Goal: Task Accomplishment & Management: Manage account settings

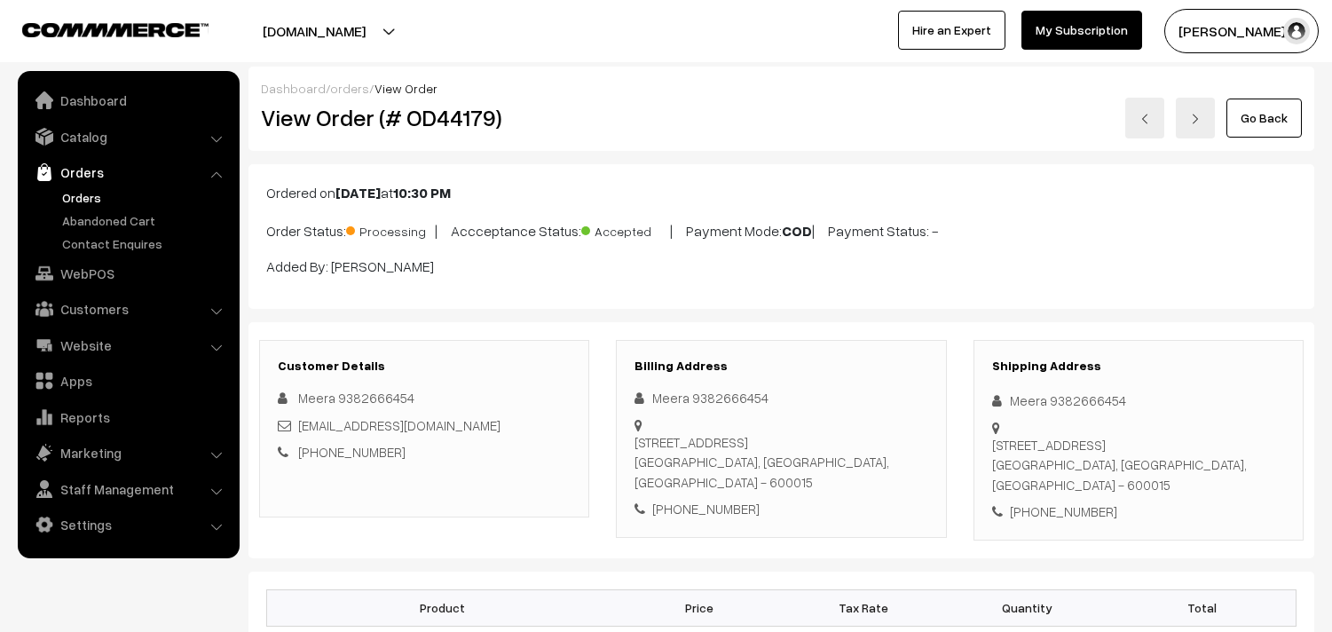
scroll to position [1133, 0]
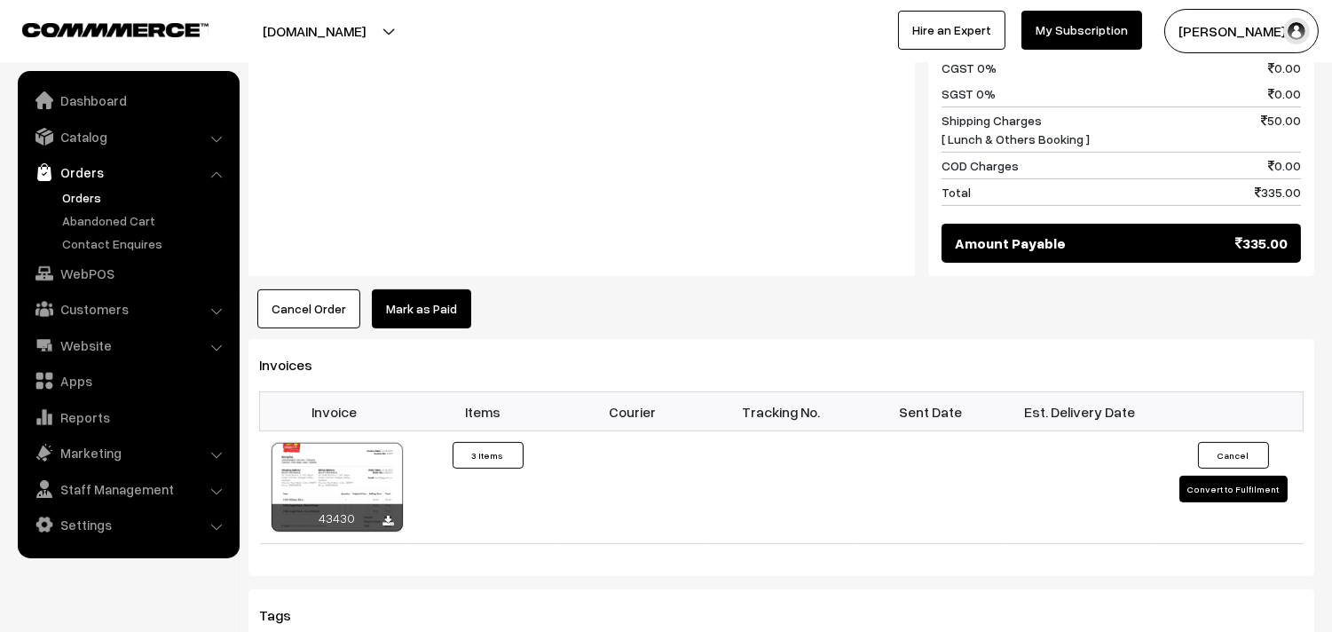
click at [86, 198] on link "Orders" at bounding box center [146, 197] width 176 height 19
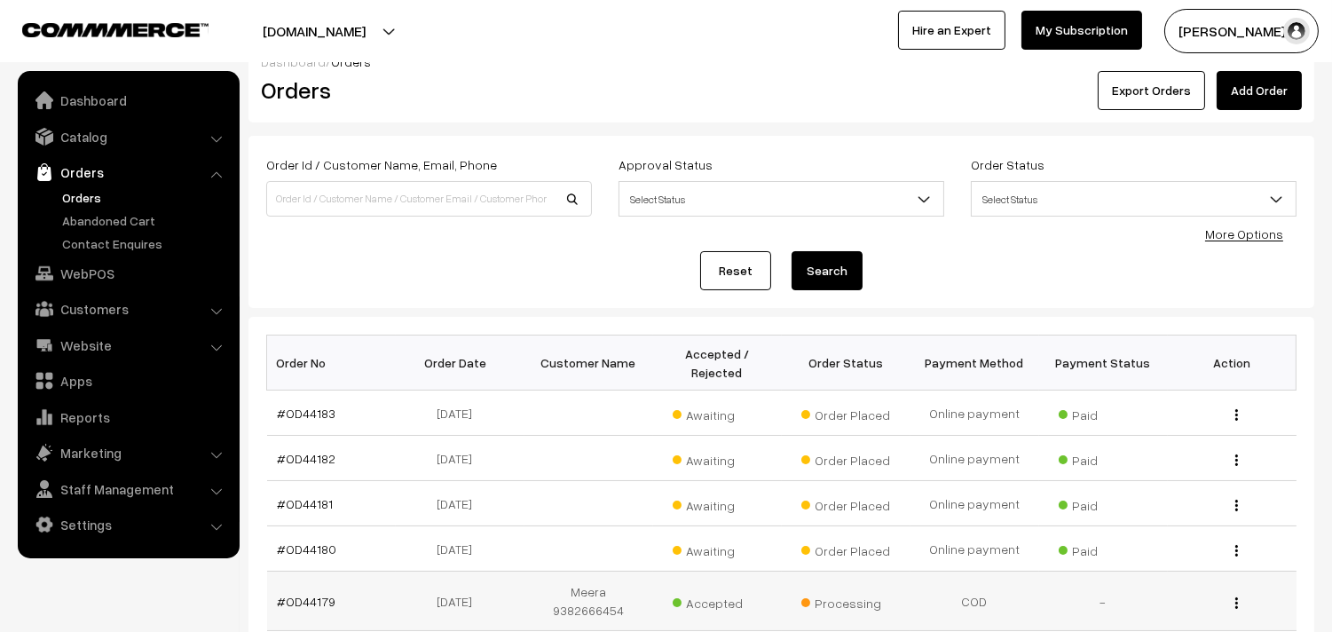
scroll to position [99, 0]
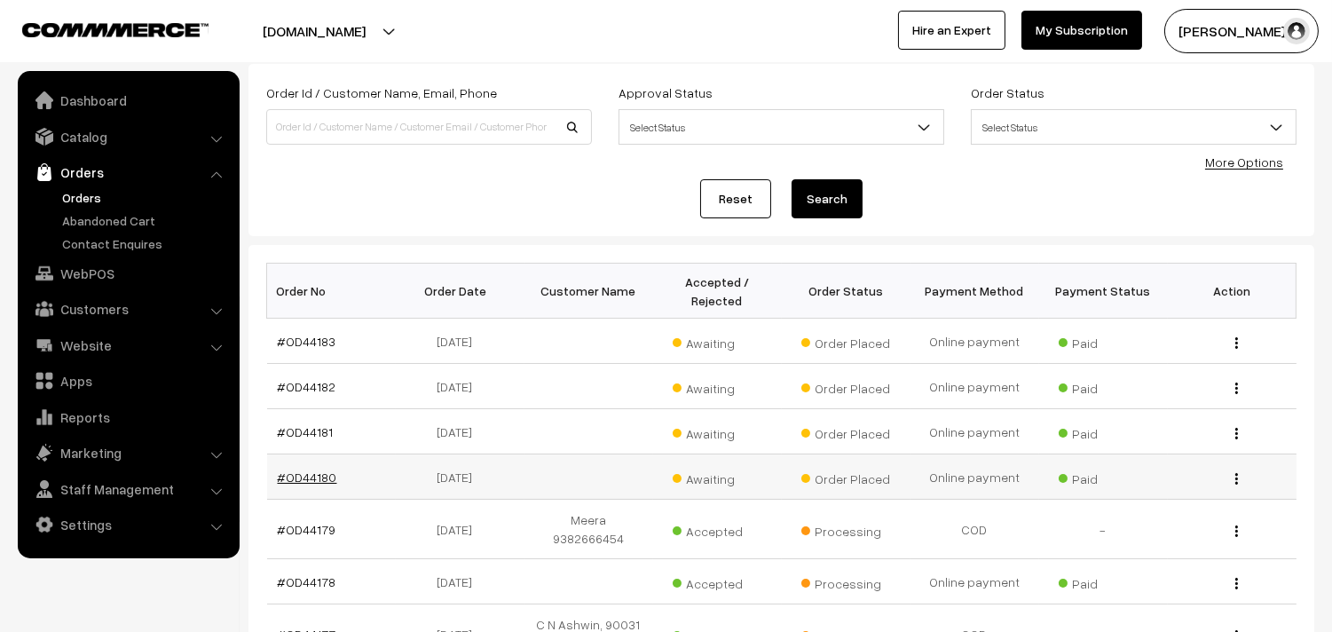
click at [312, 480] on link "#OD44180" at bounding box center [307, 477] width 59 height 15
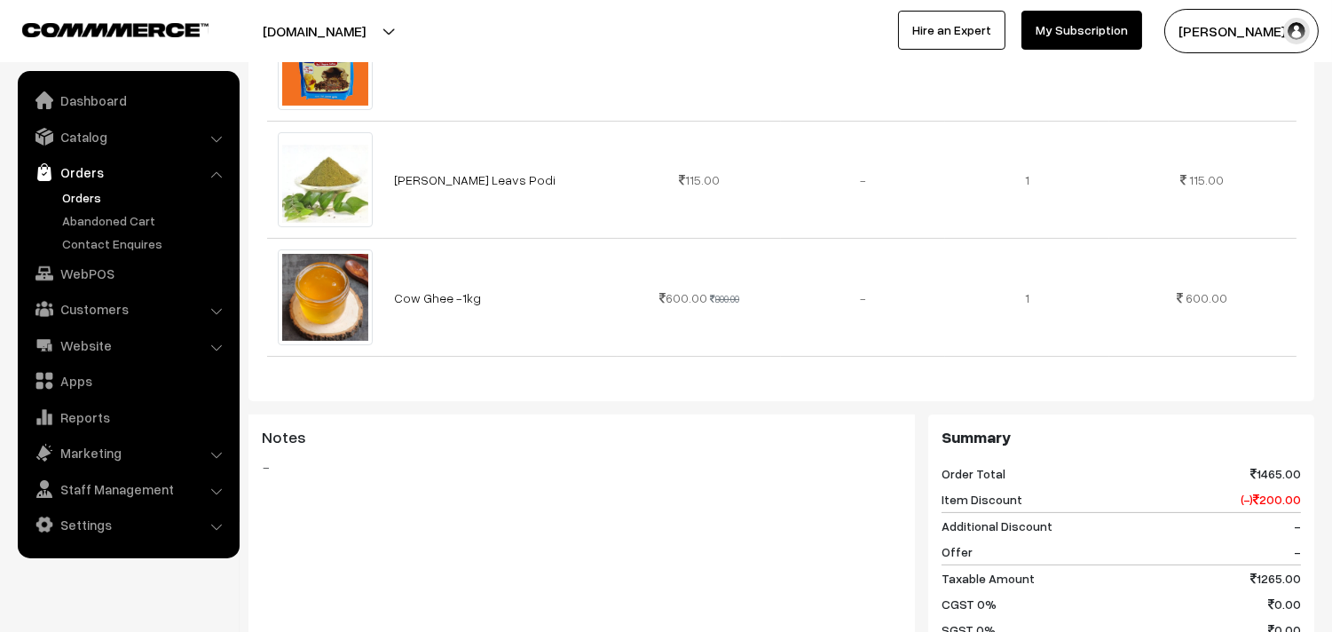
scroll to position [888, 0]
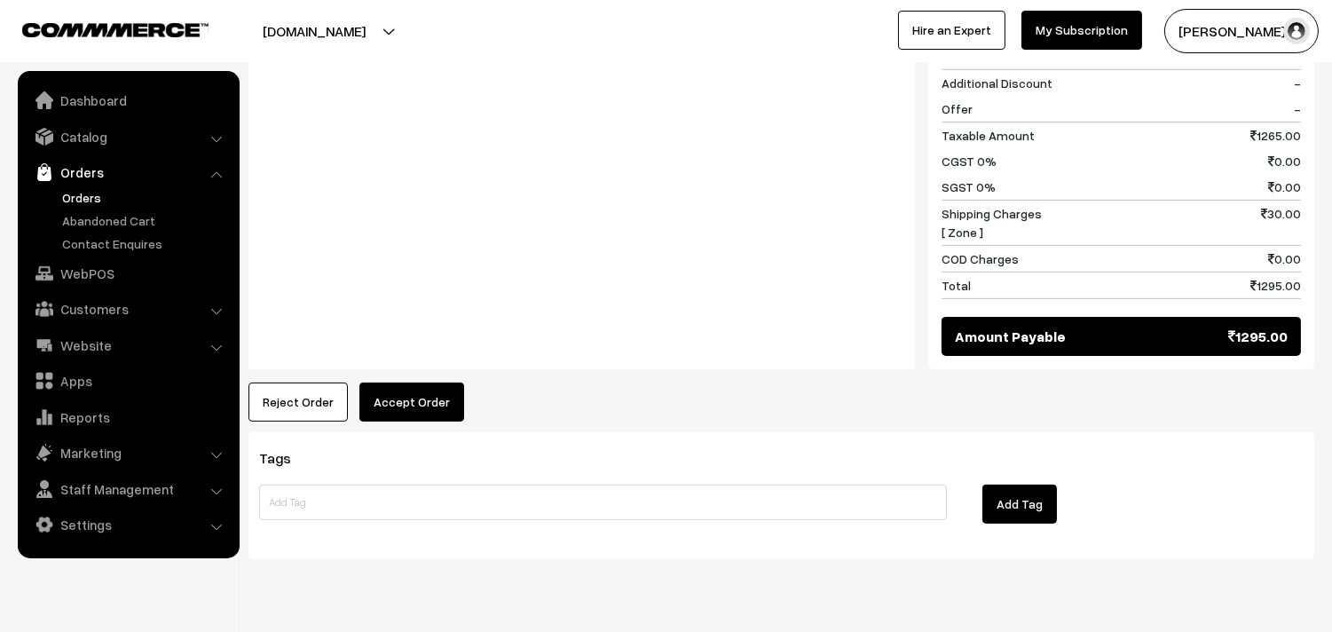
click at [419, 383] on button "Accept Order" at bounding box center [411, 402] width 105 height 39
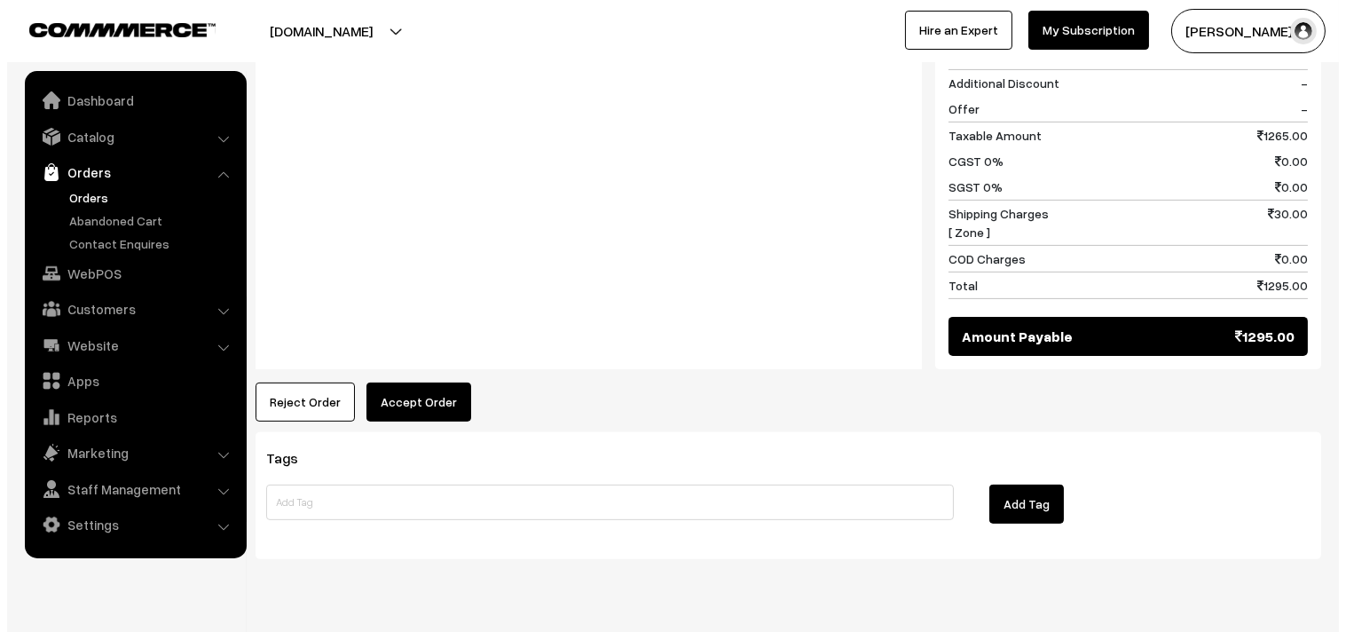
scroll to position [1111, 0]
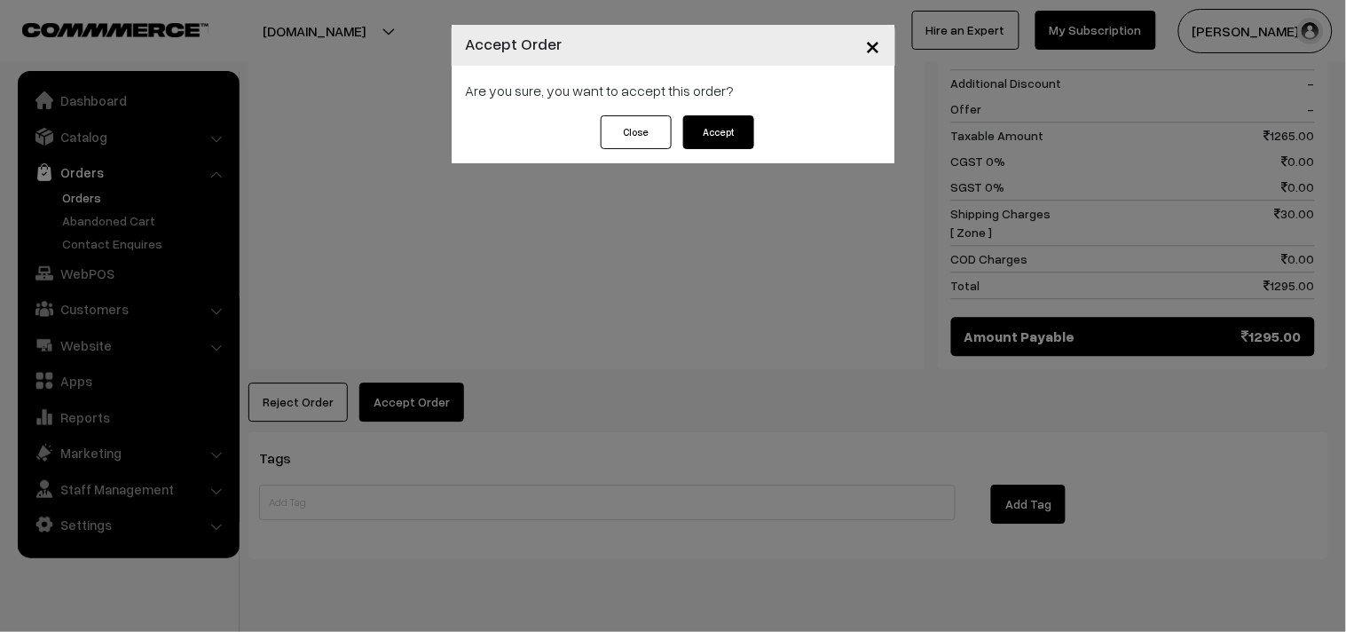
click at [716, 126] on button "Accept" at bounding box center [718, 132] width 71 height 34
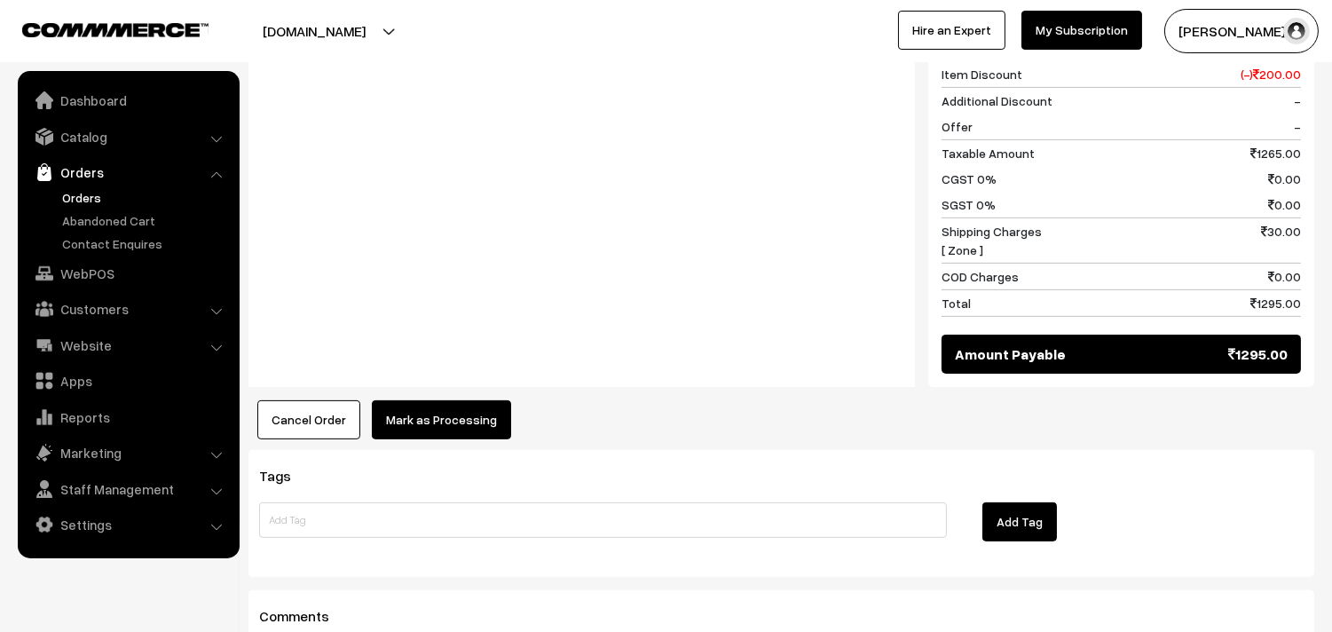
scroll to position [1183, 0]
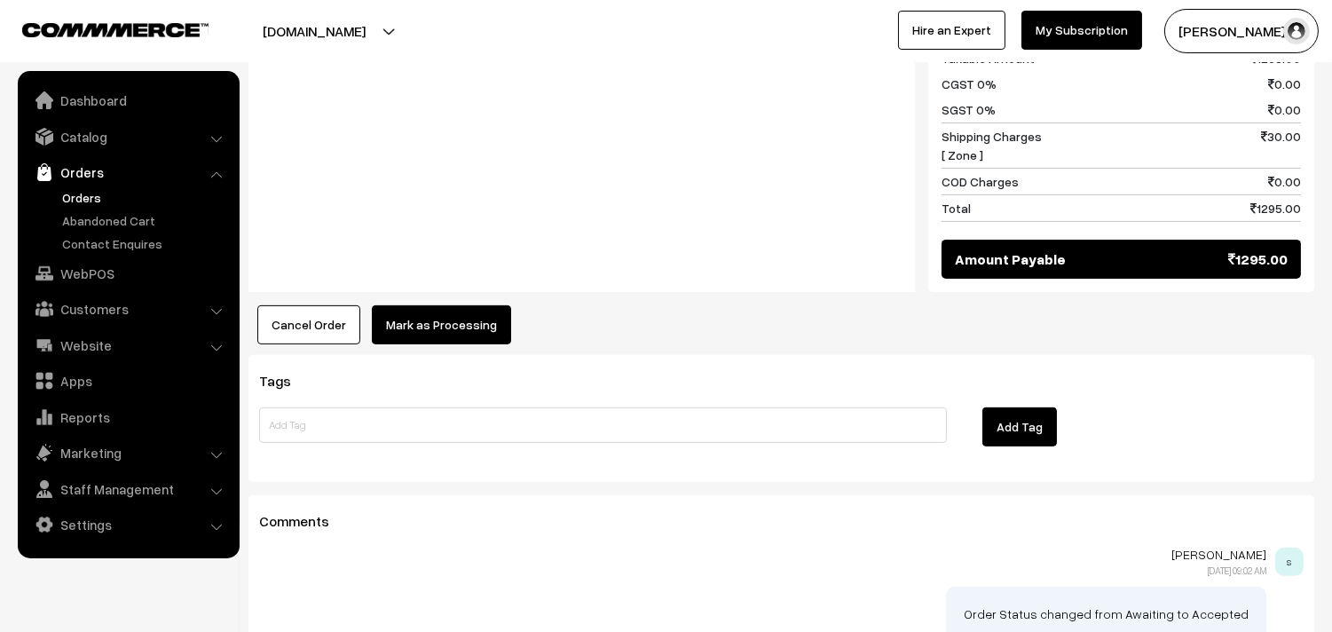
click at [451, 305] on button "Mark as Processing" at bounding box center [441, 324] width 139 height 39
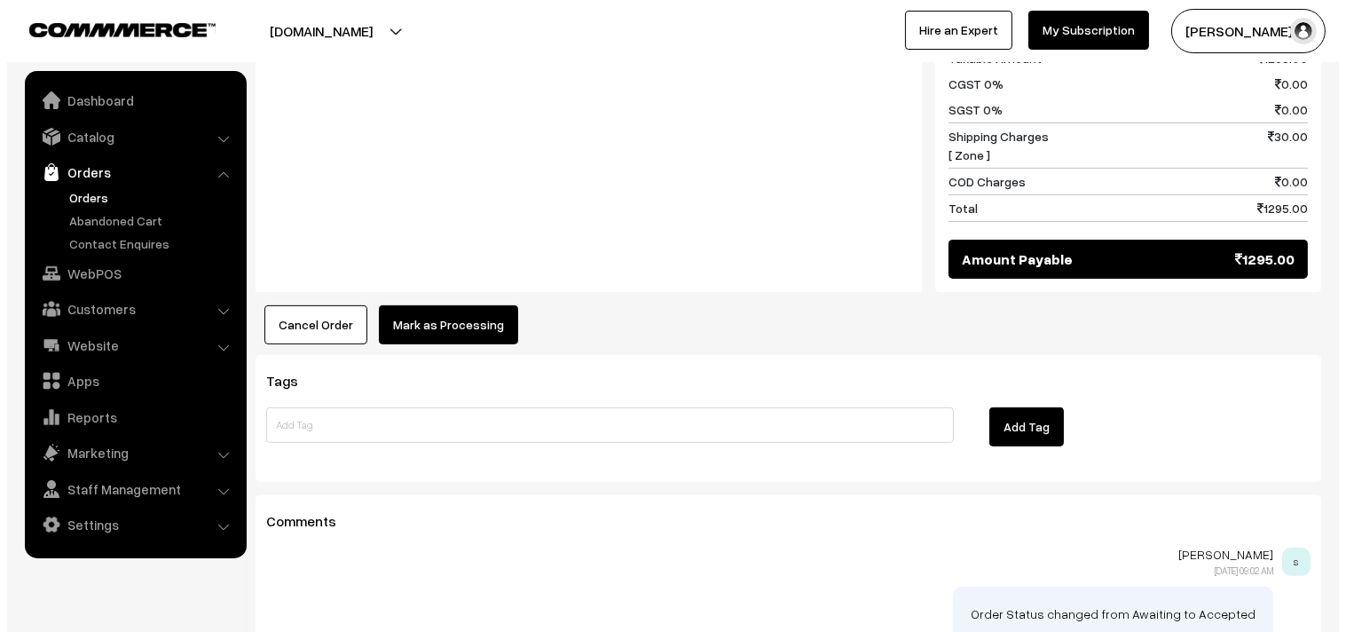
scroll to position [1189, 0]
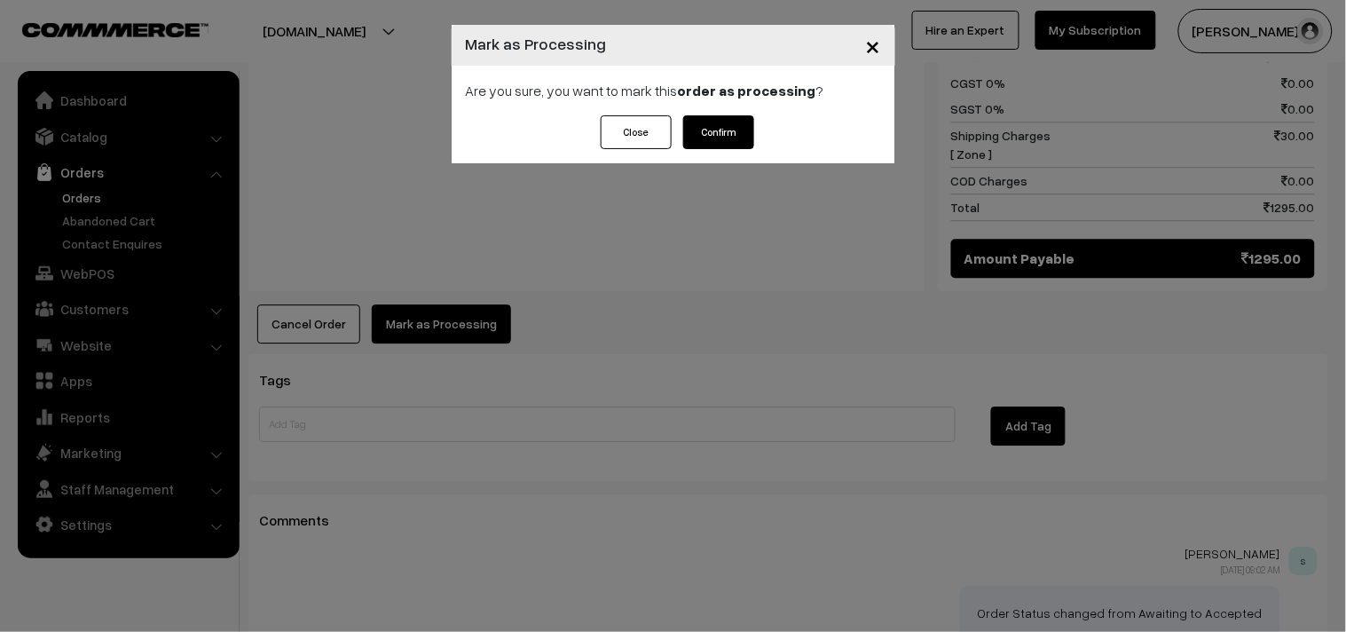
click at [711, 134] on button "Confirm" at bounding box center [718, 132] width 71 height 34
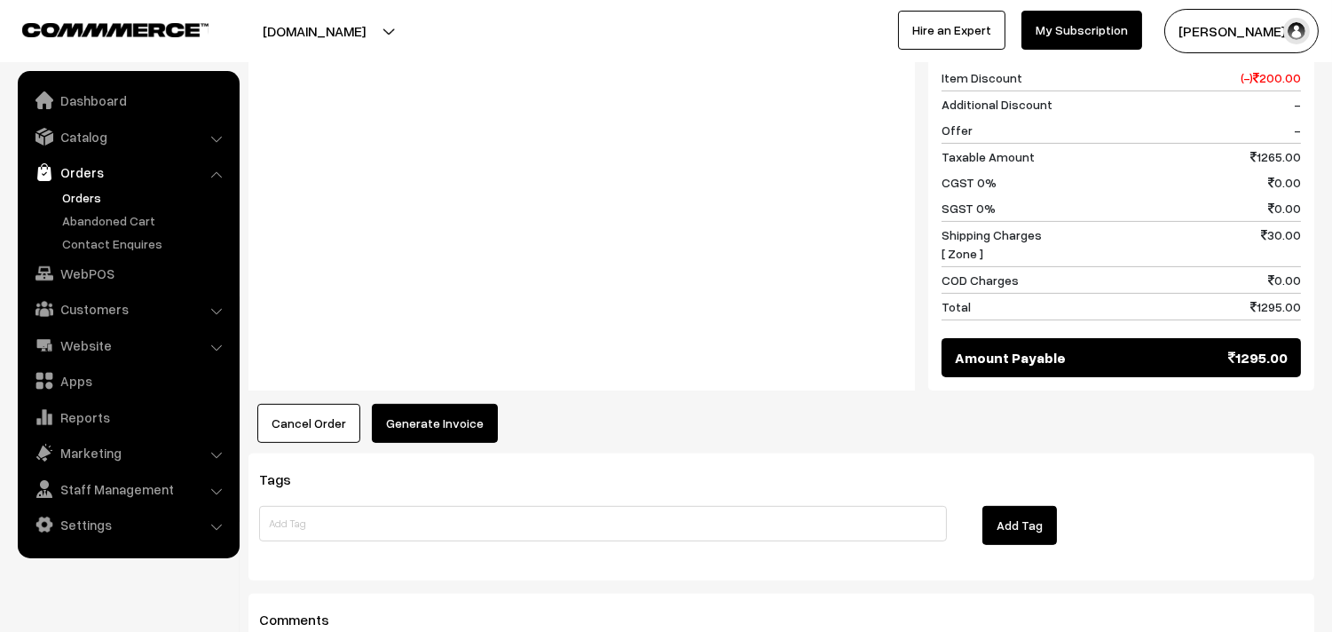
click at [408, 404] on button "Generate Invoice" at bounding box center [435, 423] width 126 height 39
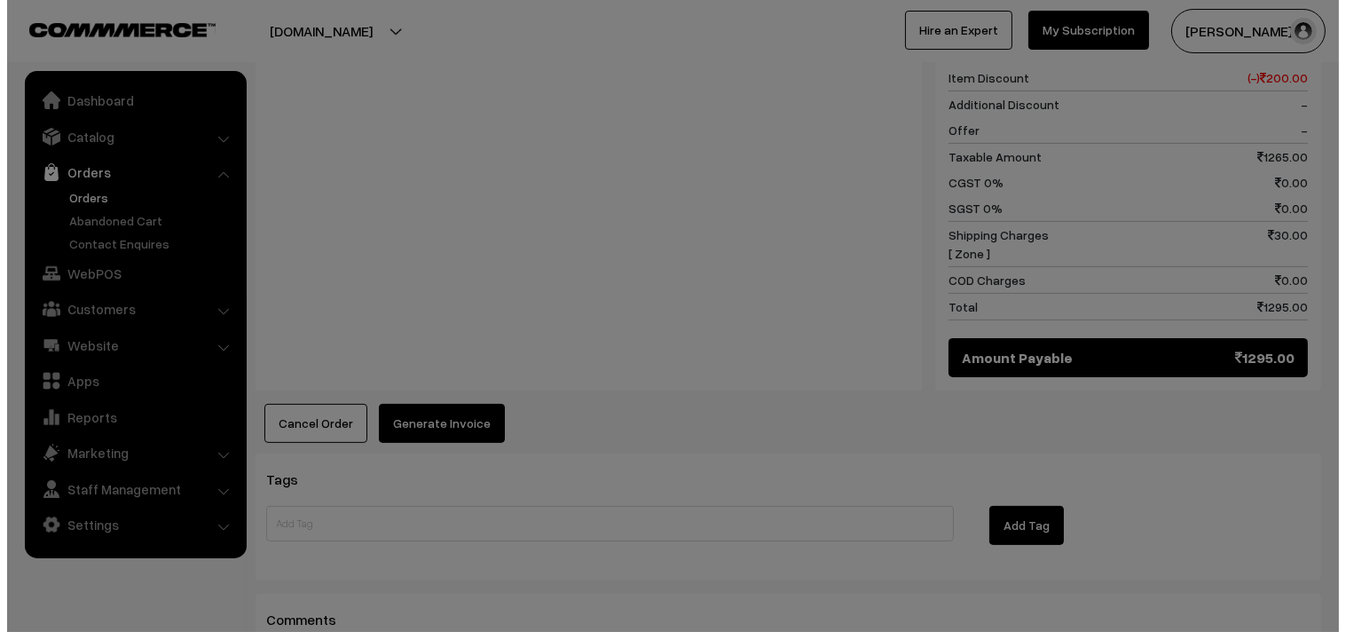
scroll to position [1090, 0]
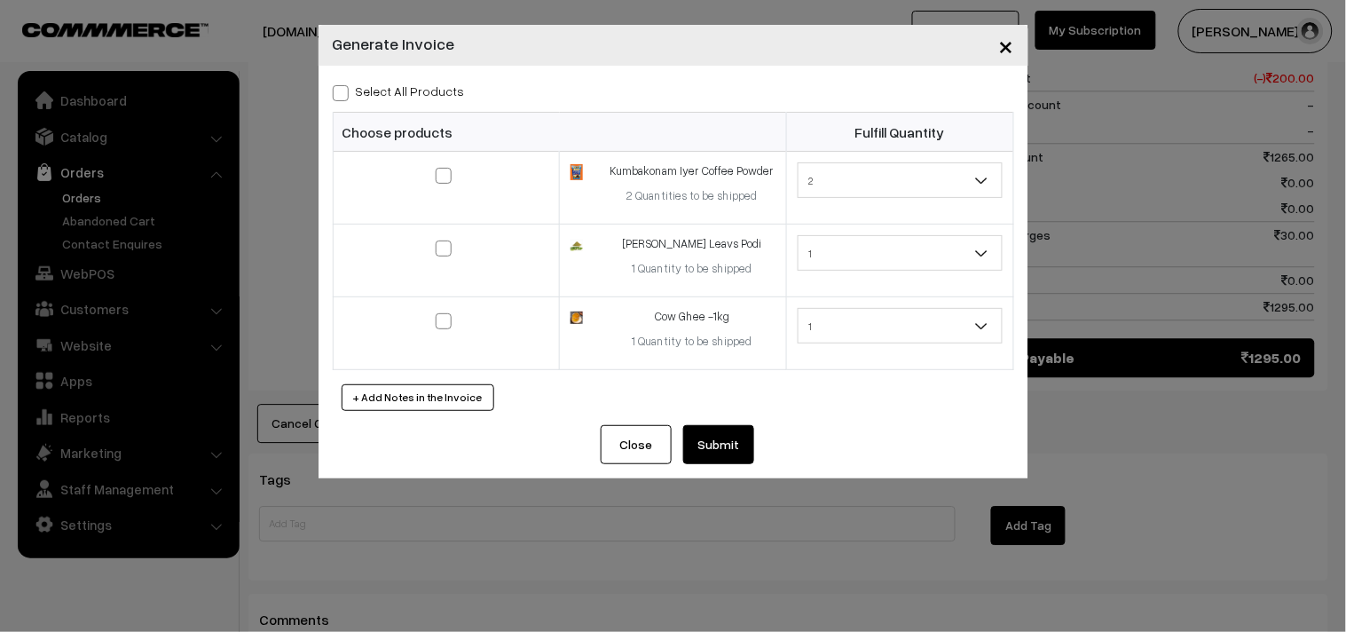
click at [341, 92] on span at bounding box center [341, 93] width 16 height 16
click at [341, 92] on input "Select All Products" at bounding box center [339, 90] width 12 height 12
checkbox input "true"
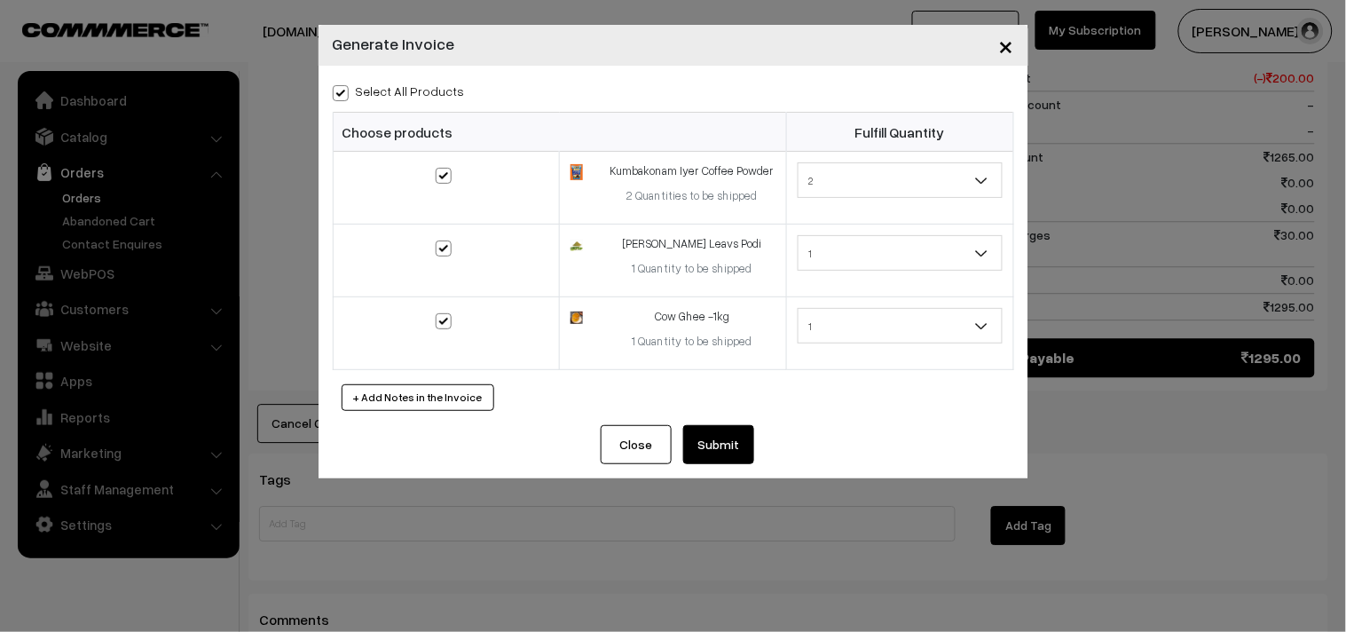
checkbox input "true"
click at [693, 430] on button "Submit" at bounding box center [718, 444] width 71 height 39
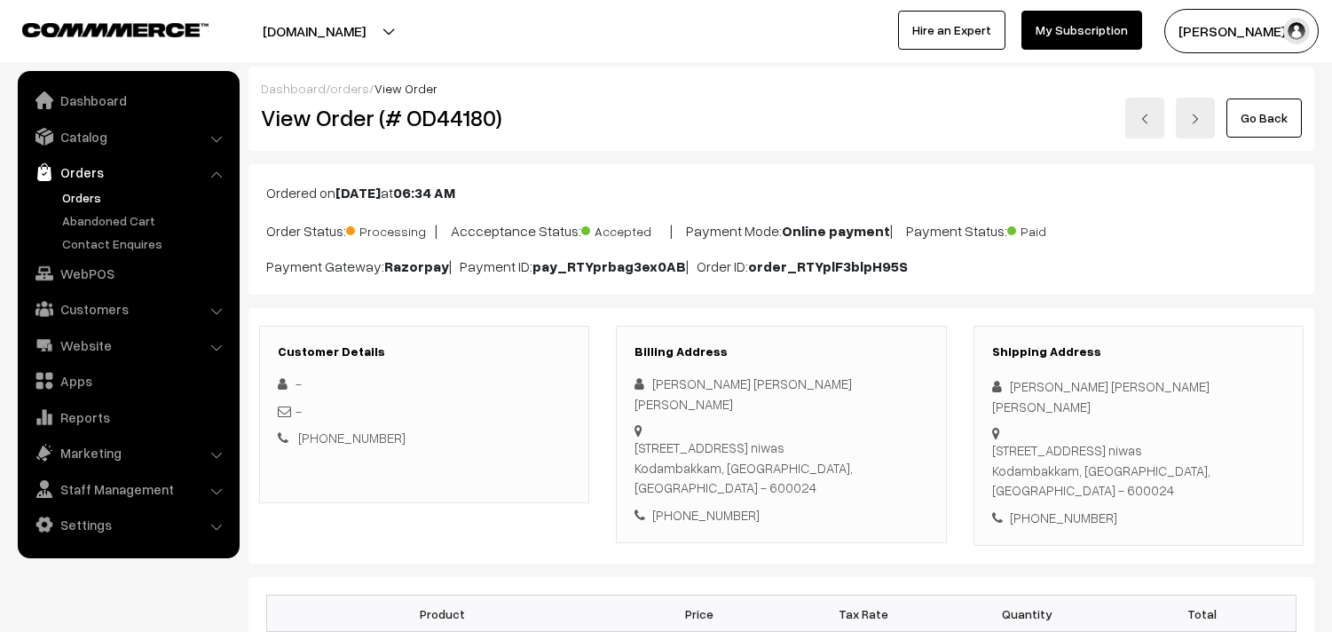
scroll to position [1083, 0]
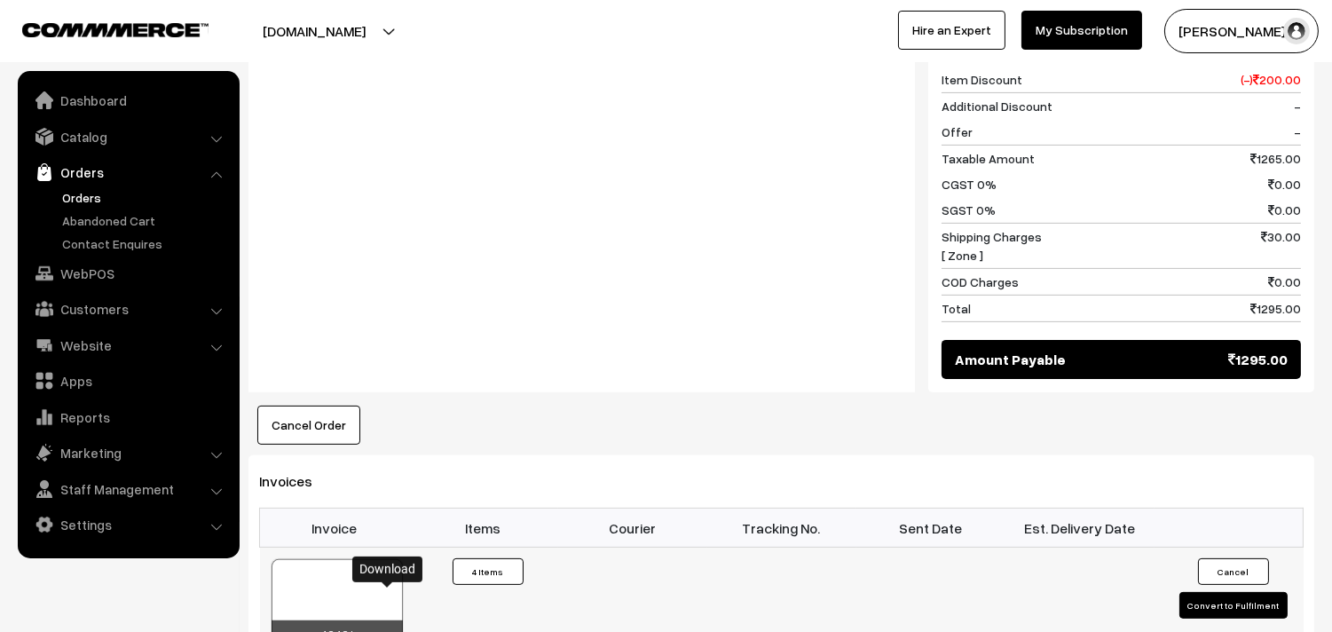
click at [389, 631] on icon at bounding box center [388, 638] width 11 height 12
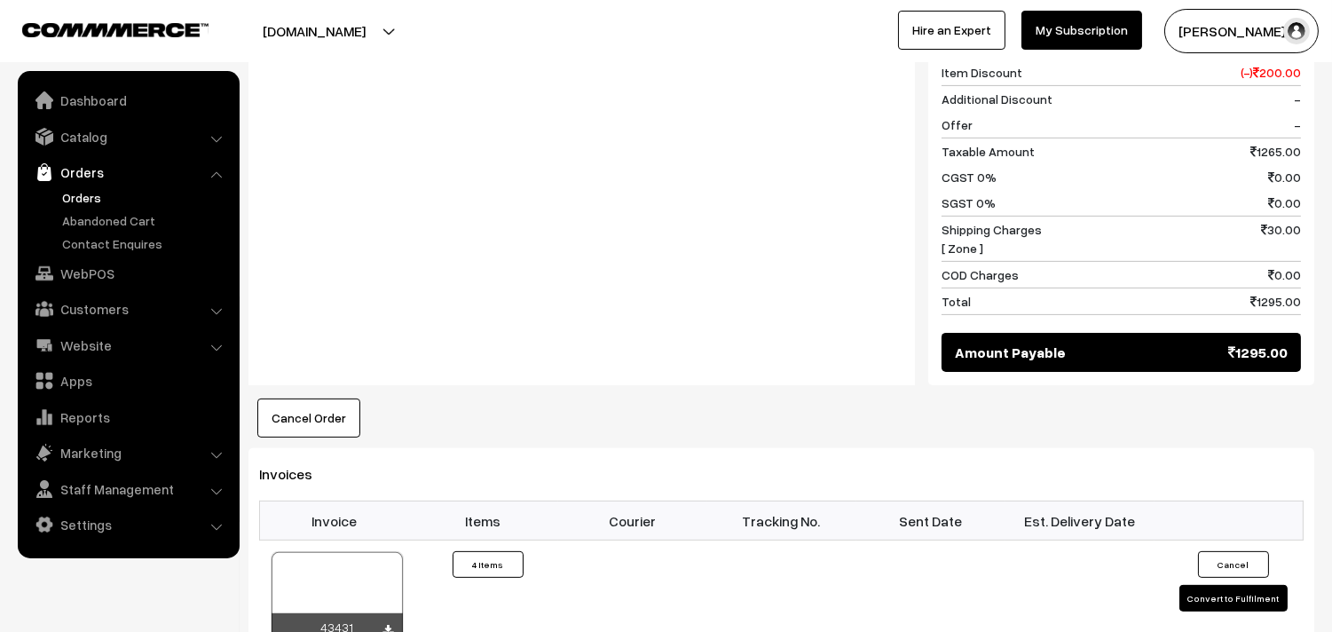
click at [95, 198] on link "Orders" at bounding box center [146, 197] width 176 height 19
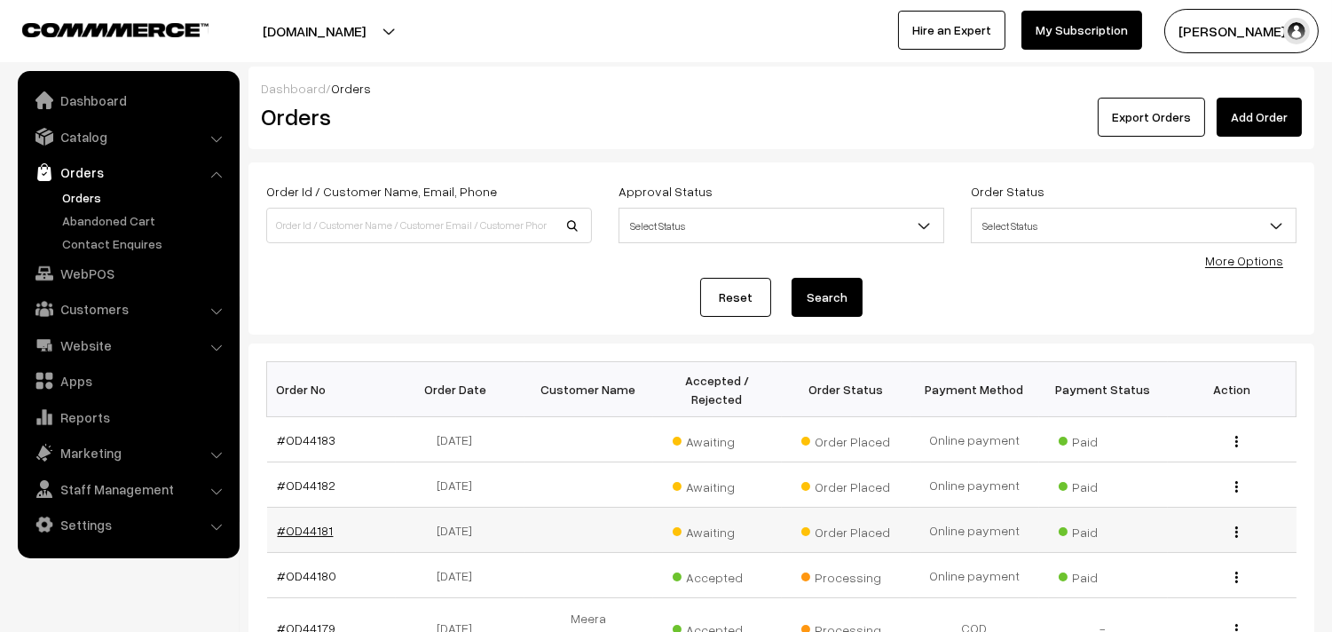
click at [312, 530] on link "#OD44181" at bounding box center [306, 530] width 56 height 15
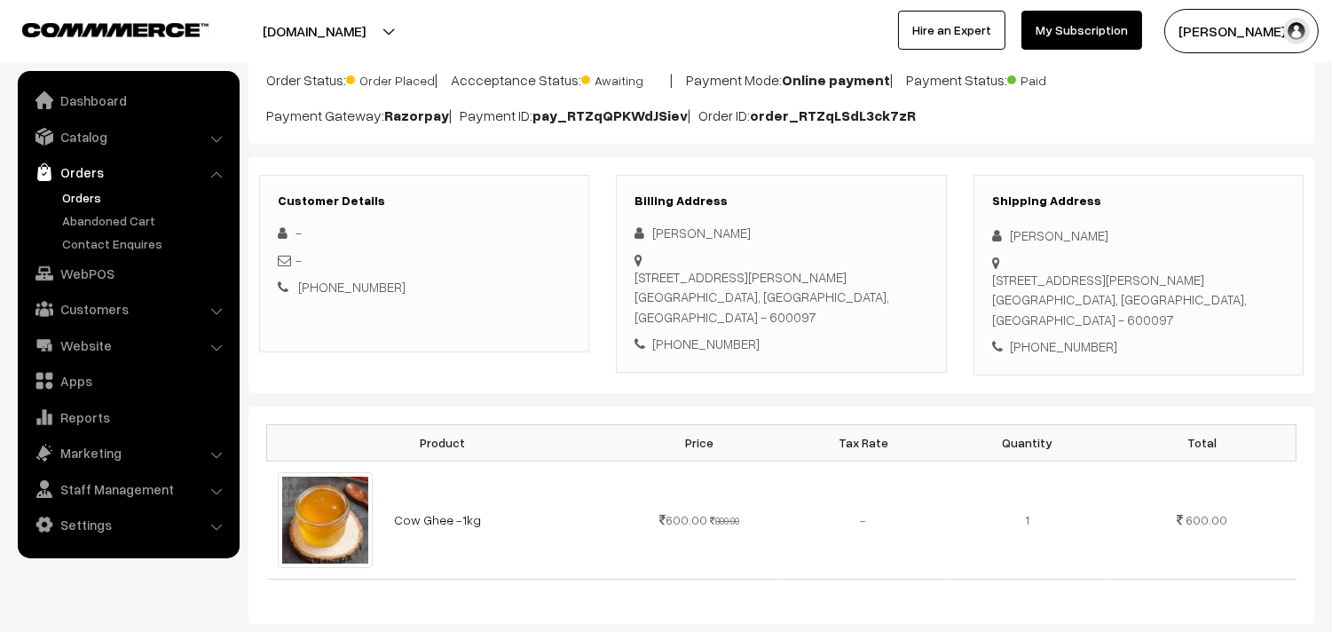
scroll to position [197, 0]
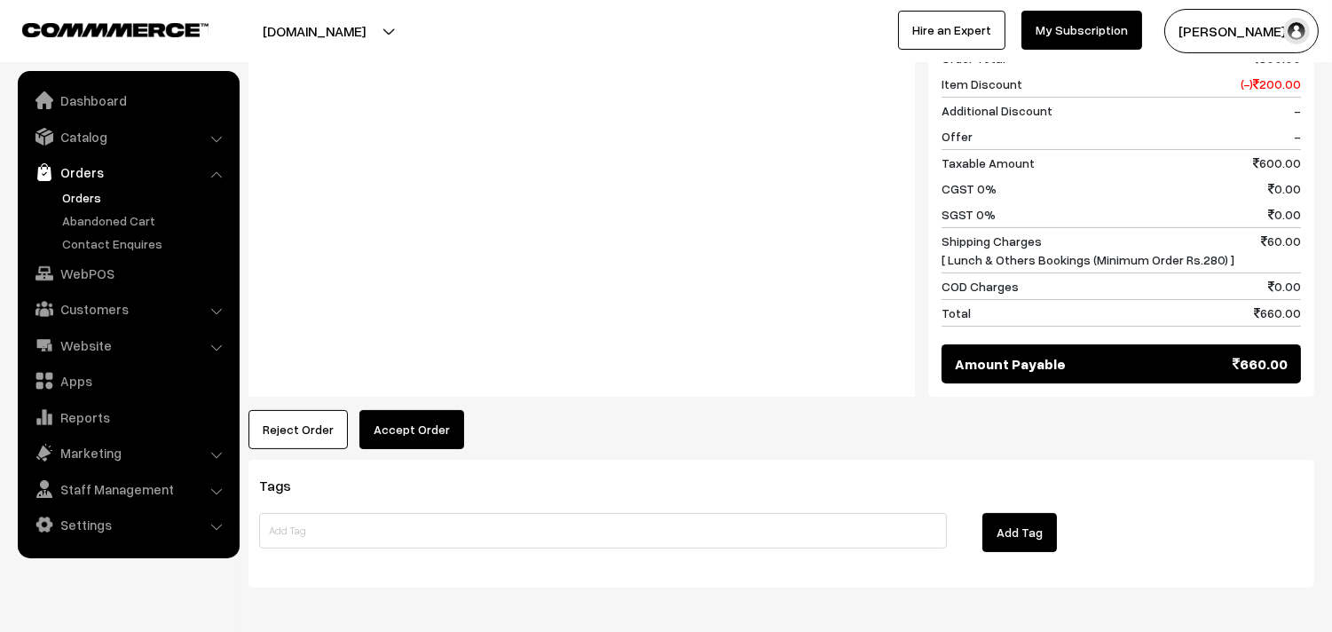
click at [409, 429] on button "Accept Order" at bounding box center [411, 429] width 105 height 39
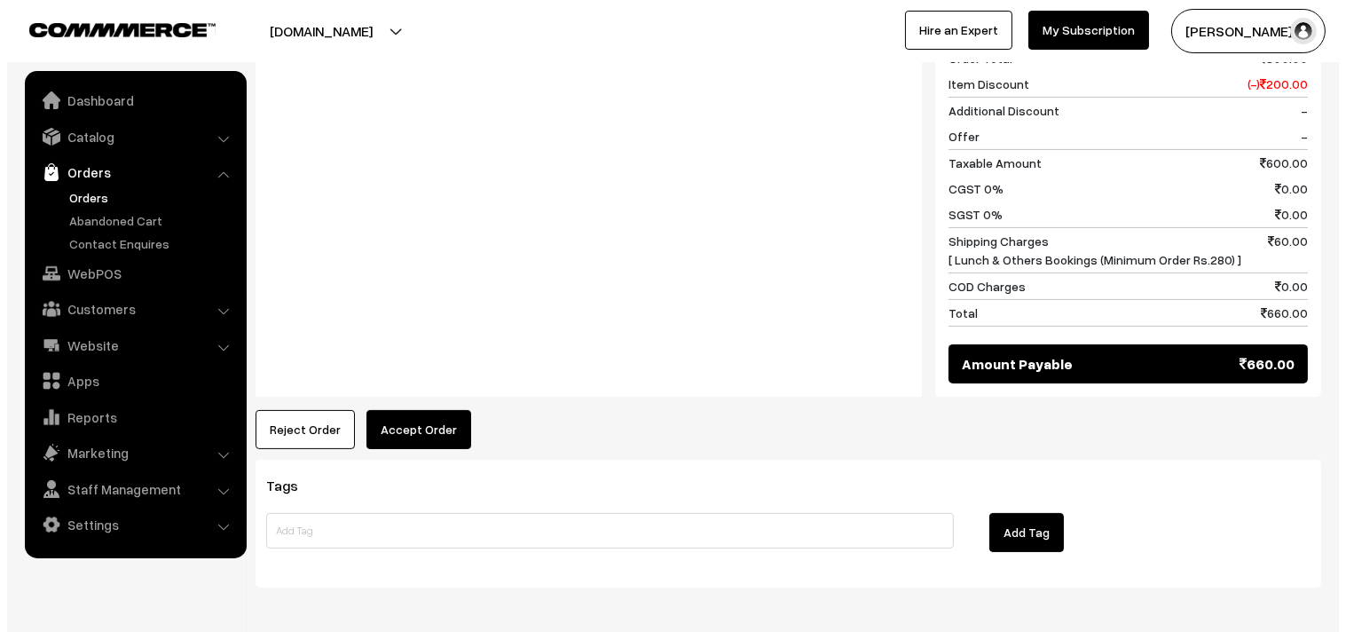
scroll to position [791, 0]
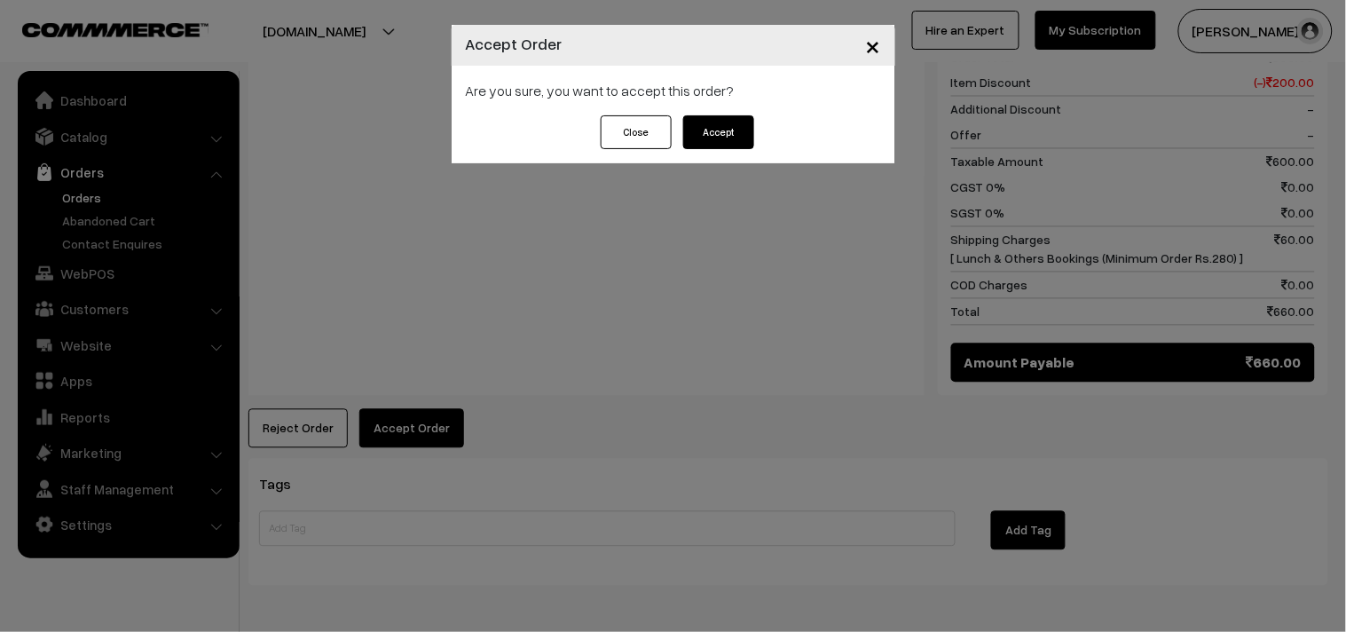
click at [738, 125] on button "Accept" at bounding box center [718, 132] width 71 height 34
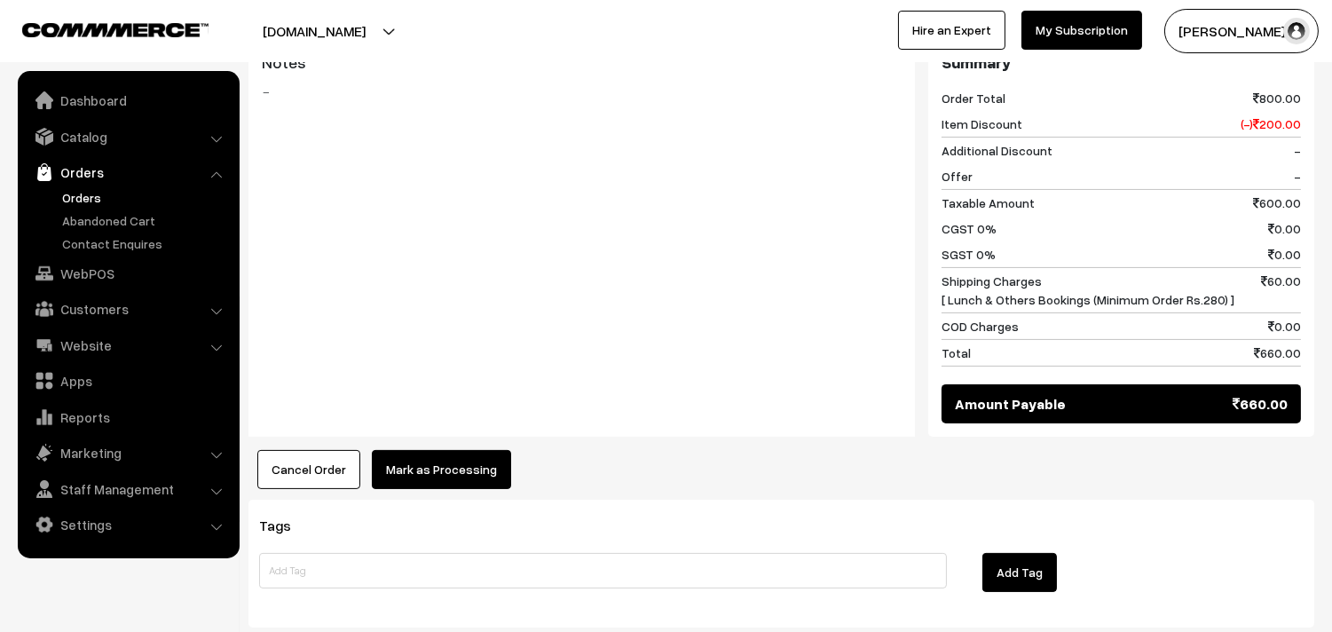
scroll to position [788, 0]
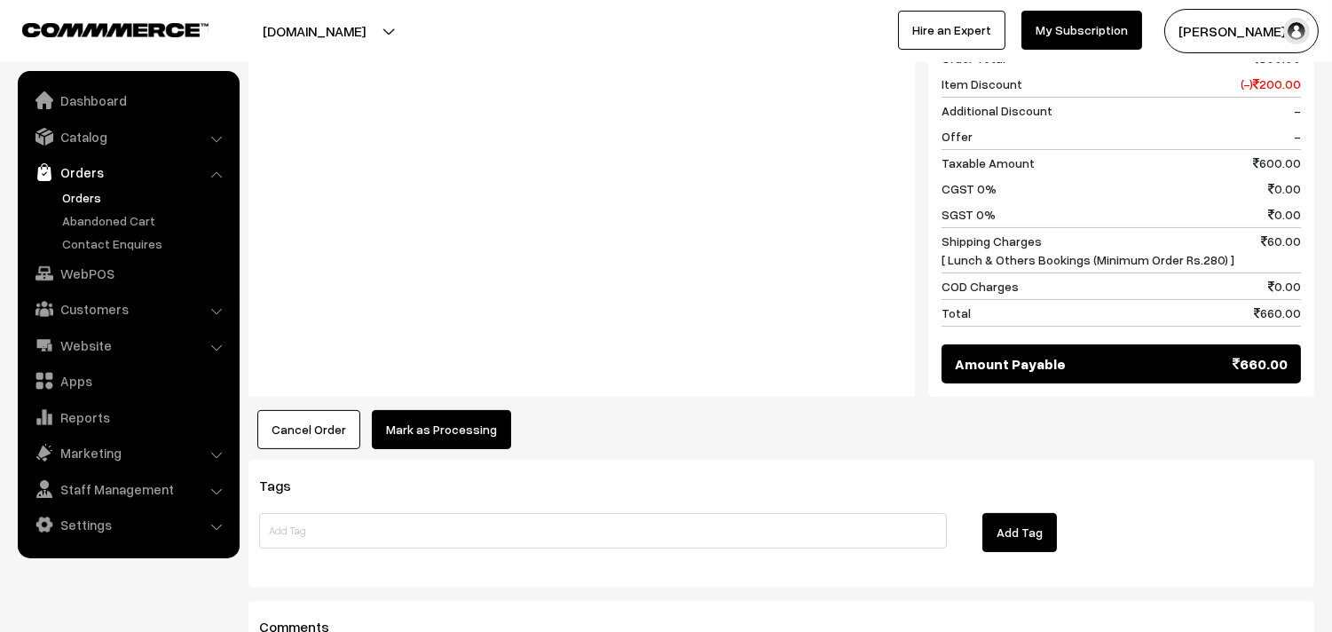
click at [481, 422] on button "Mark as Processing" at bounding box center [441, 429] width 139 height 39
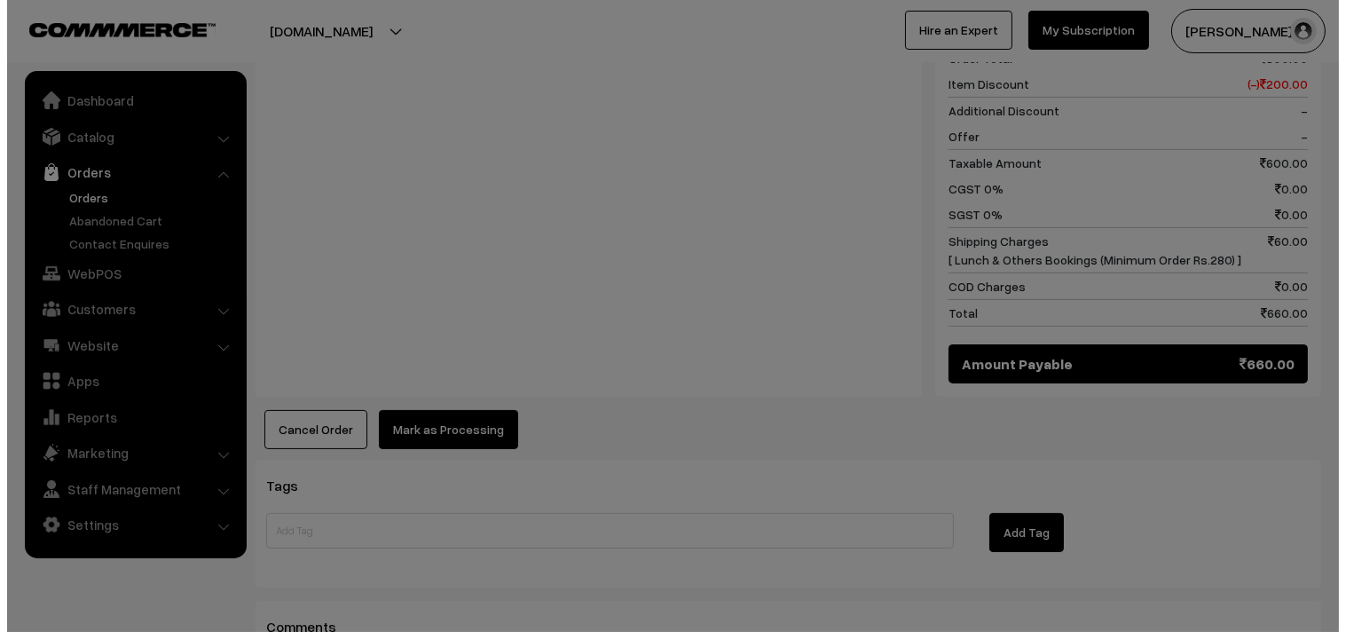
scroll to position [791, 0]
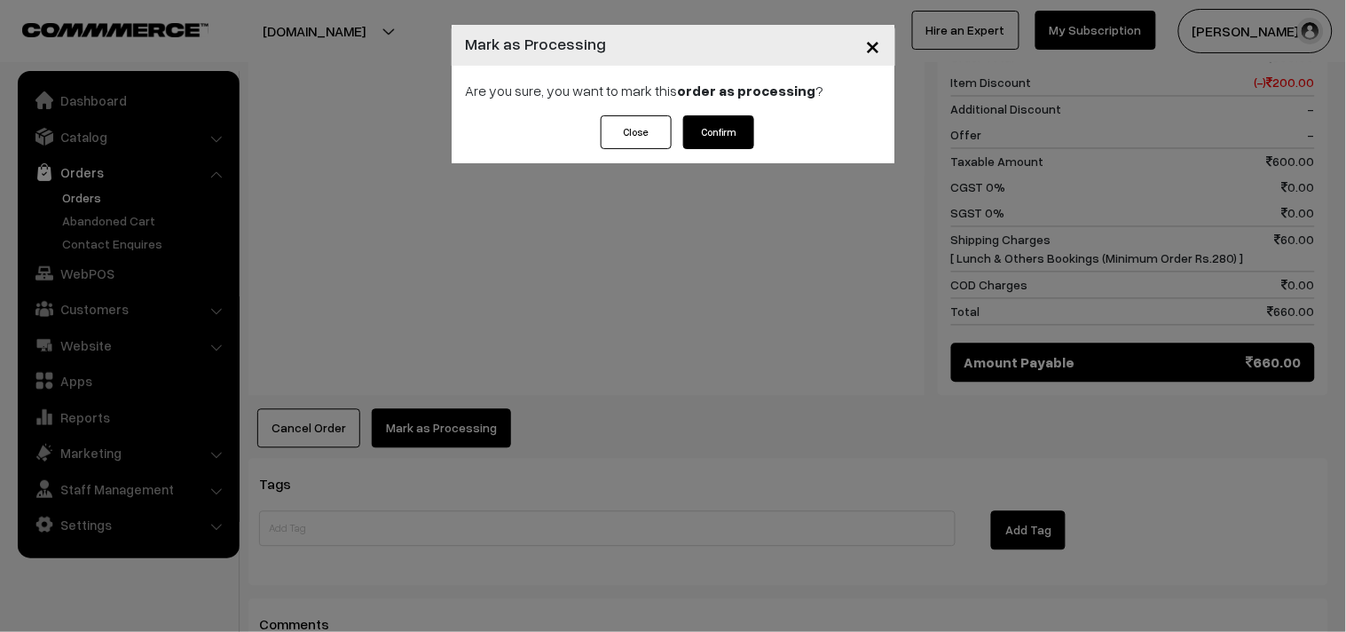
click at [712, 130] on button "Confirm" at bounding box center [718, 132] width 71 height 34
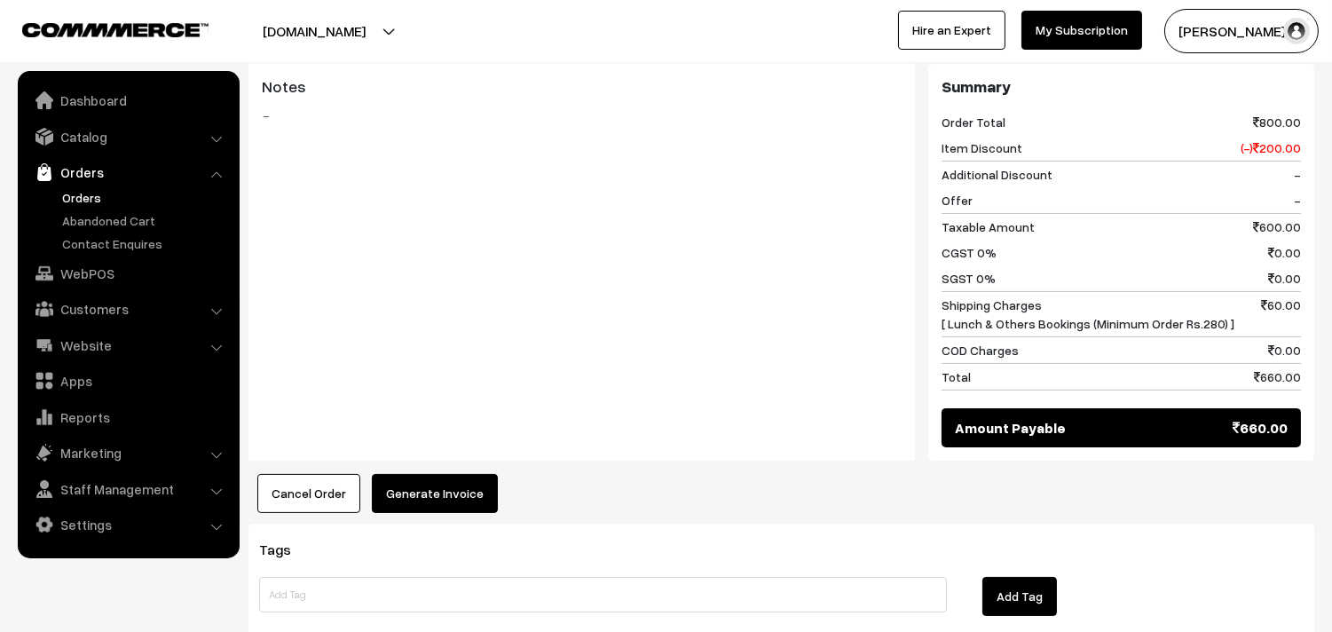
scroll to position [788, 0]
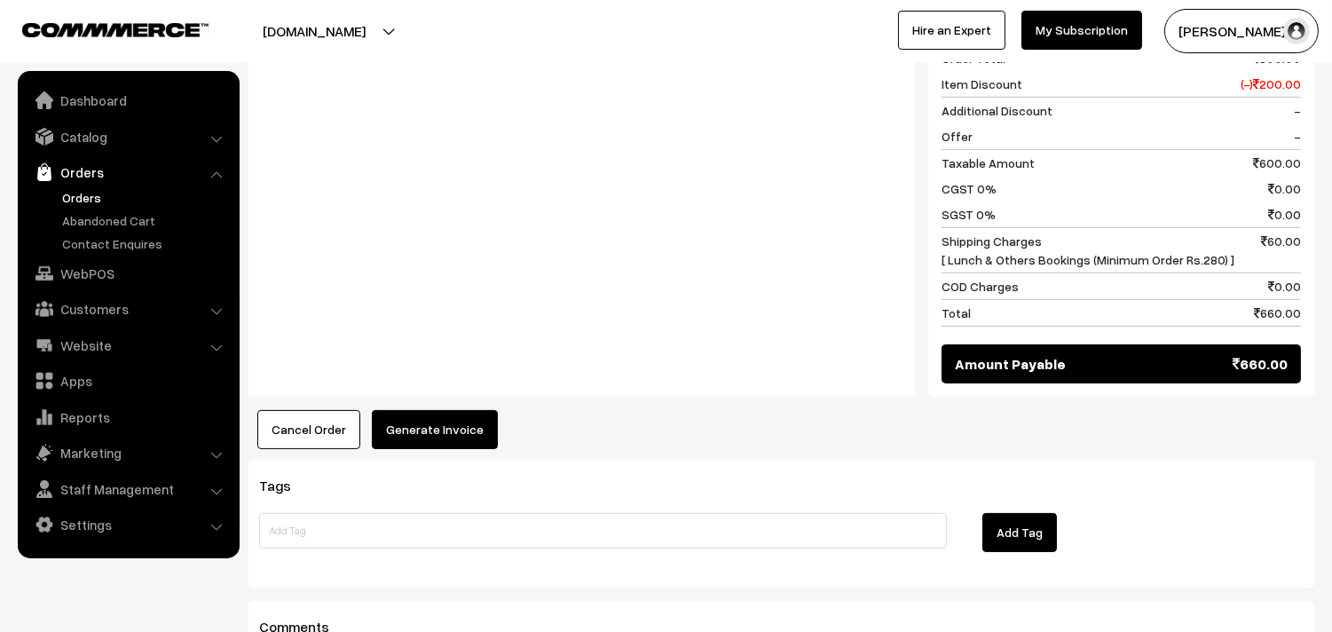
click at [471, 433] on button "Generate Invoice" at bounding box center [435, 429] width 126 height 39
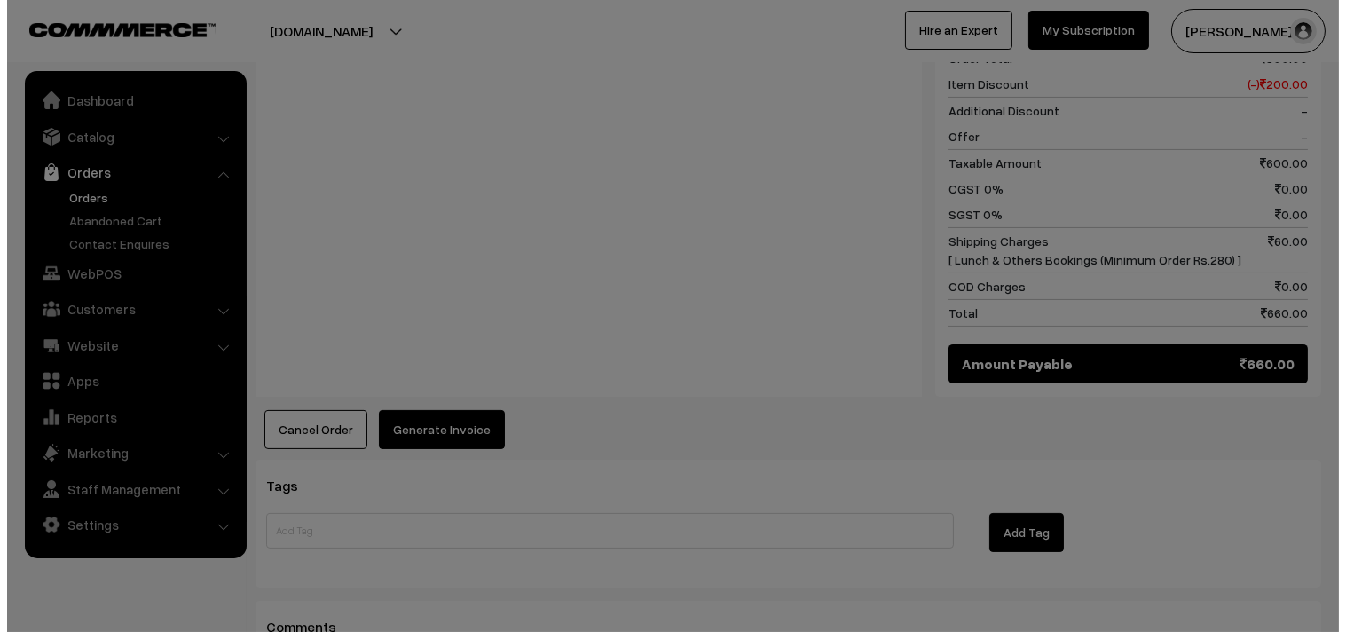
scroll to position [791, 0]
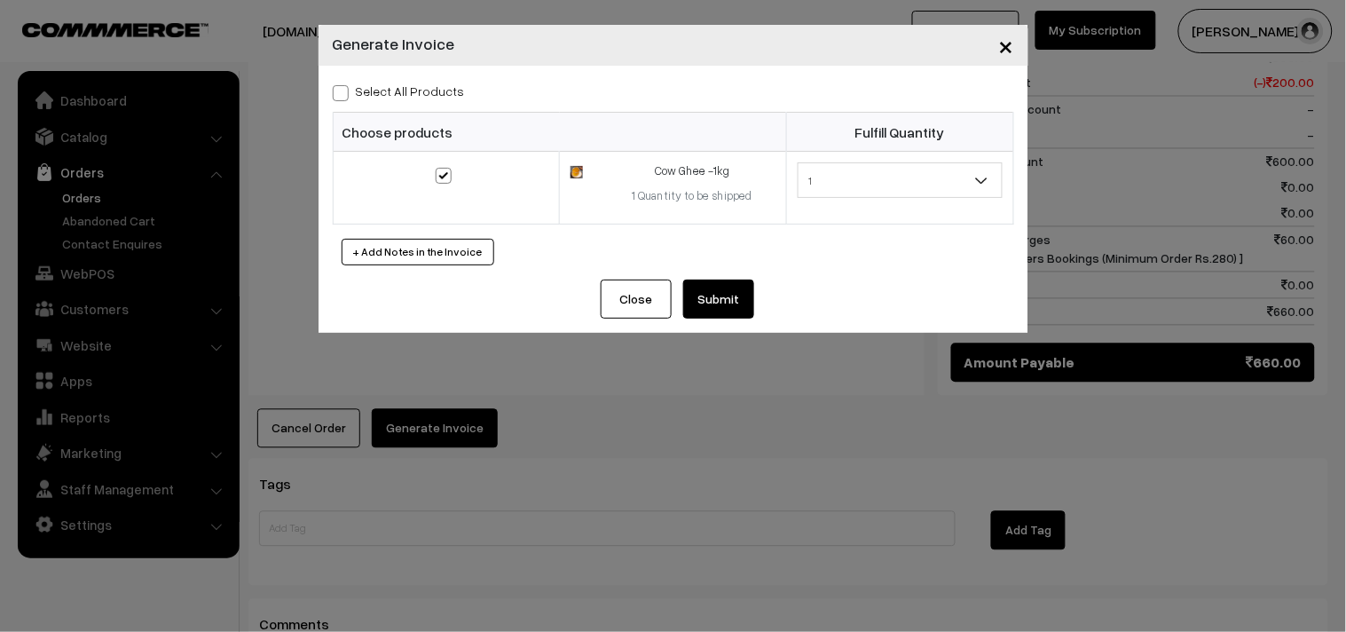
click at [337, 95] on span at bounding box center [341, 93] width 16 height 16
click at [337, 95] on input "Select All Products" at bounding box center [339, 90] width 12 height 12
checkbox input "true"
click at [705, 309] on button "Submit" at bounding box center [718, 299] width 71 height 39
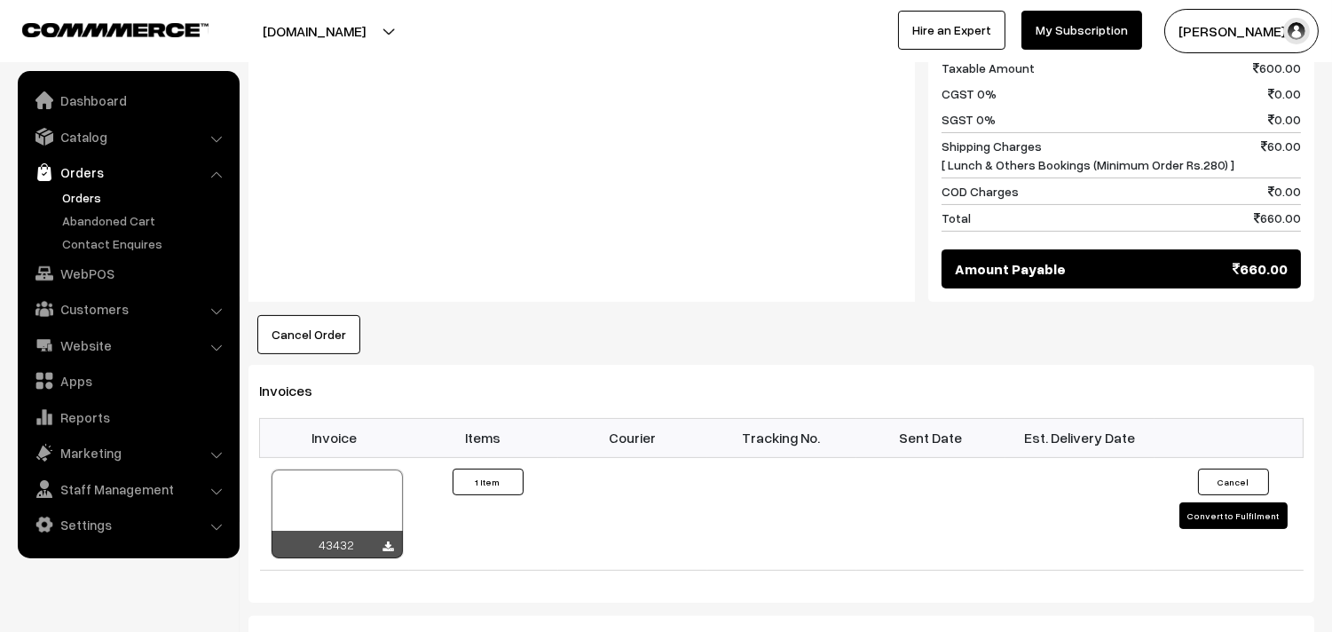
scroll to position [888, 0]
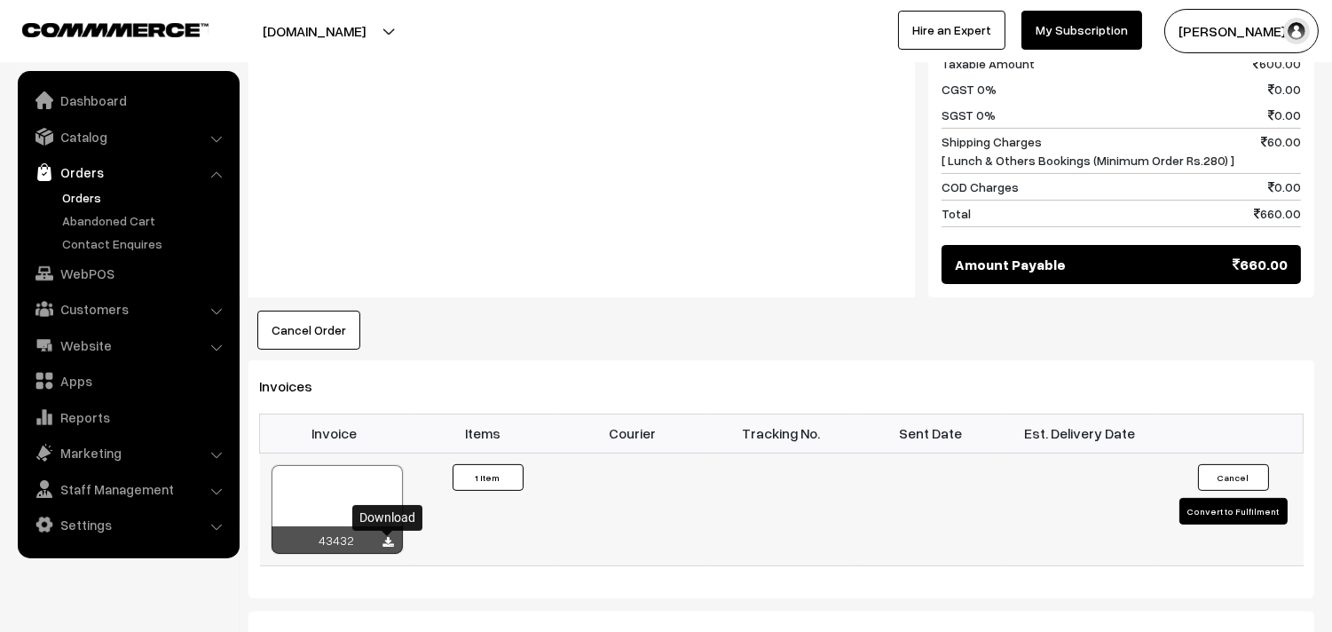
click at [383, 541] on icon at bounding box center [388, 543] width 11 height 12
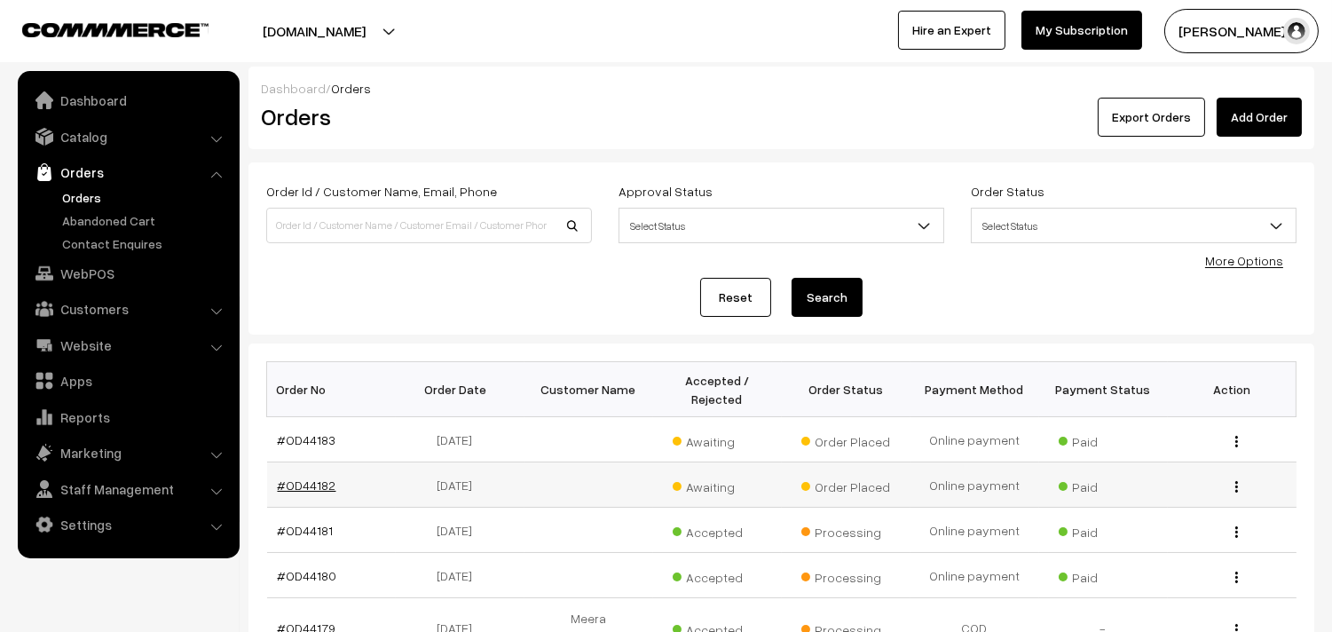
click at [317, 484] on link "#OD44182" at bounding box center [307, 485] width 59 height 15
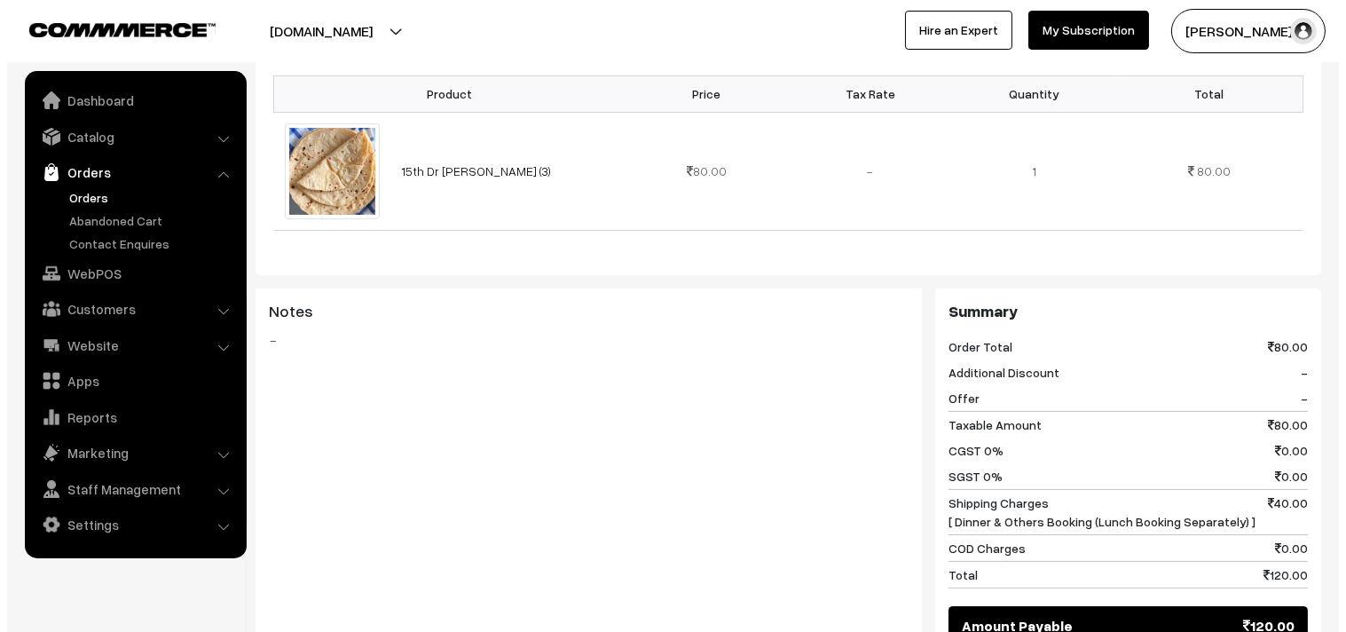
scroll to position [591, 0]
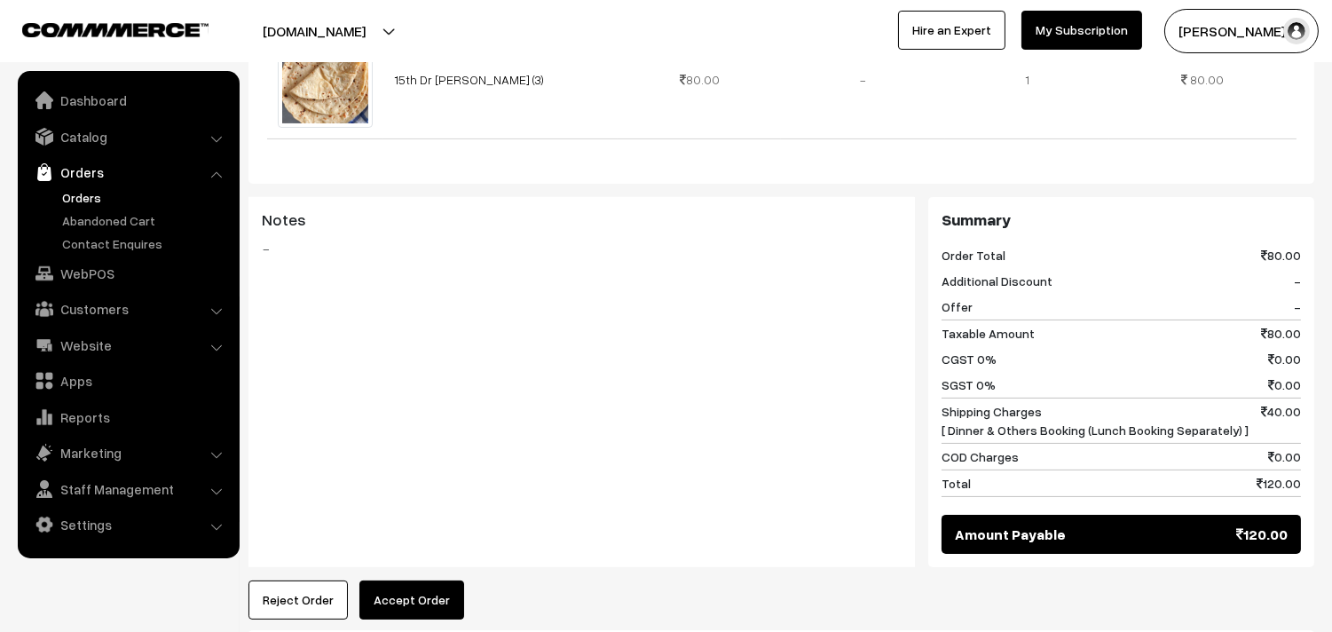
click at [415, 588] on button "Accept Order" at bounding box center [411, 599] width 105 height 39
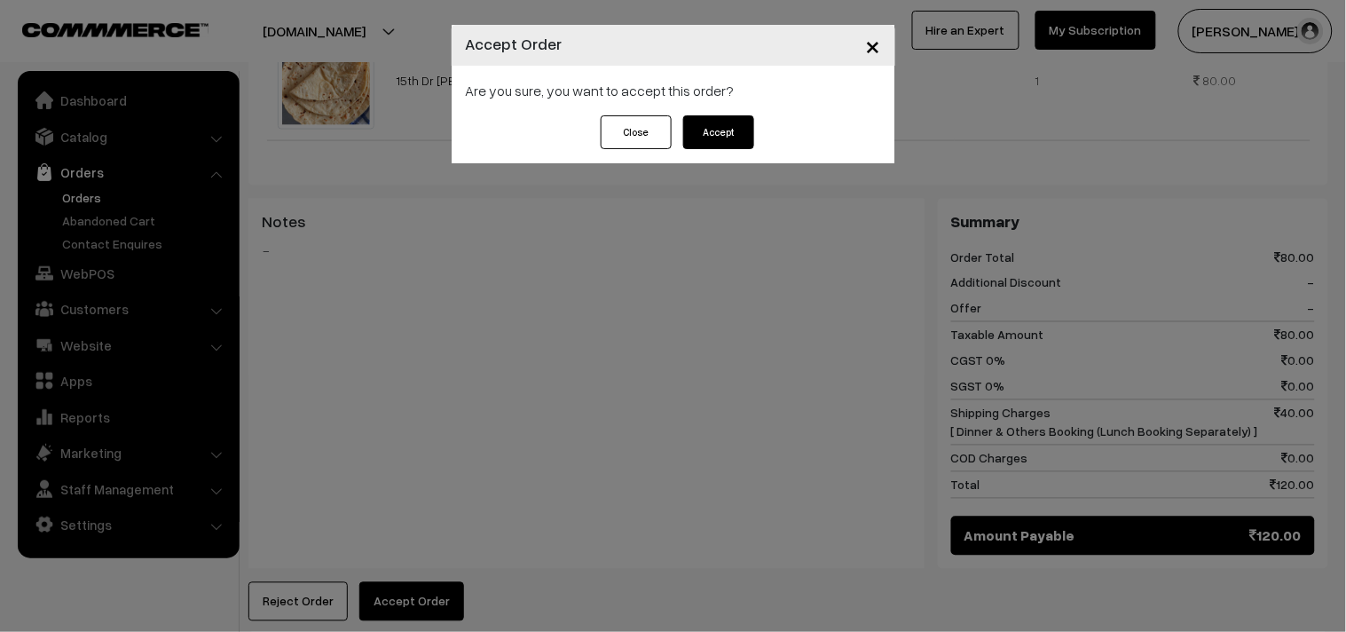
click at [724, 125] on button "Accept" at bounding box center [718, 132] width 71 height 34
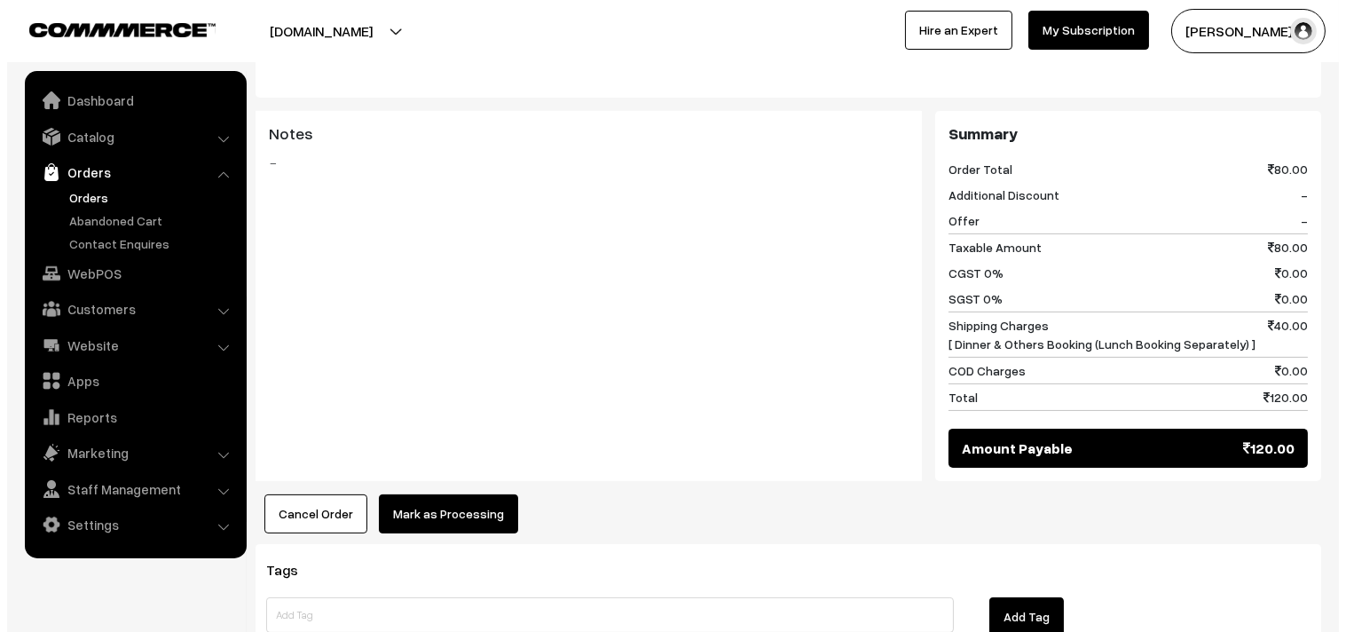
scroll to position [690, 0]
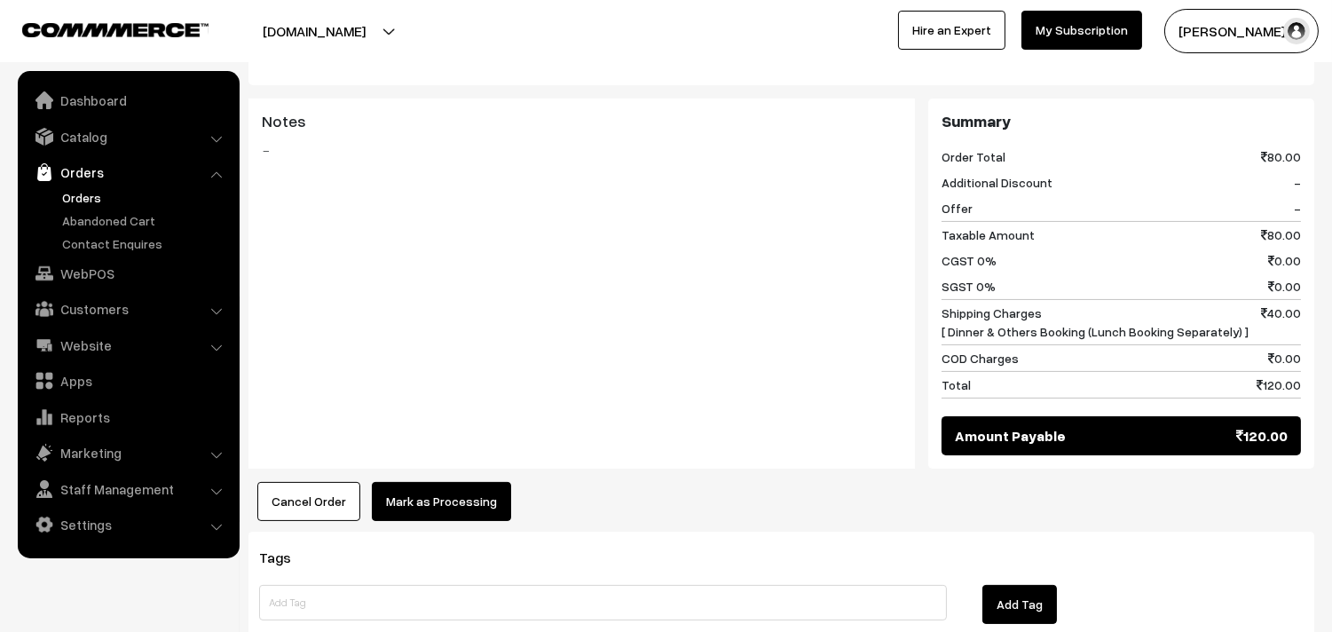
click at [435, 486] on button "Mark as Processing" at bounding box center [441, 501] width 139 height 39
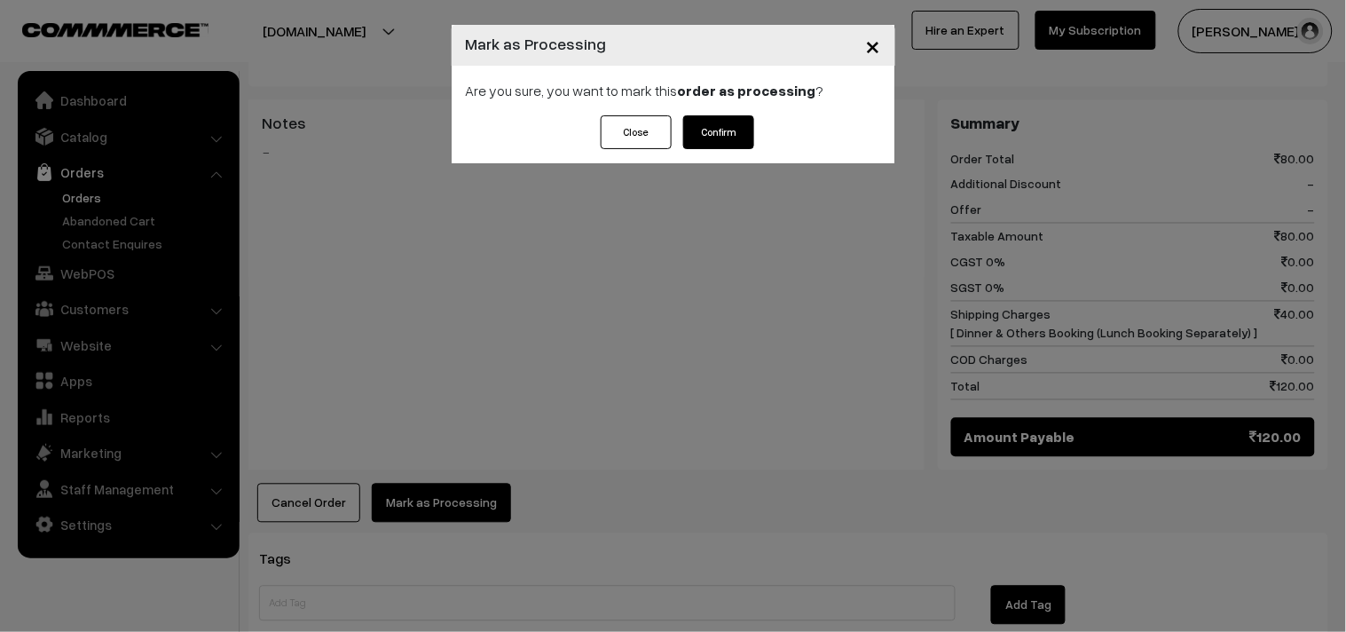
click at [712, 138] on button "Confirm" at bounding box center [718, 132] width 71 height 34
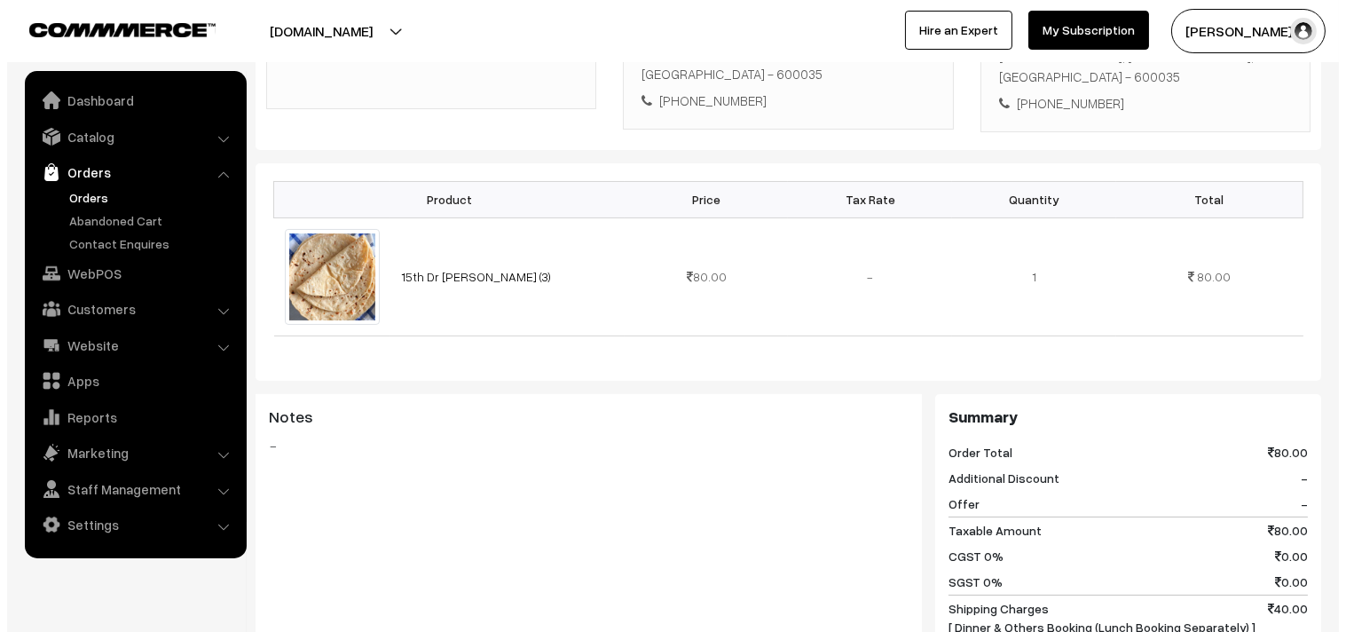
scroll to position [690, 0]
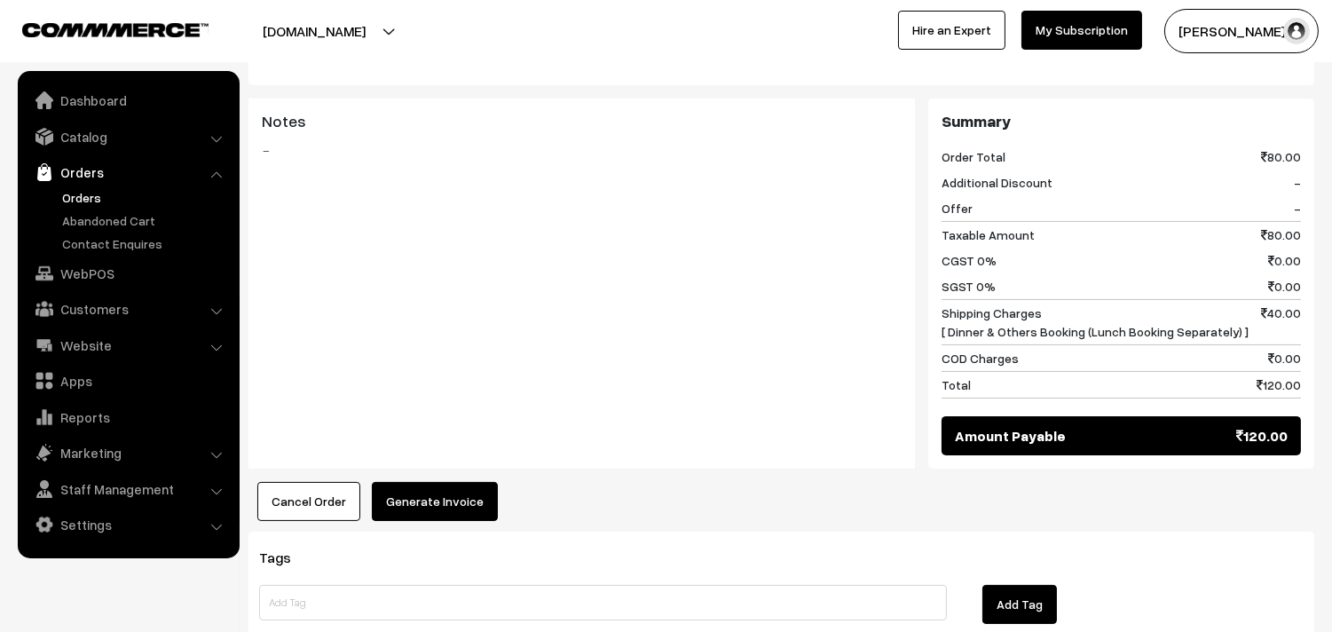
click at [438, 488] on button "Generate Invoice" at bounding box center [435, 501] width 126 height 39
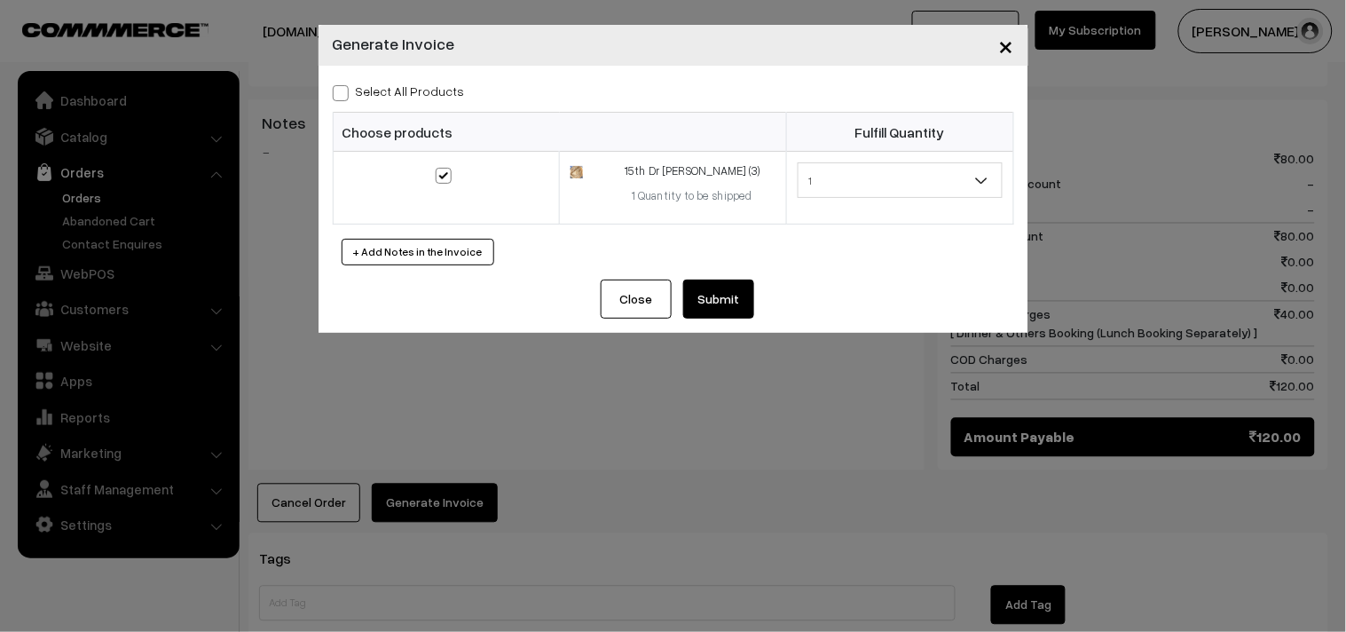
click at [339, 92] on span at bounding box center [341, 93] width 16 height 16
click at [339, 92] on input "Select All Products" at bounding box center [339, 90] width 12 height 12
checkbox input "true"
click at [722, 309] on button "Submit" at bounding box center [718, 299] width 71 height 39
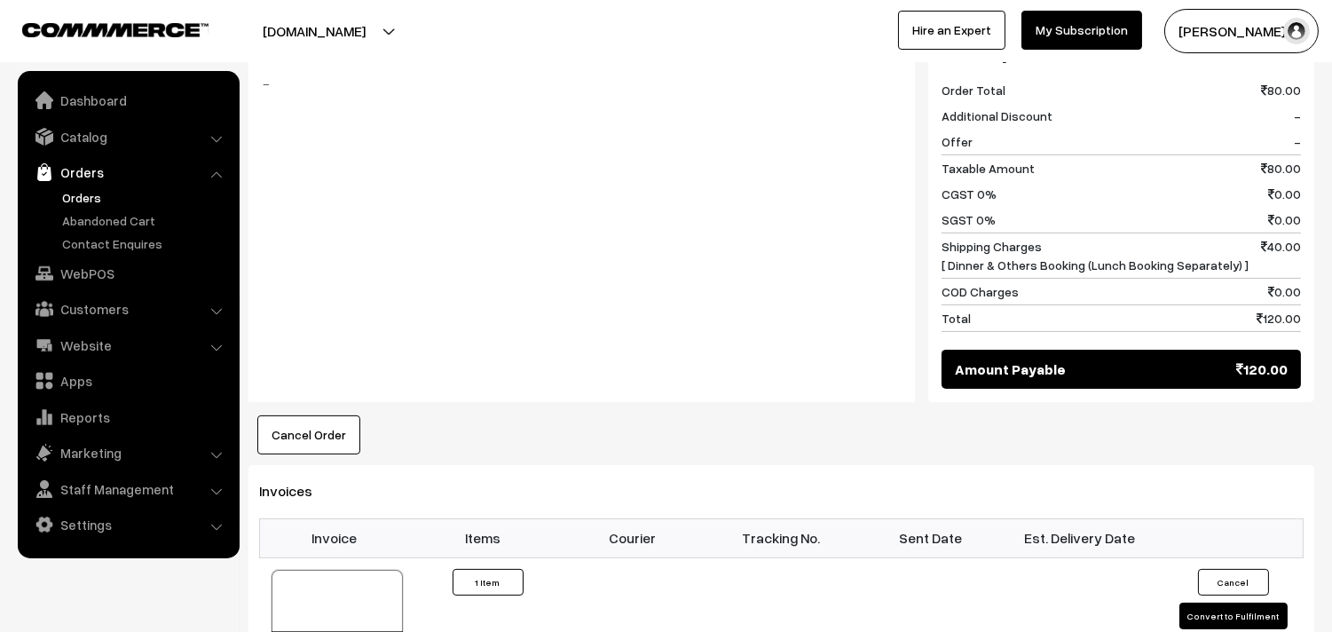
scroll to position [888, 0]
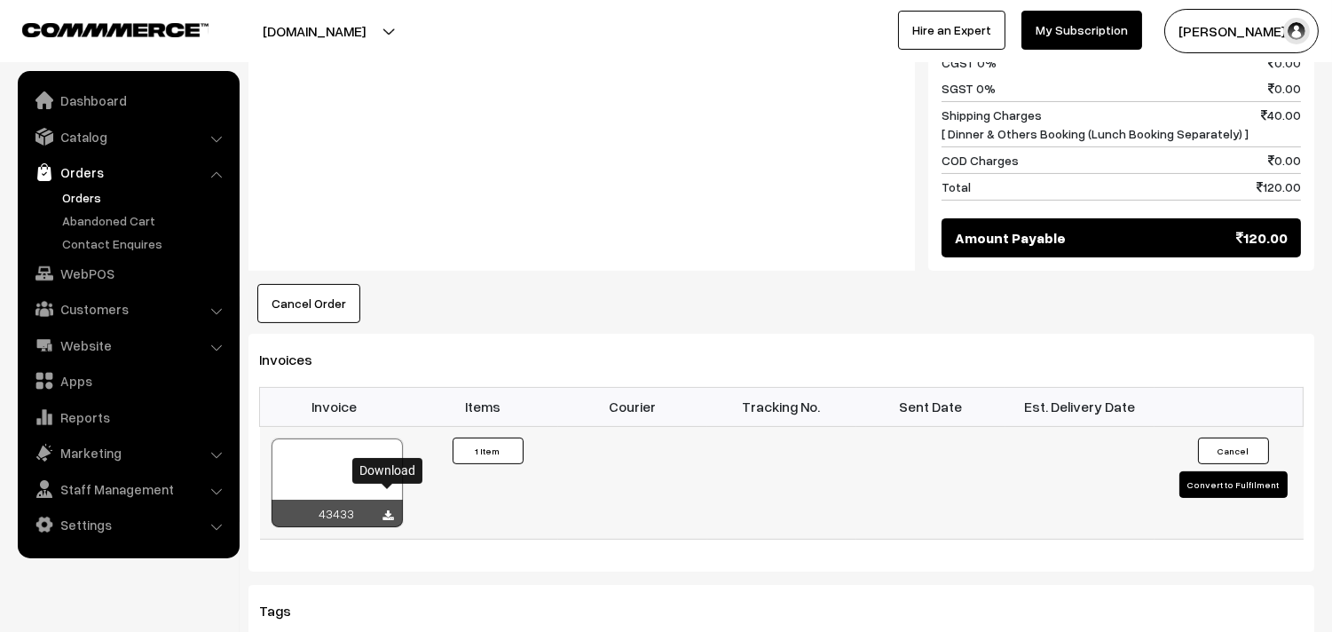
click at [386, 510] on icon at bounding box center [388, 516] width 11 height 12
click at [84, 191] on link "Orders" at bounding box center [146, 197] width 176 height 19
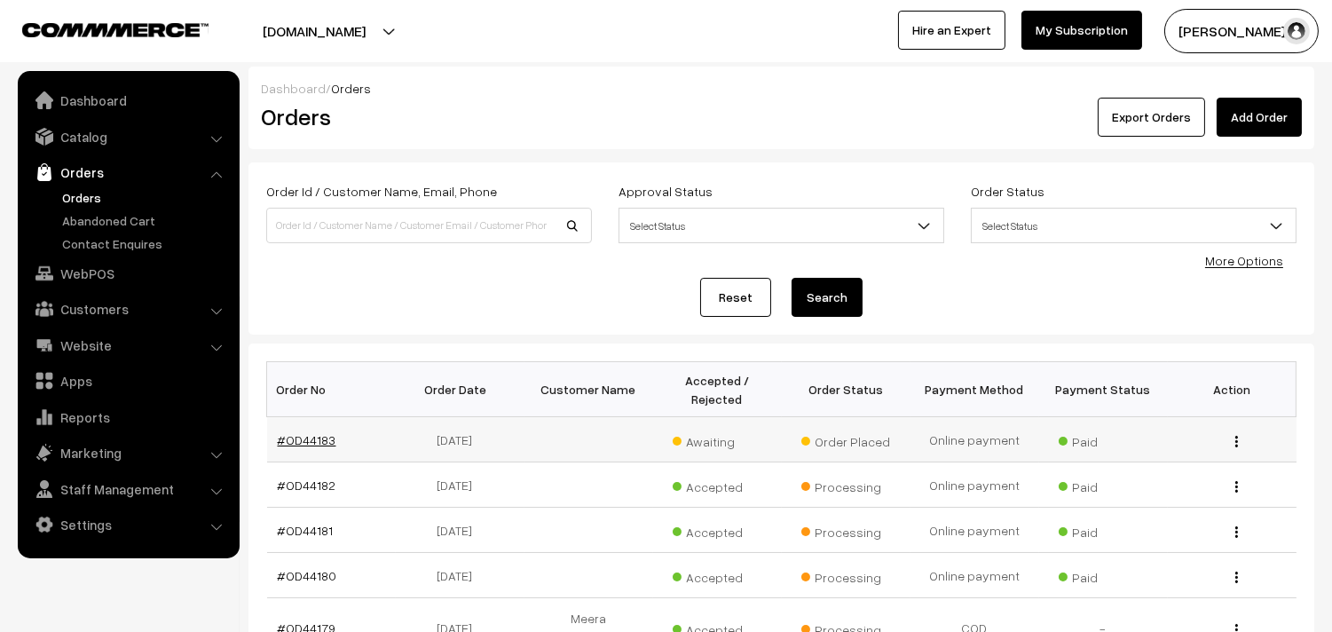
click at [320, 435] on link "#OD44183" at bounding box center [307, 439] width 59 height 15
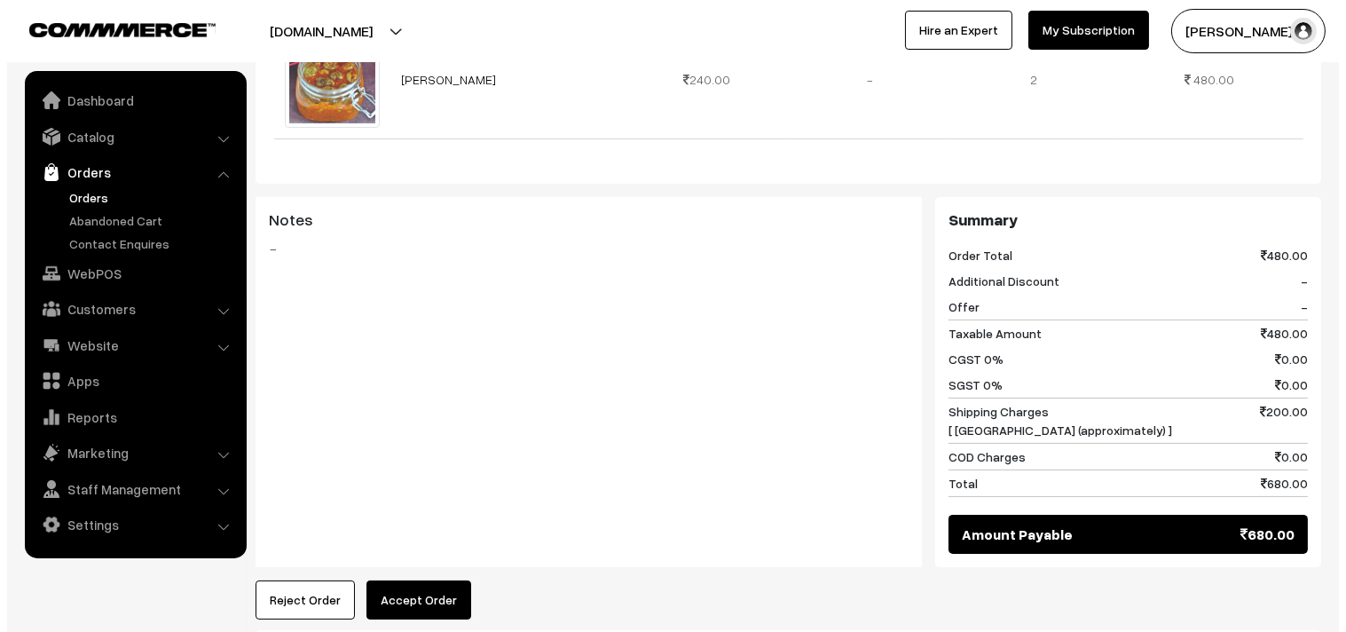
scroll to position [690, 0]
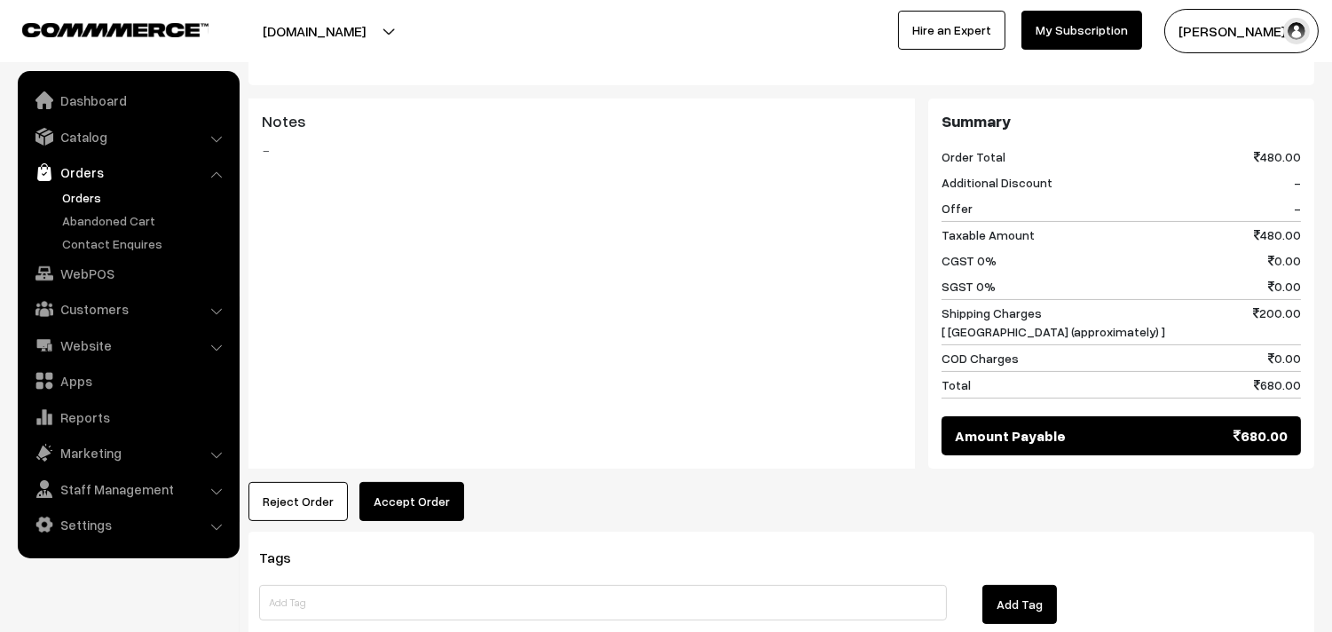
click at [405, 511] on button "Accept Order" at bounding box center [411, 501] width 105 height 39
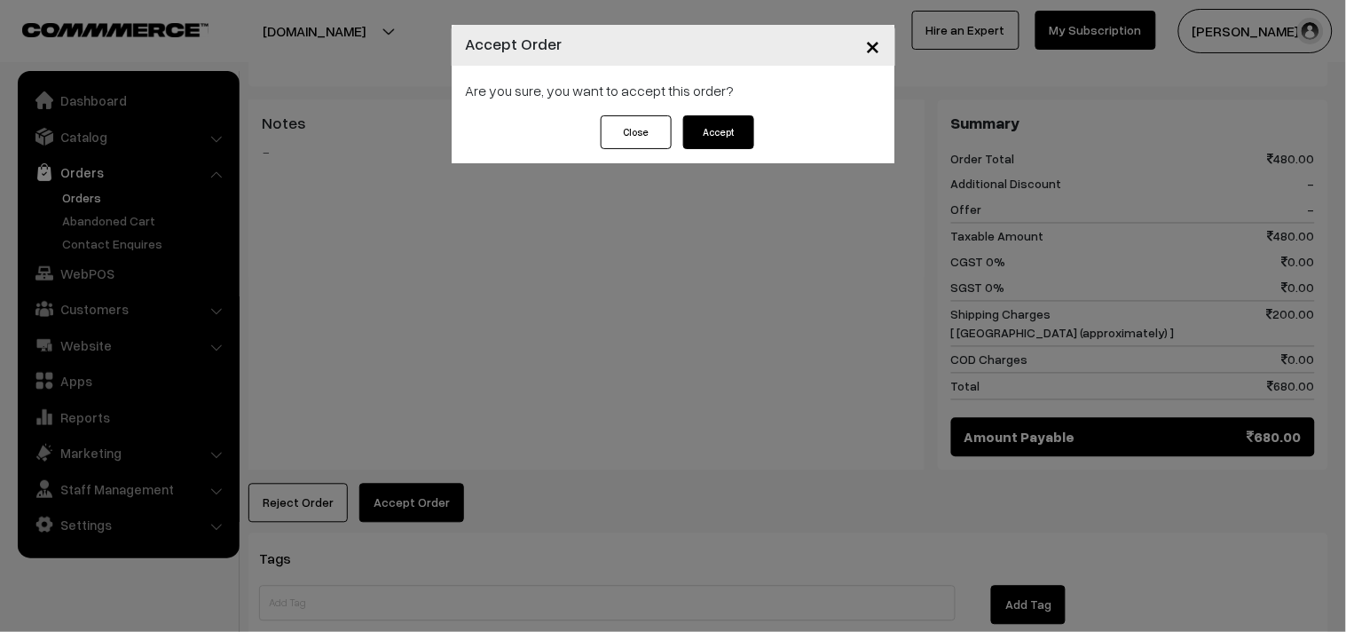
click at [724, 129] on button "Accept" at bounding box center [718, 132] width 71 height 34
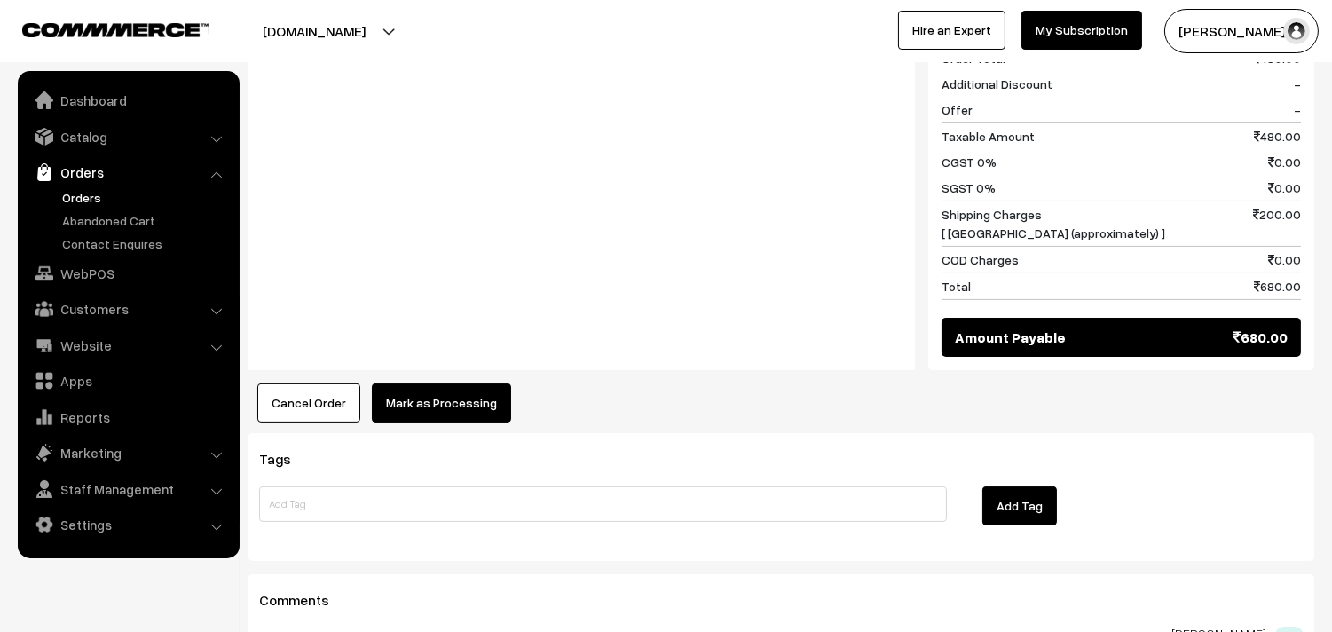
click at [479, 400] on button "Mark as Processing" at bounding box center [441, 402] width 139 height 39
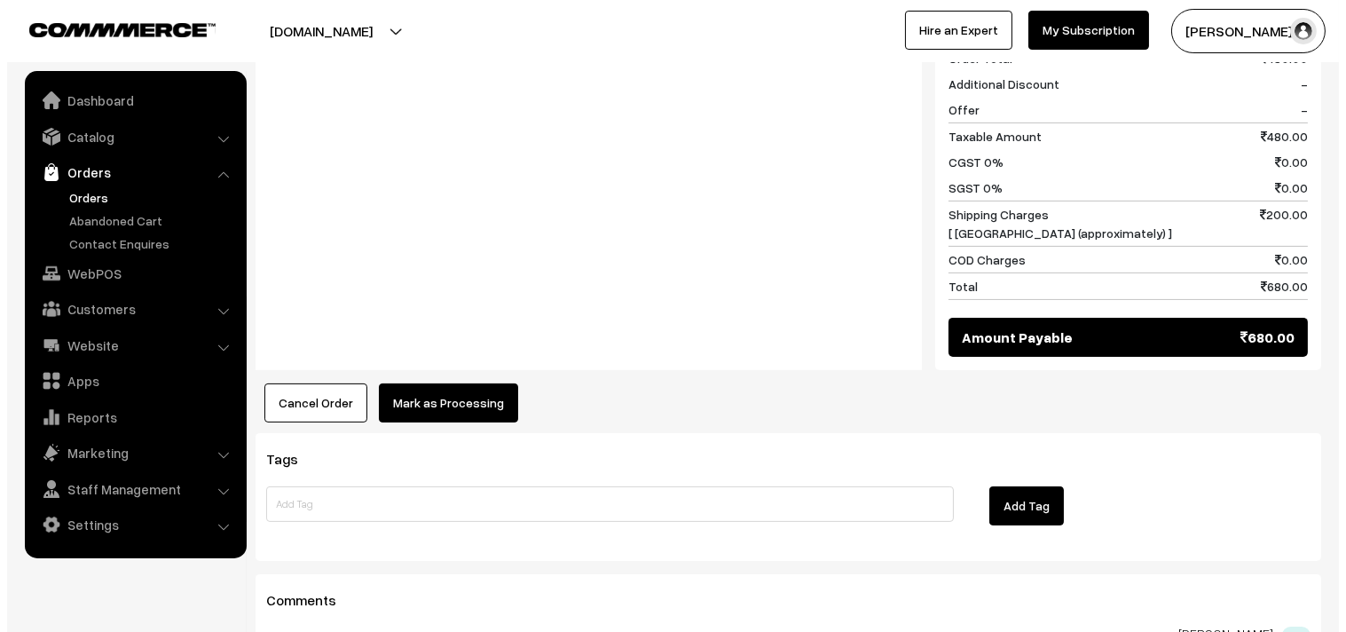
scroll to position [791, 0]
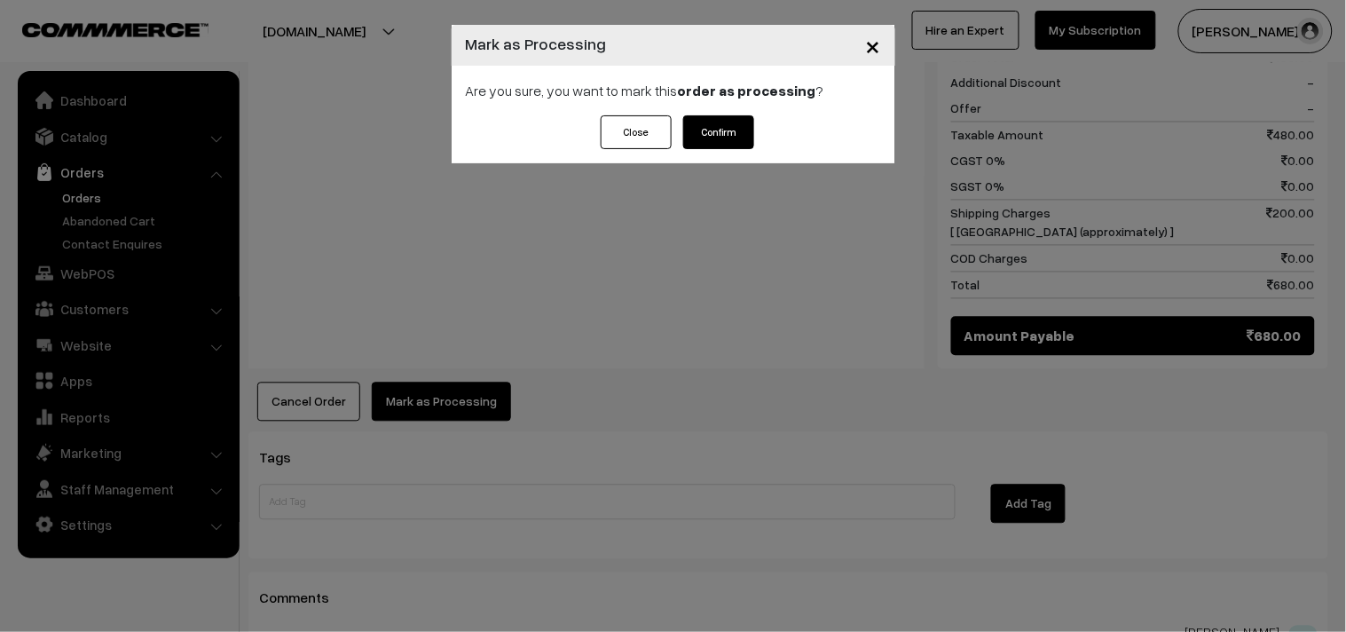
click at [712, 139] on button "Confirm" at bounding box center [718, 132] width 71 height 34
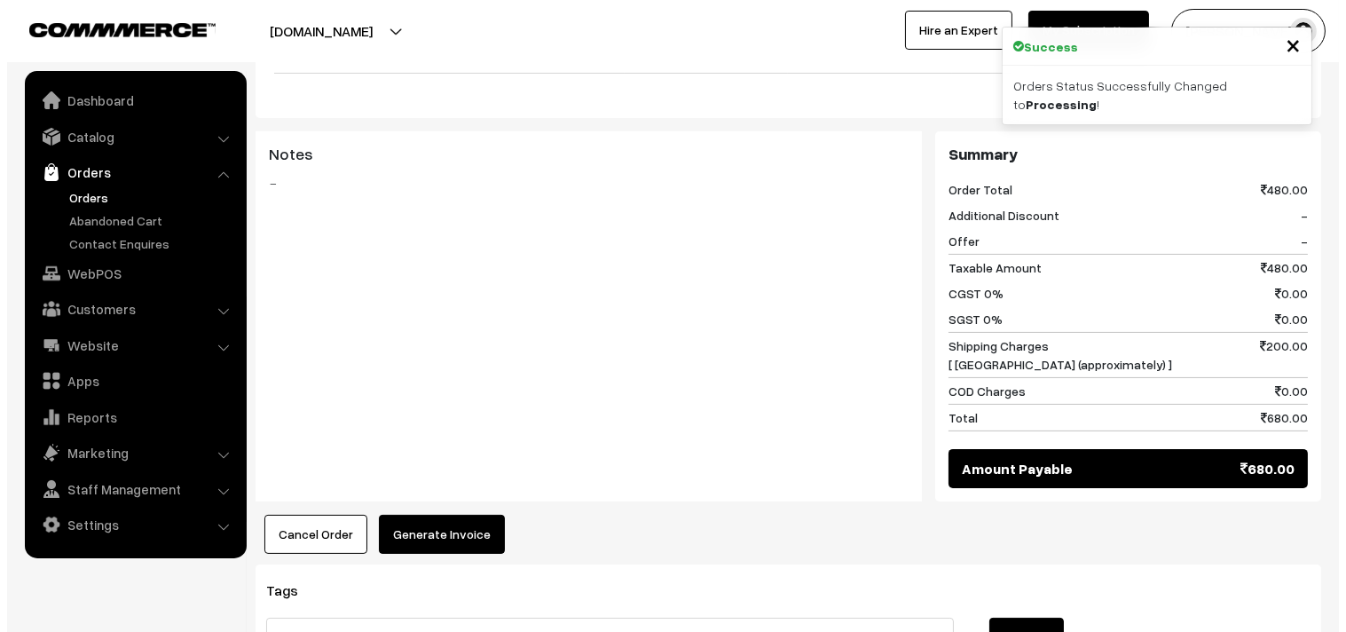
scroll to position [690, 0]
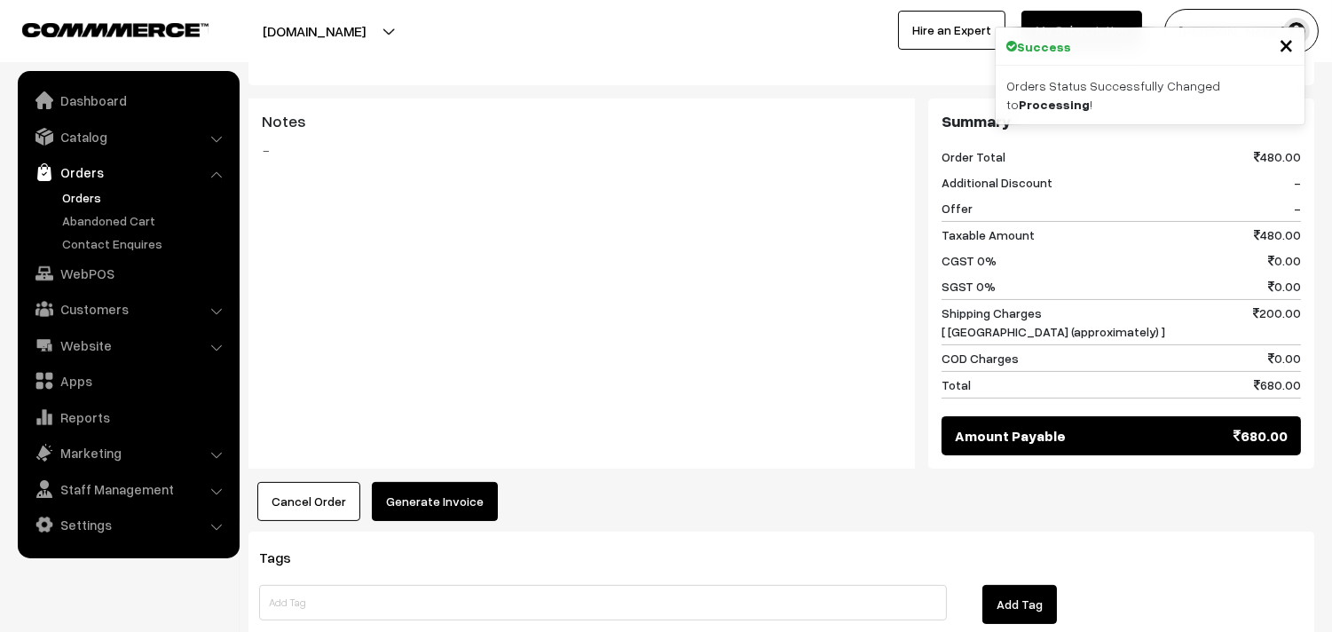
click at [442, 495] on button "Generate Invoice" at bounding box center [435, 501] width 126 height 39
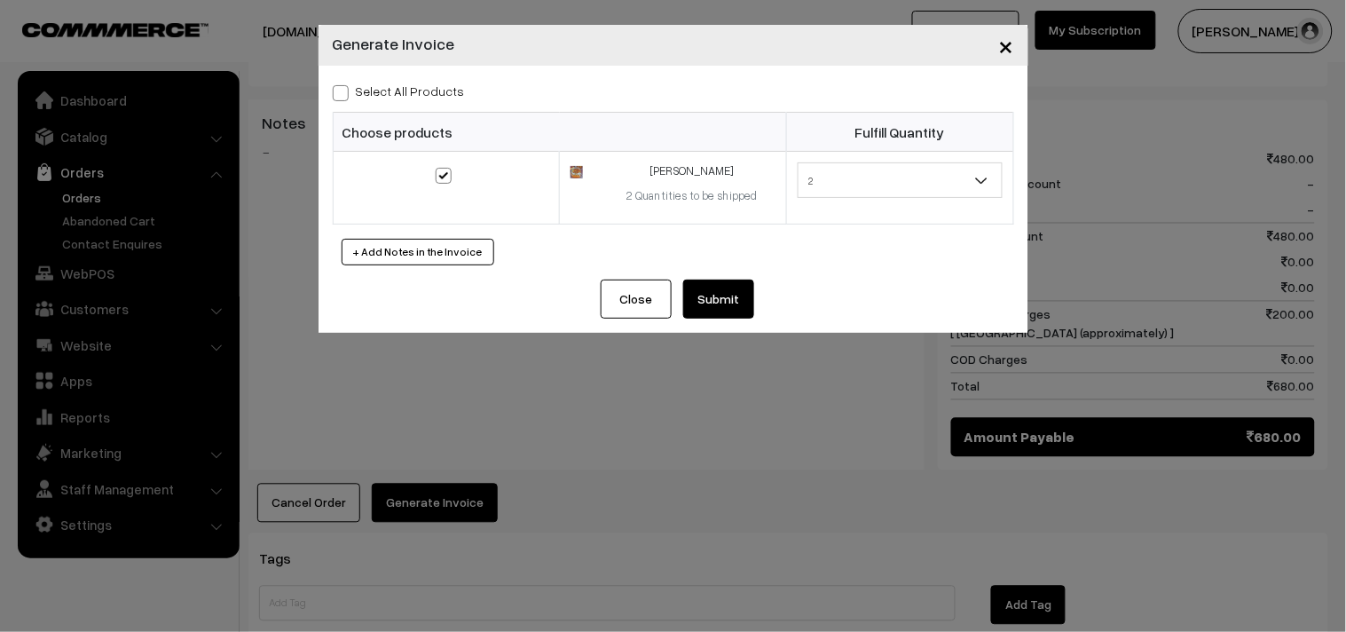
click at [343, 89] on span at bounding box center [341, 93] width 16 height 16
click at [343, 89] on input "Select All Products" at bounding box center [339, 90] width 12 height 12
checkbox input "true"
click at [722, 294] on button "Submit" at bounding box center [718, 299] width 71 height 39
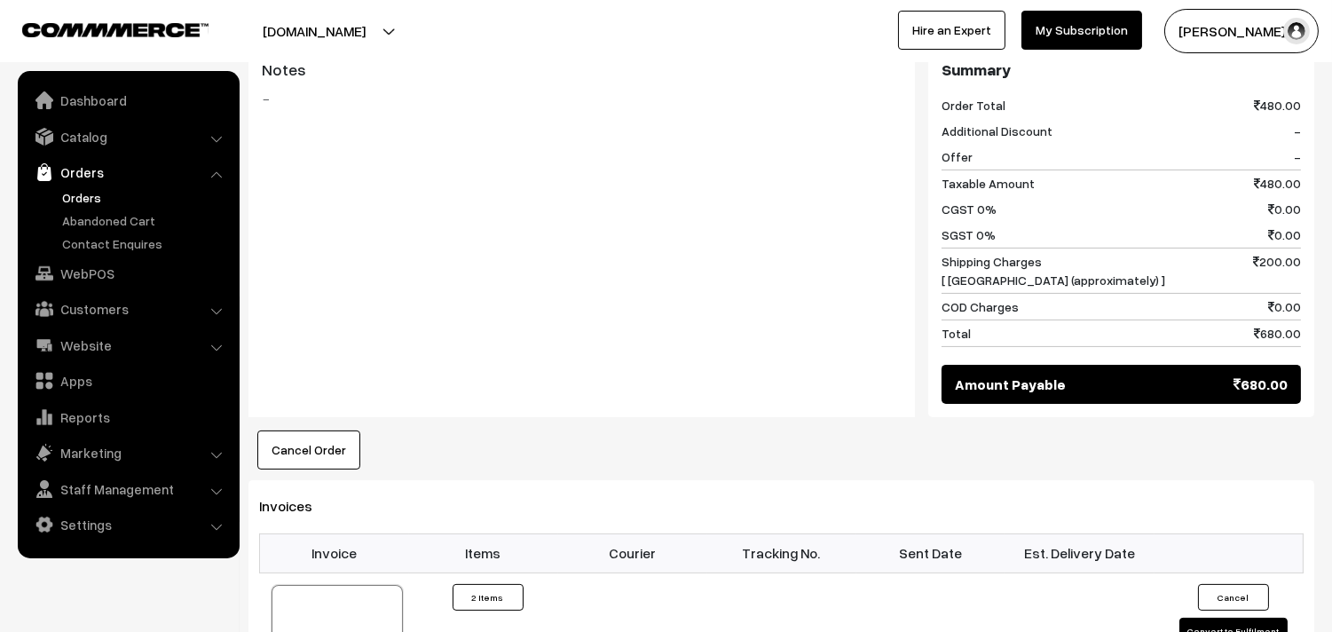
scroll to position [788, 0]
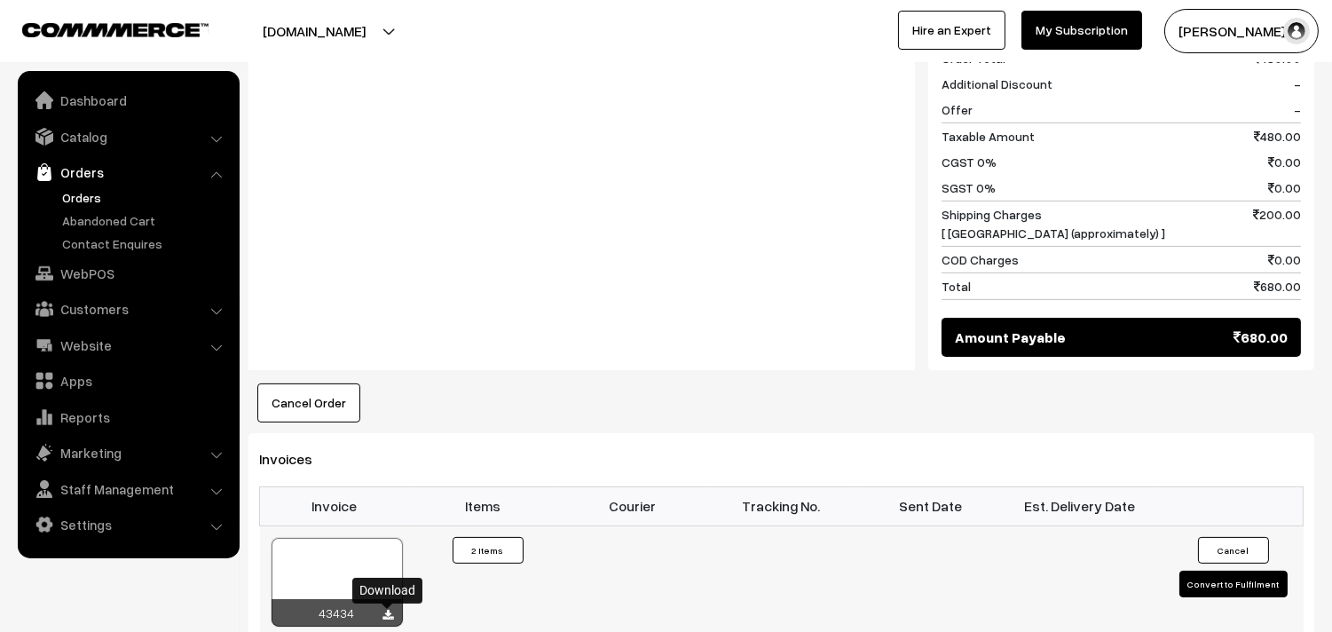
click at [389, 611] on icon at bounding box center [388, 616] width 11 height 12
click at [98, 271] on link "WebPOS" at bounding box center [127, 273] width 211 height 32
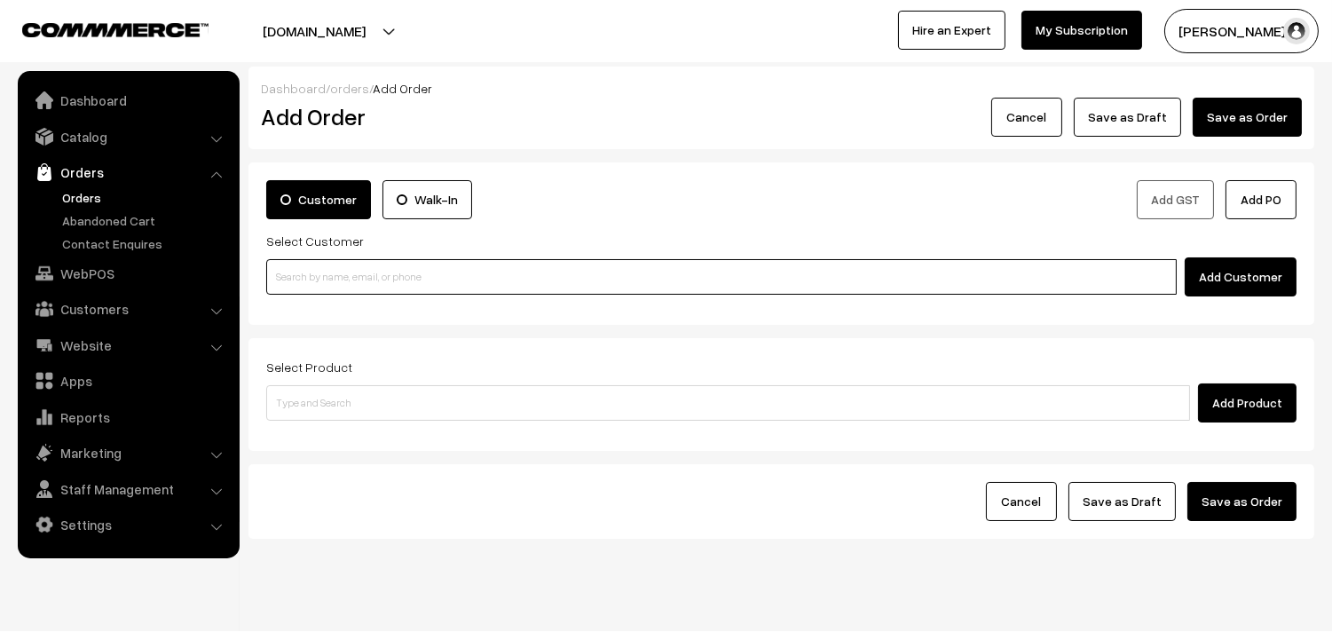
click at [641, 276] on input at bounding box center [721, 277] width 911 height 36
paste input "[PHONE_NUMBER]"
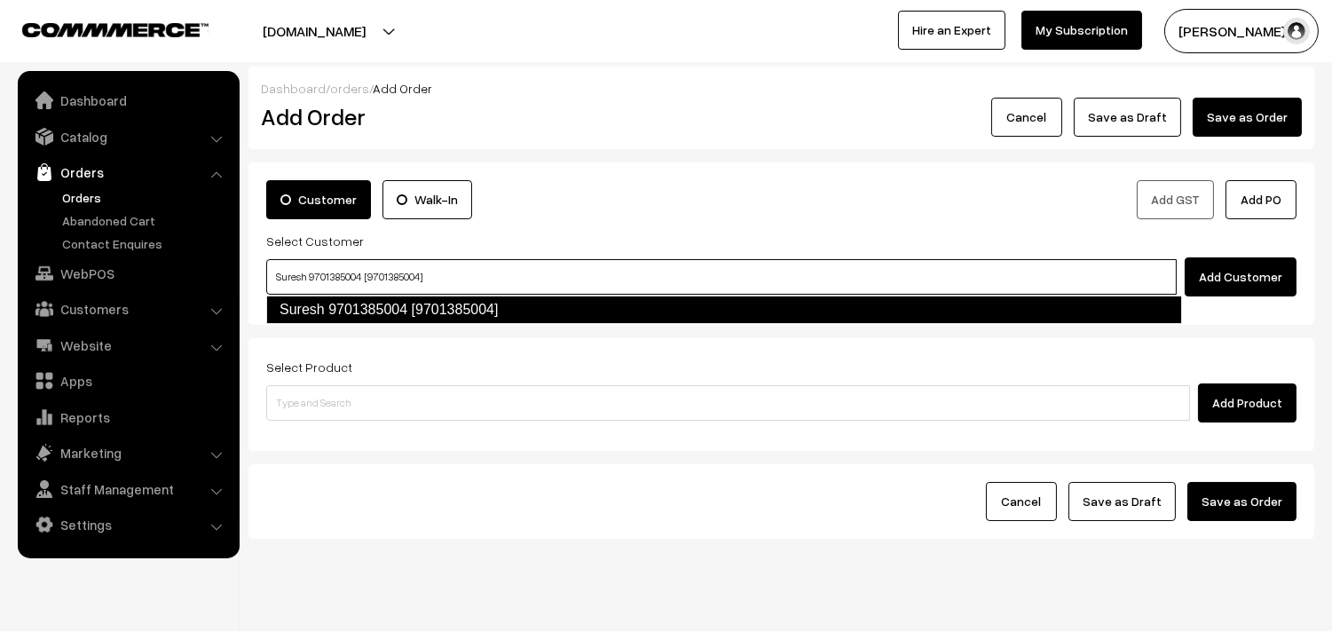
type input "Suresh 9701385004 [9701385004]"
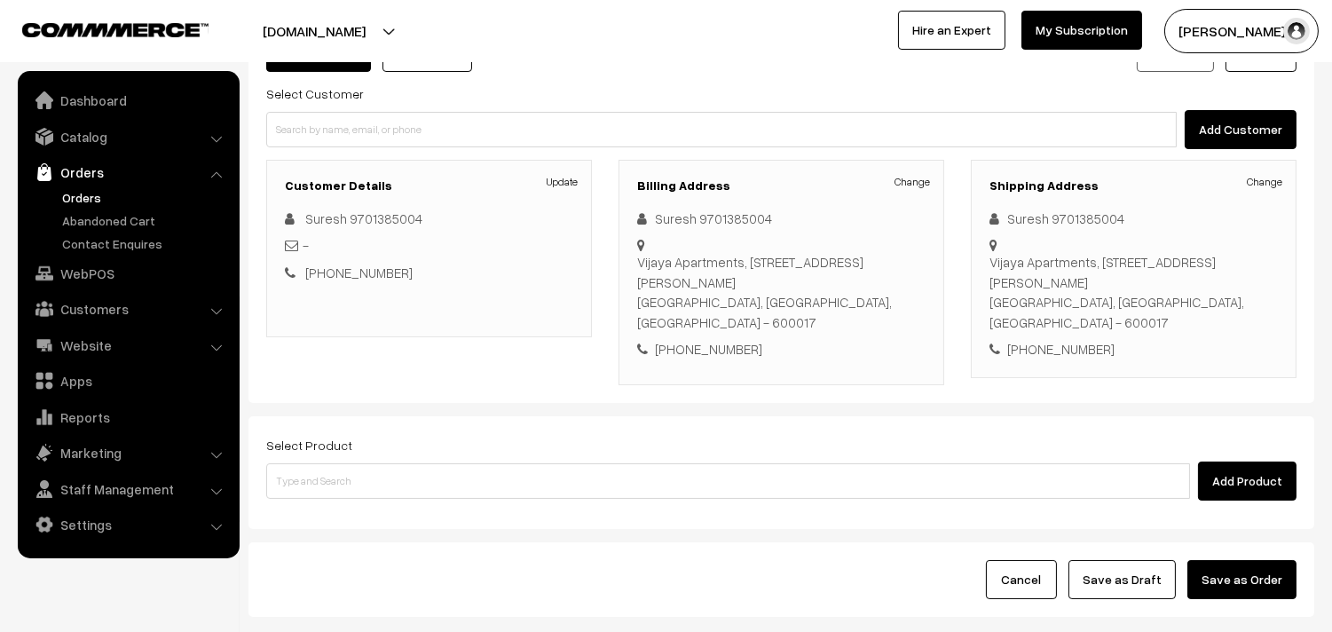
scroll to position [197, 0]
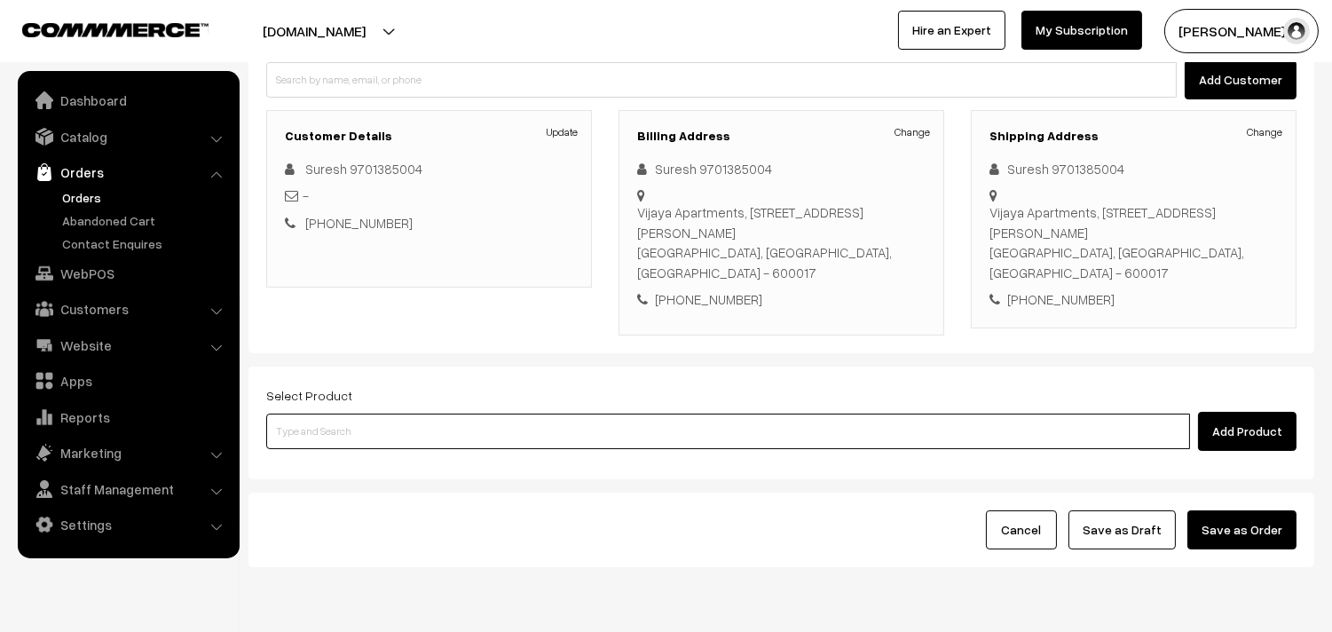
click at [604, 417] on input at bounding box center [728, 432] width 924 height 36
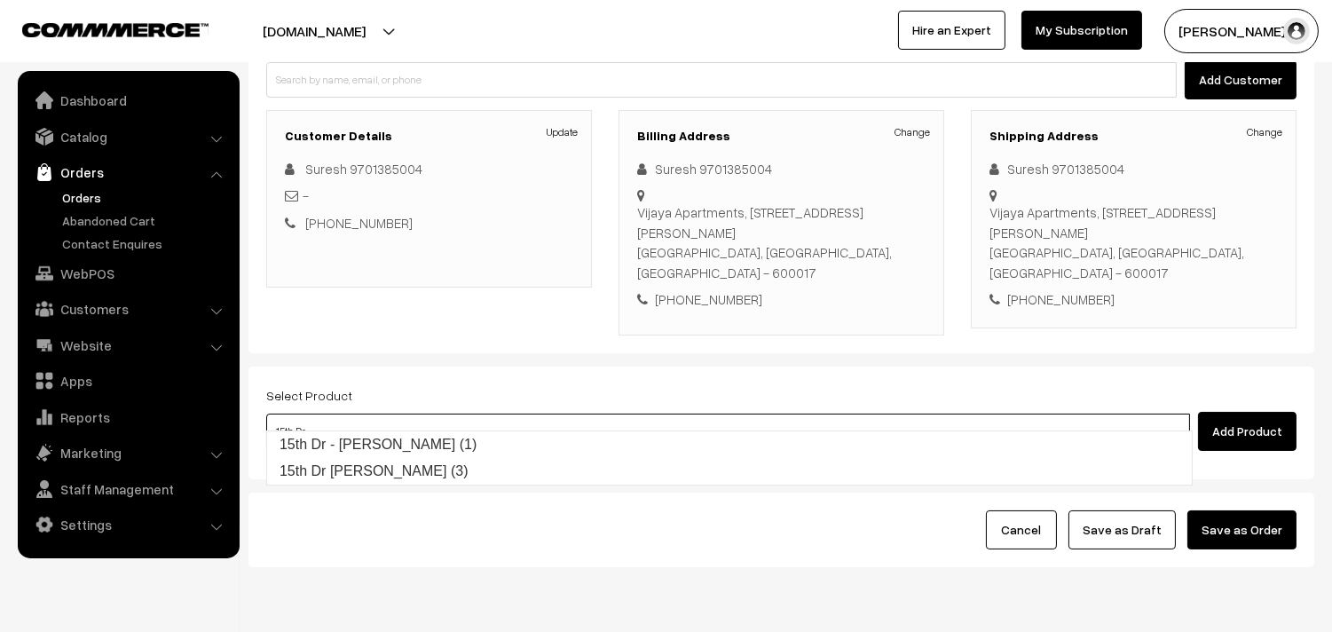
type input "15th Dr - [PERSON_NAME] (1)"
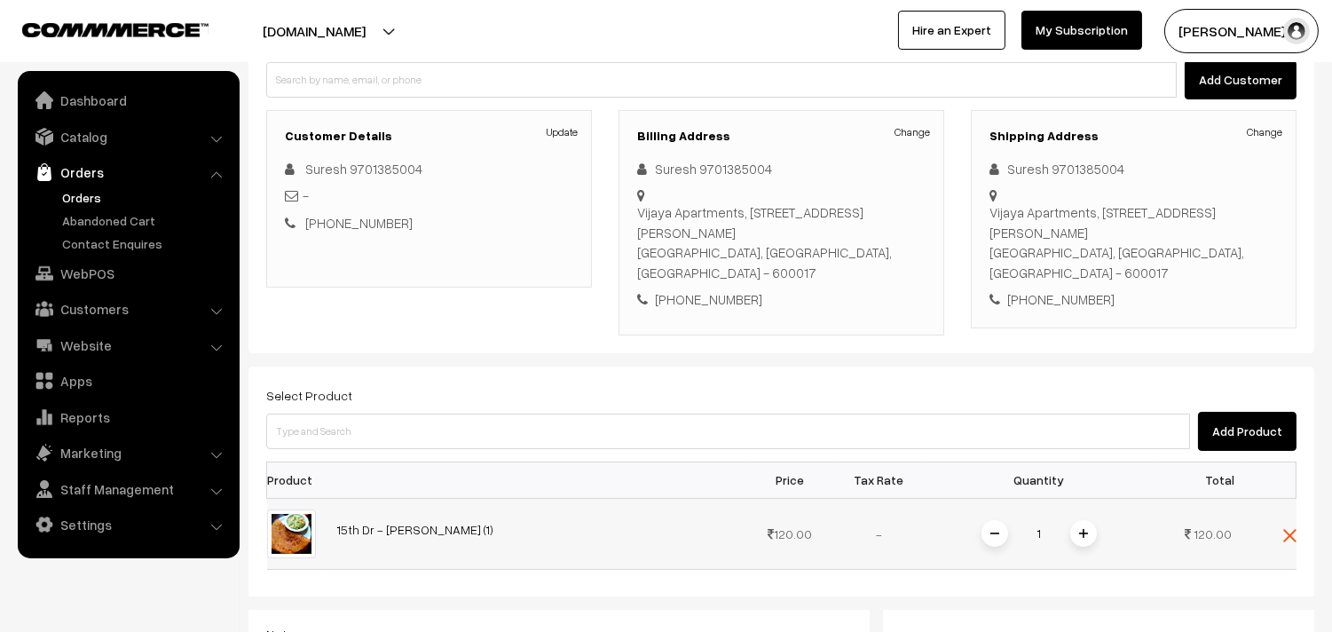
click at [1085, 529] on img at bounding box center [1083, 533] width 9 height 9
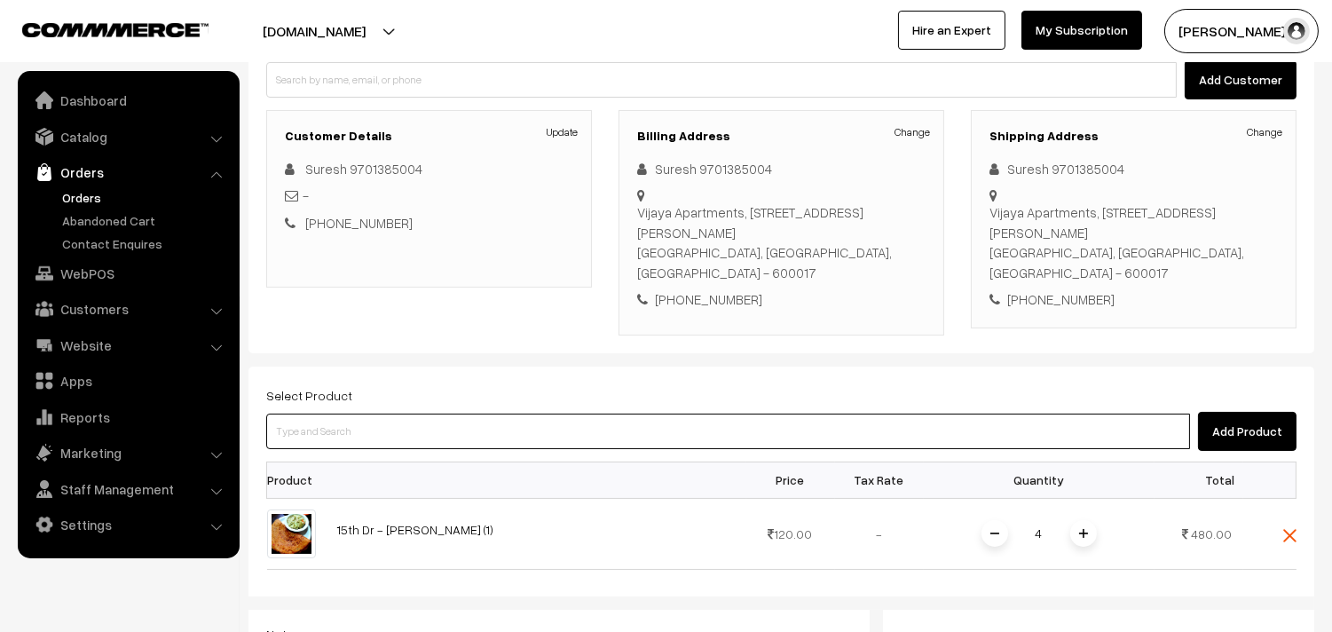
click at [815, 414] on input at bounding box center [728, 432] width 924 height 36
click at [517, 414] on input at bounding box center [728, 432] width 924 height 36
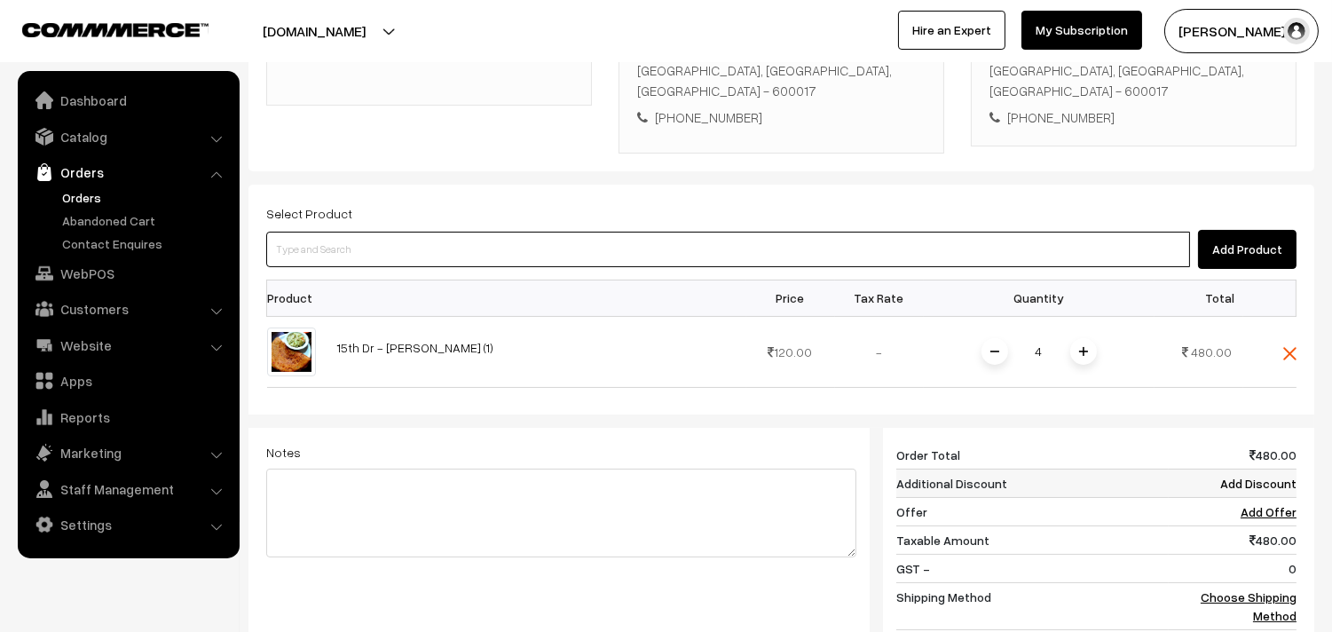
scroll to position [394, 0]
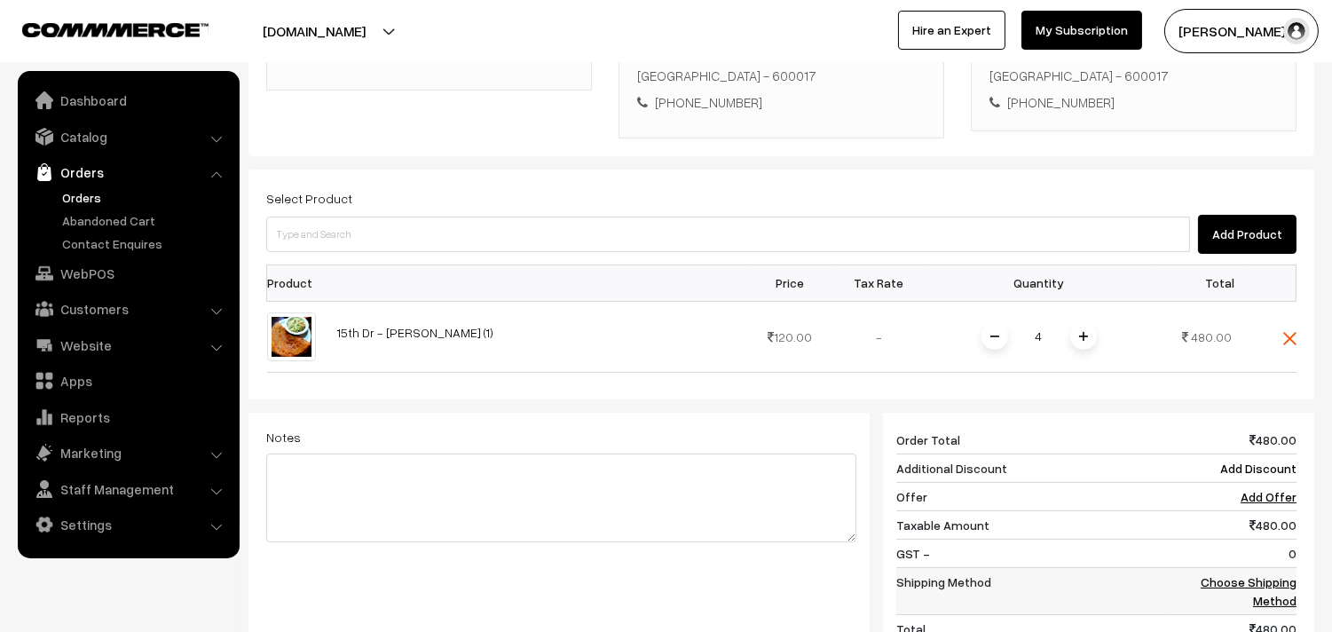
click at [1244, 574] on link "Choose Shipping Method" at bounding box center [1249, 591] width 96 height 34
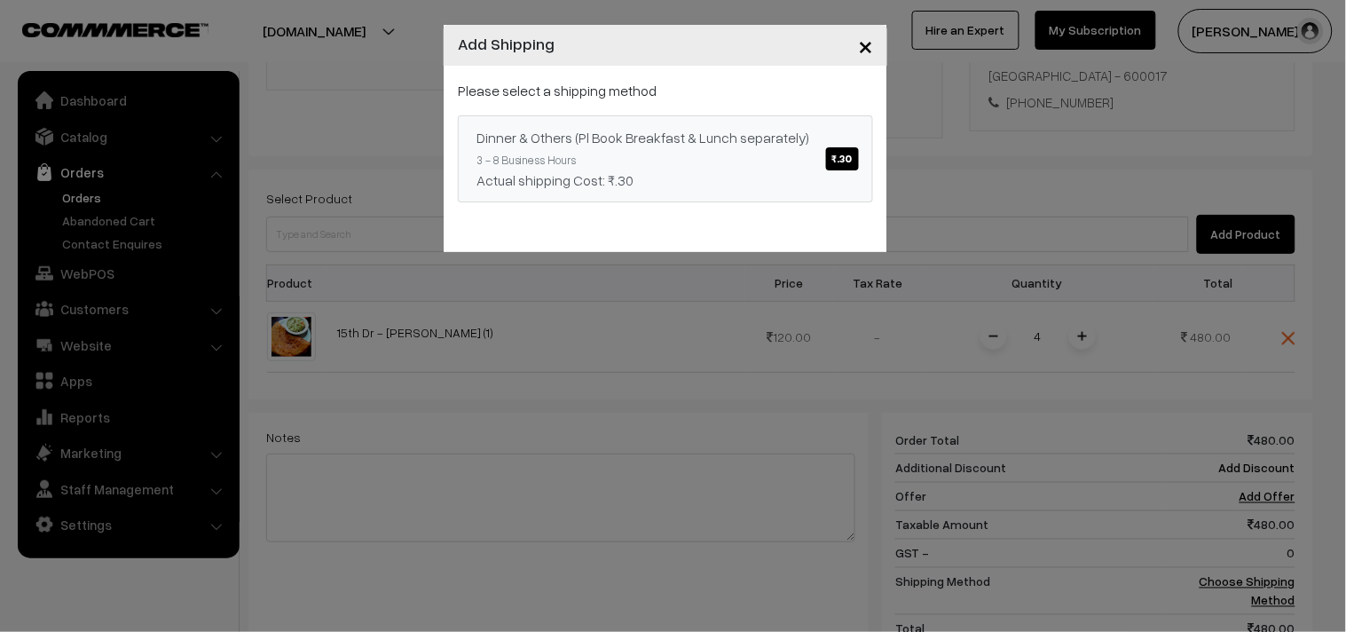
click at [843, 156] on span "₹.30" at bounding box center [842, 158] width 33 height 23
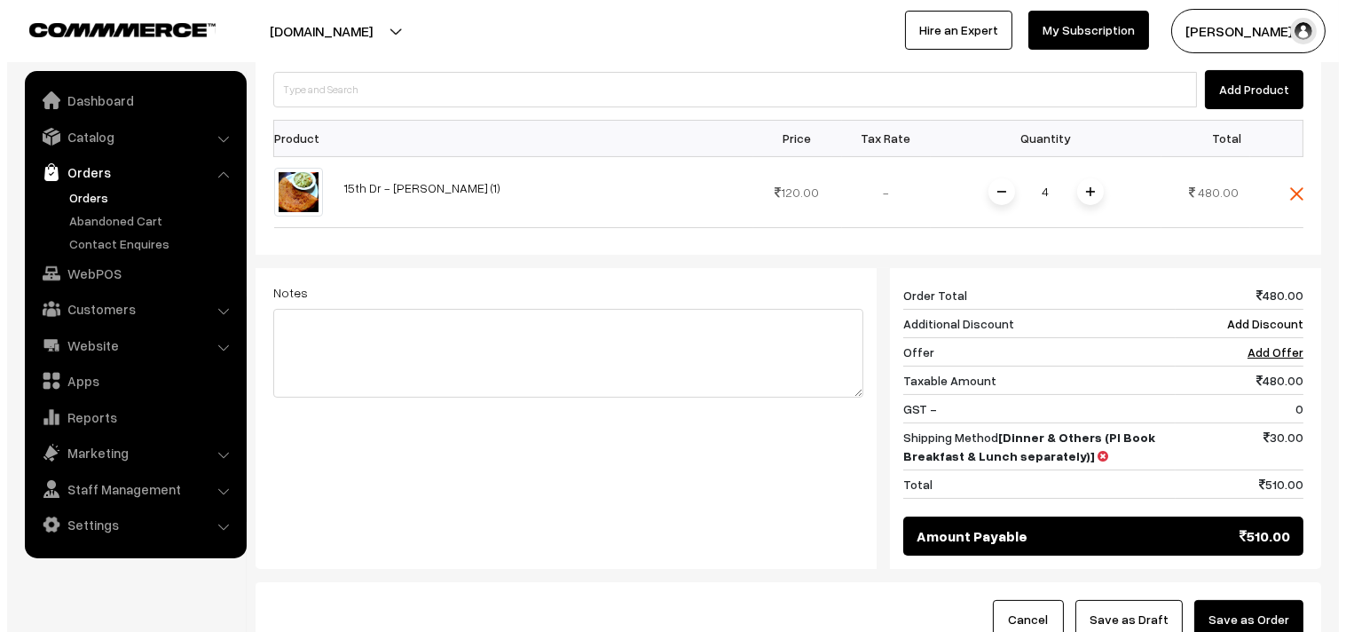
scroll to position [591, 0]
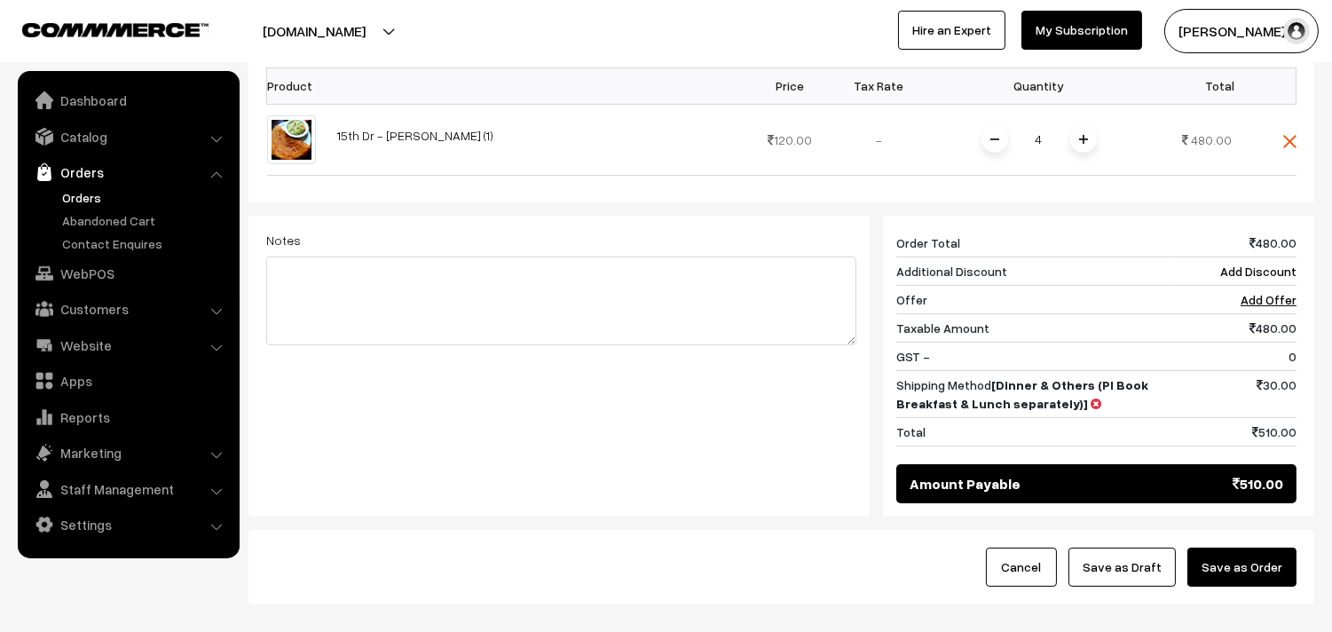
click at [1244, 554] on button "Save as Order" at bounding box center [1242, 567] width 109 height 39
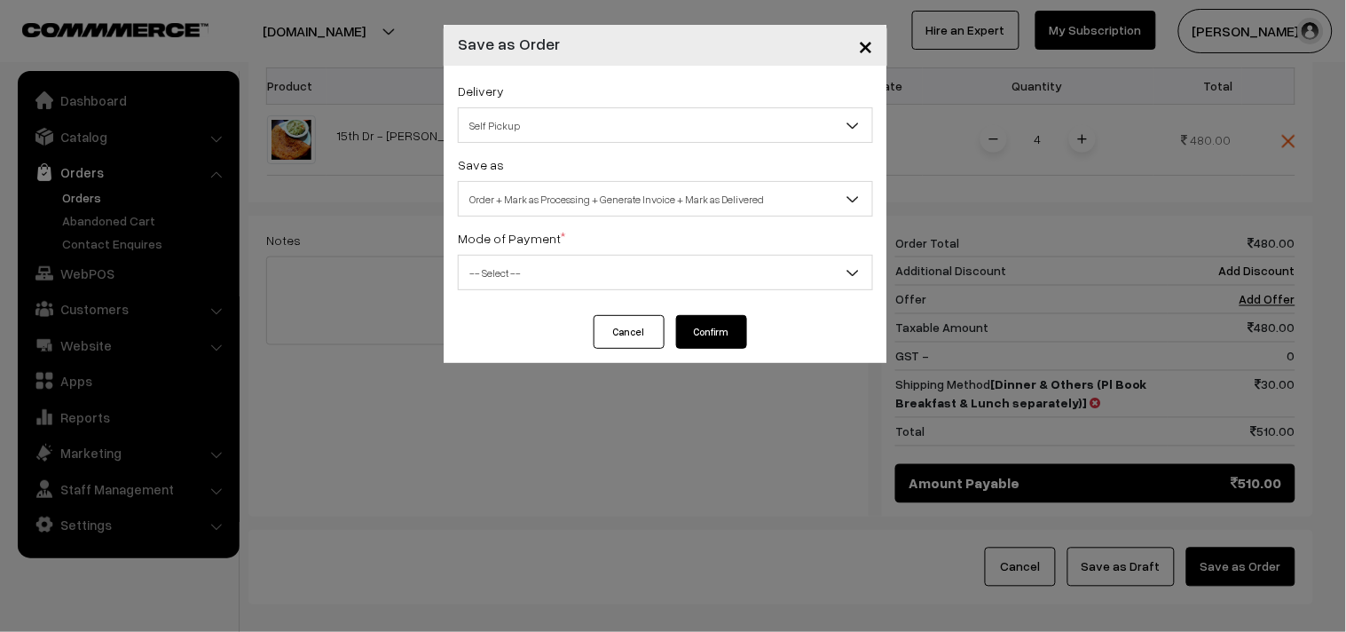
click at [618, 131] on span "Self Pickup" at bounding box center [666, 125] width 414 height 31
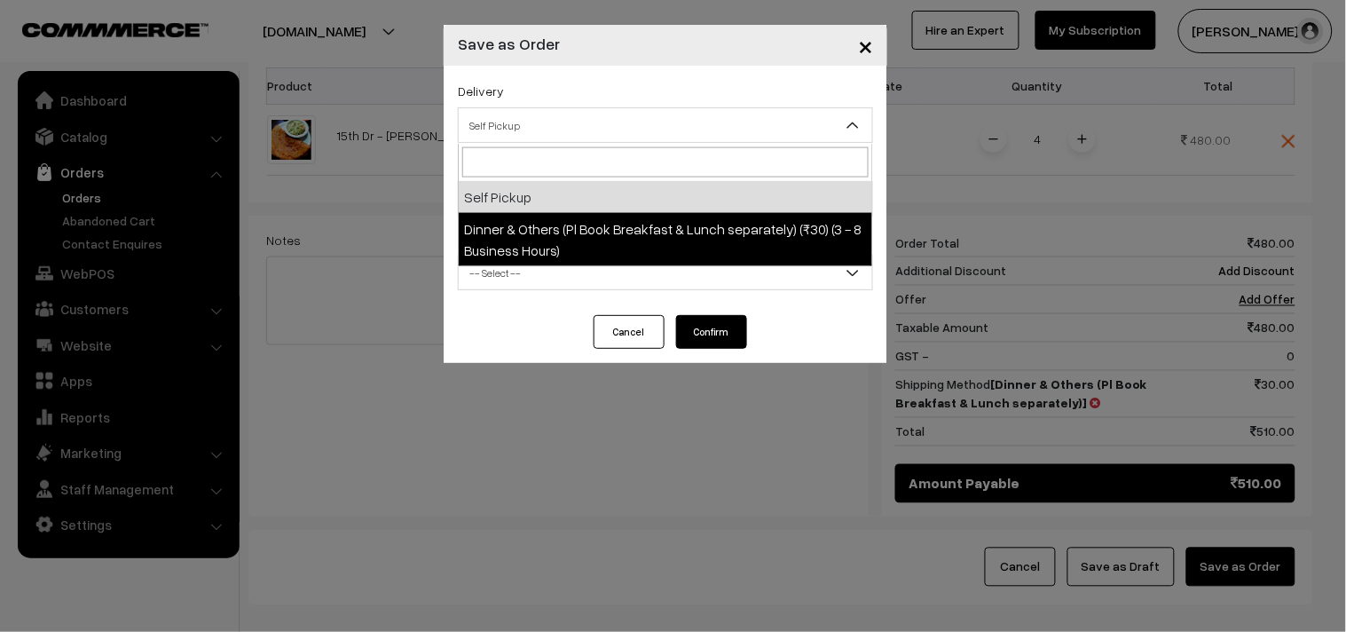
select select "DOP1"
select select "3"
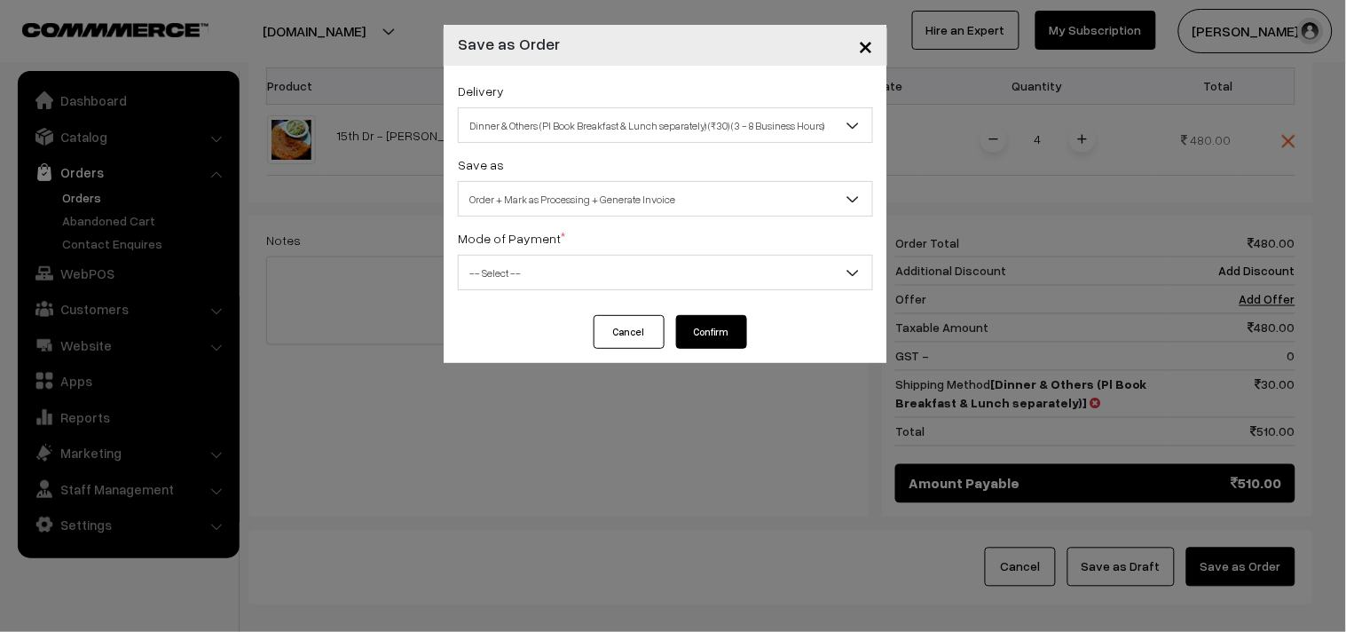
click at [625, 276] on span "-- Select --" at bounding box center [666, 272] width 414 height 31
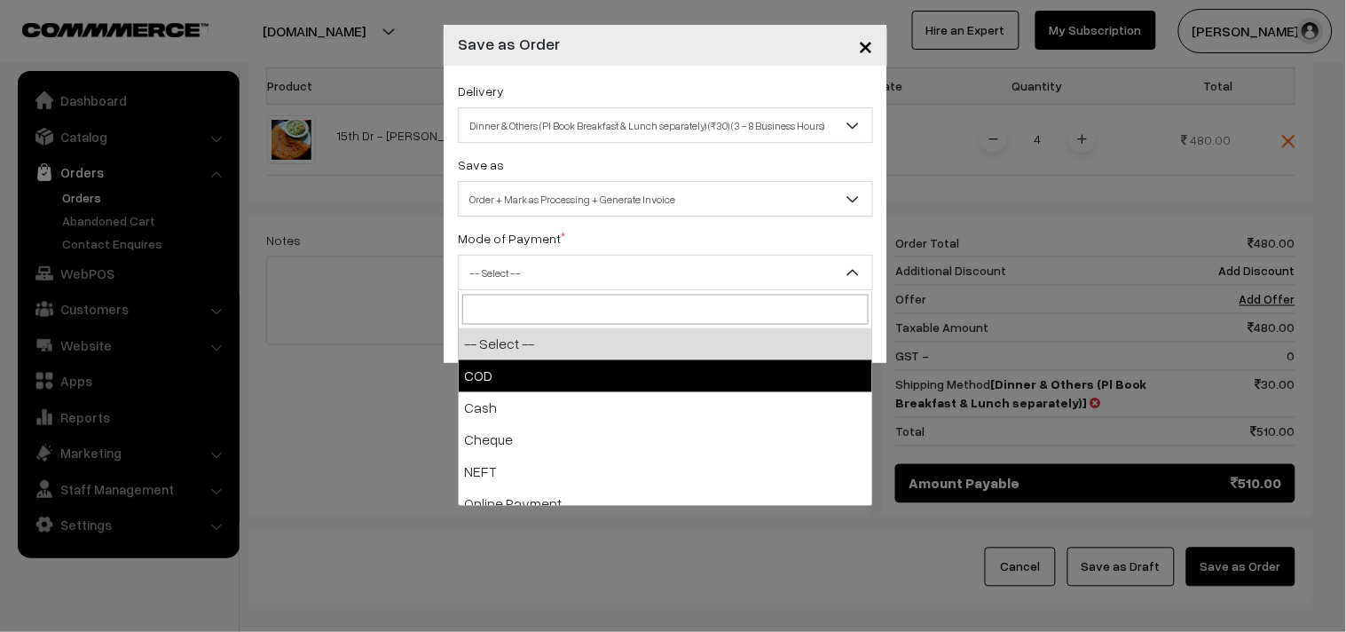
select select "1"
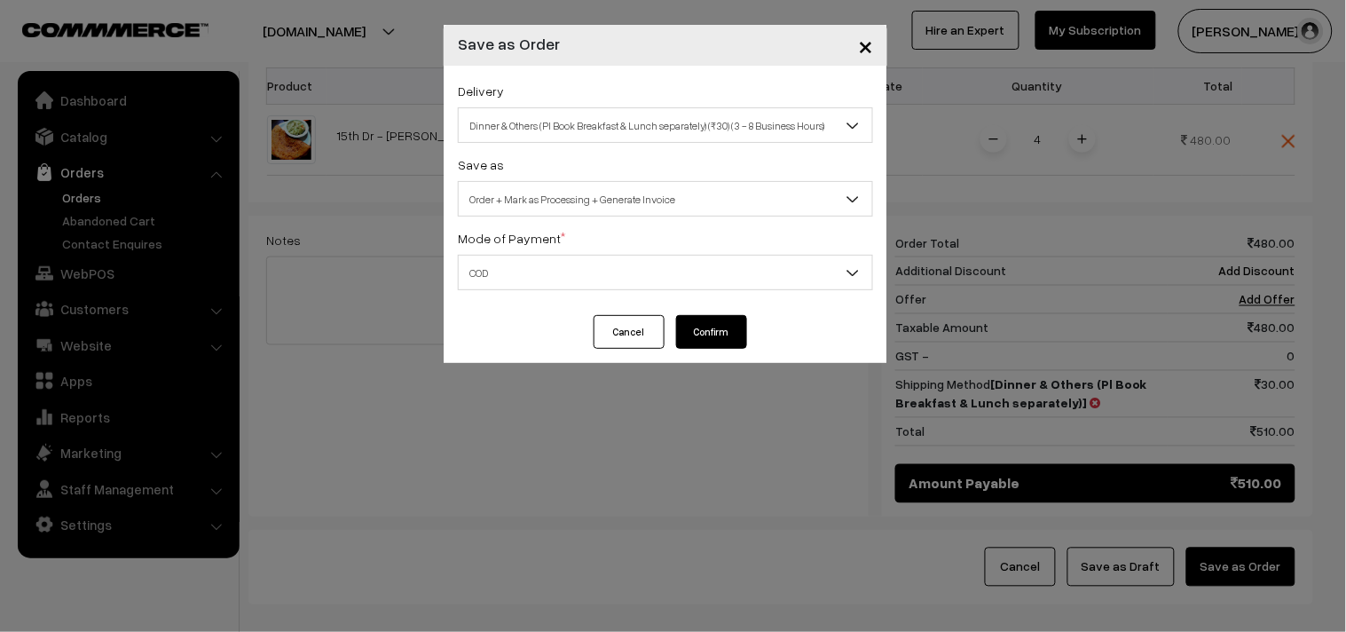
click at [698, 327] on button "Confirm" at bounding box center [711, 332] width 71 height 34
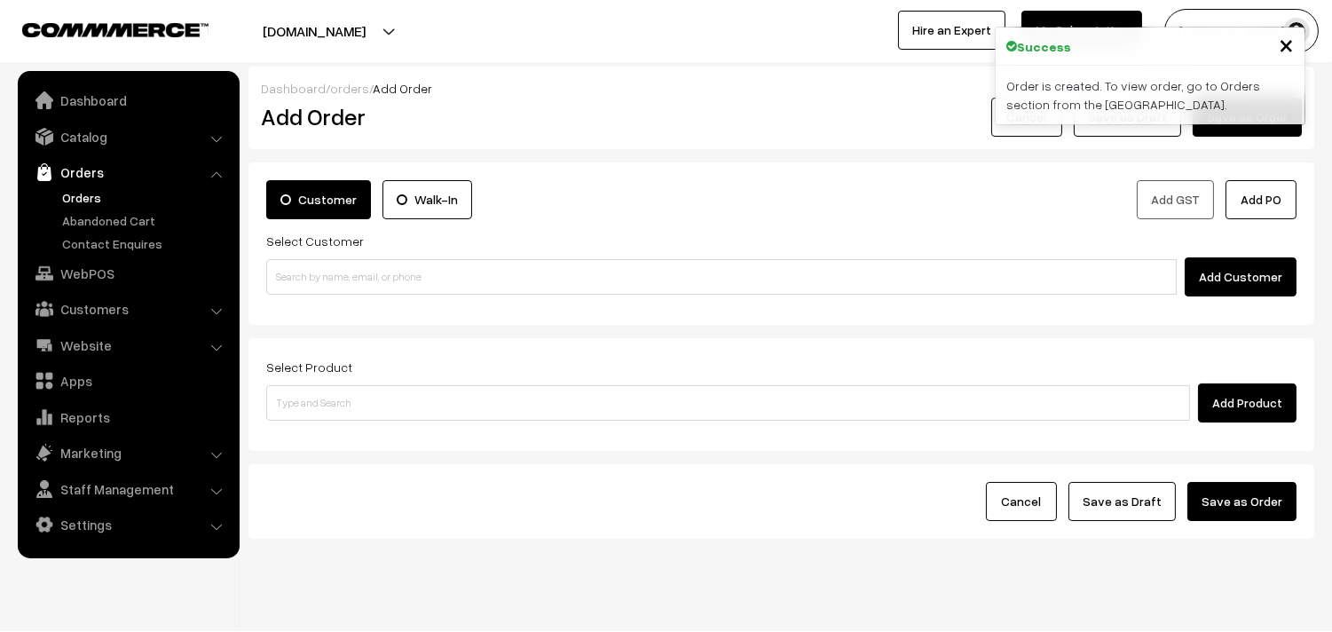
click at [87, 188] on link "Orders" at bounding box center [146, 197] width 176 height 19
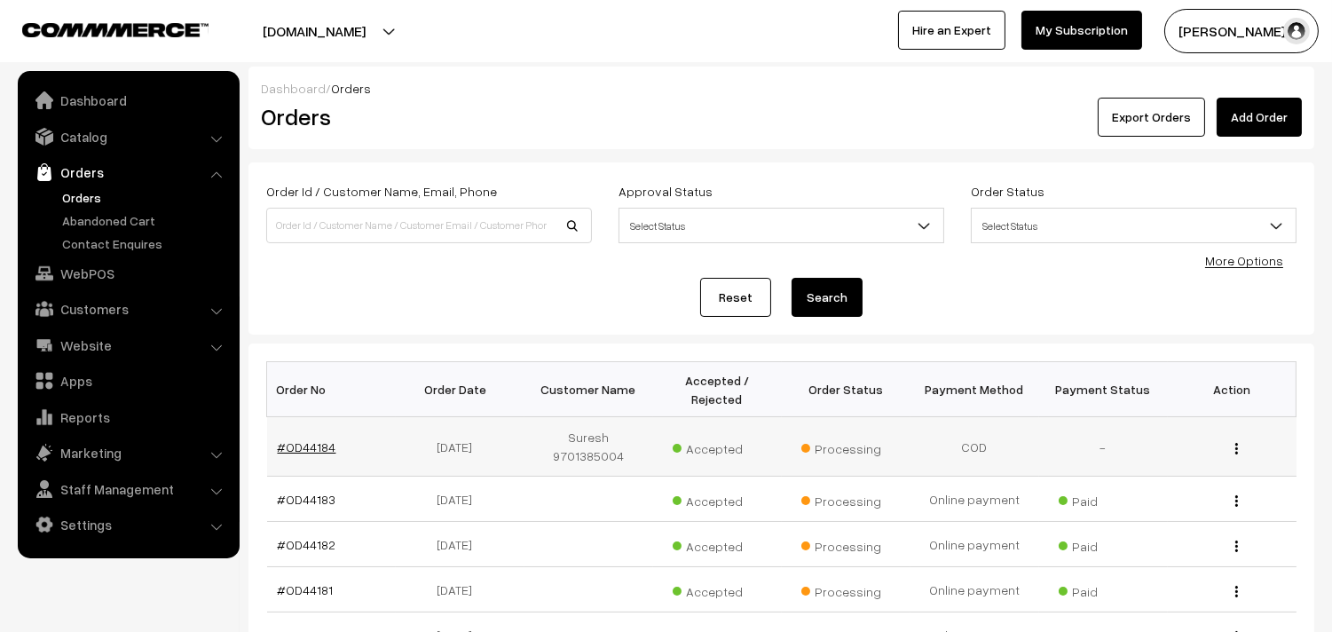
click at [304, 441] on link "#OD44184" at bounding box center [307, 446] width 59 height 15
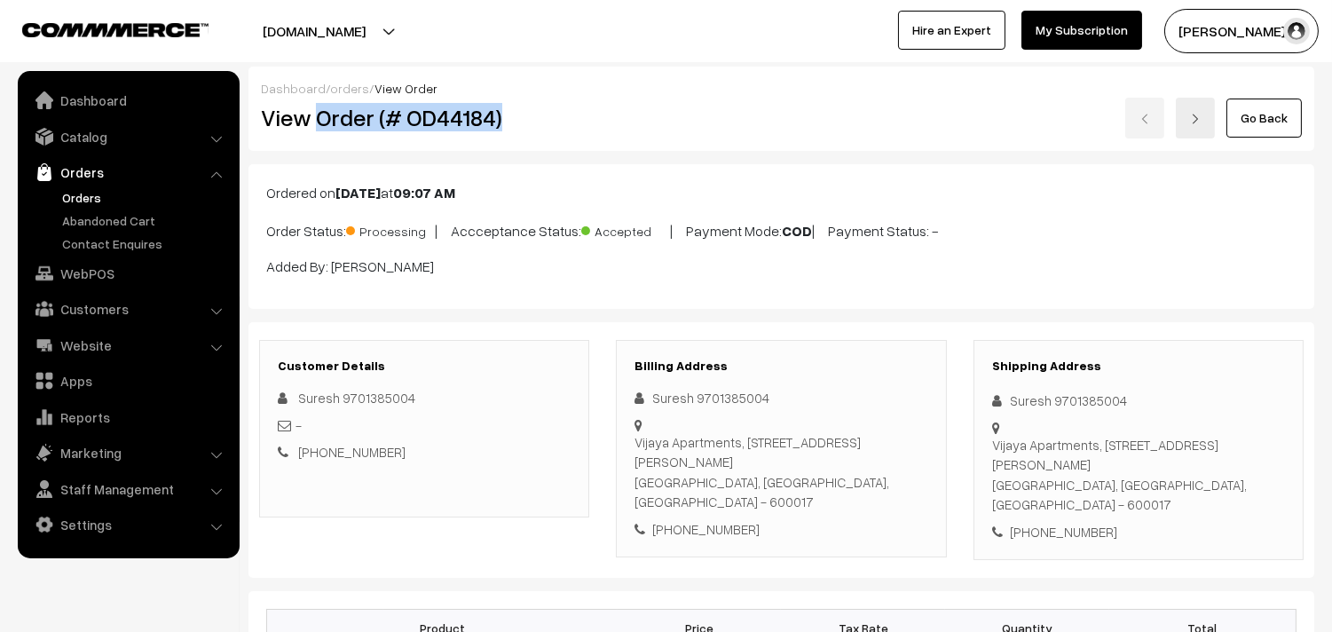
drag, startPoint x: 320, startPoint y: 118, endPoint x: 518, endPoint y: 127, distance: 198.1
click at [518, 127] on h2 "View Order (# OD44184)" at bounding box center [425, 118] width 329 height 28
copy h2 "Order (# OD44184)"
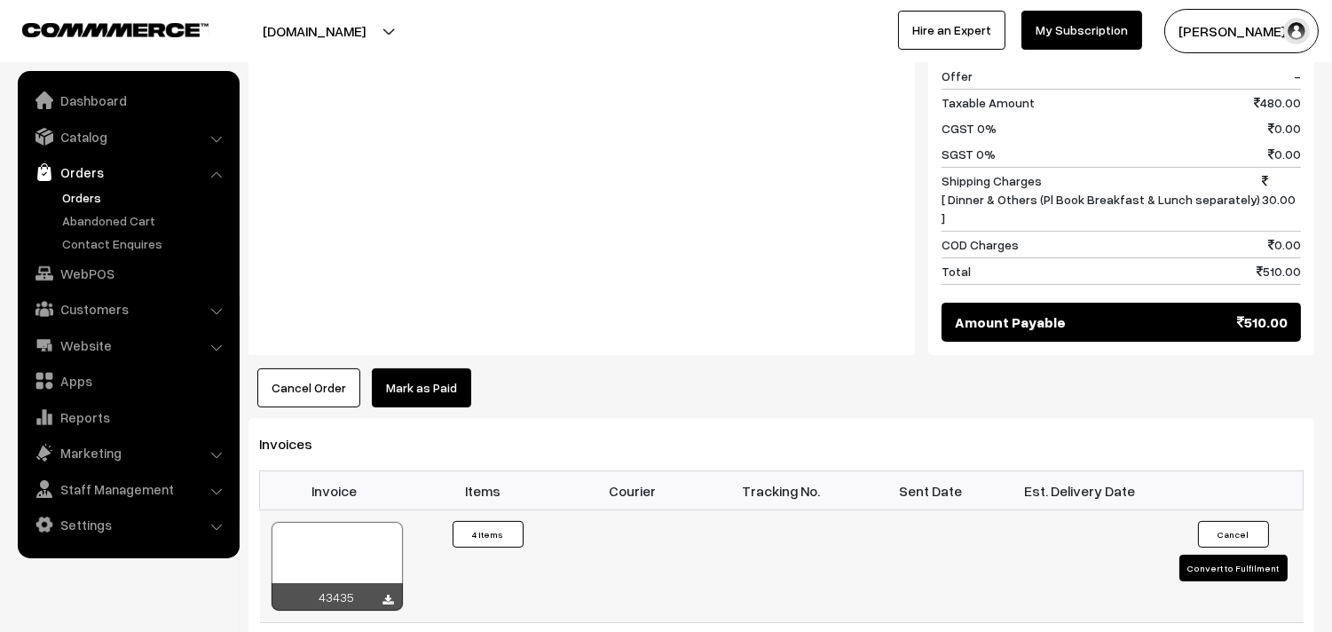
scroll to position [888, 0]
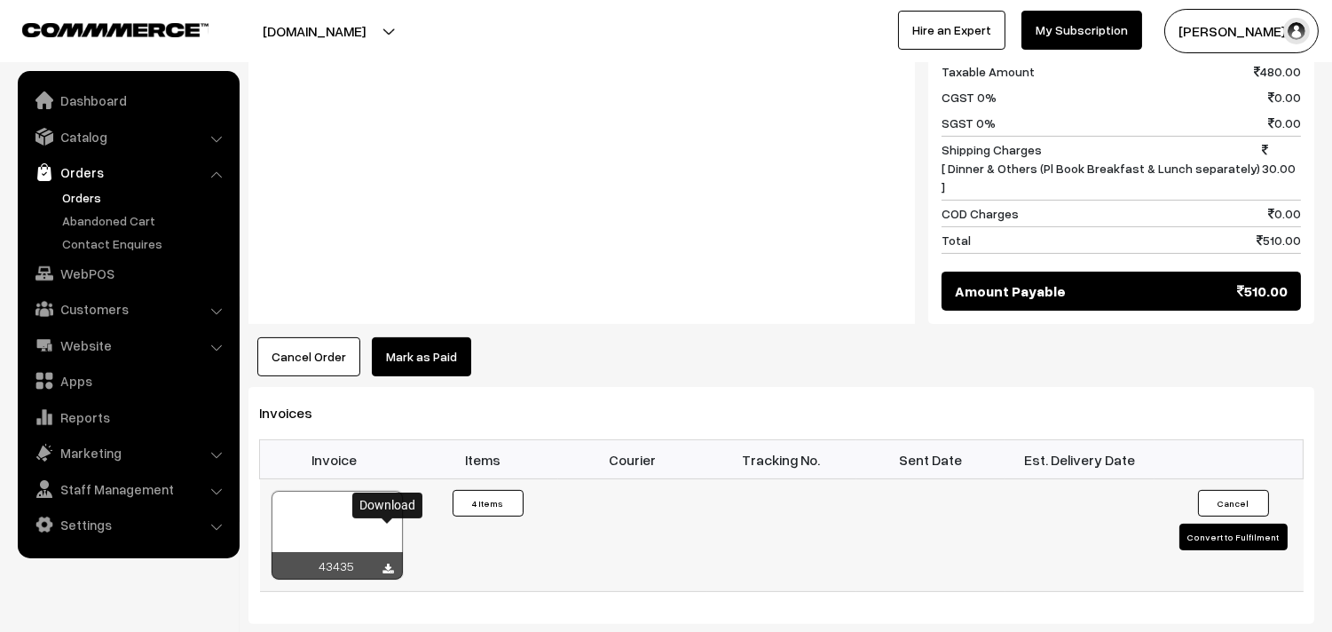
click at [389, 564] on icon at bounding box center [388, 570] width 11 height 12
click at [101, 278] on link "WebPOS" at bounding box center [127, 273] width 211 height 32
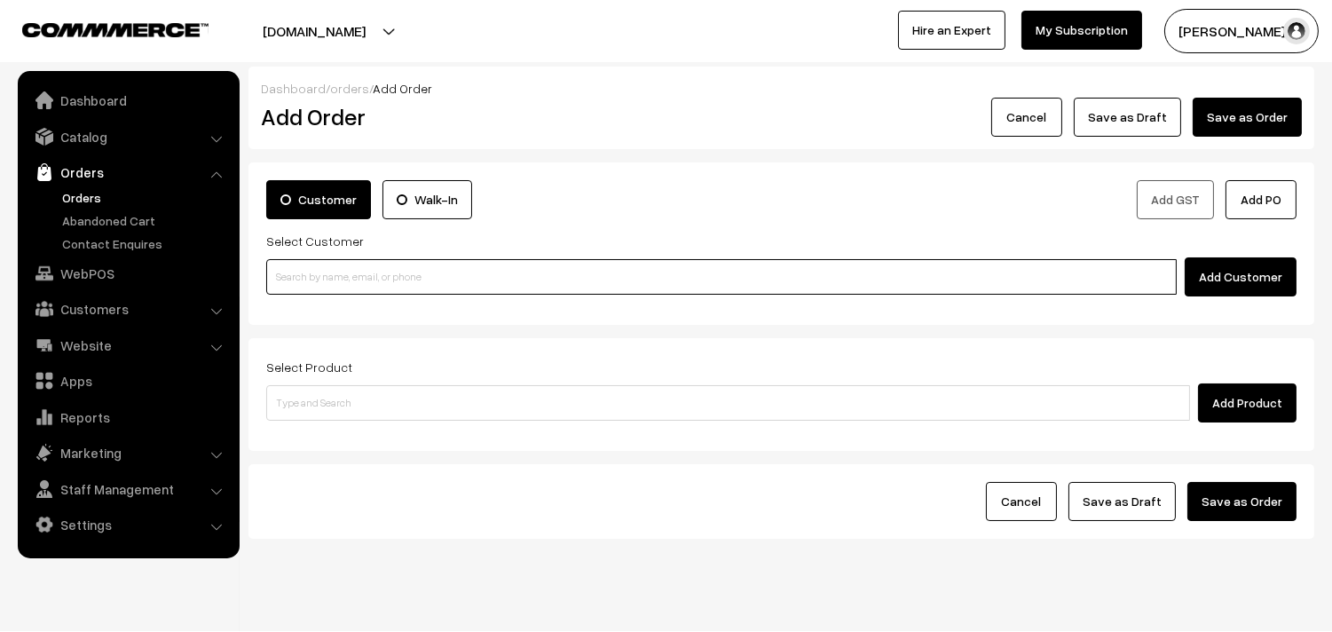
click at [430, 277] on input at bounding box center [721, 277] width 911 height 36
paste input "+91 98417 78087"
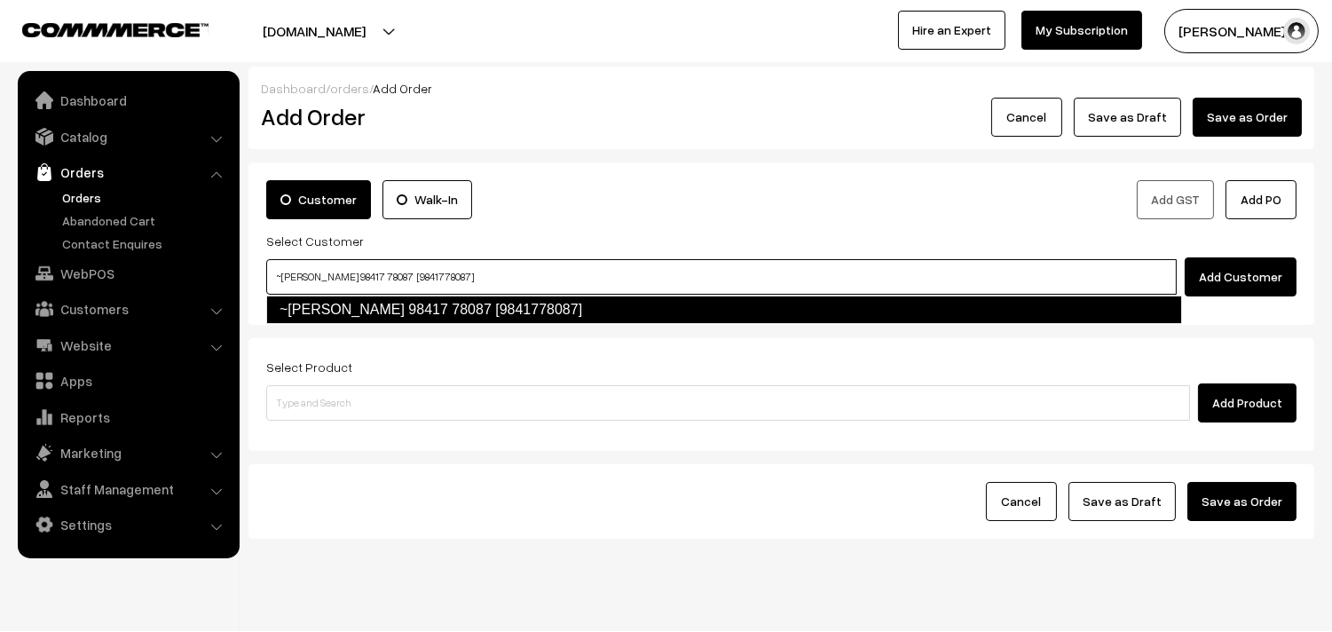
type input "~Nandhini Giridhar 98417 78087 [9841778087]"
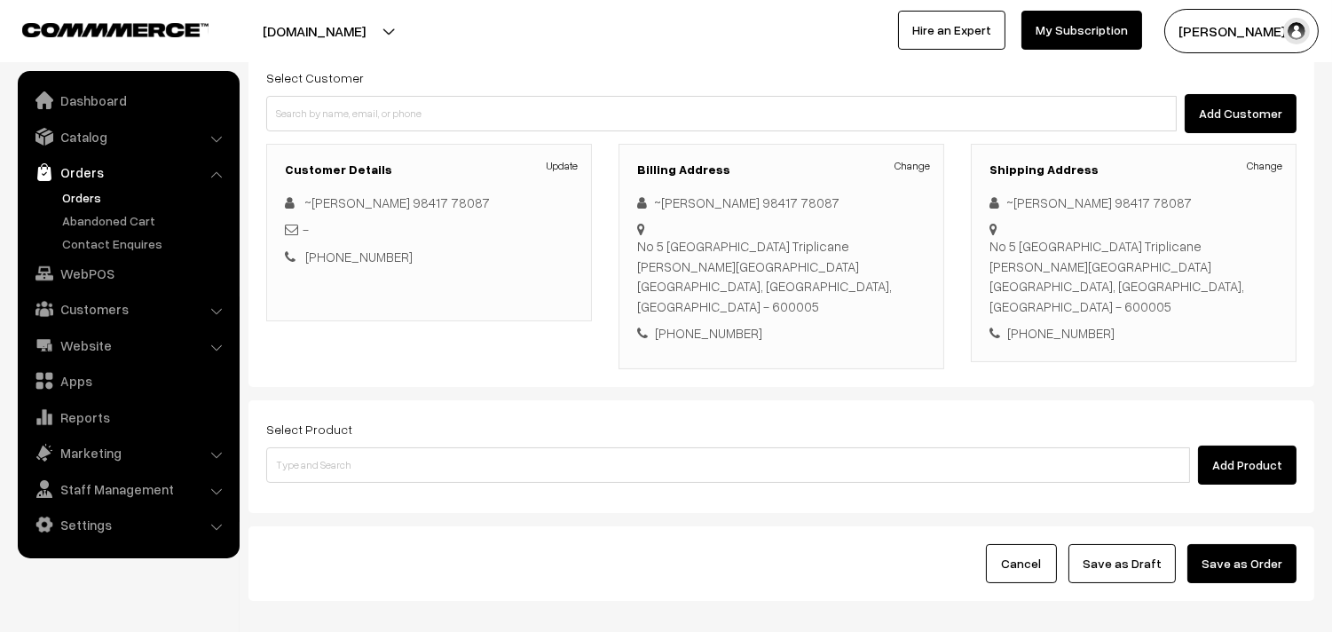
scroll to position [197, 0]
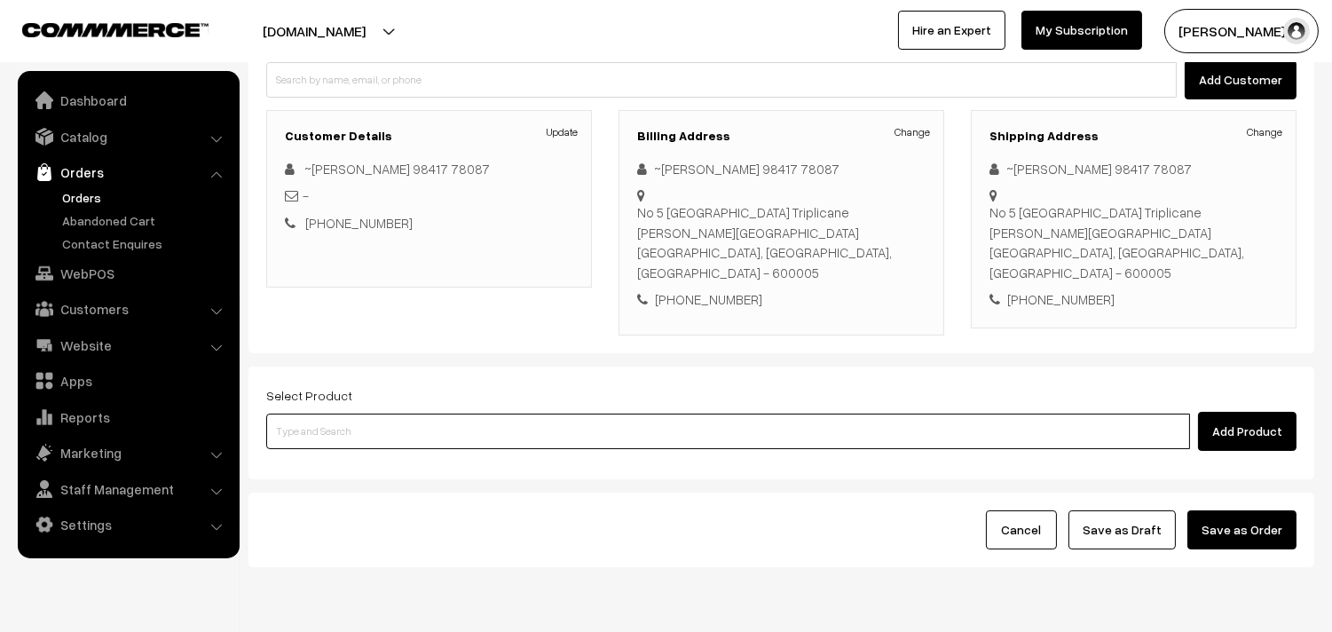
drag, startPoint x: 498, startPoint y: 414, endPoint x: 485, endPoint y: 465, distance: 53.0
click at [499, 414] on input at bounding box center [728, 432] width 924 height 36
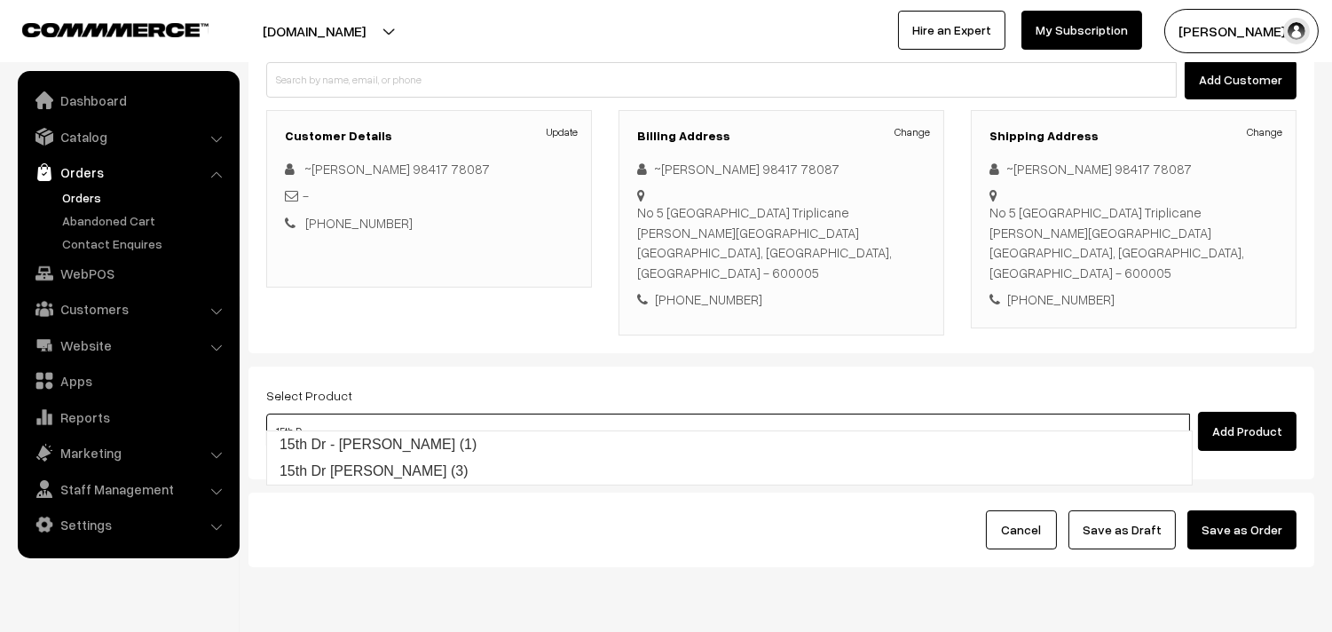
type input "15th Dr - Adai (1)"
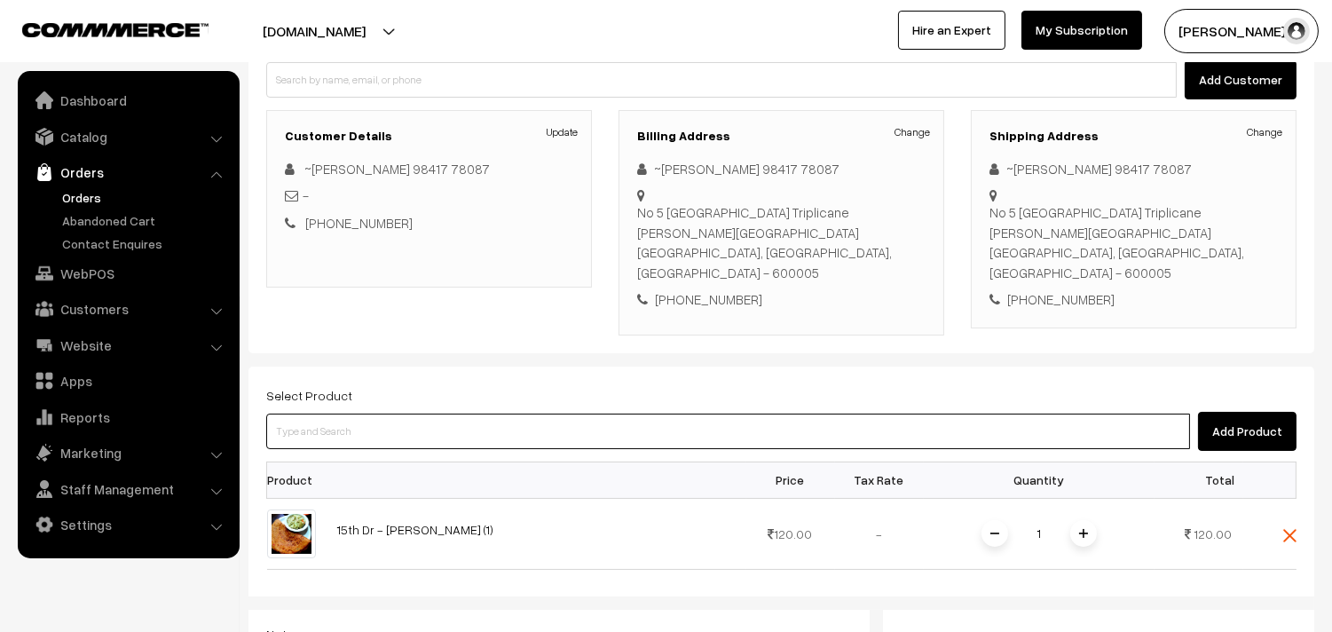
click at [732, 417] on input at bounding box center [728, 432] width 924 height 36
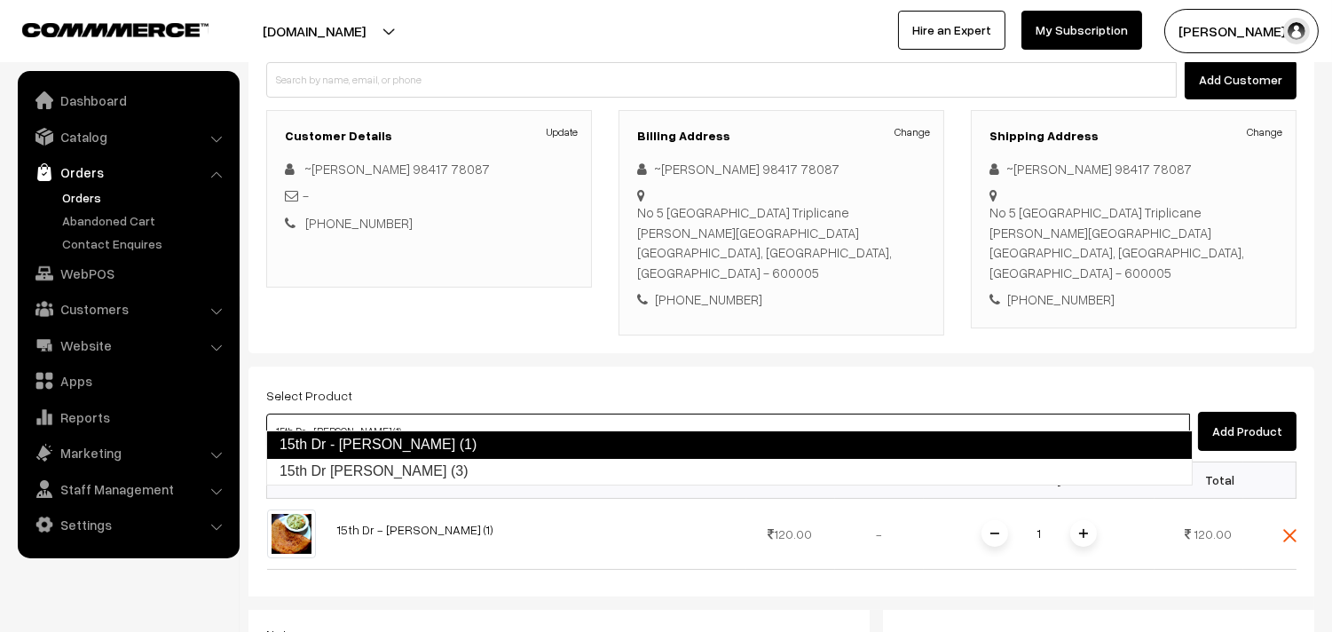
type input "15th Dr Chapathi (3)"
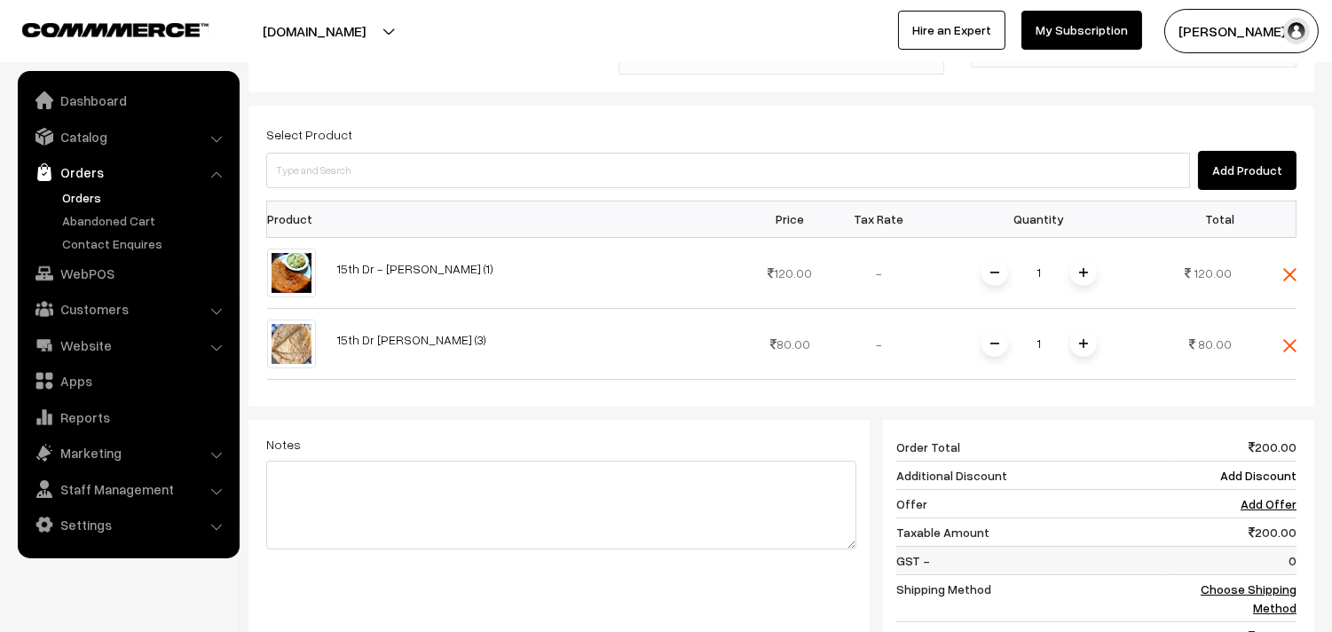
scroll to position [493, 0]
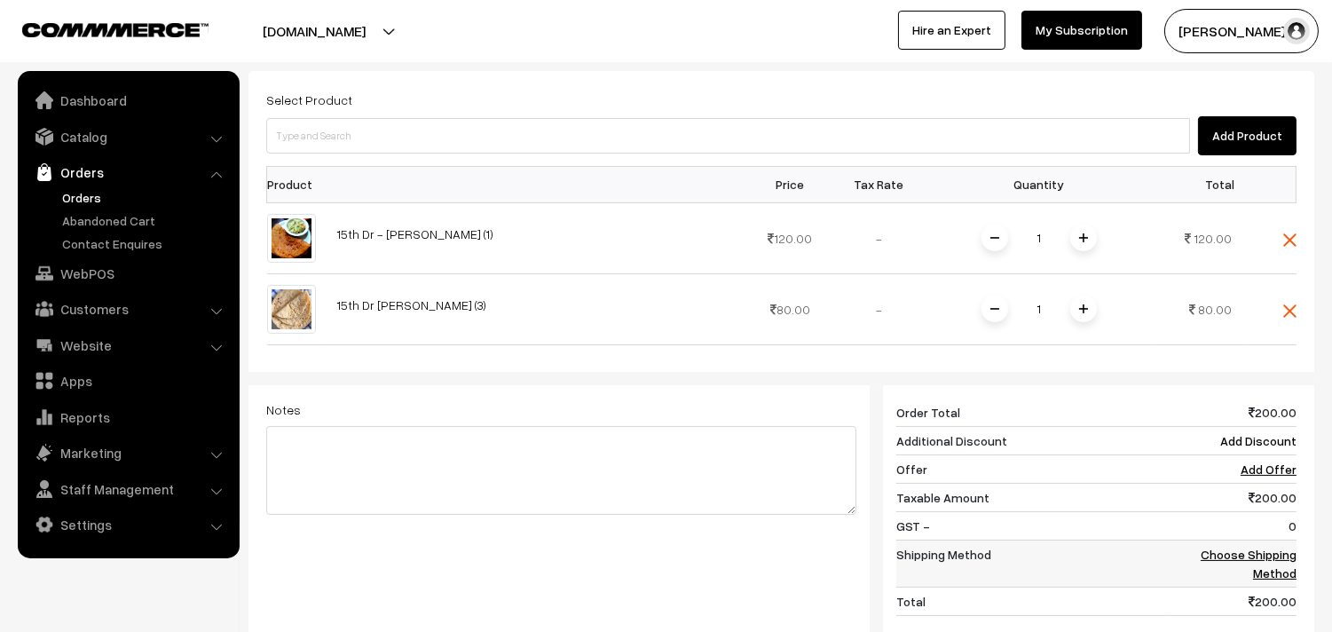
click at [1221, 547] on link "Choose Shipping Method" at bounding box center [1249, 564] width 96 height 34
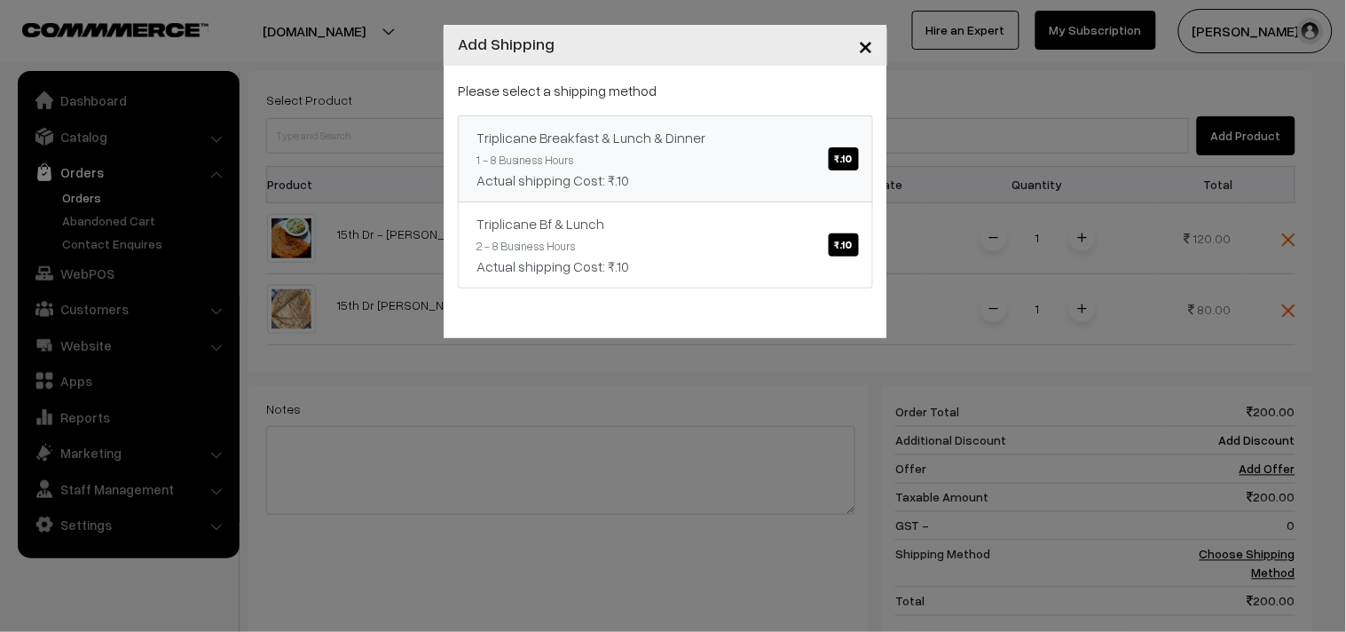
click at [843, 152] on span "₹.10" at bounding box center [844, 158] width 30 height 23
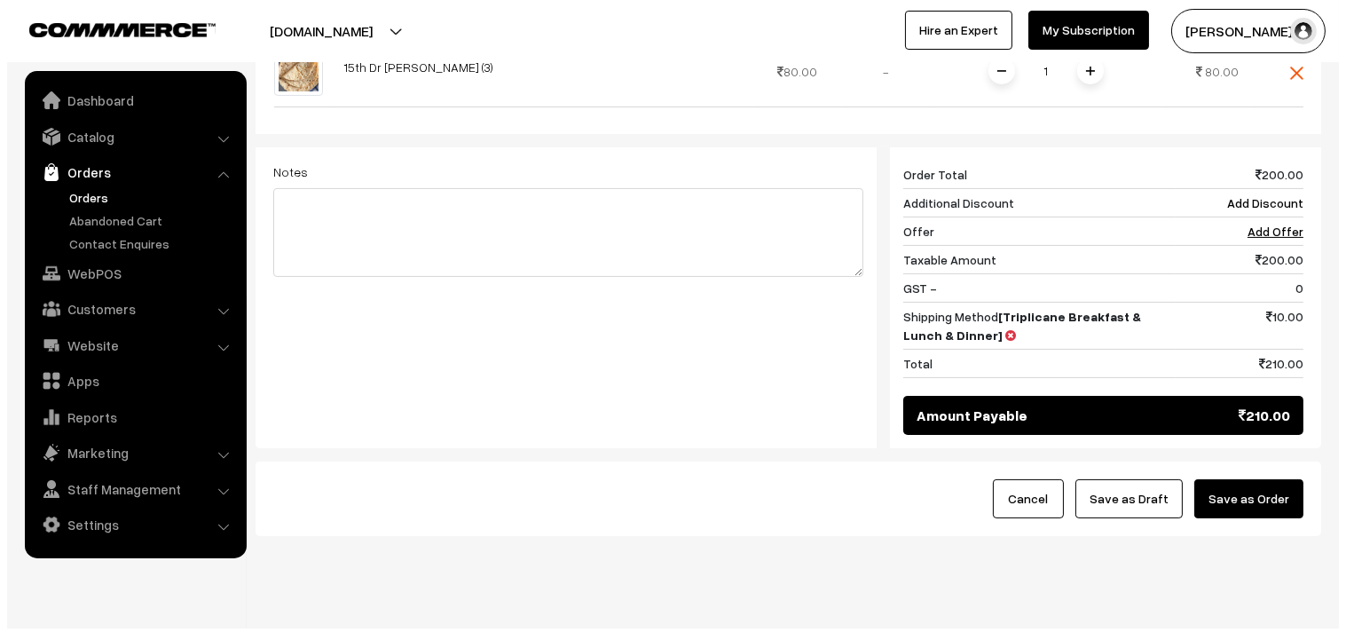
scroll to position [746, 0]
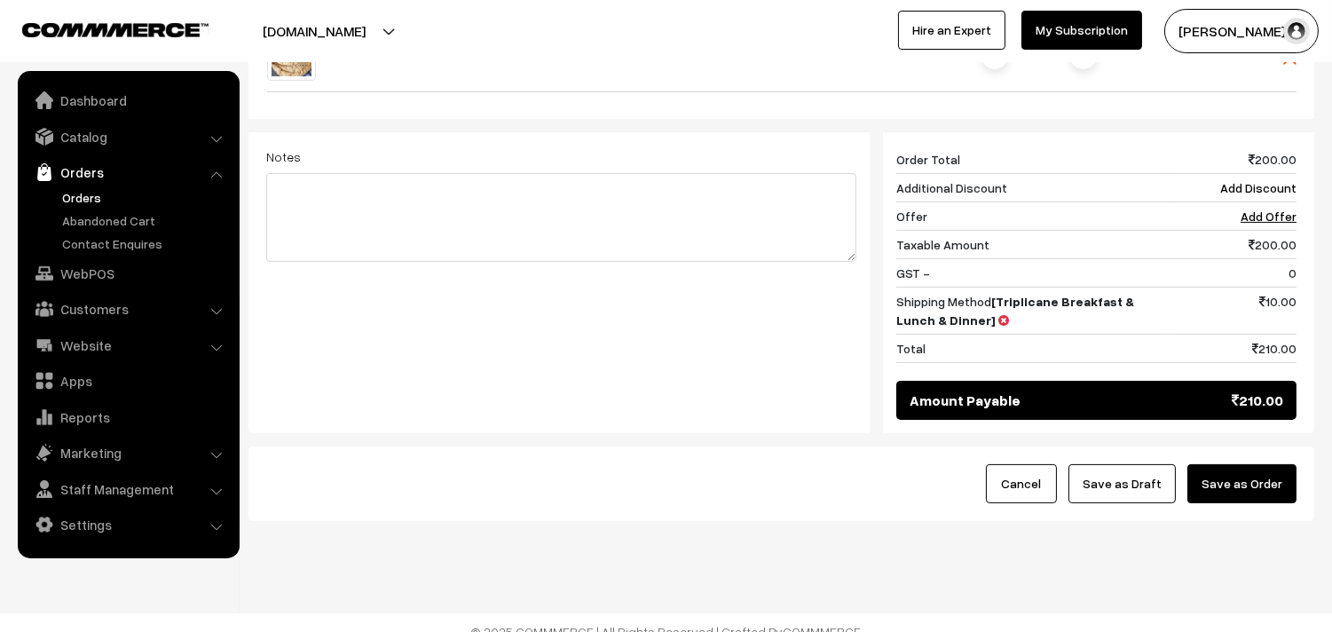
click at [1210, 470] on button "Save as Order" at bounding box center [1242, 483] width 109 height 39
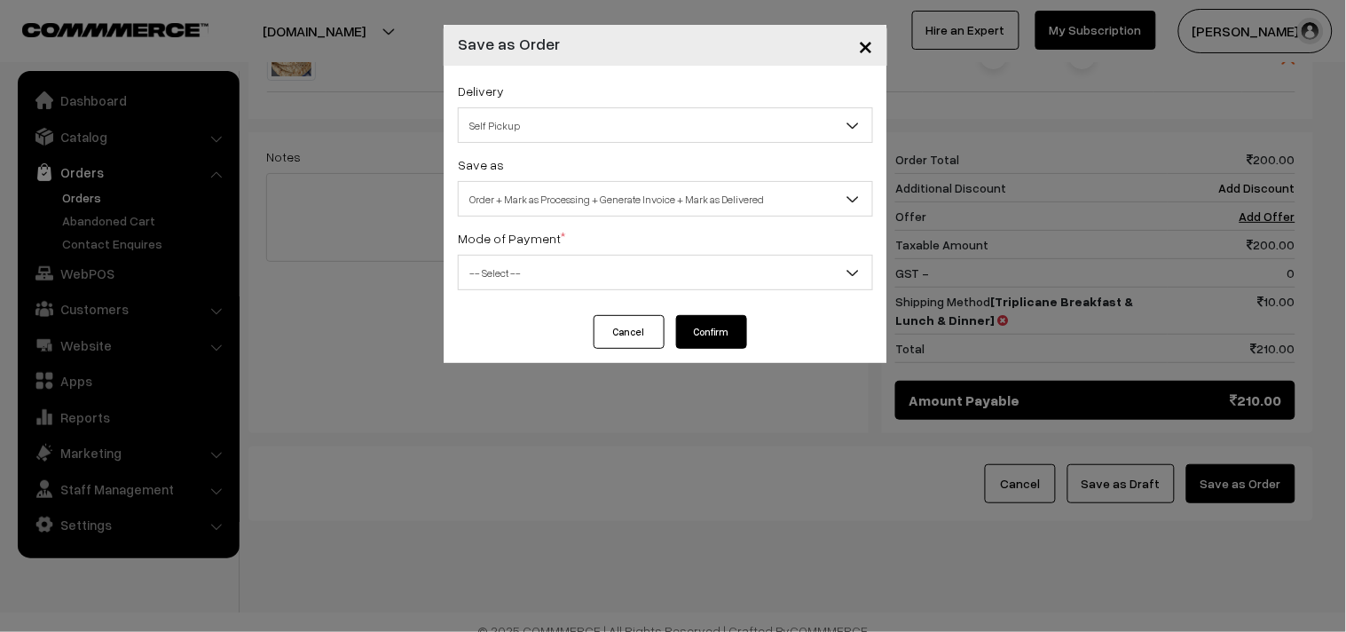
click at [758, 124] on span "Self Pickup" at bounding box center [666, 125] width 414 height 31
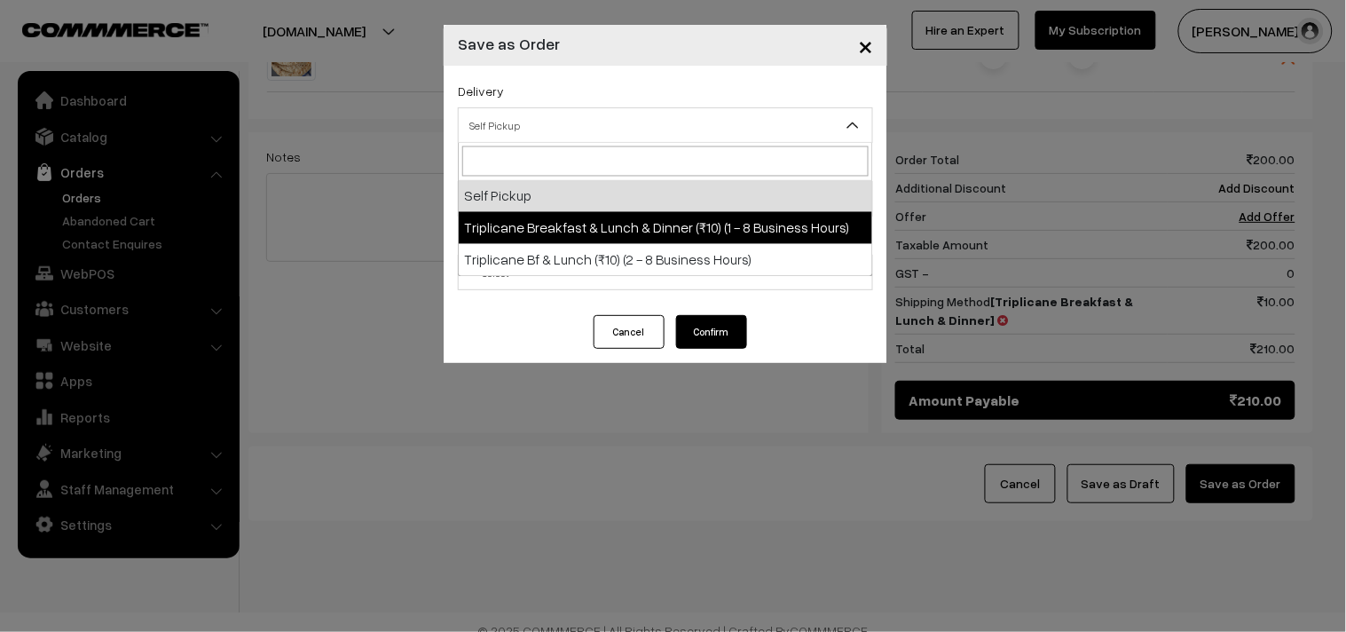
select select "TBL1"
select select "3"
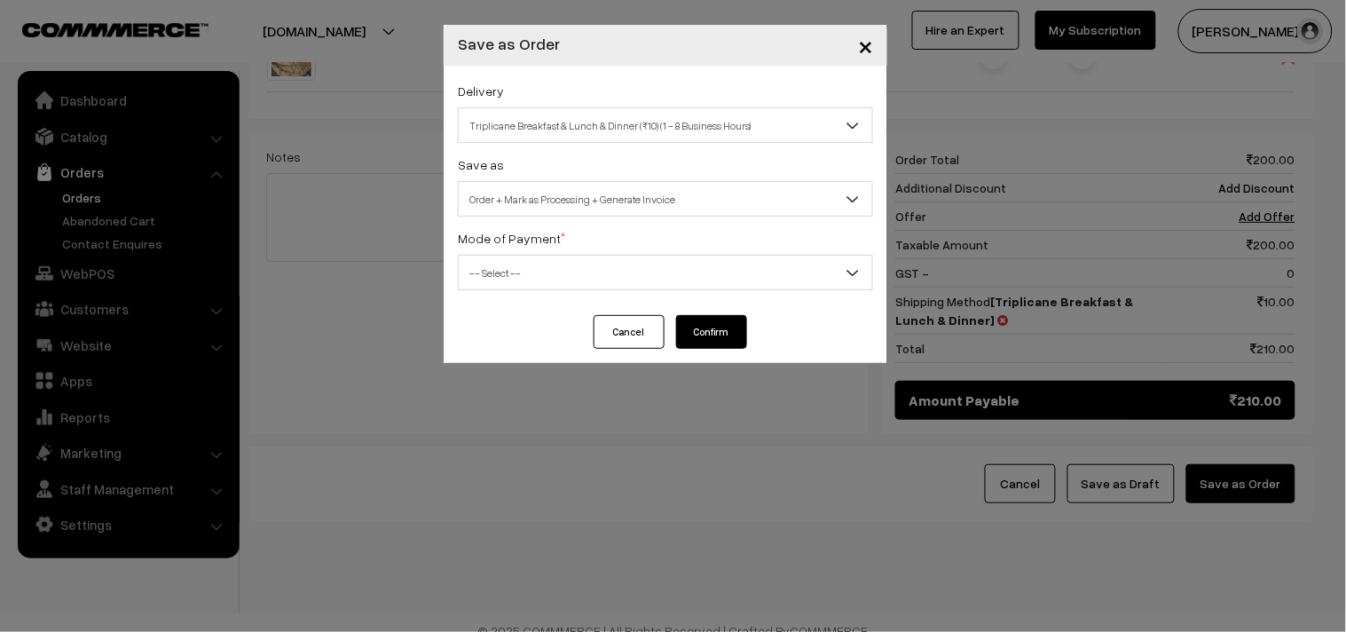
click at [737, 277] on span "-- Select --" at bounding box center [666, 272] width 414 height 31
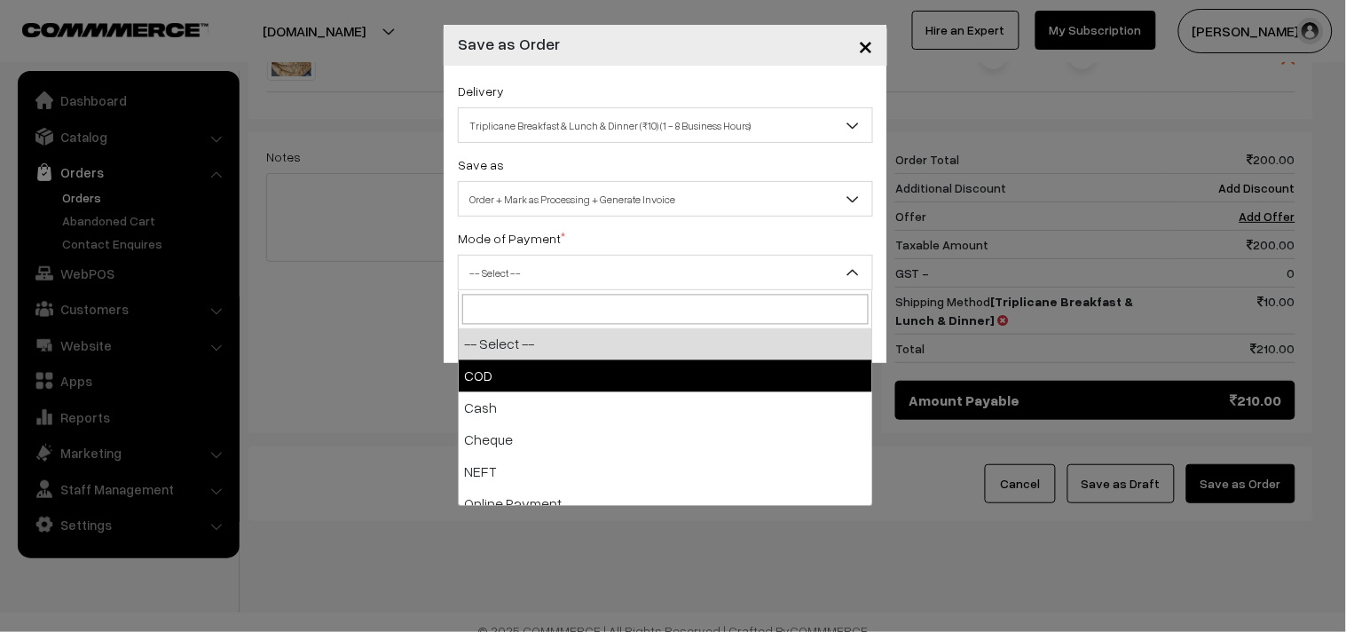
select select "1"
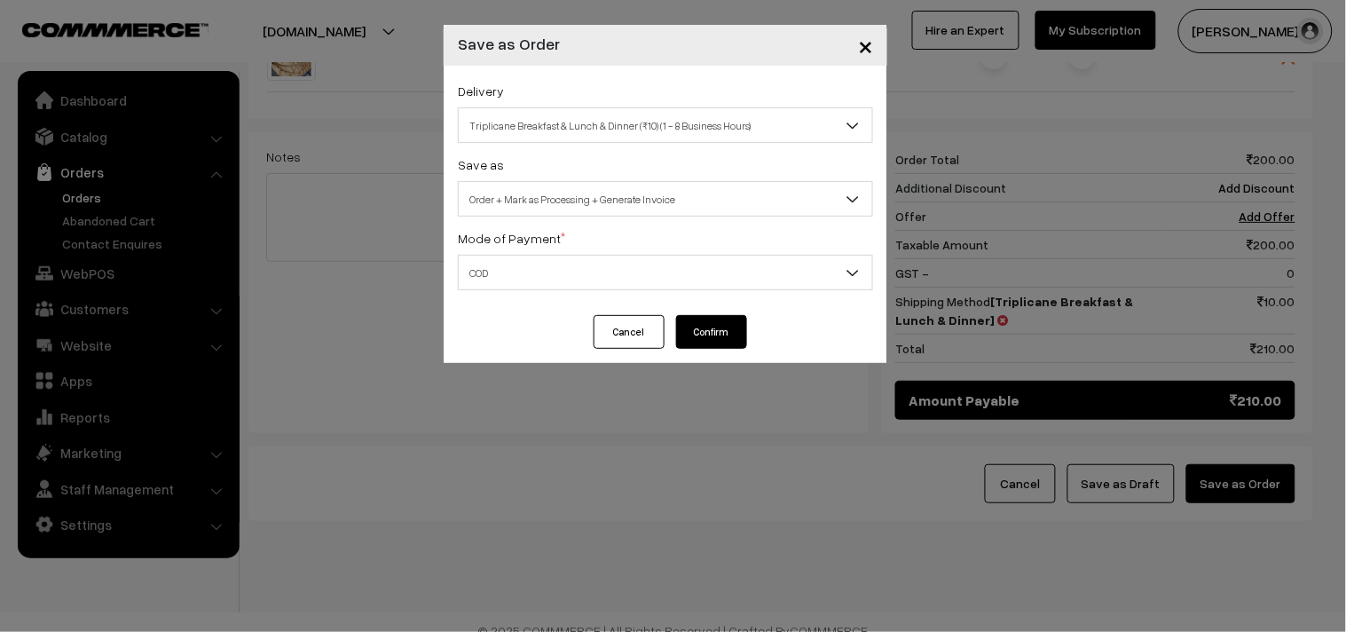
click at [714, 329] on button "Confirm" at bounding box center [711, 332] width 71 height 34
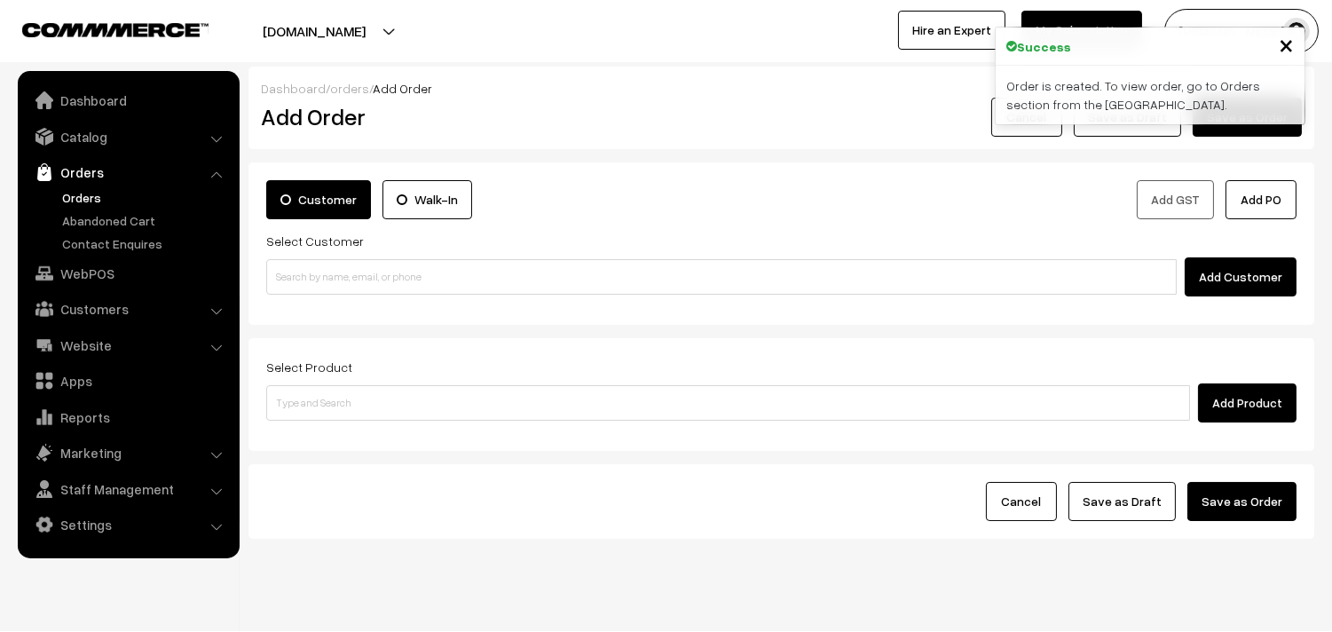
click at [91, 193] on link "Orders" at bounding box center [146, 197] width 176 height 19
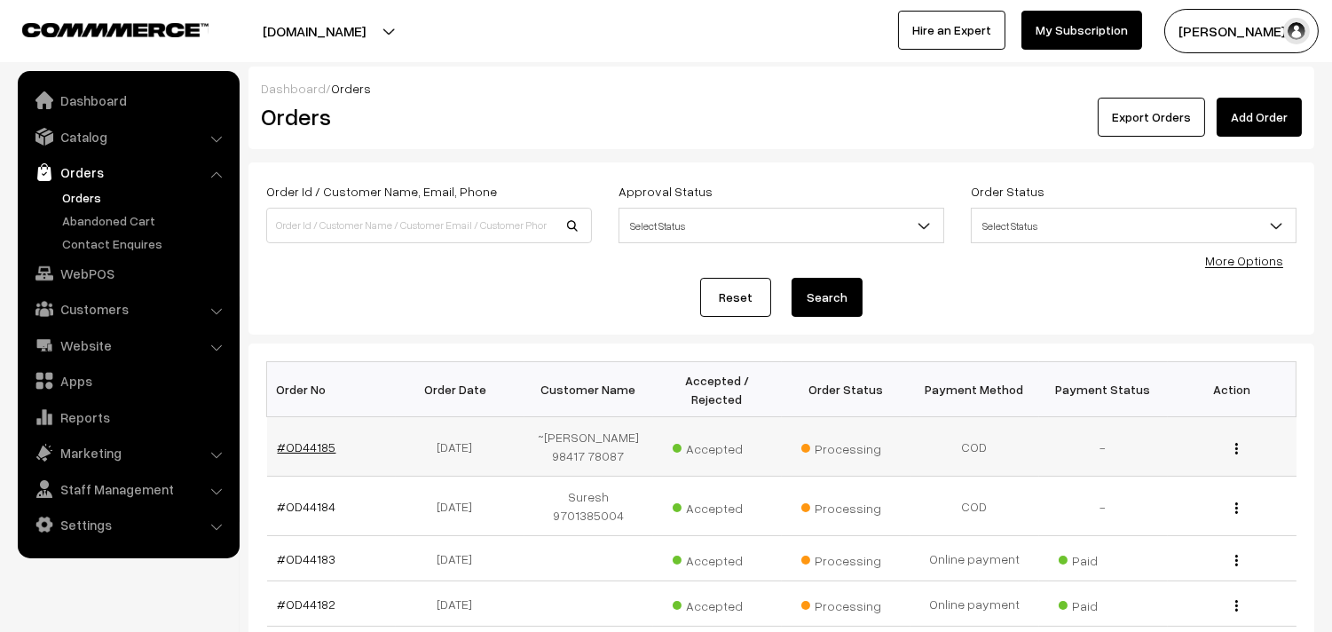
click at [320, 449] on link "#OD44185" at bounding box center [307, 446] width 59 height 15
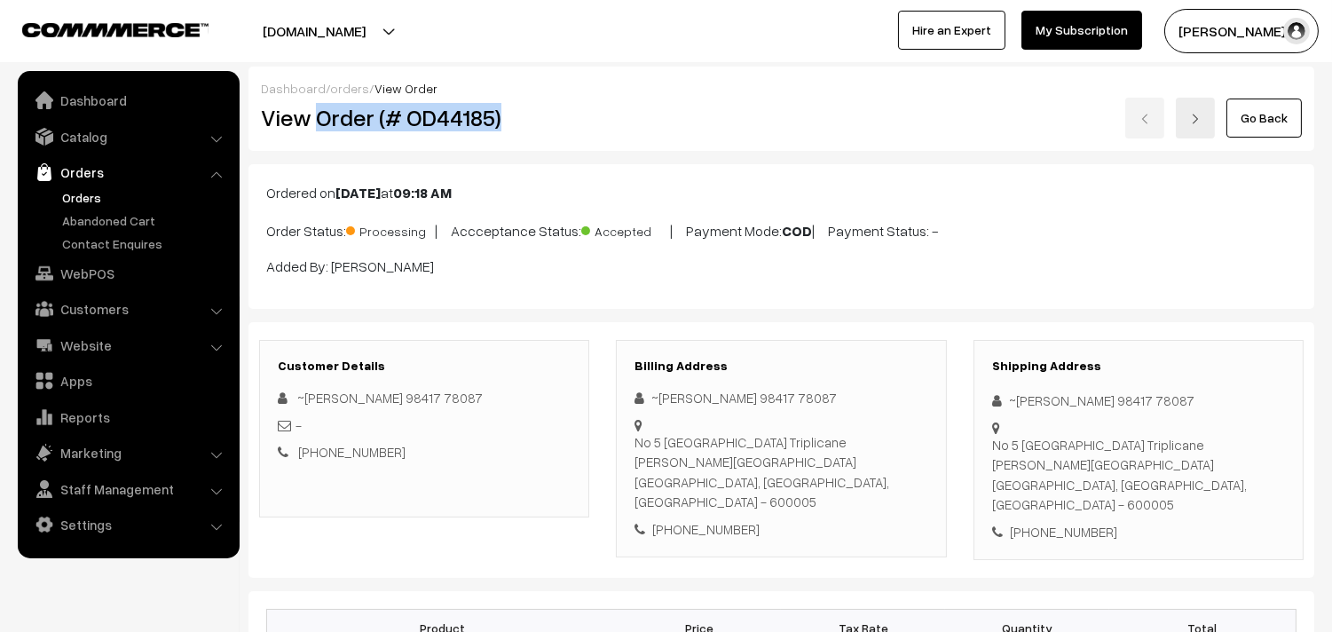
drag, startPoint x: 316, startPoint y: 117, endPoint x: 596, endPoint y: 118, distance: 279.6
click at [596, 118] on div "View Order (# OD44185)" at bounding box center [426, 118] width 356 height 41
copy h2 "Order (# OD44185)"
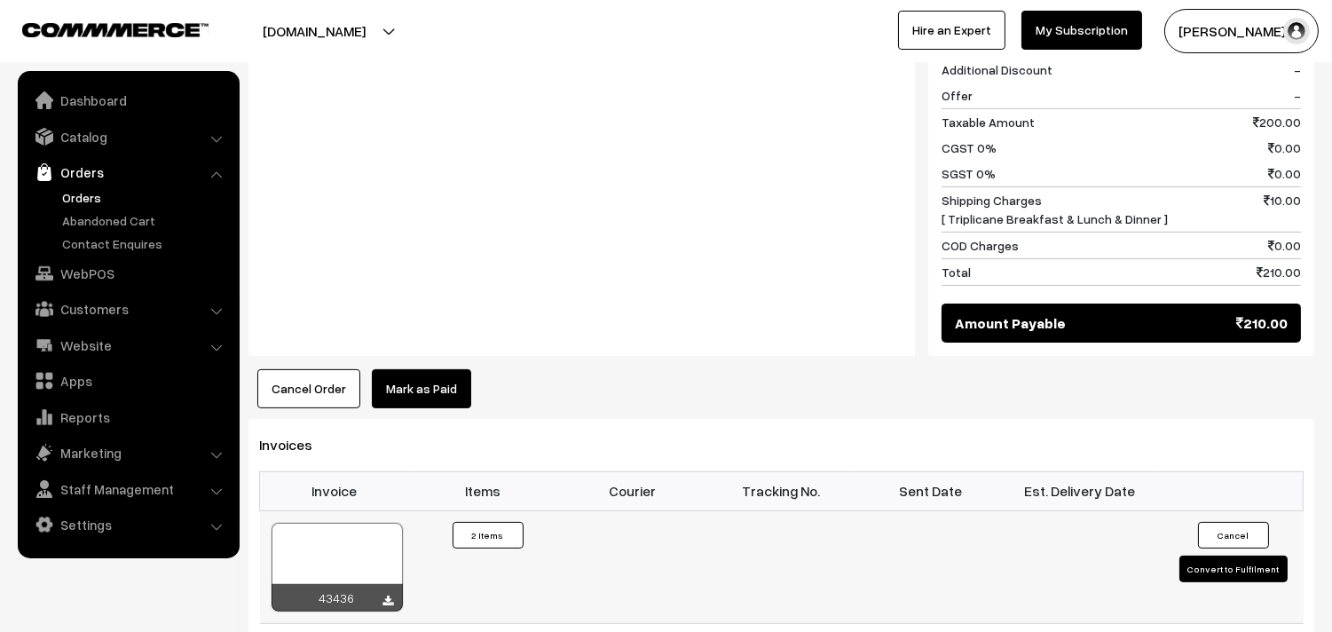
scroll to position [986, 0]
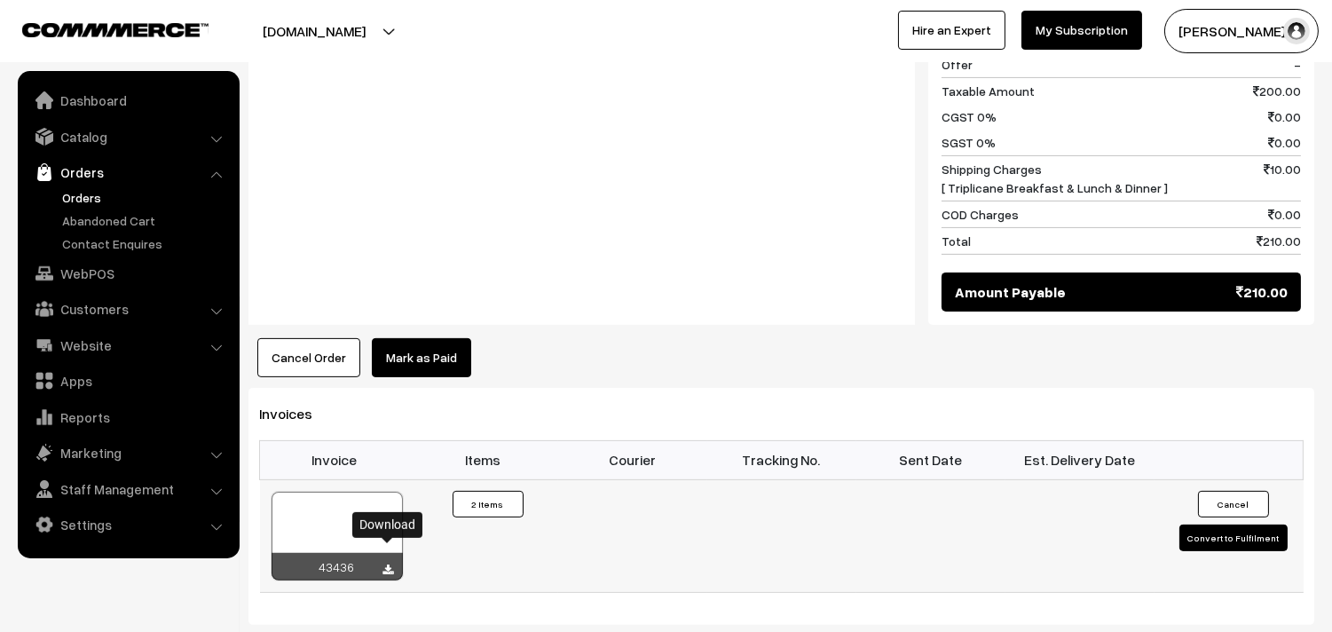
click at [387, 564] on icon at bounding box center [388, 570] width 11 height 12
click at [87, 201] on link "Orders" at bounding box center [146, 197] width 176 height 19
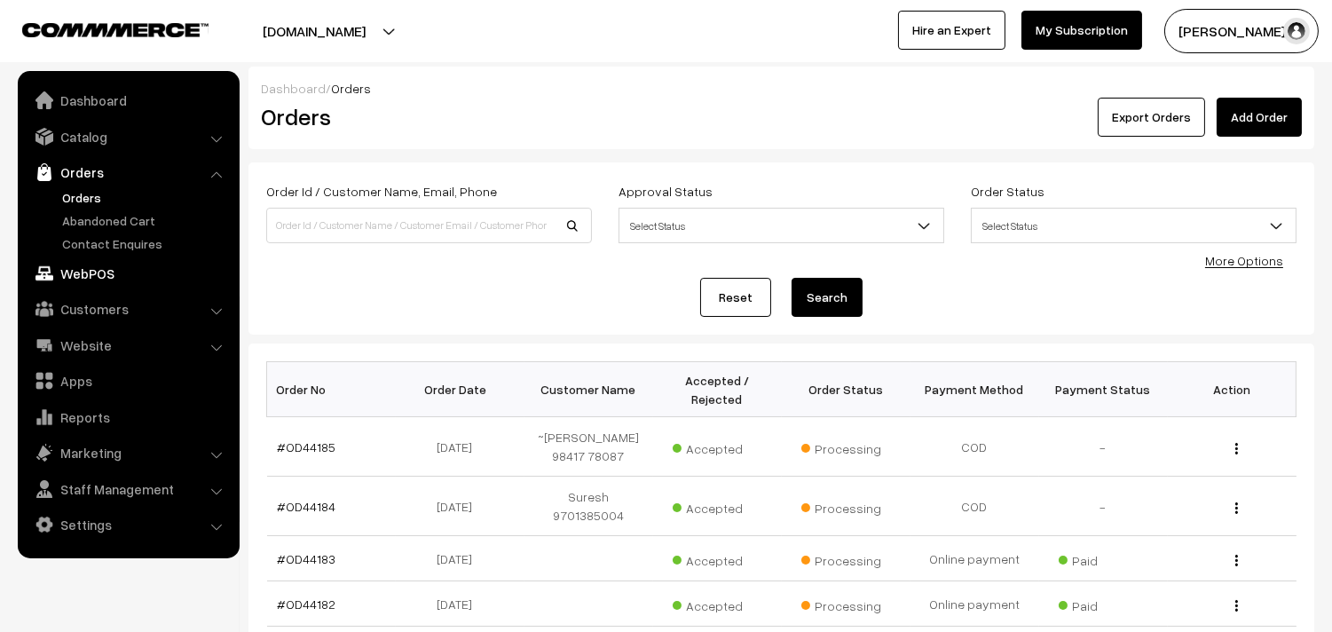
click at [93, 275] on link "WebPOS" at bounding box center [127, 273] width 211 height 32
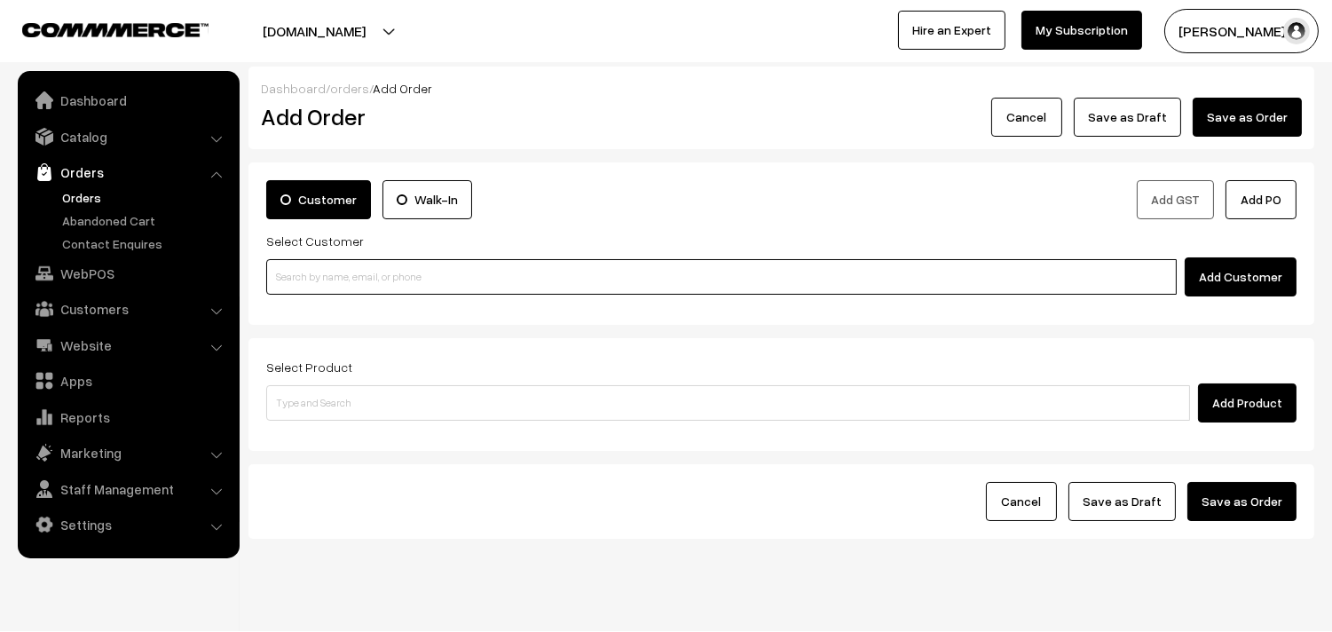
click at [459, 282] on input at bounding box center [721, 277] width 911 height 36
paste input "[PHONE_NUMBER]"
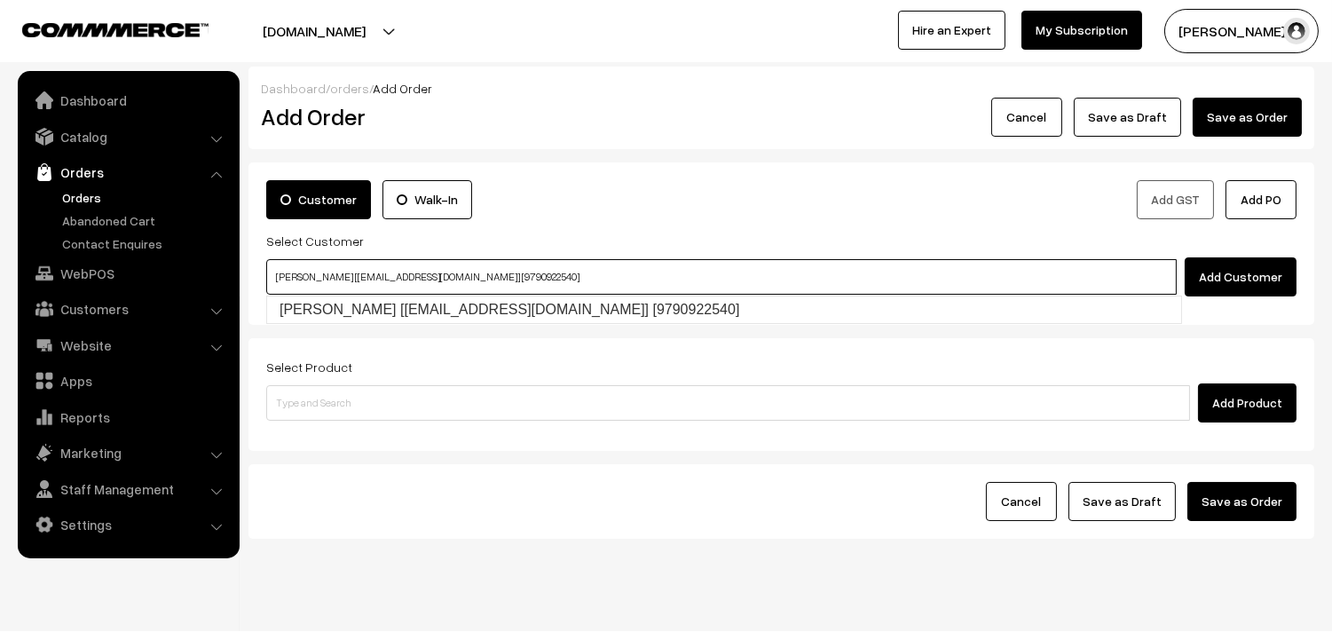
type input "[PERSON_NAME] [[EMAIL_ADDRESS][DOMAIN_NAME]] [9790922540]"
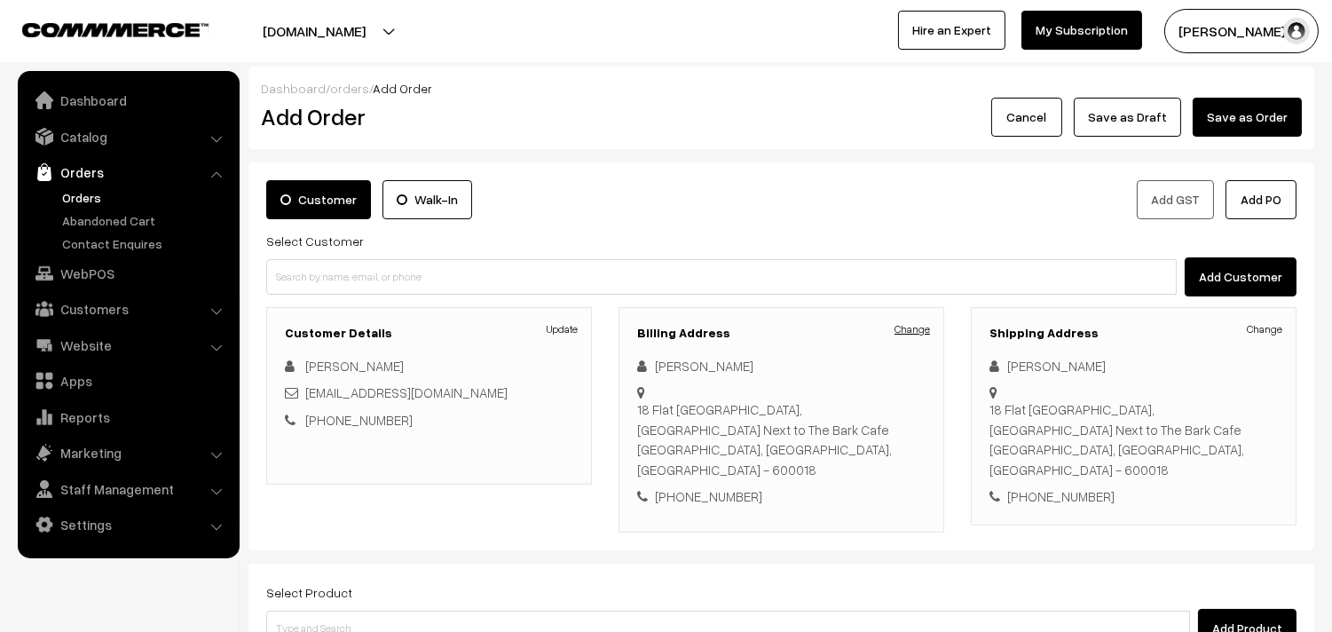
click at [912, 326] on link "Change" at bounding box center [913, 329] width 36 height 16
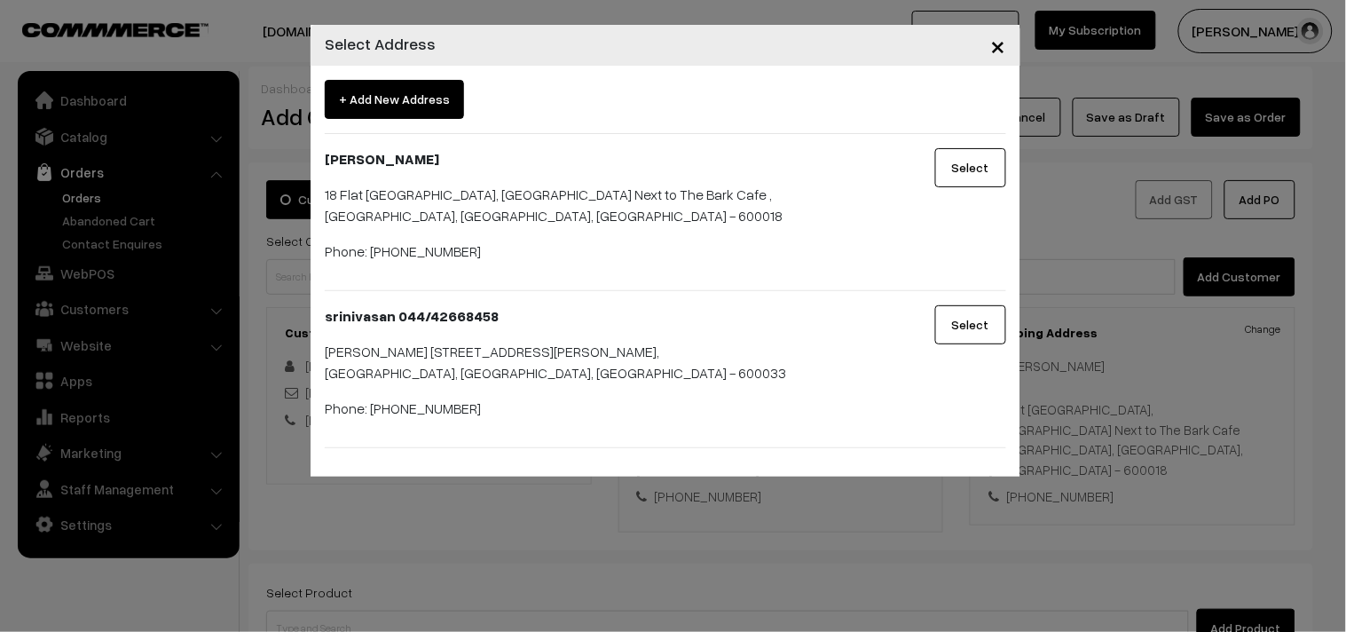
click at [1006, 51] on span "×" at bounding box center [998, 44] width 15 height 33
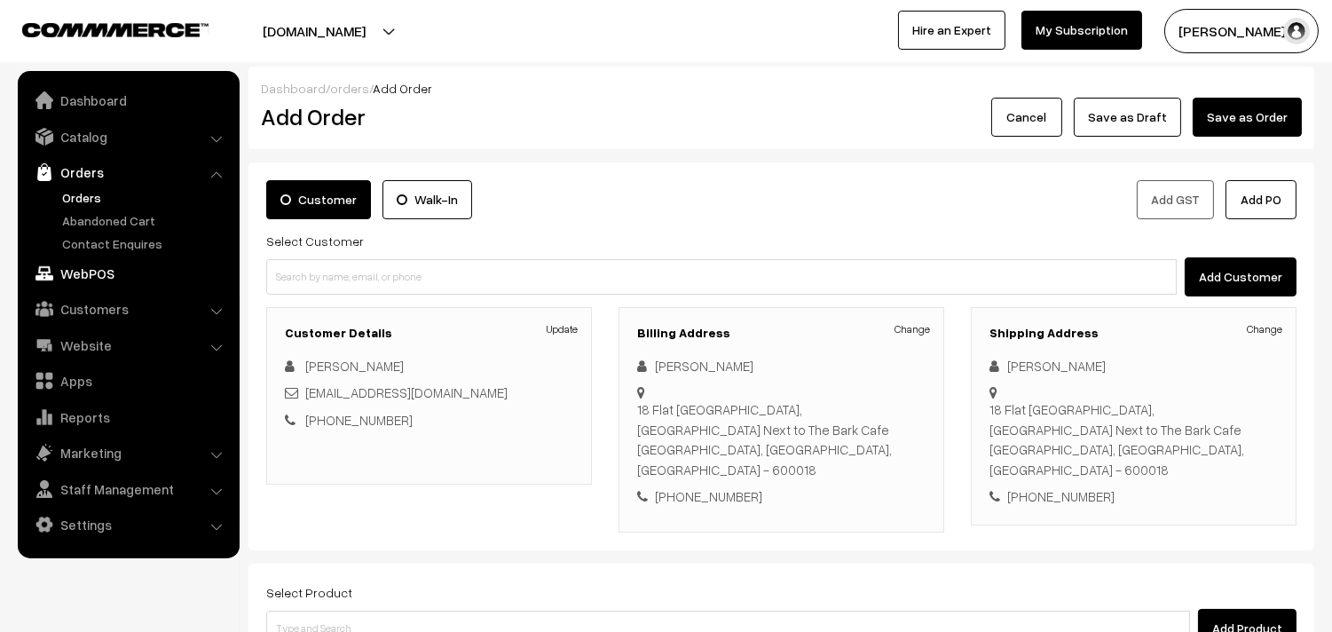
click at [87, 266] on link "WebPOS" at bounding box center [127, 273] width 211 height 32
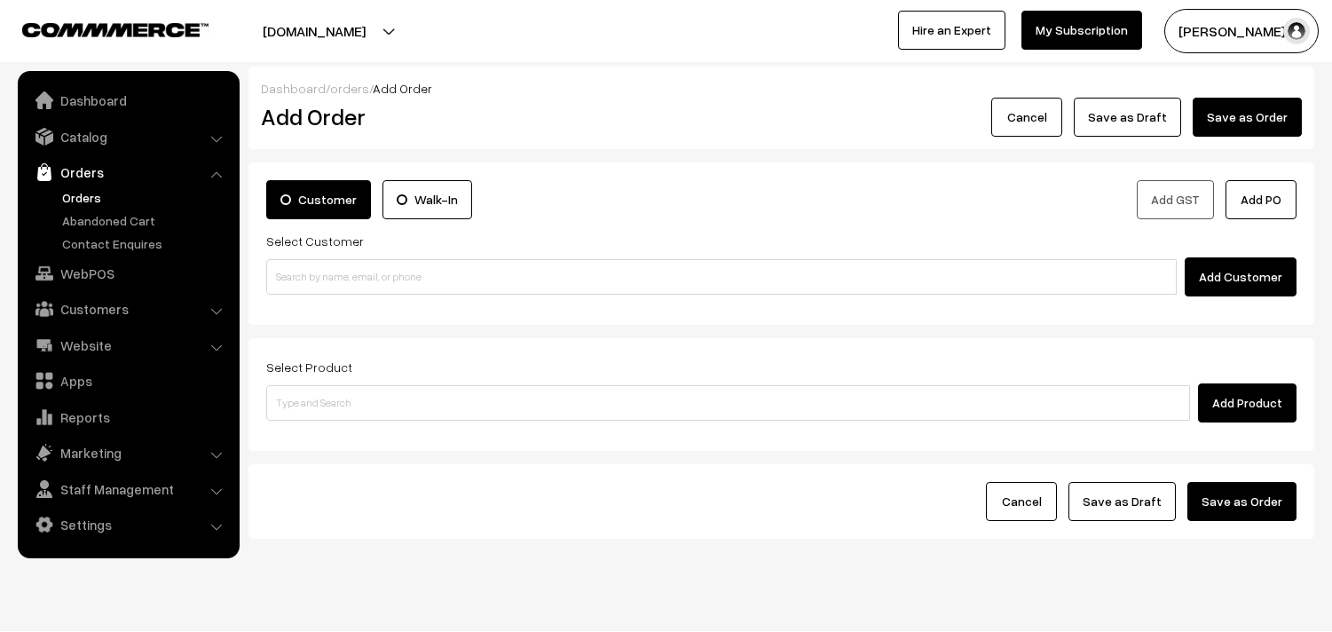
click at [410, 279] on input at bounding box center [721, 277] width 911 height 36
type input "Ramaseshan 90080 26399 [9008026399]"
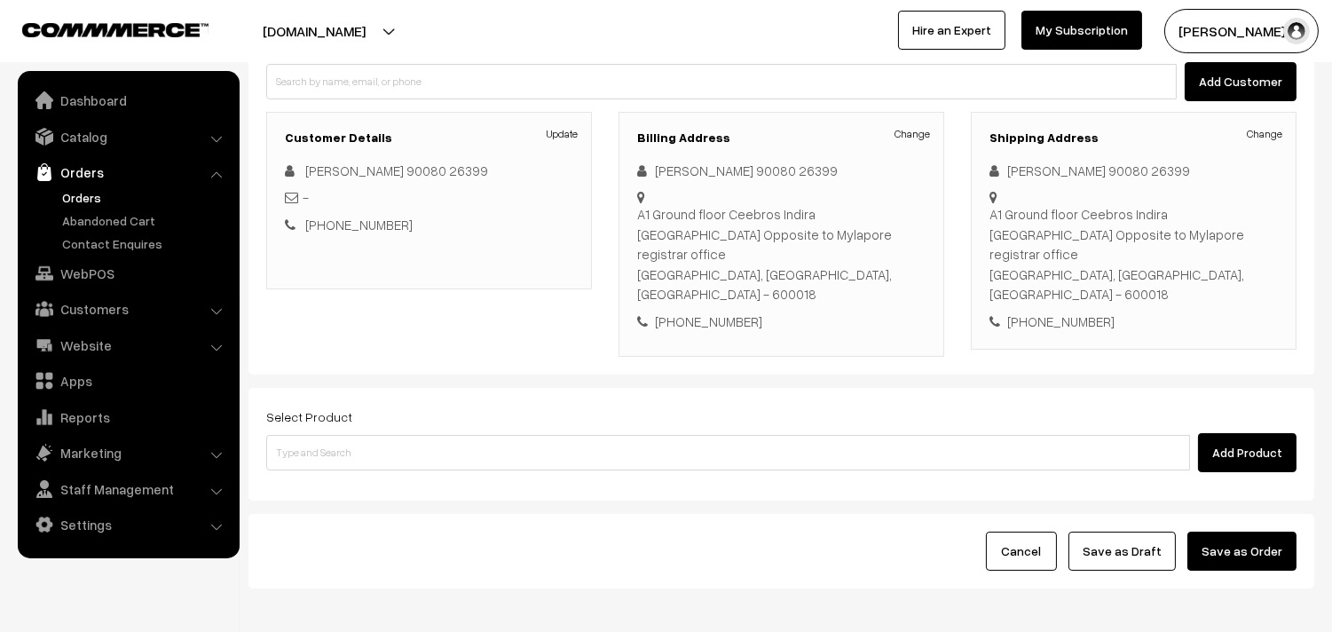
scroll to position [197, 0]
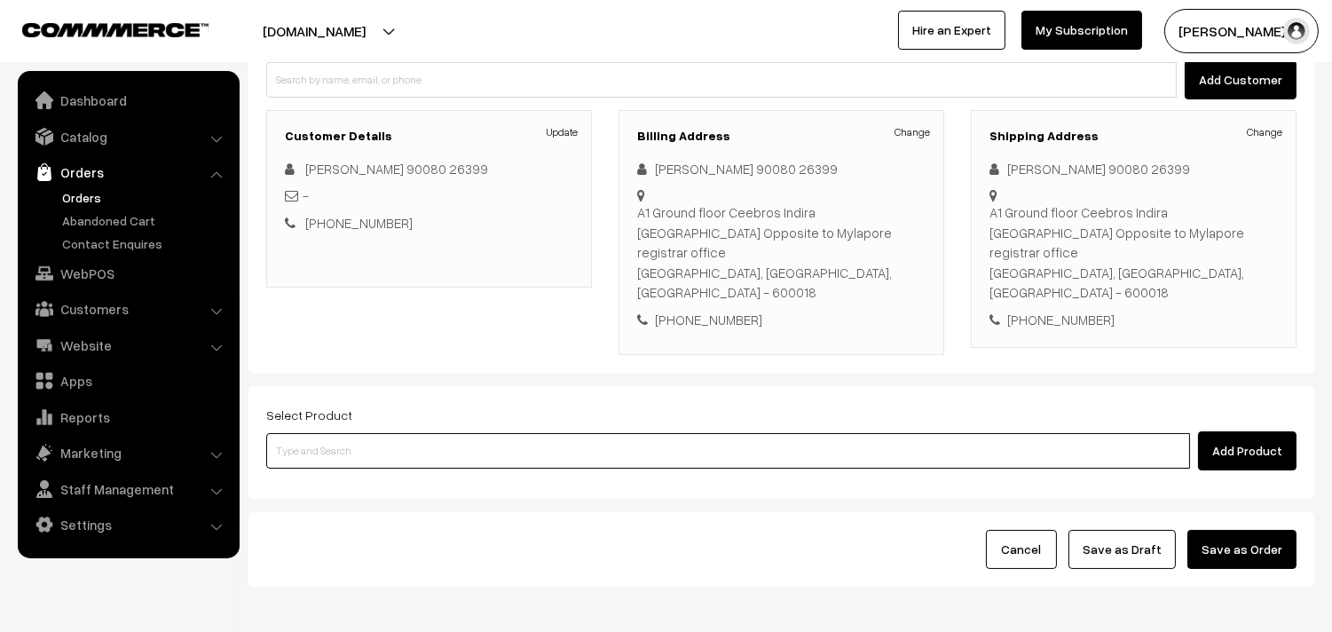
click at [564, 446] on input at bounding box center [728, 451] width 924 height 36
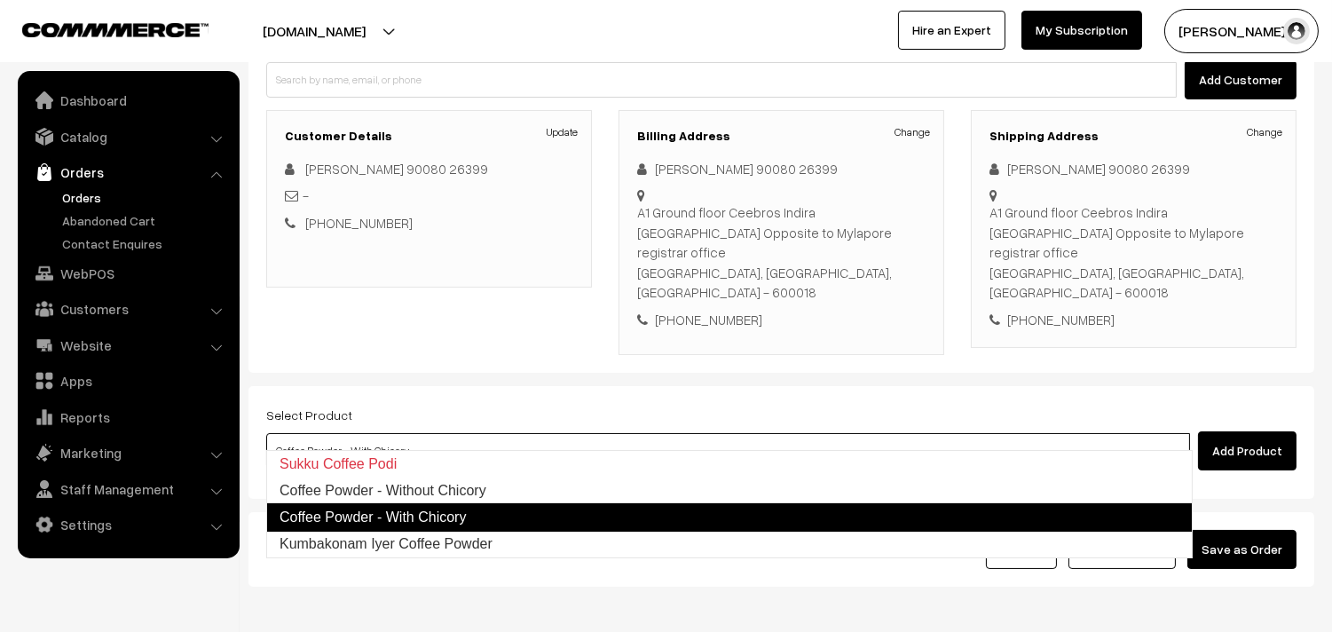
type input "Kumbakonam Iyer Coffee Powder"
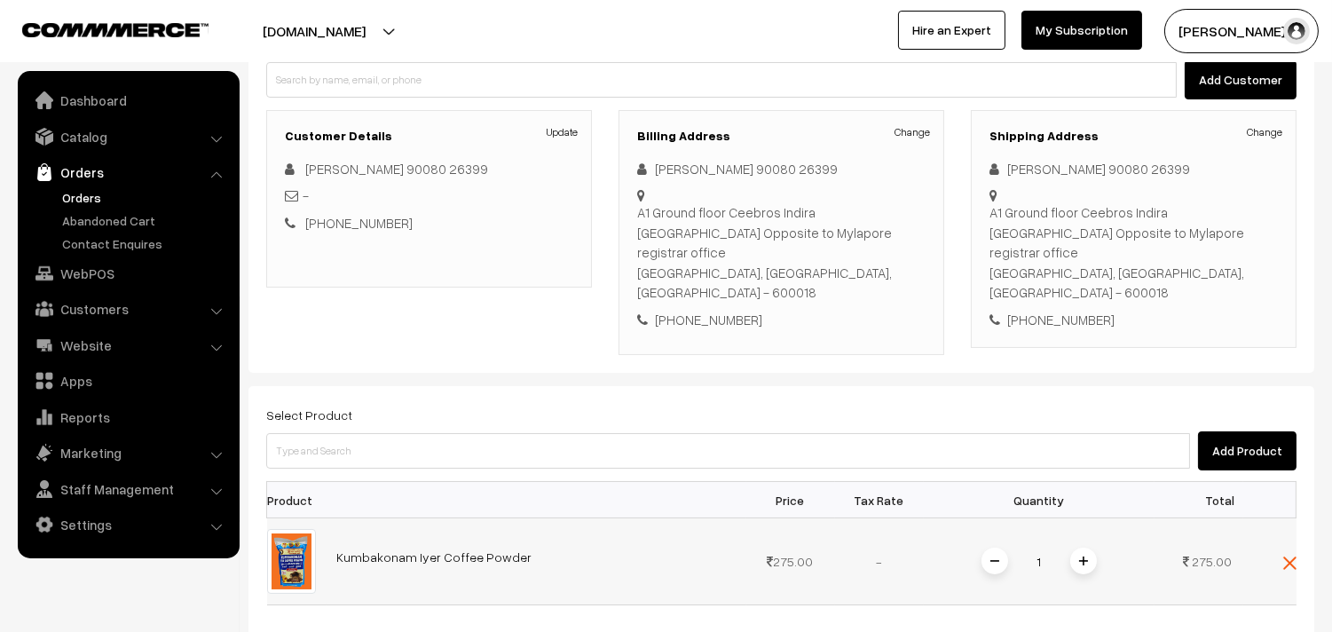
click at [1089, 548] on span at bounding box center [1083, 561] width 27 height 27
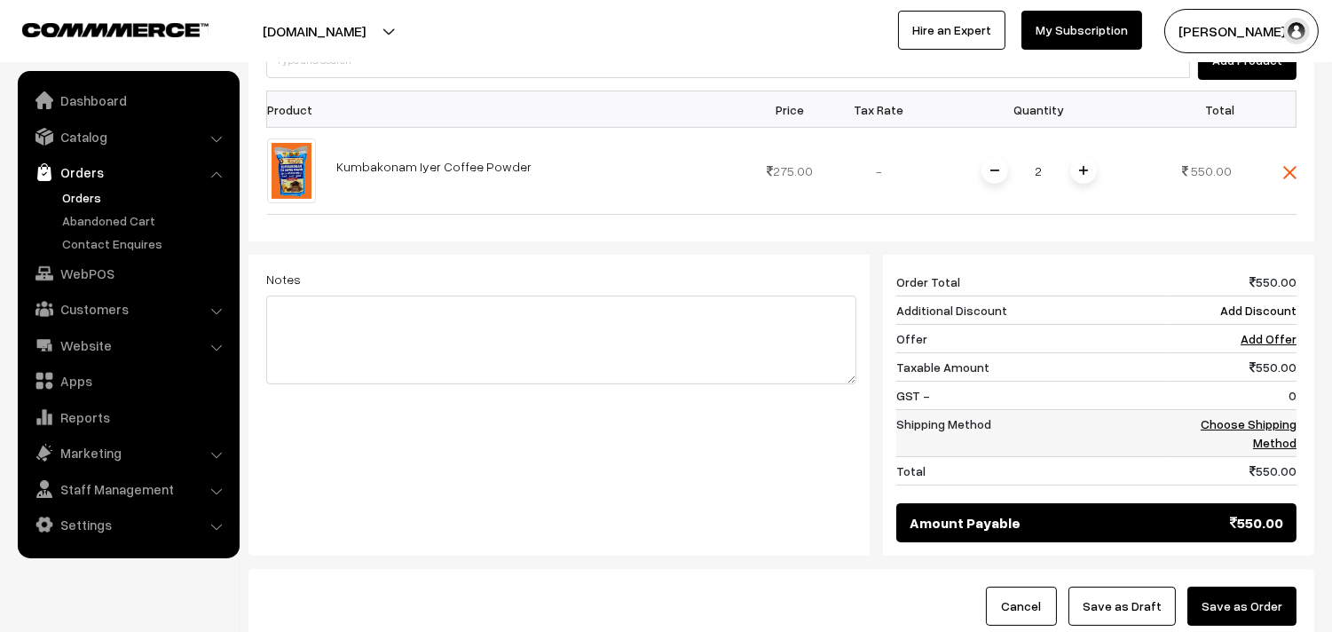
scroll to position [591, 0]
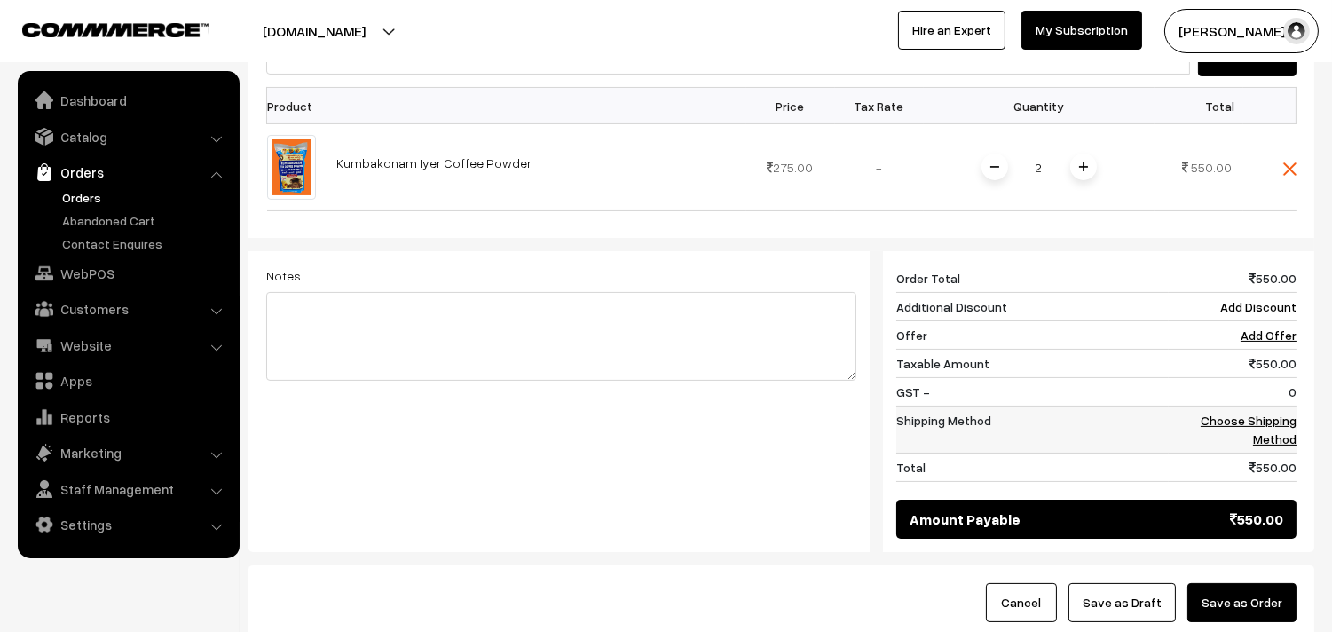
click at [1256, 413] on link "Choose Shipping Method" at bounding box center [1249, 430] width 96 height 34
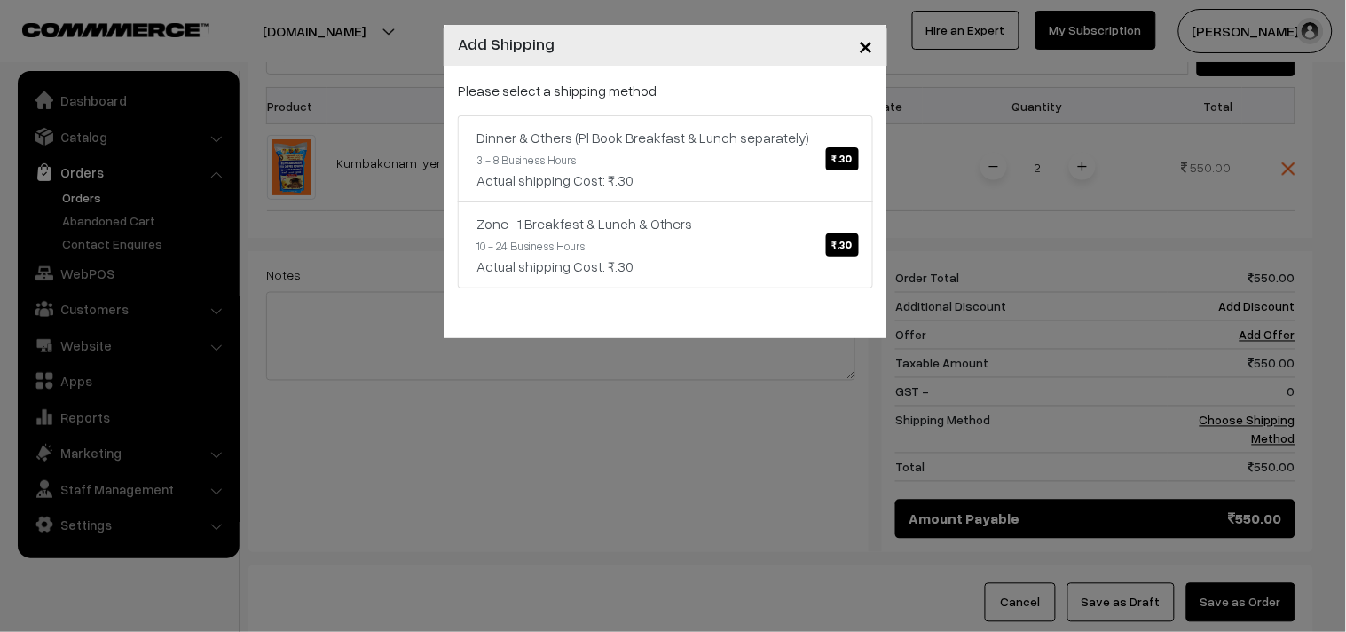
click at [746, 414] on div "× Add Shipping Please select a shipping method Dinner & Others (Pl Book Breakfa…" at bounding box center [673, 316] width 1346 height 632
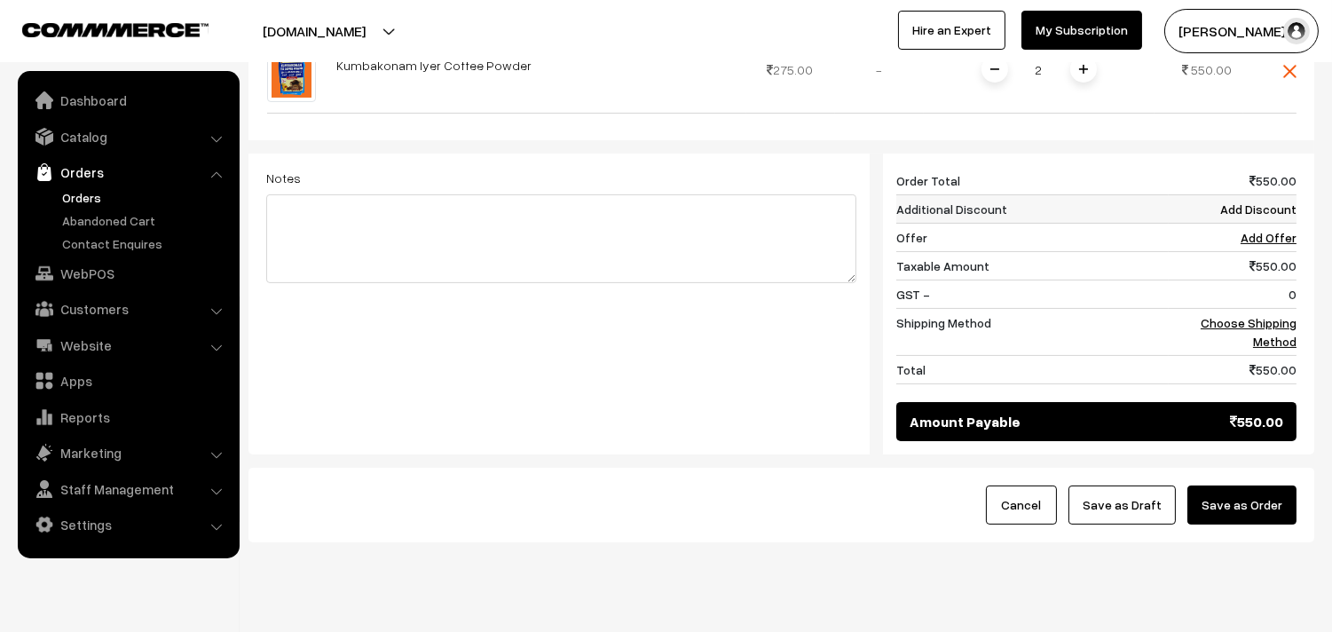
scroll to position [690, 0]
click at [1287, 314] on link "Choose Shipping Method" at bounding box center [1249, 331] width 96 height 34
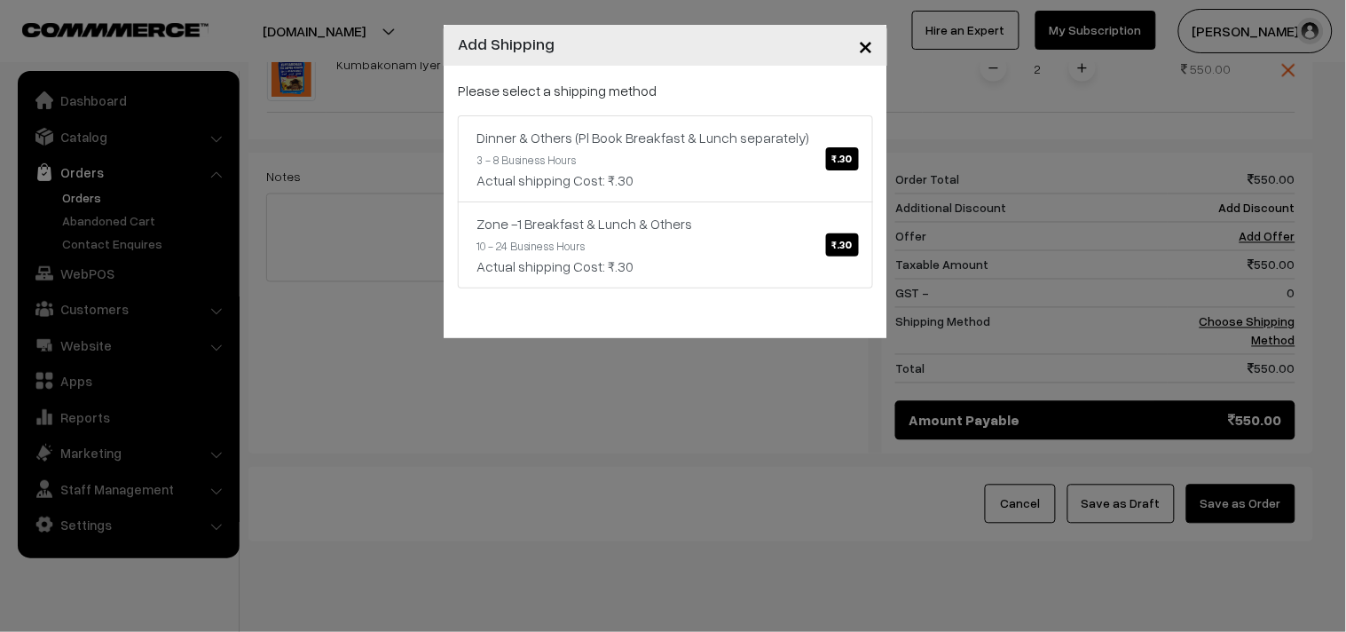
click at [868, 48] on span "×" at bounding box center [865, 44] width 15 height 33
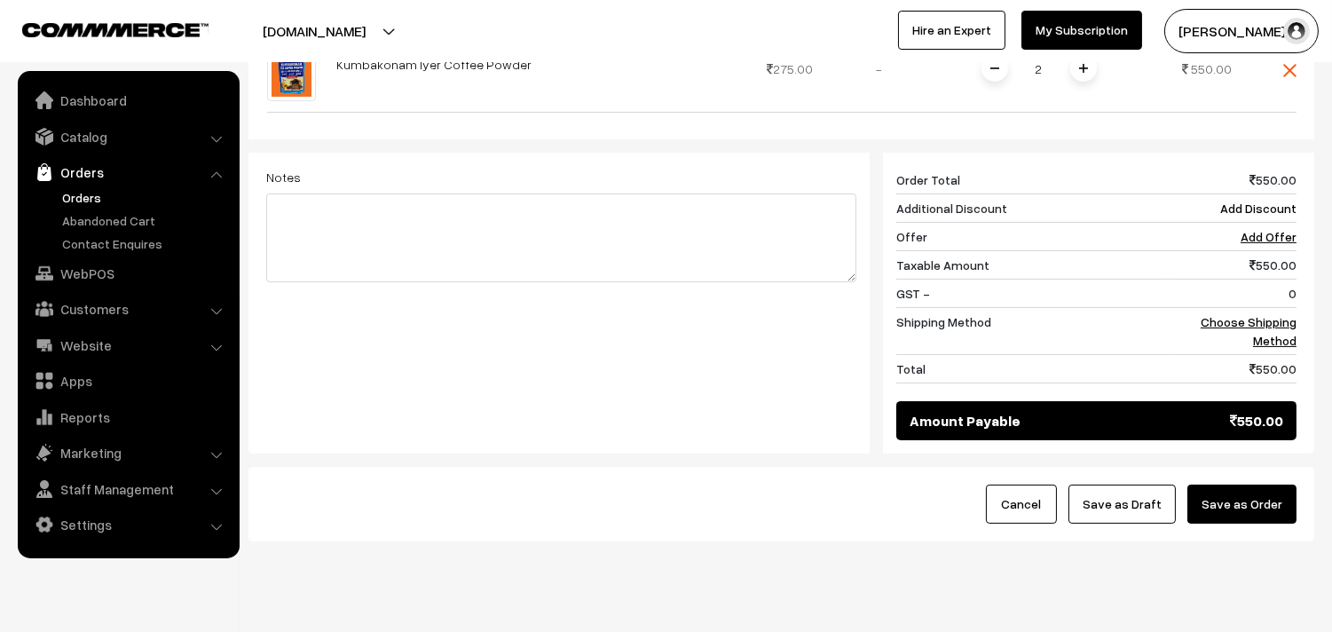
click at [76, 198] on link "Orders" at bounding box center [146, 197] width 176 height 19
click at [110, 299] on link "Customers" at bounding box center [127, 309] width 211 height 32
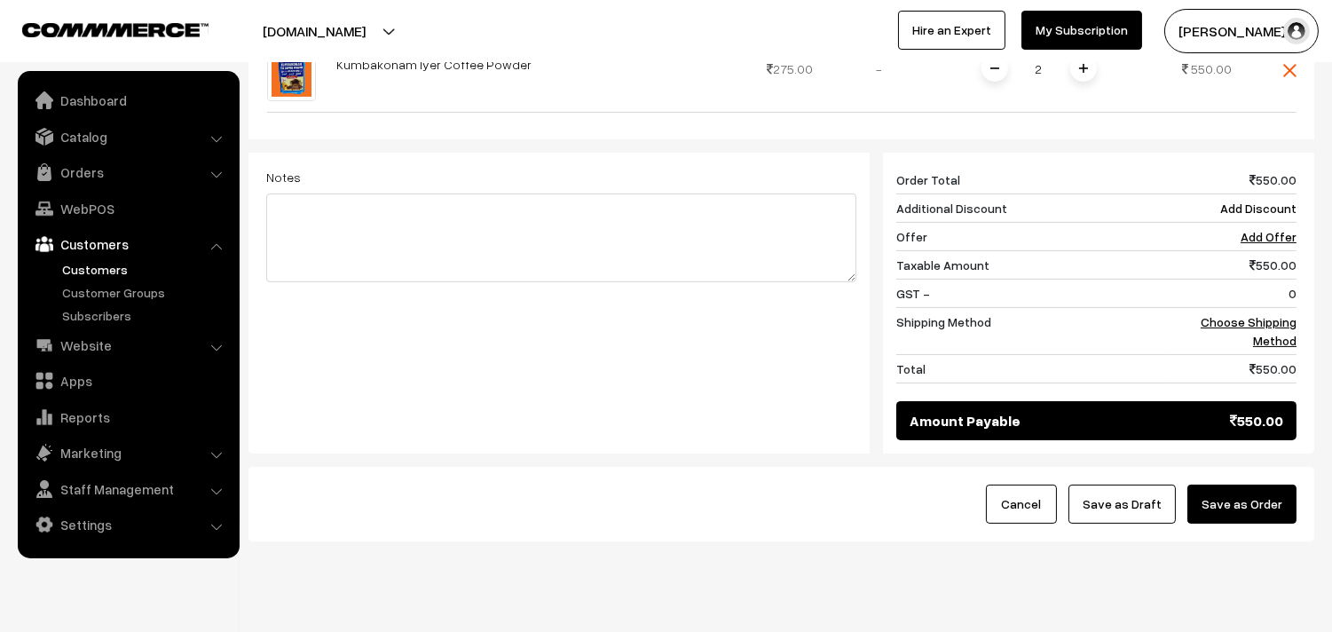
click at [109, 264] on link "Customers" at bounding box center [146, 269] width 176 height 19
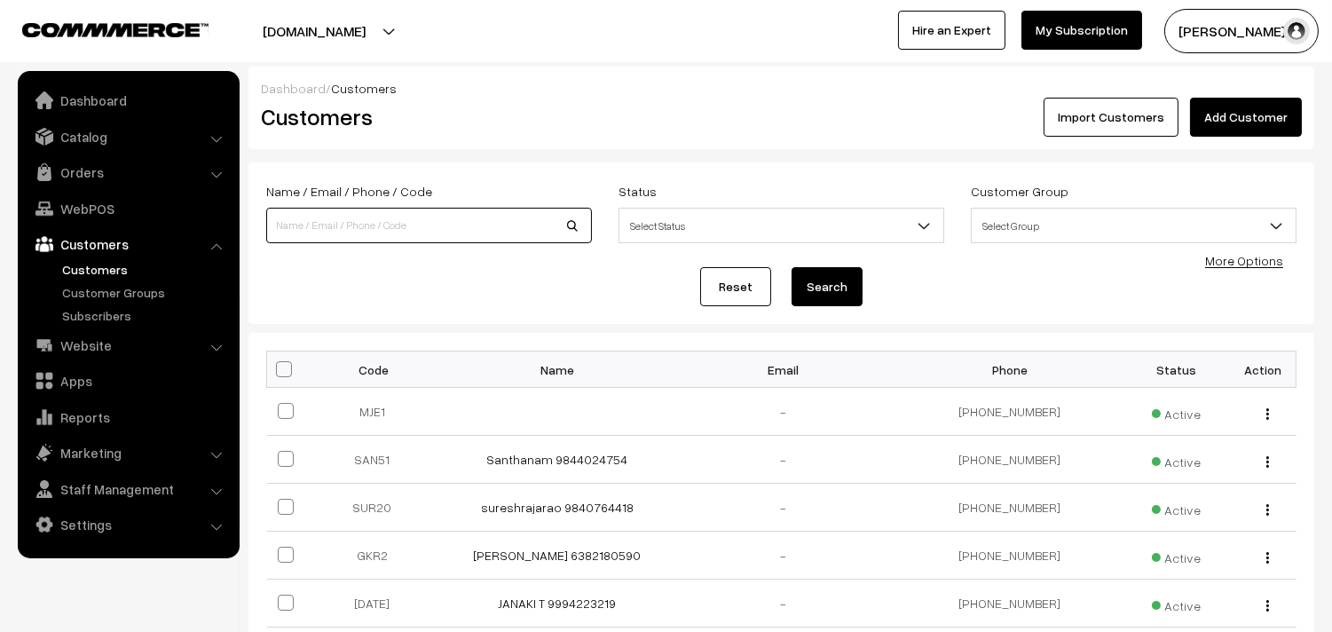
click at [447, 218] on input at bounding box center [429, 226] width 326 height 36
paste input "9944439480"
type input "9944439480"
click at [792, 267] on button "Search" at bounding box center [827, 286] width 71 height 39
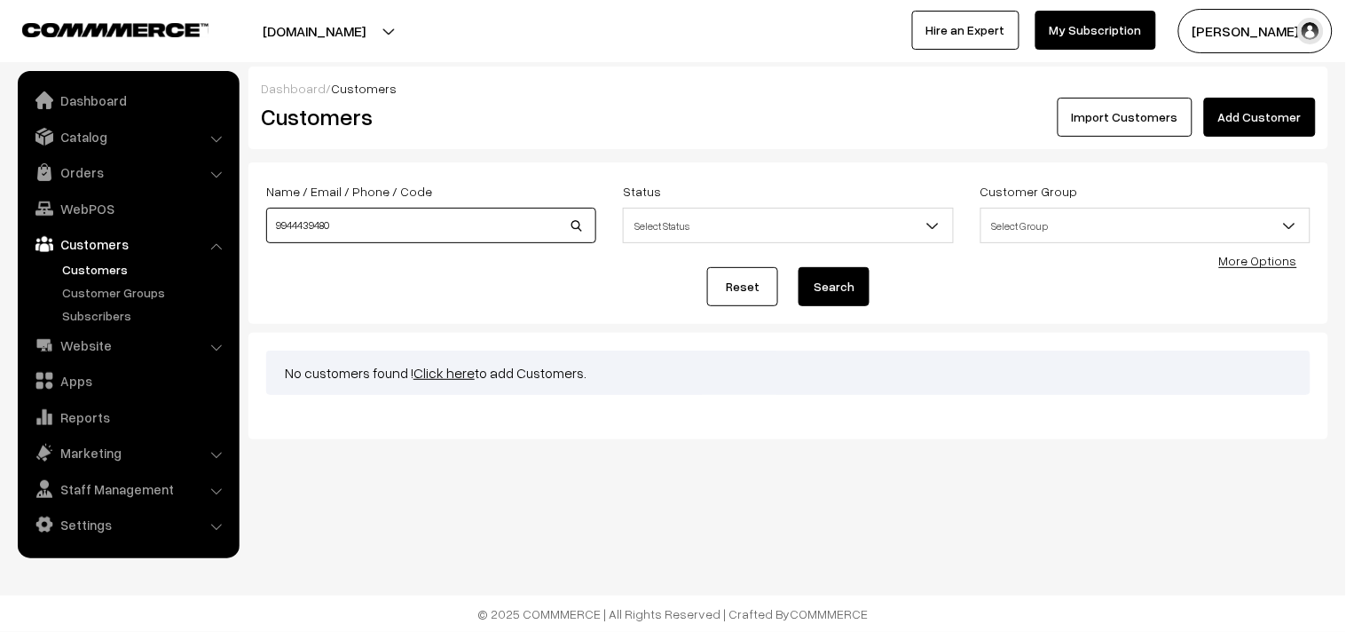
click at [503, 217] on input "9944439480" at bounding box center [431, 226] width 330 height 36
type input "9"
click at [374, 223] on input at bounding box center [431, 226] width 330 height 36
paste input "[PHONE_NUMBER]"
type input "9952101962"
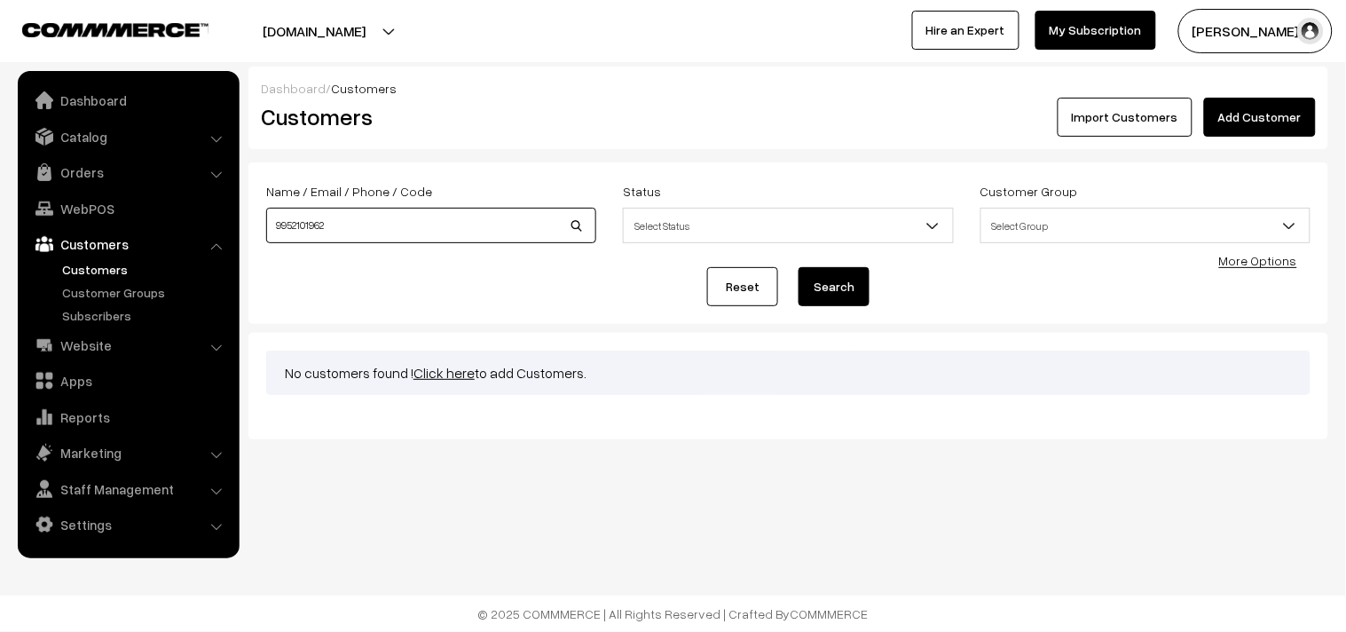
click at [799, 267] on button "Search" at bounding box center [834, 286] width 71 height 39
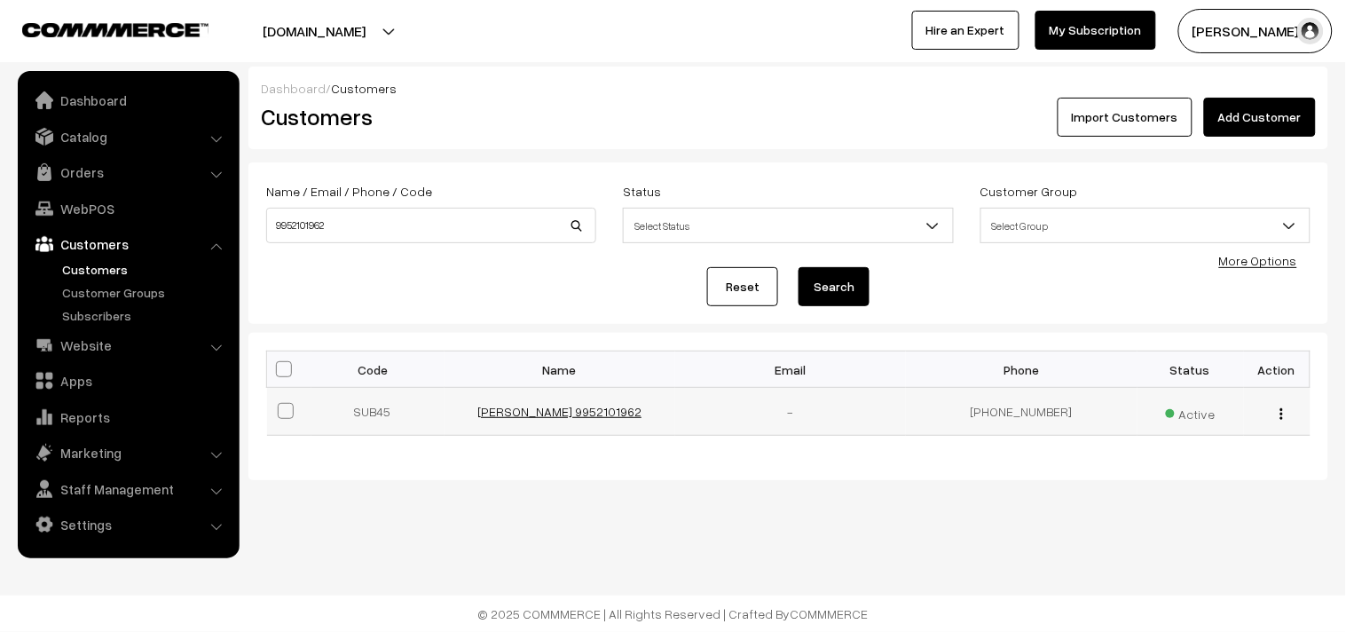
click at [564, 411] on link "[PERSON_NAME] 9952101962" at bounding box center [560, 411] width 164 height 15
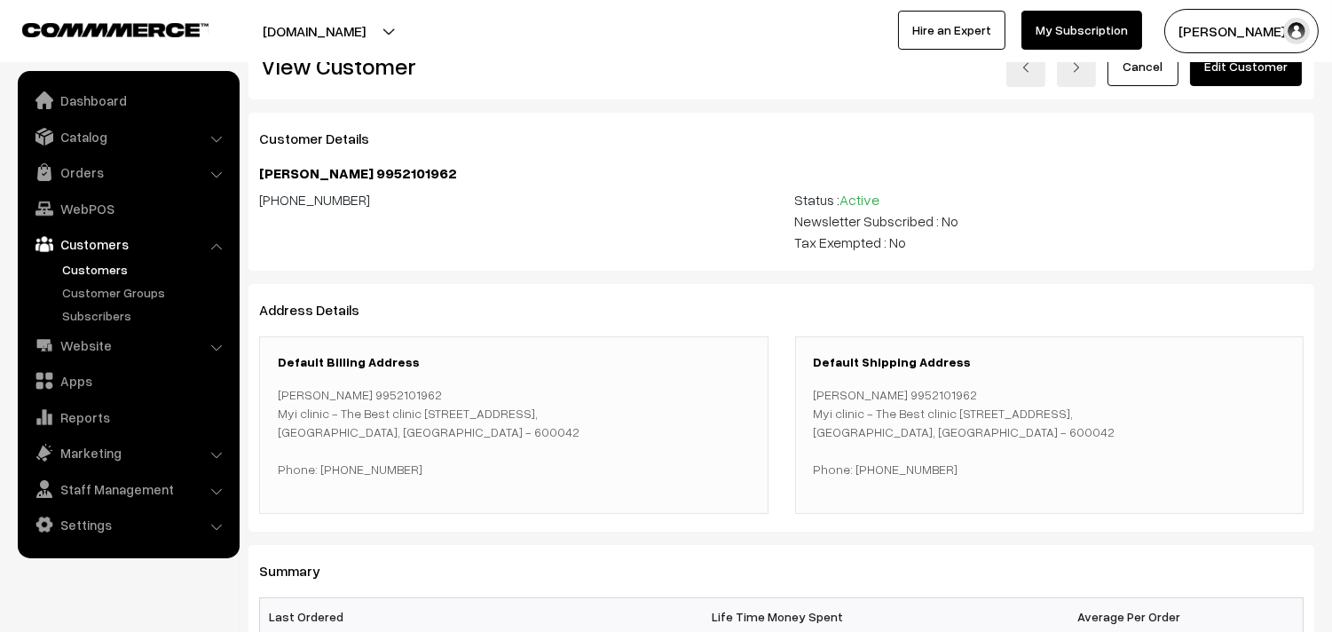
scroll to position [99, 0]
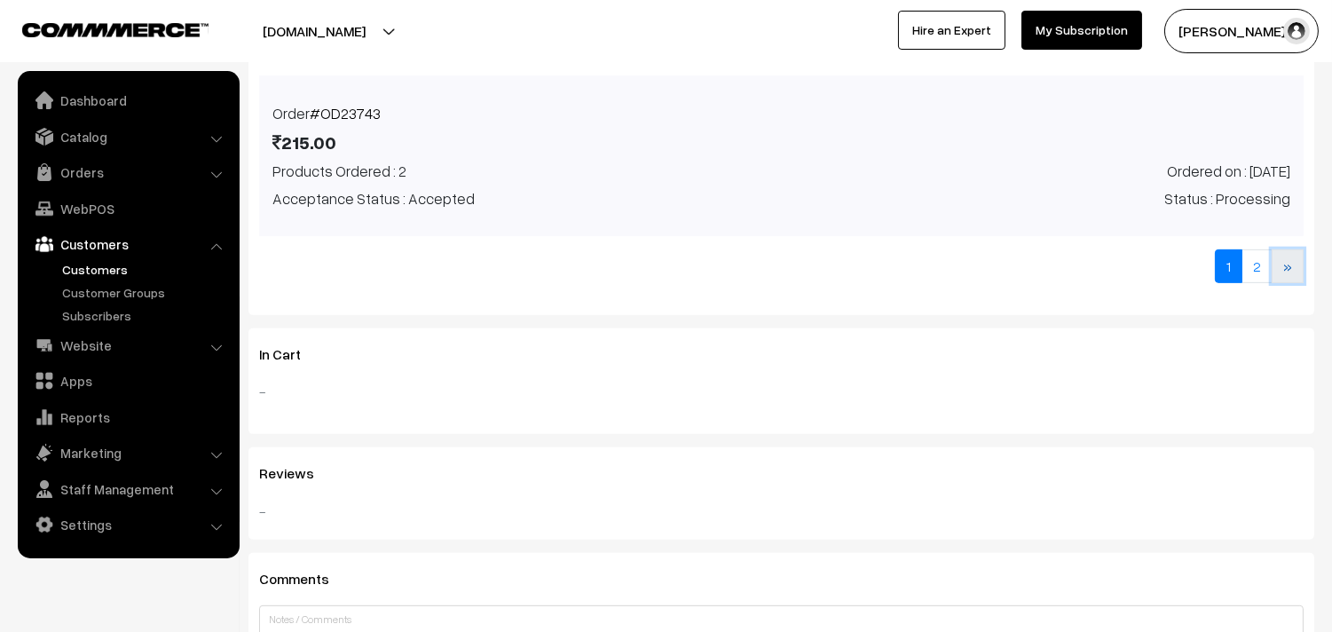
click at [1291, 276] on link "»" at bounding box center [1288, 266] width 32 height 34
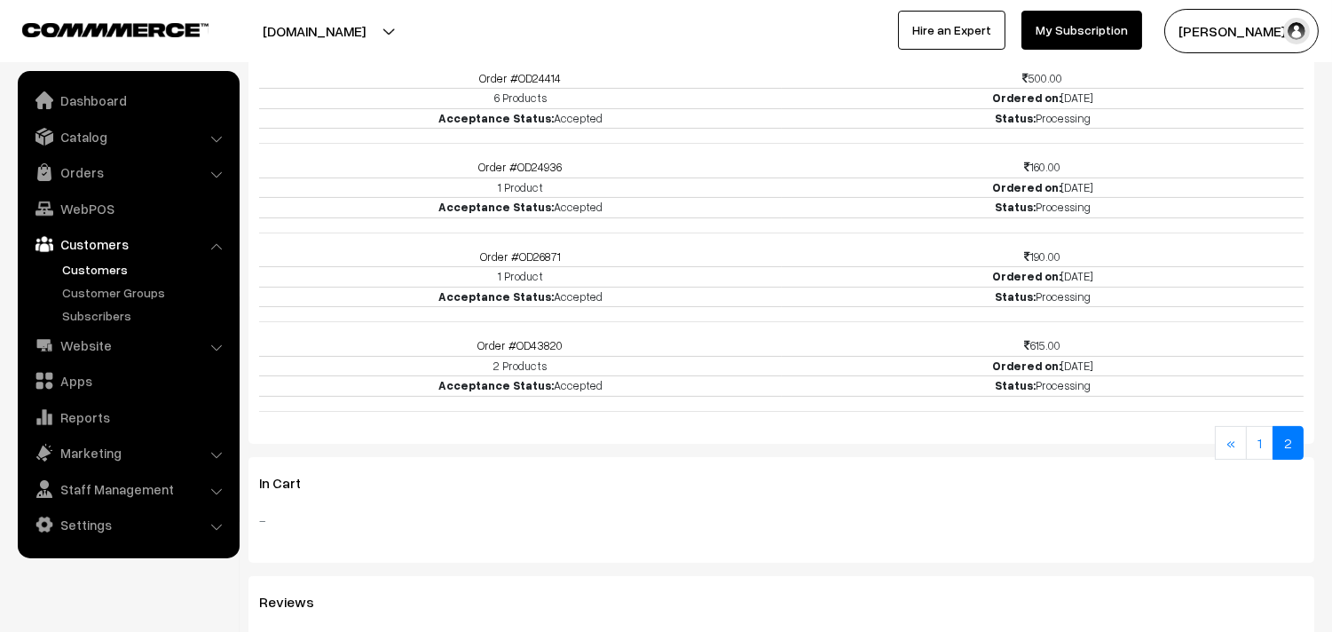
scroll to position [779, 0]
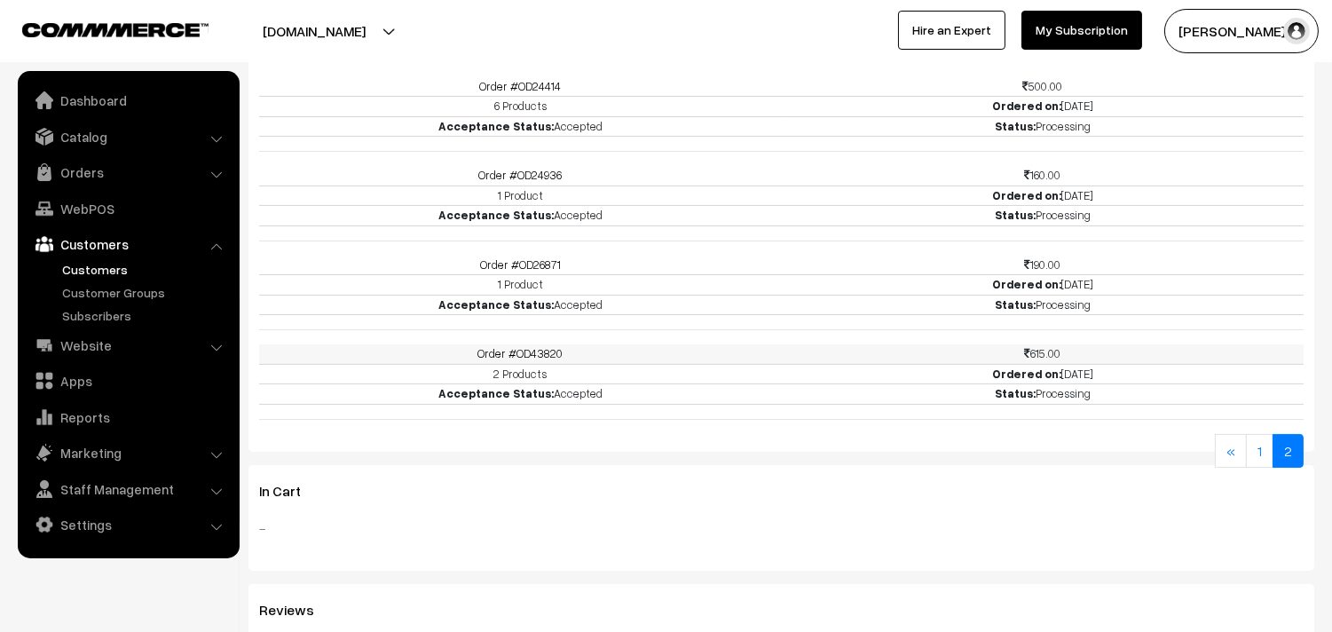
click at [510, 360] on link "Order #OD43820" at bounding box center [520, 353] width 85 height 14
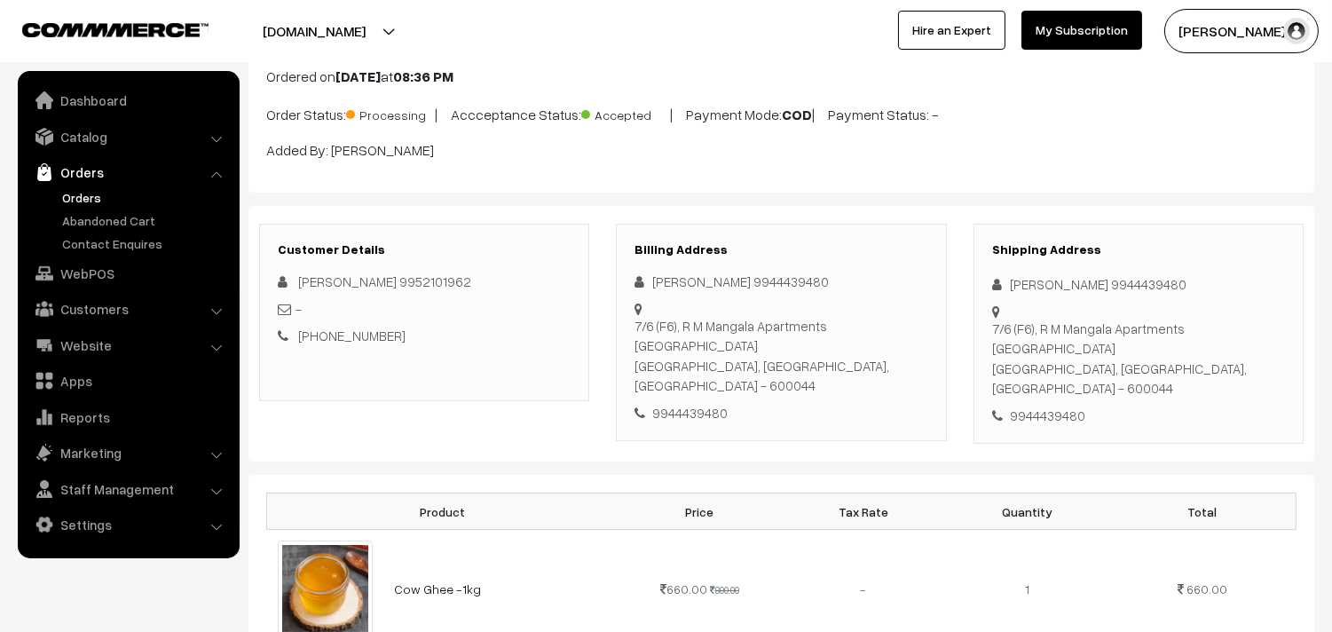
scroll to position [99, 0]
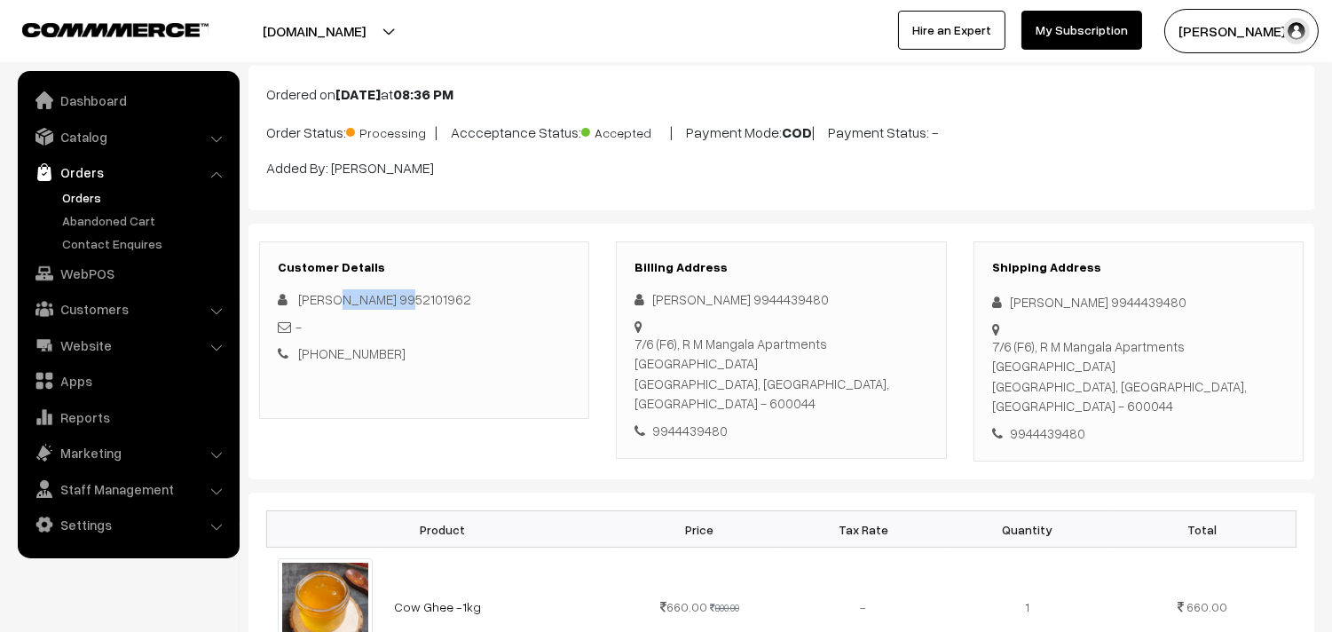
drag, startPoint x: 339, startPoint y: 302, endPoint x: 426, endPoint y: 289, distance: 87.9
click at [426, 289] on div "[PERSON_NAME] 9952101962" at bounding box center [424, 299] width 293 height 20
copy span "9952101962"
click at [111, 268] on link "WebPOS" at bounding box center [127, 273] width 211 height 32
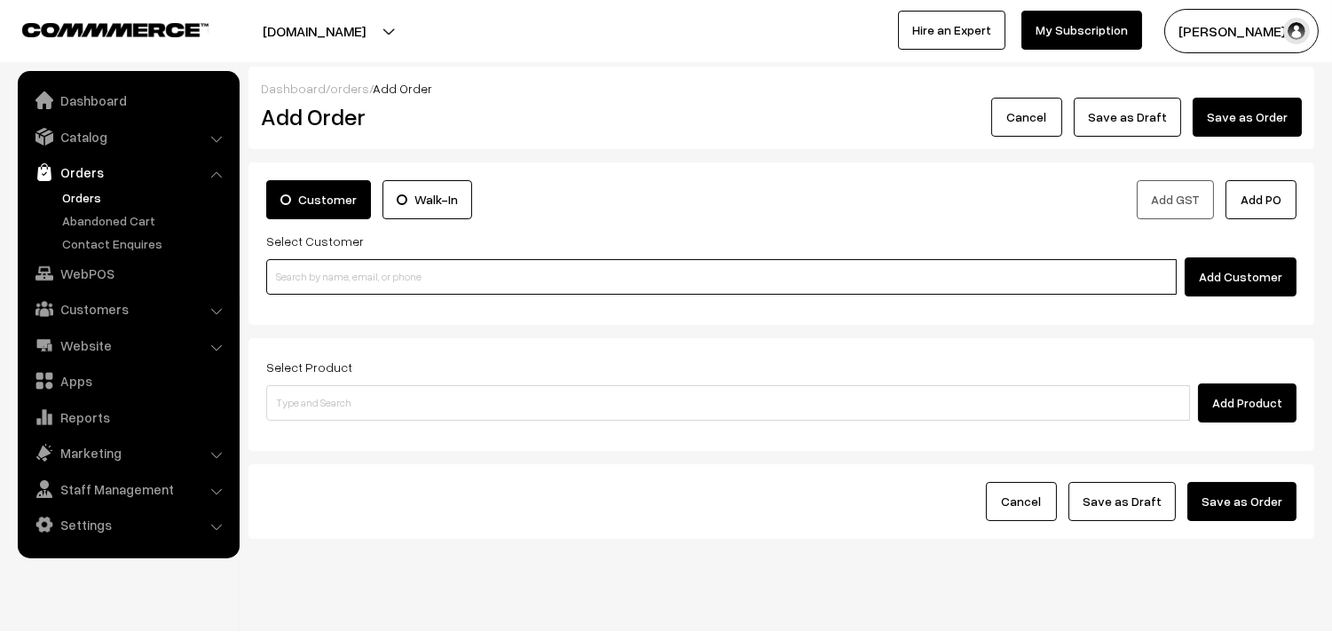
click at [574, 273] on input at bounding box center [721, 277] width 911 height 36
paste input "9952101962"
type input "9952101962"
click at [586, 304] on link "[PERSON_NAME] 9952101962 [9952101962]" at bounding box center [724, 309] width 914 height 27
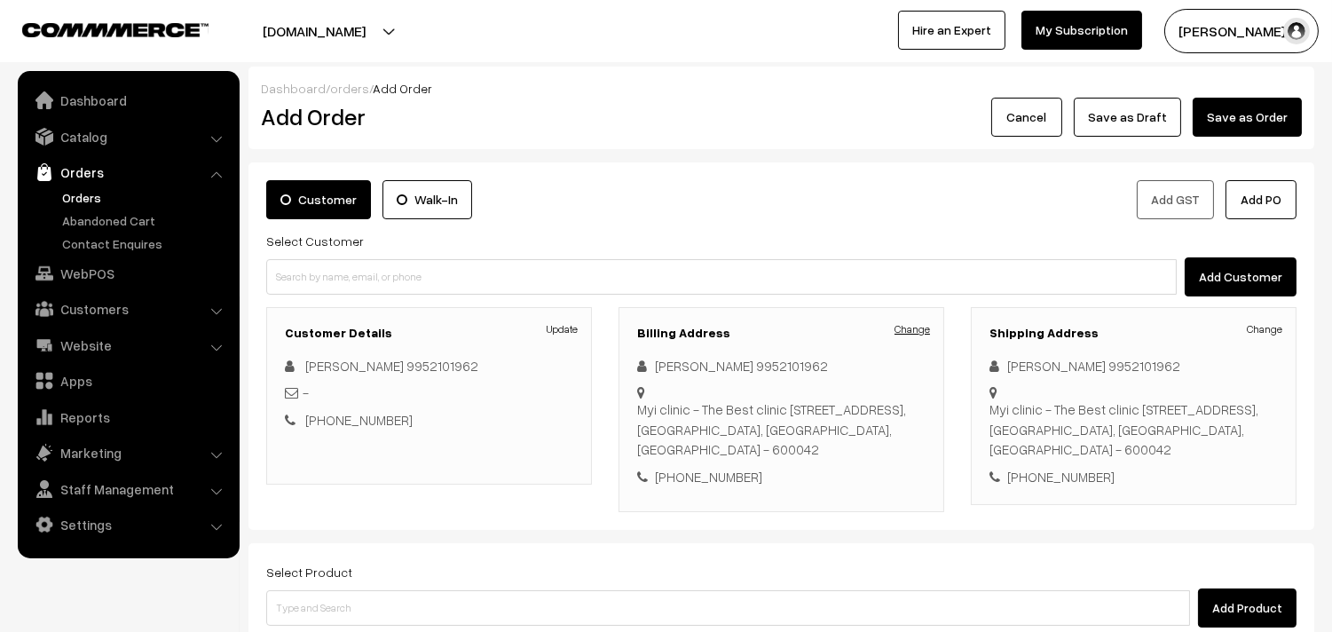
click at [912, 335] on link "Change" at bounding box center [913, 329] width 36 height 16
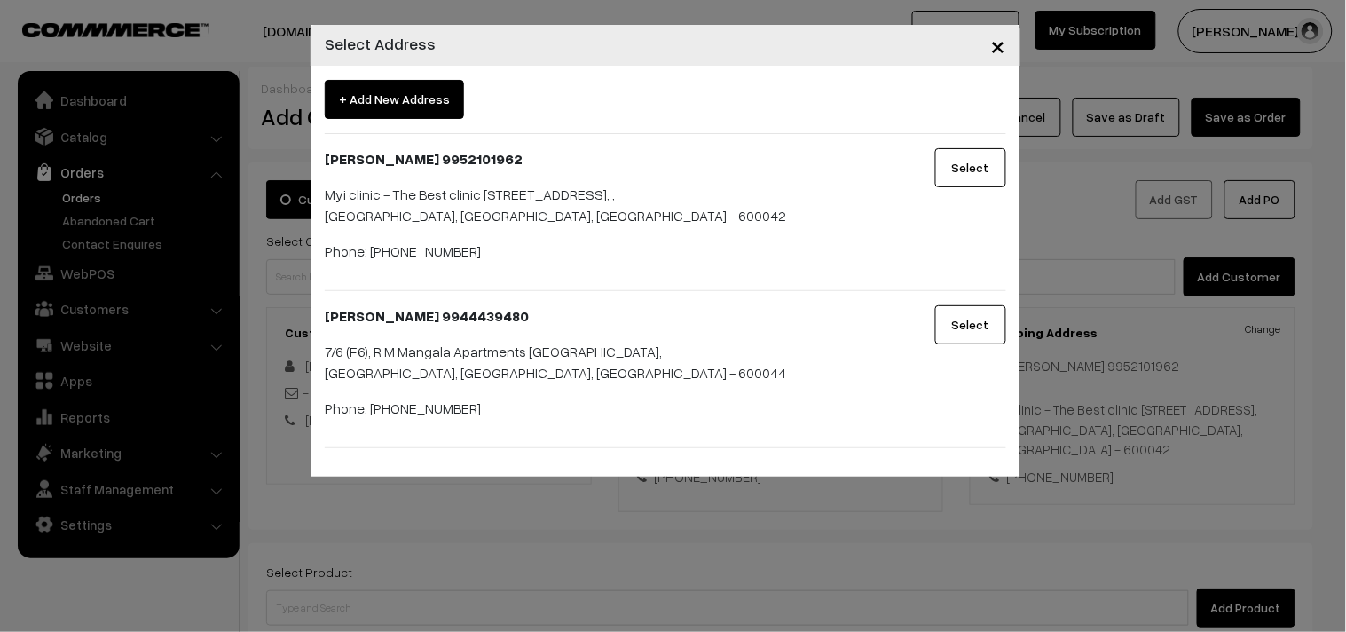
drag, startPoint x: 948, startPoint y: 351, endPoint x: 1192, endPoint y: 366, distance: 244.5
click at [947, 344] on button "Select" at bounding box center [970, 324] width 71 height 39
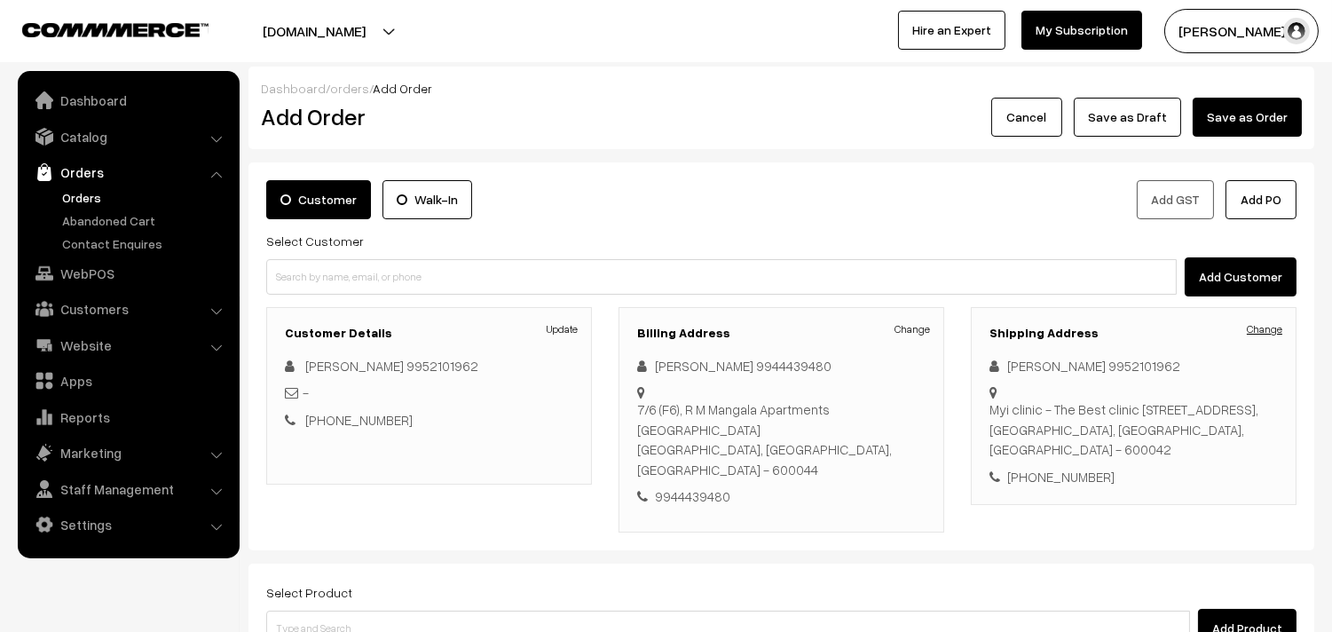
click at [1262, 333] on link "Change" at bounding box center [1265, 329] width 36 height 16
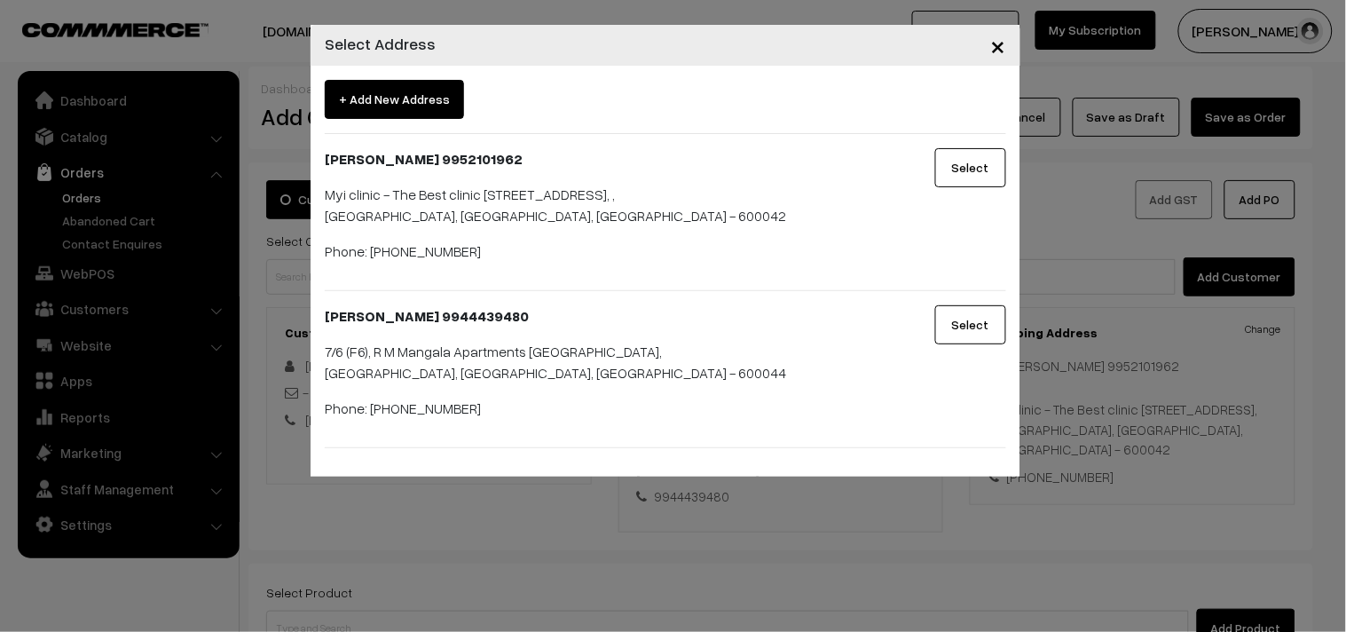
click at [978, 344] on button "Select" at bounding box center [970, 324] width 71 height 39
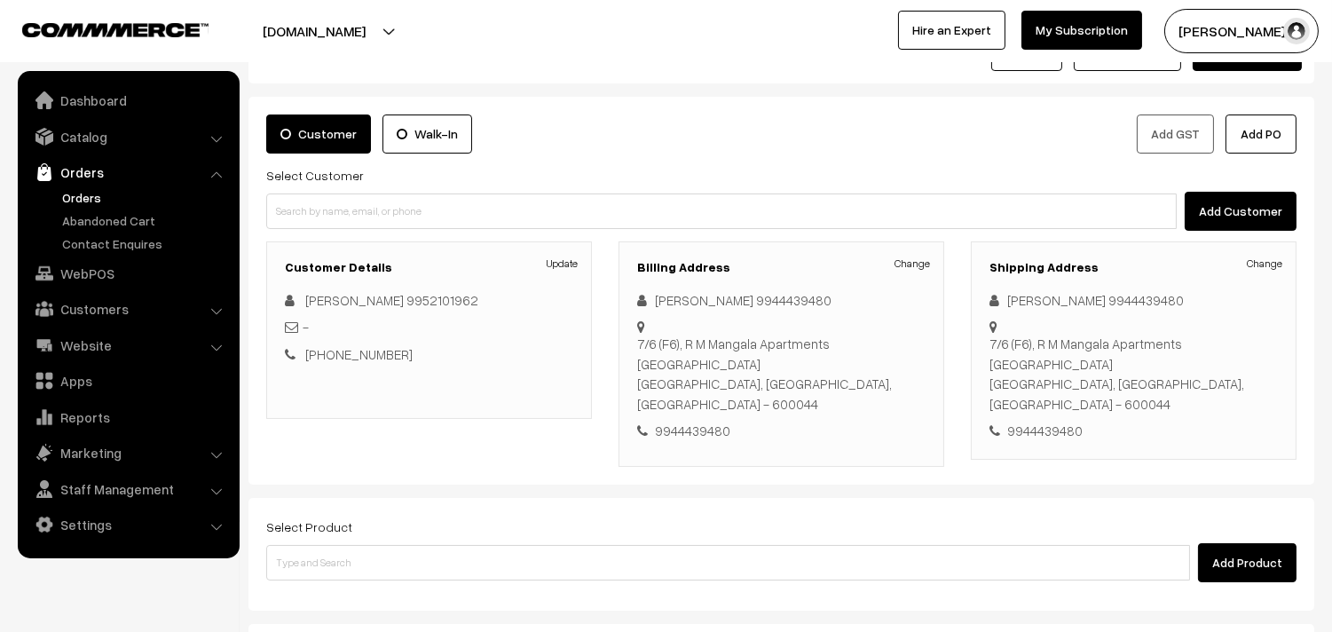
scroll to position [197, 0]
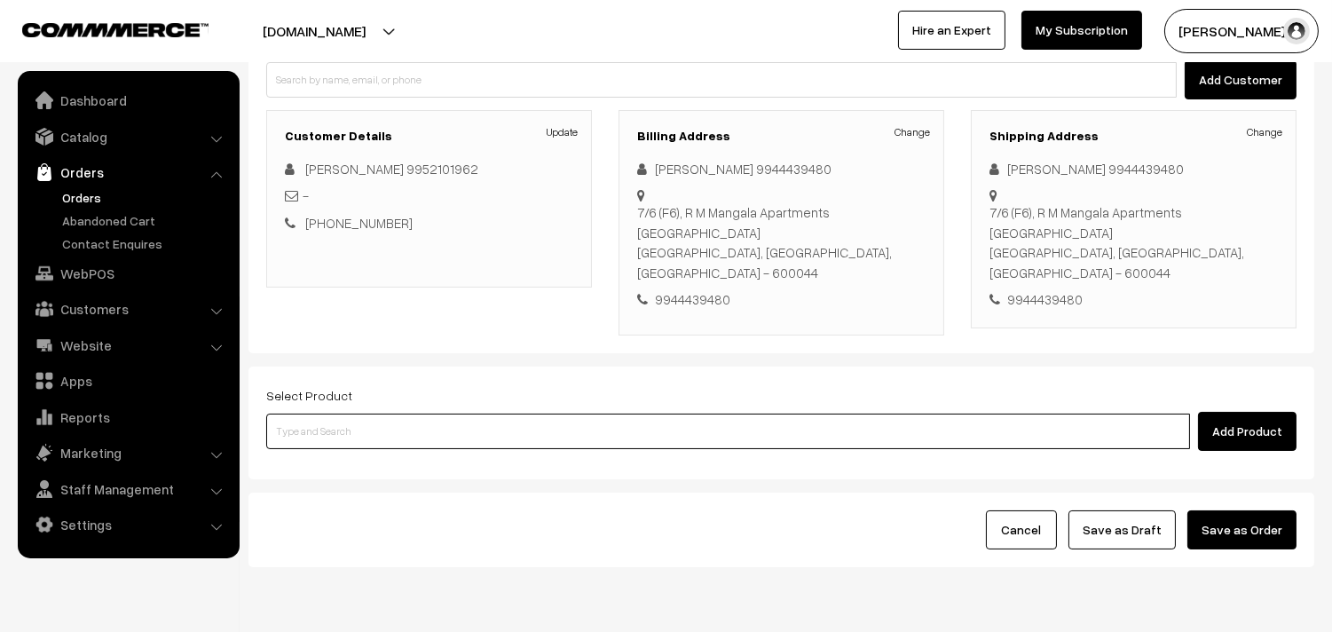
click at [735, 414] on input at bounding box center [728, 432] width 924 height 36
type input "g"
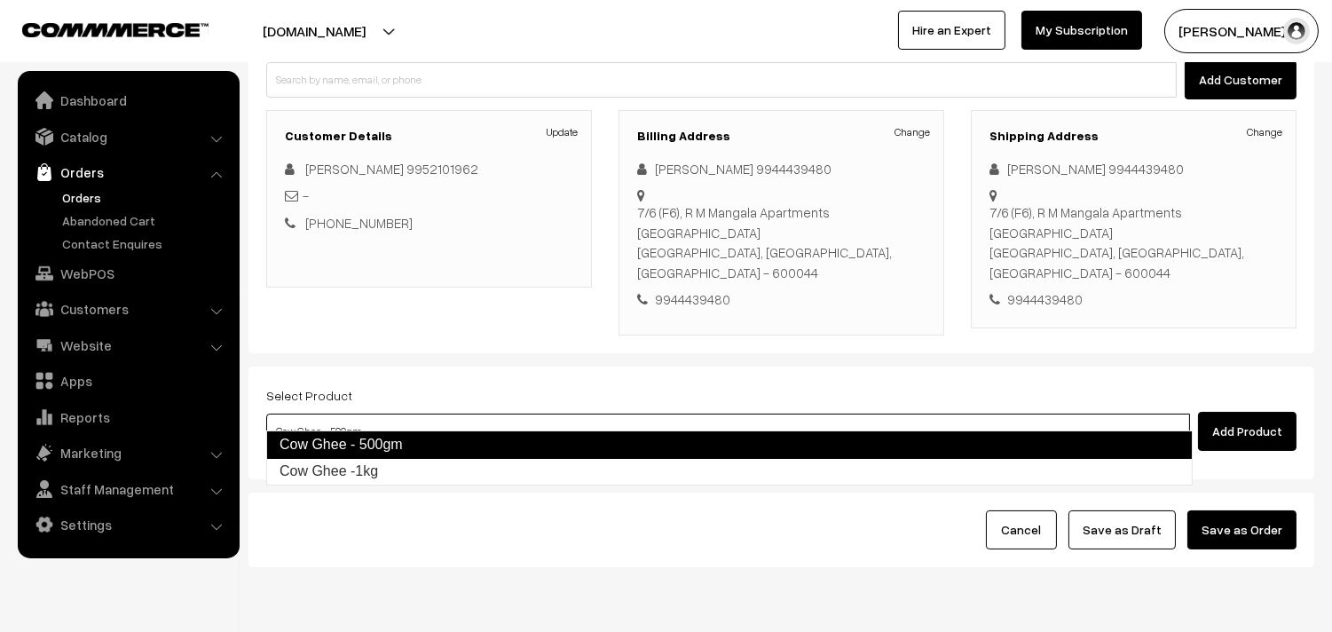
type input "Cow Ghee -1kg"
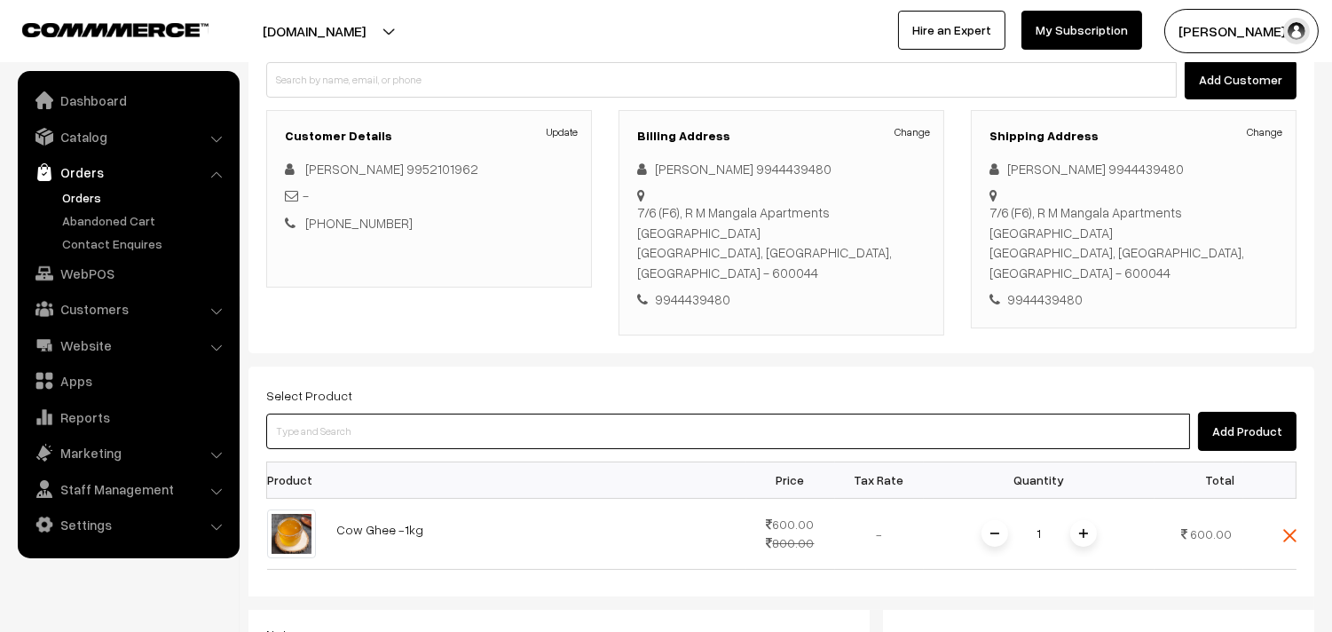
click at [581, 419] on input at bounding box center [728, 432] width 924 height 36
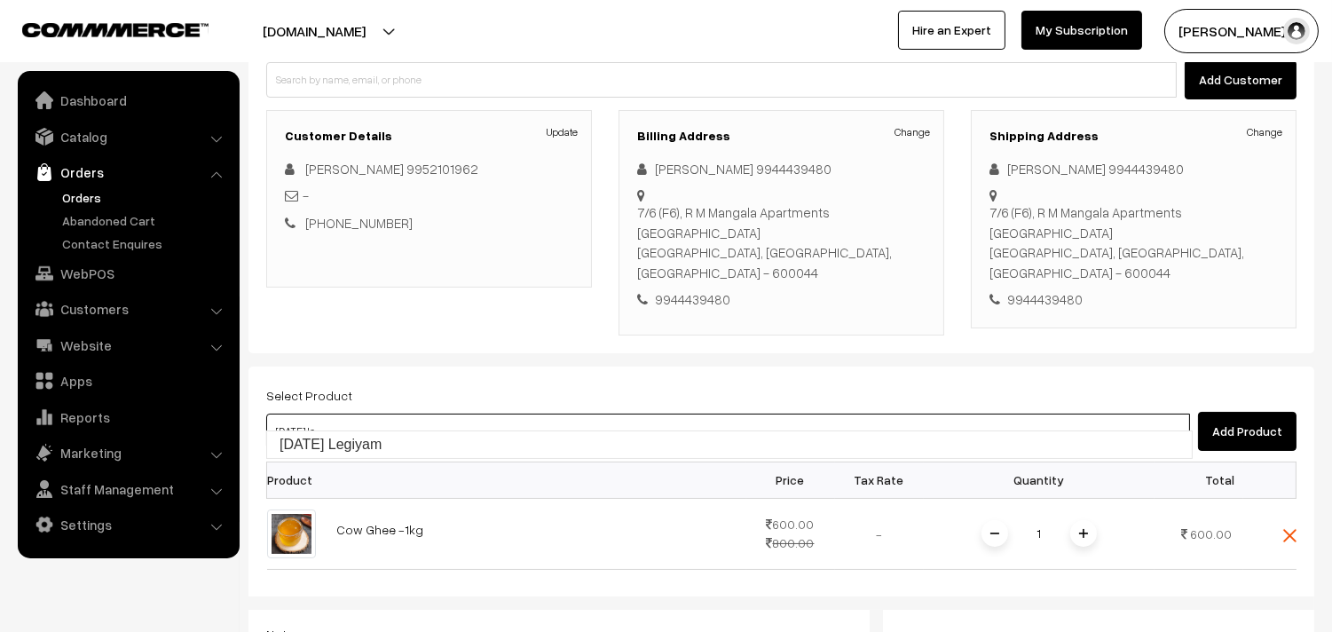
type input "Diwali Legiyam"
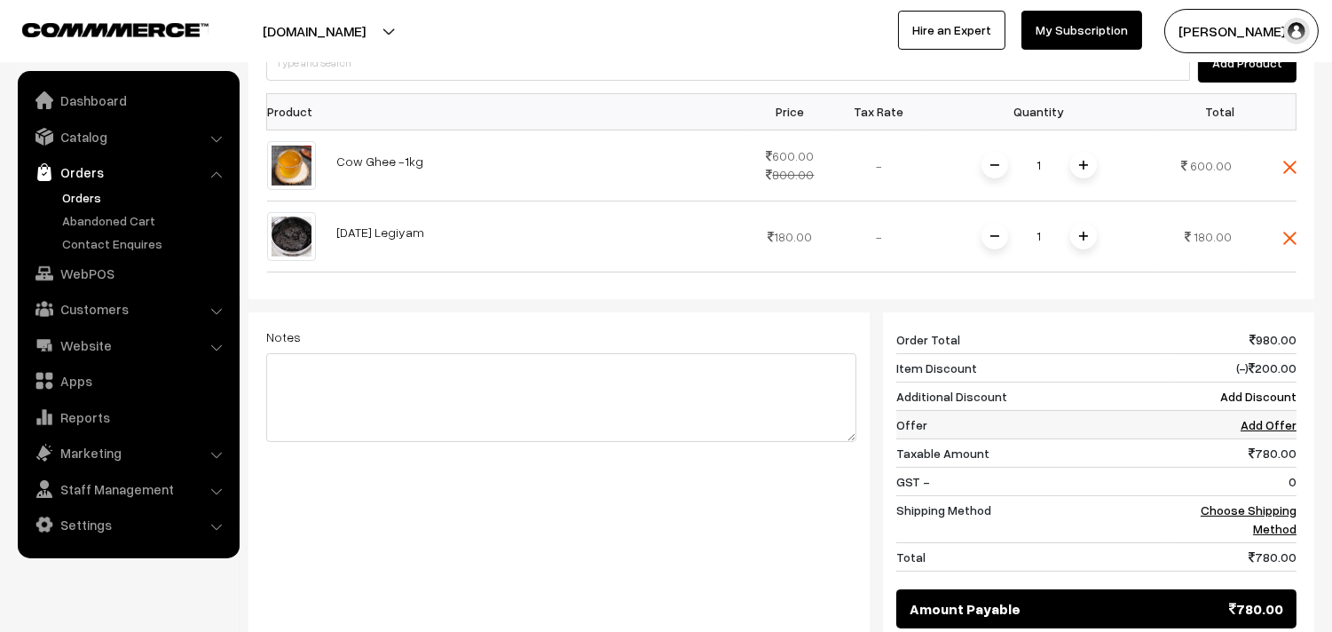
scroll to position [591, 0]
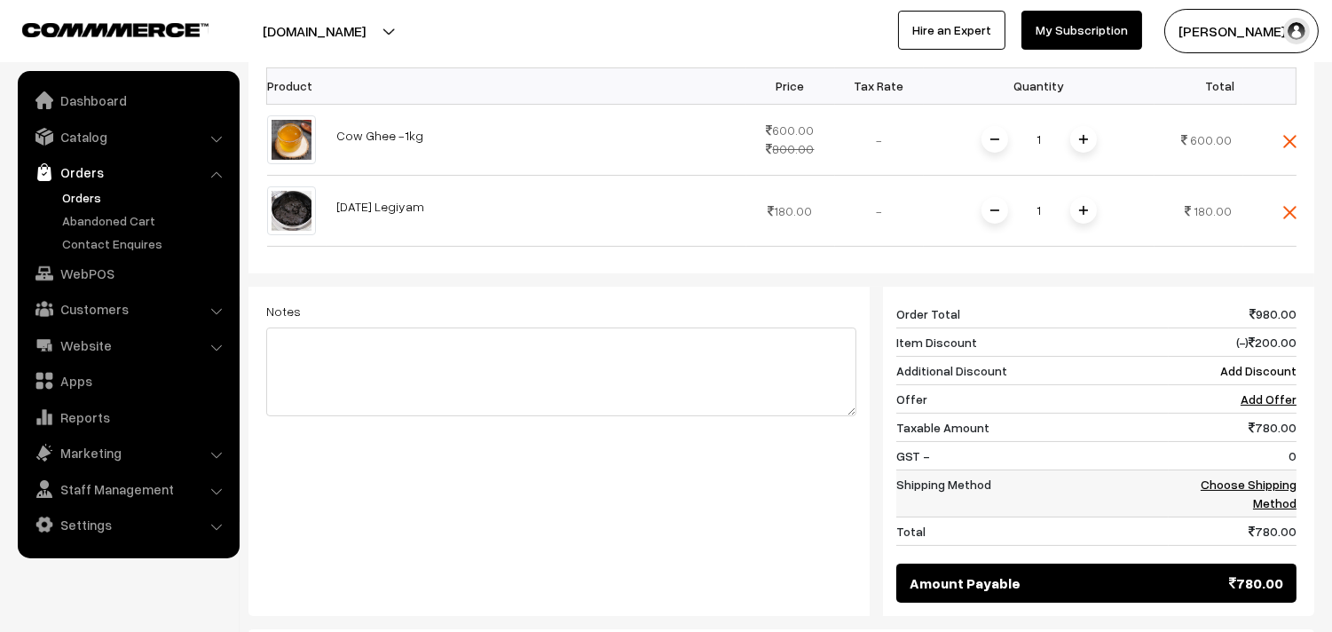
click at [1274, 477] on link "Choose Shipping Method" at bounding box center [1249, 494] width 96 height 34
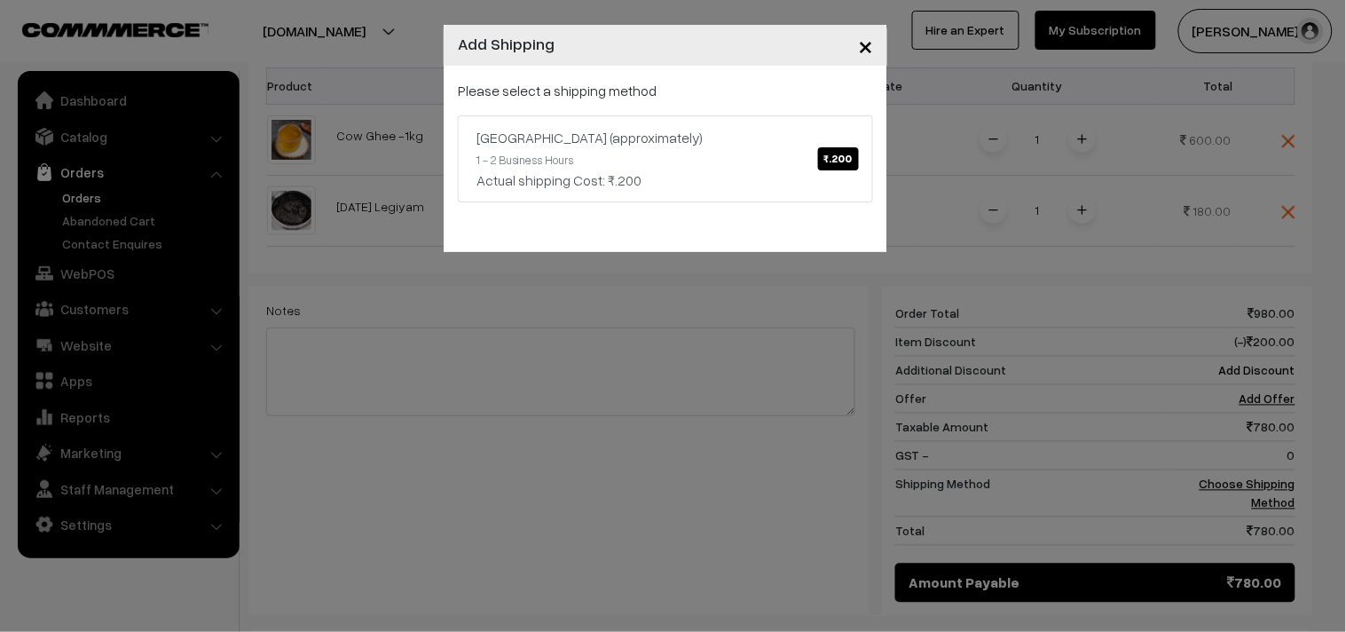
drag, startPoint x: 873, startPoint y: 51, endPoint x: 892, endPoint y: 100, distance: 52.3
click at [877, 62] on button "×" at bounding box center [865, 45] width 43 height 55
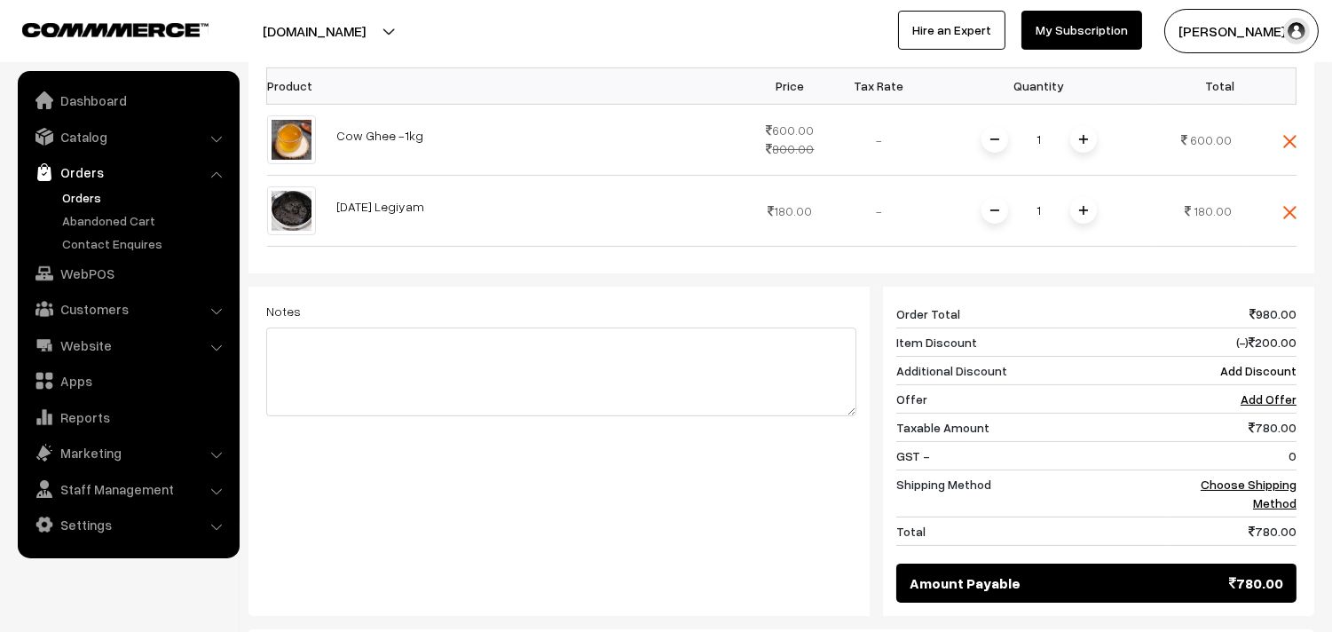
click at [1297, 192] on div "Select Product Add Product Product Price Tax Rate Quantity Total 1" at bounding box center [782, 293] width 1066 height 643
click at [1290, 206] on img at bounding box center [1289, 212] width 13 height 13
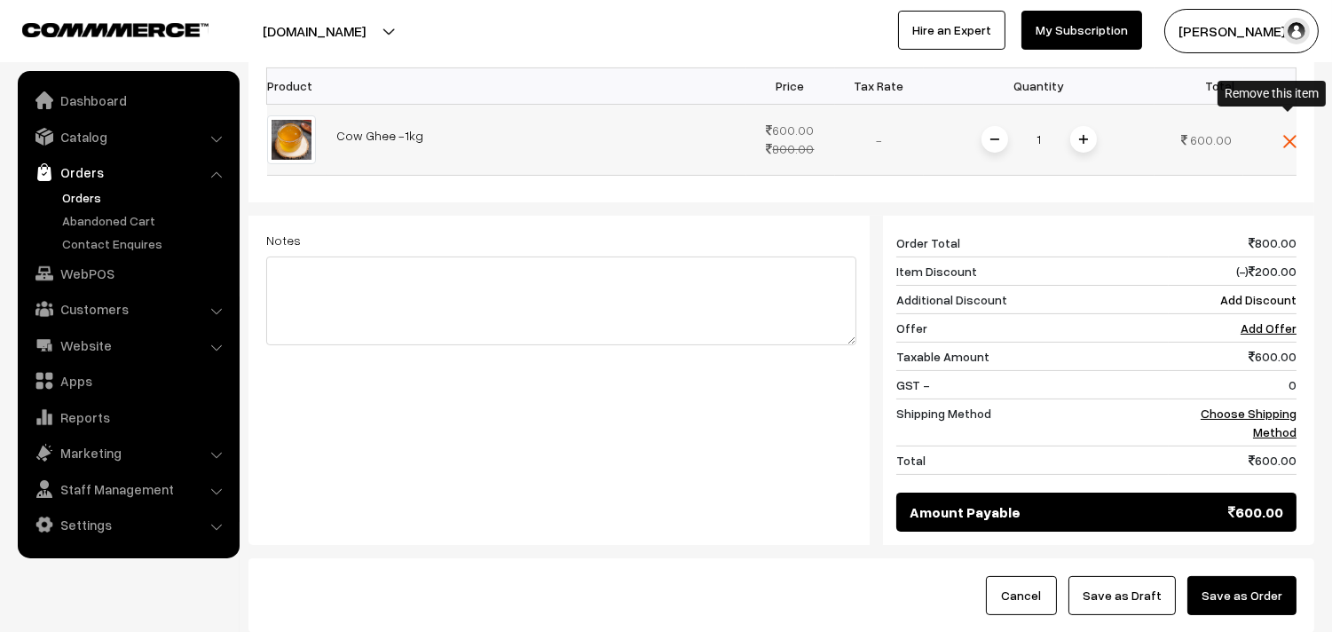
click at [1294, 135] on img at bounding box center [1289, 141] width 13 height 13
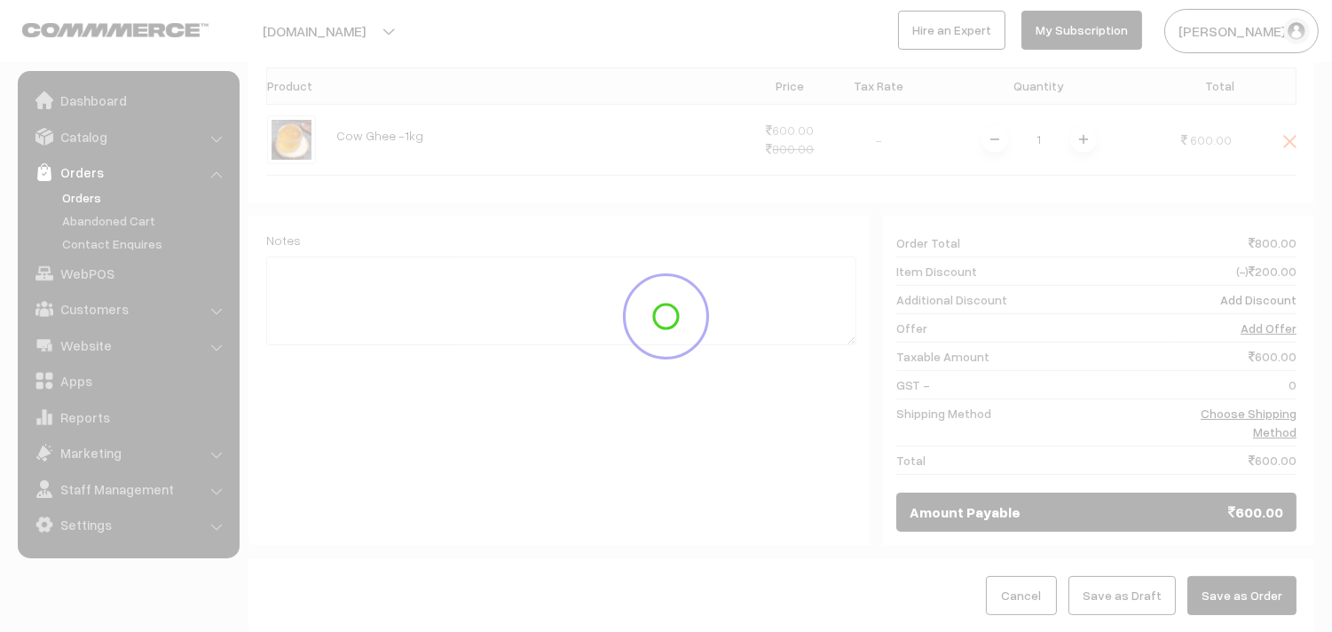
scroll to position [241, 0]
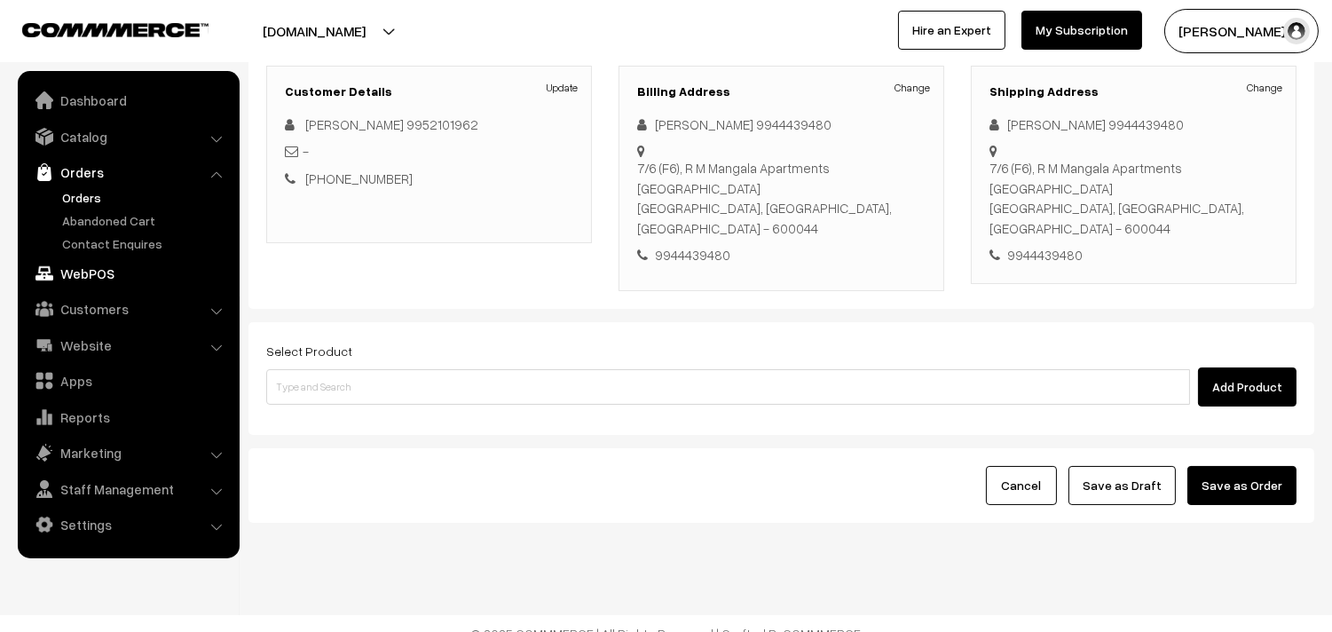
click at [71, 277] on link "WebPOS" at bounding box center [127, 273] width 211 height 32
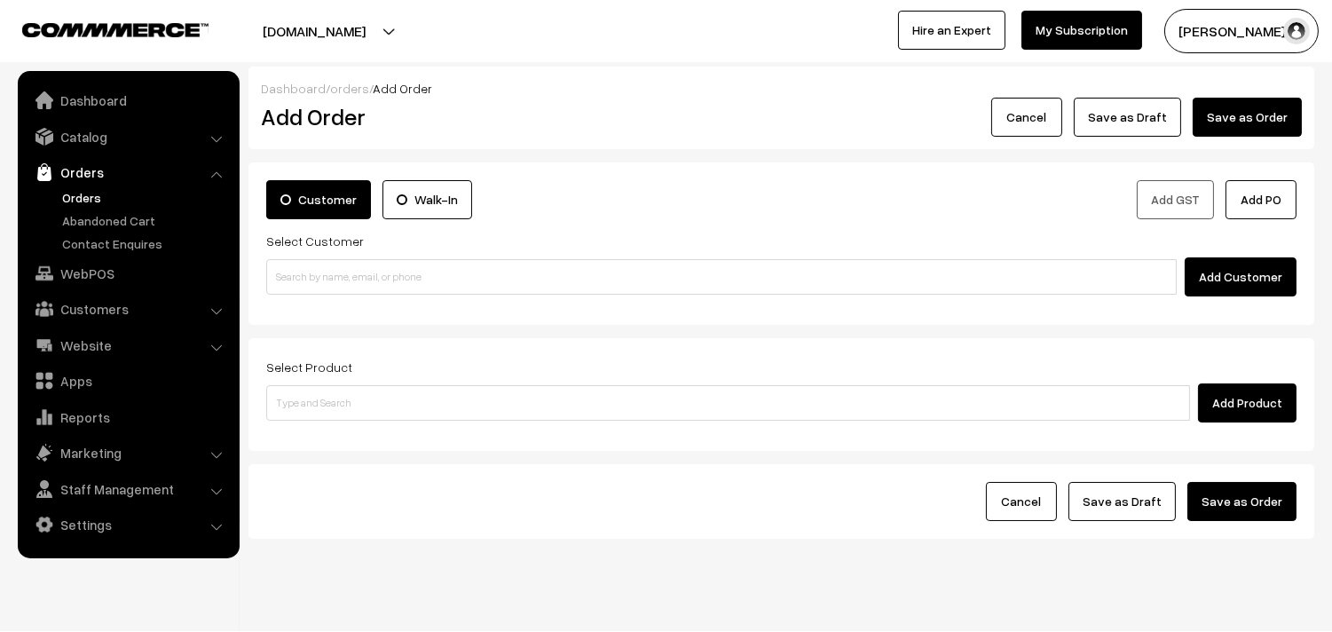
click at [90, 193] on link "Orders" at bounding box center [146, 197] width 176 height 19
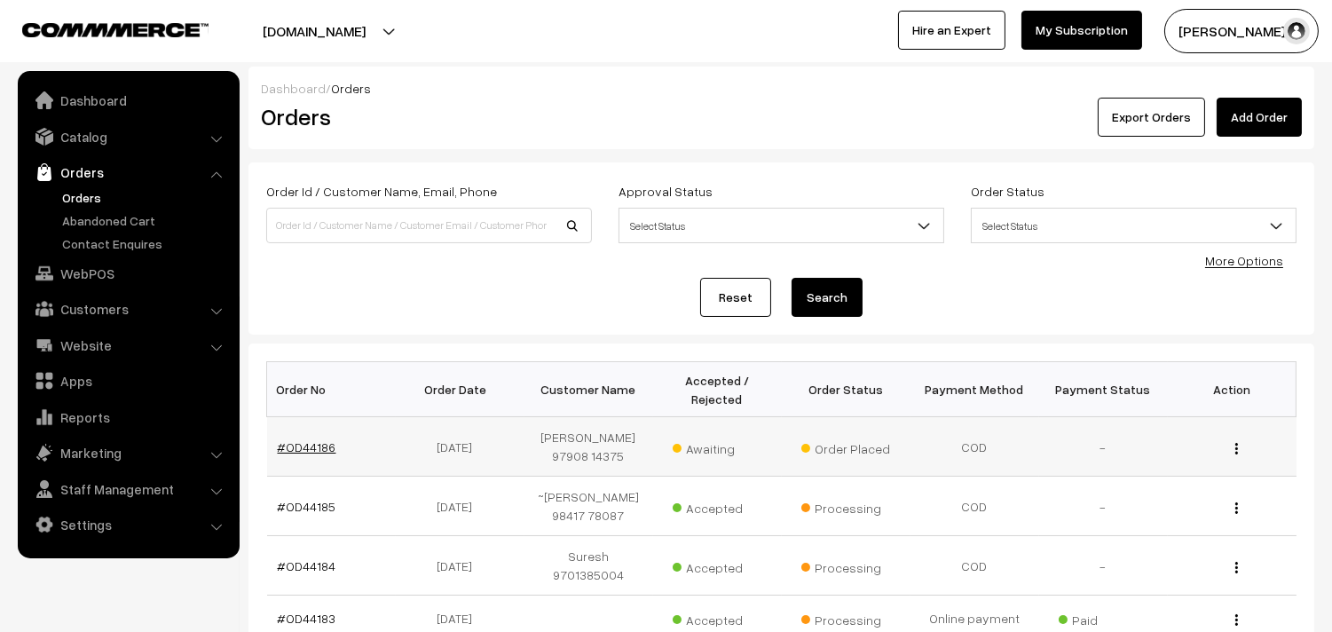
click at [318, 444] on link "#OD44186" at bounding box center [307, 446] width 59 height 15
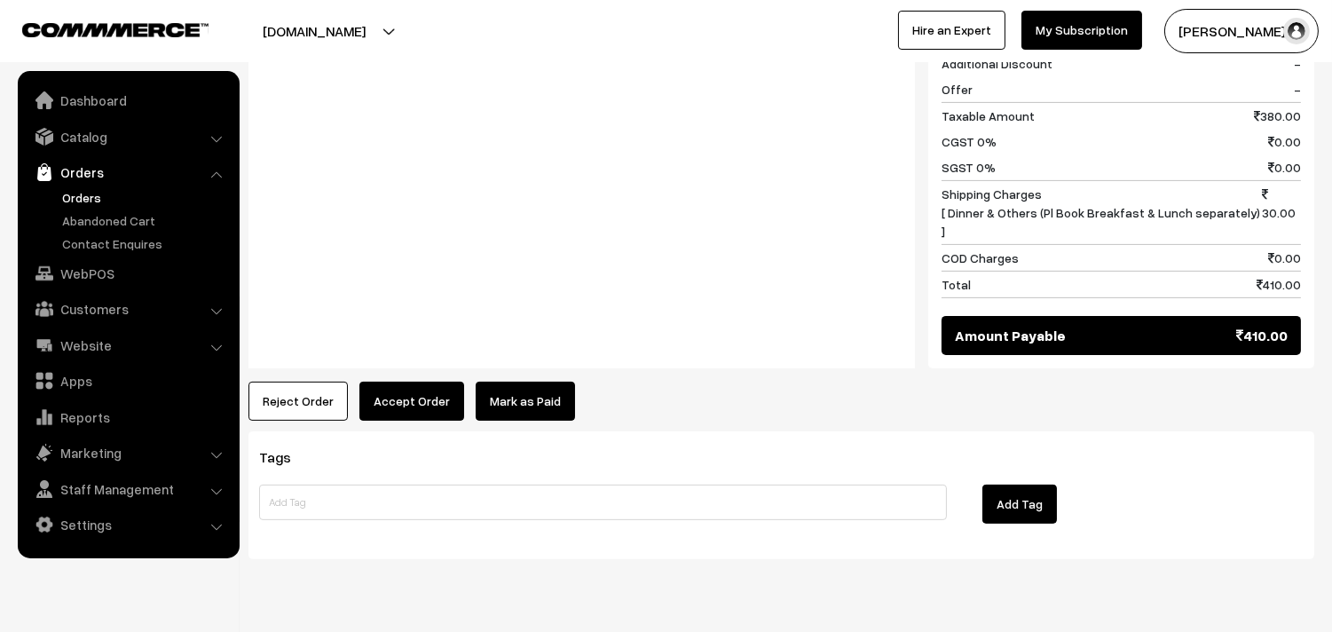
scroll to position [1067, 0]
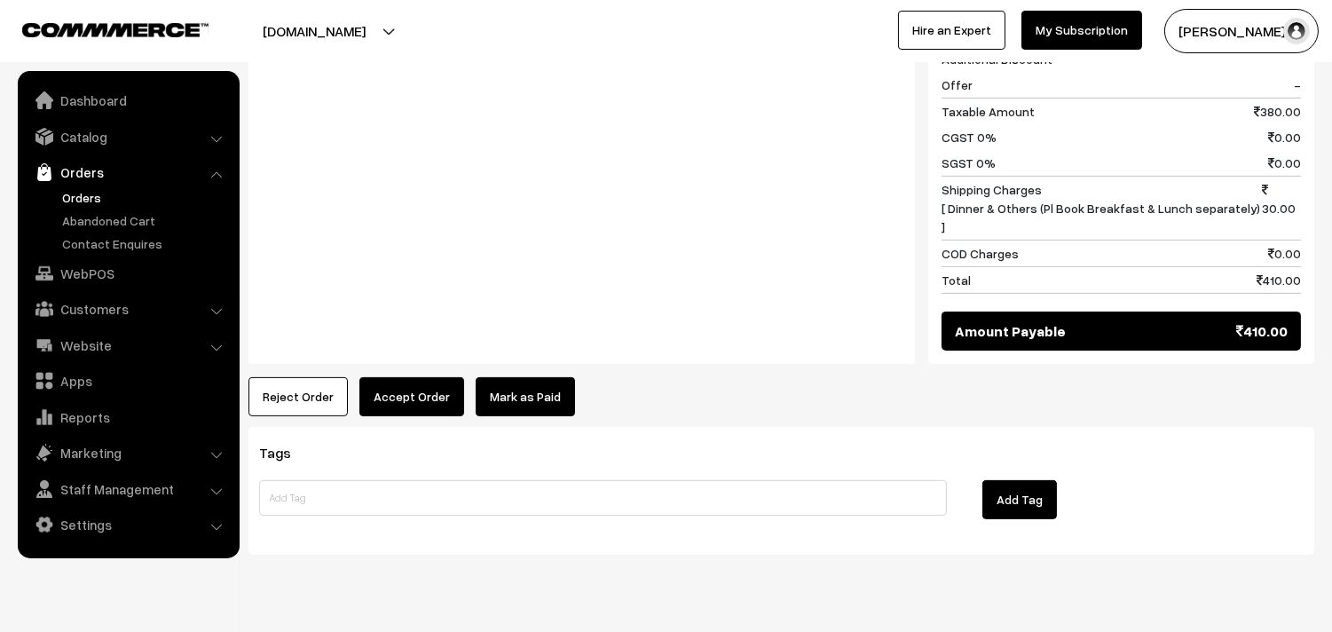
click at [412, 377] on button "Accept Order" at bounding box center [411, 396] width 105 height 39
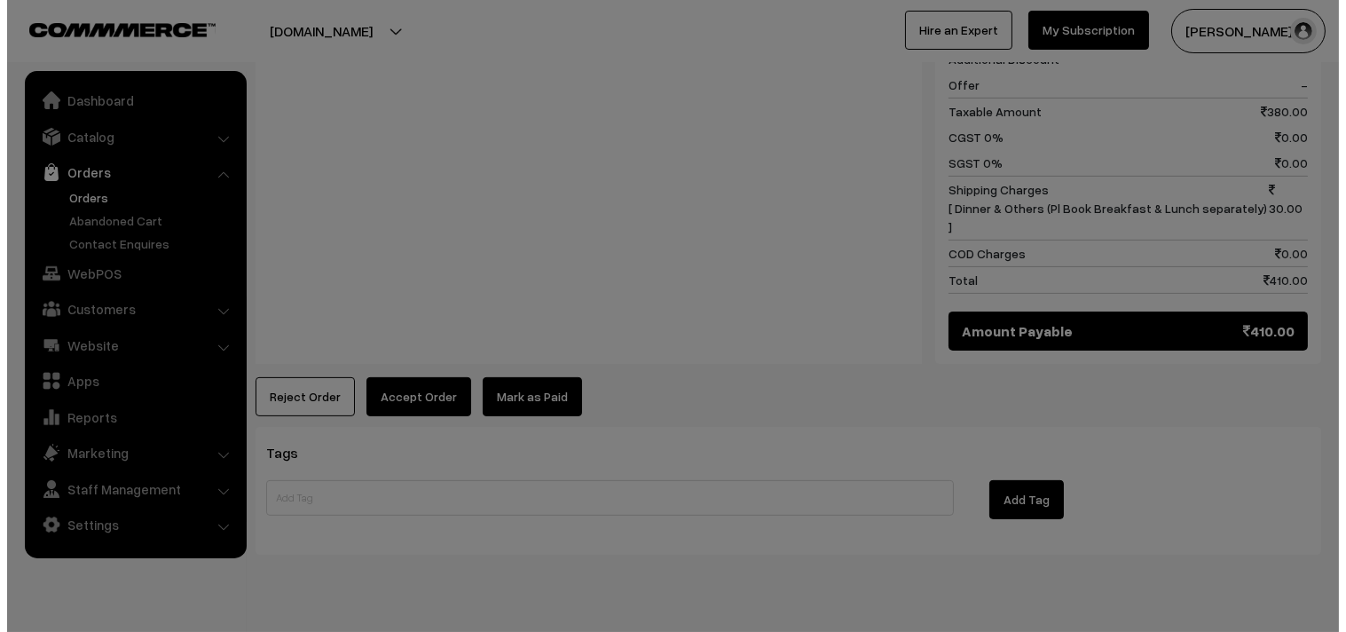
scroll to position [1071, 0]
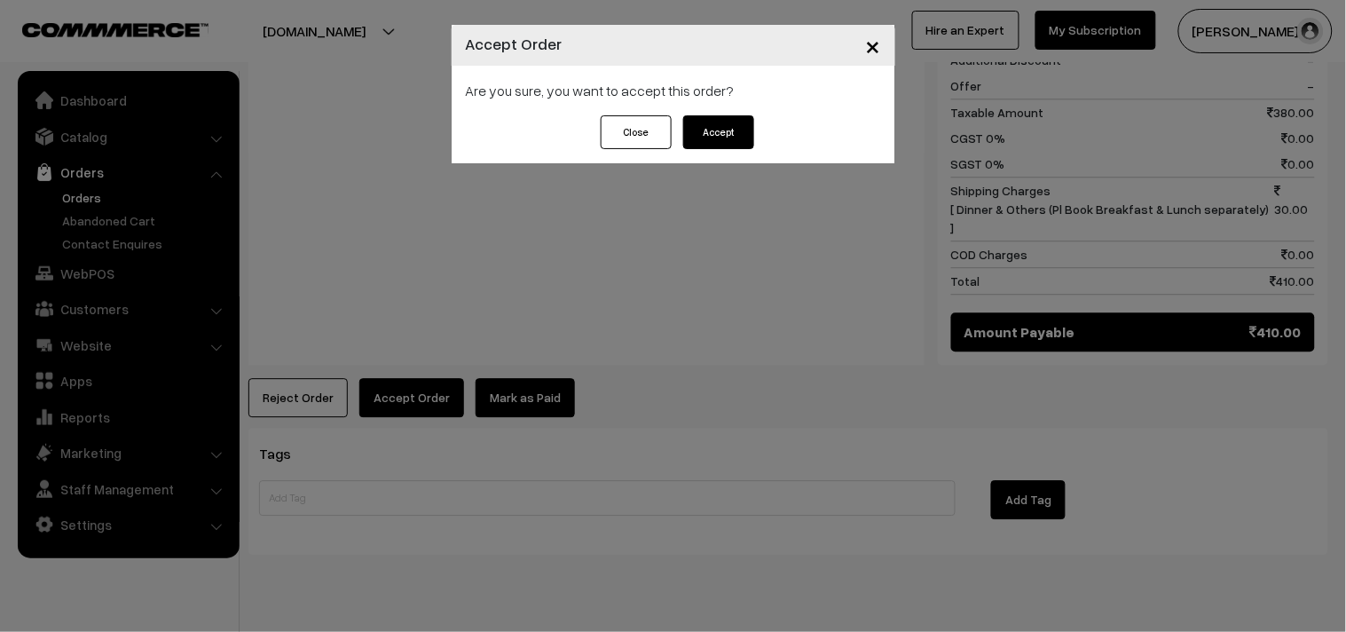
click at [739, 131] on button "Accept" at bounding box center [718, 132] width 71 height 34
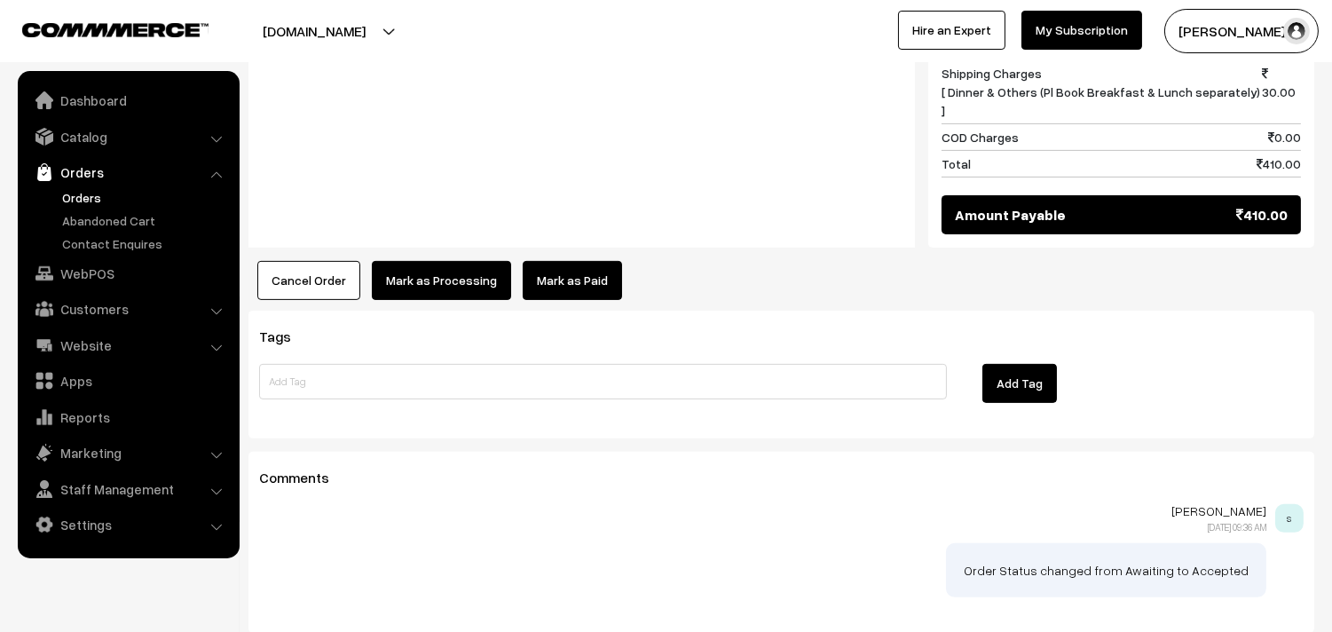
click at [467, 261] on button "Mark as Processing" at bounding box center [441, 280] width 139 height 39
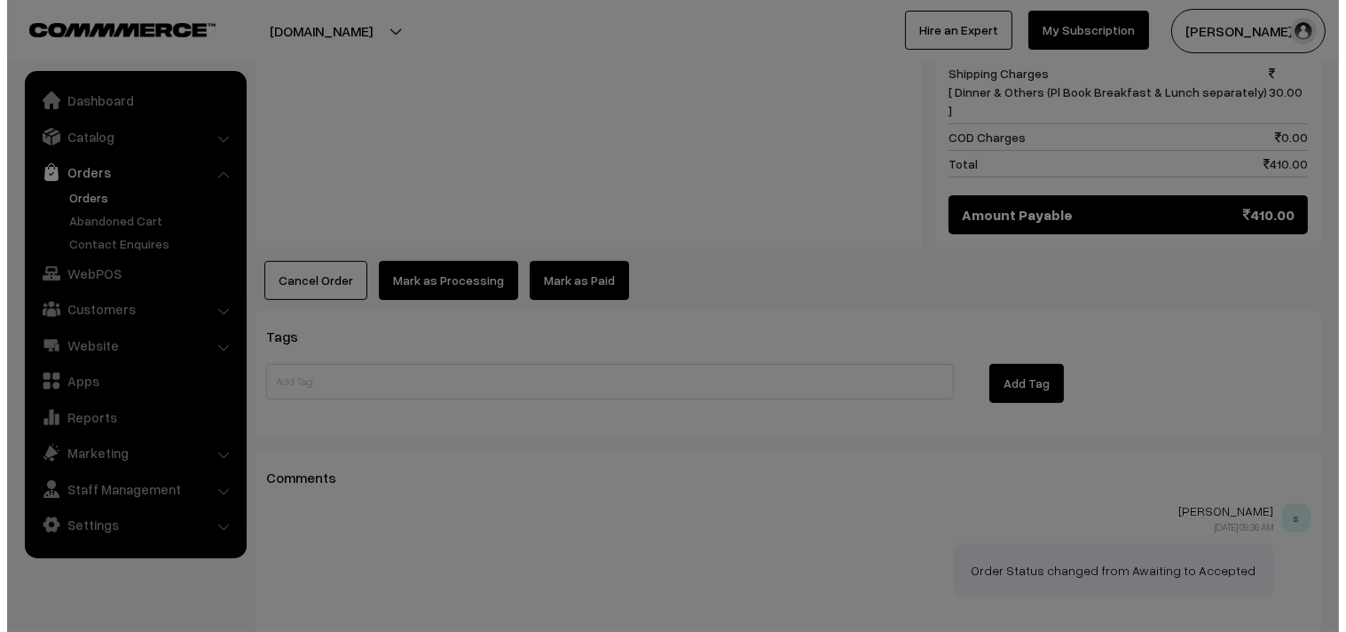
scroll to position [1188, 0]
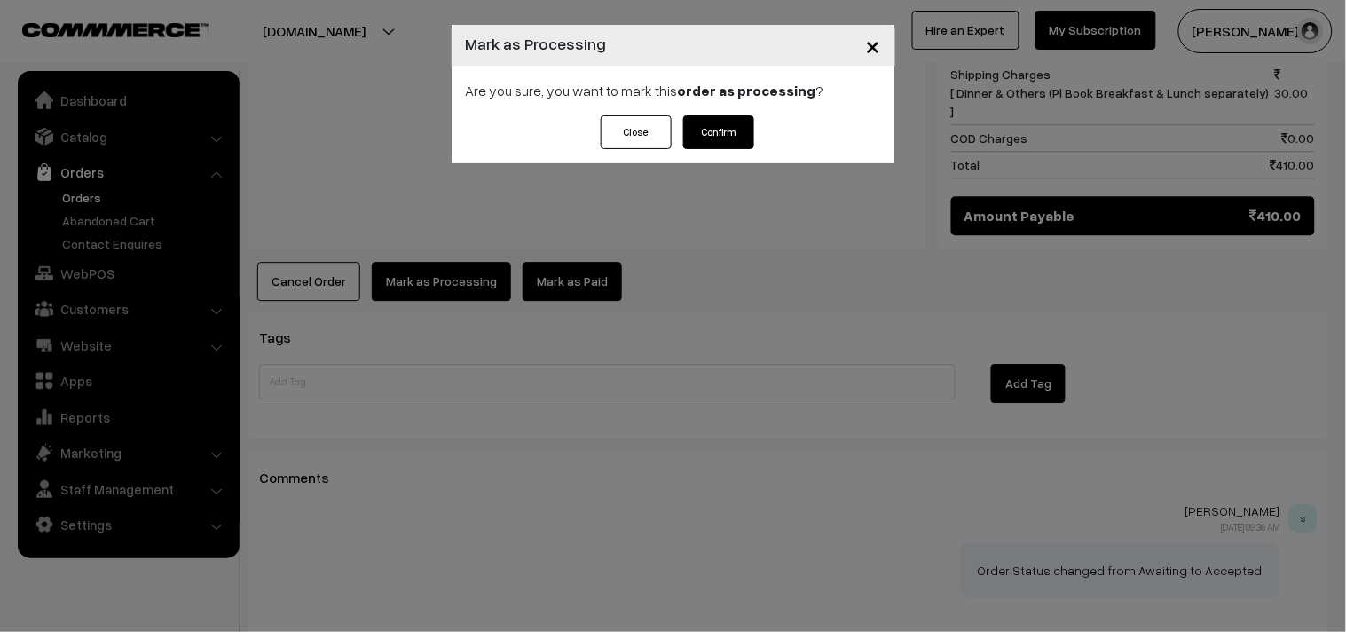
click at [707, 130] on button "Confirm" at bounding box center [718, 132] width 71 height 34
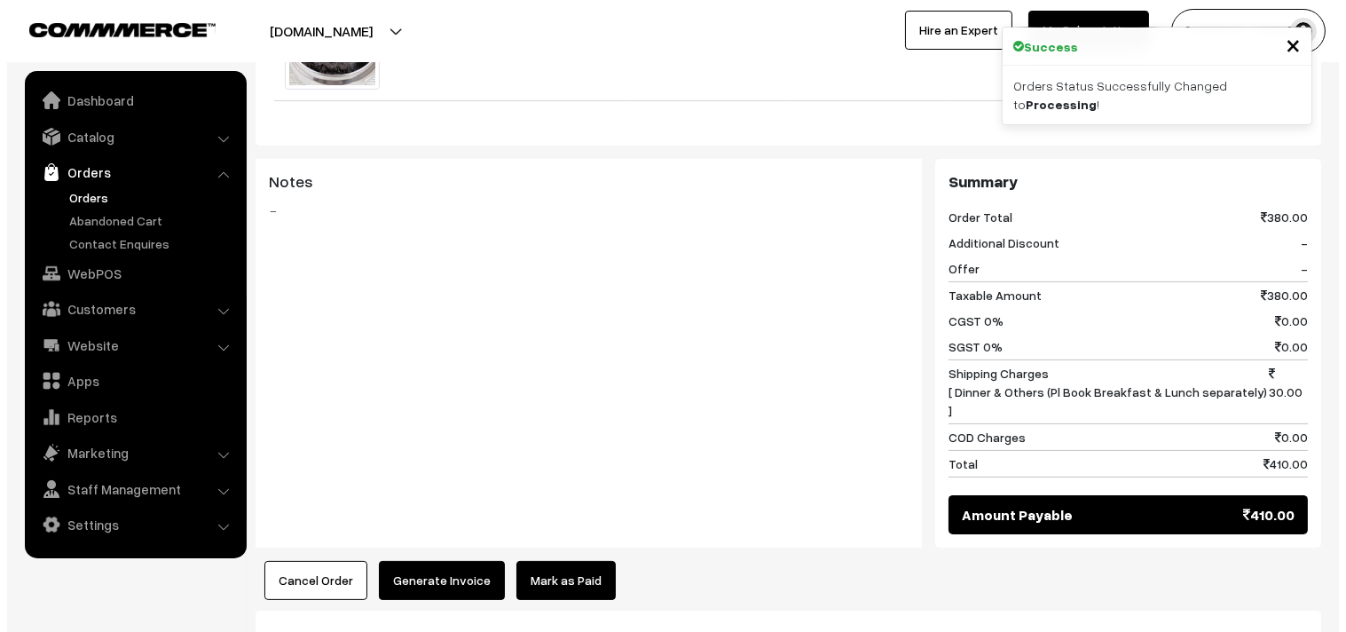
scroll to position [986, 0]
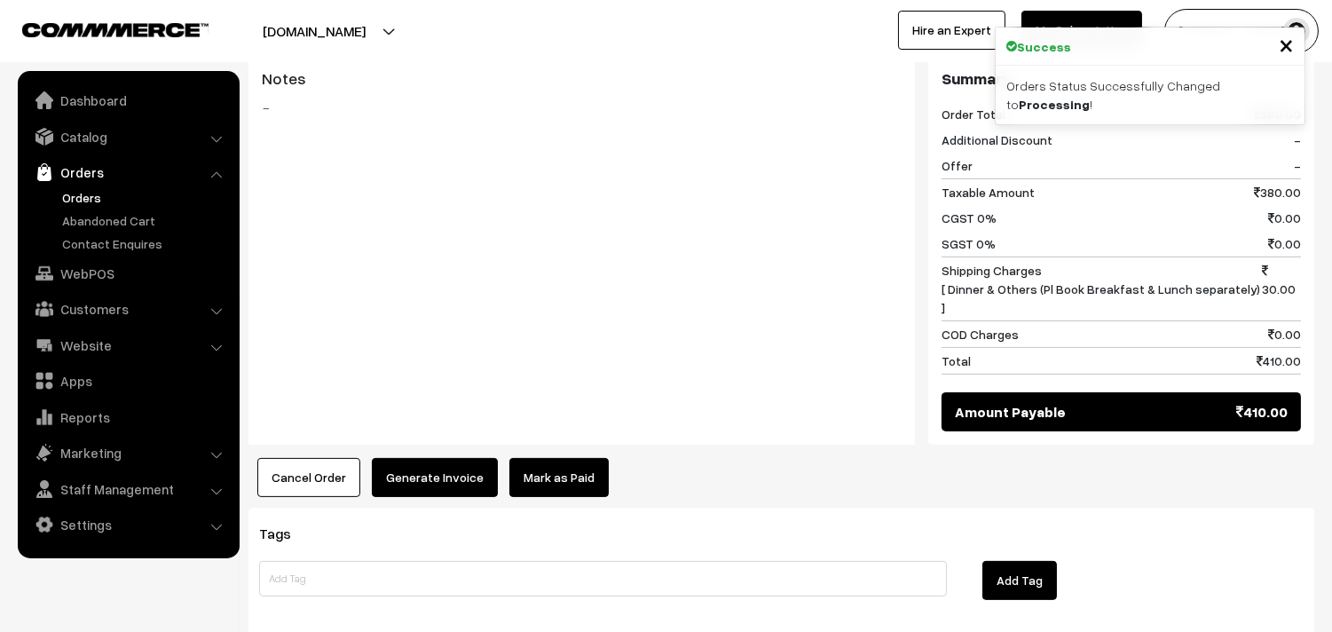
click at [444, 458] on button "Generate Invoice" at bounding box center [435, 477] width 126 height 39
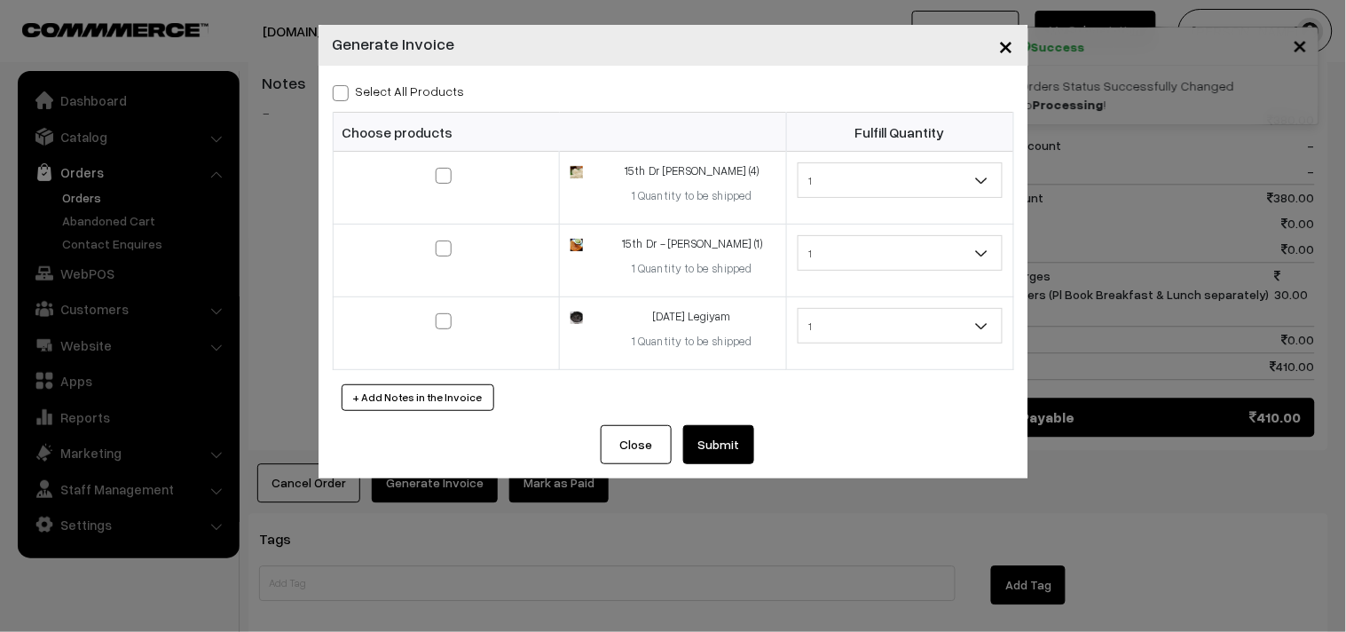
click at [334, 98] on span at bounding box center [341, 93] width 16 height 16
click at [334, 96] on input "Select All Products" at bounding box center [339, 90] width 12 height 12
checkbox input "true"
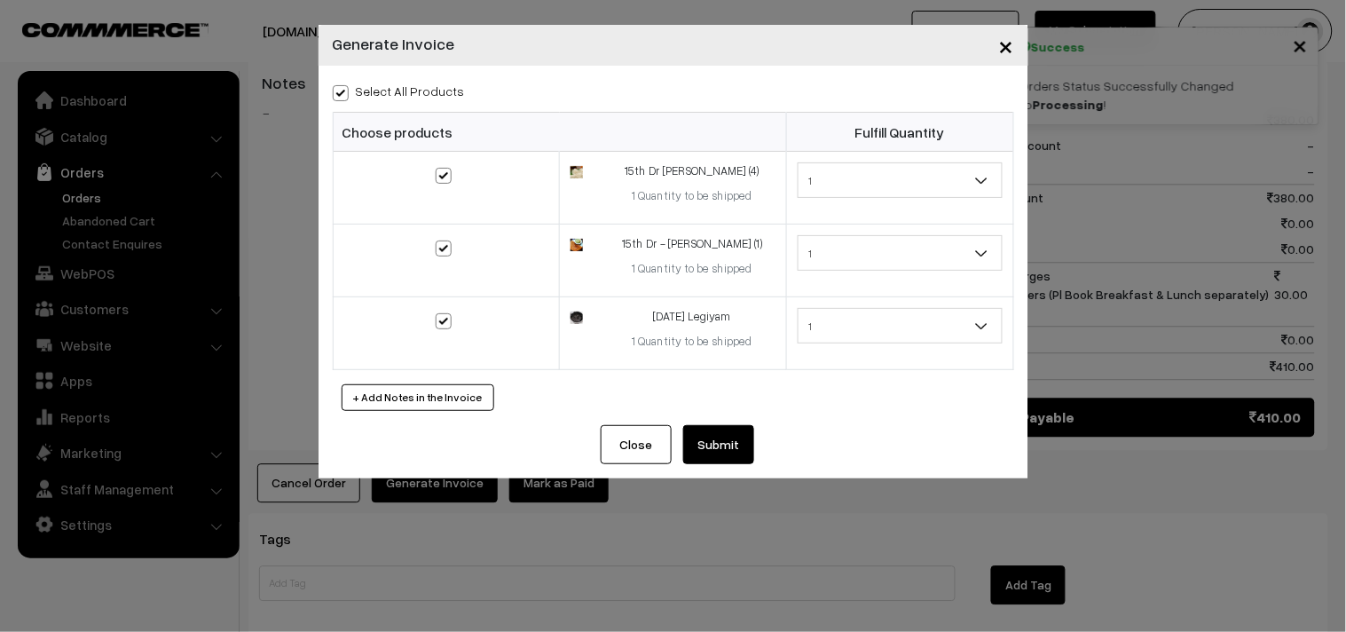
checkbox input "true"
click at [719, 450] on button "Submit" at bounding box center [718, 444] width 71 height 39
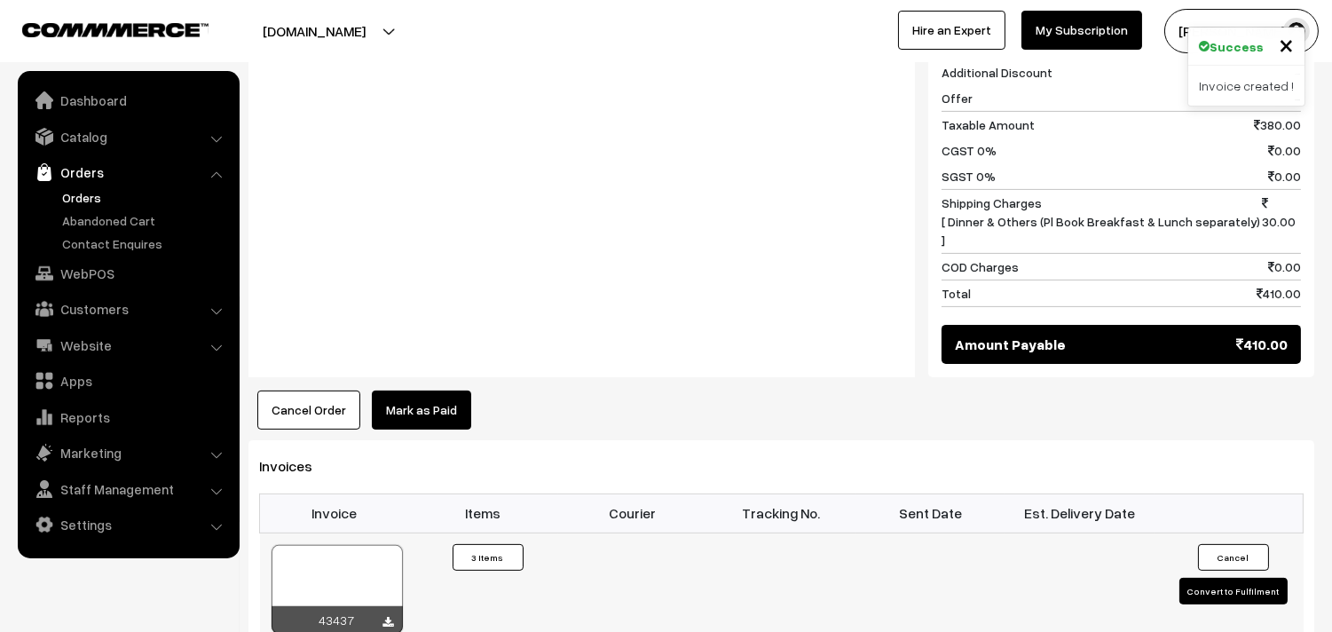
scroll to position [1085, 0]
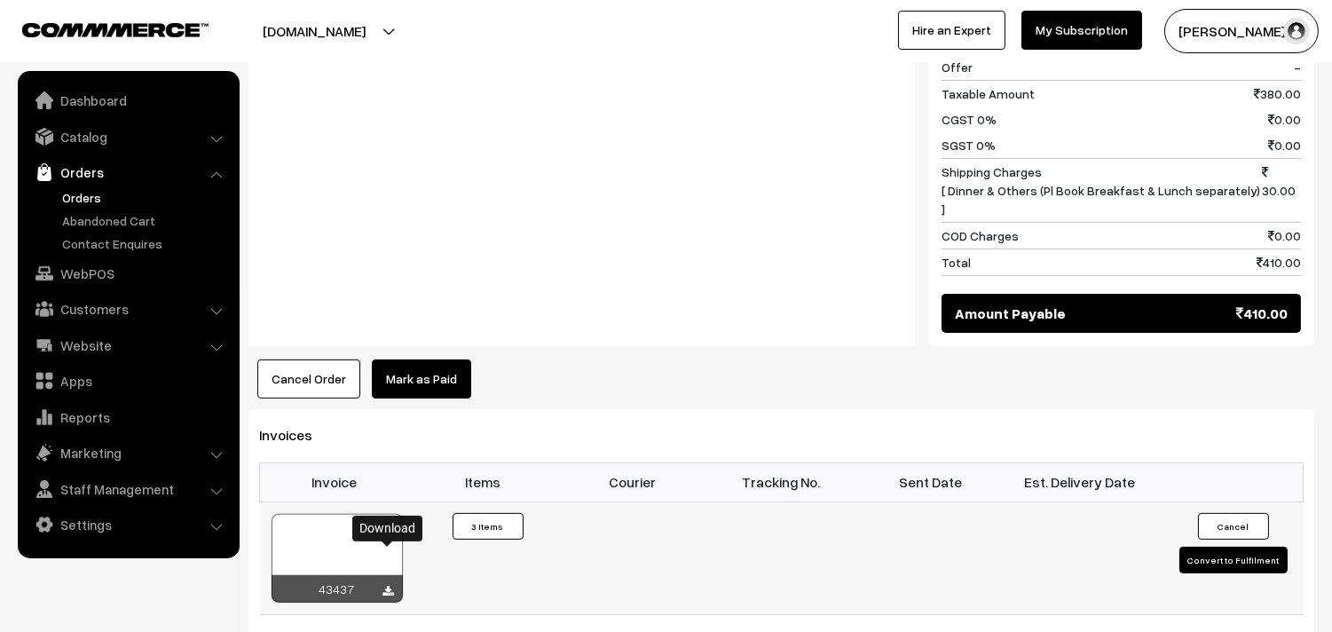
click at [388, 586] on icon at bounding box center [388, 592] width 11 height 12
click at [75, 279] on link "WebPOS" at bounding box center [127, 273] width 211 height 32
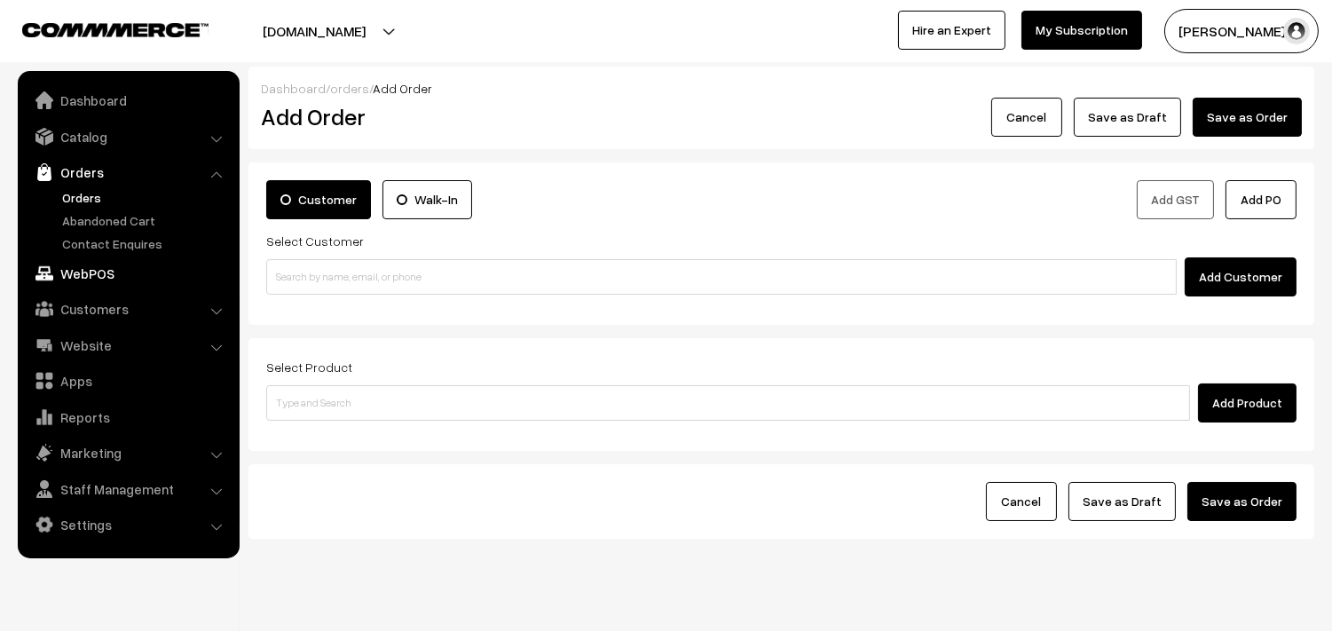
click at [84, 269] on link "WebPOS" at bounding box center [127, 273] width 211 height 32
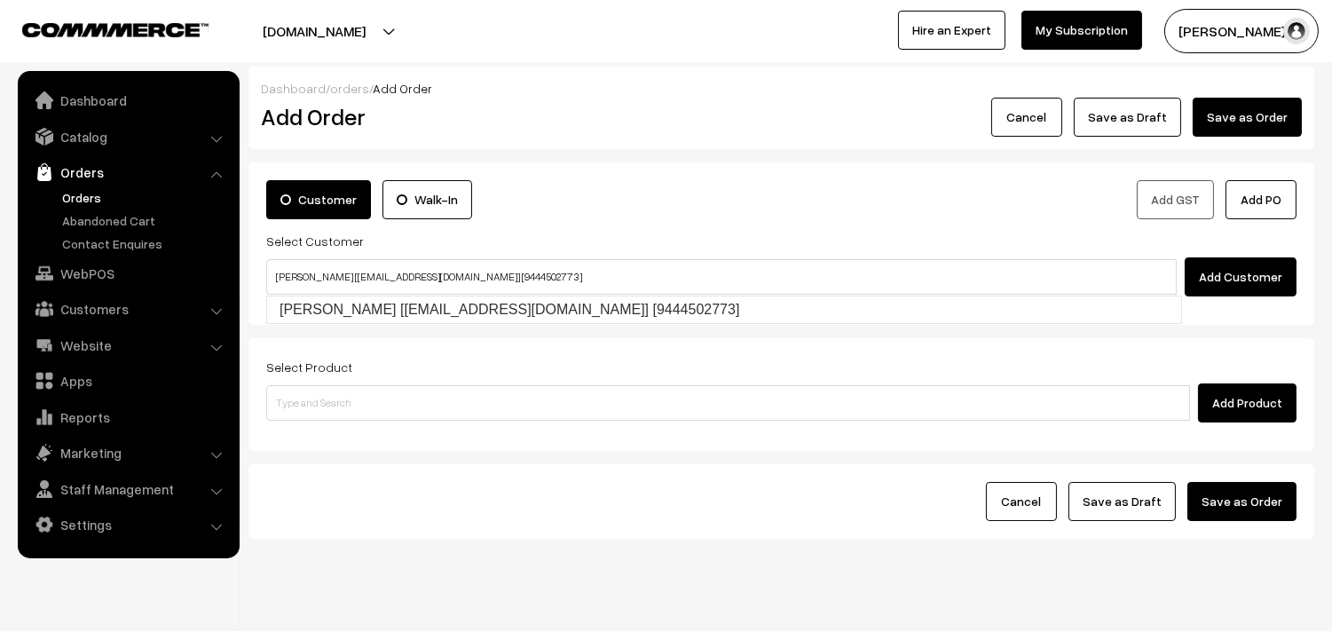
type input "[PERSON_NAME] [[EMAIL_ADDRESS][DOMAIN_NAME]] [9444502773]"
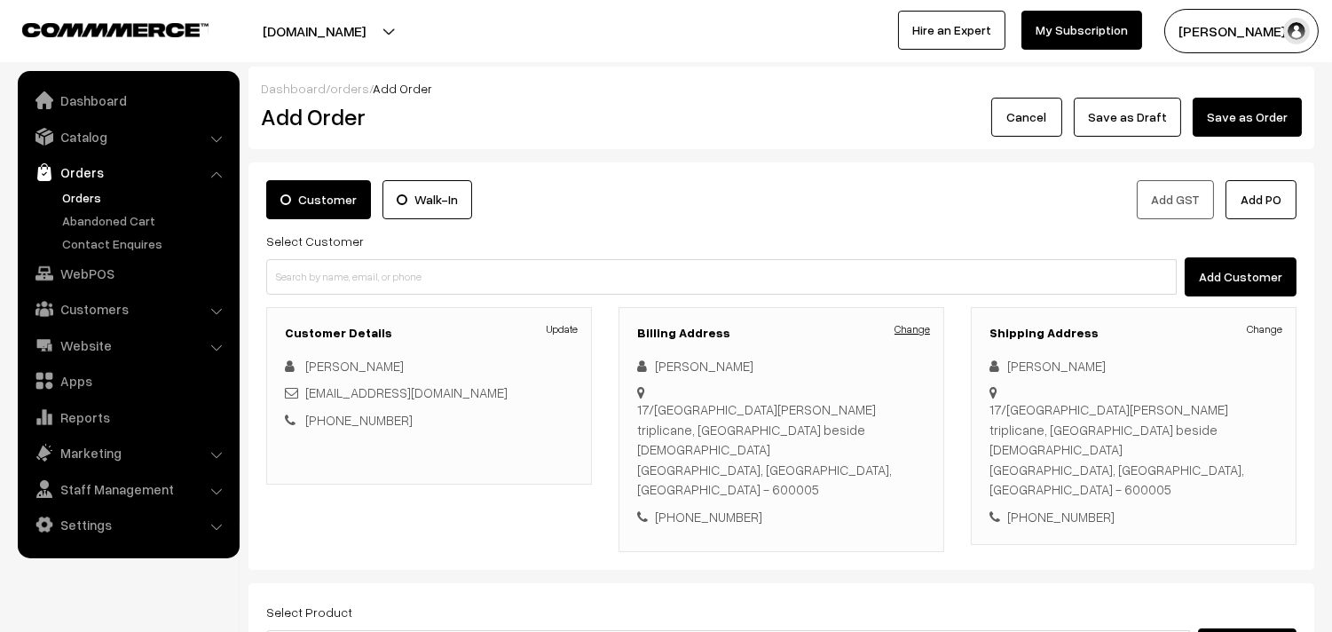
click at [904, 332] on link "Change" at bounding box center [913, 329] width 36 height 16
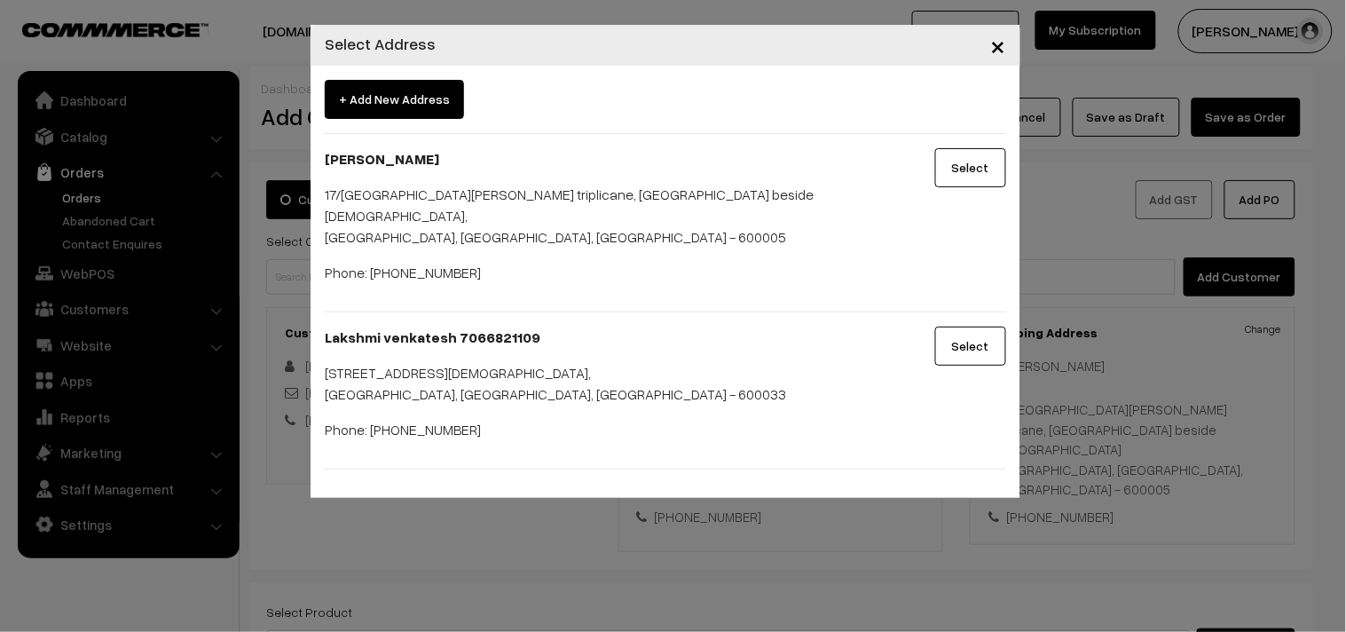
click at [961, 338] on button "Select" at bounding box center [970, 346] width 71 height 39
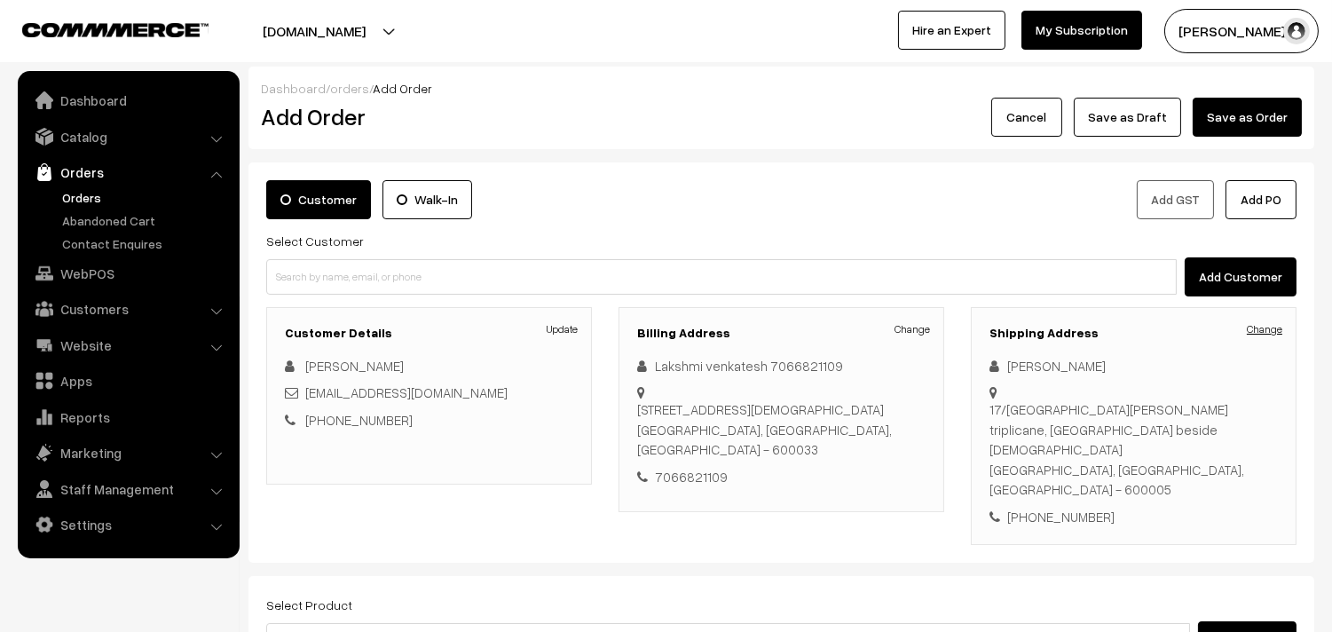
click at [1258, 328] on link "Change" at bounding box center [1265, 329] width 36 height 16
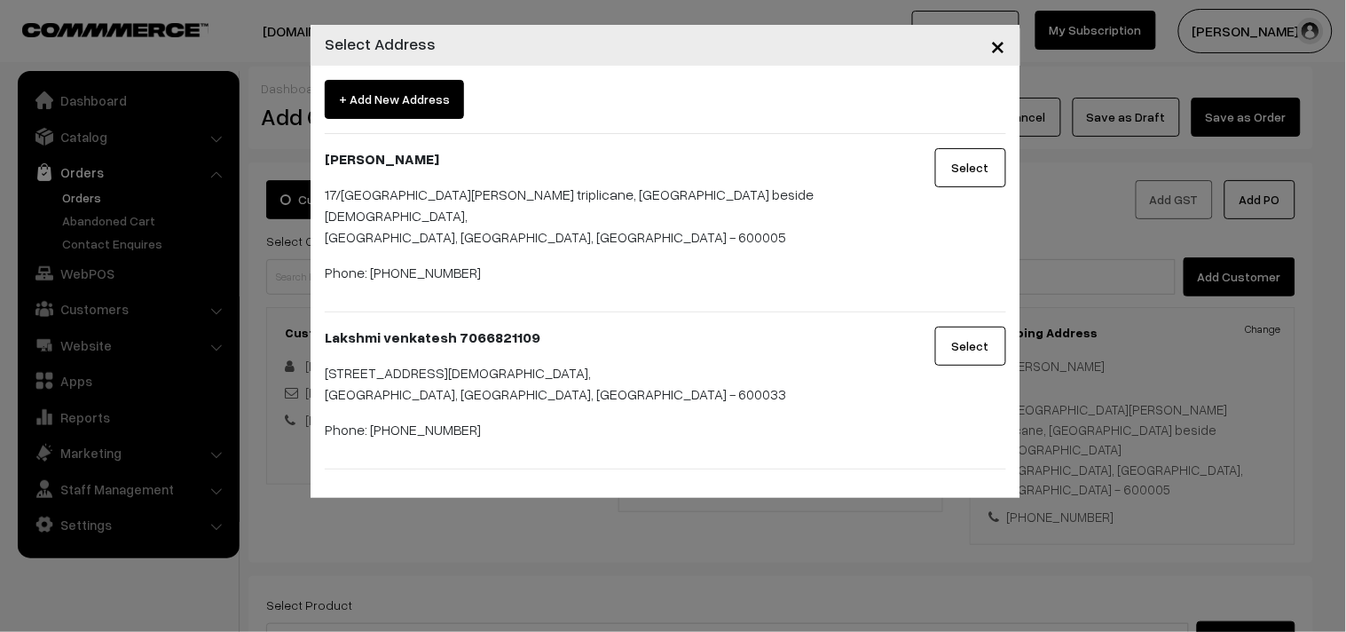
click at [971, 327] on button "Select" at bounding box center [970, 346] width 71 height 39
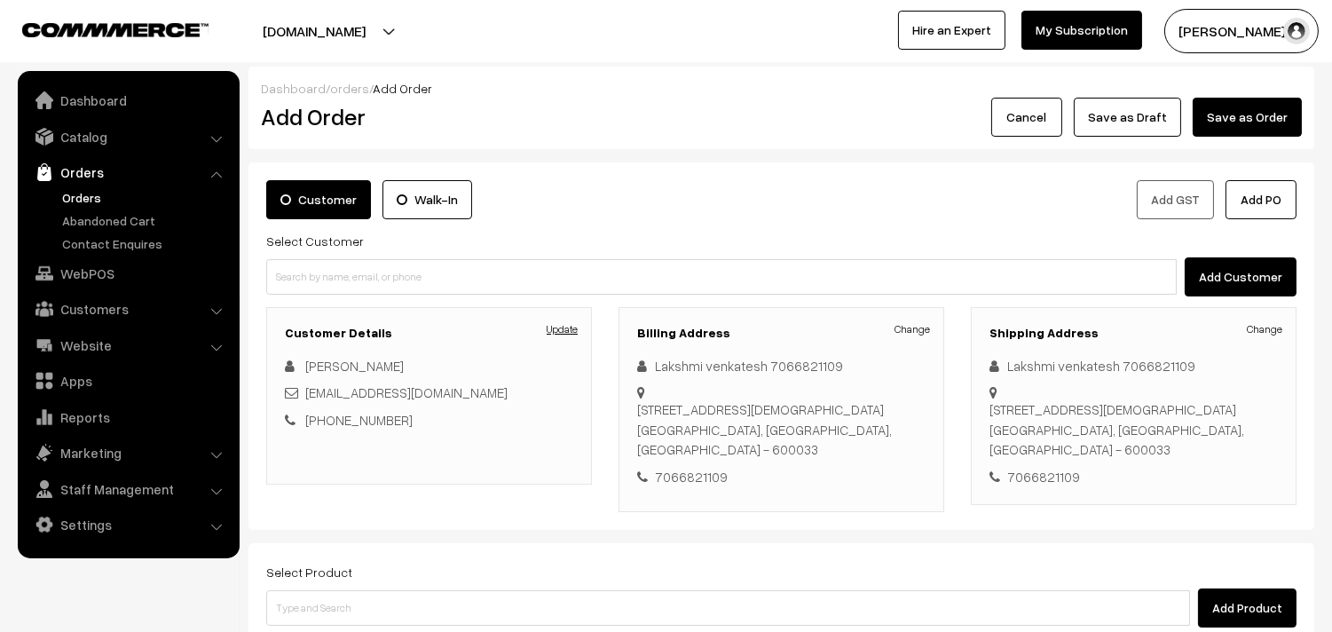
click at [569, 326] on link "Update" at bounding box center [562, 329] width 31 height 16
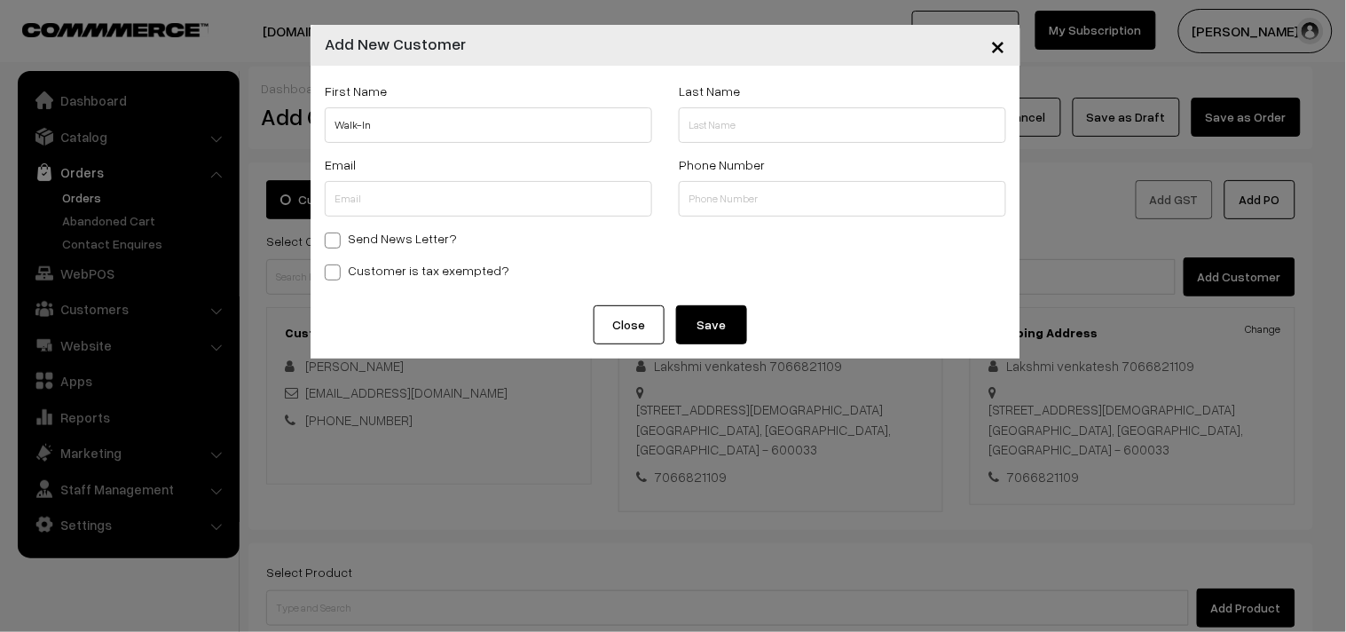
click at [1003, 47] on span "×" at bounding box center [998, 44] width 15 height 33
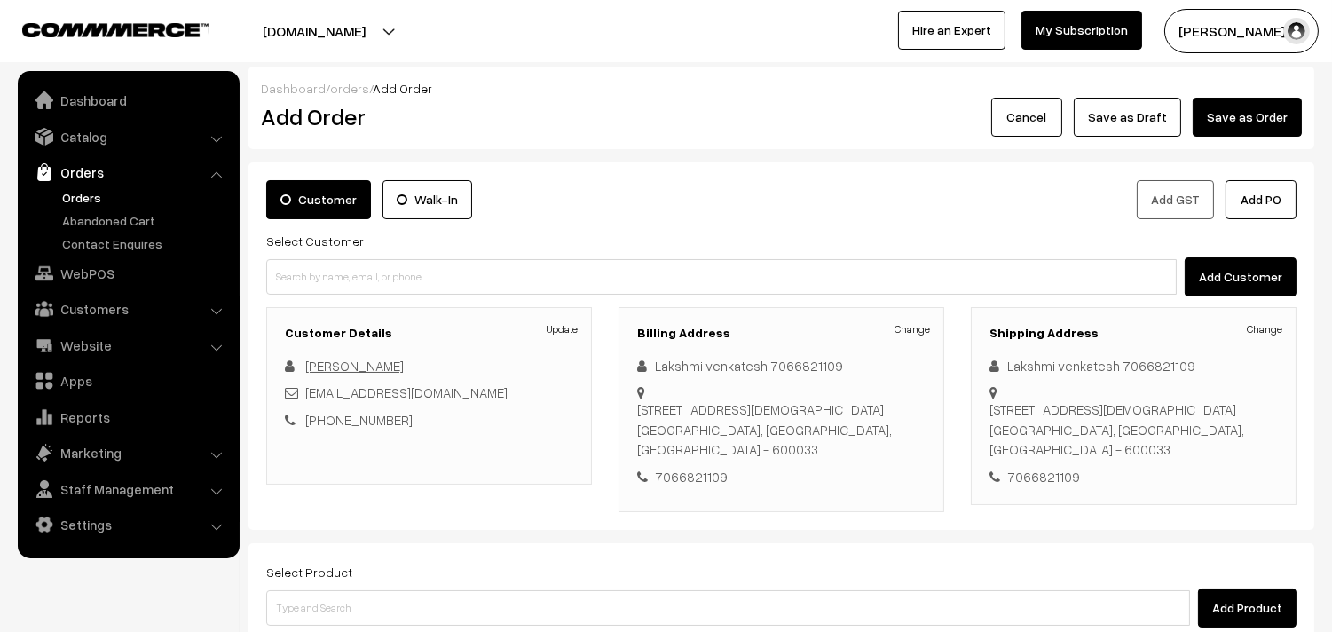
click at [379, 366] on link "[PERSON_NAME]" at bounding box center [354, 366] width 99 height 16
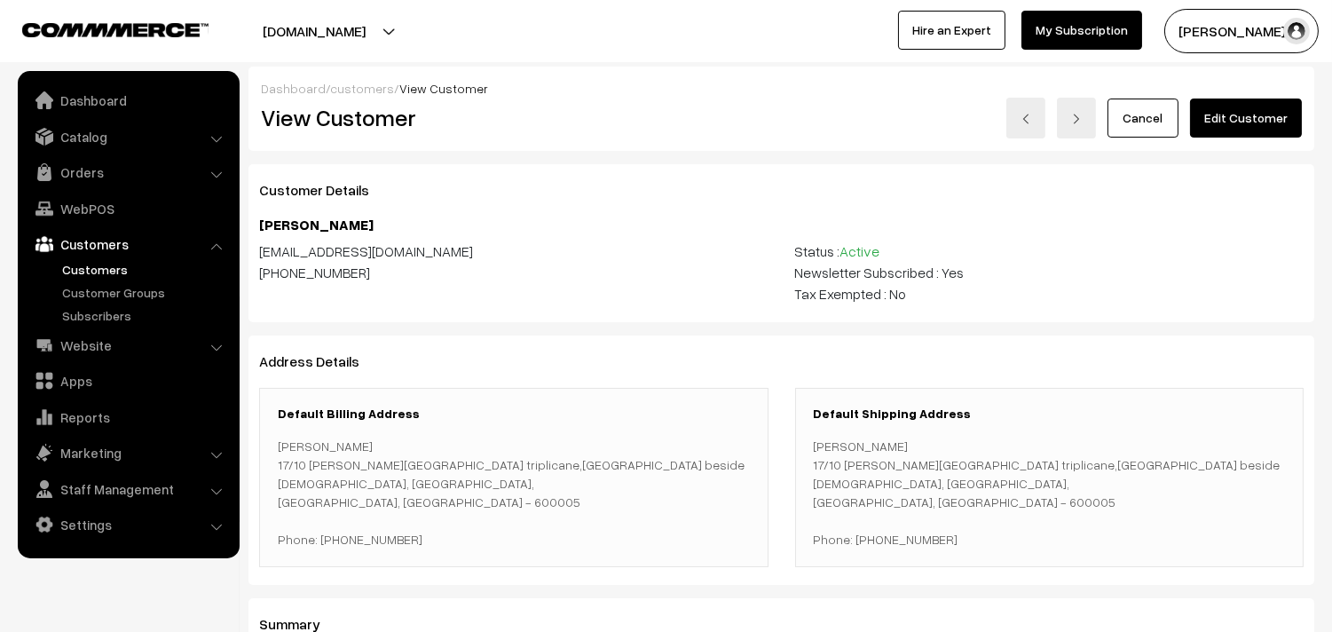
click at [1235, 114] on link "Edit Customer" at bounding box center [1246, 118] width 112 height 39
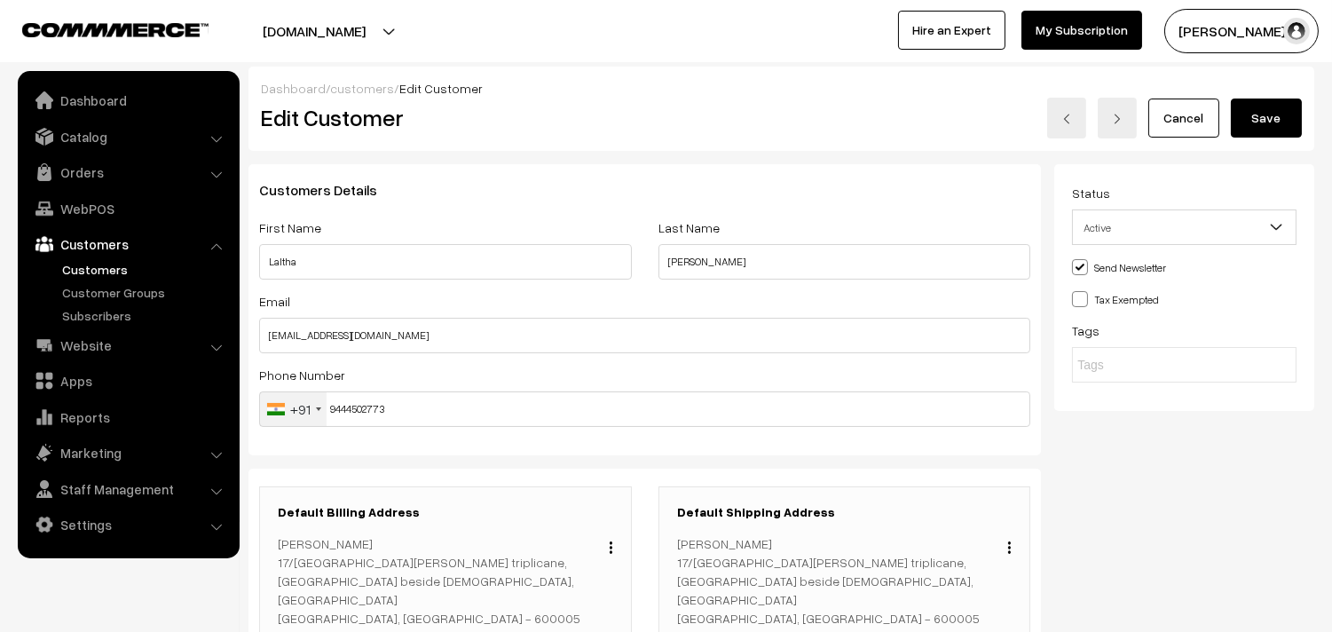
click at [612, 547] on button "button" at bounding box center [611, 547] width 4 height 14
click at [546, 566] on link "Change" at bounding box center [531, 572] width 151 height 39
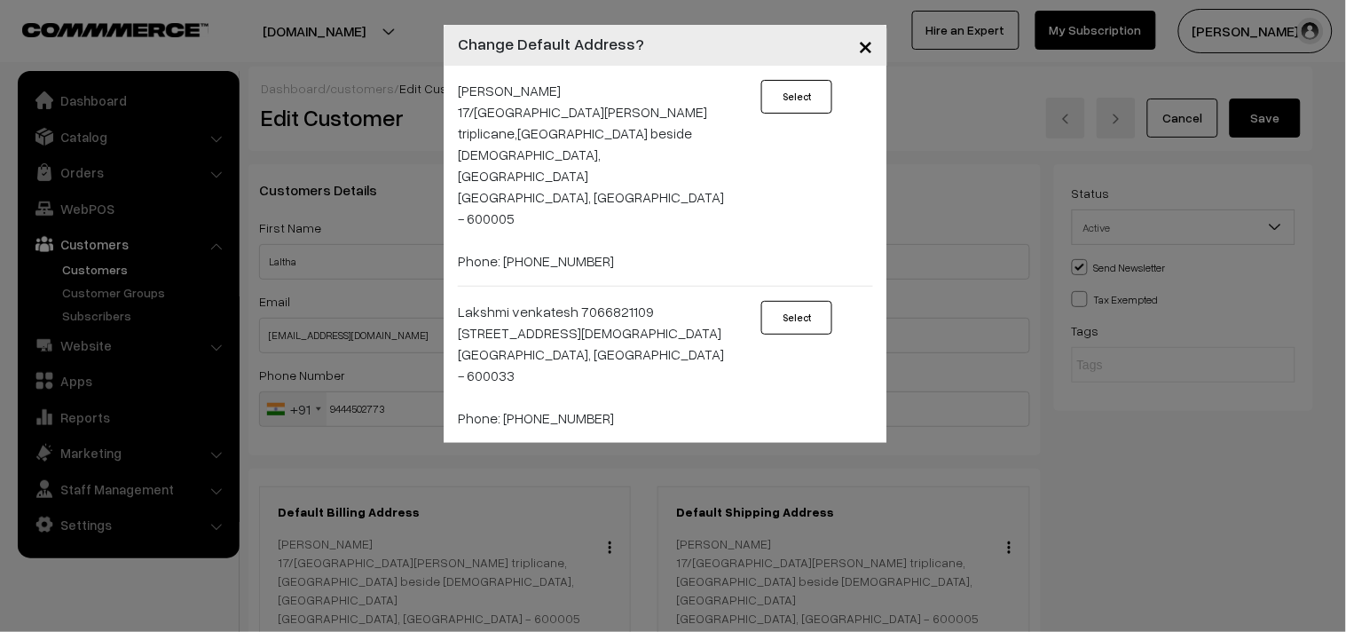
click at [801, 301] on button "Select" at bounding box center [797, 318] width 71 height 34
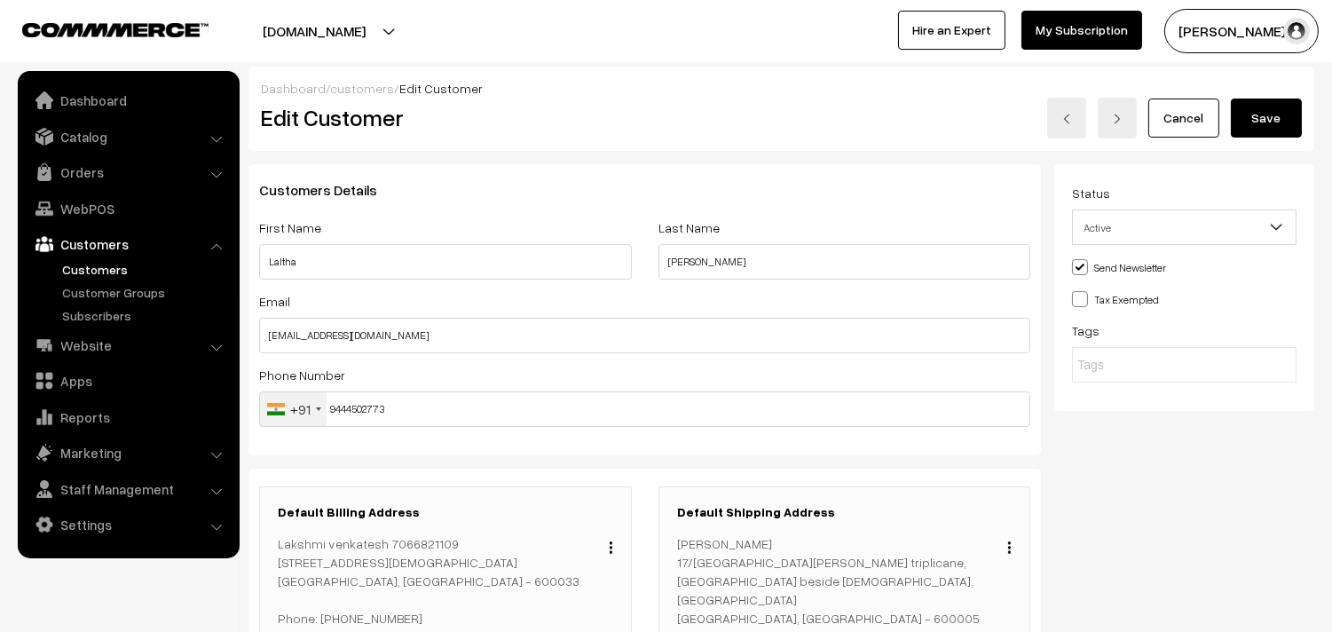
click at [1016, 547] on div "Default Shipping Address Change [PERSON_NAME] [STREET_ADDRESS][PERSON_NAME] Pho…" at bounding box center [845, 585] width 373 height 198
click at [1006, 547] on div "Change" at bounding box center [1004, 544] width 13 height 21
click at [1008, 547] on img "button" at bounding box center [1009, 547] width 3 height 12
click at [946, 570] on link "Change" at bounding box center [930, 572] width 151 height 39
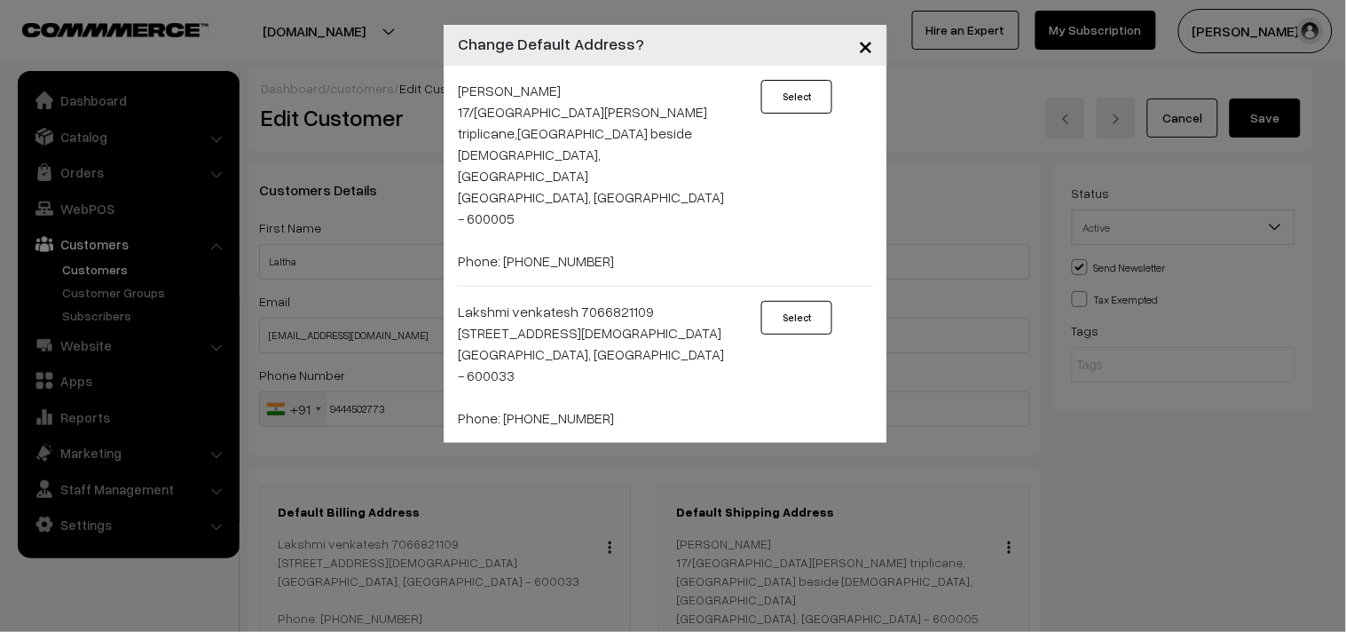
click at [809, 301] on button "Select" at bounding box center [797, 318] width 71 height 34
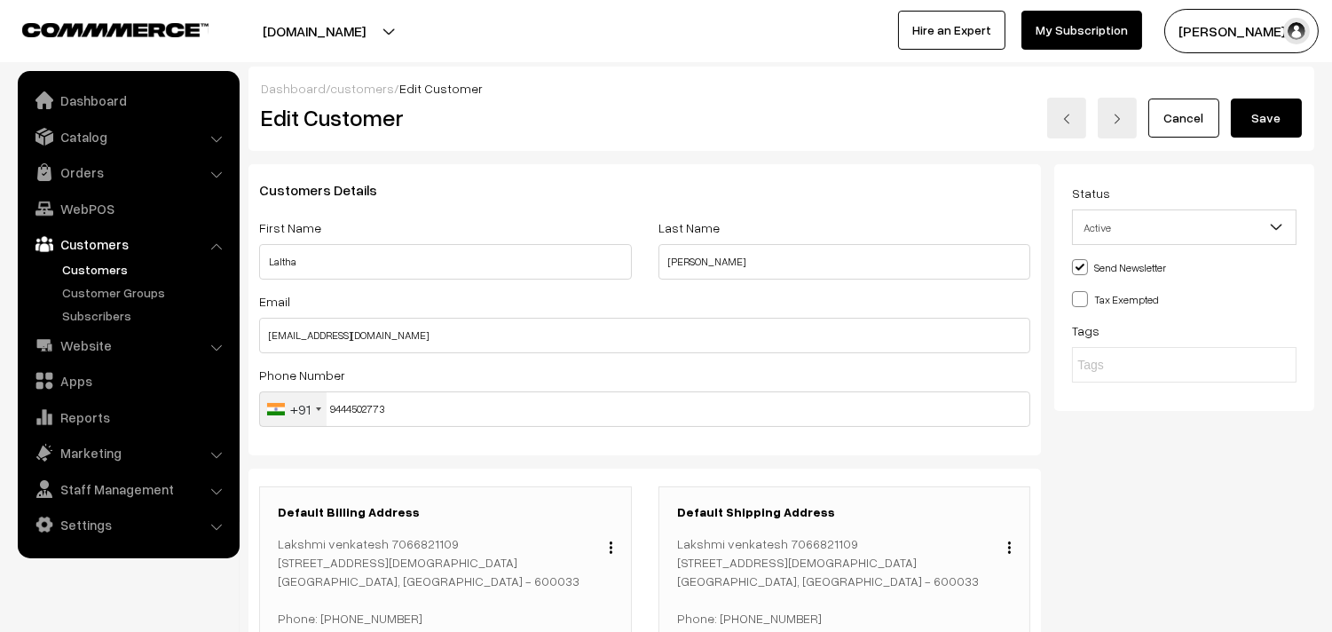
drag, startPoint x: 679, startPoint y: 543, endPoint x: 1018, endPoint y: 552, distance: 339.2
click at [1018, 552] on div "Default Shipping Address Change Lakshmi venkatesh 7066821109 2/1 ramakrishna pu…" at bounding box center [845, 575] width 373 height 178
copy p "Lakshmi venkatesh 7066821109"
click at [364, 264] on input "Laltha" at bounding box center [445, 262] width 373 height 36
type input "L"
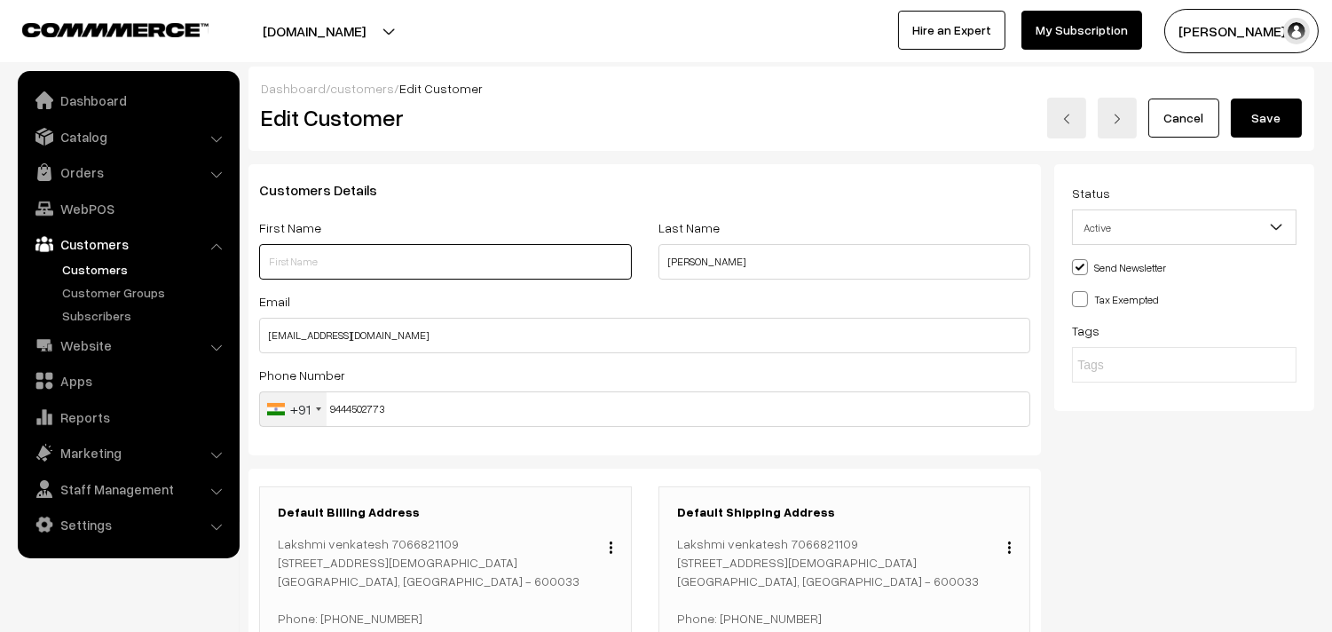
paste input "Lakshmi venkatesh 7066821109"
type input "Lakshmi venkatesh 7066821109"
click at [761, 261] on input "ramamurthy" at bounding box center [845, 262] width 373 height 36
type input "r"
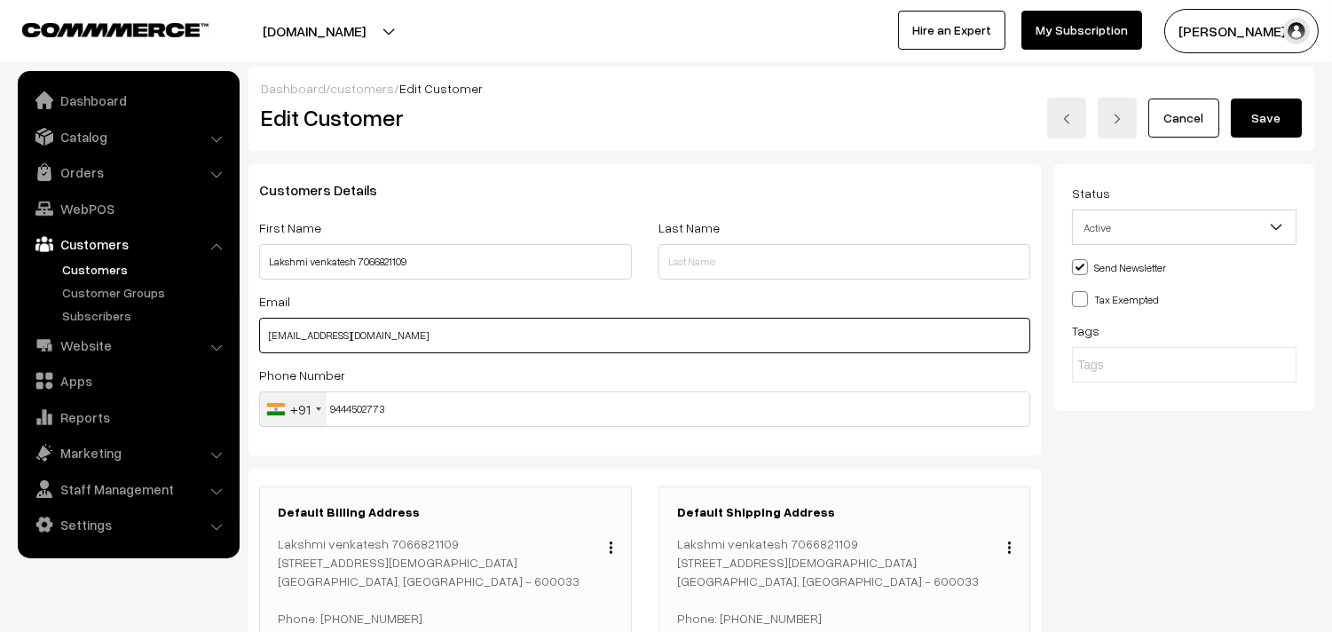
click at [464, 342] on input "laksvenkatesh@gmail.com" at bounding box center [644, 336] width 771 height 36
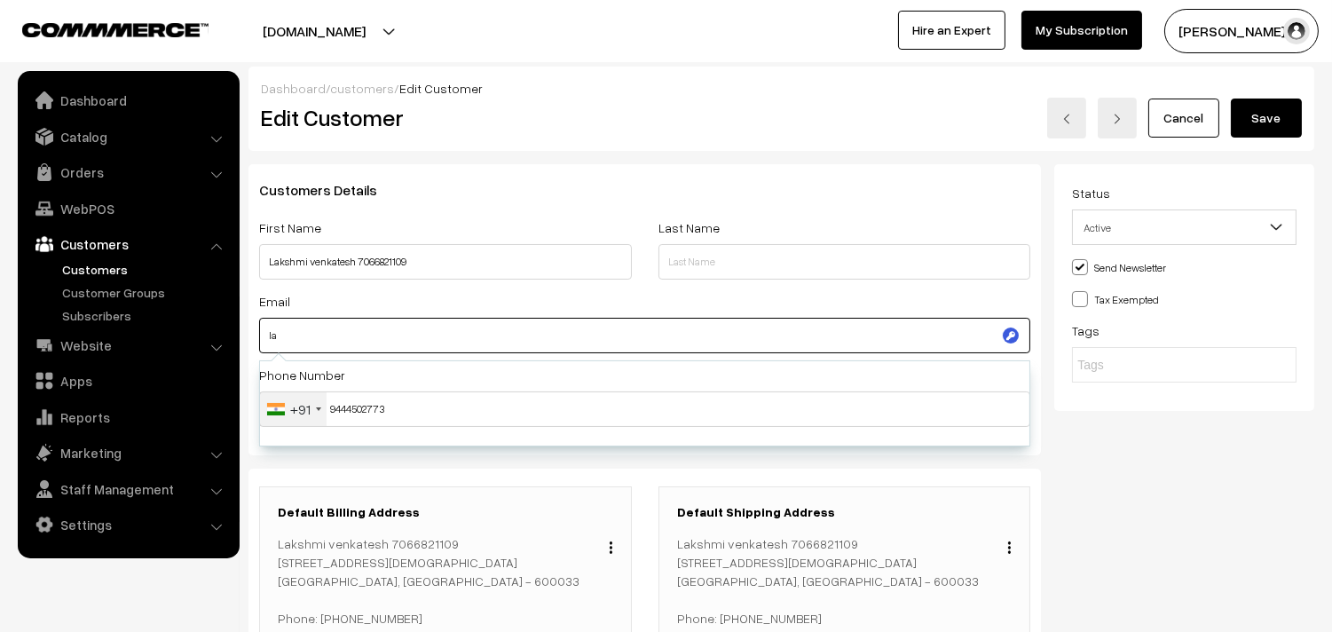
type input "l"
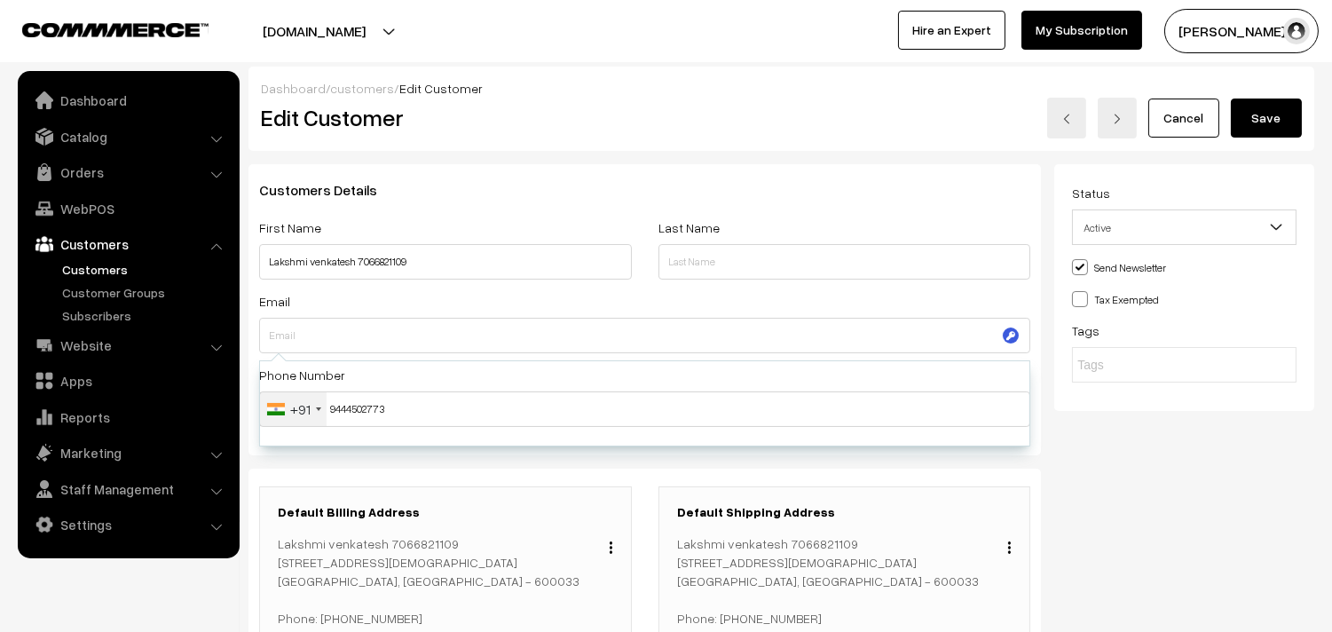
click at [1177, 465] on div "Status Active Inactive Active Send Newsletter Tax Exempted Tags" at bounding box center [1190, 429] width 273 height 531
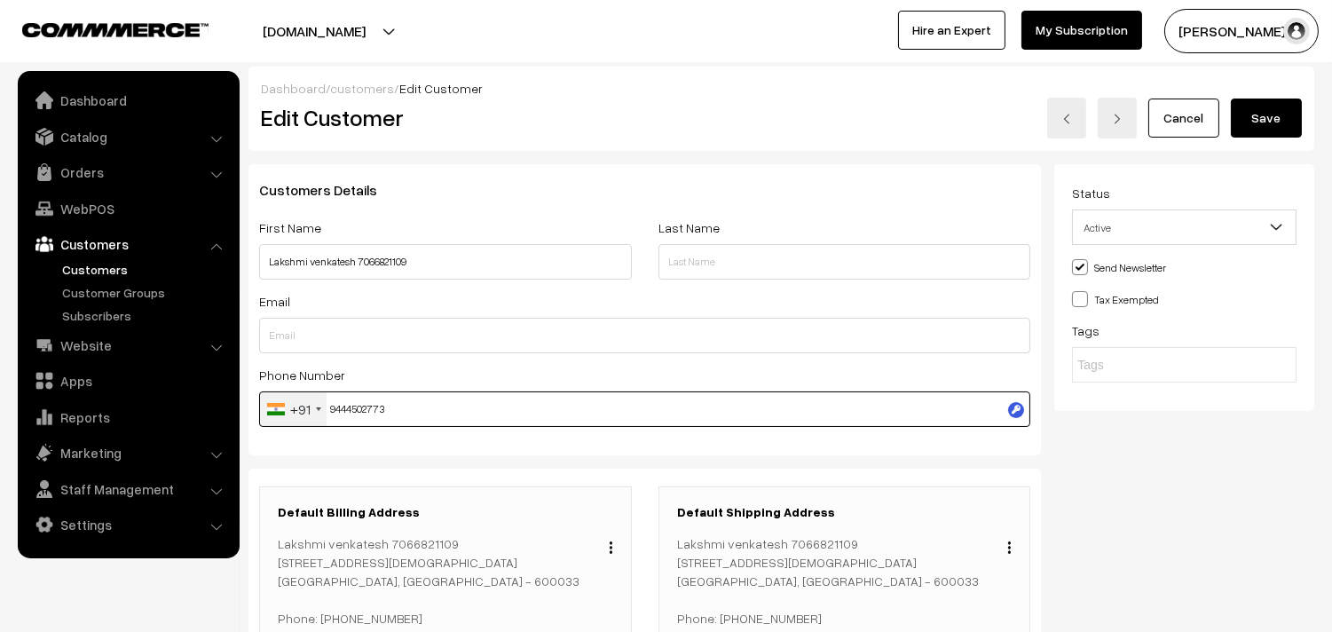
click at [522, 423] on input "9444502773" at bounding box center [644, 409] width 771 height 36
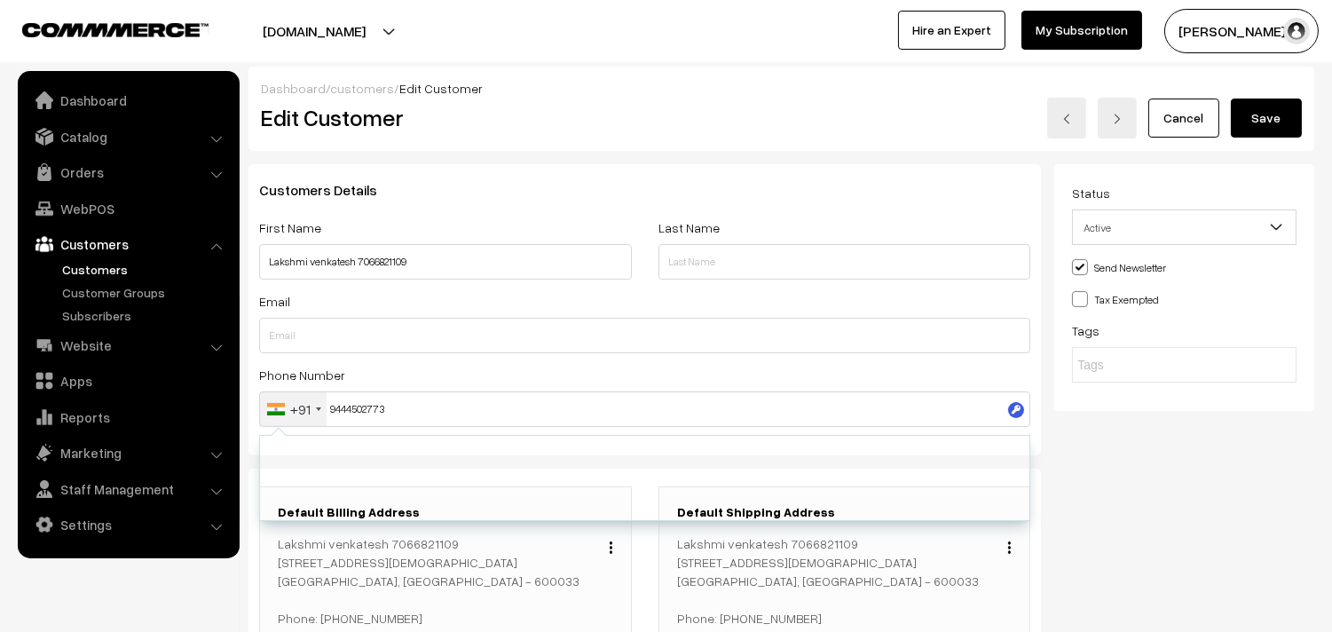
click at [1222, 524] on div "Status Active Inactive Active Send Newsletter Tax Exempted Tags" at bounding box center [1190, 429] width 273 height 531
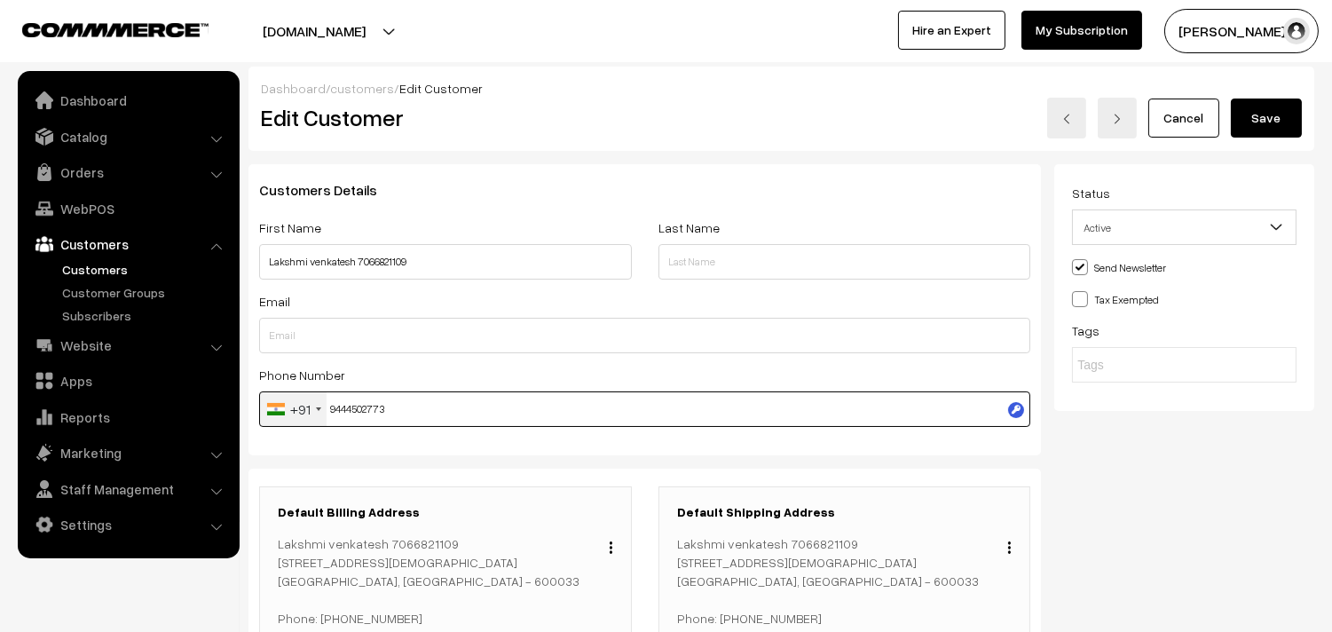
click at [501, 412] on input "9444502773" at bounding box center [644, 409] width 771 height 36
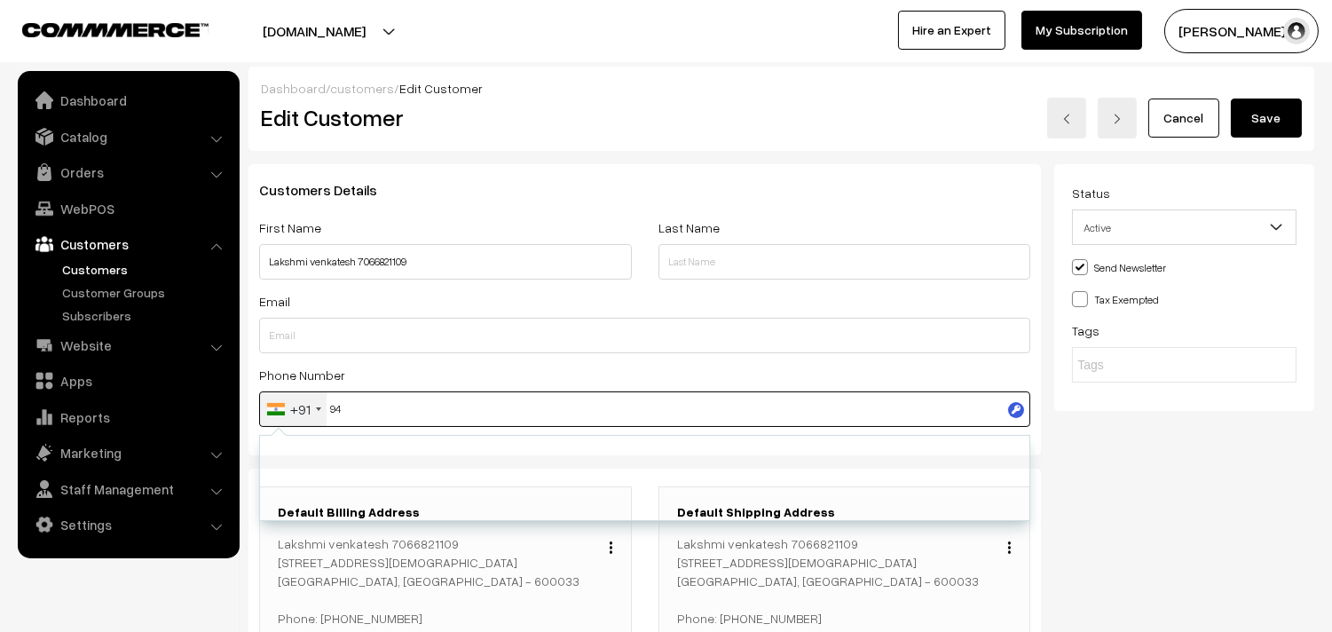
type input "9"
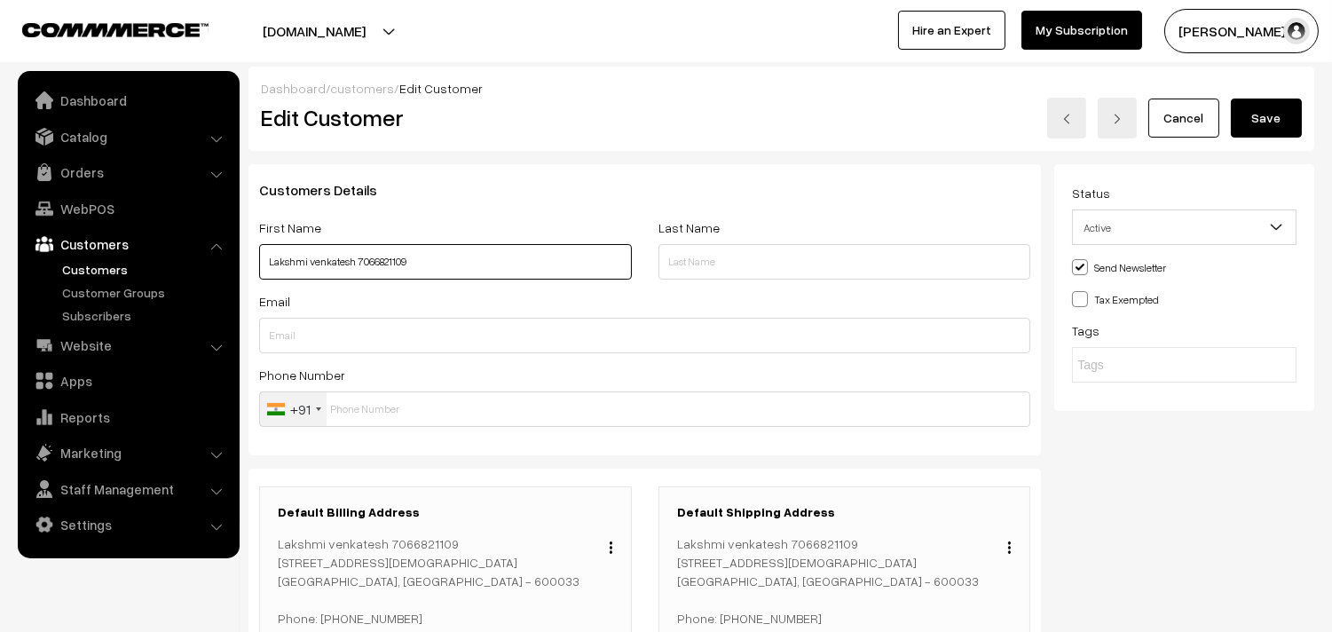
drag, startPoint x: 357, startPoint y: 260, endPoint x: 577, endPoint y: 263, distance: 220.1
click at [577, 263] on input "Lakshmi venkatesh 7066821109" at bounding box center [445, 262] width 373 height 36
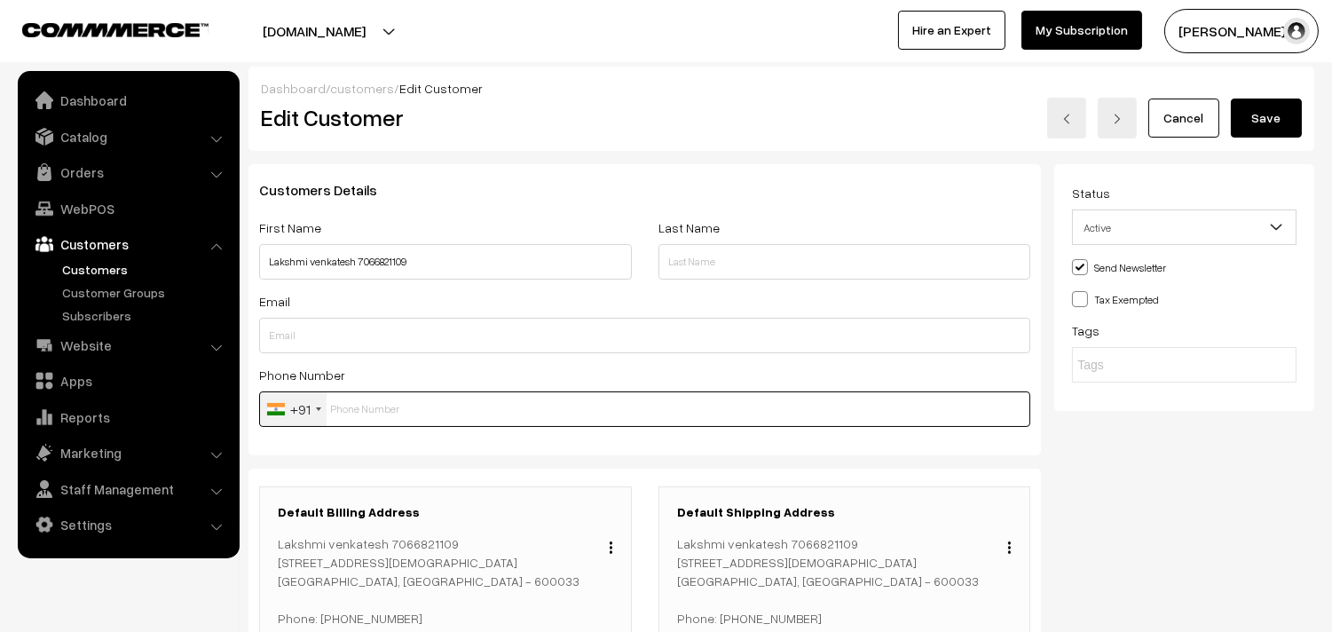
click at [447, 410] on input "text" at bounding box center [644, 409] width 771 height 36
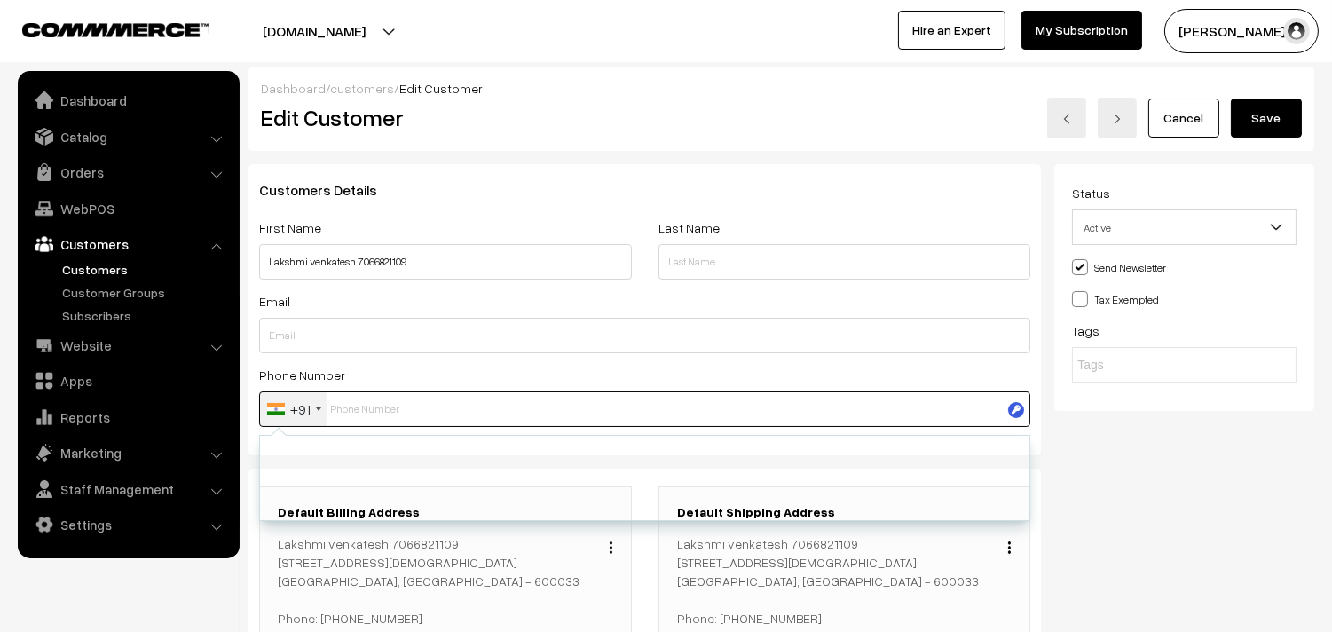
paste input "7066821109"
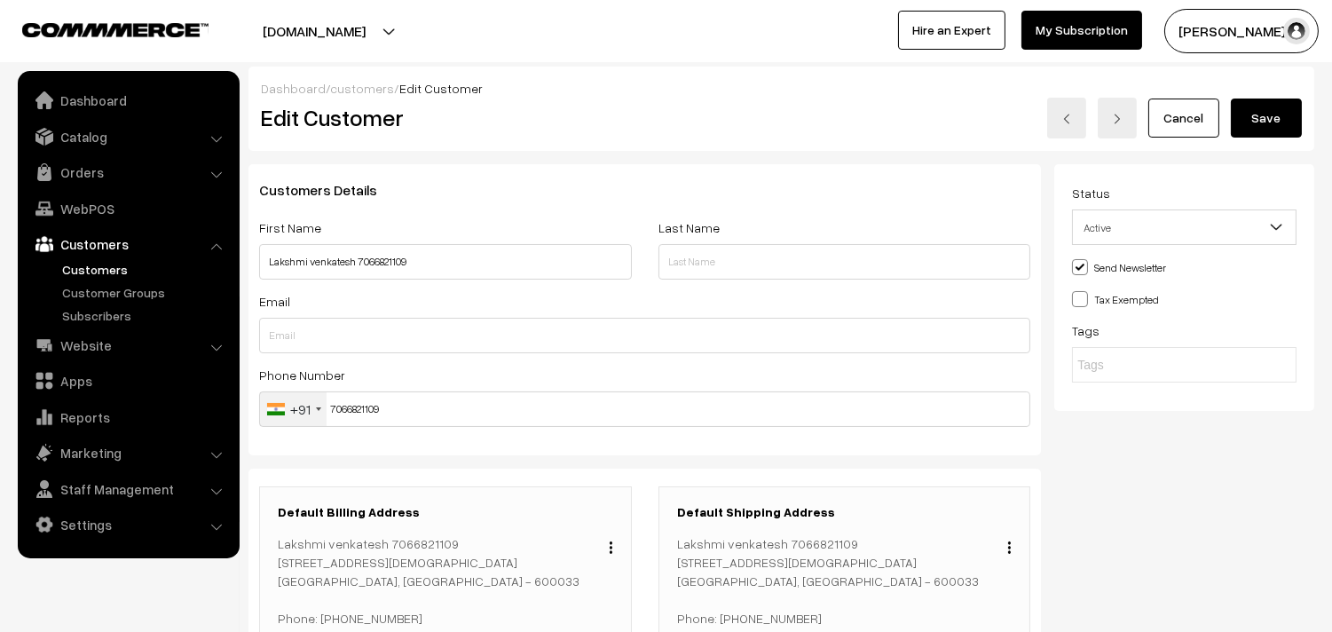
click at [1247, 116] on button "Save" at bounding box center [1266, 118] width 71 height 39
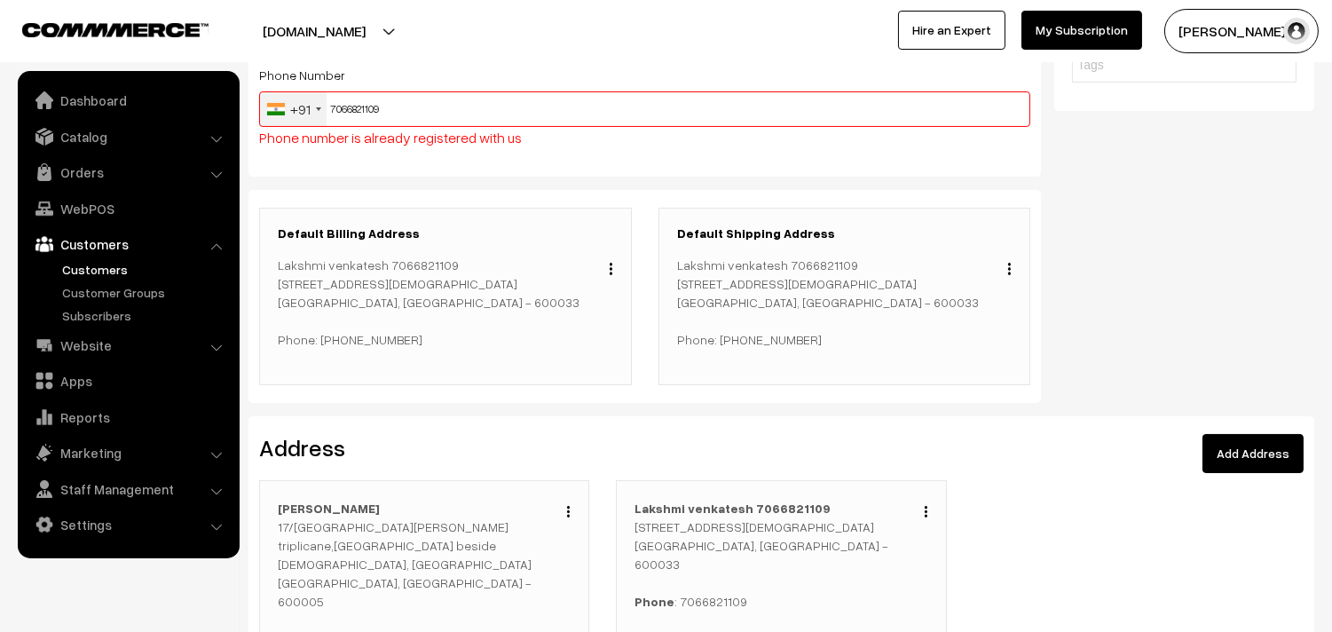
scroll to position [303, 0]
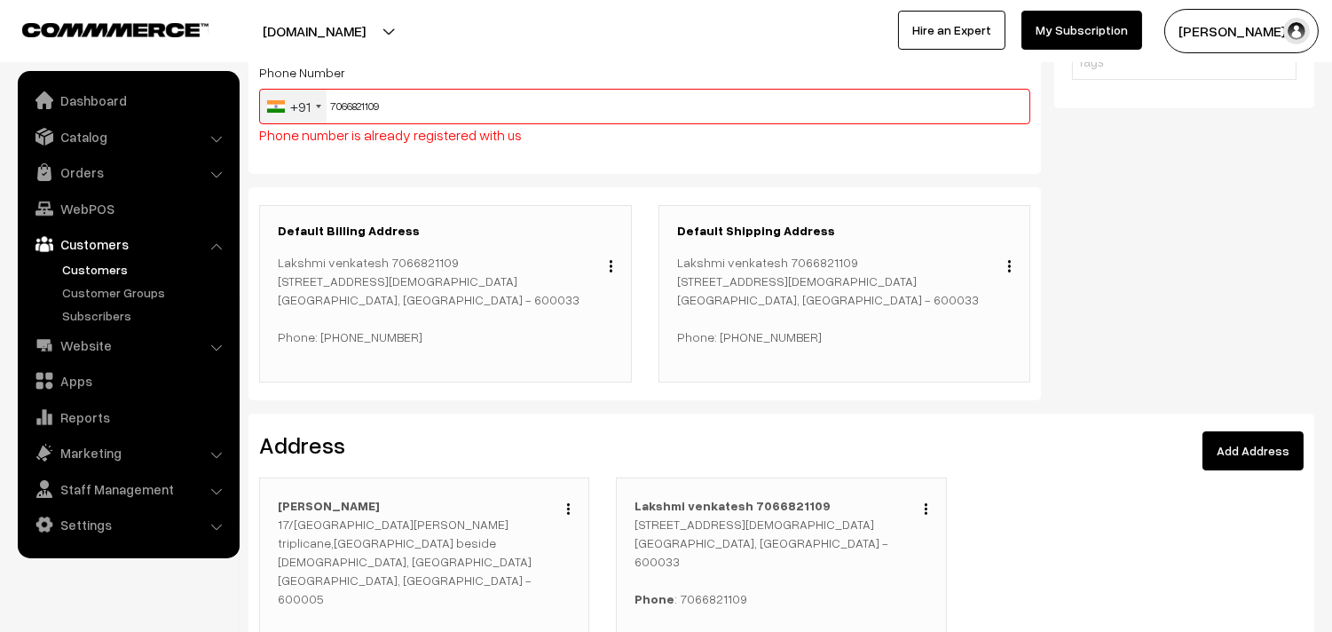
click at [557, 104] on input "7066821109" at bounding box center [644, 107] width 771 height 36
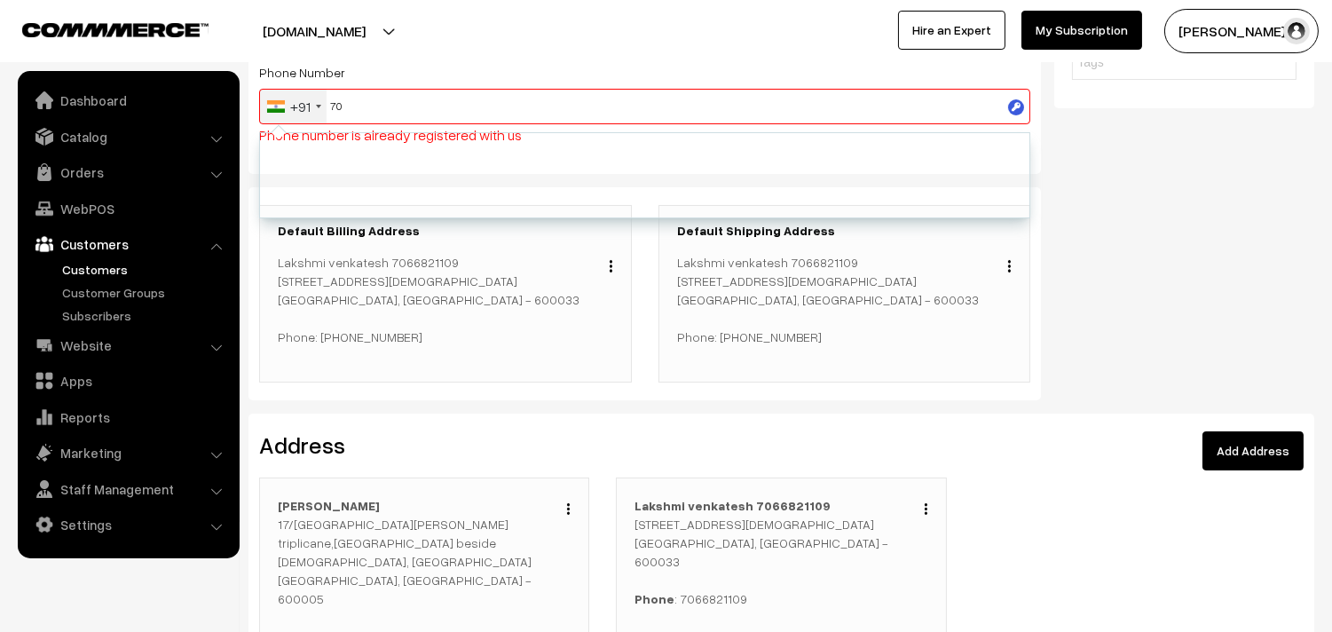
type input "7"
click at [486, 101] on input "text" at bounding box center [644, 107] width 771 height 36
paste input "+91 94445"
paste input "+91"
paste input "02773"
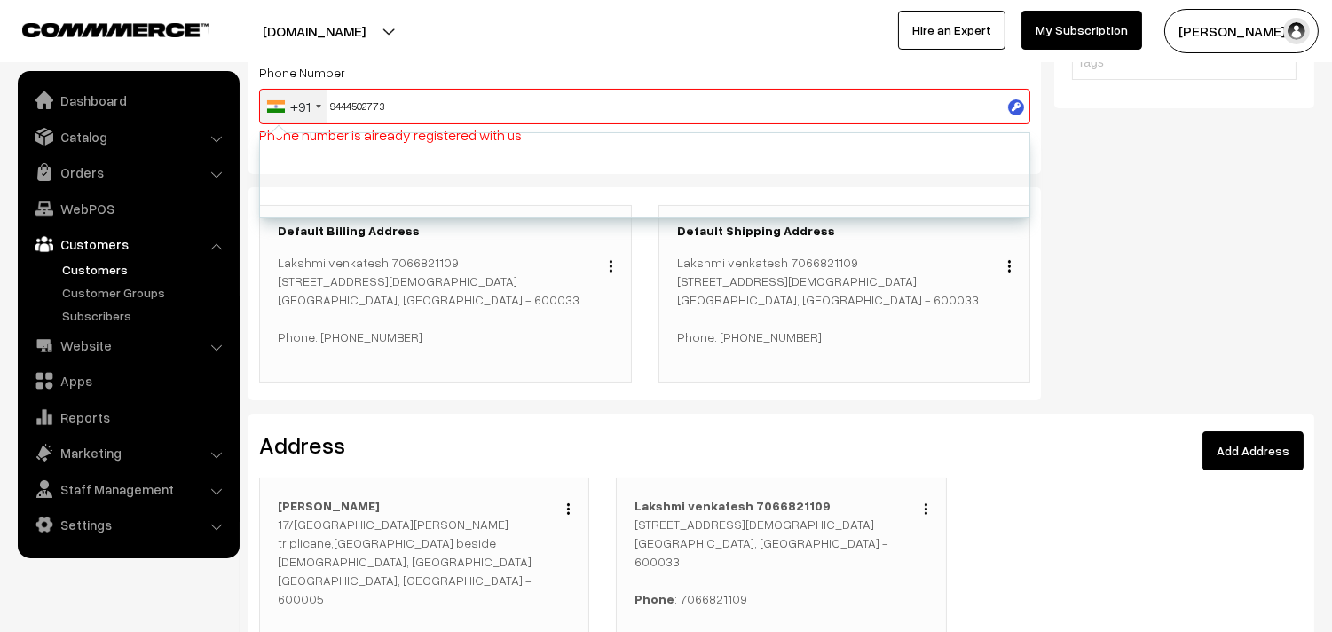
type input "9444502773"
click at [1198, 201] on div "Status Active Inactive Active Send Newsletter Tax Exempted Tags" at bounding box center [1190, 138] width 273 height 552
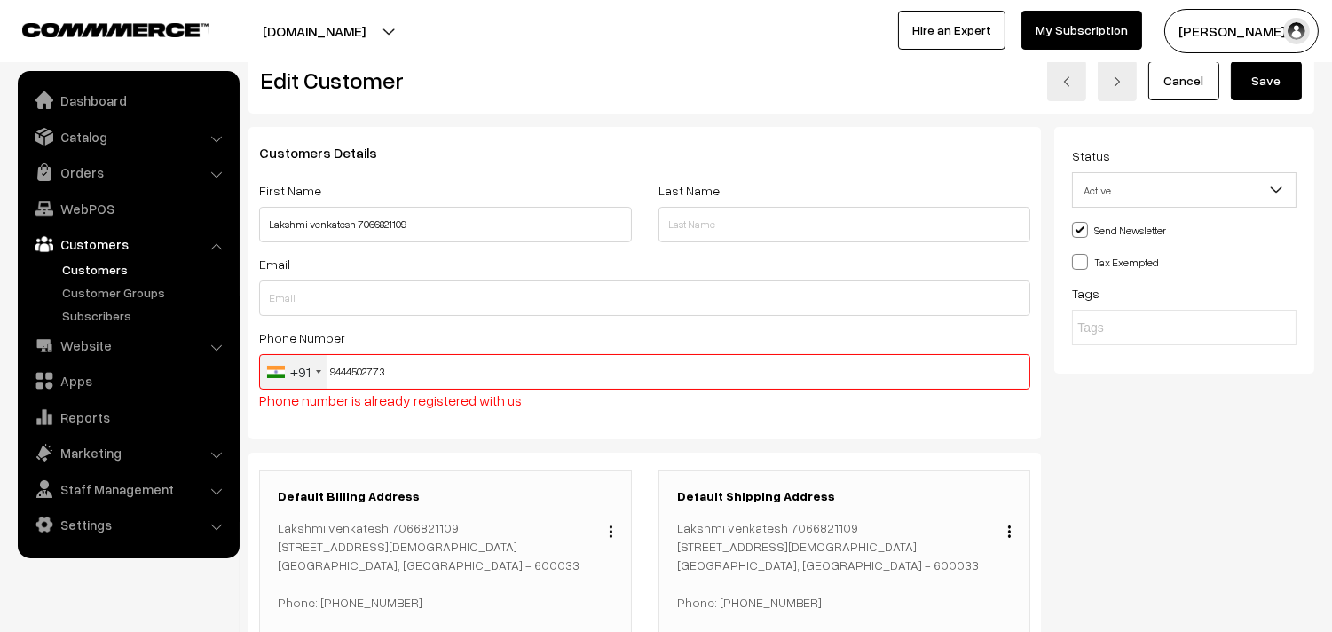
scroll to position [0, 0]
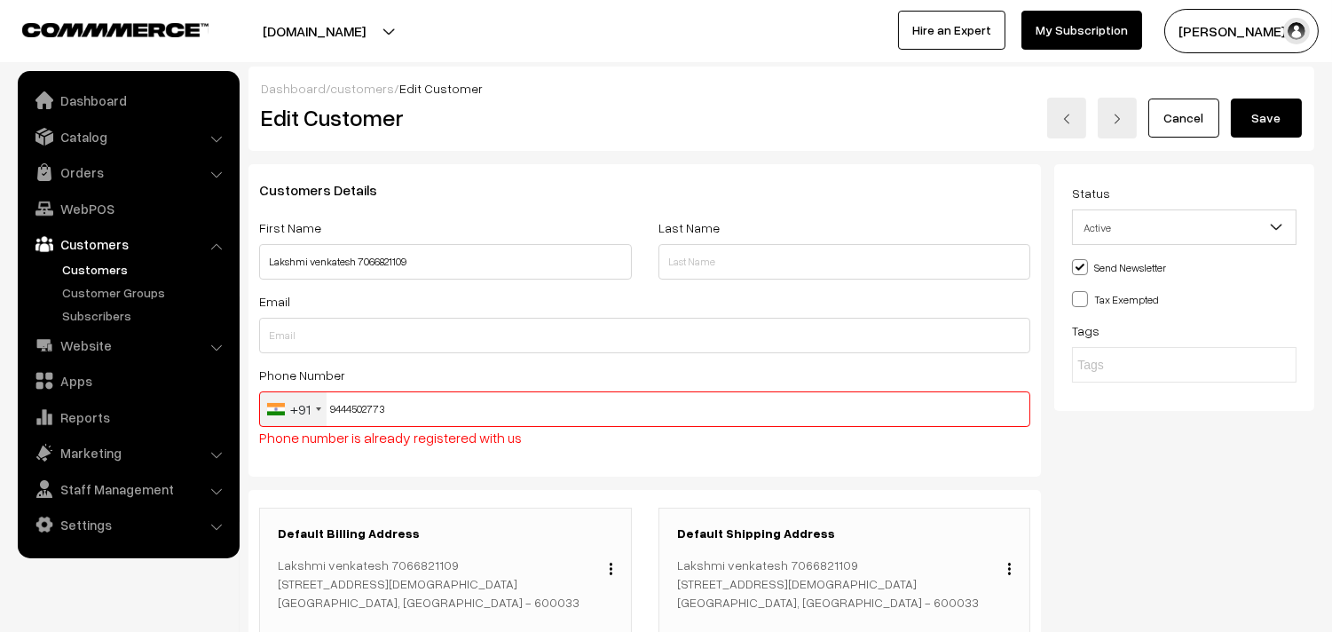
click at [1280, 113] on button "Save" at bounding box center [1266, 118] width 71 height 39
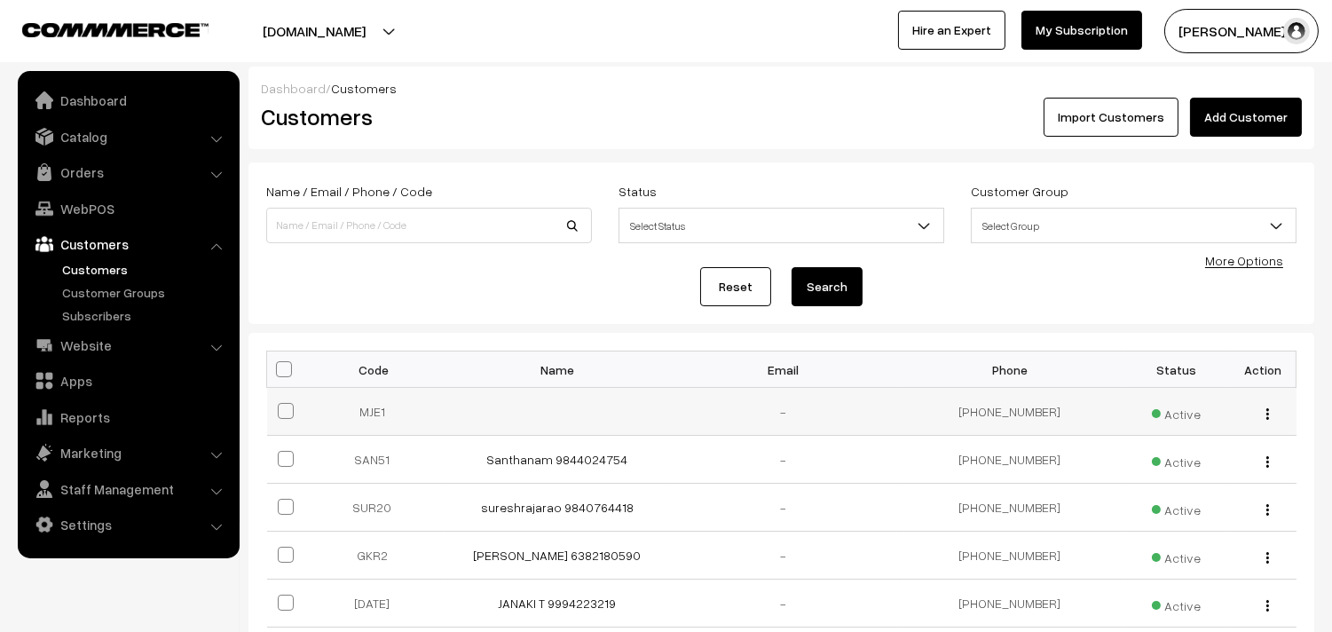
click at [631, 408] on td at bounding box center [558, 412] width 226 height 48
click at [1267, 413] on img "button" at bounding box center [1268, 414] width 3 height 12
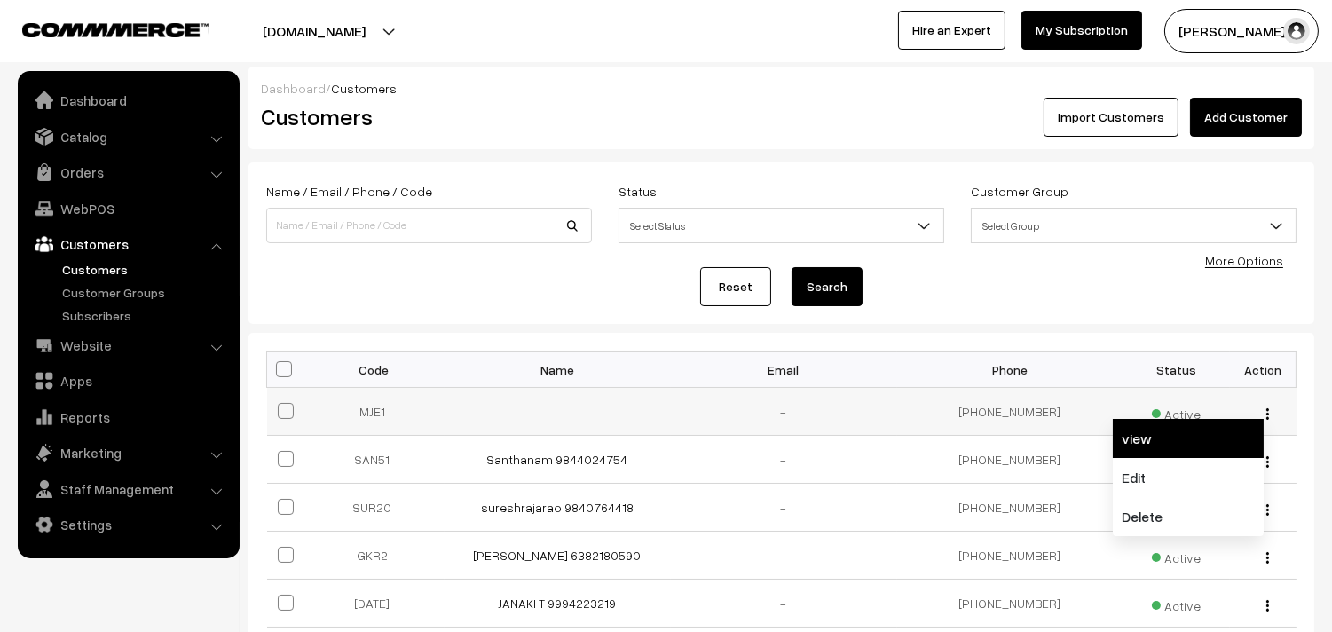
click at [1194, 426] on link "view" at bounding box center [1188, 438] width 151 height 39
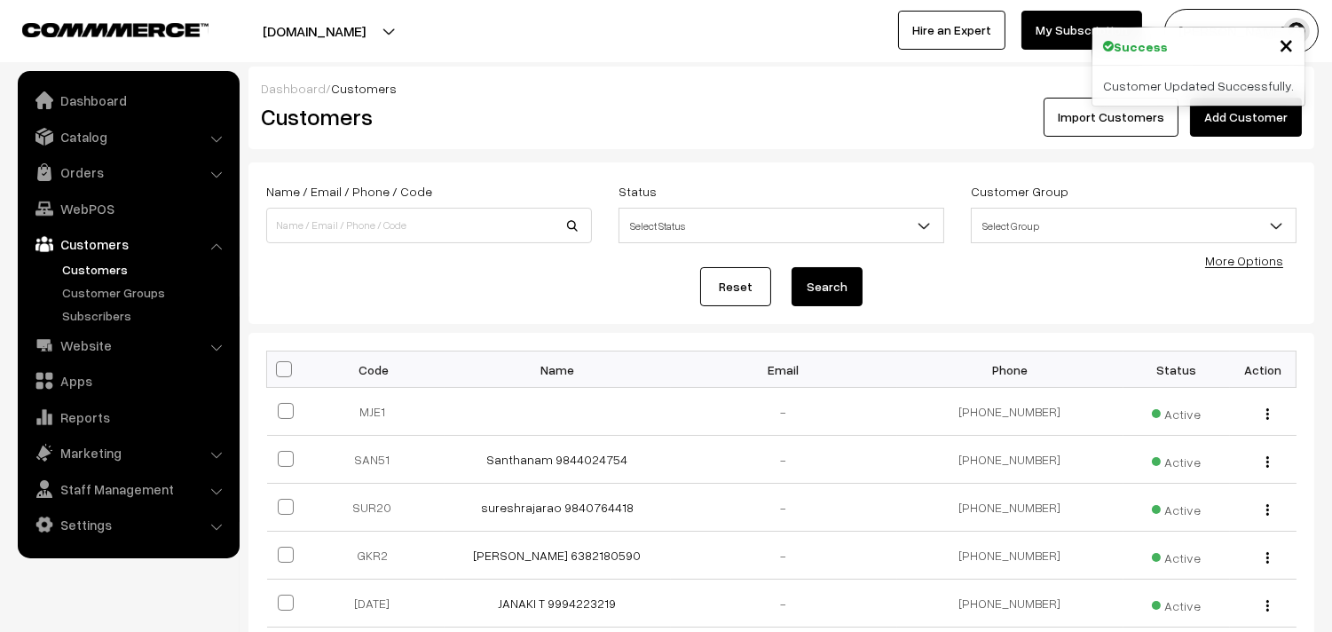
click at [85, 264] on link "Customers" at bounding box center [146, 269] width 176 height 19
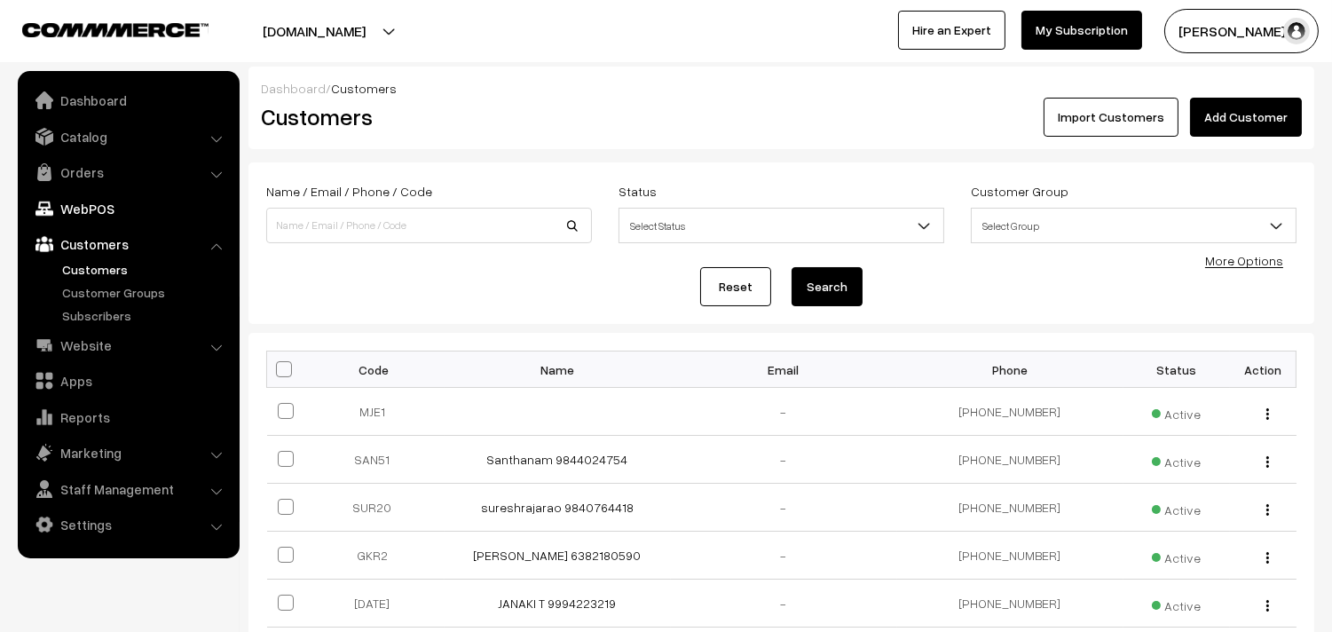
click at [85, 215] on link "WebPOS" at bounding box center [127, 209] width 211 height 32
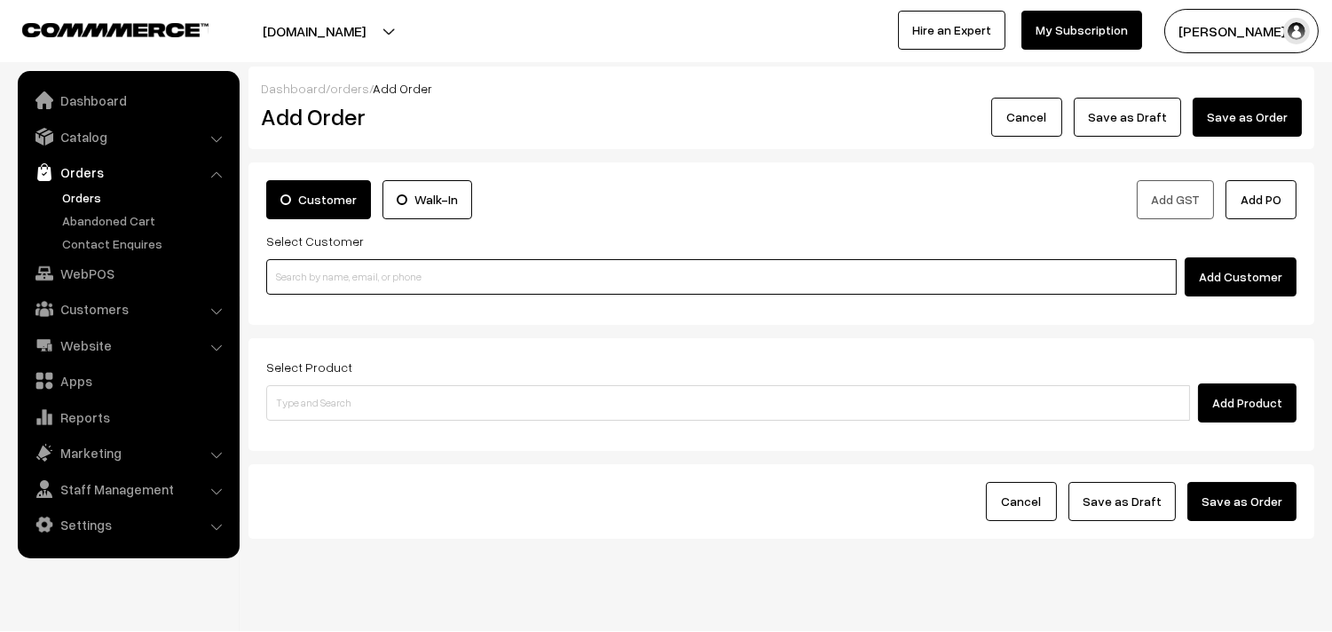
click at [430, 280] on input at bounding box center [721, 277] width 911 height 36
paste input "94445 02773"
type input "Lakshmi venkatesh 7066821109 [9444502773]"
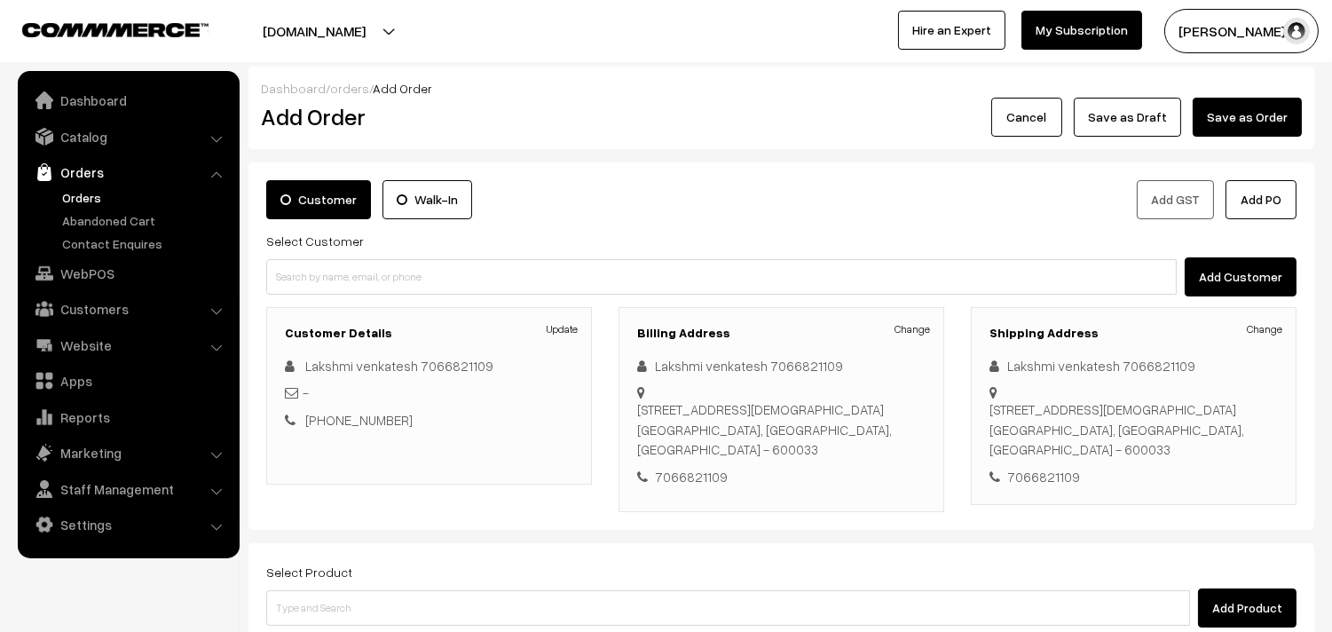
scroll to position [99, 0]
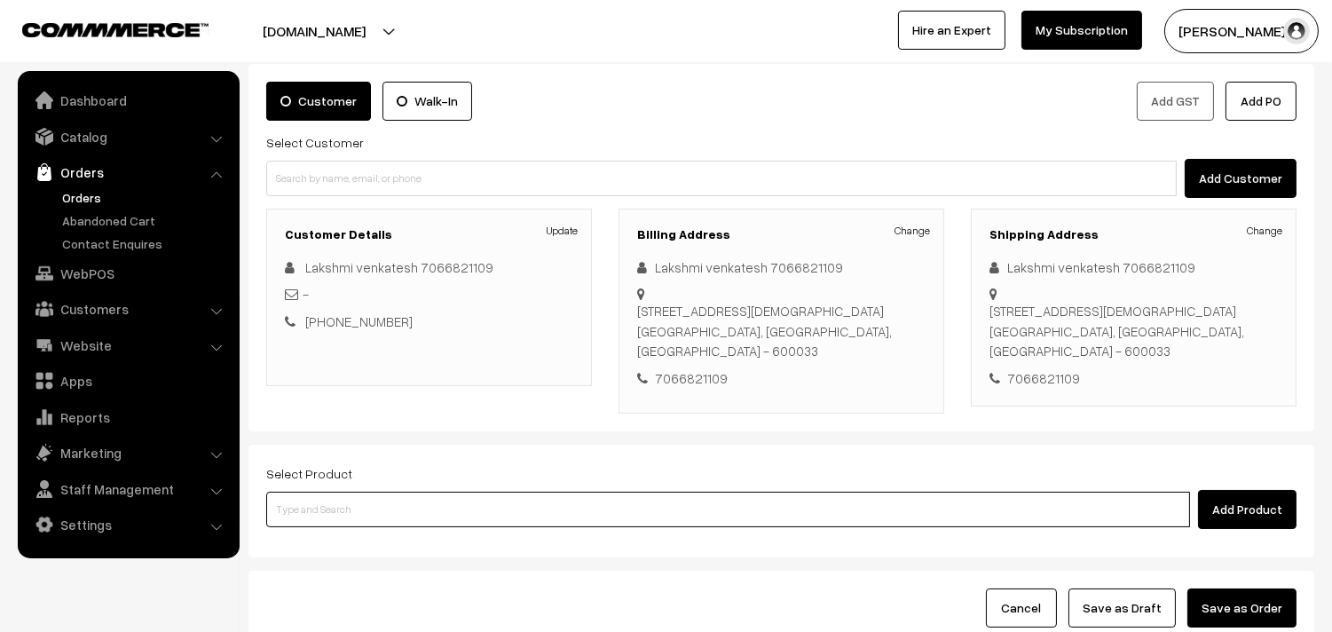
click at [726, 516] on input at bounding box center [728, 510] width 924 height 36
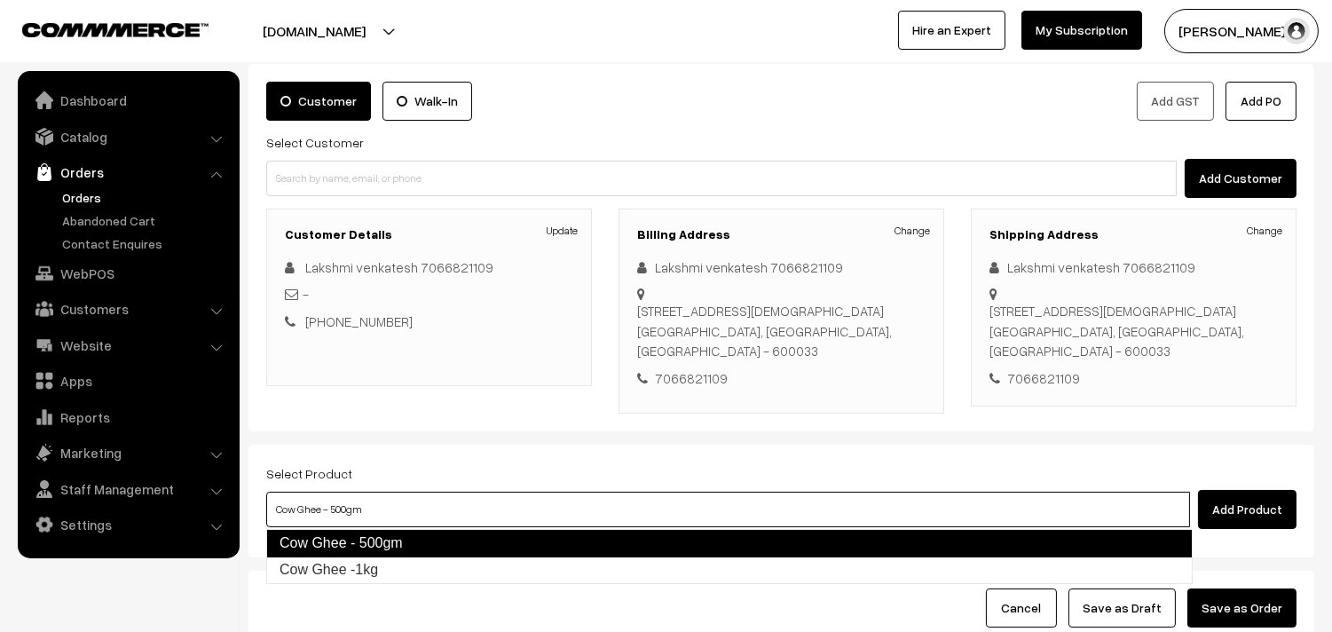
type input "Cow Ghee -1kg"
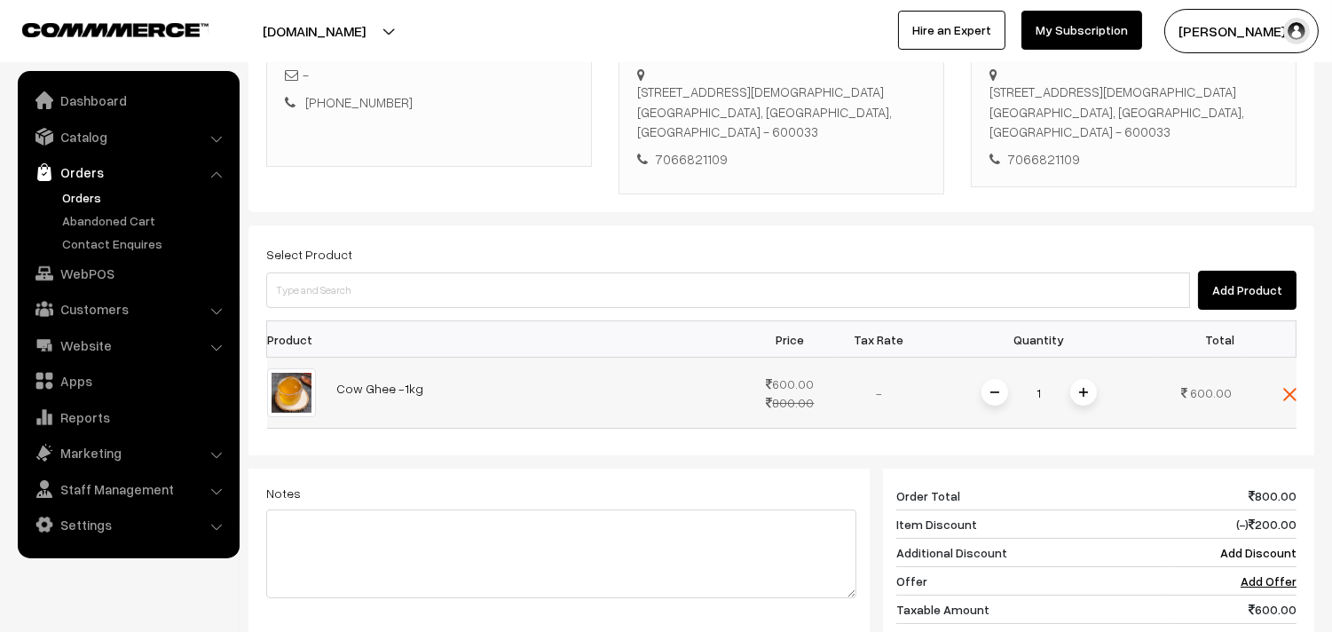
scroll to position [394, 0]
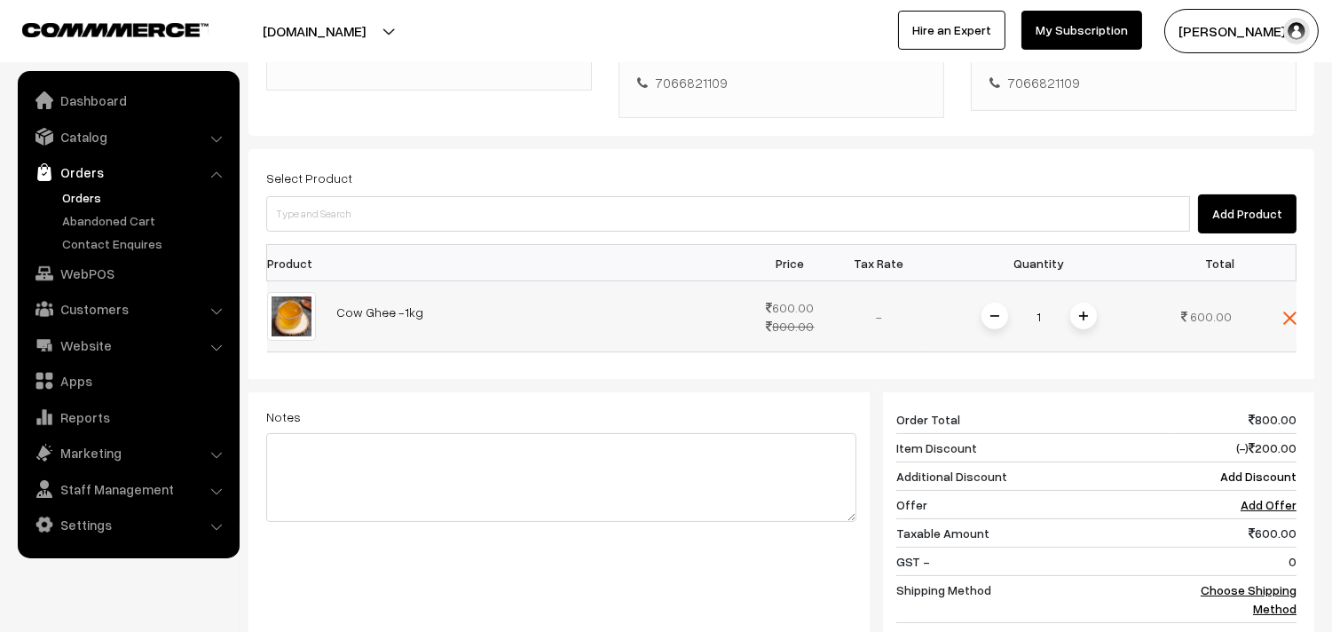
click at [1086, 314] on img at bounding box center [1083, 316] width 9 height 9
click at [1087, 313] on span at bounding box center [1083, 316] width 27 height 27
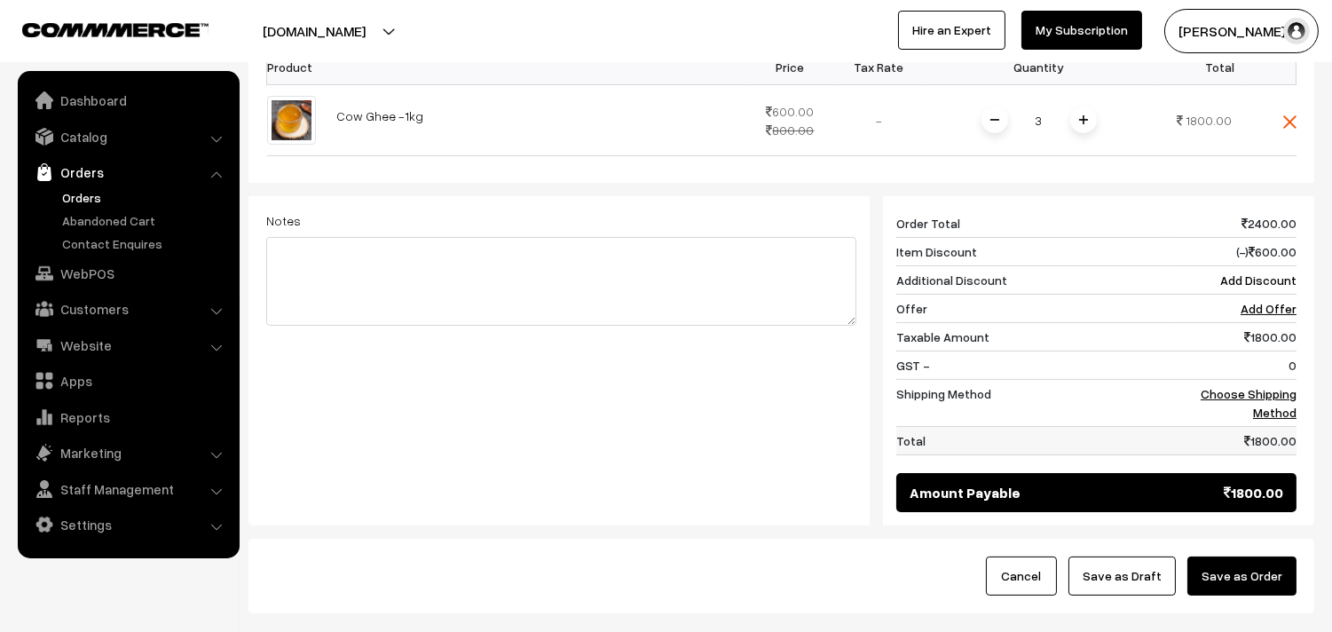
scroll to position [591, 0]
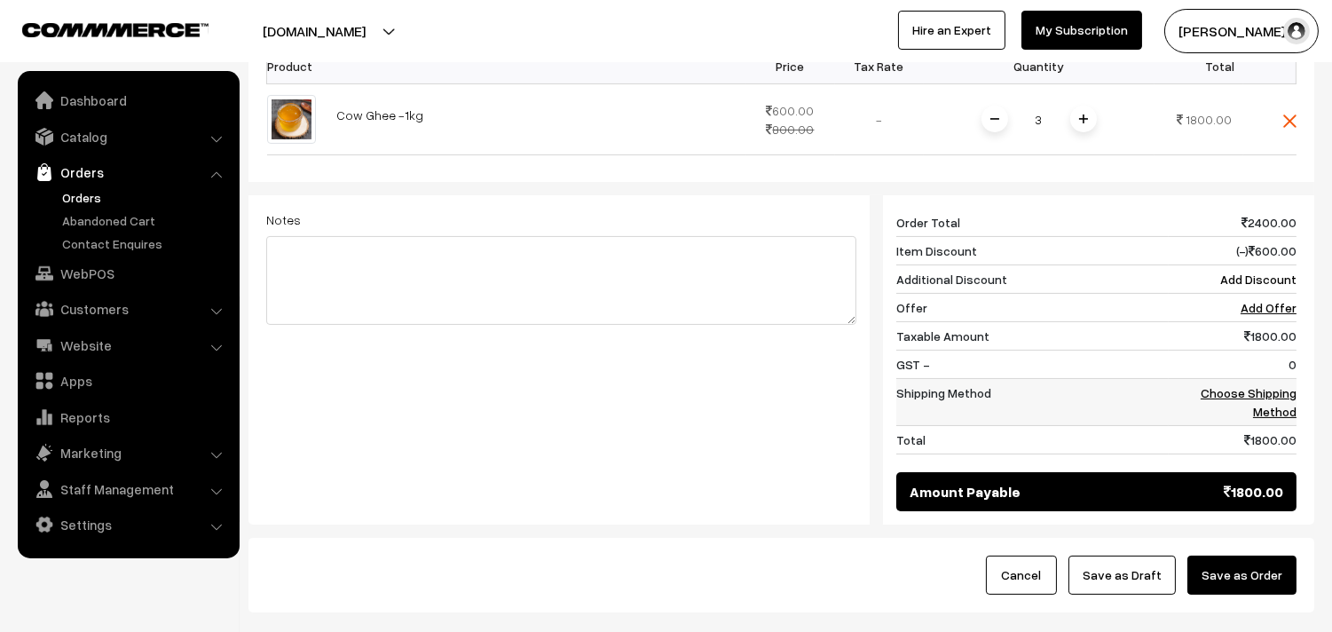
click at [1274, 401] on link "Choose Shipping Method" at bounding box center [1249, 402] width 96 height 34
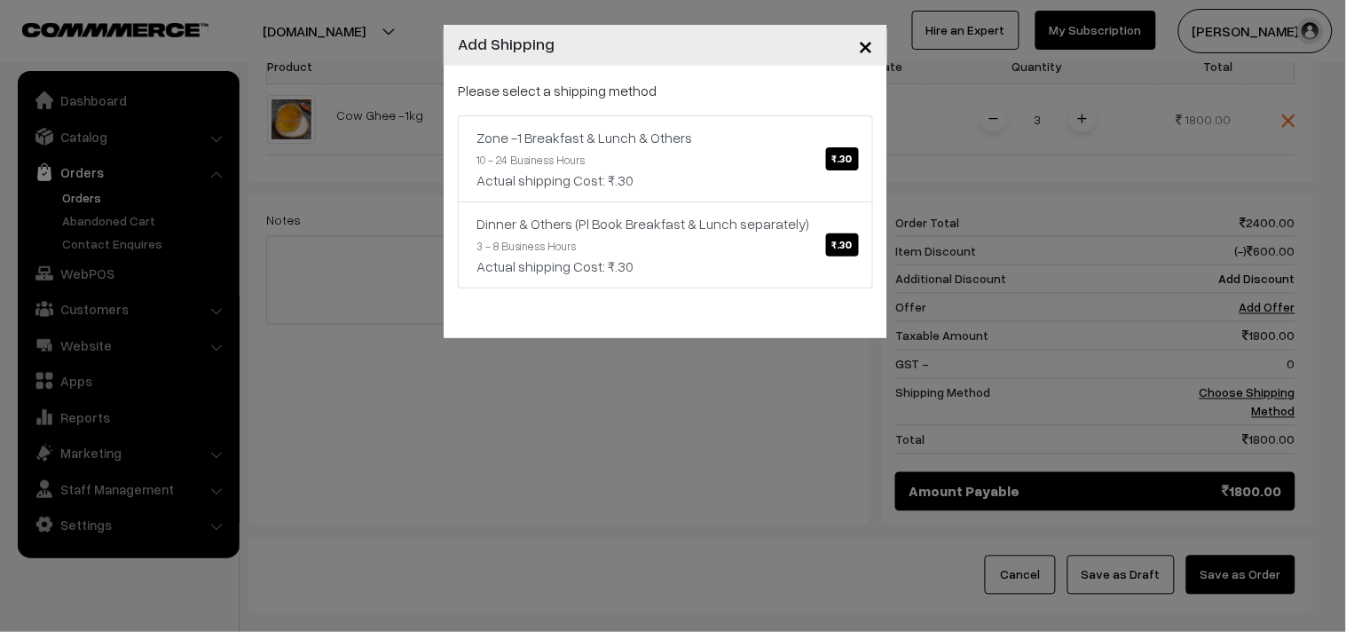
click at [645, 481] on div "× Add Shipping Please select a shipping method Zone -1 Breakfast & Lunch & Othe…" at bounding box center [673, 316] width 1346 height 632
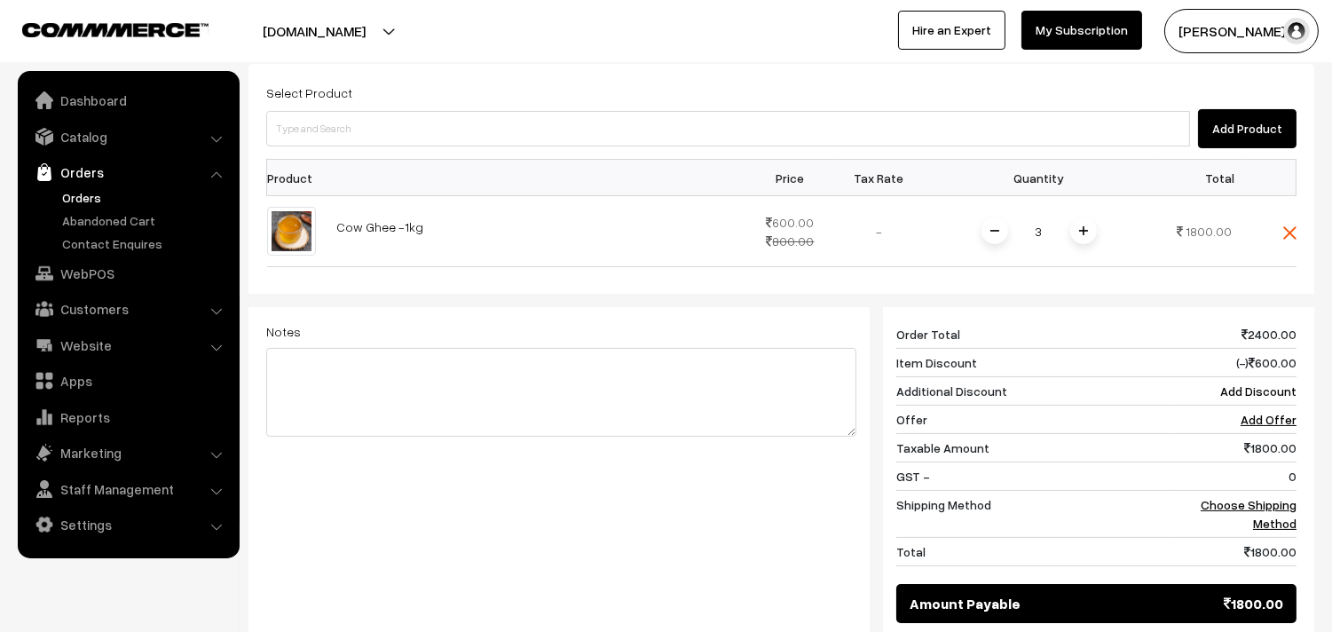
scroll to position [493, 0]
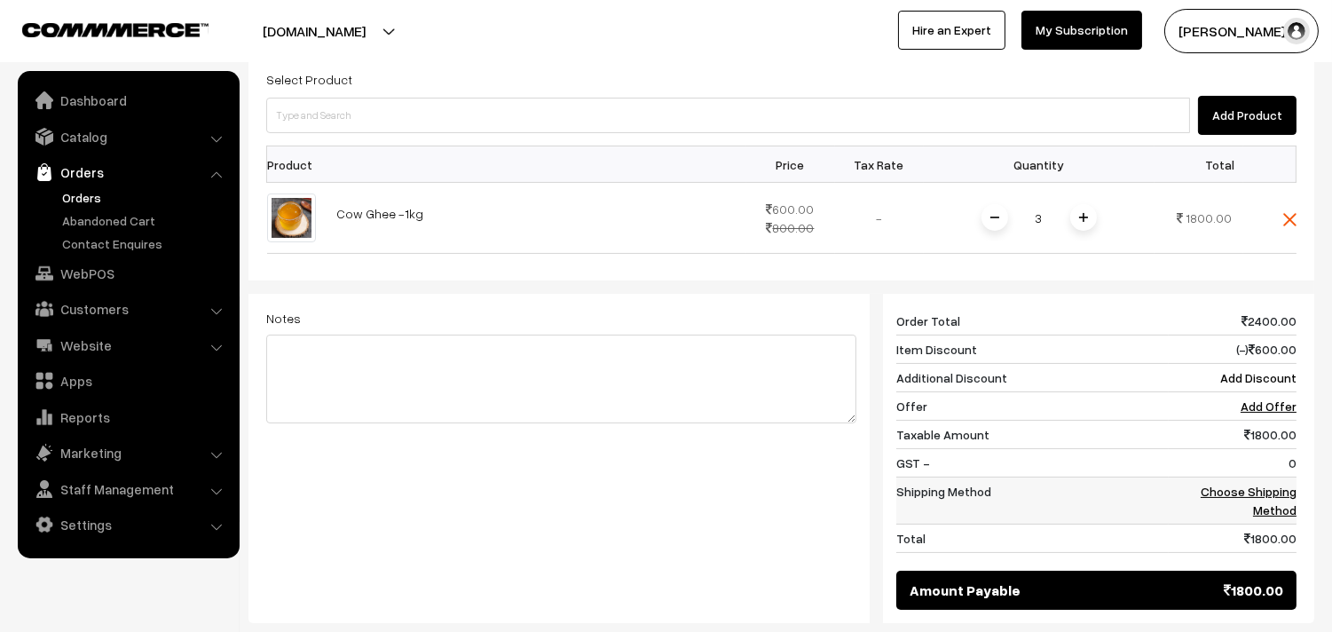
click at [1270, 490] on link "Choose Shipping Method" at bounding box center [1249, 501] width 96 height 34
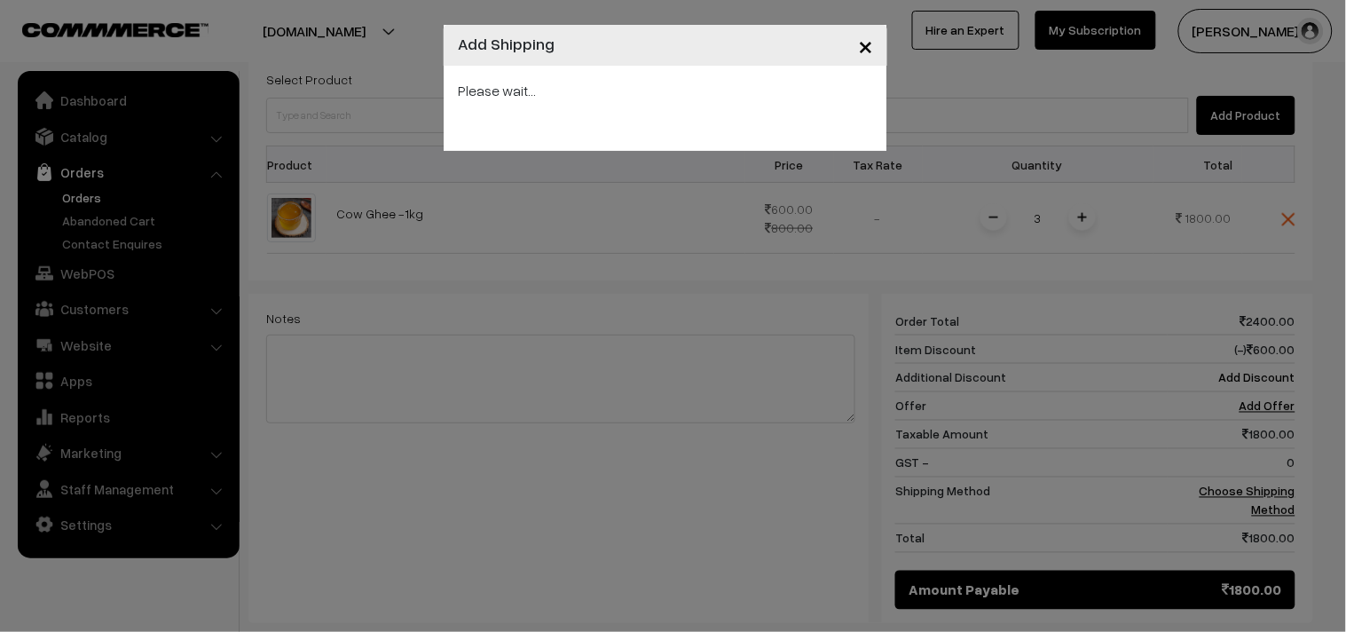
click at [866, 47] on span "×" at bounding box center [865, 44] width 15 height 33
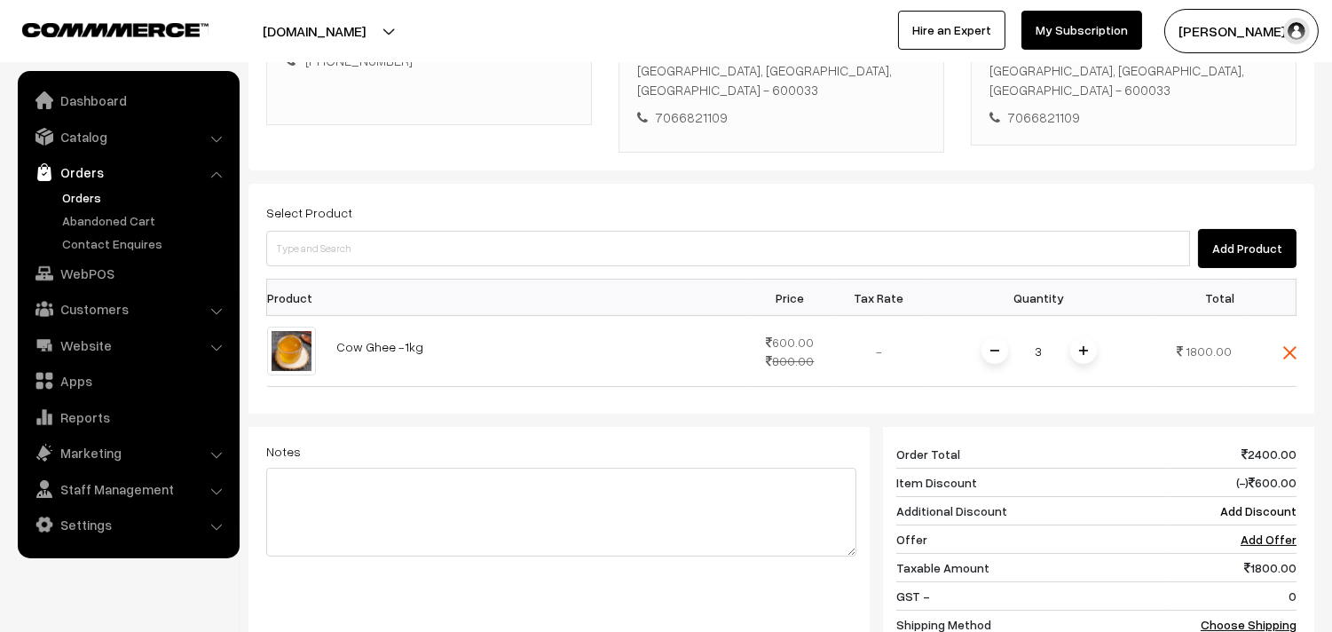
scroll to position [394, 0]
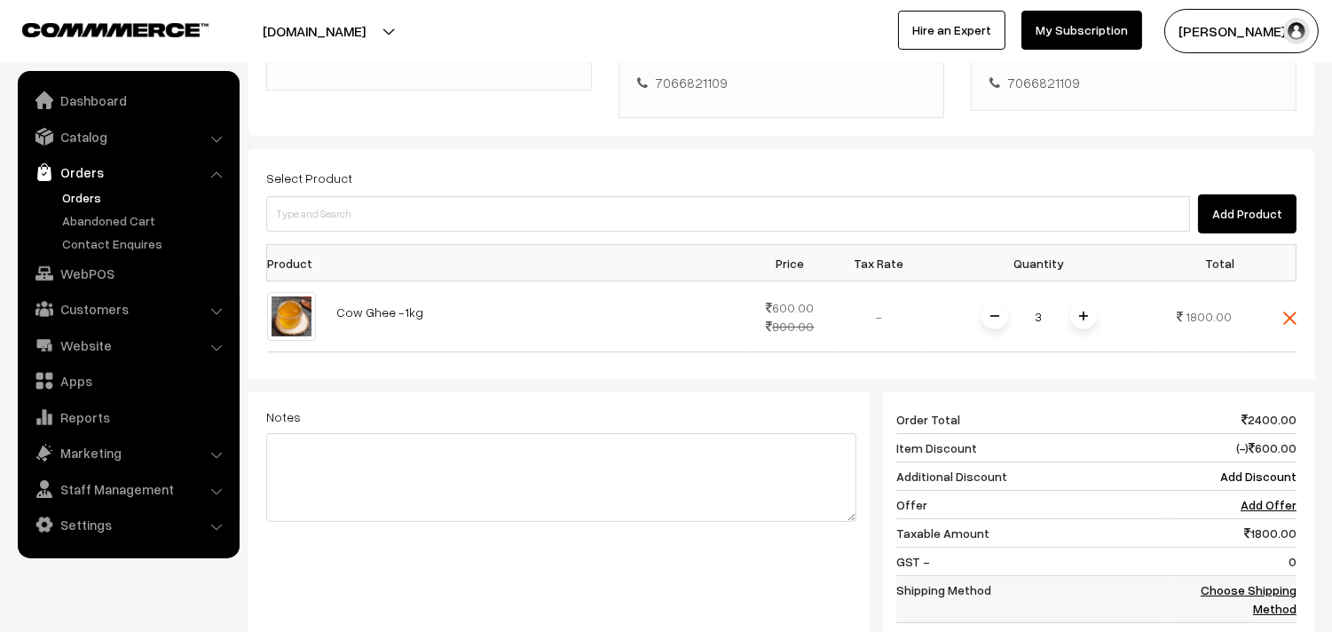
click at [1284, 595] on link "Choose Shipping Method" at bounding box center [1249, 599] width 96 height 34
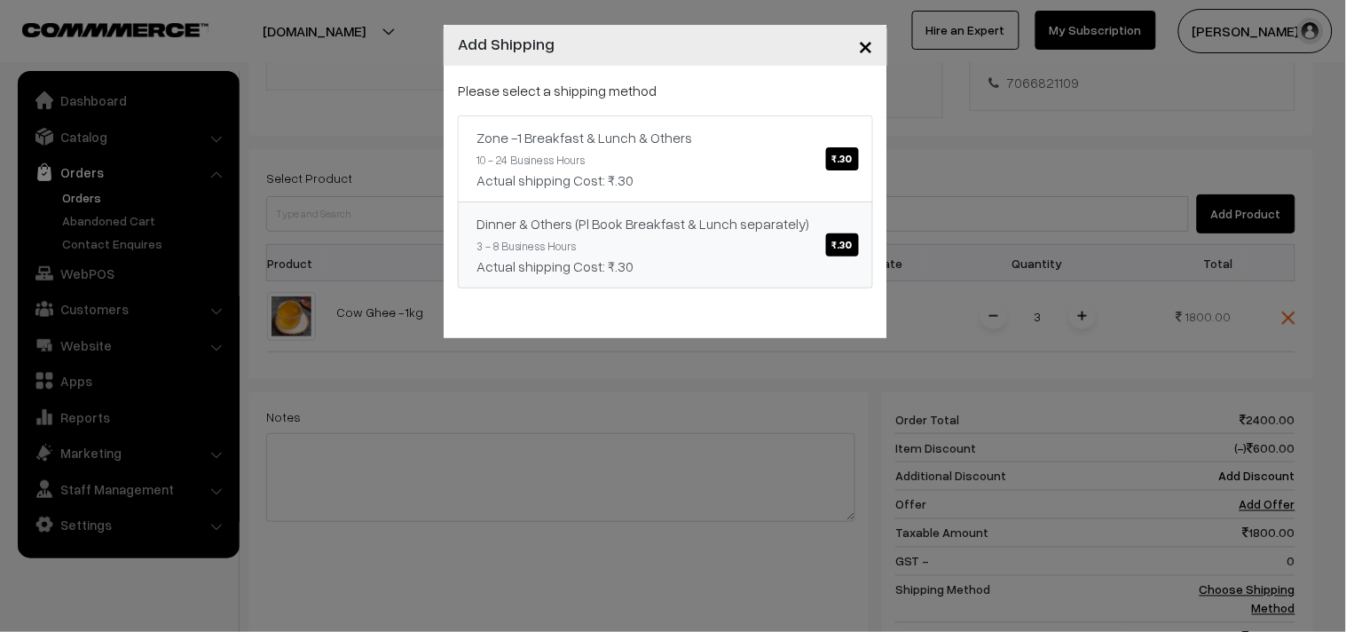
click at [856, 238] on span "₹.30" at bounding box center [842, 244] width 33 height 23
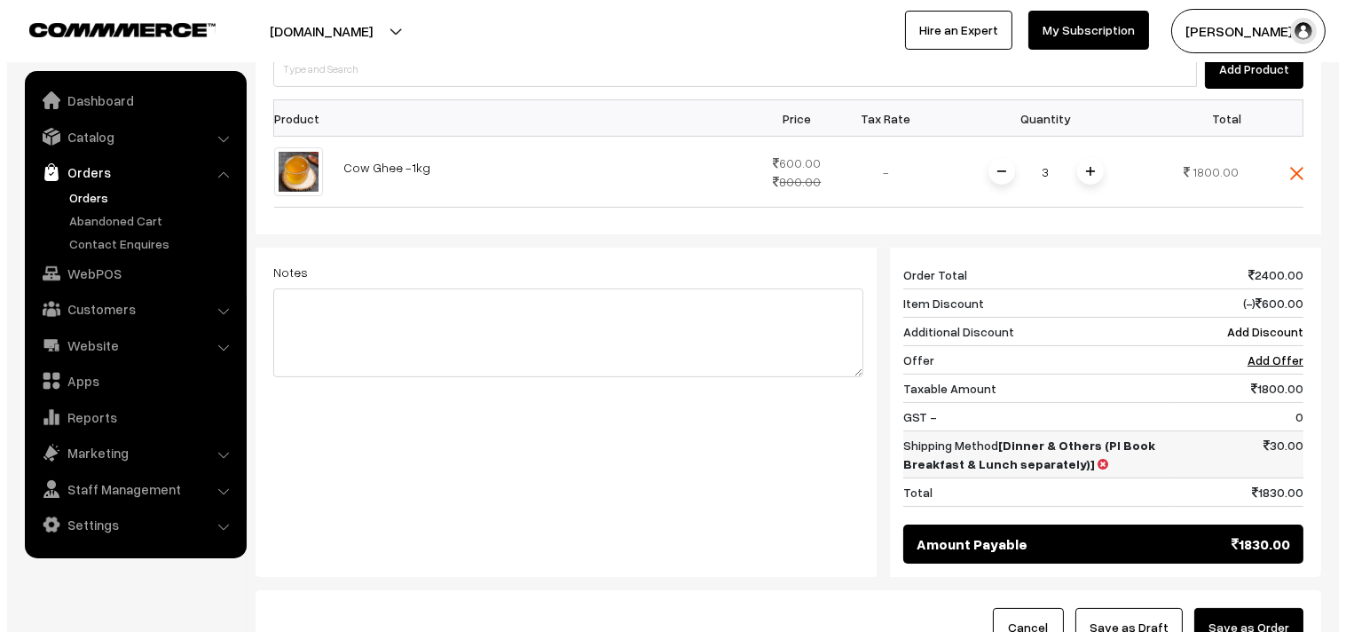
scroll to position [591, 0]
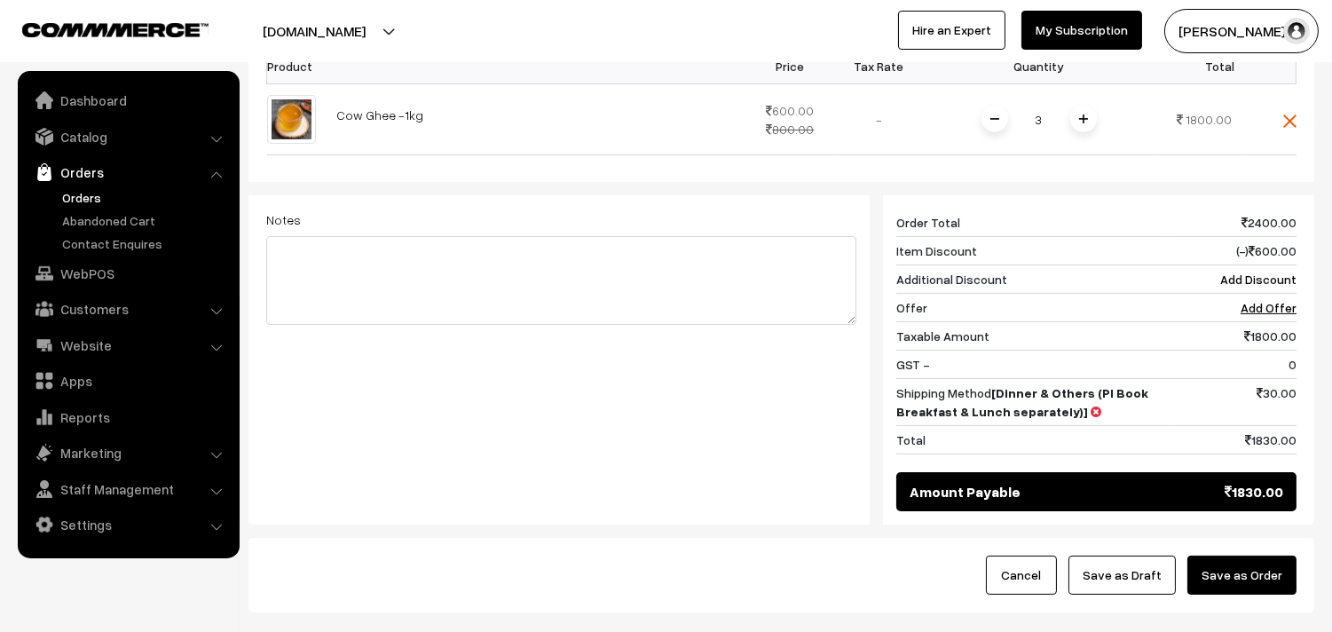
click at [1237, 575] on button "Save as Order" at bounding box center [1242, 575] width 109 height 39
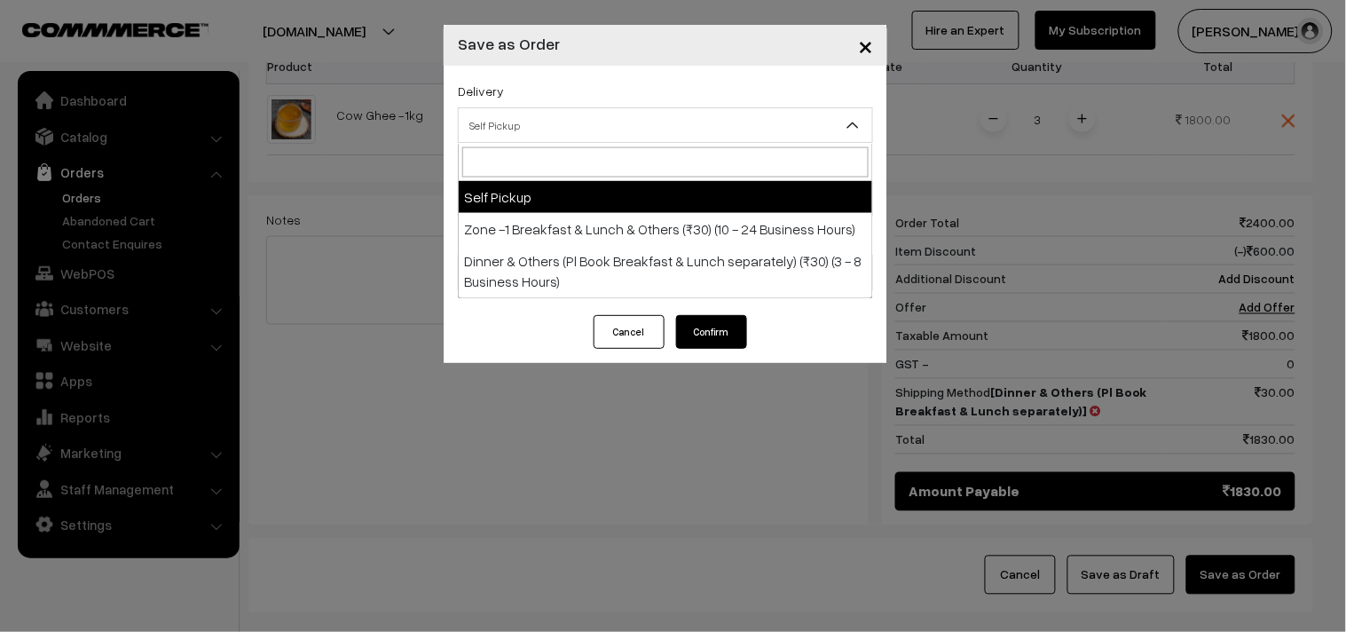
drag, startPoint x: 606, startPoint y: 130, endPoint x: 600, endPoint y: 147, distance: 18.8
click at [606, 130] on span "Self Pickup" at bounding box center [666, 125] width 414 height 31
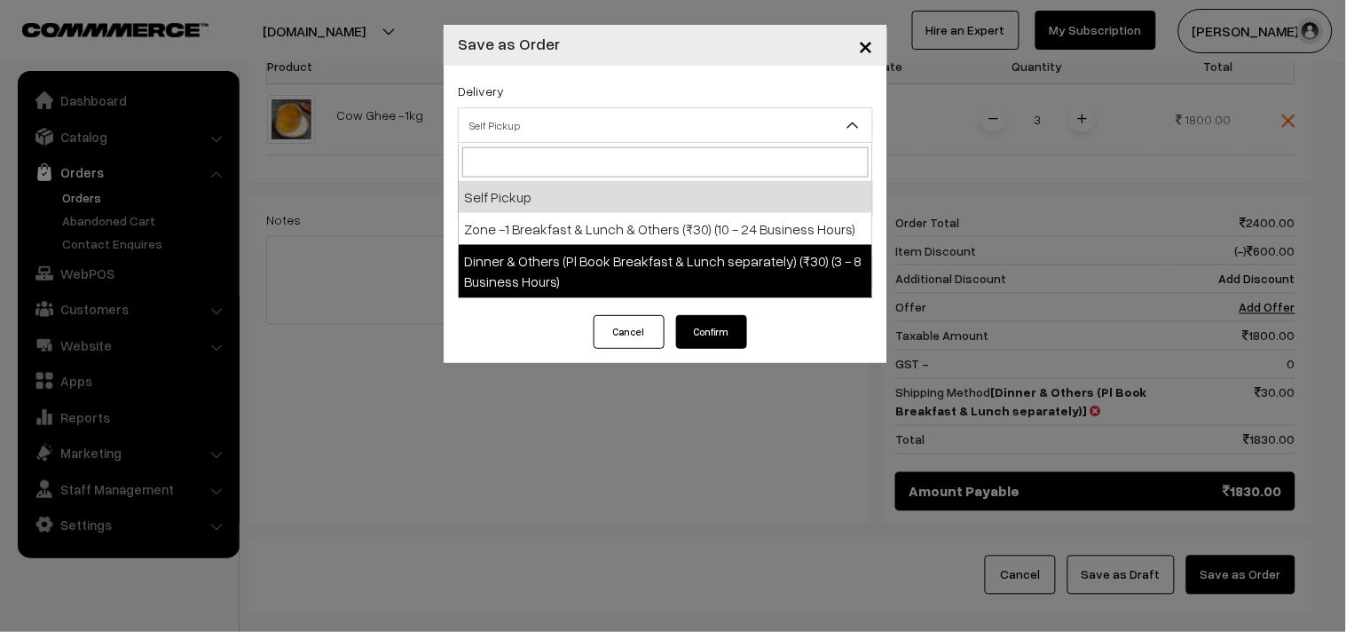
select select "DOP1"
select select "3"
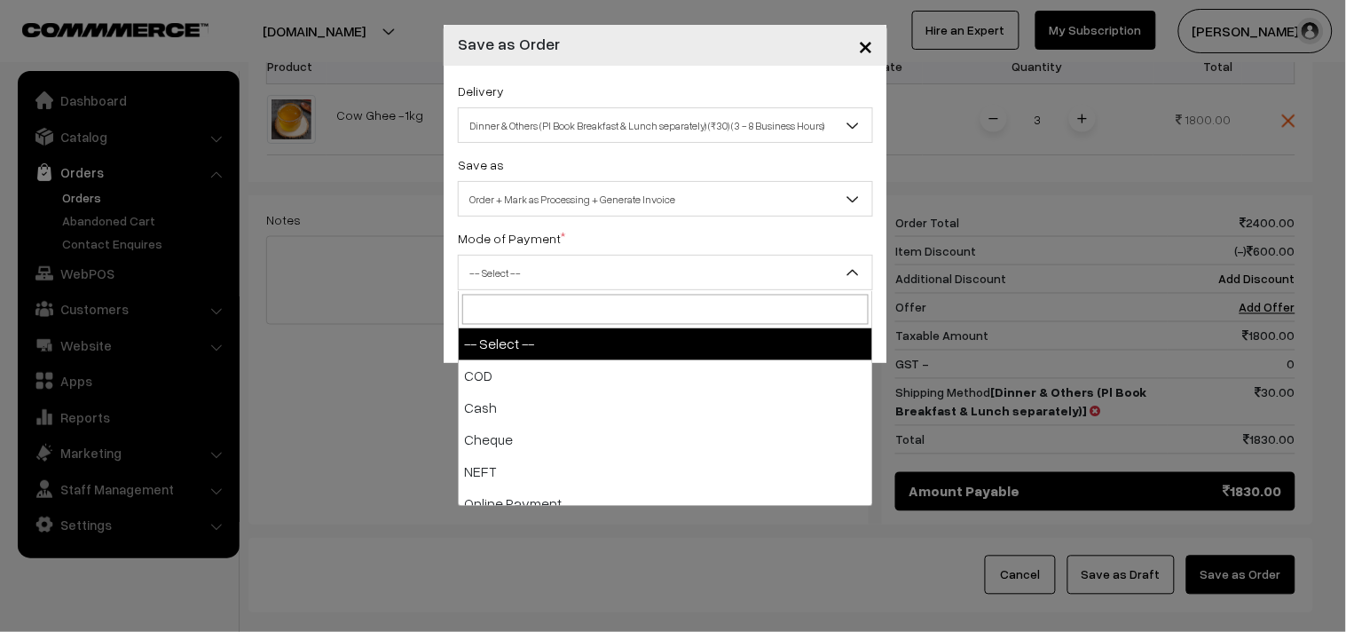
click at [622, 277] on span "-- Select --" at bounding box center [666, 272] width 414 height 31
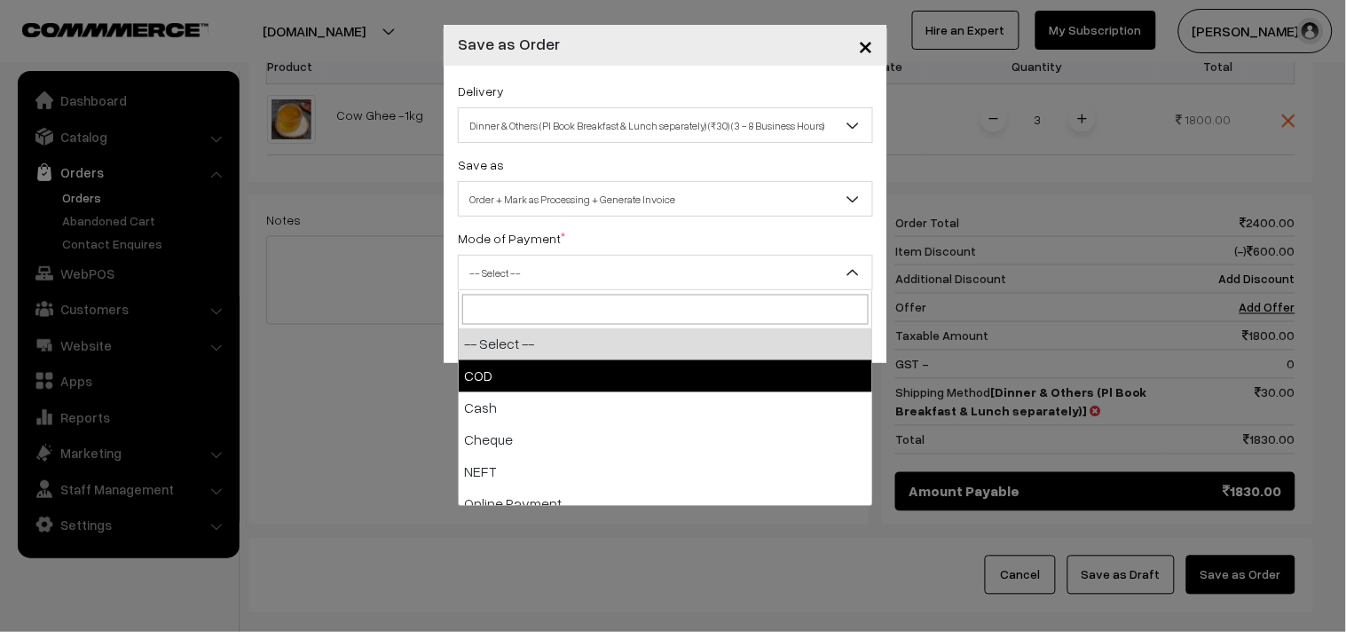
select select "1"
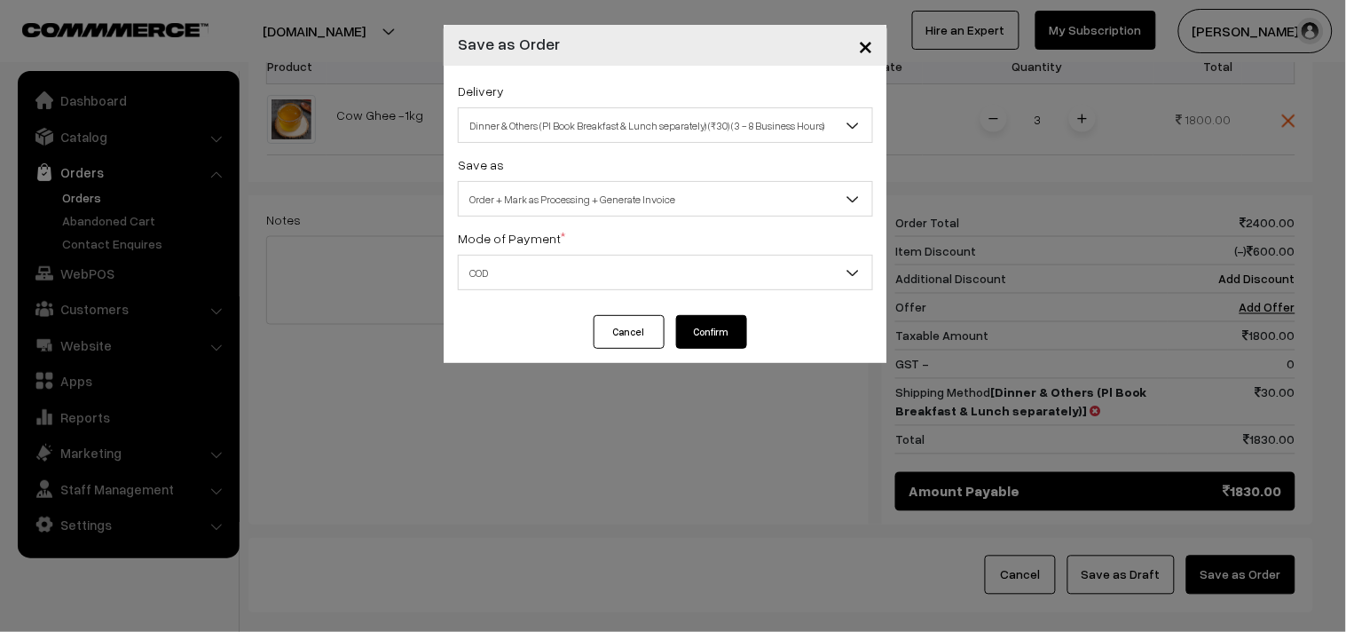
click at [699, 335] on button "Confirm" at bounding box center [711, 332] width 71 height 34
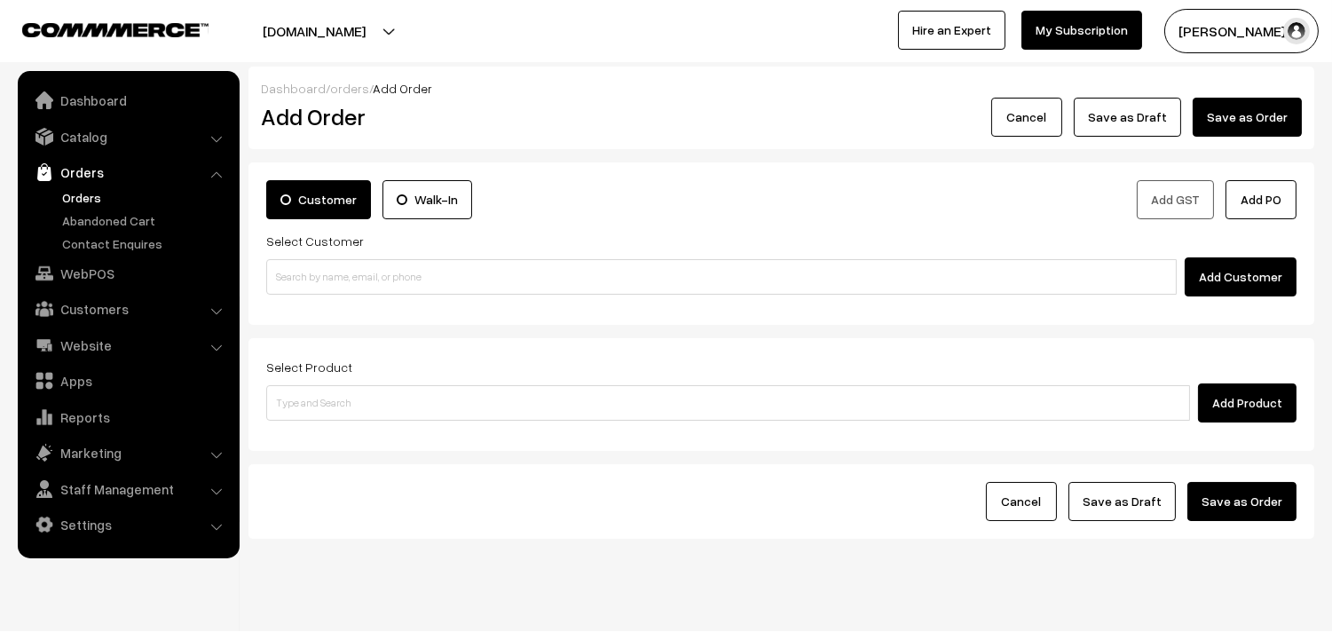
click at [91, 189] on link "Orders" at bounding box center [146, 197] width 176 height 19
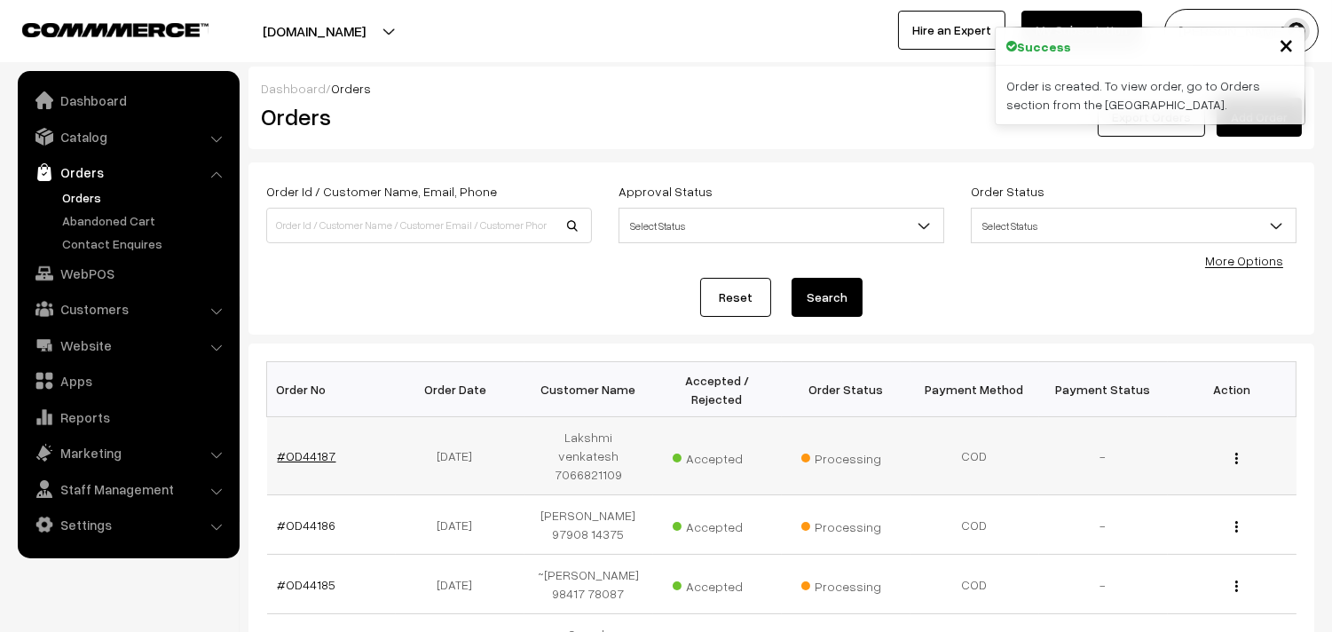
click at [325, 451] on link "#OD44187" at bounding box center [307, 455] width 59 height 15
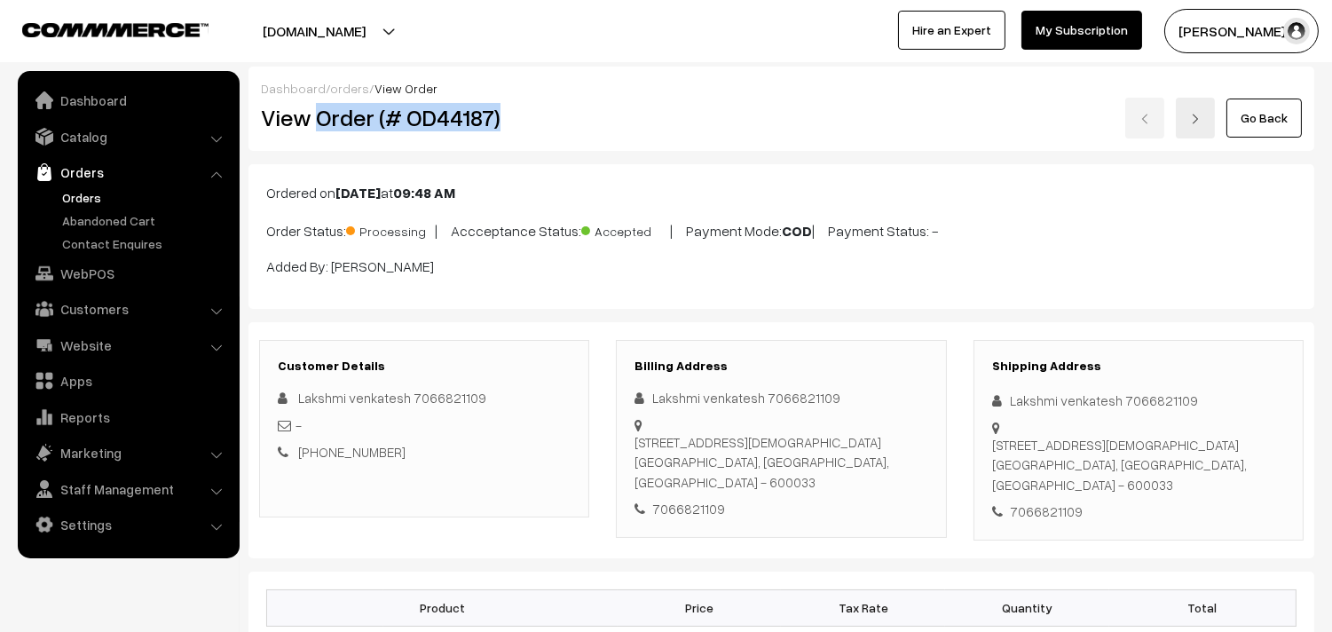
drag, startPoint x: 317, startPoint y: 114, endPoint x: 553, endPoint y: 117, distance: 236.1
click at [553, 116] on h2 "View Order (# OD44187)" at bounding box center [425, 118] width 329 height 28
copy h2 "Order (# OD44187)"
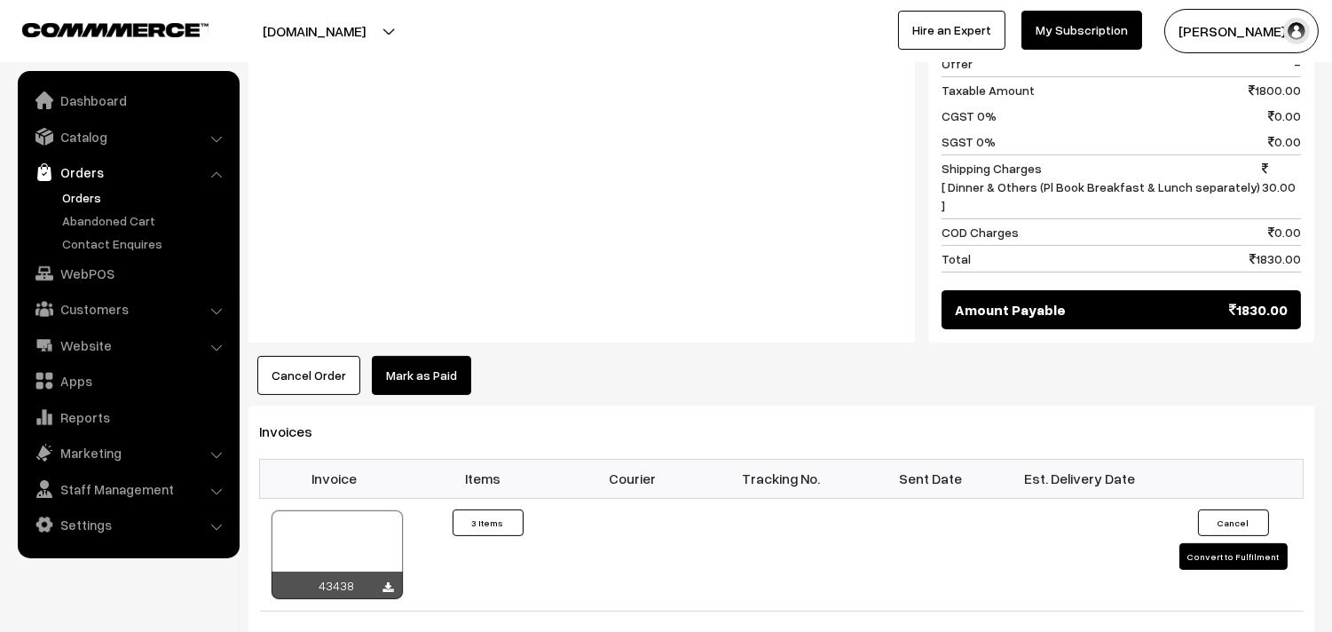
scroll to position [986, 0]
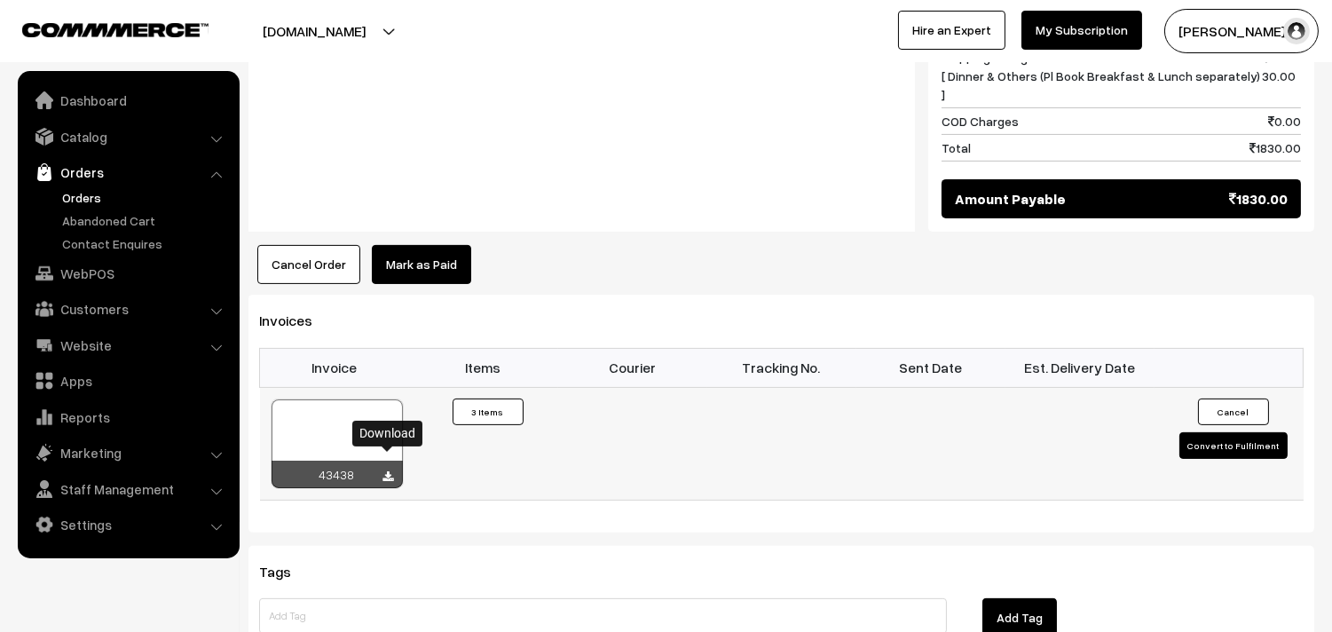
click at [388, 471] on icon at bounding box center [388, 477] width 11 height 12
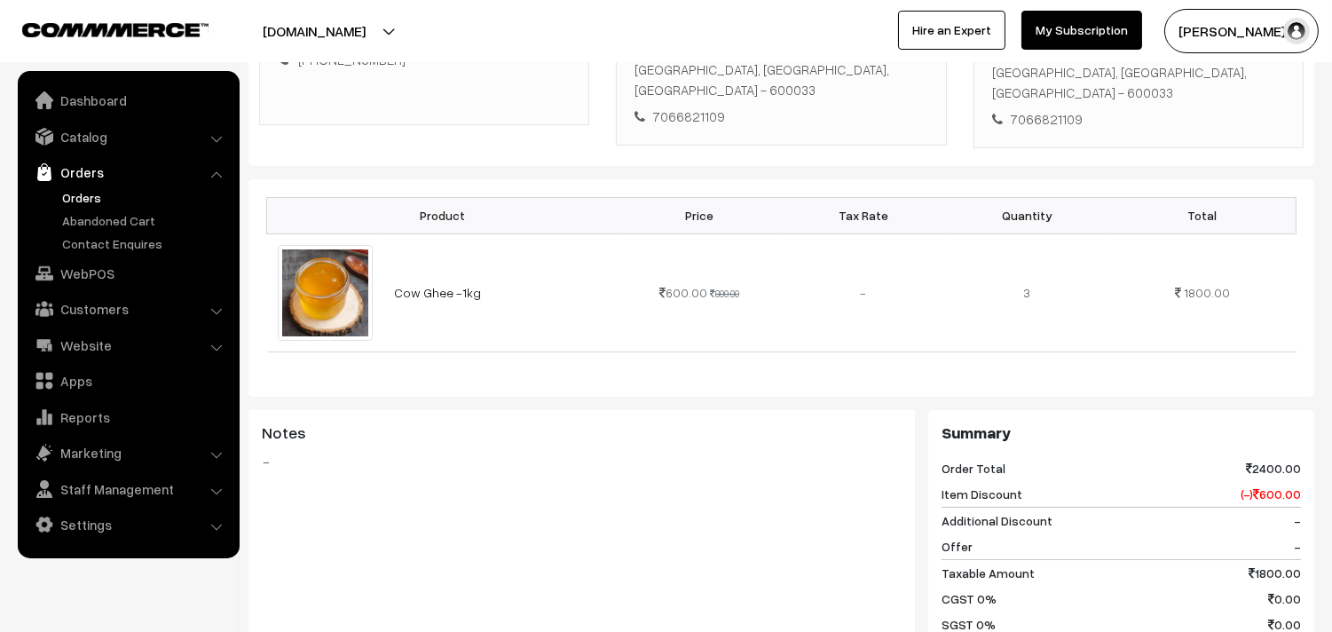
scroll to position [394, 0]
click at [90, 263] on link "WebPOS" at bounding box center [127, 273] width 211 height 32
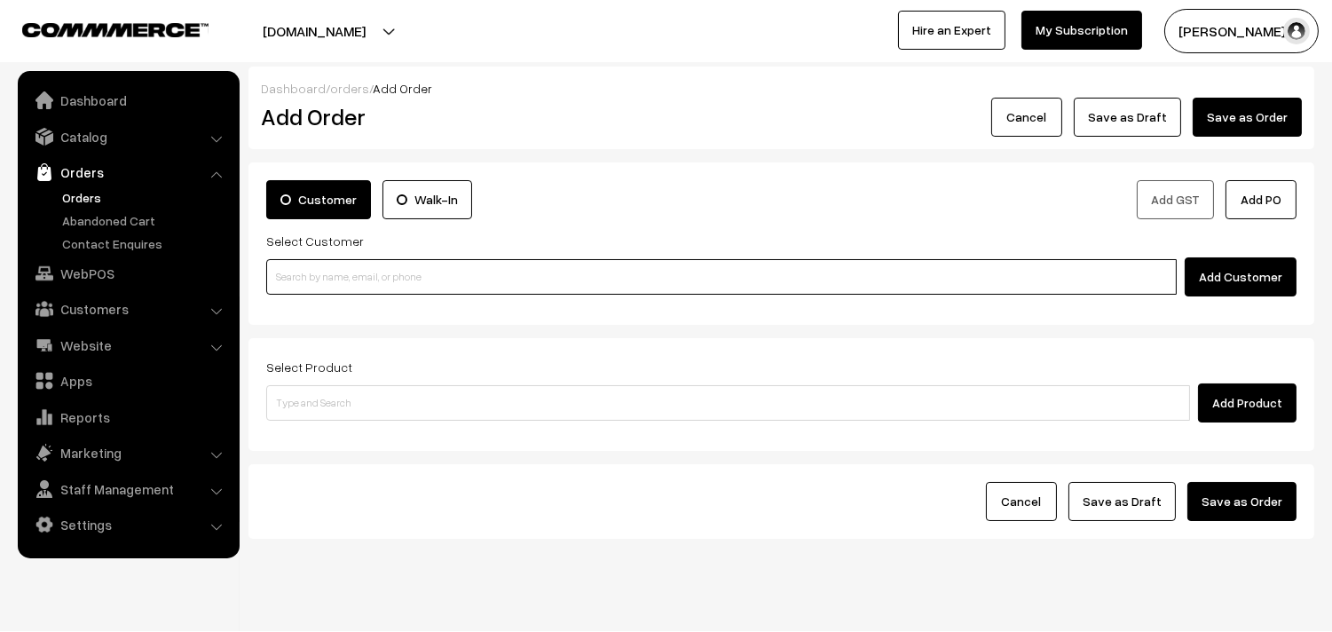
click at [634, 270] on input at bounding box center [721, 277] width 911 height 36
paste input "[PHONE_NUMBER]"
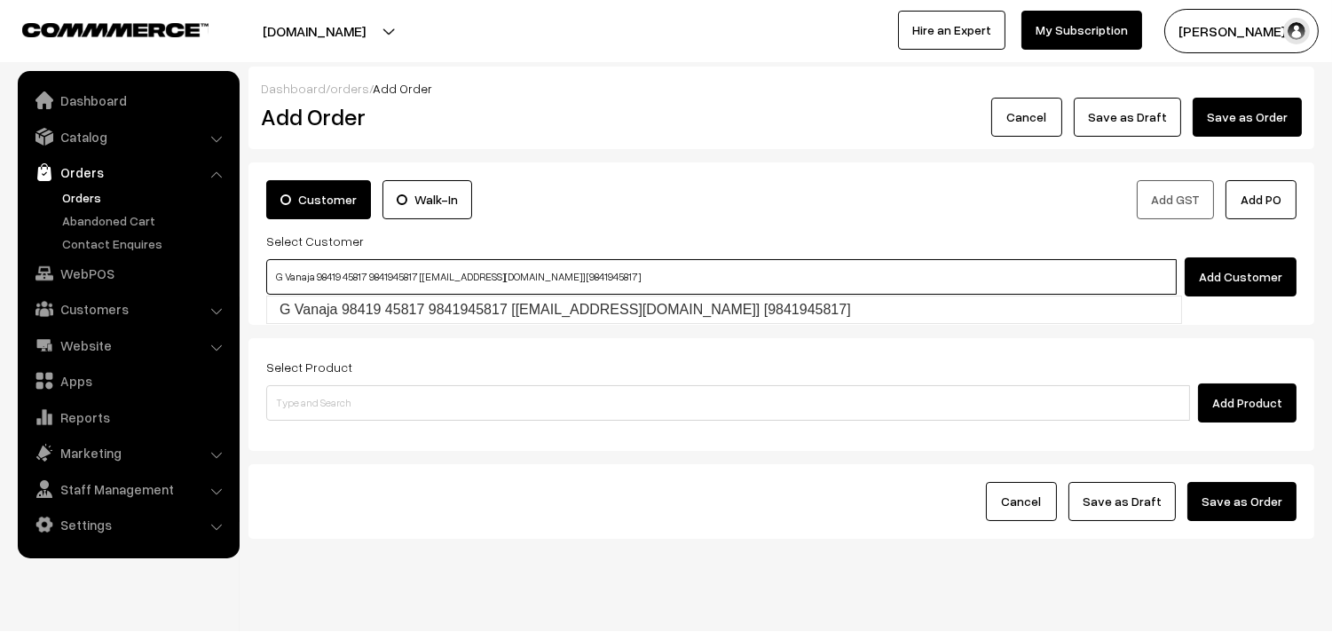
type input "G Vanaja 98419 45817 9841945817 [[EMAIL_ADDRESS][DOMAIN_NAME]] [9841945817]"
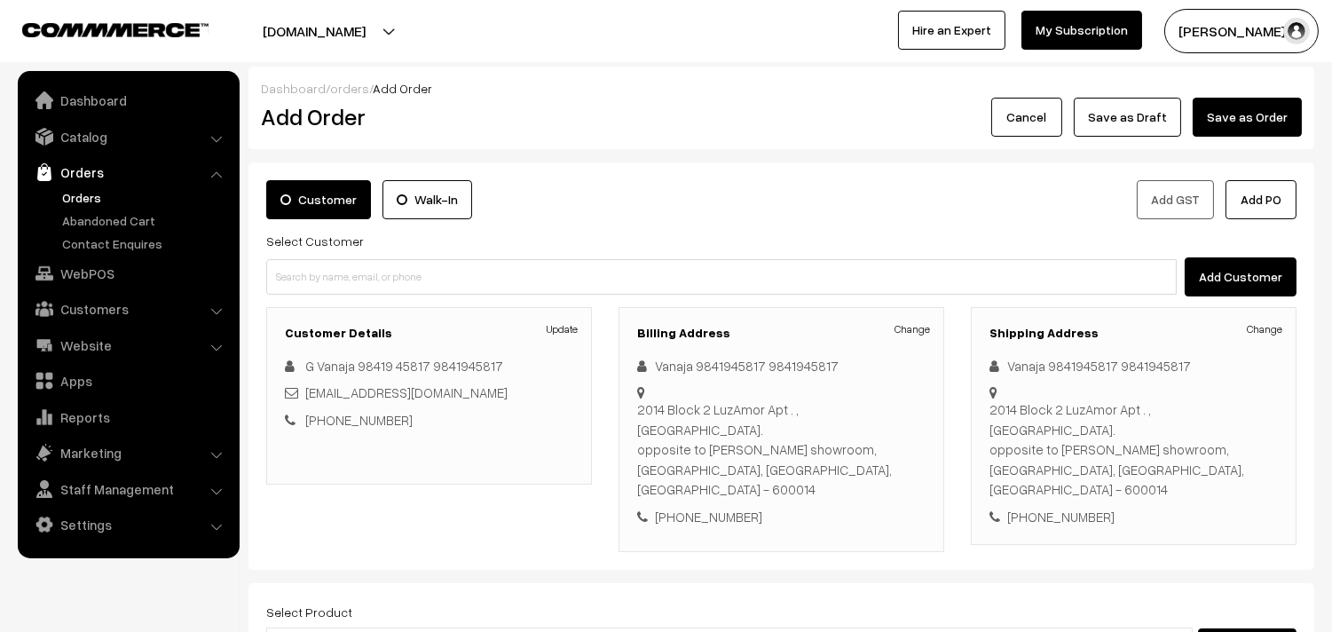
type input "15th Dr"
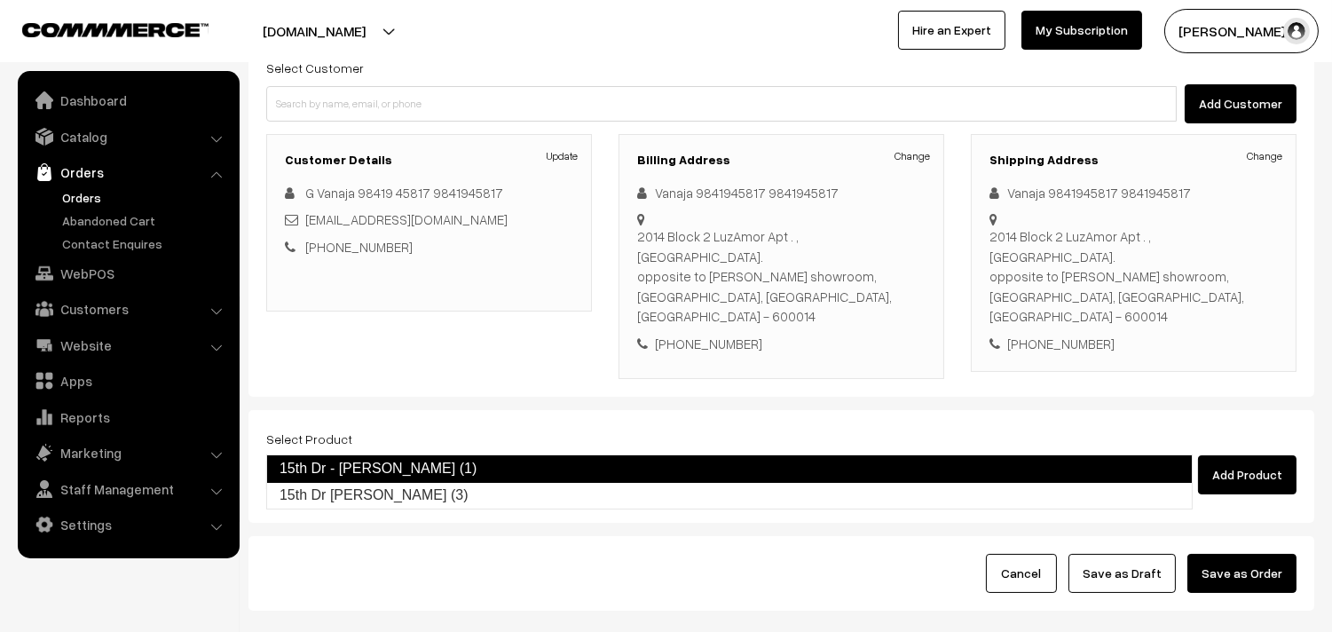
scroll to position [197, 0]
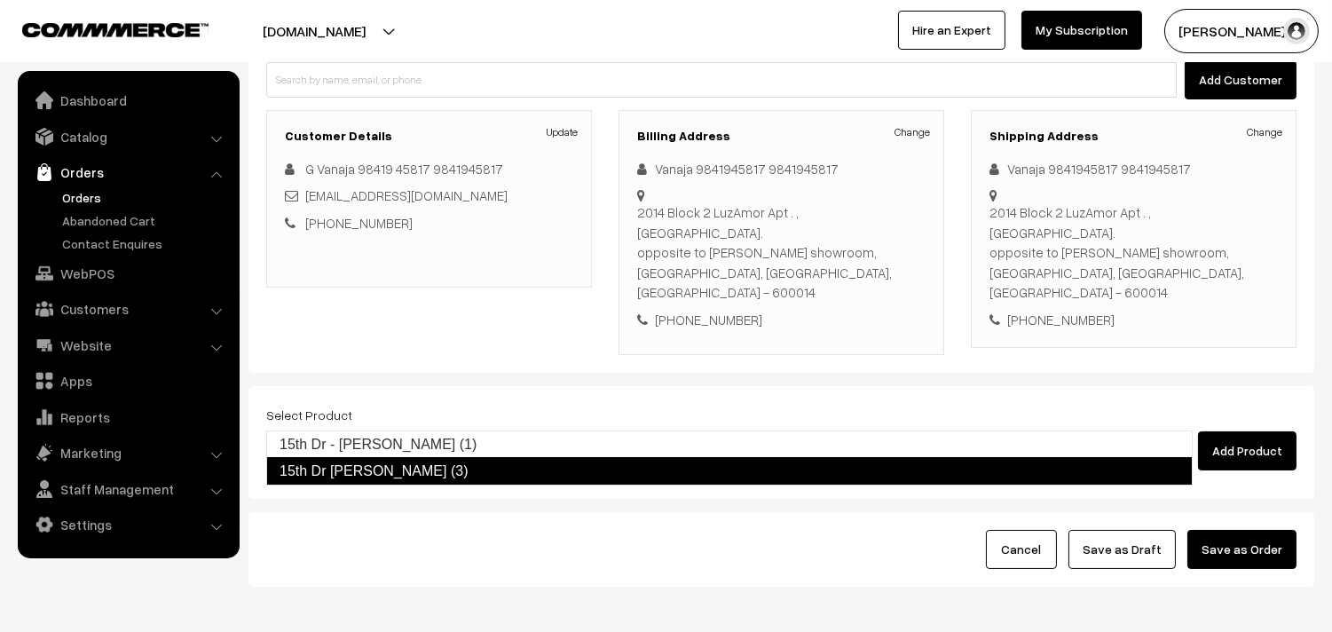
click at [465, 475] on link "15th Dr [PERSON_NAME] (3)" at bounding box center [729, 471] width 927 height 28
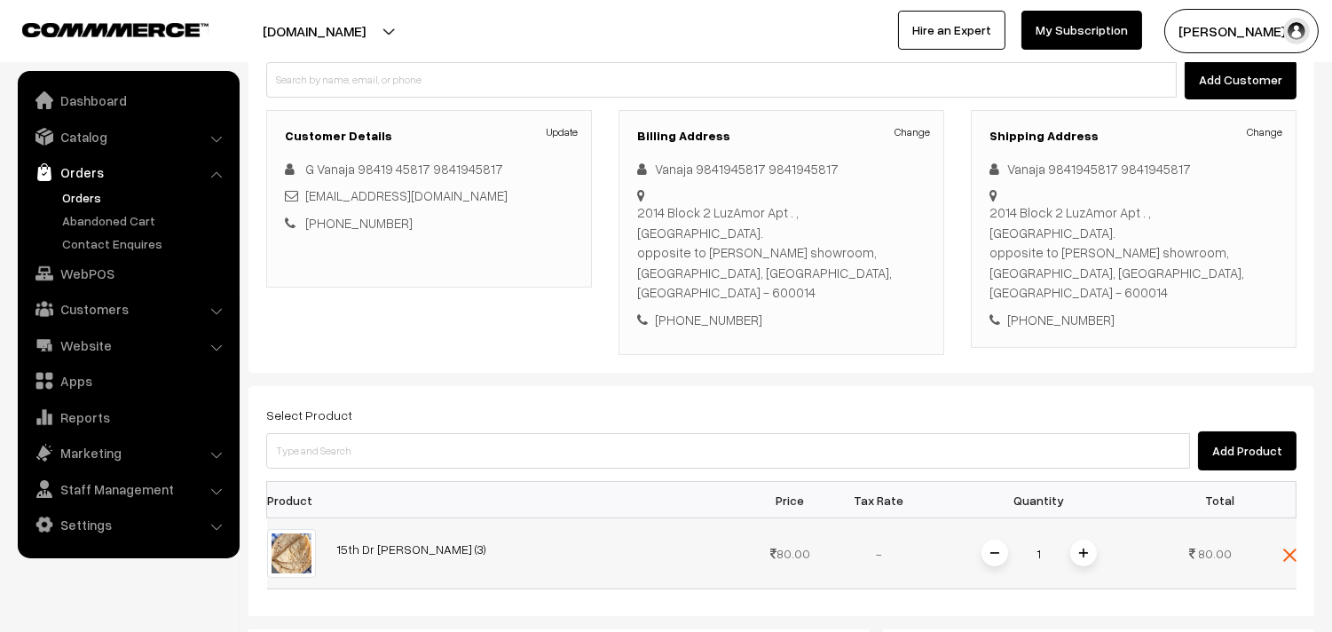
click at [1076, 540] on span at bounding box center [1083, 553] width 27 height 27
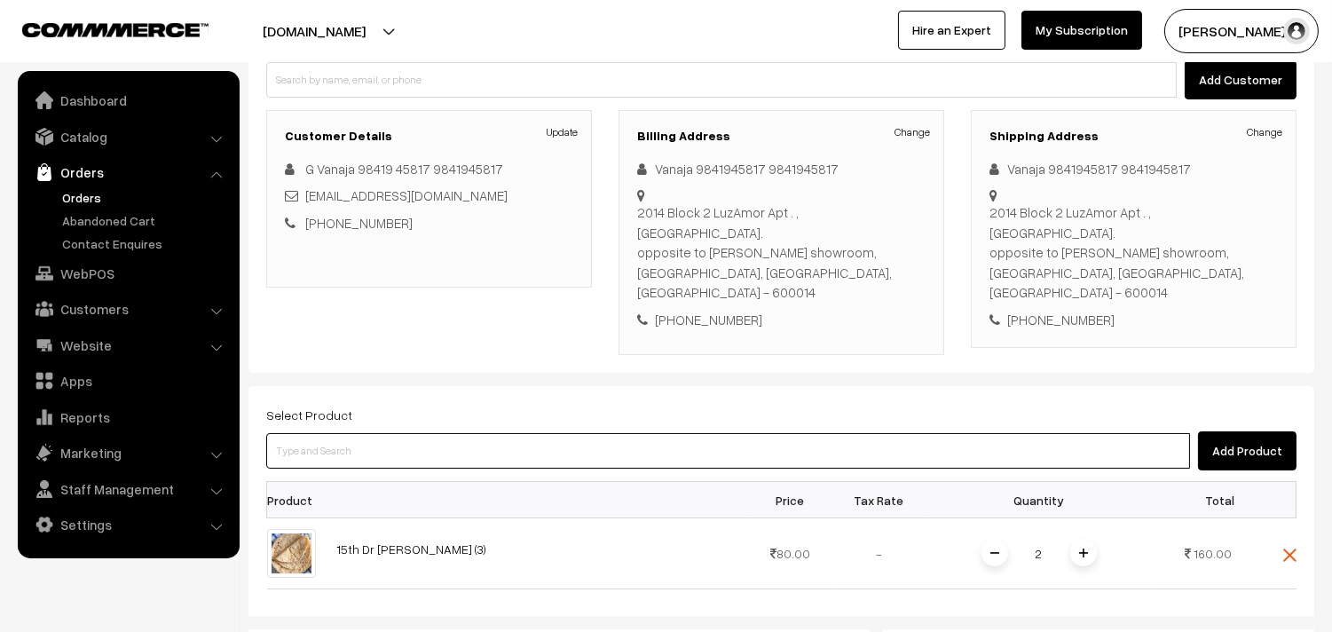
click at [911, 433] on input at bounding box center [728, 451] width 924 height 36
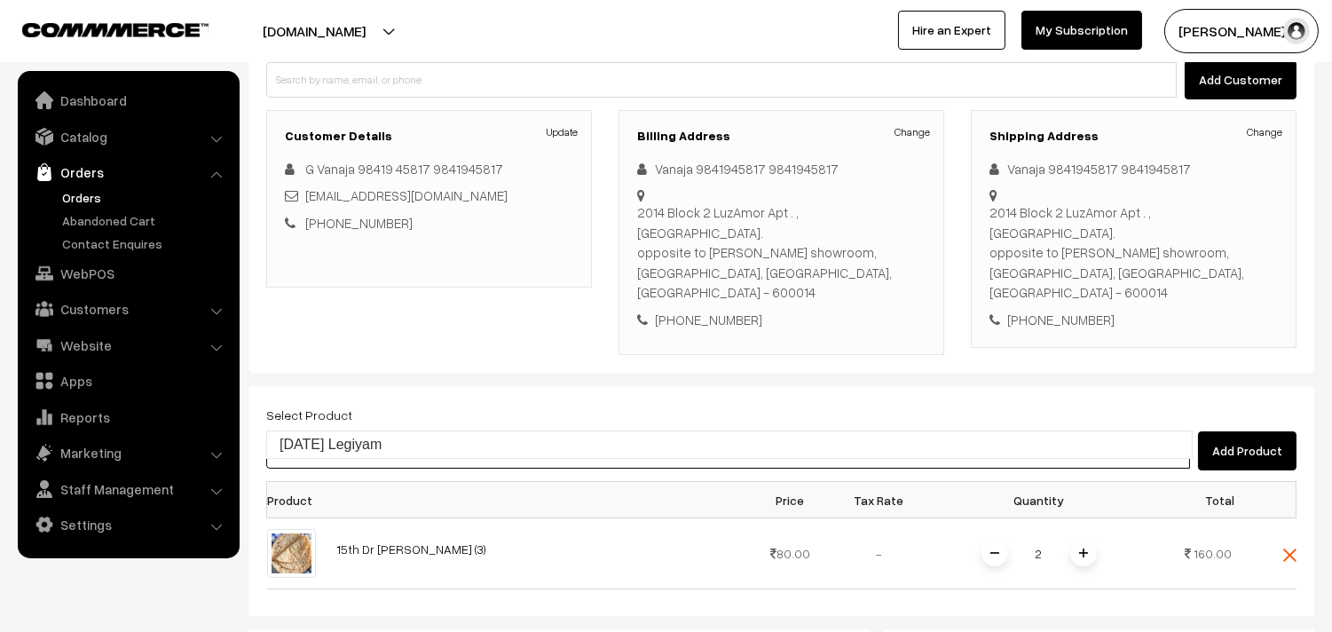
type input "Diwali Legiyam"
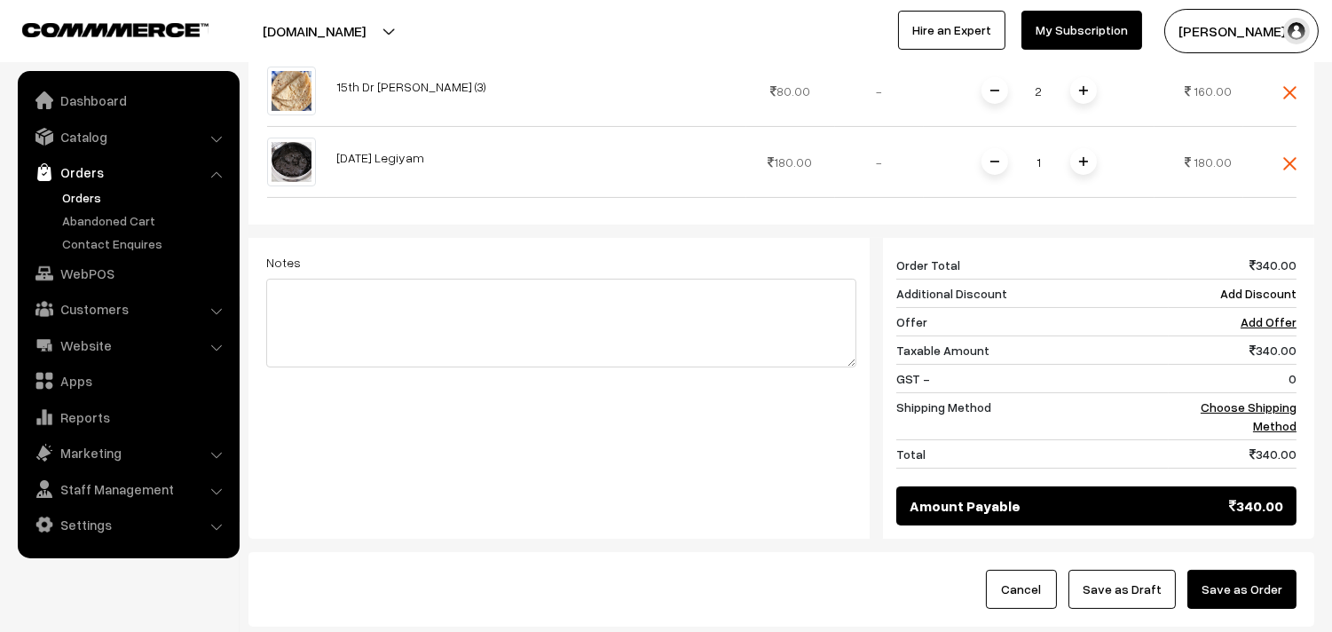
scroll to position [690, 0]
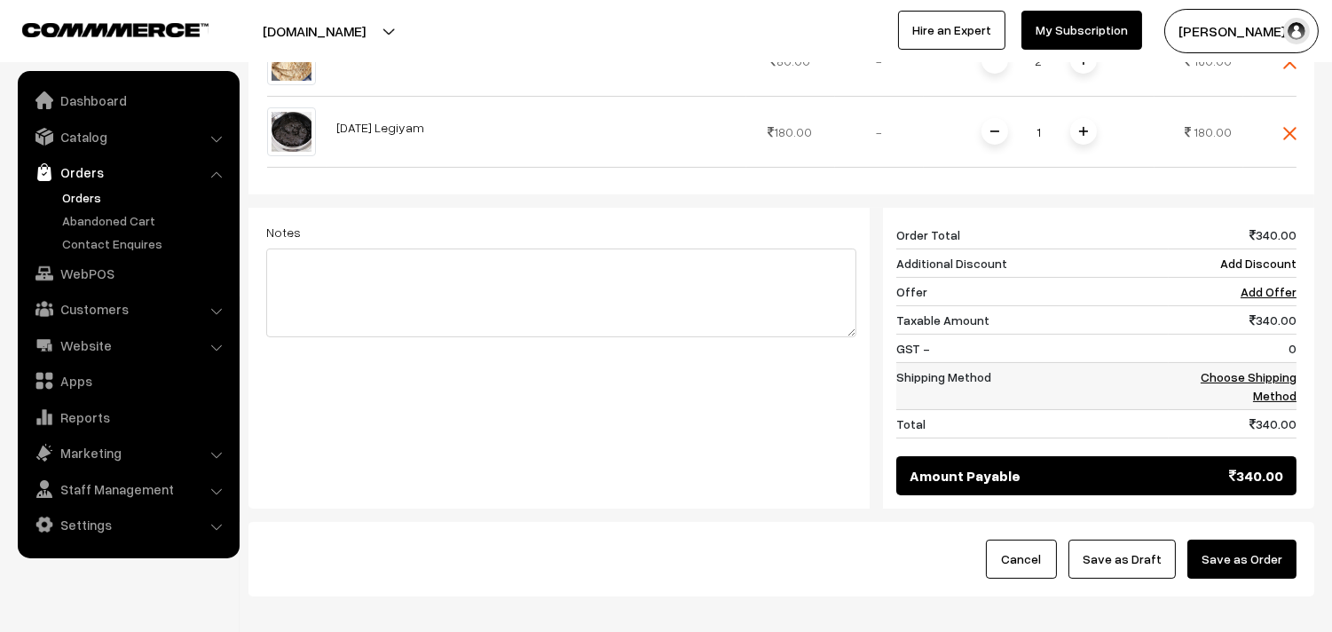
click at [1269, 369] on link "Choose Shipping Method" at bounding box center [1249, 386] width 96 height 34
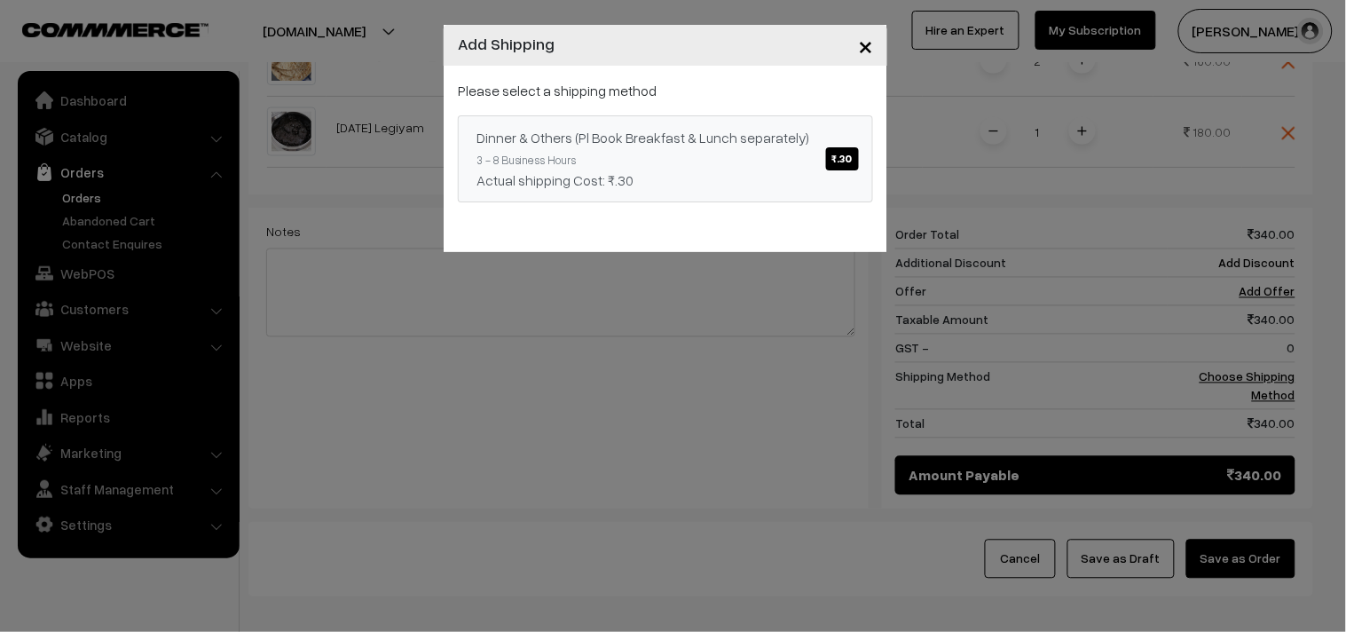
click at [839, 157] on span "₹.30" at bounding box center [842, 158] width 33 height 23
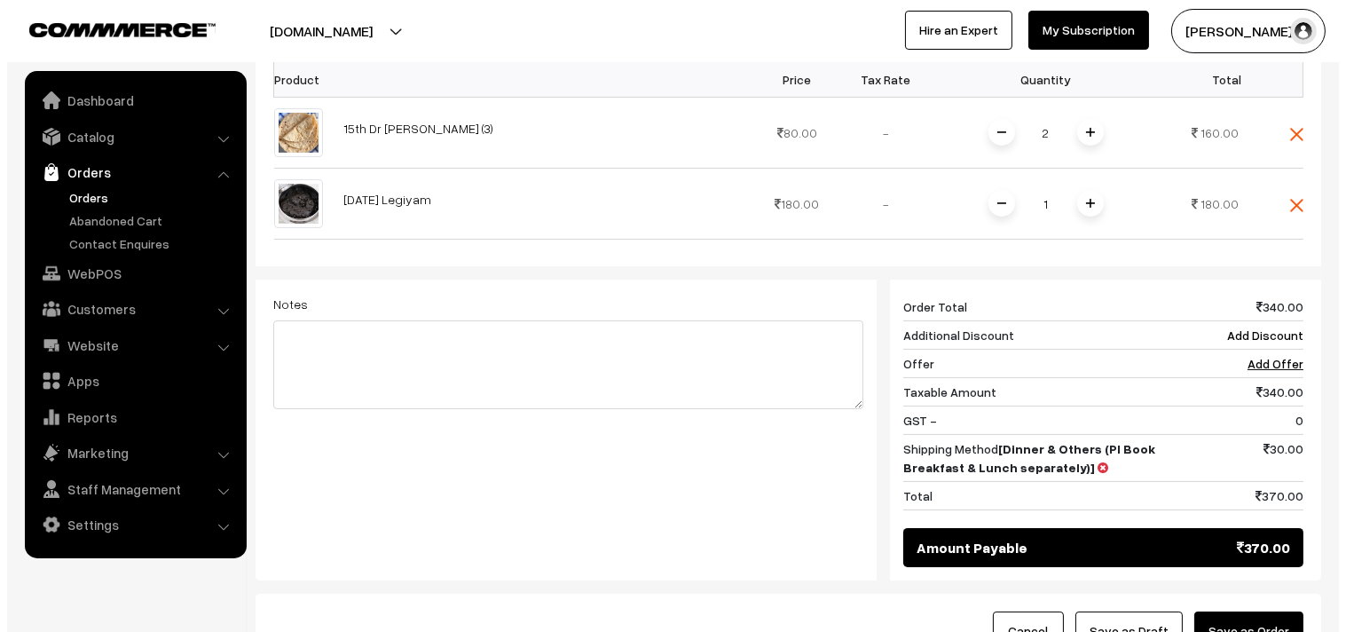
scroll to position [646, 0]
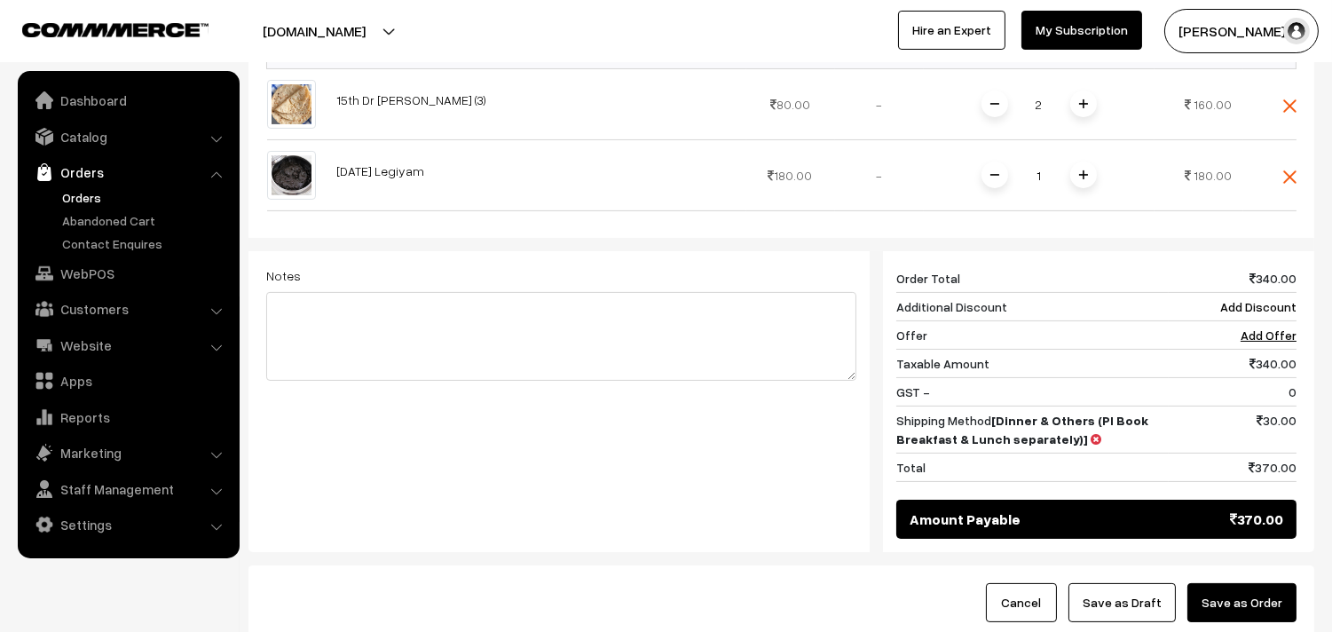
click at [1243, 583] on button "Save as Order" at bounding box center [1242, 602] width 109 height 39
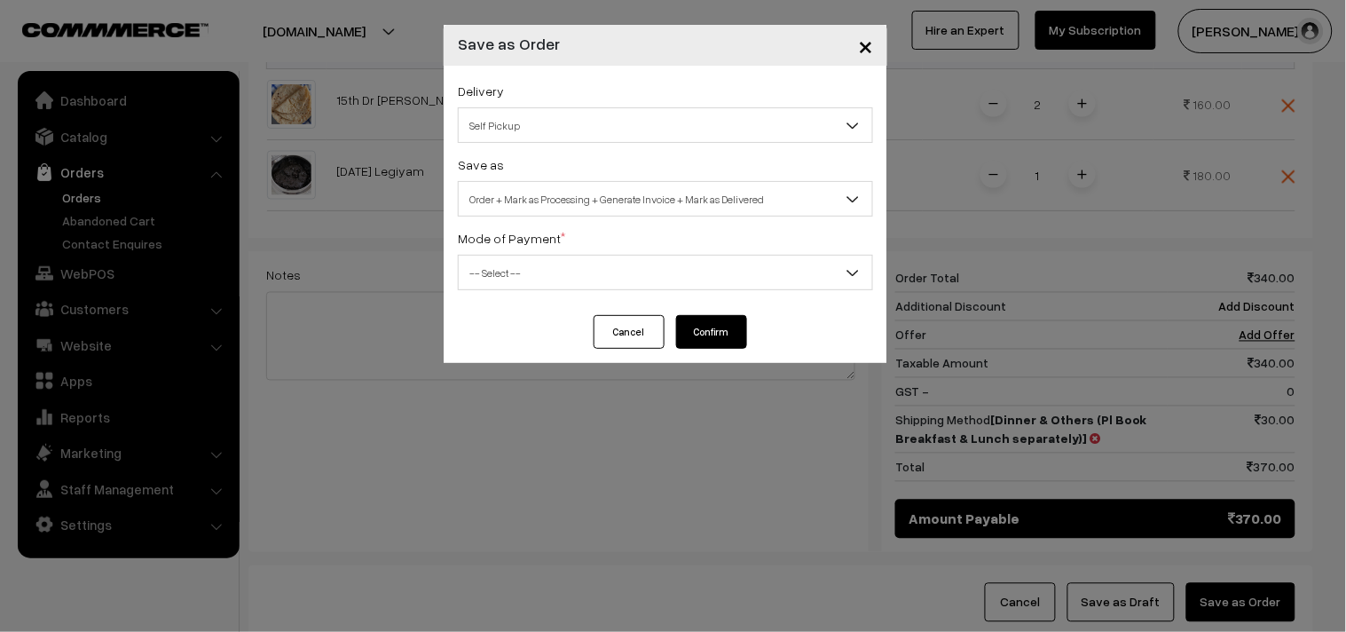
click at [704, 126] on span "Self Pickup" at bounding box center [666, 125] width 414 height 31
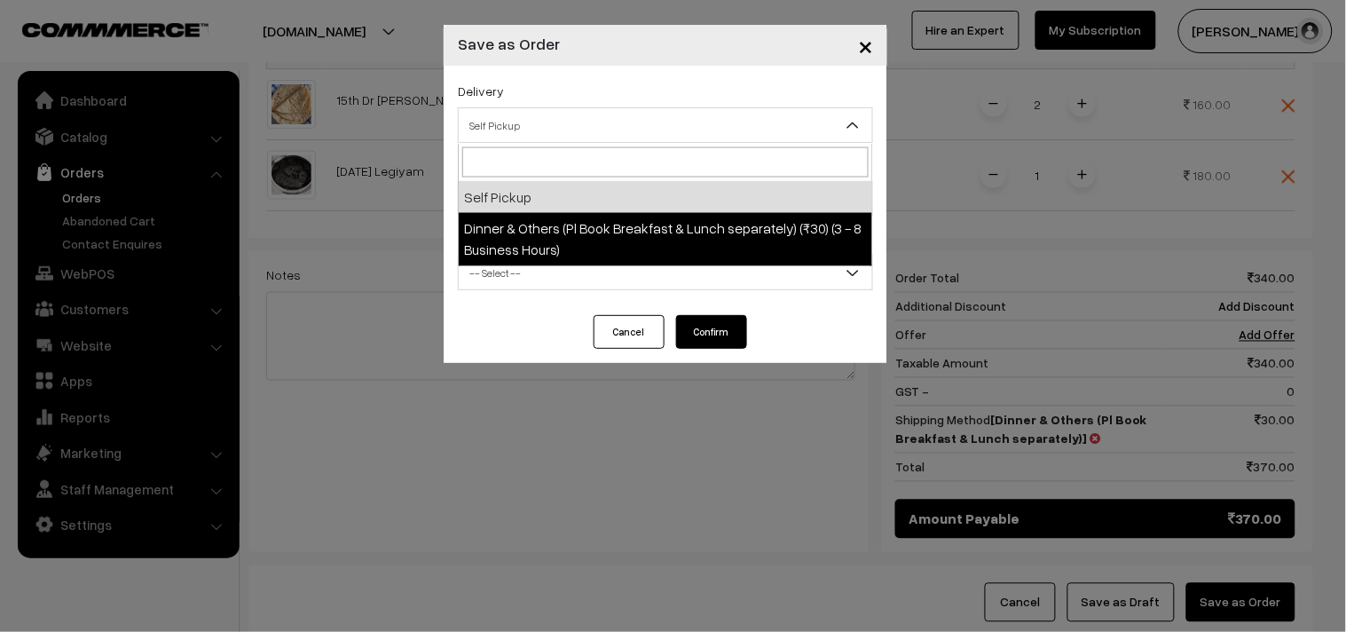
select select "DOP1"
select select "3"
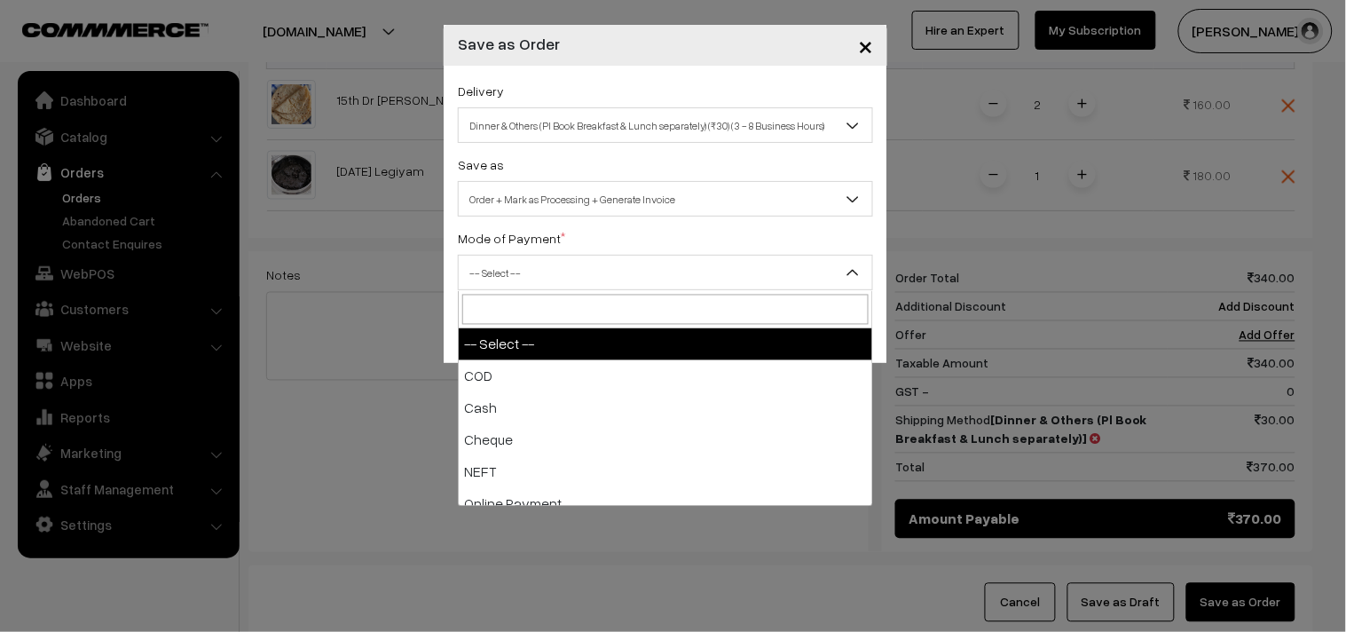
click at [690, 268] on span "-- Select --" at bounding box center [666, 272] width 414 height 31
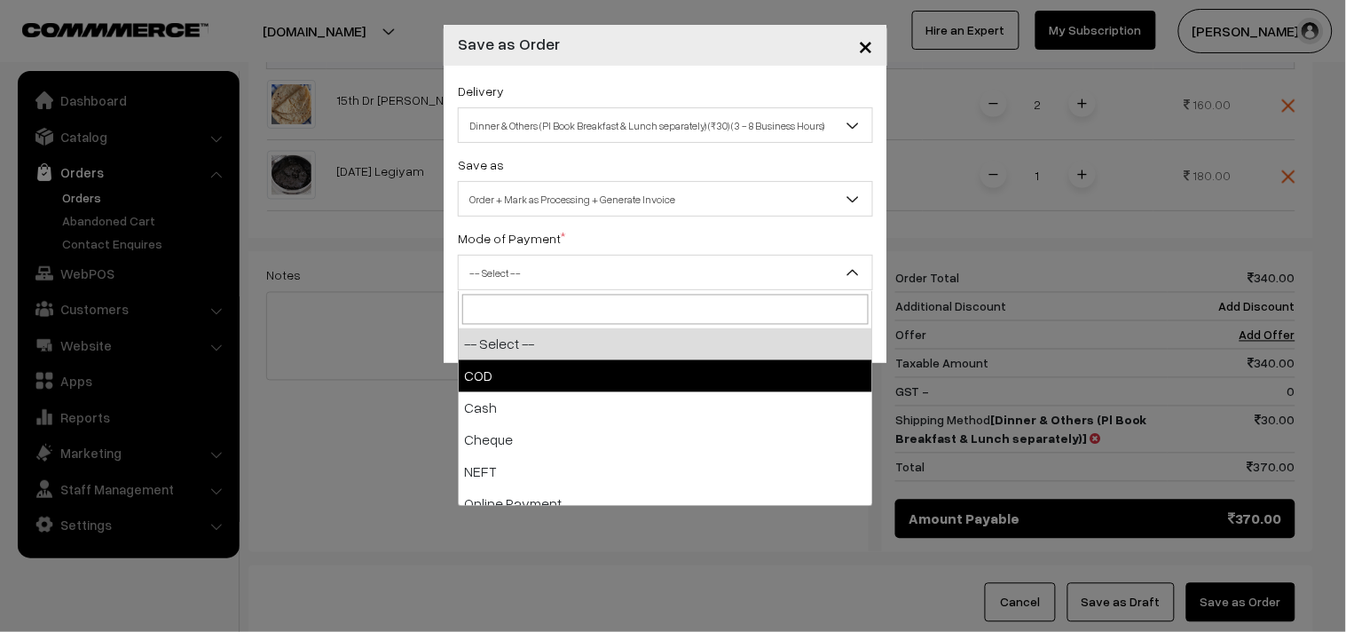
select select "1"
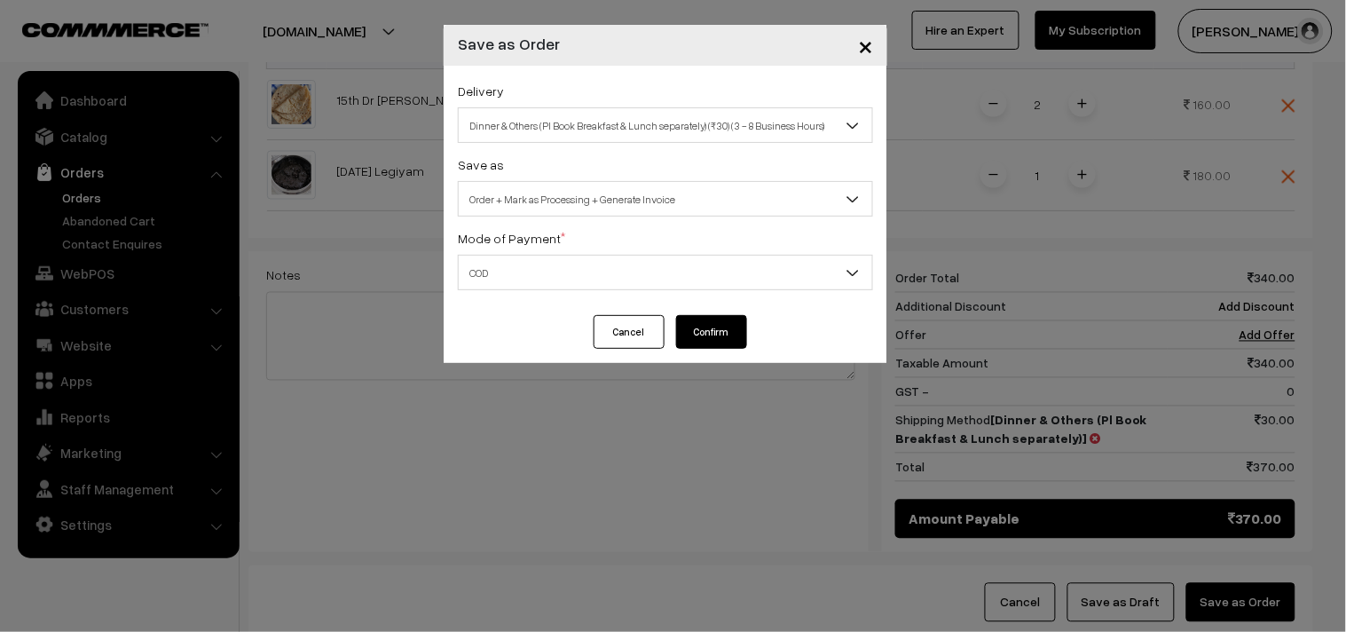
click at [722, 333] on button "Confirm" at bounding box center [711, 332] width 71 height 34
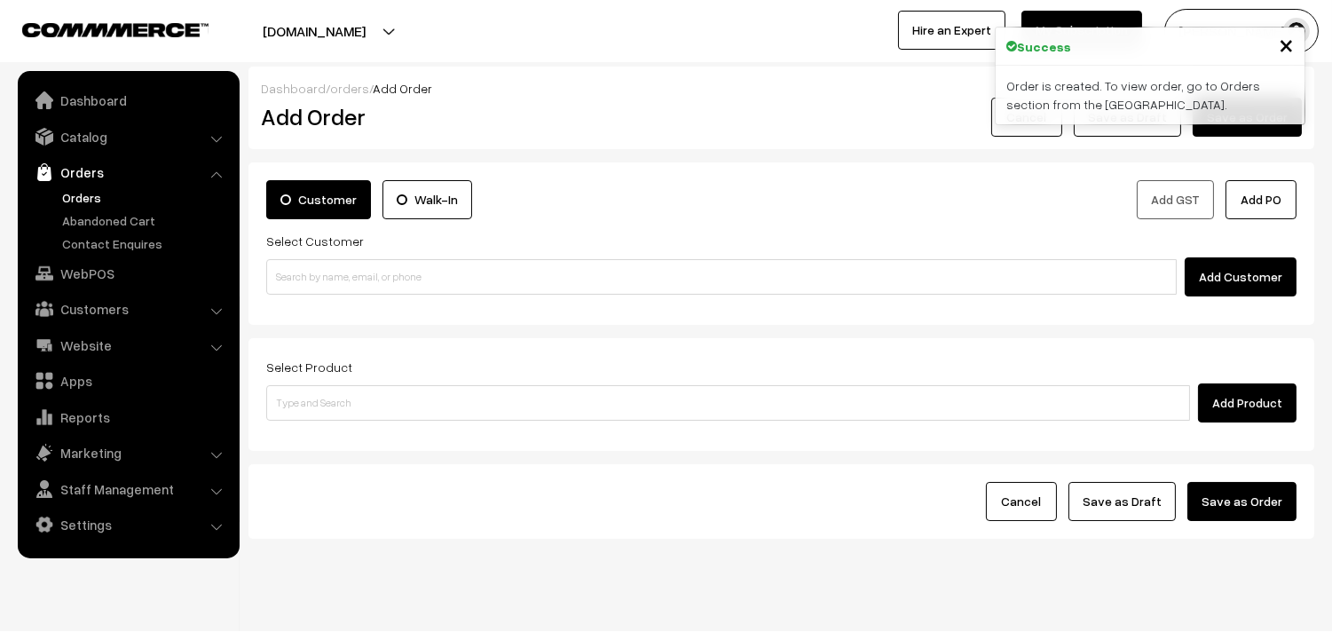
click at [72, 198] on link "Orders" at bounding box center [146, 197] width 176 height 19
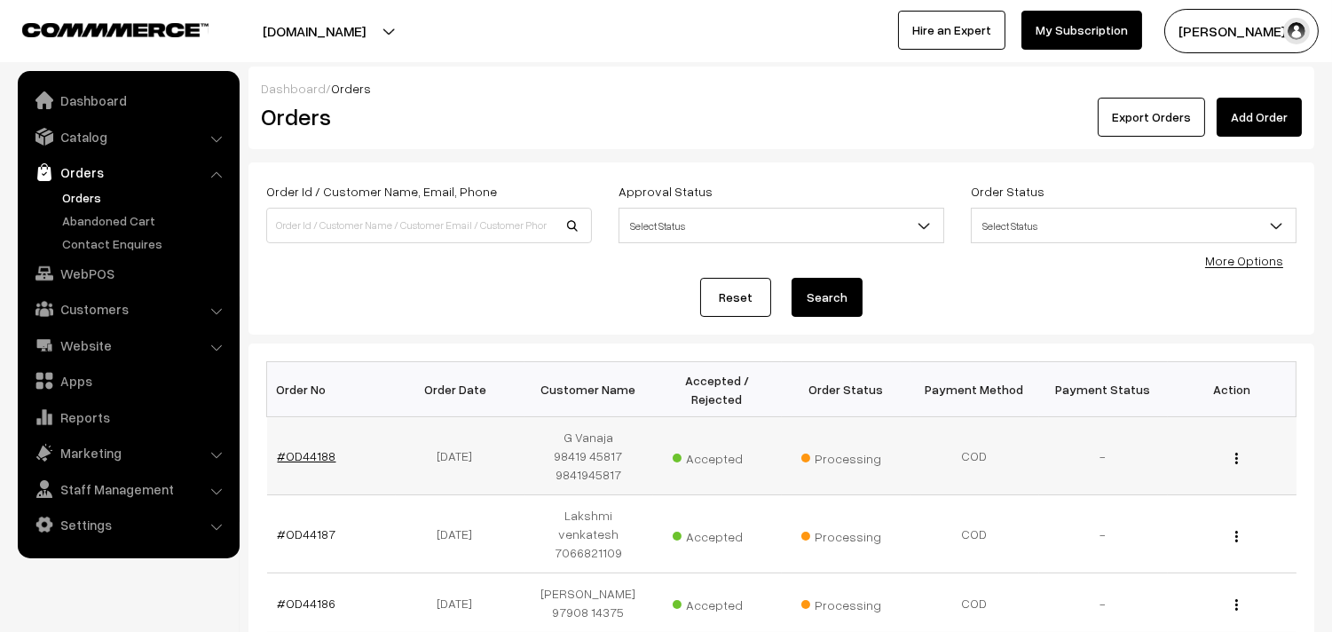
click at [308, 462] on link "#OD44188" at bounding box center [307, 455] width 59 height 15
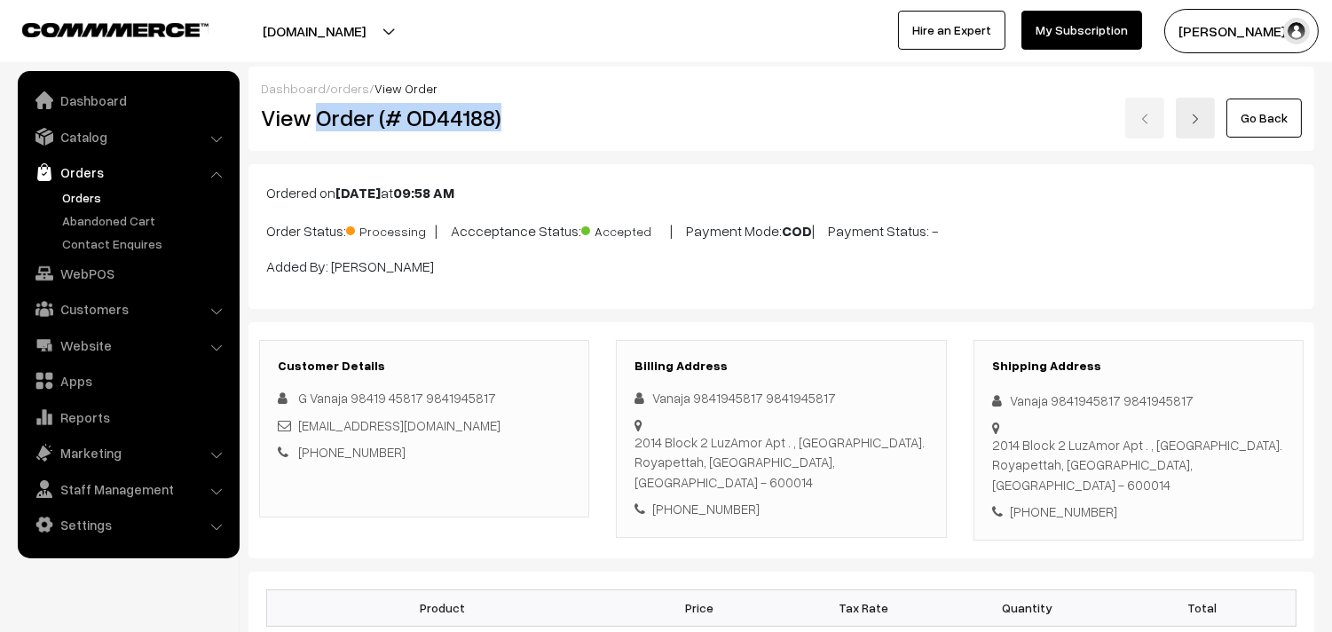
drag, startPoint x: 316, startPoint y: 118, endPoint x: 571, endPoint y: 114, distance: 254.8
click at [571, 114] on h2 "View Order (# OD44188)" at bounding box center [425, 118] width 329 height 28
copy h2 "Order (# OD44188)"
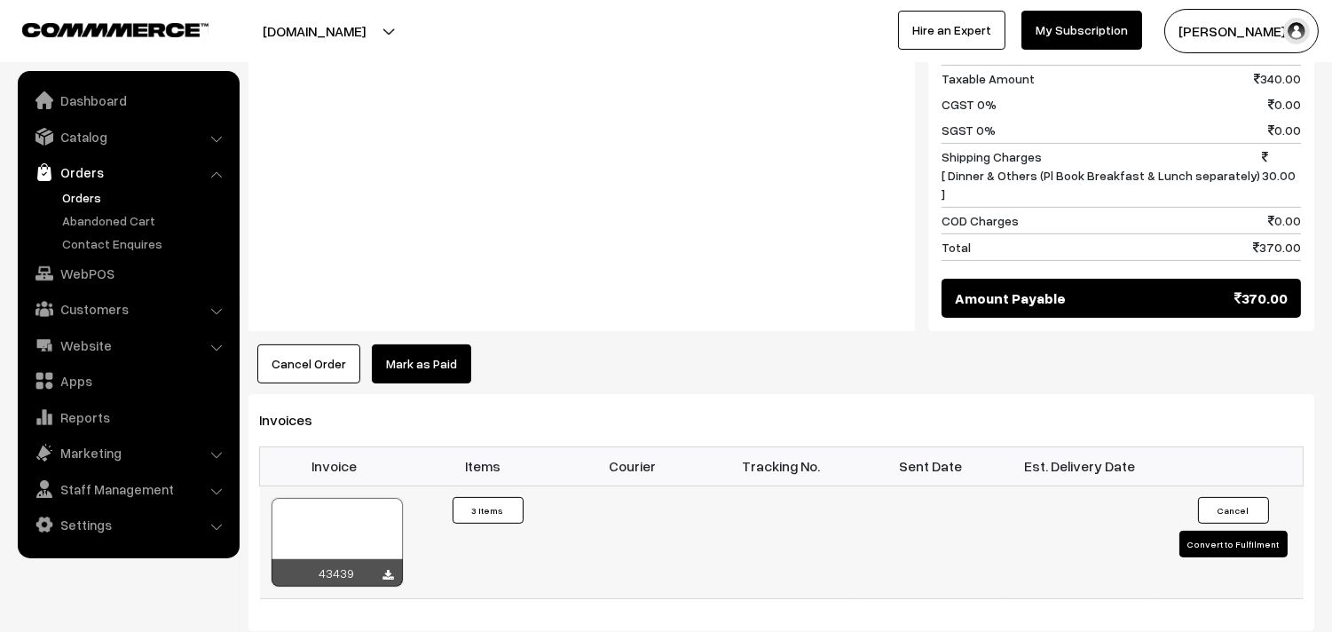
scroll to position [986, 0]
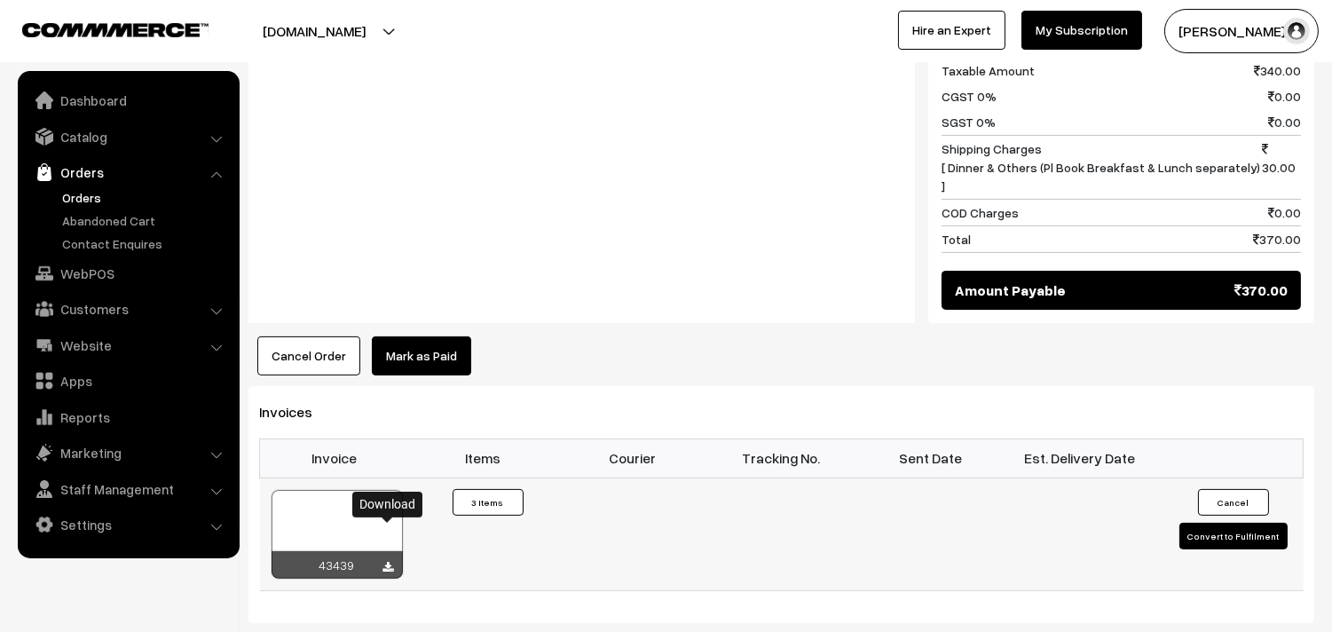
click at [391, 562] on icon at bounding box center [388, 568] width 11 height 12
click at [89, 267] on link "WebPOS" at bounding box center [127, 273] width 211 height 32
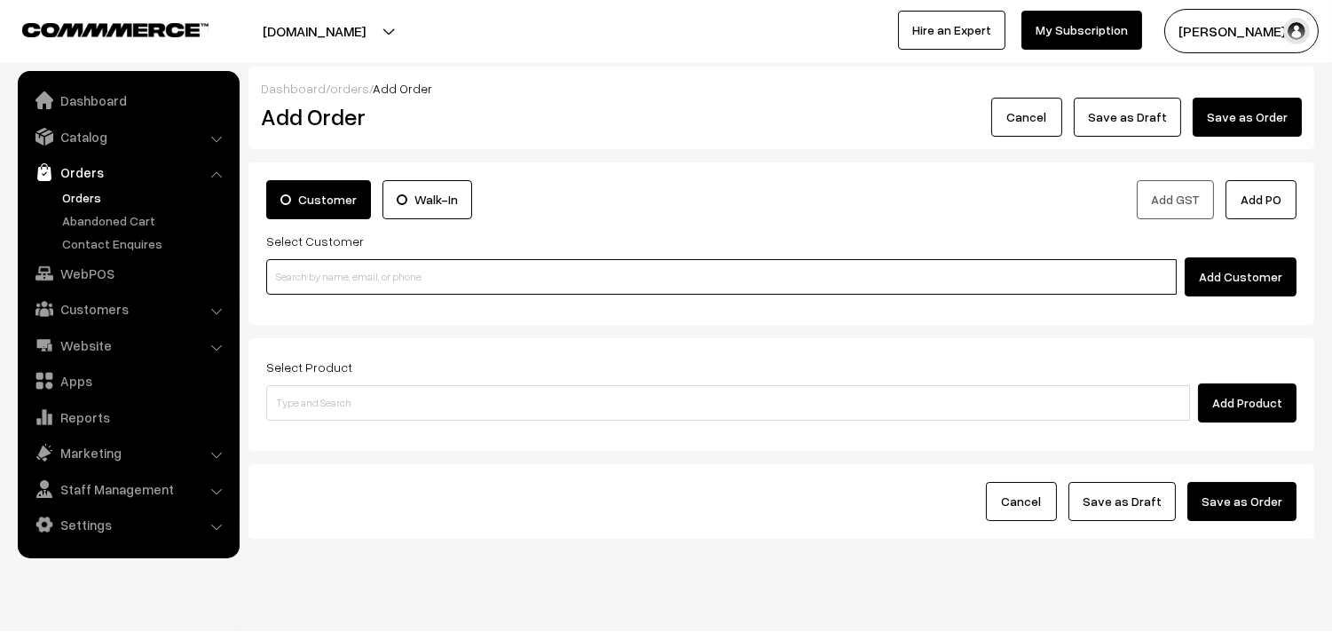
click at [298, 287] on input at bounding box center [721, 277] width 911 height 36
paste input "+91 73055 94177"
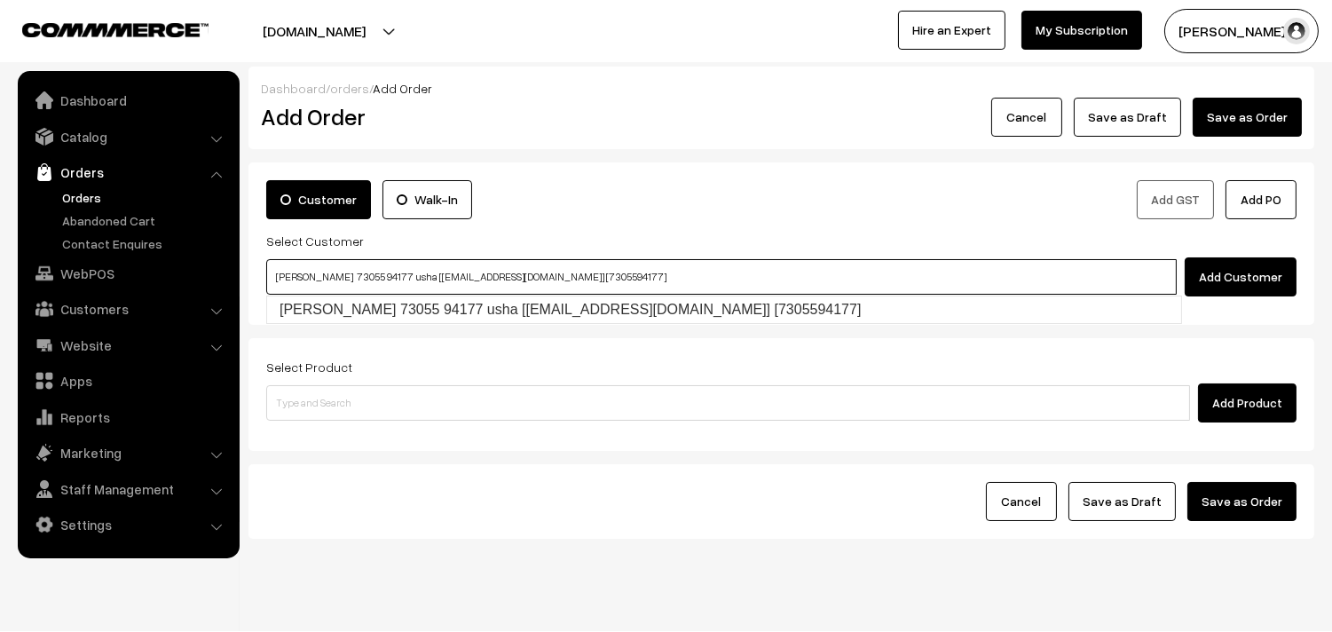
type input "usha shankar 73055 94177 usha [Annams14@gmail.com] [7305594177]"
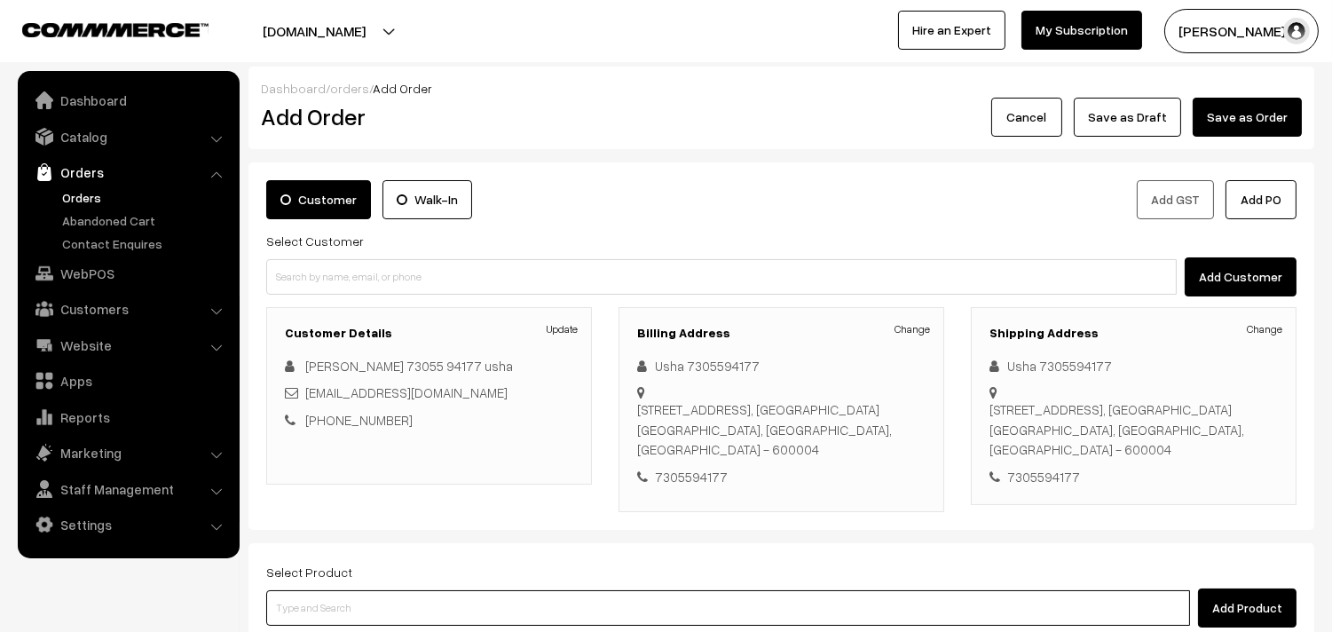
click at [454, 591] on input at bounding box center [728, 608] width 924 height 36
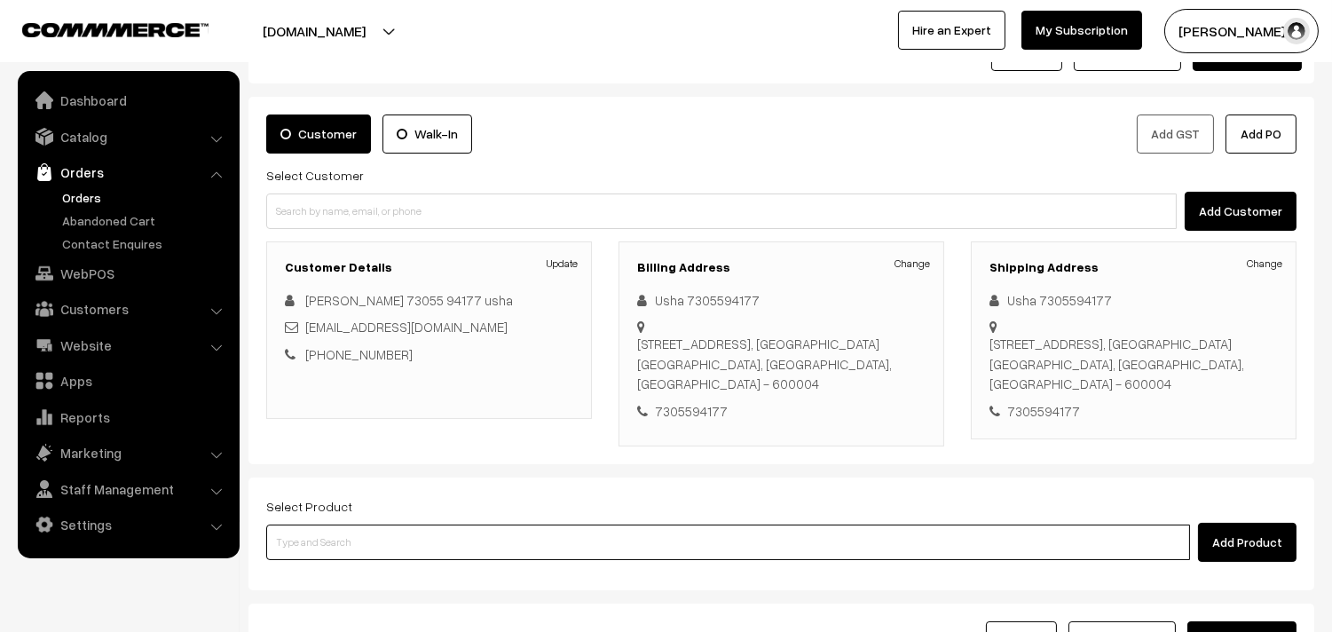
scroll to position [99, 0]
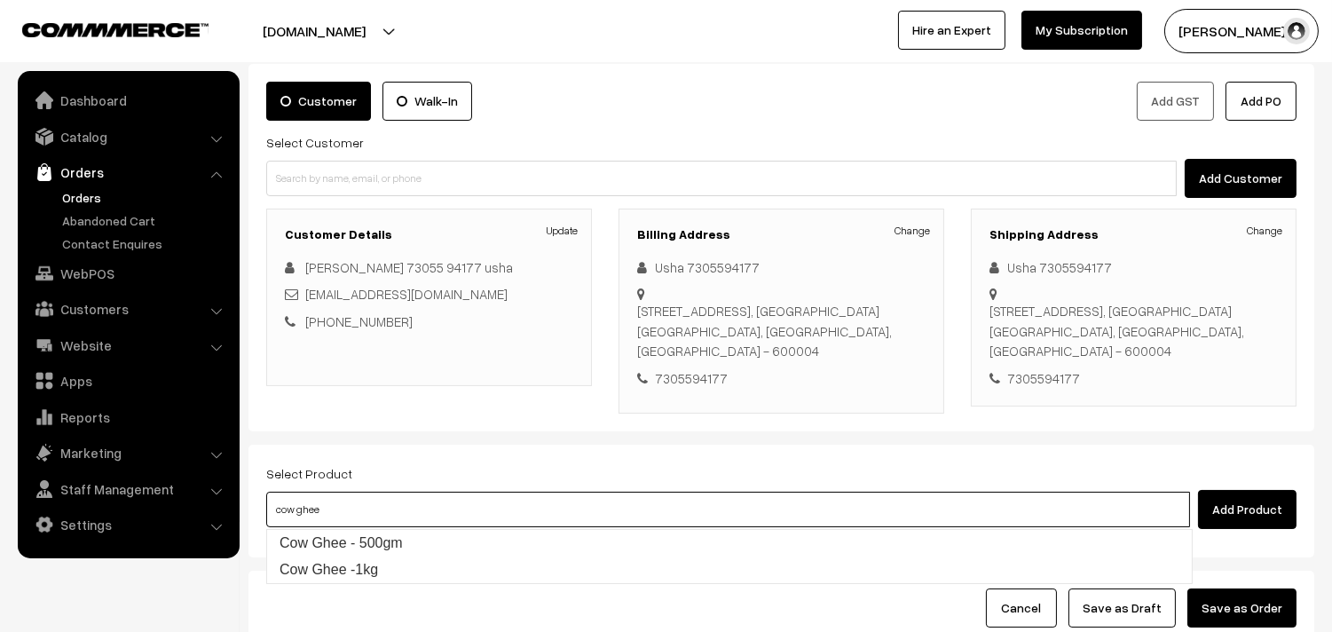
type input "Cow Ghee - 500gm"
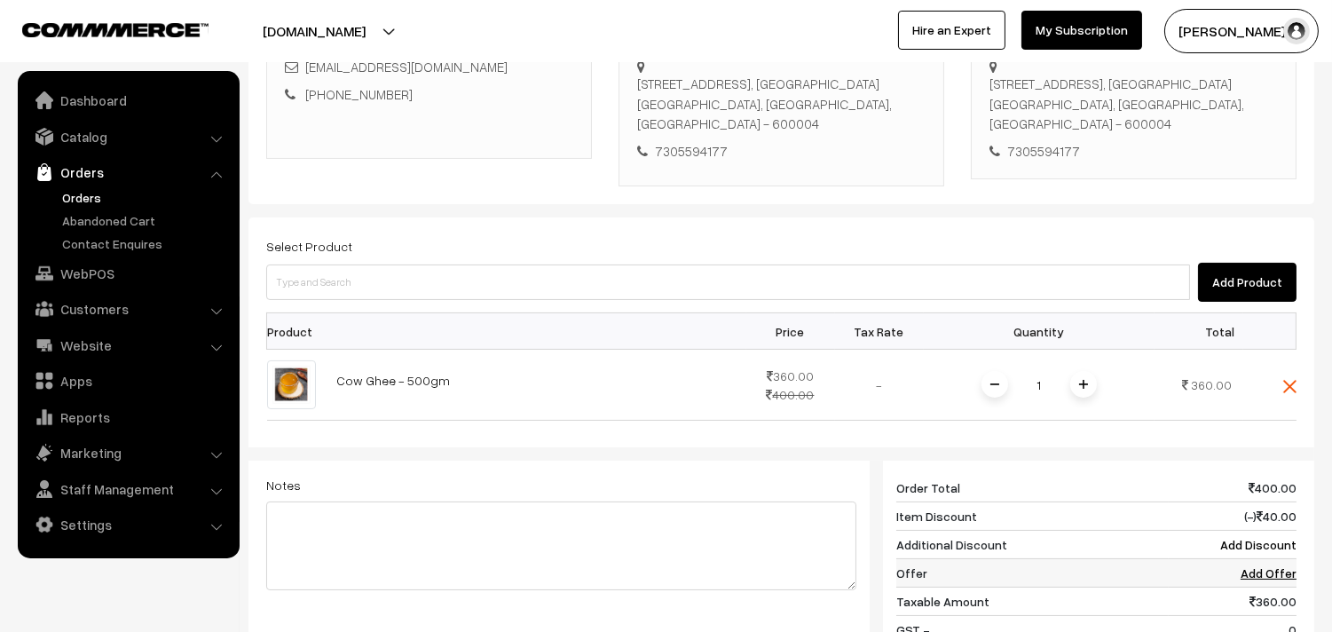
scroll to position [394, 0]
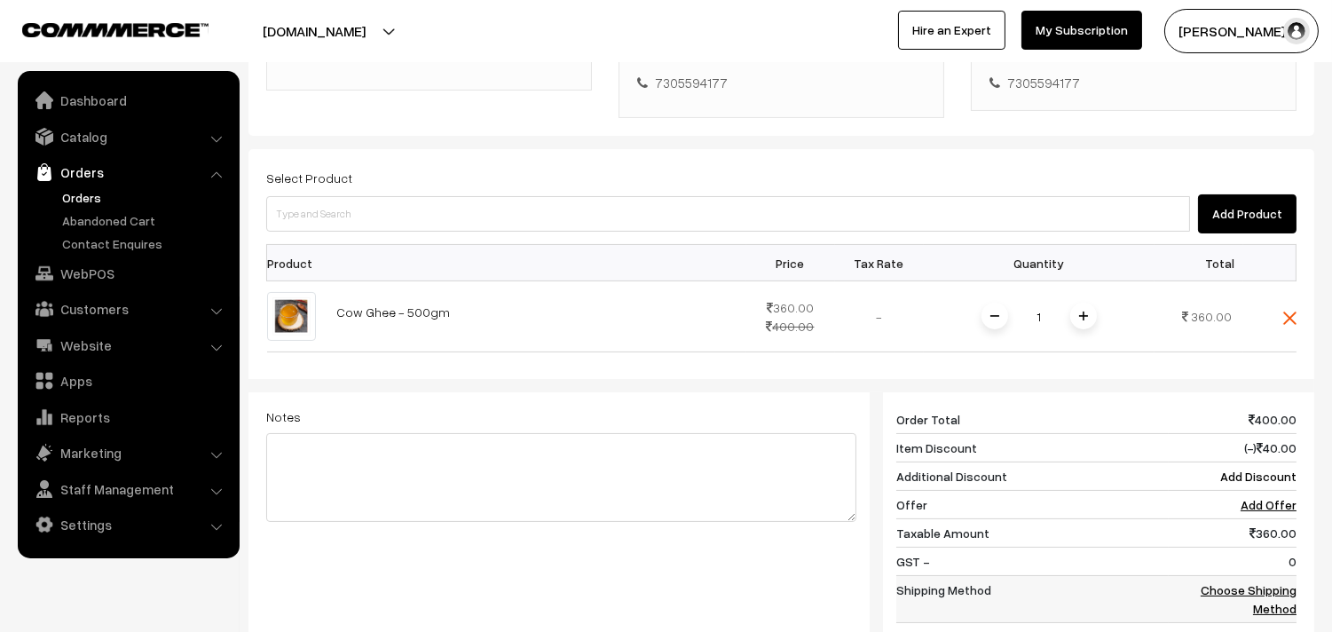
click at [1263, 590] on link "Choose Shipping Method" at bounding box center [1249, 599] width 96 height 34
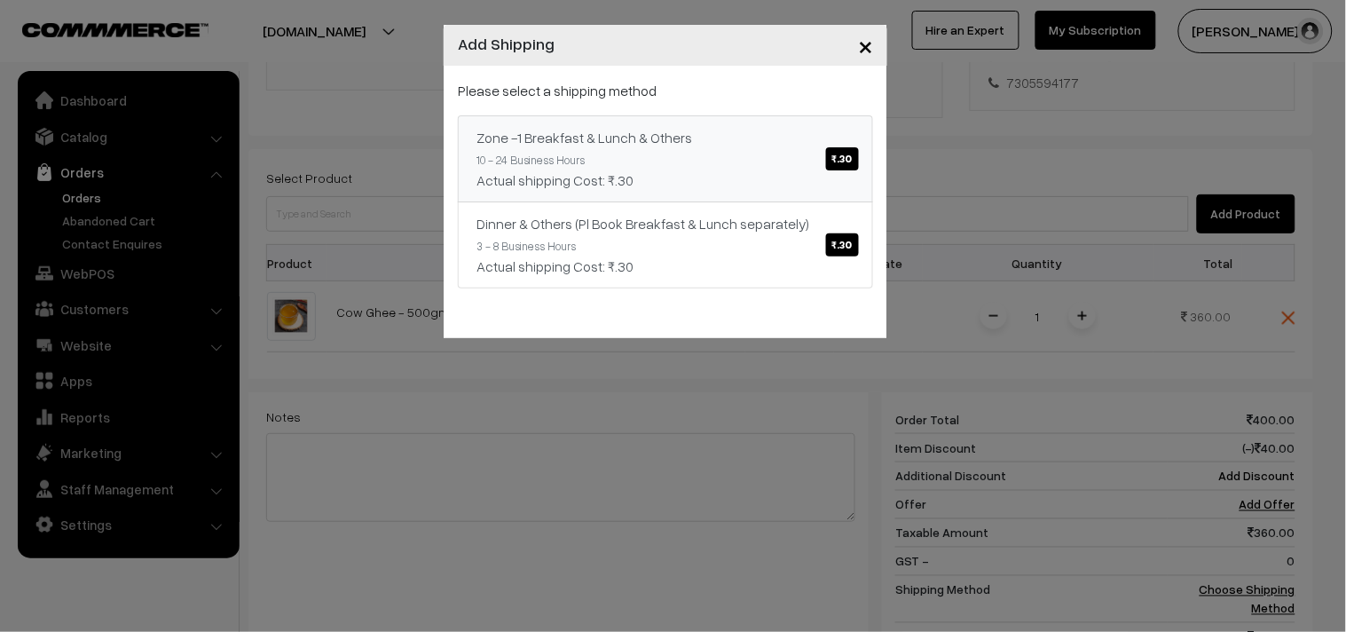
click at [848, 158] on span "₹.30" at bounding box center [842, 158] width 33 height 23
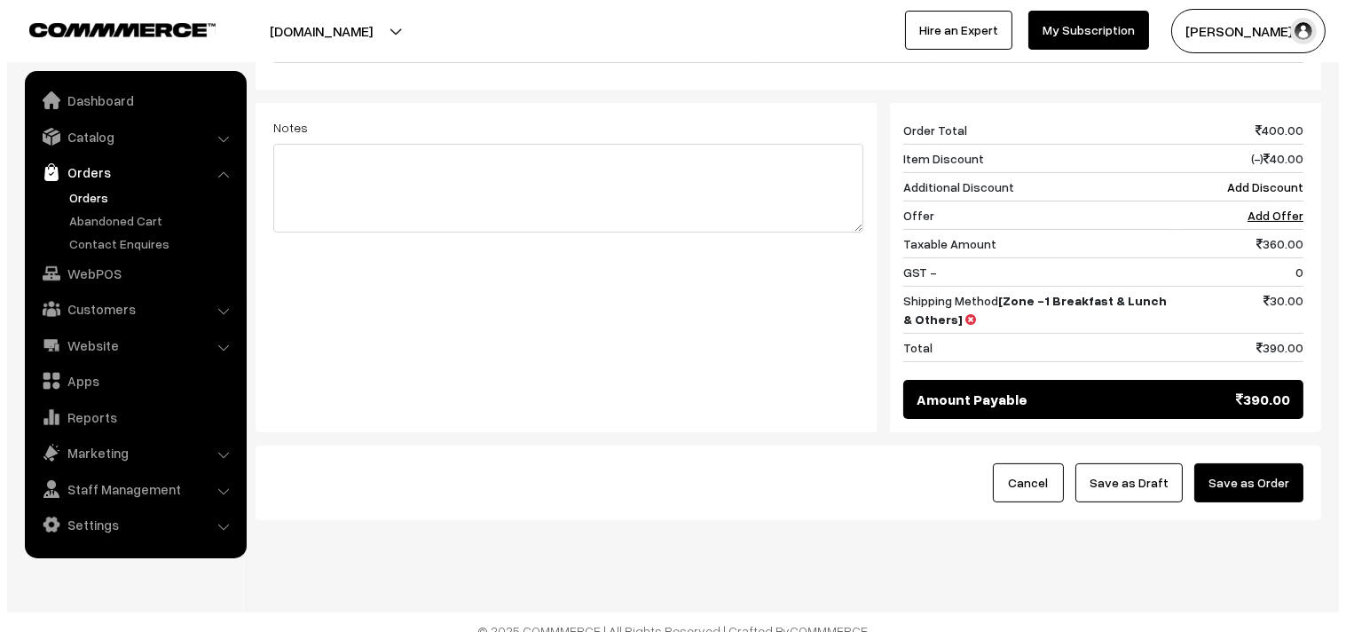
scroll to position [690, 0]
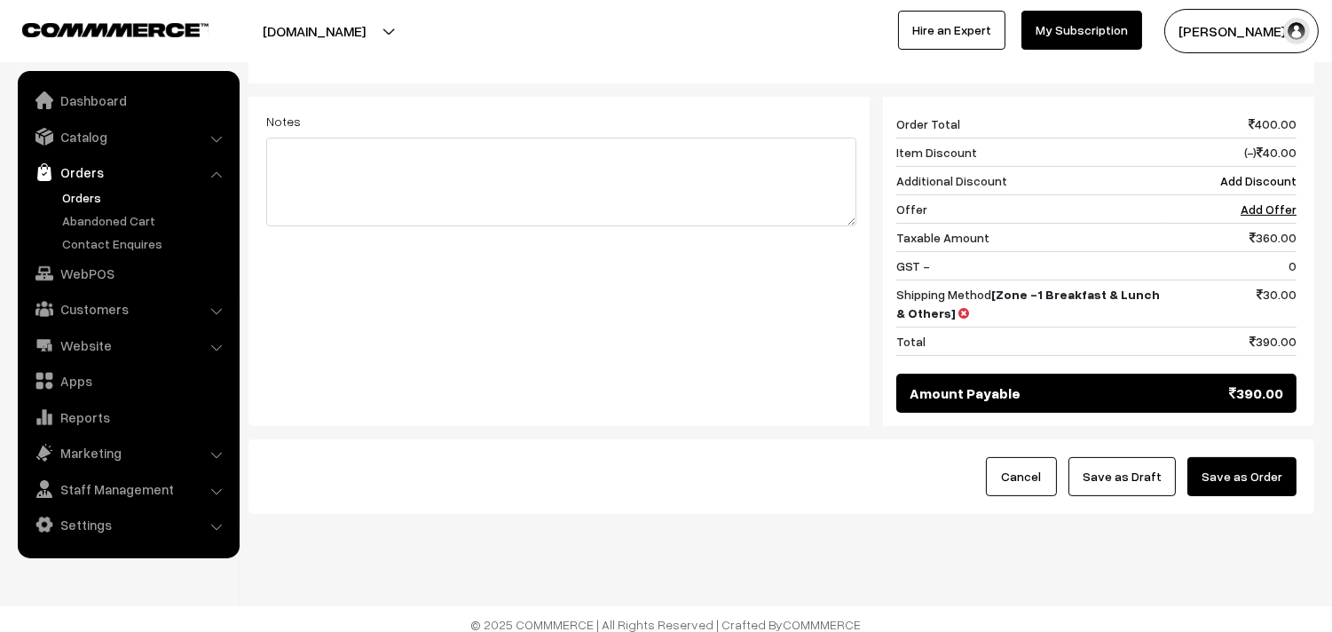
click at [1267, 480] on button "Save as Order" at bounding box center [1242, 476] width 109 height 39
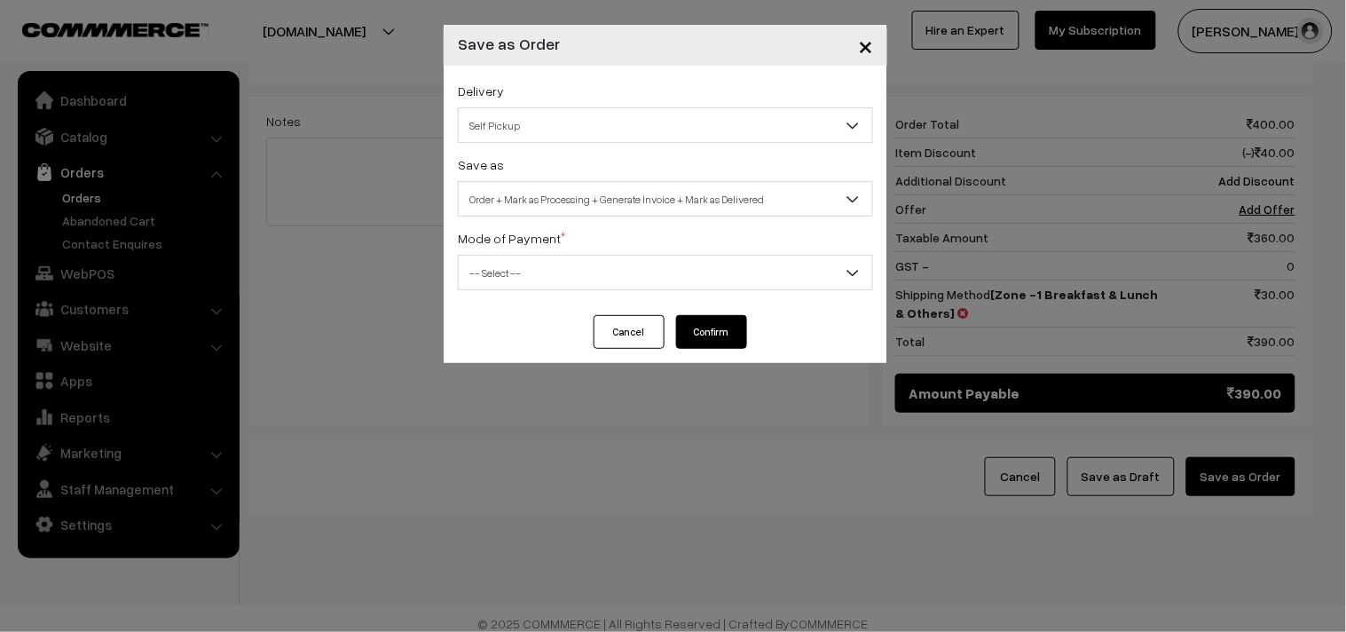
click at [598, 124] on span "Self Pickup" at bounding box center [666, 125] width 414 height 31
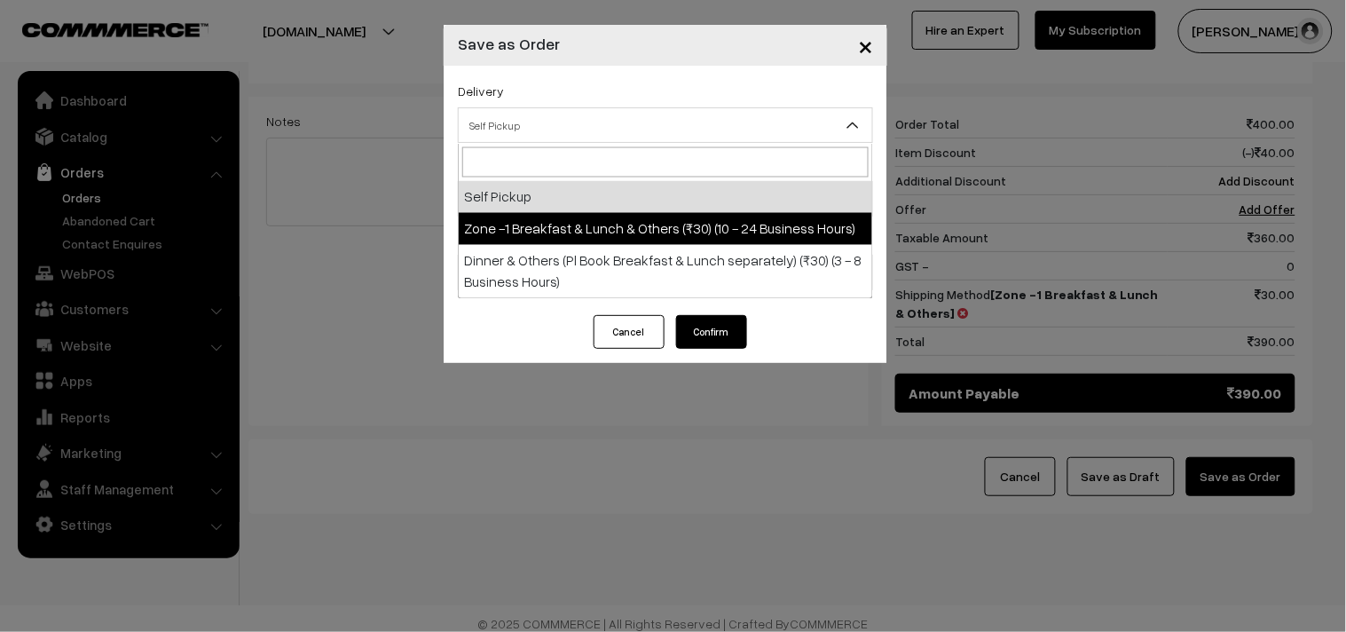
select select "ZON1"
select select "3"
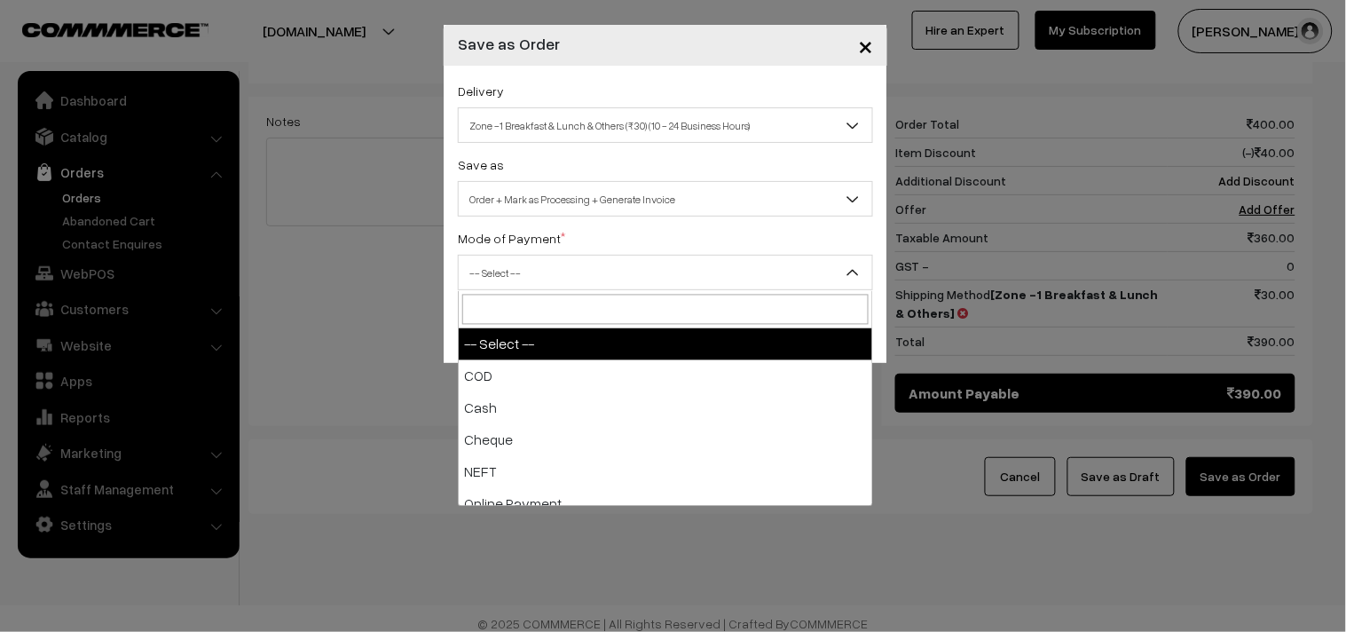
click at [615, 268] on span "-- Select --" at bounding box center [666, 272] width 414 height 31
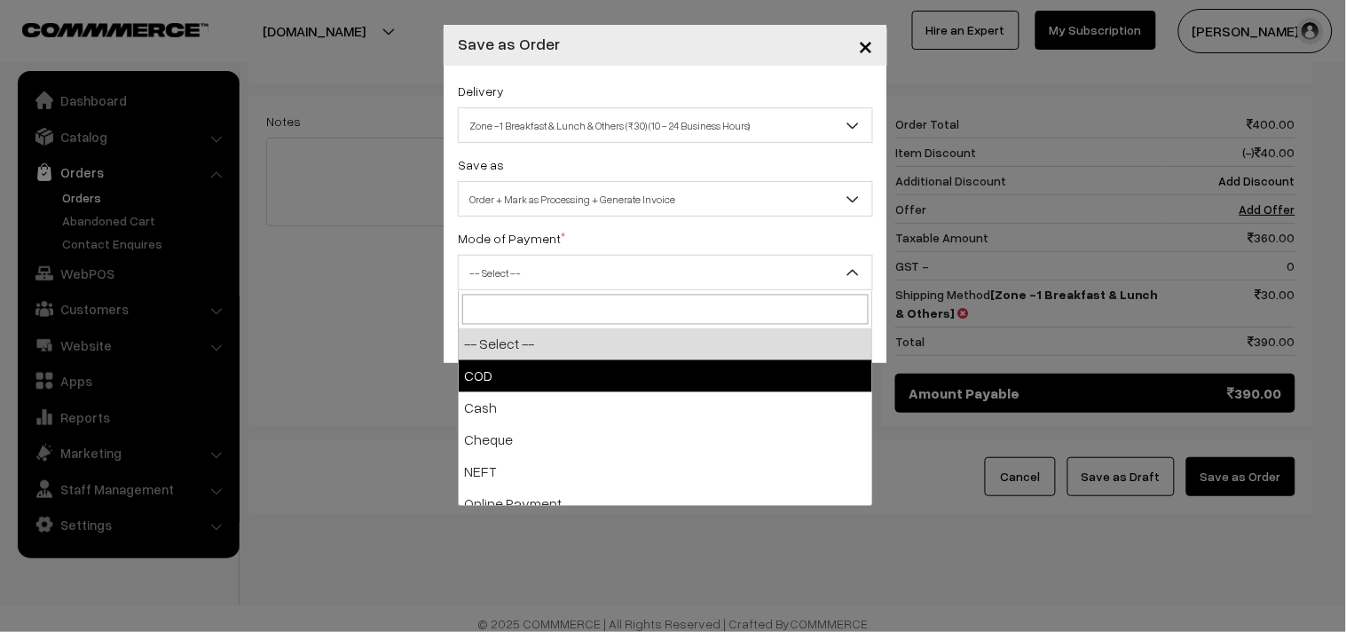
select select "1"
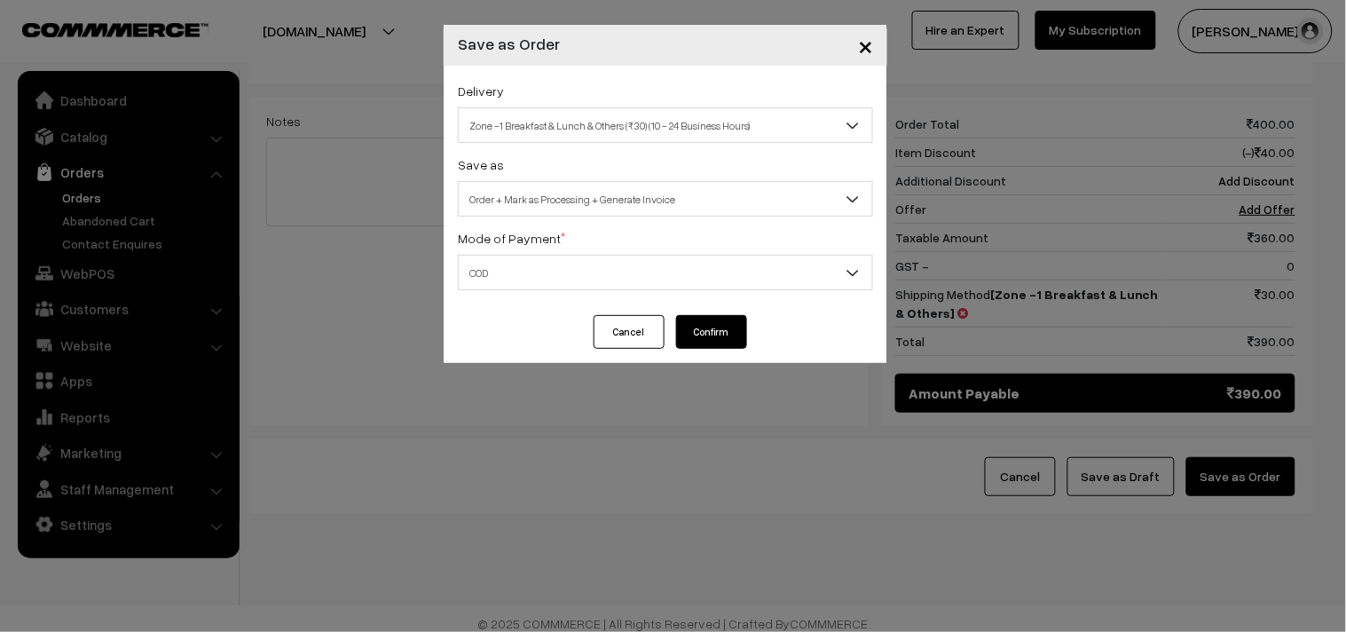
click at [698, 320] on button "Confirm" at bounding box center [711, 332] width 71 height 34
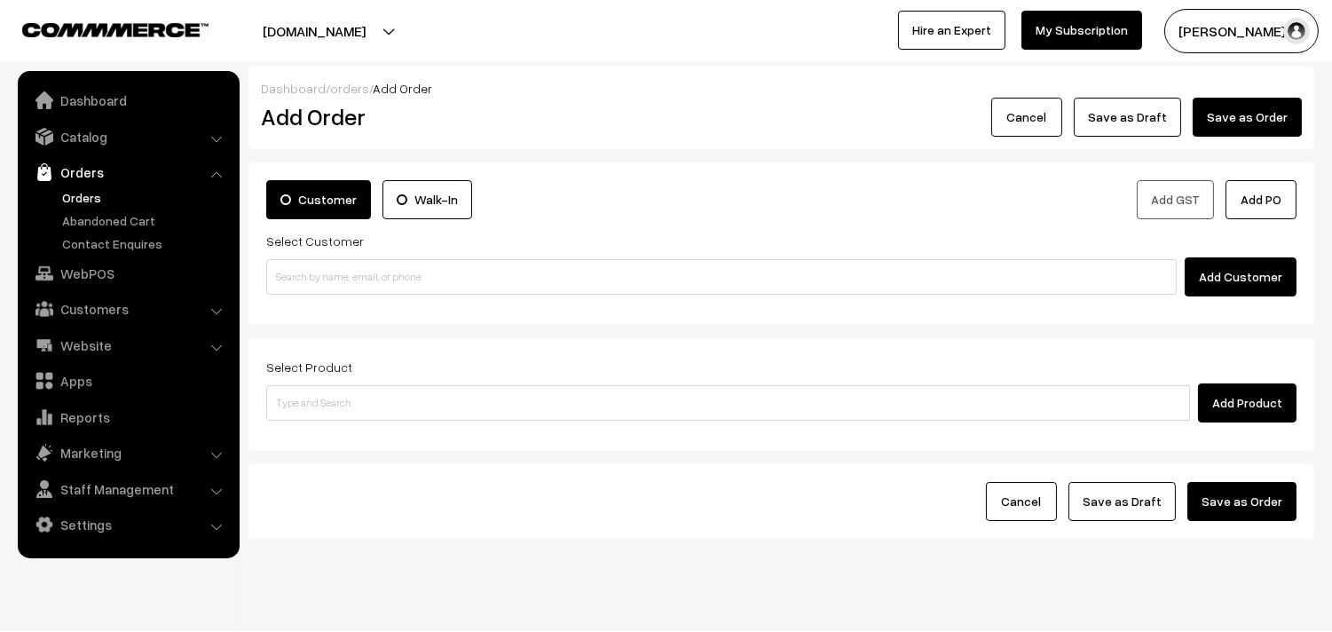
click at [76, 196] on link "Orders" at bounding box center [146, 197] width 176 height 19
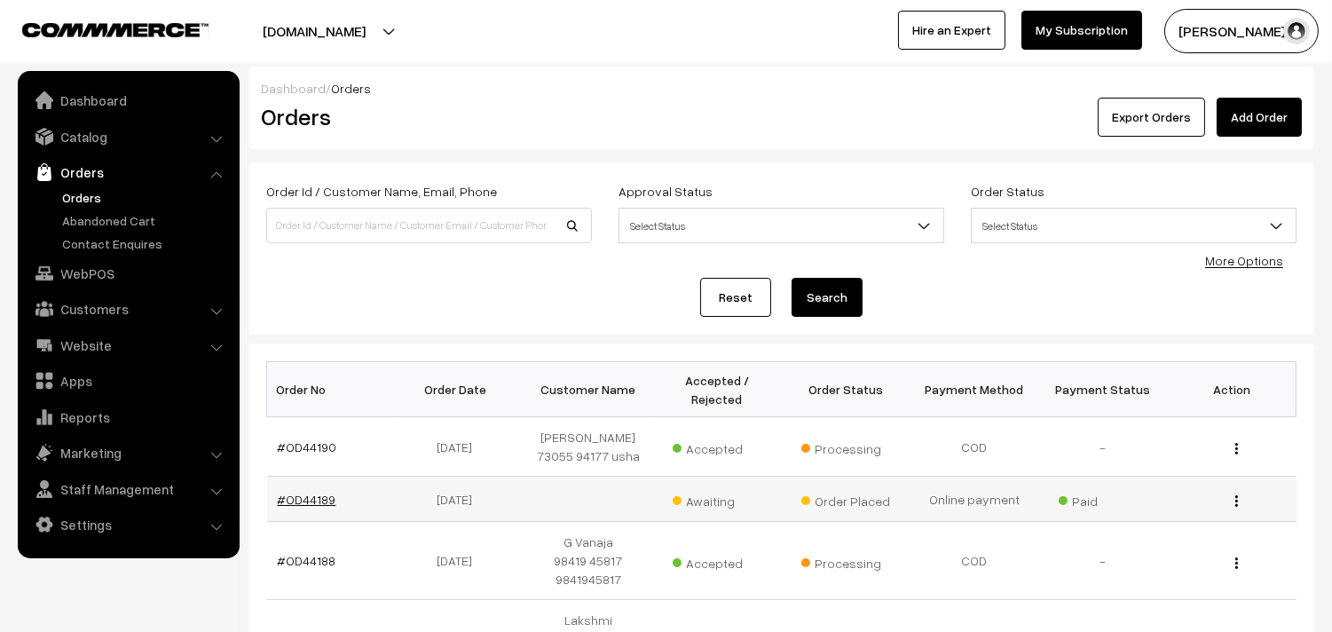
click at [322, 499] on link "#OD44189" at bounding box center [307, 499] width 59 height 15
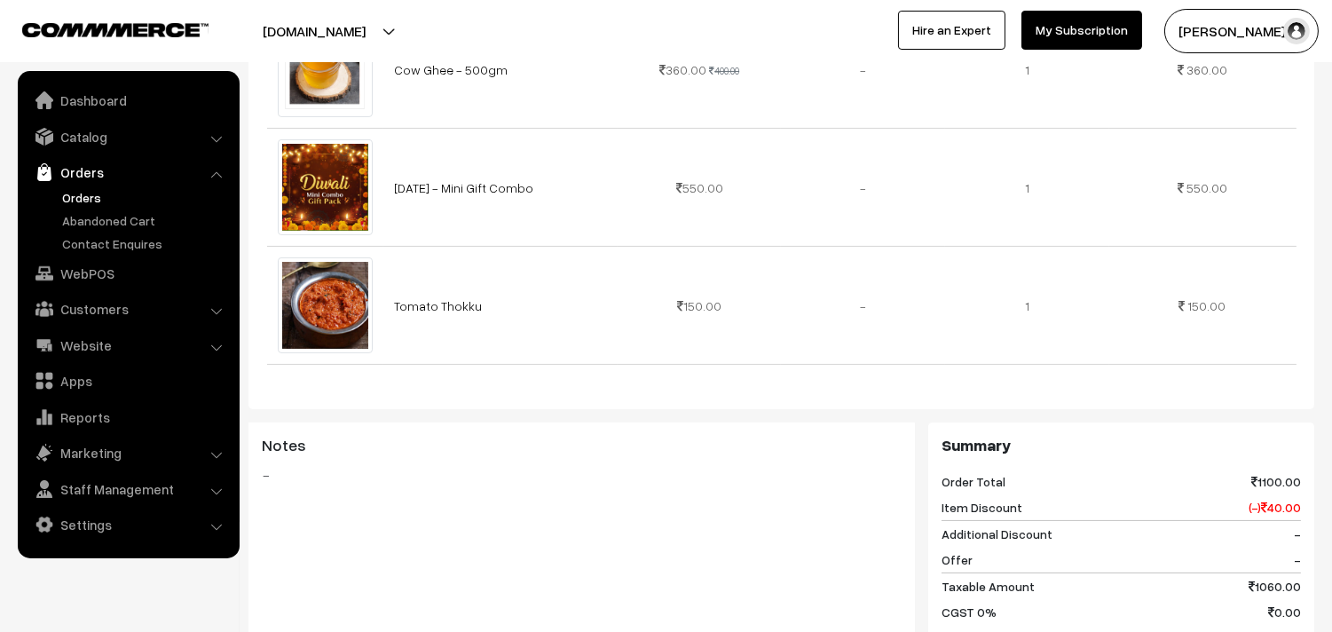
scroll to position [690, 0]
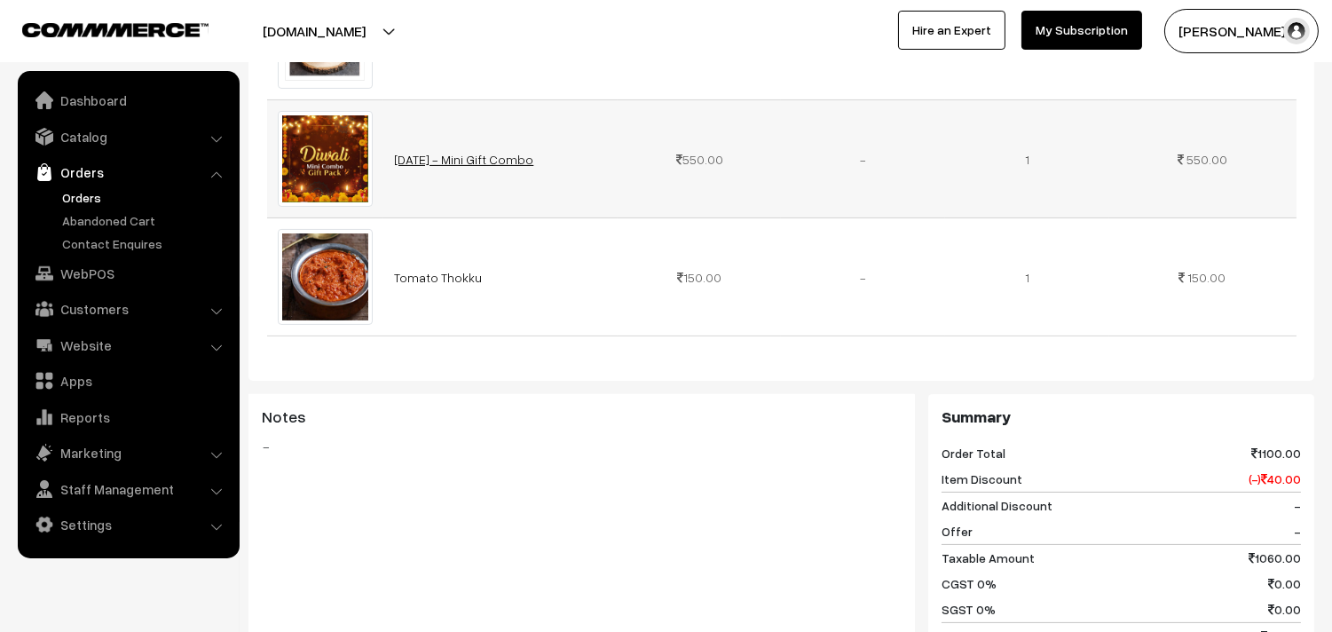
click at [428, 152] on link "[DATE] - Mini Gift Combo" at bounding box center [463, 159] width 139 height 15
click at [75, 191] on link "Orders" at bounding box center [146, 197] width 176 height 19
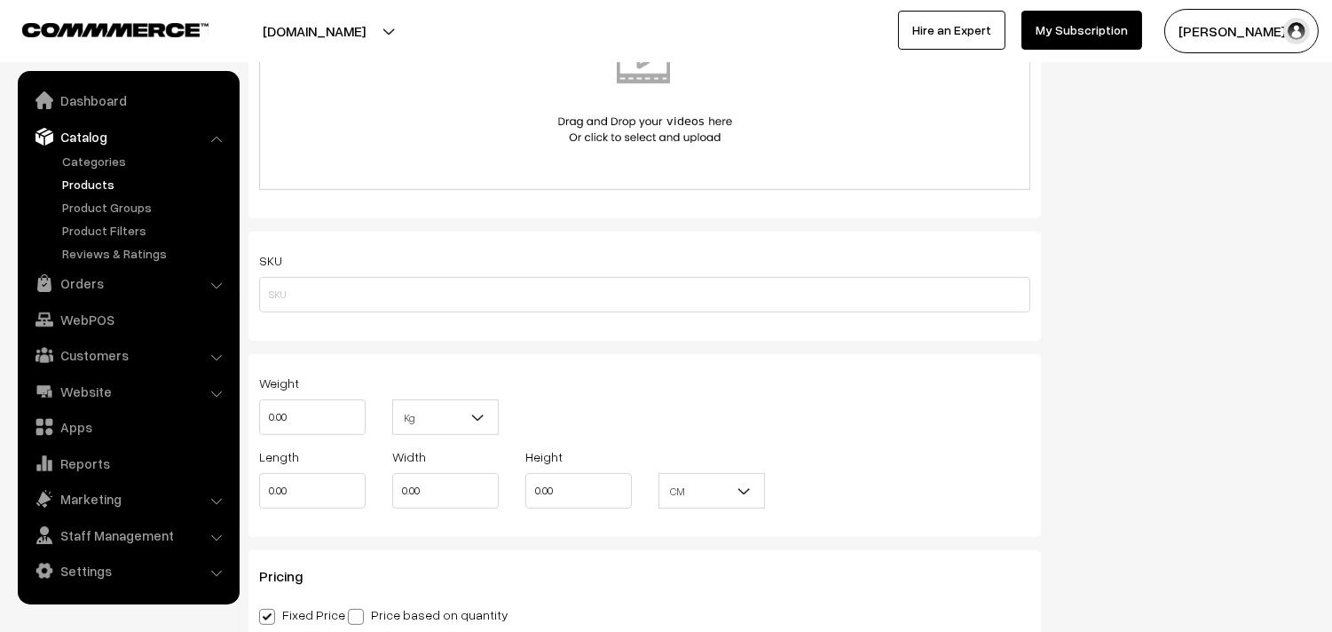
scroll to position [1183, 0]
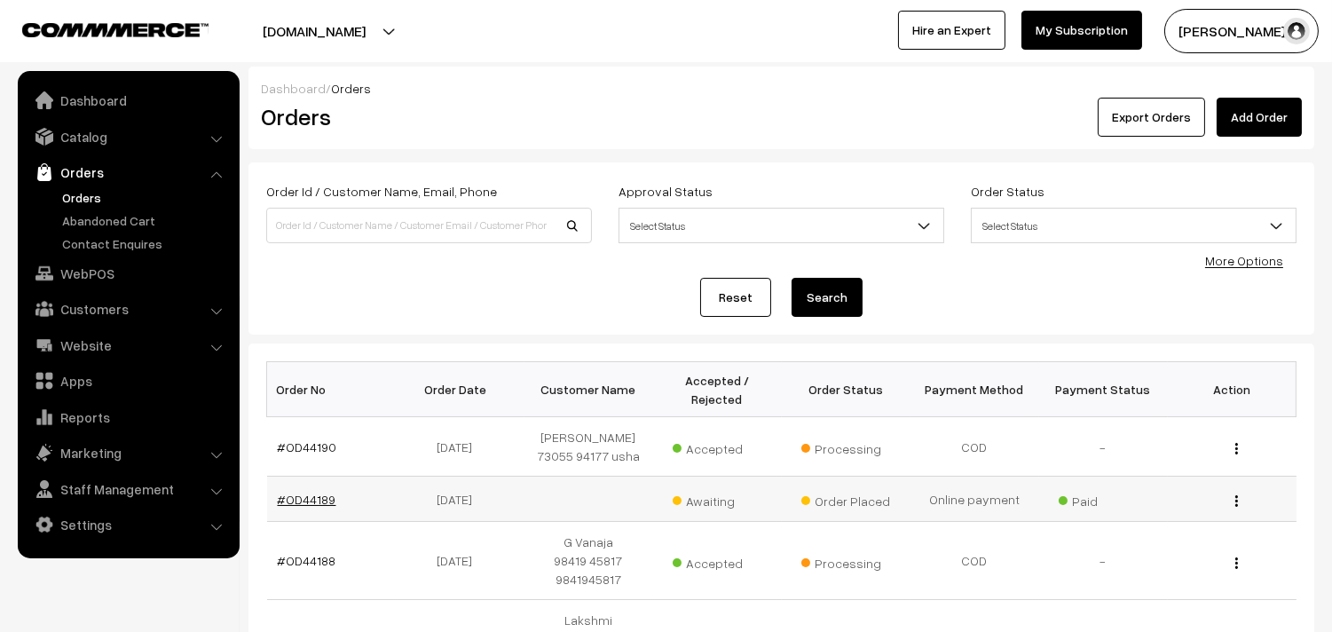
click at [307, 497] on link "#OD44189" at bounding box center [307, 499] width 59 height 15
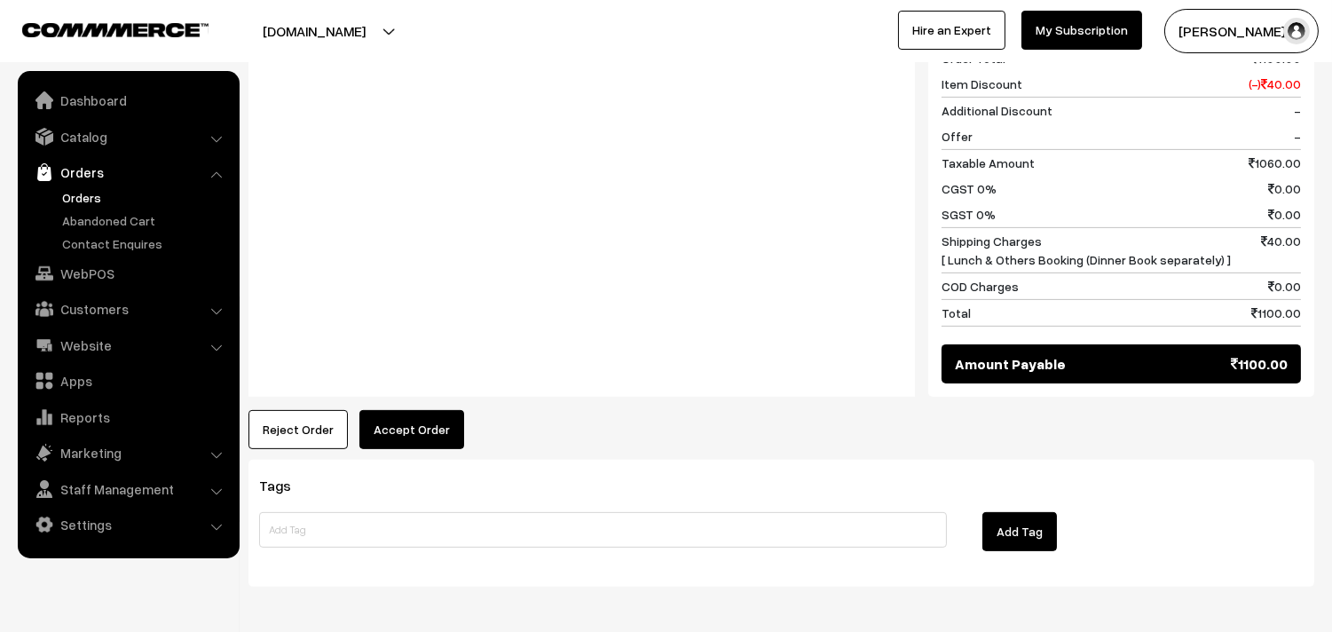
click at [430, 410] on button "Accept Order" at bounding box center [411, 429] width 105 height 39
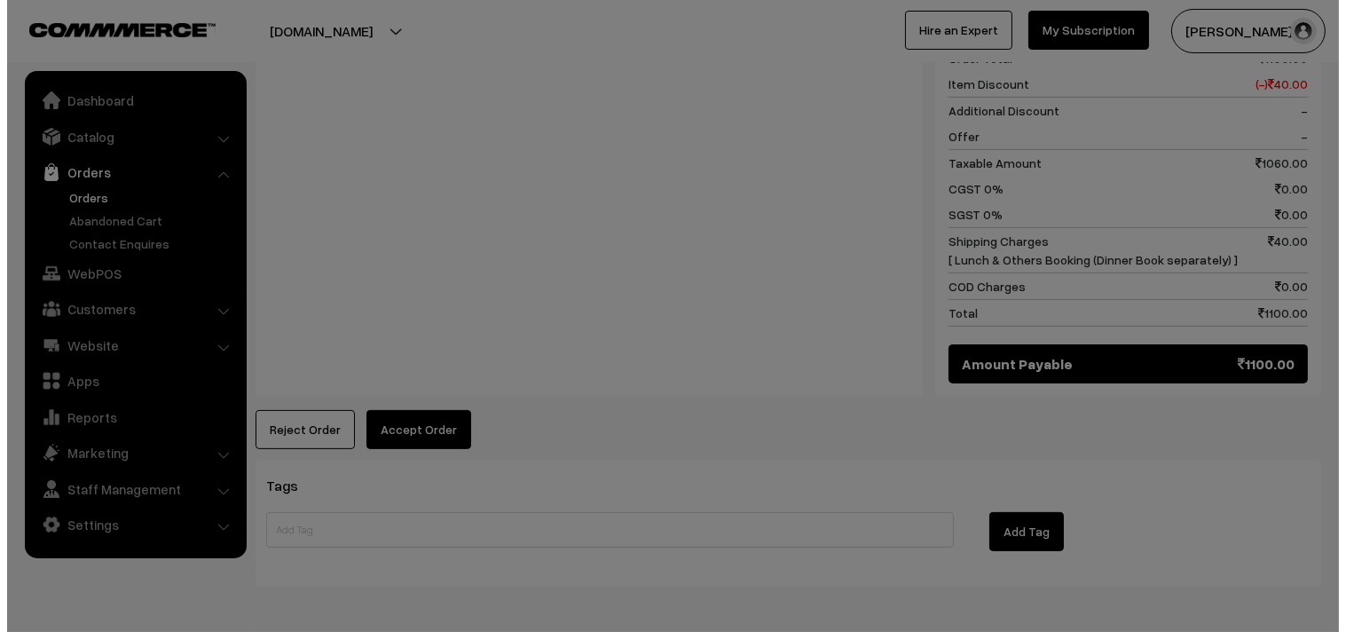
scroll to position [1069, 0]
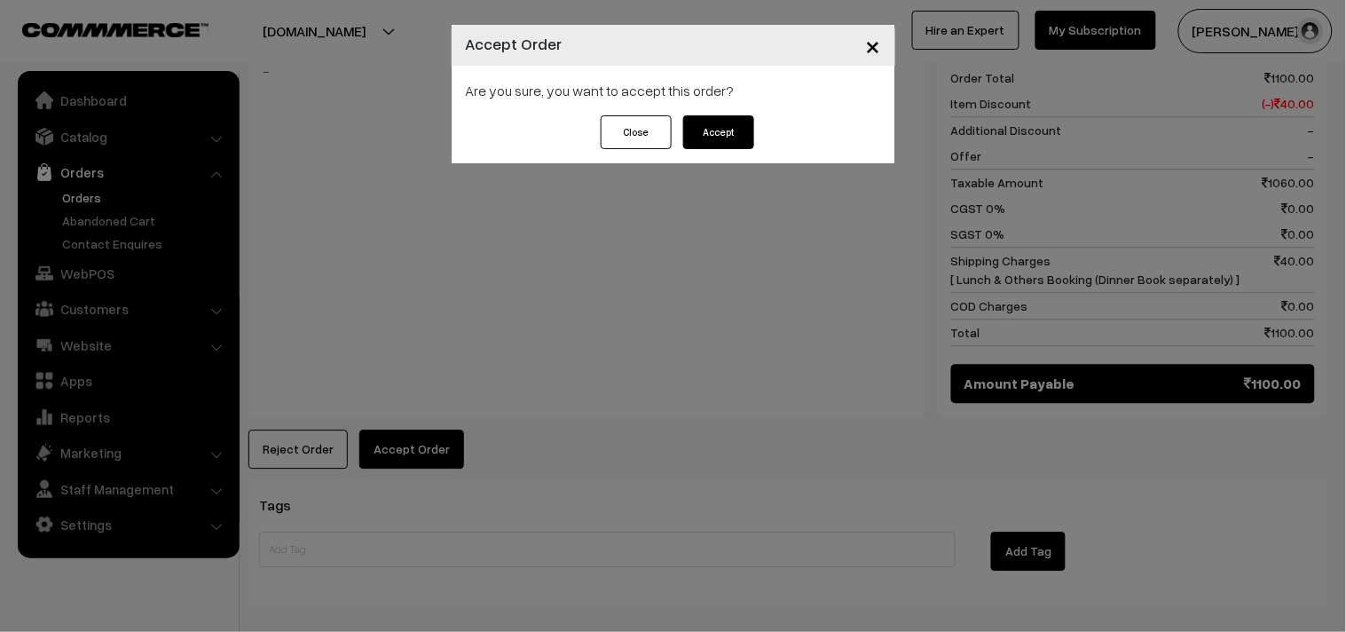
click at [722, 130] on button "Accept" at bounding box center [718, 132] width 71 height 34
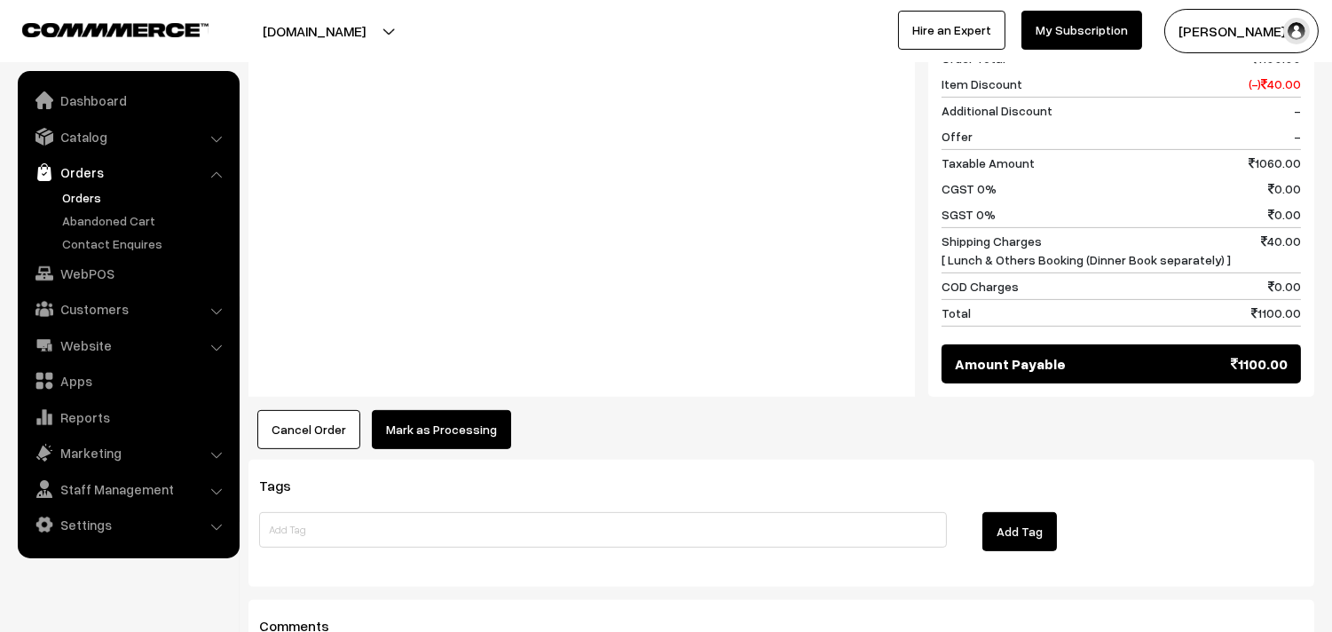
click at [484, 410] on button "Mark as Processing" at bounding box center [441, 429] width 139 height 39
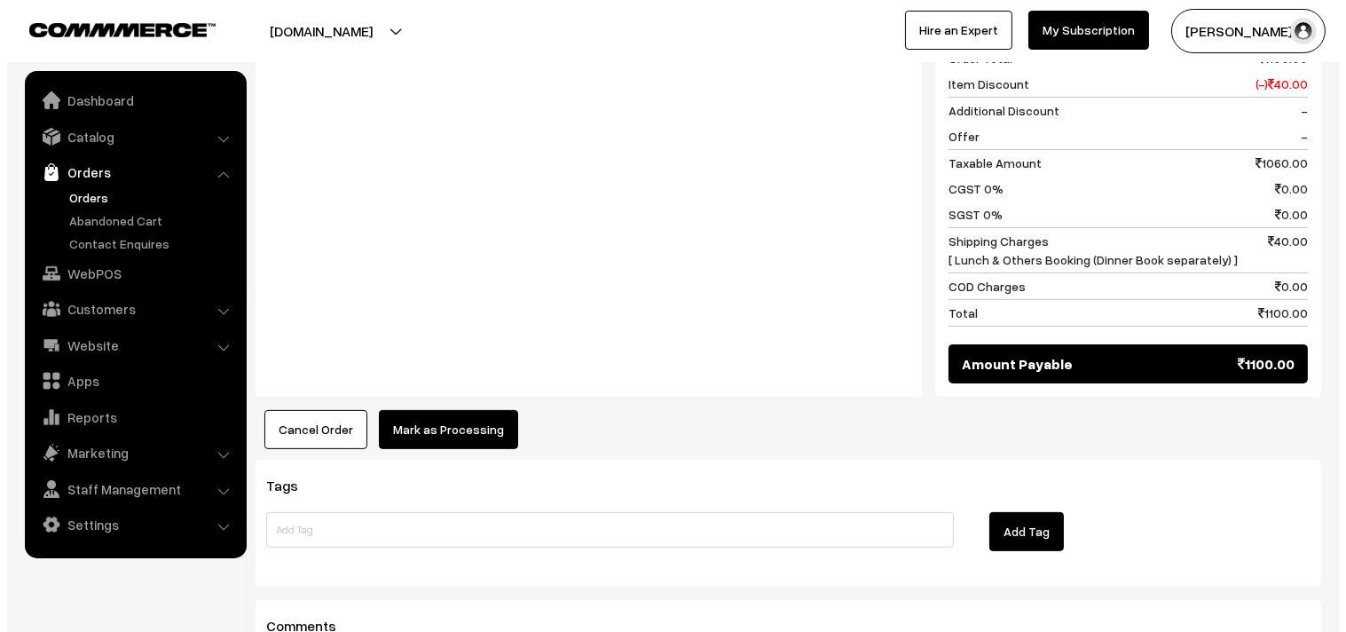
scroll to position [1069, 0]
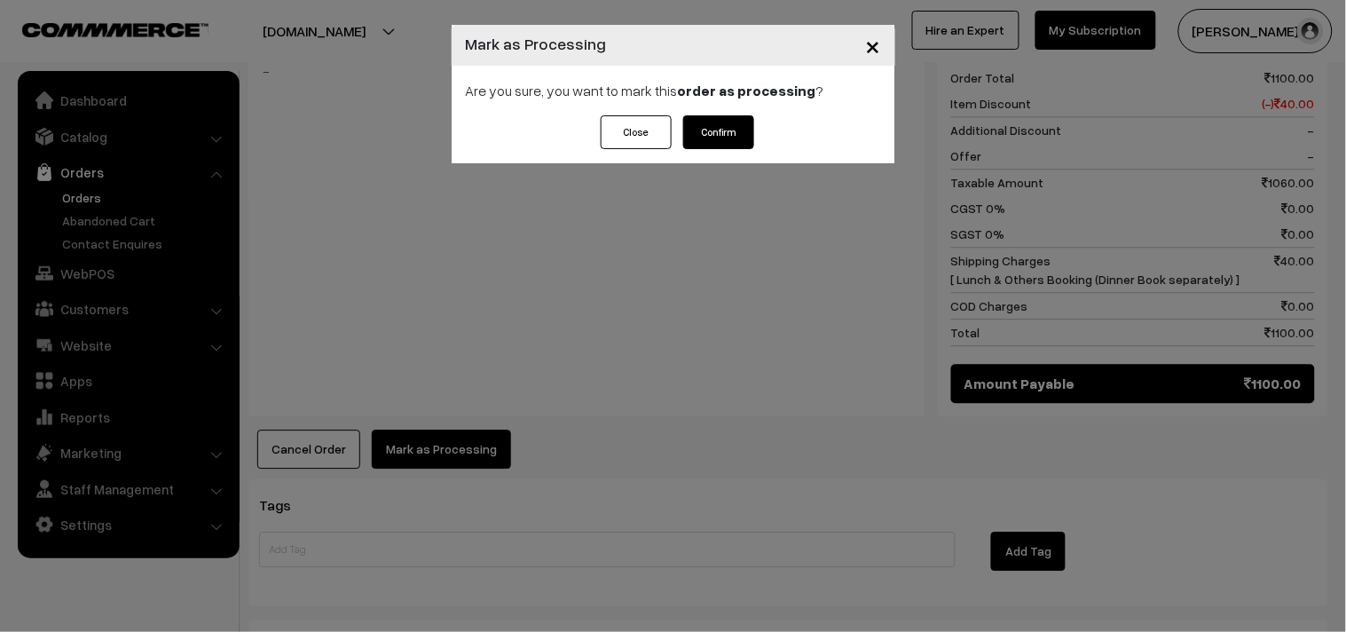
click at [748, 130] on button "Confirm" at bounding box center [718, 132] width 71 height 34
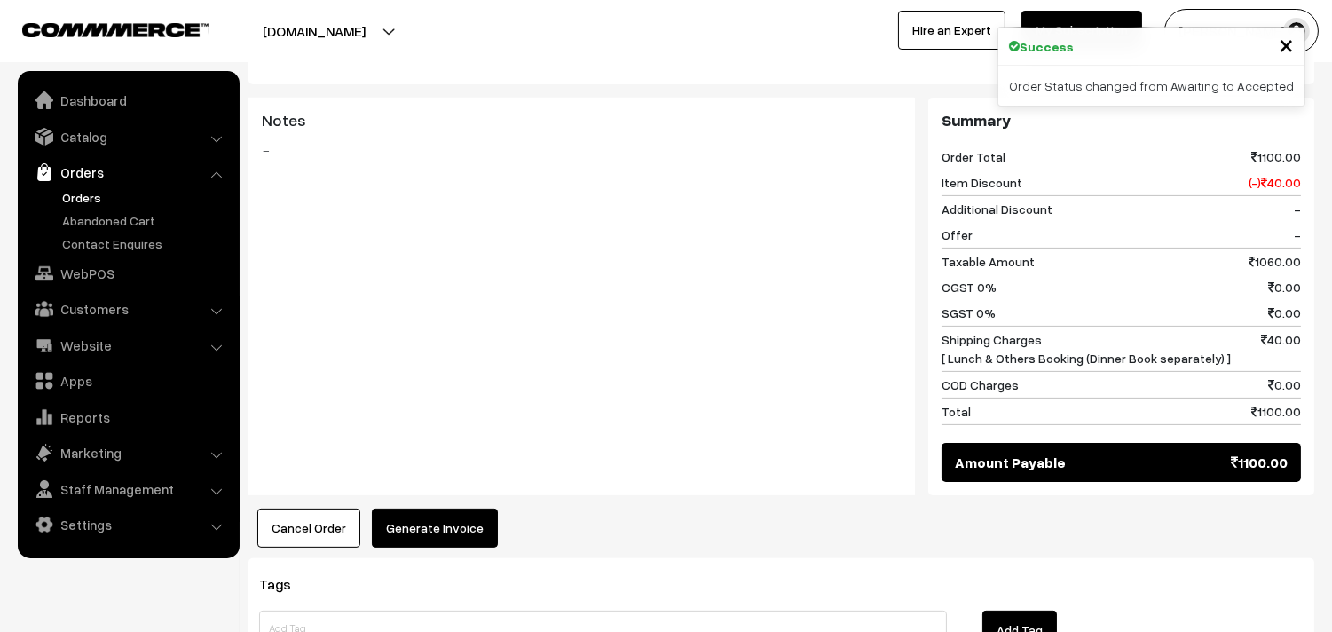
click at [445, 509] on button "Generate Invoice" at bounding box center [435, 528] width 126 height 39
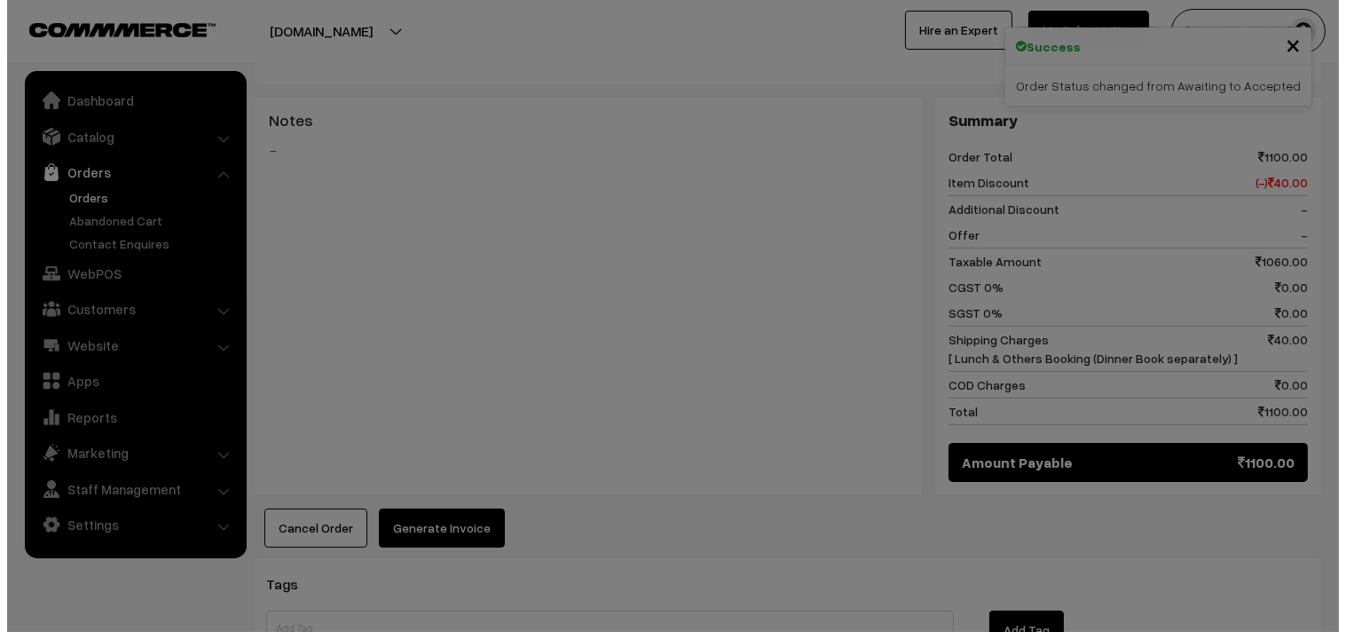
scroll to position [970, 0]
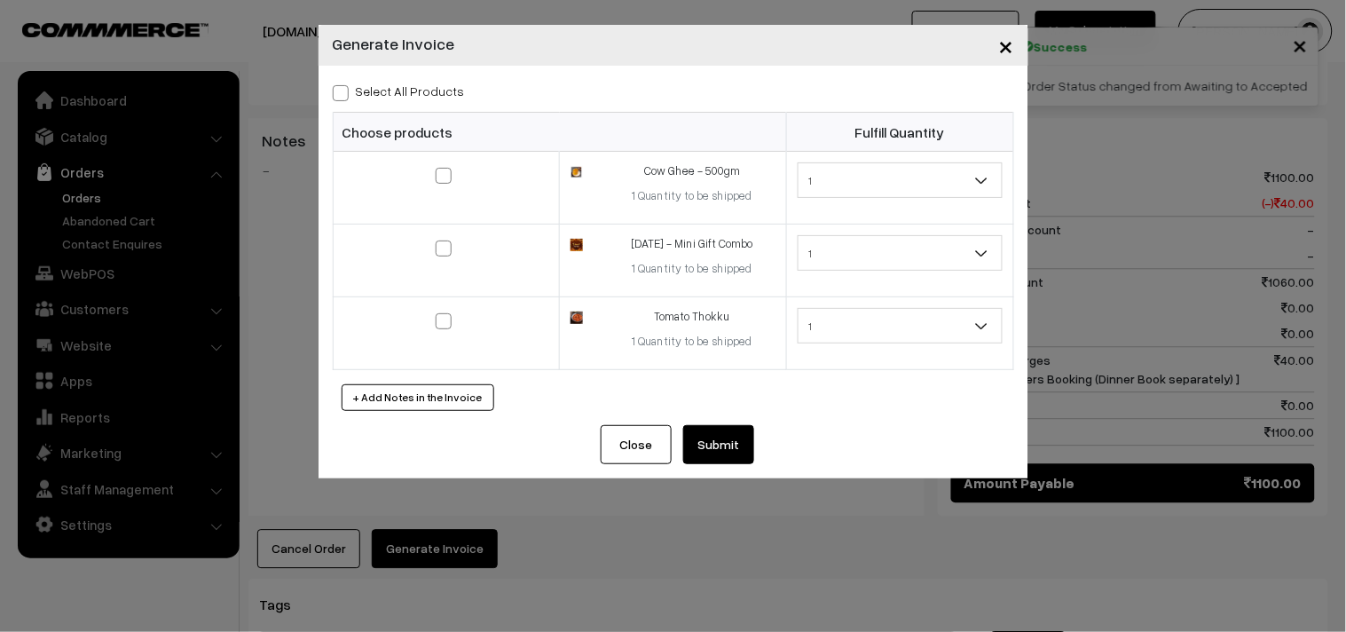
click at [340, 99] on span at bounding box center [341, 93] width 16 height 16
click at [340, 96] on input "Select All Products" at bounding box center [339, 90] width 12 height 12
checkbox input "true"
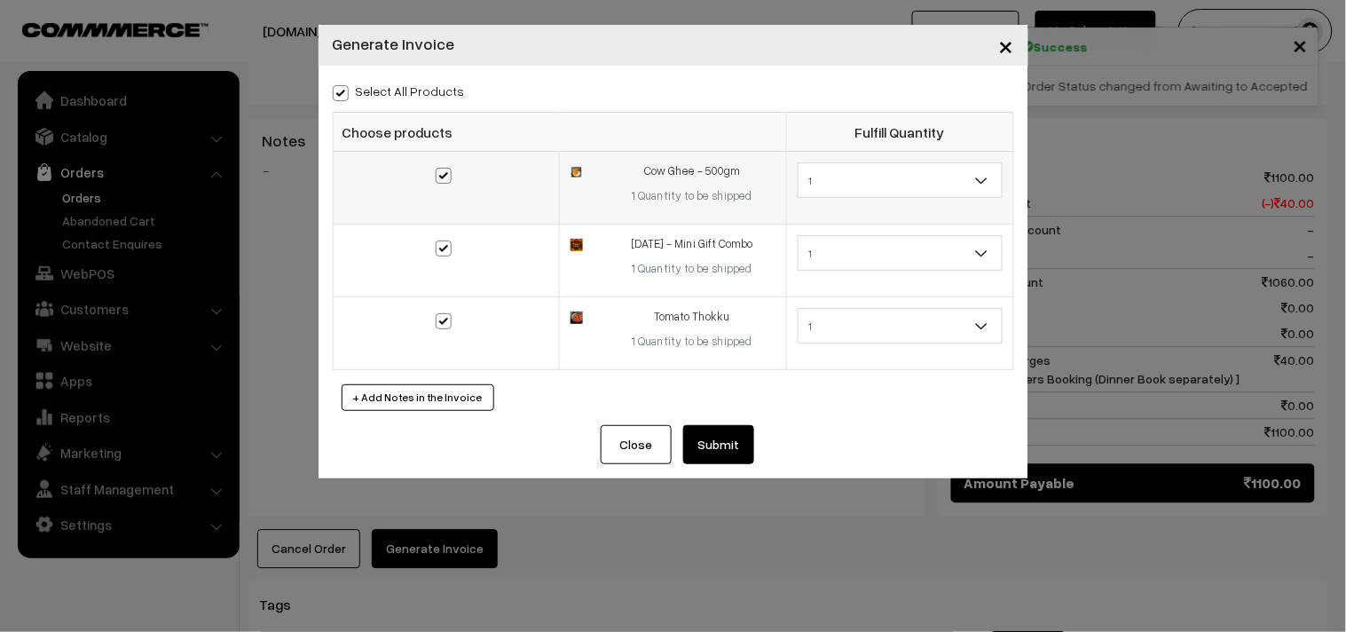
checkbox input "true"
click at [706, 439] on button "Submit" at bounding box center [718, 444] width 71 height 39
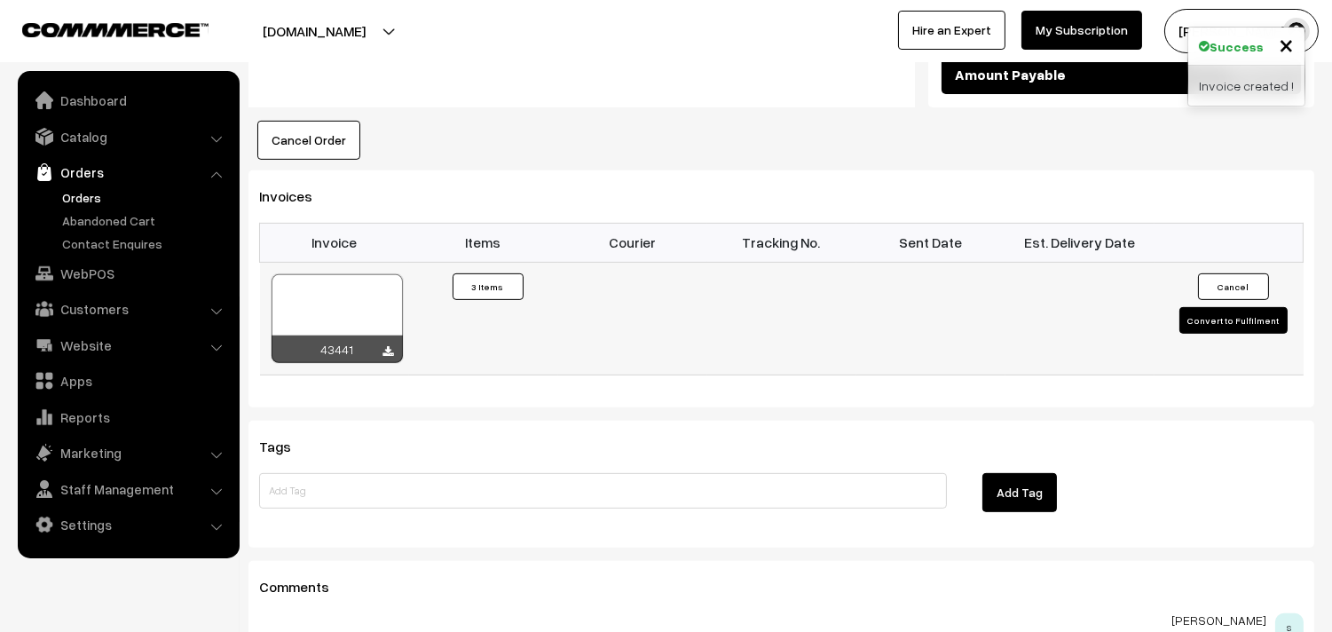
scroll to position [1380, 0]
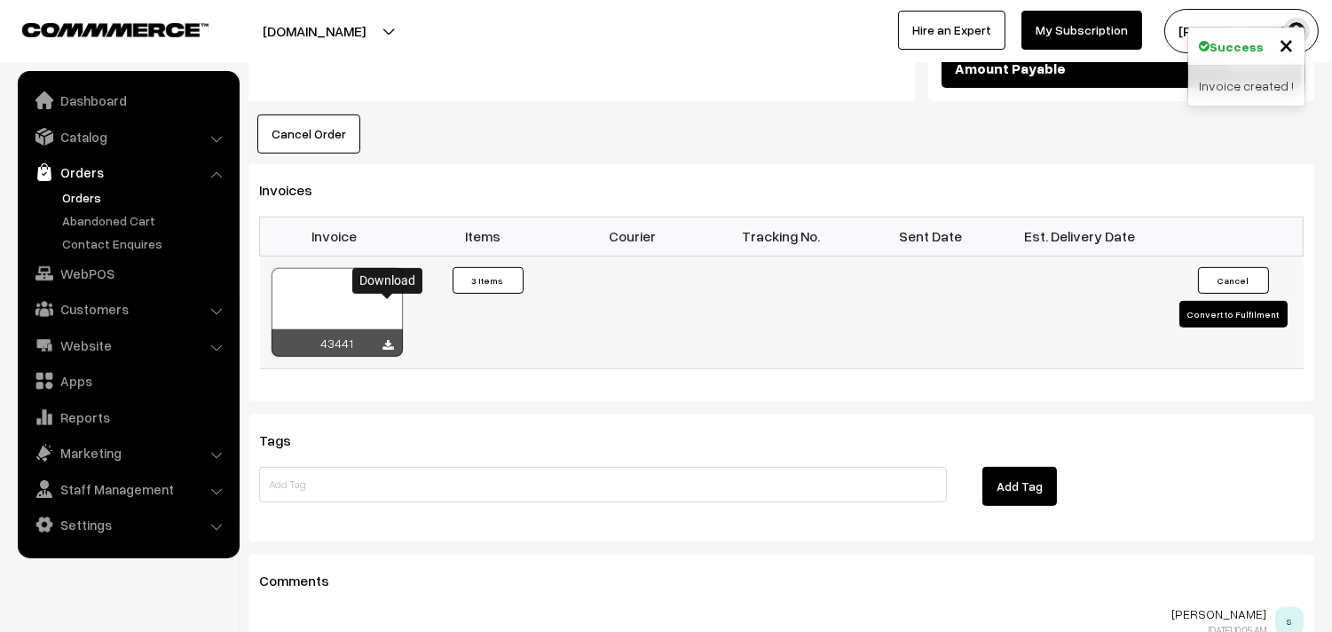
click at [389, 340] on icon at bounding box center [388, 346] width 11 height 12
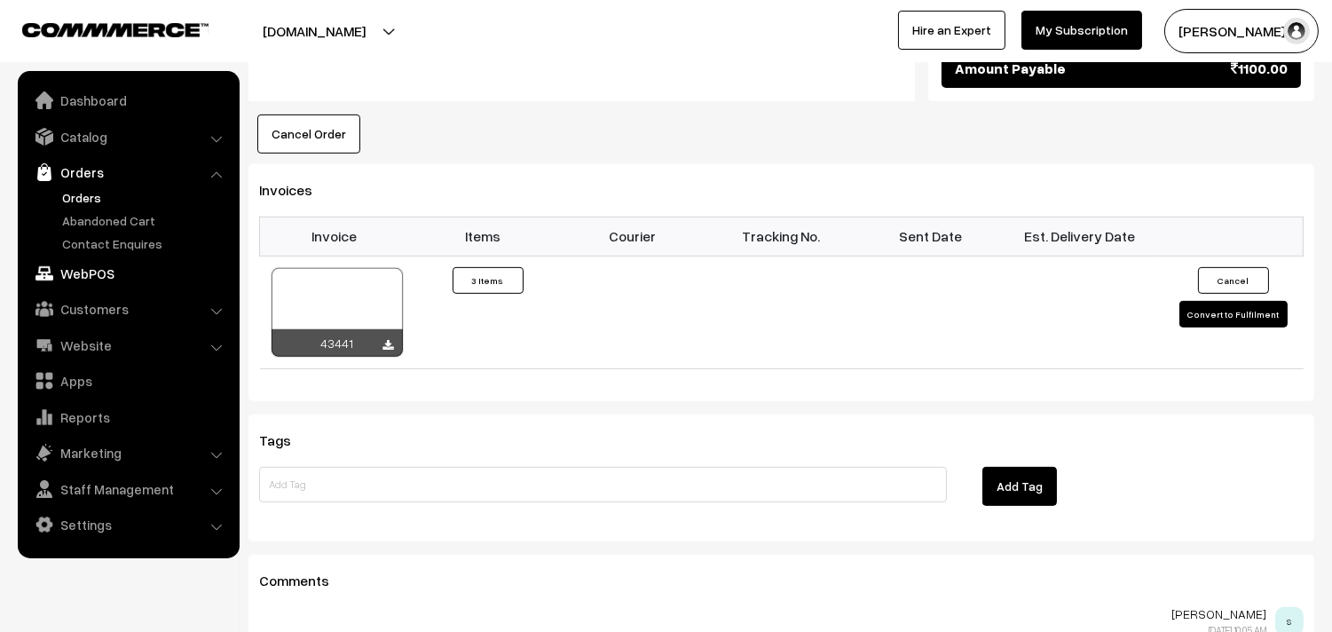
click at [94, 277] on link "WebPOS" at bounding box center [127, 273] width 211 height 32
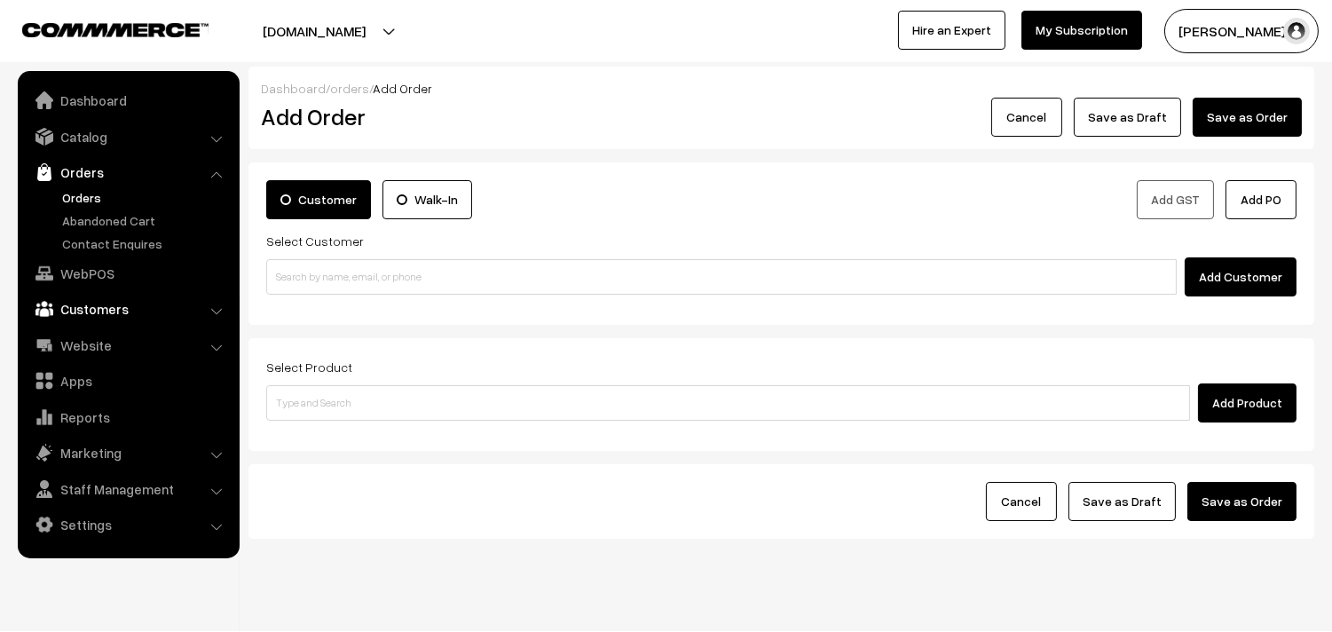
click at [110, 304] on link "Customers" at bounding box center [127, 309] width 211 height 32
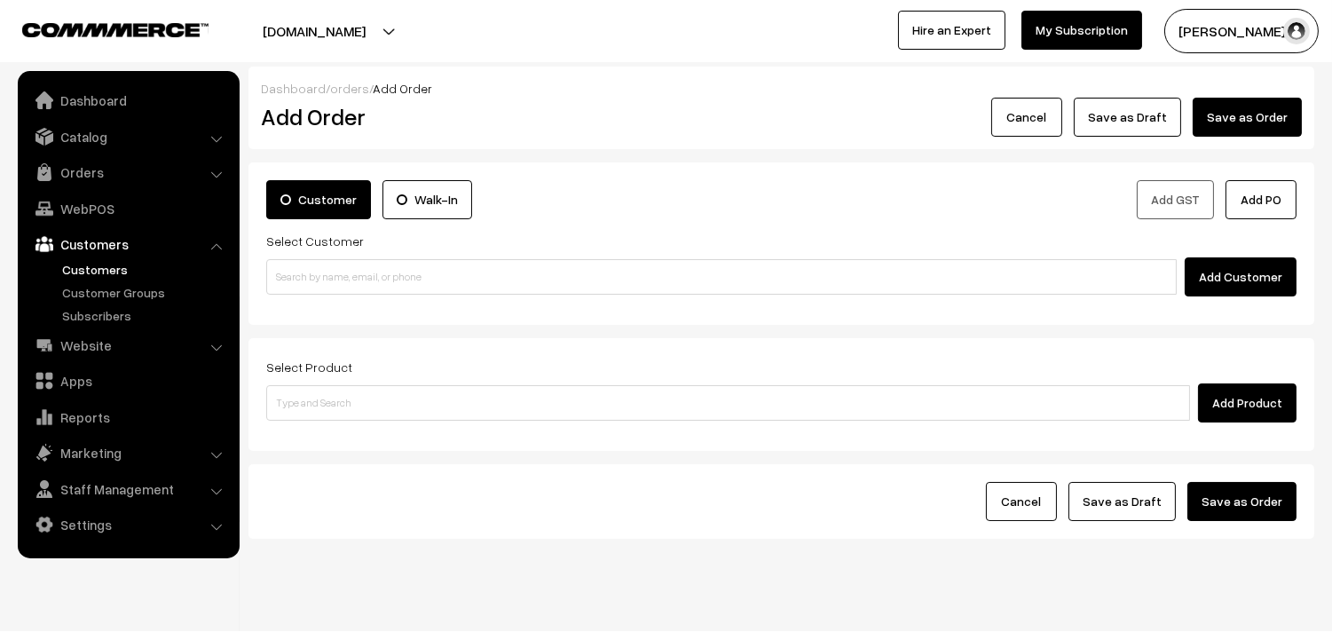
click at [86, 264] on link "Customers" at bounding box center [146, 269] width 176 height 19
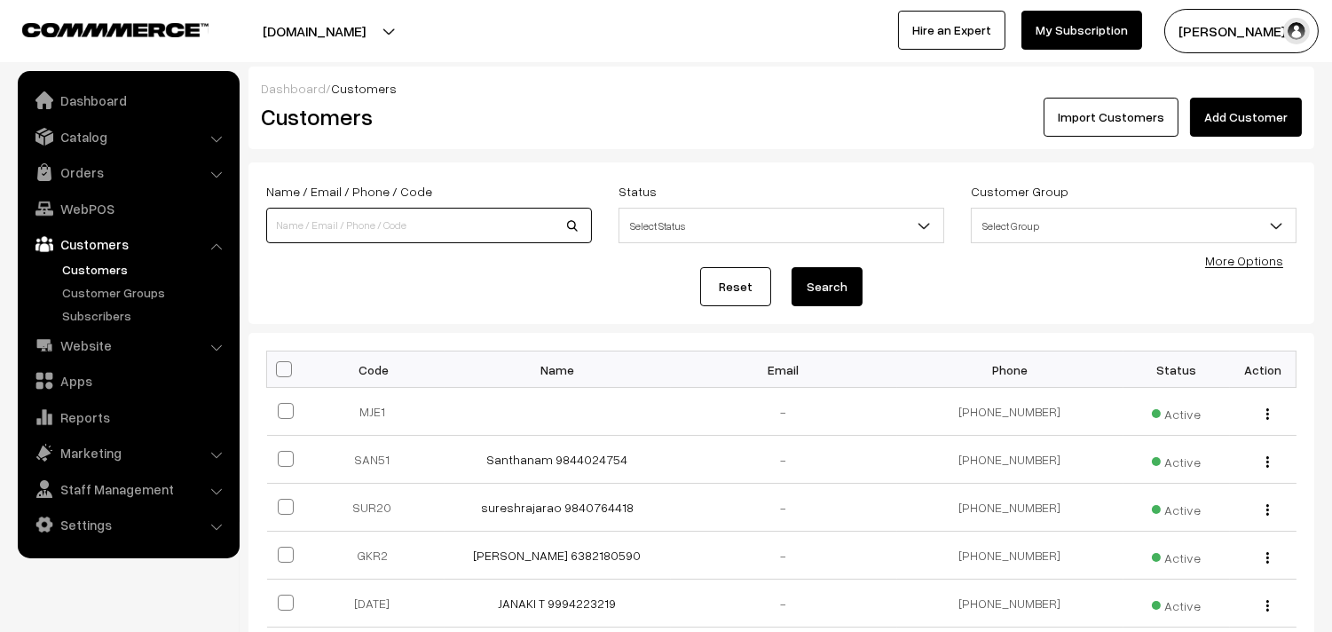
click at [399, 225] on input at bounding box center [429, 226] width 326 height 36
paste input "[PHONE_NUMBER]"
type input "9871675955"
click at [792, 267] on button "Search" at bounding box center [827, 286] width 71 height 39
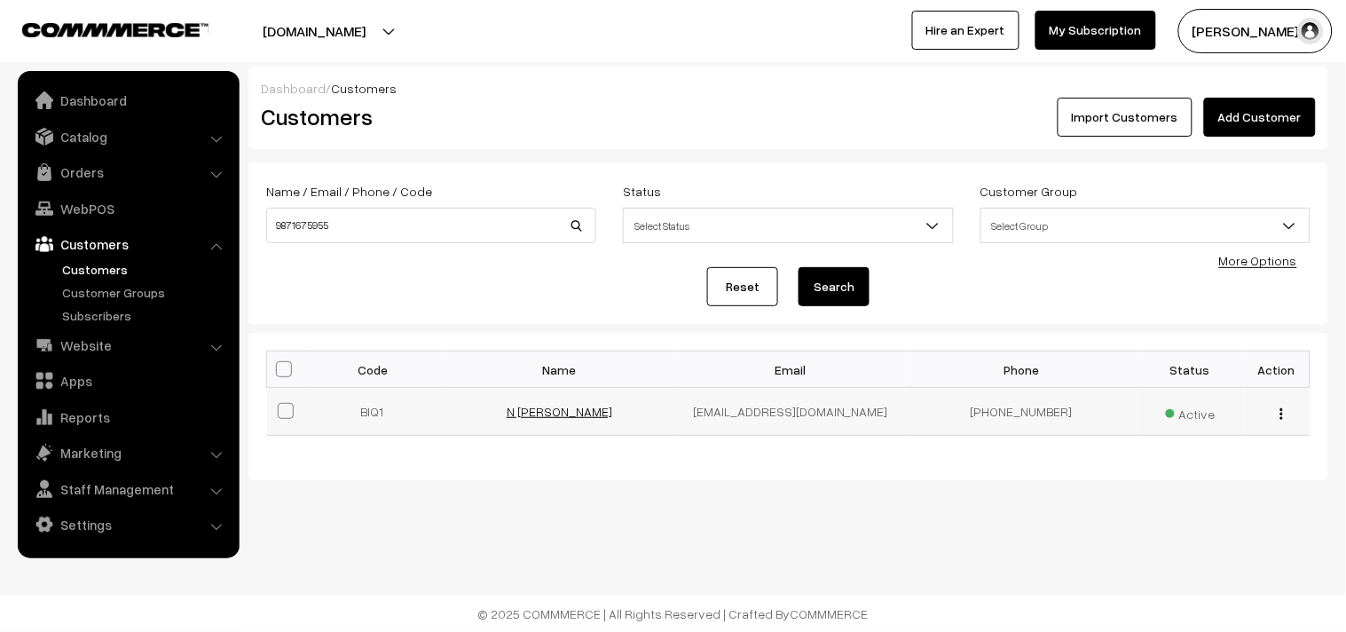
click at [575, 414] on link "N Vidhya" at bounding box center [560, 411] width 106 height 15
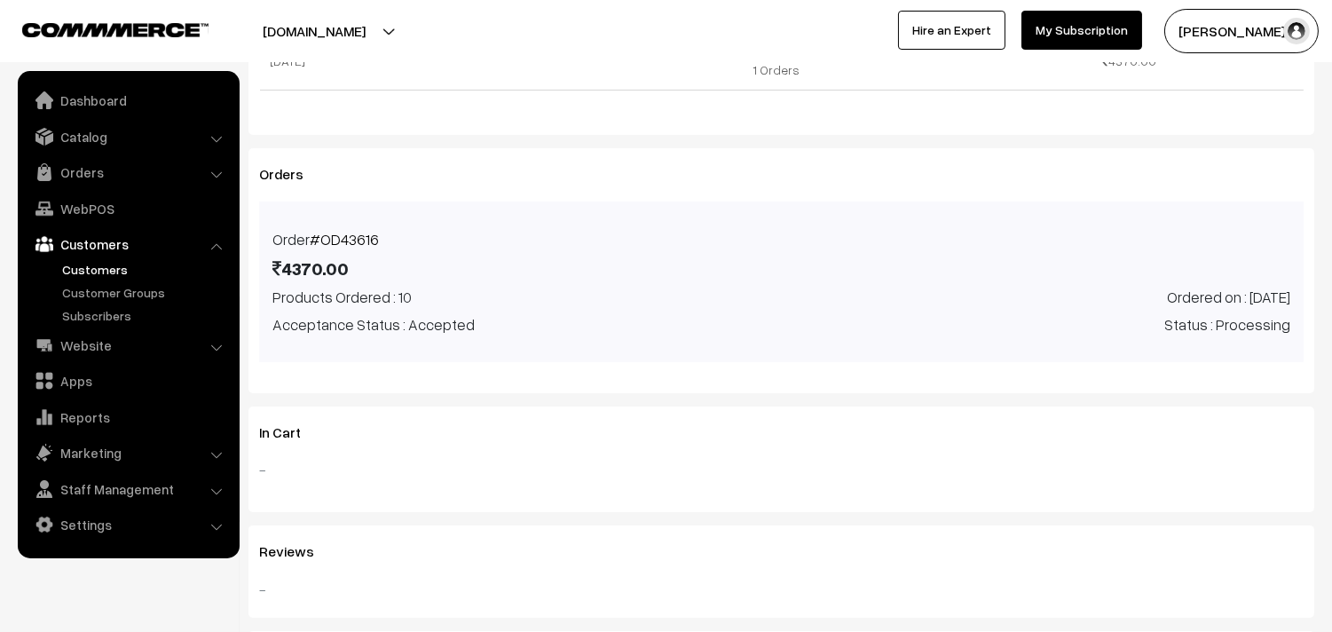
scroll to position [690, 0]
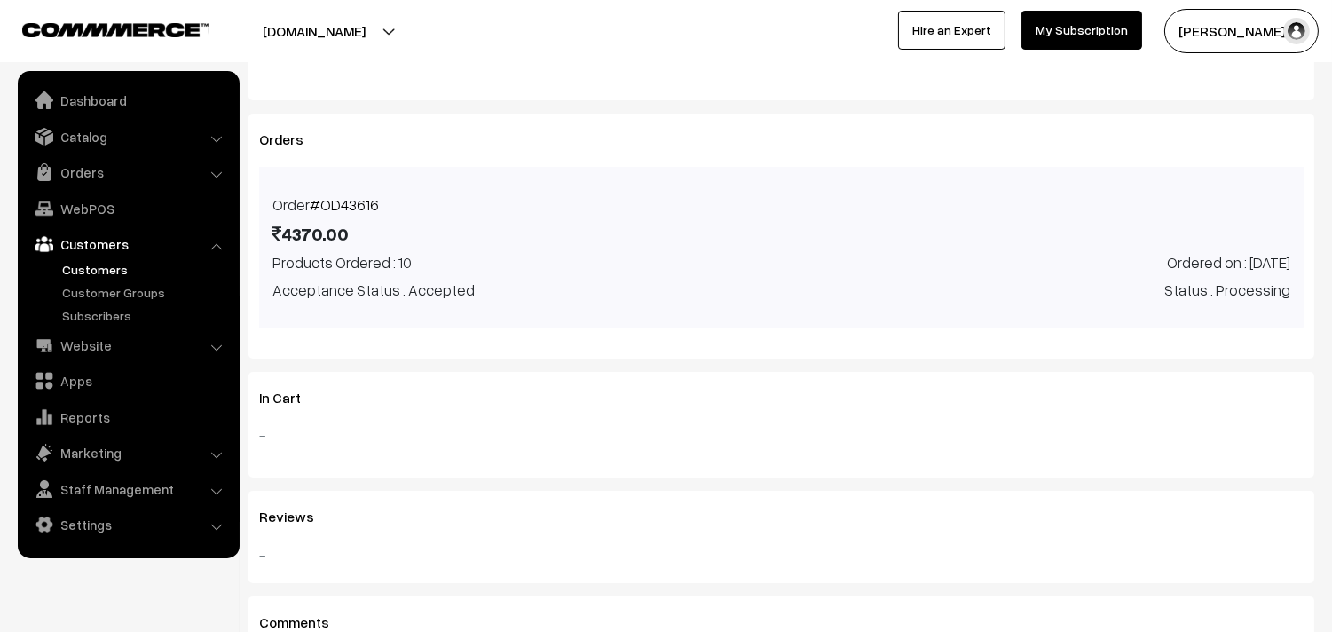
click at [350, 202] on link "#OD43616" at bounding box center [344, 204] width 69 height 19
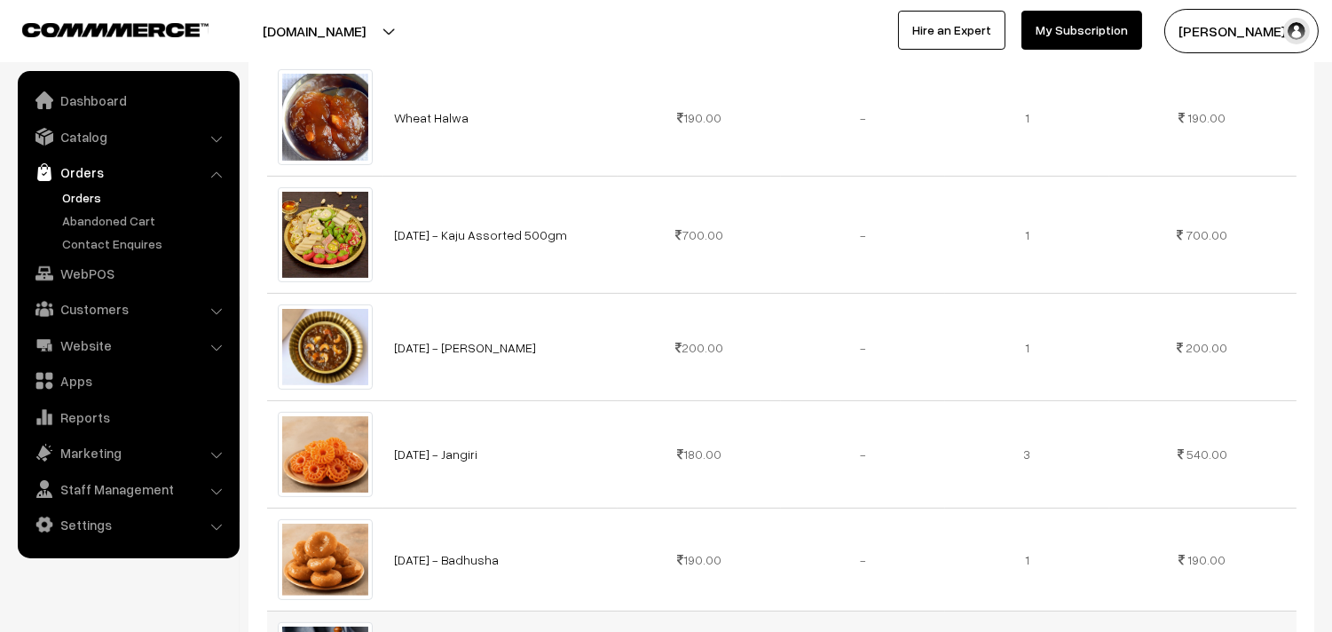
scroll to position [986, 0]
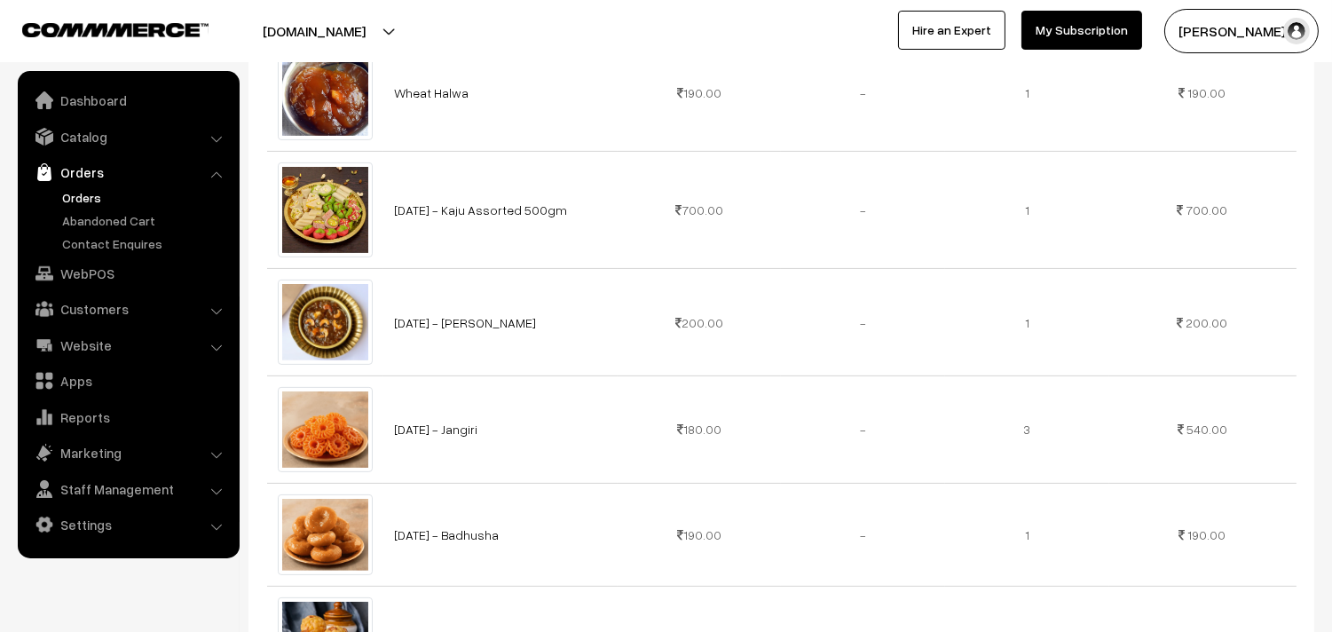
click at [64, 196] on link "Orders" at bounding box center [146, 197] width 176 height 19
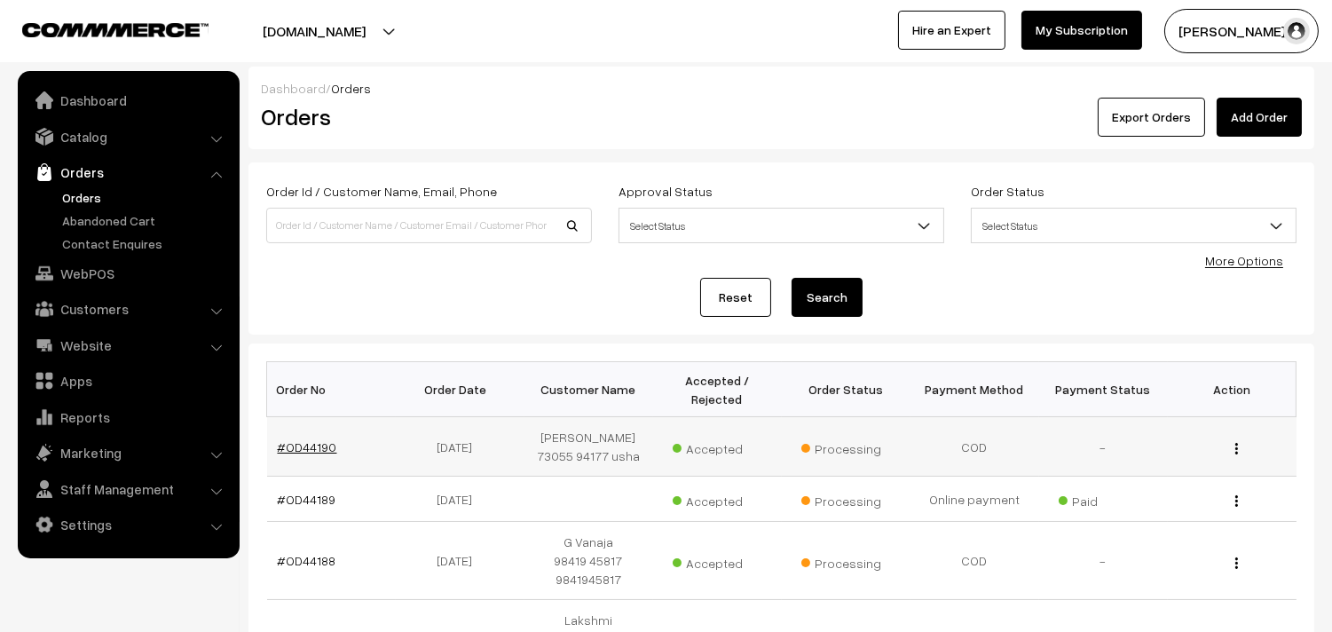
click at [311, 446] on link "#OD44190" at bounding box center [307, 446] width 59 height 15
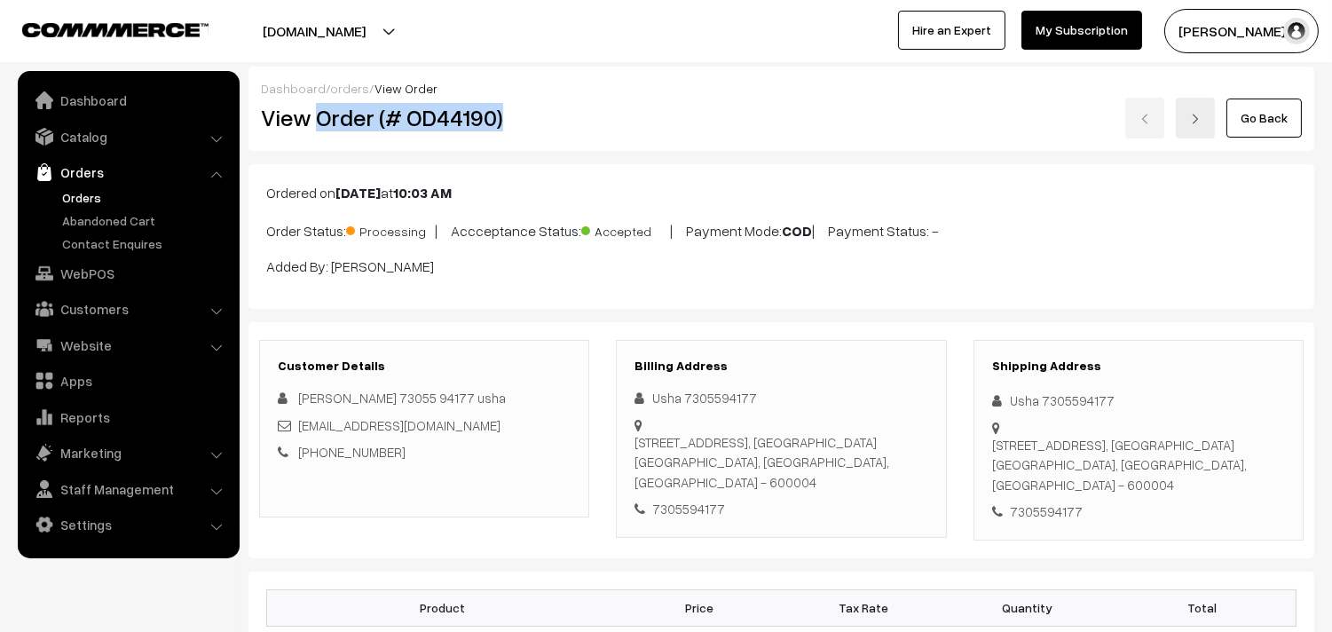
drag, startPoint x: 314, startPoint y: 120, endPoint x: 548, endPoint y: 124, distance: 233.5
click at [548, 124] on h2 "View Order (# OD44190)" at bounding box center [425, 118] width 329 height 28
copy h2 "Order (# OD44190)"
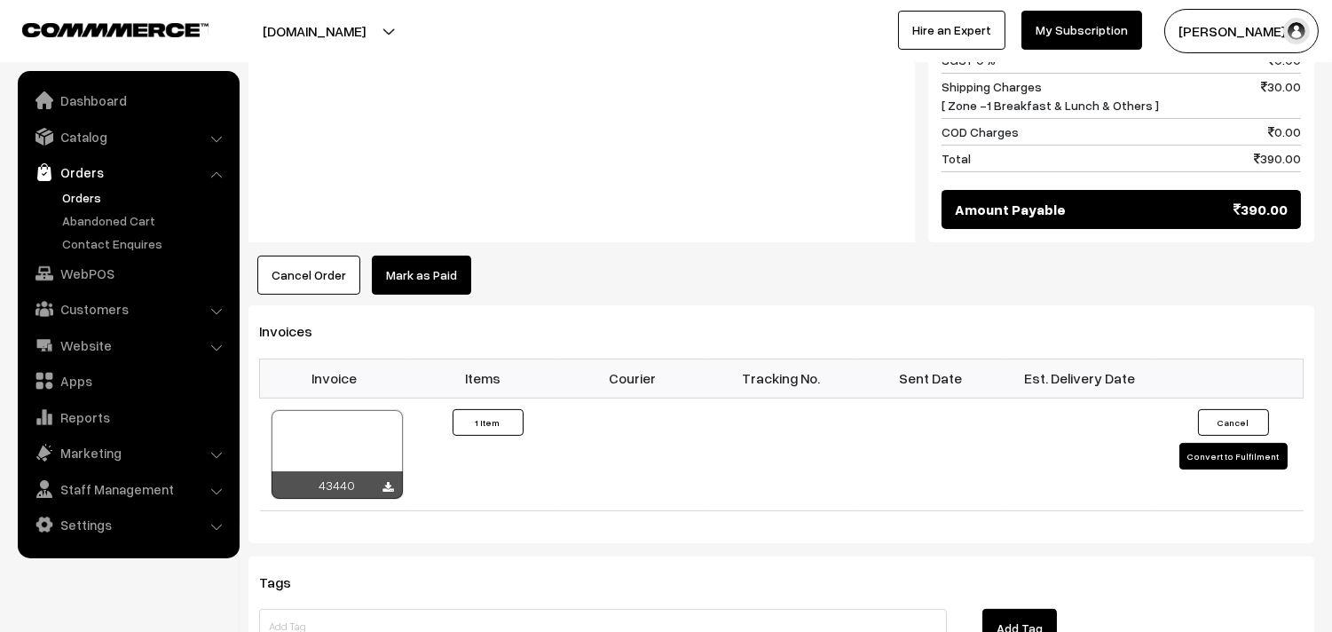
scroll to position [986, 0]
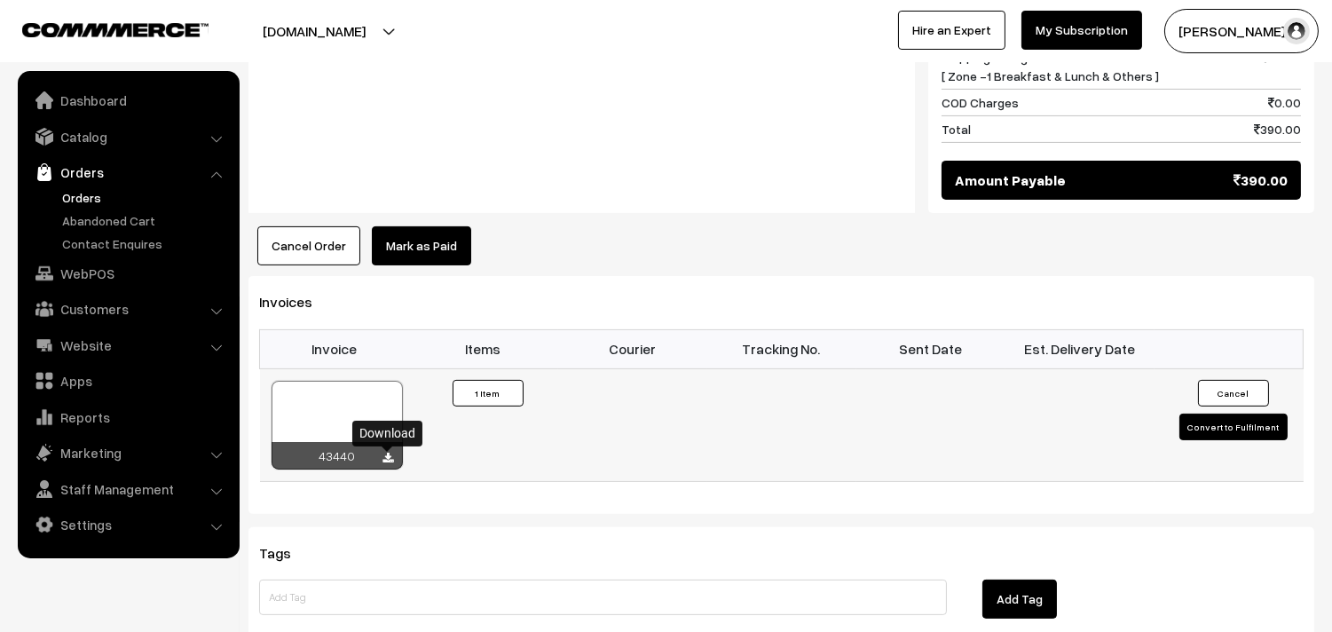
click at [392, 454] on icon at bounding box center [388, 459] width 11 height 12
click at [48, 280] on img at bounding box center [45, 273] width 18 height 18
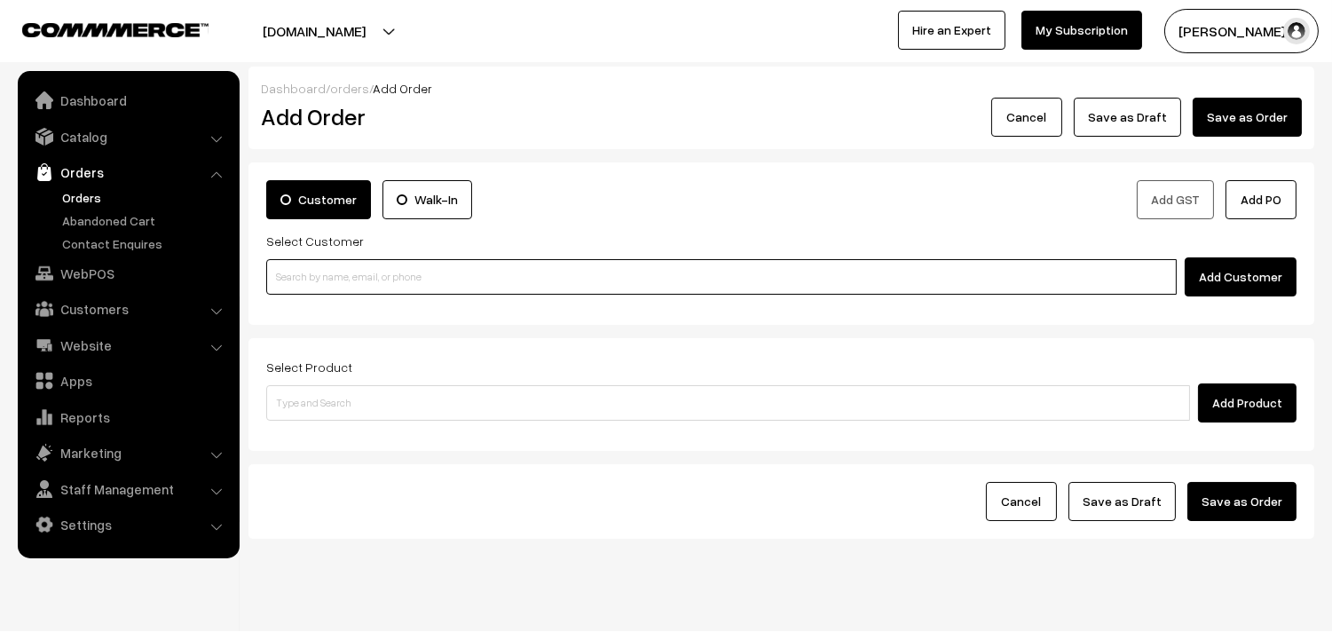
click at [348, 272] on input at bounding box center [721, 277] width 911 height 36
paste input "+91 94457 19485"
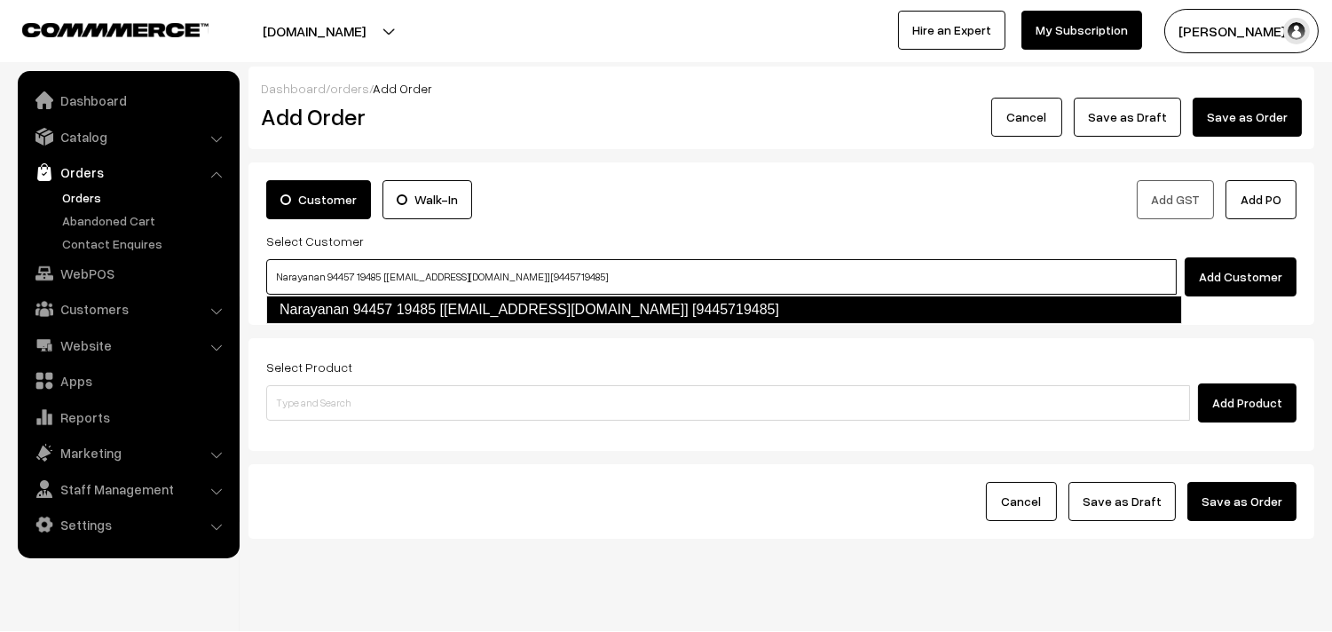
type input "Narayanan 94457 19485 [test618@gmail.com] [9445719485]"
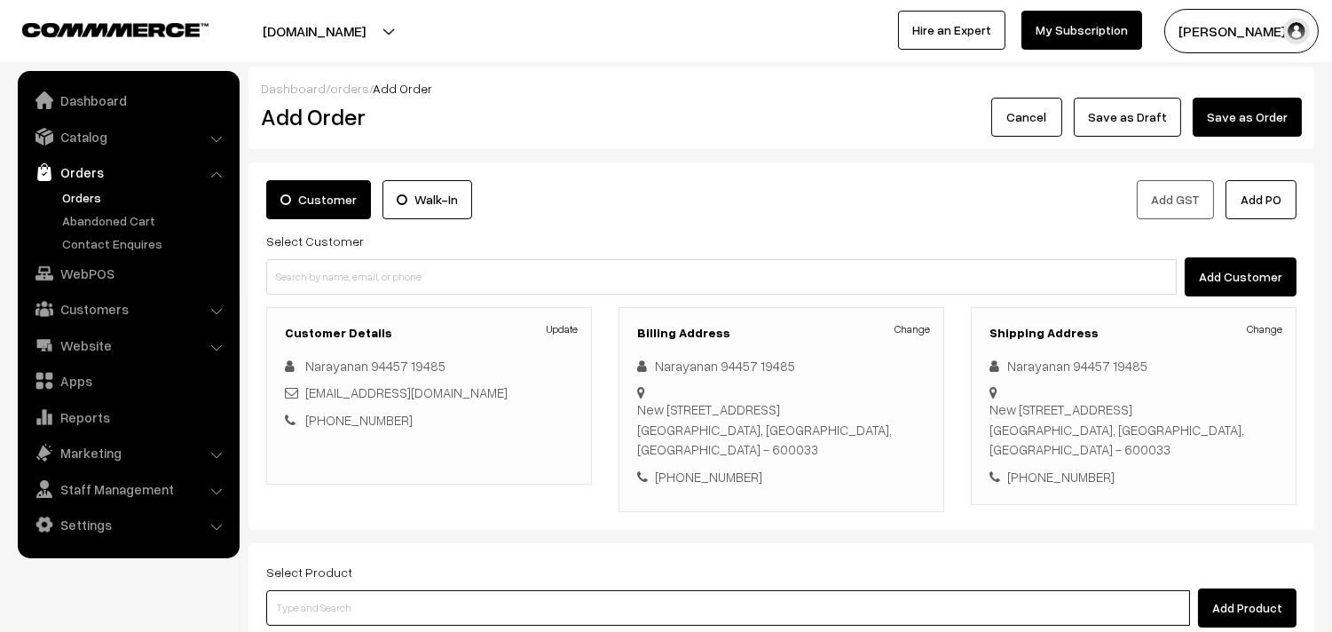
click at [536, 605] on input at bounding box center [728, 608] width 924 height 36
type input "15th Dr"
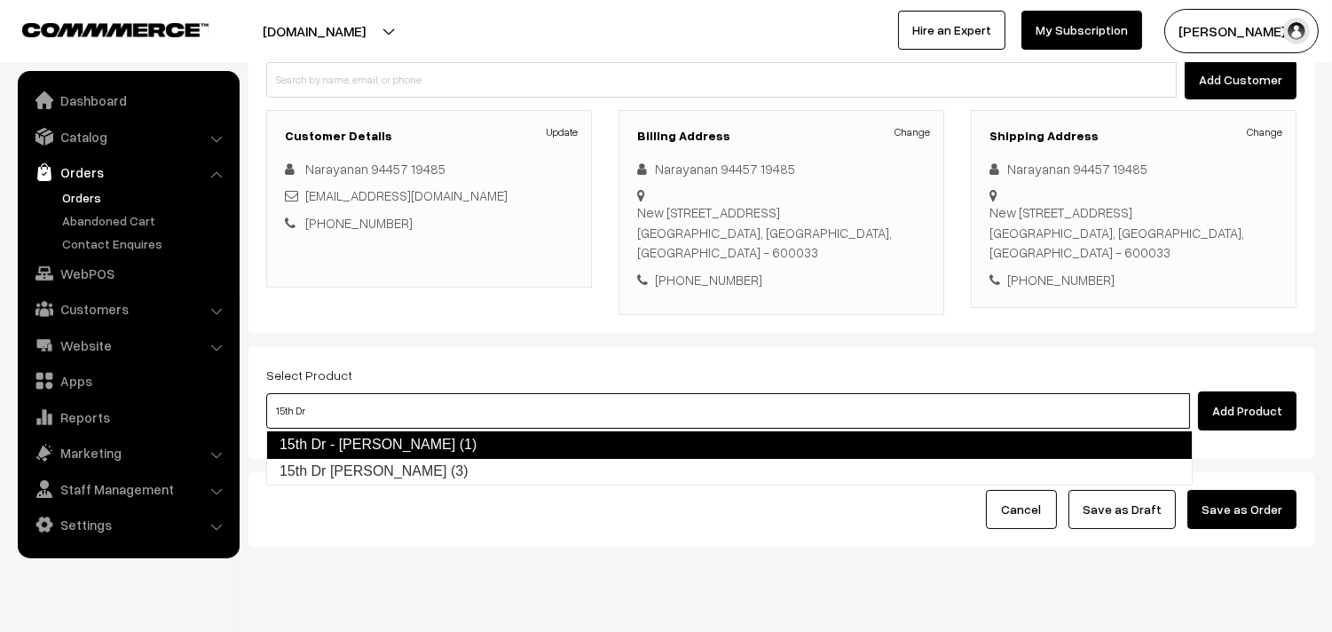
click at [440, 446] on link "15th Dr - [PERSON_NAME] (1)" at bounding box center [729, 444] width 927 height 28
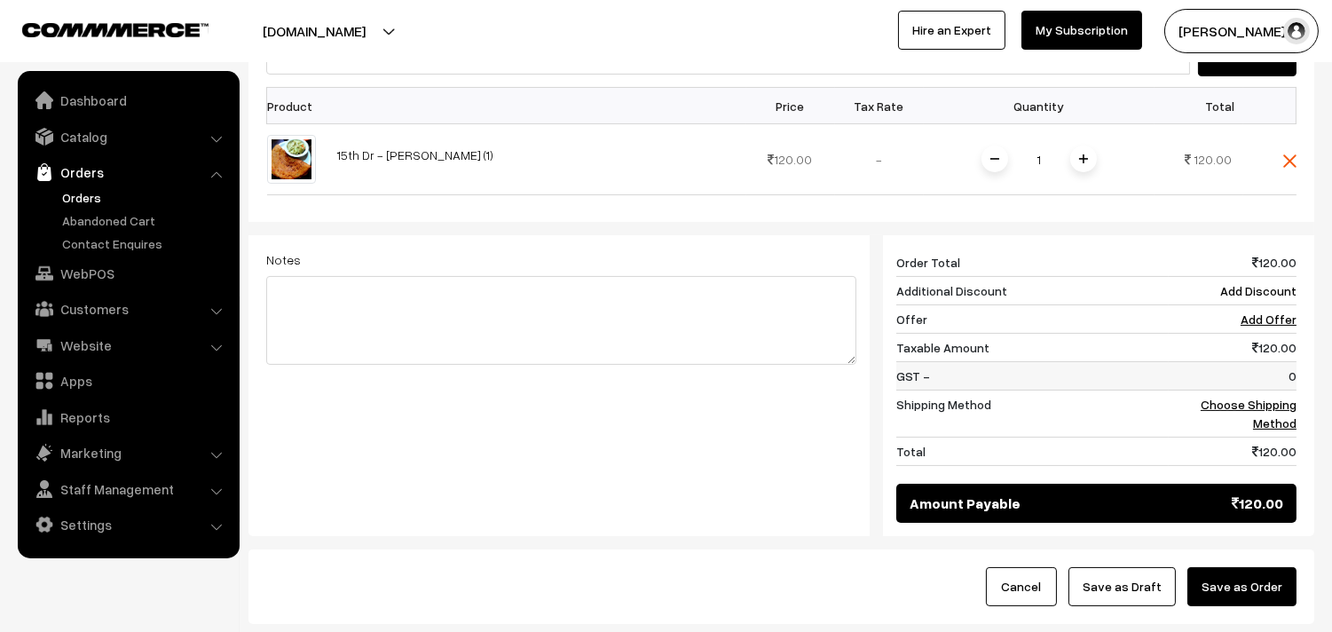
scroll to position [591, 0]
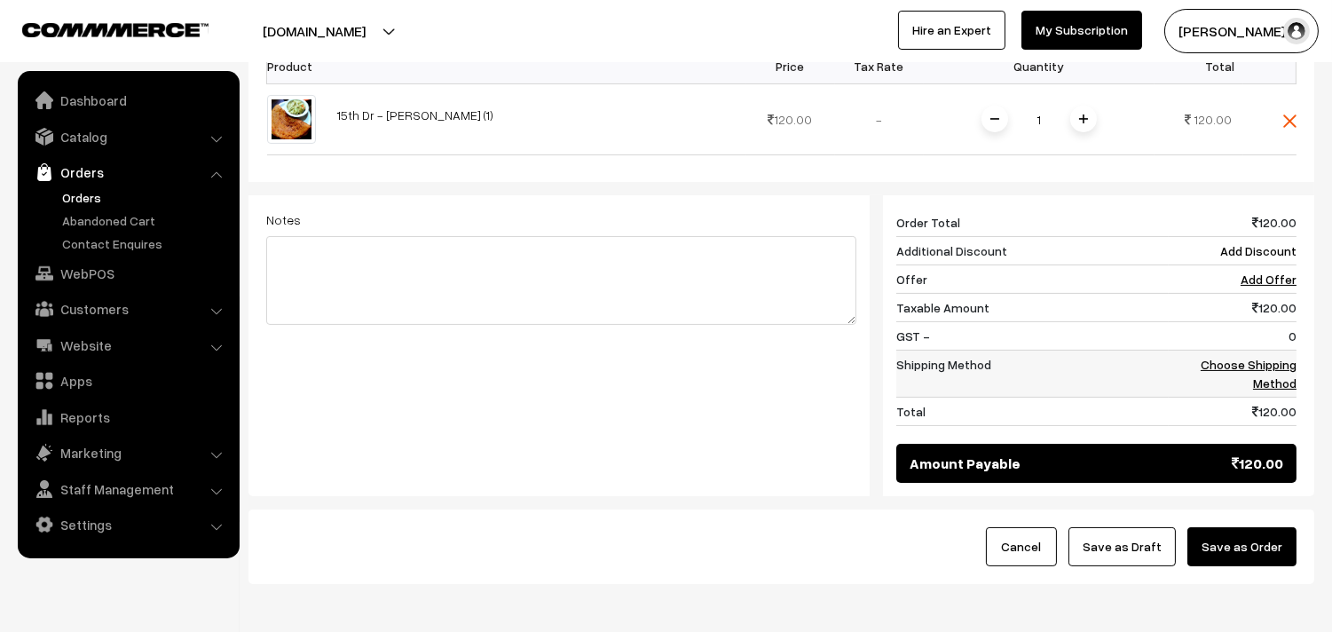
click at [1281, 357] on link "Choose Shipping Method" at bounding box center [1249, 374] width 96 height 34
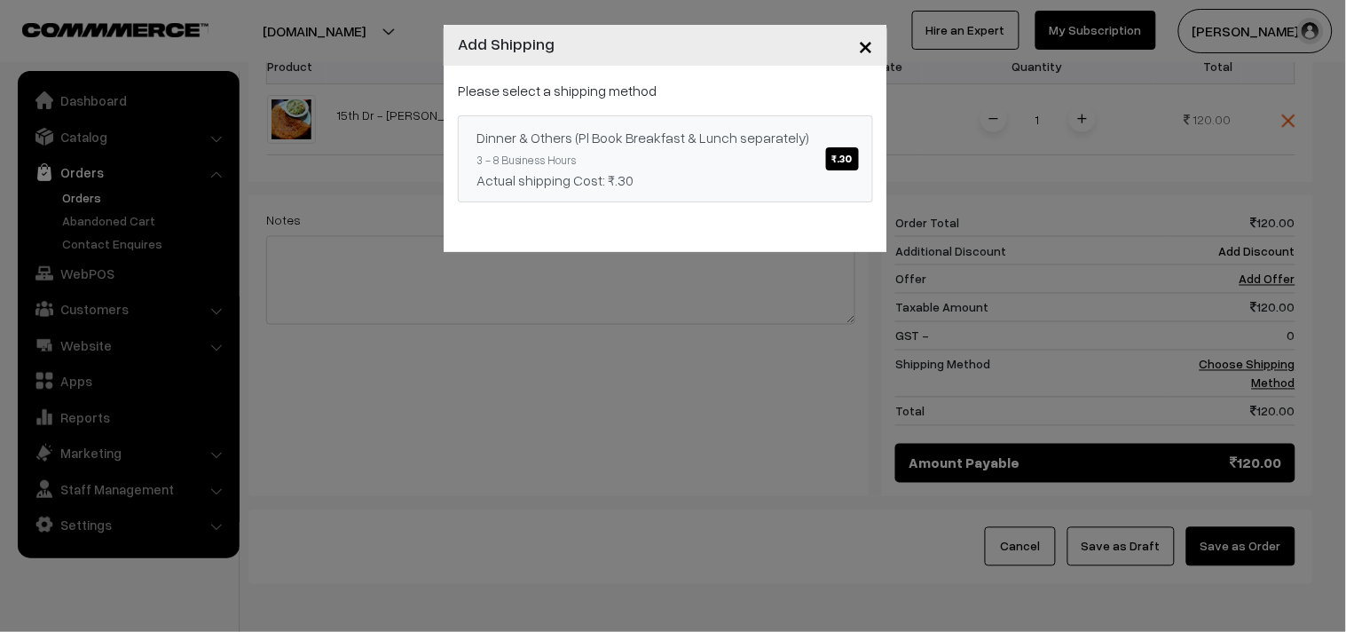
click at [836, 151] on span "₹.30" at bounding box center [842, 158] width 33 height 23
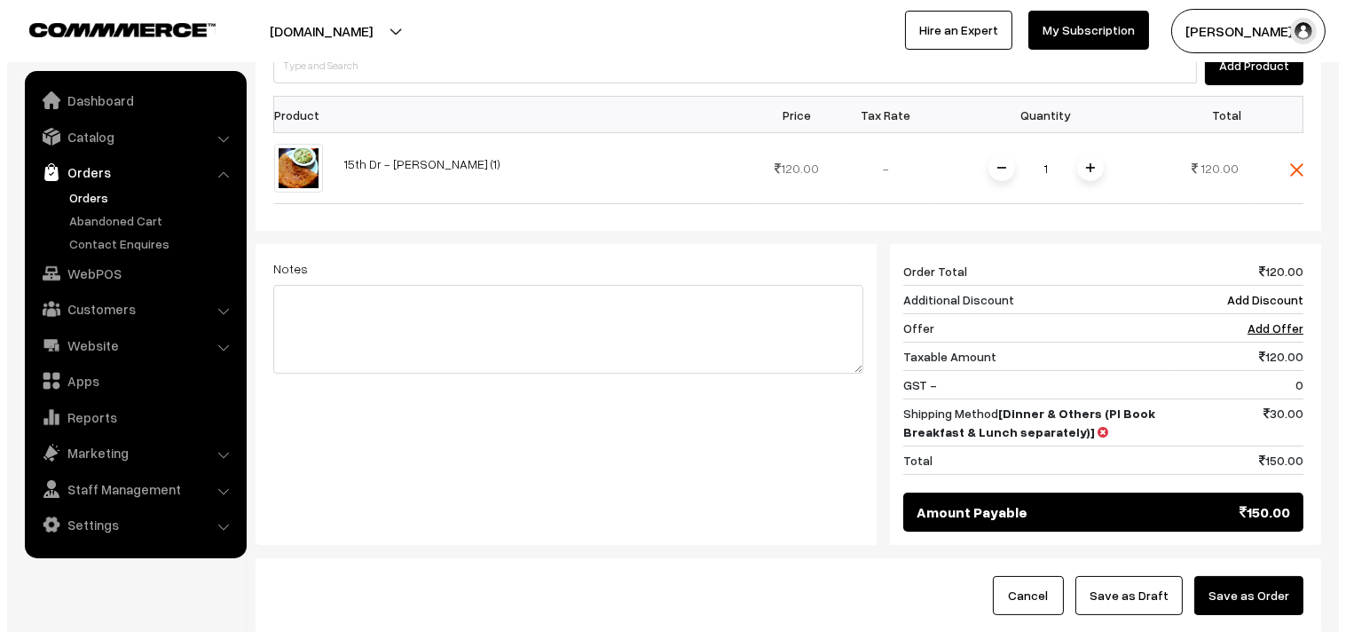
scroll to position [575, 0]
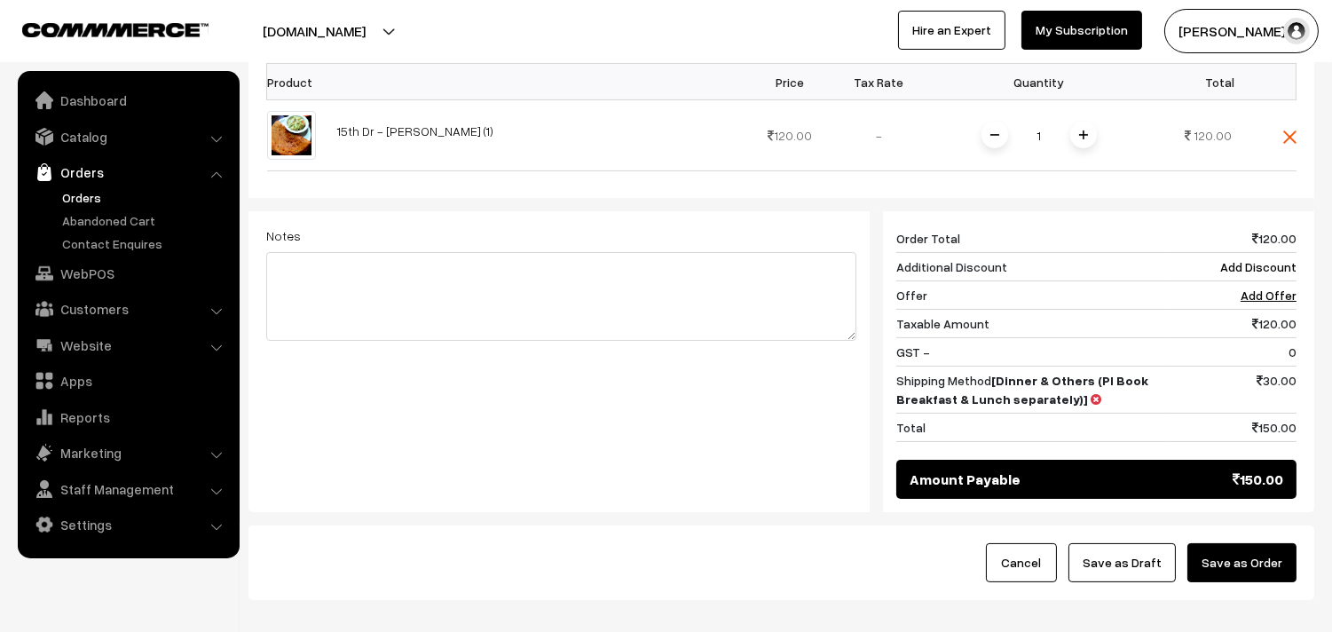
click at [1265, 559] on button "Save as Order" at bounding box center [1242, 562] width 109 height 39
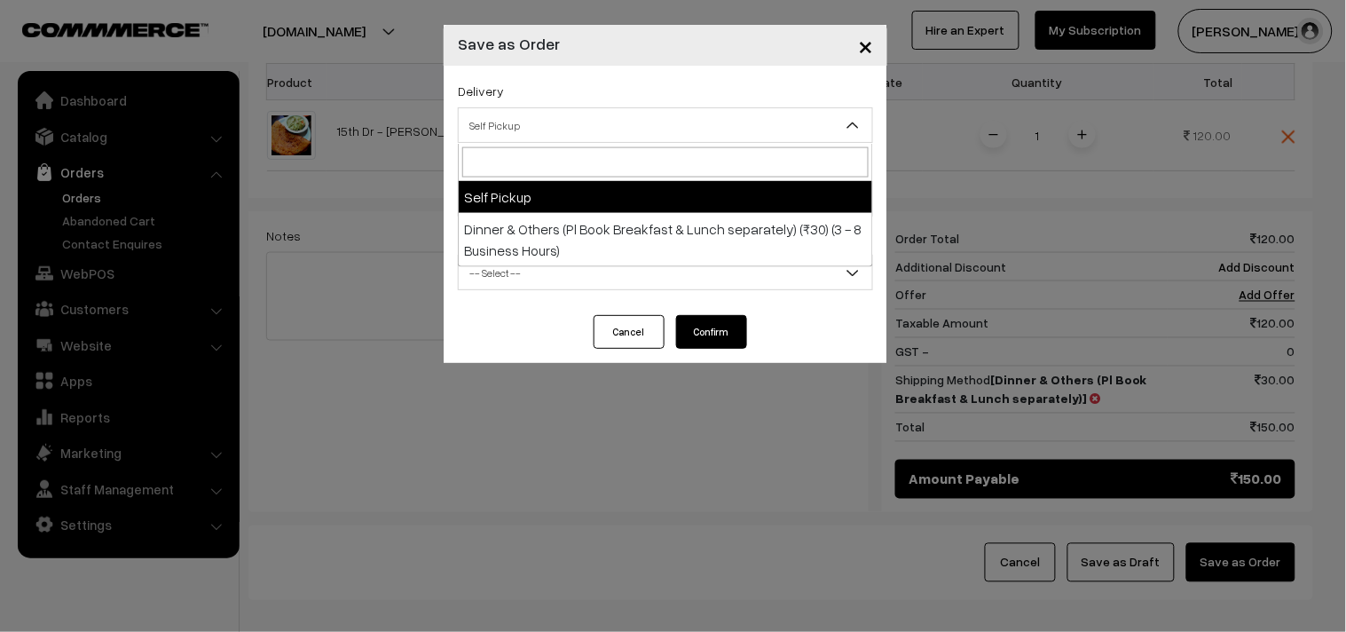
click at [627, 128] on span "Self Pickup" at bounding box center [666, 125] width 414 height 31
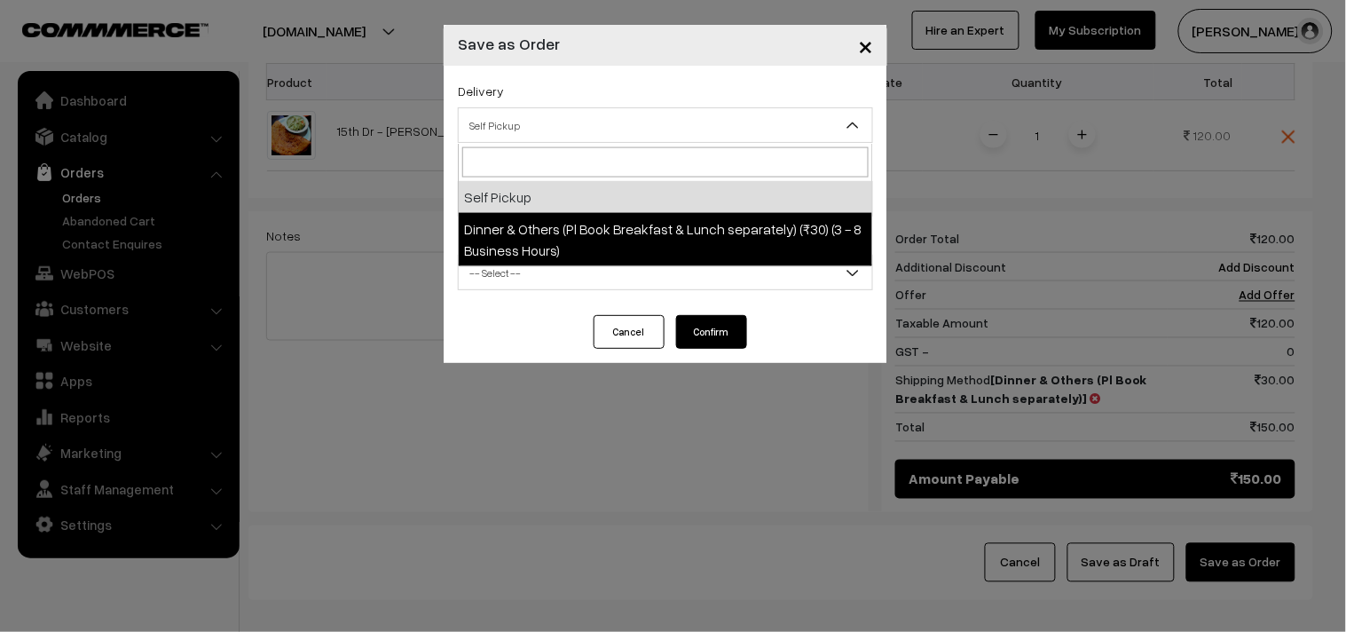
select select "DOP1"
select select "3"
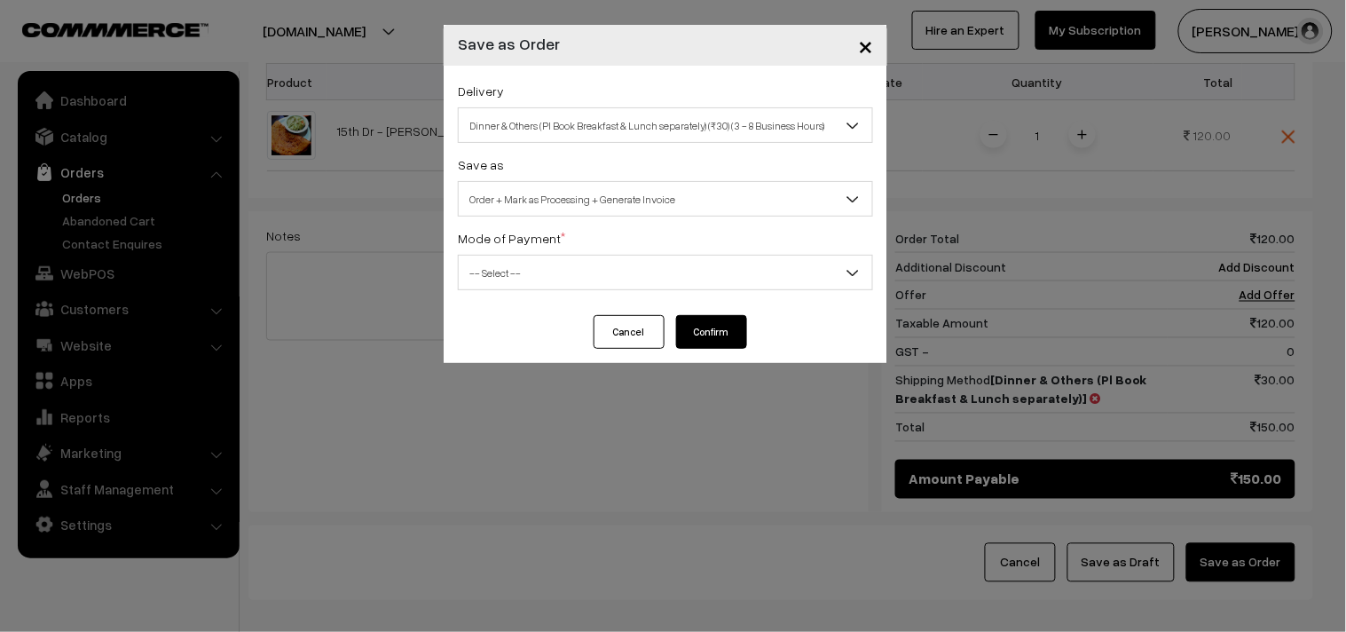
click at [688, 281] on span "-- Select --" at bounding box center [666, 272] width 414 height 31
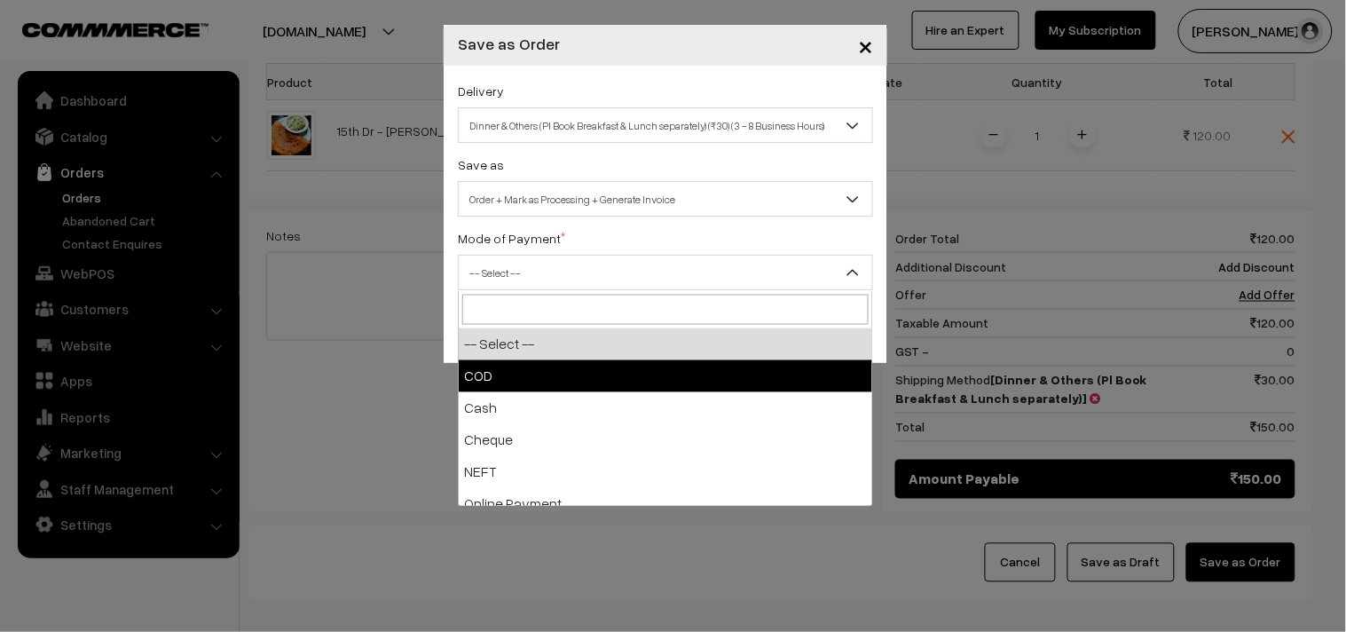
select select "1"
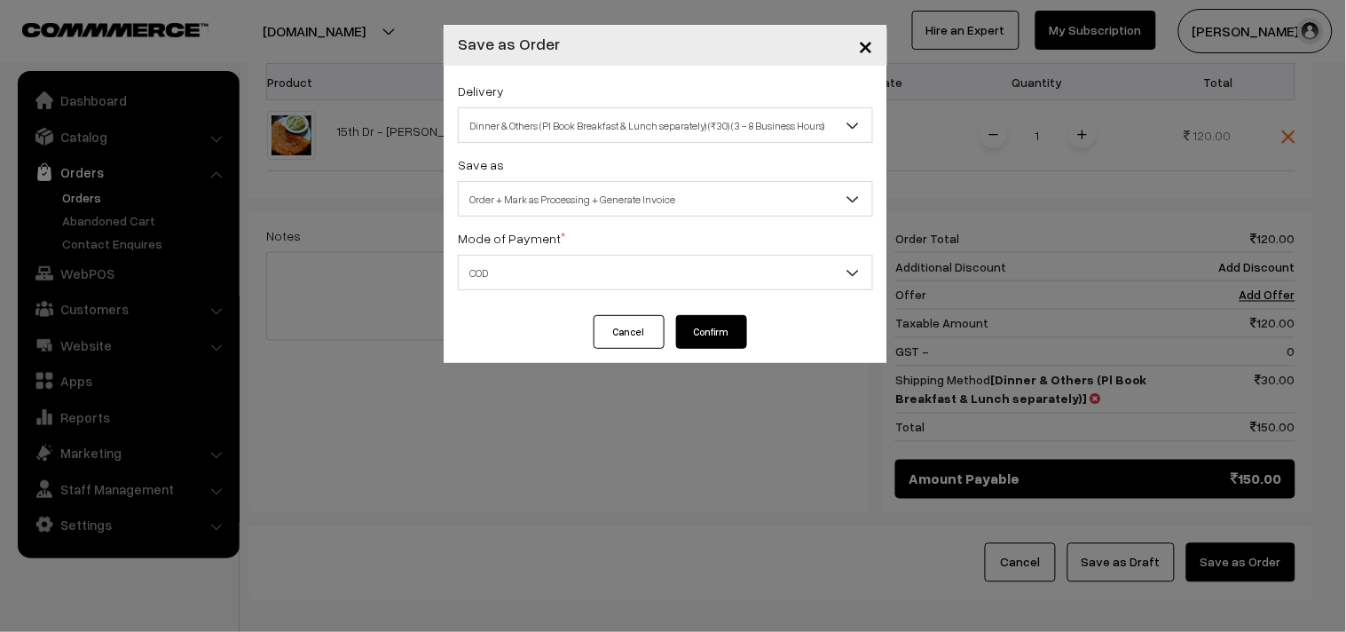
click at [732, 327] on button "Confirm" at bounding box center [711, 332] width 71 height 34
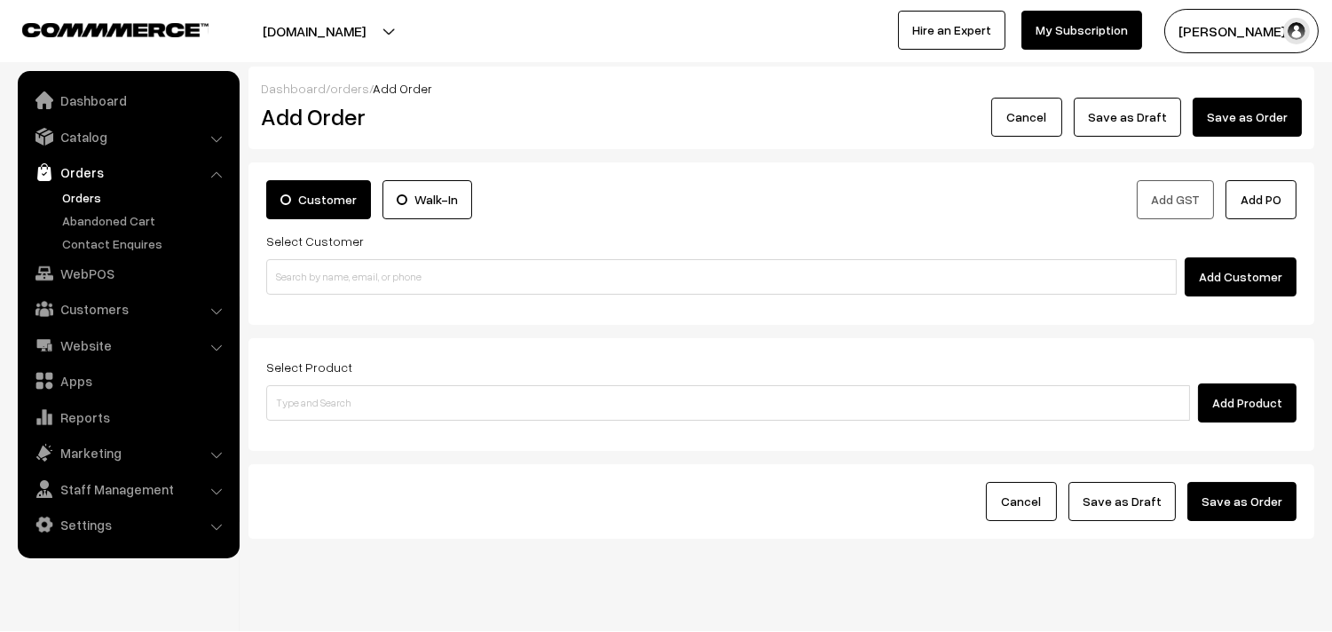
click at [86, 192] on link "Orders" at bounding box center [146, 197] width 176 height 19
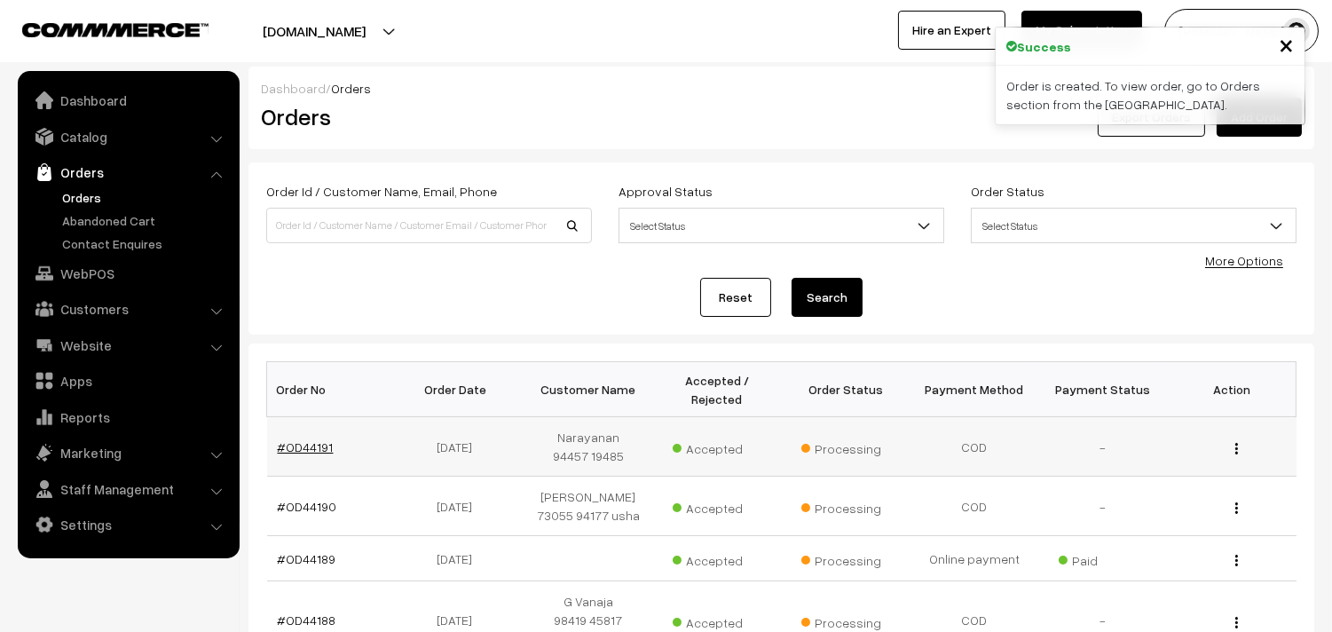
click at [317, 446] on link "#OD44191" at bounding box center [306, 446] width 56 height 15
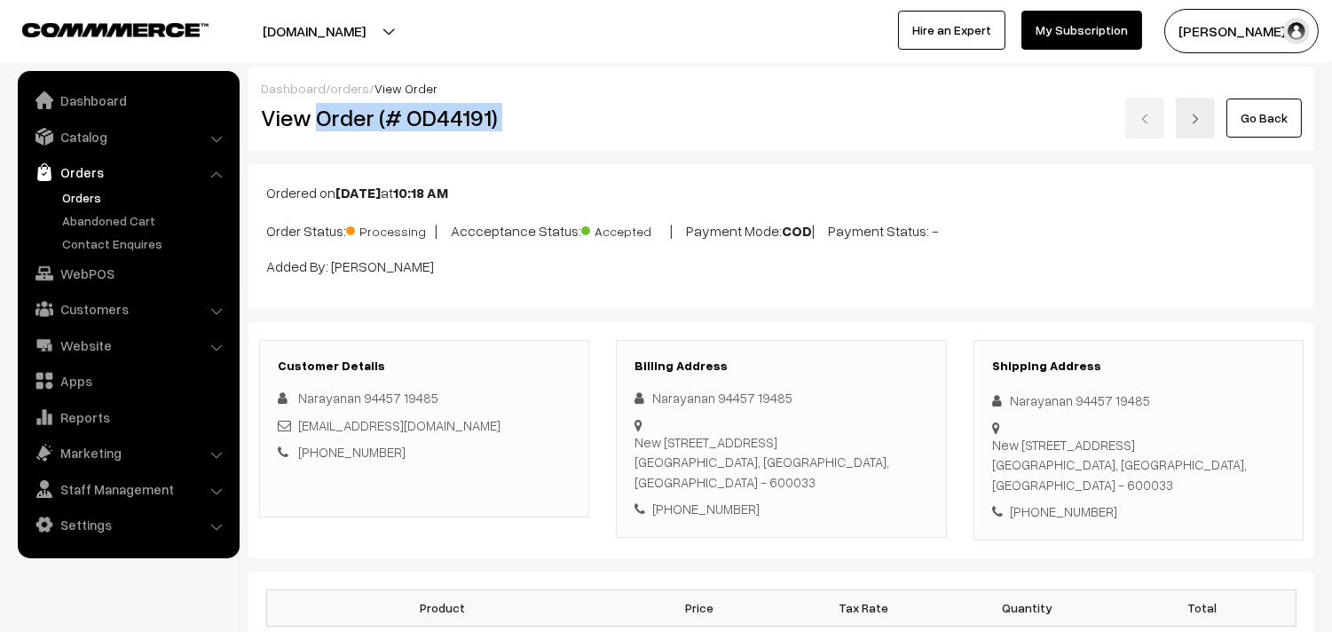
drag, startPoint x: 320, startPoint y: 117, endPoint x: 643, endPoint y: 117, distance: 323.1
click at [643, 117] on div "View Order (# OD44191) Go Back" at bounding box center [782, 118] width 1068 height 41
copy div "Order (# OD44191)"
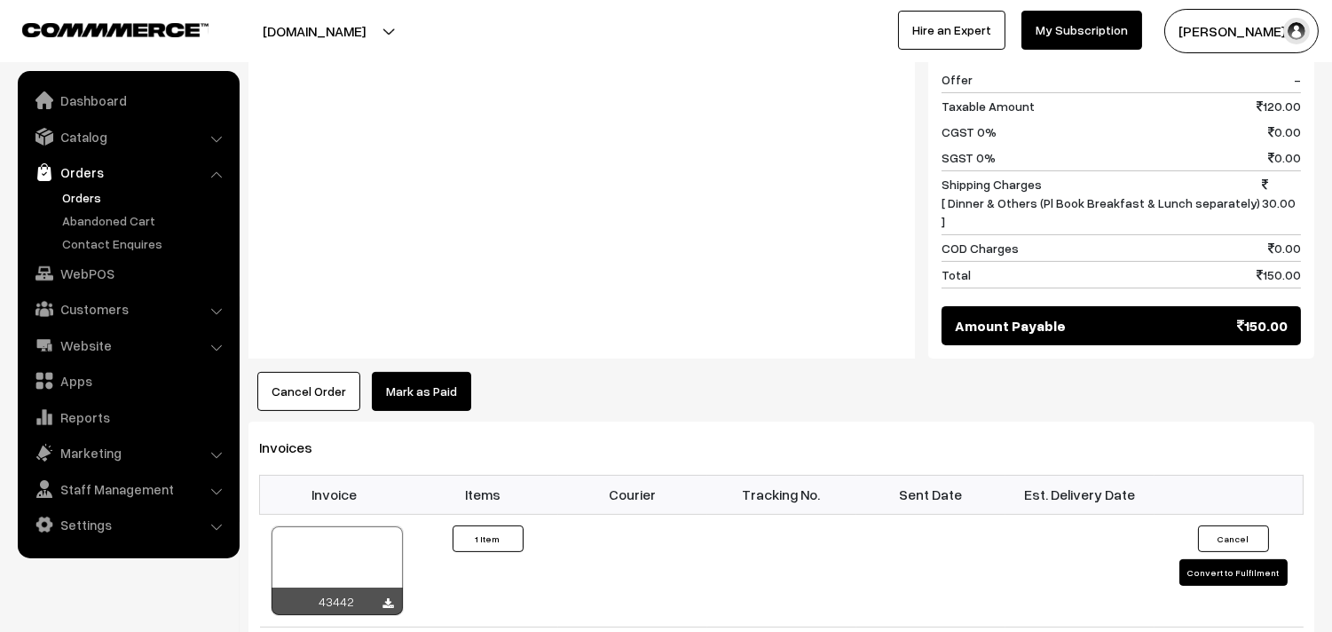
scroll to position [888, 0]
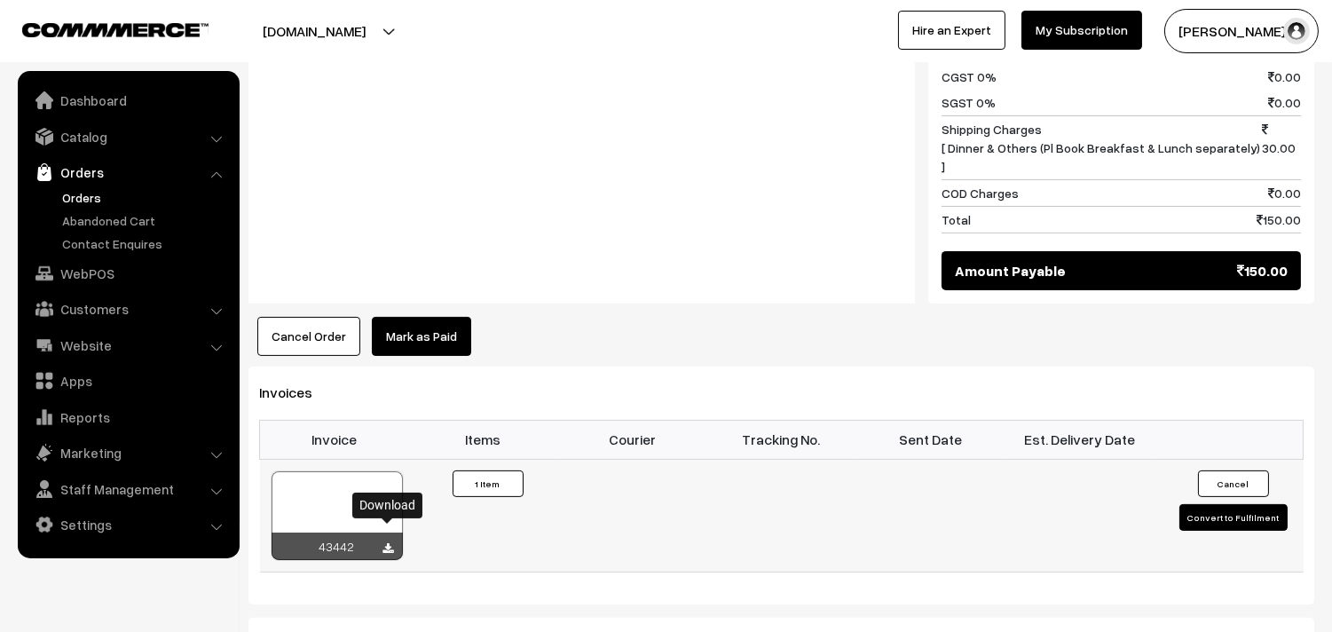
click at [386, 543] on icon at bounding box center [388, 549] width 11 height 12
click at [92, 268] on link "WebPOS" at bounding box center [127, 273] width 211 height 32
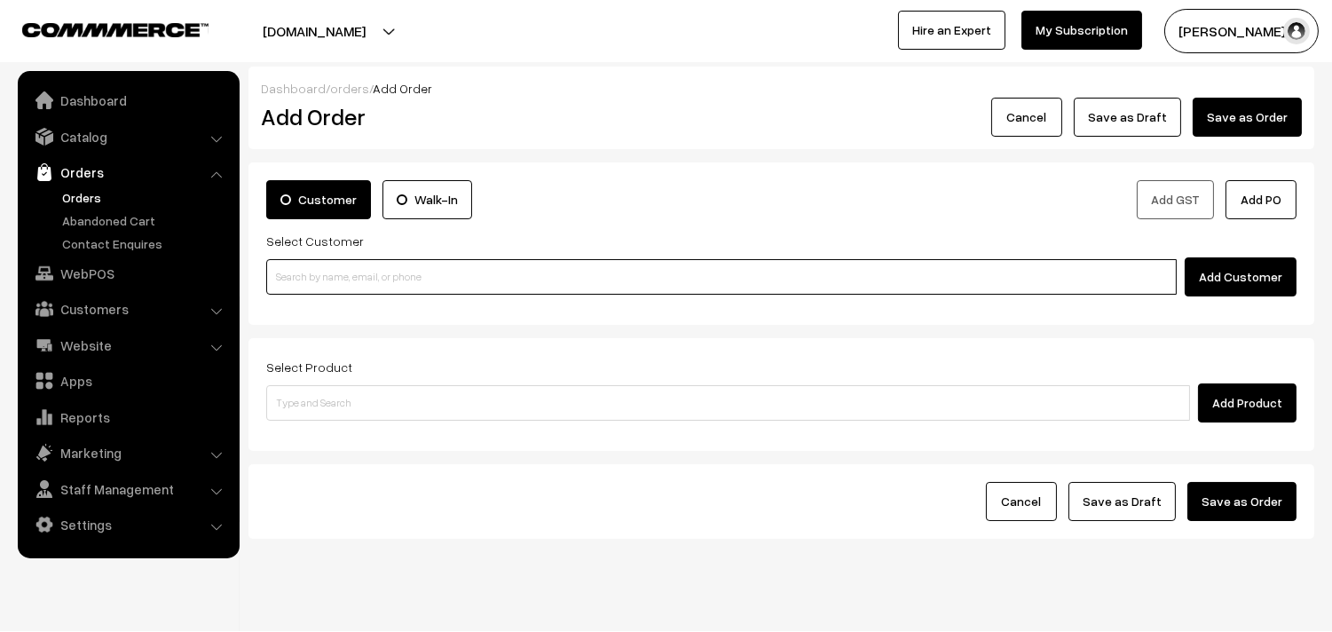
click at [423, 261] on input at bounding box center [721, 277] width 911 height 36
paste input "[PHONE_NUMBER]"
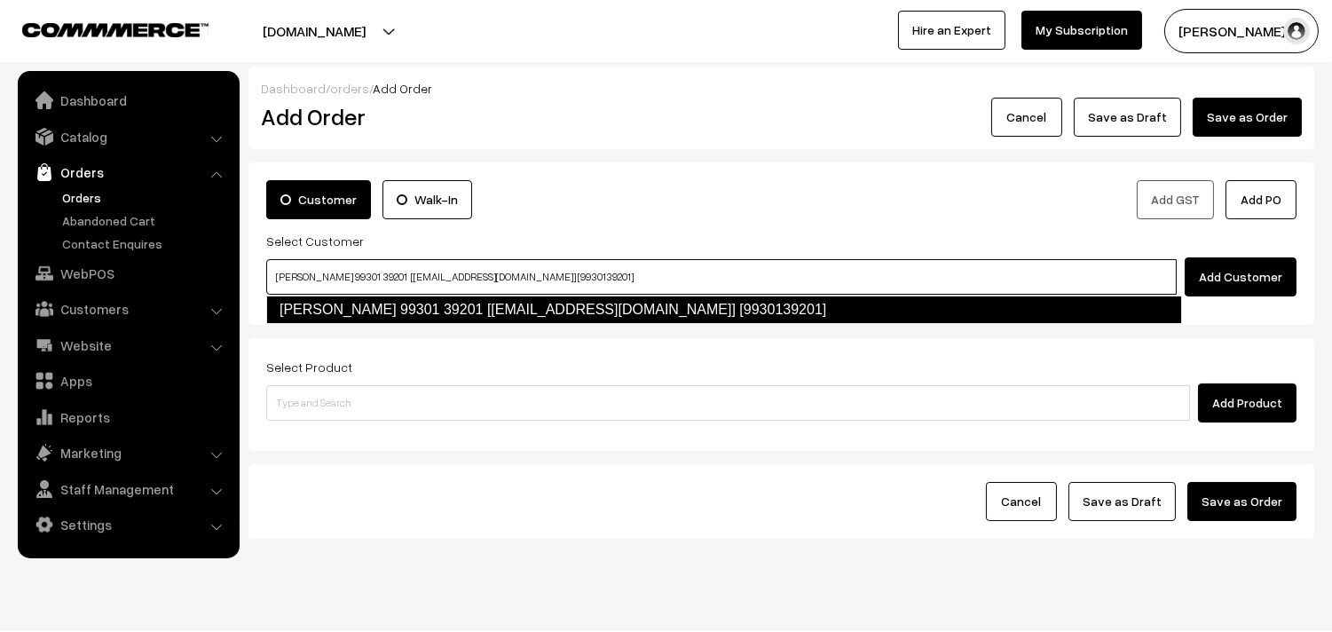
type input "[PERSON_NAME] 99301 39201 [[EMAIL_ADDRESS][DOMAIN_NAME]] [9930139201]"
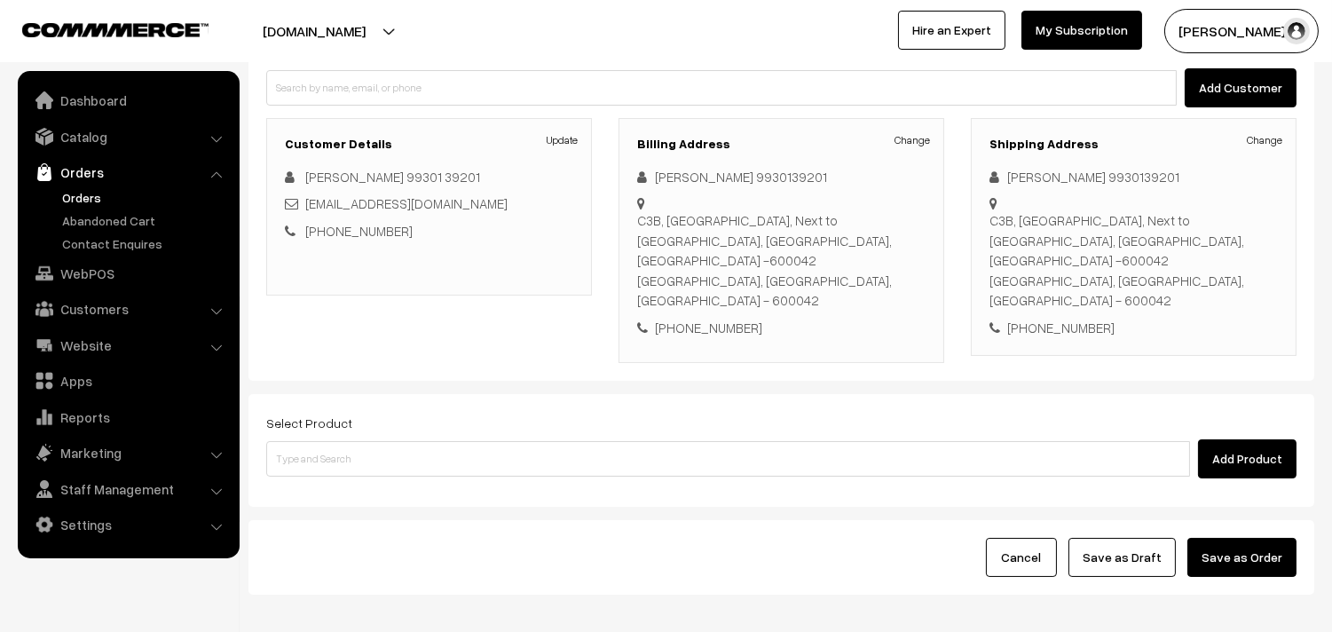
scroll to position [197, 0]
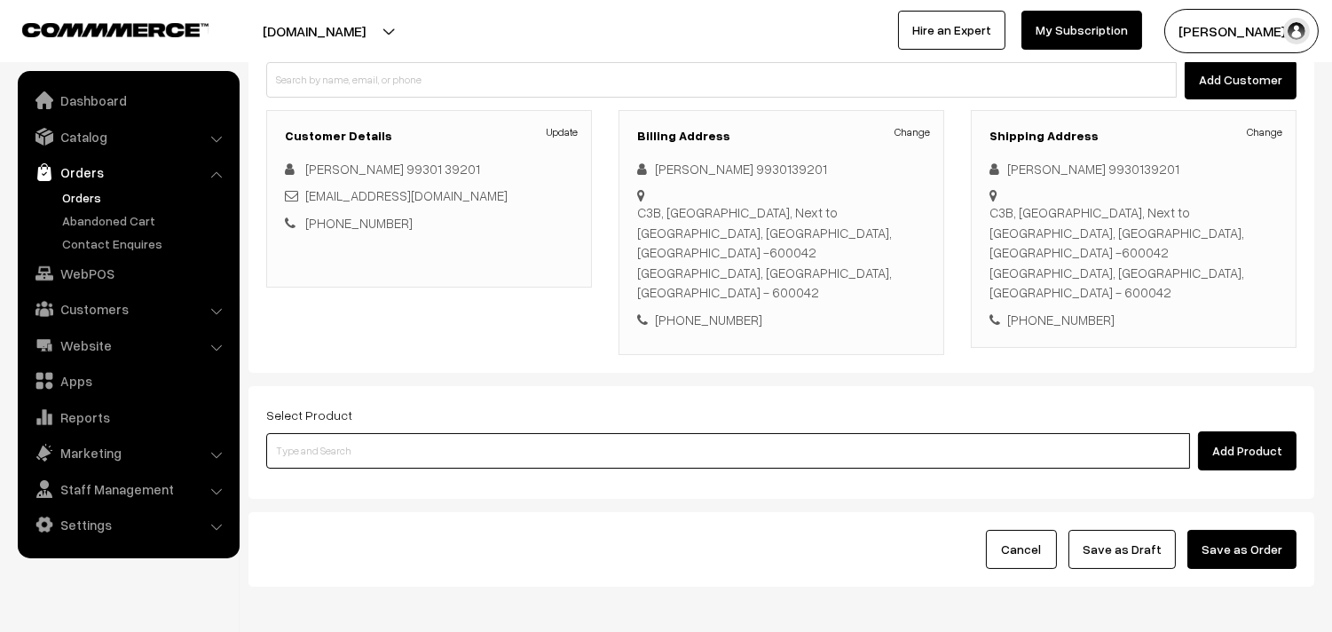
click at [633, 433] on input at bounding box center [728, 451] width 924 height 36
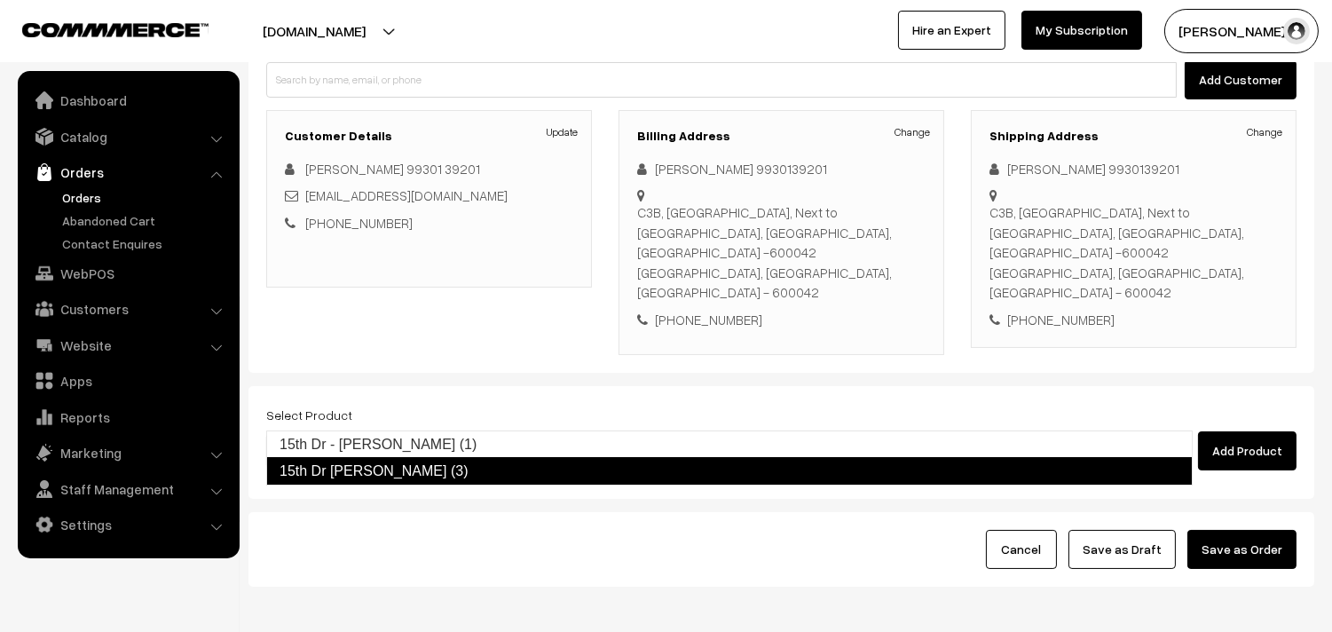
type input "15th Dr - [PERSON_NAME] (1)"
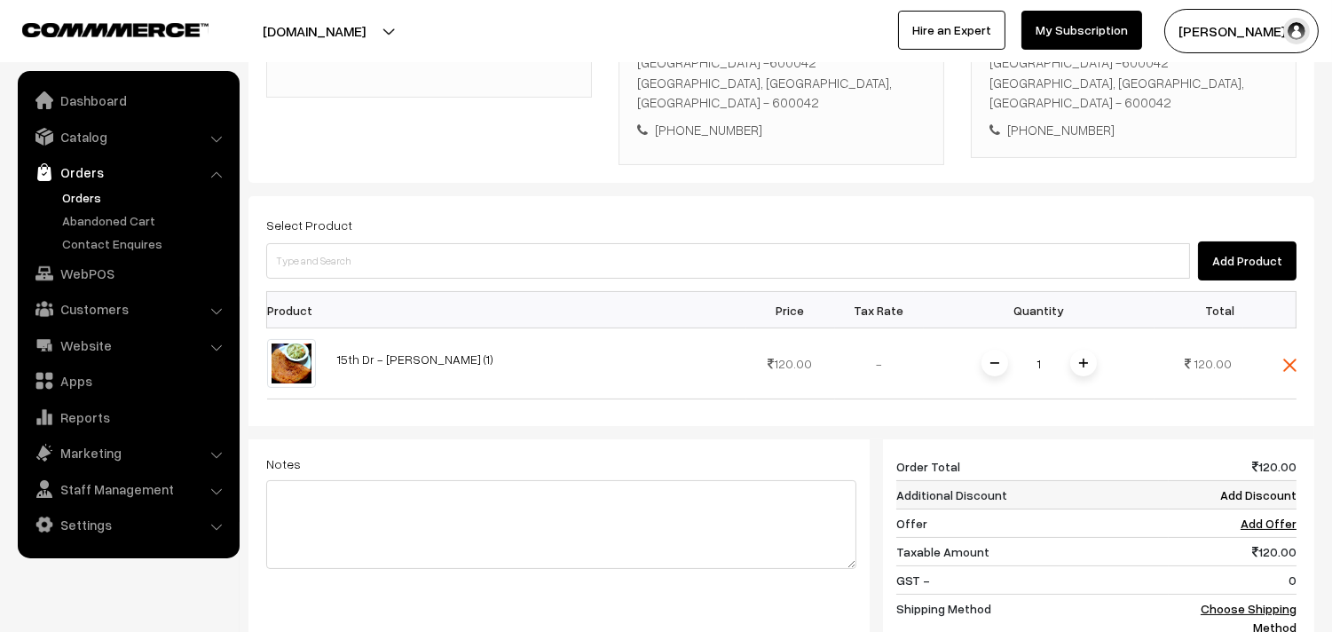
scroll to position [394, 0]
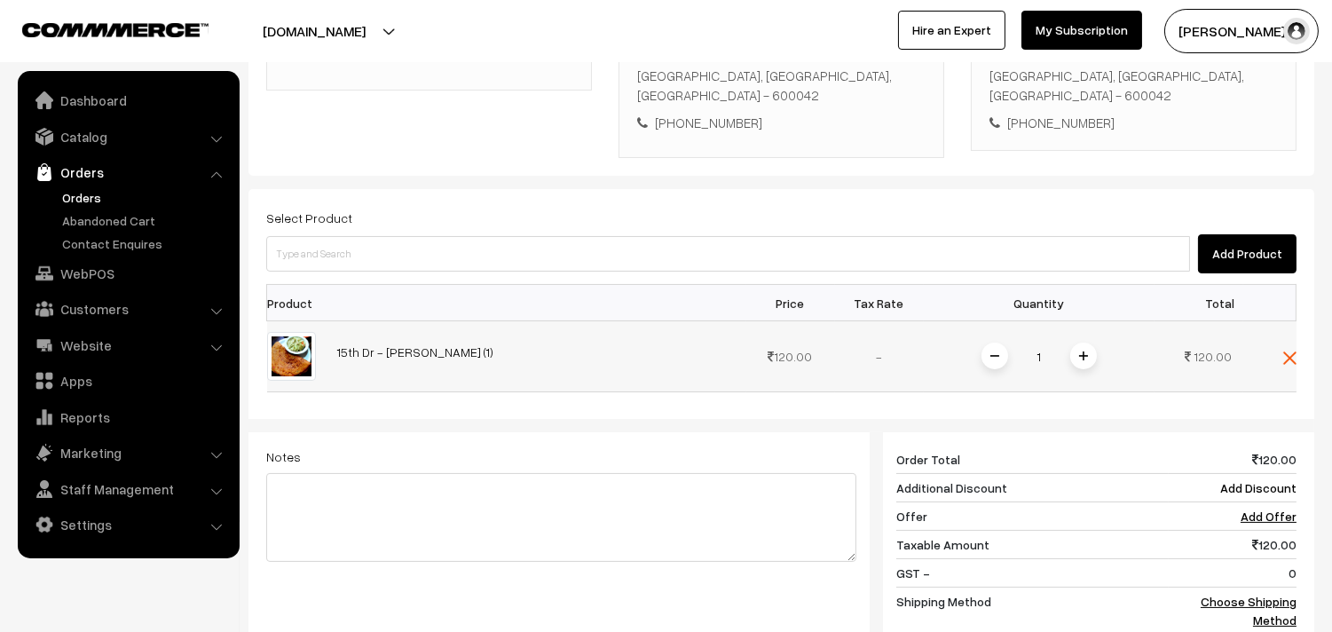
click at [1085, 343] on span at bounding box center [1083, 356] width 27 height 27
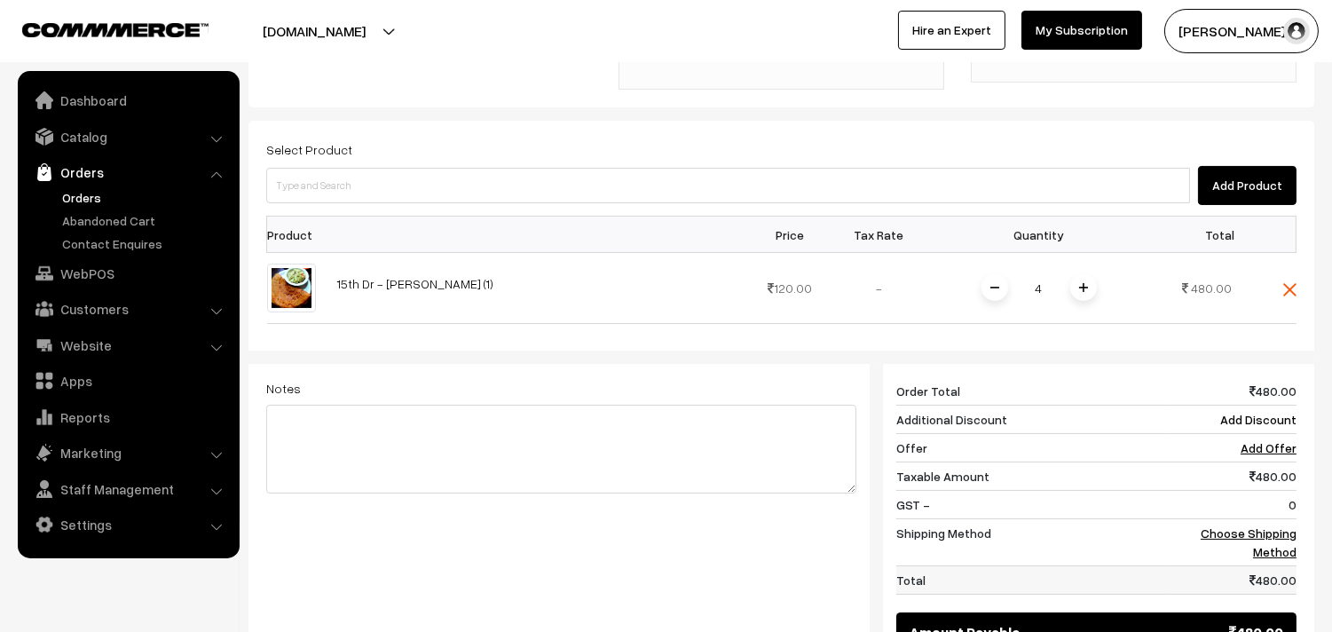
scroll to position [493, 0]
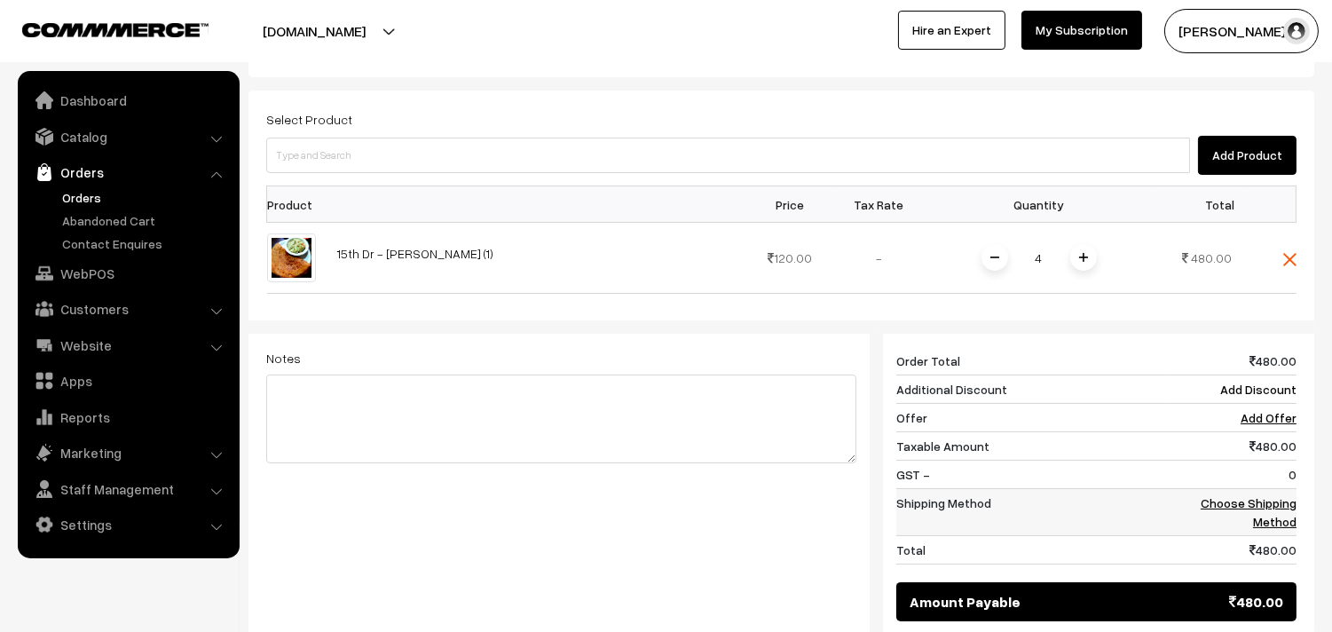
click at [1255, 495] on link "Choose Shipping Method" at bounding box center [1249, 512] width 96 height 34
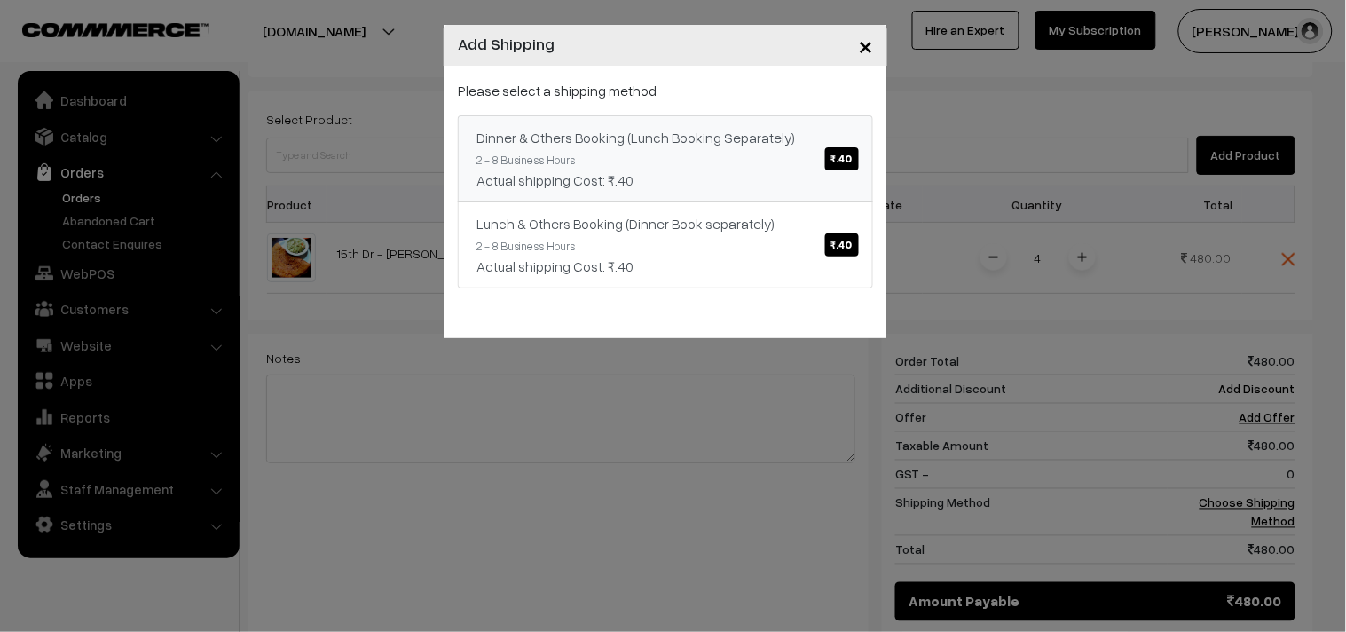
click at [841, 162] on span "₹.40" at bounding box center [842, 158] width 34 height 23
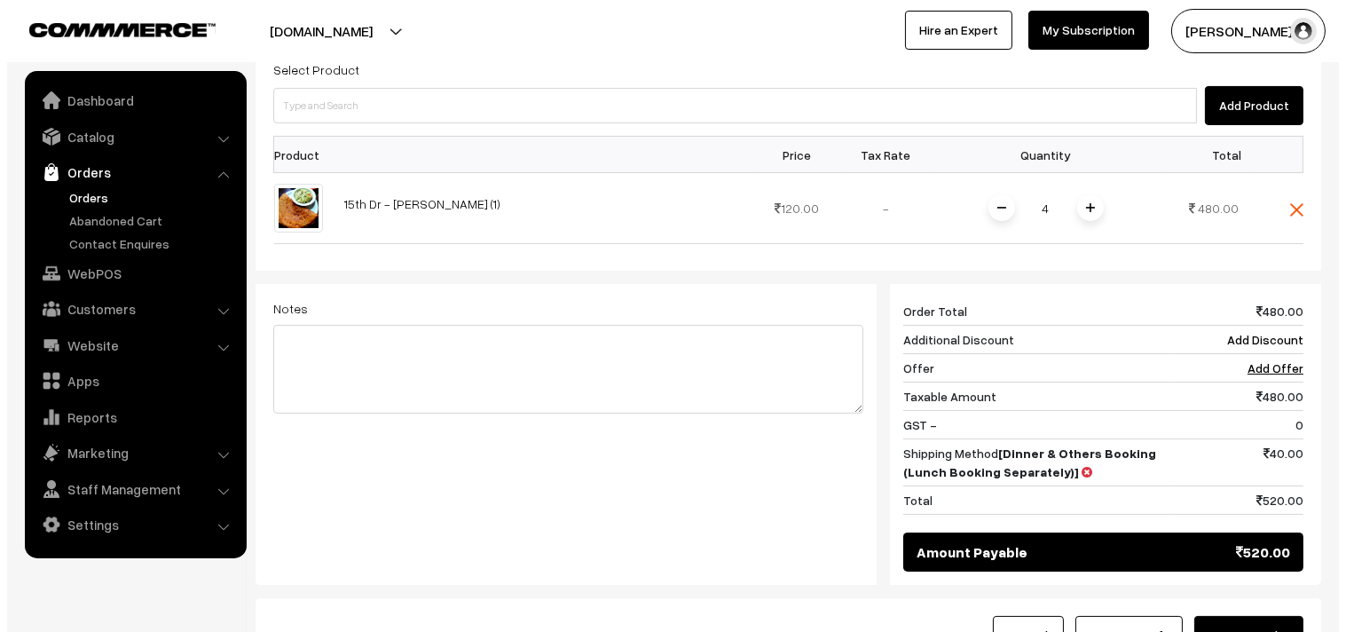
scroll to position [575, 0]
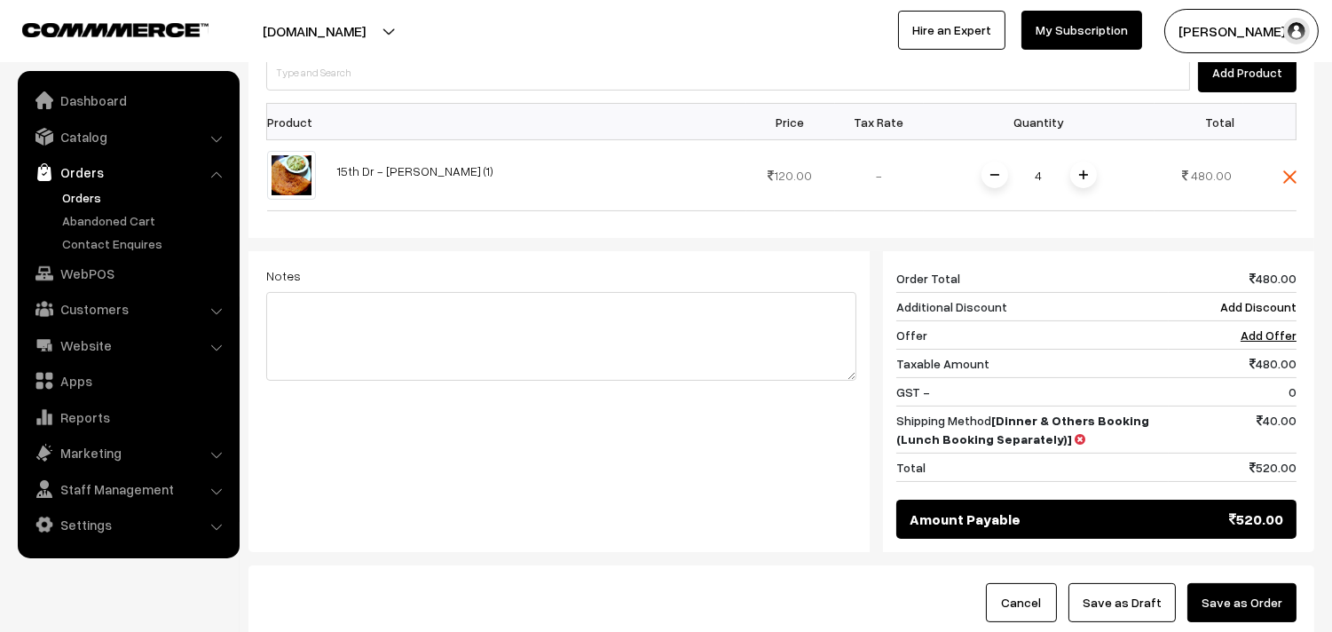
click at [1275, 583] on button "Save as Order" at bounding box center [1242, 602] width 109 height 39
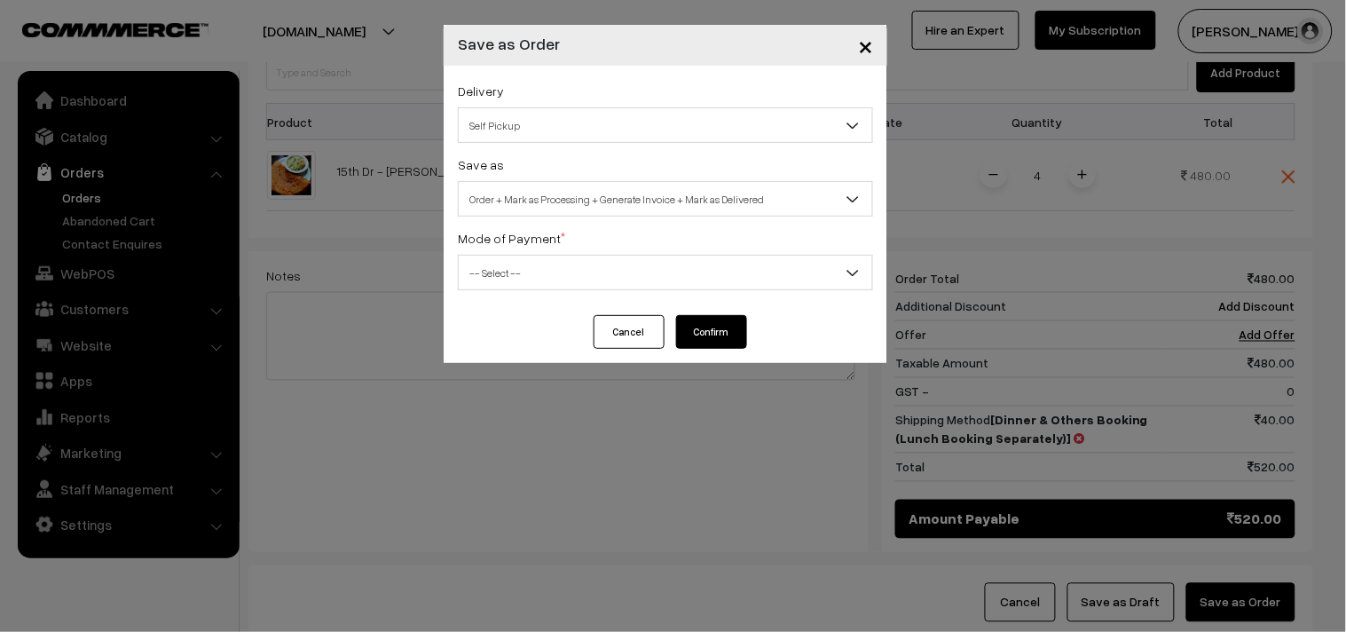
click at [722, 116] on span "Self Pickup" at bounding box center [666, 125] width 414 height 31
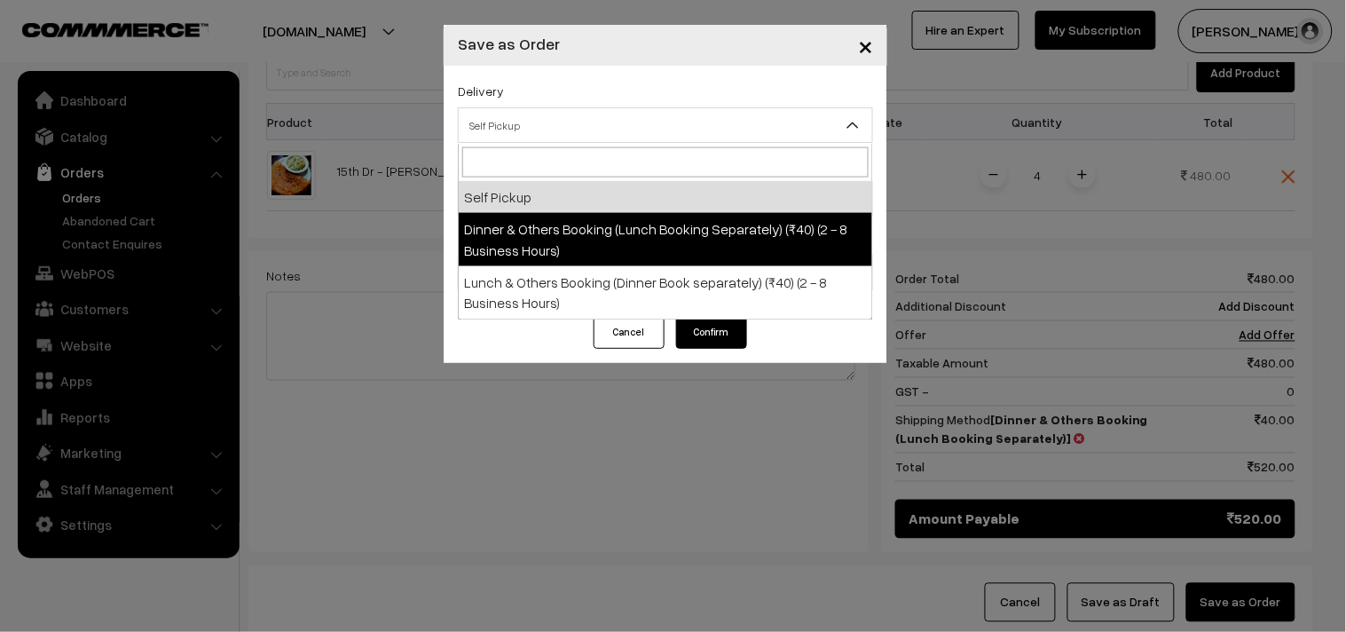
select select "DOB1"
select select "3"
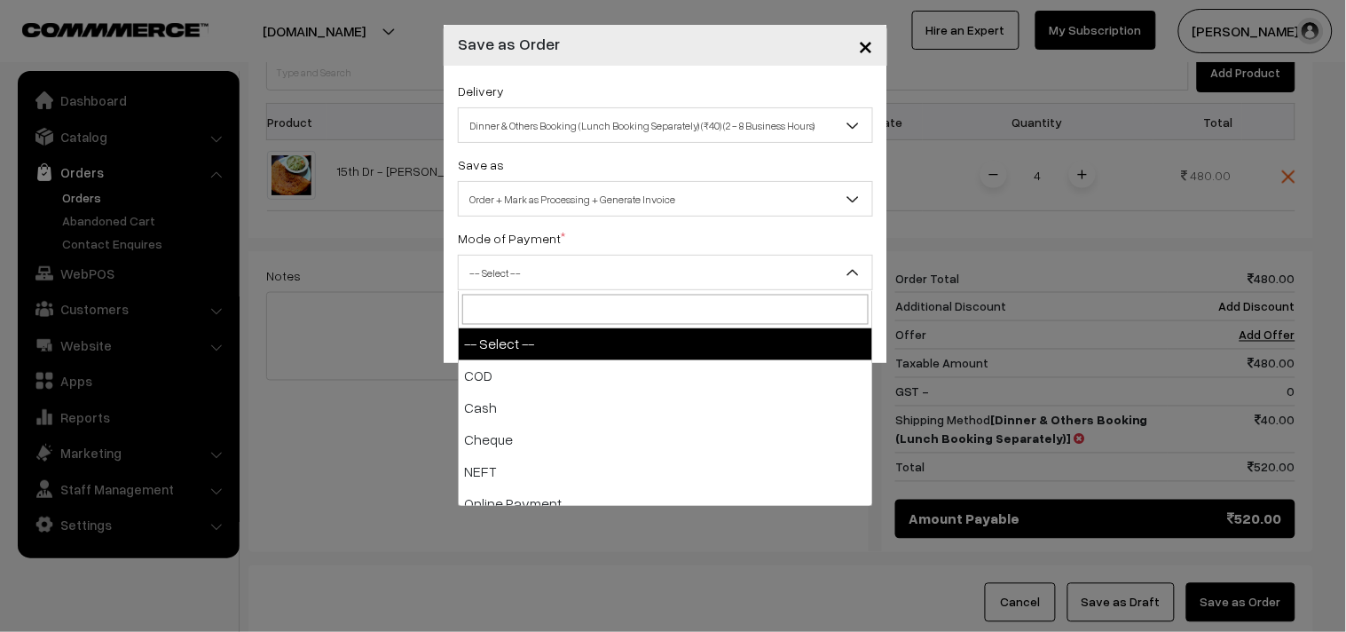
click at [732, 269] on span "-- Select --" at bounding box center [666, 272] width 414 height 31
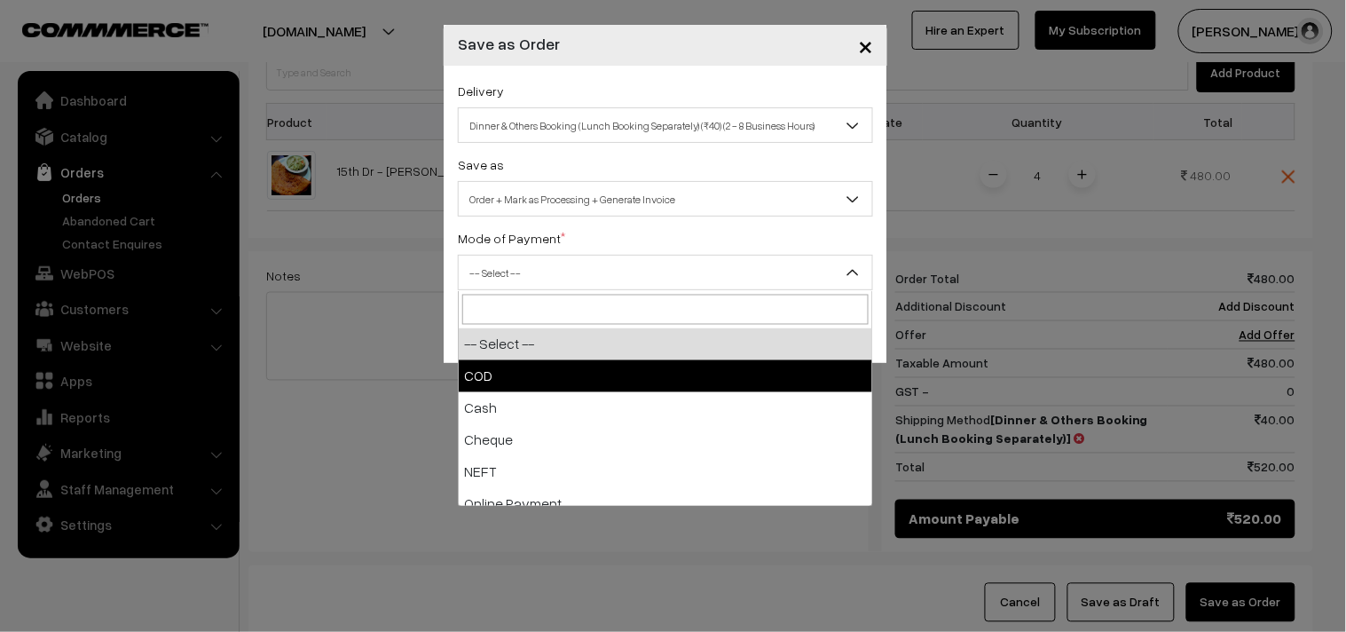
select select "1"
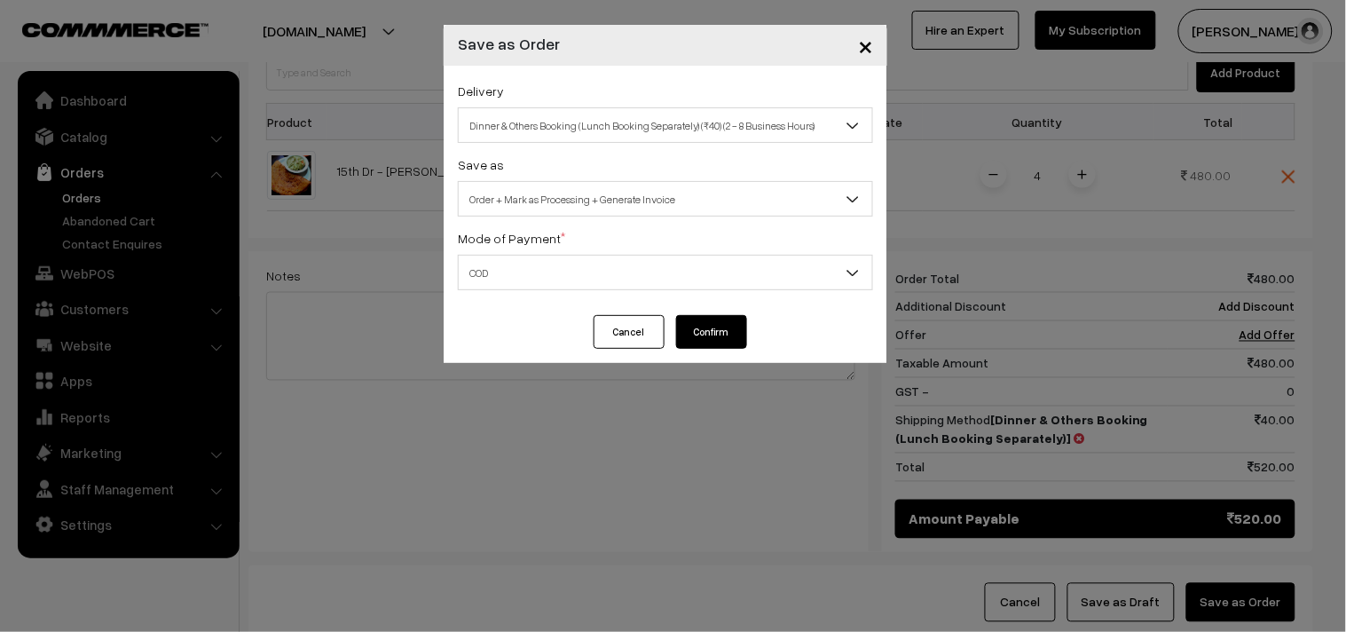
click at [731, 329] on button "Confirm" at bounding box center [711, 332] width 71 height 34
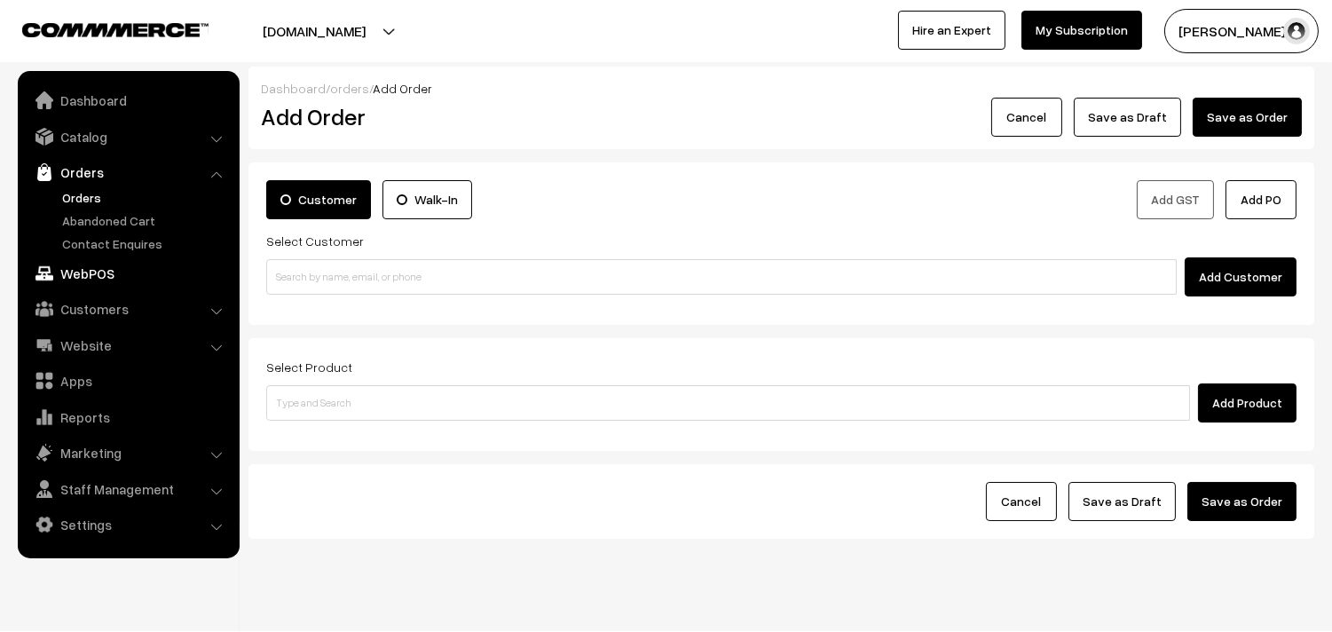
click at [115, 264] on link "WebPOS" at bounding box center [127, 273] width 211 height 32
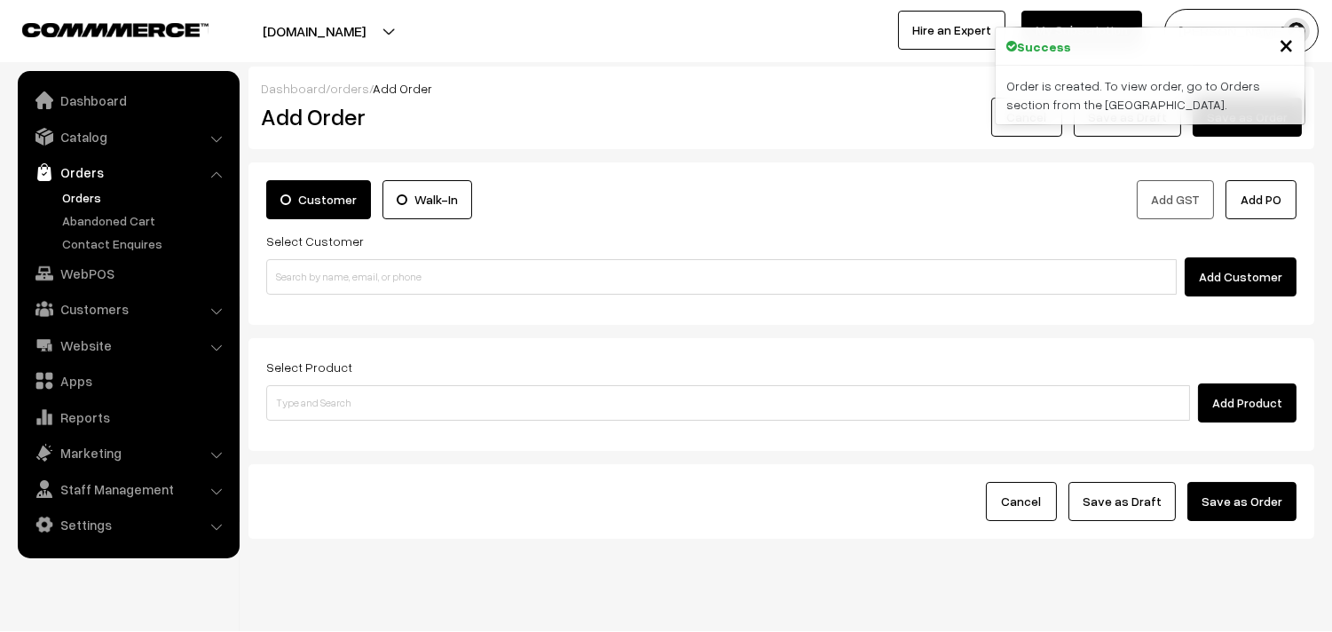
click at [73, 185] on link "Orders" at bounding box center [127, 172] width 211 height 32
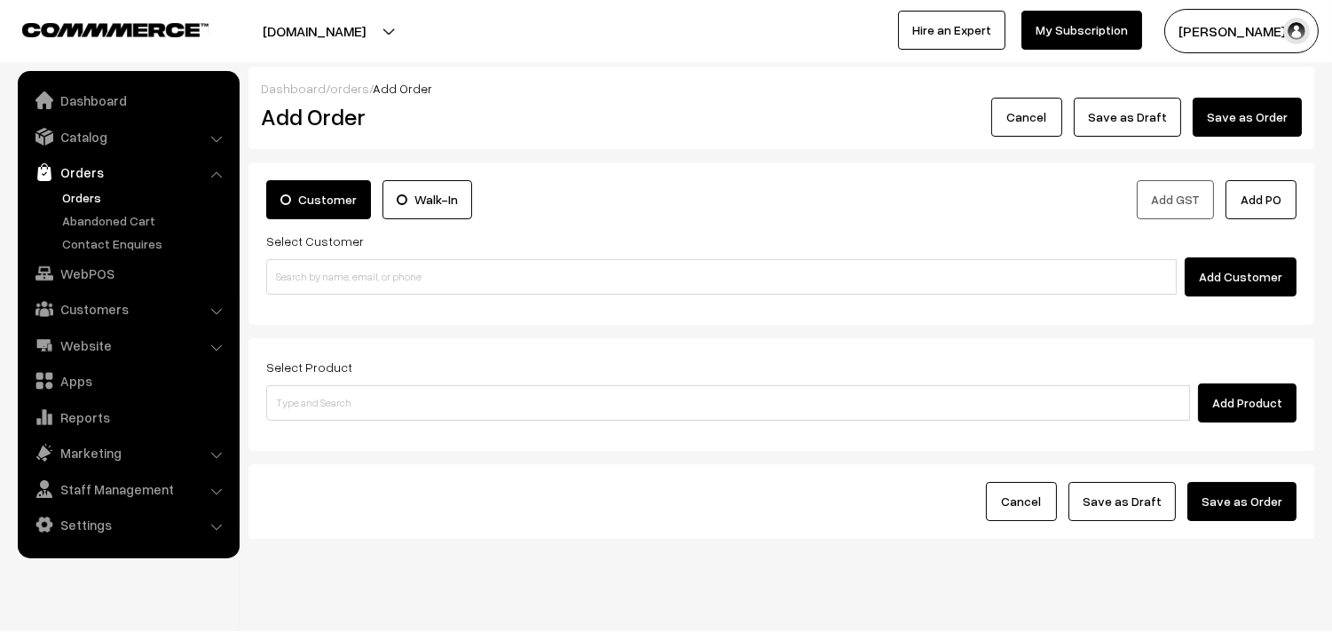
click at [74, 191] on link "Orders" at bounding box center [146, 197] width 176 height 19
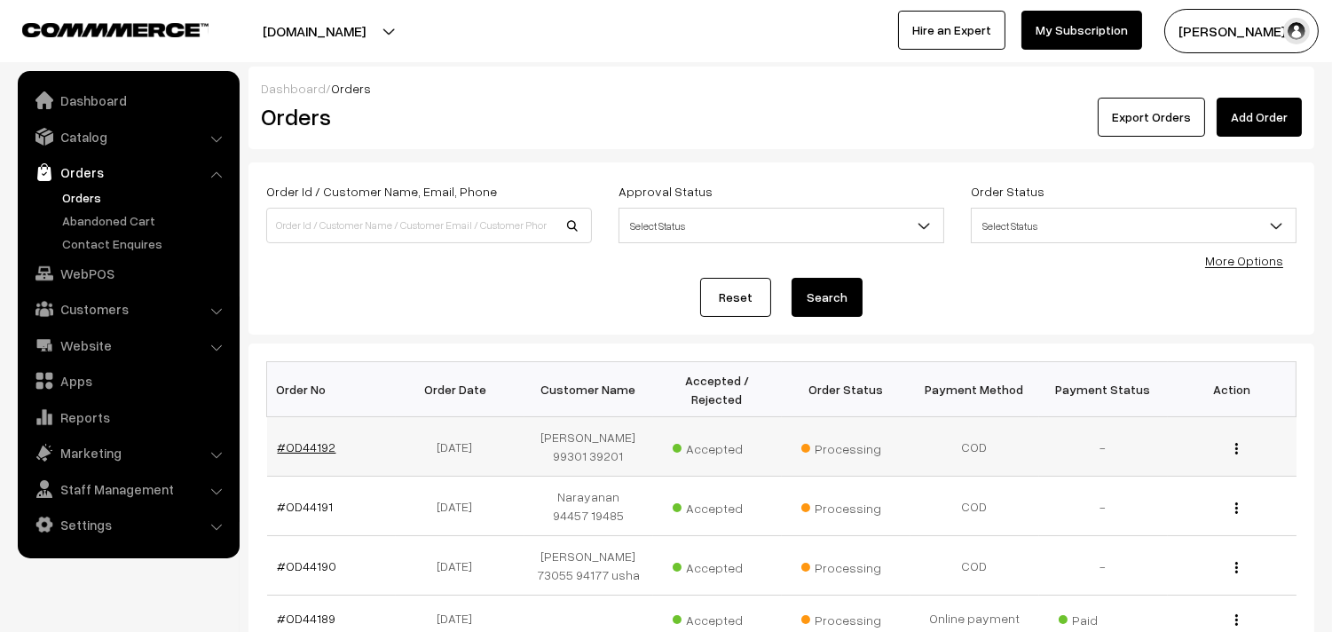
click at [296, 450] on link "#OD44192" at bounding box center [307, 446] width 59 height 15
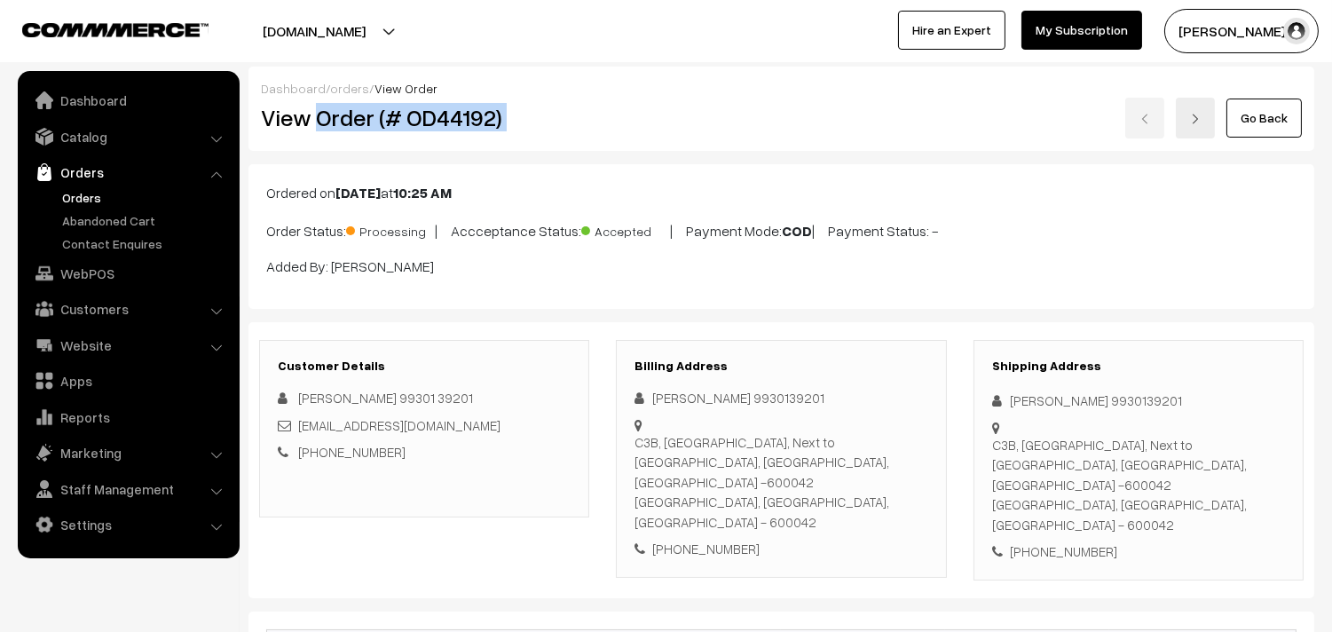
drag, startPoint x: 318, startPoint y: 117, endPoint x: 992, endPoint y: 127, distance: 674.6
click at [992, 127] on div "View Order (# OD44192) Go Back" at bounding box center [782, 118] width 1068 height 41
copy div "Order (# OD44192)"
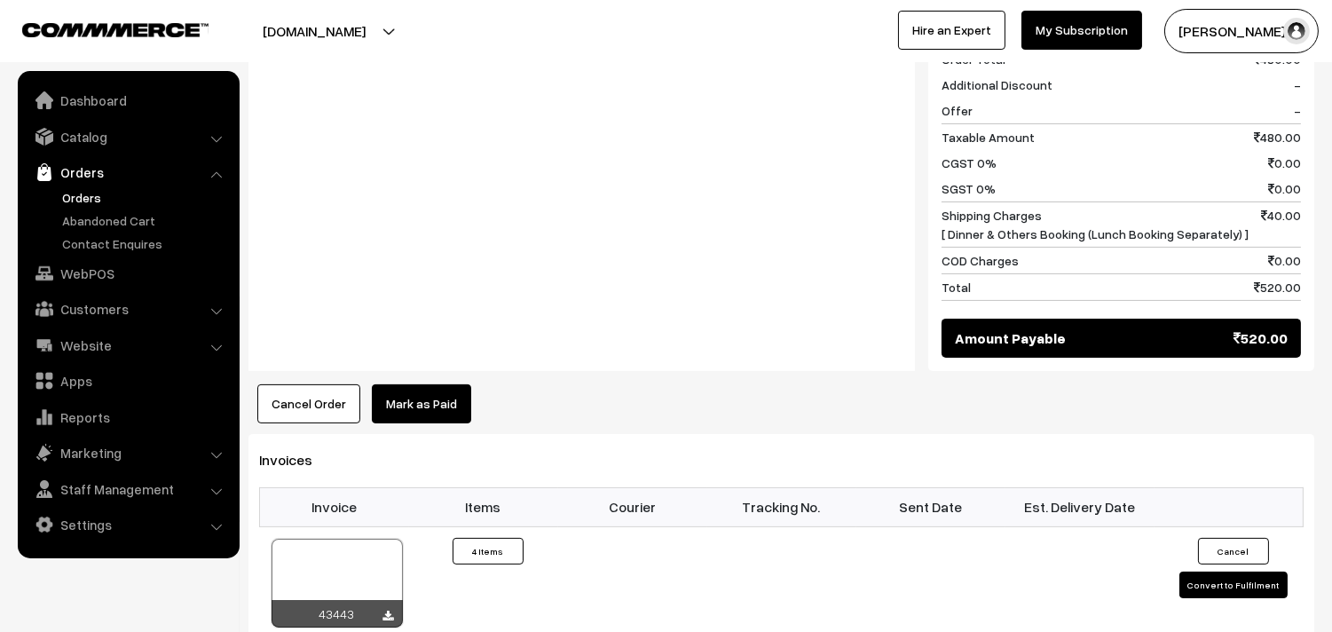
scroll to position [888, 0]
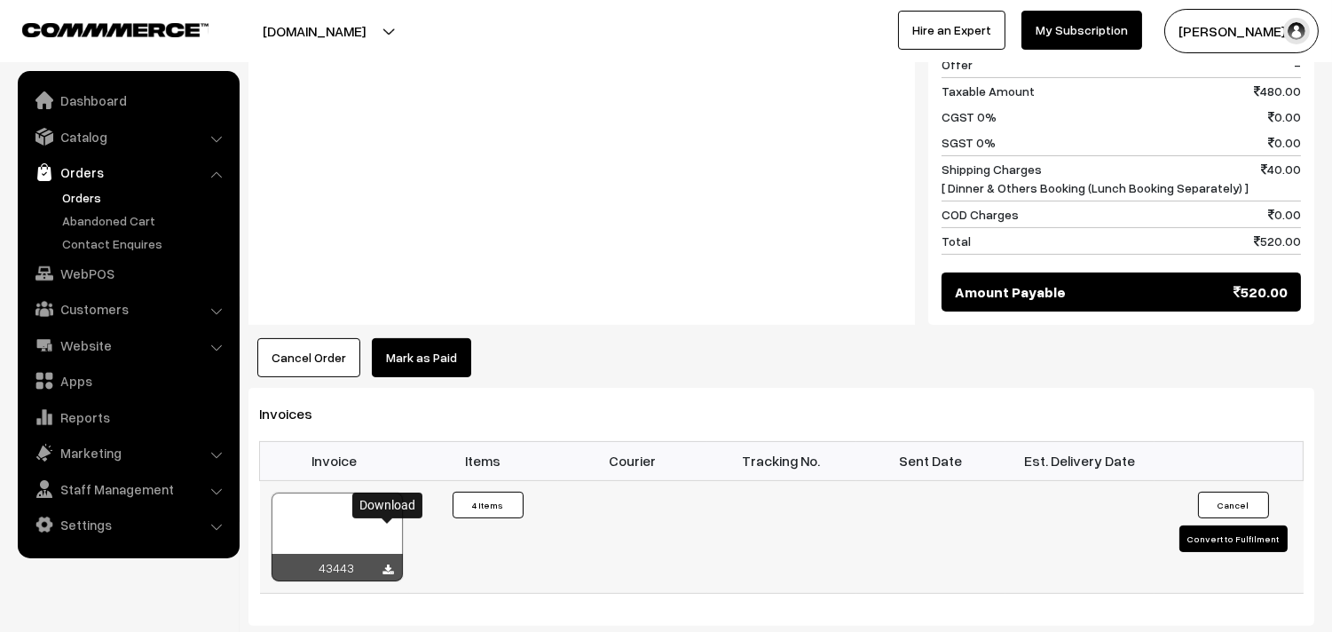
click at [383, 564] on icon at bounding box center [388, 570] width 11 height 12
click at [59, 279] on link "WebPOS" at bounding box center [127, 273] width 211 height 32
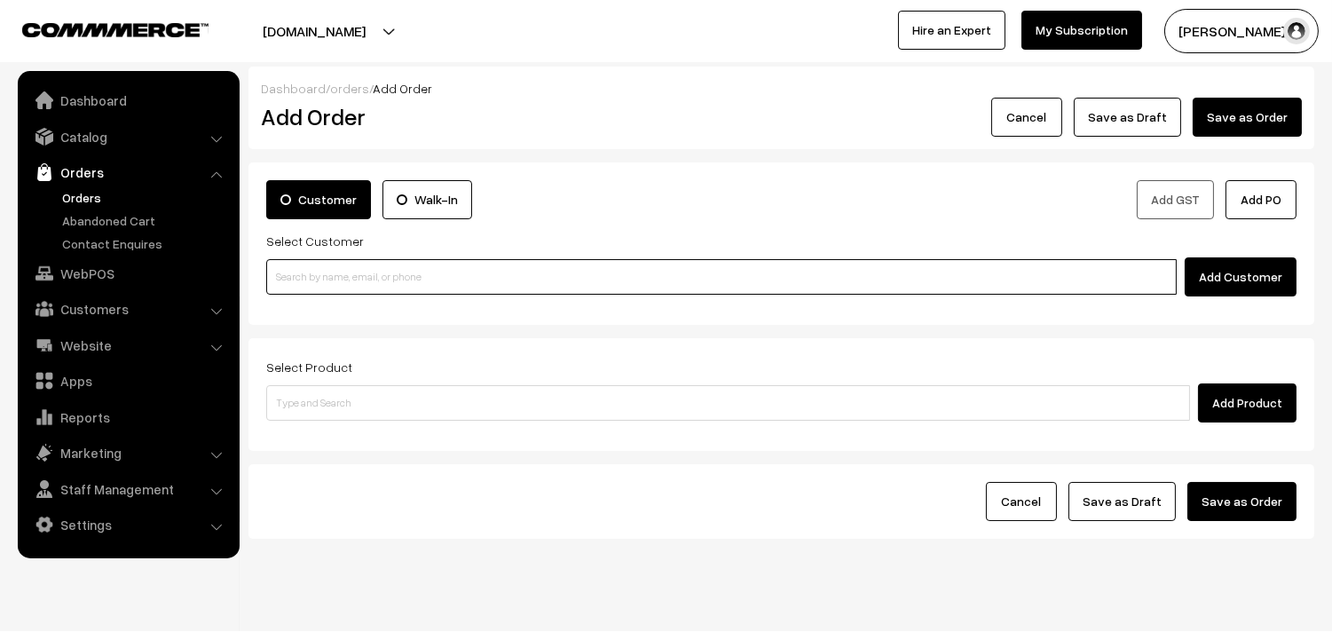
click at [289, 275] on input at bounding box center [721, 277] width 911 height 36
paste input "[PHONE_NUMBER]"
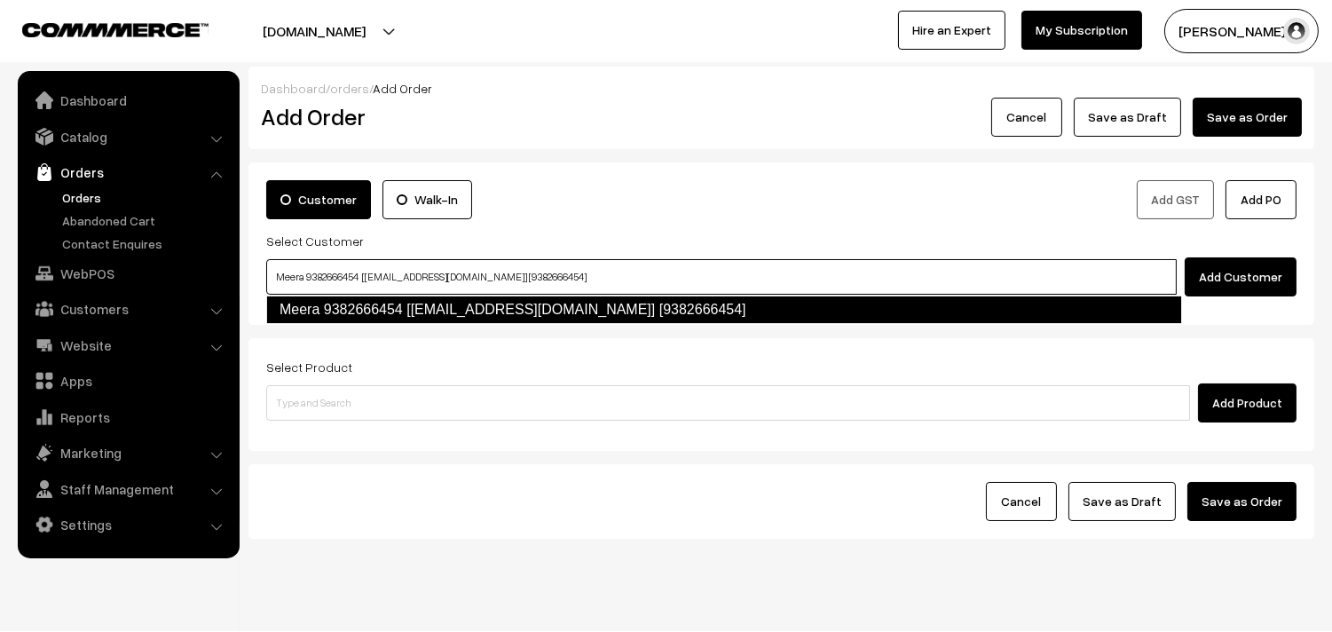
type input "Meera 9382666454 [[EMAIL_ADDRESS][DOMAIN_NAME]] [9382666454]"
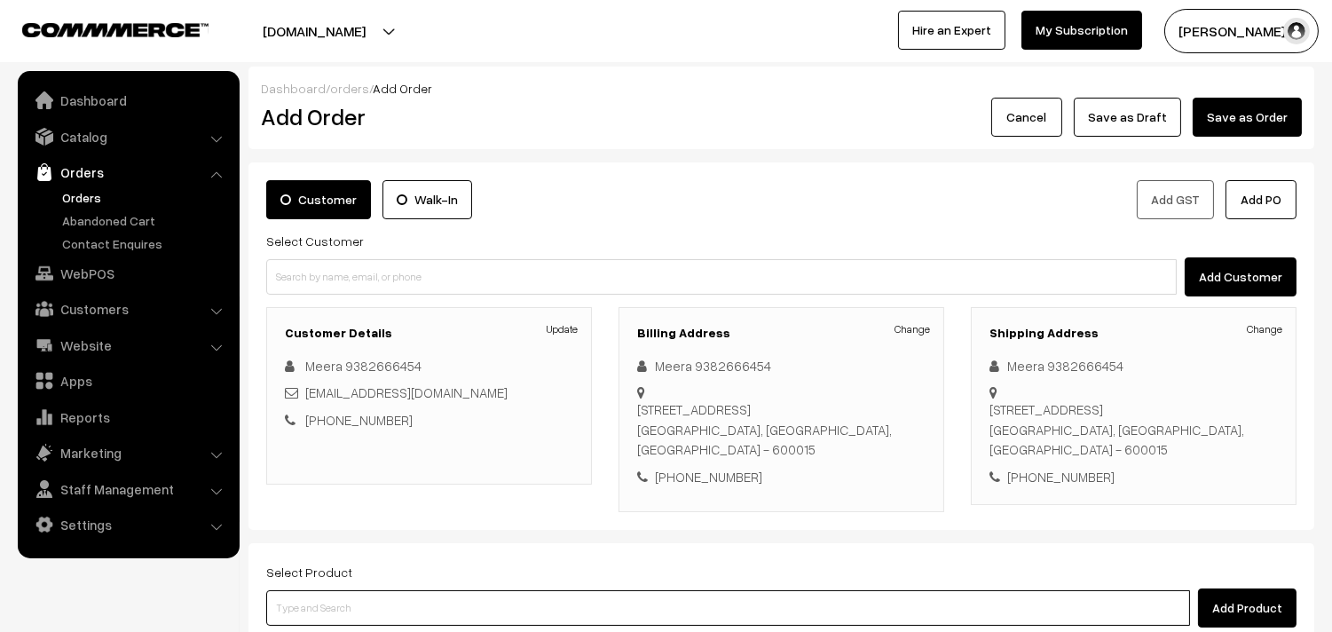
click at [457, 605] on input at bounding box center [728, 608] width 924 height 36
type input "cut mango"
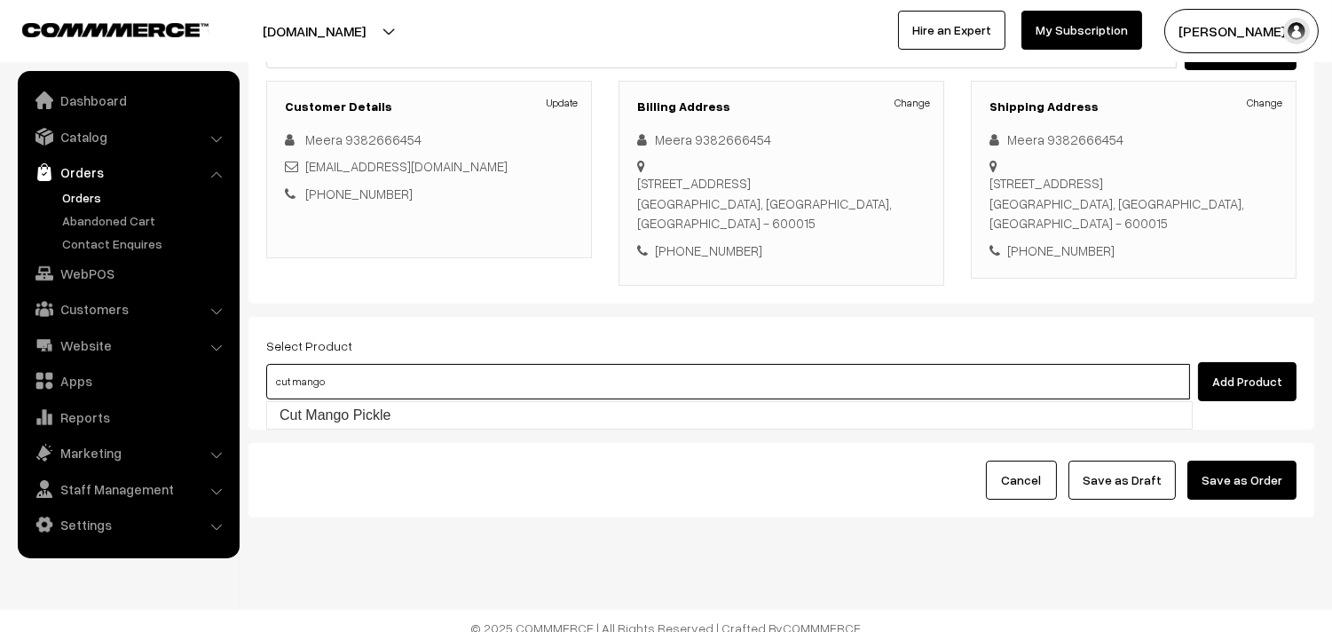
scroll to position [241, 0]
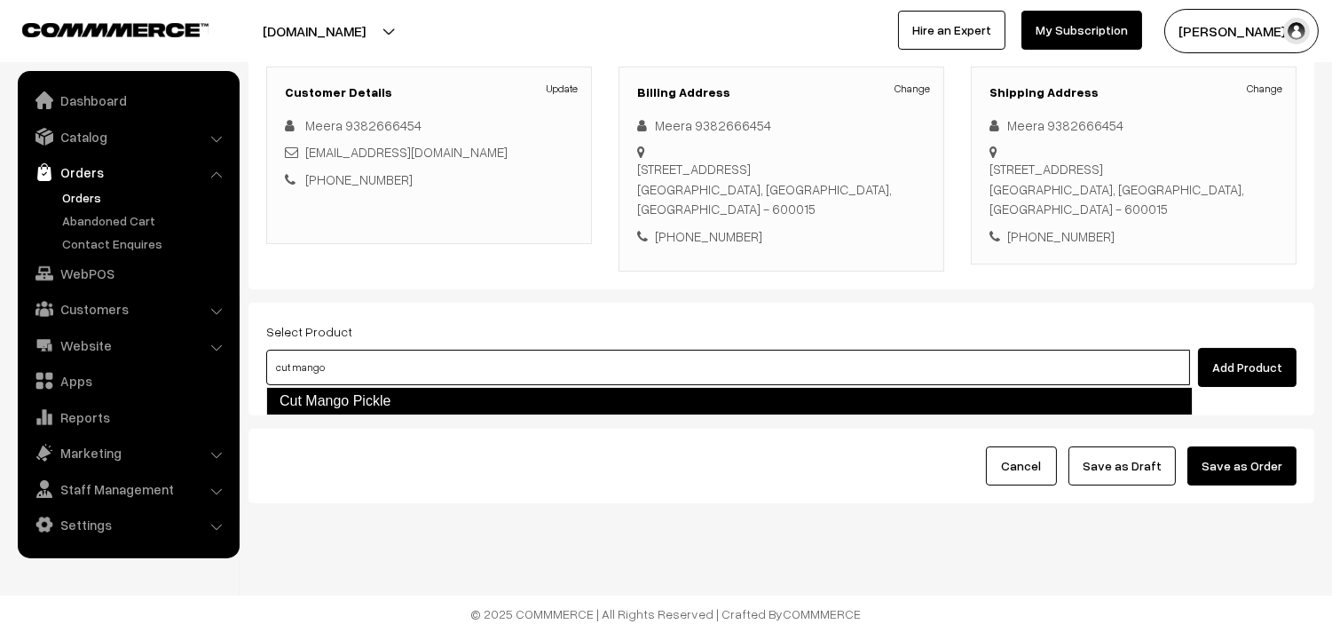
click at [601, 406] on link "Cut Mango Pickle" at bounding box center [729, 401] width 927 height 28
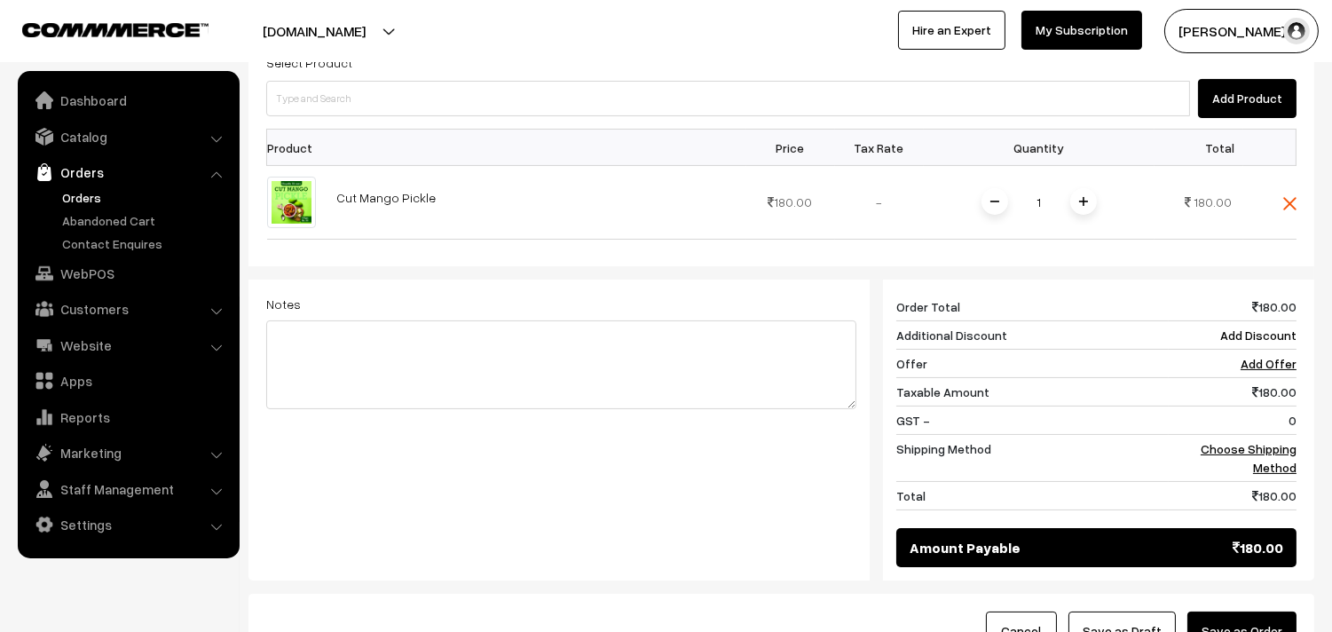
scroll to position [537, 0]
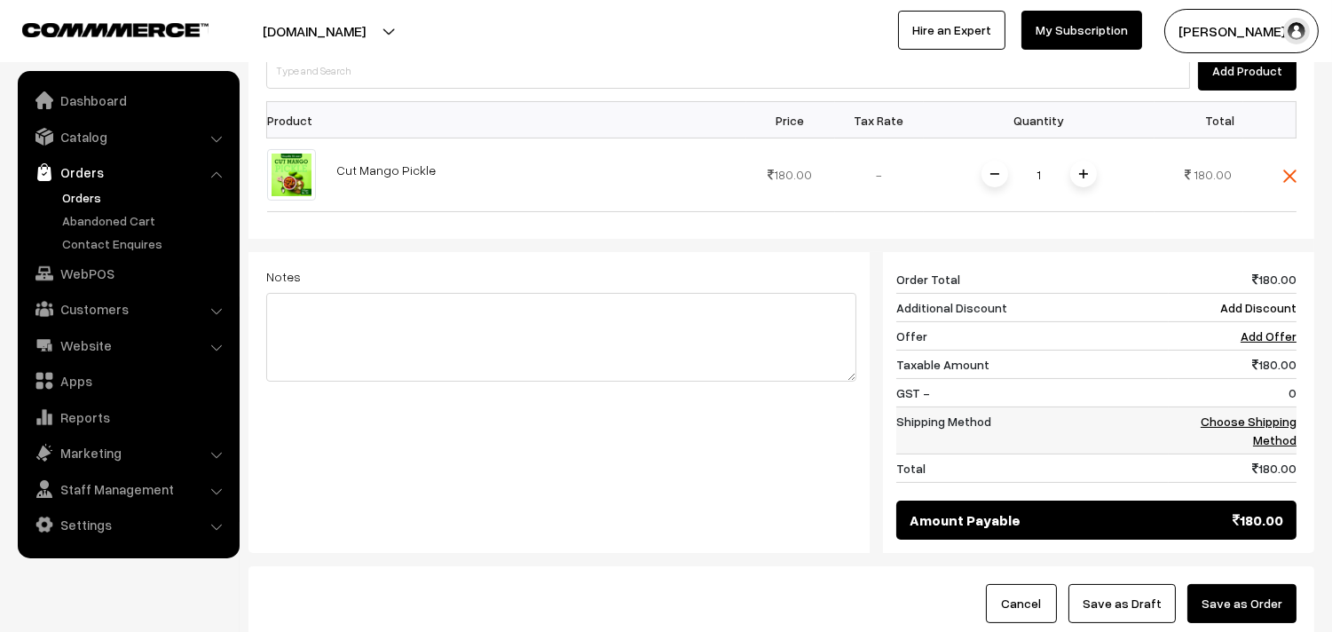
click at [1276, 414] on link "Choose Shipping Method" at bounding box center [1249, 431] width 96 height 34
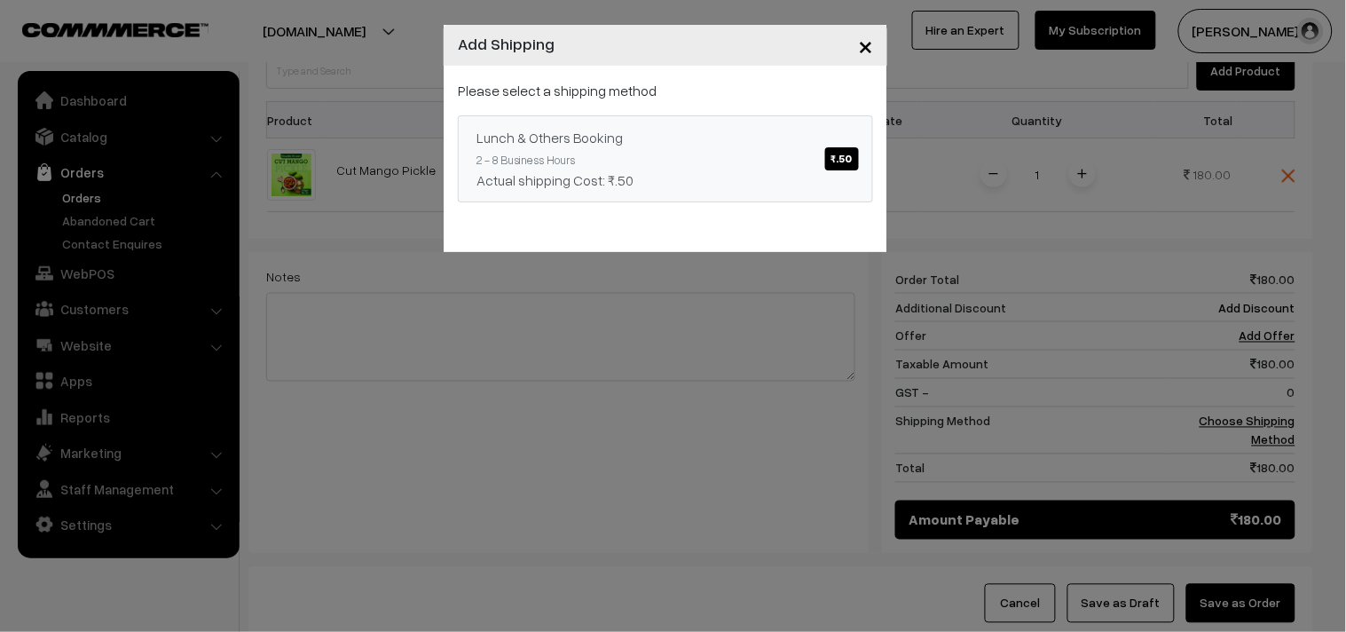
click at [840, 154] on span "₹.50" at bounding box center [842, 158] width 34 height 23
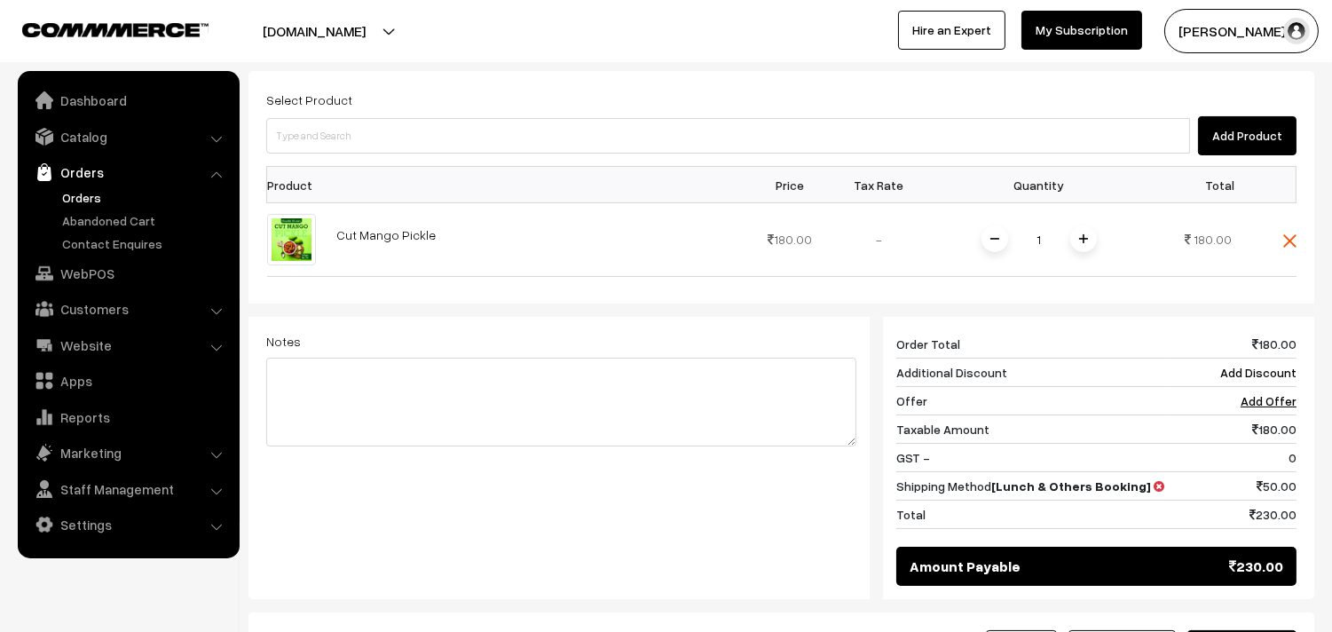
scroll to position [438, 0]
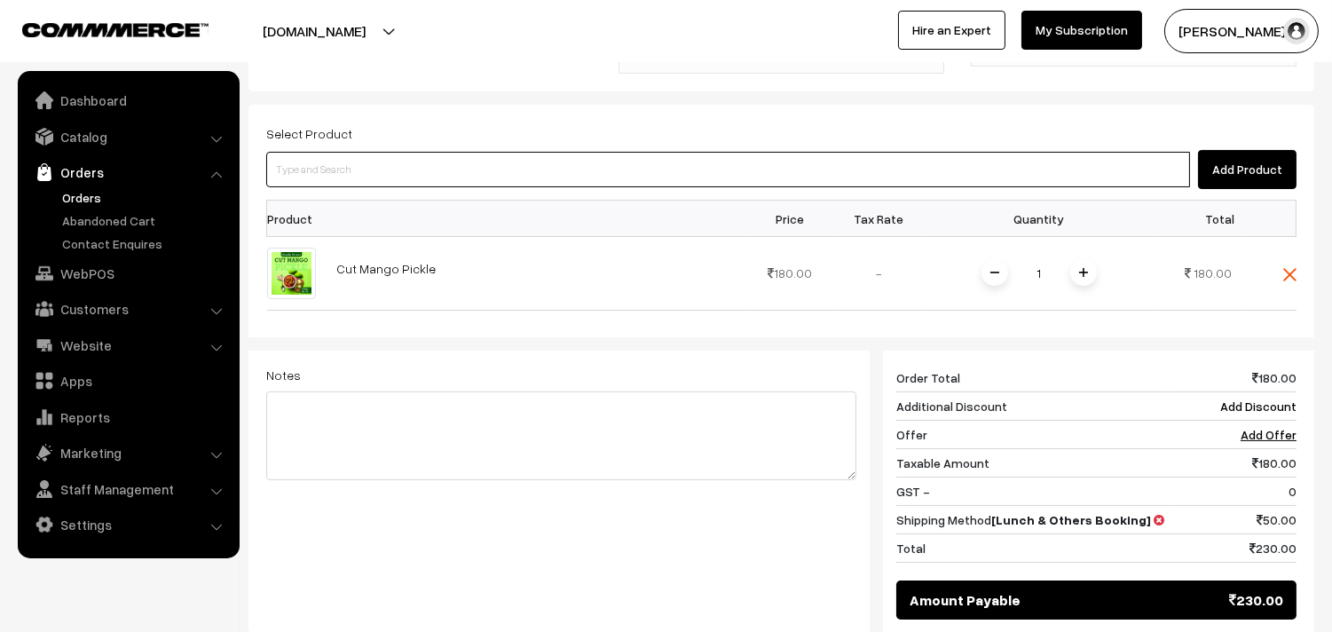
click at [936, 162] on input at bounding box center [728, 170] width 924 height 36
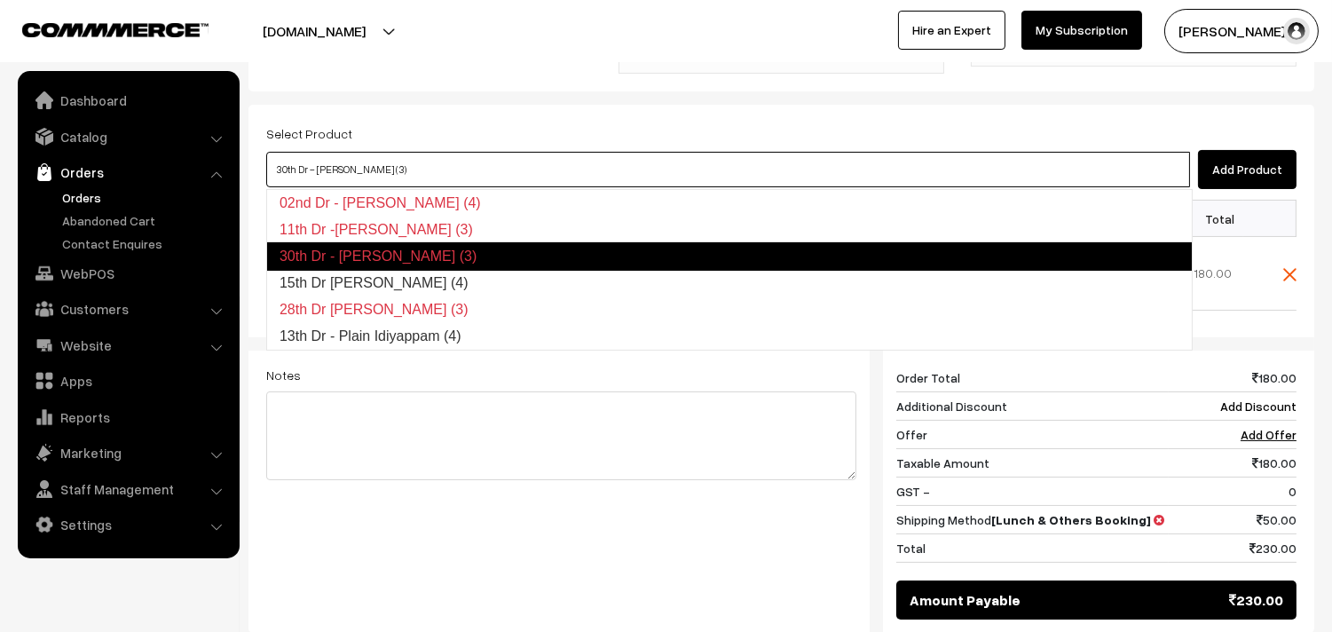
type input "15th Dr Idiyappam (4)"
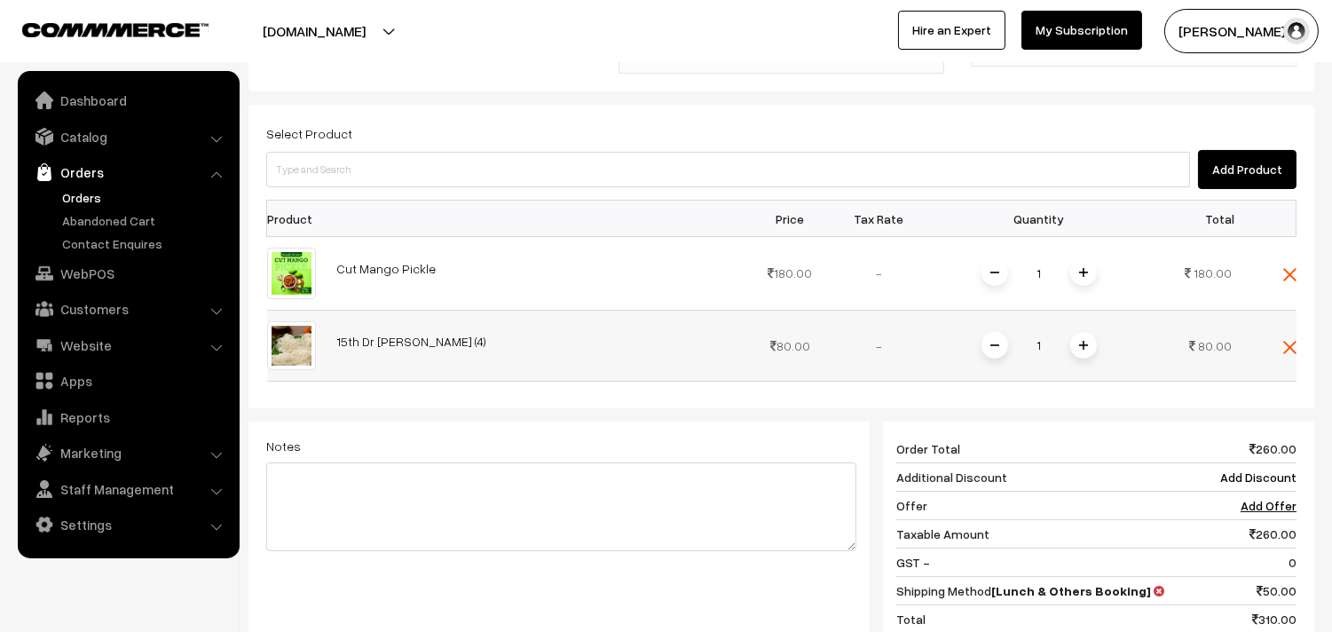
click at [1080, 351] on span at bounding box center [1083, 345] width 27 height 27
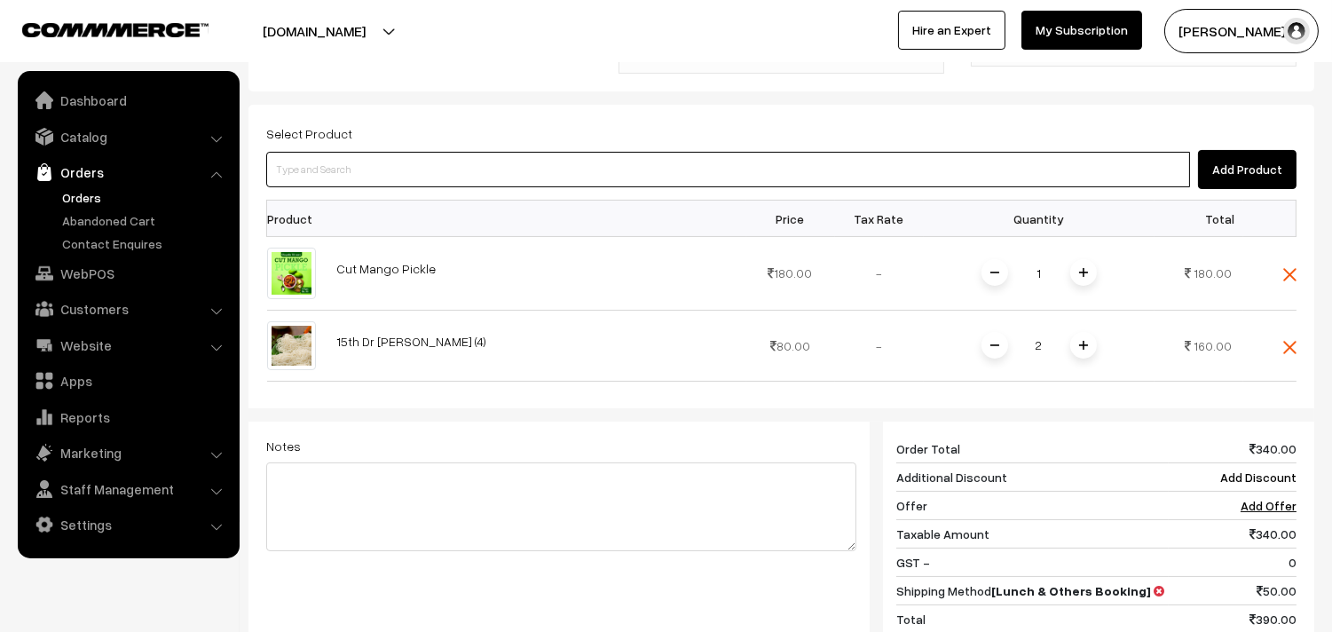
click at [965, 156] on input at bounding box center [728, 170] width 924 height 36
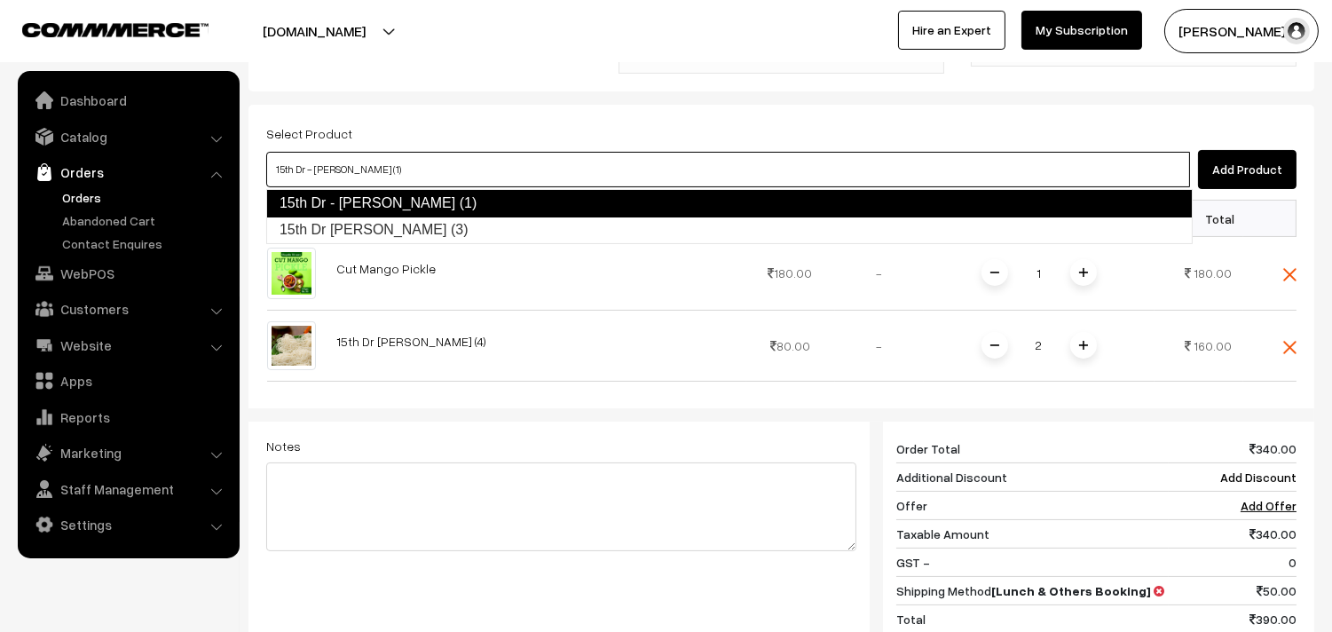
type input "15th Dr Chapathi (3)"
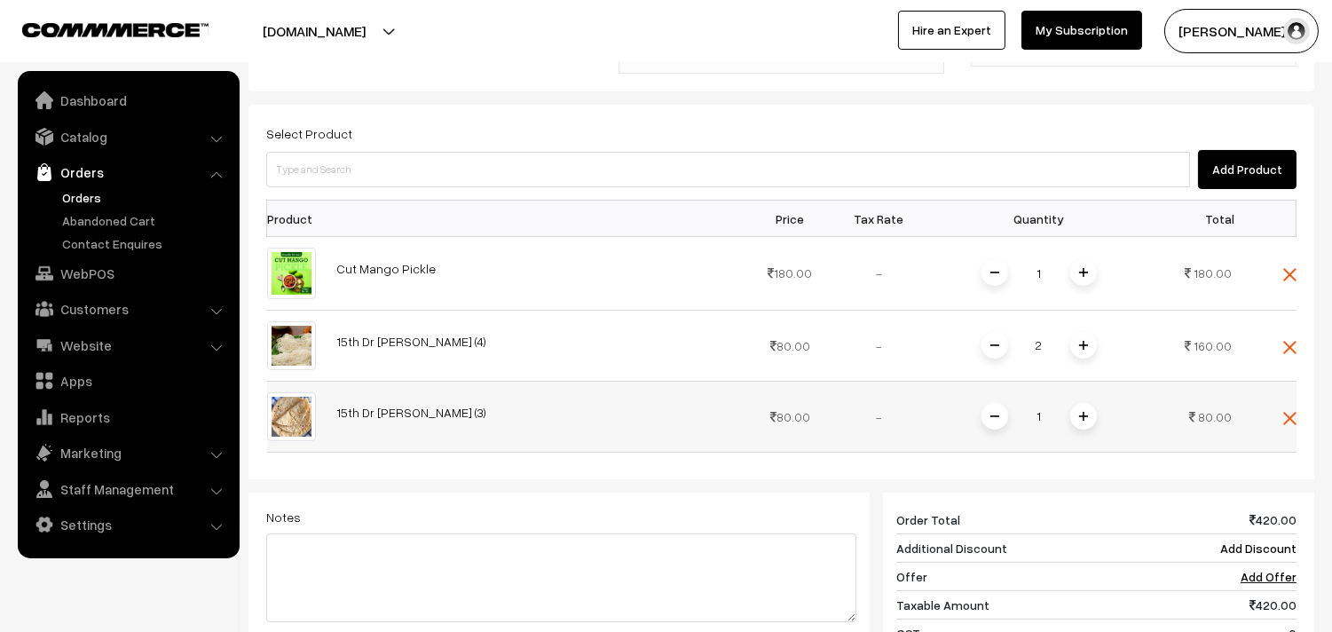
click at [1081, 414] on img at bounding box center [1083, 416] width 9 height 9
click at [1290, 273] on img at bounding box center [1289, 274] width 13 height 13
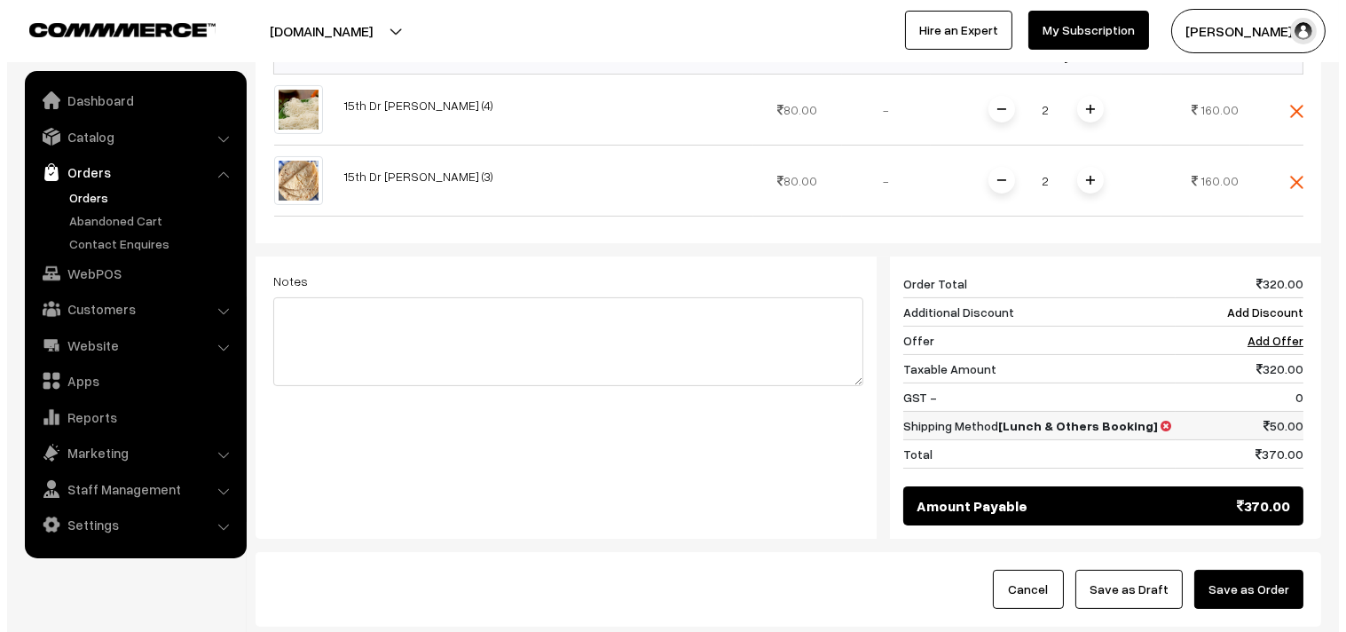
scroll to position [635, 0]
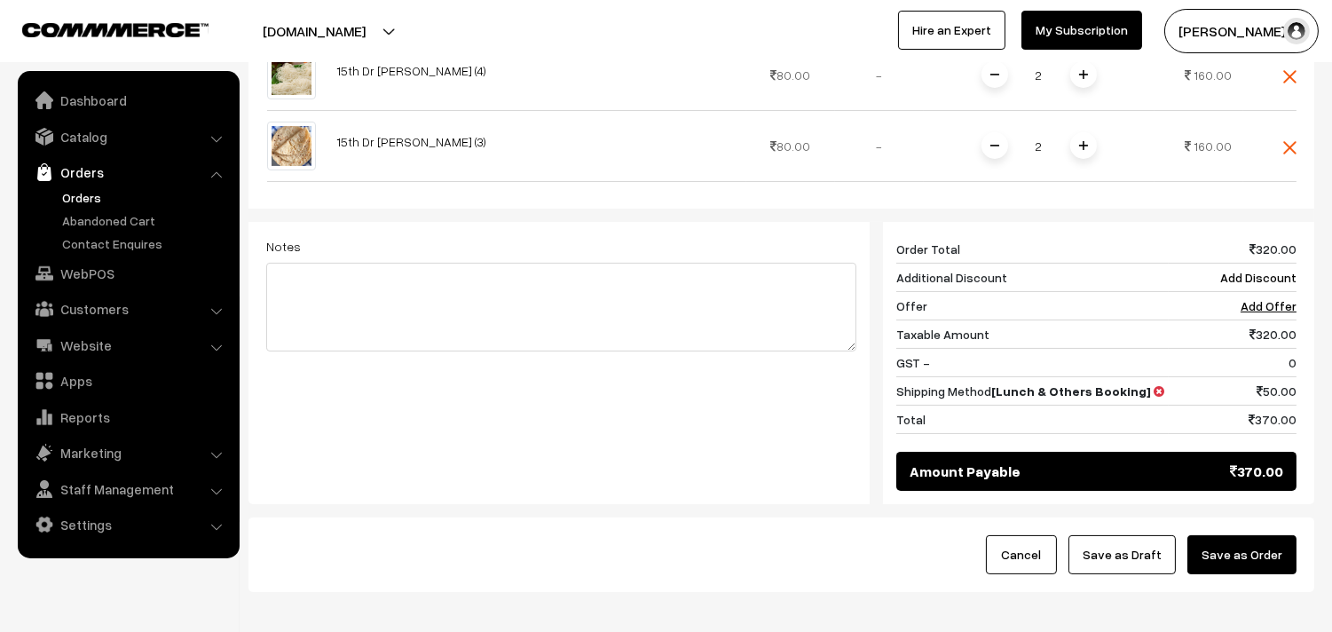
click at [1246, 560] on button "Save as Order" at bounding box center [1242, 554] width 109 height 39
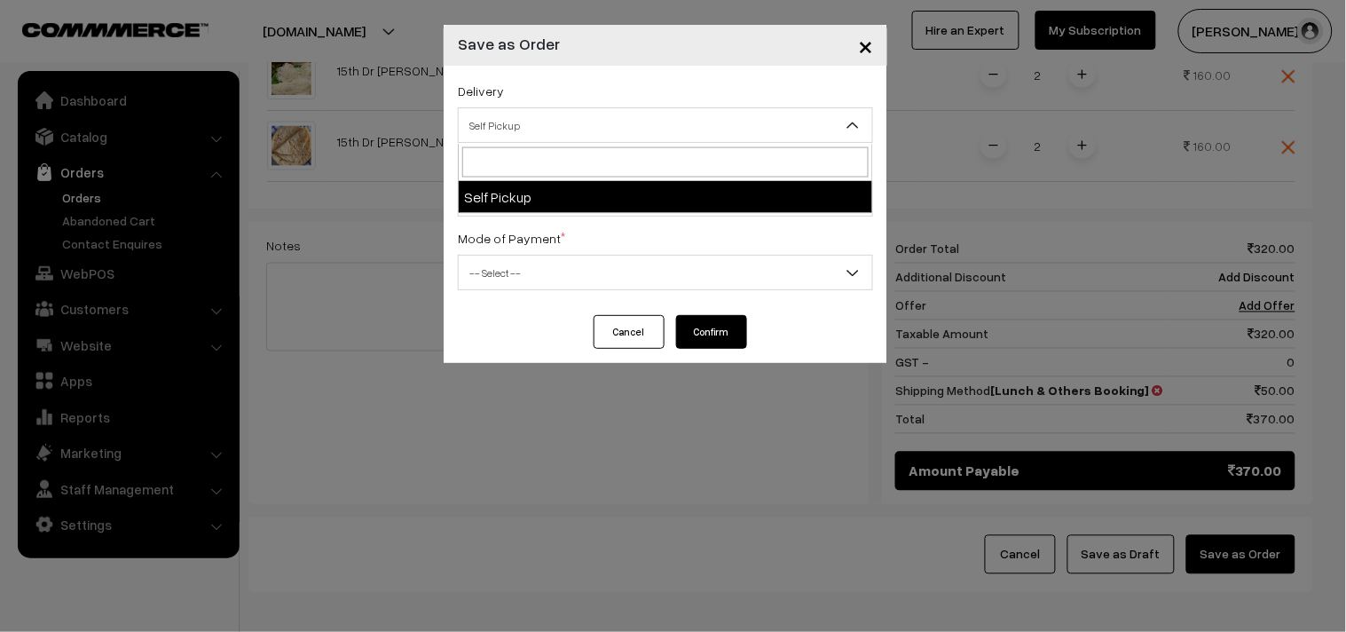
click at [752, 136] on span "Self Pickup" at bounding box center [666, 125] width 414 height 31
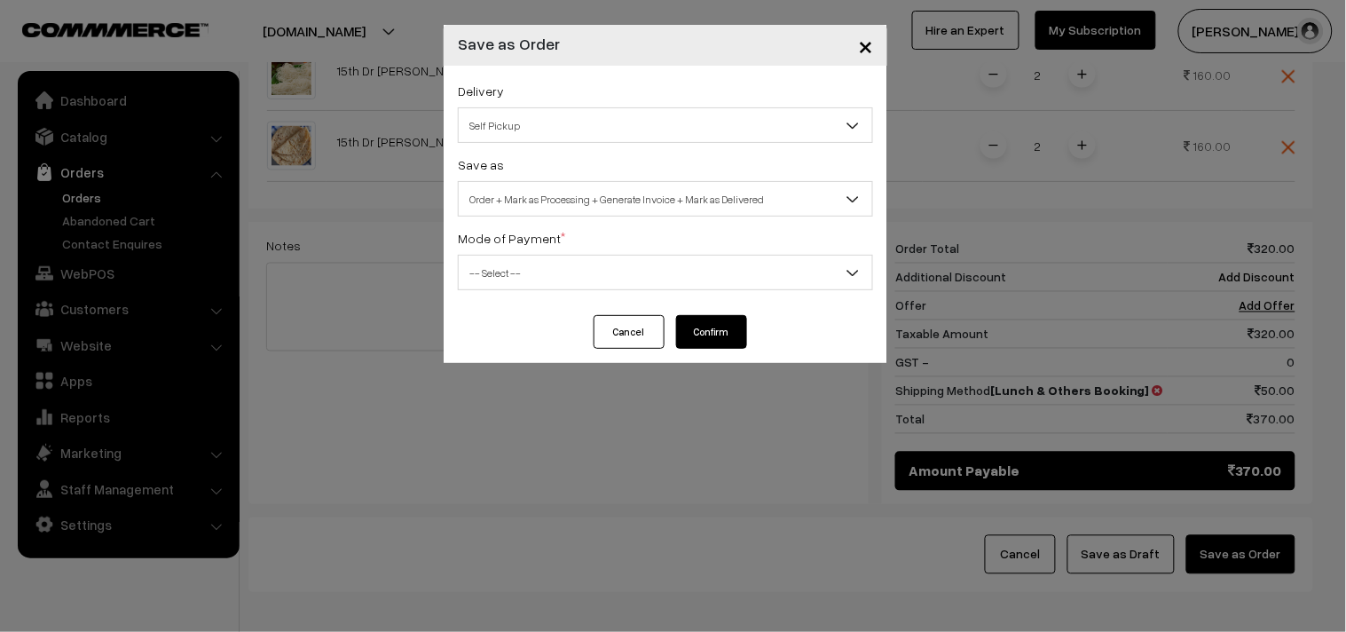
click at [750, 207] on span "Order + Mark as Processing + Generate Invoice + Mark as Delivered" at bounding box center [666, 199] width 414 height 31
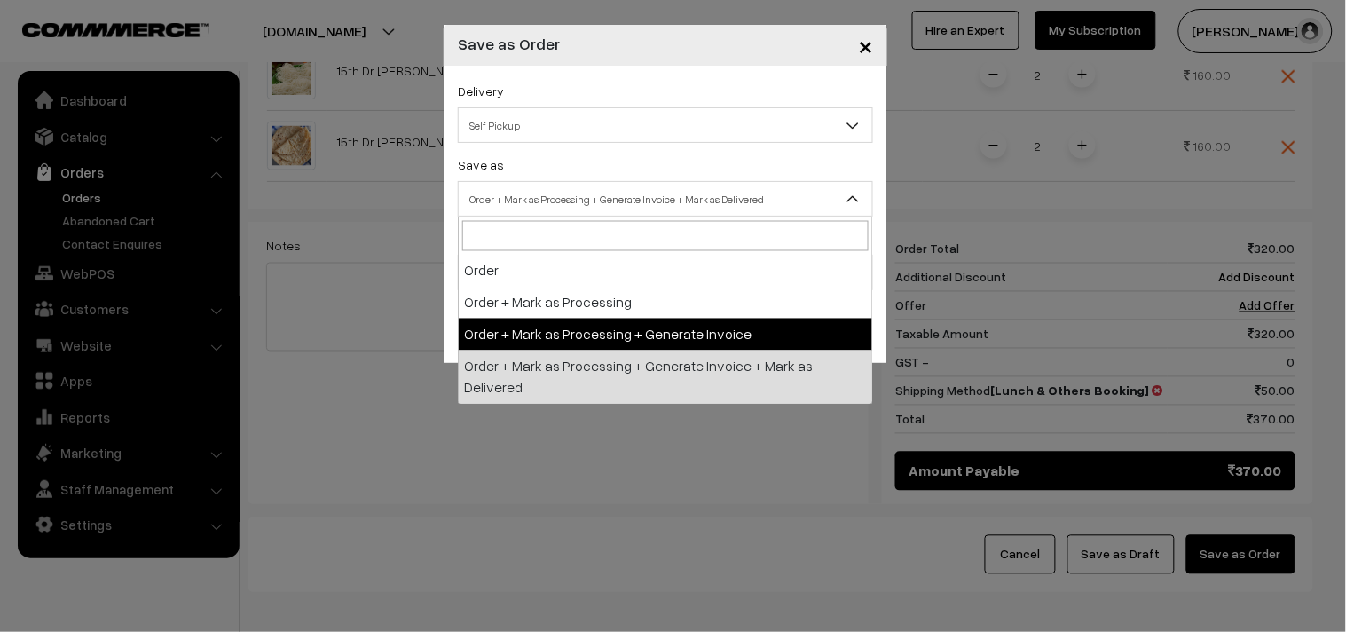
select select "3"
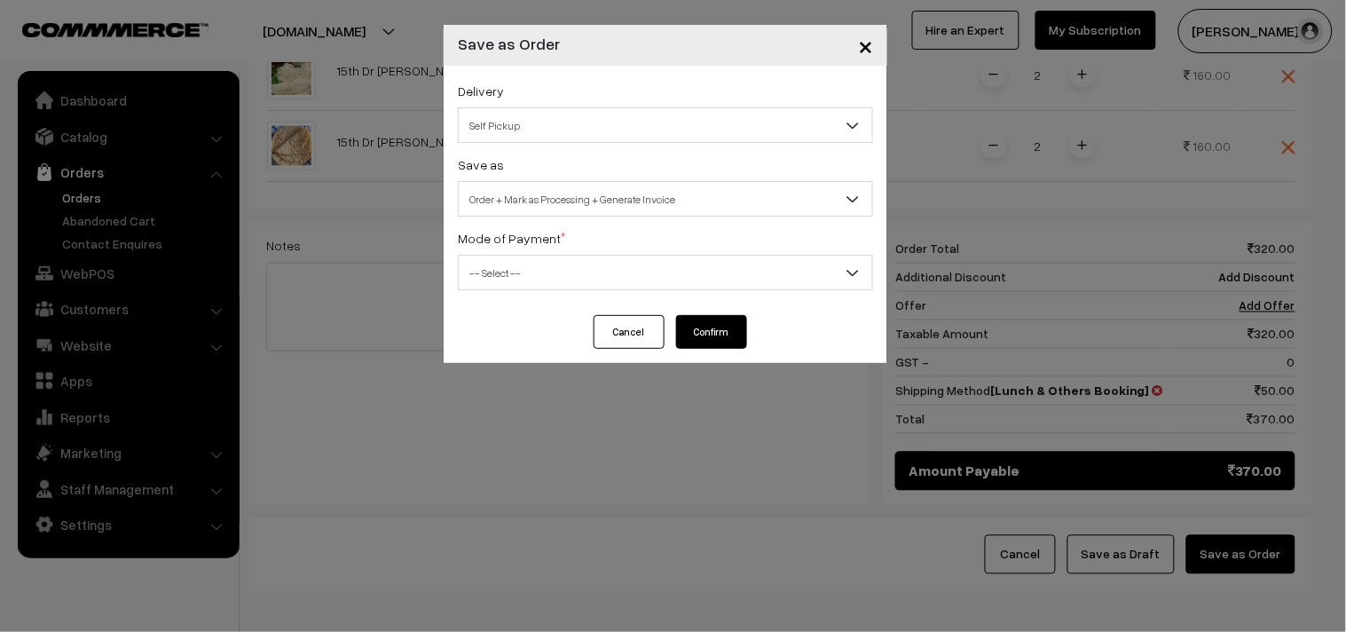
click at [756, 281] on span "-- Select --" at bounding box center [666, 272] width 414 height 31
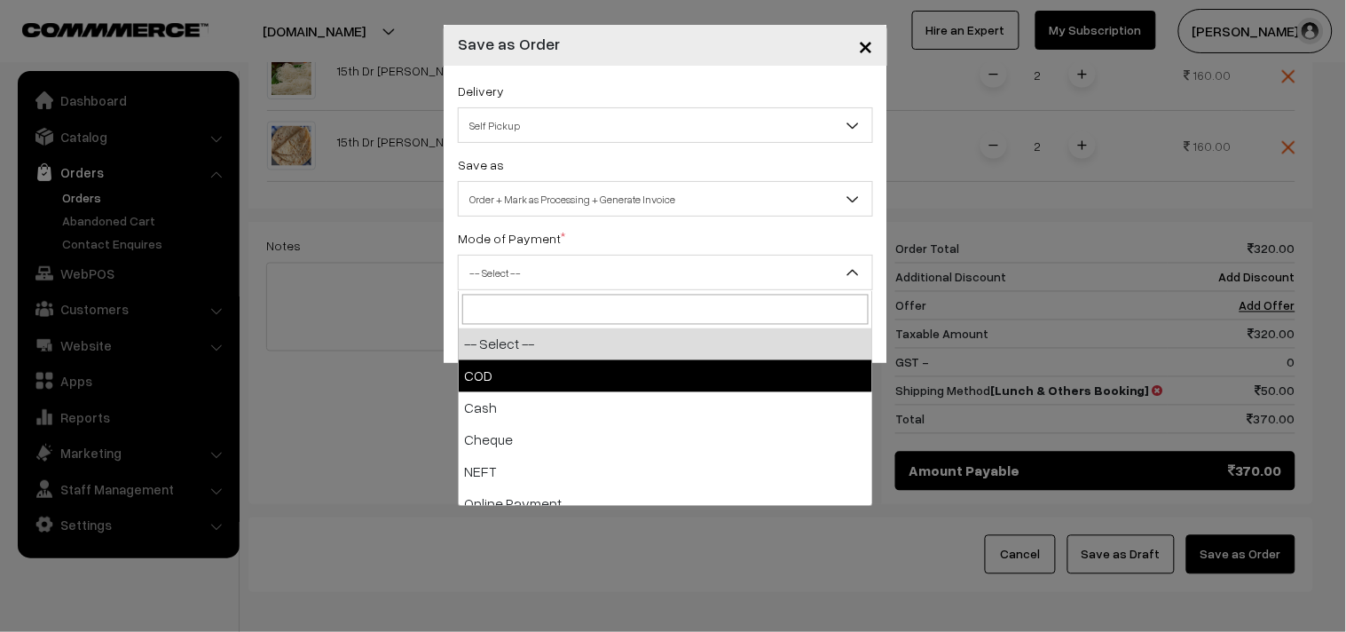
select select "1"
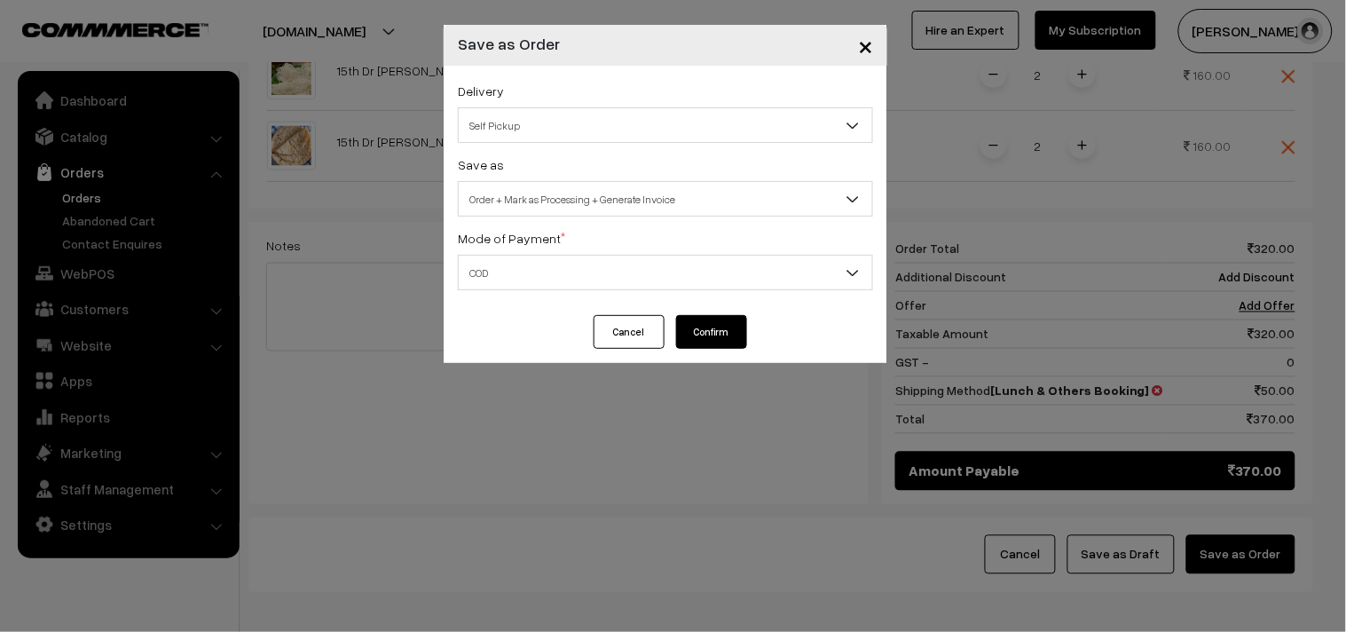
click at [722, 320] on button "Confirm" at bounding box center [711, 332] width 71 height 34
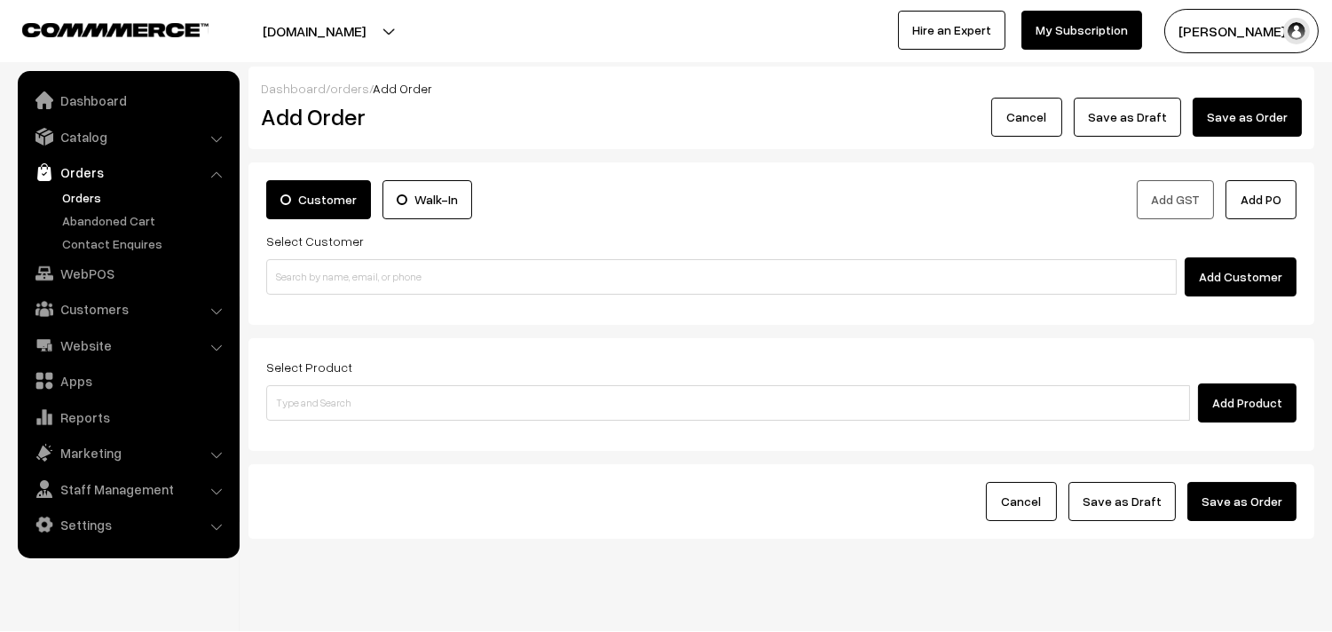
click at [95, 193] on link "Orders" at bounding box center [146, 197] width 176 height 19
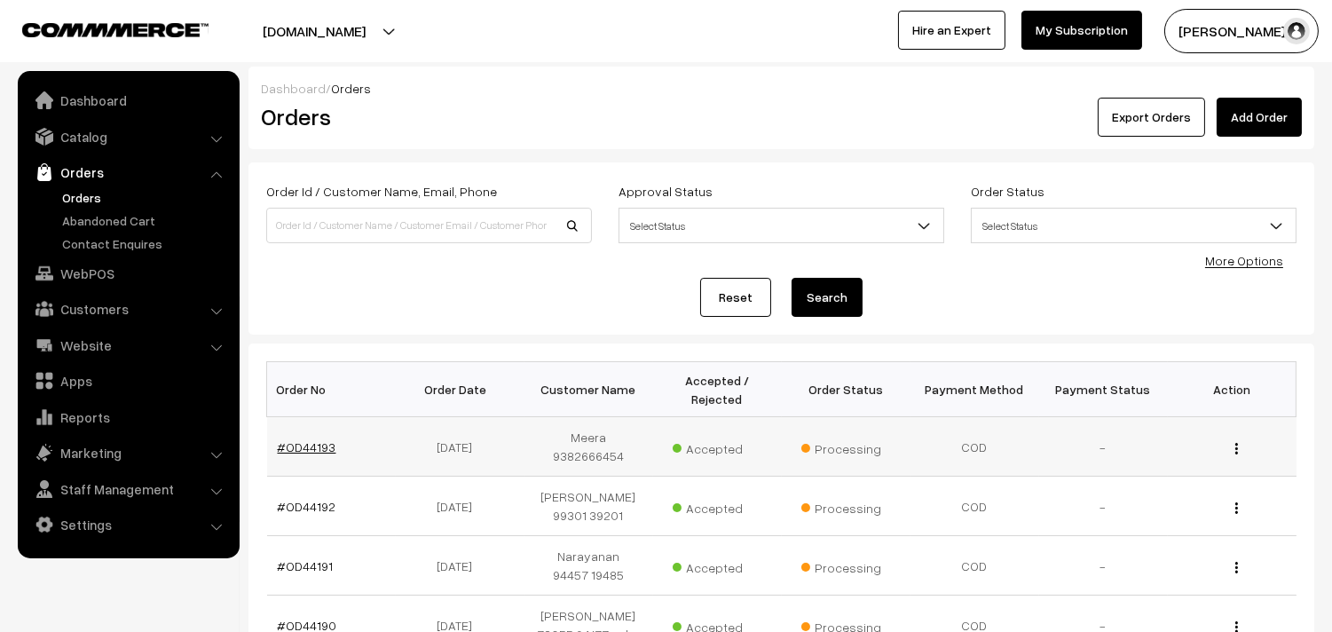
click at [316, 439] on link "#OD44193" at bounding box center [307, 446] width 59 height 15
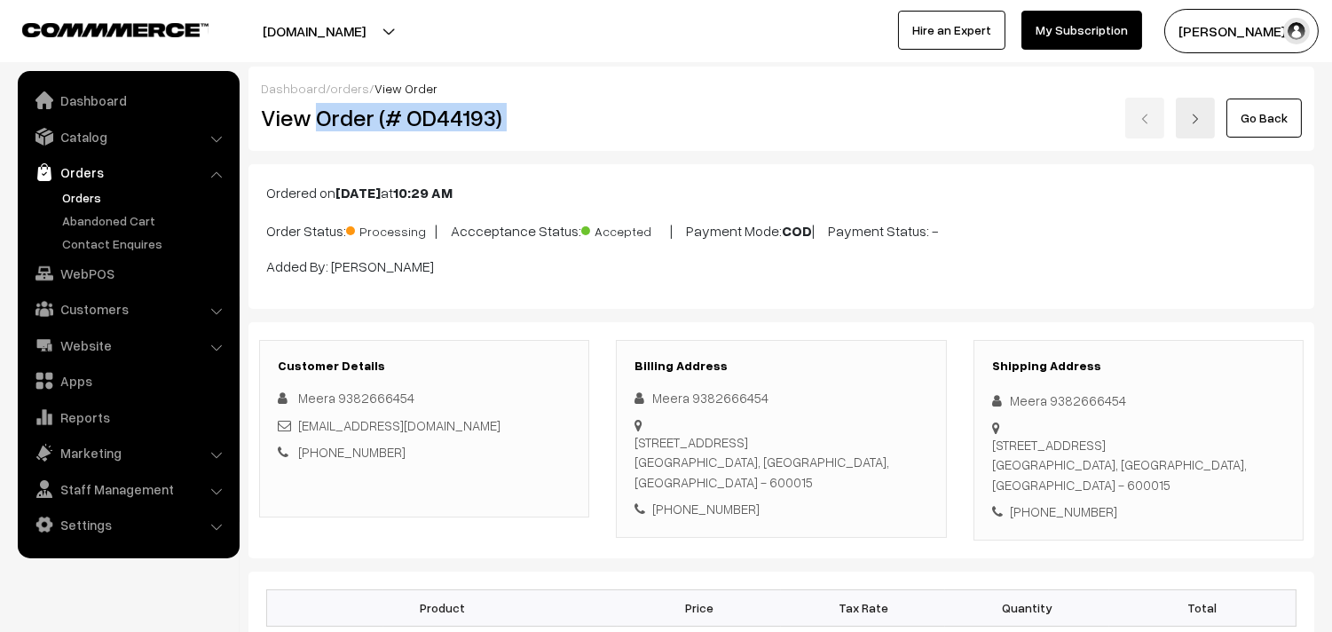
drag, startPoint x: 316, startPoint y: 119, endPoint x: 628, endPoint y: 114, distance: 312.5
click at [628, 114] on div "View Order (# OD44193) Go Back" at bounding box center [782, 118] width 1068 height 41
copy div "Order (# OD44193)"
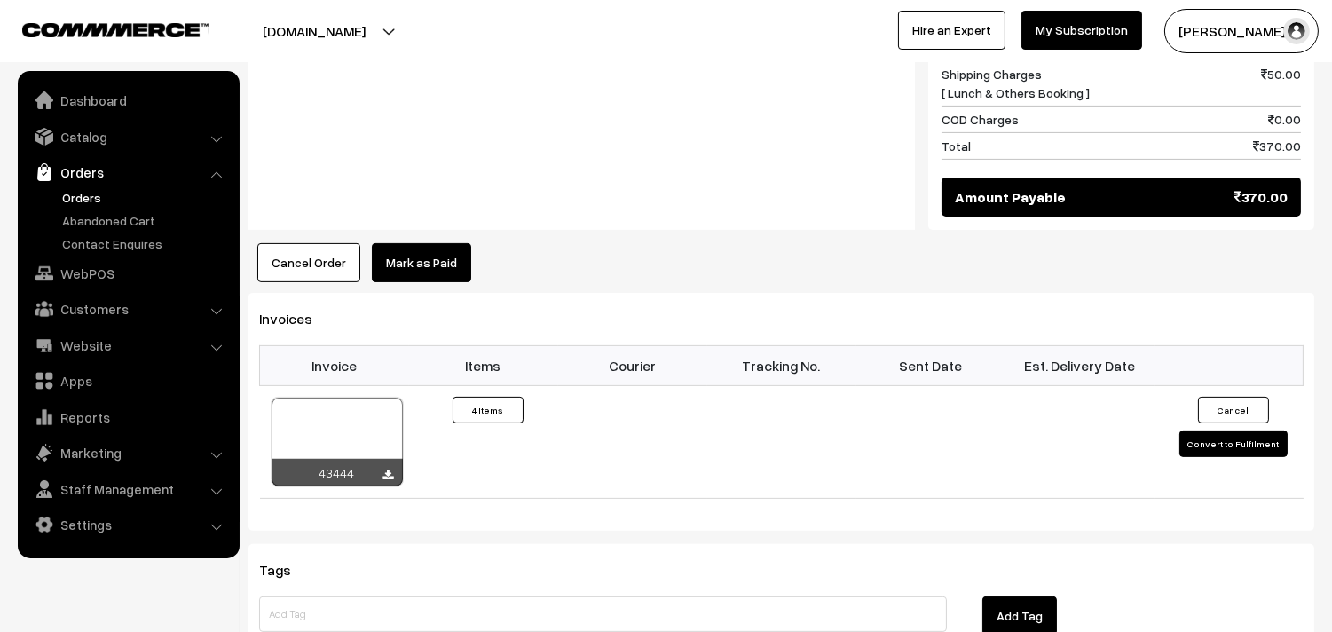
scroll to position [1085, 0]
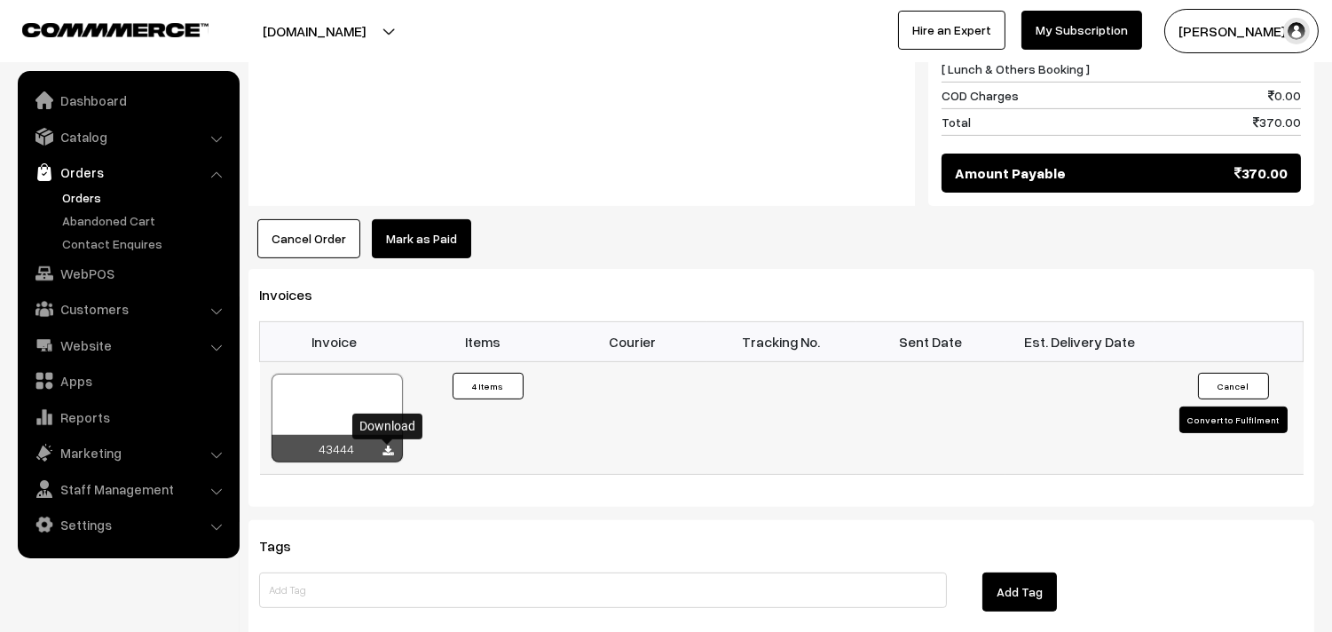
click at [391, 450] on icon at bounding box center [388, 452] width 11 height 12
click at [107, 272] on link "WebPOS" at bounding box center [127, 273] width 211 height 32
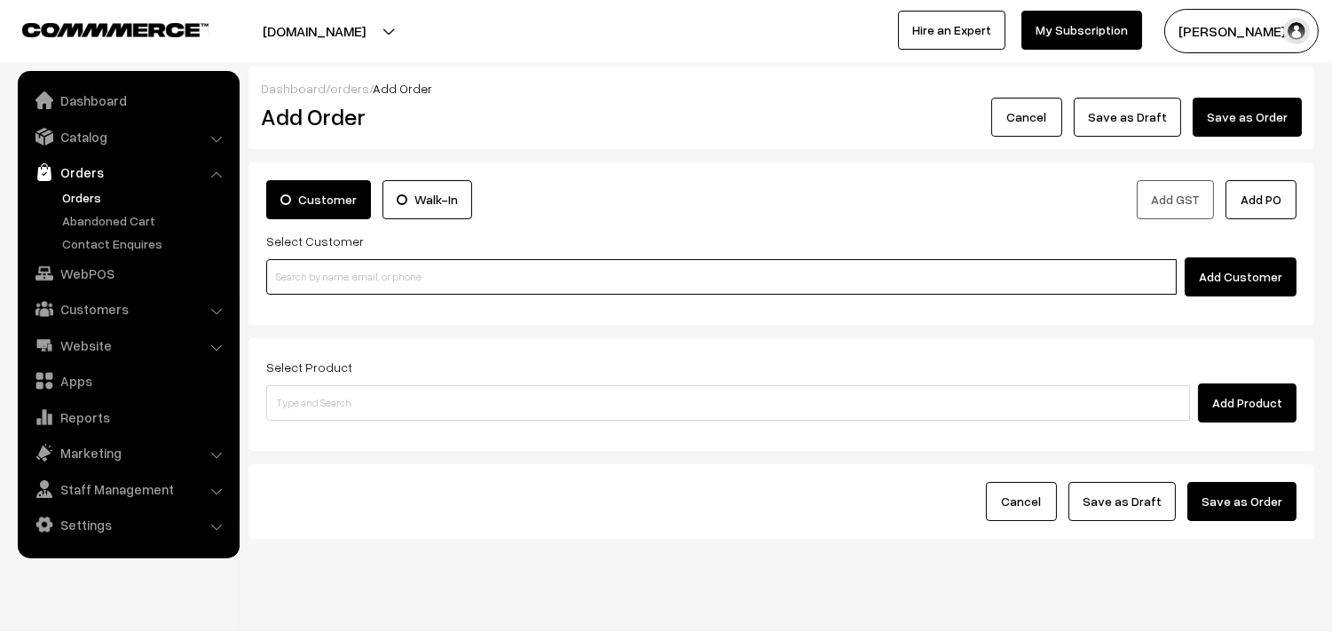
click at [298, 279] on input at bounding box center [721, 277] width 911 height 36
paste input "+91 99402 51974"
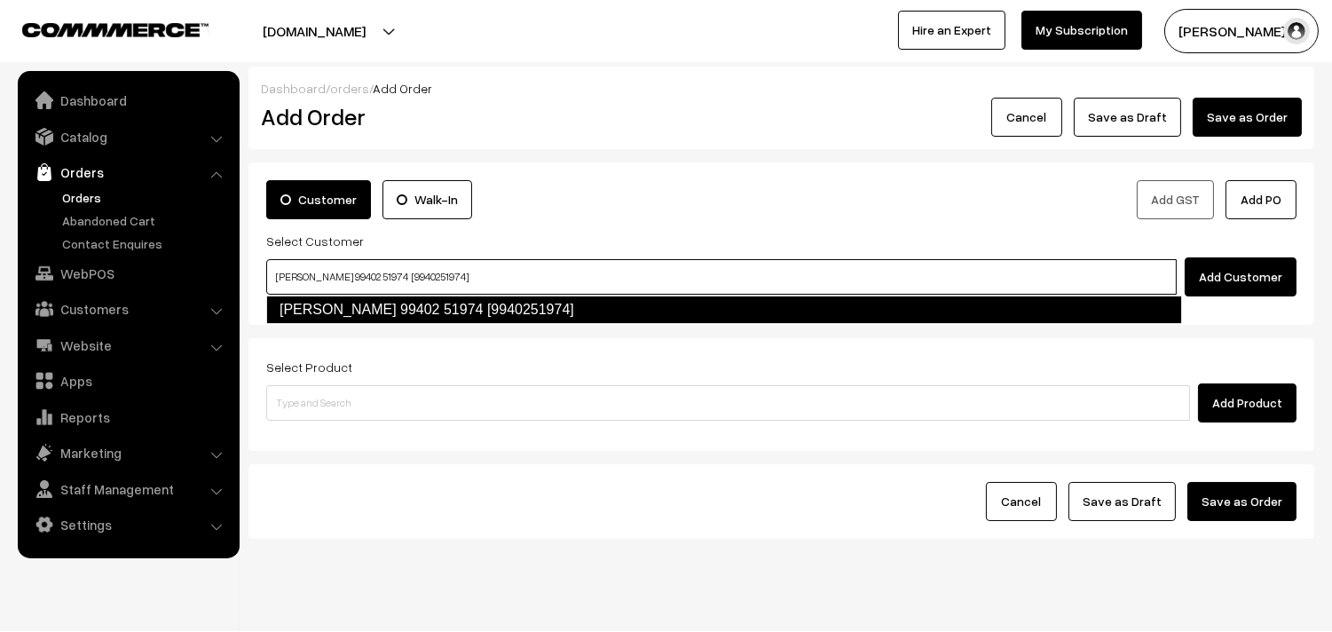
type input "Srimathy 99402 51974 [9940251974]"
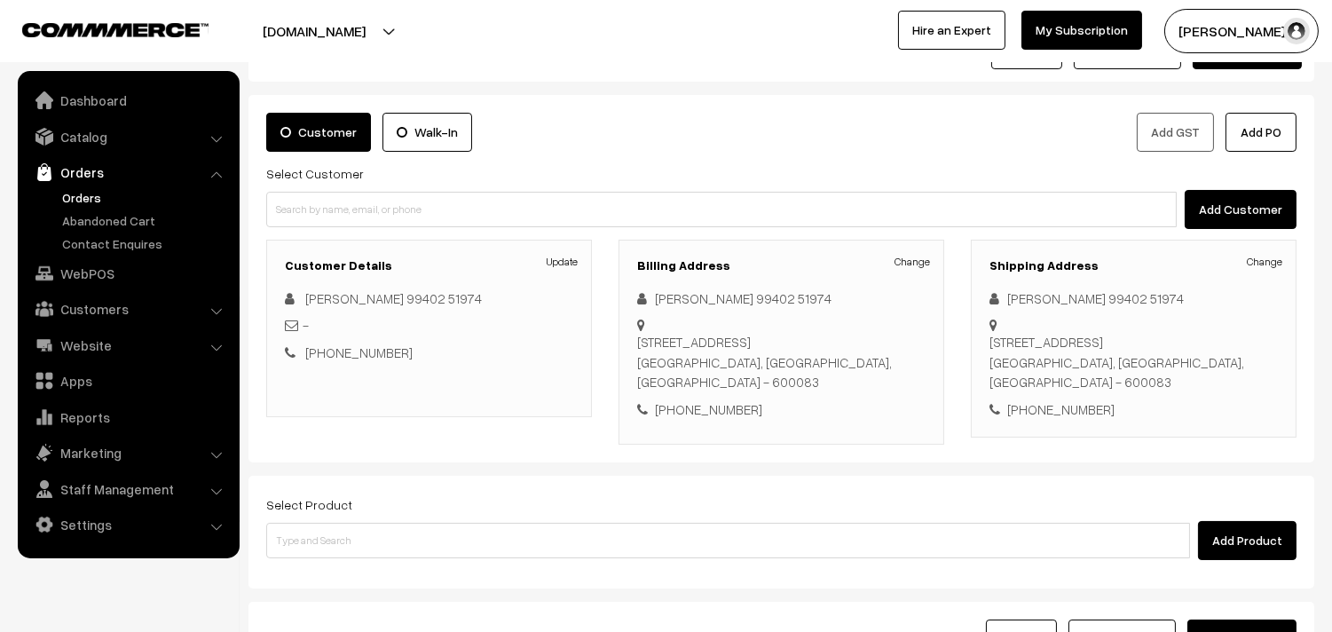
scroll to position [99, 0]
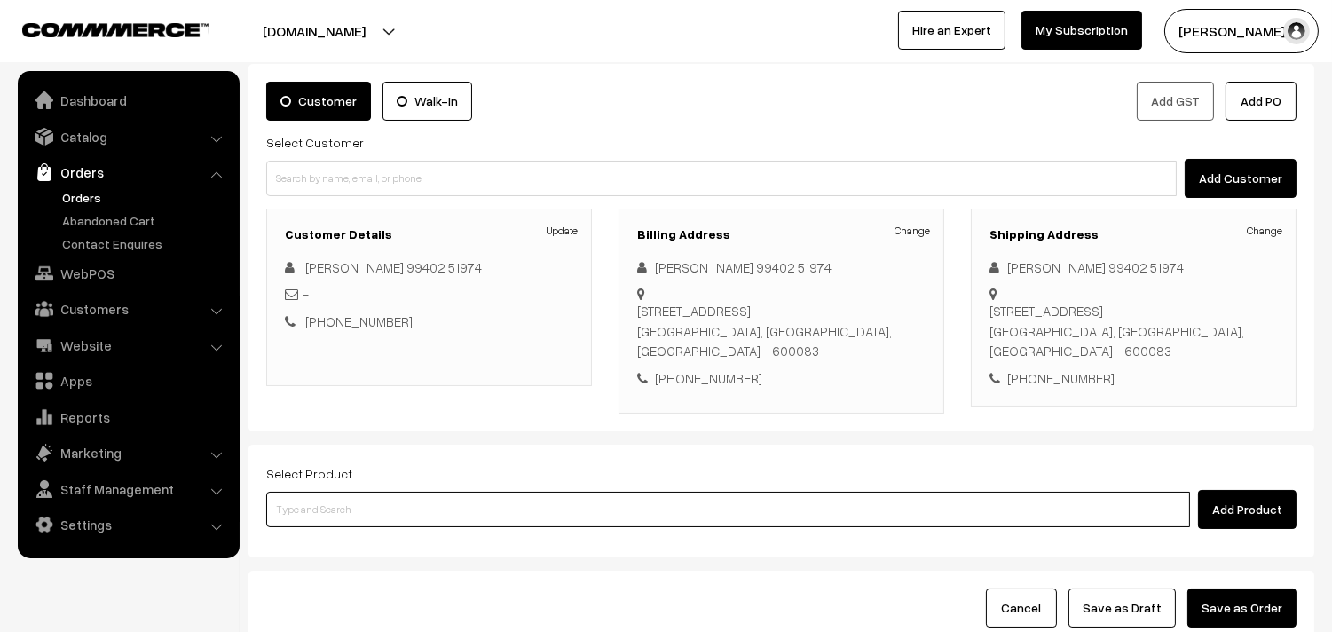
click at [454, 492] on input at bounding box center [728, 510] width 924 height 36
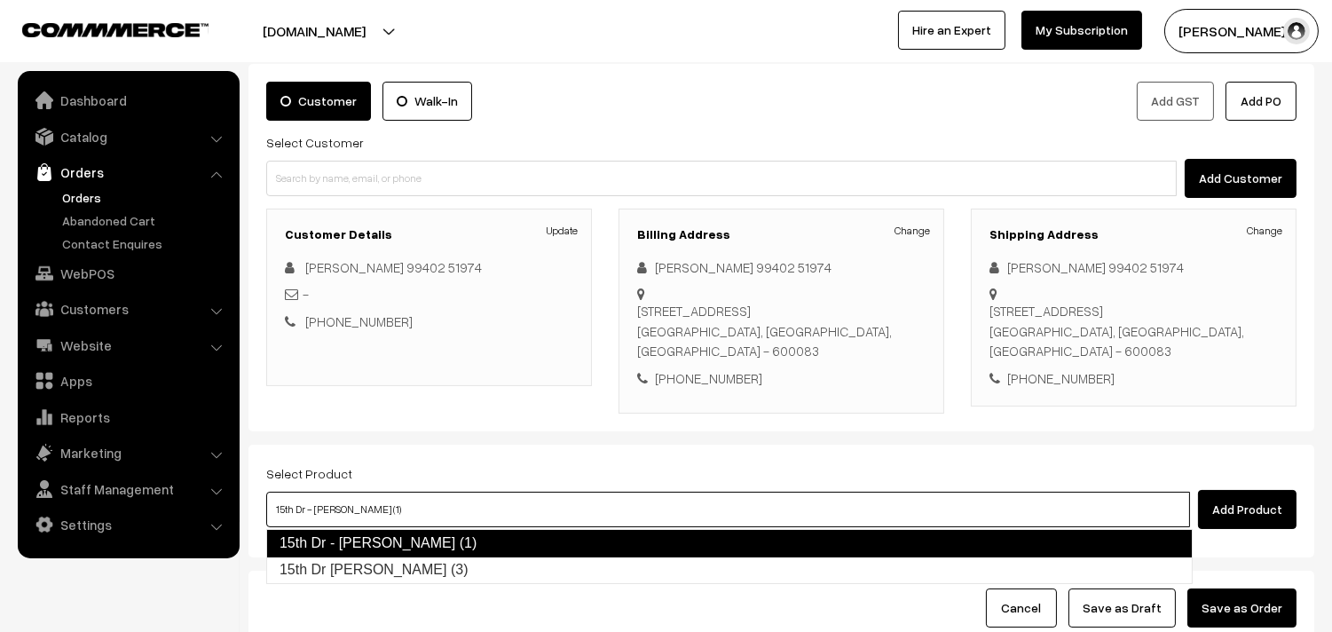
type input "15th Dr [PERSON_NAME] (3)"
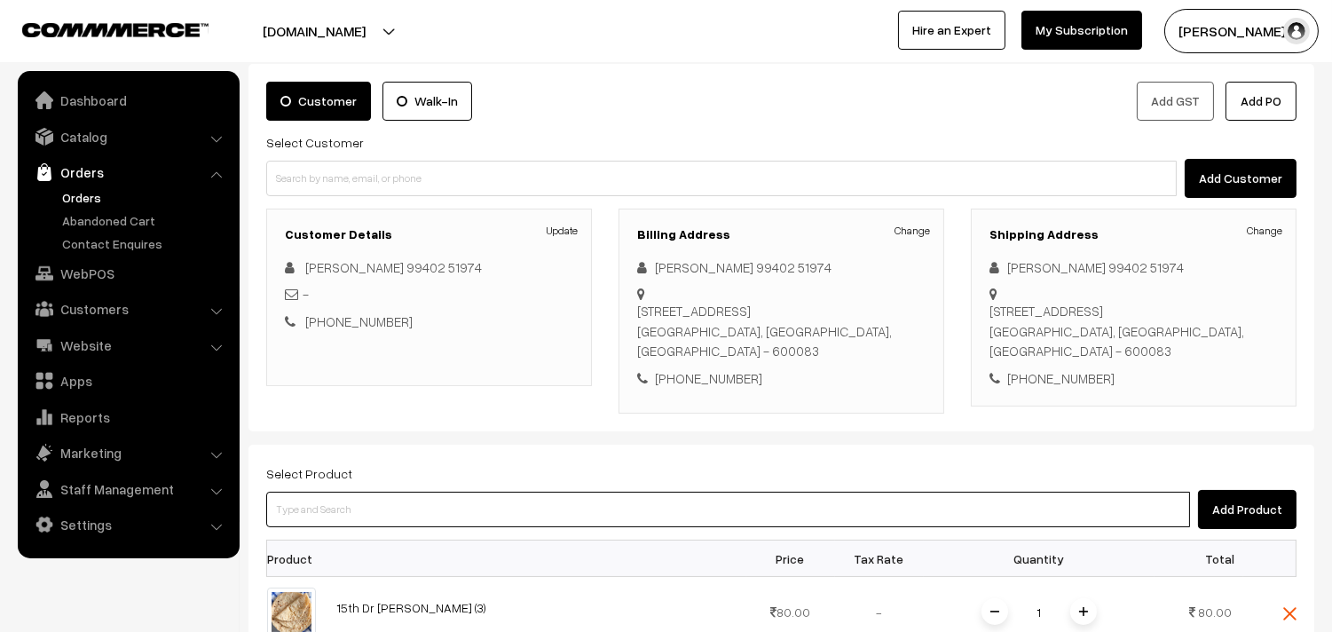
click at [604, 501] on input at bounding box center [728, 510] width 924 height 36
type input "idiy"
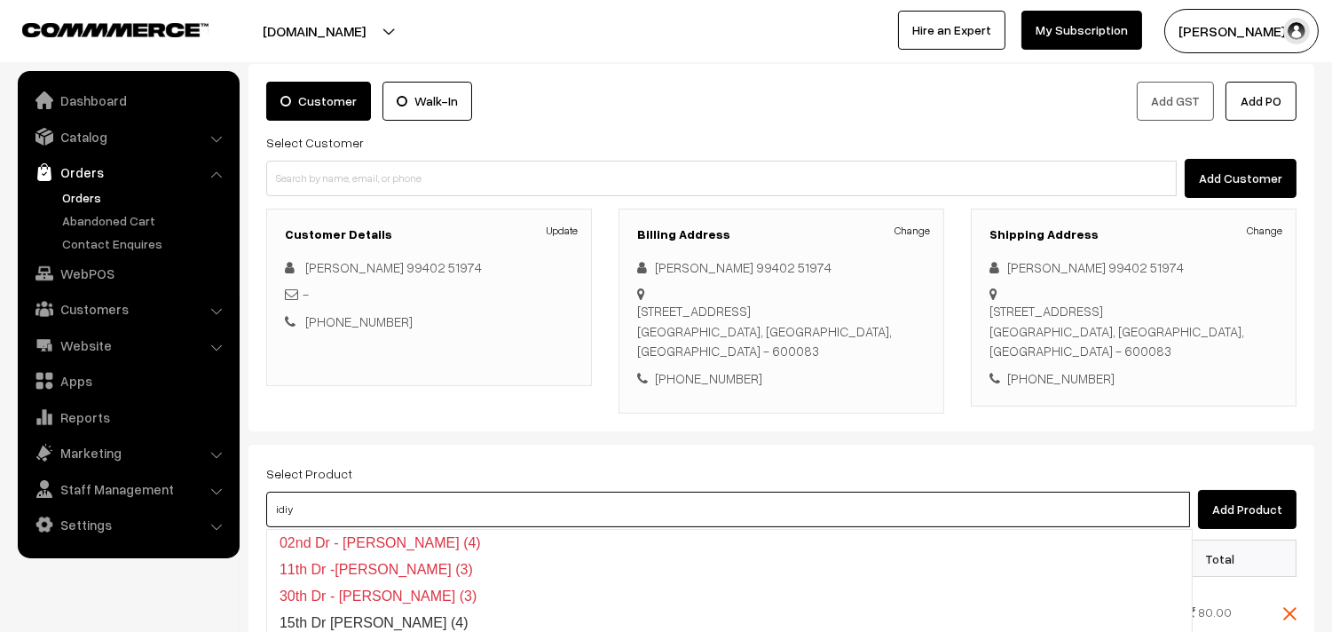
scroll to position [197, 0]
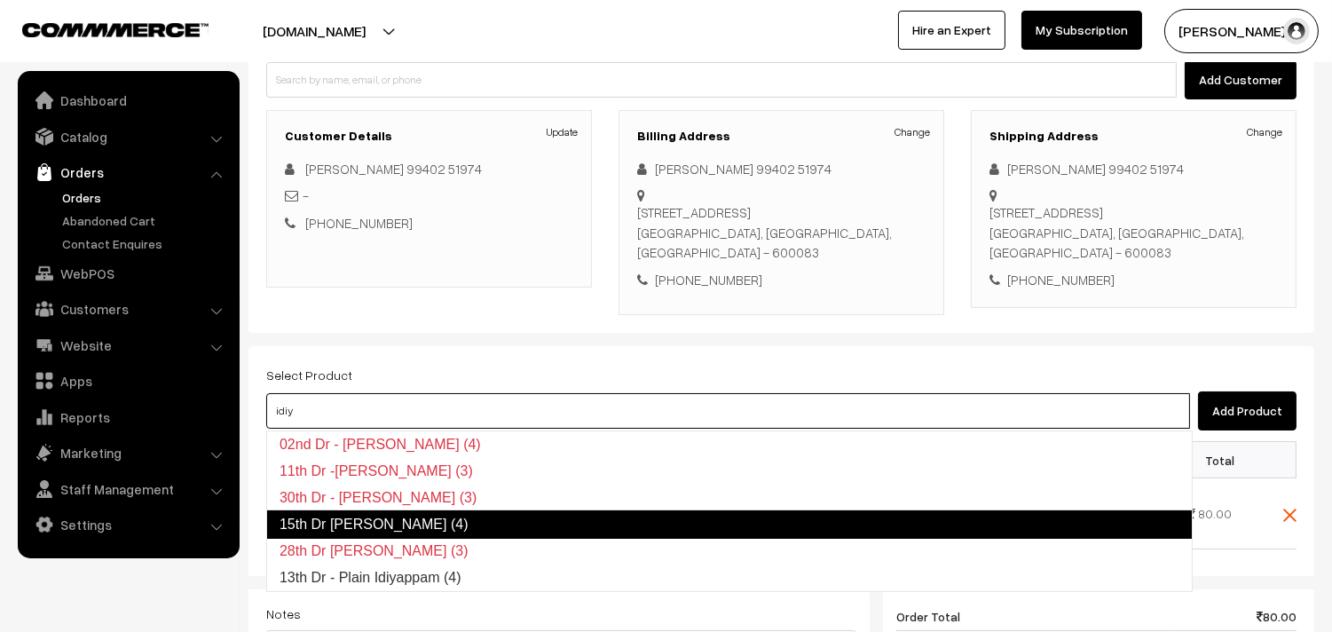
click at [477, 517] on link "15th Dr [PERSON_NAME] (4)" at bounding box center [729, 524] width 927 height 28
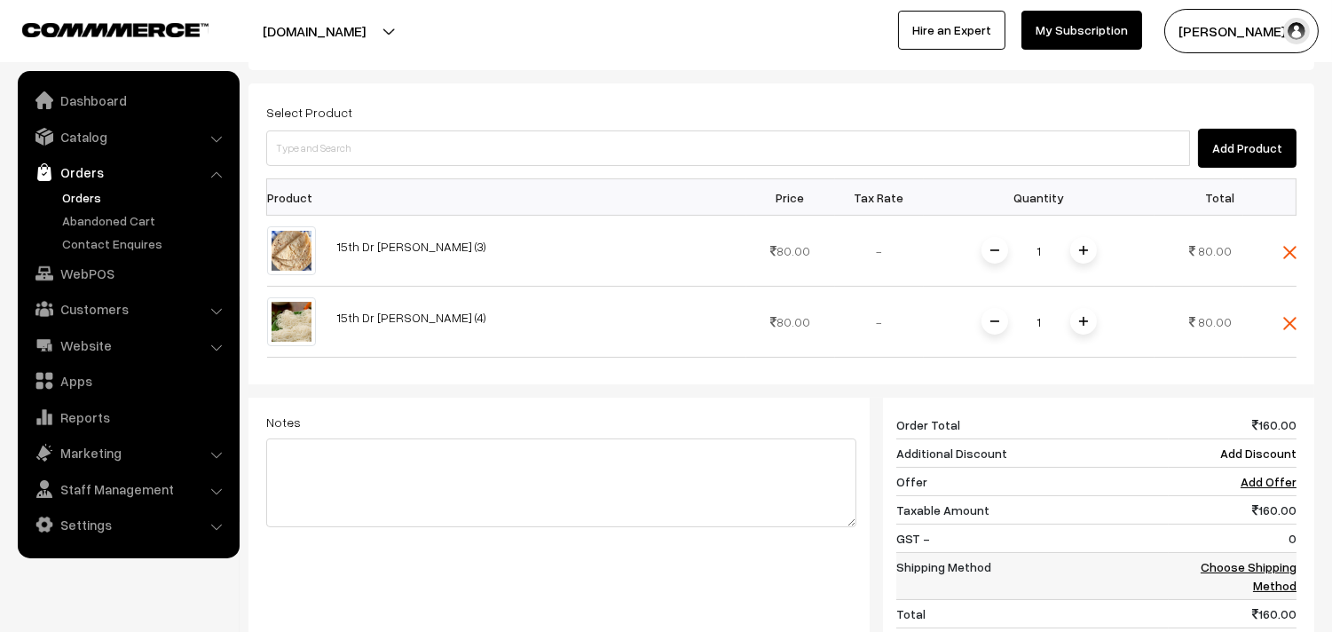
scroll to position [493, 0]
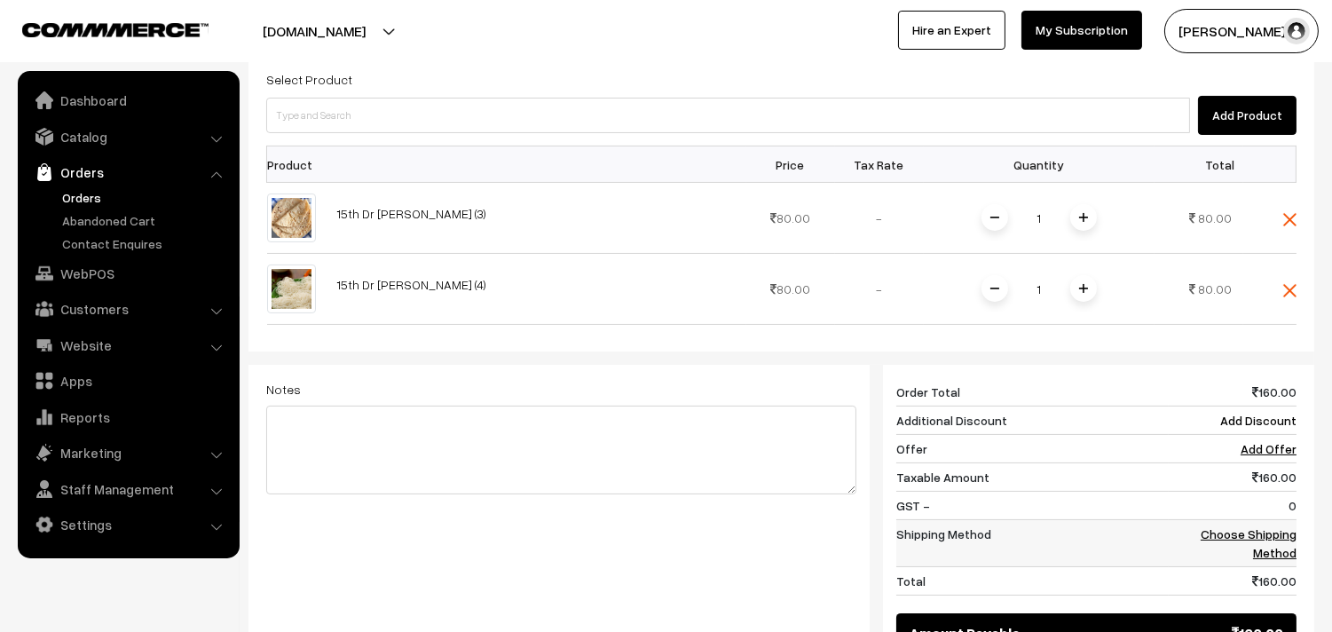
click at [1267, 536] on link "Choose Shipping Method" at bounding box center [1249, 543] width 96 height 34
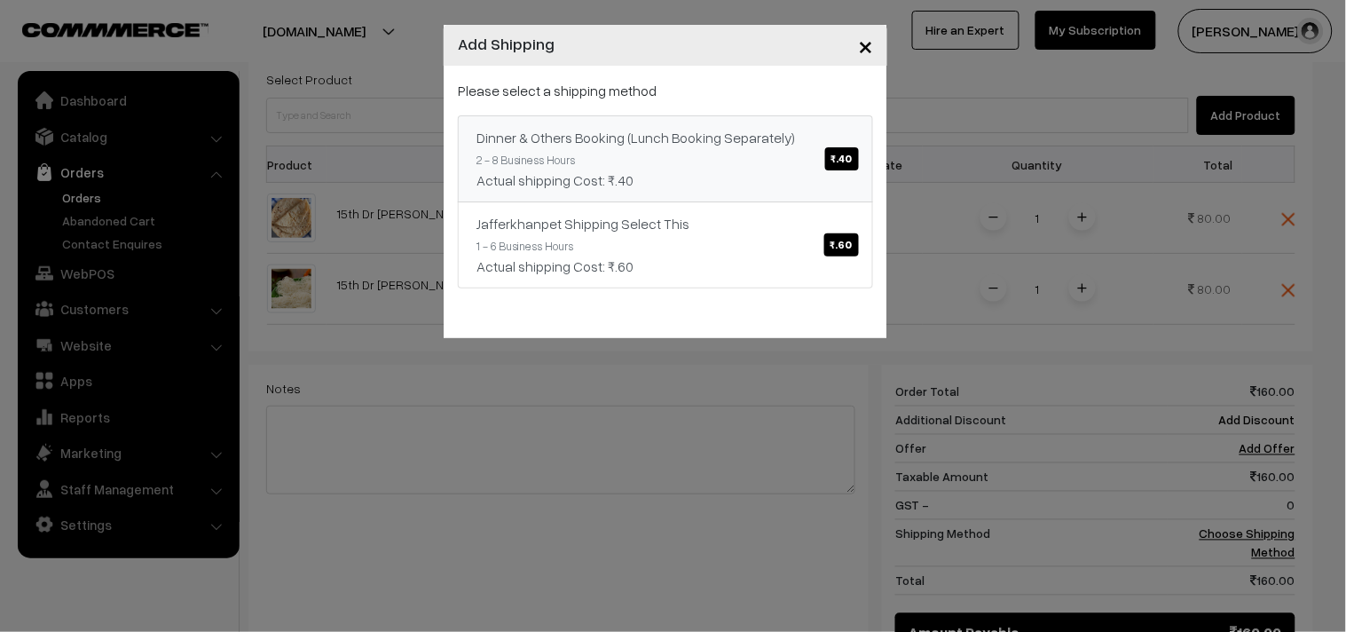
click at [847, 155] on span "₹.40" at bounding box center [842, 158] width 34 height 23
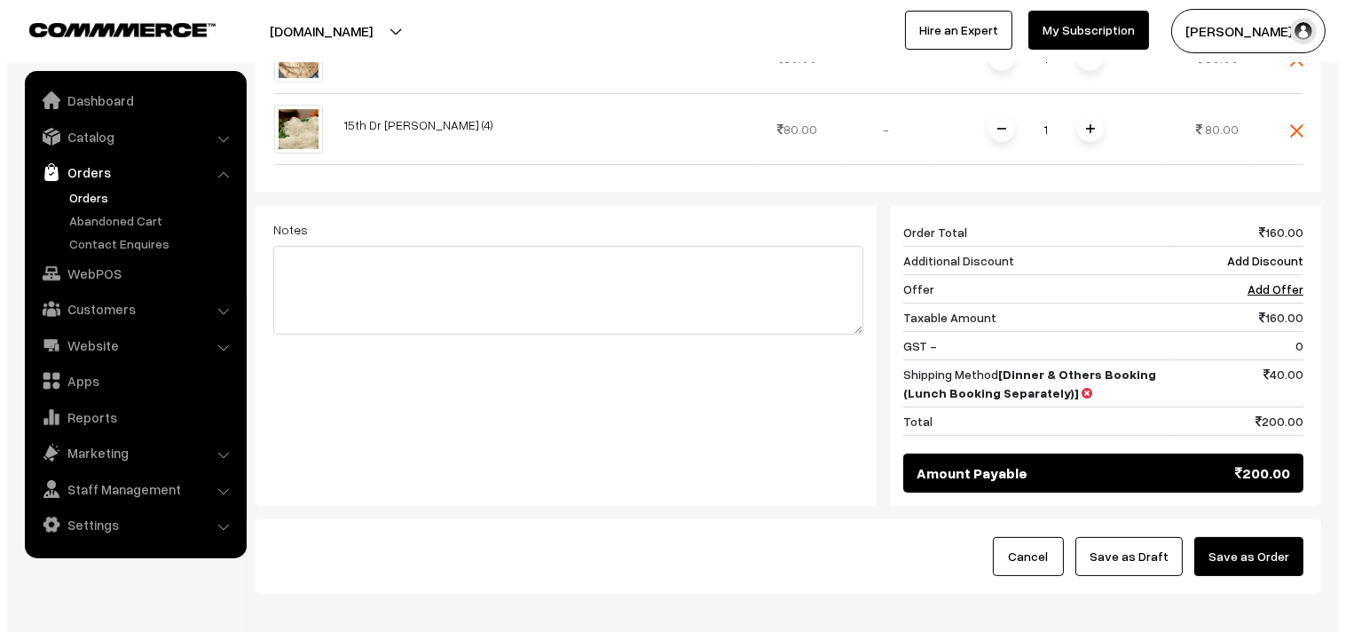
scroll to position [746, 0]
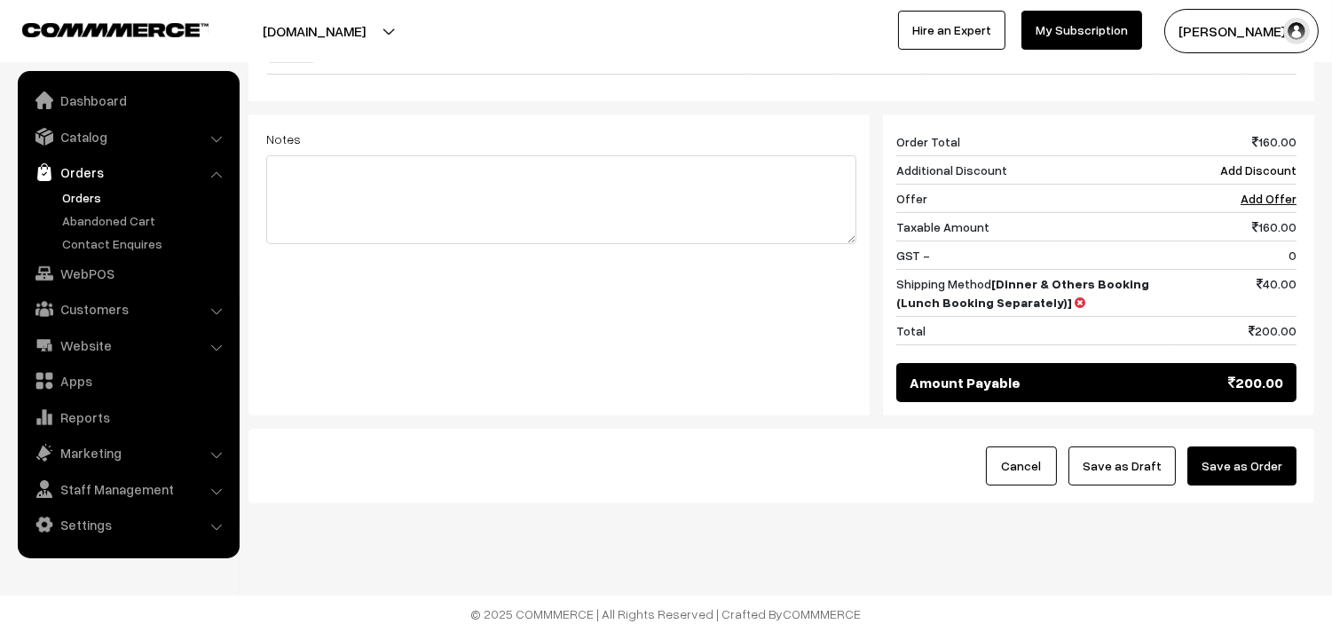
click at [1243, 463] on button "Save as Order" at bounding box center [1242, 465] width 109 height 39
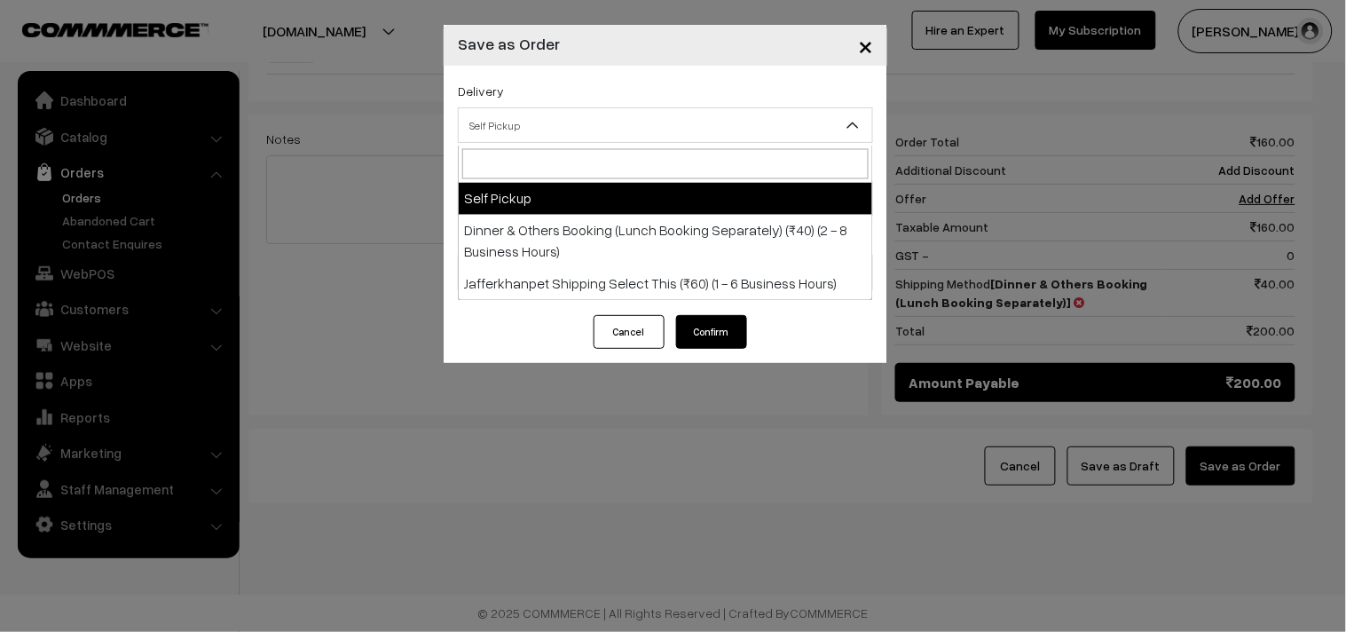
click at [596, 116] on span "Self Pickup" at bounding box center [666, 125] width 414 height 31
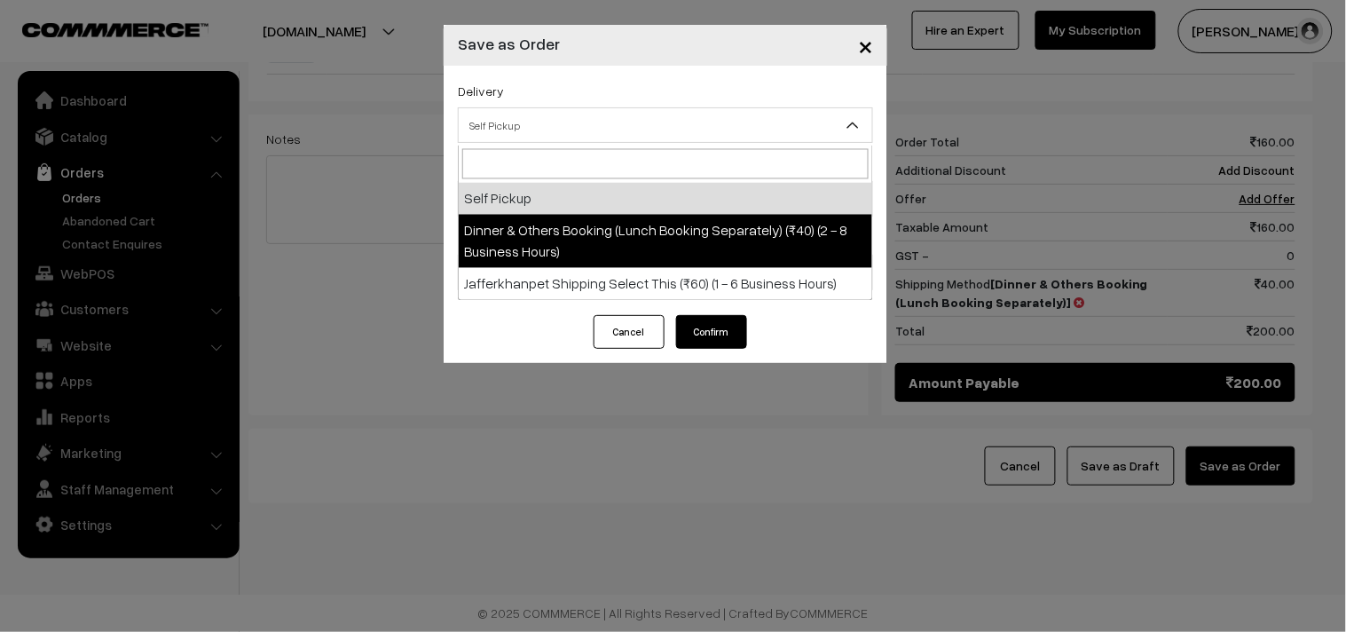
select select "DOB1"
select select "3"
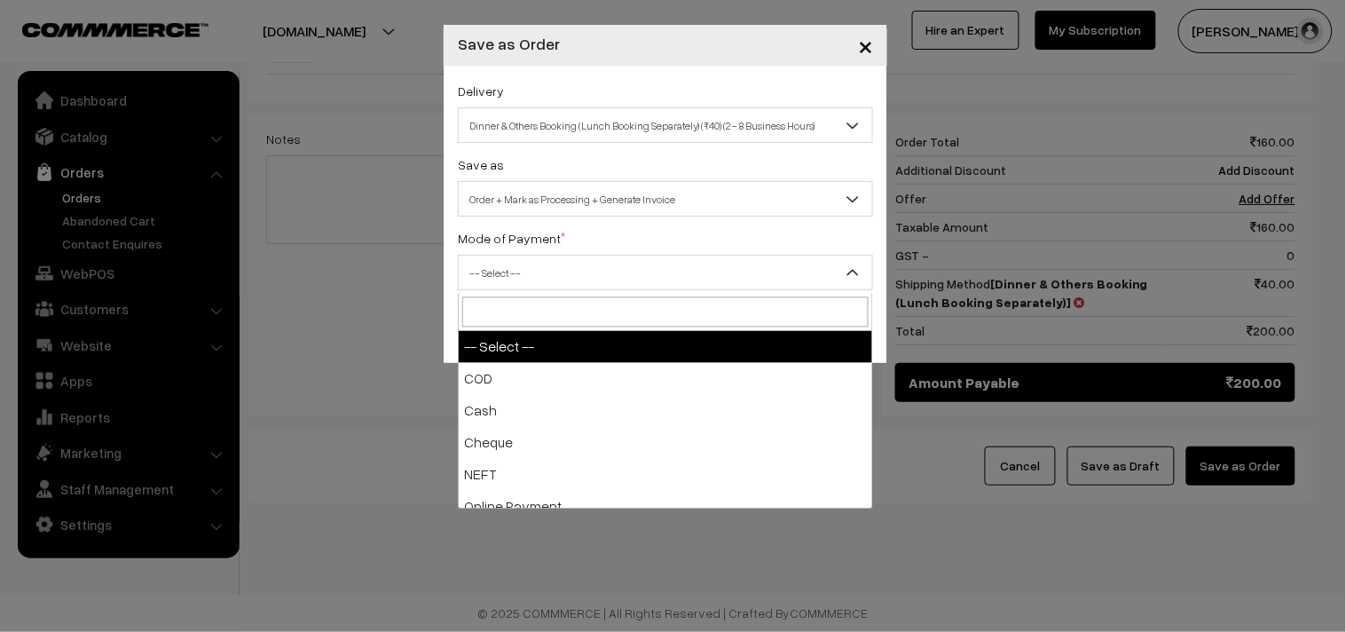
click at [610, 257] on span "-- Select --" at bounding box center [666, 272] width 414 height 31
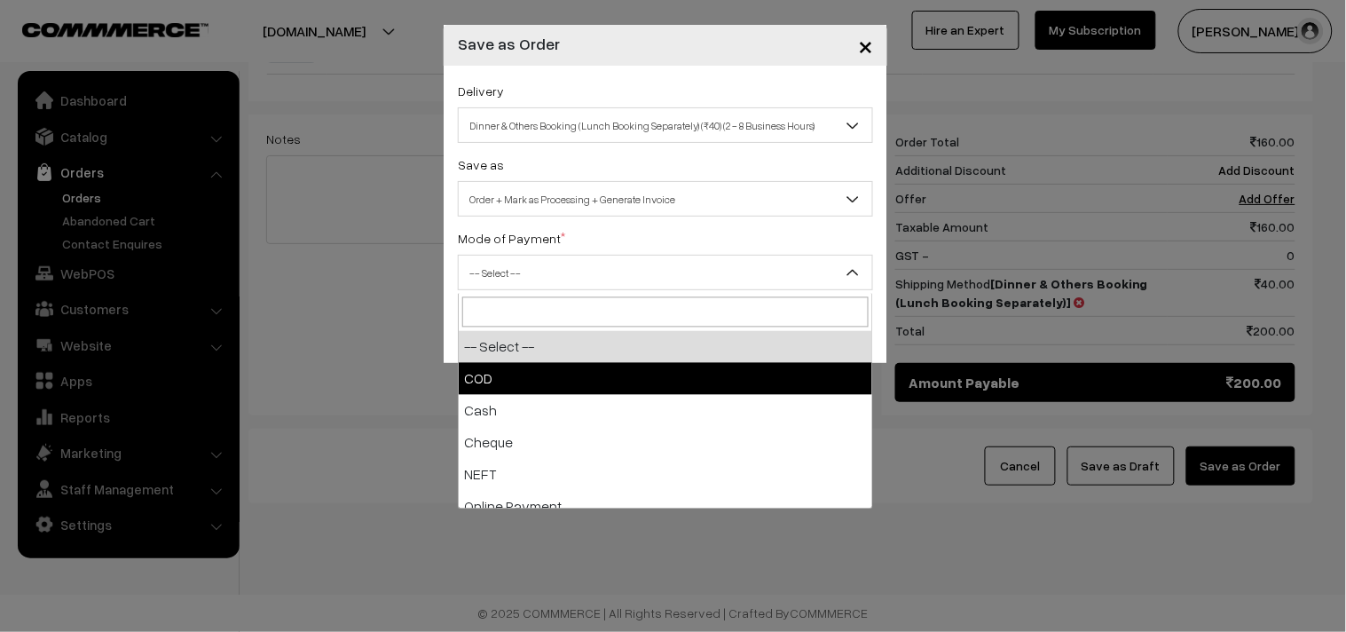
select select "1"
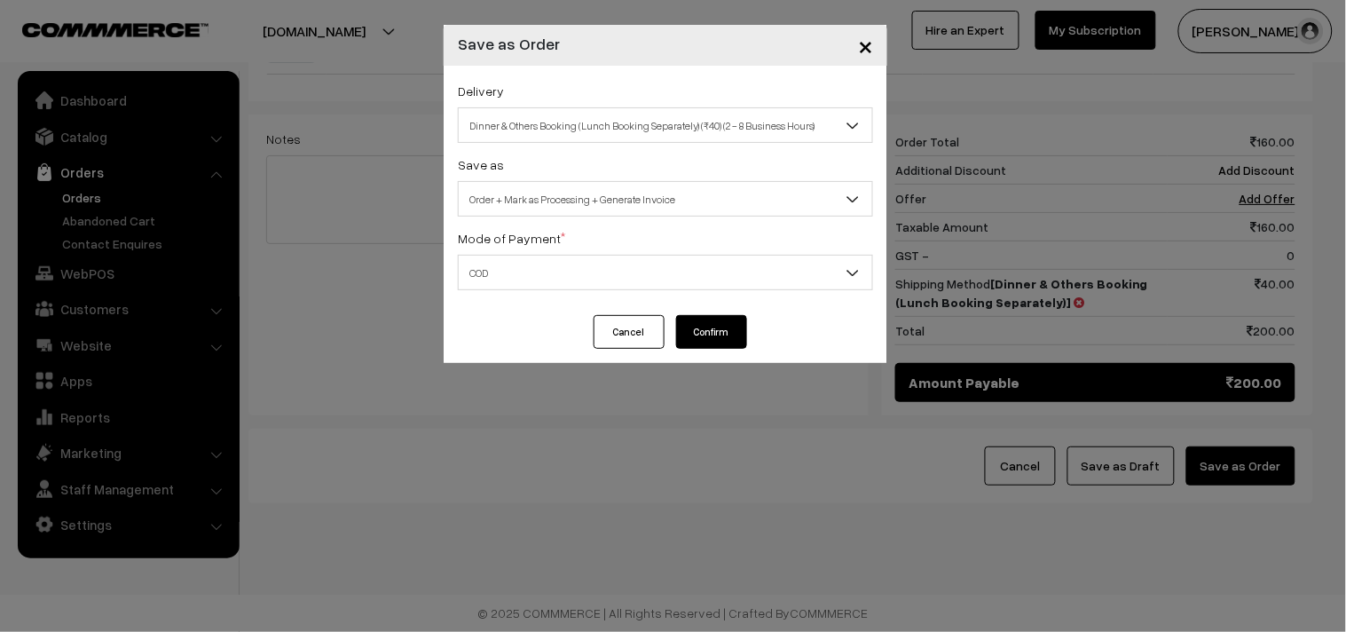
click at [693, 329] on button "Confirm" at bounding box center [711, 332] width 71 height 34
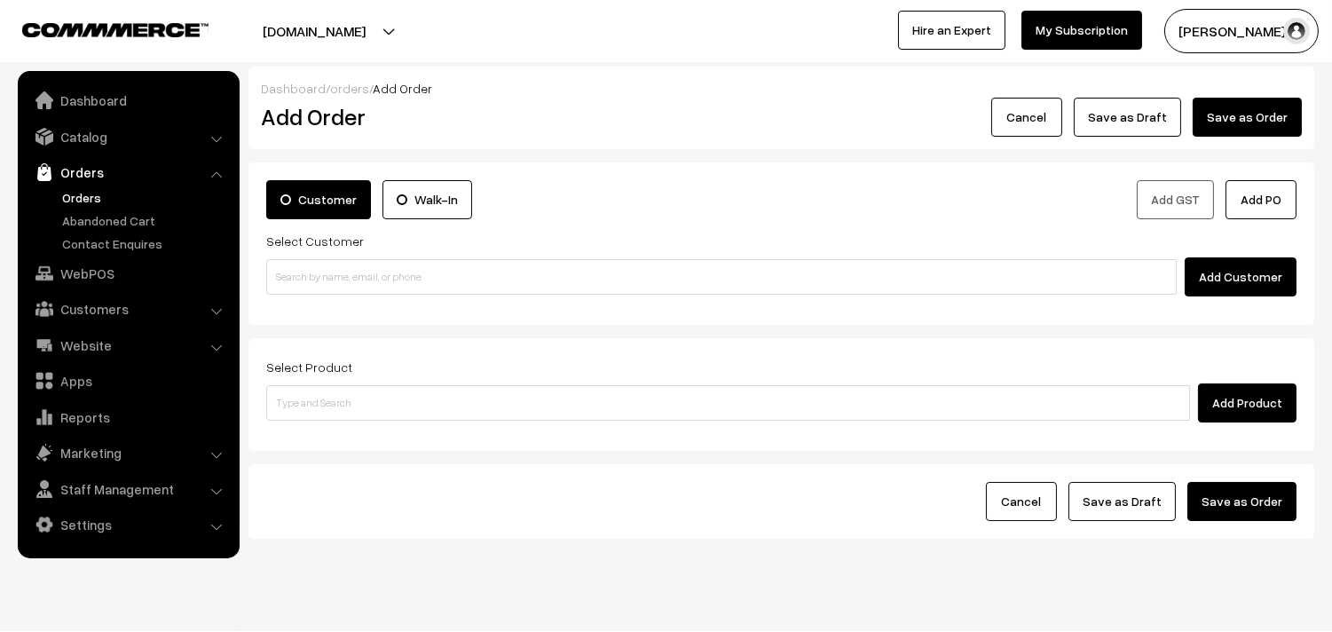
click at [85, 193] on link "Orders" at bounding box center [146, 197] width 176 height 19
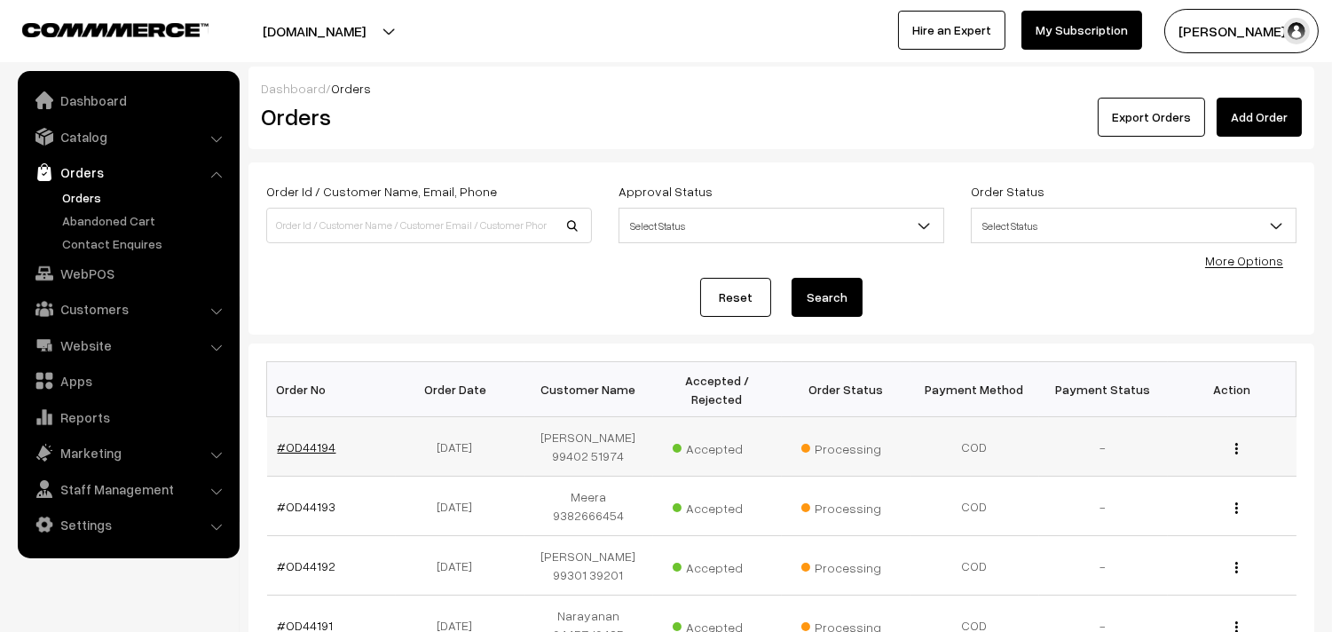
click at [317, 446] on link "#OD44194" at bounding box center [307, 446] width 59 height 15
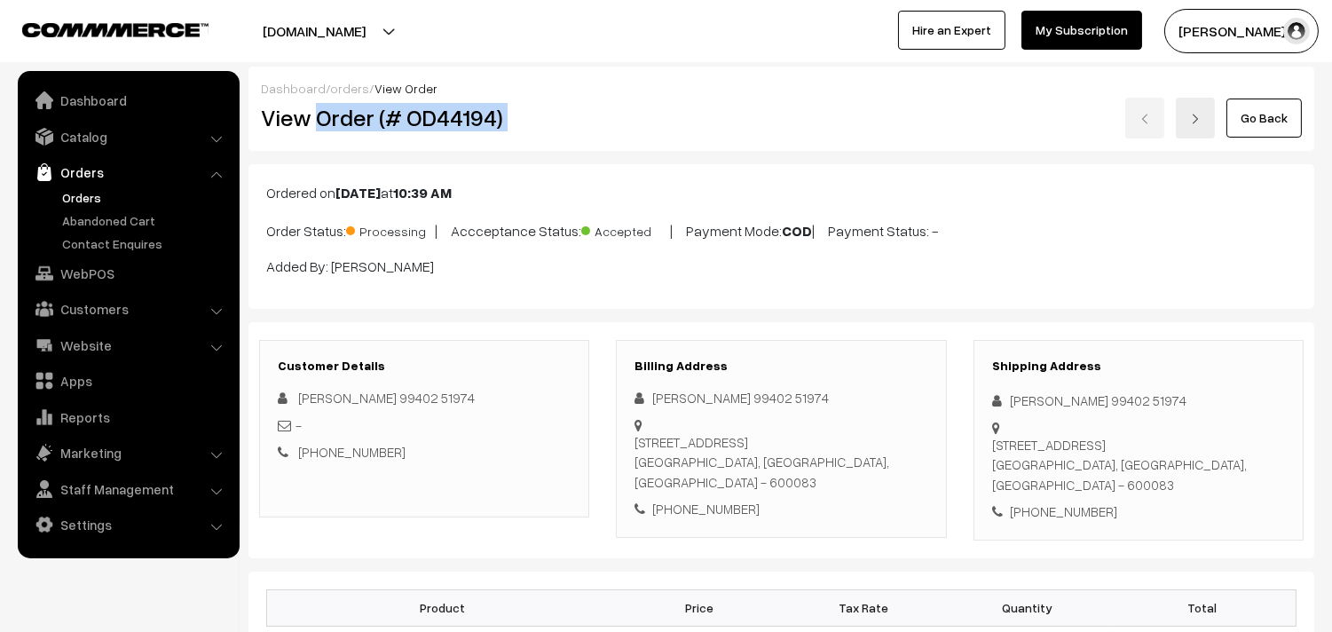
drag, startPoint x: 314, startPoint y: 118, endPoint x: 695, endPoint y: 112, distance: 380.8
click at [695, 112] on div "View Order (# OD44194) Go Back" at bounding box center [782, 118] width 1068 height 41
copy div "Order (# OD44194)"
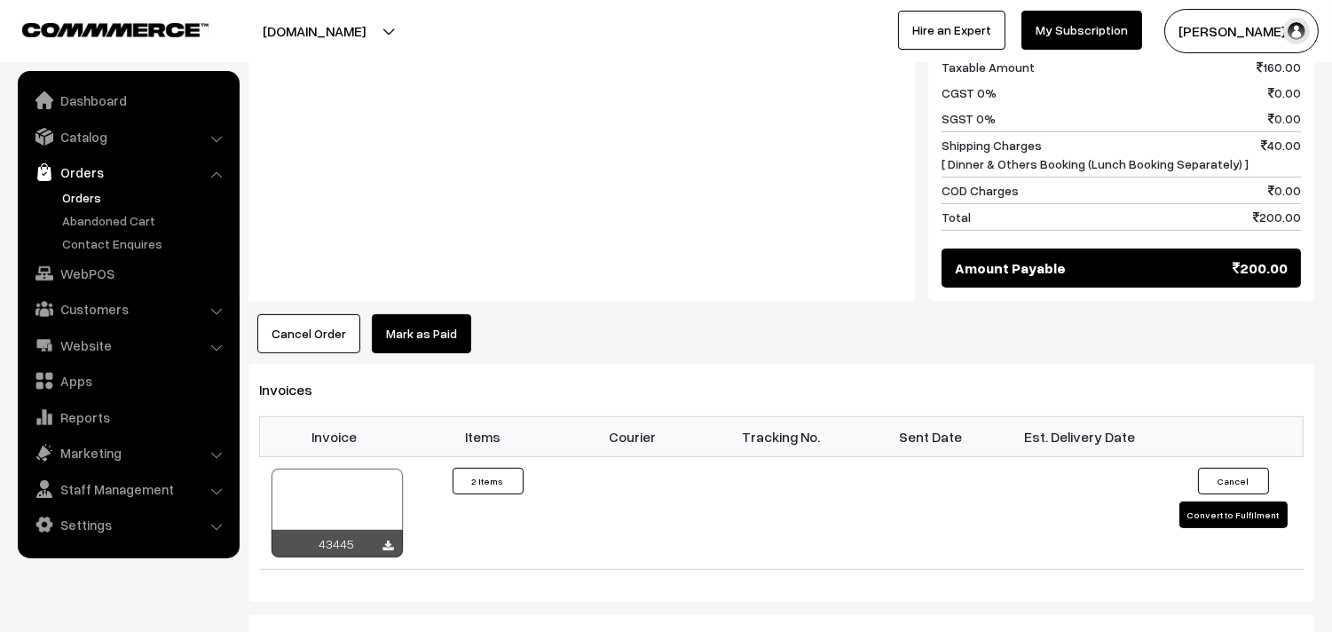
scroll to position [1085, 0]
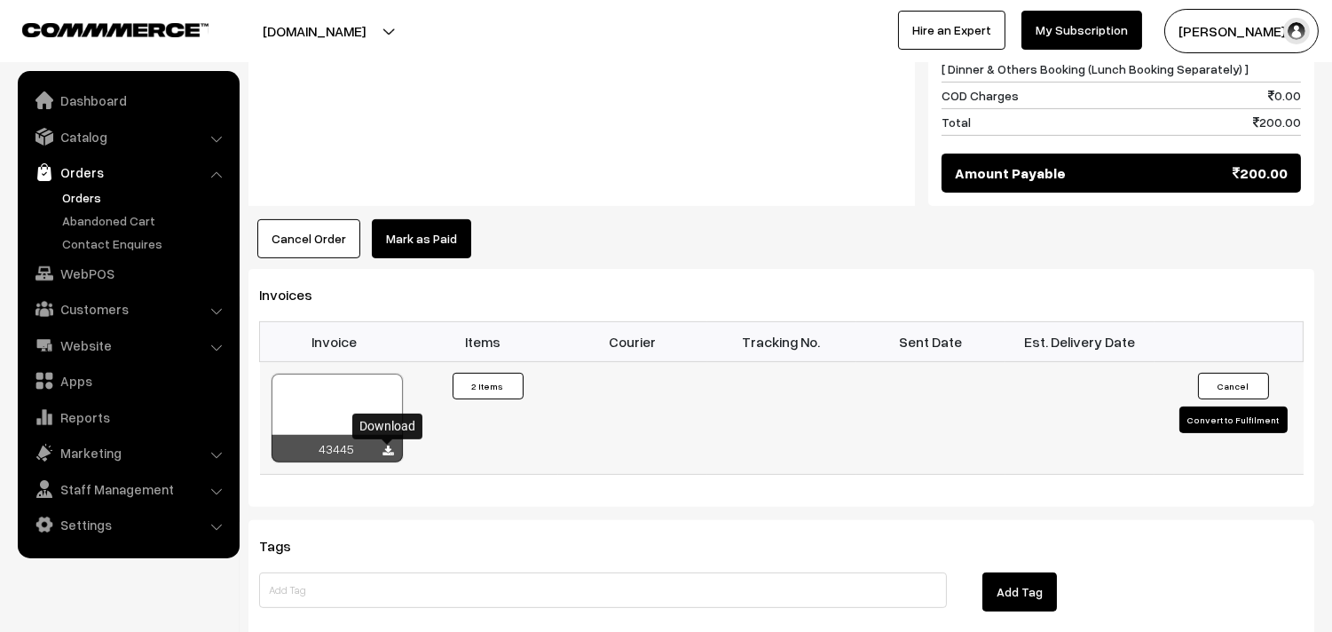
click at [391, 454] on icon at bounding box center [388, 452] width 11 height 12
drag, startPoint x: 67, startPoint y: 268, endPoint x: 83, endPoint y: 268, distance: 15.1
click at [67, 268] on link "WebPOS" at bounding box center [127, 273] width 211 height 32
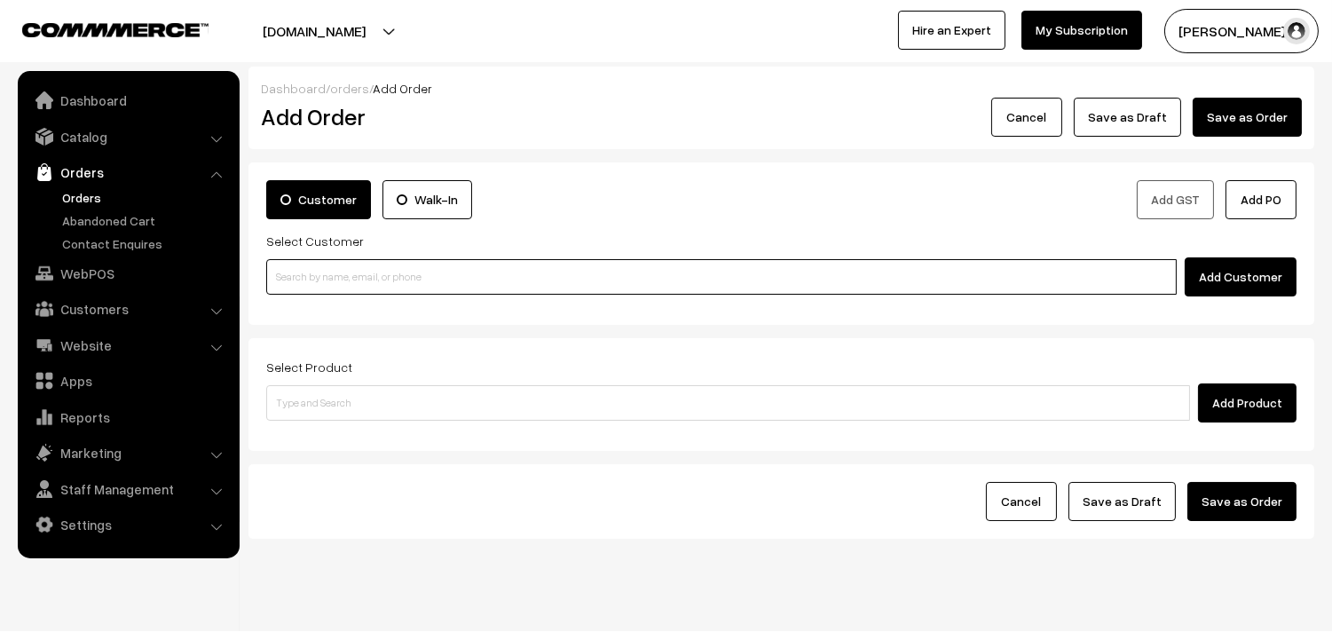
click at [391, 271] on input at bounding box center [721, 277] width 911 height 36
paste input "[PHONE_NUMBER]"
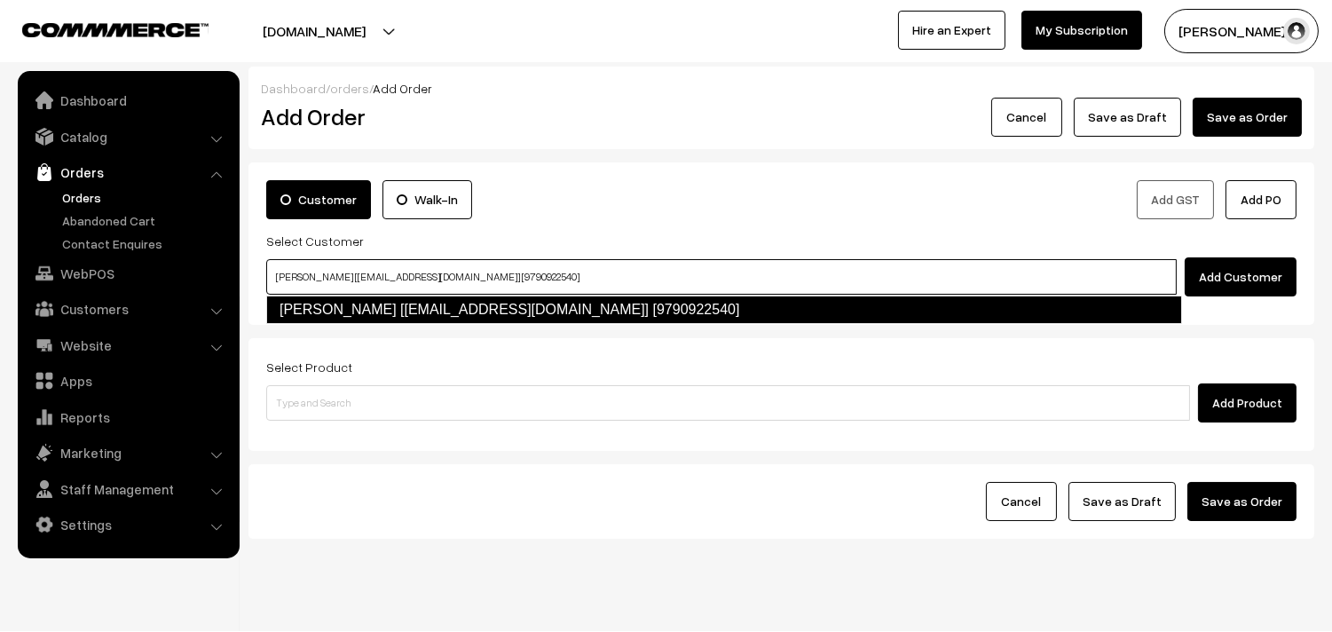
type input "[PERSON_NAME] [[EMAIL_ADDRESS][DOMAIN_NAME]] [9790922540]"
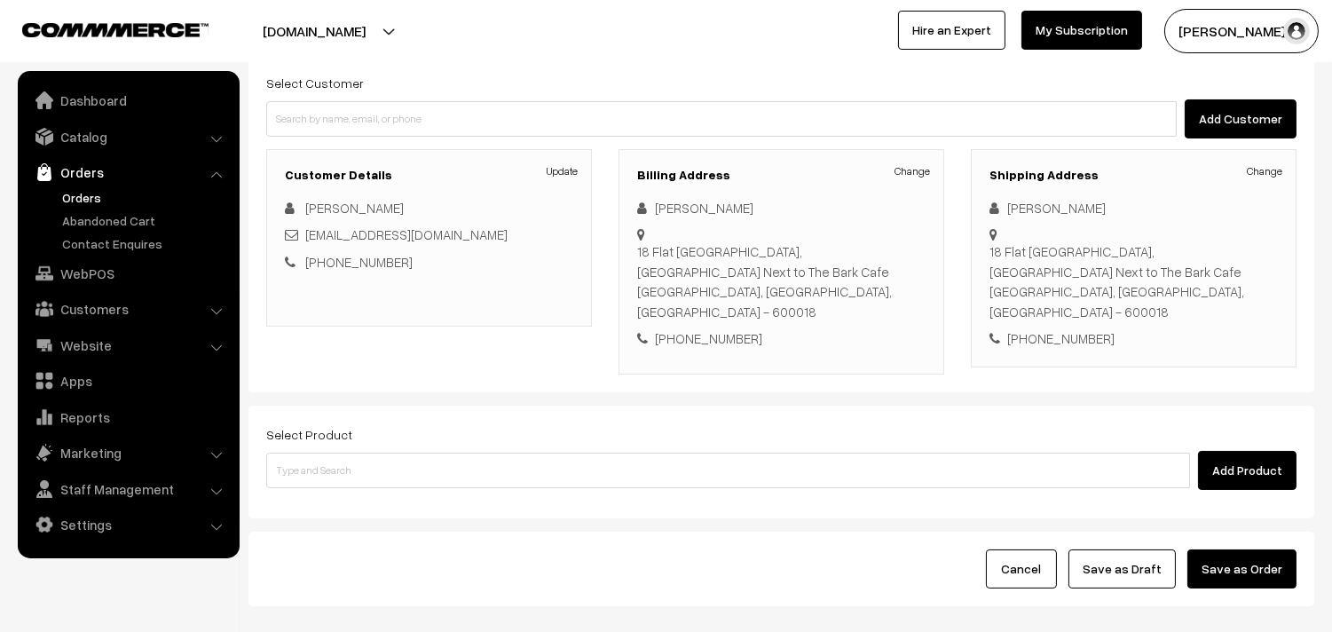
scroll to position [197, 0]
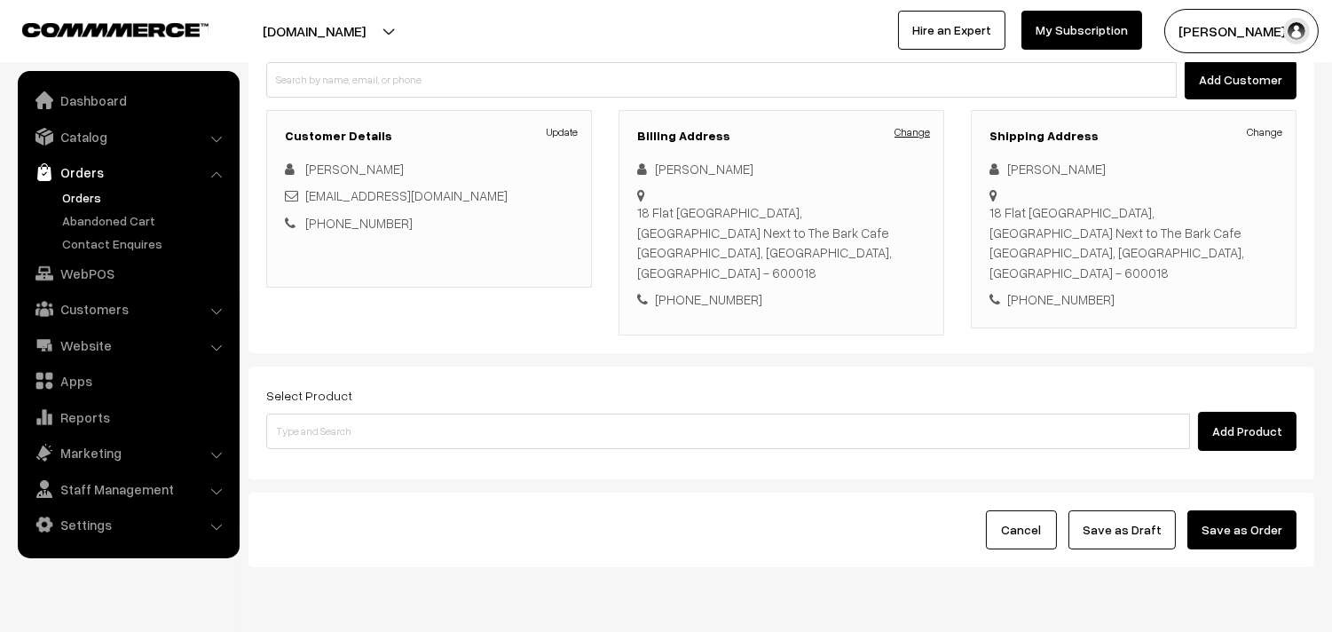
click at [906, 130] on link "Change" at bounding box center [913, 132] width 36 height 16
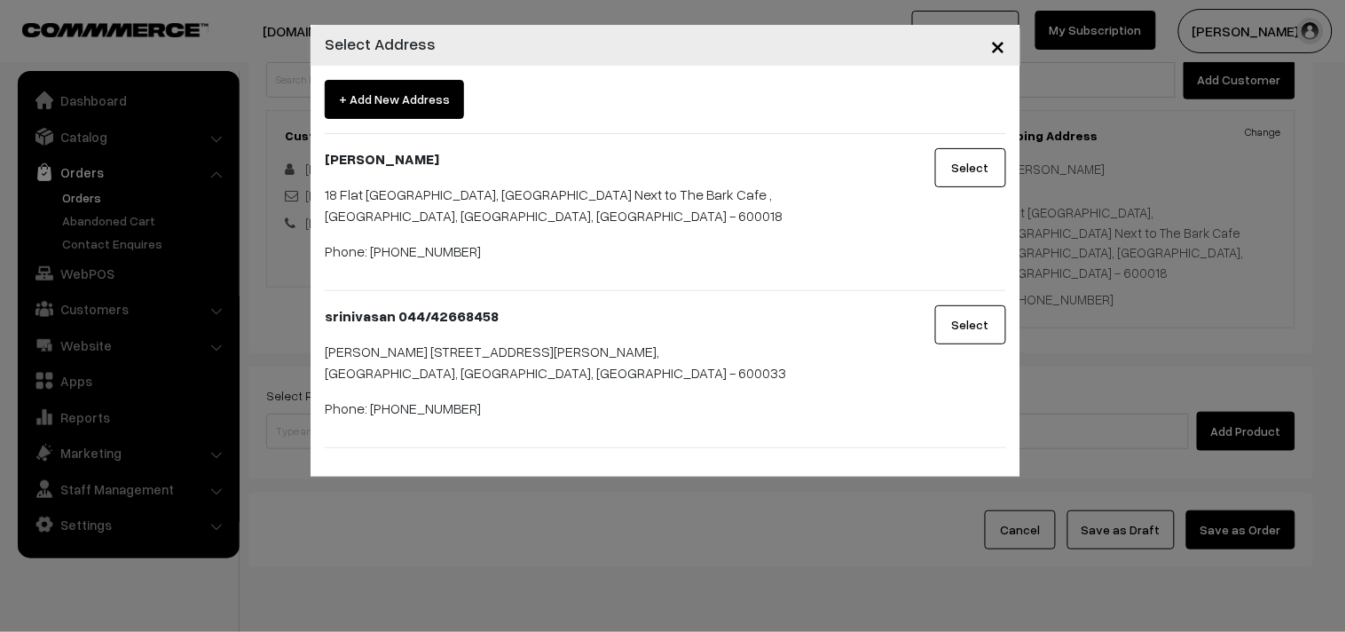
click at [688, 531] on div "× Select Address + Add New Address [PERSON_NAME][STREET_ADDRESS] Phone: [PHONE_…" at bounding box center [673, 316] width 1346 height 632
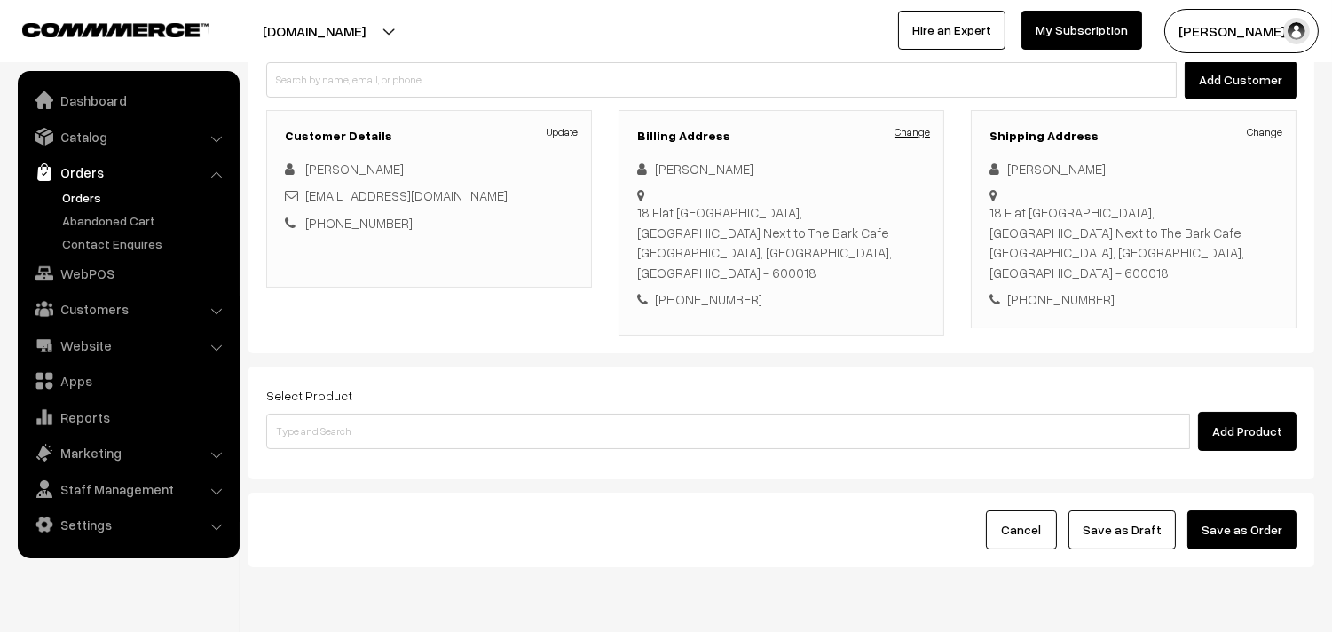
click at [908, 129] on link "Change" at bounding box center [913, 132] width 36 height 16
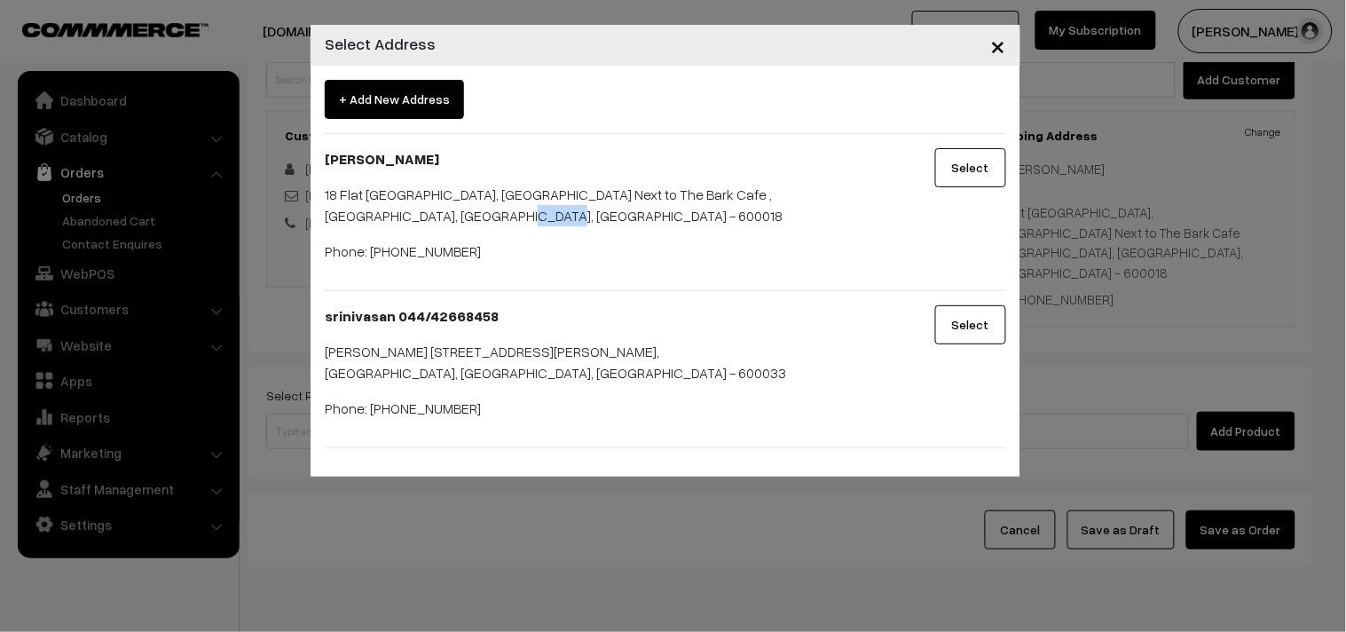
drag, startPoint x: 485, startPoint y: 217, endPoint x: 606, endPoint y: 217, distance: 120.7
click at [606, 217] on p "[STREET_ADDRESS]" at bounding box center [607, 205] width 564 height 43
click at [975, 170] on button "Select" at bounding box center [970, 167] width 71 height 39
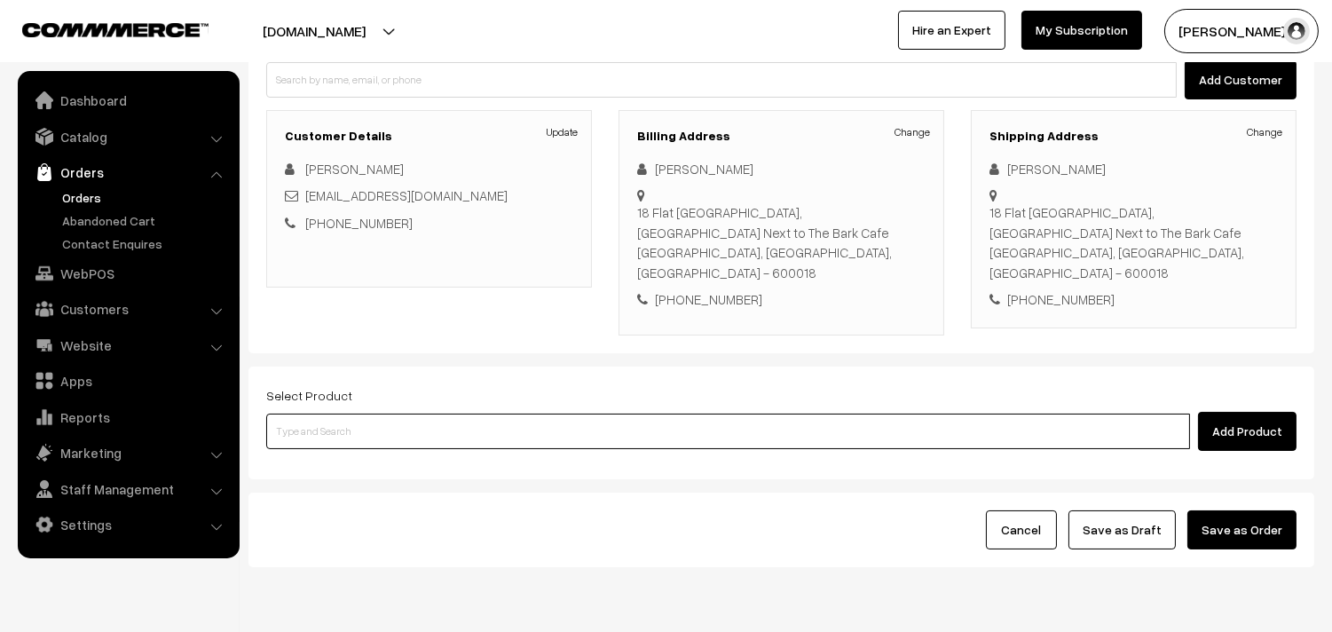
click at [446, 414] on input at bounding box center [728, 432] width 924 height 36
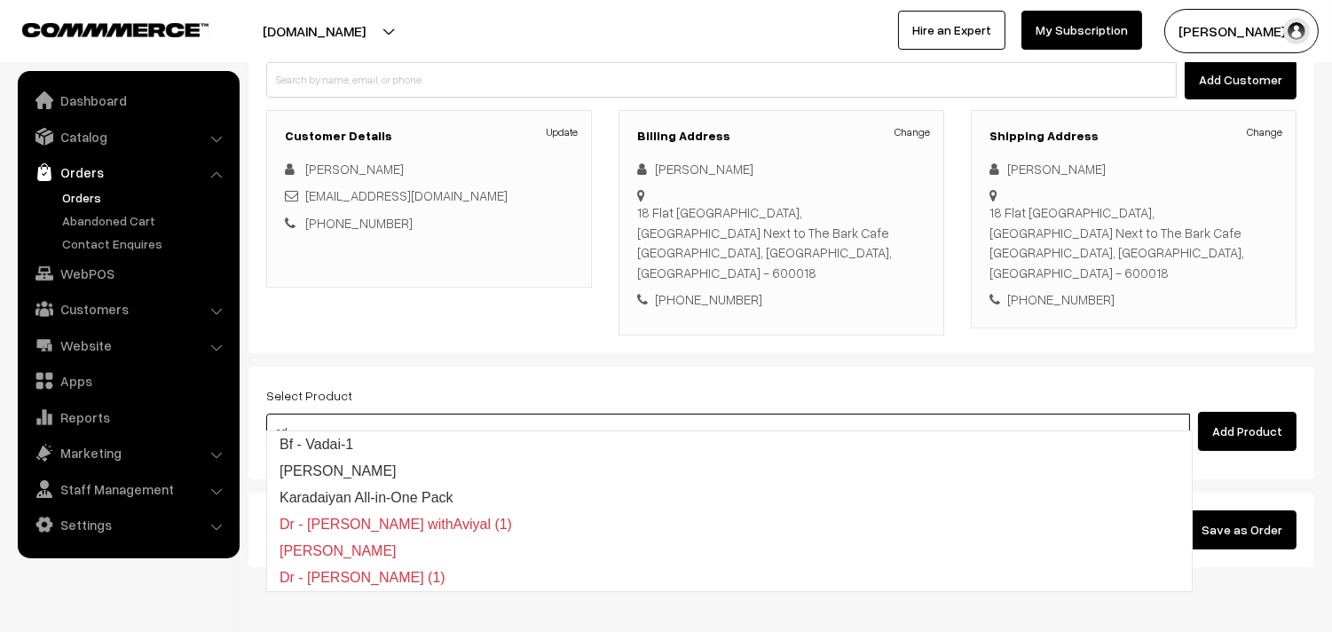
type input "a"
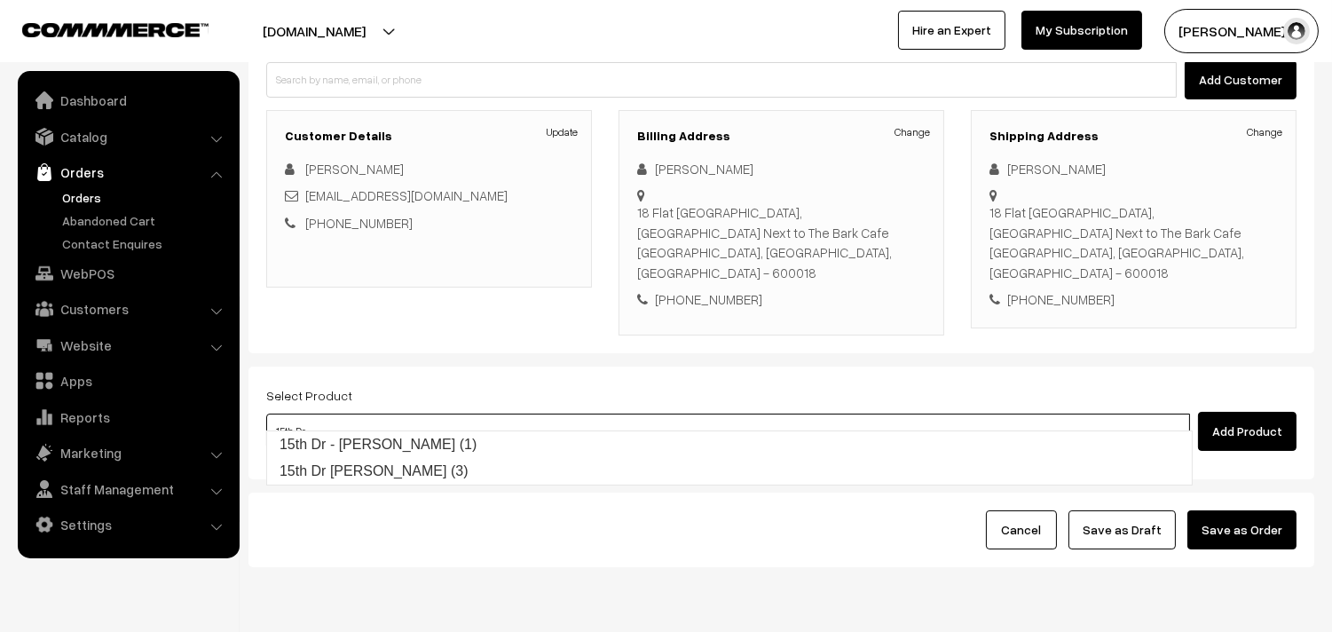
type input "15th Dr - Adai (1)"
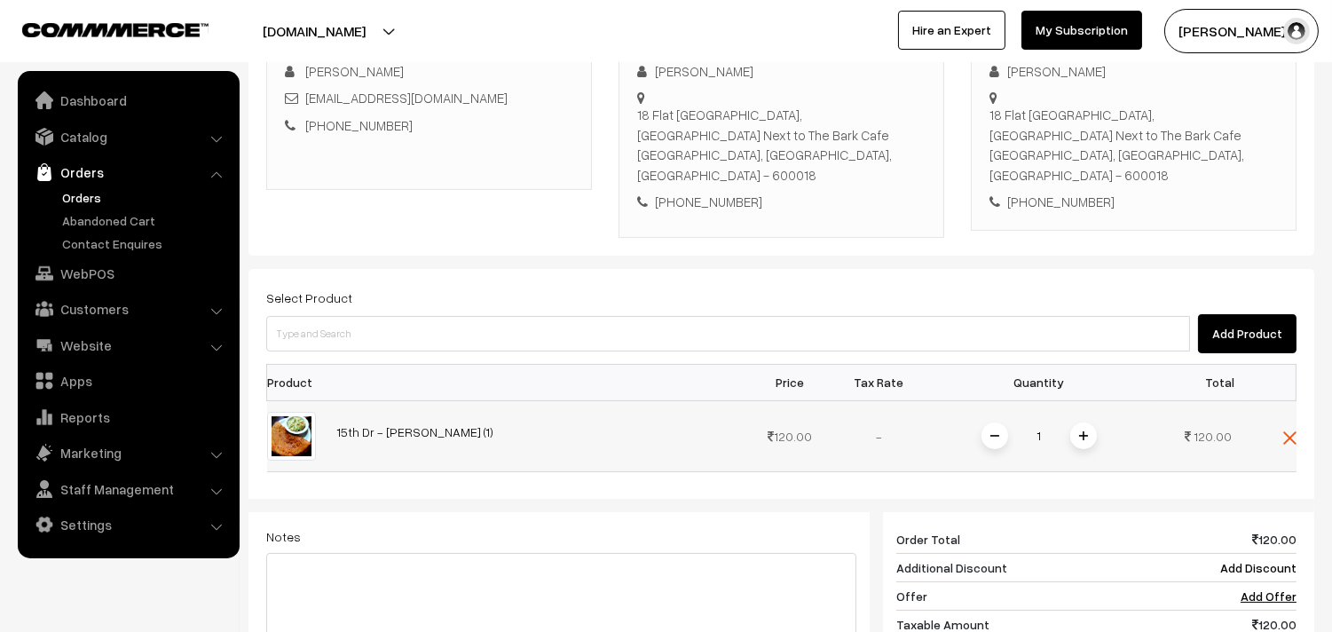
scroll to position [296, 0]
click at [1081, 422] on span at bounding box center [1083, 435] width 27 height 27
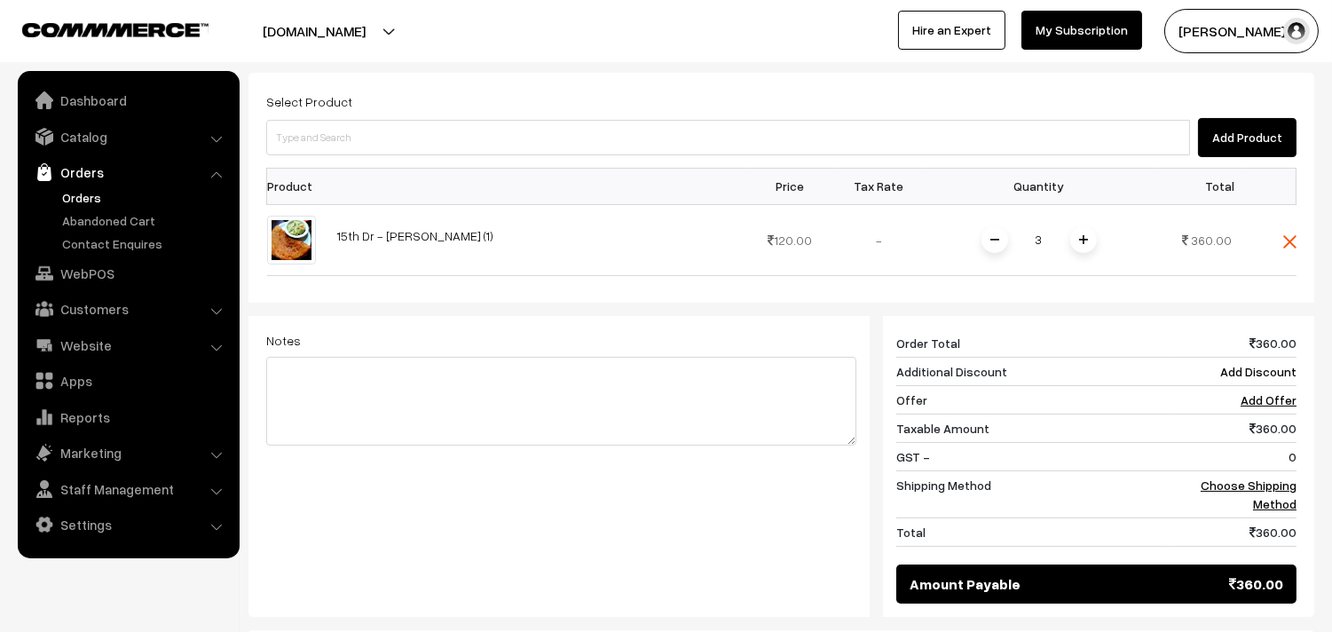
scroll to position [493, 0]
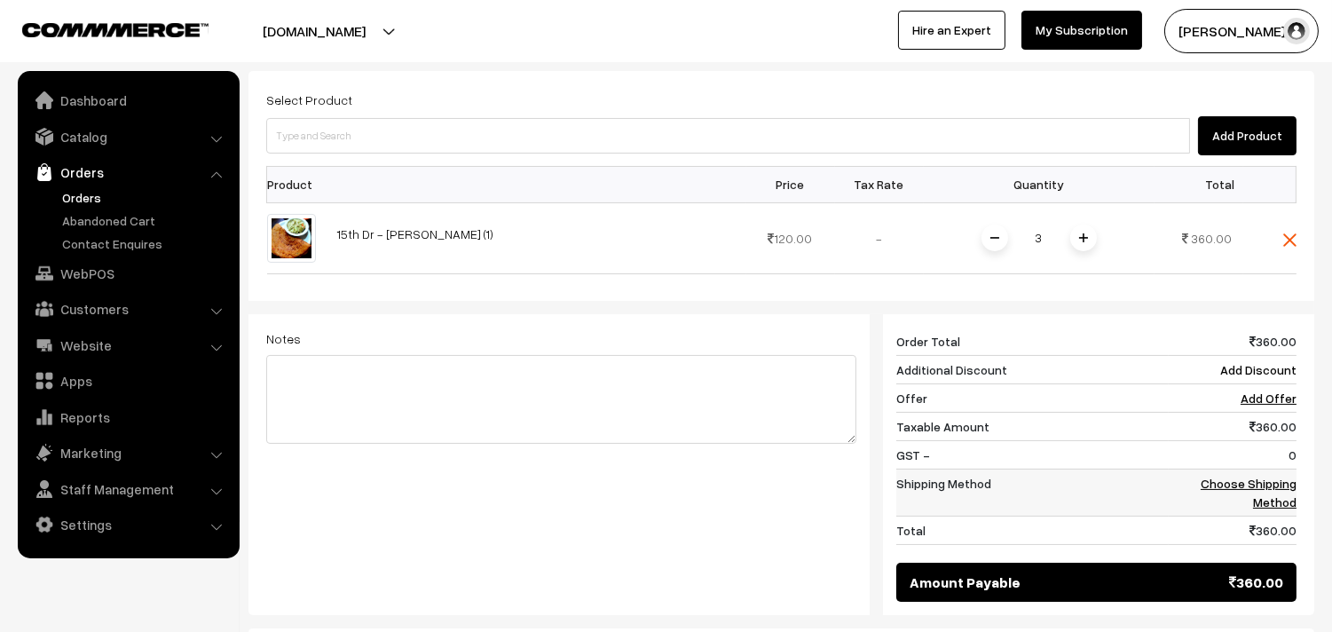
click at [1281, 476] on link "Choose Shipping Method" at bounding box center [1249, 493] width 96 height 34
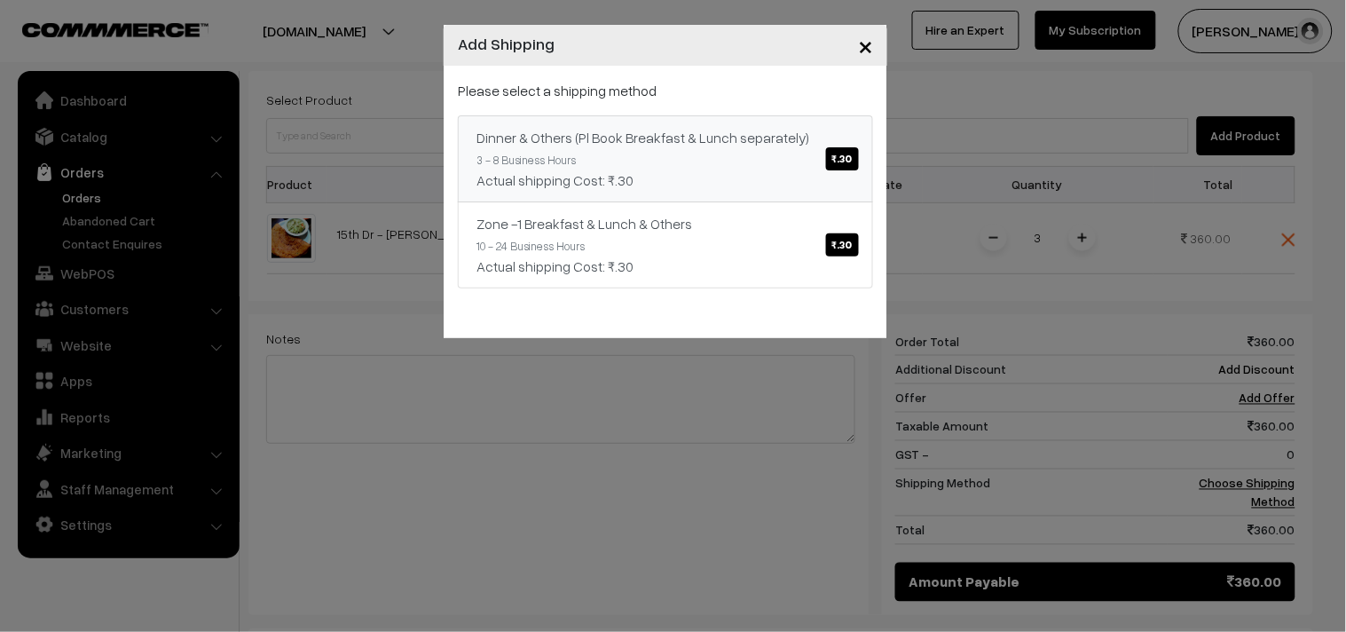
click at [843, 155] on span "₹.30" at bounding box center [842, 158] width 33 height 23
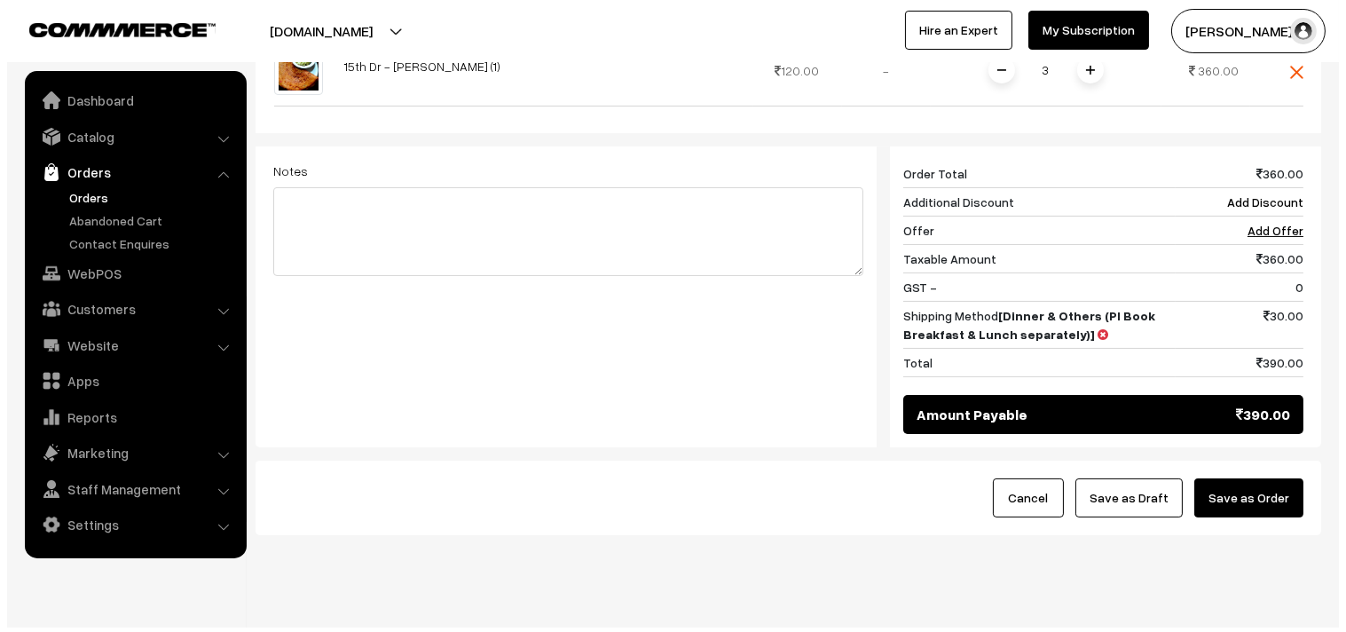
scroll to position [675, 0]
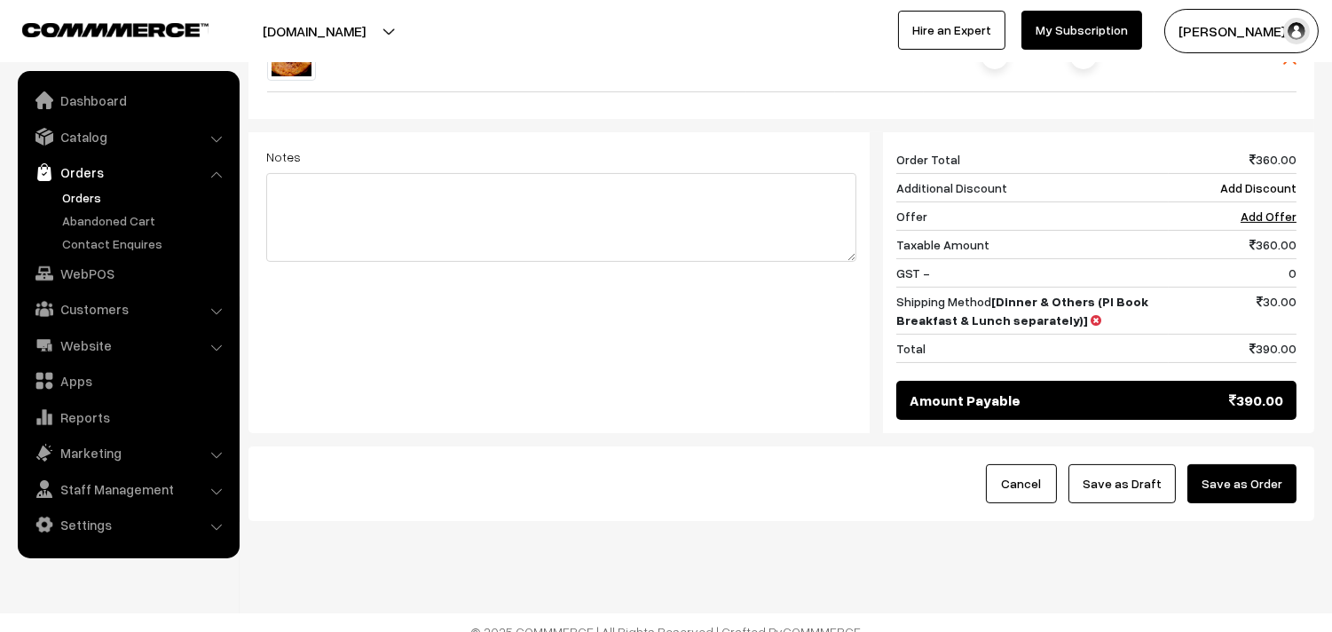
click at [1231, 464] on button "Save as Order" at bounding box center [1242, 483] width 109 height 39
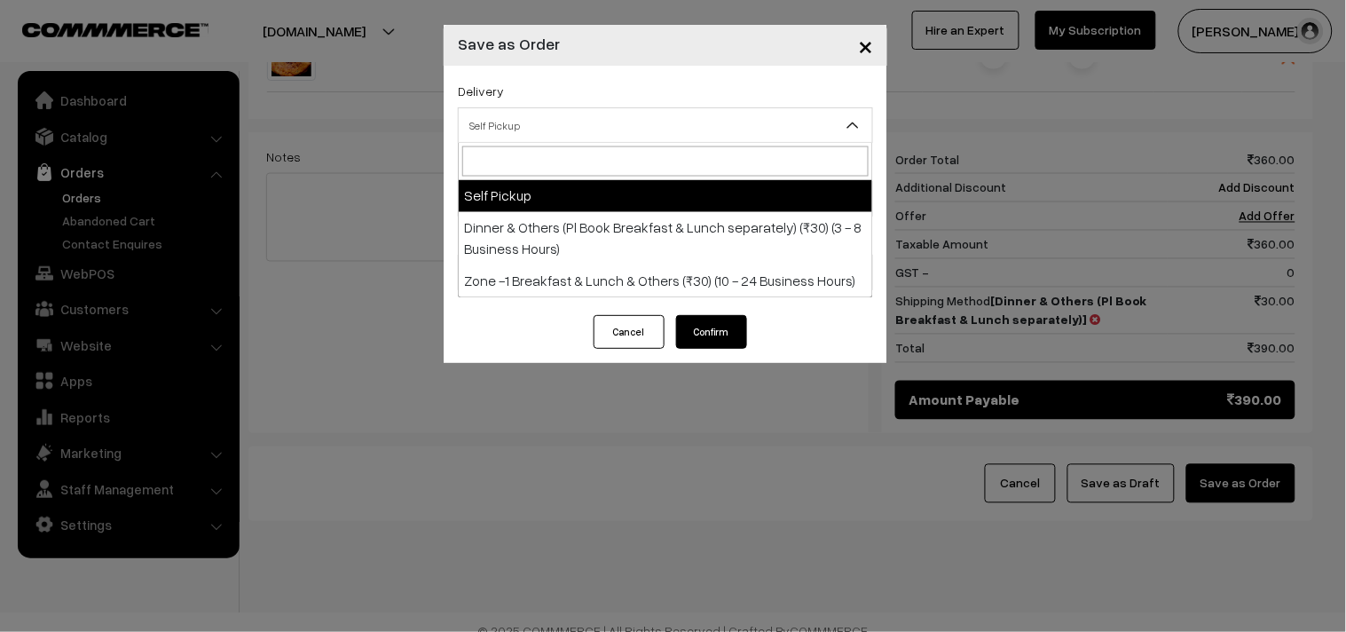
click at [680, 122] on span "Self Pickup" at bounding box center [666, 125] width 414 height 31
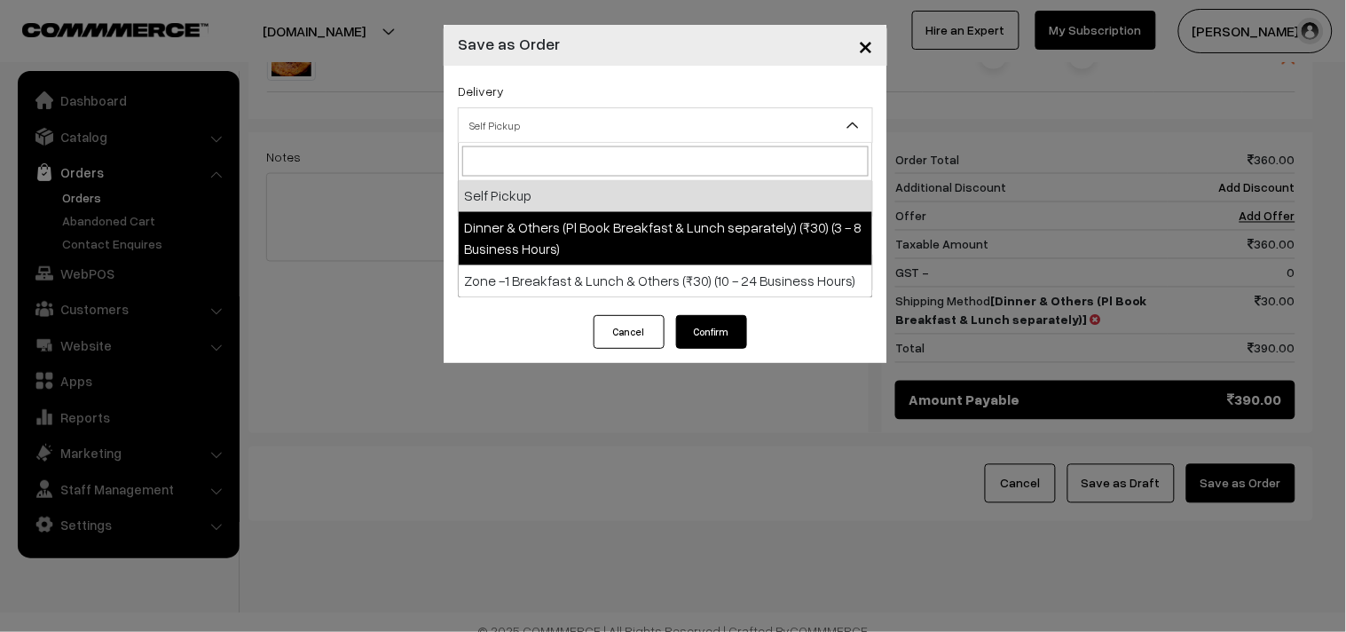
select select "DOP1"
select select "3"
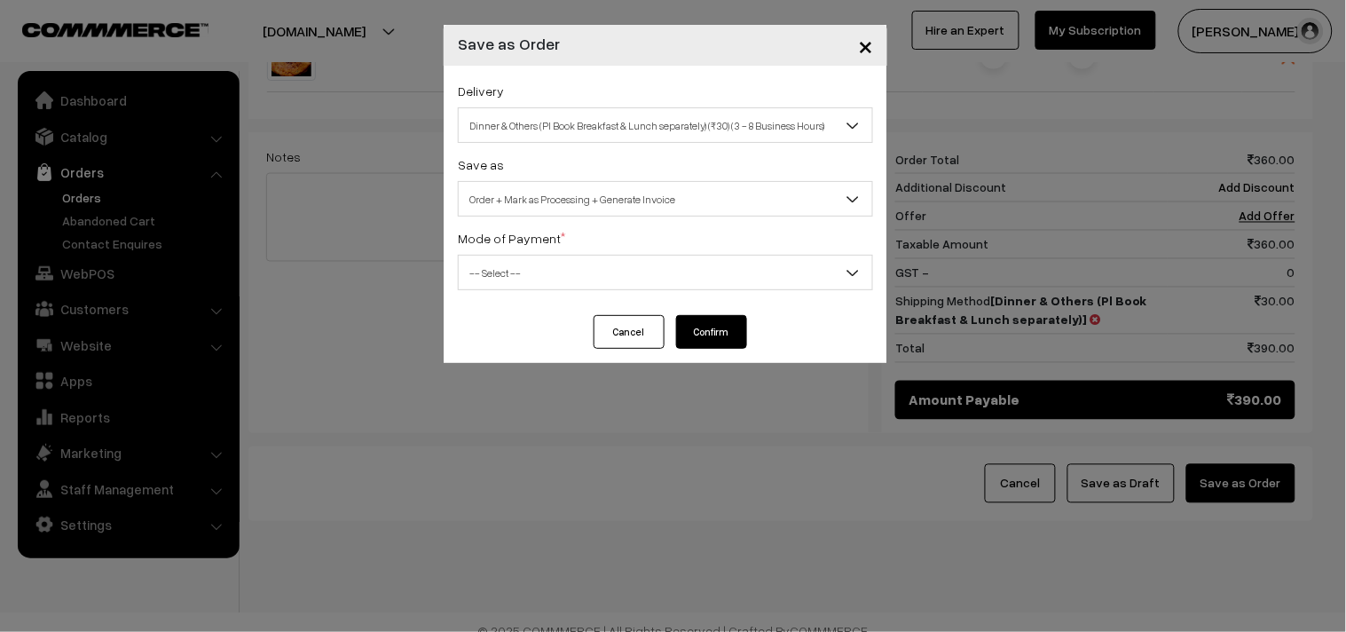
click at [698, 277] on span "-- Select --" at bounding box center [666, 272] width 414 height 31
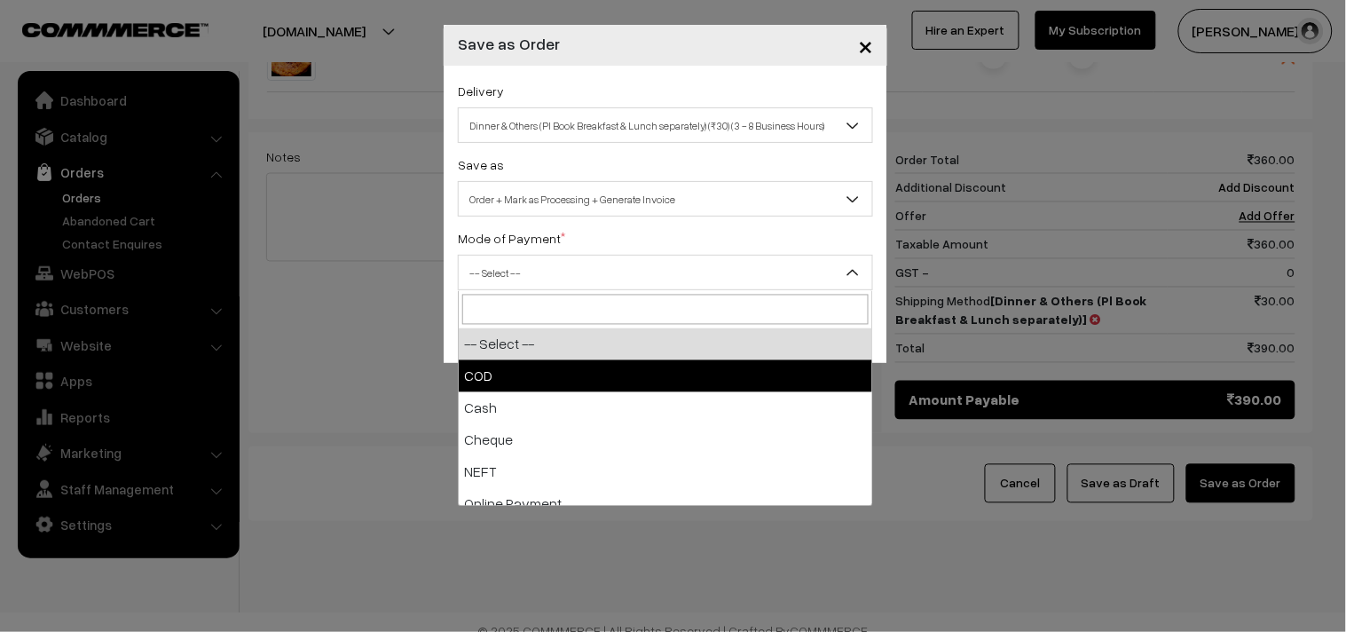
select select "1"
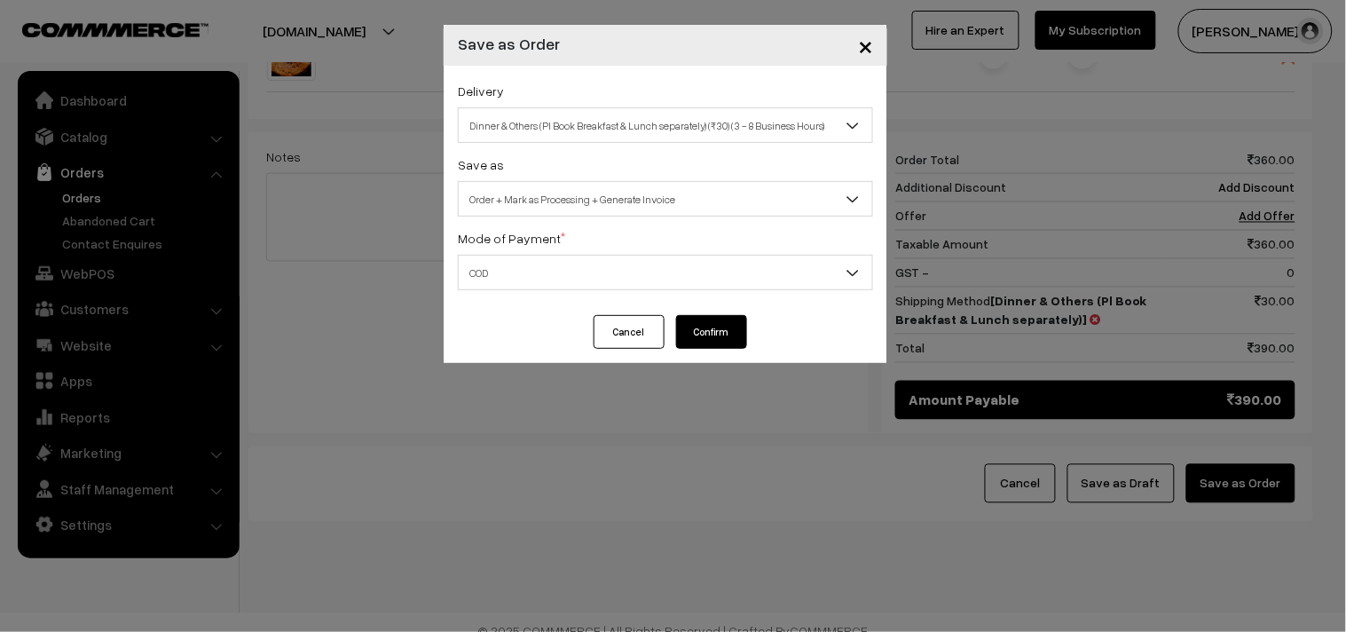
click at [711, 330] on button "Confirm" at bounding box center [711, 332] width 71 height 34
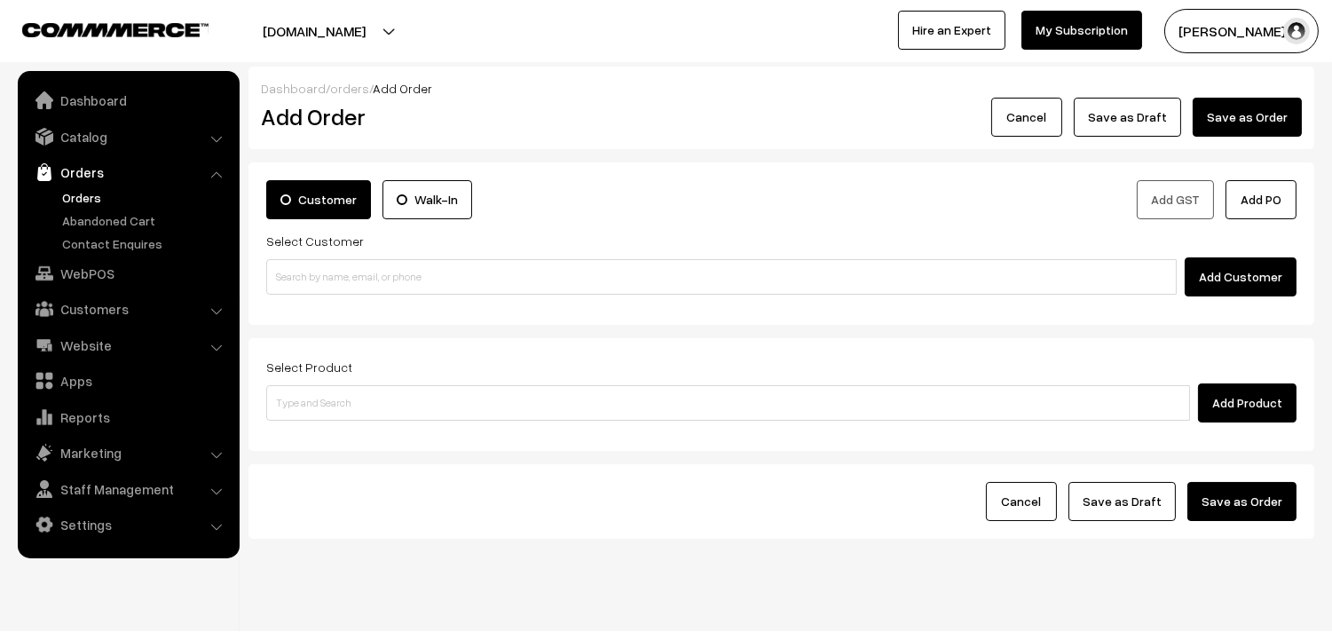
click at [63, 196] on link "Orders" at bounding box center [146, 197] width 176 height 19
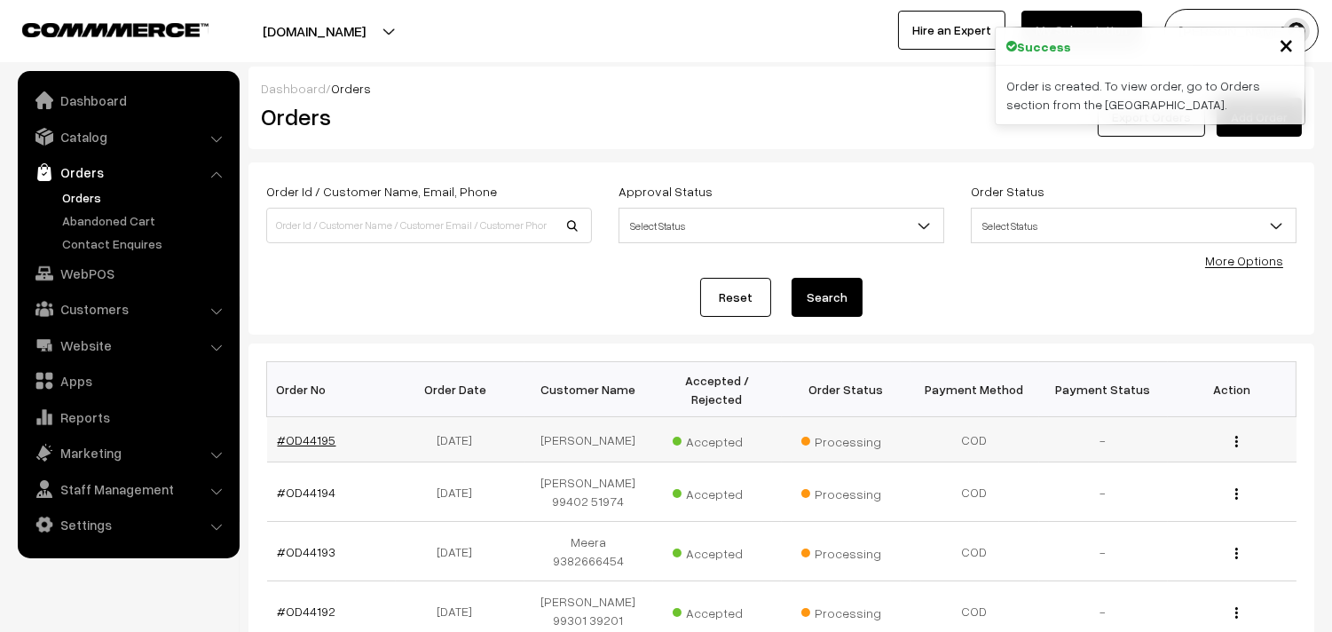
click at [318, 441] on link "#OD44195" at bounding box center [307, 439] width 59 height 15
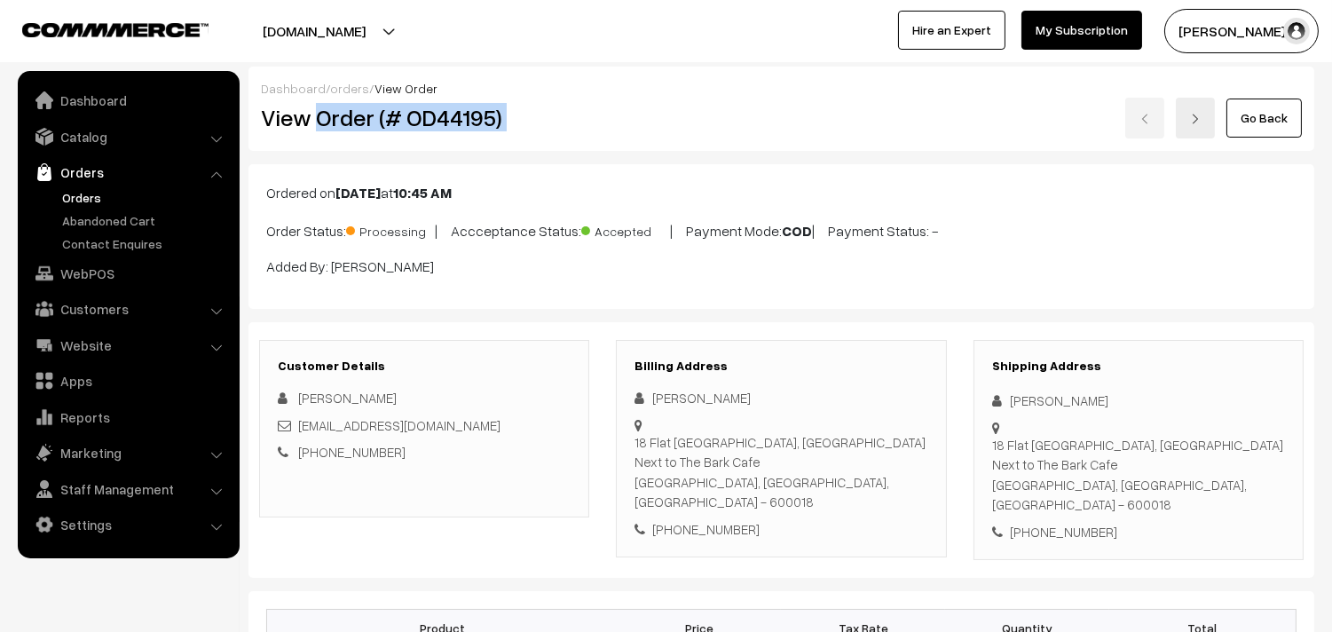
drag, startPoint x: 316, startPoint y: 121, endPoint x: 668, endPoint y: 122, distance: 352.4
click at [668, 122] on div "View Order (# OD44195) Go Back" at bounding box center [782, 118] width 1068 height 41
copy div "Order (# OD44195)"
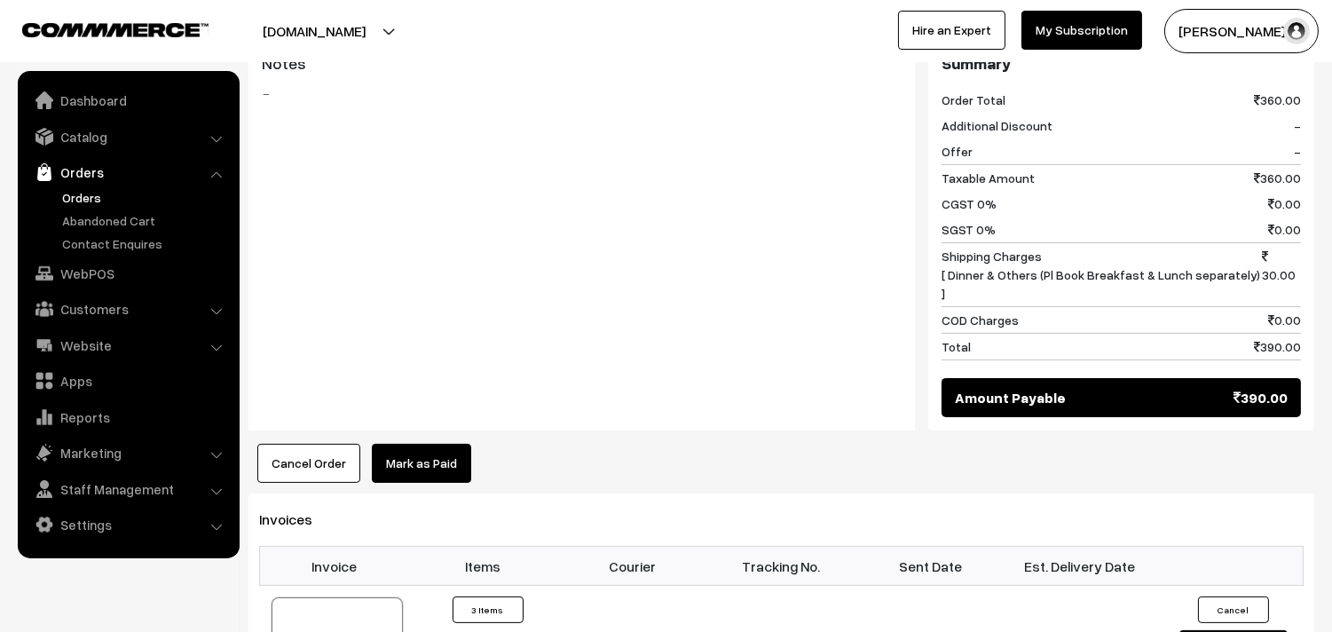
scroll to position [788, 0]
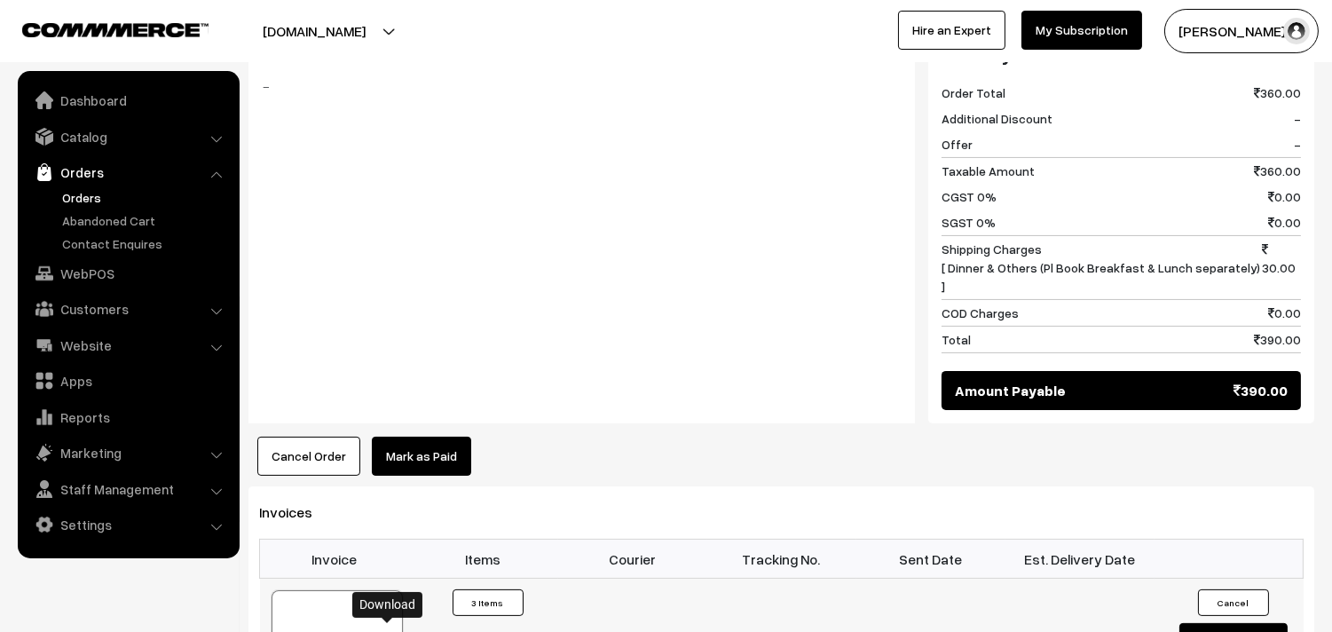
click at [107, 272] on link "WebPOS" at bounding box center [127, 273] width 211 height 32
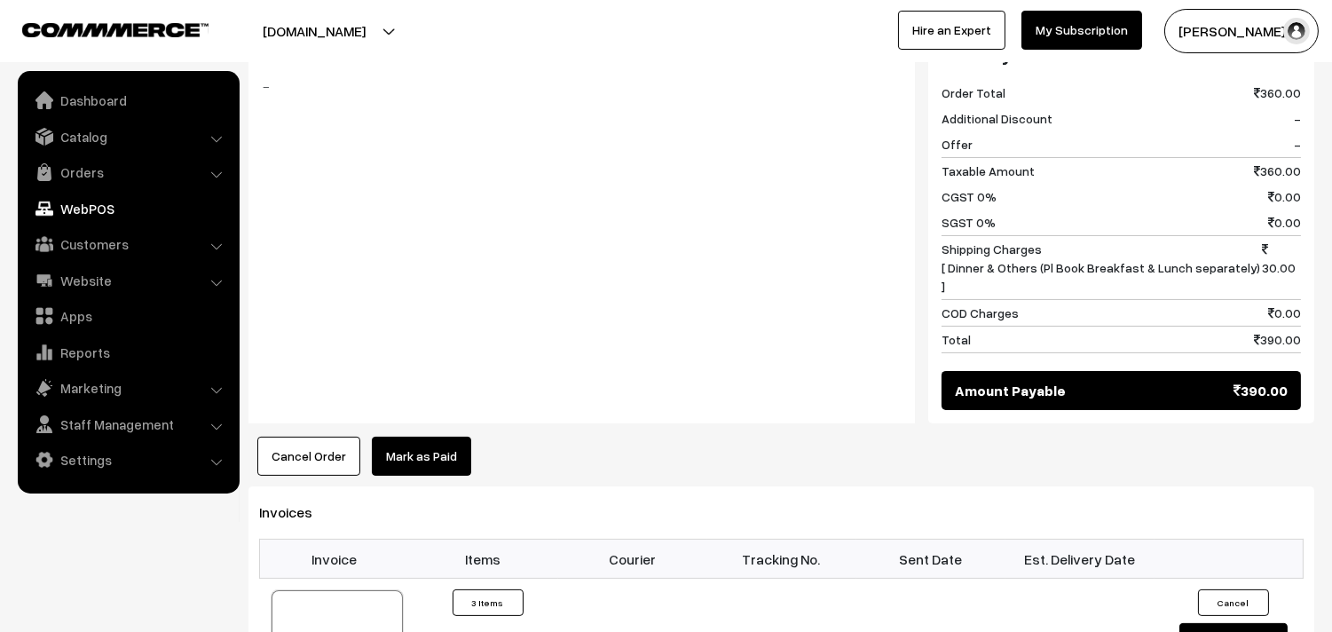
click at [94, 202] on link "WebPOS" at bounding box center [127, 209] width 211 height 32
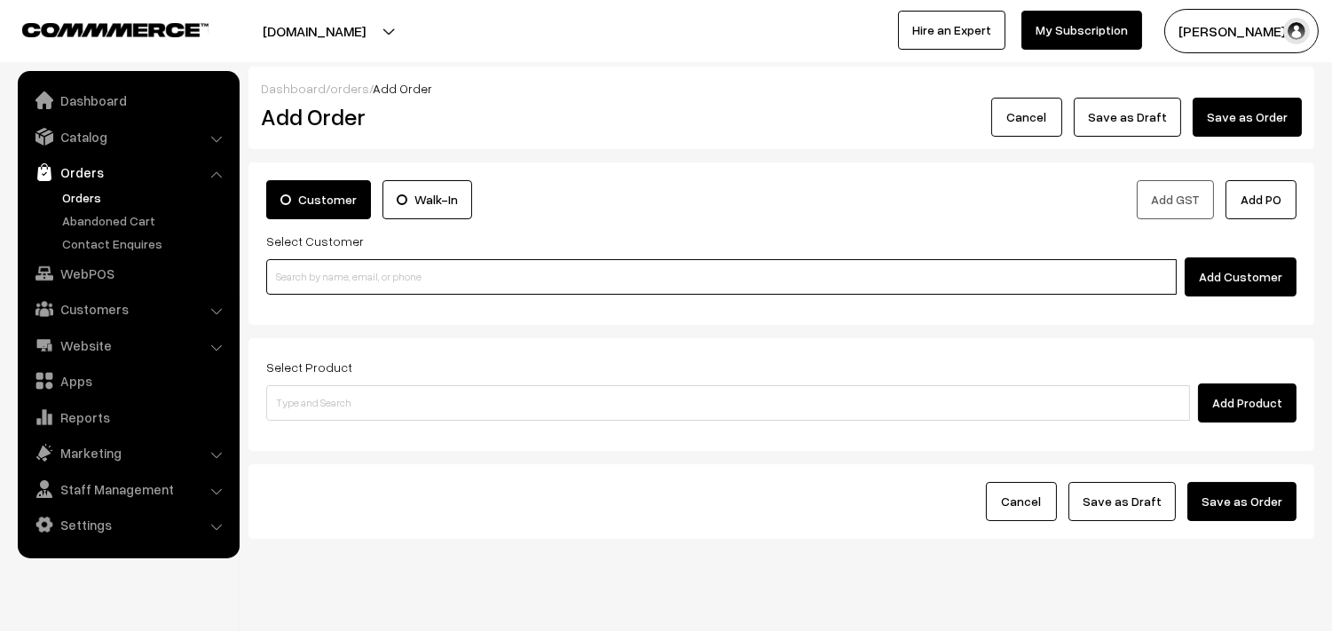
click at [422, 284] on input at bounding box center [721, 277] width 911 height 36
paste input "+91 90030 23048"
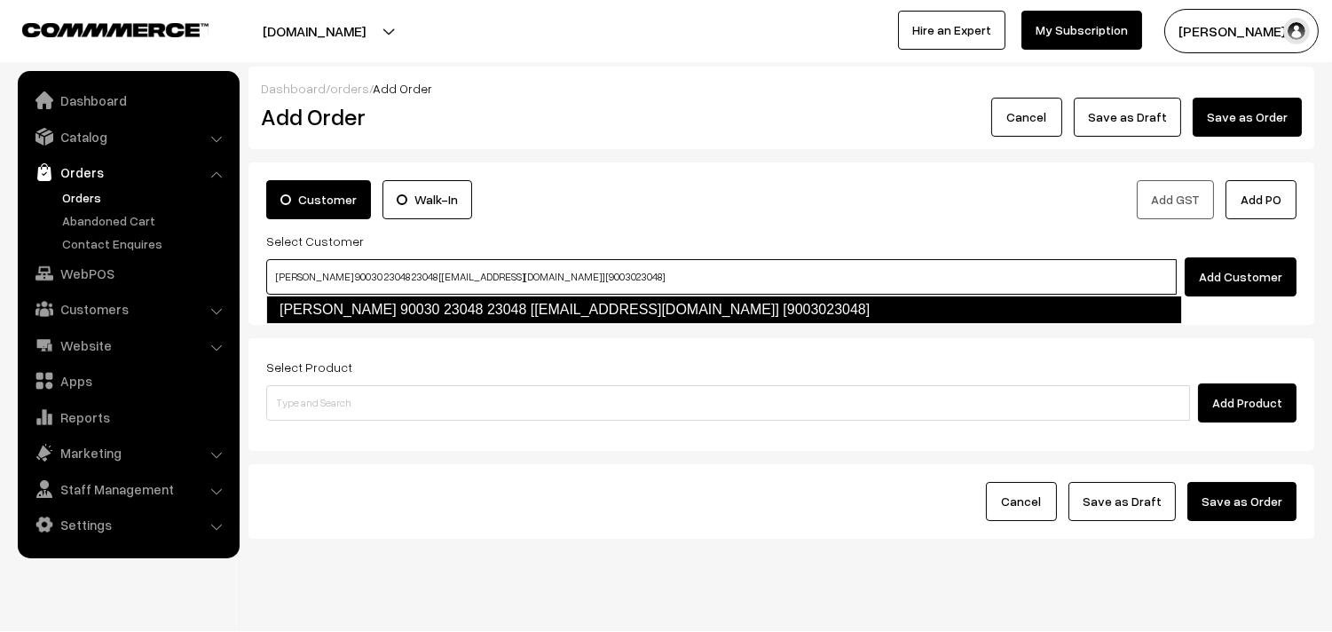
type input "SRINIDHI 90030 23048 23048 [9003023048@gmail.com] [9003023048]"
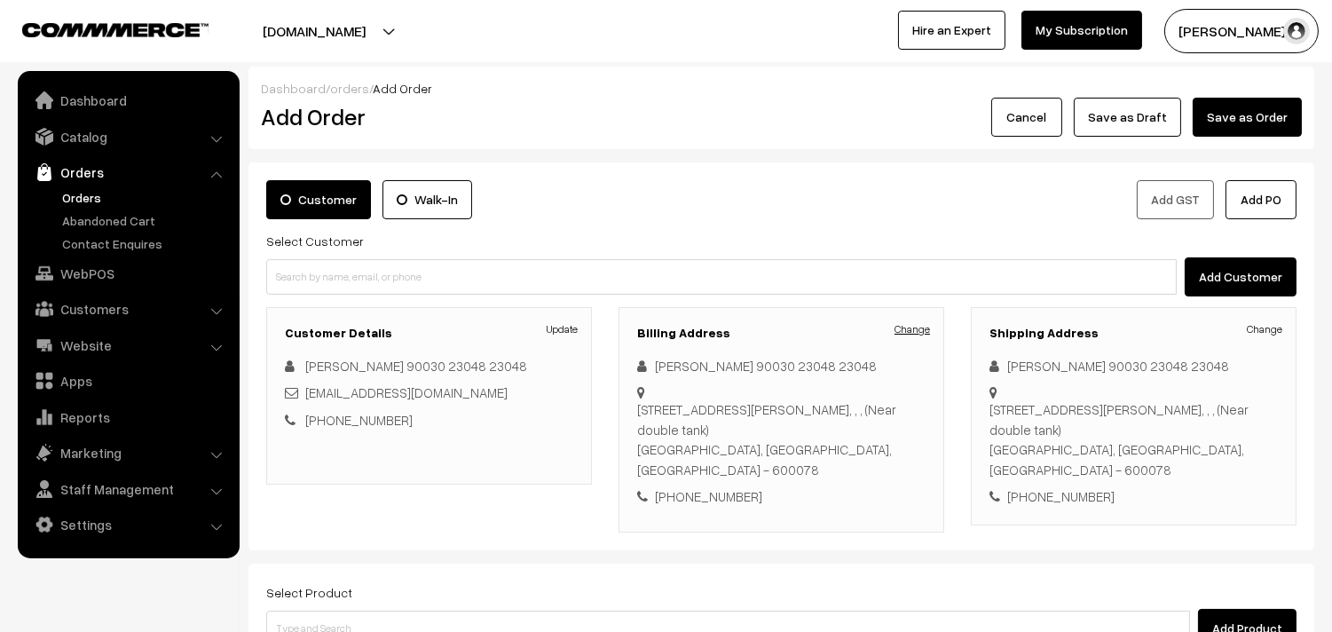
click at [919, 327] on link "Change" at bounding box center [913, 329] width 36 height 16
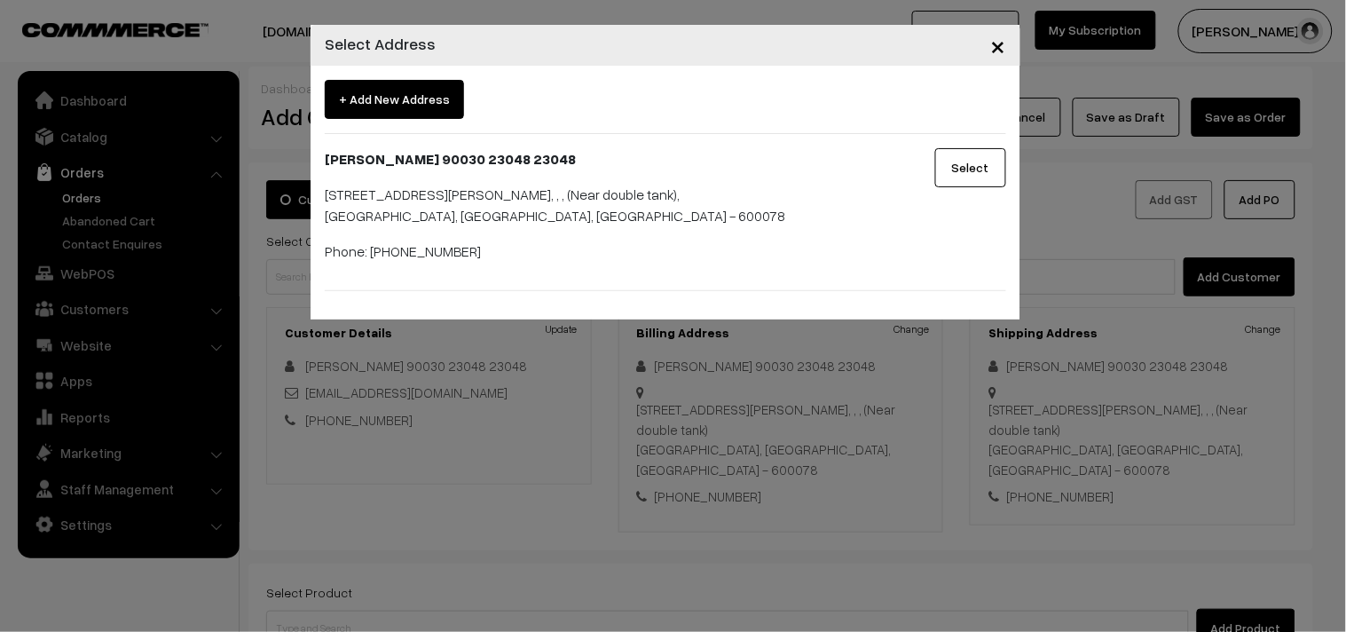
click at [991, 36] on span "×" at bounding box center [998, 44] width 15 height 33
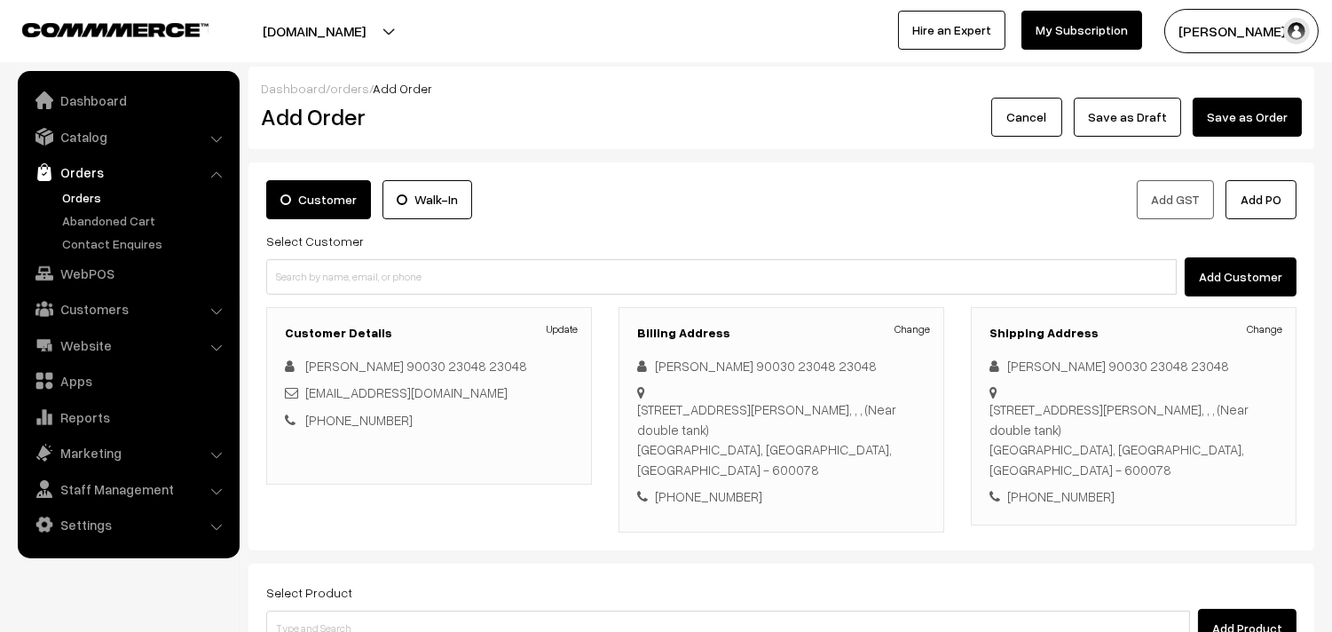
drag, startPoint x: 94, startPoint y: 196, endPoint x: 225, endPoint y: 232, distance: 135.2
click at [93, 196] on link "Orders" at bounding box center [146, 197] width 176 height 19
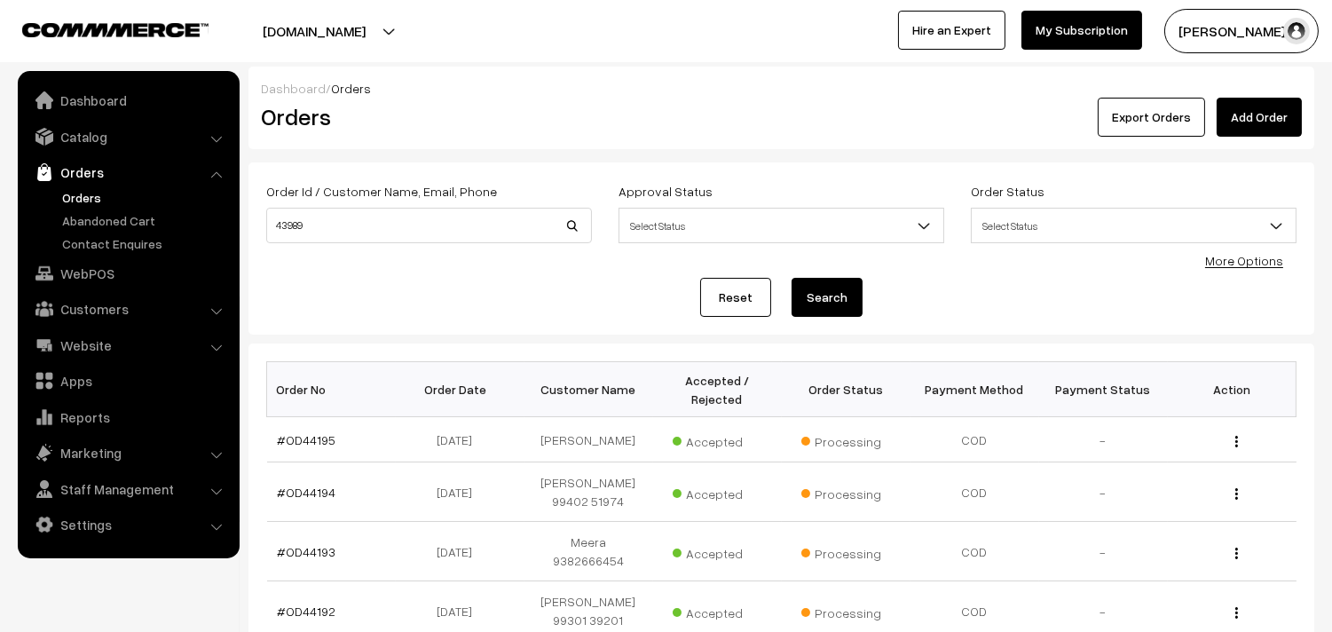
type input "43989"
click at [792, 278] on button "Search" at bounding box center [827, 297] width 71 height 39
click at [326, 432] on link "#OD43989" at bounding box center [308, 439] width 61 height 15
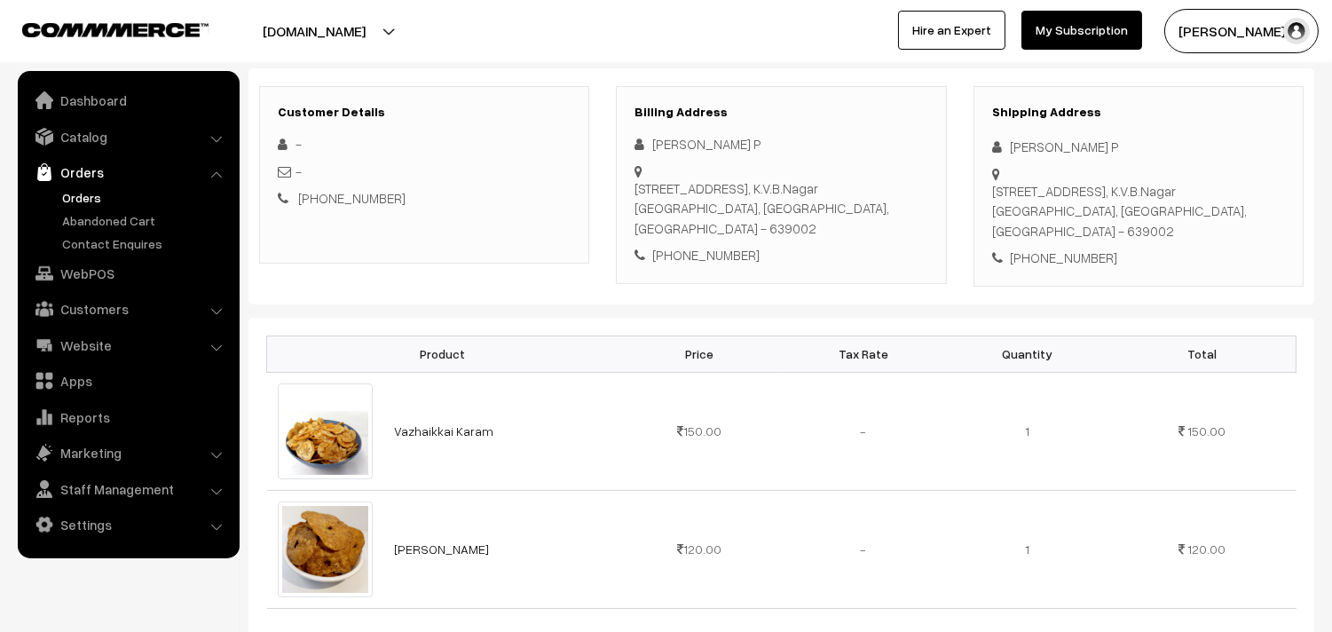
scroll to position [394, 0]
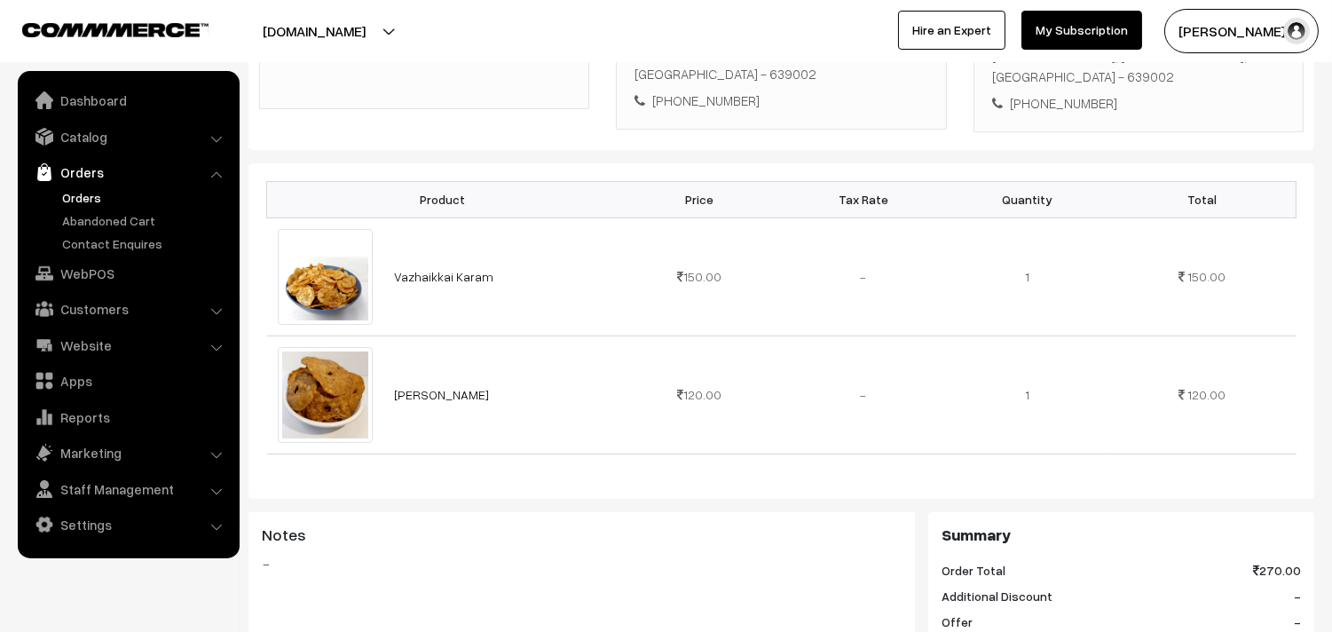
click at [75, 193] on link "Orders" at bounding box center [146, 197] width 176 height 19
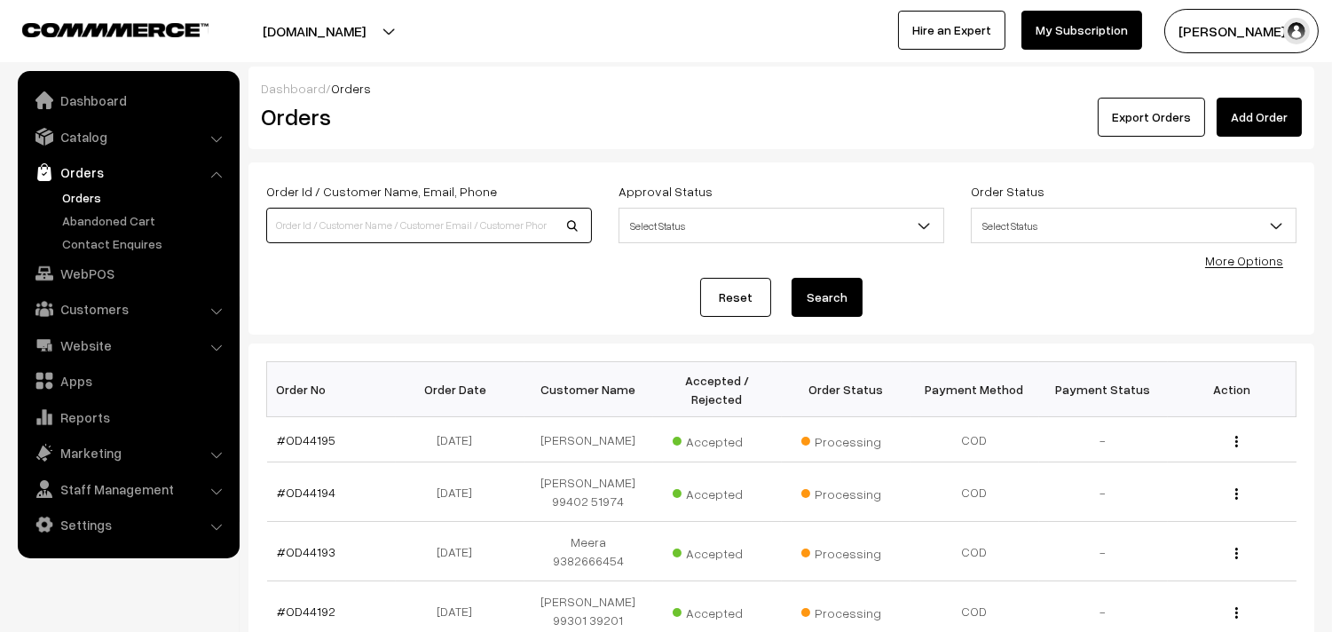
click at [351, 226] on input at bounding box center [429, 226] width 326 height 36
type input "43990"
click at [792, 278] on button "Search" at bounding box center [827, 297] width 71 height 39
click at [850, 304] on button "Search" at bounding box center [827, 297] width 71 height 39
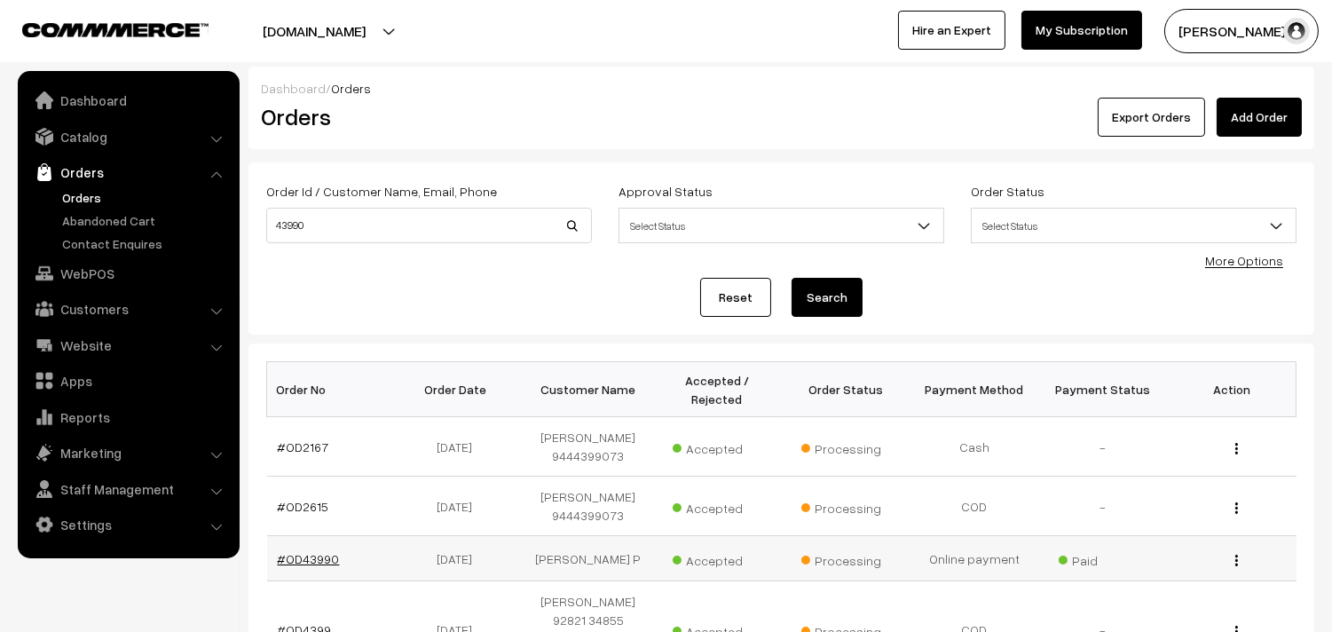
click at [312, 555] on link "#OD43990" at bounding box center [309, 558] width 62 height 15
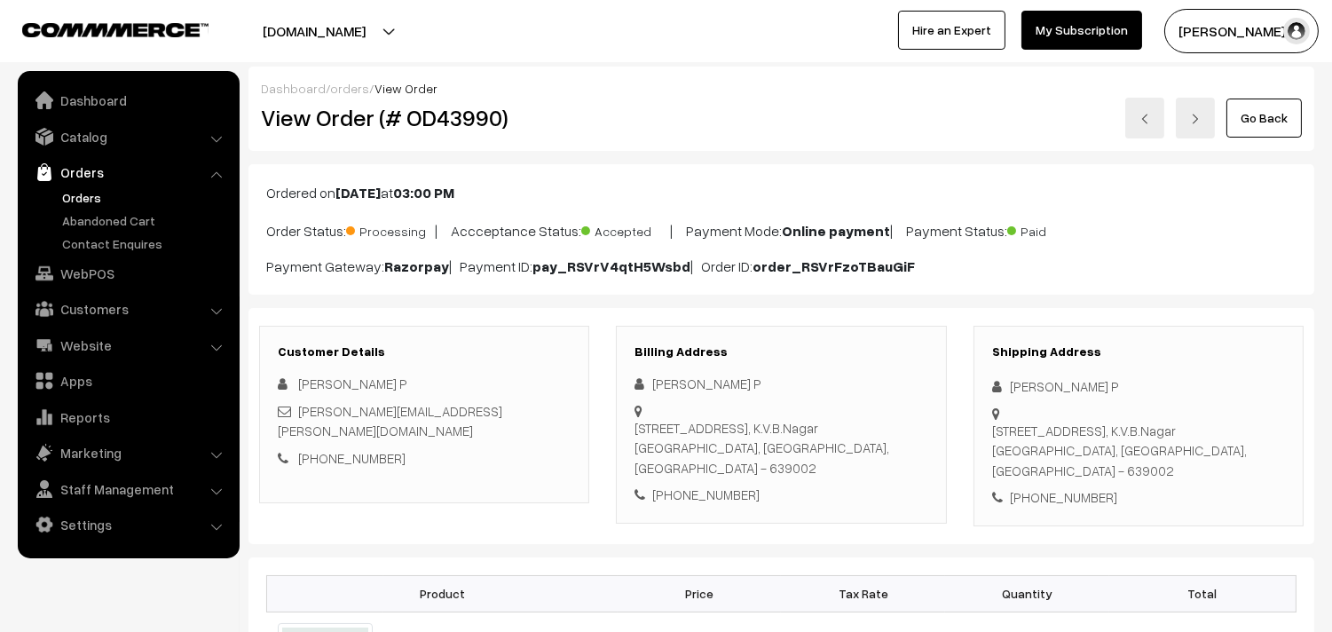
click at [89, 193] on link "Orders" at bounding box center [146, 197] width 176 height 19
click at [85, 196] on link "Orders" at bounding box center [146, 197] width 176 height 19
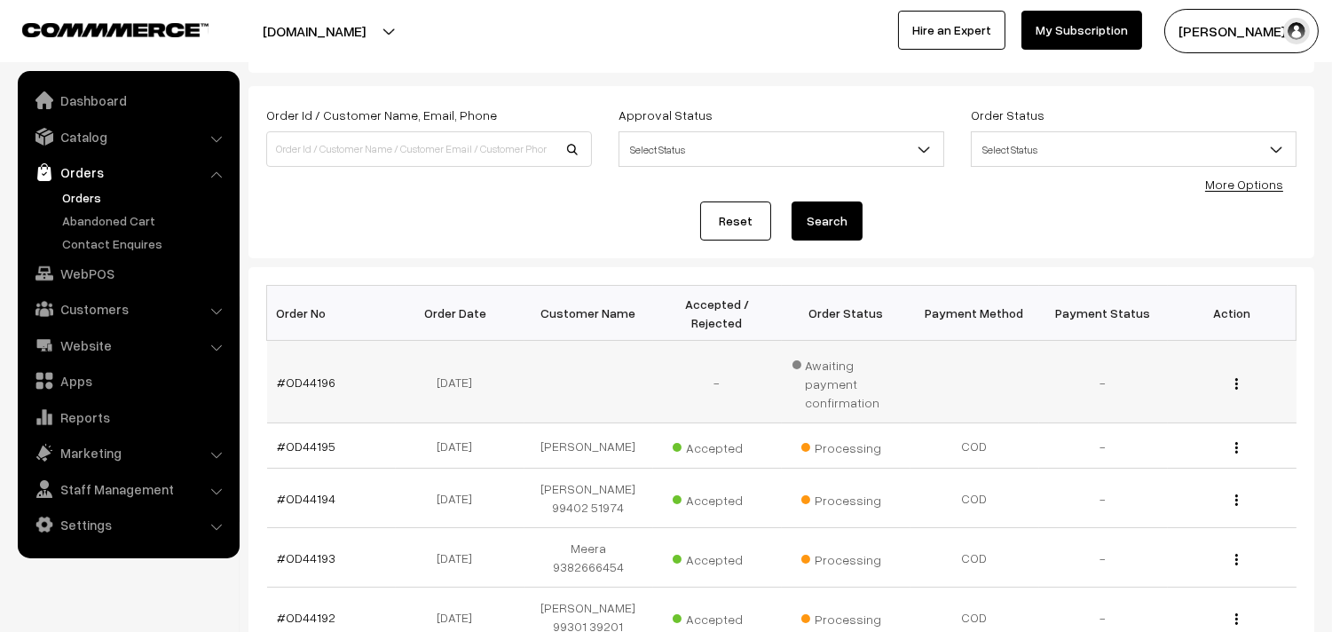
scroll to position [99, 0]
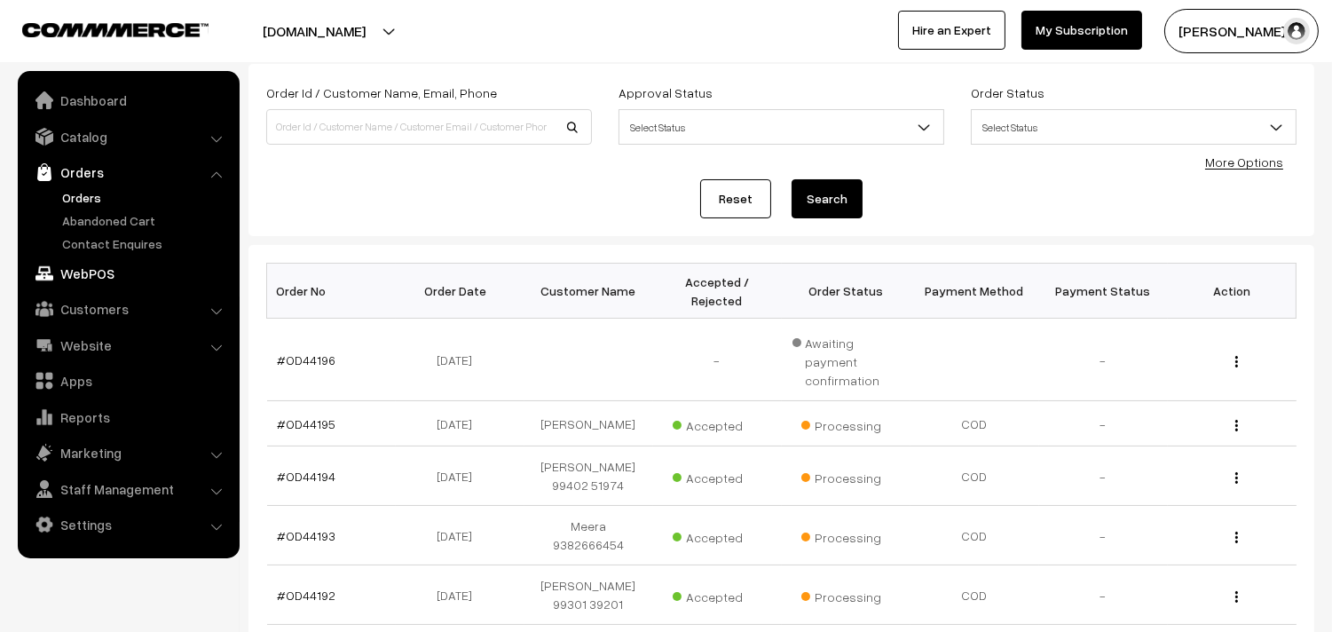
click at [111, 275] on link "WebPOS" at bounding box center [127, 273] width 211 height 32
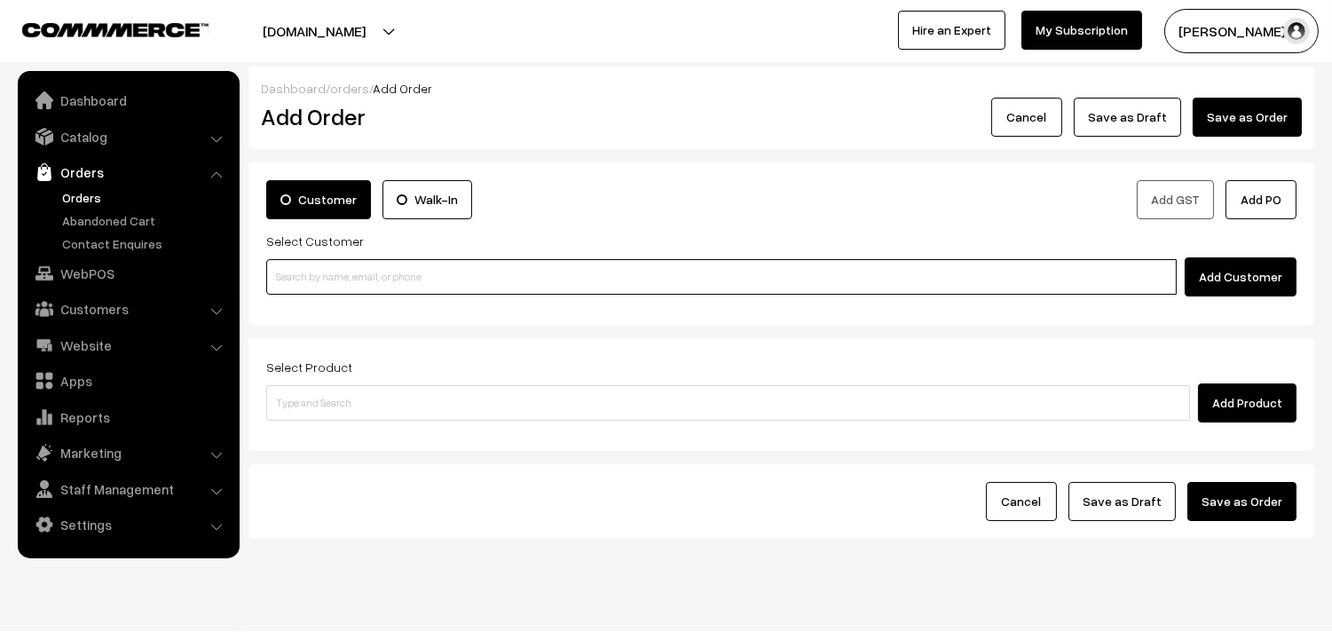
click at [431, 276] on input at bounding box center [721, 277] width 911 height 36
paste input "+91 90030 23048"
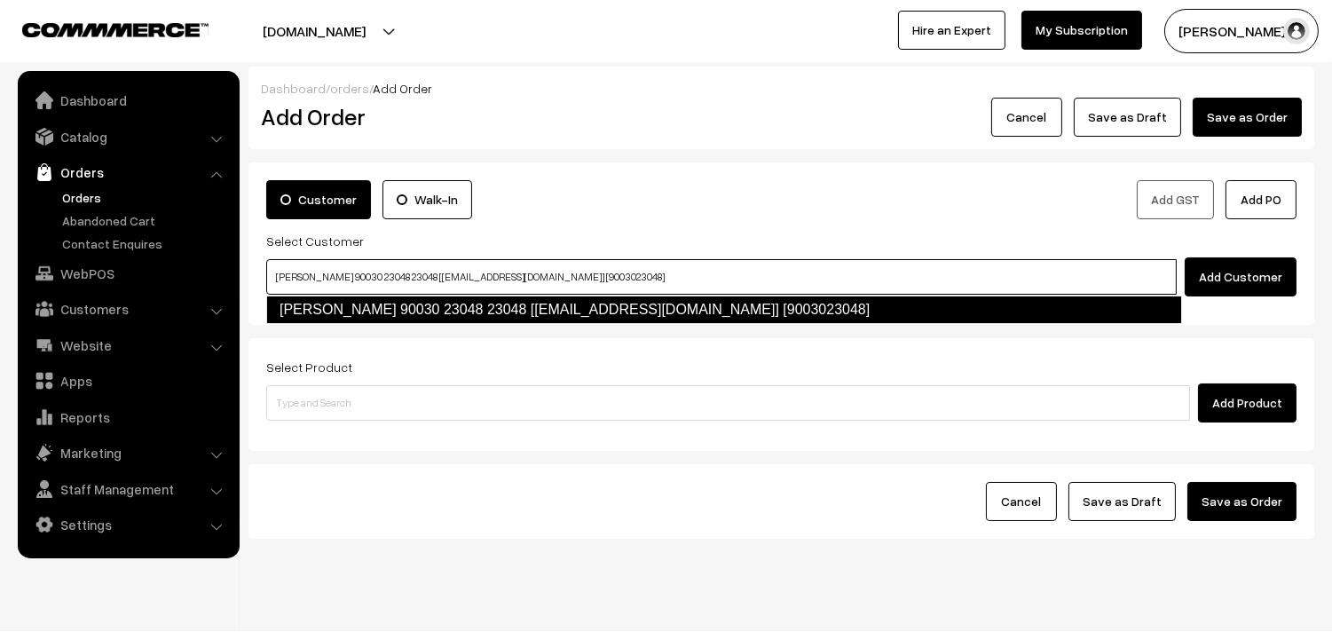
type input "SRINIDHI 90030 23048 23048 [9003023048@gmail.com] [9003023048]"
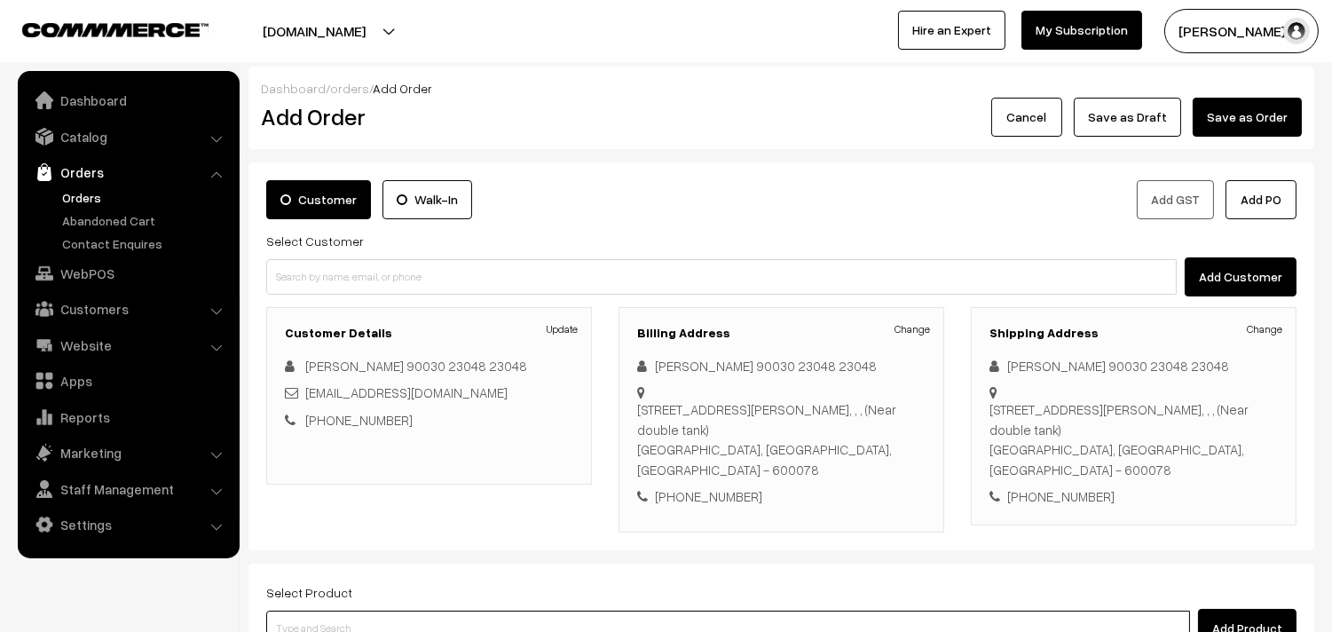
click at [556, 616] on input at bounding box center [728, 629] width 924 height 36
type input "cow ghee"
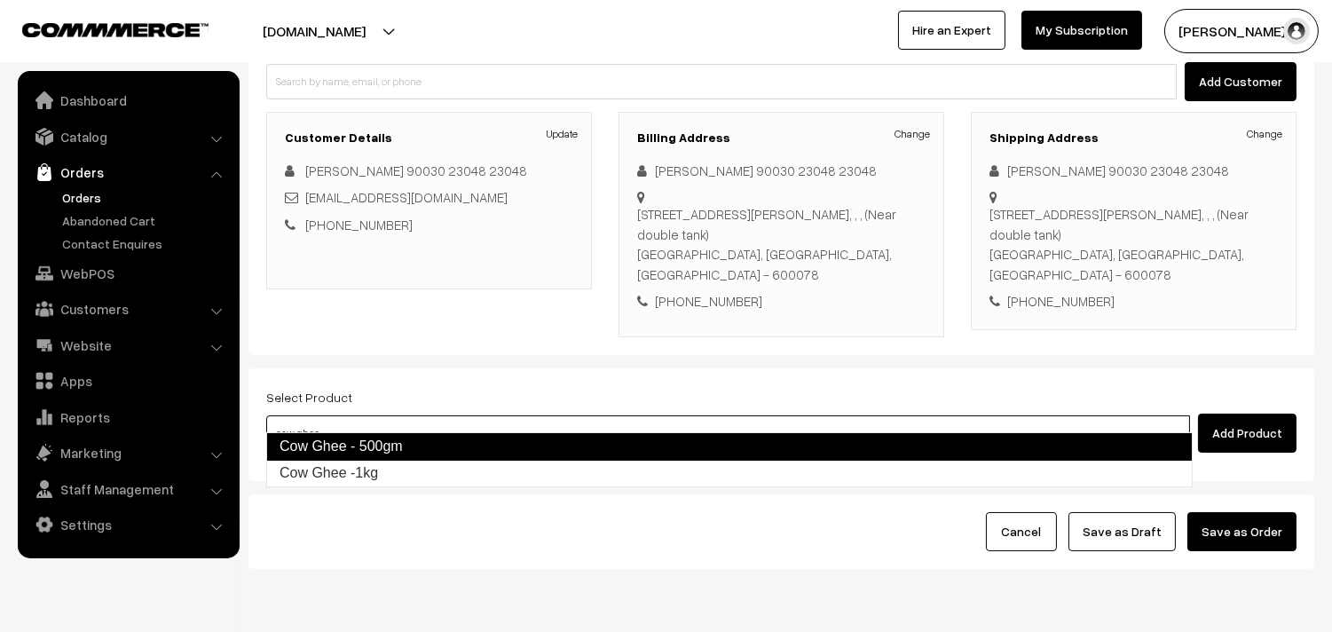
scroll to position [197, 0]
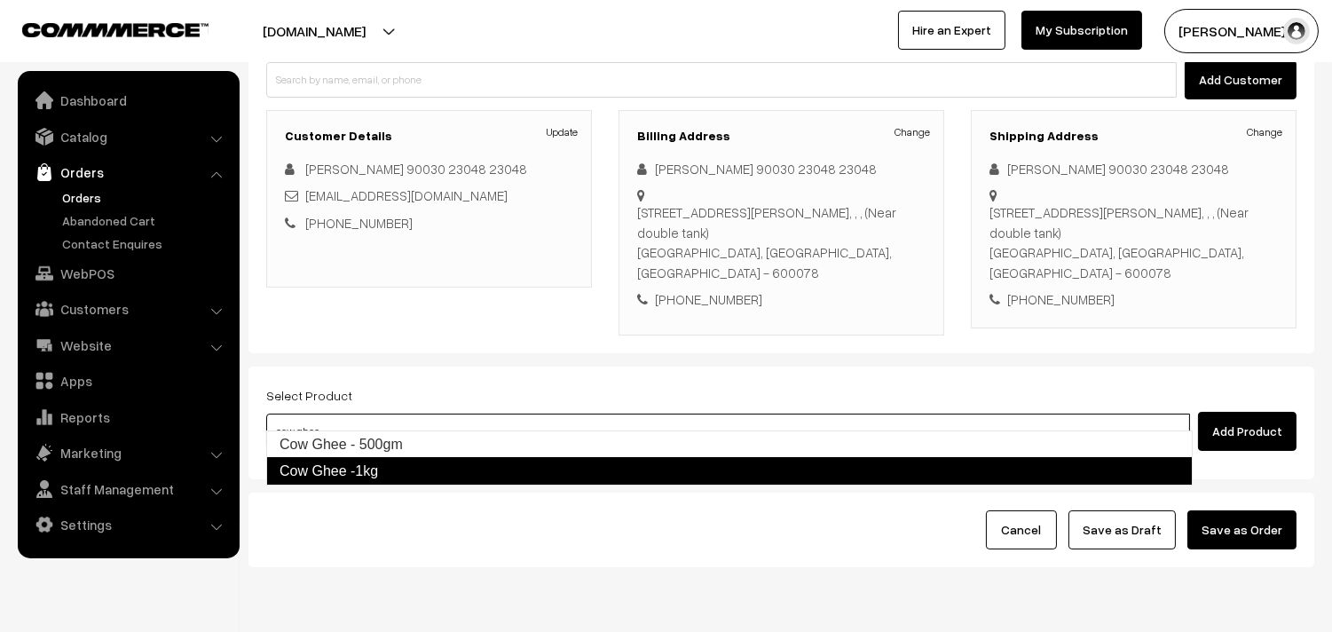
click at [602, 463] on link "Cow Ghee -1kg" at bounding box center [729, 471] width 927 height 28
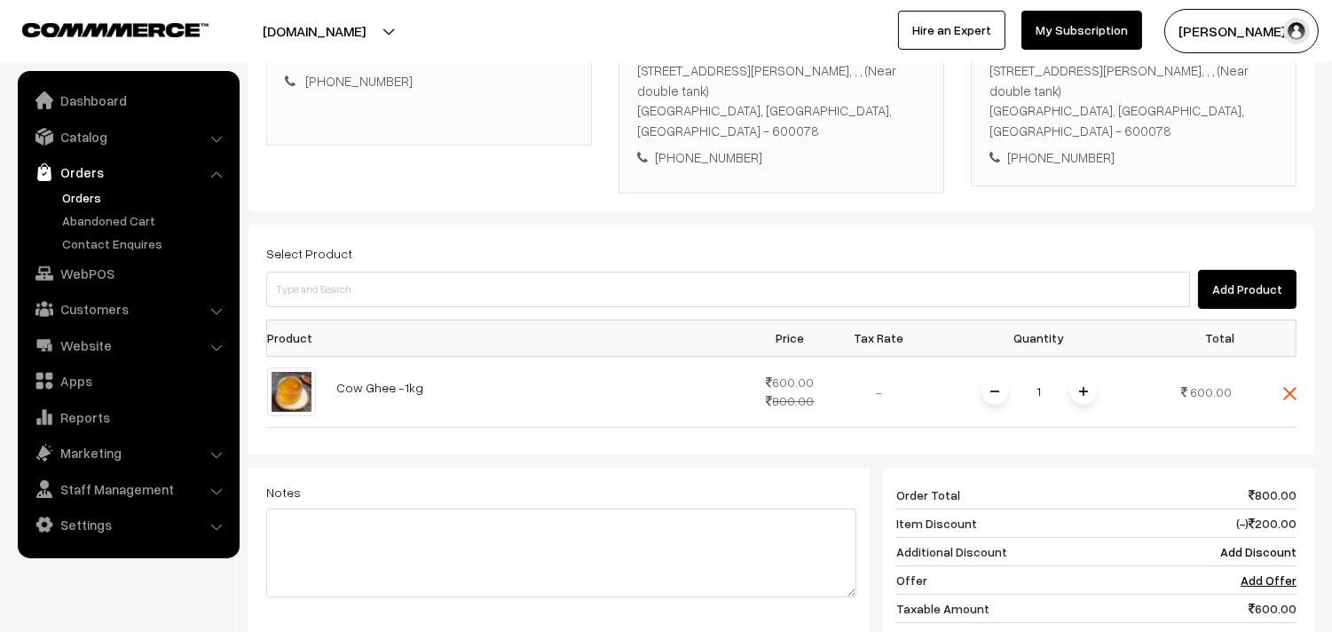
scroll to position [340, 0]
click at [1080, 386] on img at bounding box center [1083, 390] width 9 height 9
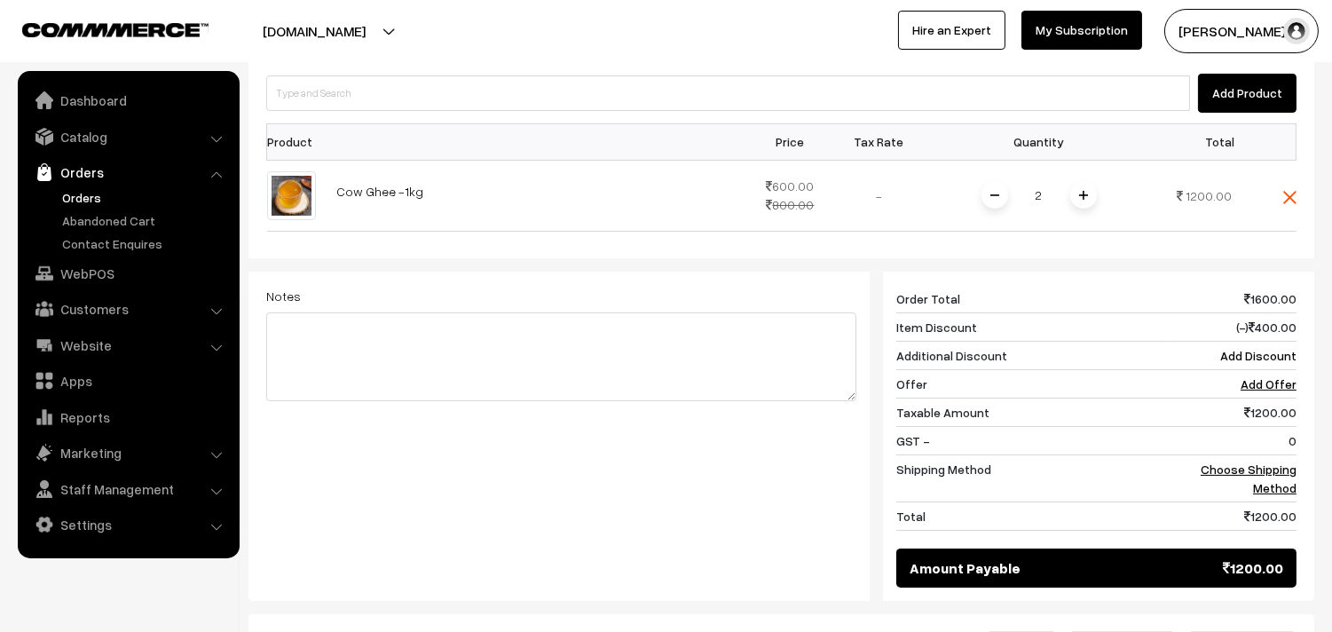
scroll to position [537, 0]
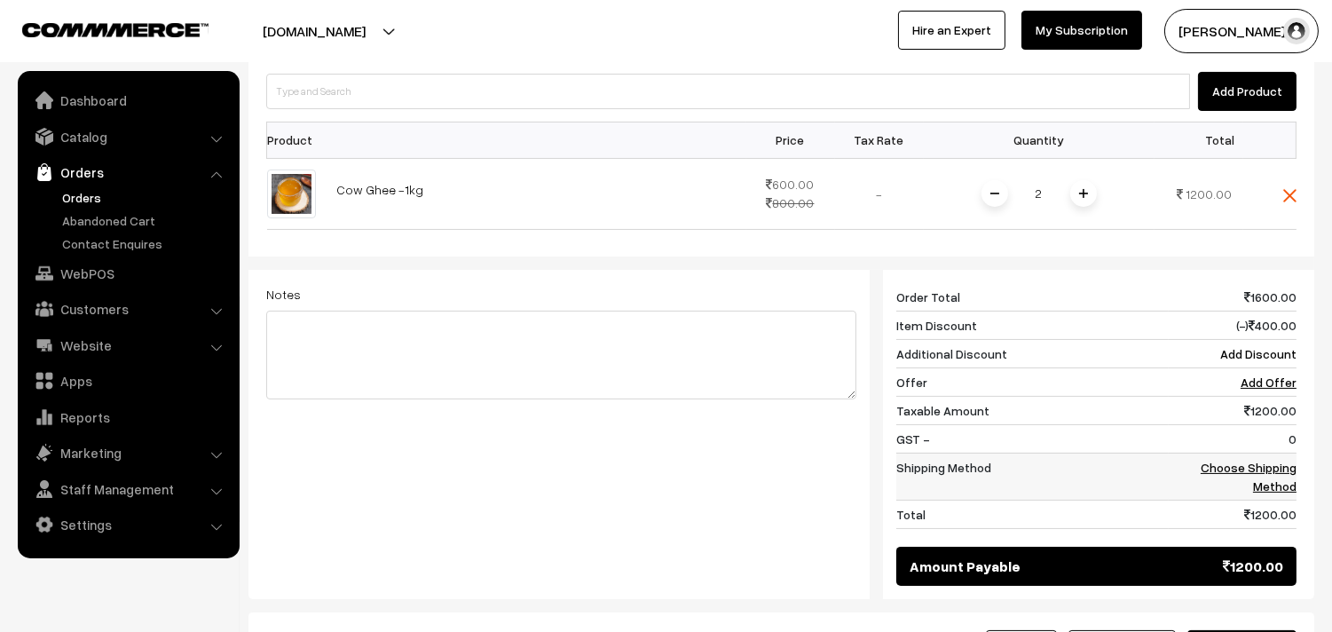
click at [1258, 460] on link "Choose Shipping Method" at bounding box center [1249, 477] width 96 height 34
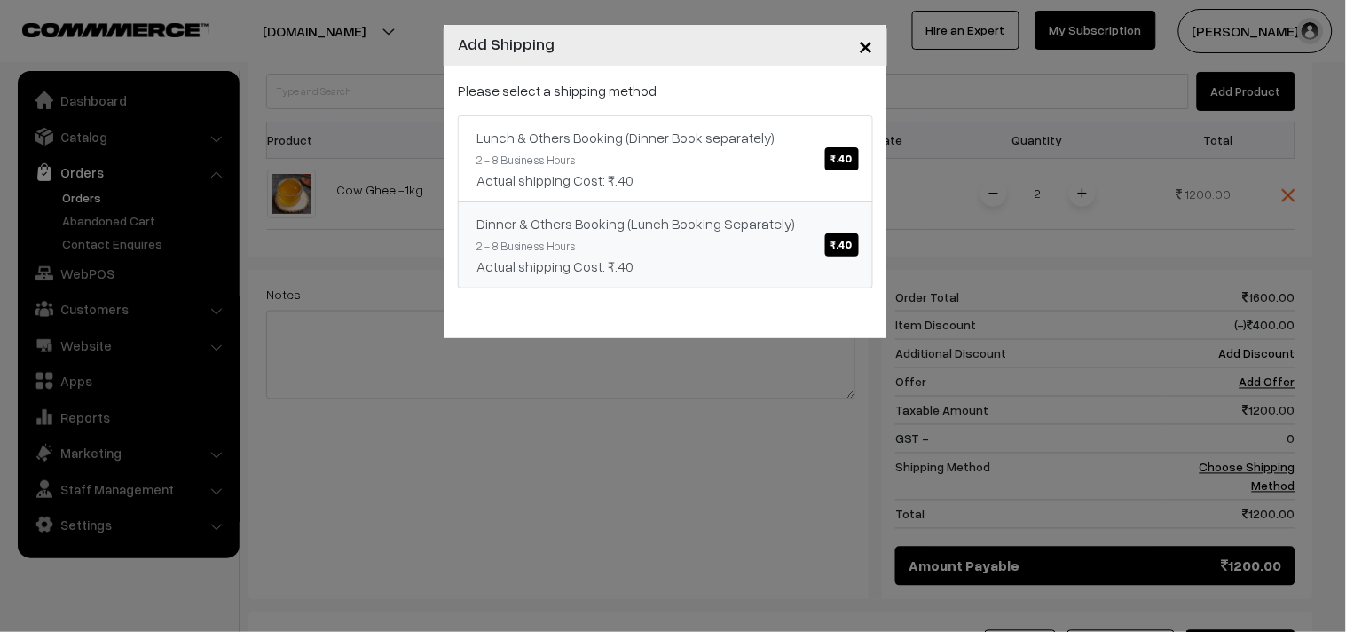
click at [850, 241] on span "₹.40" at bounding box center [842, 244] width 34 height 23
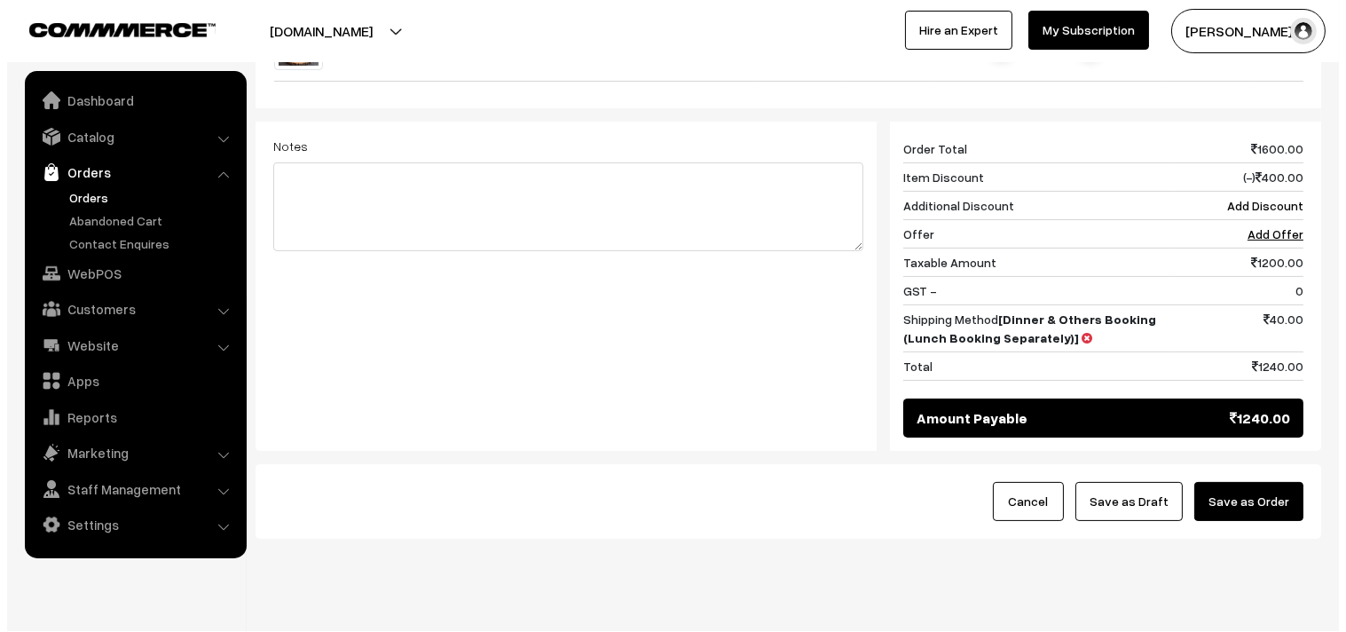
scroll to position [703, 0]
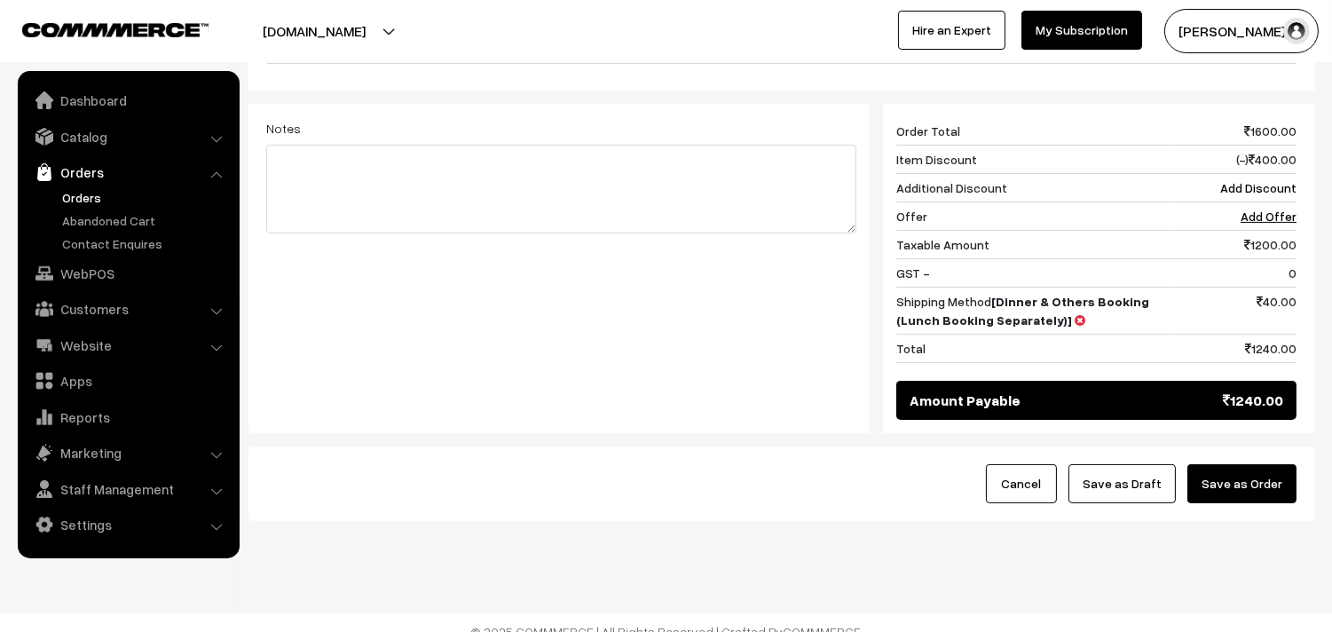
click at [1252, 464] on button "Save as Order" at bounding box center [1242, 483] width 109 height 39
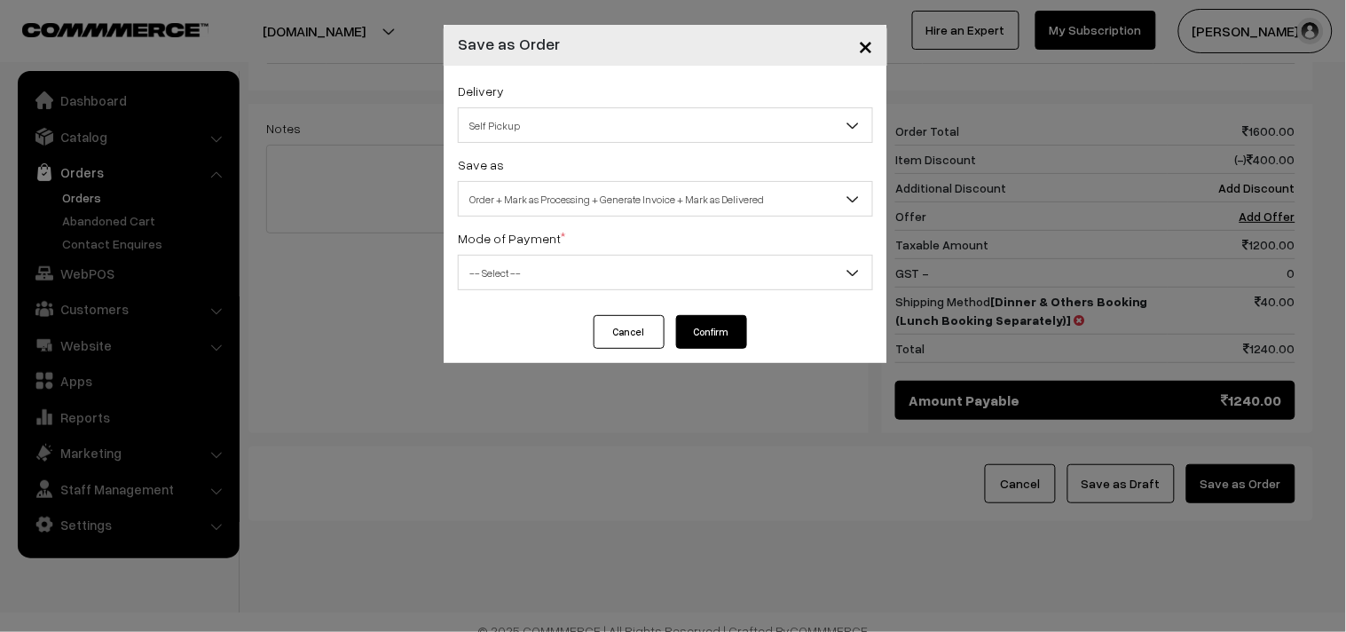
click at [572, 122] on span "Self Pickup" at bounding box center [666, 125] width 414 height 31
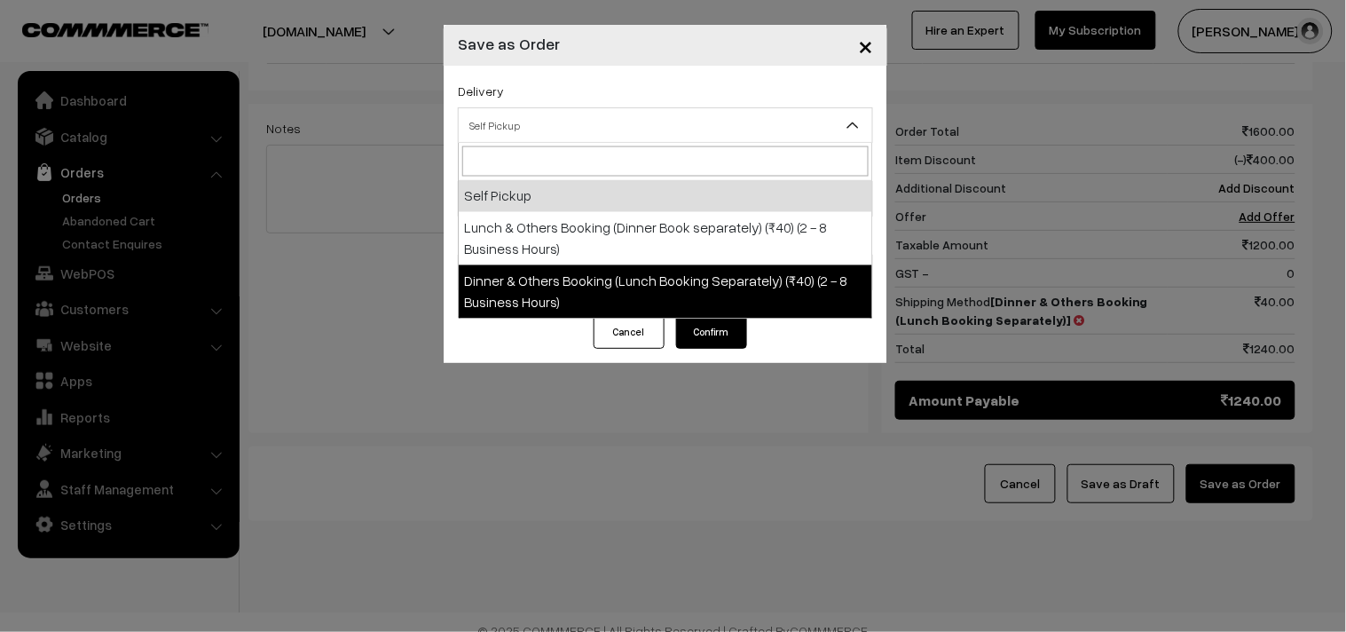
select select "DOB1"
select select "3"
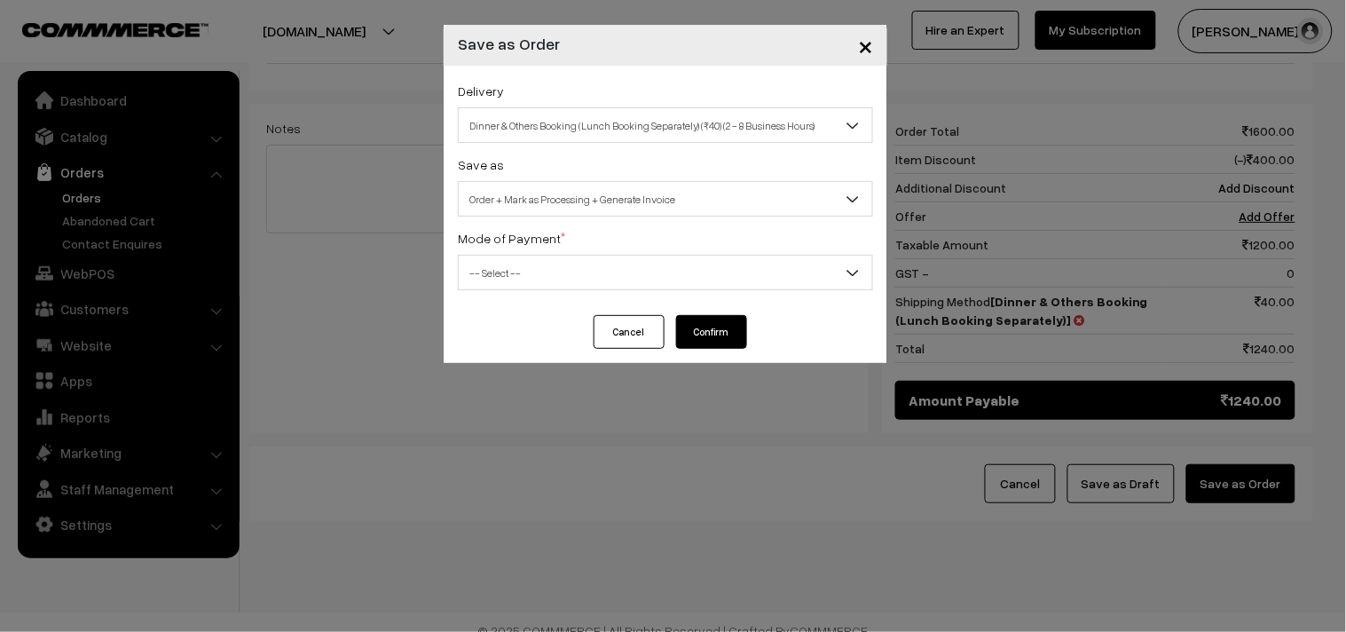
click at [620, 268] on span "-- Select --" at bounding box center [666, 272] width 414 height 31
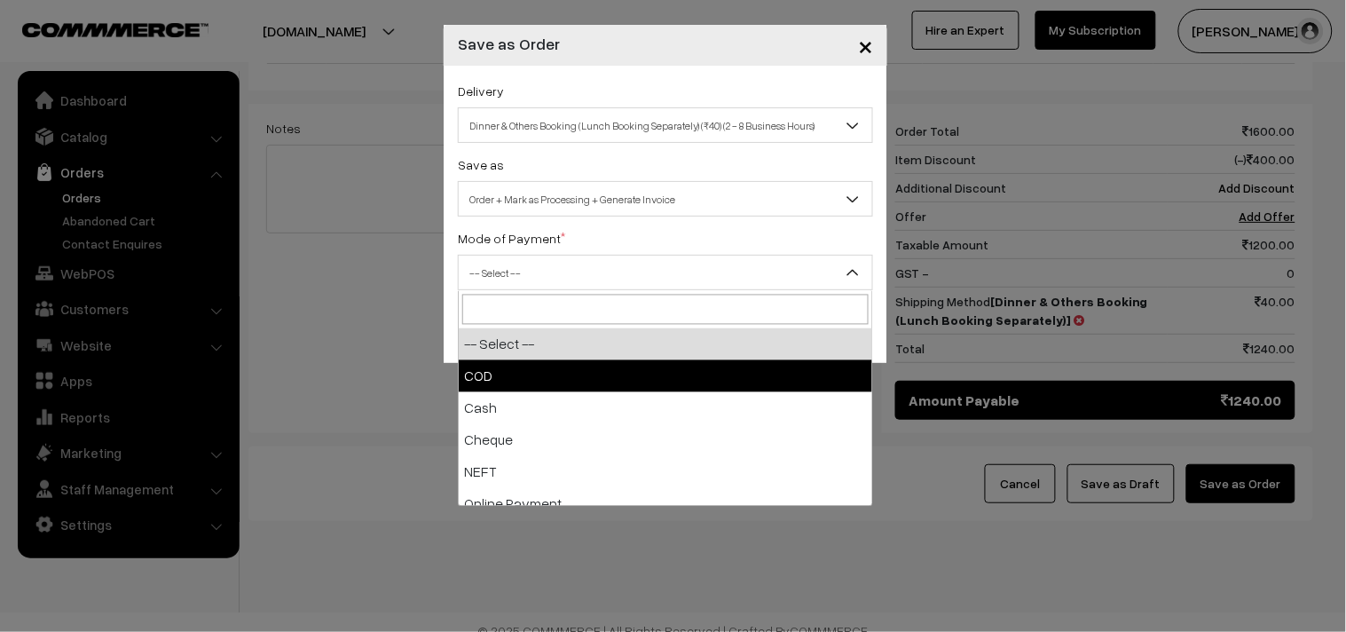
select select "1"
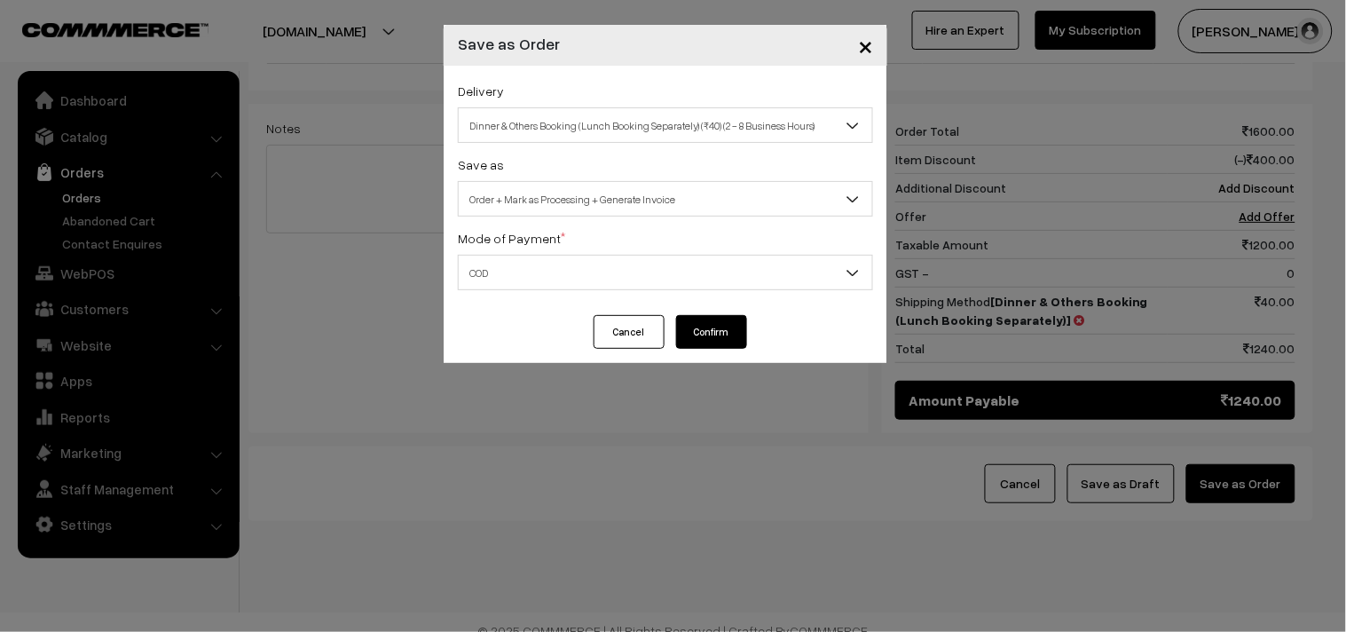
click at [720, 330] on button "Confirm" at bounding box center [711, 332] width 71 height 34
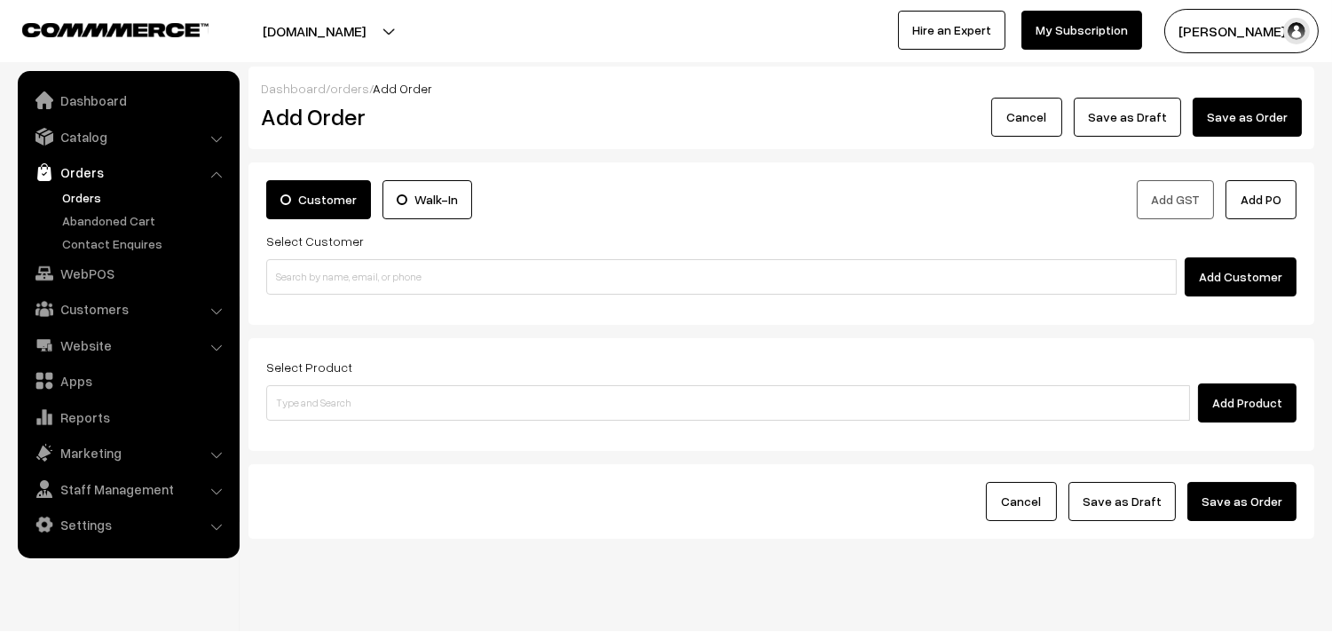
click at [84, 186] on link "Orders" at bounding box center [127, 172] width 211 height 32
click at [99, 196] on link "Orders" at bounding box center [146, 197] width 176 height 19
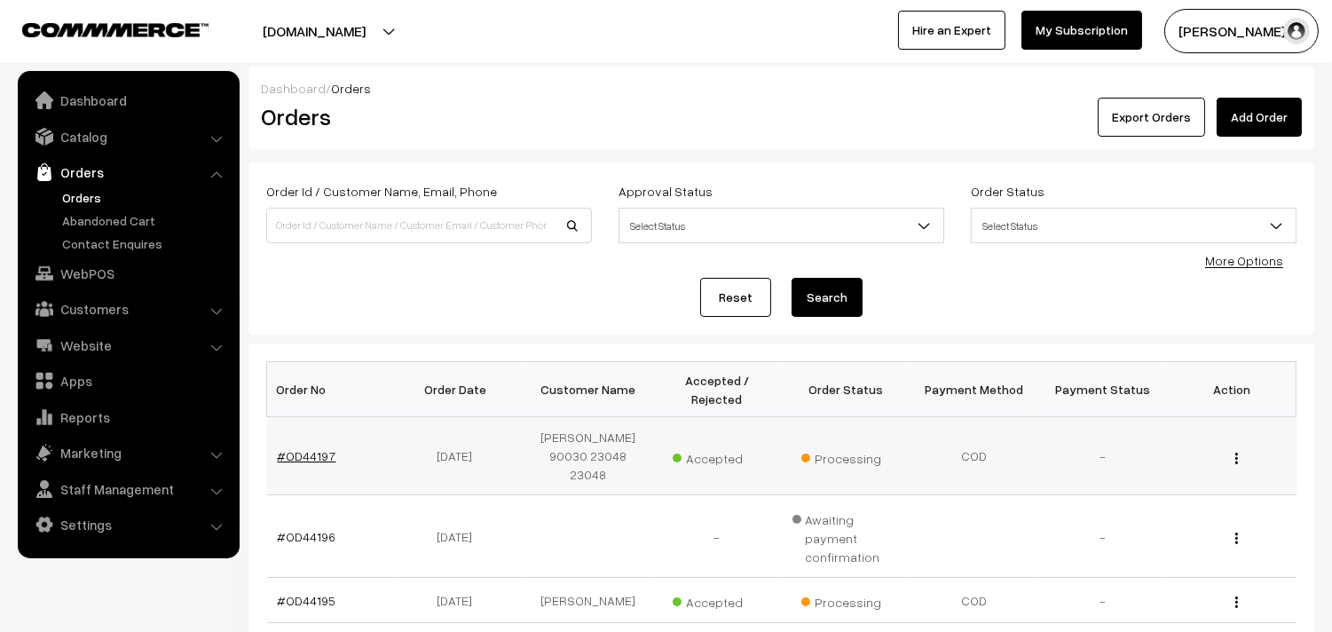
click at [317, 448] on link "#OD44197" at bounding box center [307, 455] width 59 height 15
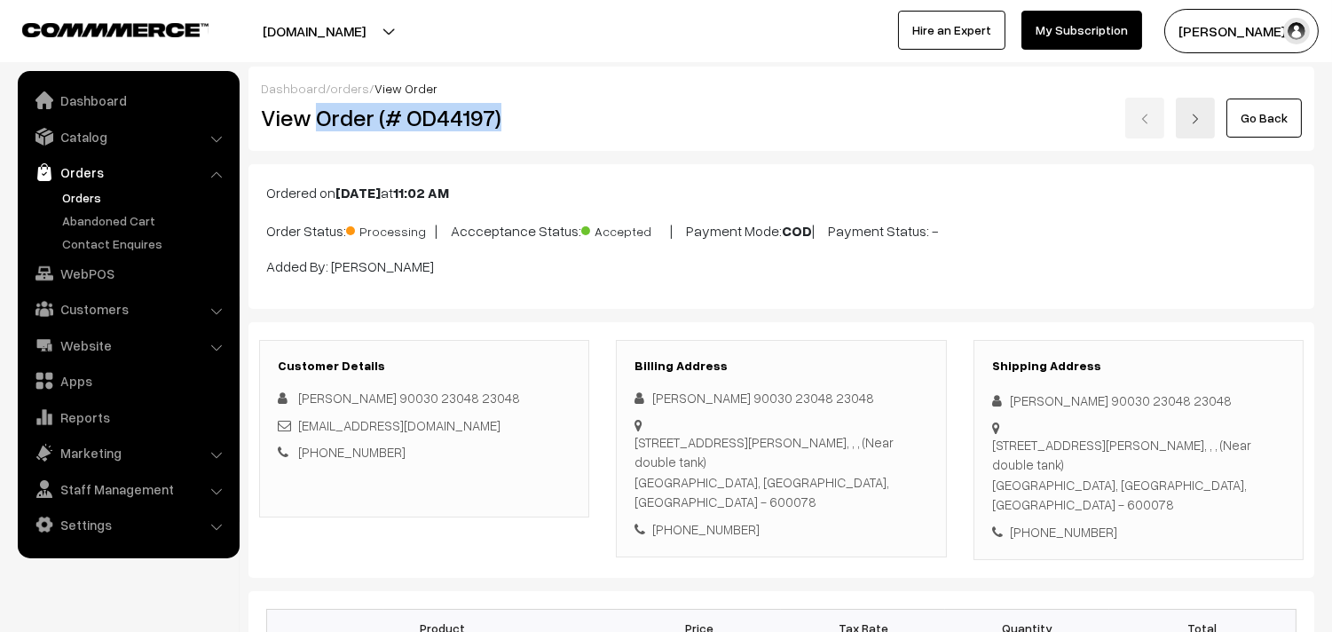
drag, startPoint x: 315, startPoint y: 114, endPoint x: 533, endPoint y: 120, distance: 217.5
click at [533, 120] on h2 "View Order (# OD44197)" at bounding box center [425, 118] width 329 height 28
copy h2 "Order (# OD44197)"
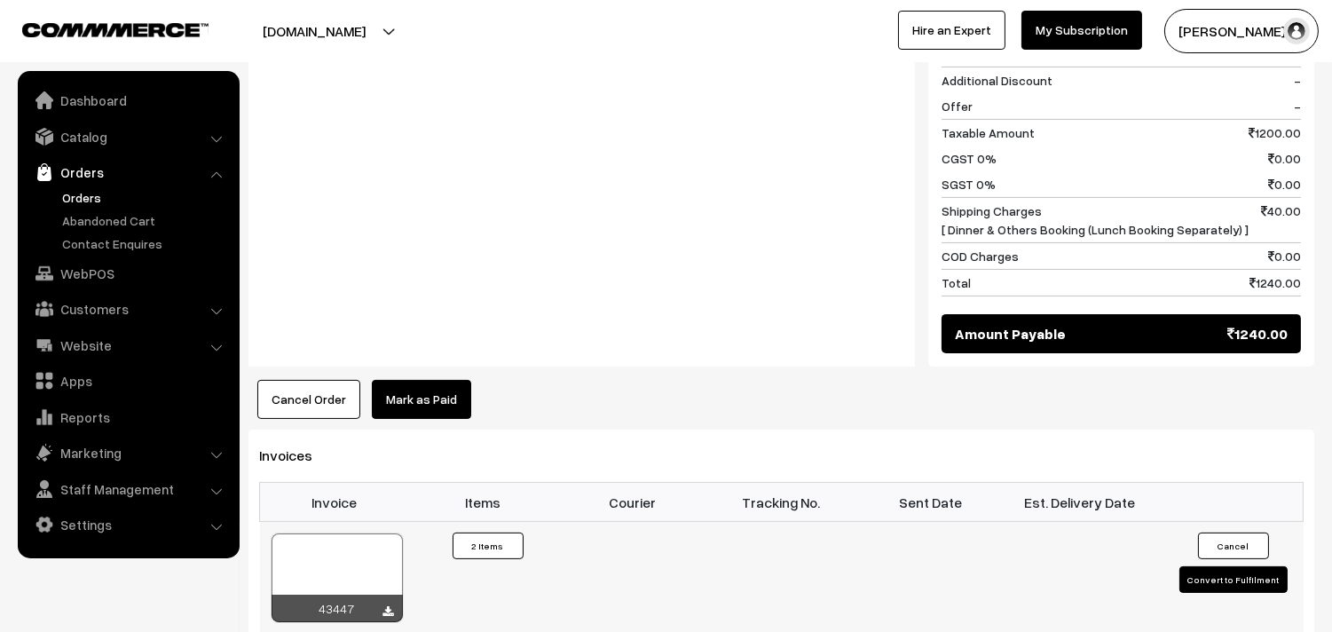
scroll to position [888, 0]
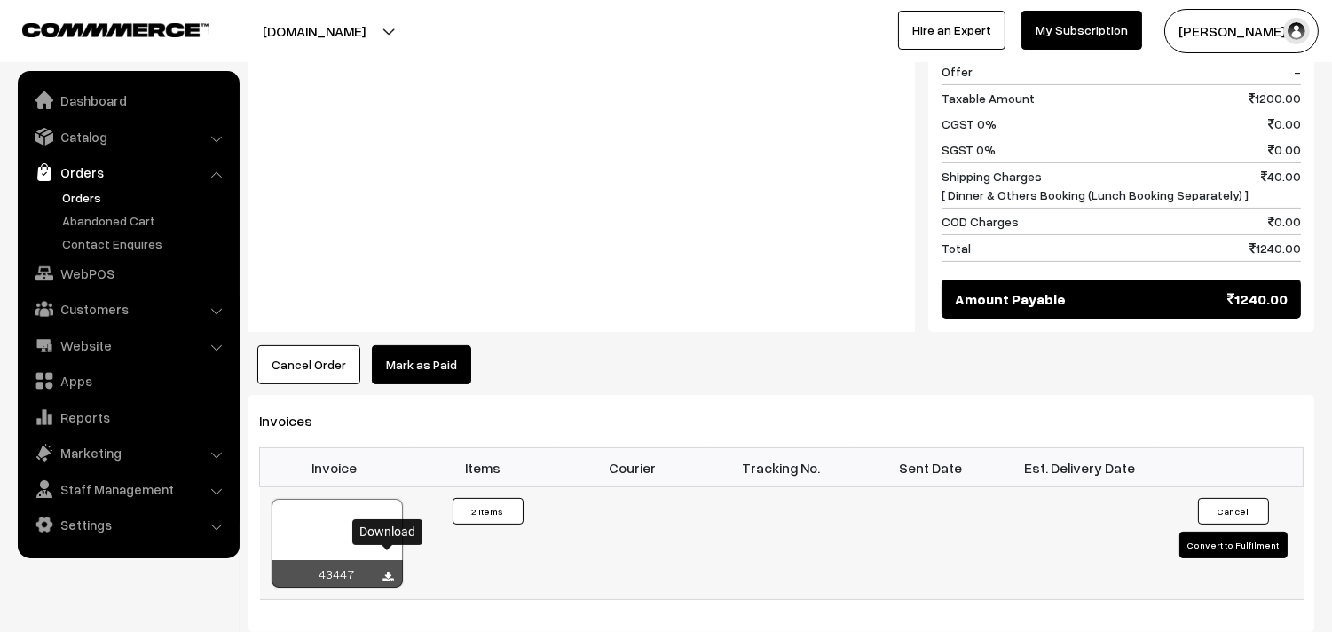
click at [388, 572] on icon at bounding box center [388, 578] width 11 height 12
click at [74, 193] on link "Orders" at bounding box center [146, 197] width 176 height 19
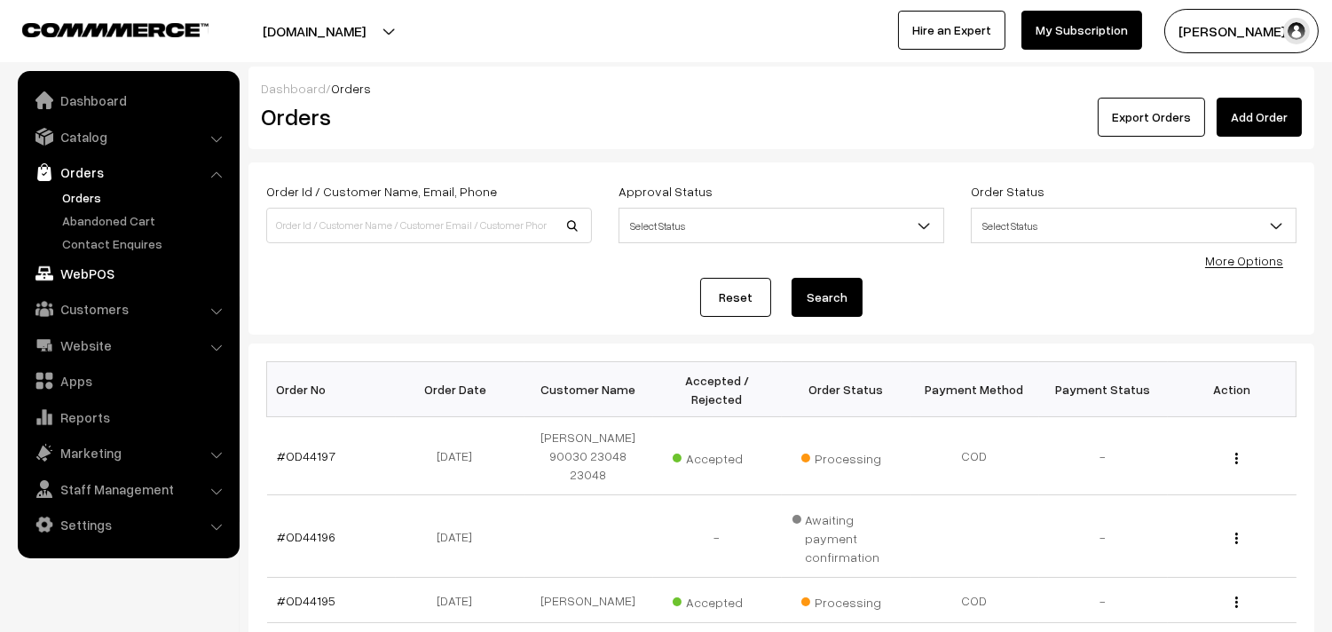
click at [103, 266] on link "WebPOS" at bounding box center [127, 273] width 211 height 32
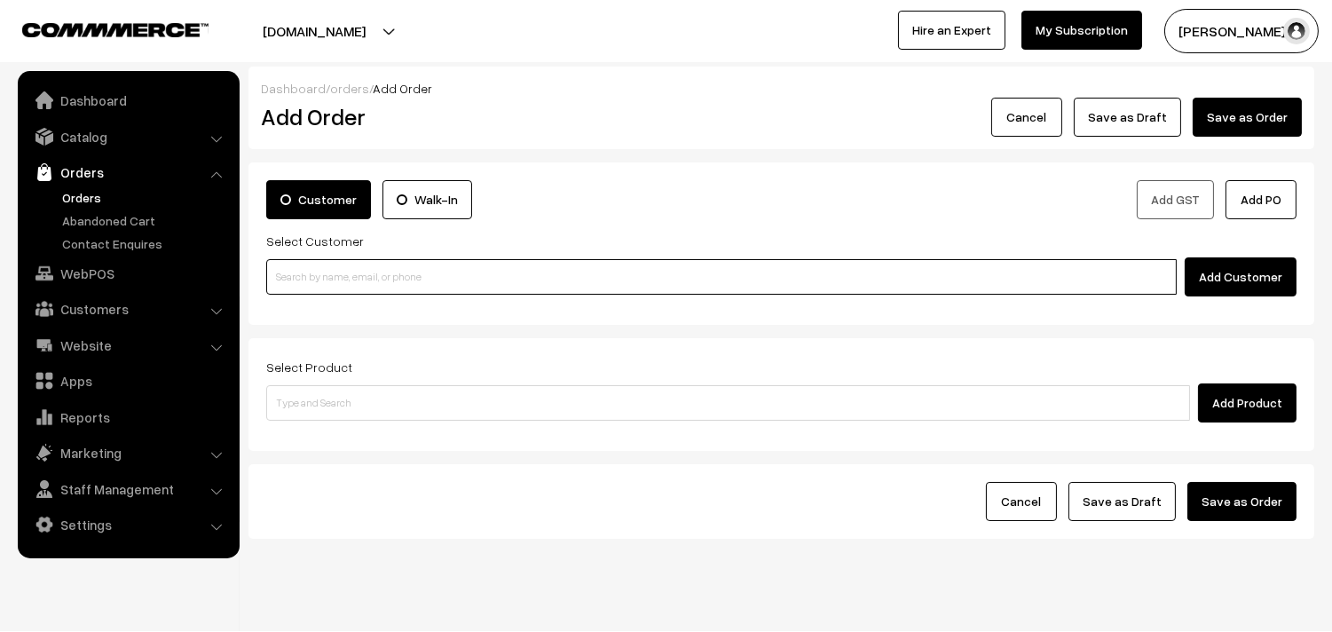
click at [406, 279] on input at bounding box center [721, 277] width 911 height 36
paste input "+91 99629 88756"
type input "N"
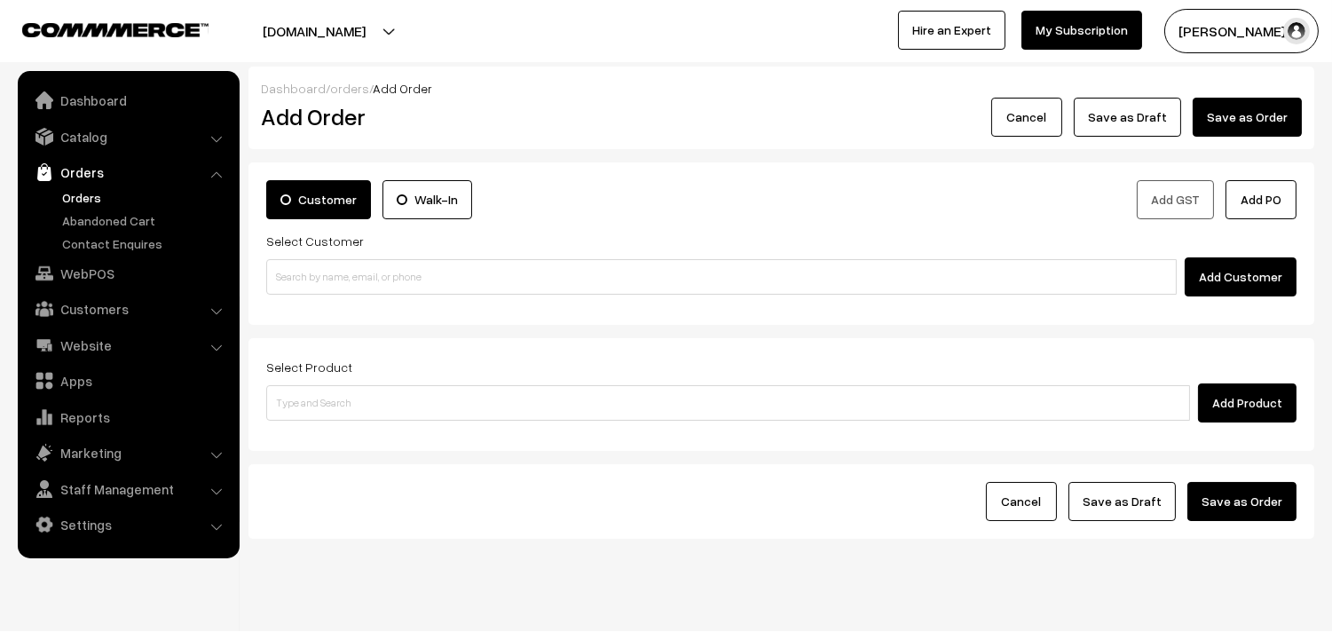
click at [77, 195] on link "Orders" at bounding box center [146, 197] width 176 height 19
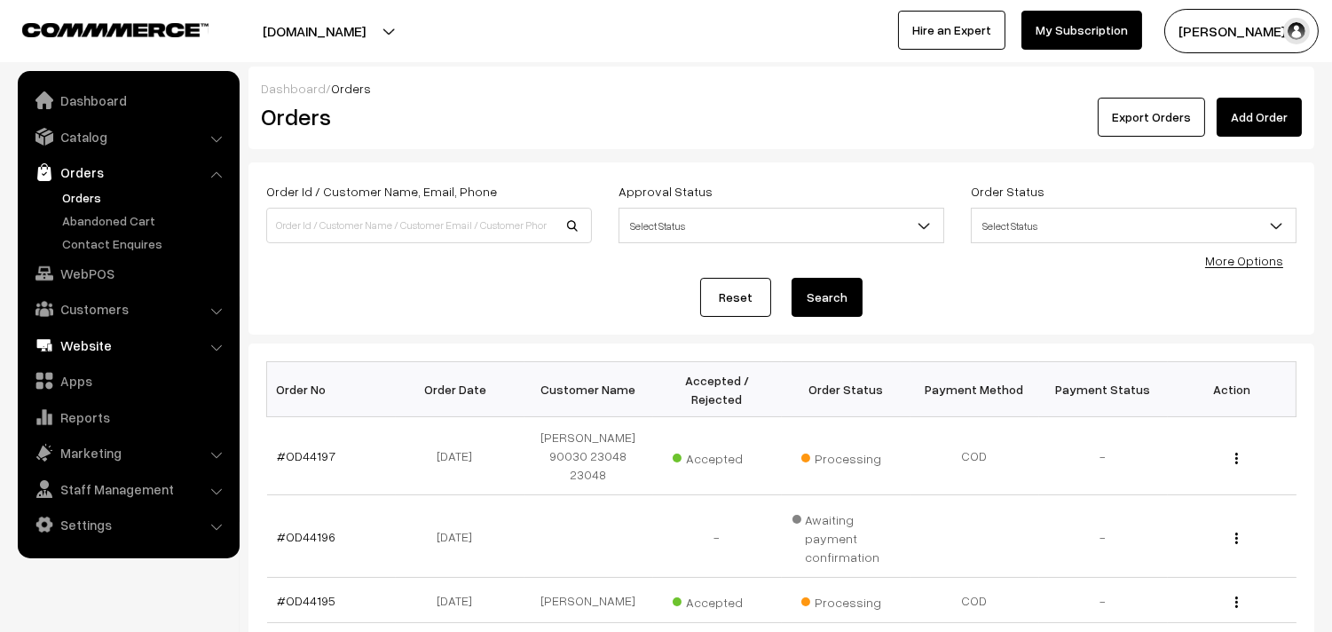
click at [91, 276] on link "WebPOS" at bounding box center [127, 273] width 211 height 32
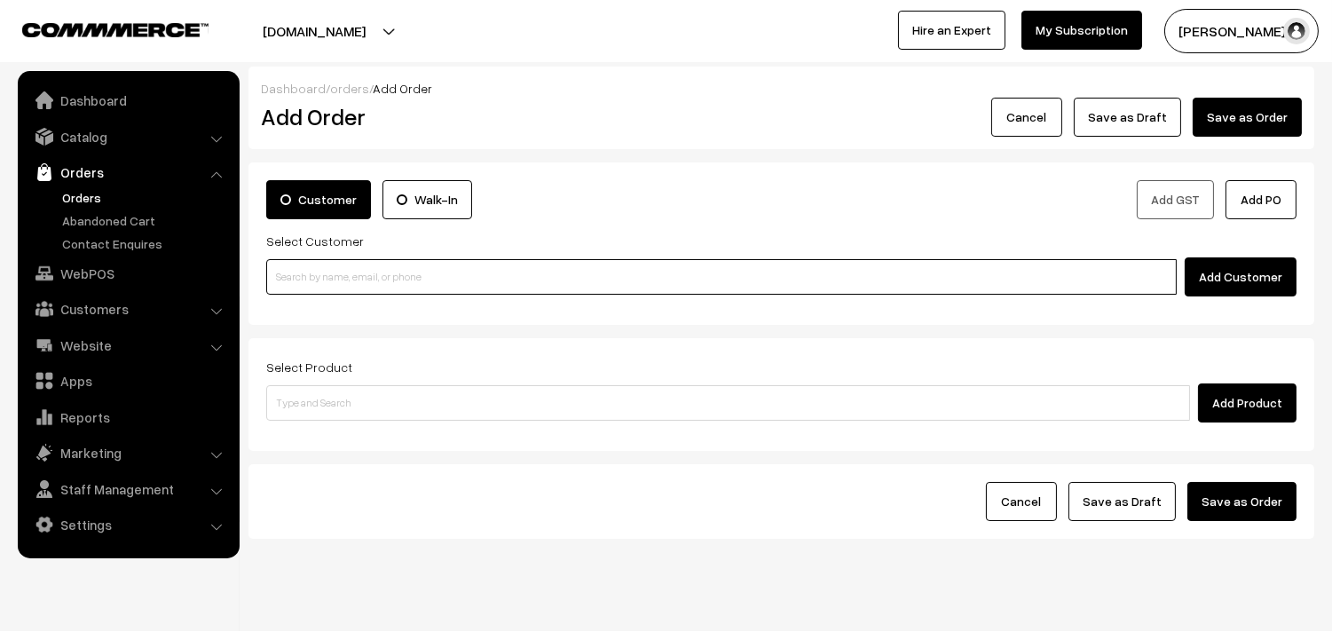
click at [355, 272] on input at bounding box center [721, 277] width 911 height 36
paste input "+91 94444 17454"
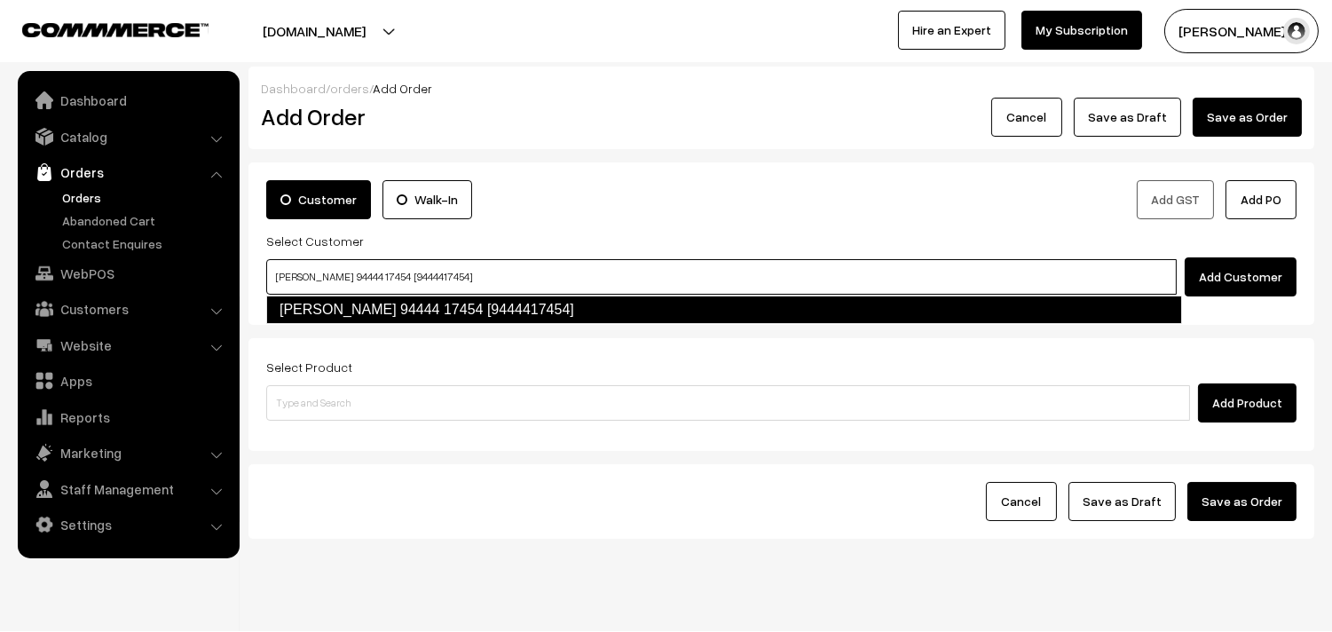
type input "Balasubramanian 94444 17454 [9444417454]"
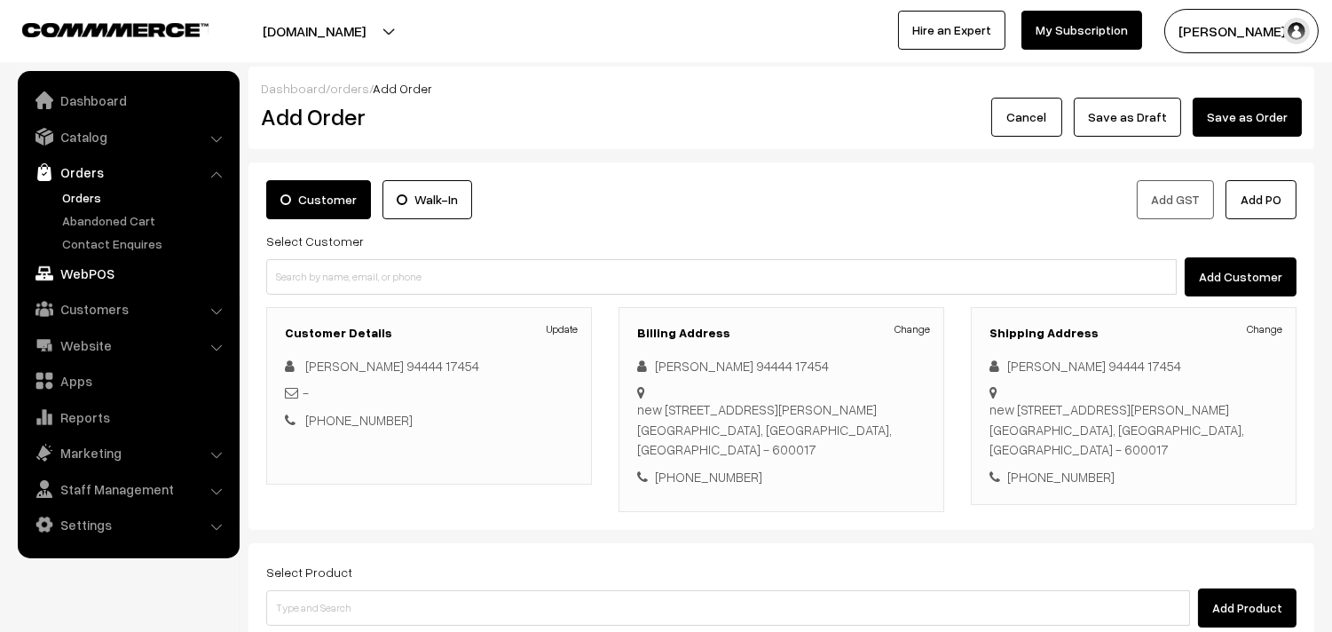
click at [116, 277] on link "WebPOS" at bounding box center [127, 273] width 211 height 32
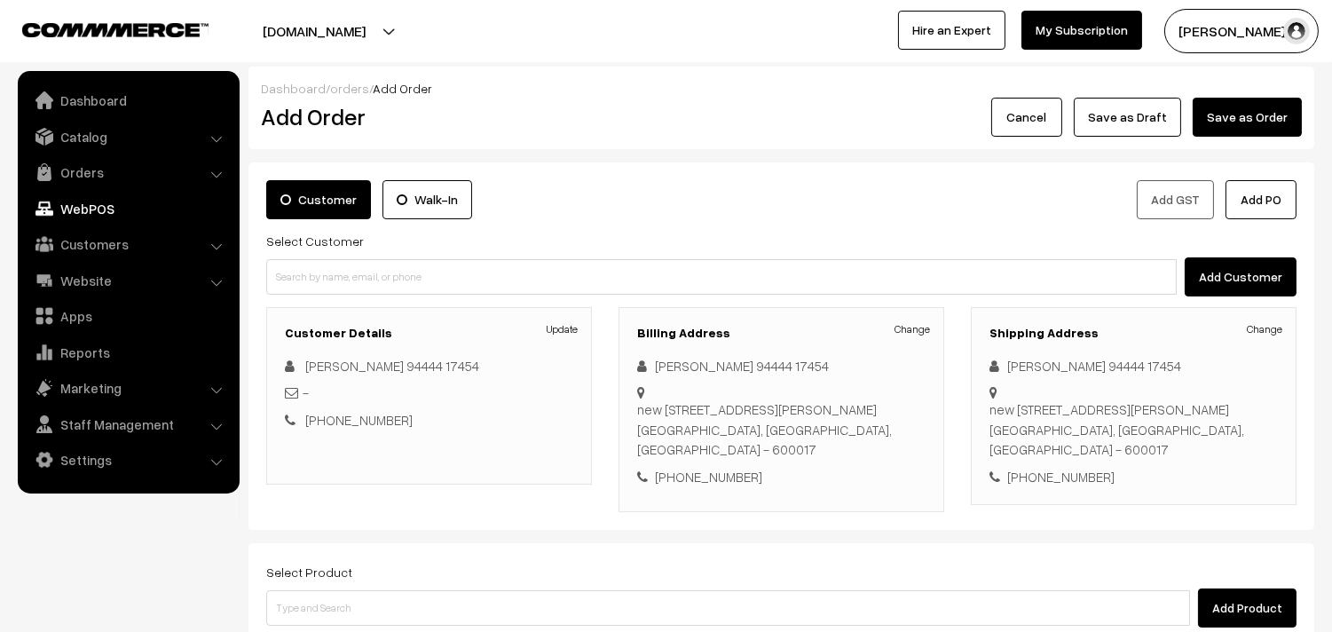
click at [75, 202] on link "WebPOS" at bounding box center [127, 209] width 211 height 32
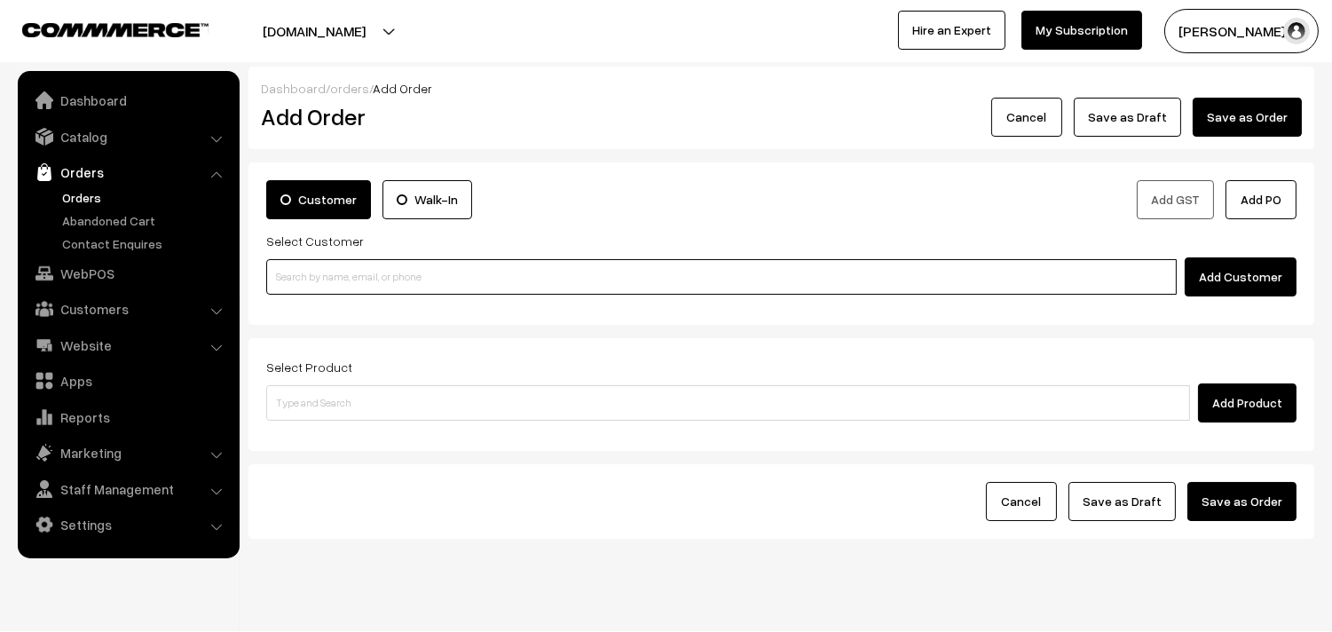
click at [367, 272] on input at bounding box center [721, 277] width 911 height 36
paste input "+91 99403 33879"
type input "[9940333879]"
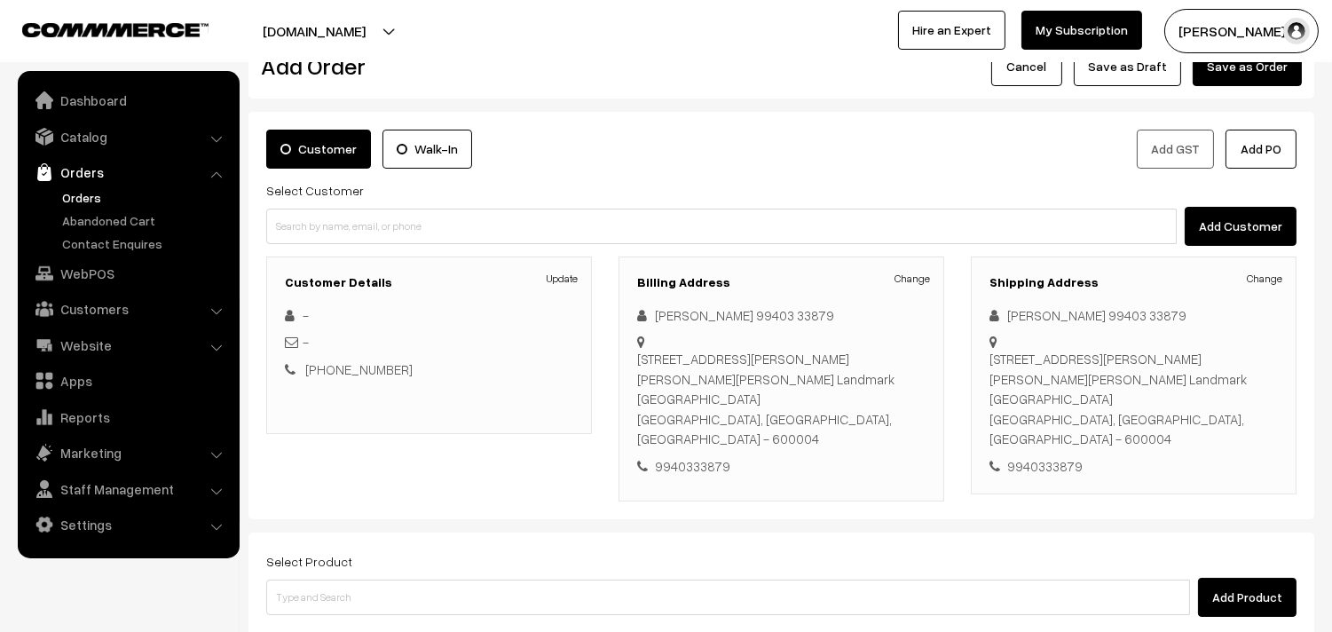
scroll to position [99, 0]
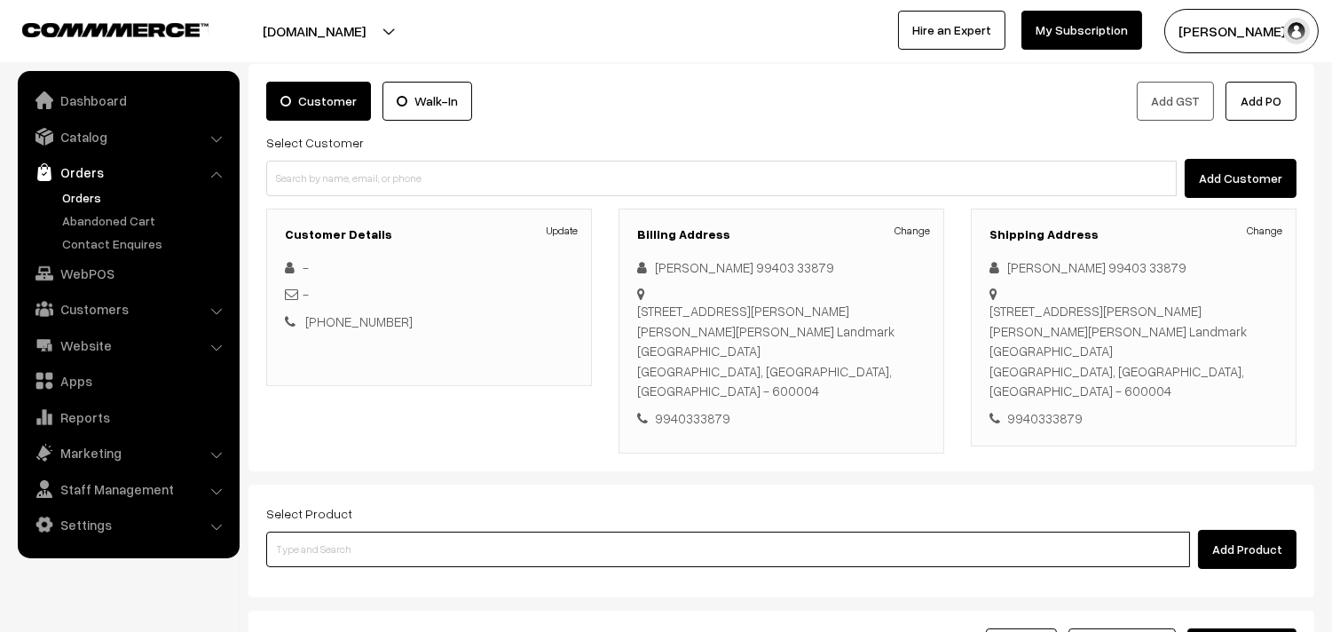
click at [977, 536] on input at bounding box center [728, 550] width 924 height 36
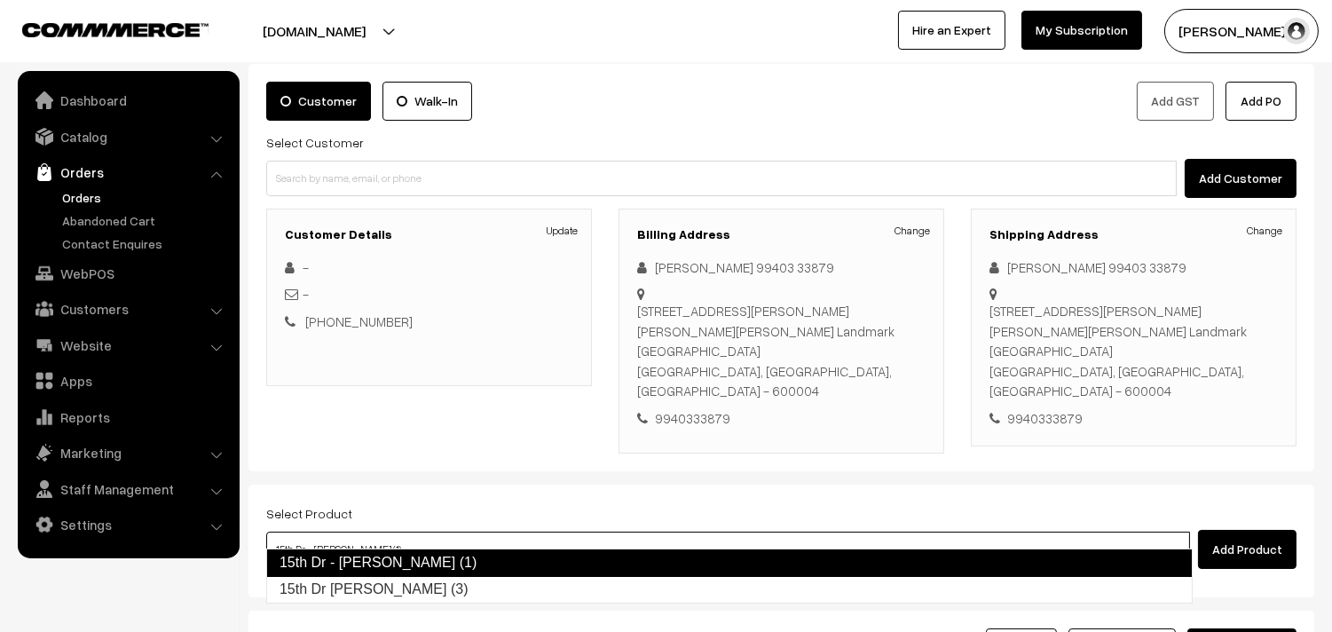
type input "15th Dr Chapathi (3)"
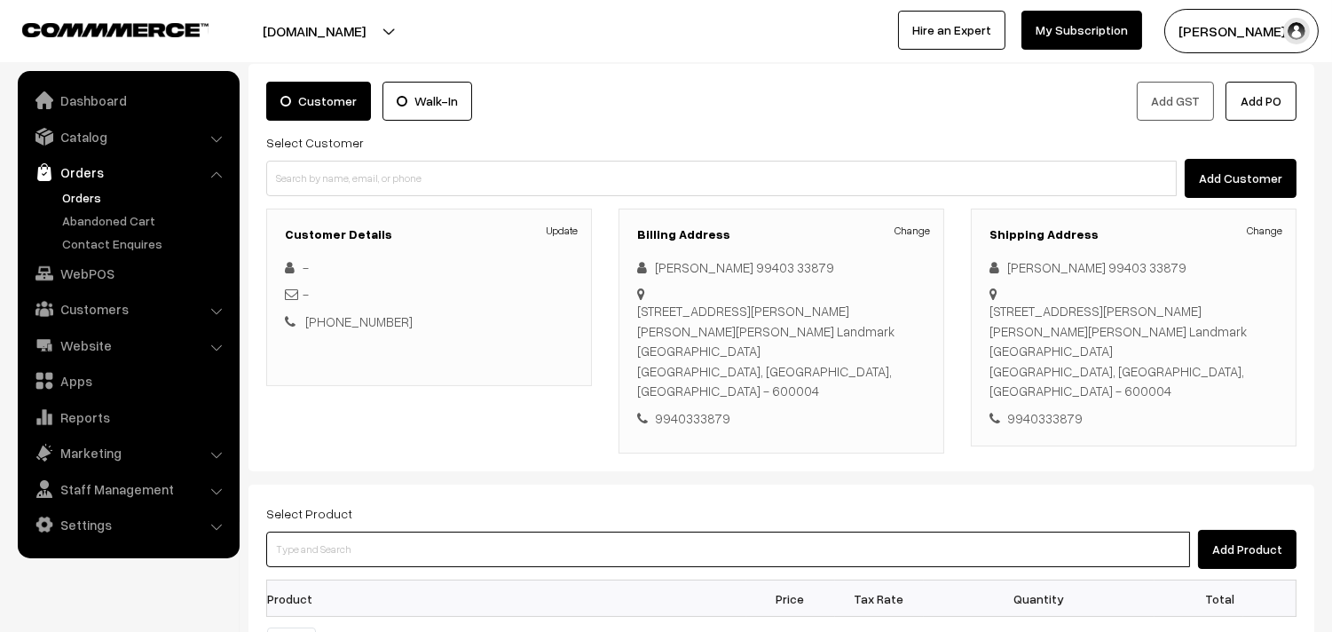
click at [541, 532] on input at bounding box center [728, 550] width 924 height 36
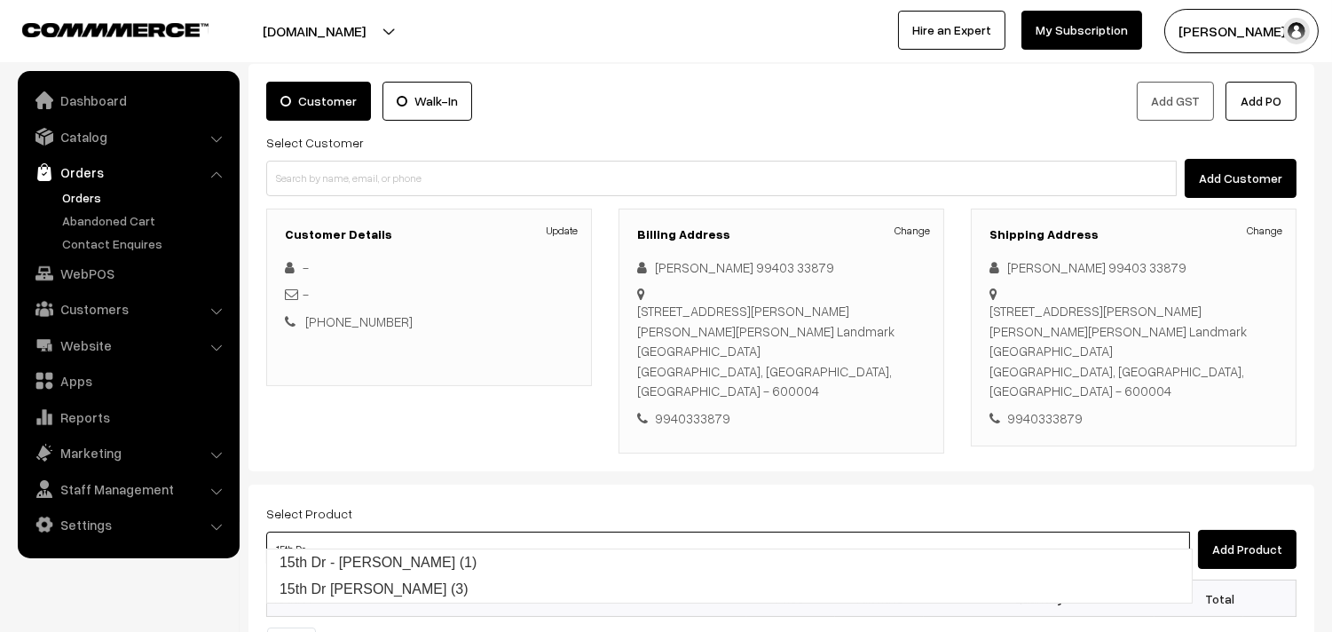
type input "15th Dr - [PERSON_NAME] (1)"
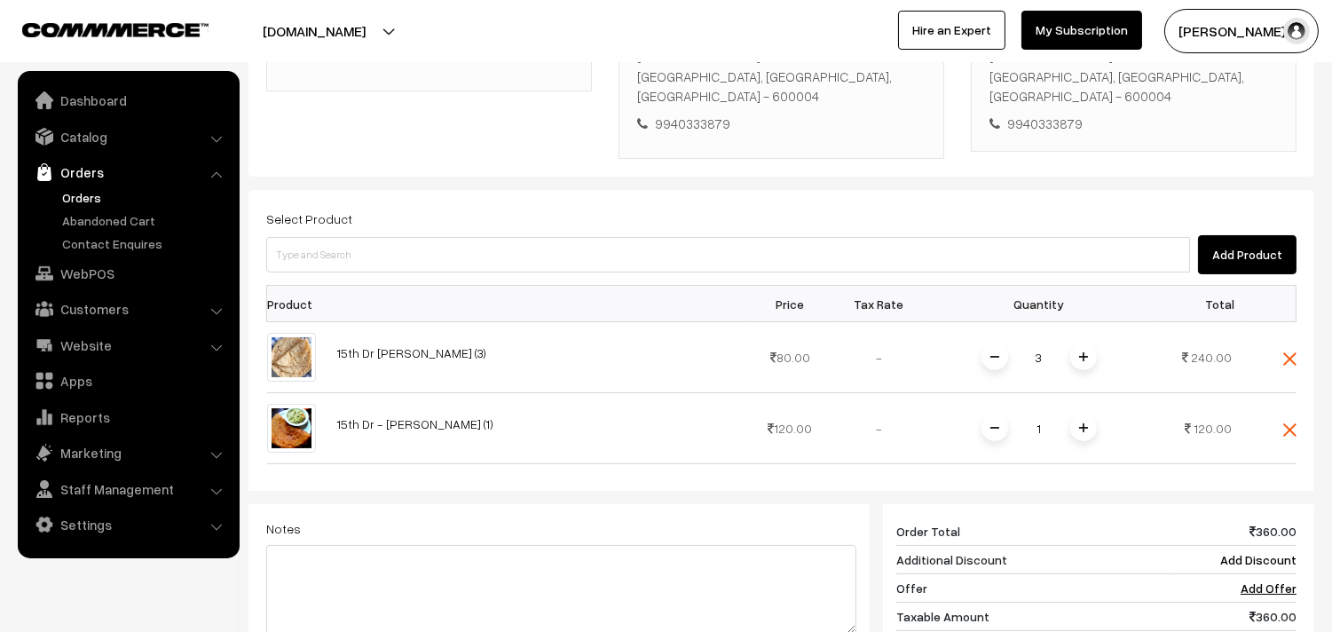
scroll to position [394, 0]
click at [1080, 414] on span at bounding box center [1083, 427] width 27 height 27
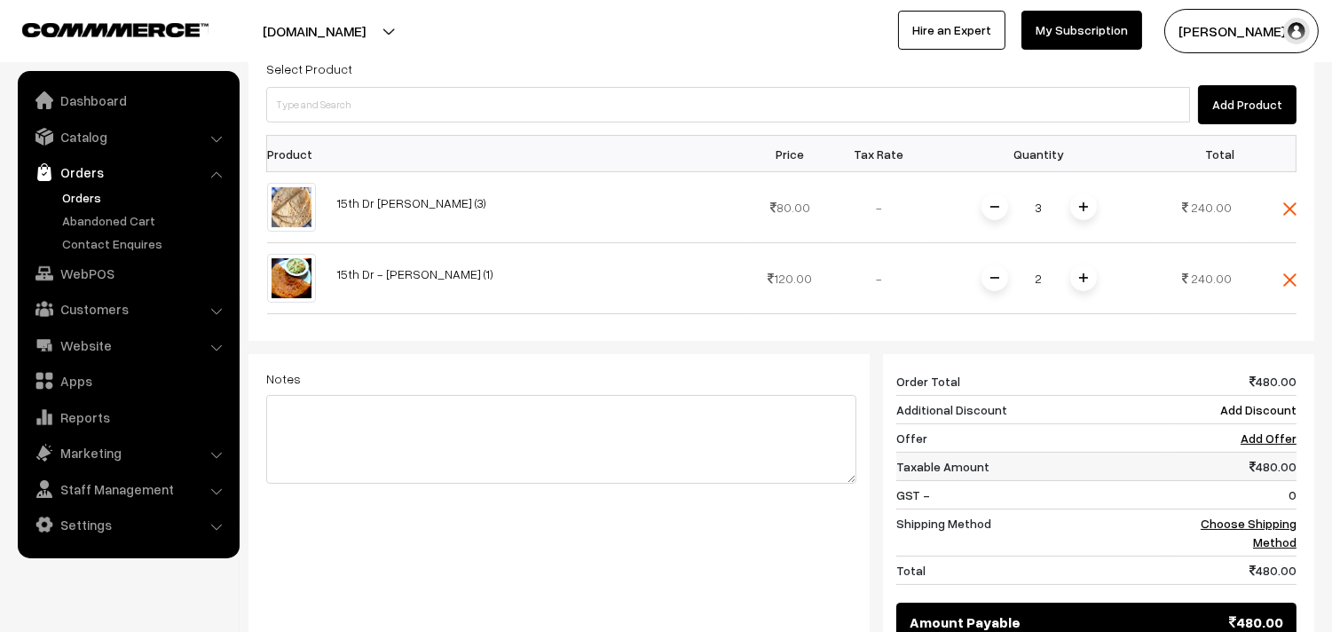
scroll to position [591, 0]
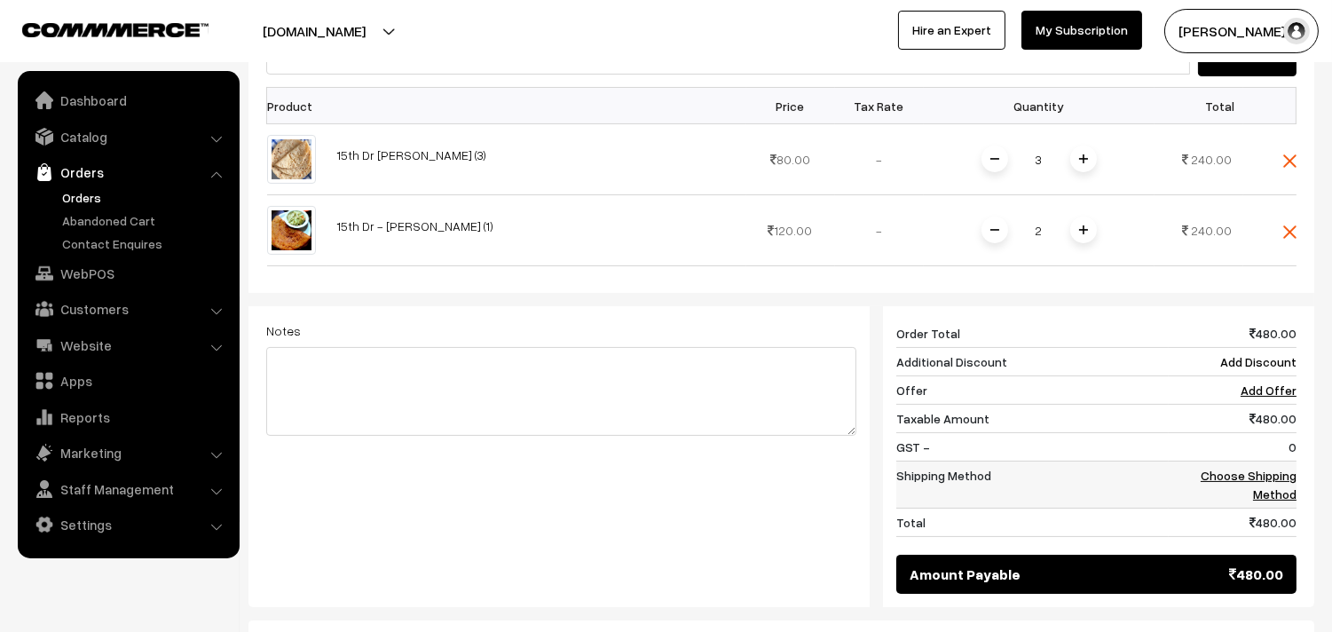
click at [1278, 468] on link "Choose Shipping Method" at bounding box center [1249, 485] width 96 height 34
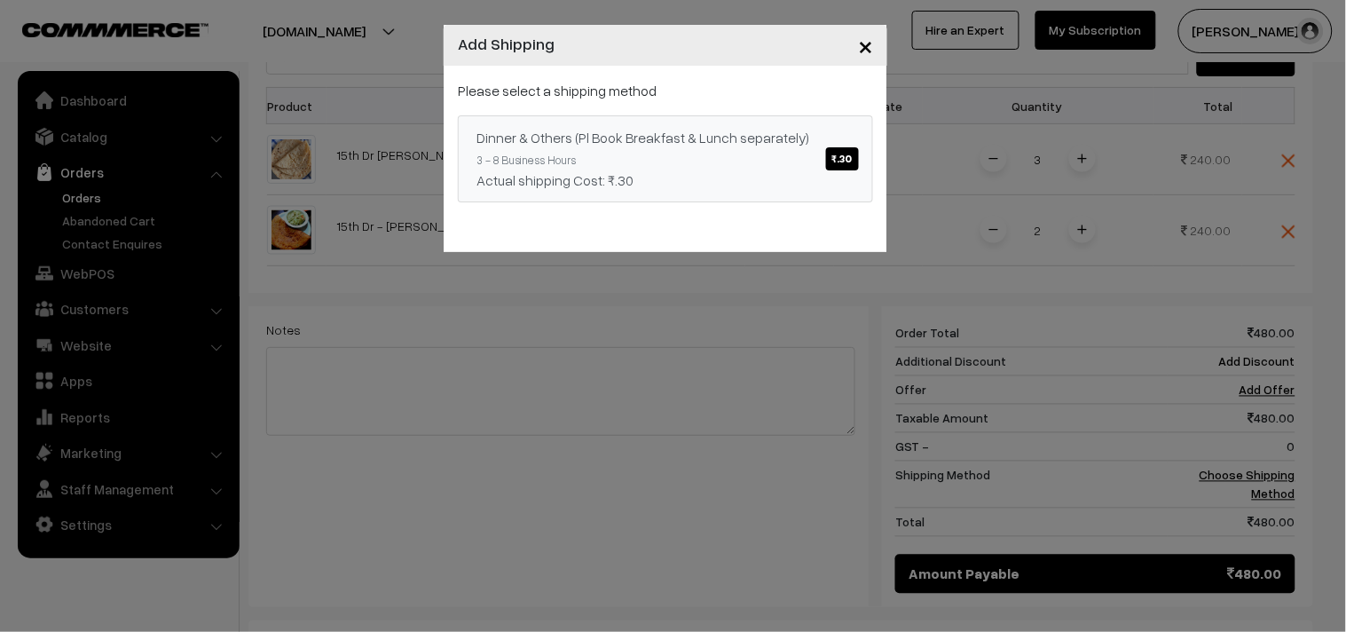
click at [846, 161] on span "₹.30" at bounding box center [842, 158] width 33 height 23
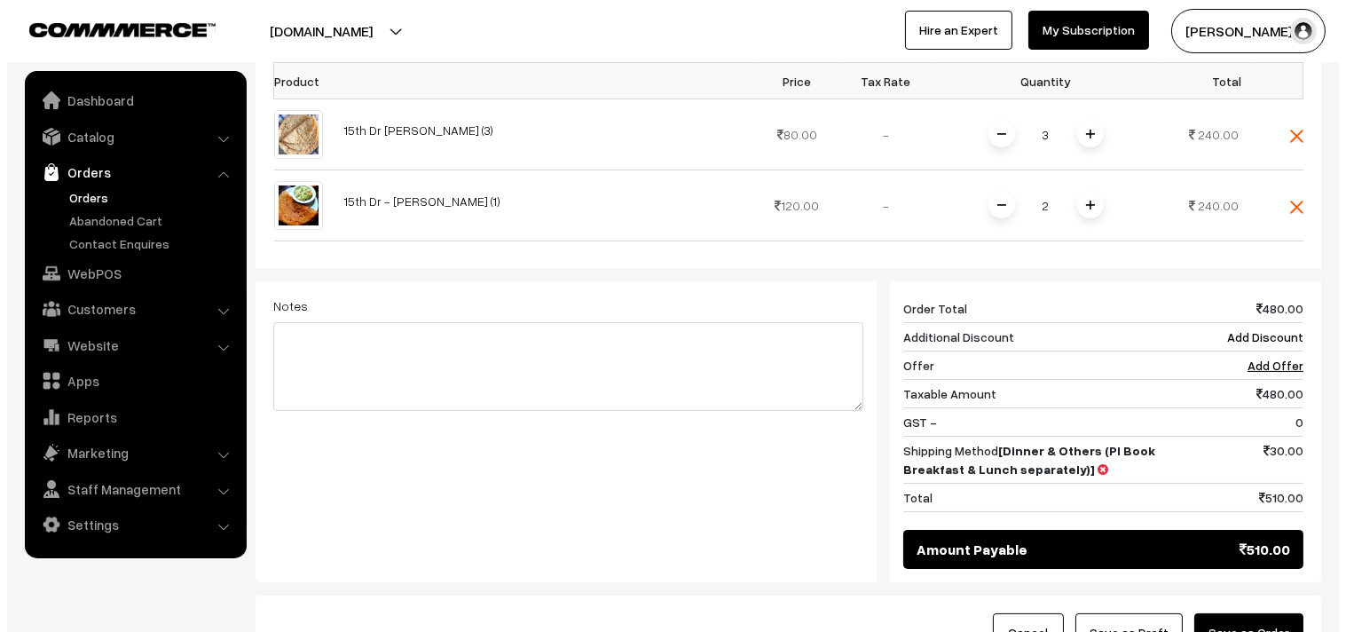
scroll to position [690, 0]
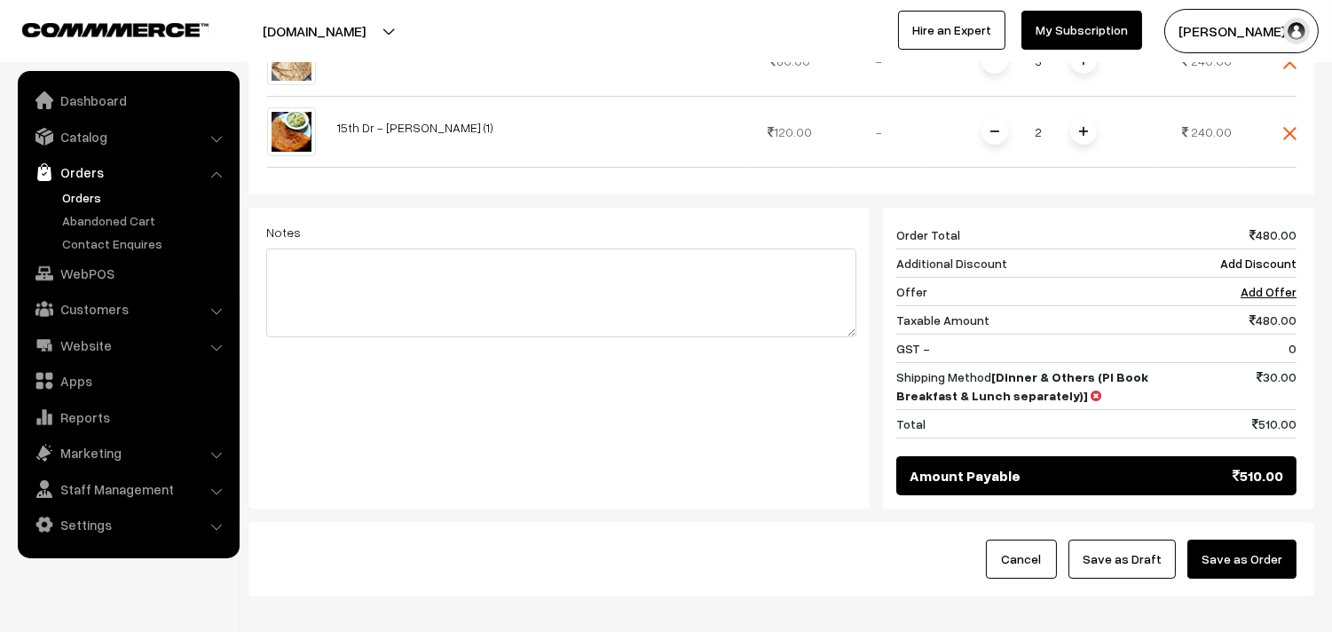
click at [1254, 542] on button "Save as Order" at bounding box center [1242, 559] width 109 height 39
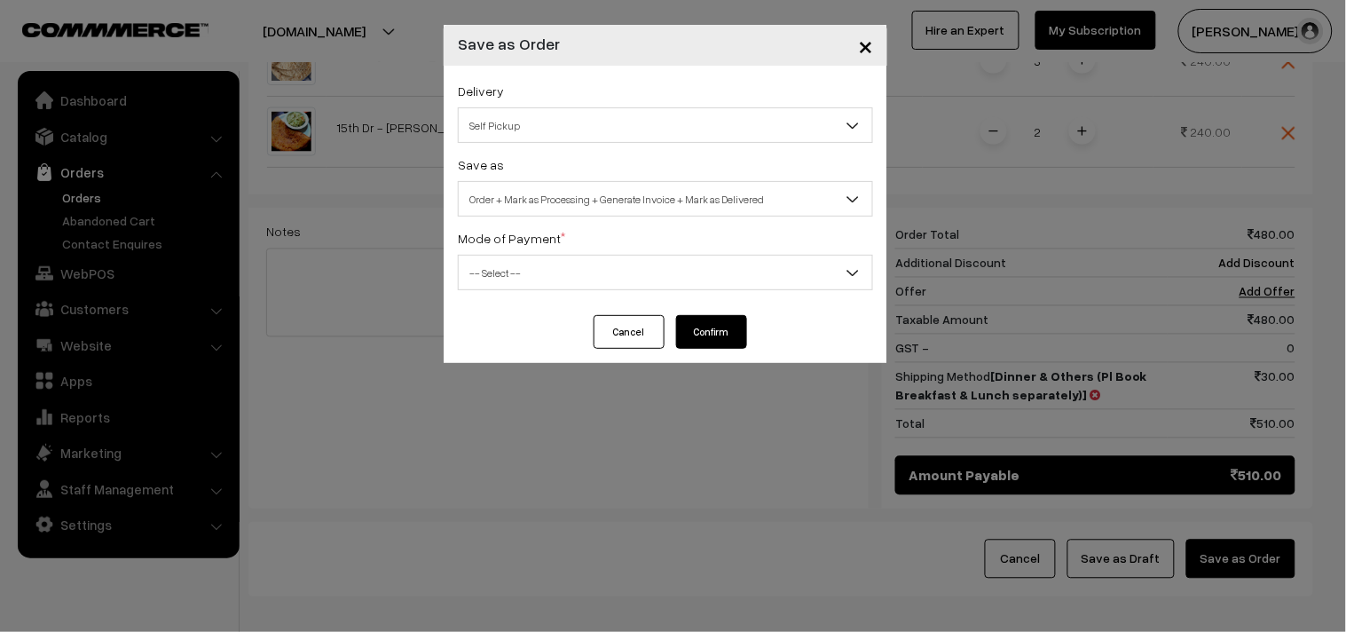
click at [738, 128] on span "Self Pickup" at bounding box center [666, 125] width 414 height 31
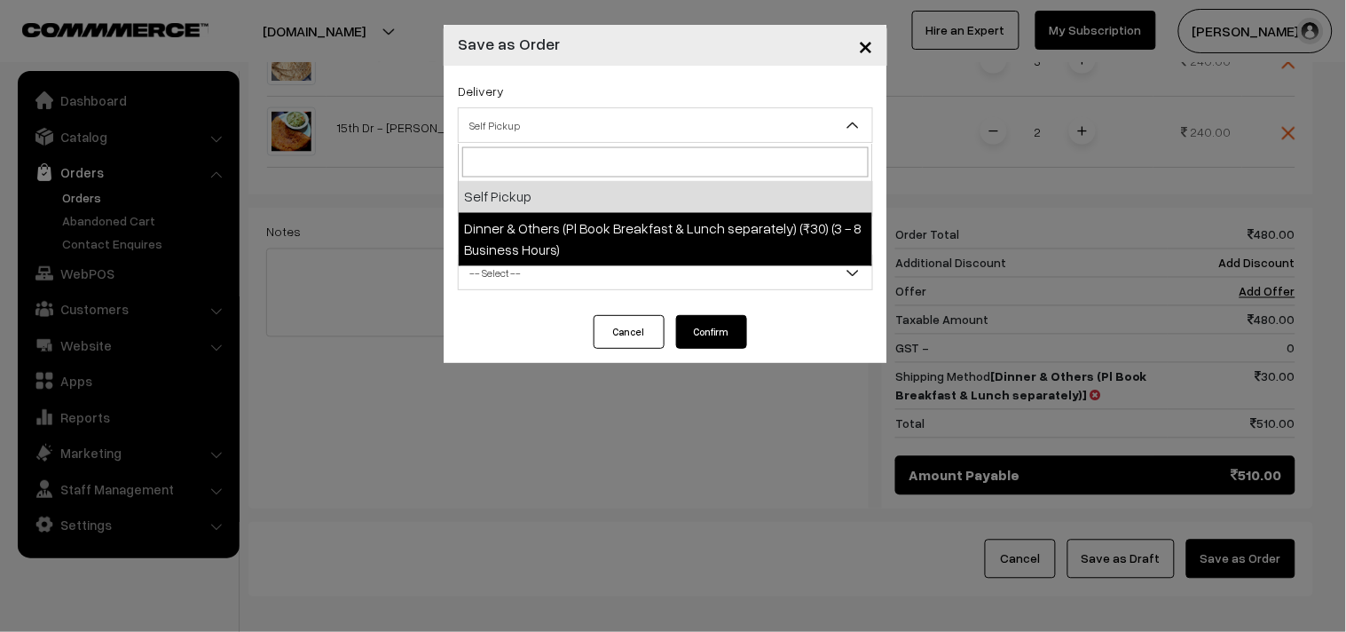
select select "DOP1"
select select "3"
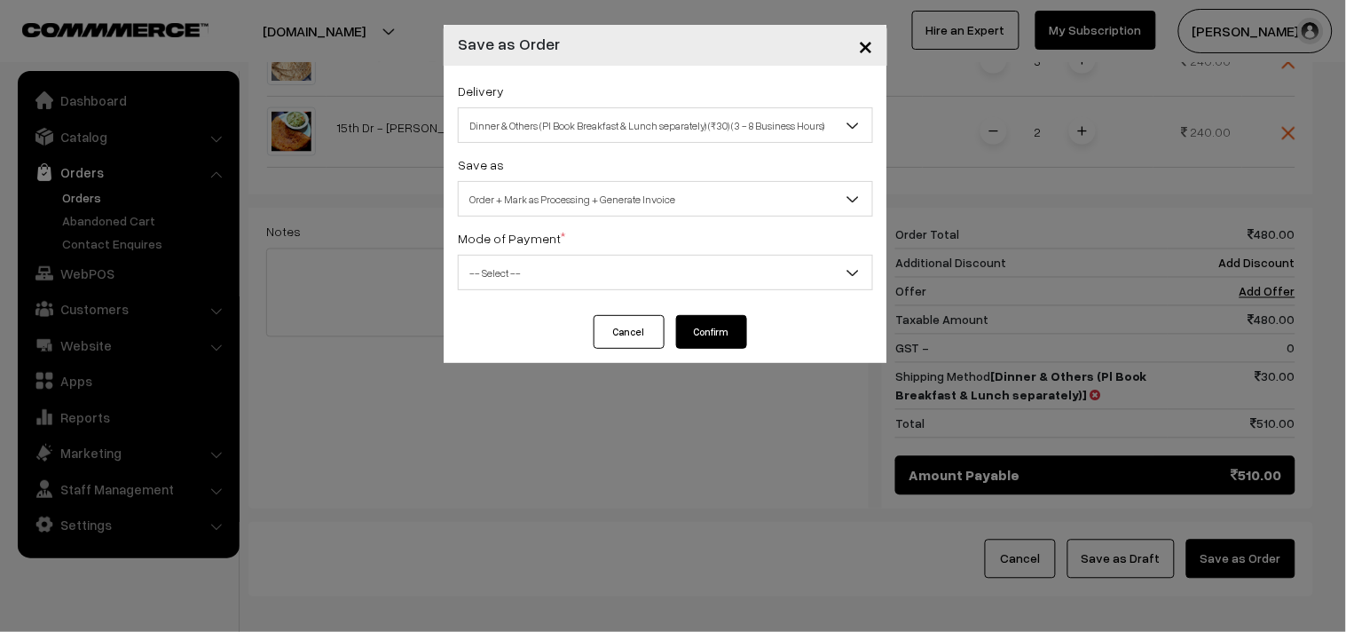
click at [695, 262] on span "-- Select --" at bounding box center [666, 272] width 414 height 31
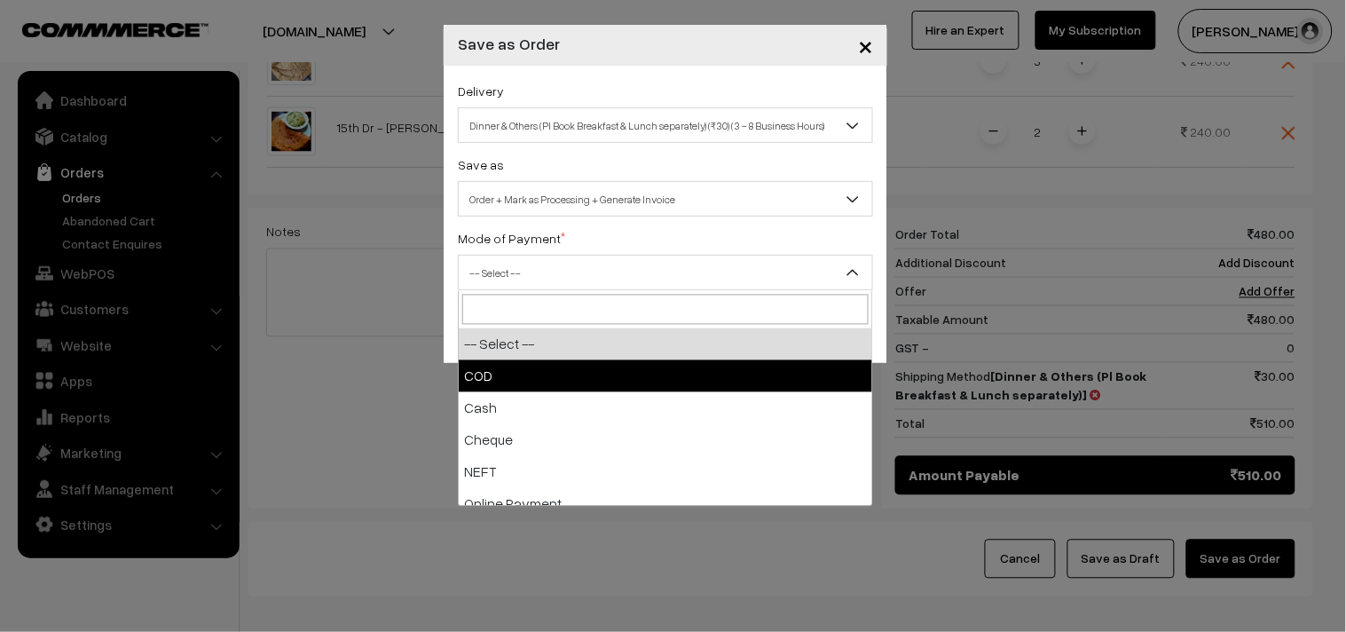
select select "1"
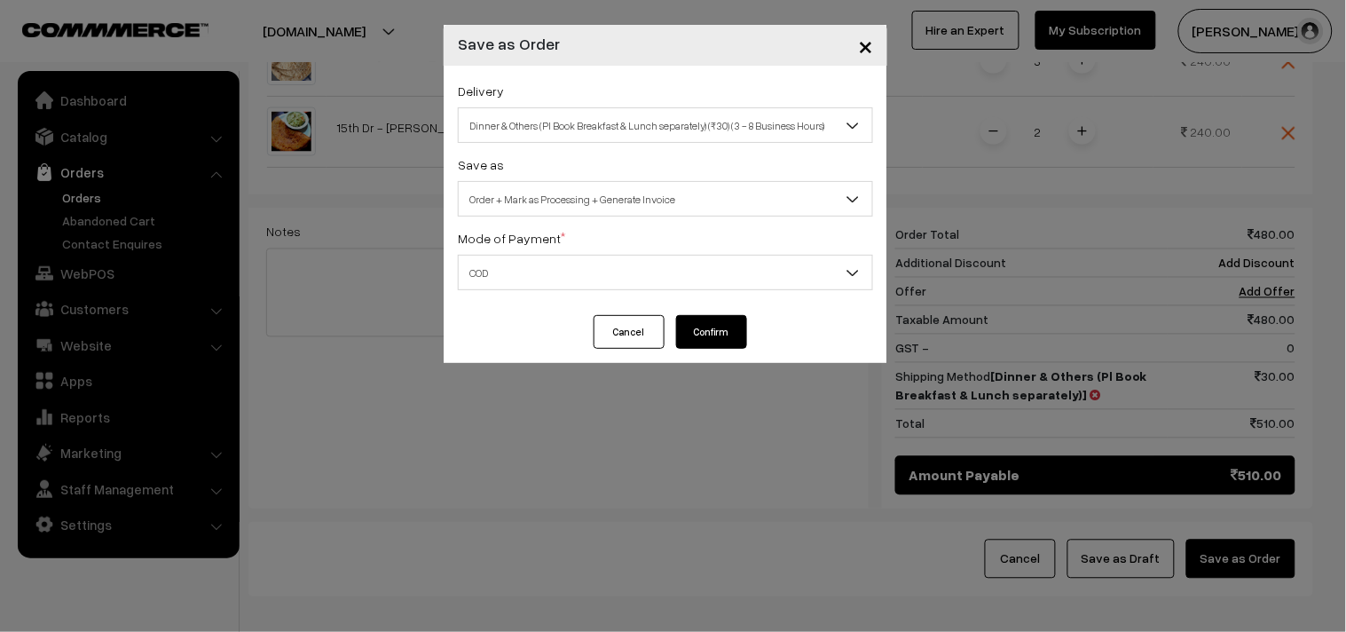
click at [723, 327] on button "Confirm" at bounding box center [711, 332] width 71 height 34
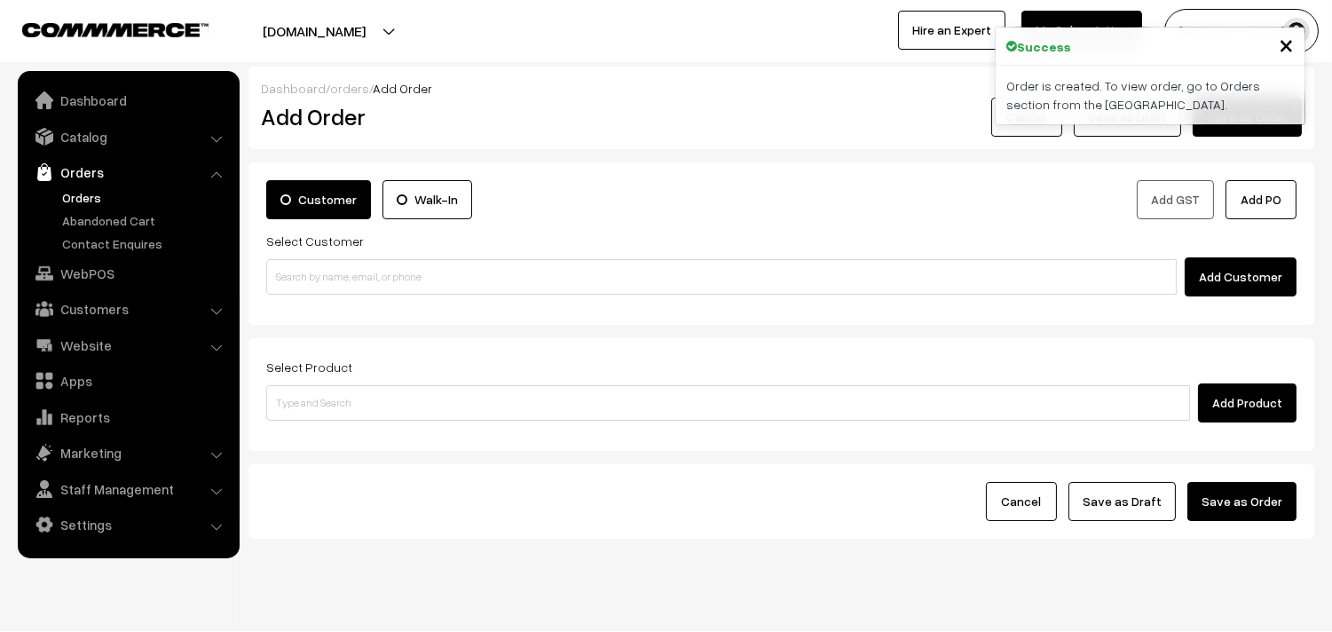
click at [63, 196] on link "Orders" at bounding box center [146, 197] width 176 height 19
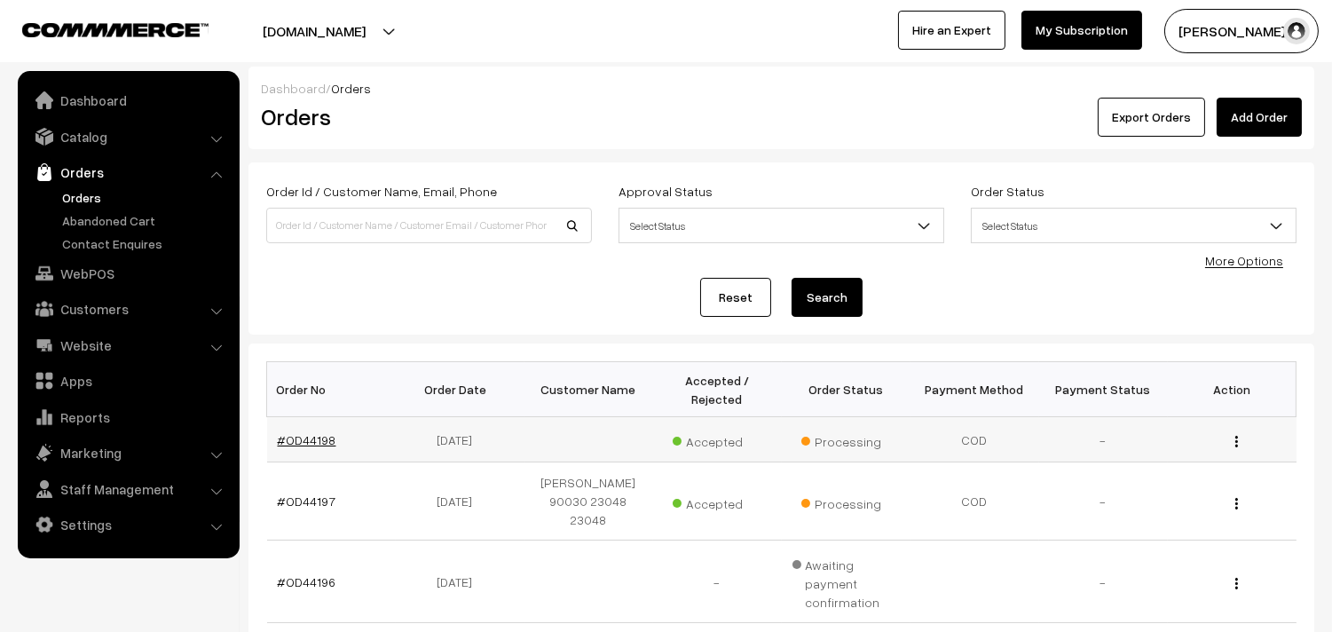
click at [324, 438] on link "#OD44198" at bounding box center [307, 439] width 59 height 15
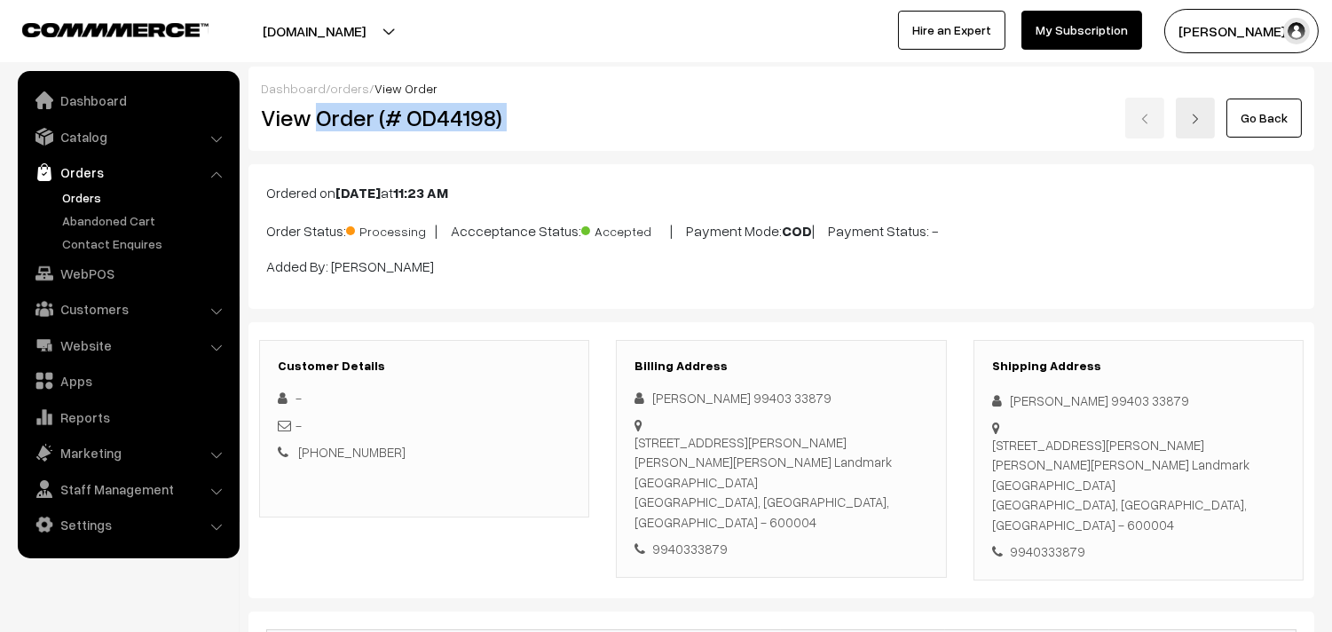
drag, startPoint x: 317, startPoint y: 121, endPoint x: 719, endPoint y: 138, distance: 402.5
click at [719, 138] on div "Dashboard / orders / View Order View Order (# OD44198) Go Back" at bounding box center [782, 109] width 1066 height 84
copy div "Order (# OD44198)"
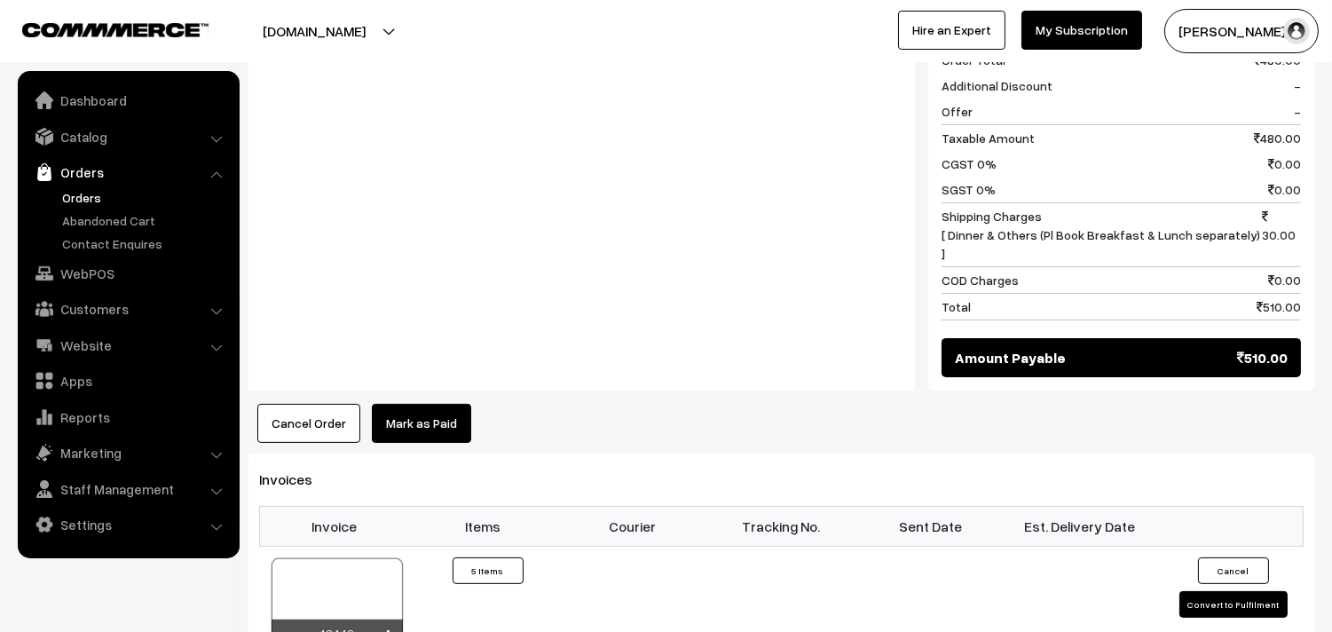
scroll to position [1085, 0]
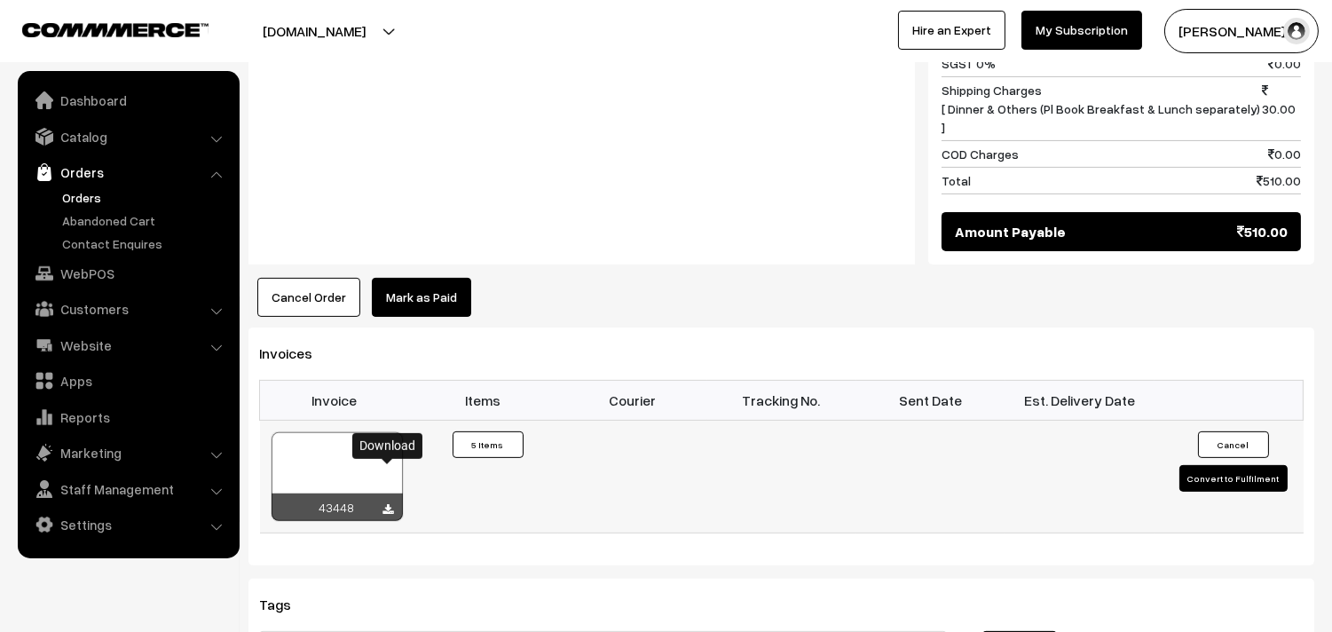
click at [389, 504] on icon at bounding box center [388, 510] width 11 height 12
click at [77, 198] on link "Orders" at bounding box center [146, 197] width 176 height 19
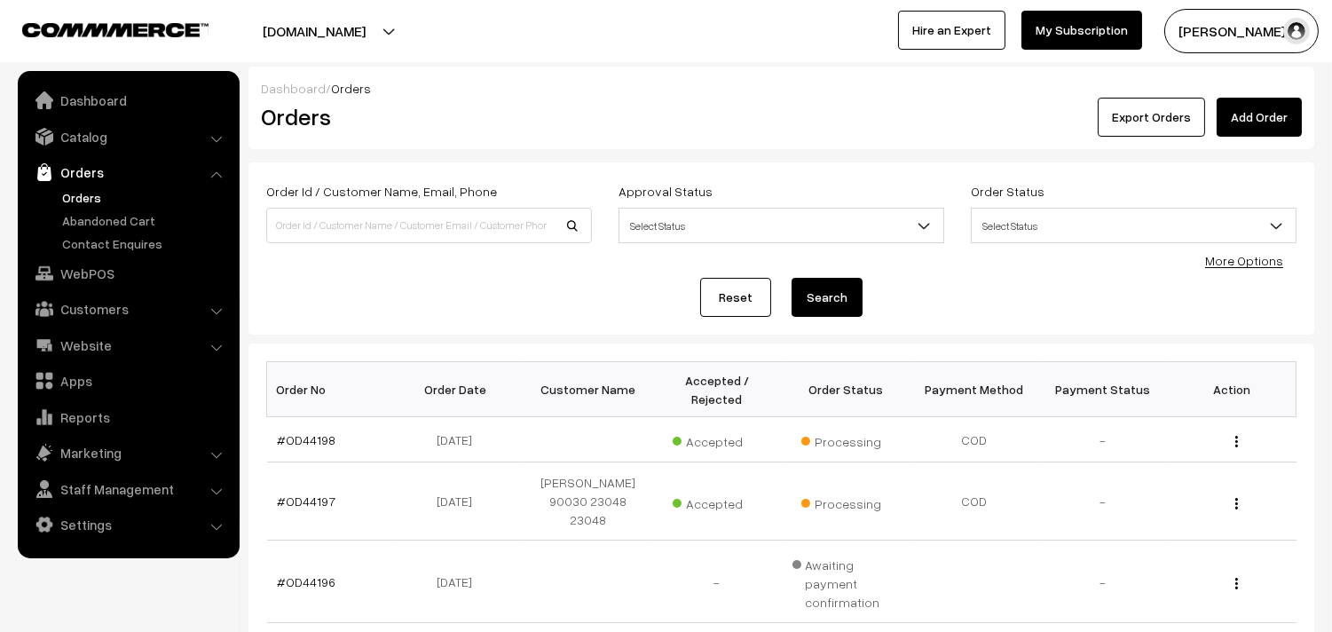
click at [81, 302] on link "Customers" at bounding box center [127, 309] width 211 height 32
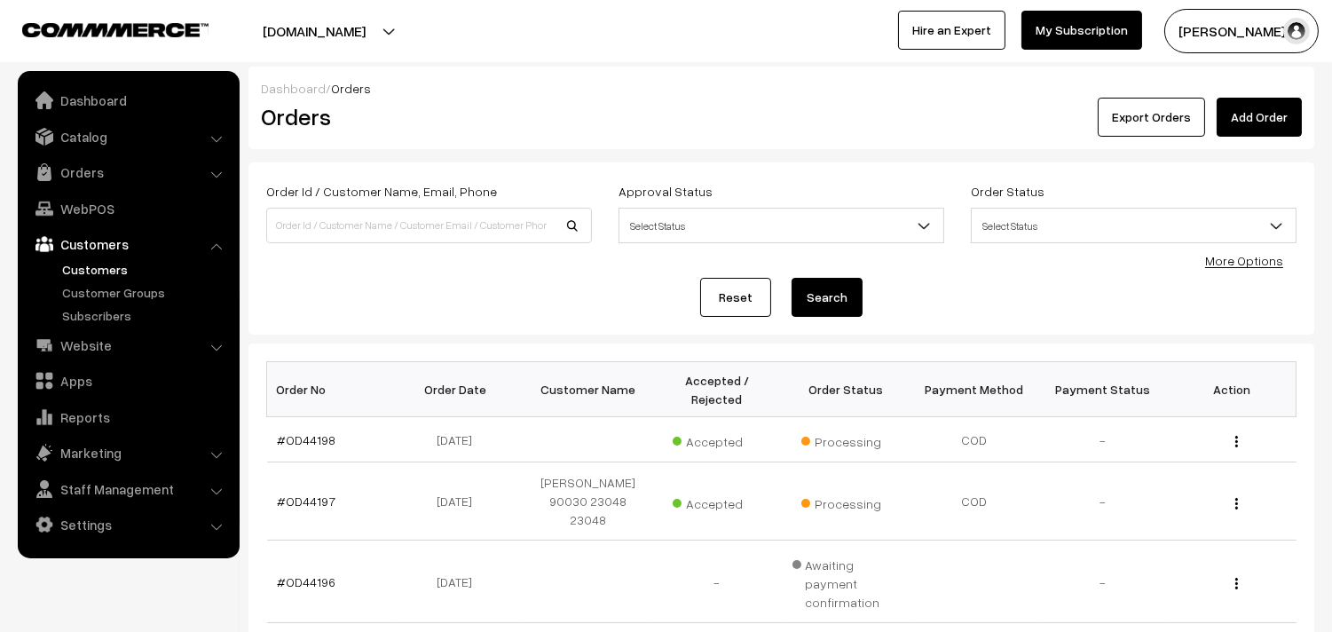
click at [89, 270] on link "Customers" at bounding box center [146, 269] width 176 height 19
click at [343, 214] on input at bounding box center [429, 226] width 326 height 36
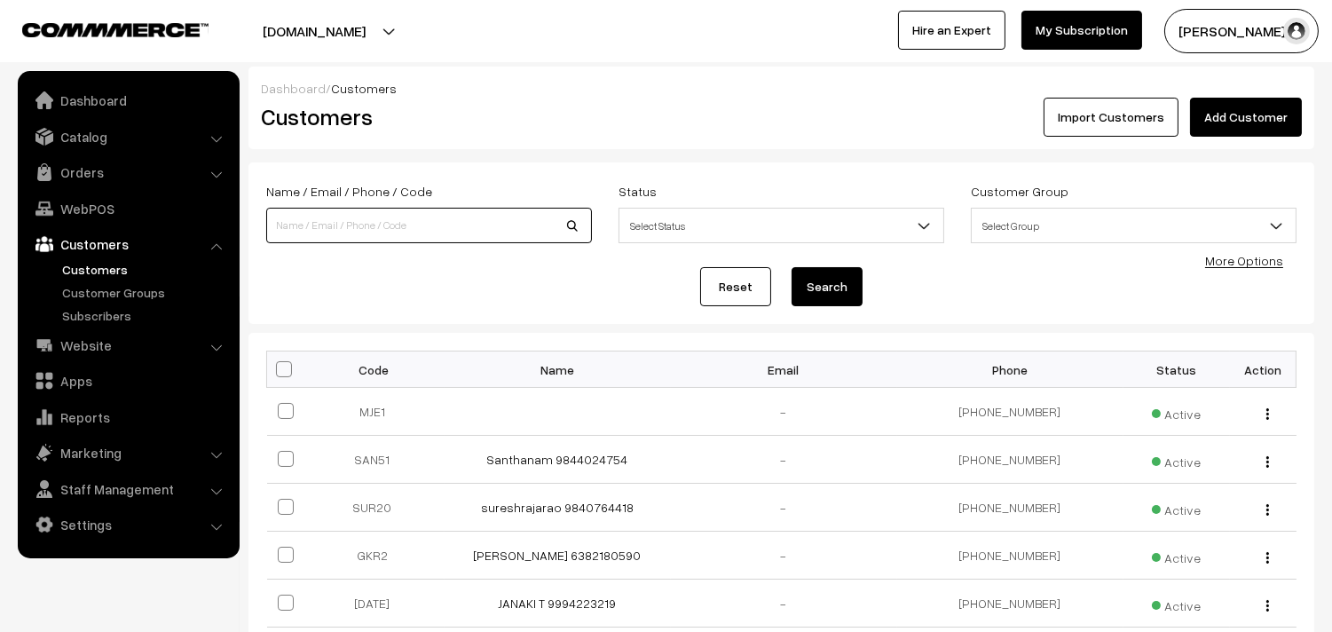
click at [519, 232] on input at bounding box center [429, 226] width 326 height 36
type input "9840360394"
click at [792, 267] on button "Search" at bounding box center [827, 286] width 71 height 39
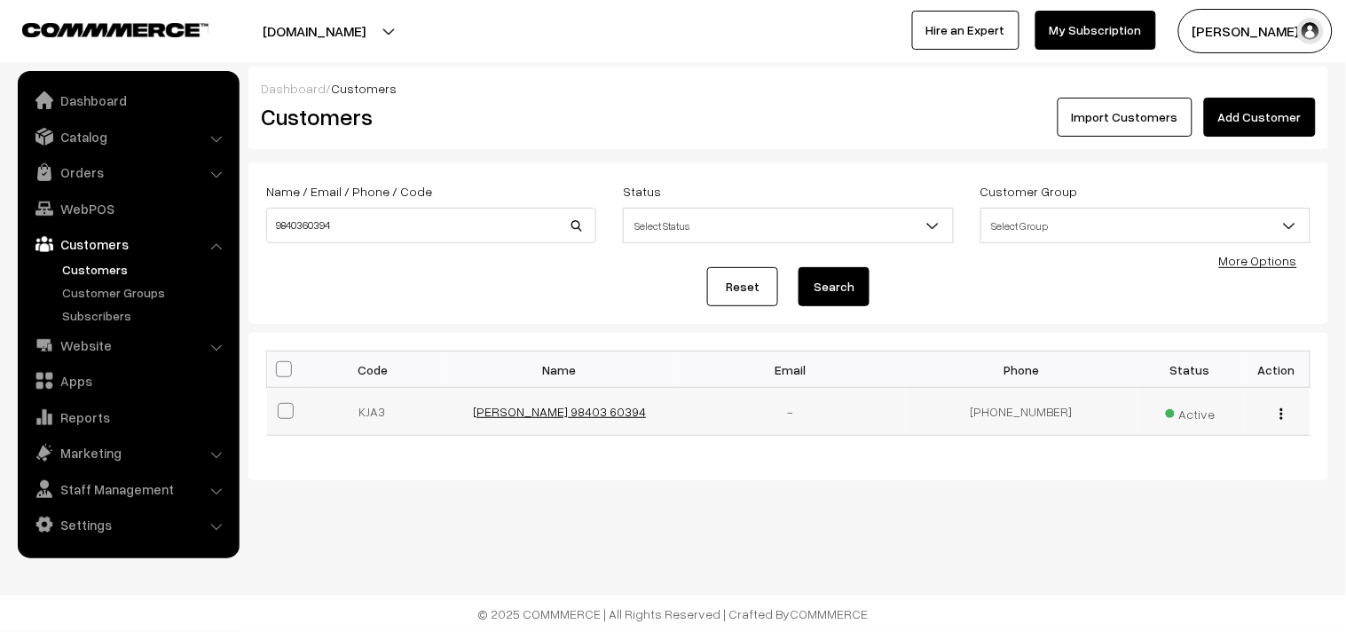
click at [597, 409] on link "[PERSON_NAME] 98403 60394" at bounding box center [559, 411] width 173 height 15
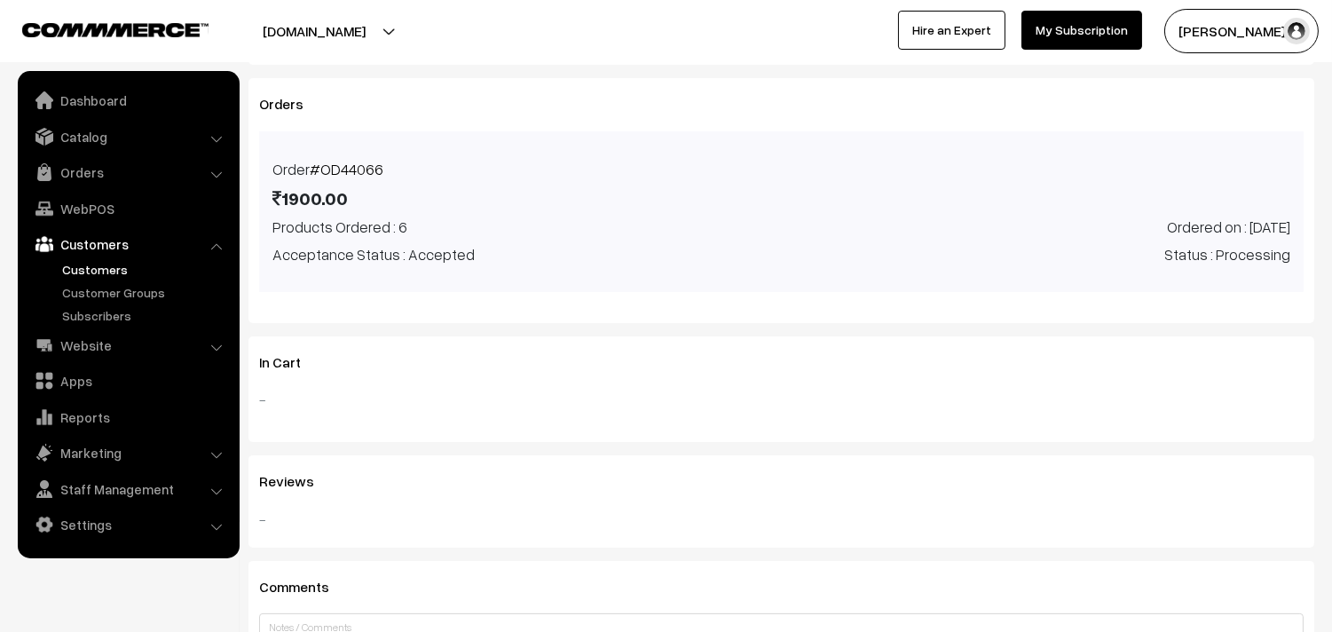
scroll to position [495, 0]
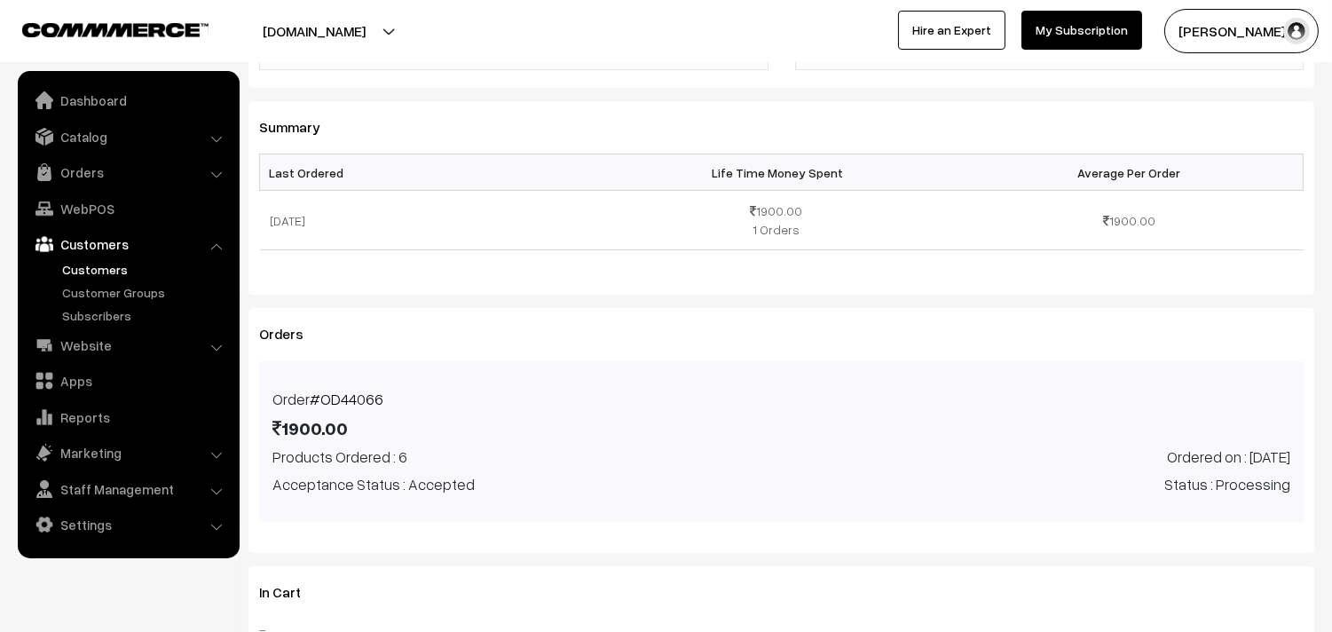
click at [344, 400] on link "#OD44066" at bounding box center [347, 399] width 74 height 19
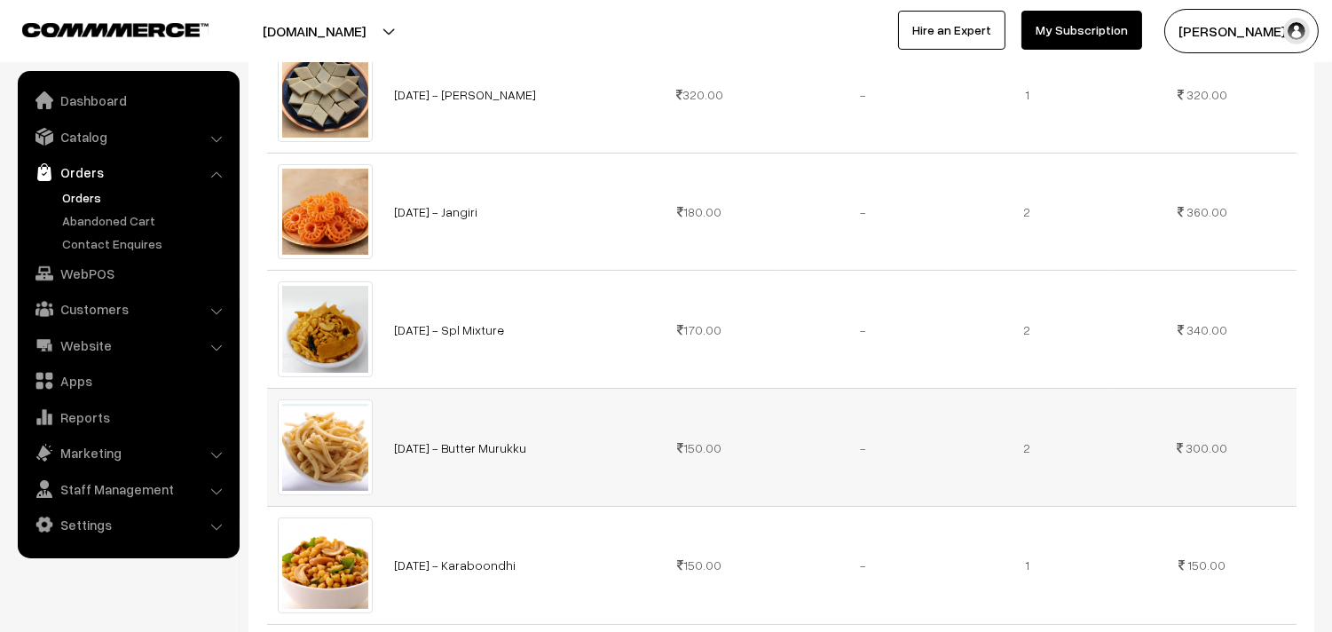
scroll to position [591, 0]
click at [104, 272] on link "WebPOS" at bounding box center [127, 273] width 211 height 32
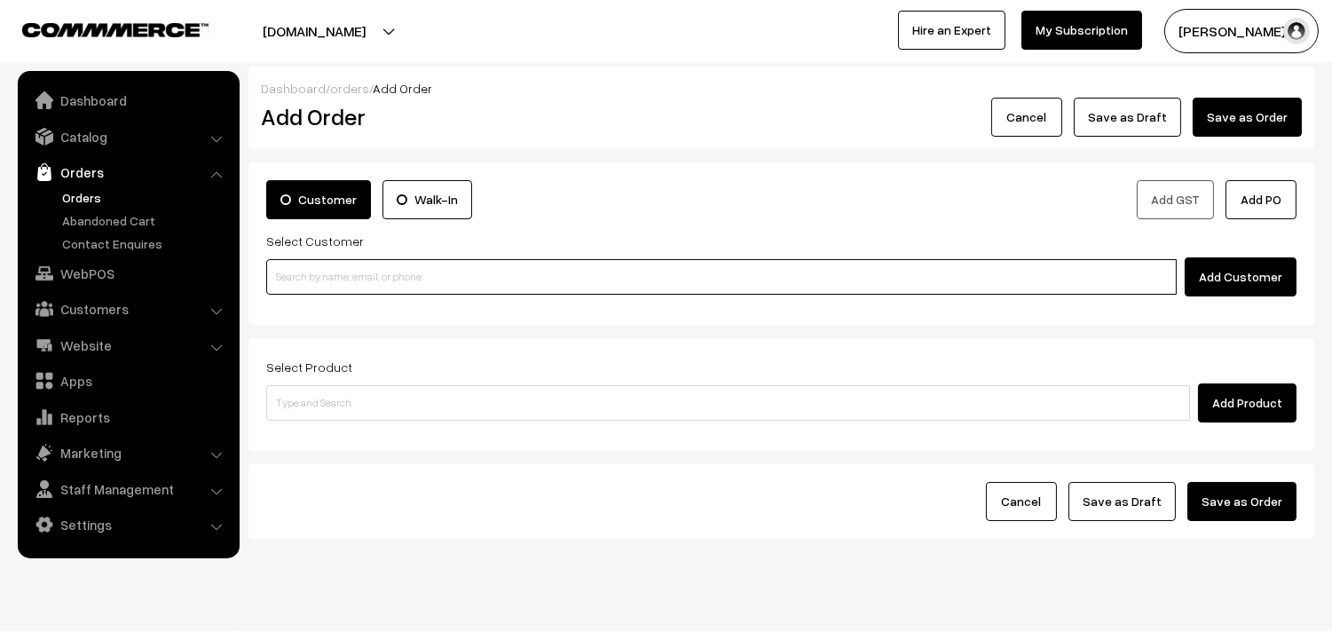
click at [464, 280] on input at bounding box center [721, 277] width 911 height 36
paste input "[PHONE_NUMBER]"
click at [293, 275] on input "[PHONE_NUMBER]" at bounding box center [721, 277] width 911 height 36
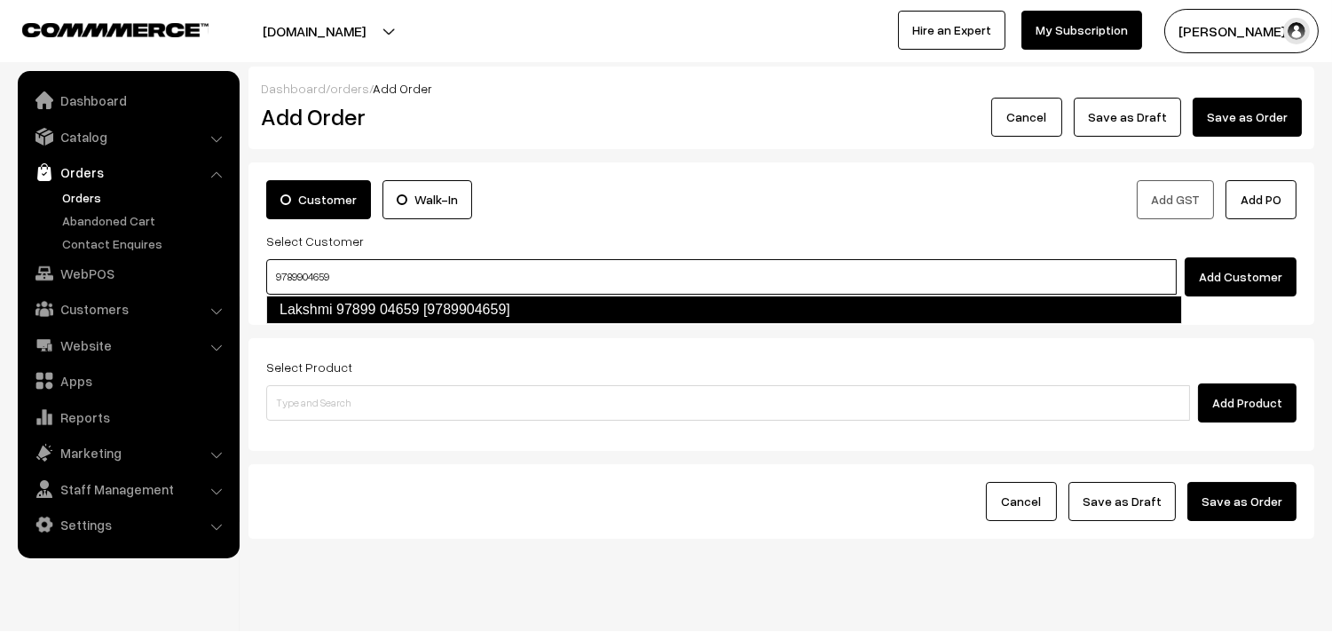
click at [411, 312] on link "Lakshmi 97899 04659 [9789904659]" at bounding box center [724, 310] width 916 height 28
type input "9789904659"
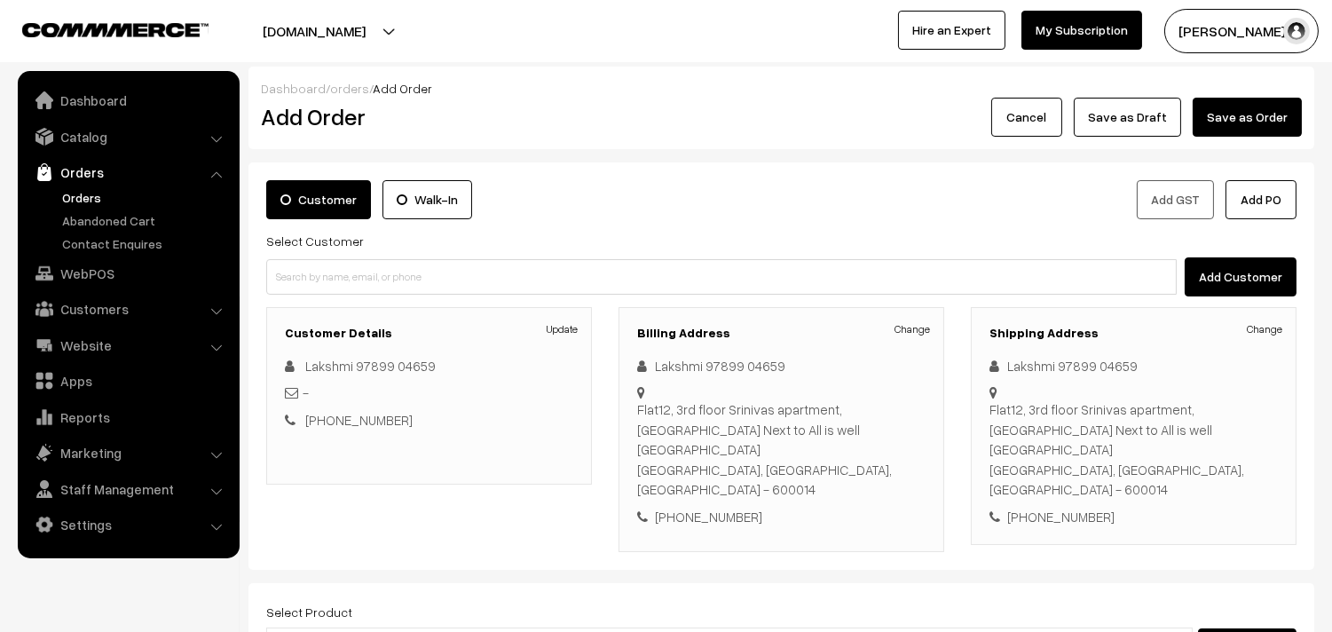
type input "diwali - mega combo"
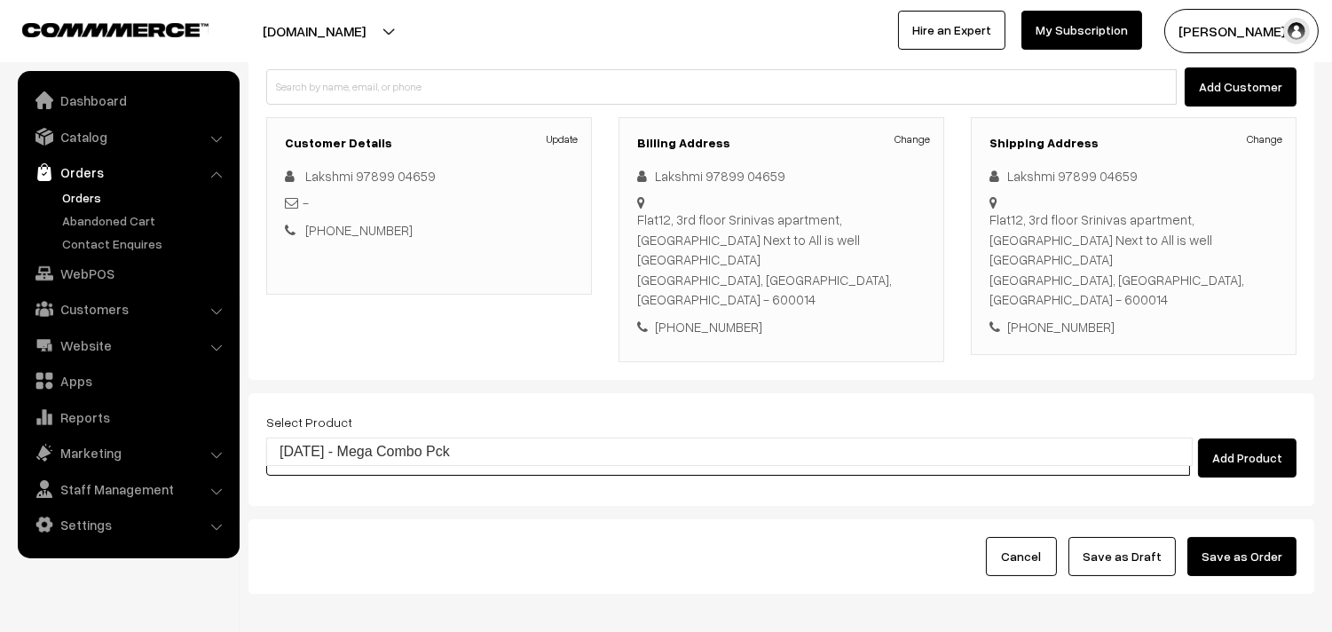
scroll to position [197, 0]
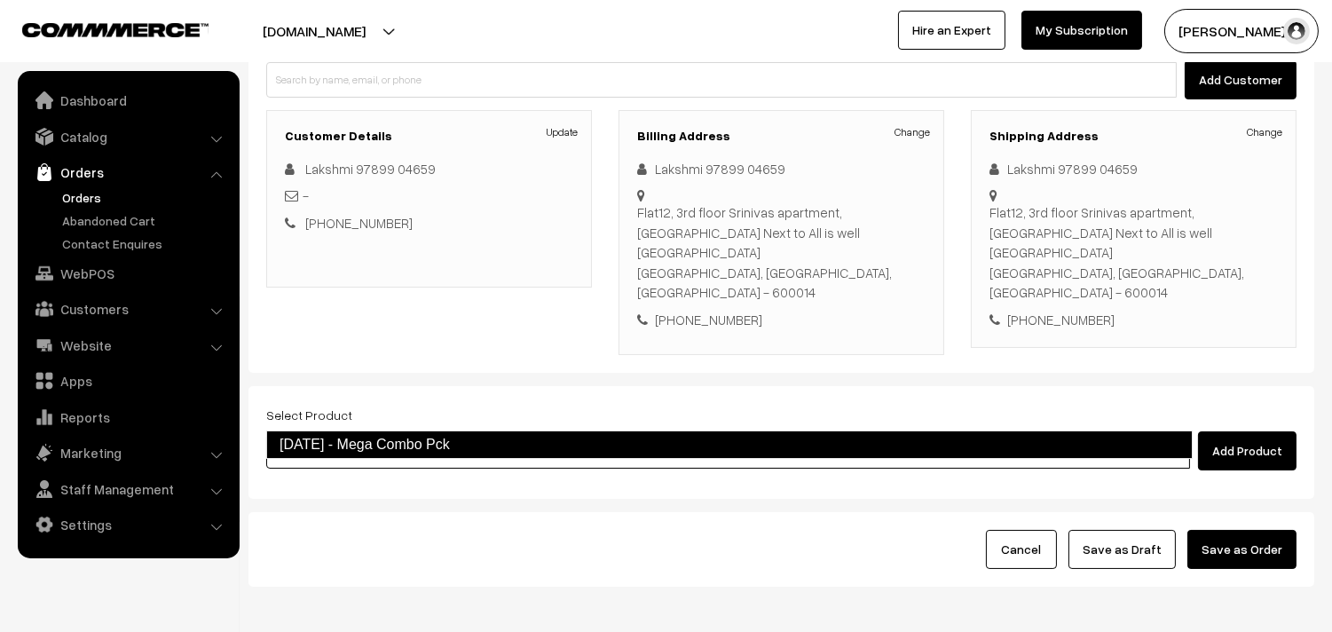
click at [527, 431] on link "Diwali - Mega Combo Pck" at bounding box center [729, 444] width 927 height 28
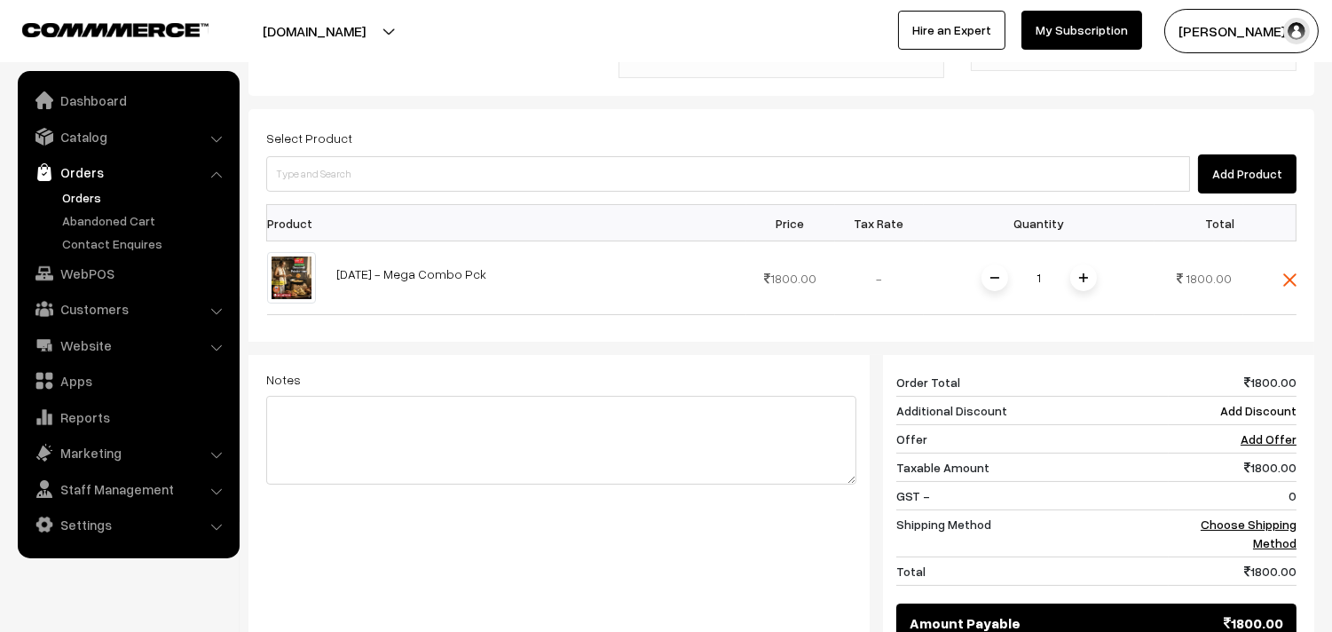
scroll to position [493, 0]
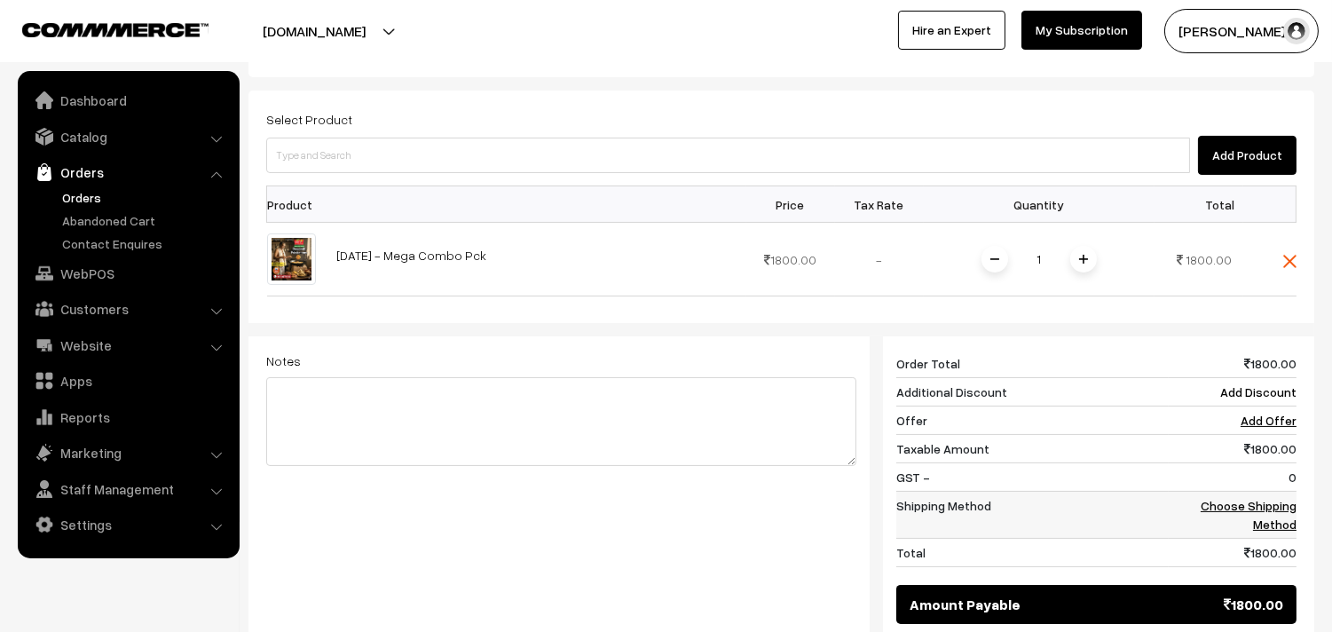
click at [1279, 498] on link "Choose Shipping Method" at bounding box center [1249, 515] width 96 height 34
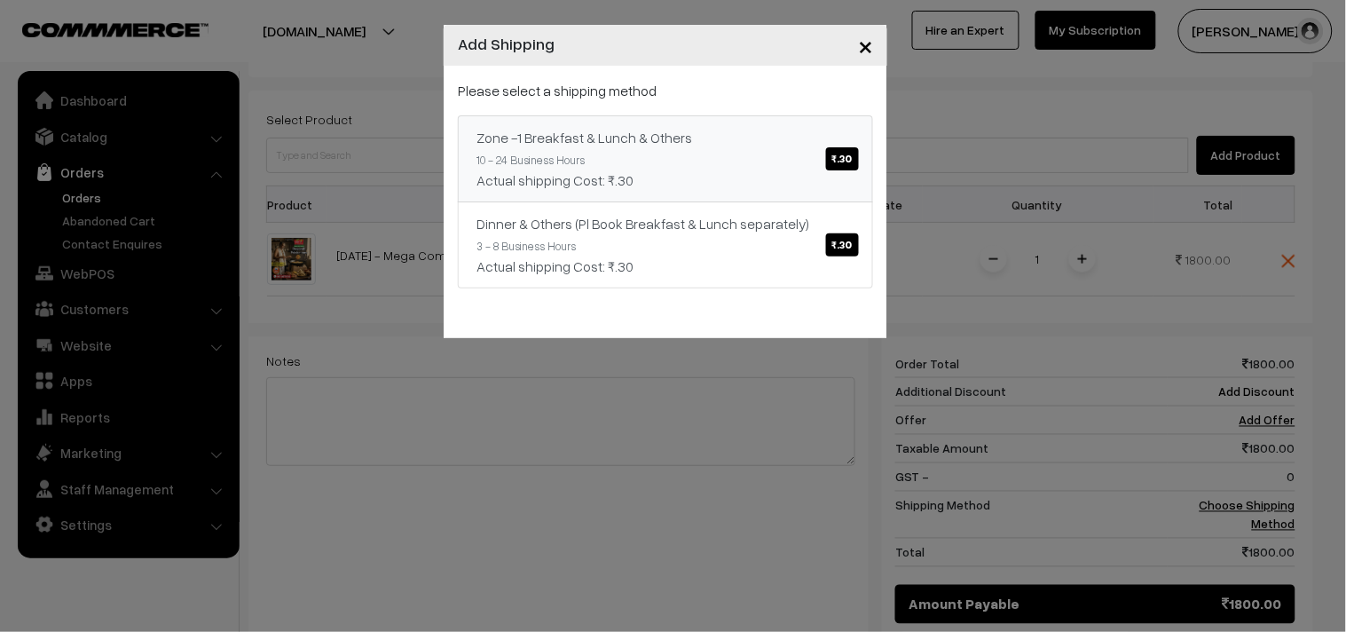
click at [841, 163] on span "₹.30" at bounding box center [842, 158] width 33 height 23
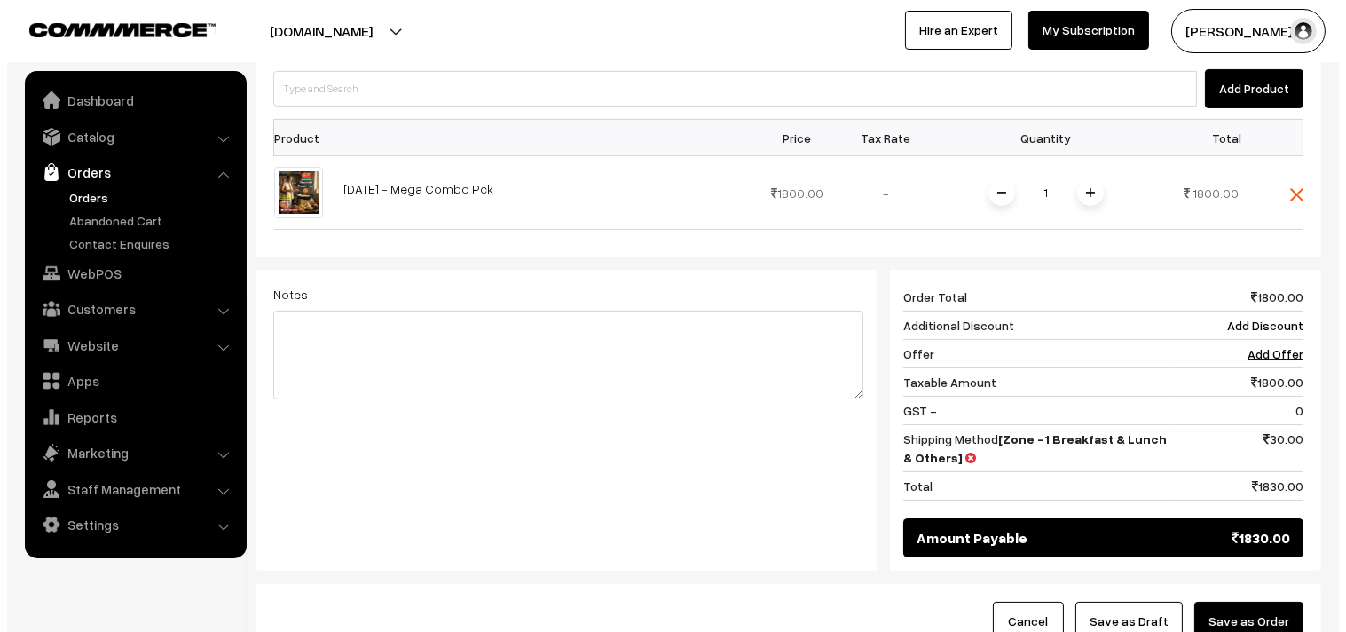
scroll to position [591, 0]
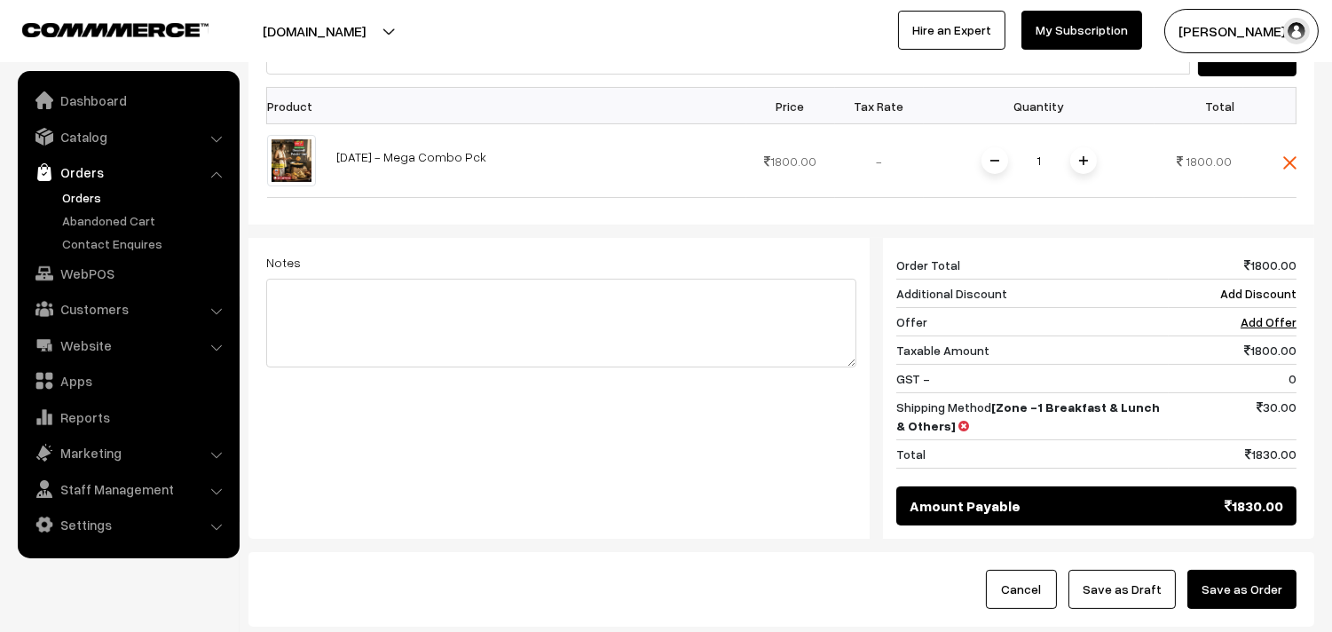
click at [1236, 570] on button "Save as Order" at bounding box center [1242, 589] width 109 height 39
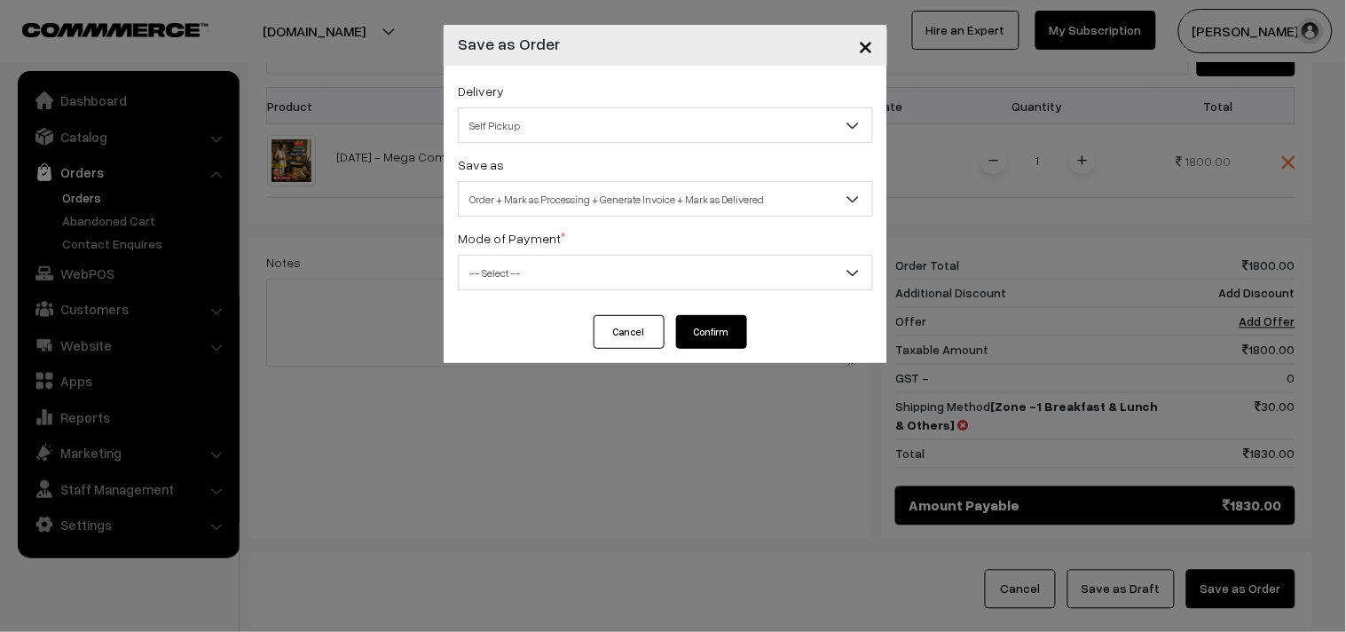
click at [653, 128] on span "Self Pickup" at bounding box center [666, 125] width 414 height 31
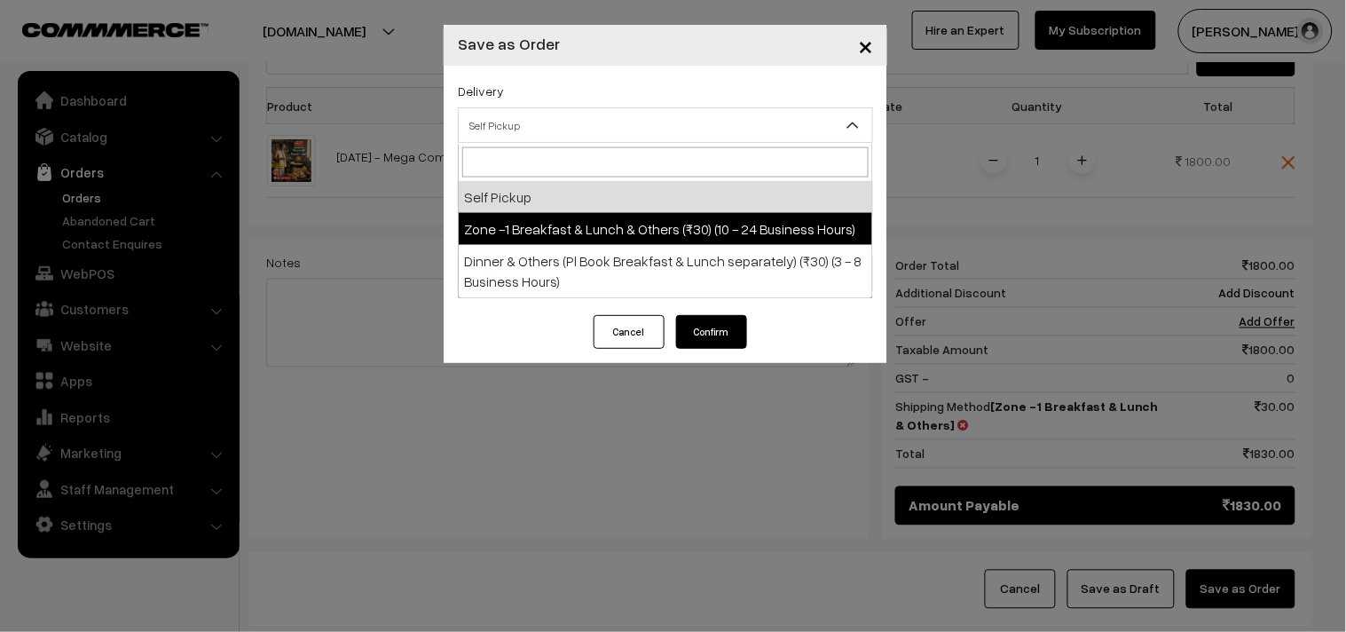
select select "ZON1"
select select "3"
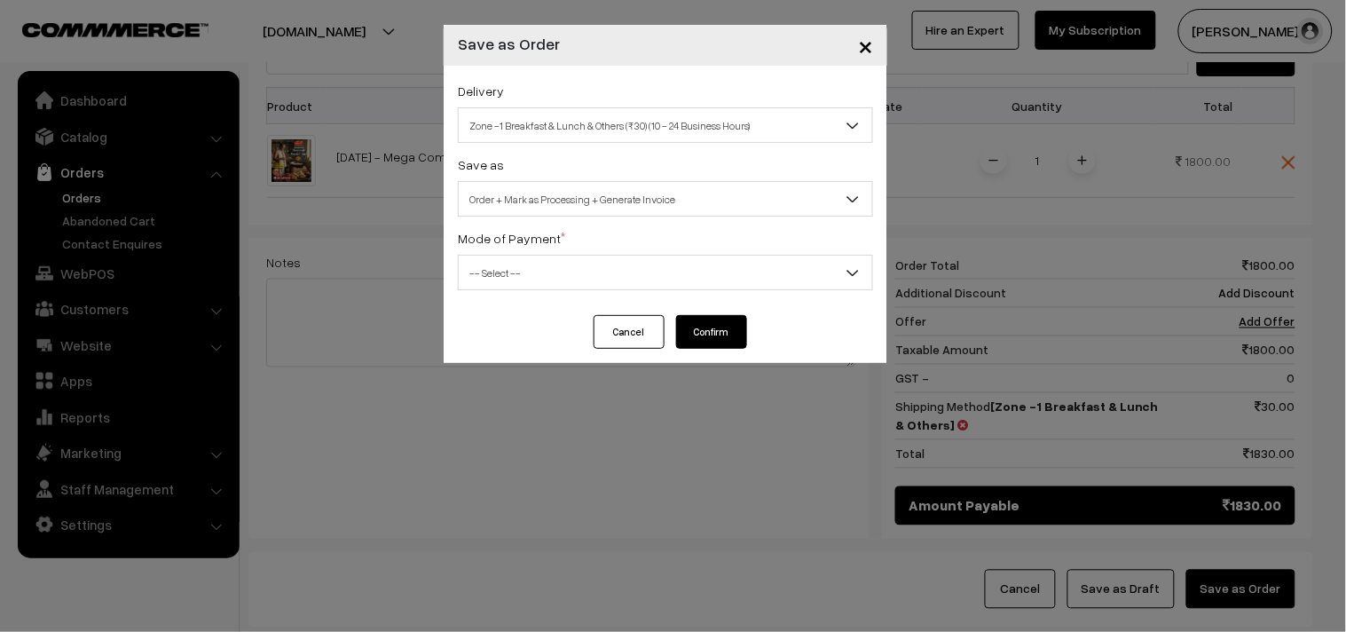
click at [658, 268] on span "-- Select --" at bounding box center [666, 272] width 414 height 31
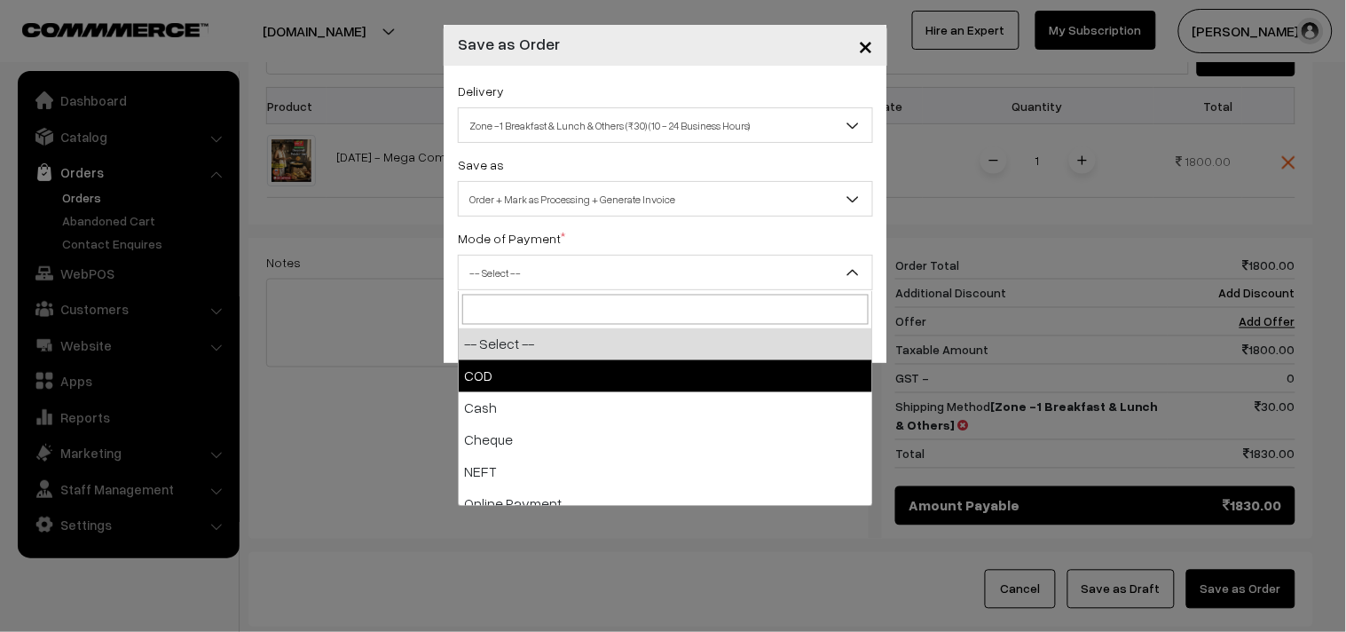
select select "1"
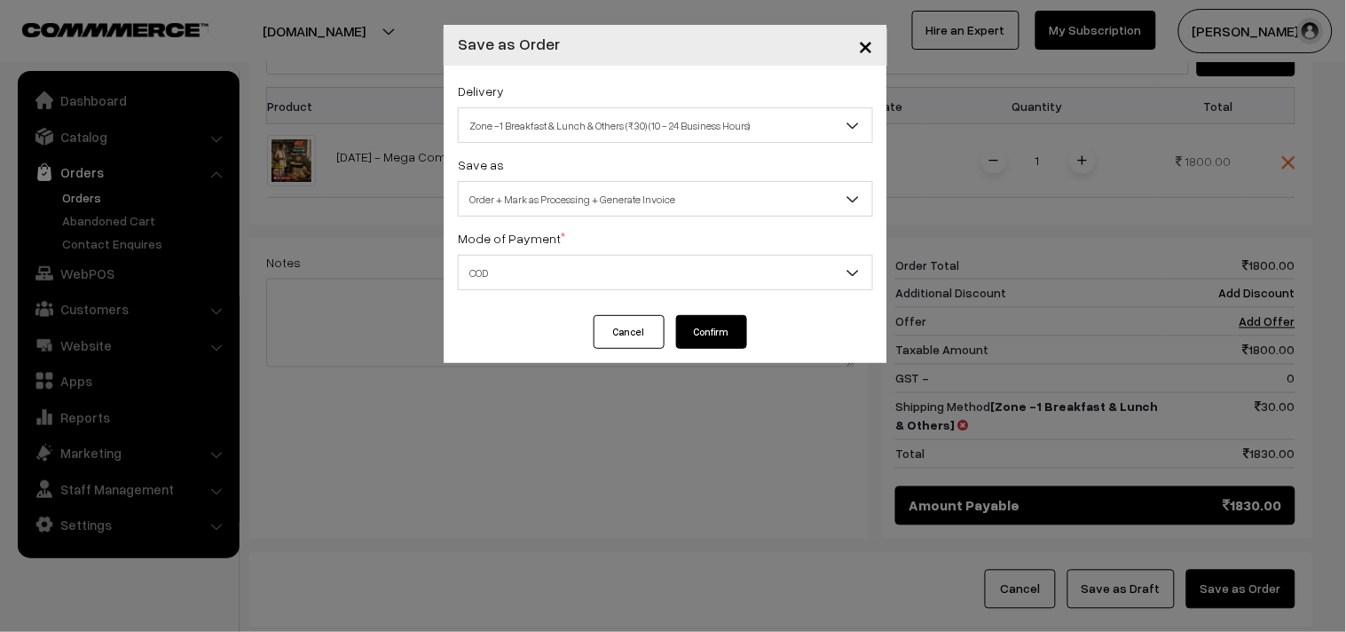
click at [693, 337] on button "Confirm" at bounding box center [711, 332] width 71 height 34
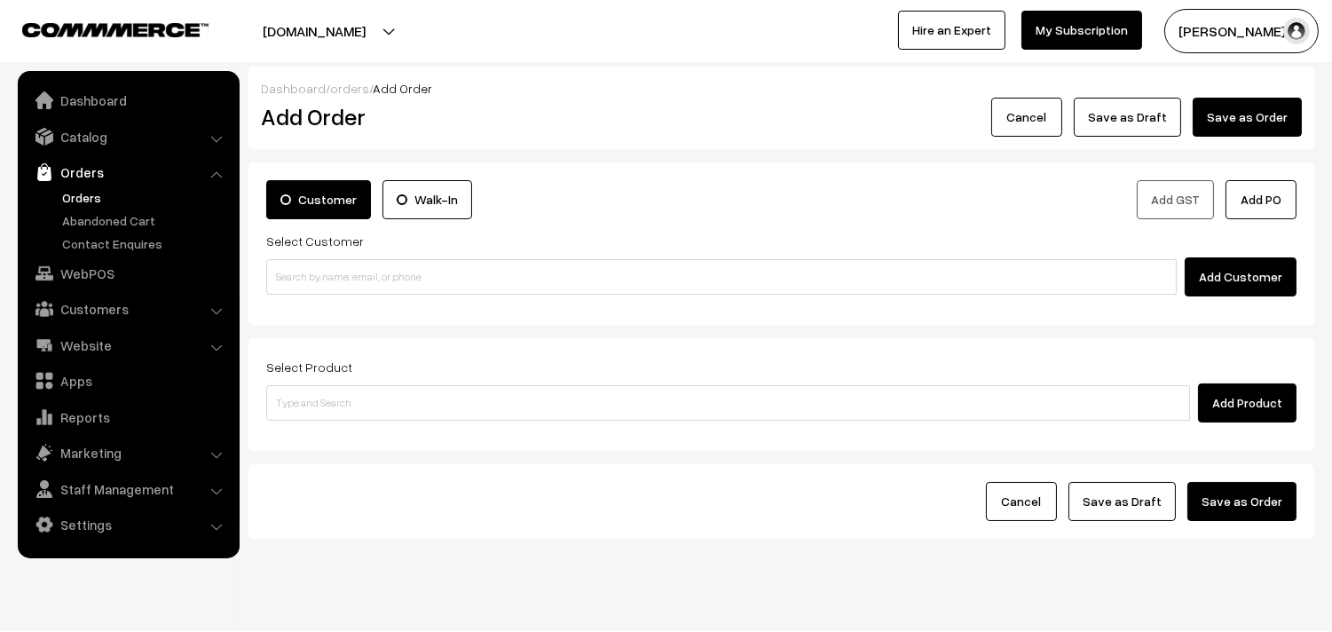
click at [69, 192] on link "Orders" at bounding box center [146, 197] width 176 height 19
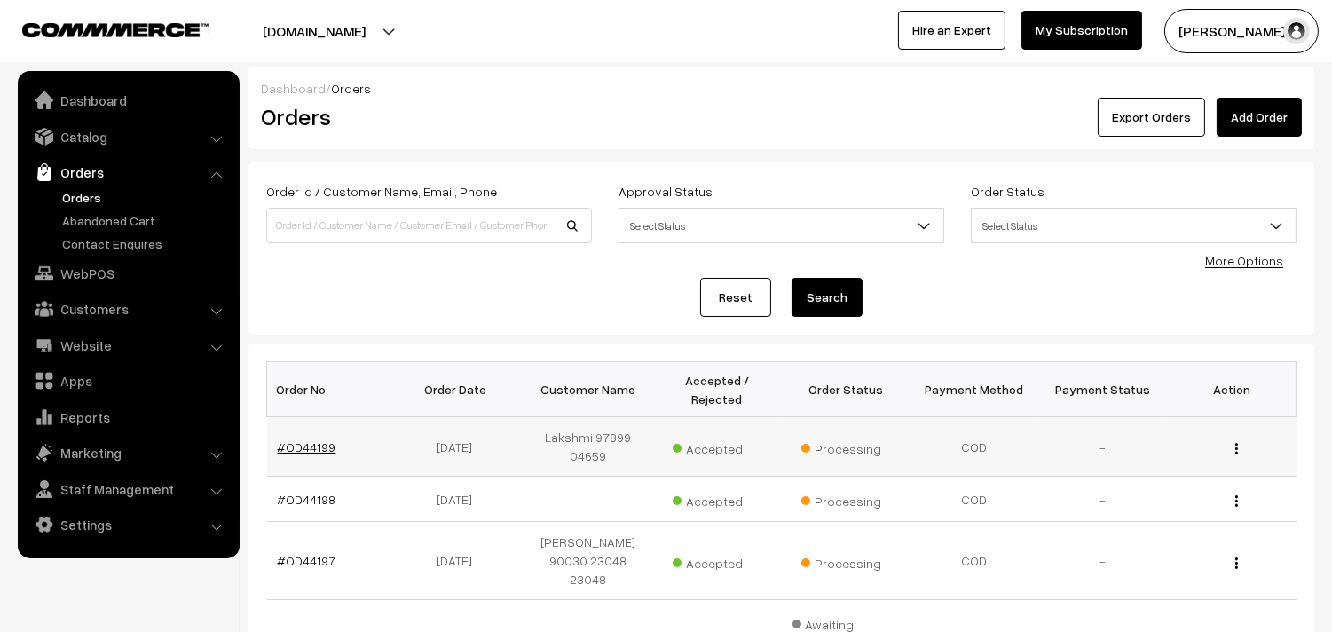
click at [325, 441] on link "#OD44199" at bounding box center [307, 446] width 59 height 15
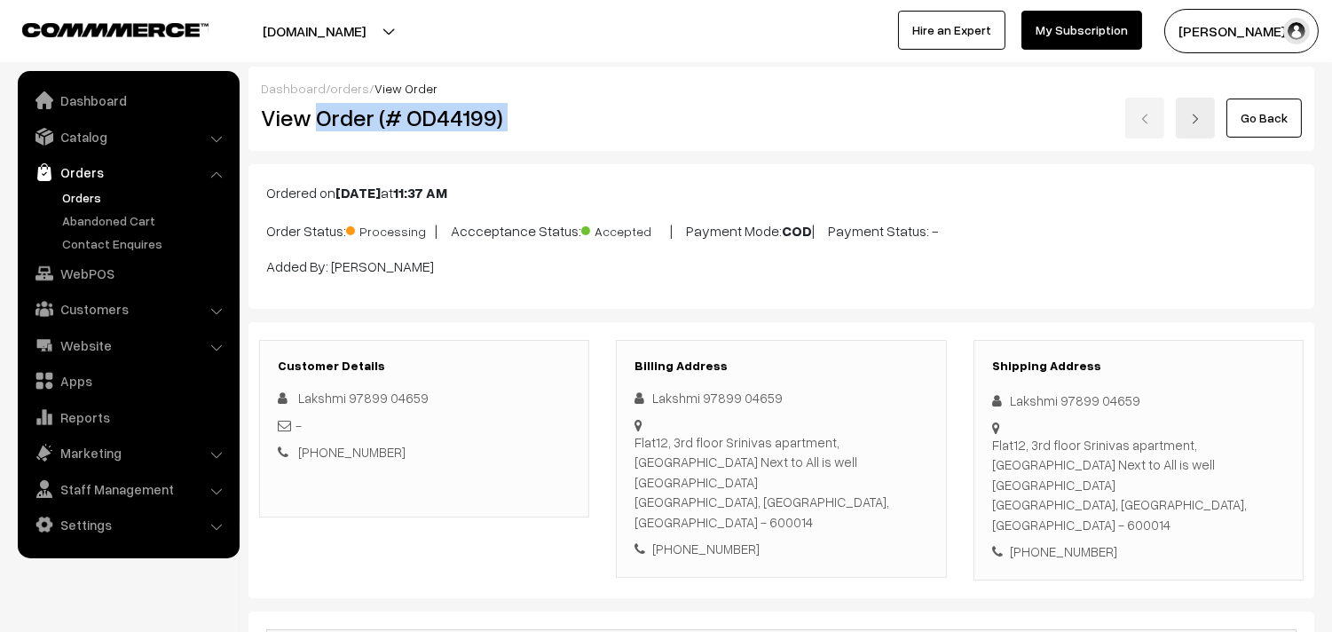
drag, startPoint x: 320, startPoint y: 122, endPoint x: 673, endPoint y: 122, distance: 353.2
click at [673, 122] on div "View Order (# OD44199) Go Back" at bounding box center [782, 118] width 1068 height 41
copy div "Order (# OD44199)"
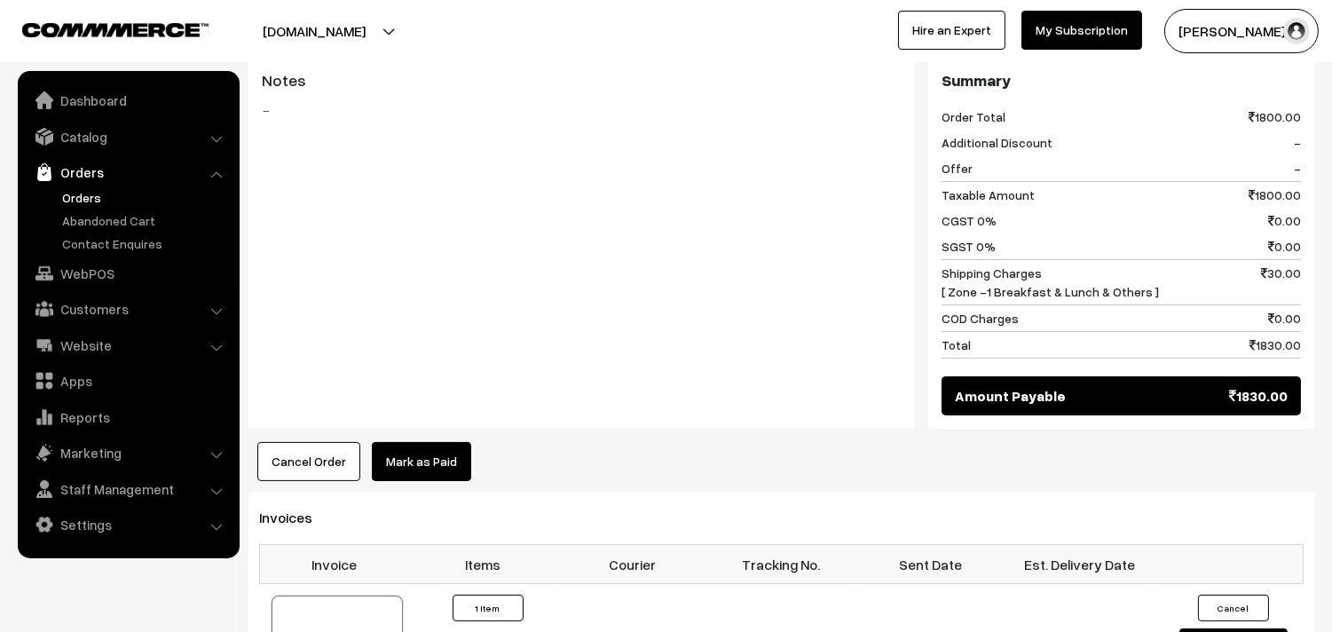
scroll to position [888, 0]
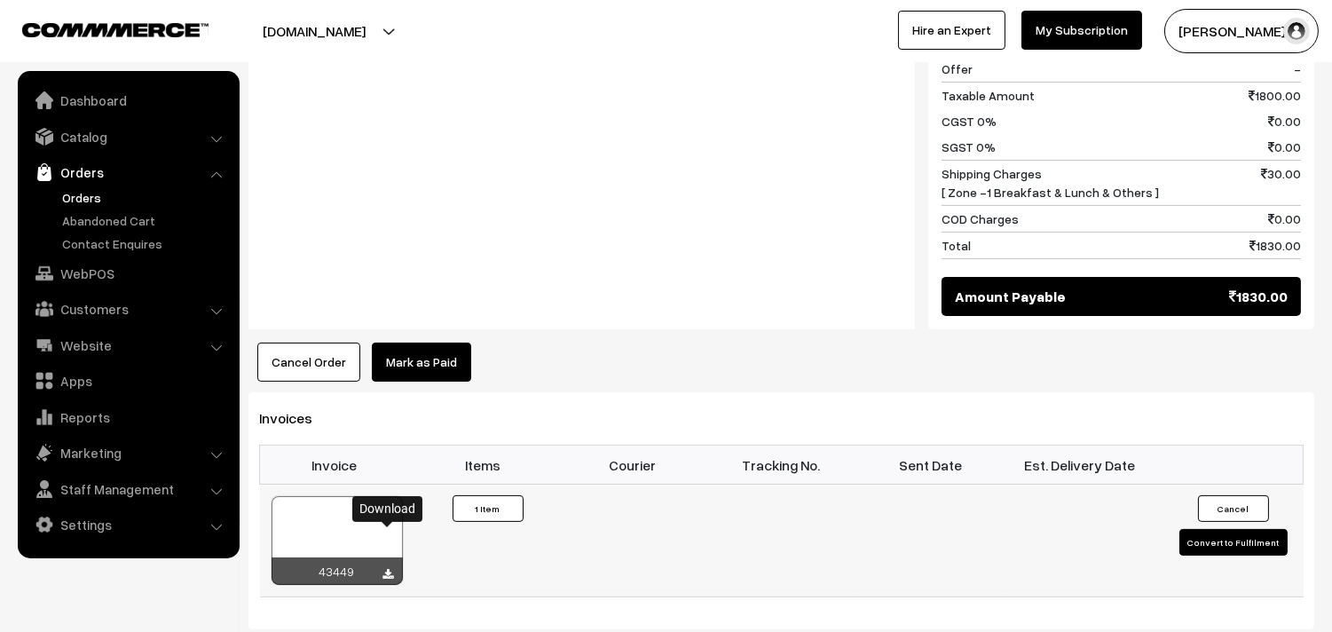
click at [392, 569] on icon at bounding box center [388, 575] width 11 height 12
click at [105, 272] on link "WebPOS" at bounding box center [127, 273] width 211 height 32
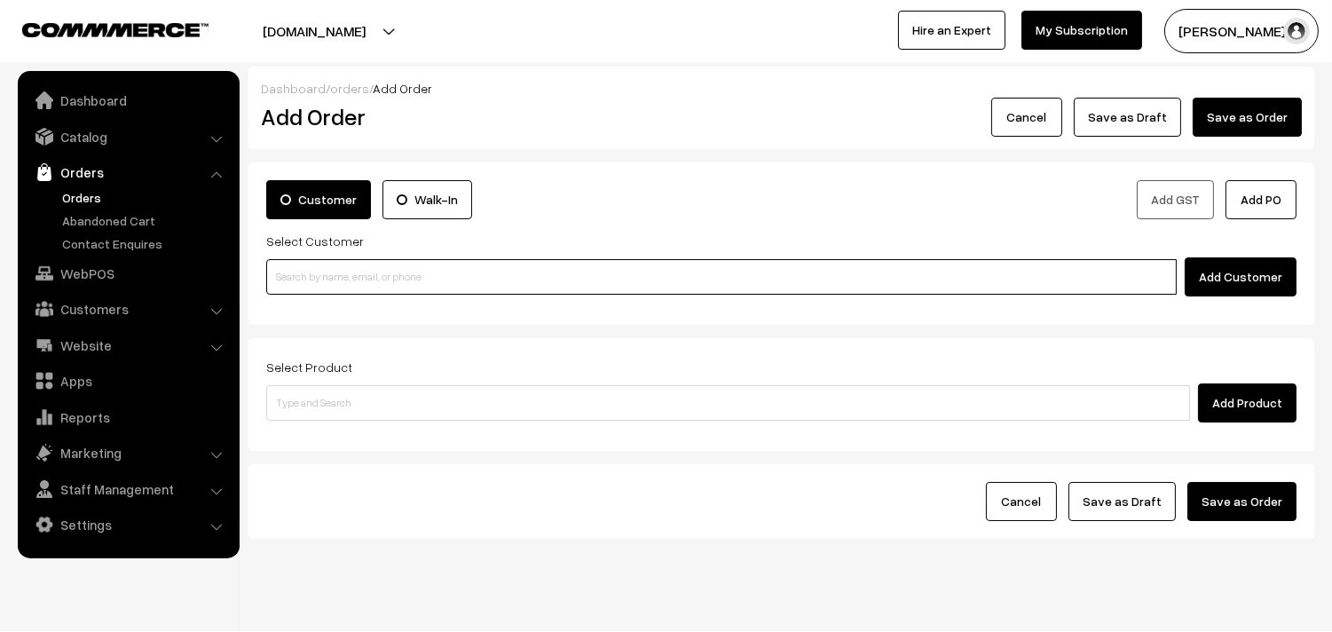
click at [512, 277] on input at bounding box center [721, 277] width 911 height 36
paste input "[PHONE_NUMBER]"
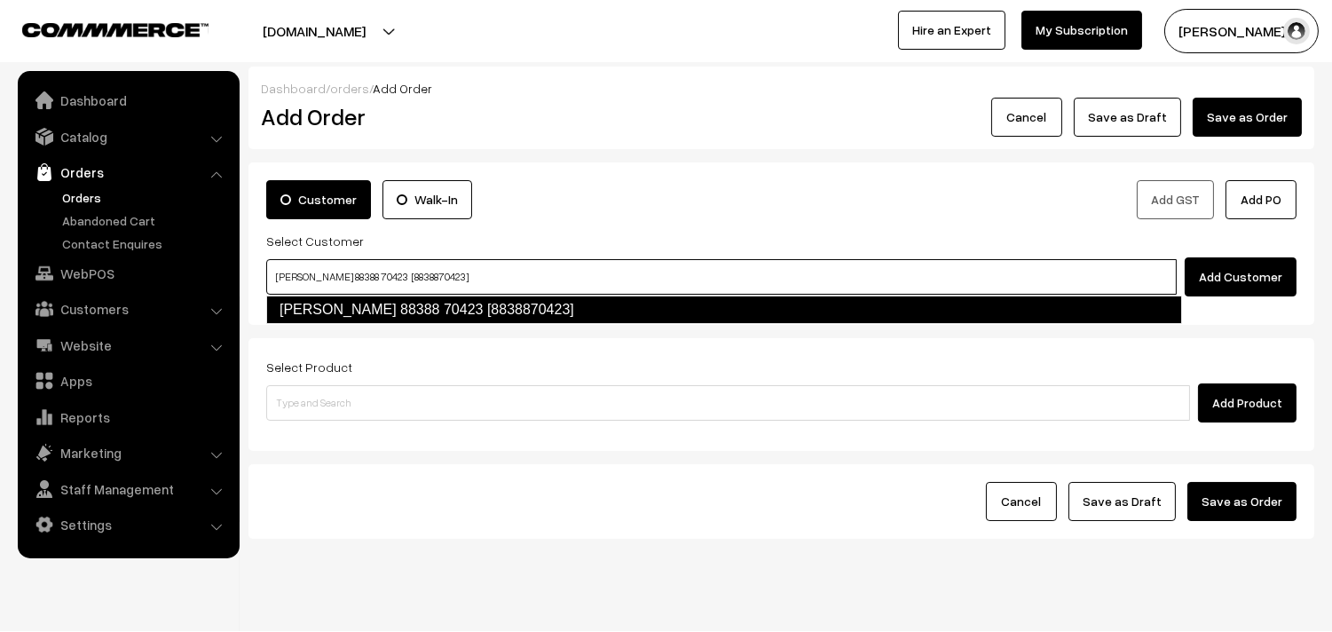
type input "[PERSON_NAME] 88388 70423 [8838870423]"
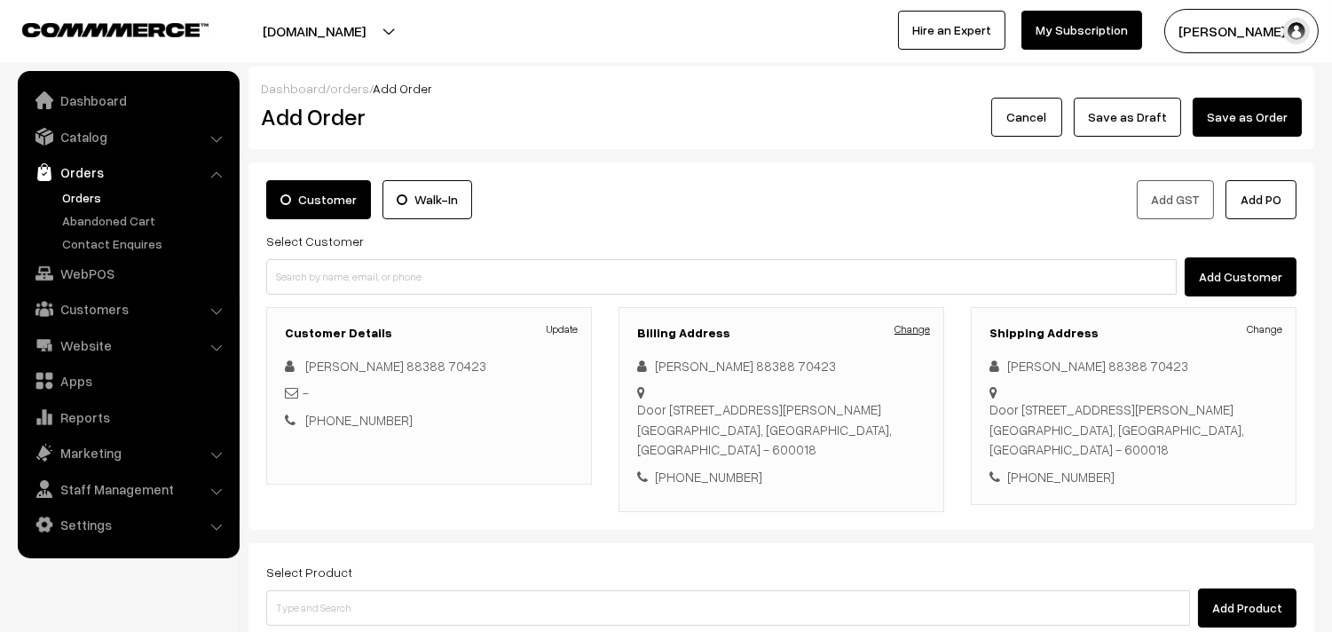
click at [910, 326] on link "Change" at bounding box center [913, 329] width 36 height 16
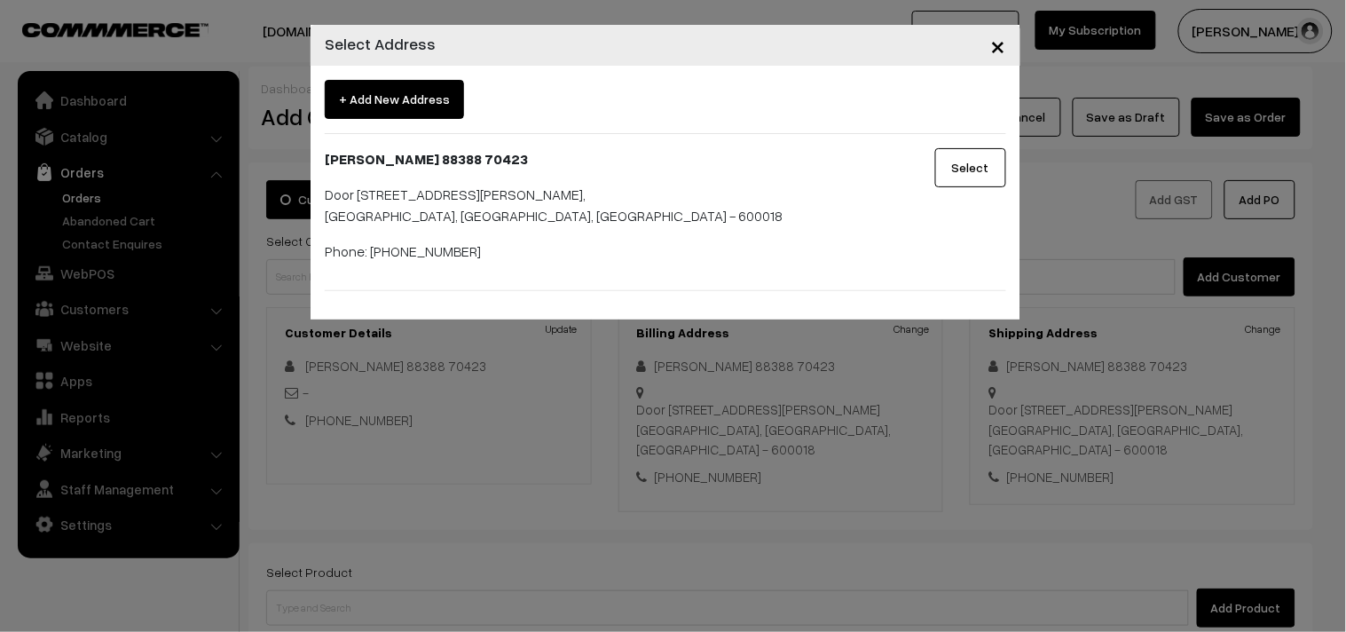
click at [991, 46] on span "×" at bounding box center [998, 44] width 15 height 33
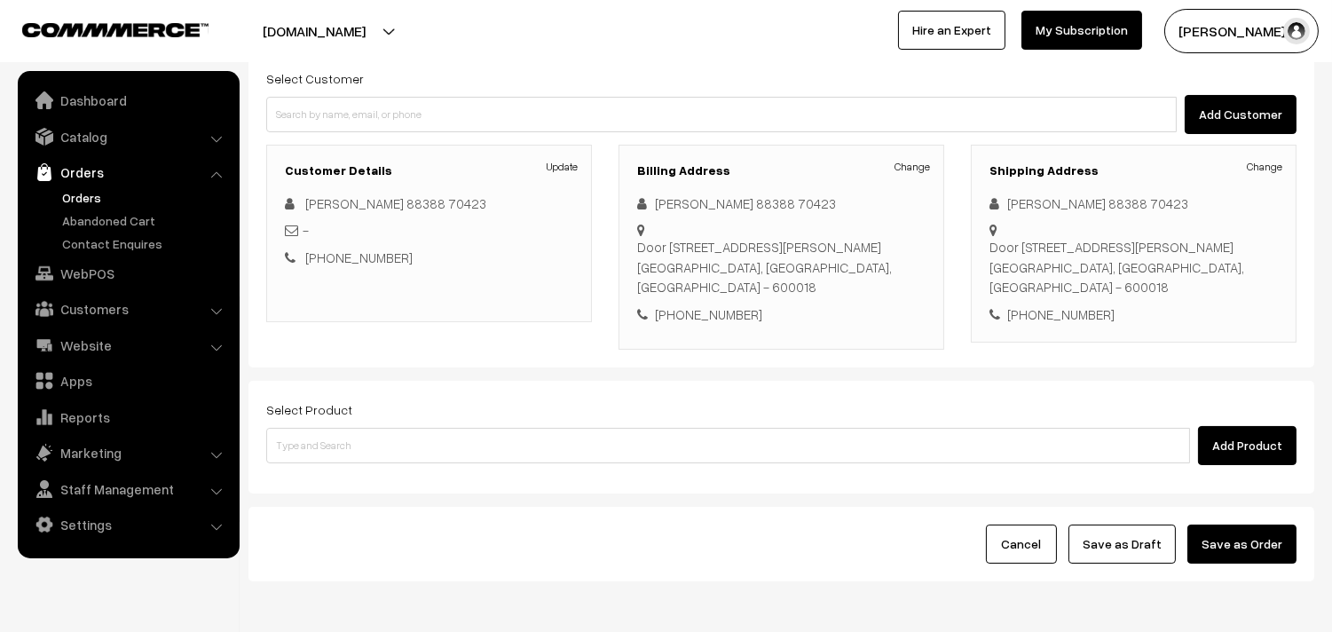
scroll to position [197, 0]
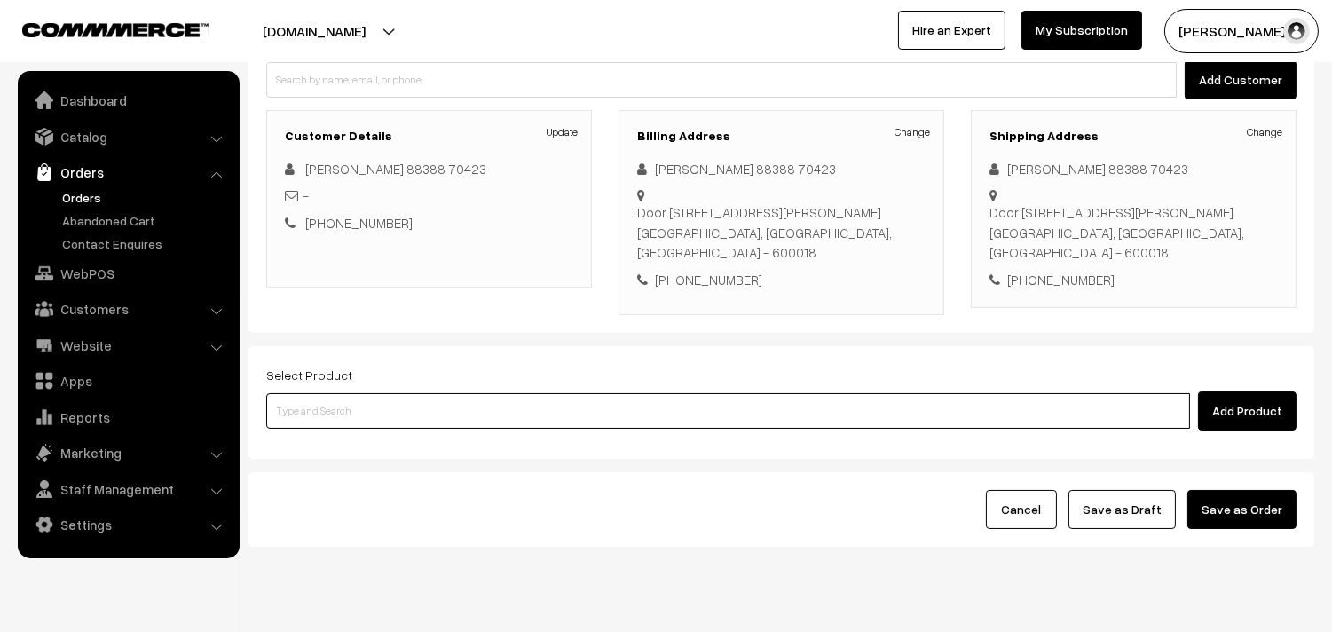
click at [642, 414] on input at bounding box center [728, 411] width 924 height 36
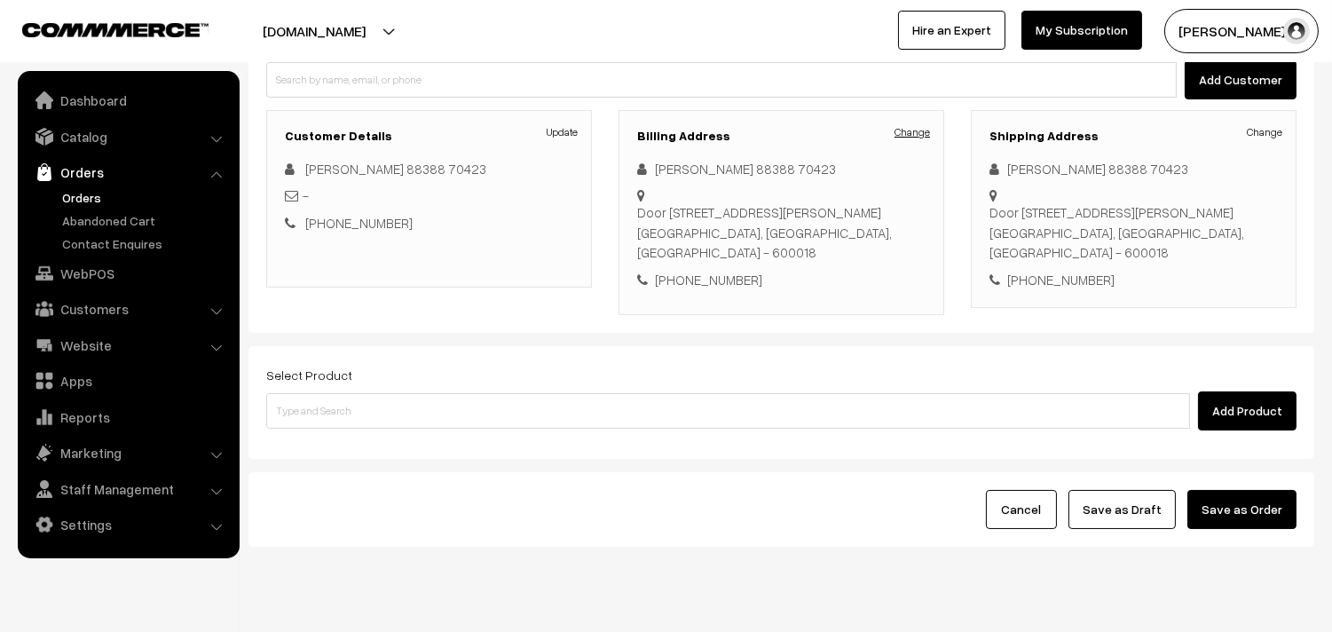
click at [905, 130] on link "Change" at bounding box center [913, 132] width 36 height 16
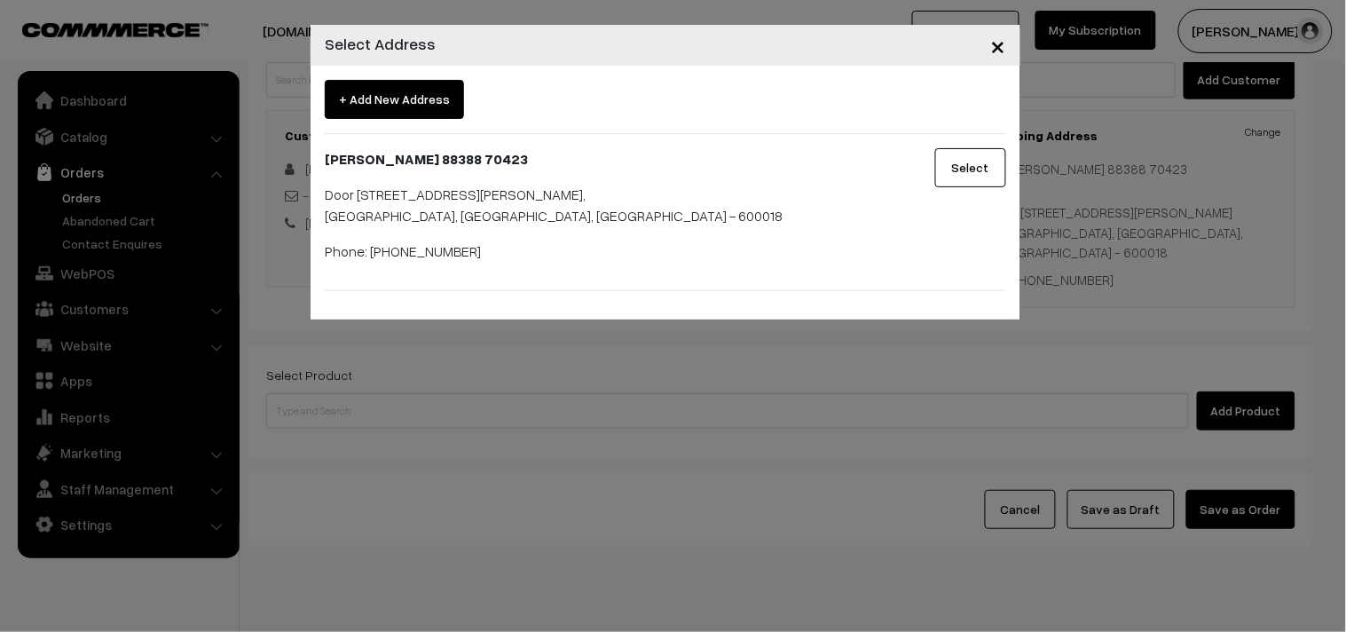
click at [1003, 43] on span "×" at bounding box center [998, 44] width 15 height 33
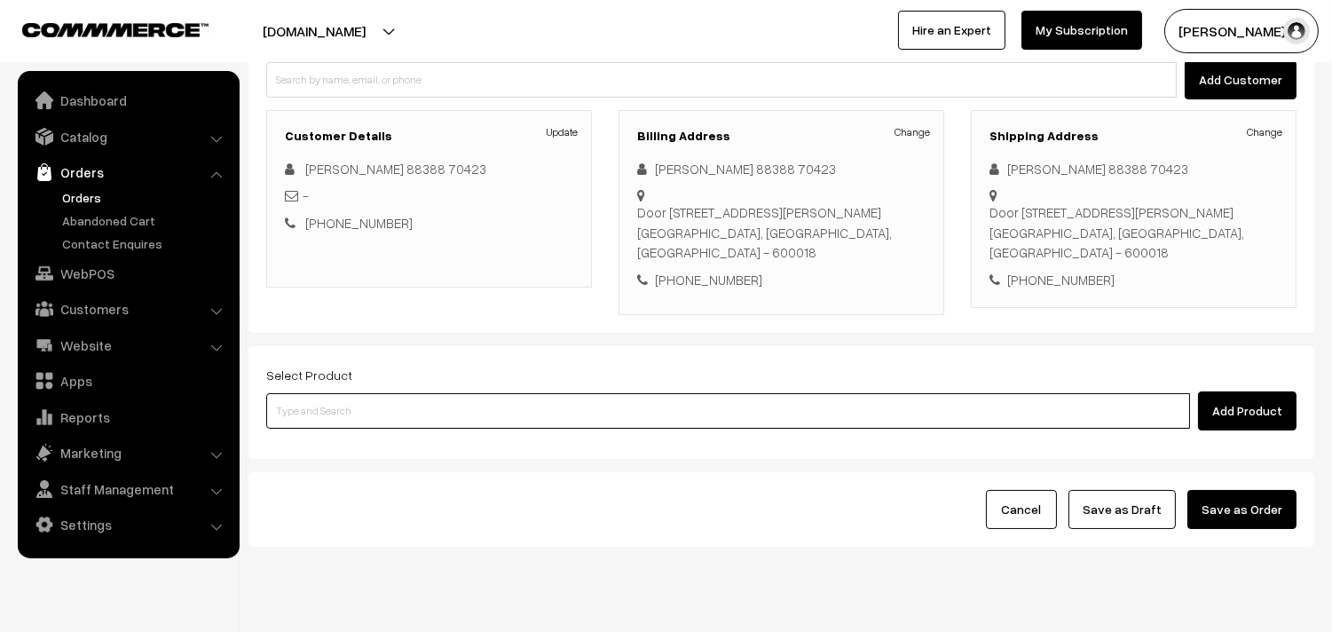
click at [725, 401] on input at bounding box center [728, 411] width 924 height 36
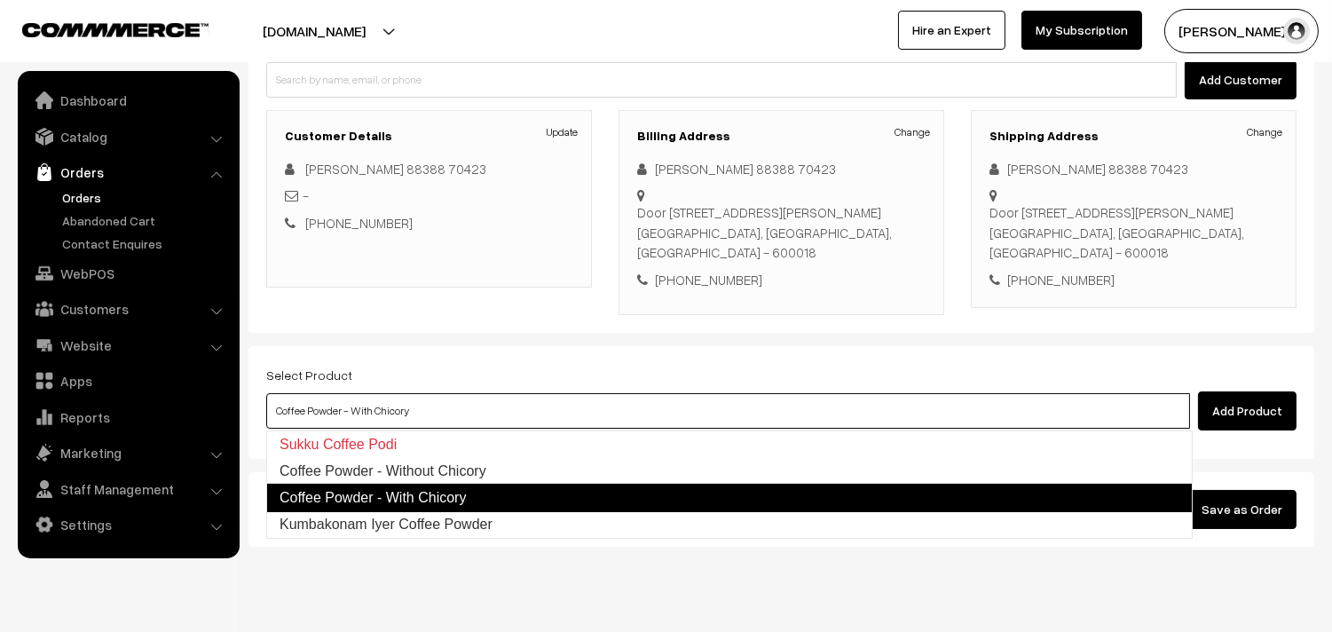
type input "Kumbakonam Iyer Coffee Powder"
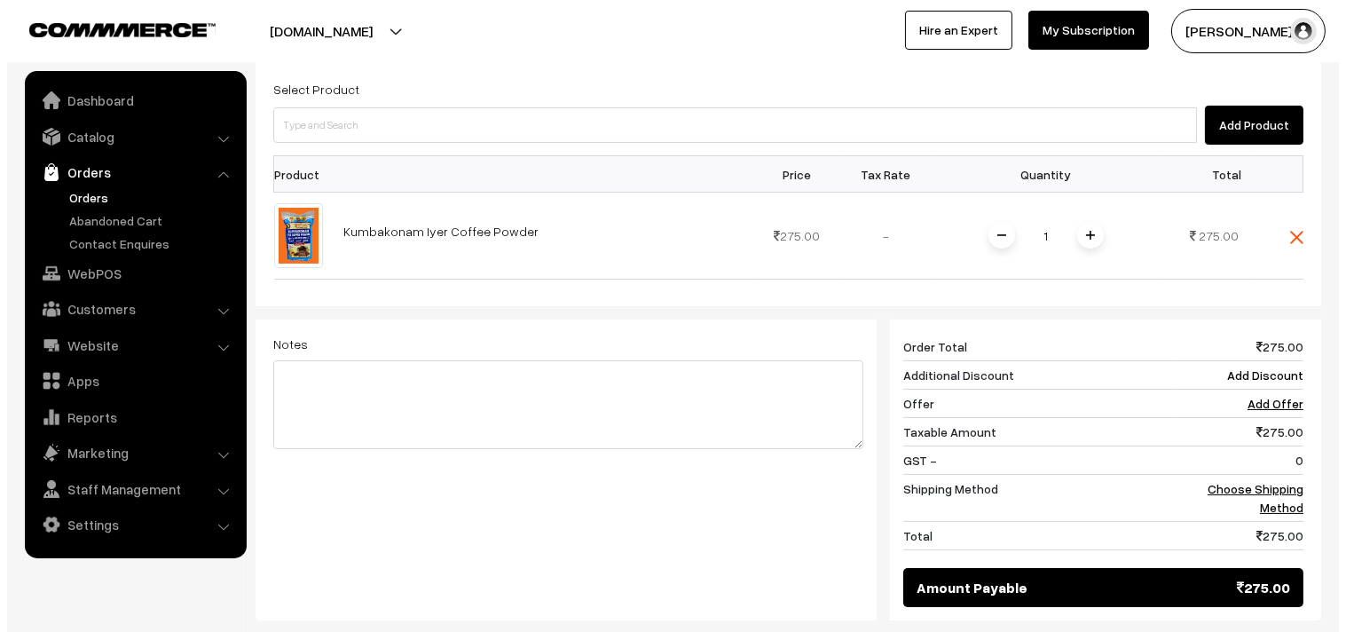
scroll to position [591, 0]
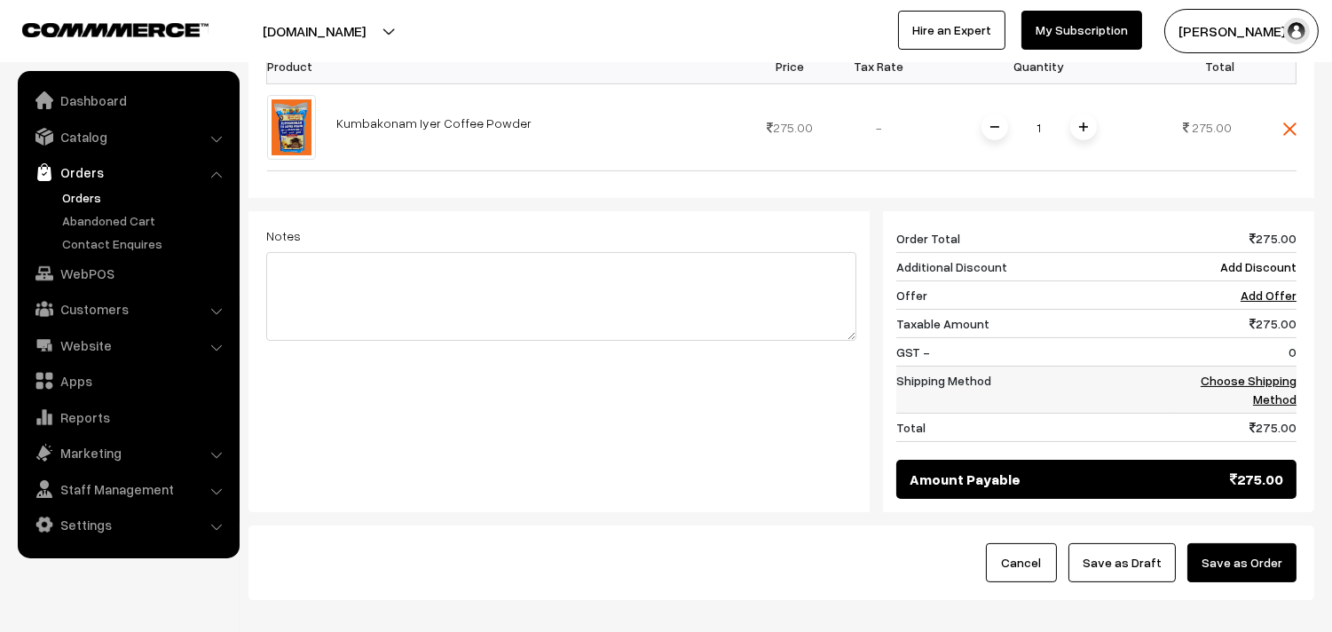
click at [1282, 383] on link "Choose Shipping Method" at bounding box center [1249, 390] width 96 height 34
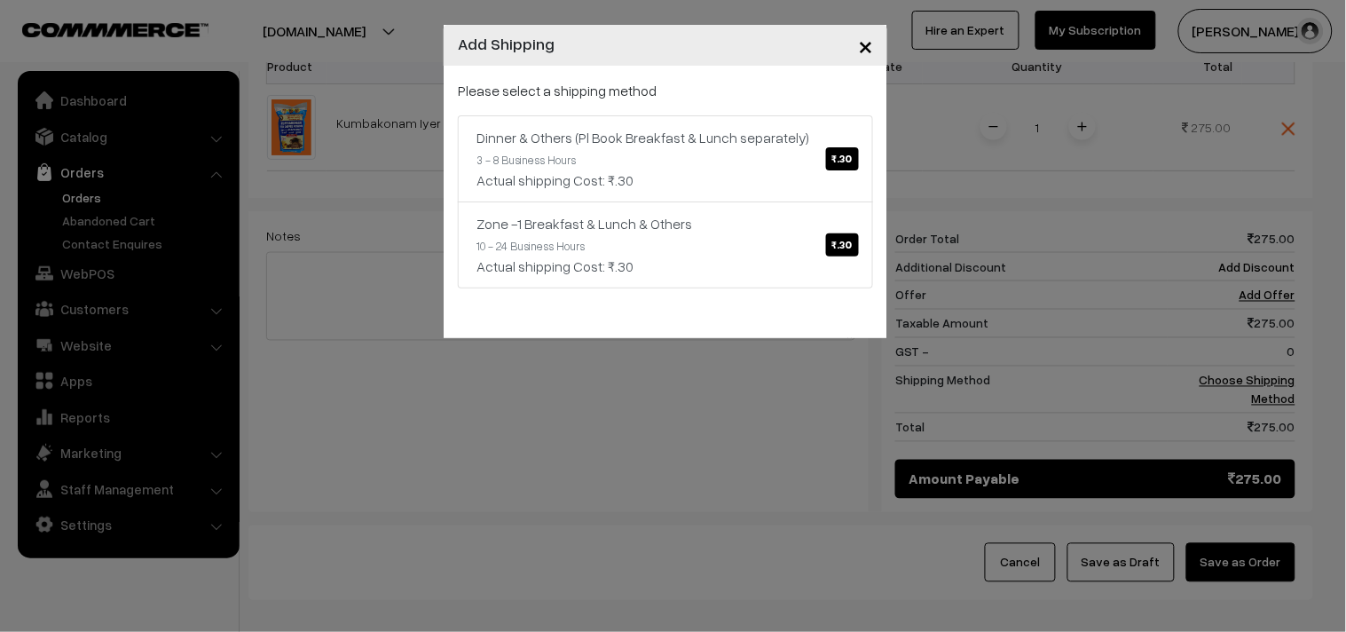
click at [734, 399] on div "× Add Shipping Please select a shipping method Dinner & Others (Pl Book Breakfa…" at bounding box center [673, 316] width 1346 height 632
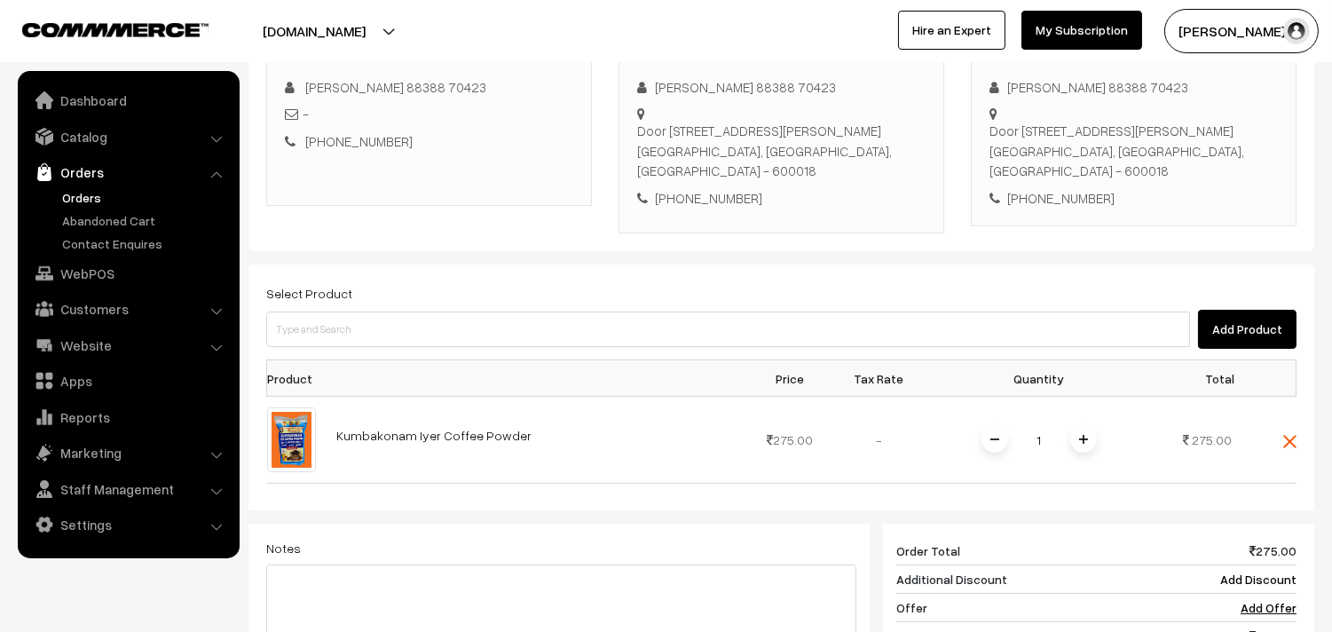
scroll to position [493, 0]
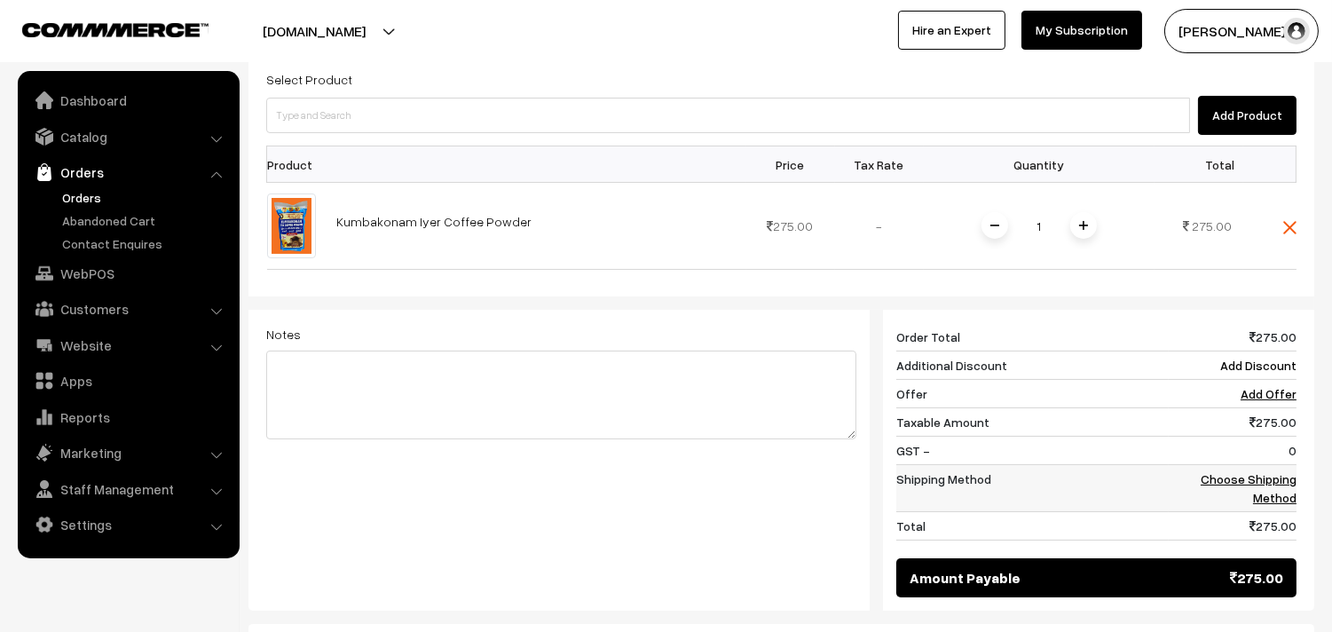
click at [1275, 481] on link "Choose Shipping Method" at bounding box center [1249, 488] width 96 height 34
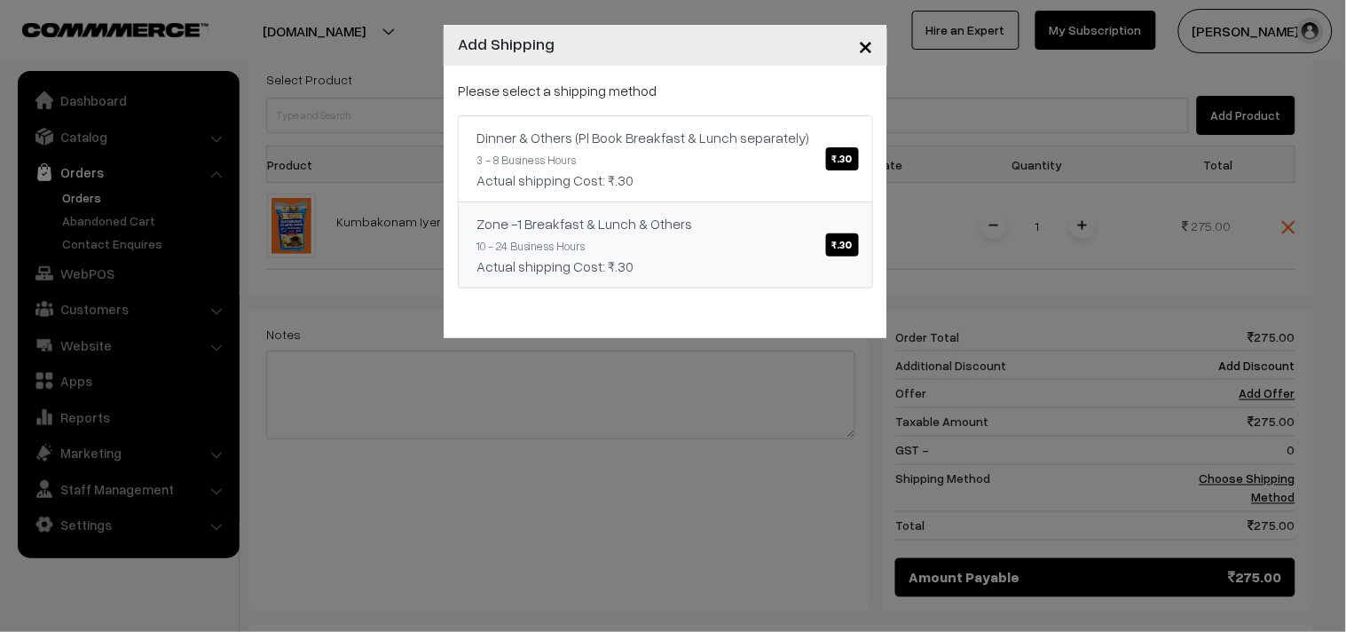
click at [853, 241] on span "₹.30" at bounding box center [842, 244] width 33 height 23
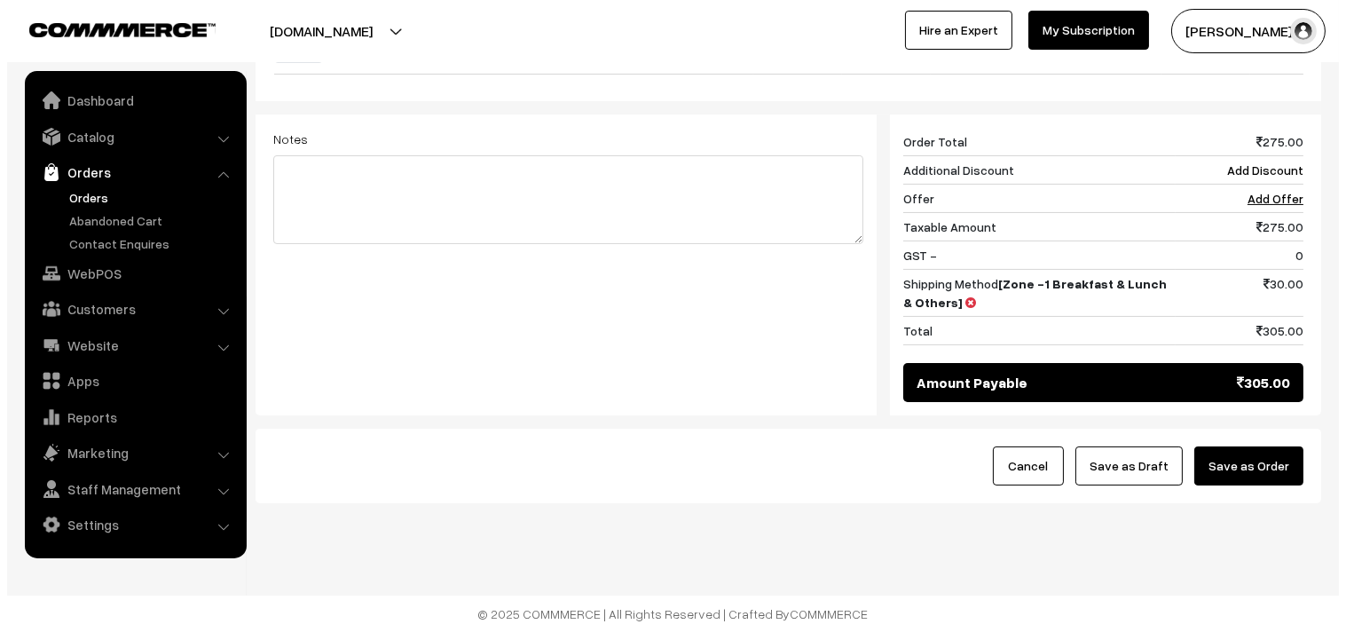
scroll to position [690, 0]
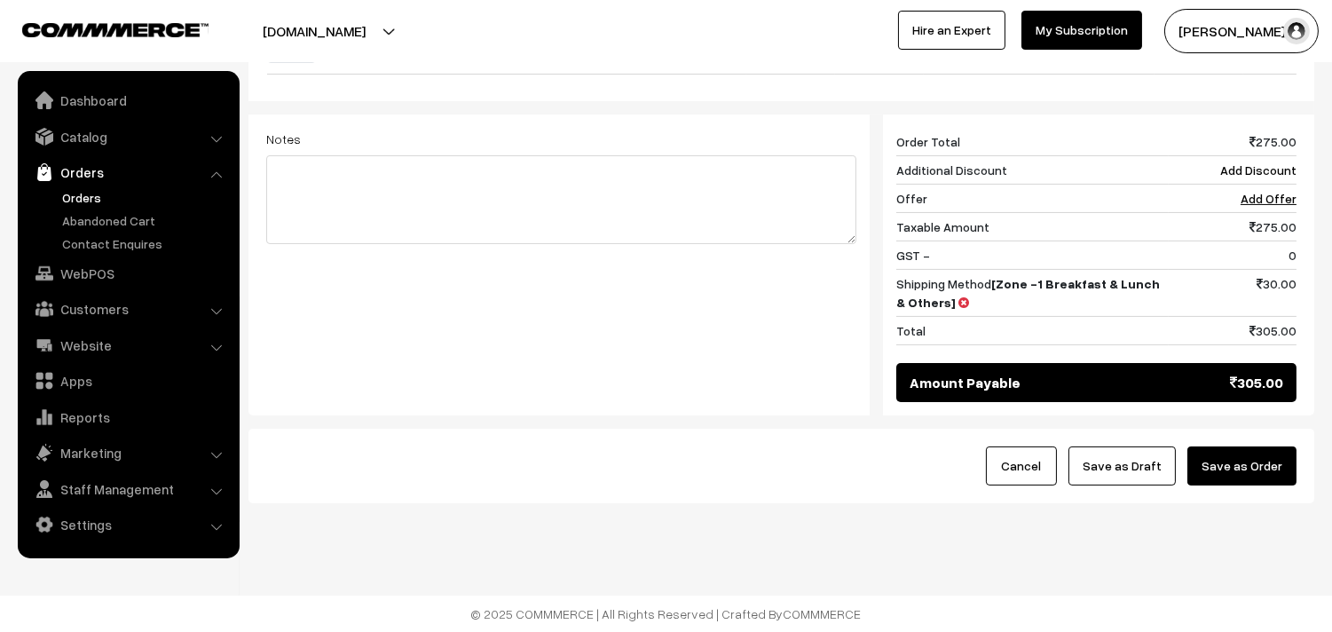
click at [1240, 465] on button "Save as Order" at bounding box center [1242, 465] width 109 height 39
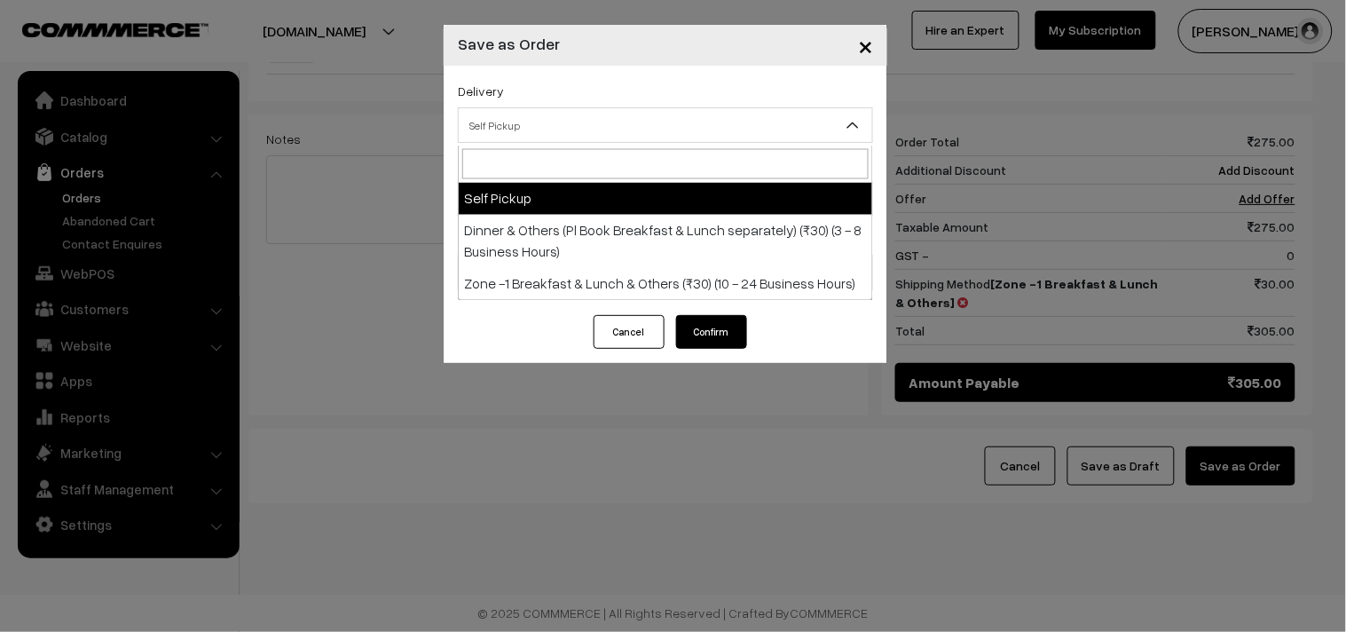
click at [546, 124] on span "Self Pickup" at bounding box center [666, 125] width 414 height 31
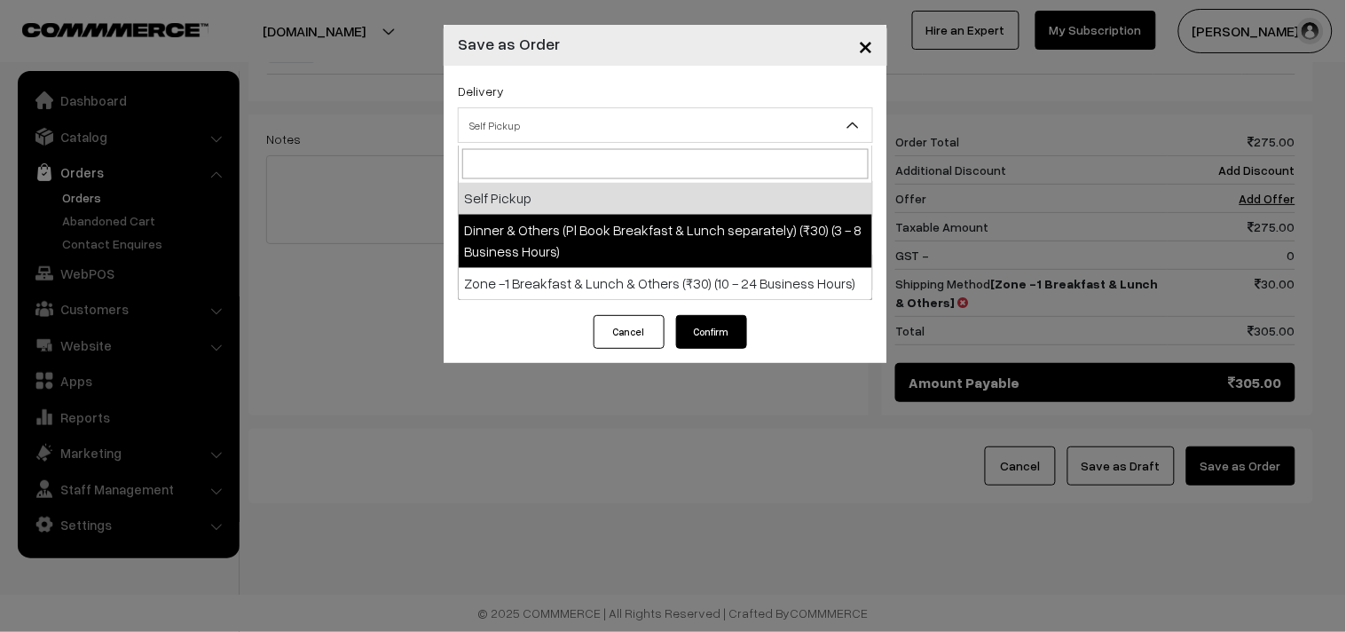
select select "DOP1"
select select "3"
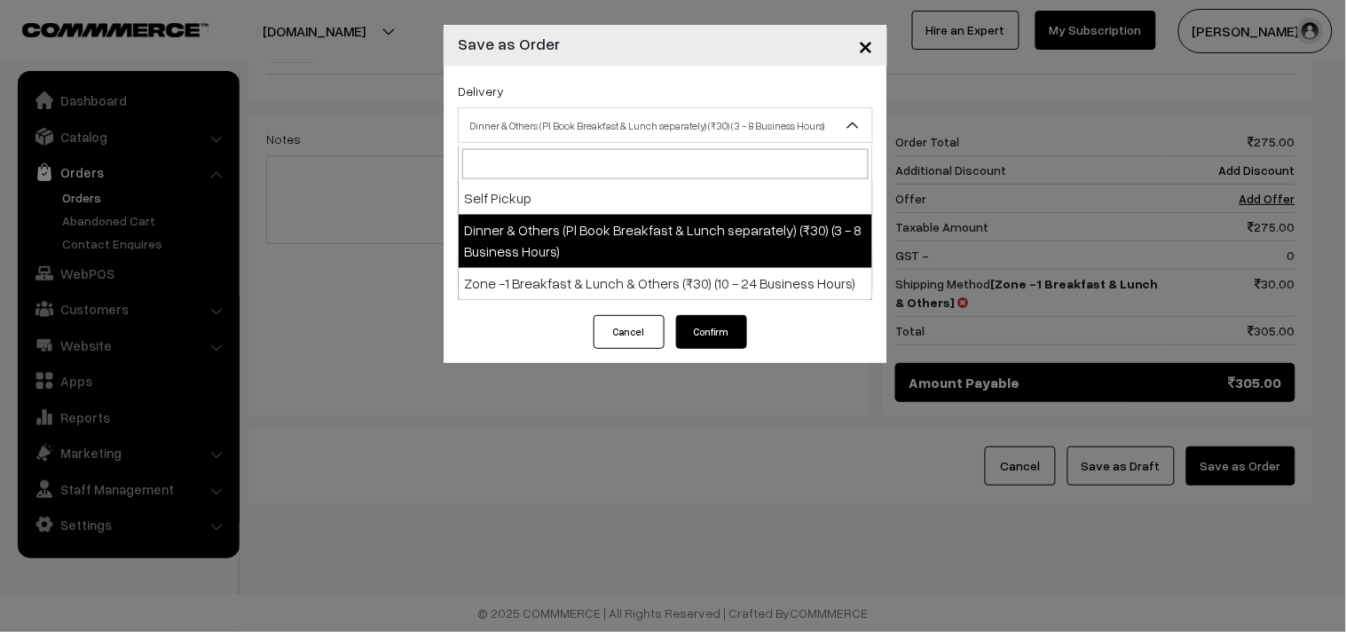
click at [556, 112] on span "Dinner & Others (Pl Book Breakfast & Lunch separately) (₹30) (3 - 8 Business Ho…" at bounding box center [666, 125] width 414 height 31
click at [559, 126] on span "Dinner & Others (Pl Book Breakfast & Lunch separately) (₹30) (3 - 8 Business Ho…" at bounding box center [666, 125] width 414 height 31
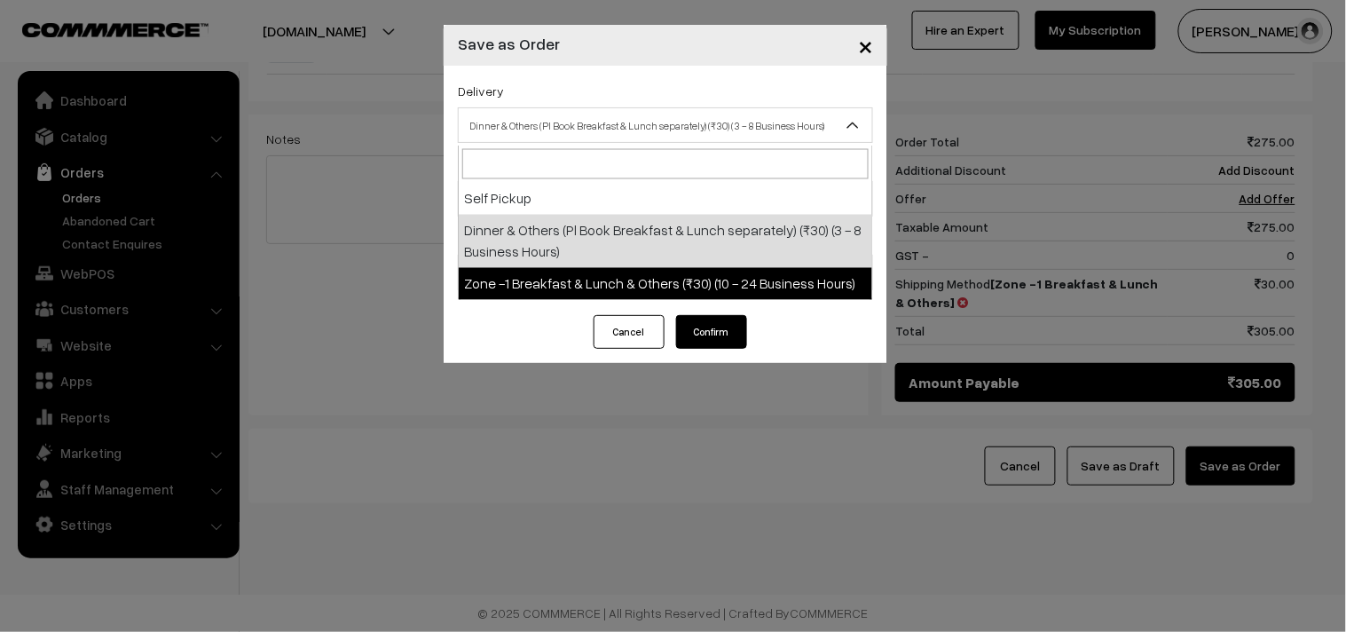
select select "ZON1"
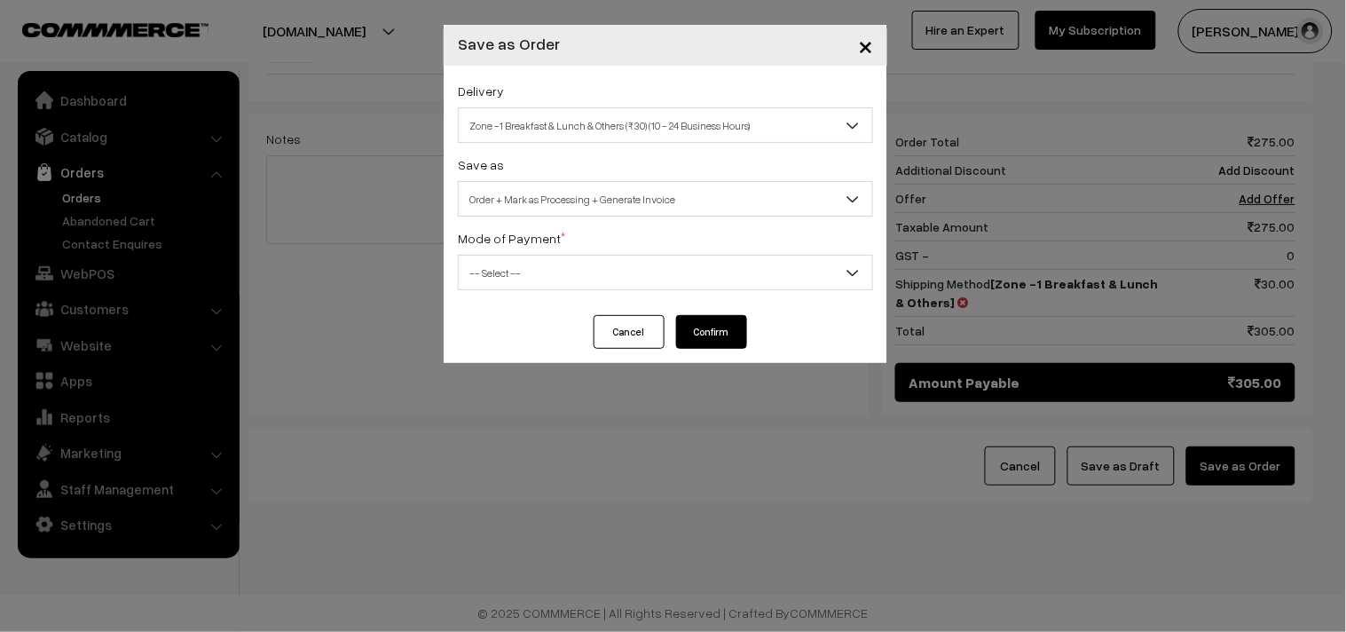
click at [579, 270] on span "-- Select --" at bounding box center [666, 272] width 414 height 31
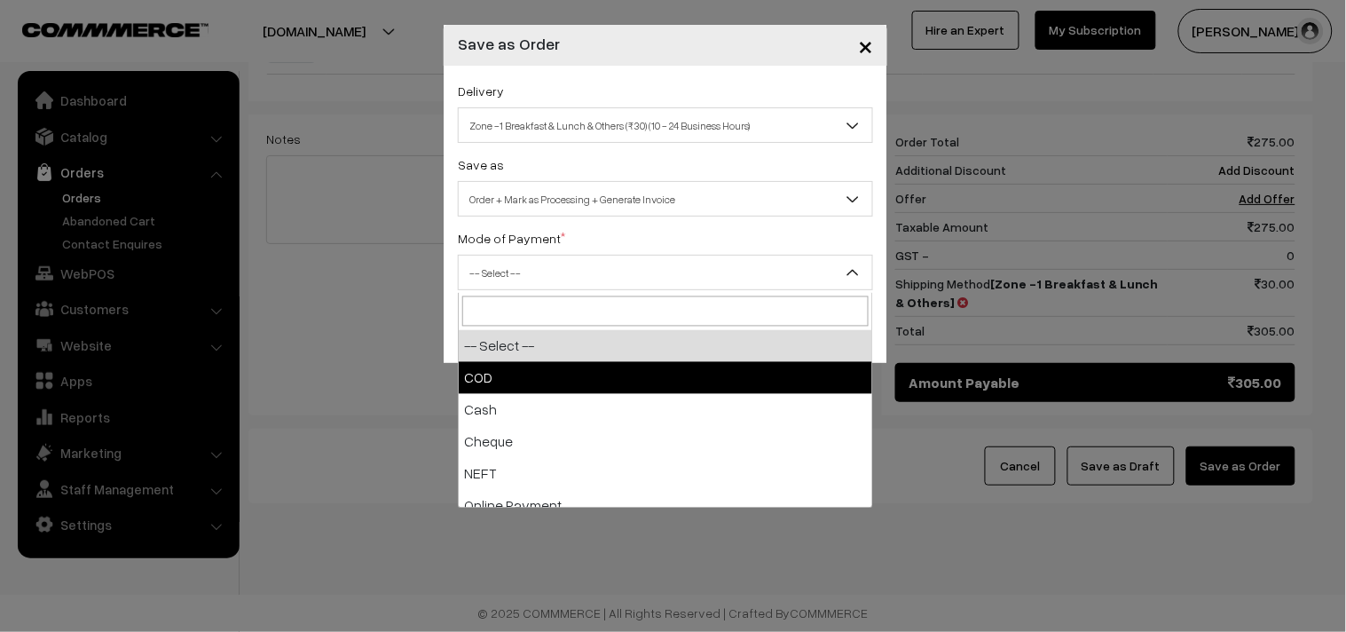
select select "1"
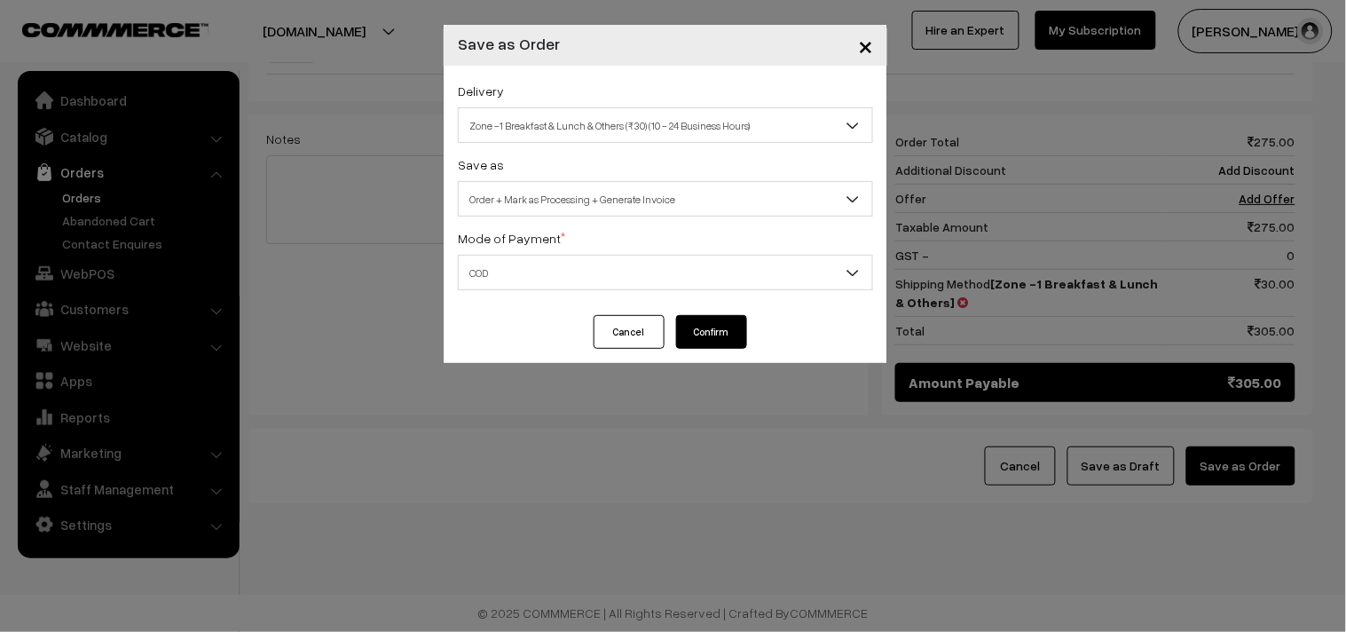
click at [706, 330] on button "Confirm" at bounding box center [711, 332] width 71 height 34
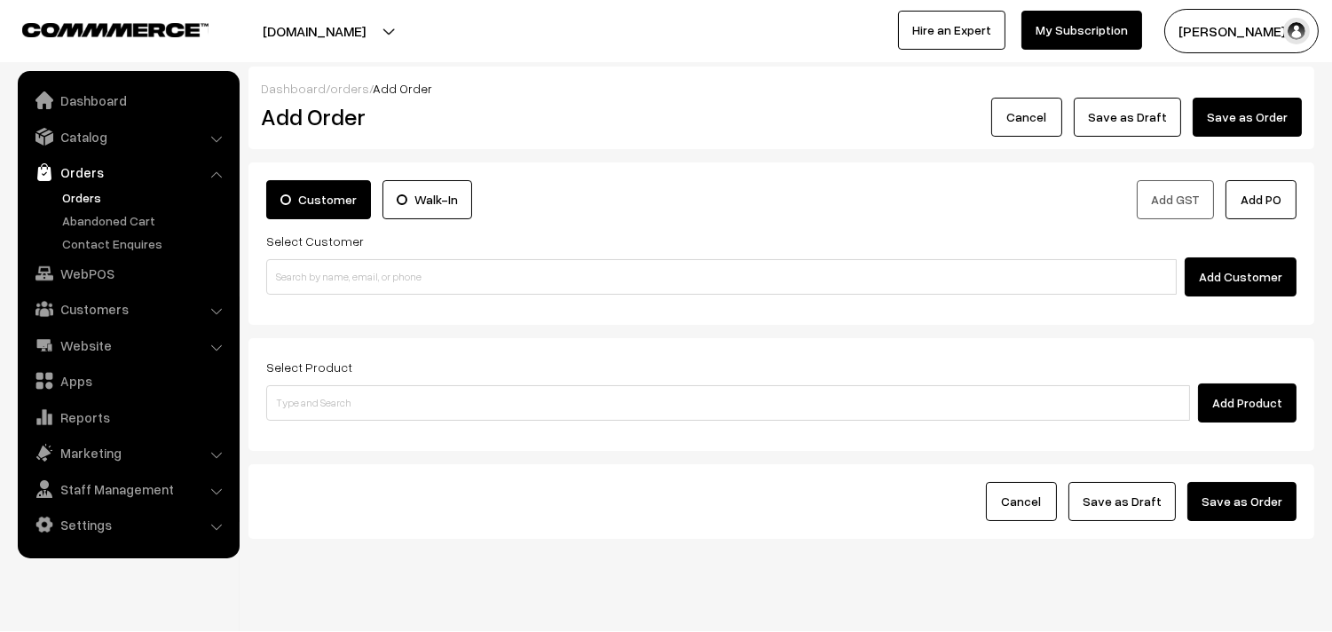
click at [75, 197] on link "Orders" at bounding box center [146, 197] width 176 height 19
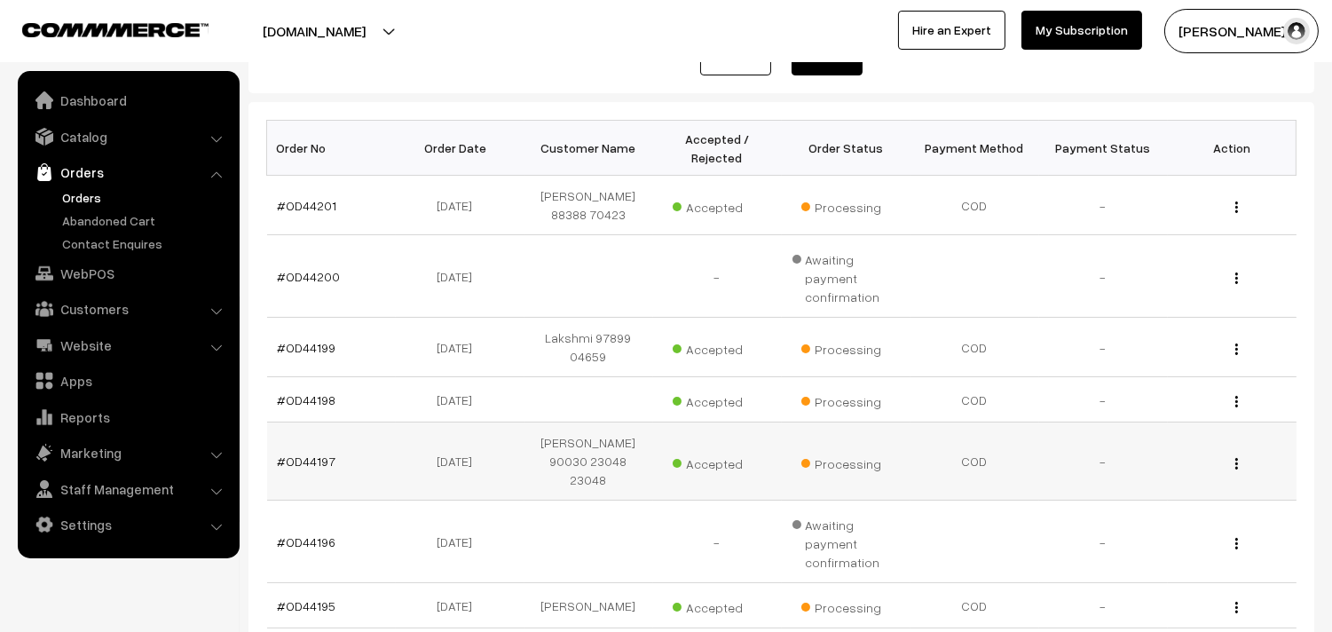
scroll to position [197, 0]
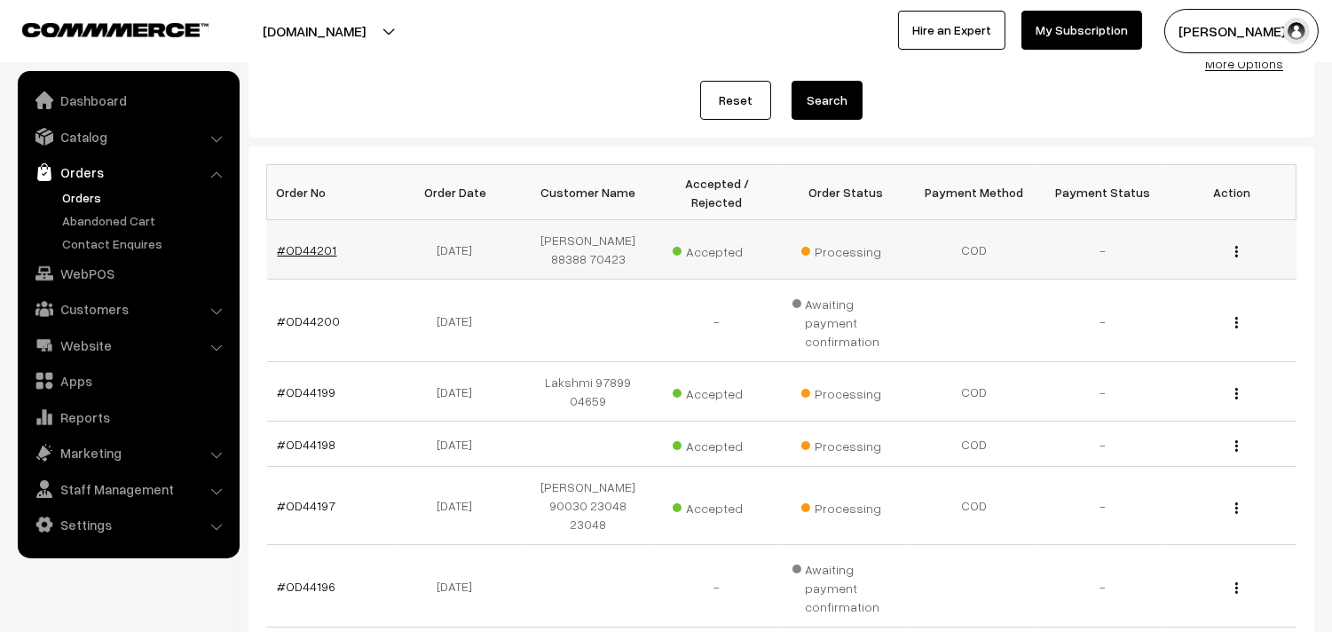
click at [312, 249] on link "#OD44201" at bounding box center [307, 249] width 59 height 15
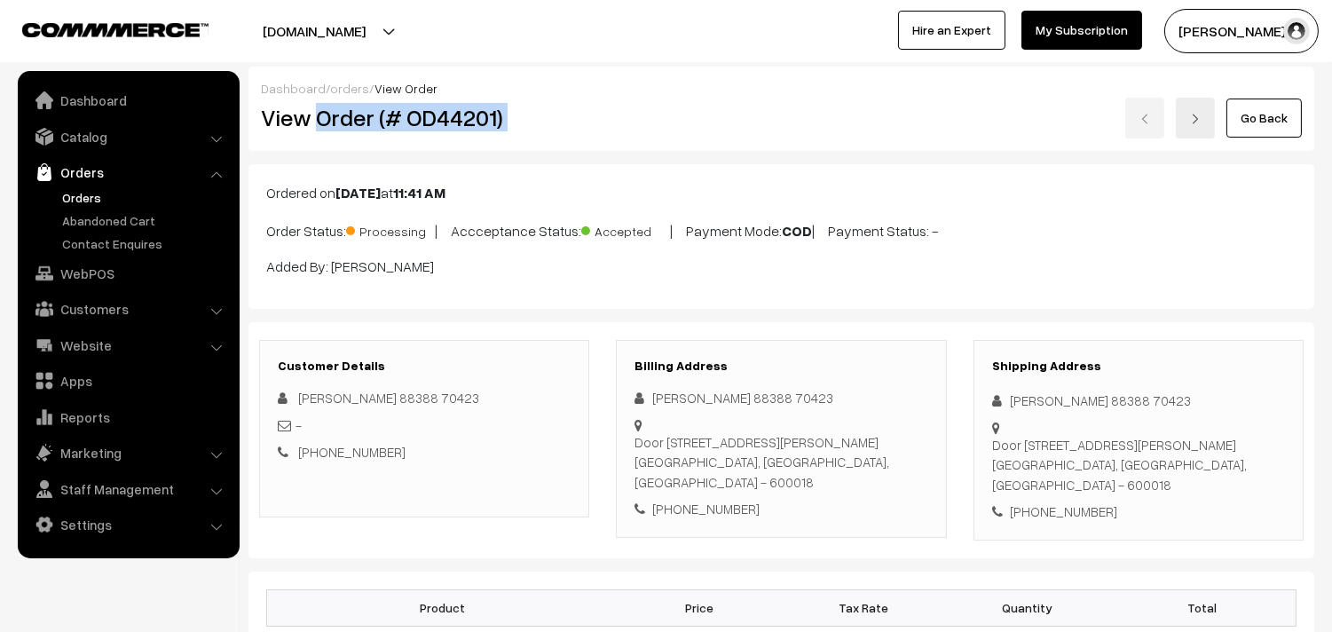
drag, startPoint x: 315, startPoint y: 119, endPoint x: 611, endPoint y: 119, distance: 295.6
click at [611, 119] on div "View Order (# OD44201) Go Back" at bounding box center [782, 118] width 1068 height 41
copy div "Order (# OD44201)"
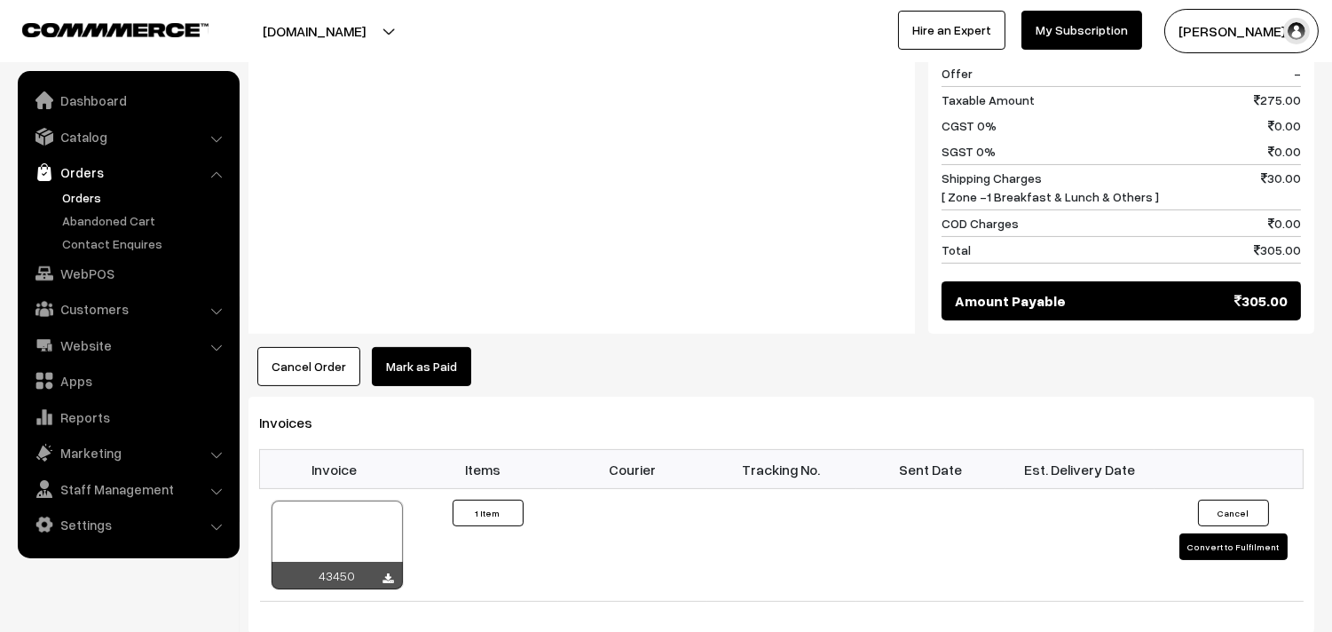
scroll to position [986, 0]
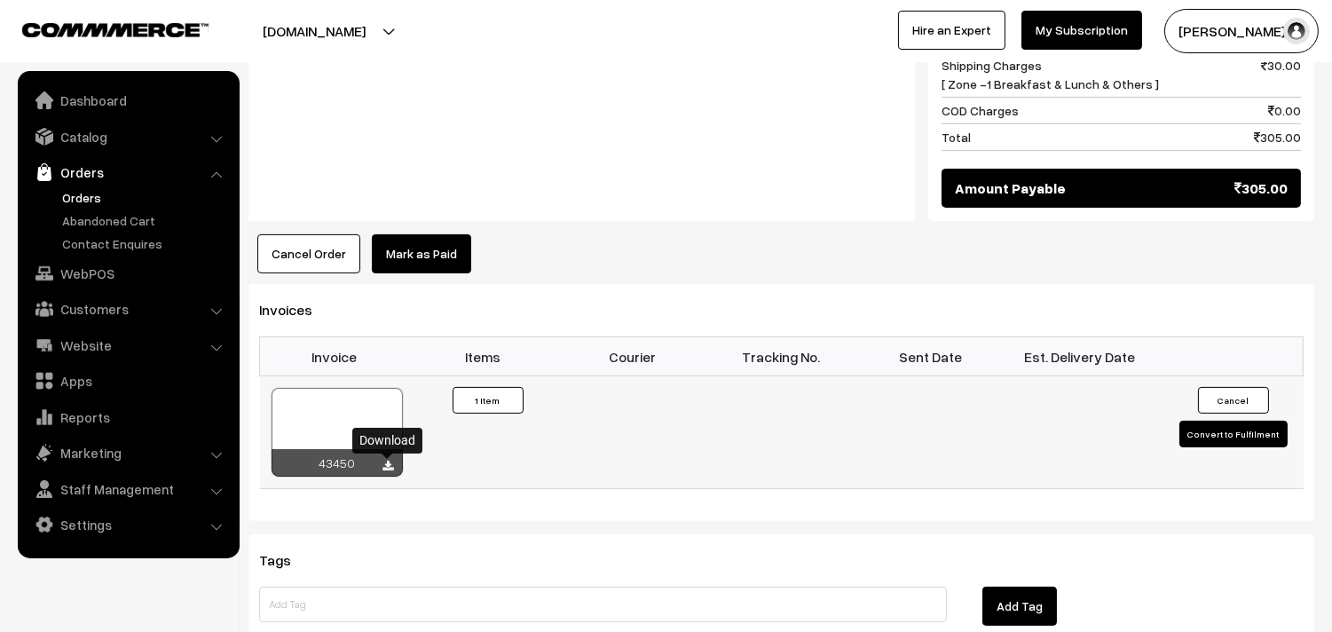
click at [389, 464] on icon at bounding box center [388, 467] width 11 height 12
click at [103, 268] on link "WebPOS" at bounding box center [127, 273] width 211 height 32
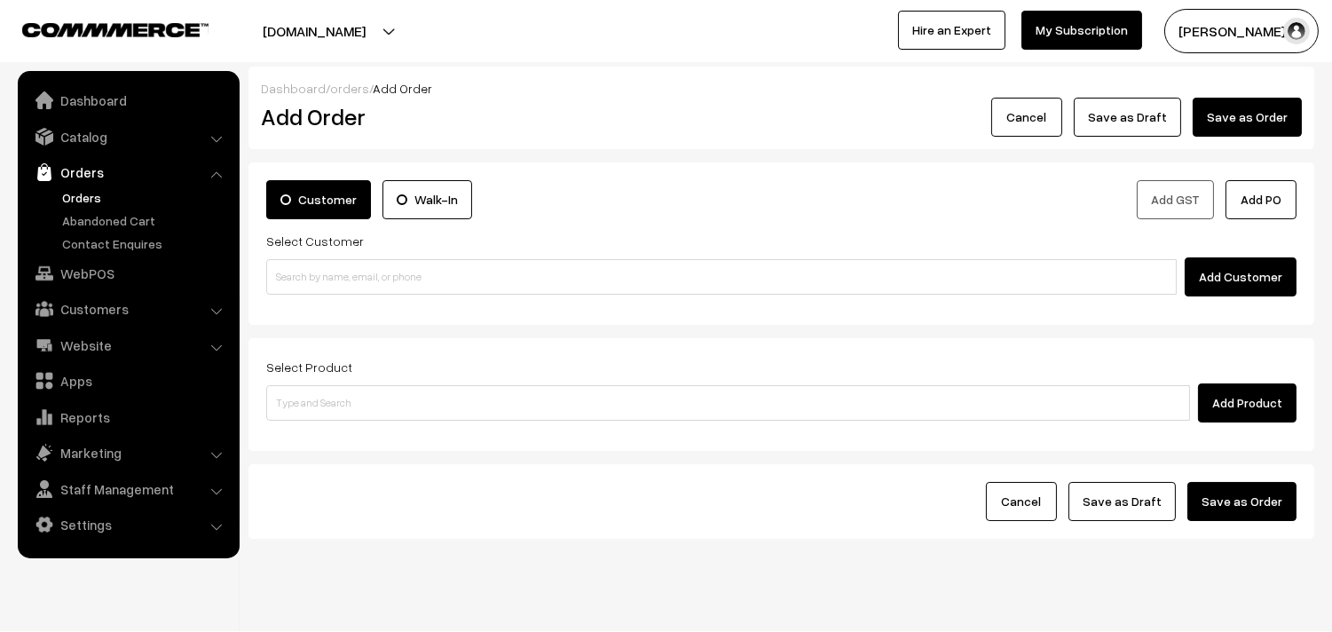
click at [430, 190] on label "Walk-In" at bounding box center [428, 199] width 90 height 39
click at [0, 0] on input "Walk-In" at bounding box center [0, 0] width 0 height 0
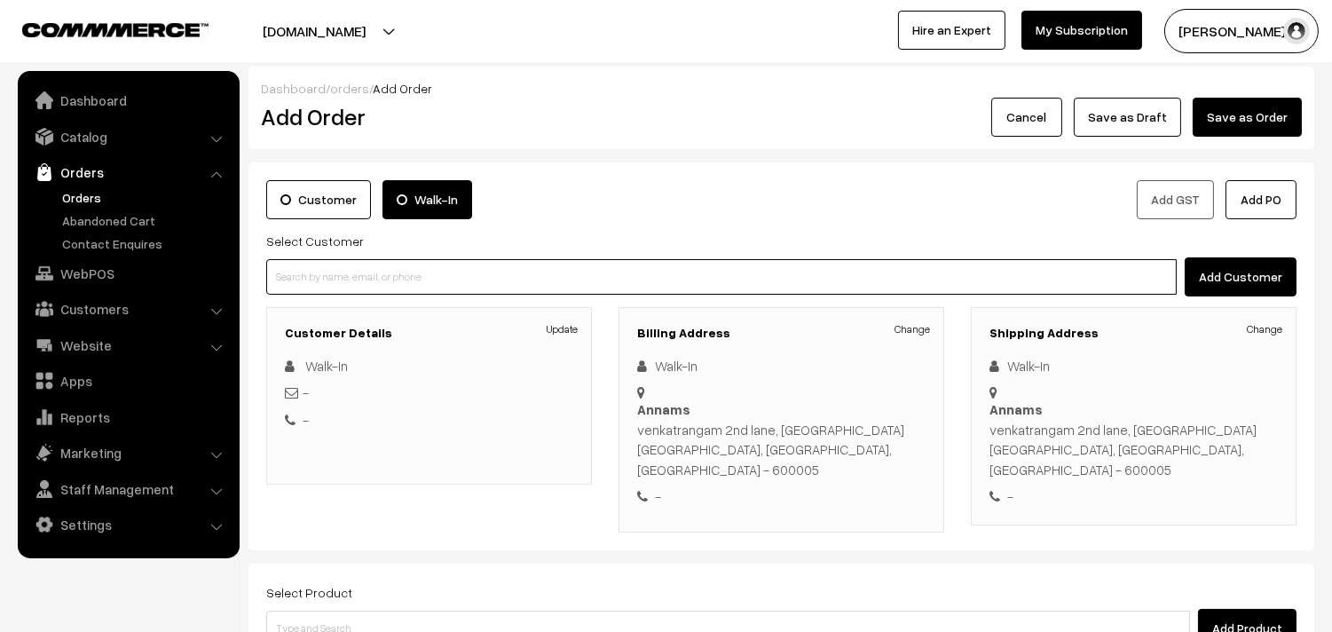
click at [479, 281] on input at bounding box center [721, 277] width 911 height 36
click at [385, 280] on input at bounding box center [721, 277] width 911 height 36
click at [392, 285] on input at bounding box center [721, 277] width 911 height 36
paste input "+91 73055 94177"
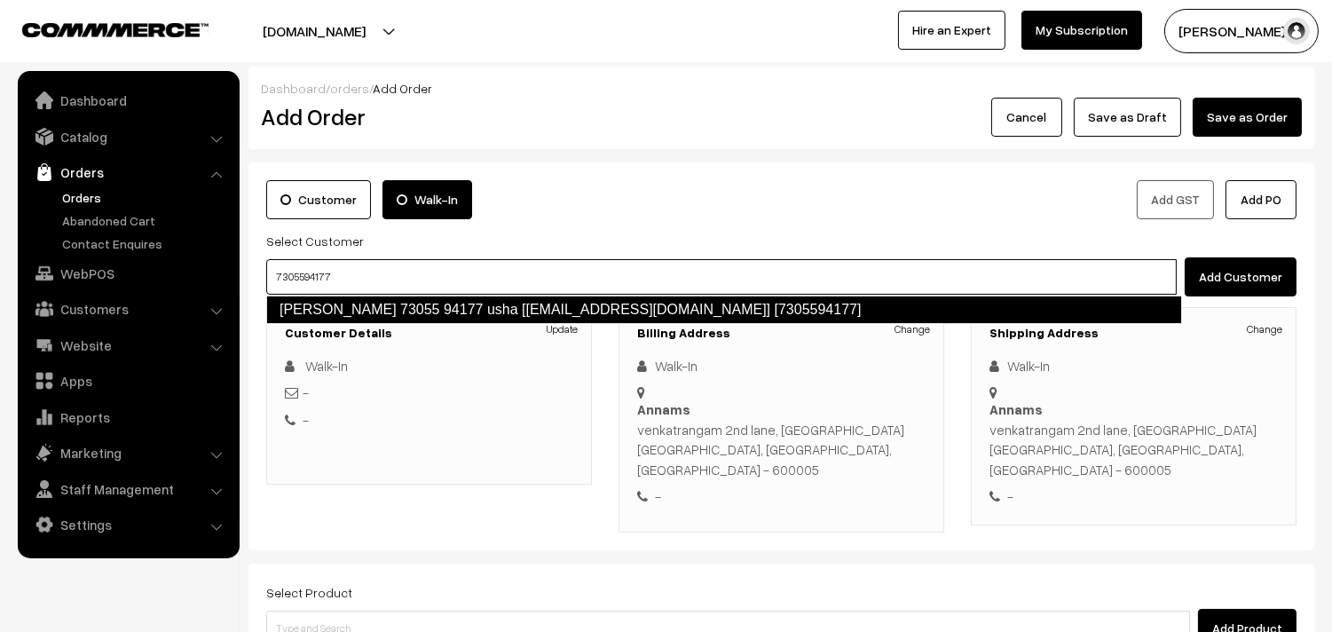
click at [831, 309] on link "usha shankar 73055 94177 usha [Annams14@gmail.com] [7305594177]" at bounding box center [724, 310] width 916 height 28
type input "7305594177"
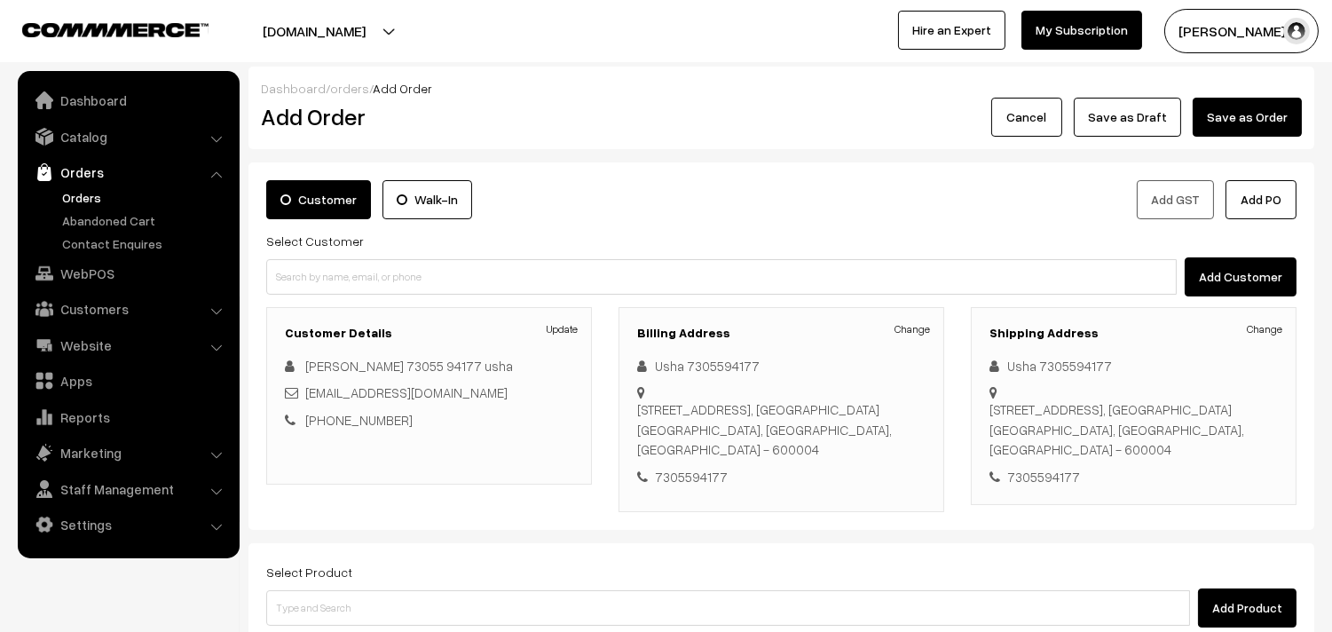
click at [399, 207] on label "Walk-In" at bounding box center [428, 199] width 90 height 39
click at [0, 0] on input "Walk-In" at bounding box center [0, 0] width 0 height 0
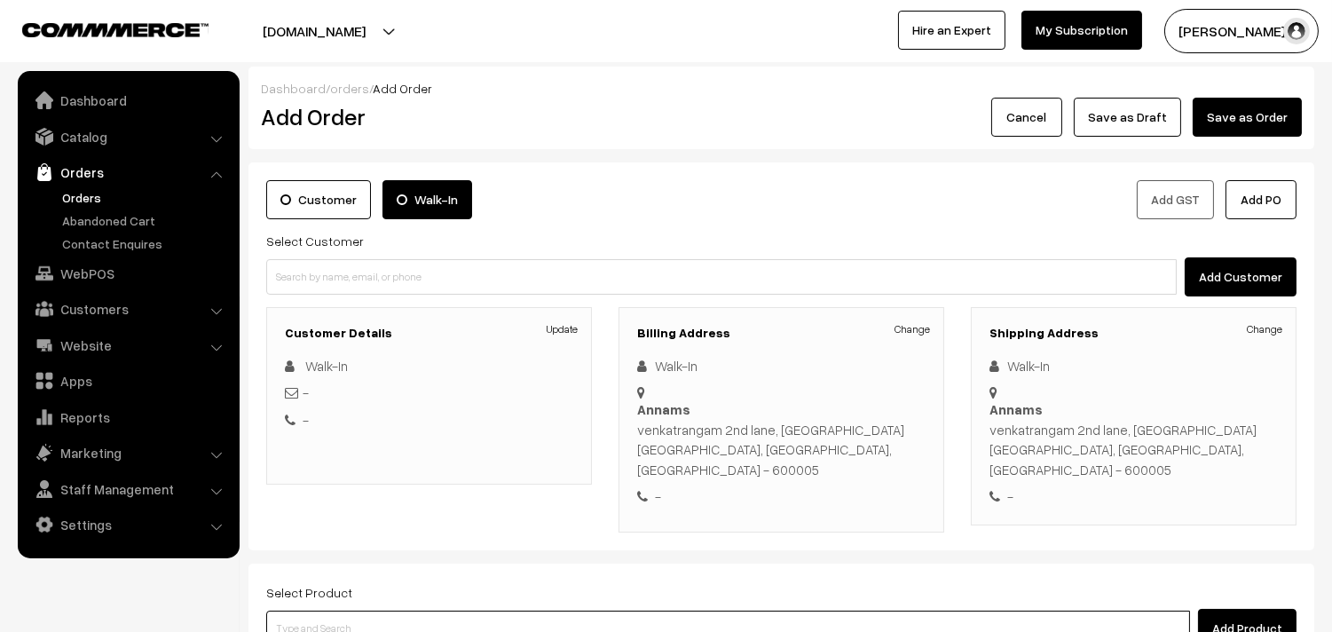
click at [693, 611] on input at bounding box center [728, 629] width 924 height 36
type input "coffee"
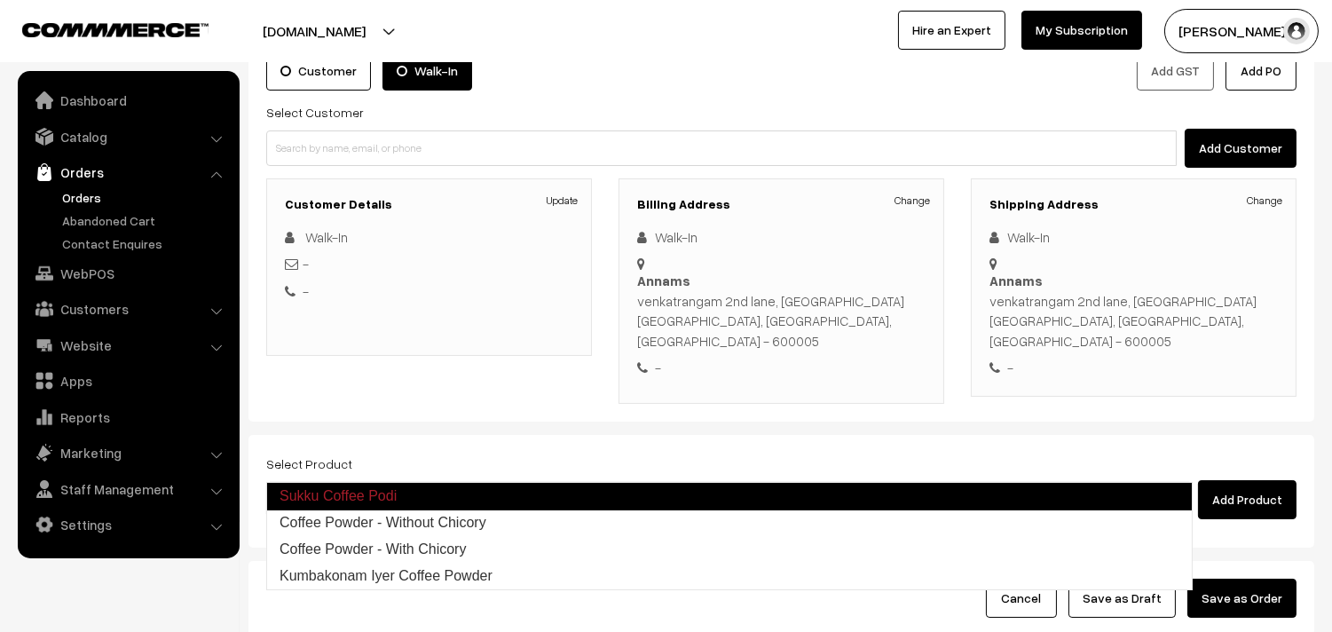
scroll to position [197, 0]
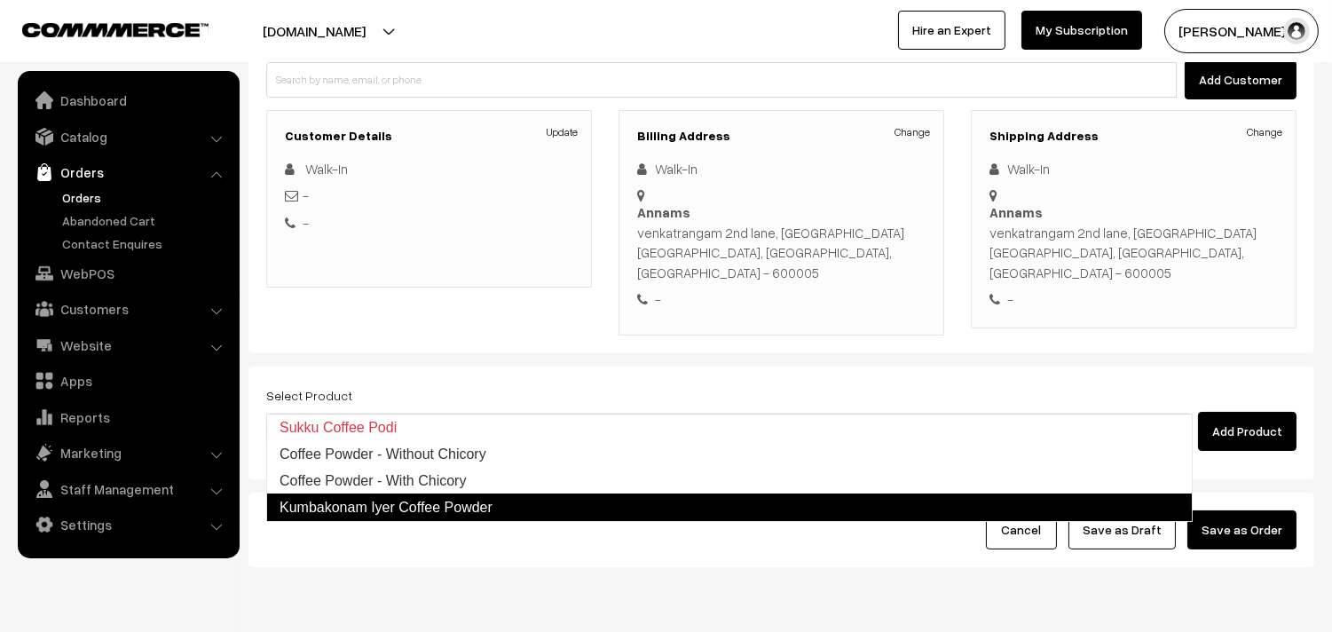
click at [420, 501] on link "Kumbakonam Iyer Coffee Powder" at bounding box center [729, 507] width 927 height 28
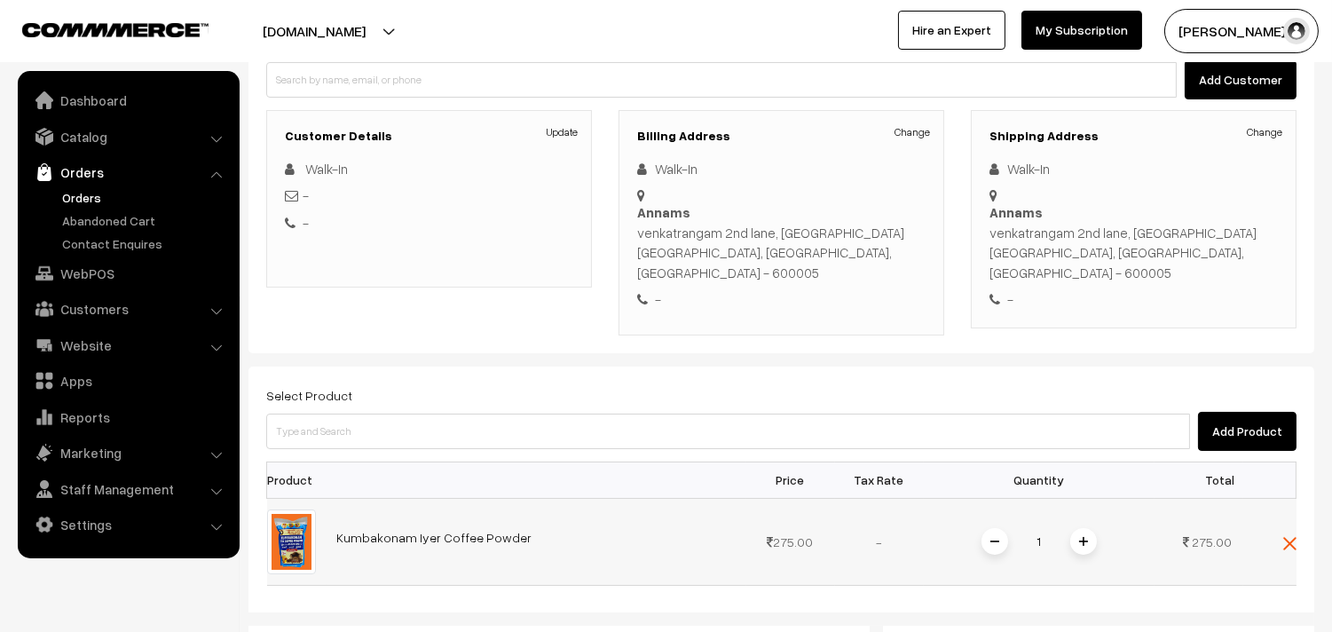
click at [1074, 528] on span at bounding box center [1083, 541] width 27 height 27
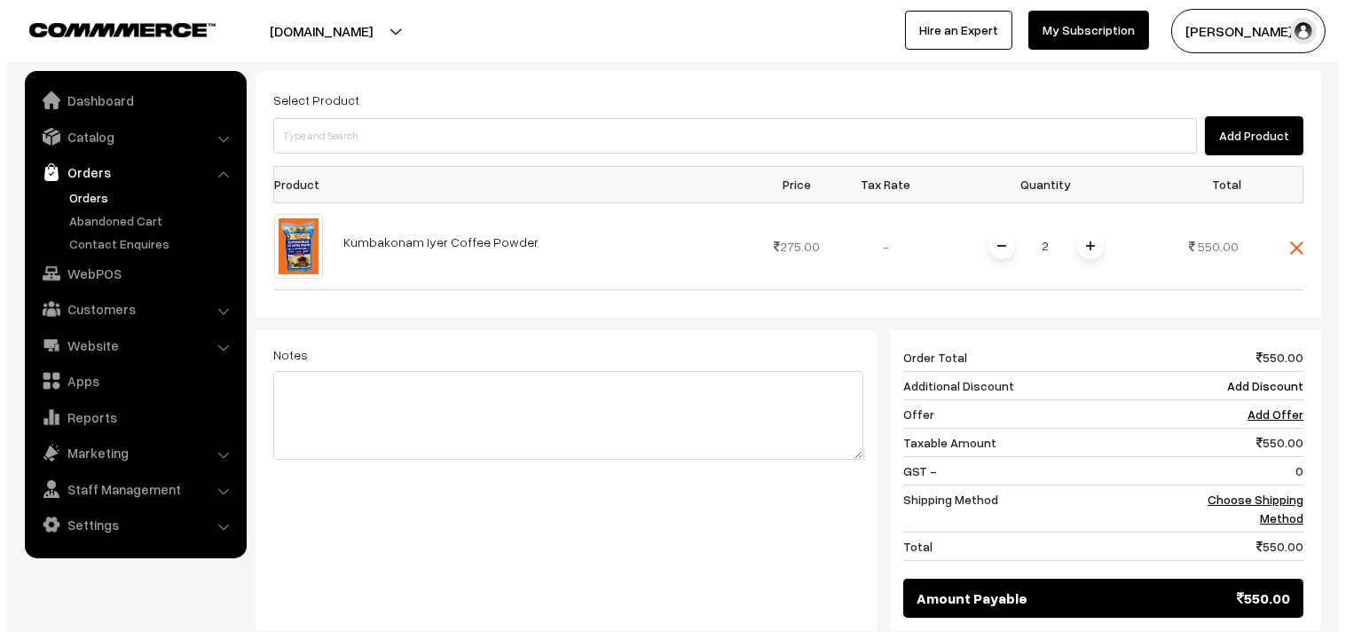
scroll to position [591, 0]
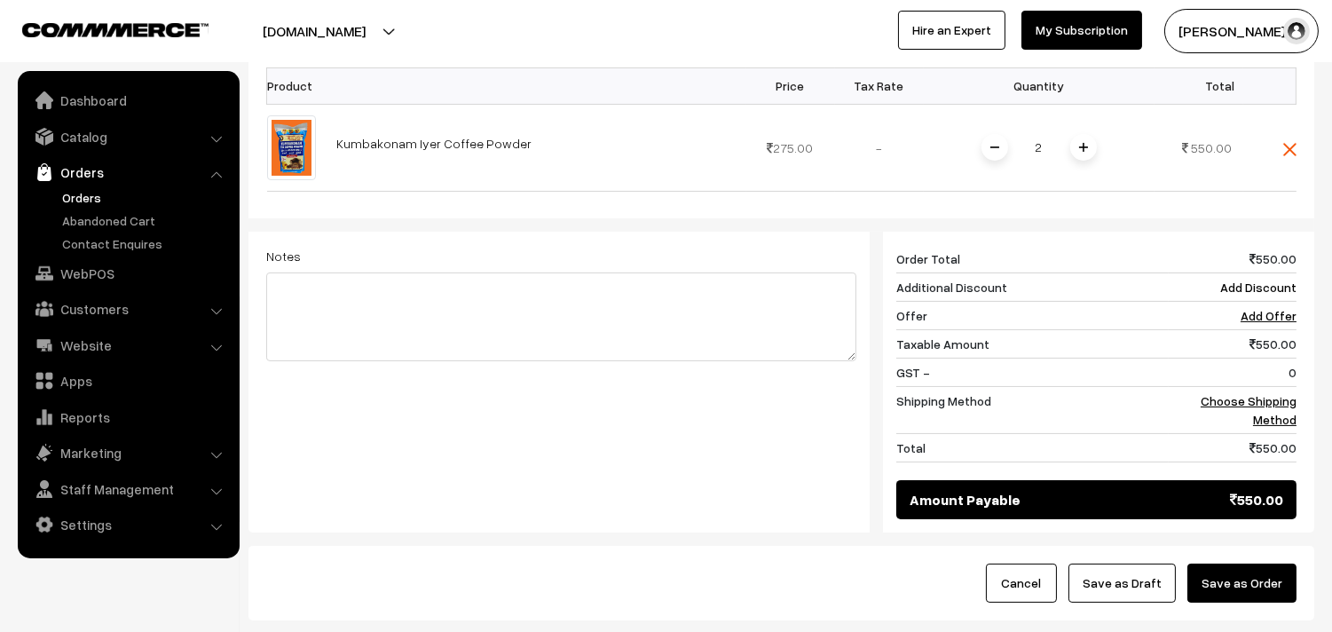
click at [1257, 564] on button "Save as Order" at bounding box center [1242, 583] width 109 height 39
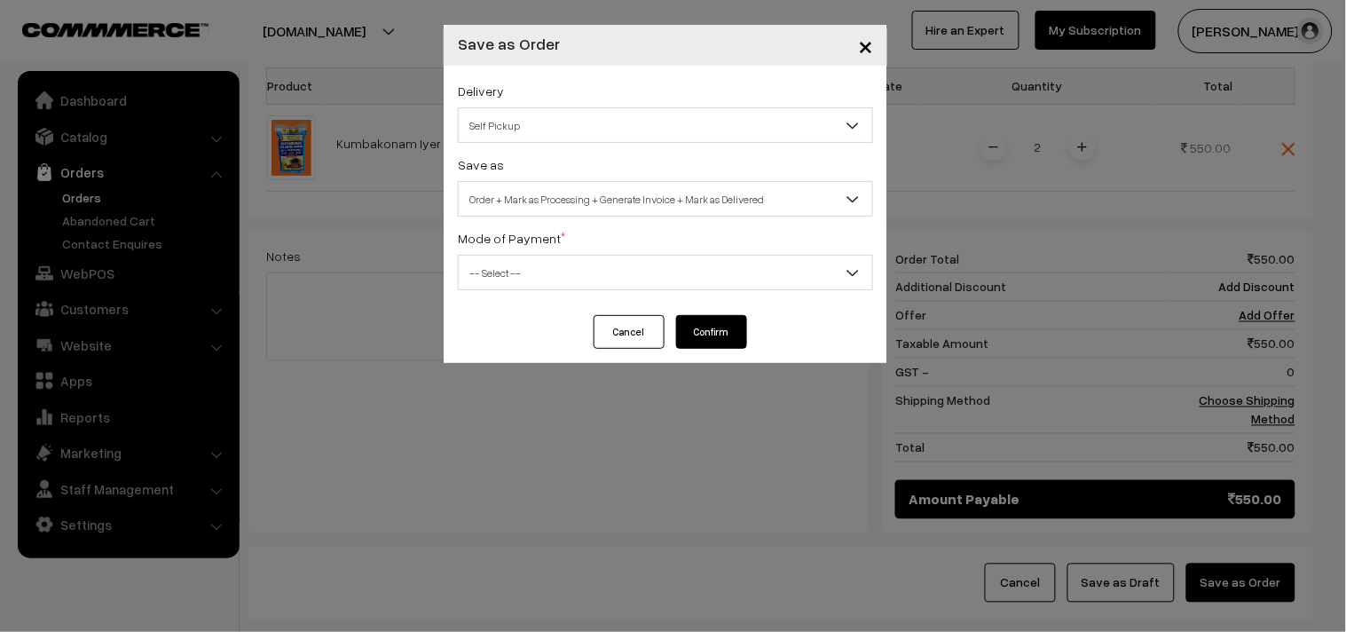
click at [683, 119] on span "Self Pickup" at bounding box center [666, 125] width 414 height 31
click at [714, 264] on span "-- Select --" at bounding box center [666, 272] width 414 height 31
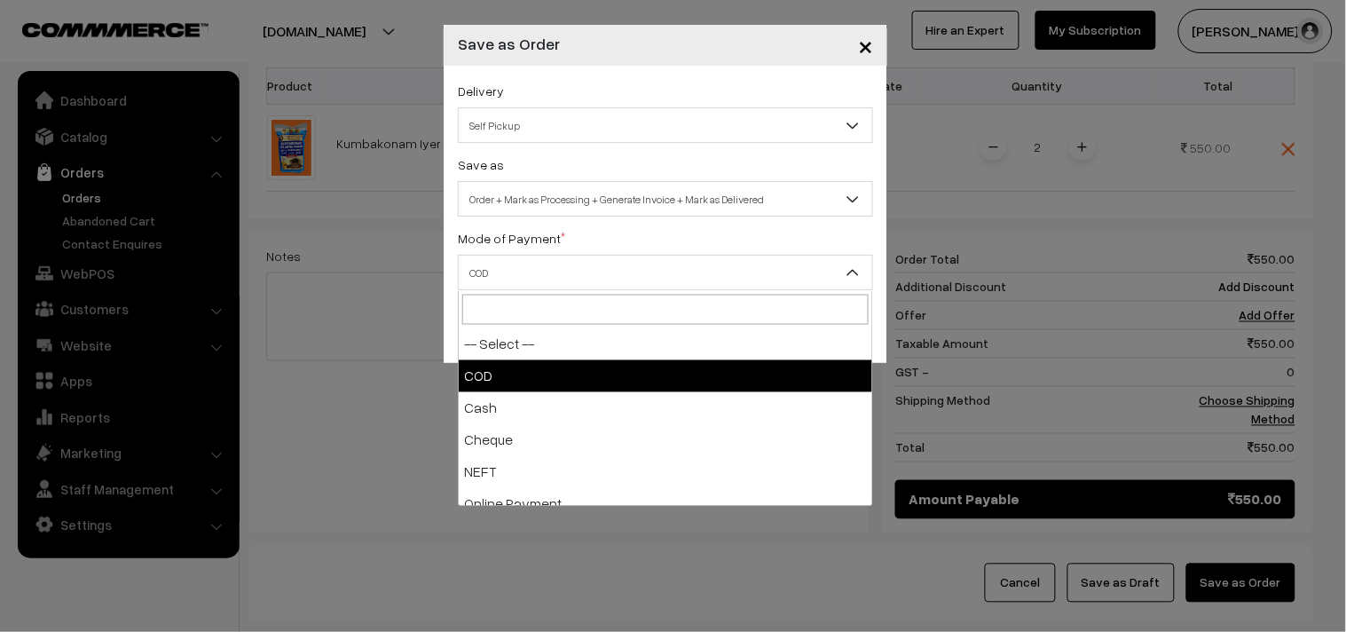
click at [775, 268] on span "COD" at bounding box center [666, 272] width 414 height 31
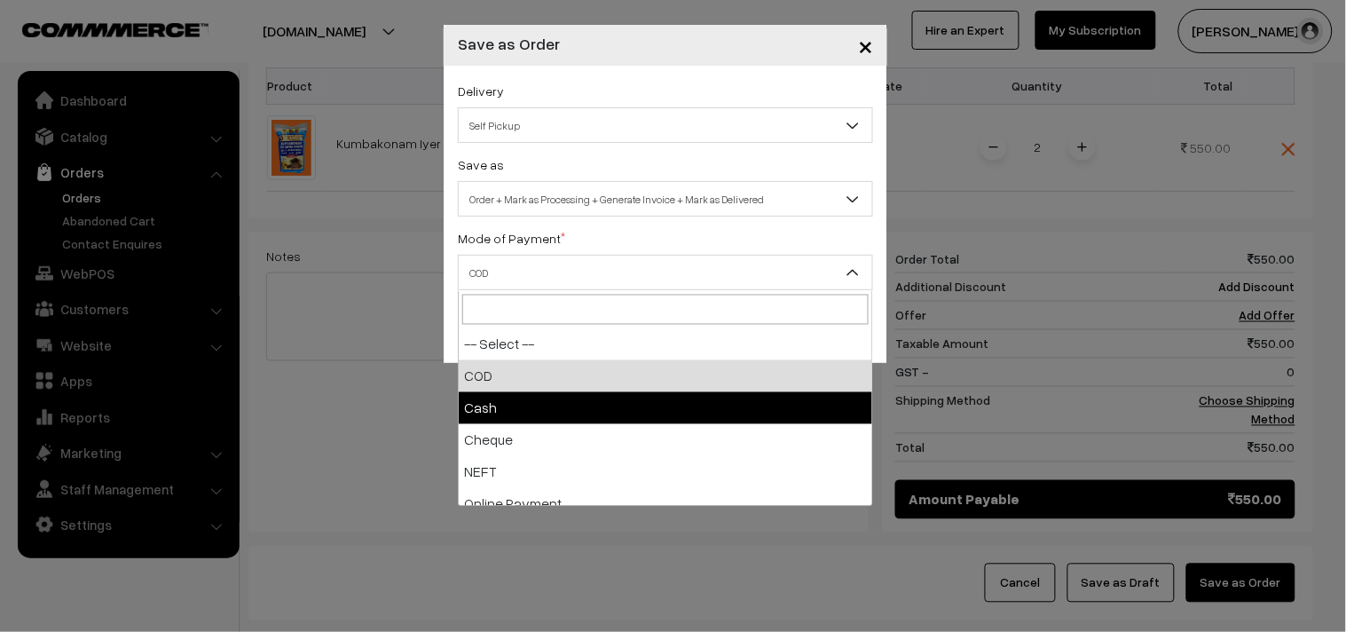
select select "2"
checkbox input "true"
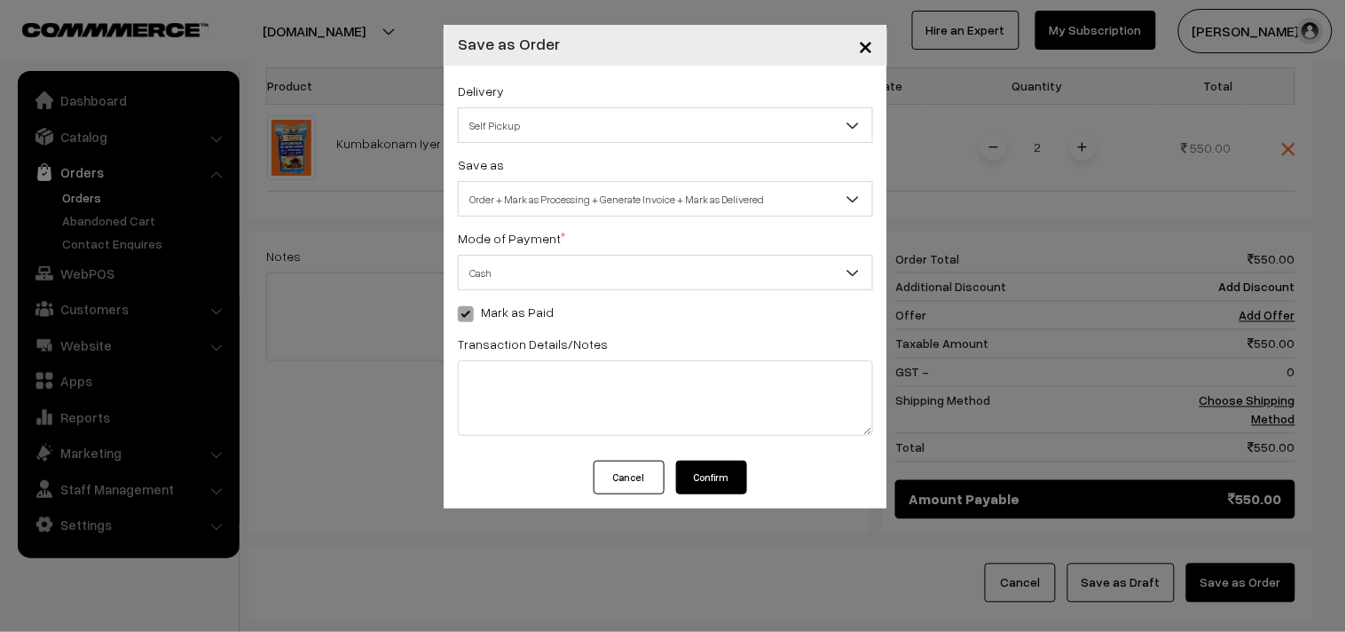
click at [469, 306] on span at bounding box center [466, 314] width 16 height 16
click at [464, 316] on span at bounding box center [466, 314] width 16 height 16
click at [856, 272] on b at bounding box center [853, 273] width 18 height 18
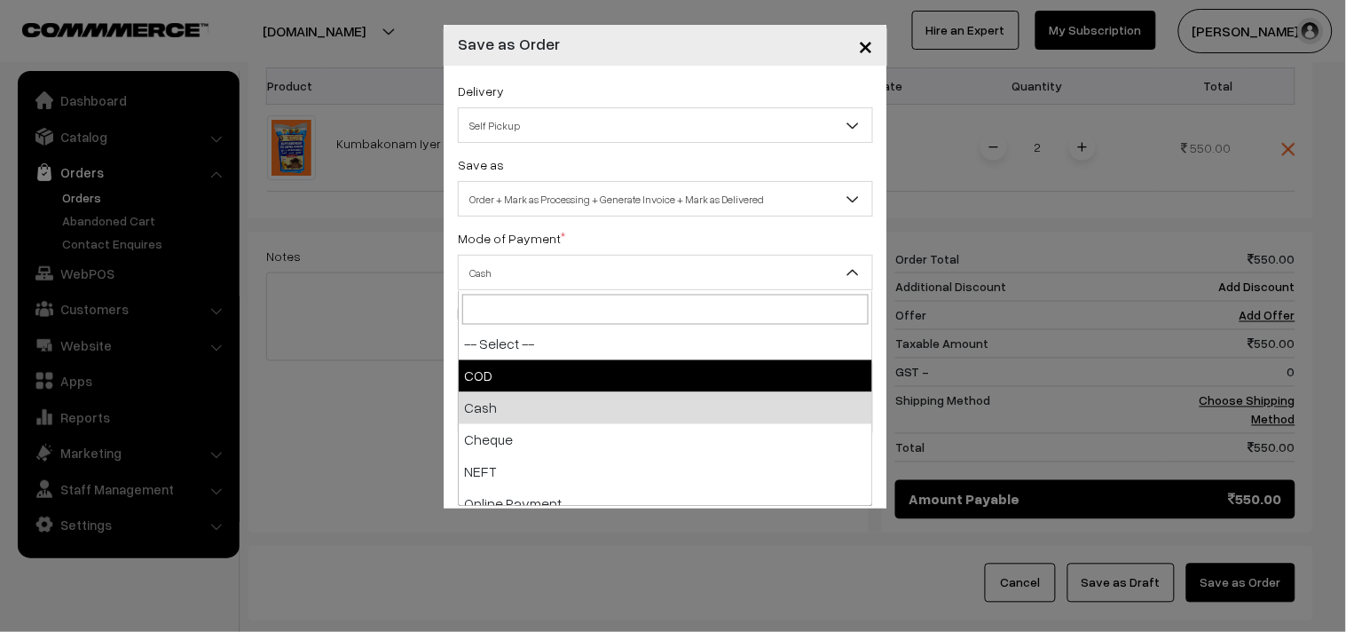
select select "1"
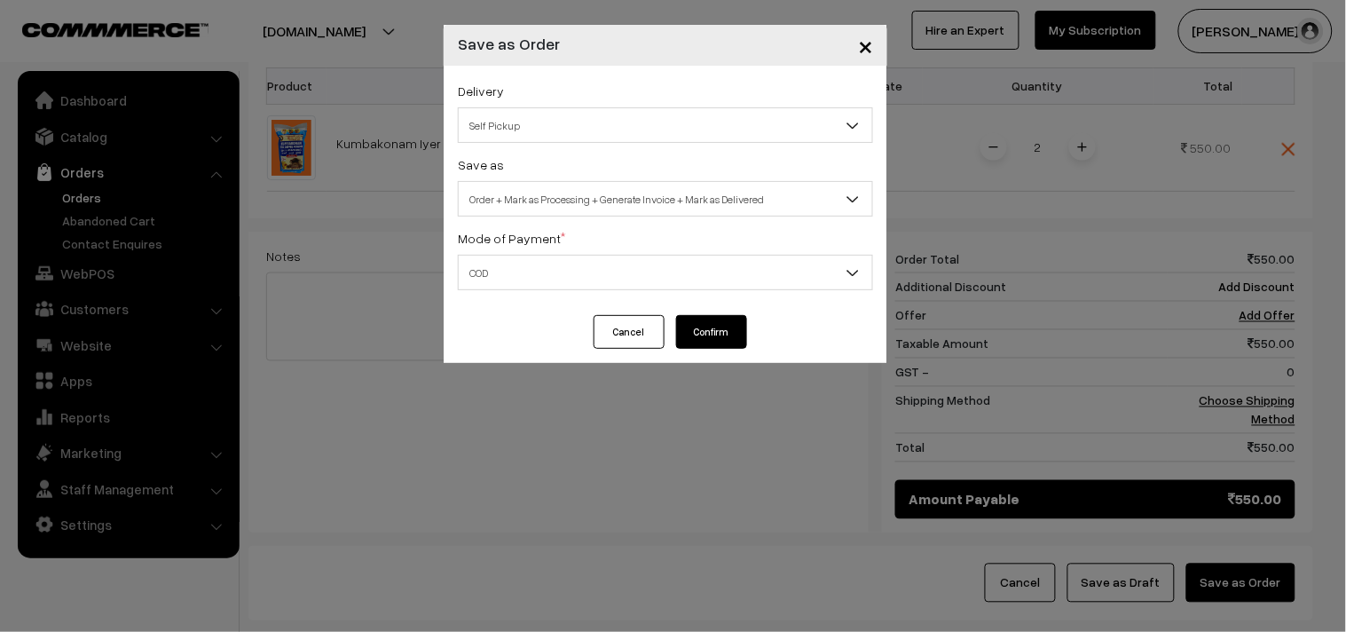
click at [714, 335] on button "Confirm" at bounding box center [711, 332] width 71 height 34
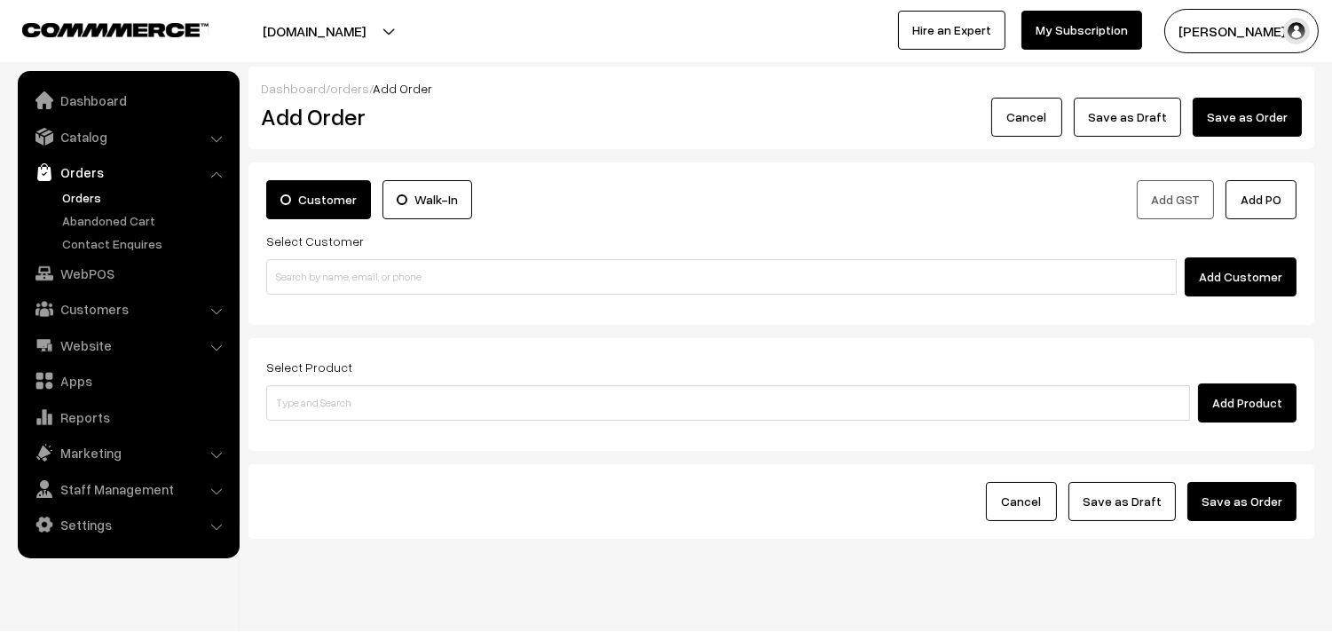
click at [82, 197] on link "Orders" at bounding box center [146, 197] width 176 height 19
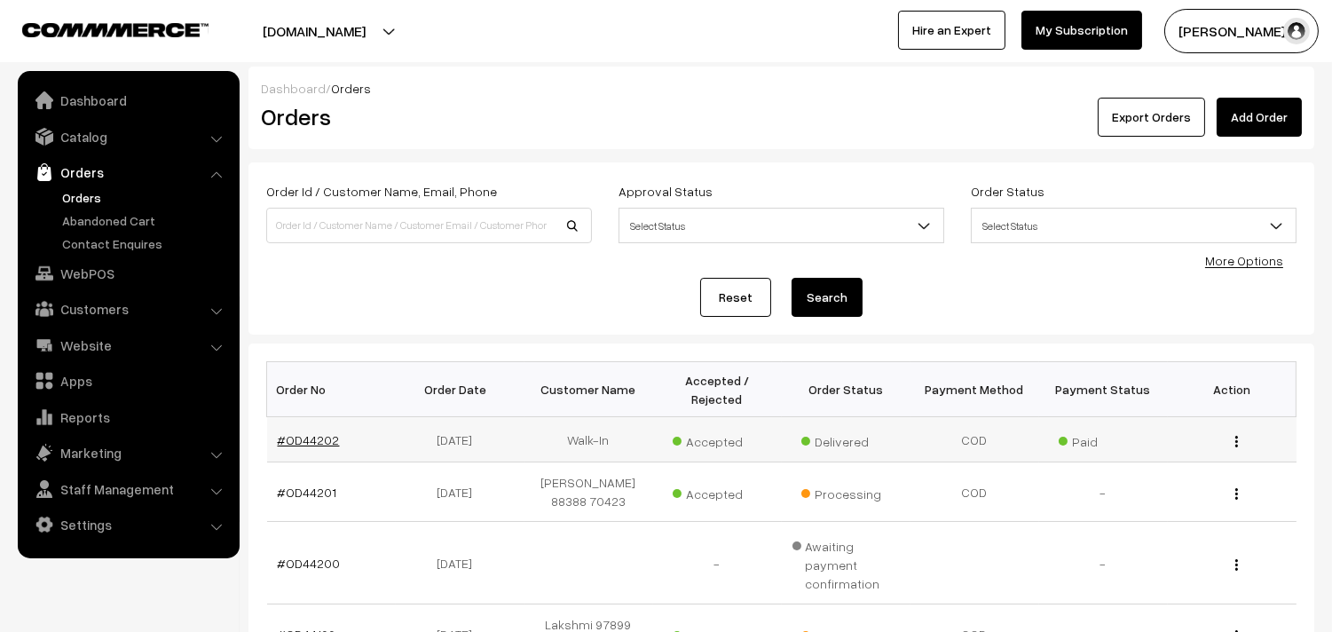
click at [323, 442] on link "#OD44202" at bounding box center [309, 439] width 62 height 15
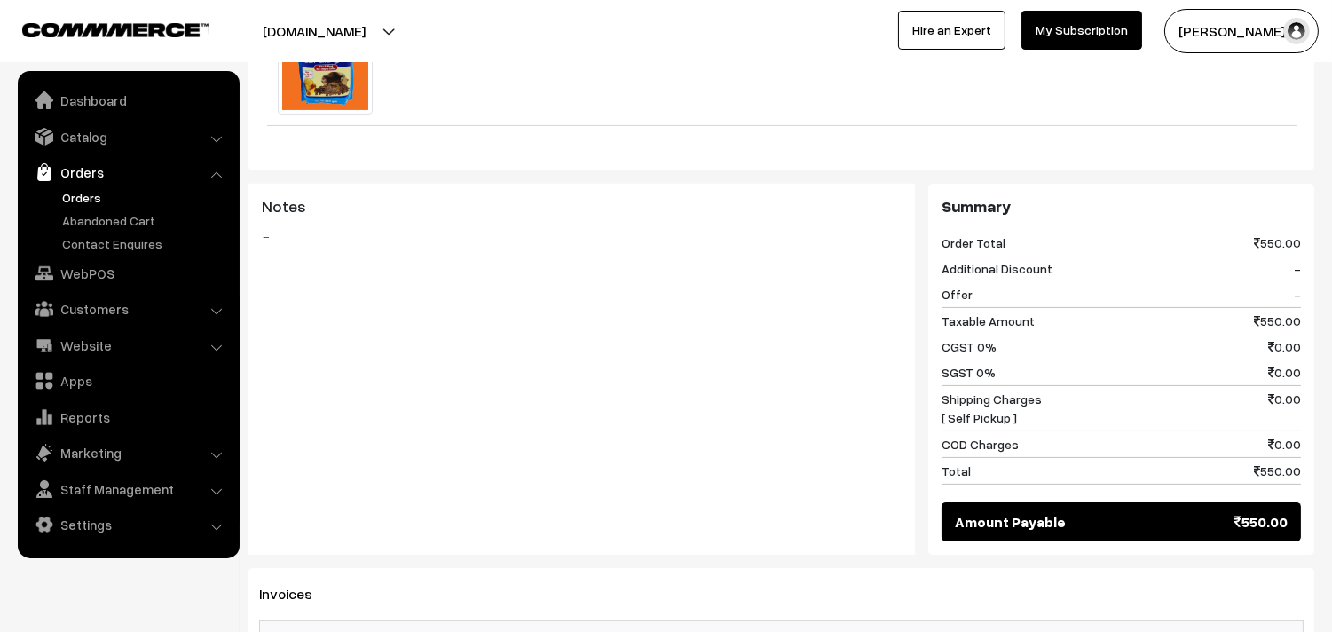
scroll to position [986, 0]
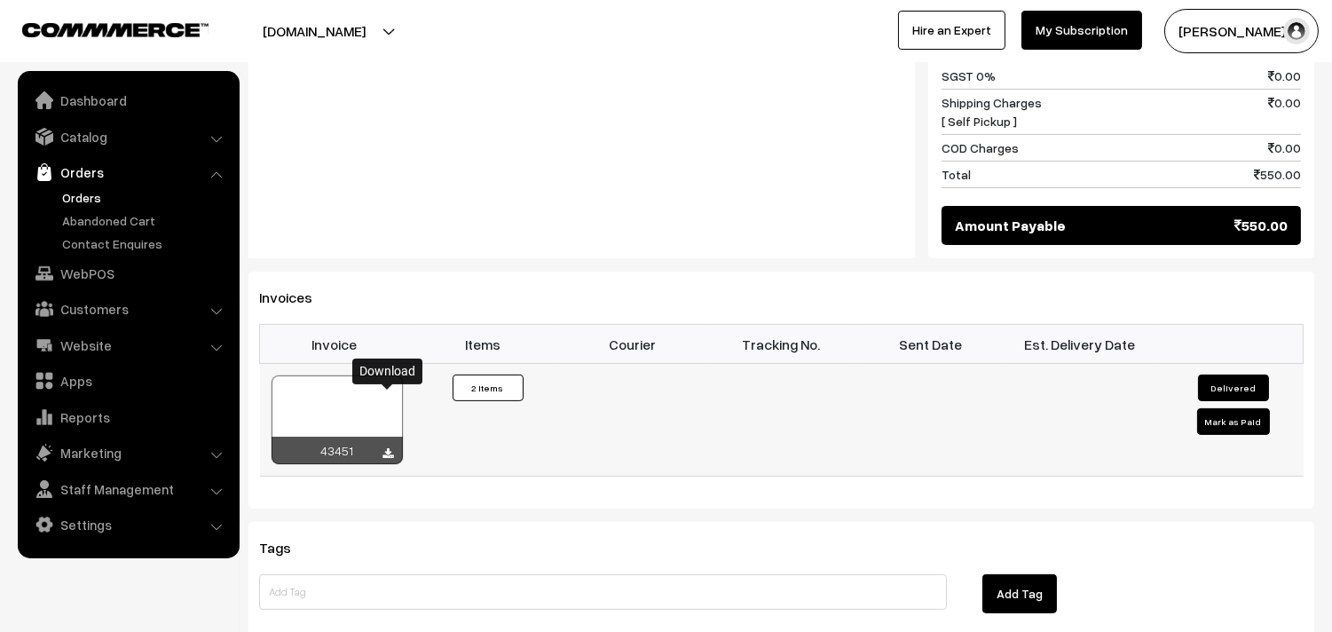
click at [387, 448] on icon at bounding box center [388, 454] width 11 height 12
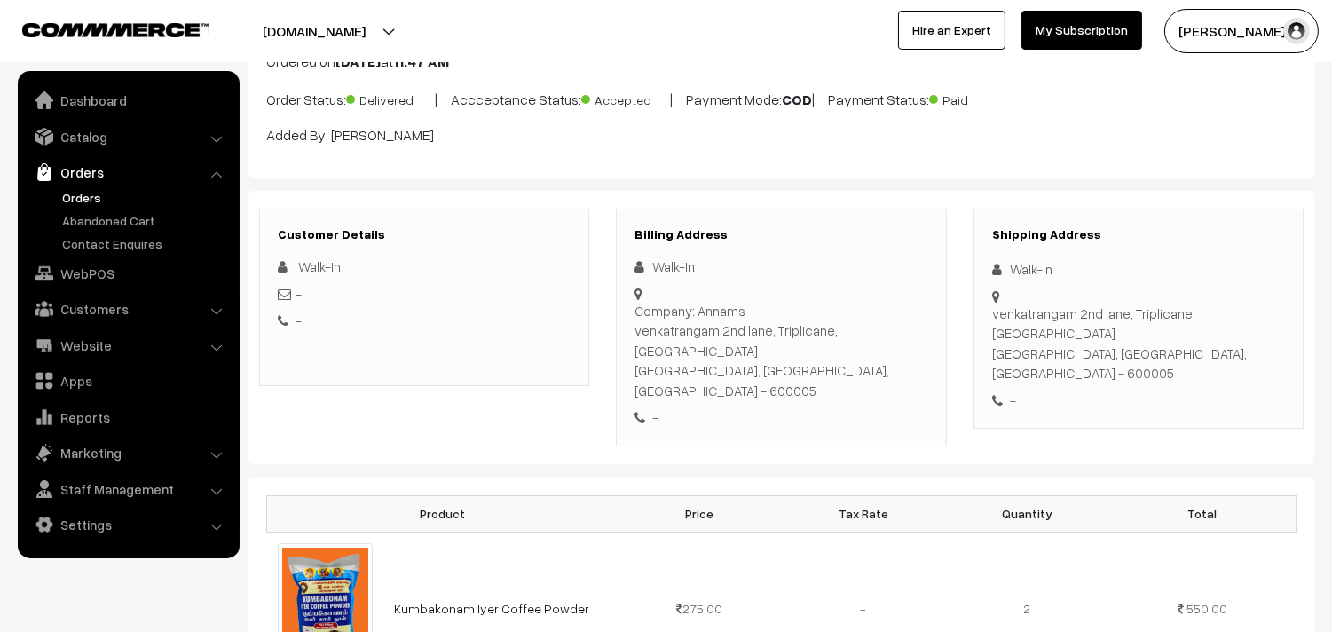
scroll to position [0, 0]
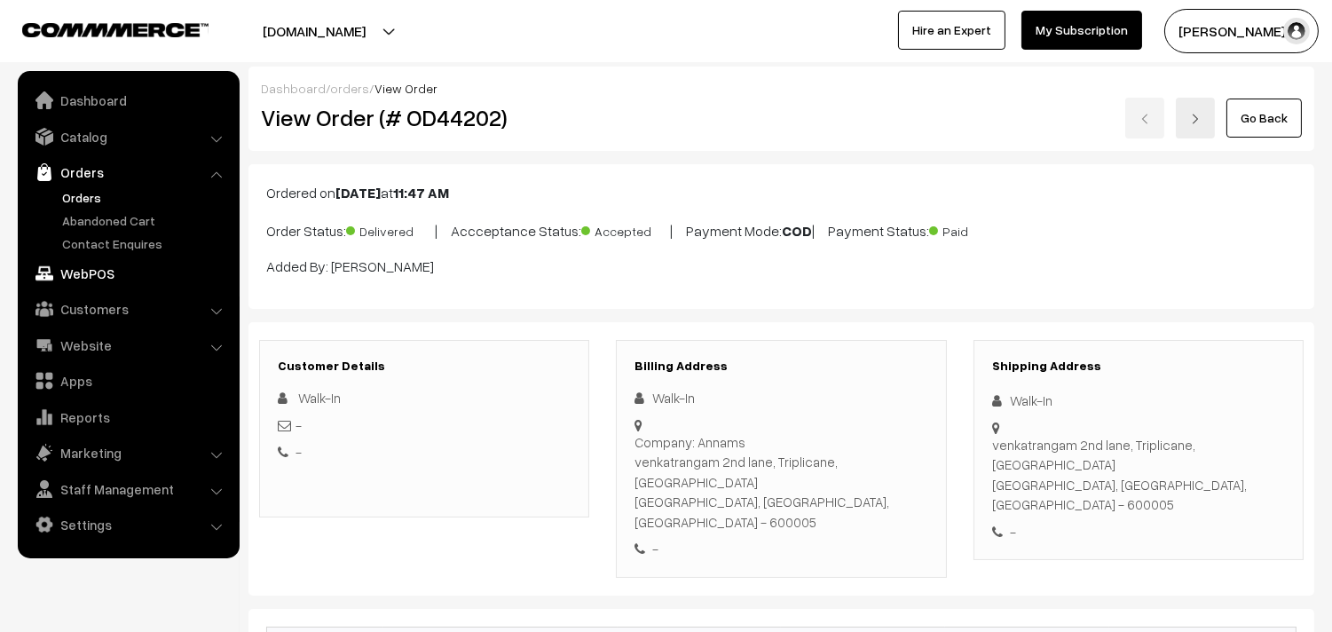
click at [100, 271] on link "WebPOS" at bounding box center [127, 273] width 211 height 32
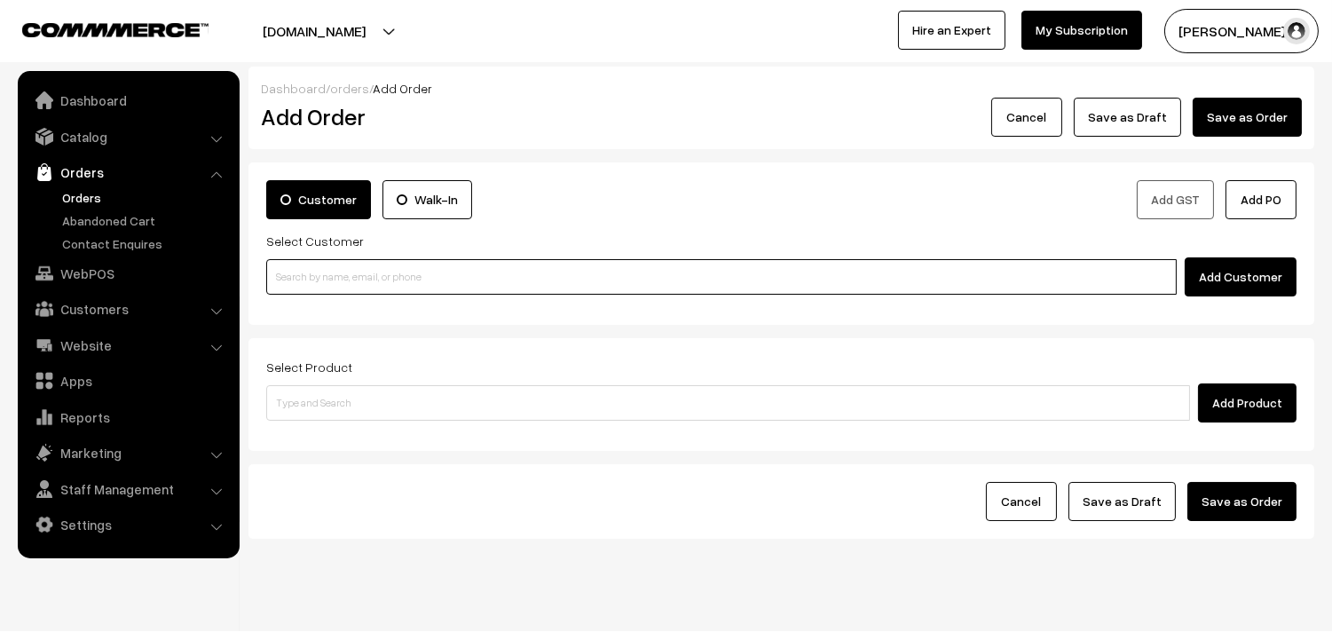
click at [316, 273] on input at bounding box center [721, 277] width 911 height 36
paste input "[PHONE_NUMBER]"
type input "No customers found."
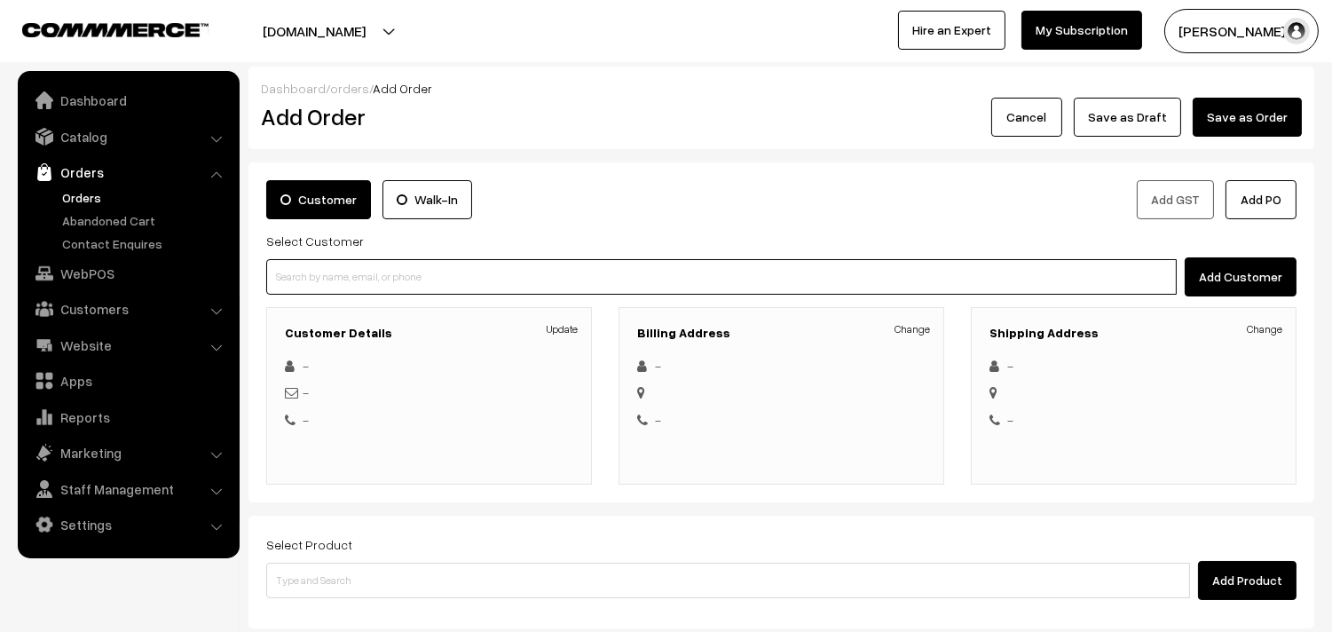
click at [463, 263] on input at bounding box center [721, 277] width 911 height 36
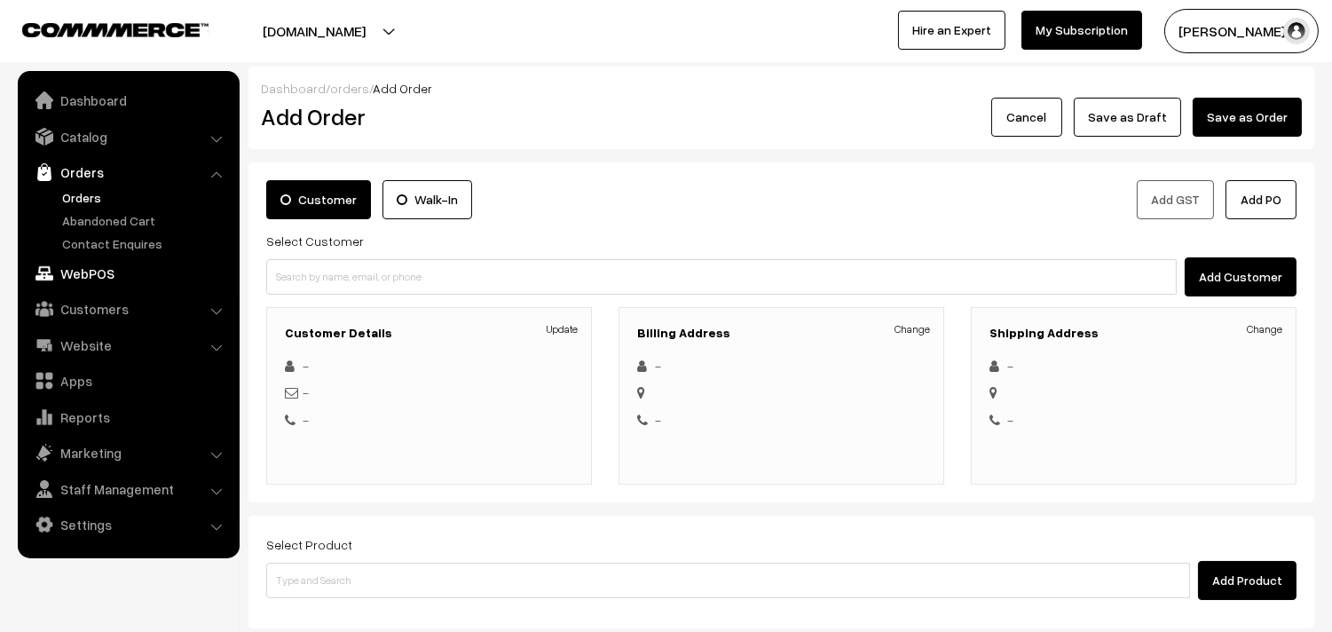
click at [87, 272] on link "WebPOS" at bounding box center [127, 273] width 211 height 32
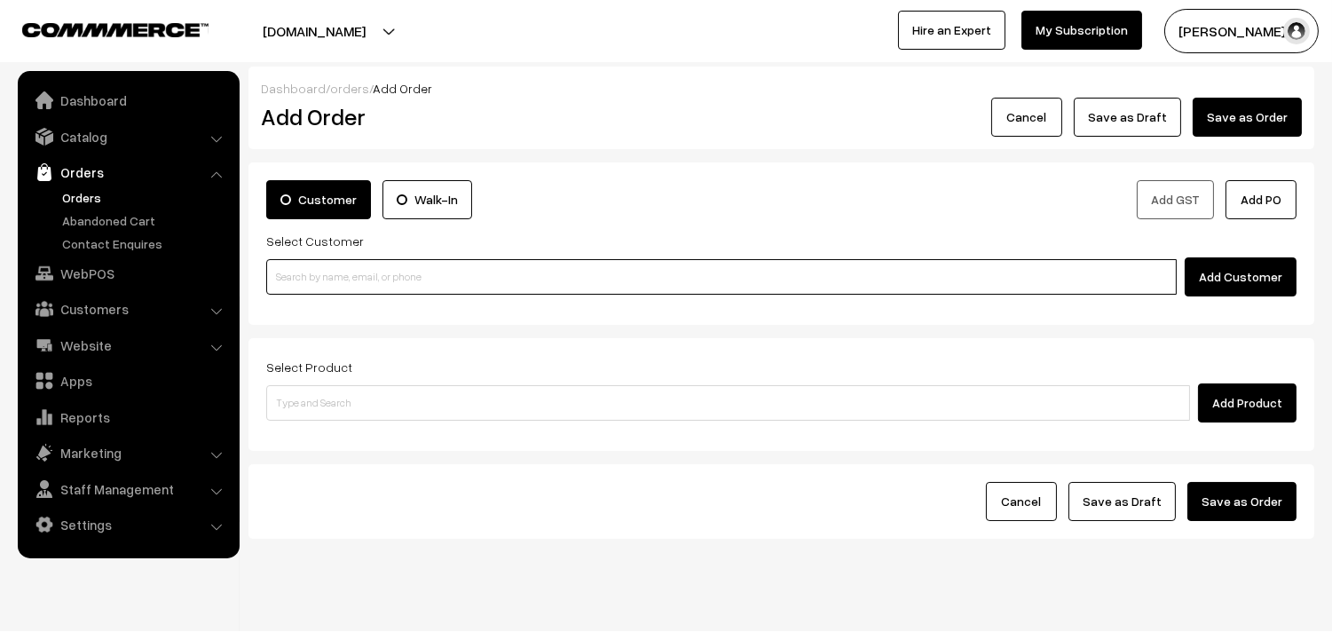
click at [394, 280] on input at bounding box center [721, 277] width 911 height 36
paste input "[PHONE_NUMBER]"
type input "No customers found."
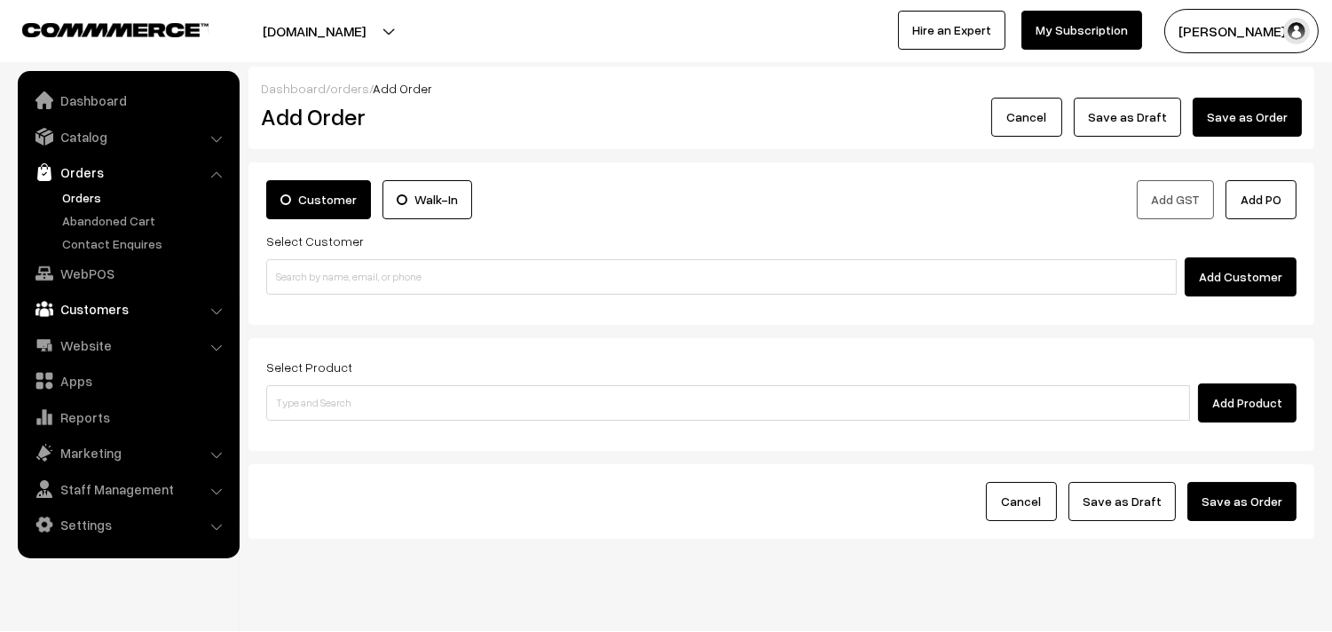
click at [82, 308] on link "Customers" at bounding box center [127, 309] width 211 height 32
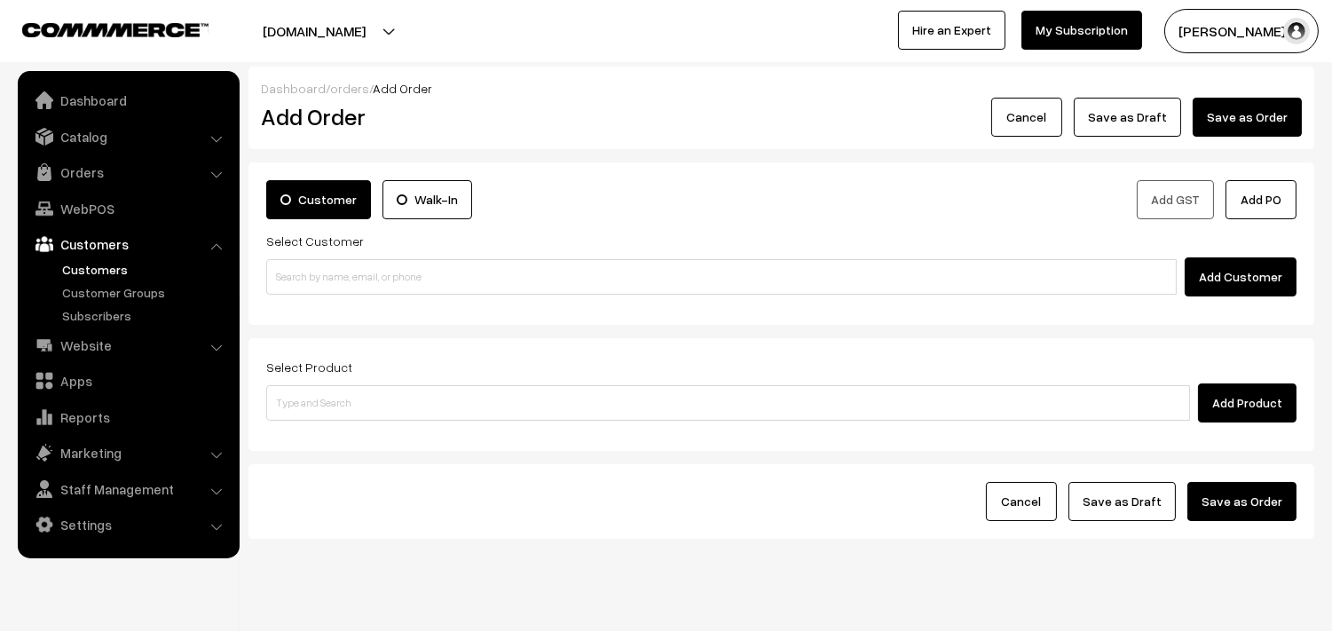
click at [111, 266] on link "Customers" at bounding box center [146, 269] width 176 height 19
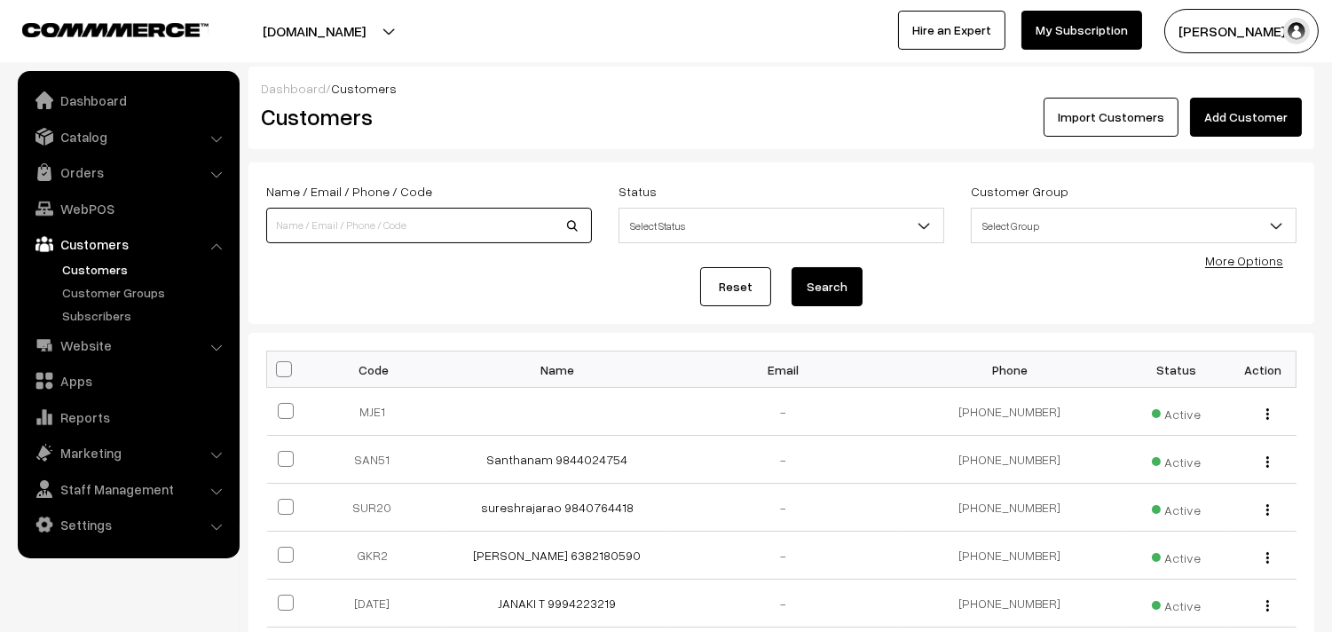
click at [359, 217] on input at bounding box center [429, 226] width 326 height 36
paste input "+91 98400 40301"
type input "9840040301"
click at [792, 267] on button "Search" at bounding box center [827, 286] width 71 height 39
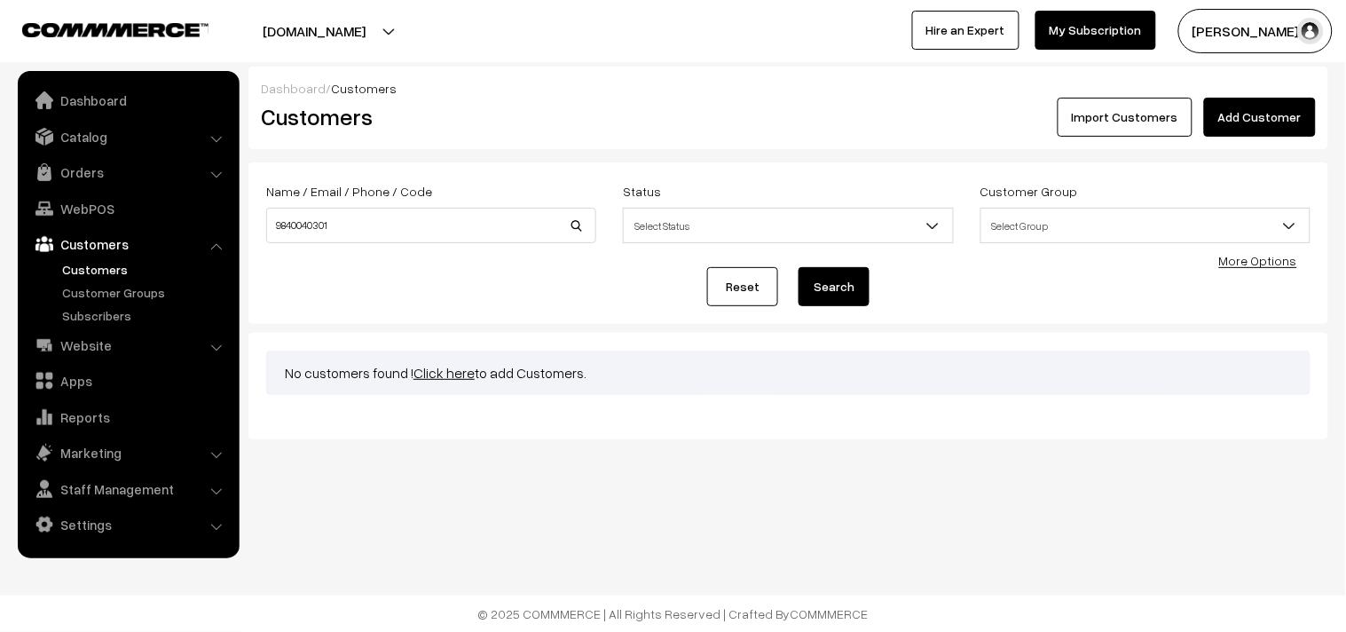
click at [441, 368] on link "Click here" at bounding box center [444, 373] width 61 height 18
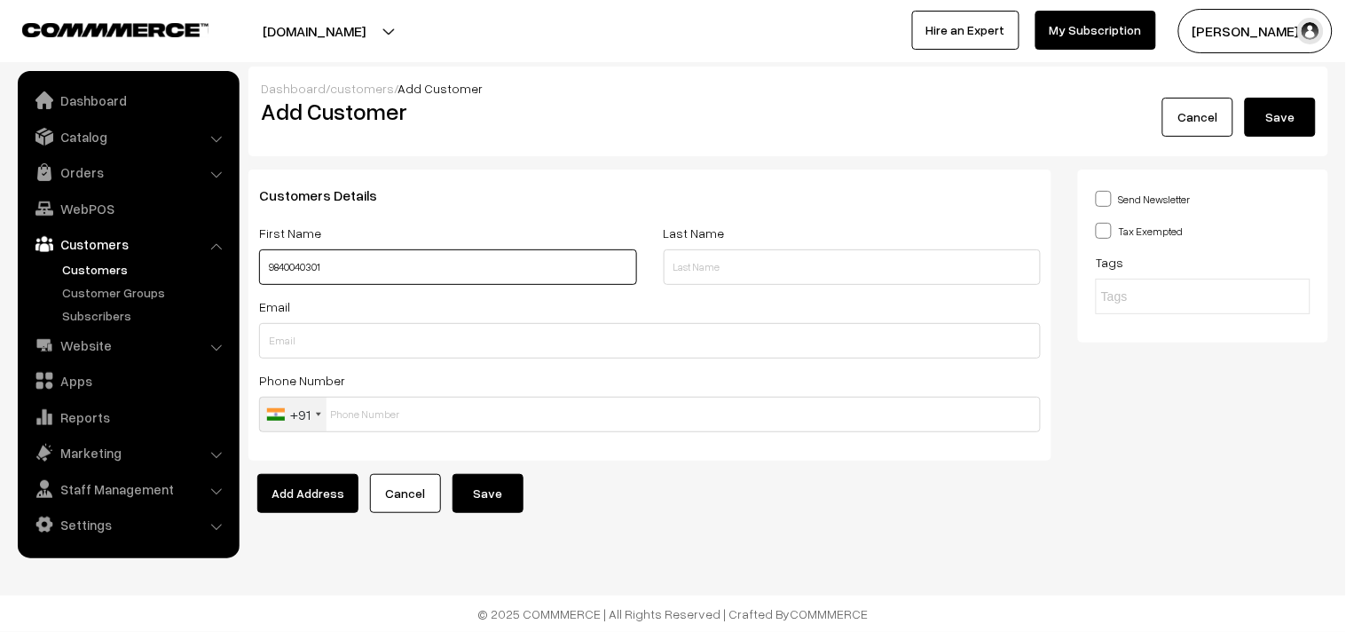
paste input "[PERSON_NAME]"
drag, startPoint x: 332, startPoint y: 264, endPoint x: 517, endPoint y: 267, distance: 184.6
click at [517, 267] on input "[PERSON_NAME] 9840040301" at bounding box center [448, 267] width 378 height 36
type input "[PERSON_NAME] 9840040301"
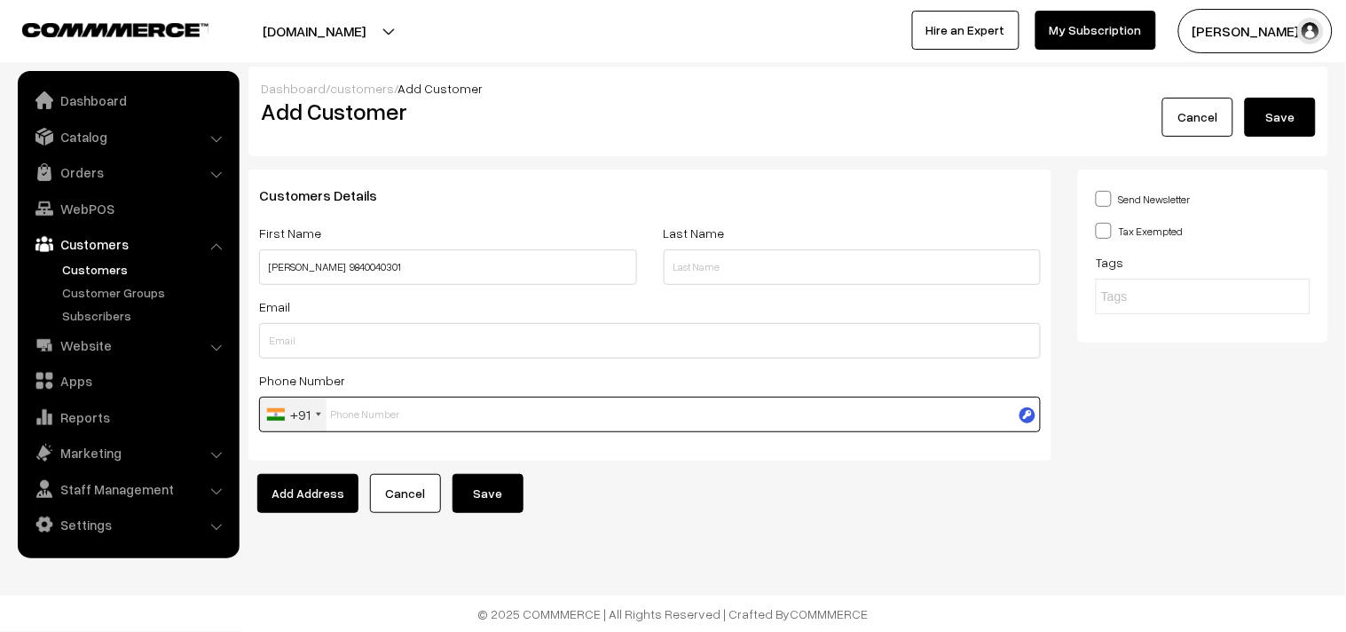
click at [402, 414] on input "text" at bounding box center [650, 415] width 782 height 36
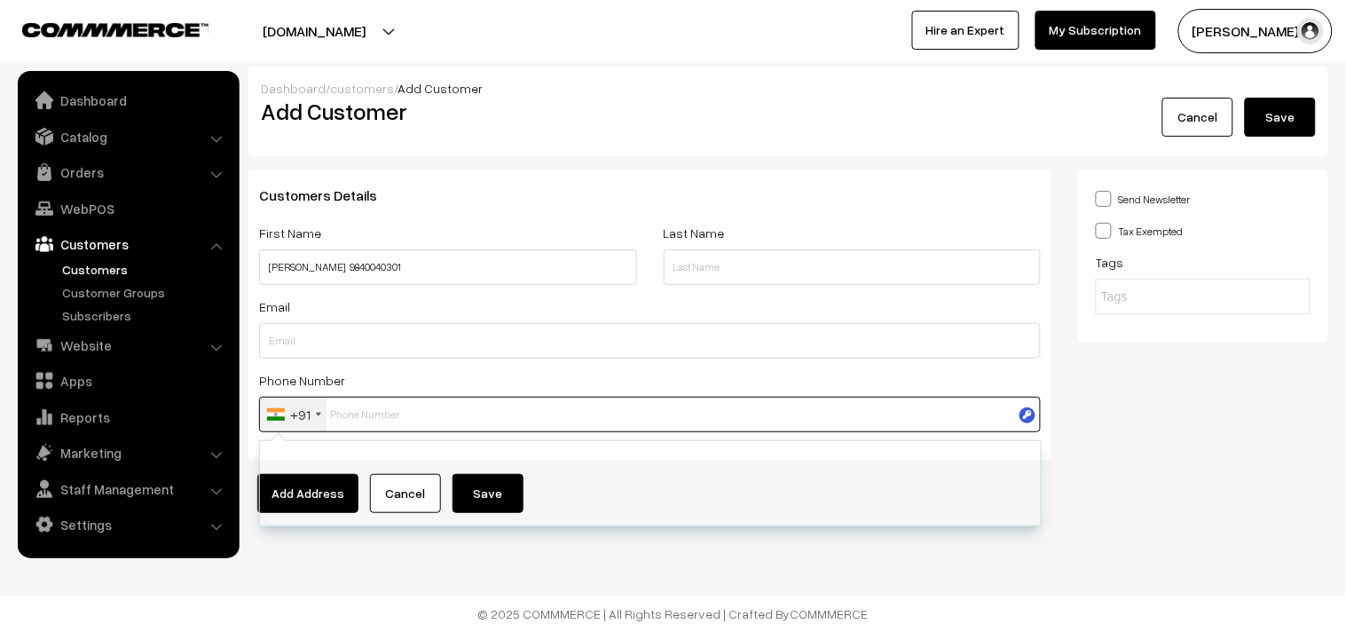
paste input "9840040301"
type input "9840040301"
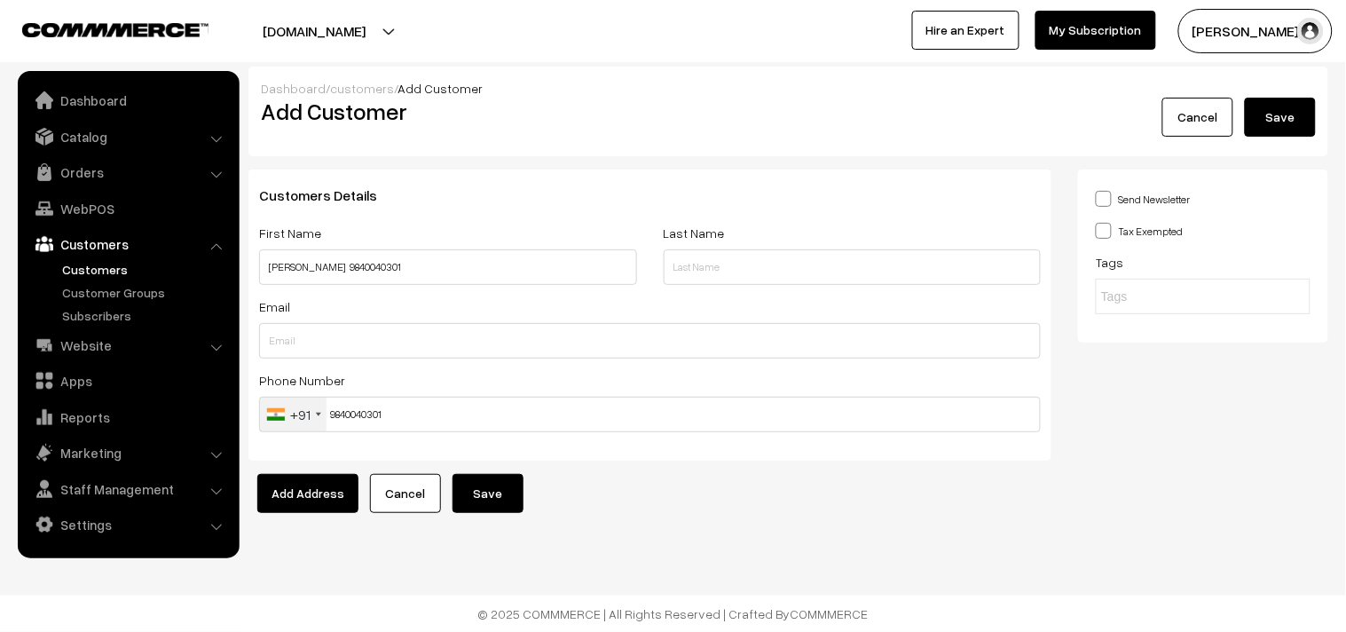
click at [1280, 121] on button "Save" at bounding box center [1280, 117] width 71 height 39
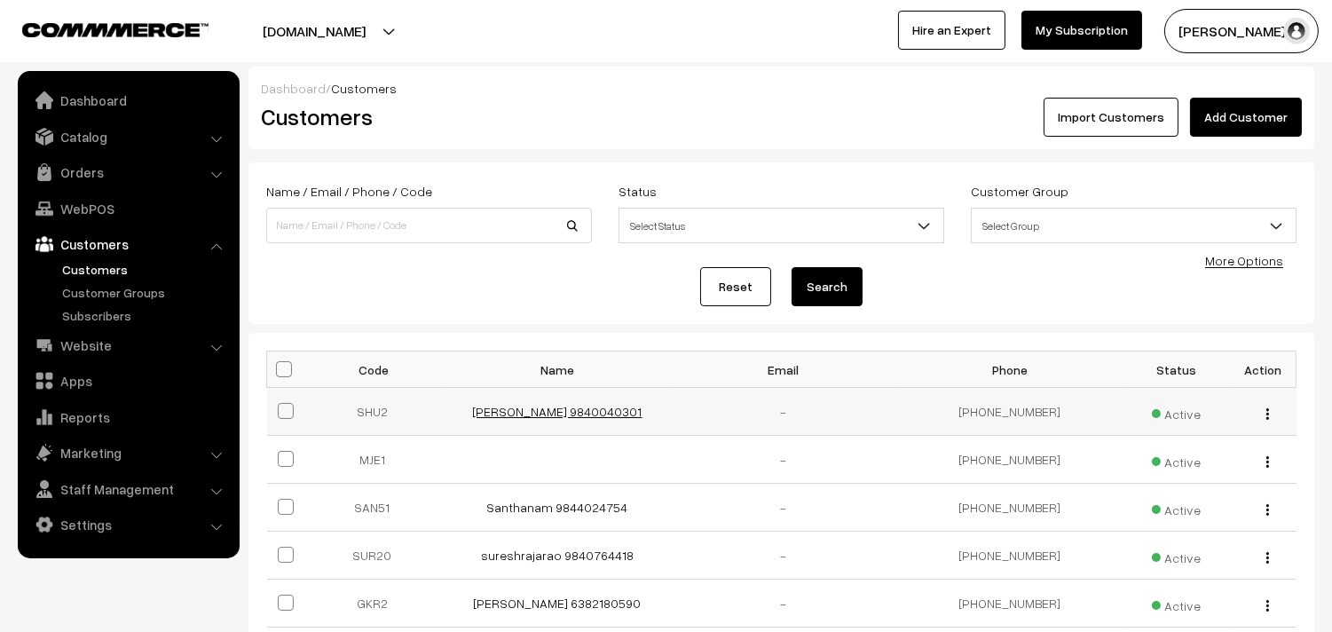
click at [533, 408] on link "[PERSON_NAME] 9840040301" at bounding box center [558, 411] width 170 height 15
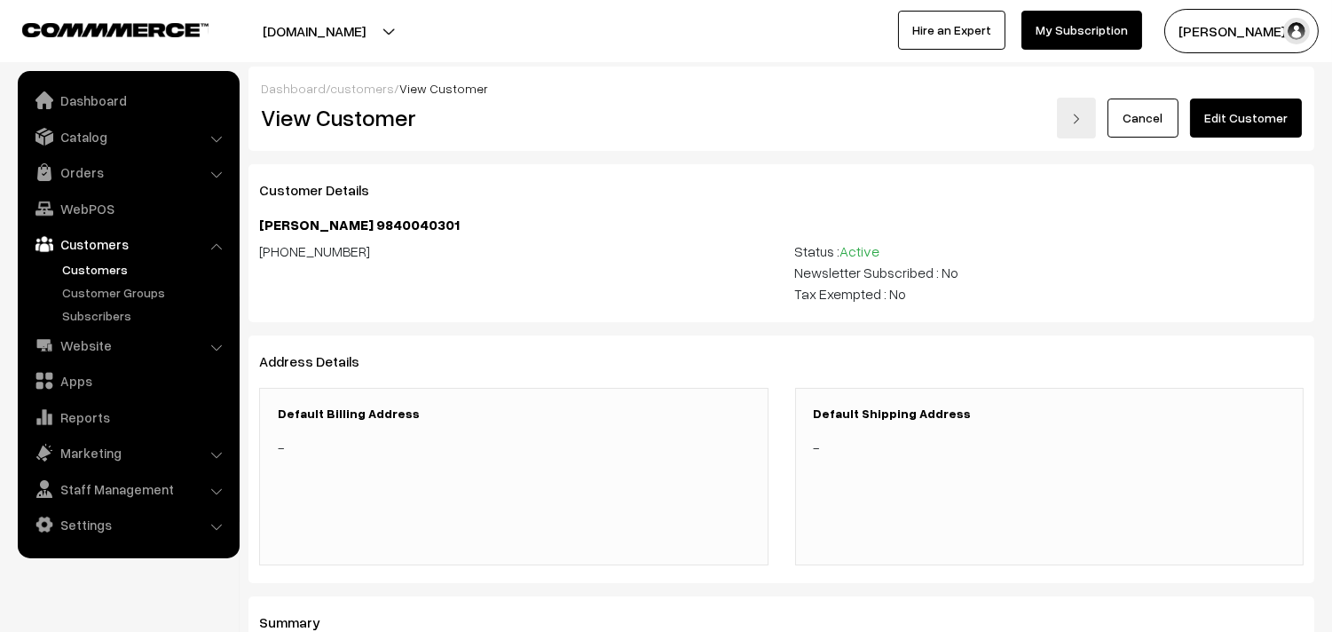
click at [1221, 121] on link "Edit Customer" at bounding box center [1246, 118] width 112 height 39
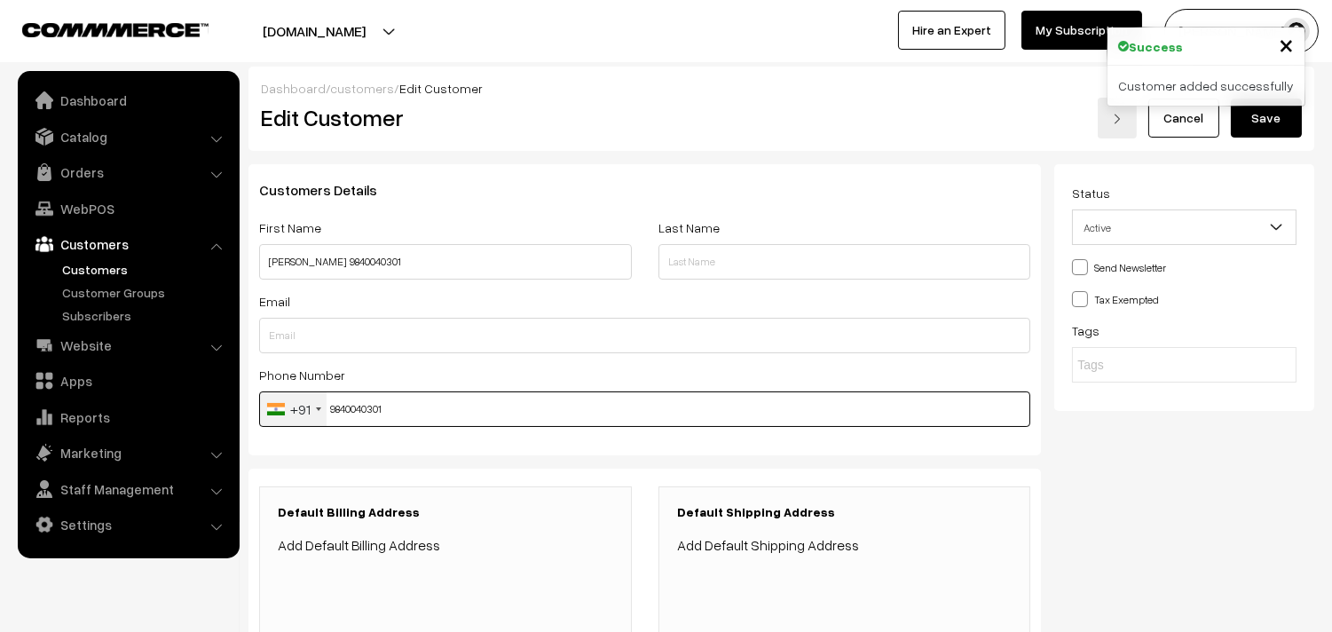
click at [332, 409] on input "9840040301" at bounding box center [644, 409] width 771 height 36
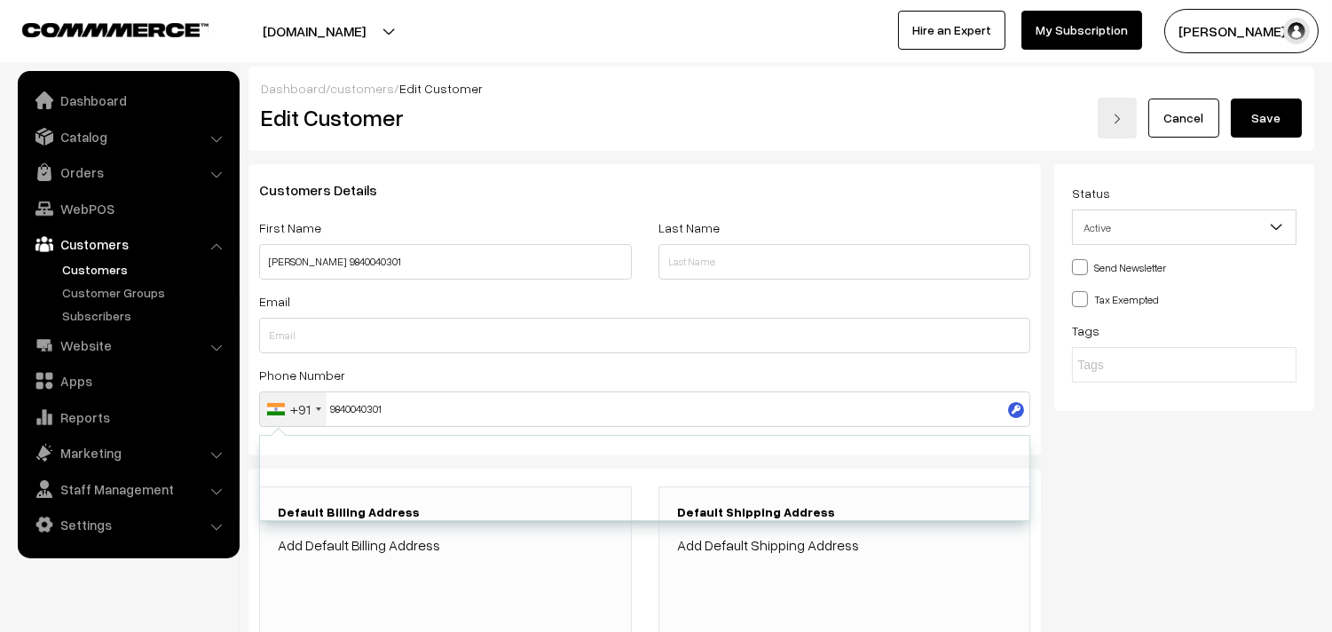
click at [1259, 495] on div "Status Active Inactive Active Send Newsletter Tax Exempted Tags" at bounding box center [1190, 429] width 273 height 531
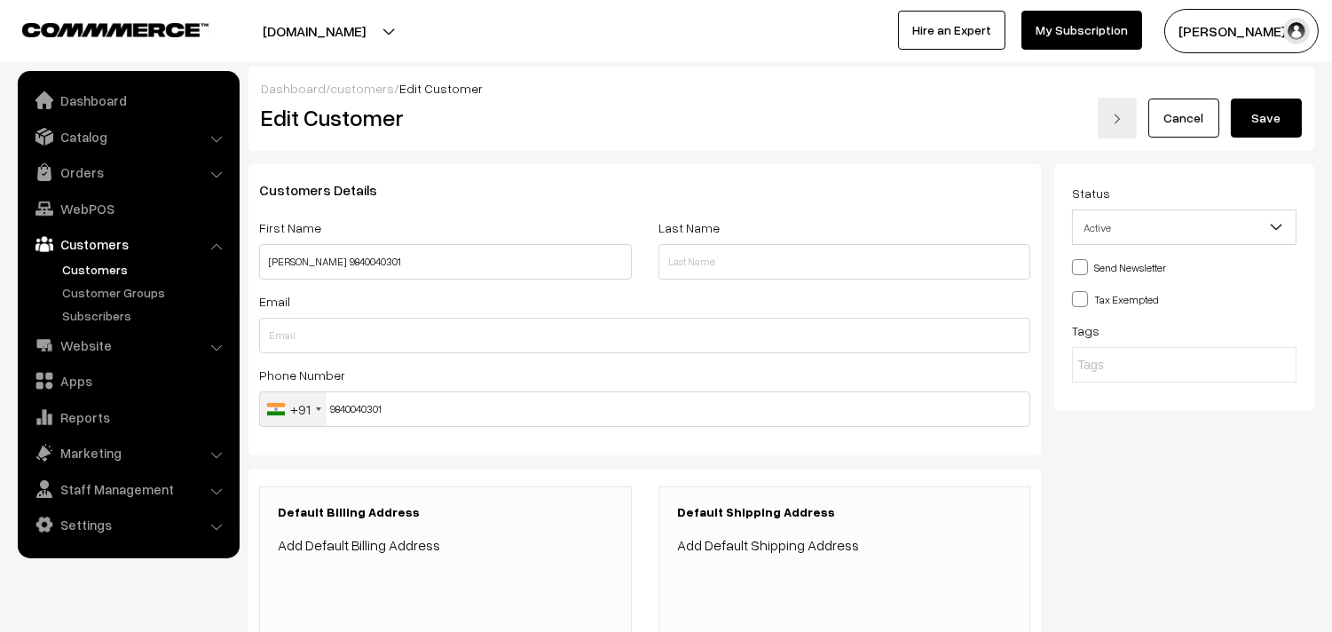
click at [409, 543] on link "Add Default Billing Address" at bounding box center [359, 545] width 162 height 18
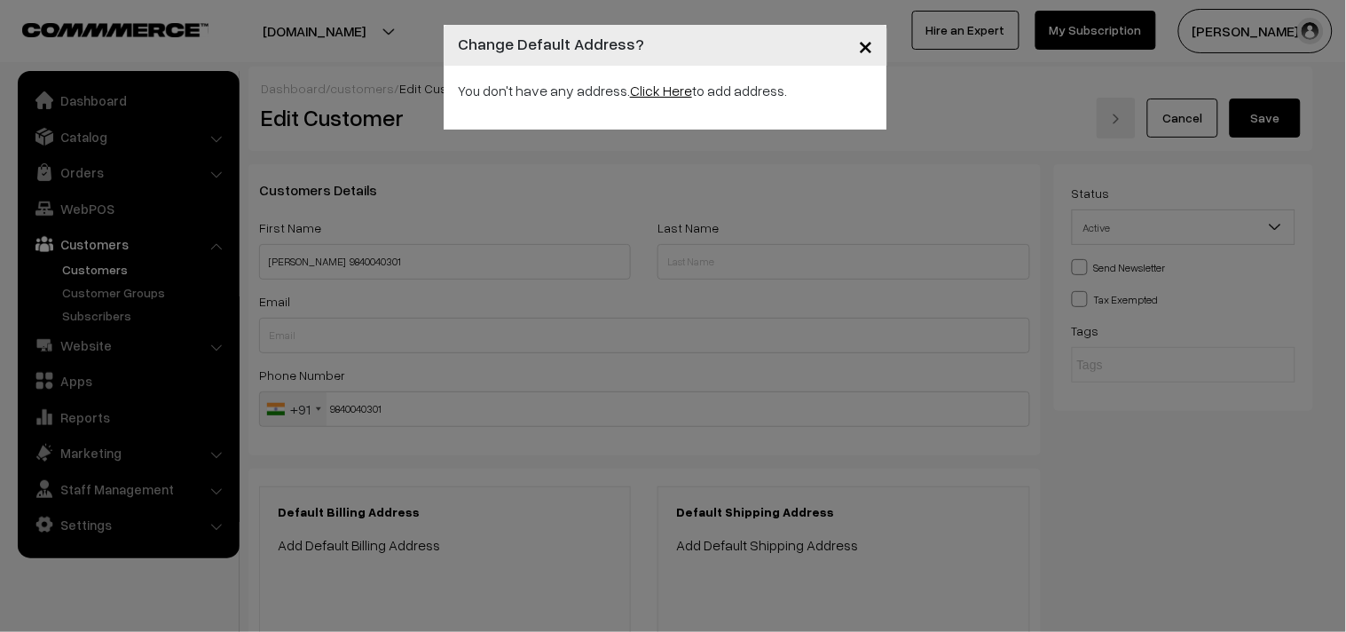
click at [648, 95] on link "Click Here" at bounding box center [661, 91] width 62 height 18
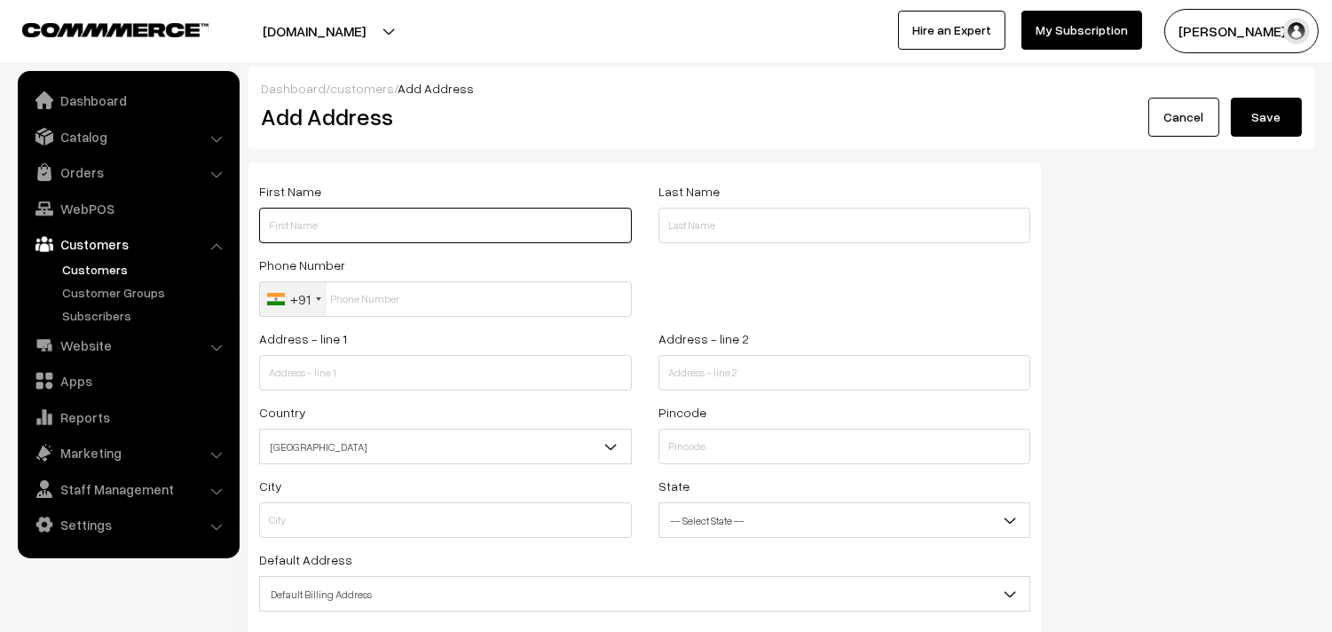
click at [351, 222] on input "text" at bounding box center [445, 226] width 373 height 36
paste input "9840040301"
type input "9840040301"
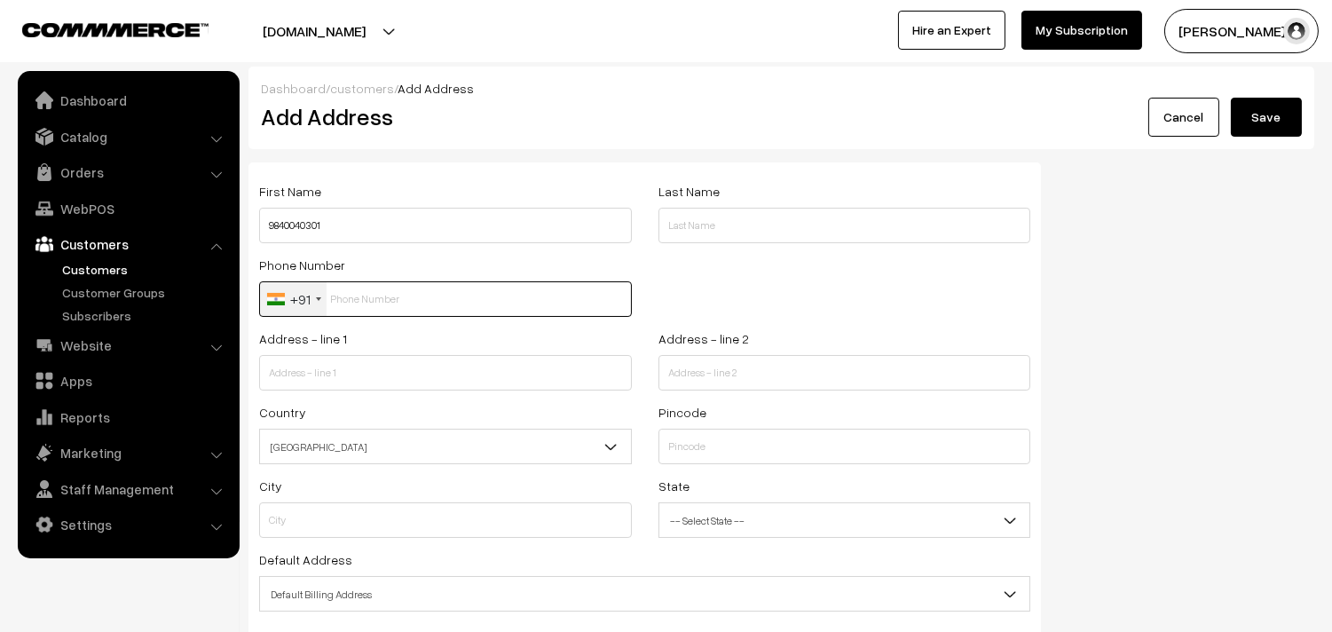
click at [368, 304] on input "text" at bounding box center [445, 299] width 373 height 36
paste input "9840040301"
type input "9840040301"
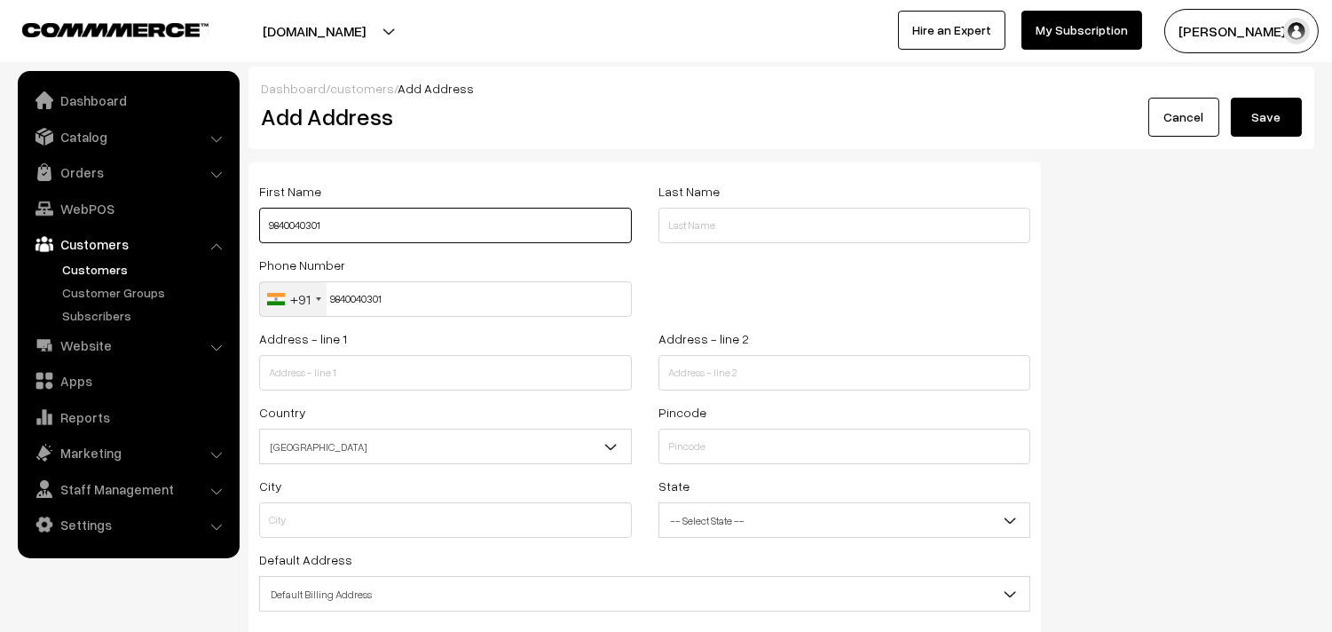
click at [269, 227] on input "9840040301" at bounding box center [445, 226] width 373 height 36
paste input "[PERSON_NAME]"
type input "Shubha Rajan 9840040301"
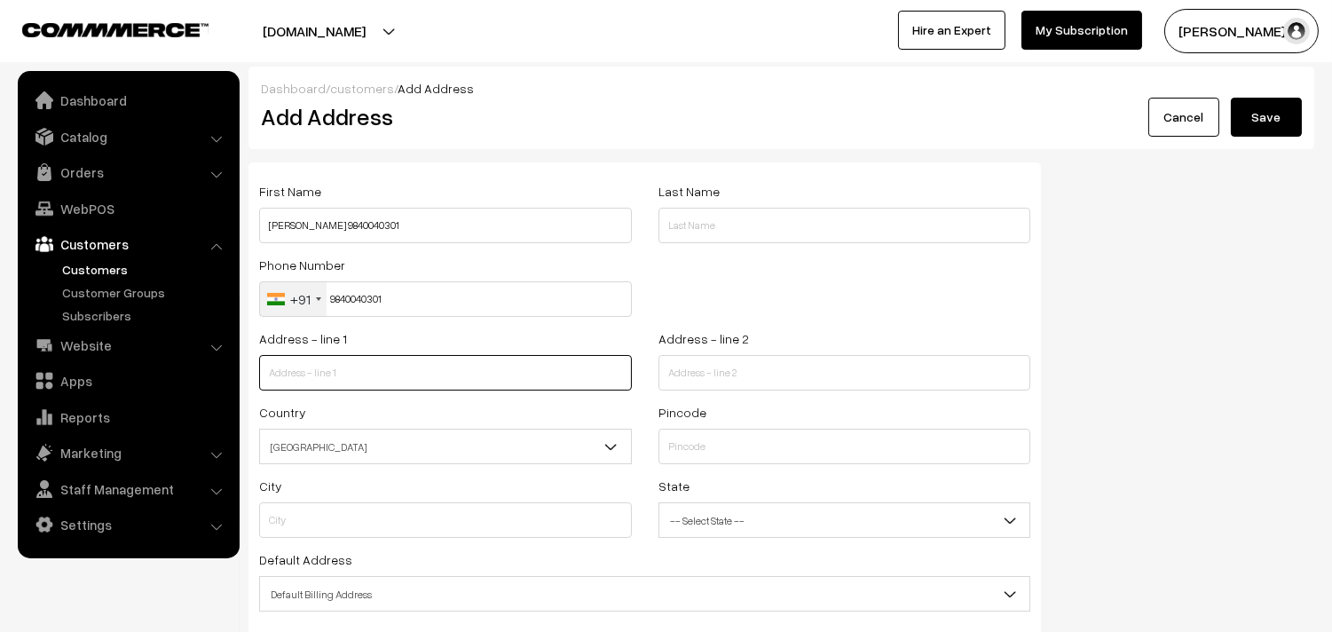
click at [351, 378] on input "text" at bounding box center [445, 373] width 373 height 36
paste input "6, Second Street, Jagadambal colony"
type input "6, Second Street, Jagadambal colony"
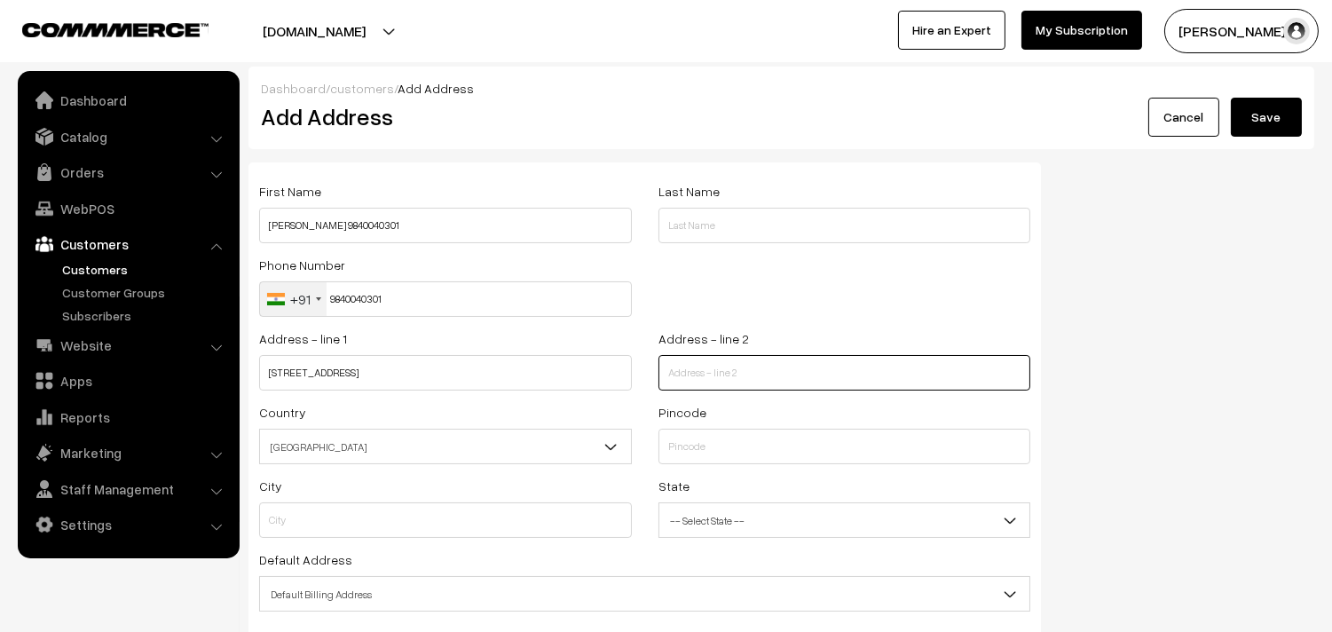
click at [692, 377] on input "text" at bounding box center [845, 373] width 373 height 36
paste input "Royapettah"
type input "Royapettah"
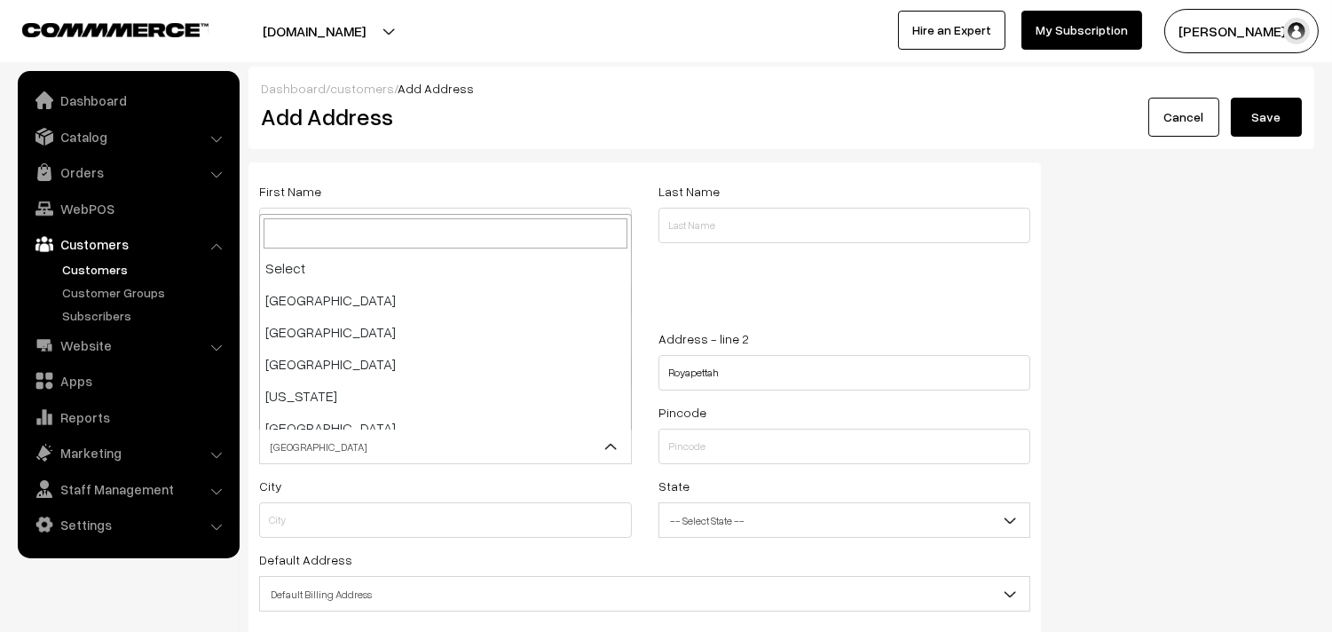
click at [572, 449] on span "India" at bounding box center [445, 446] width 371 height 31
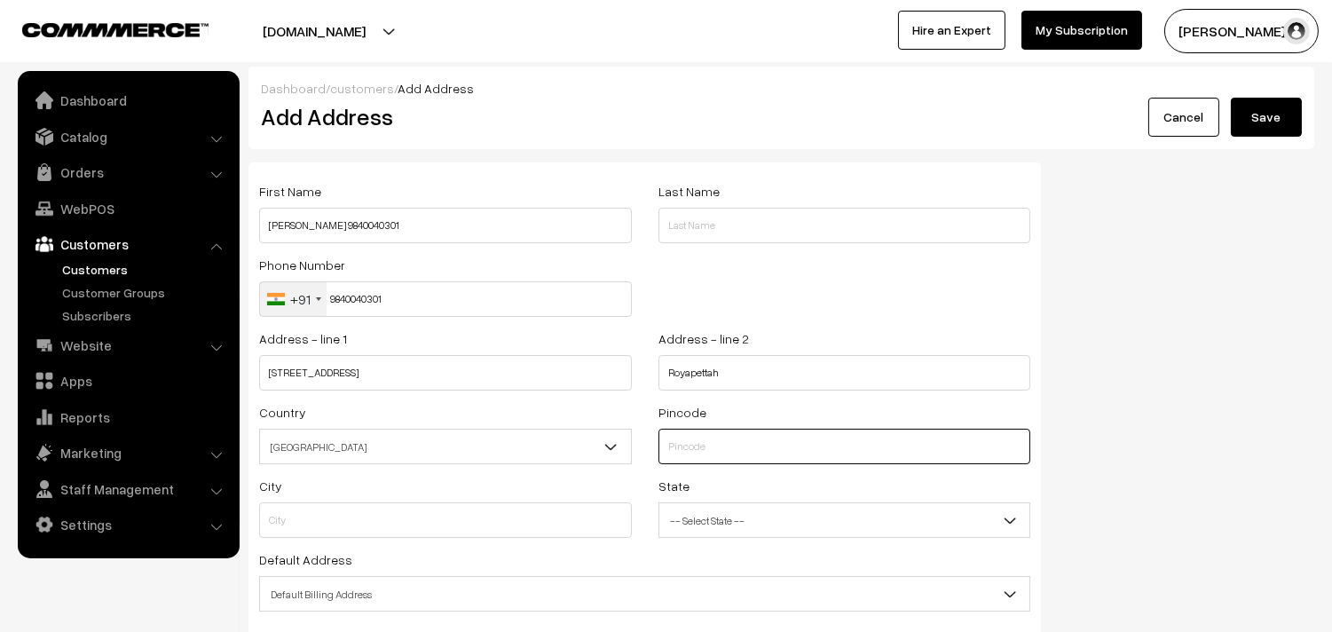
click at [730, 458] on input "text" at bounding box center [845, 447] width 373 height 36
paste input "600014"
type input "600014"
type input "Chennai"
select select "[GEOGRAPHIC_DATA]"
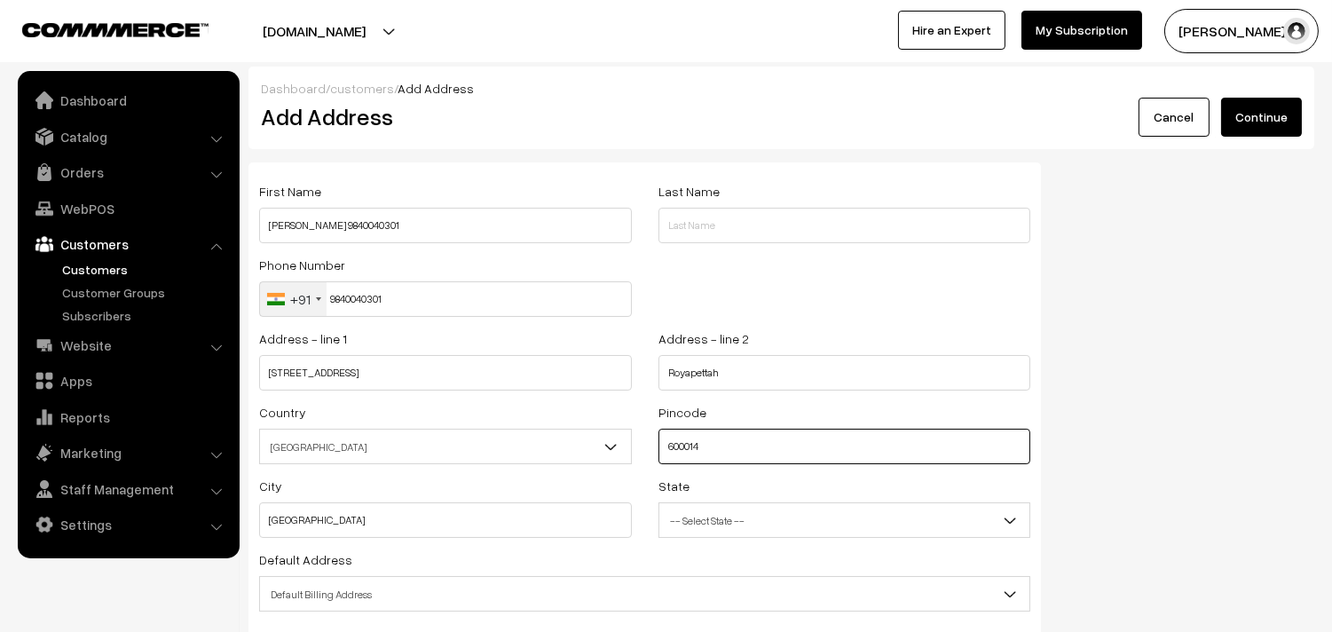
type input "600014"
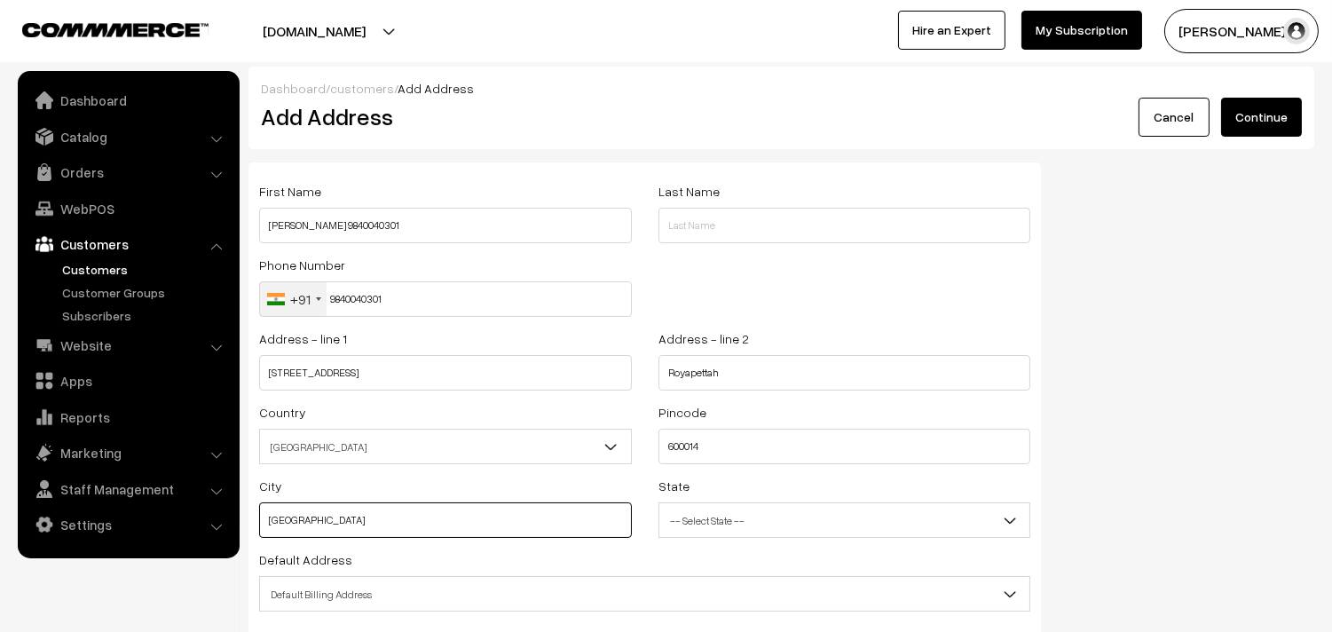
click at [533, 520] on input "Chennai" at bounding box center [445, 520] width 373 height 36
click at [768, 525] on span "-- Select State --" at bounding box center [844, 520] width 371 height 31
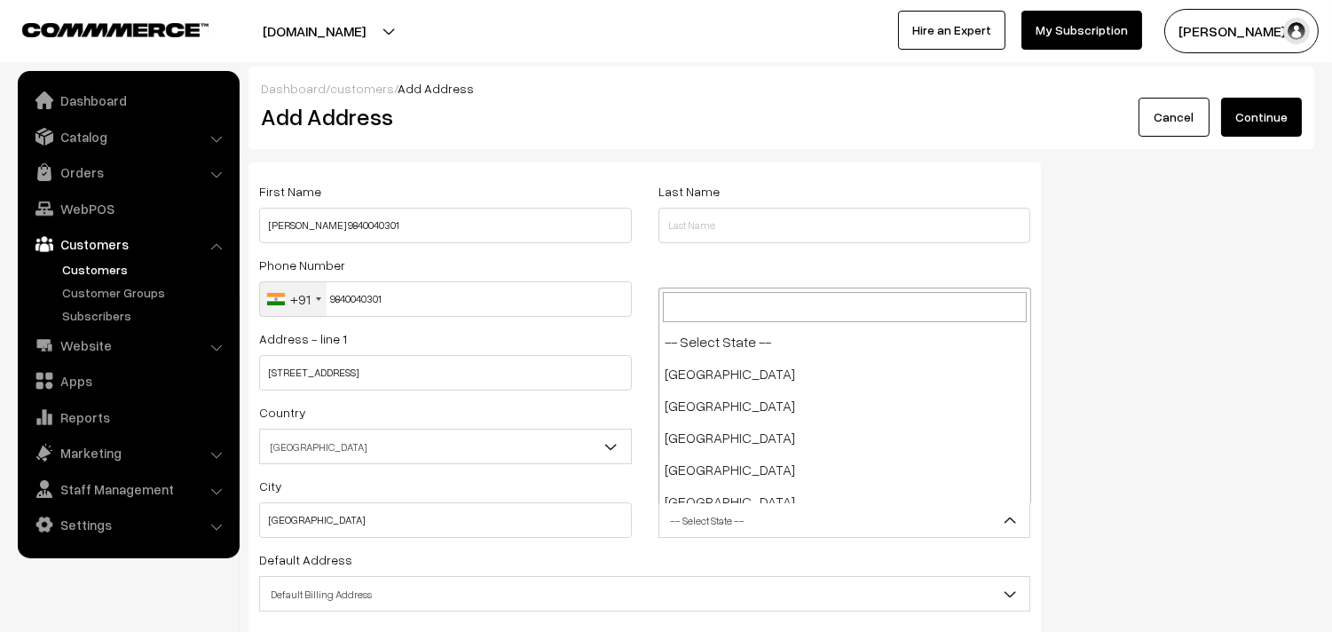
scroll to position [926, 0]
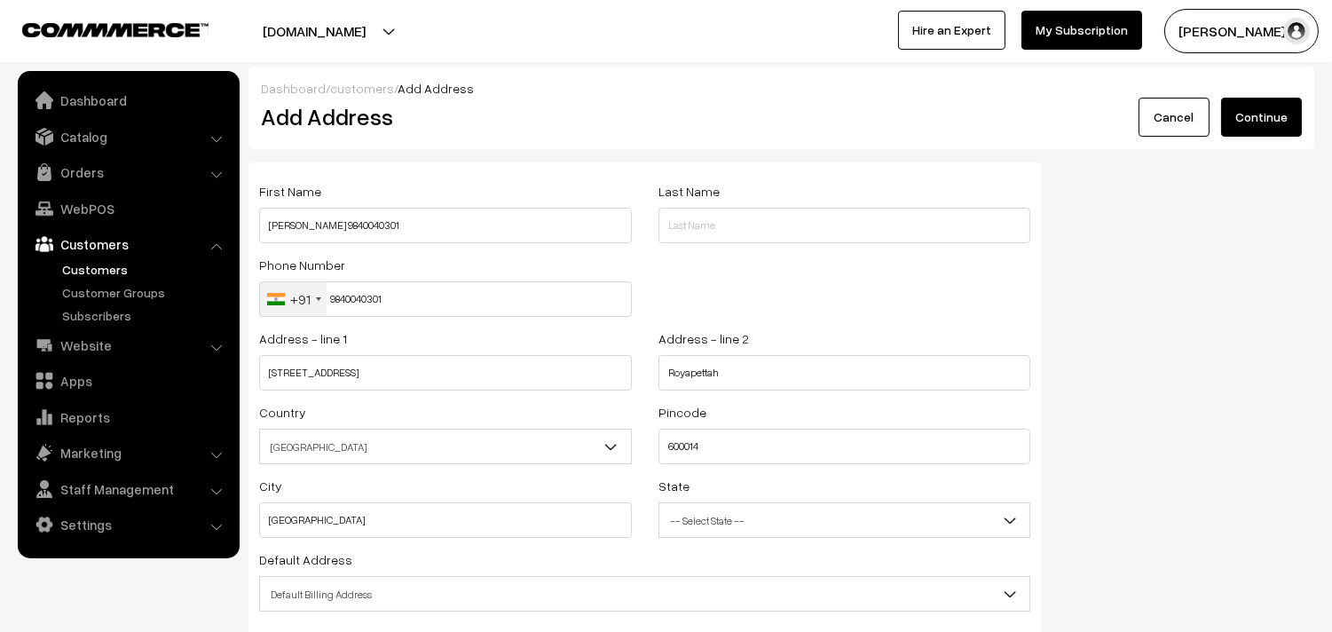
click at [582, 607] on span "Default Billing Address" at bounding box center [645, 594] width 770 height 31
select select "3"
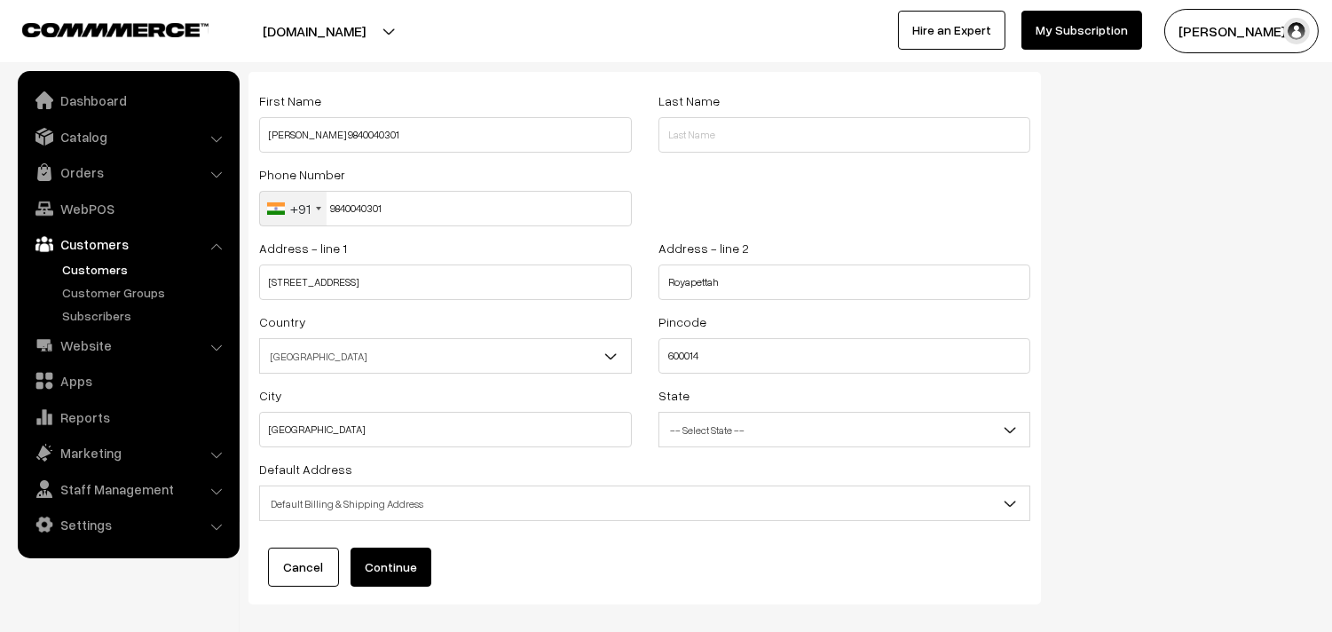
scroll to position [179, 0]
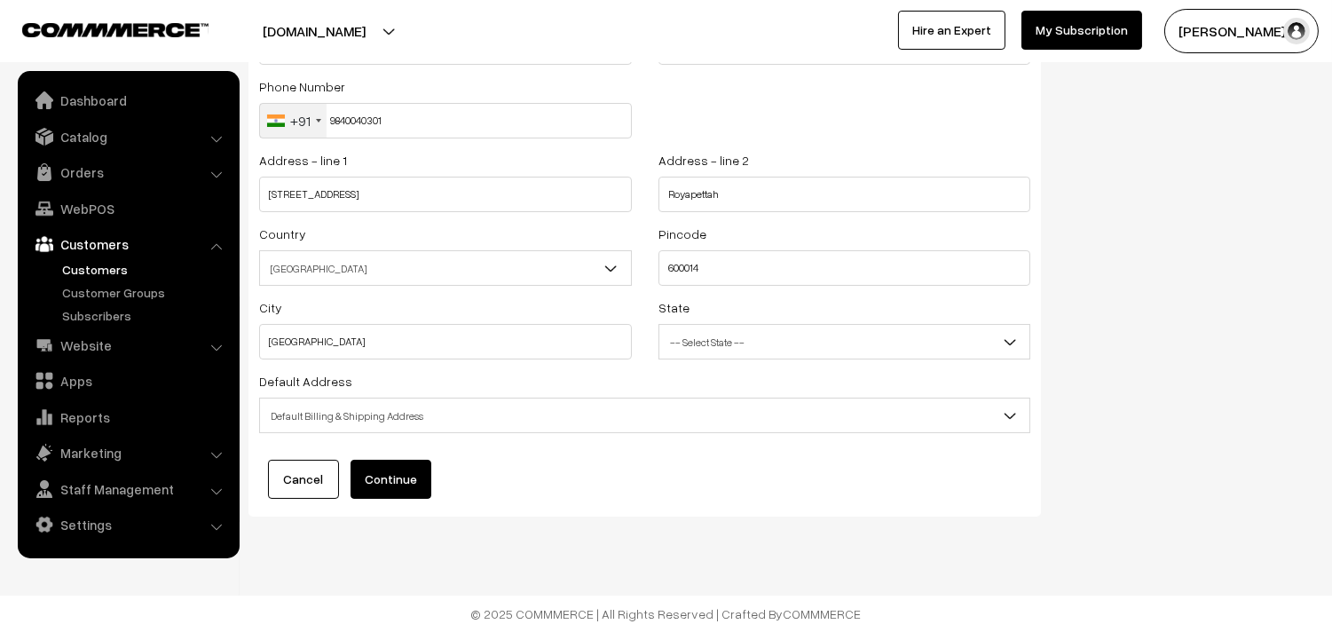
click at [384, 485] on button "Continue" at bounding box center [391, 479] width 81 height 39
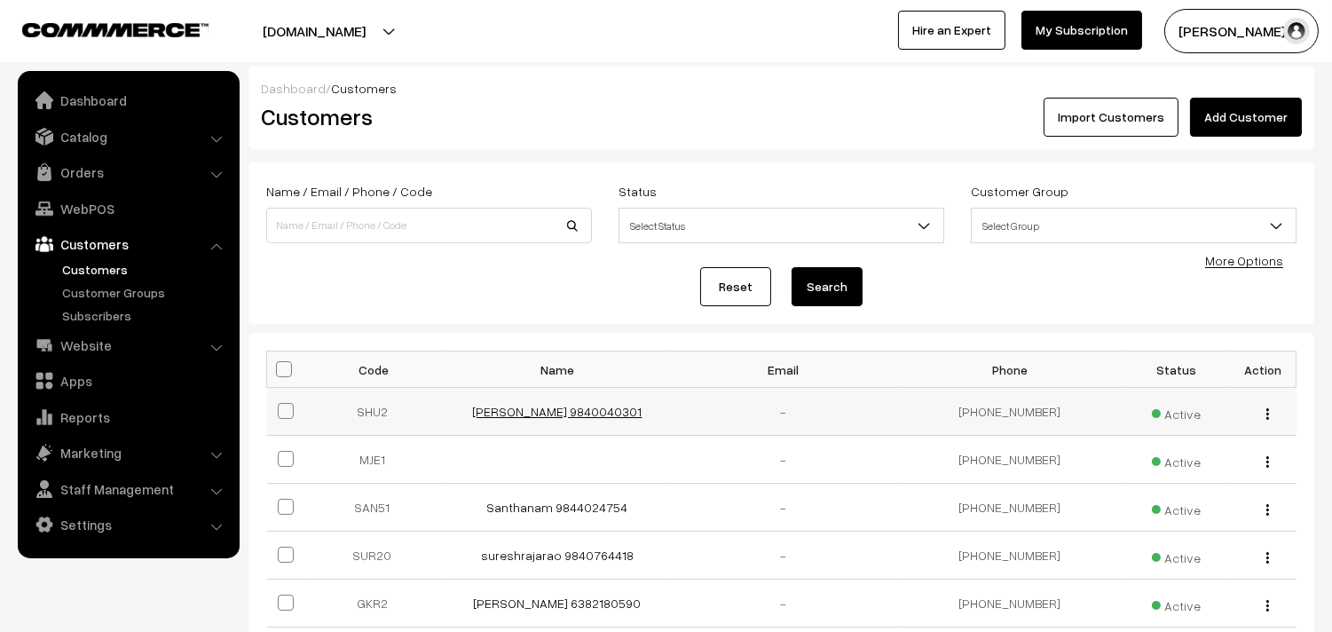
click at [571, 412] on link "[PERSON_NAME] 9840040301" at bounding box center [558, 411] width 170 height 15
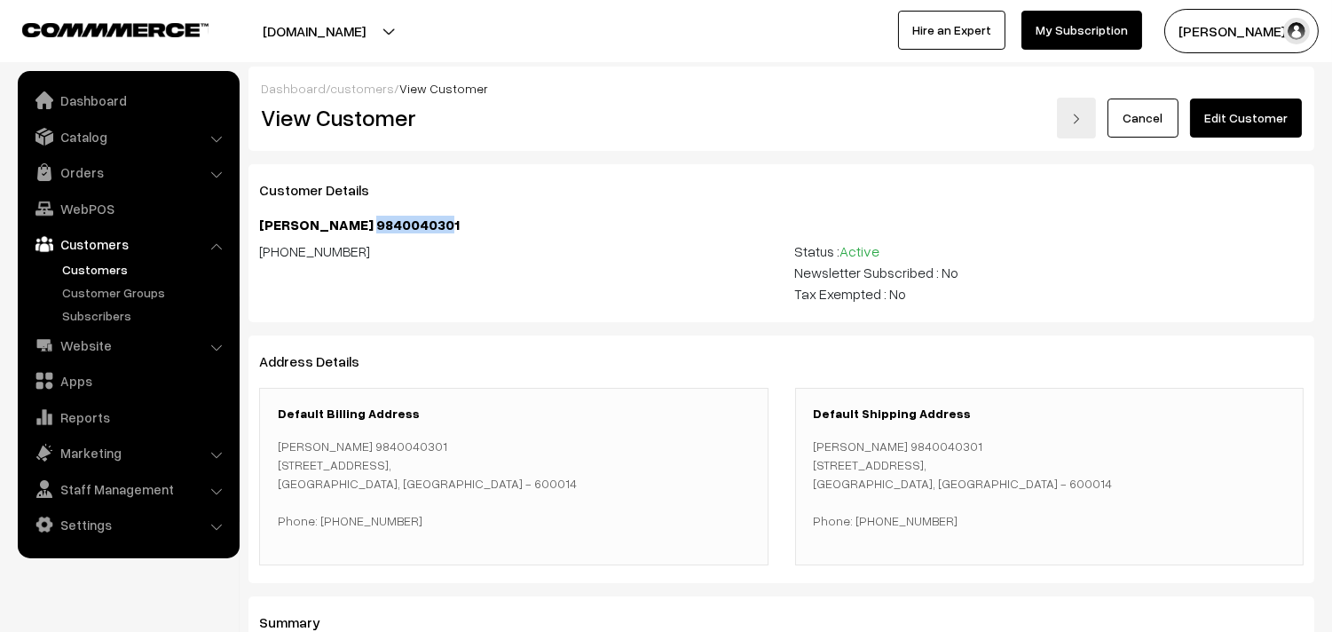
drag, startPoint x: 351, startPoint y: 222, endPoint x: 491, endPoint y: 227, distance: 140.3
click at [491, 227] on h4 "[PERSON_NAME] 9840040301" at bounding box center [781, 225] width 1045 height 17
copy h4 "9840040301"
click at [87, 206] on link "WebPOS" at bounding box center [127, 209] width 211 height 32
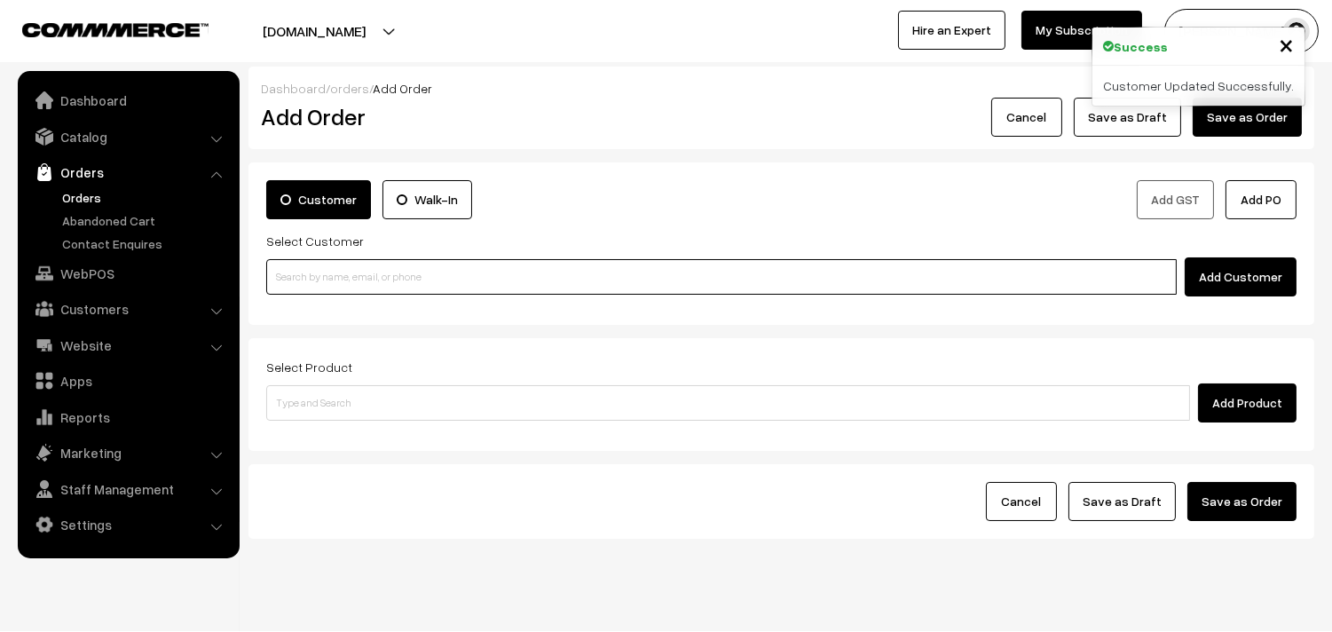
click at [453, 272] on input at bounding box center [721, 277] width 911 height 36
paste input "9840040301"
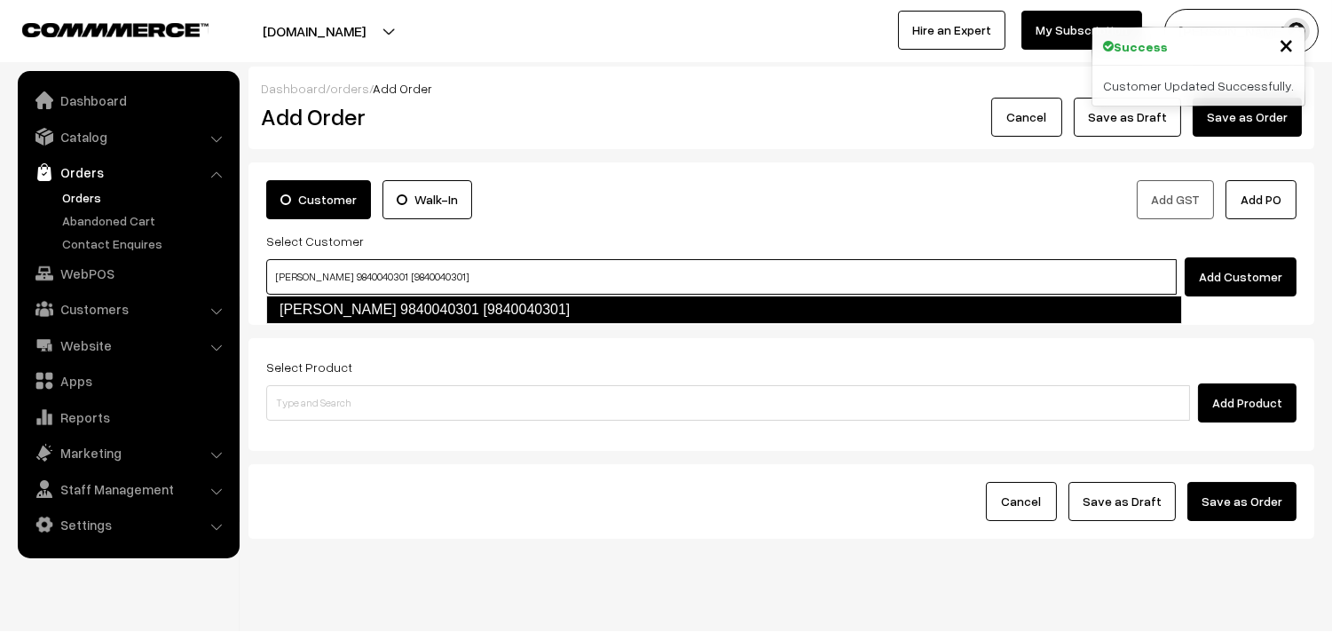
type input "Shubha Rajan 9840040301 [9840040301]"
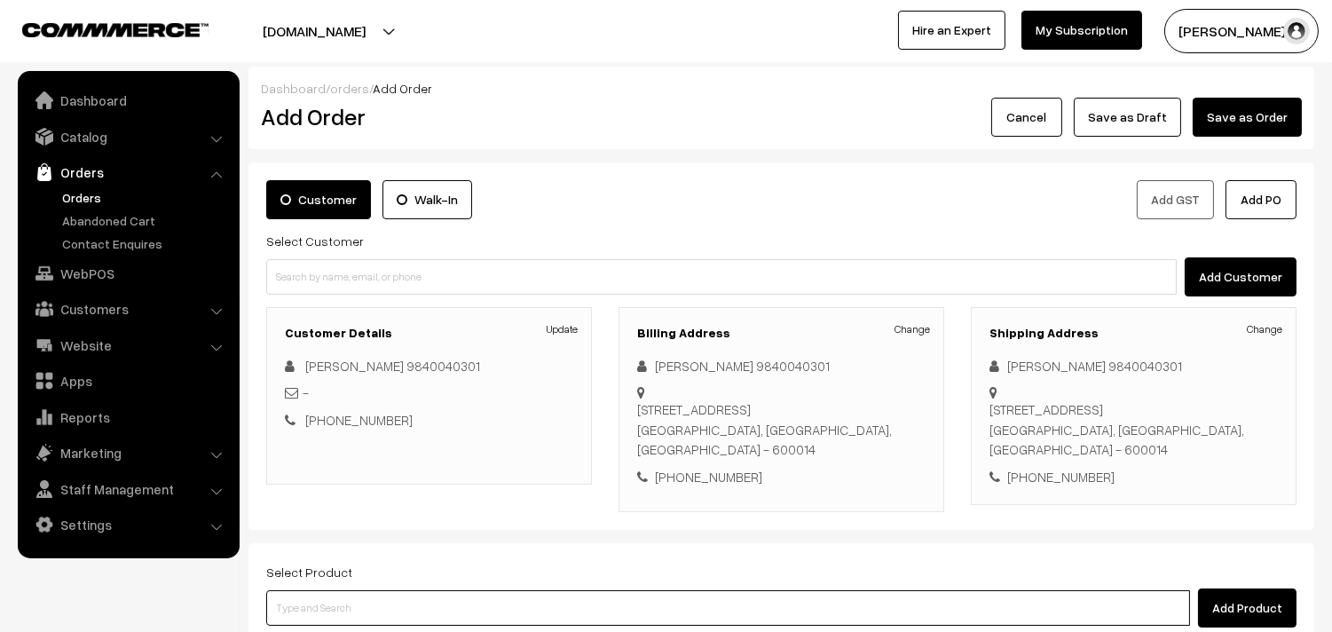
click at [538, 590] on input at bounding box center [728, 608] width 924 height 36
type input "coffee"
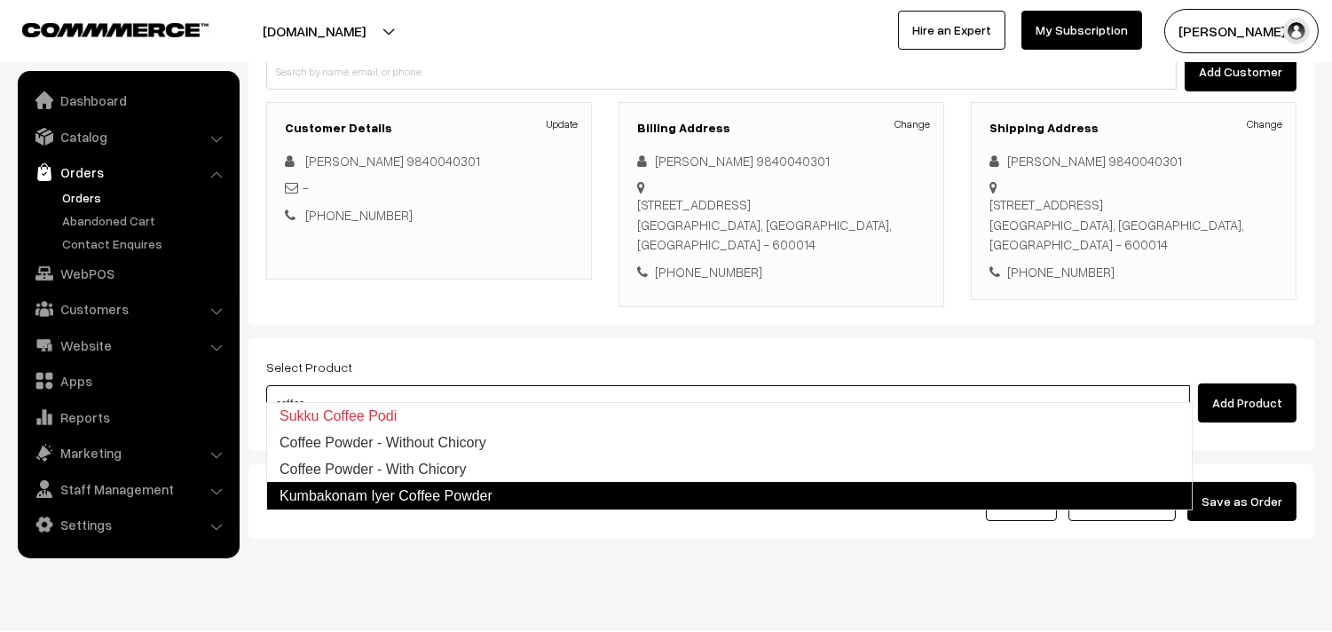
scroll to position [222, 0]
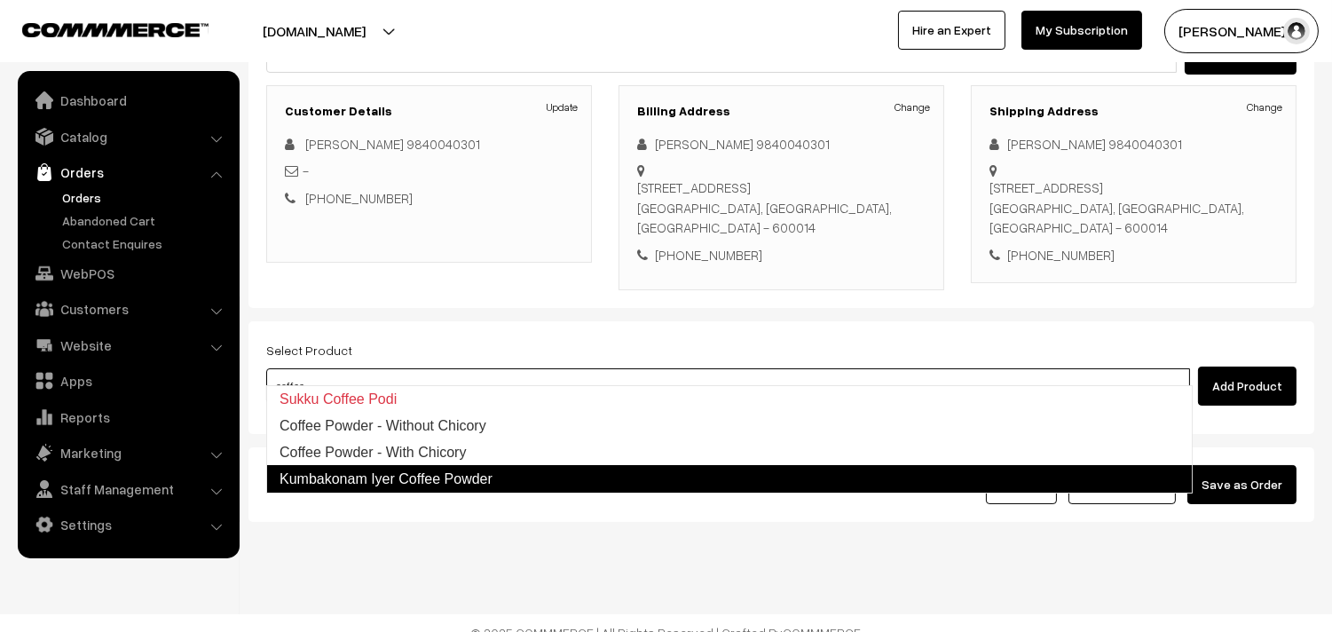
click at [438, 471] on link "Kumbakonam Iyer Coffee Powder" at bounding box center [729, 479] width 927 height 28
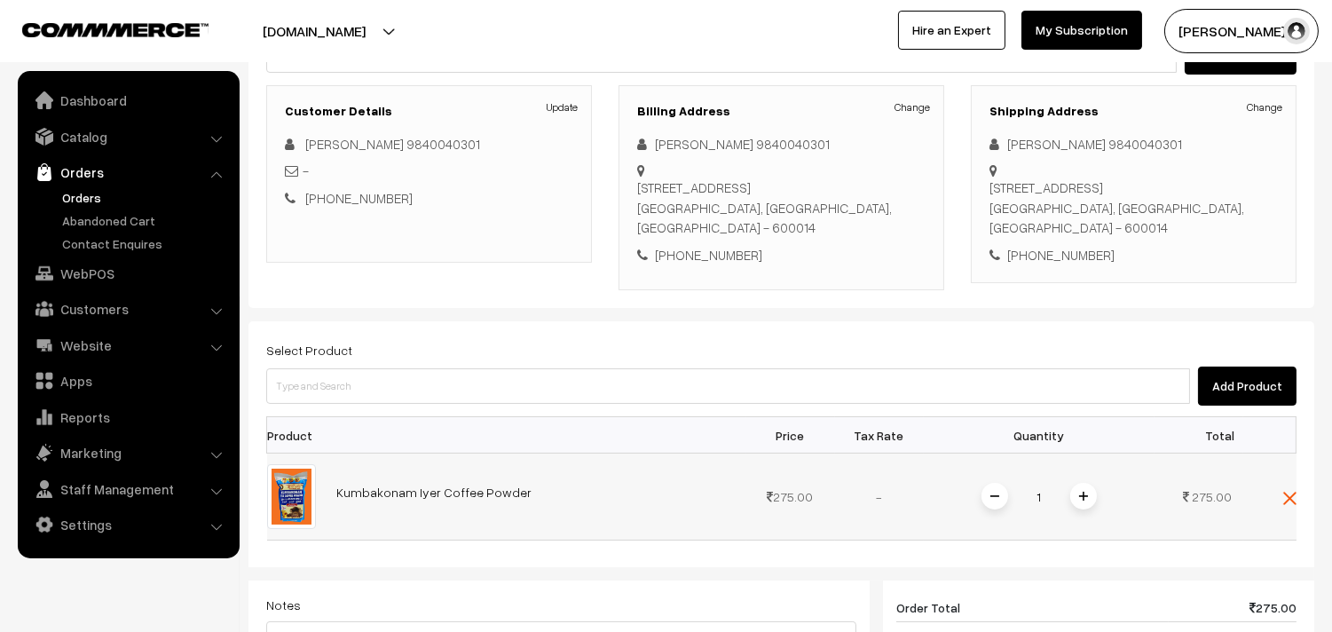
click at [1081, 492] on img at bounding box center [1083, 496] width 9 height 9
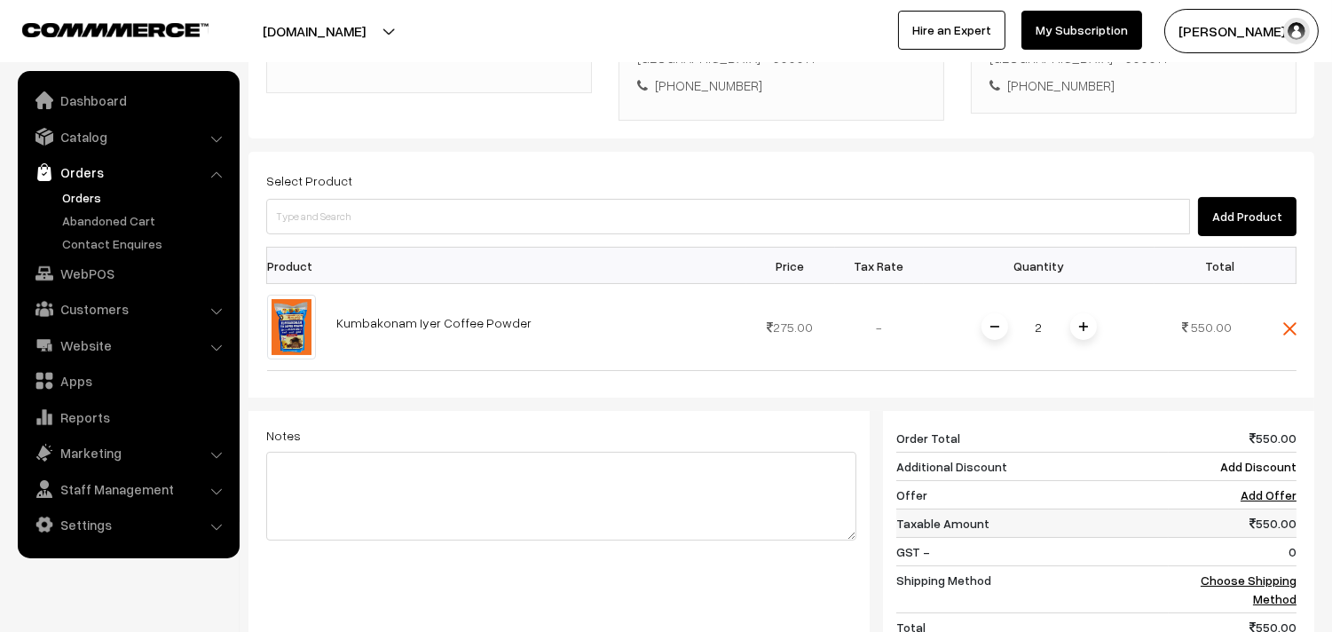
scroll to position [419, 0]
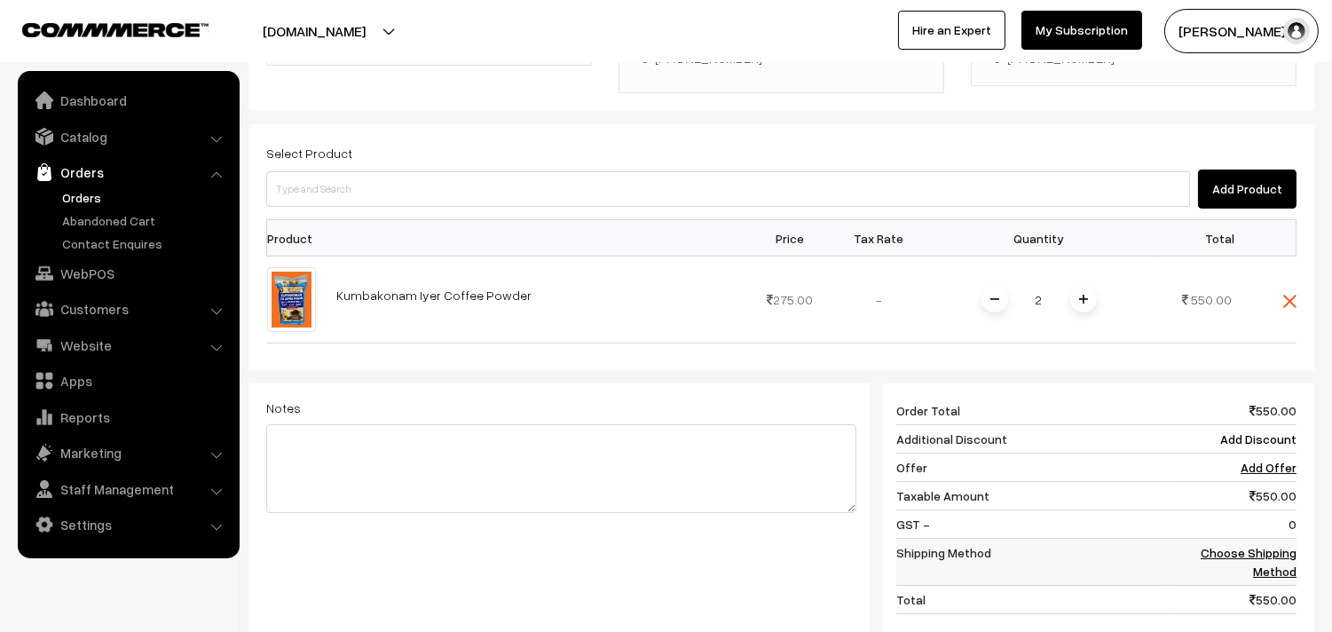
click at [1236, 545] on link "Choose Shipping Method" at bounding box center [1249, 562] width 96 height 34
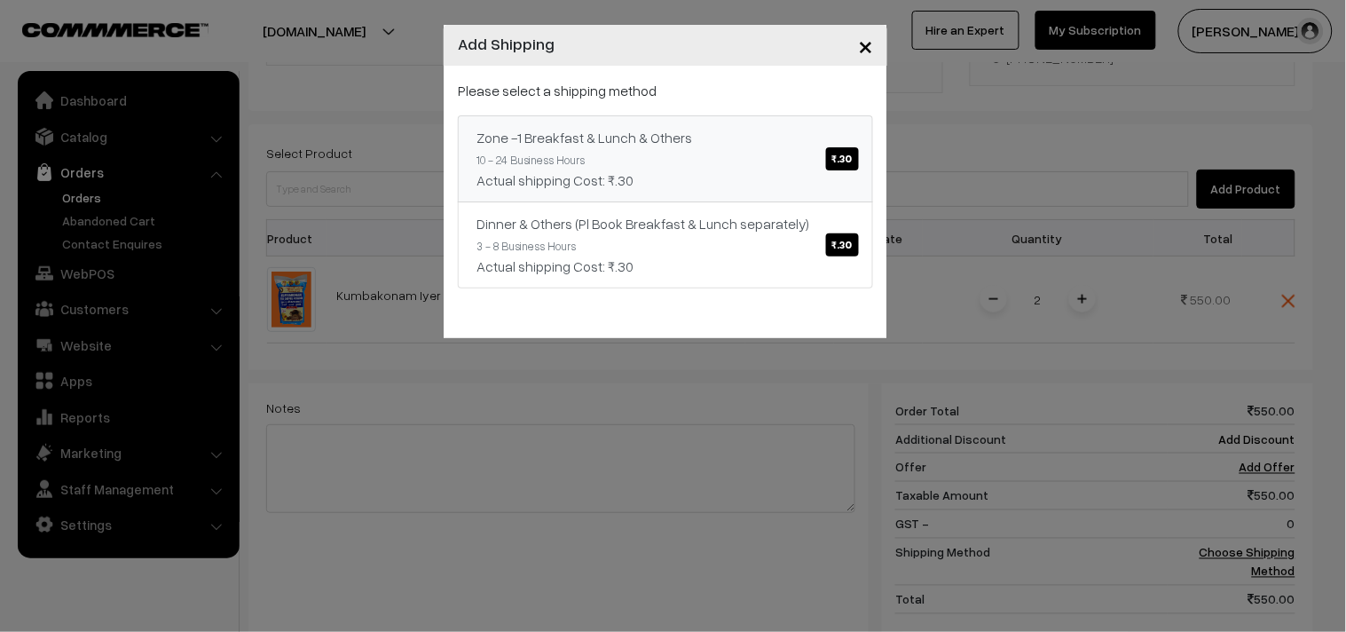
click at [840, 166] on span "₹.30" at bounding box center [842, 158] width 33 height 23
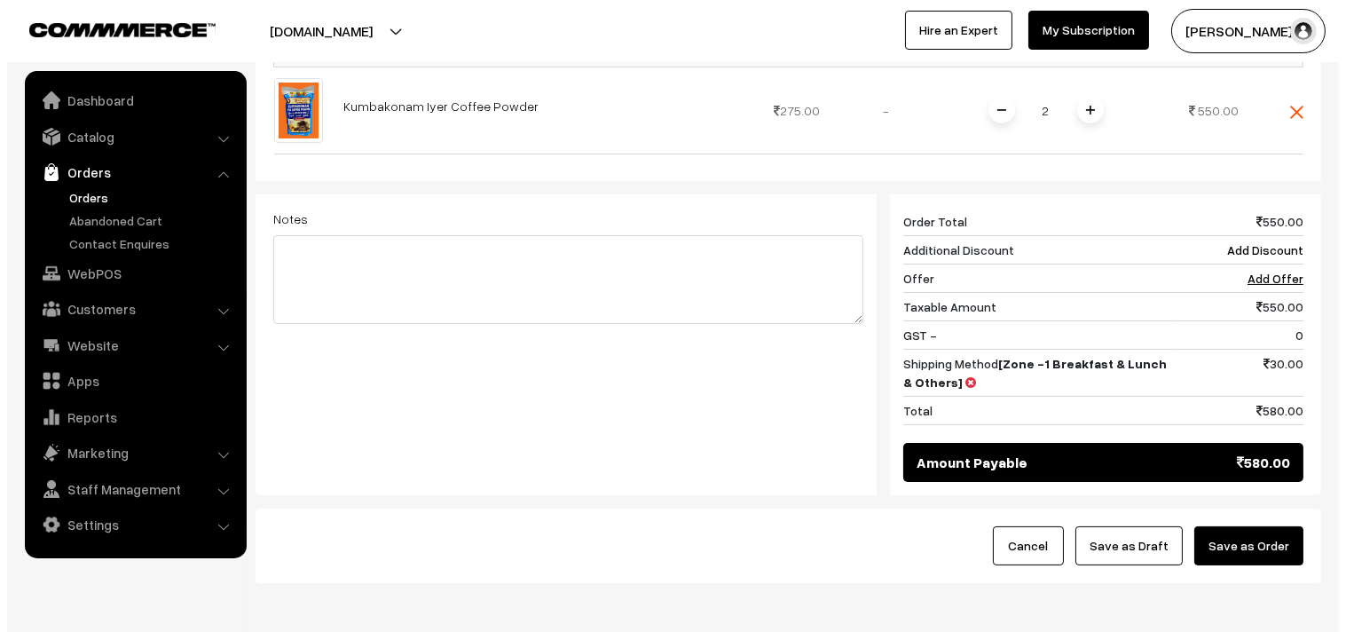
scroll to position [616, 0]
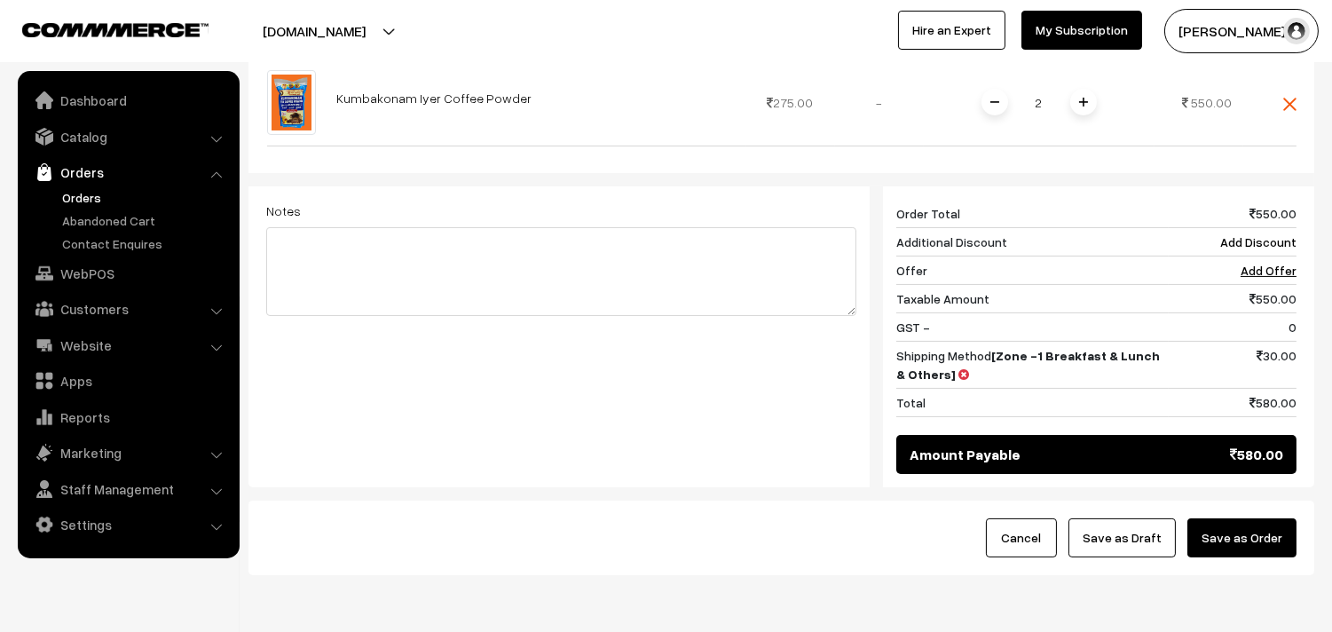
click at [1236, 518] on button "Save as Order" at bounding box center [1242, 537] width 109 height 39
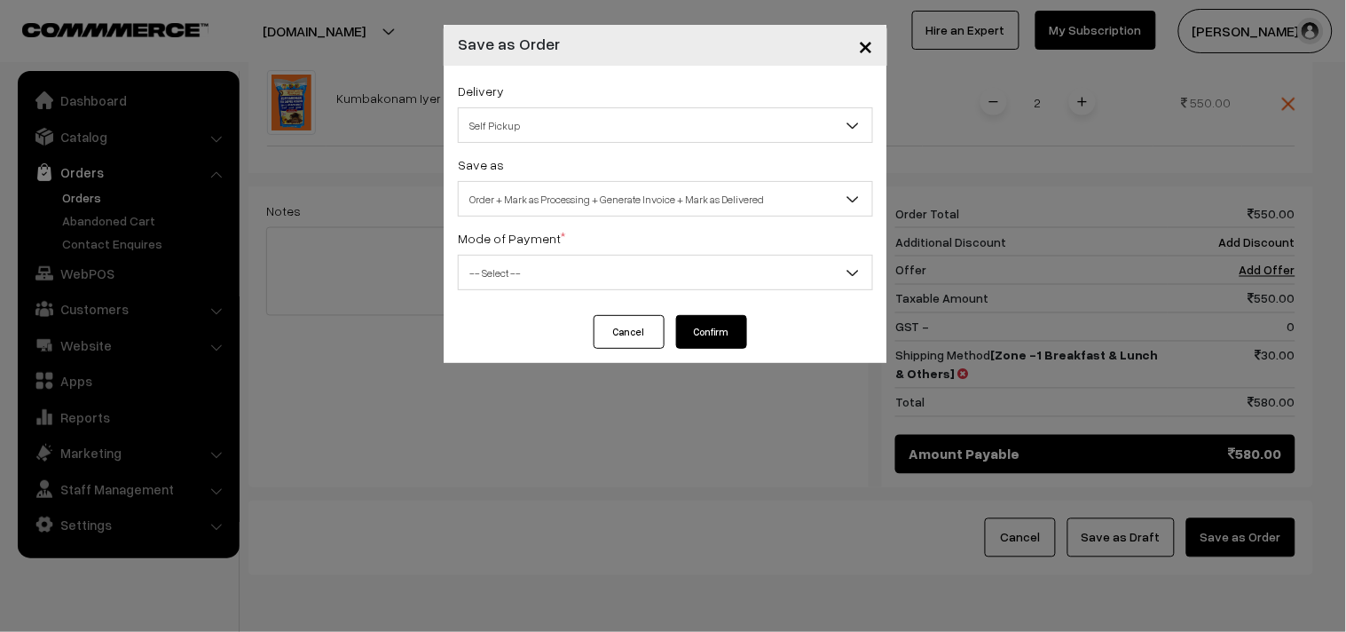
click at [785, 114] on span "Self Pickup" at bounding box center [666, 125] width 414 height 31
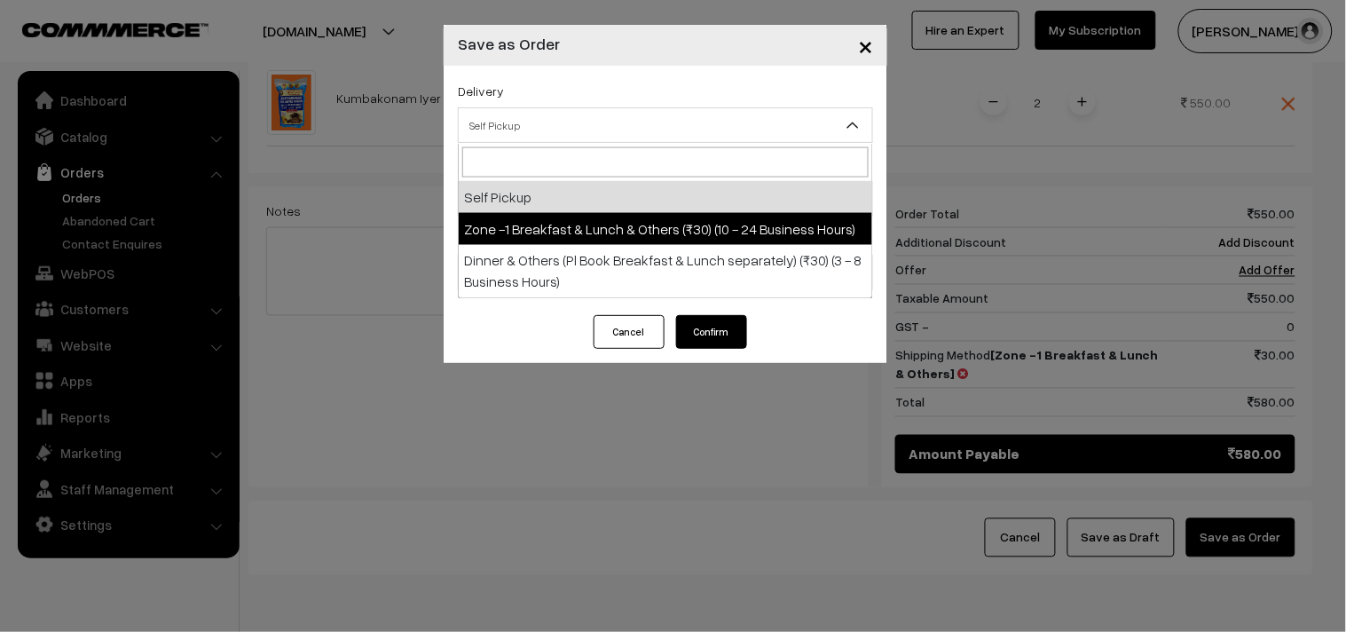
select select "ZON1"
select select "3"
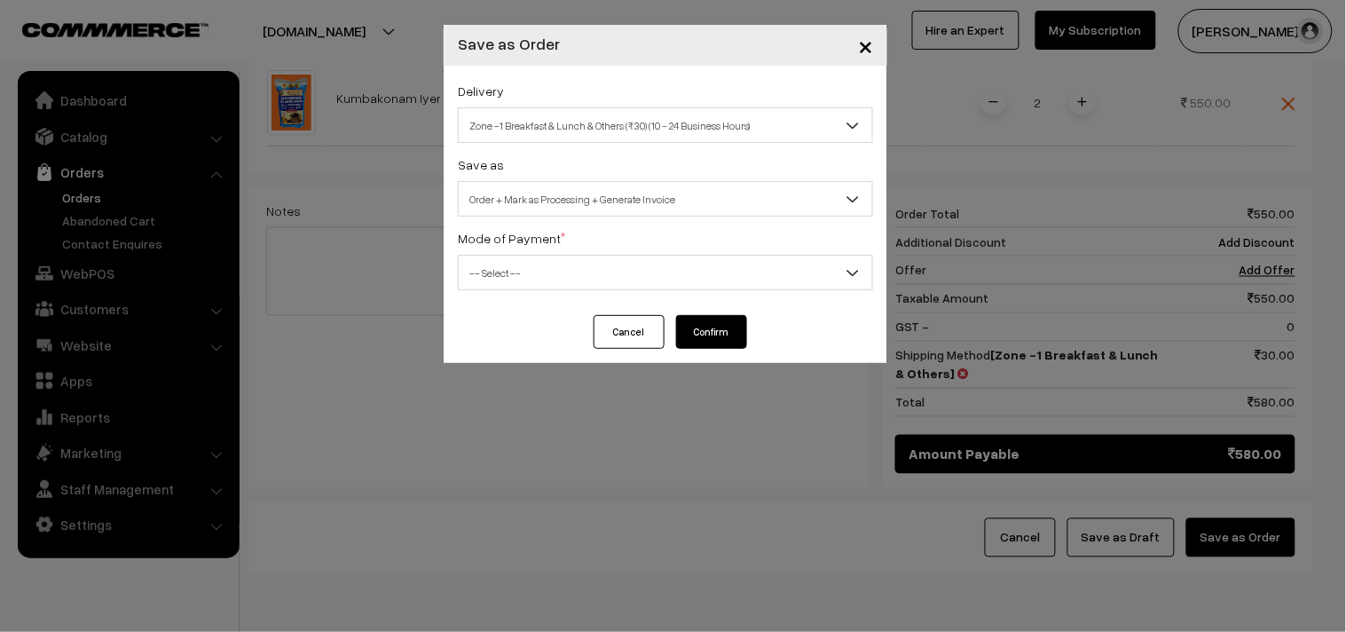
click at [685, 273] on span "-- Select --" at bounding box center [666, 272] width 414 height 31
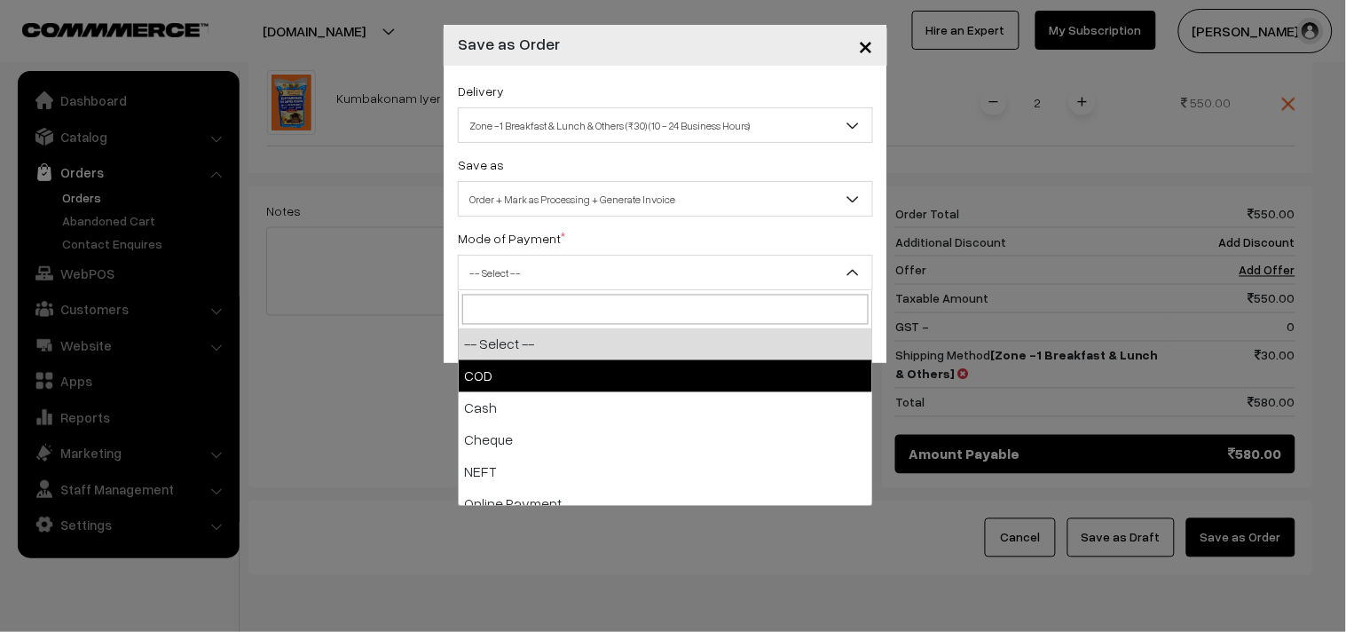
select select "1"
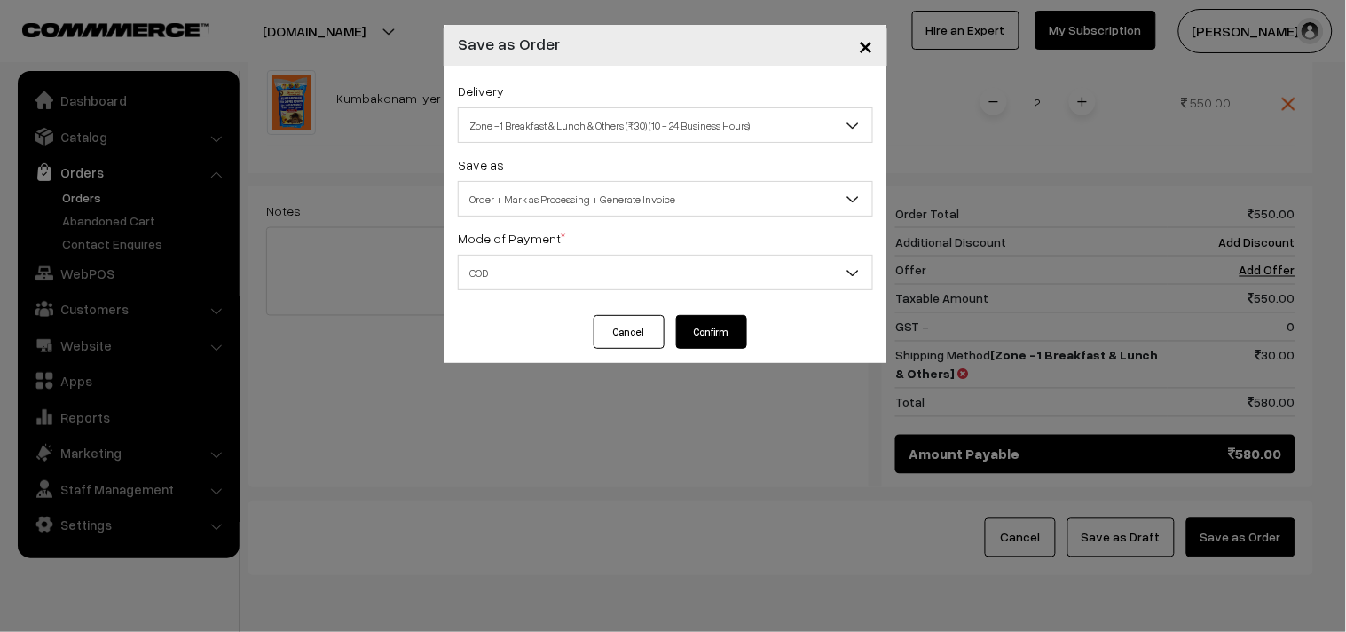
click at [732, 330] on button "Confirm" at bounding box center [711, 332] width 71 height 34
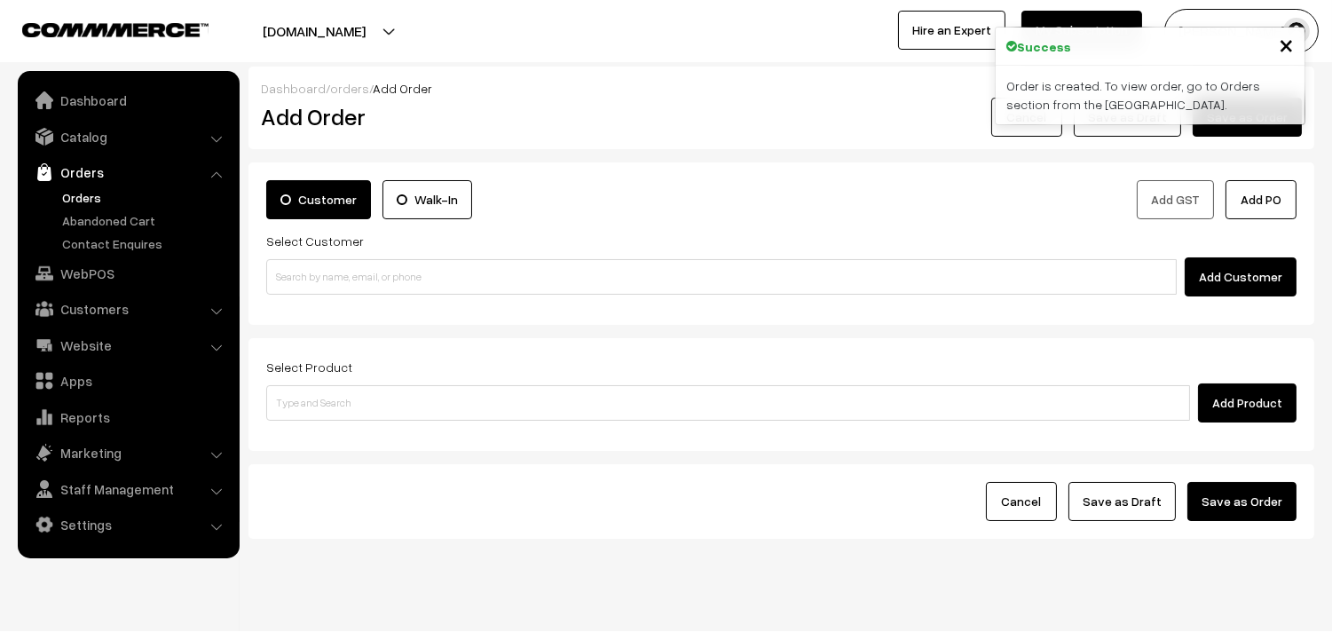
click at [92, 188] on link "Orders" at bounding box center [146, 197] width 176 height 19
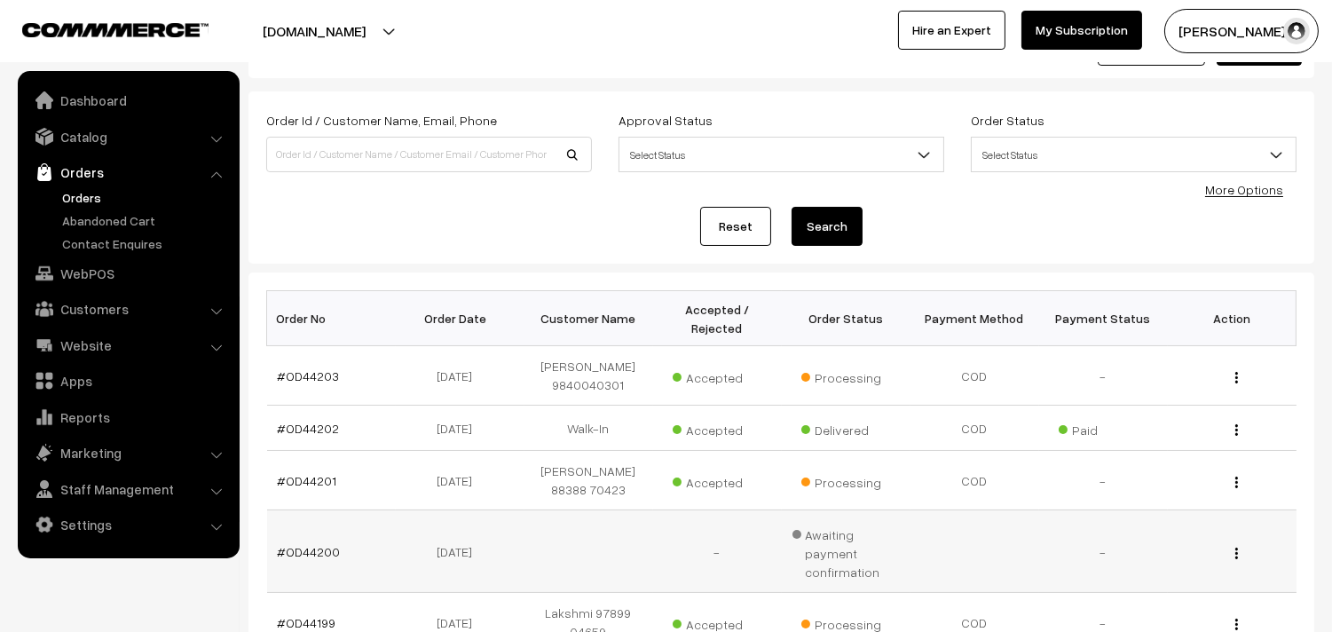
scroll to position [197, 0]
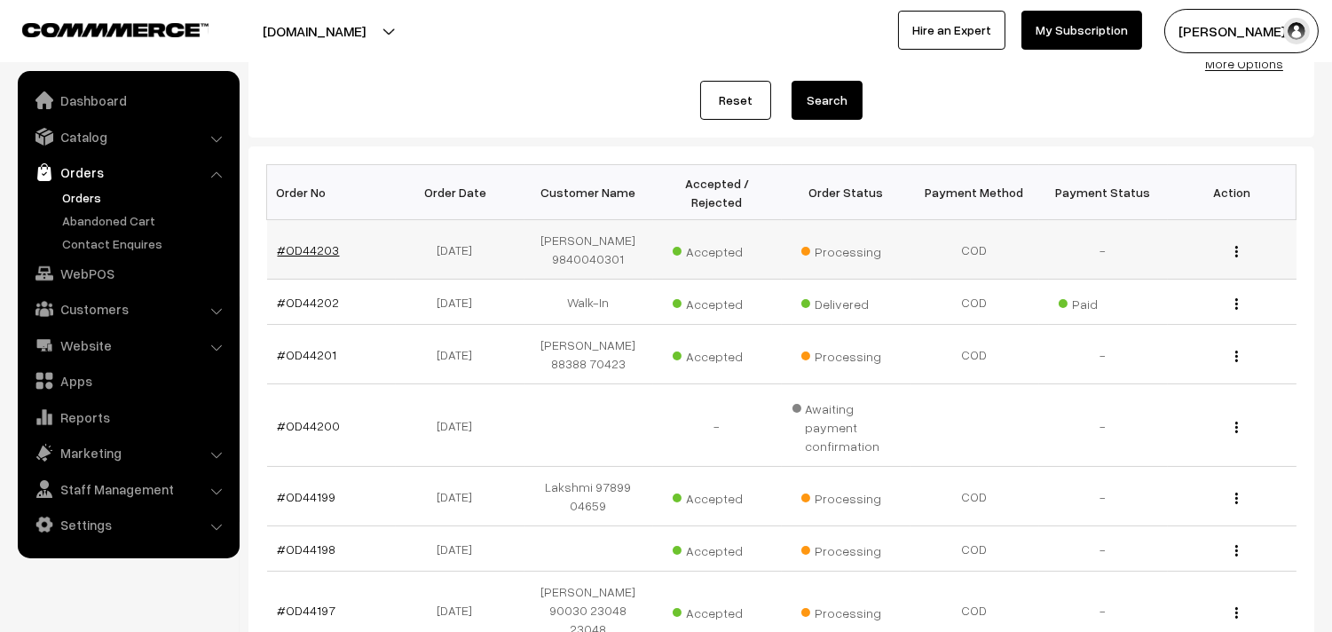
click at [308, 246] on link "#OD44203" at bounding box center [309, 249] width 62 height 15
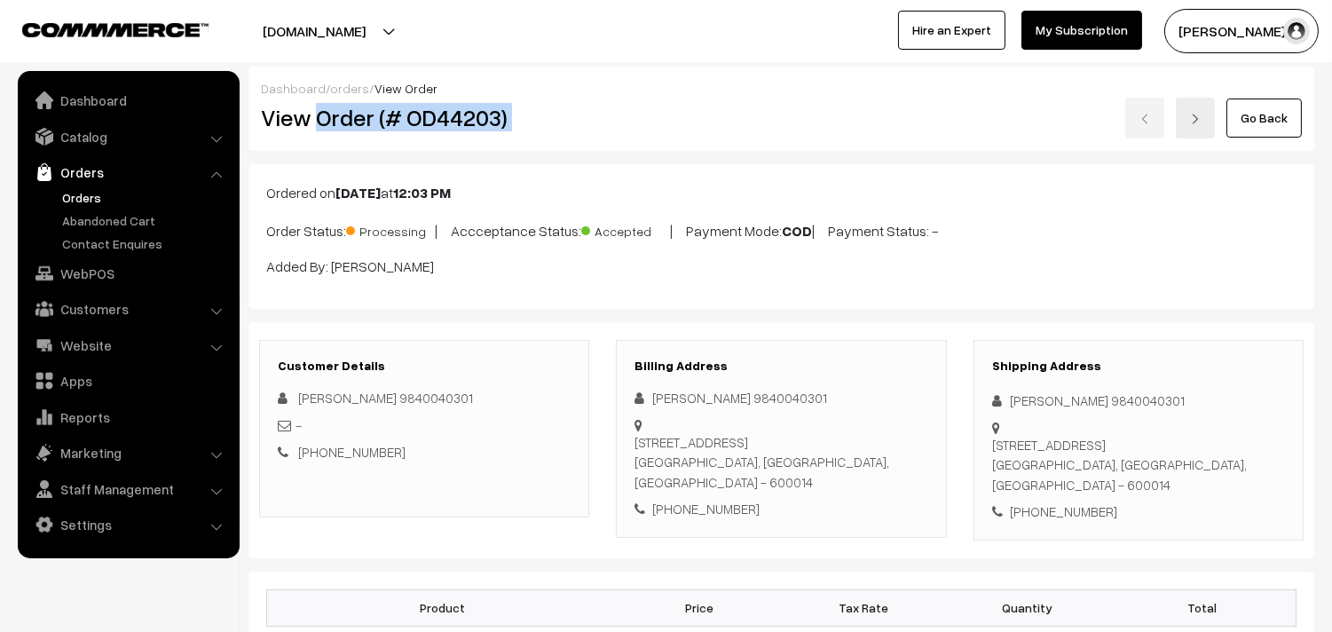
drag, startPoint x: 316, startPoint y: 119, endPoint x: 620, endPoint y: 129, distance: 303.7
click at [620, 129] on div "View Order (# OD44203) Go Back" at bounding box center [782, 118] width 1068 height 41
copy div "Order (# OD44203)"
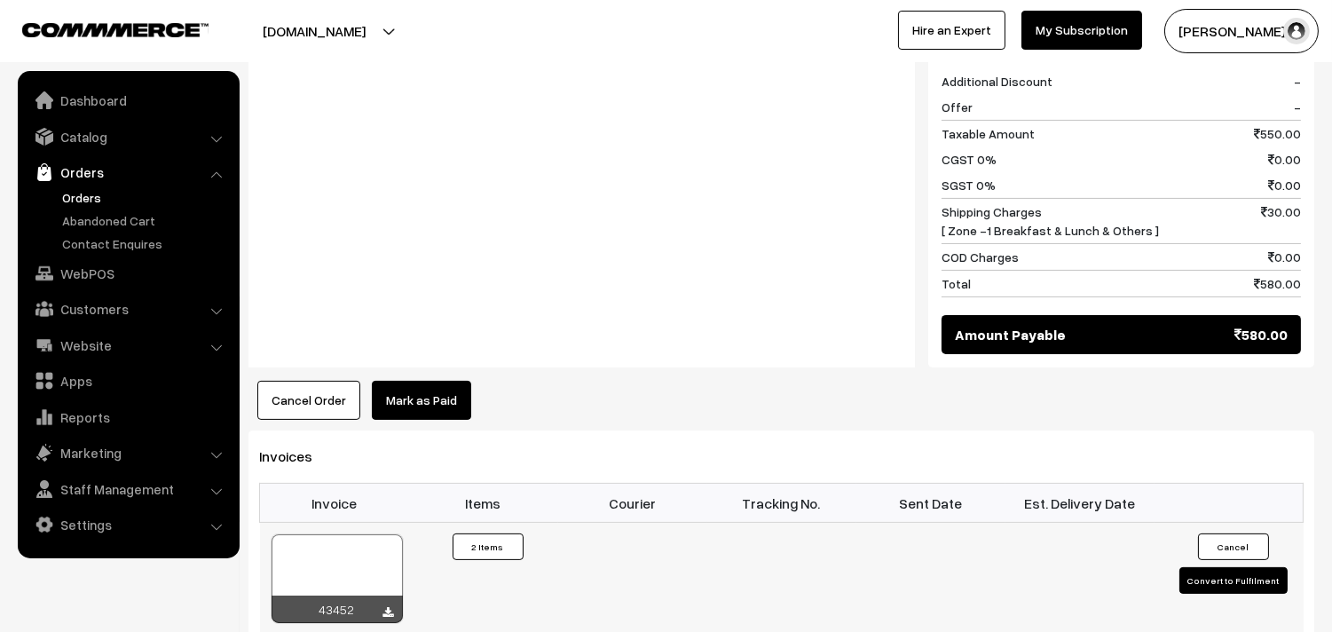
scroll to position [888, 0]
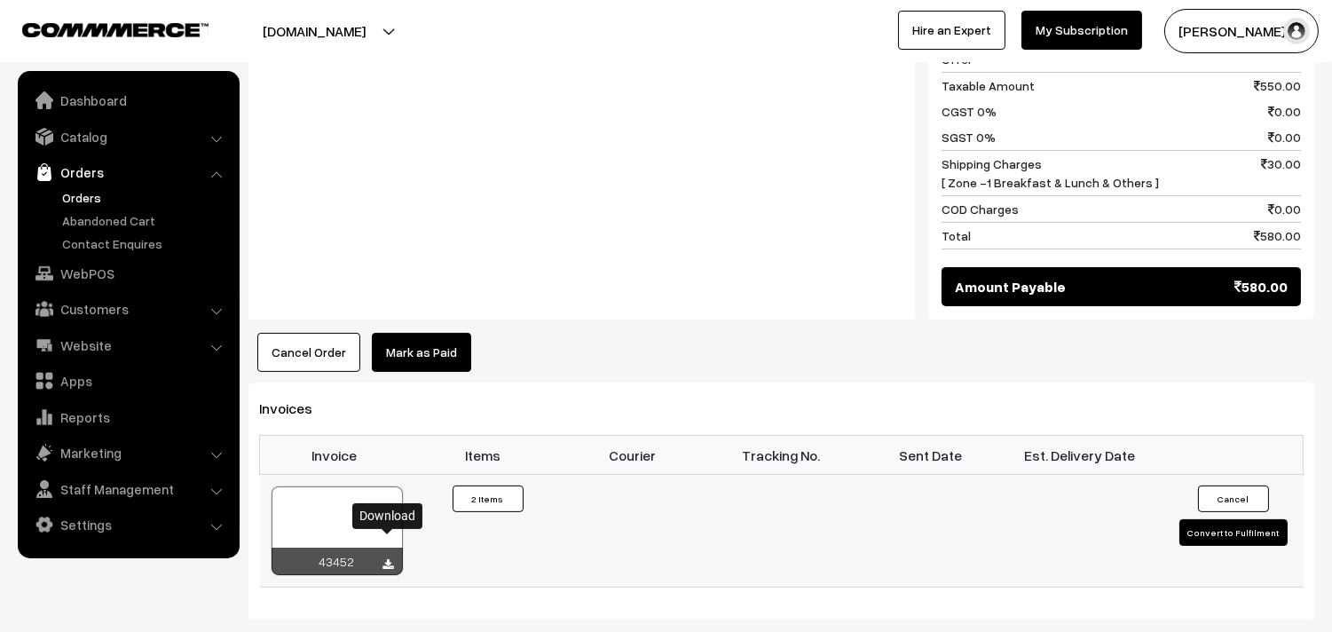
click at [389, 559] on icon at bounding box center [388, 565] width 11 height 12
click at [90, 261] on link "WebPOS" at bounding box center [127, 273] width 211 height 32
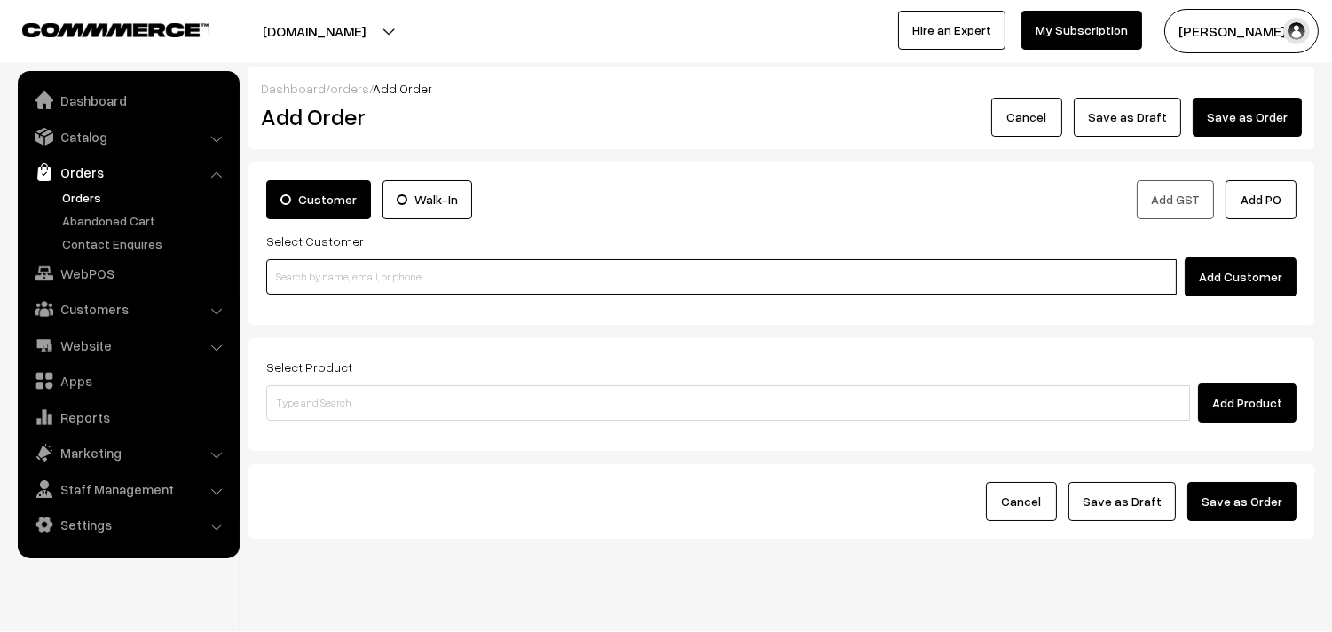
click at [293, 273] on input at bounding box center [721, 277] width 911 height 36
paste input "[PHONE_NUMBER]"
type input "[PERSON_NAME] 98402 39891 [9840239891]"
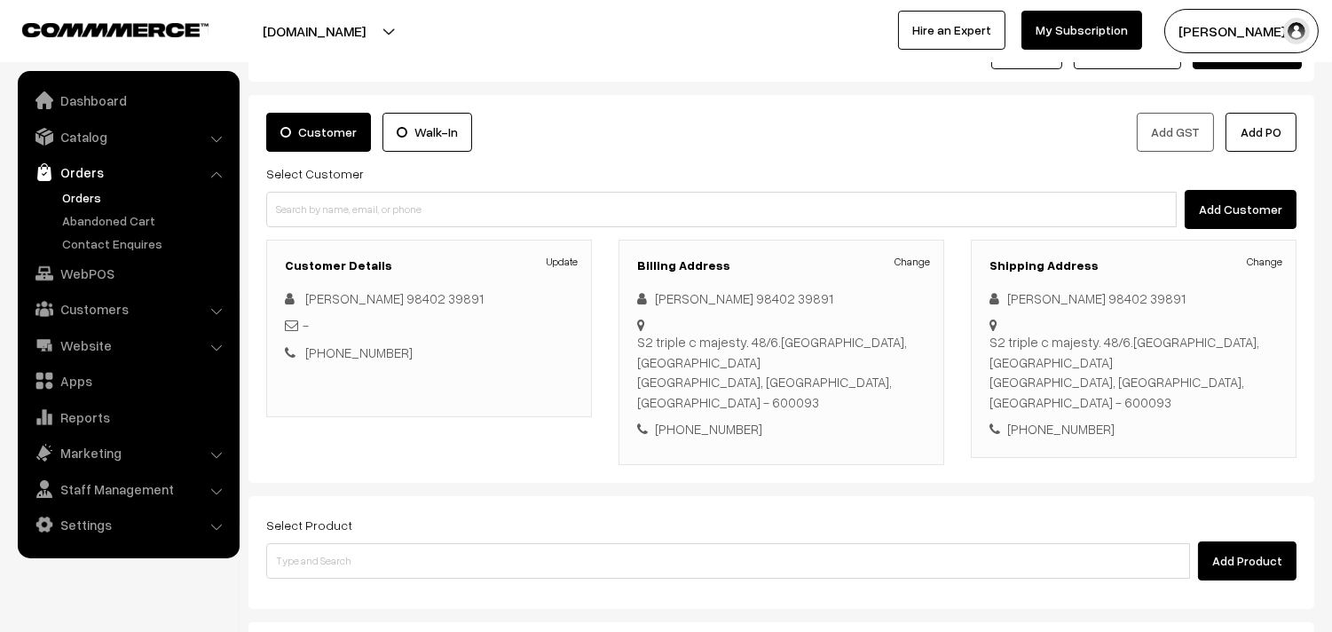
scroll to position [99, 0]
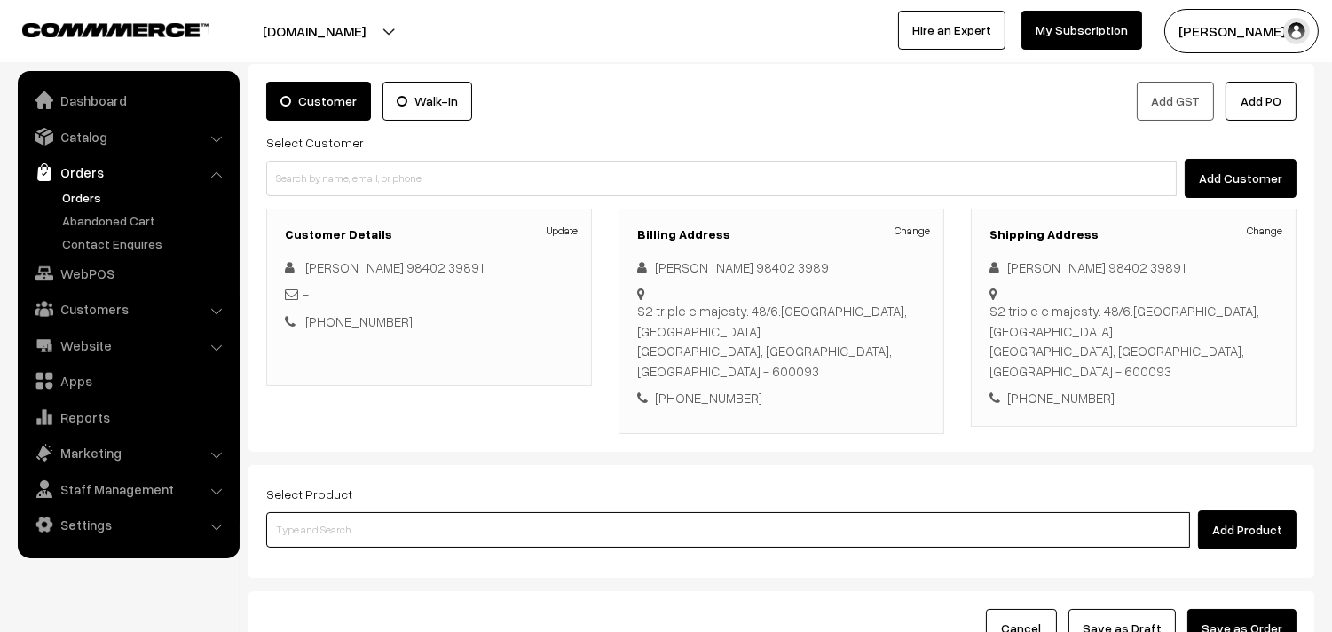
click at [454, 512] on input at bounding box center [728, 530] width 924 height 36
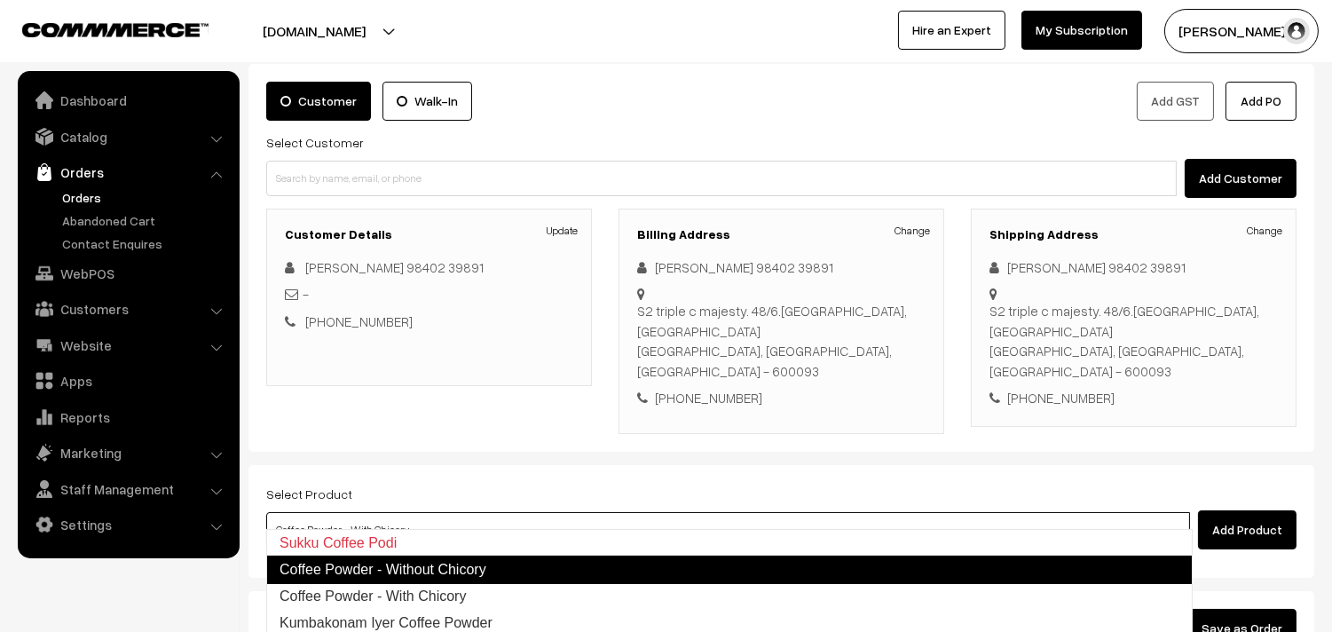
type input "Kumbakonam Iyer Coffee Powder"
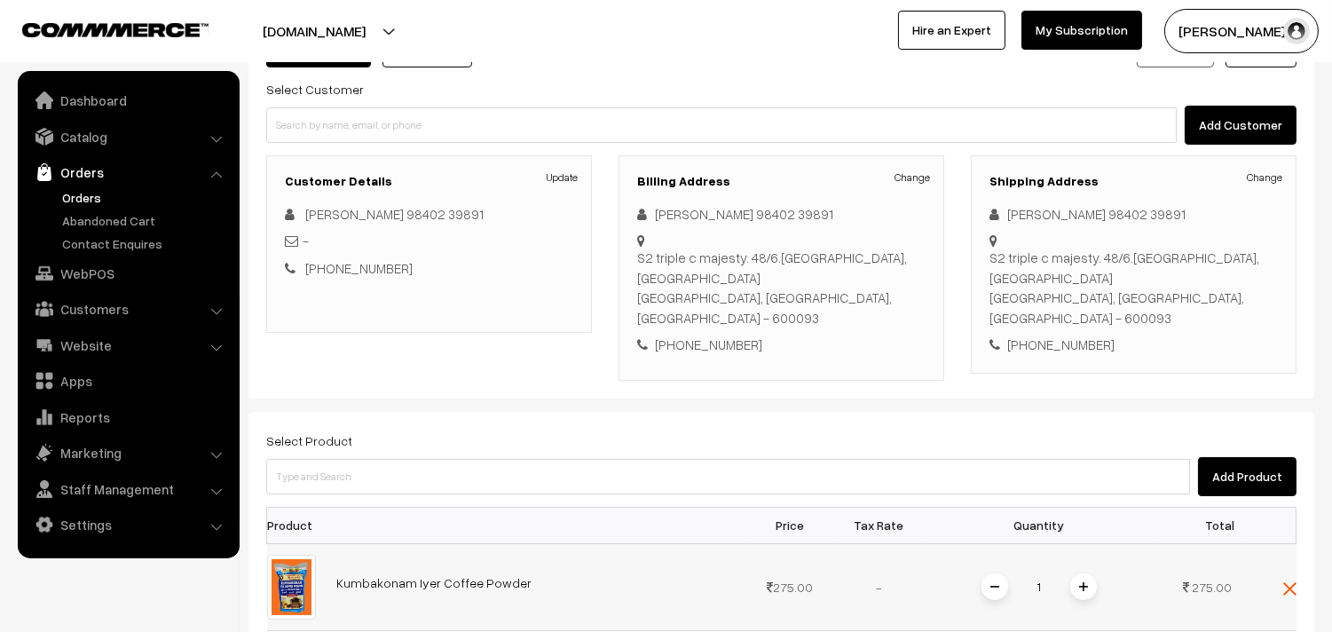
scroll to position [197, 0]
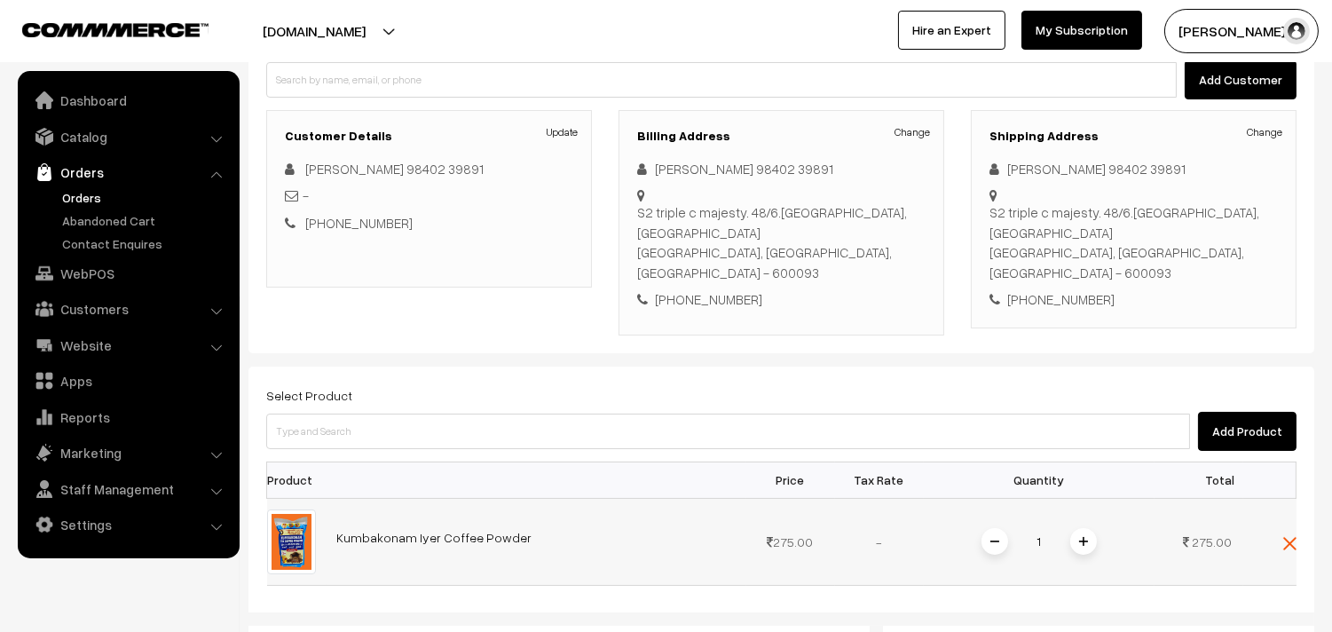
click at [1083, 537] on img at bounding box center [1083, 541] width 9 height 9
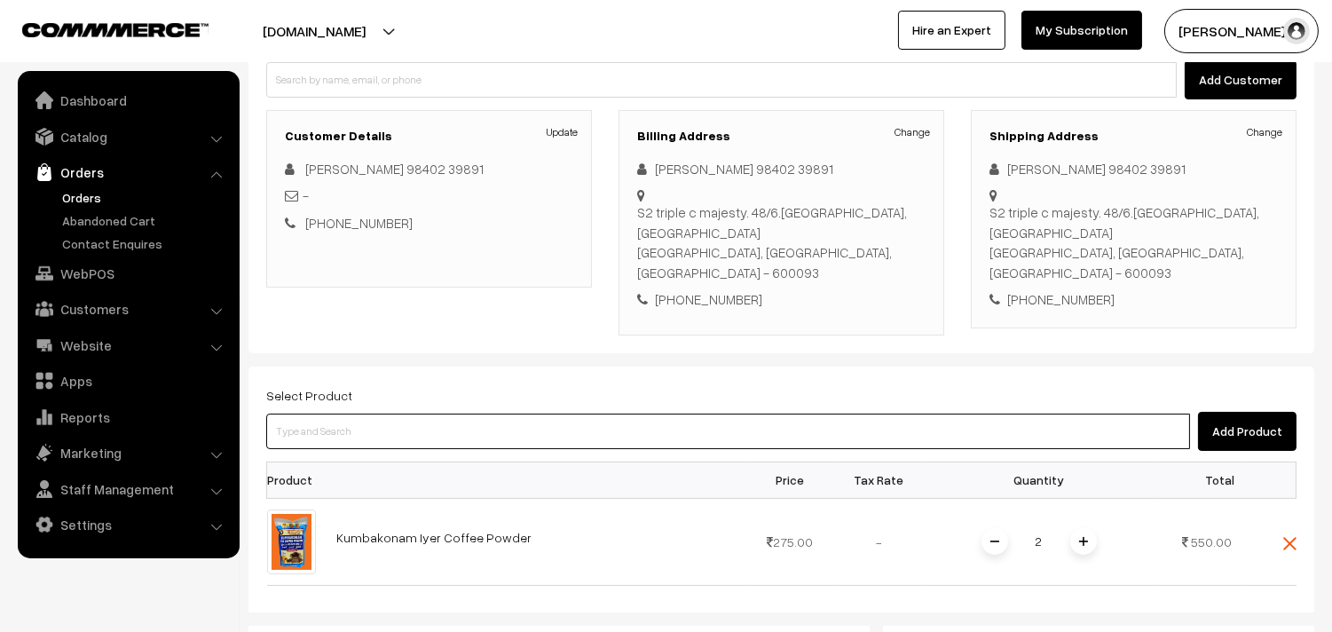
click at [925, 415] on input at bounding box center [728, 432] width 924 height 36
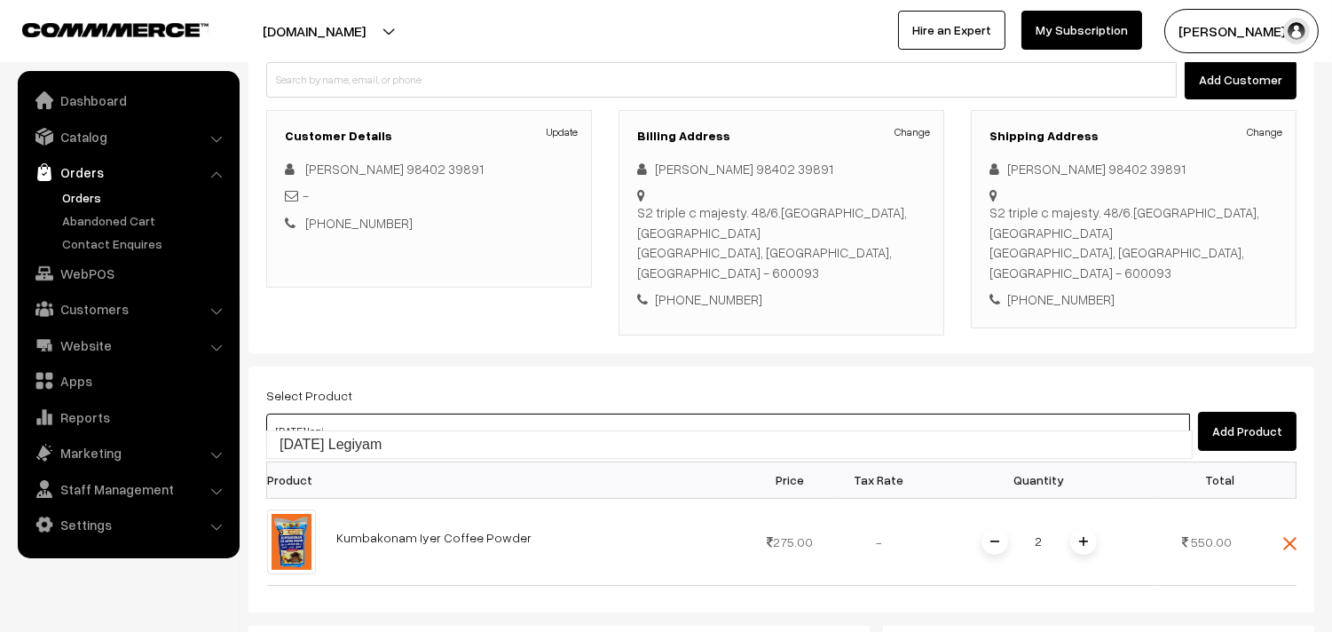
type input "[DATE] Legiyam"
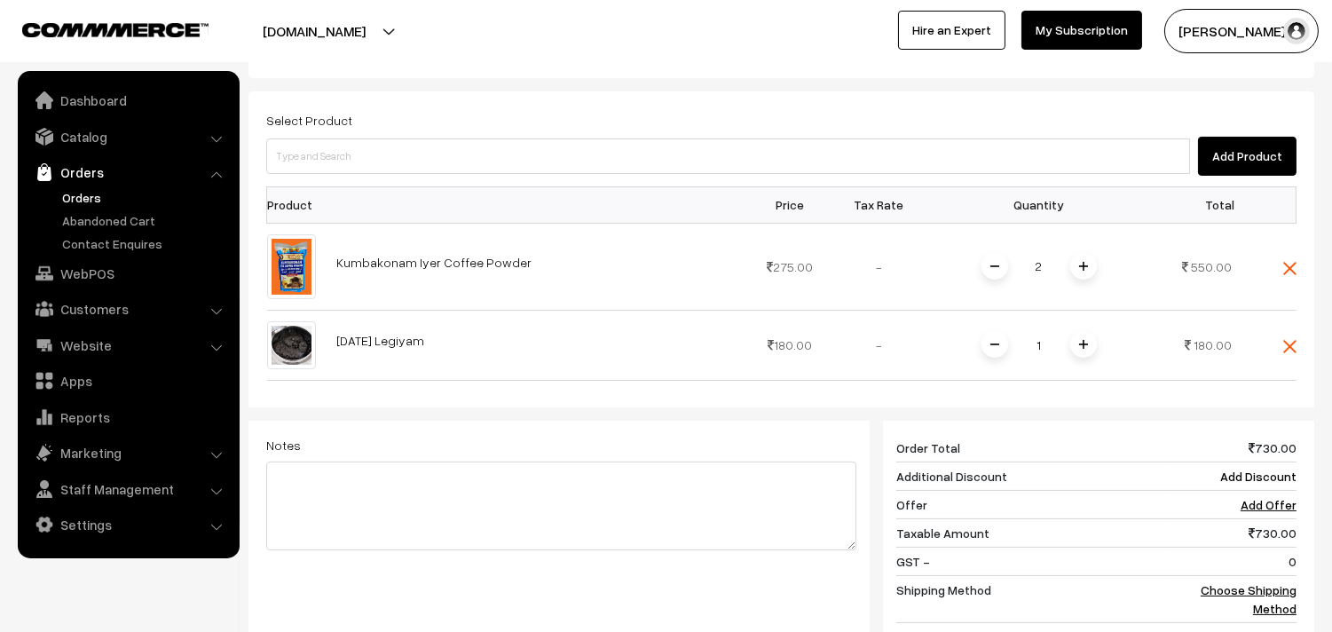
scroll to position [493, 0]
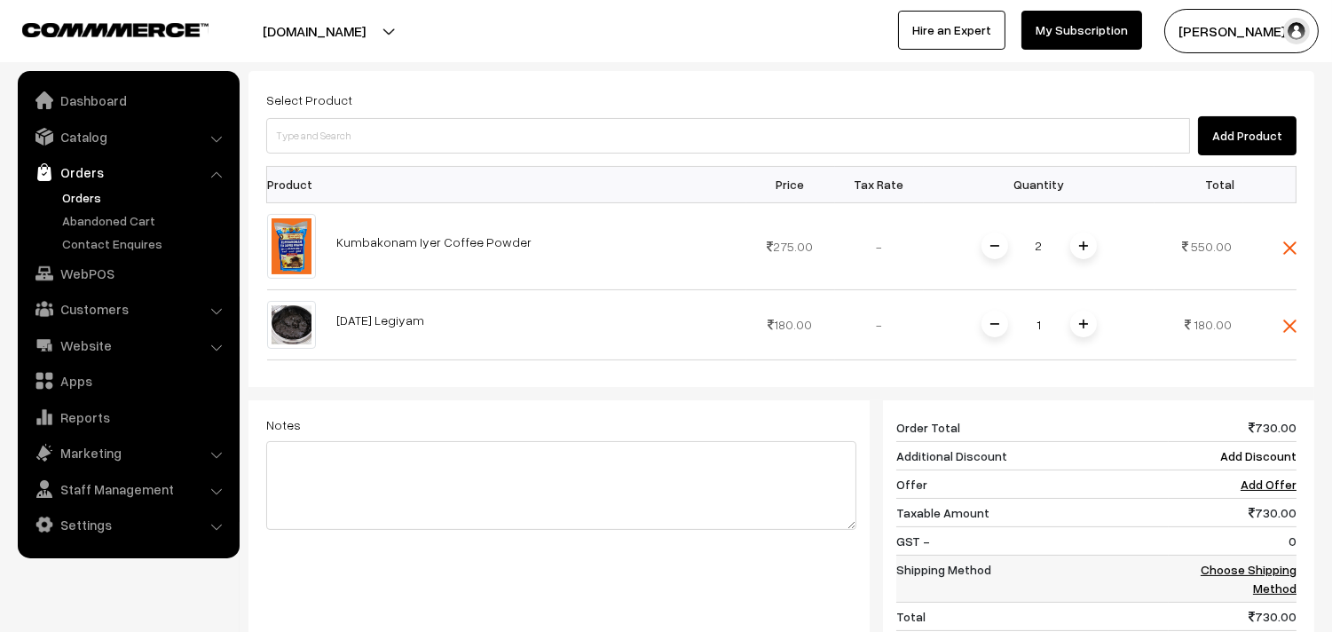
click at [1265, 562] on link "Choose Shipping Method" at bounding box center [1249, 579] width 96 height 34
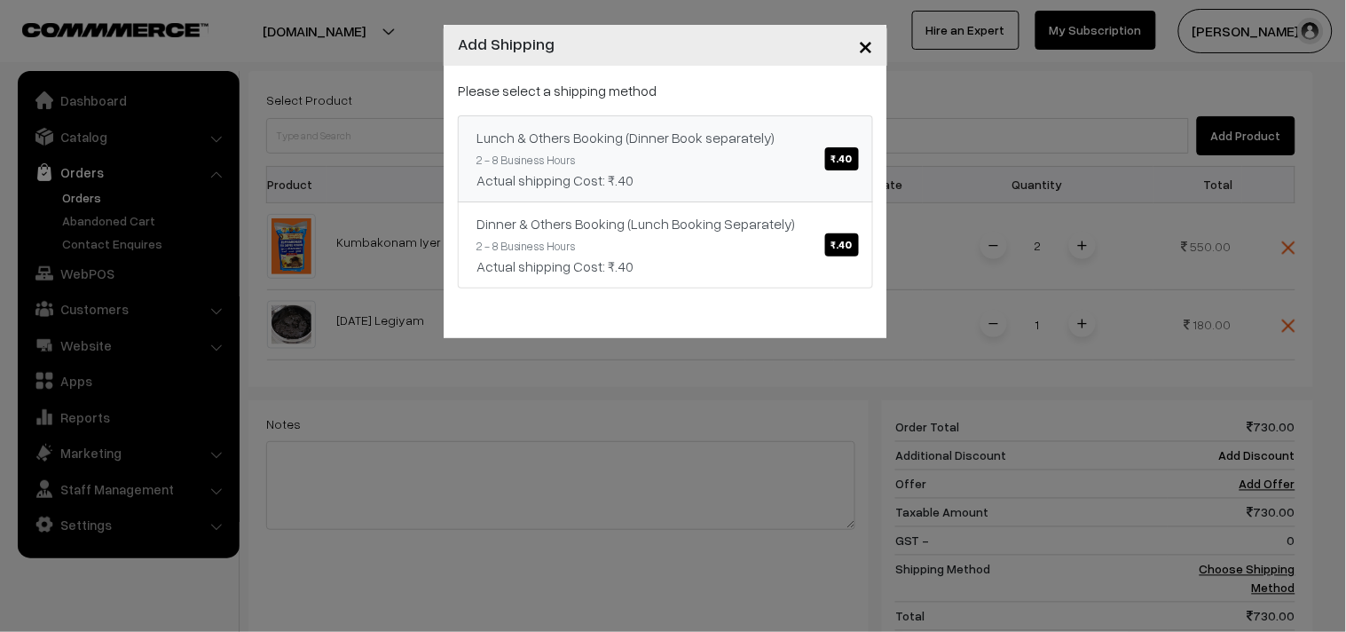
click at [834, 151] on span "₹.40" at bounding box center [842, 158] width 34 height 23
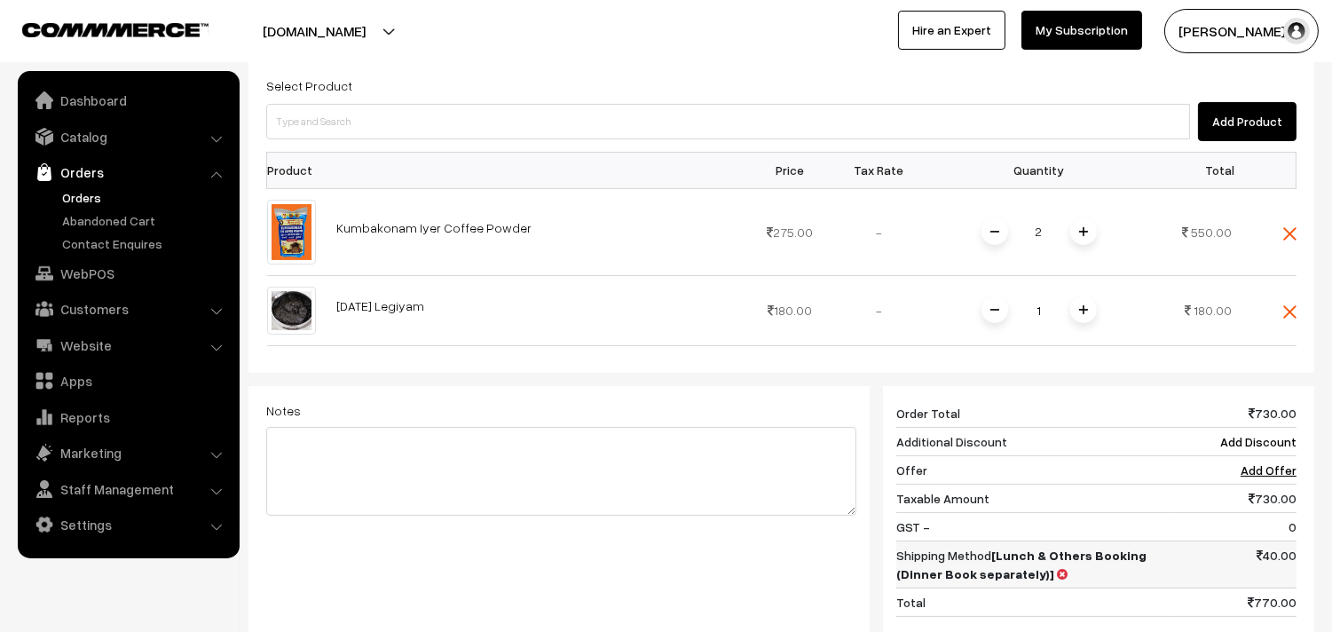
scroll to position [690, 0]
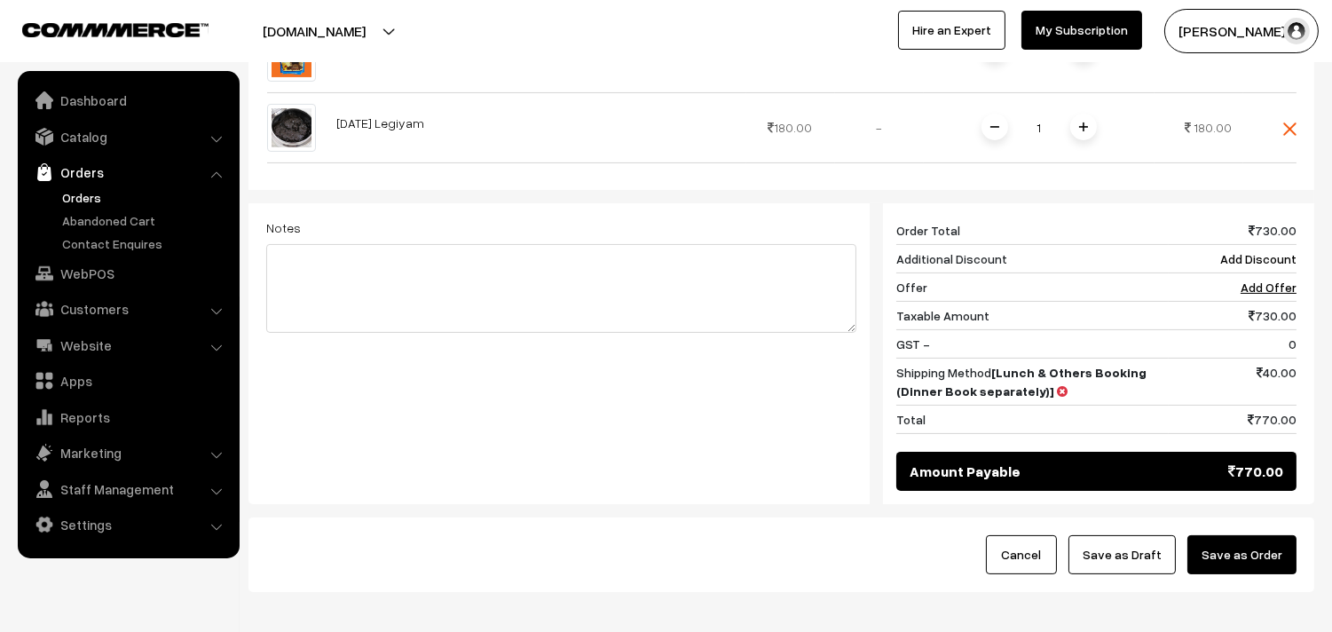
click at [1236, 539] on button "Save as Order" at bounding box center [1242, 554] width 109 height 39
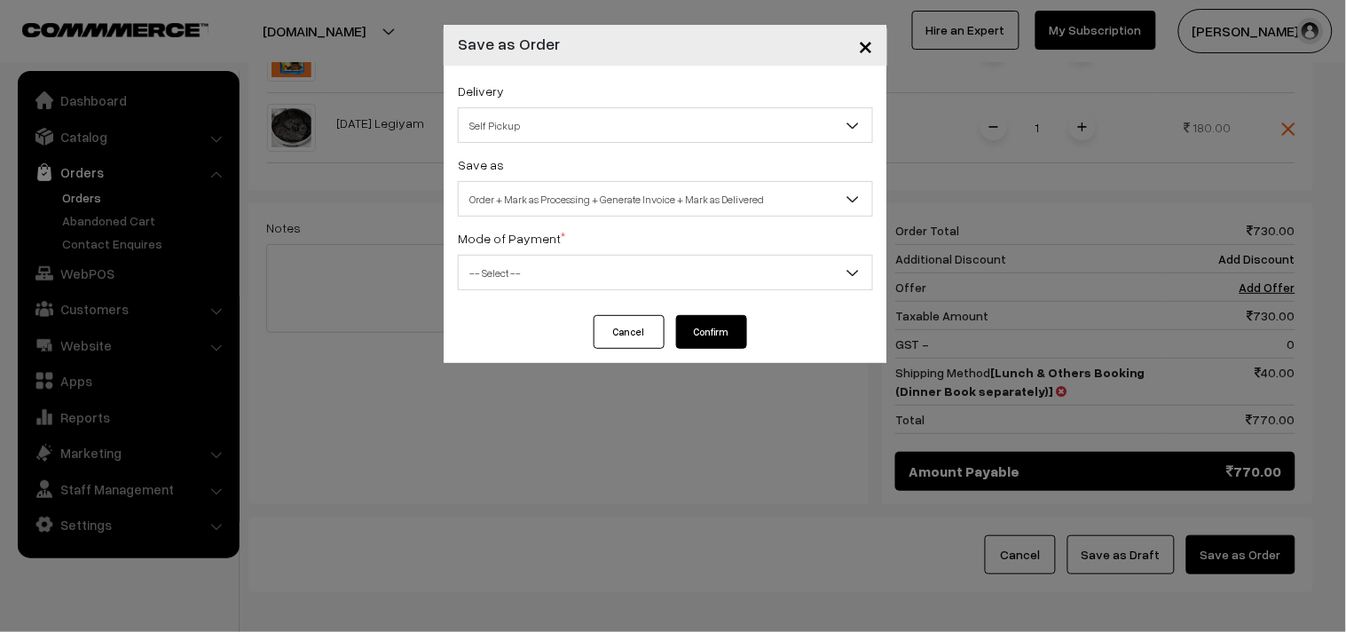
click at [871, 49] on span "×" at bounding box center [865, 44] width 15 height 33
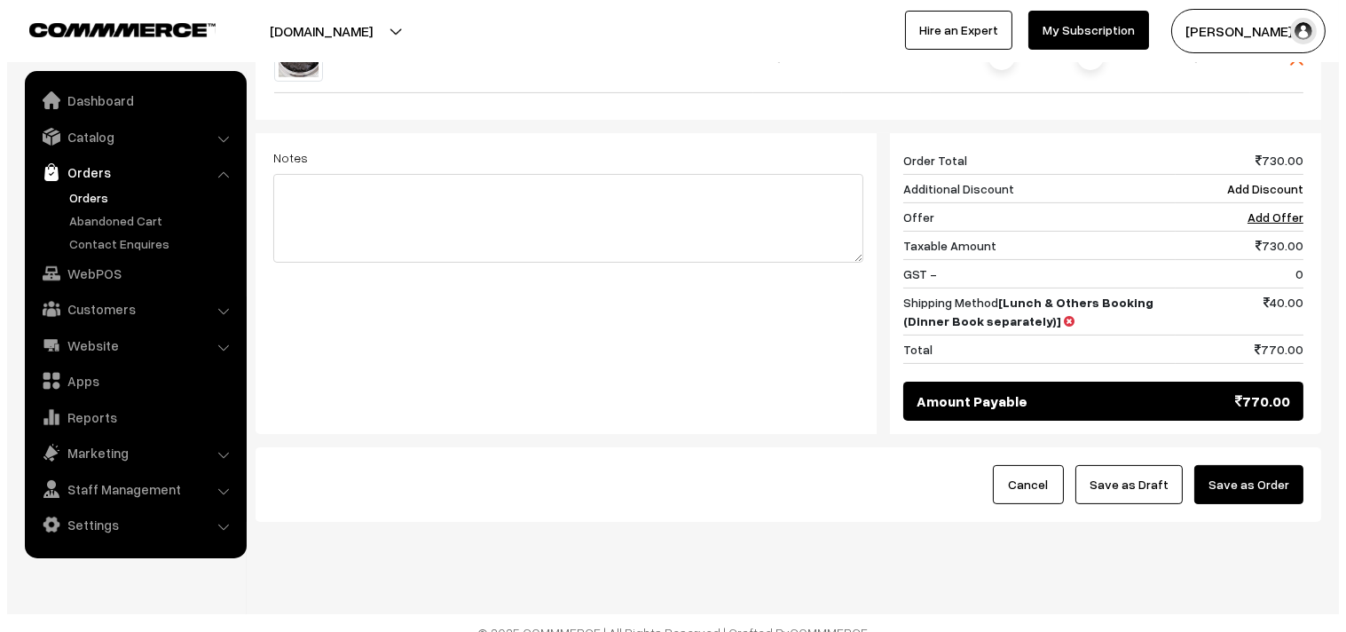
scroll to position [761, 0]
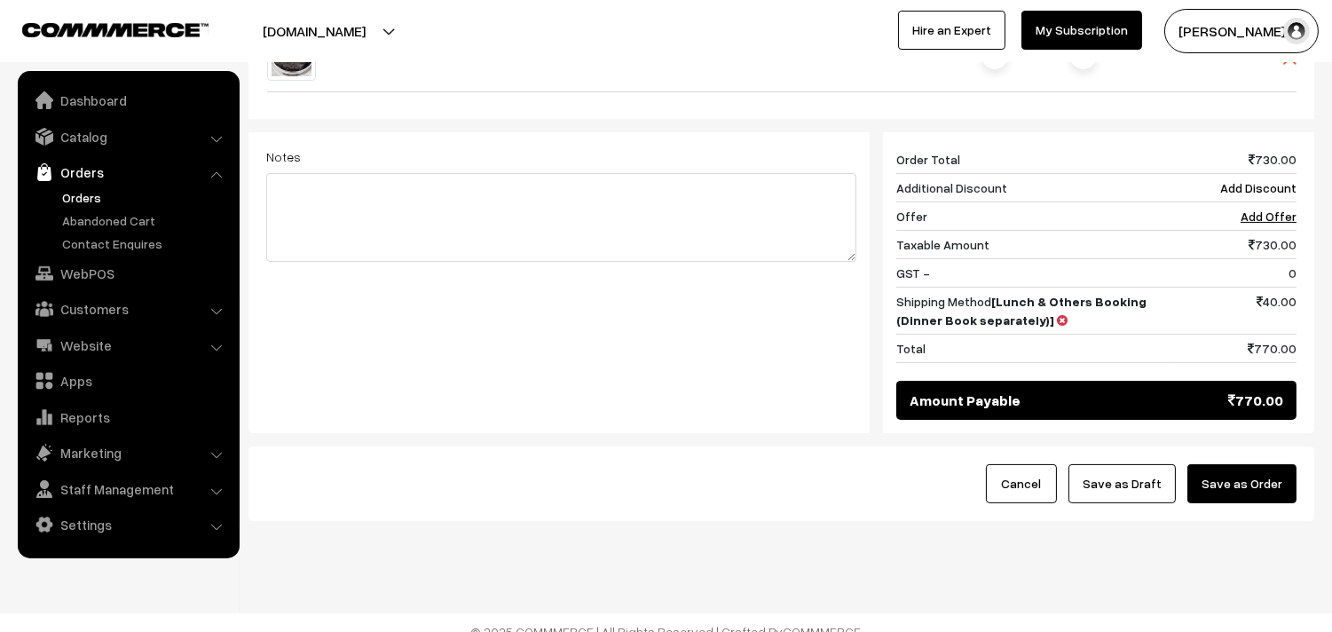
click at [1260, 472] on button "Save as Order" at bounding box center [1242, 483] width 109 height 39
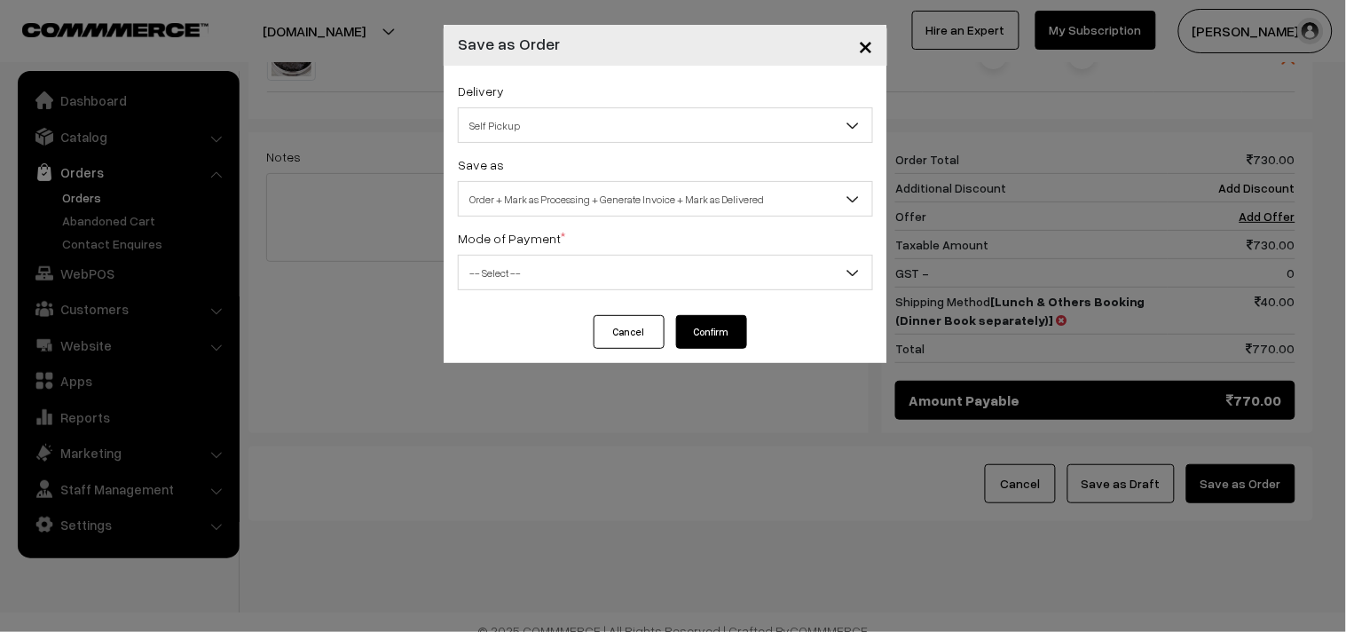
click at [680, 114] on span "Self Pickup" at bounding box center [666, 125] width 414 height 31
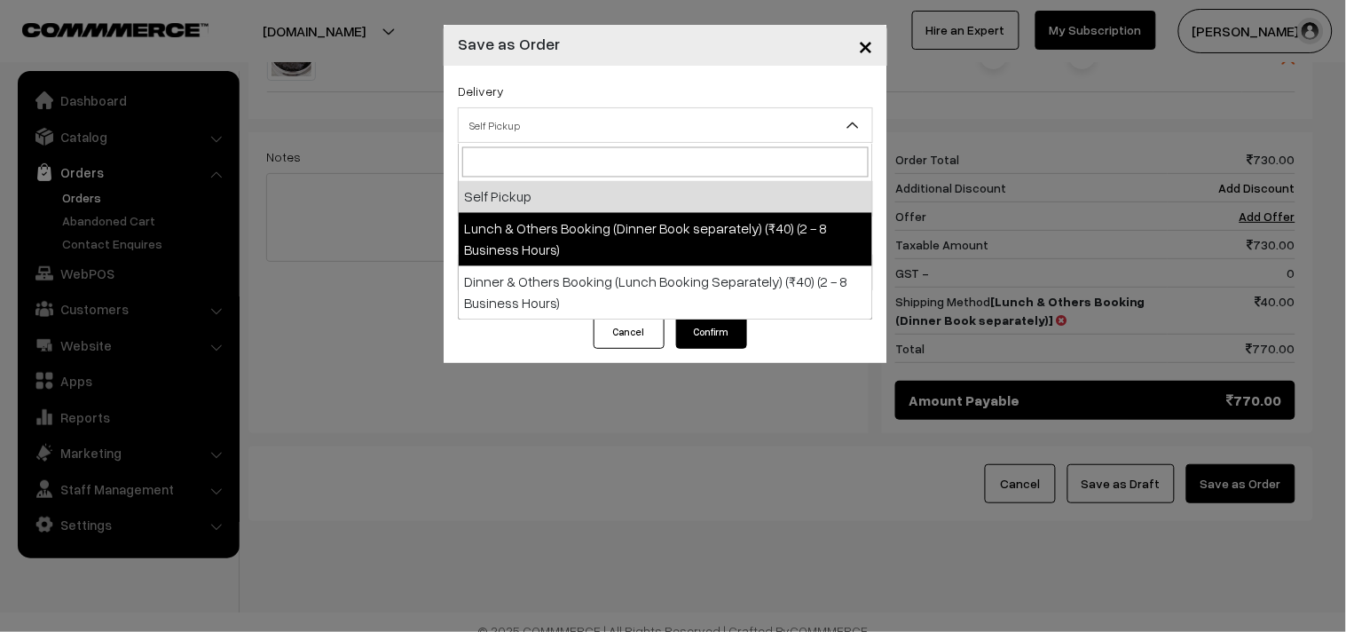
select select "LOB1"
select select "3"
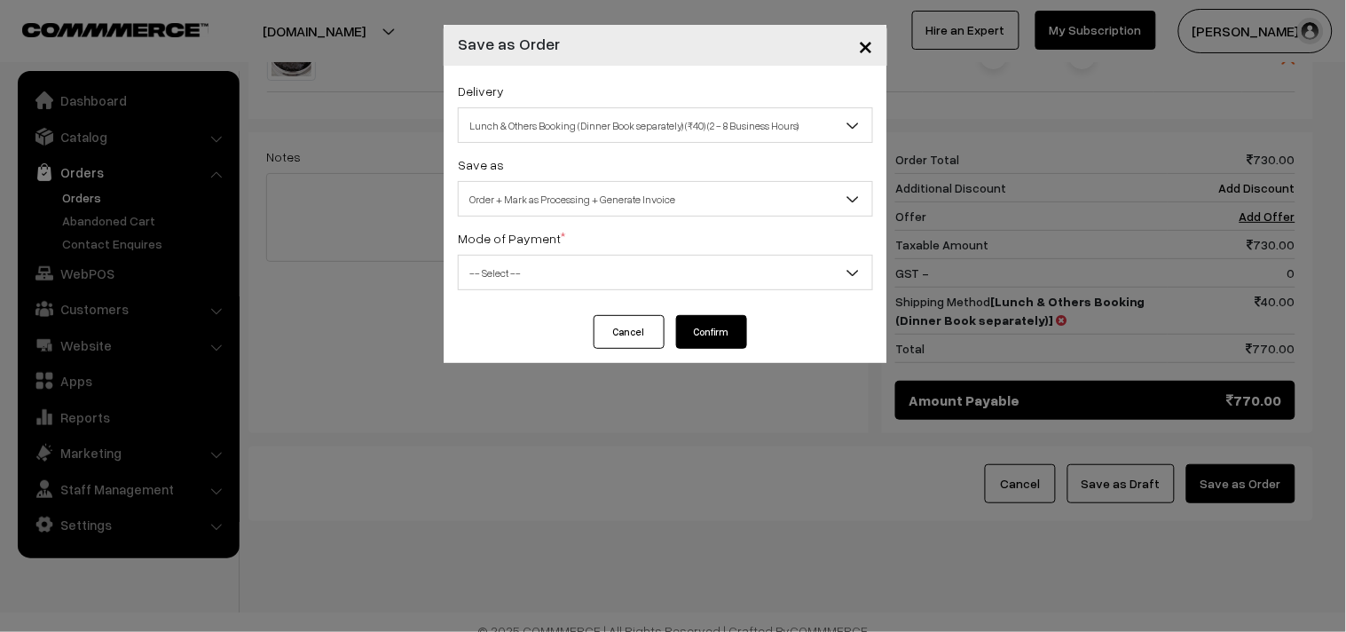
drag, startPoint x: 658, startPoint y: 269, endPoint x: 658, endPoint y: 280, distance: 11.5
click at [658, 277] on span "-- Select --" at bounding box center [666, 272] width 414 height 31
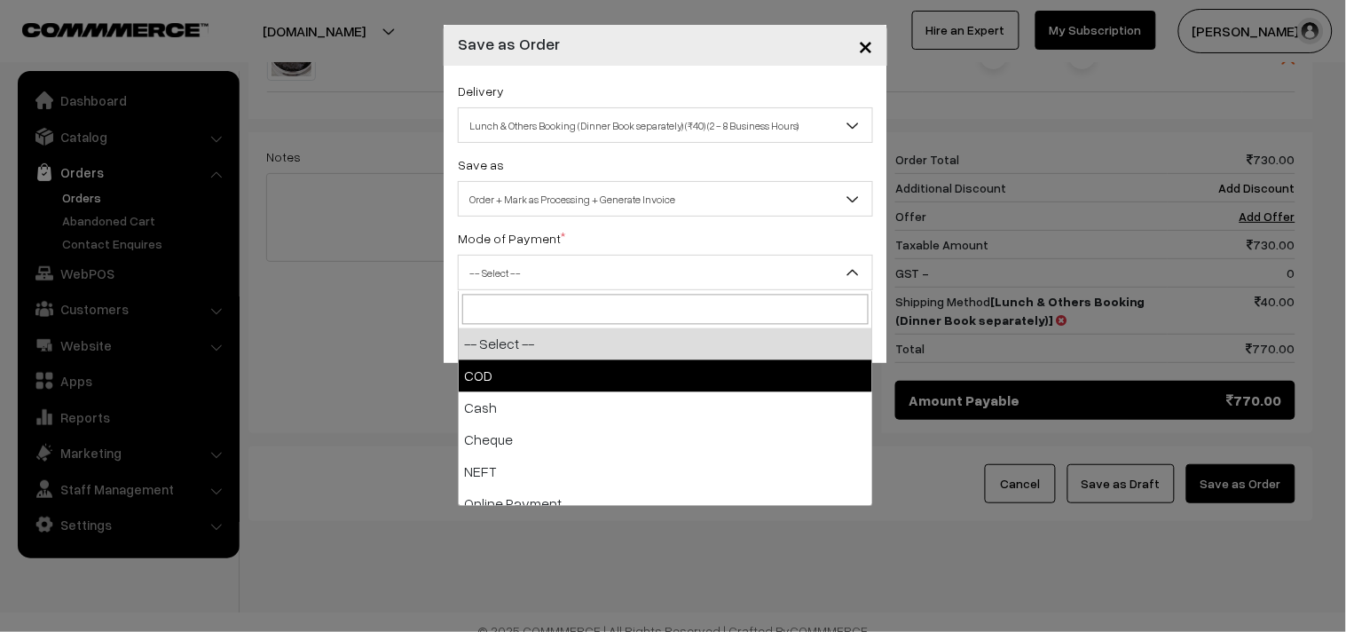
select select "1"
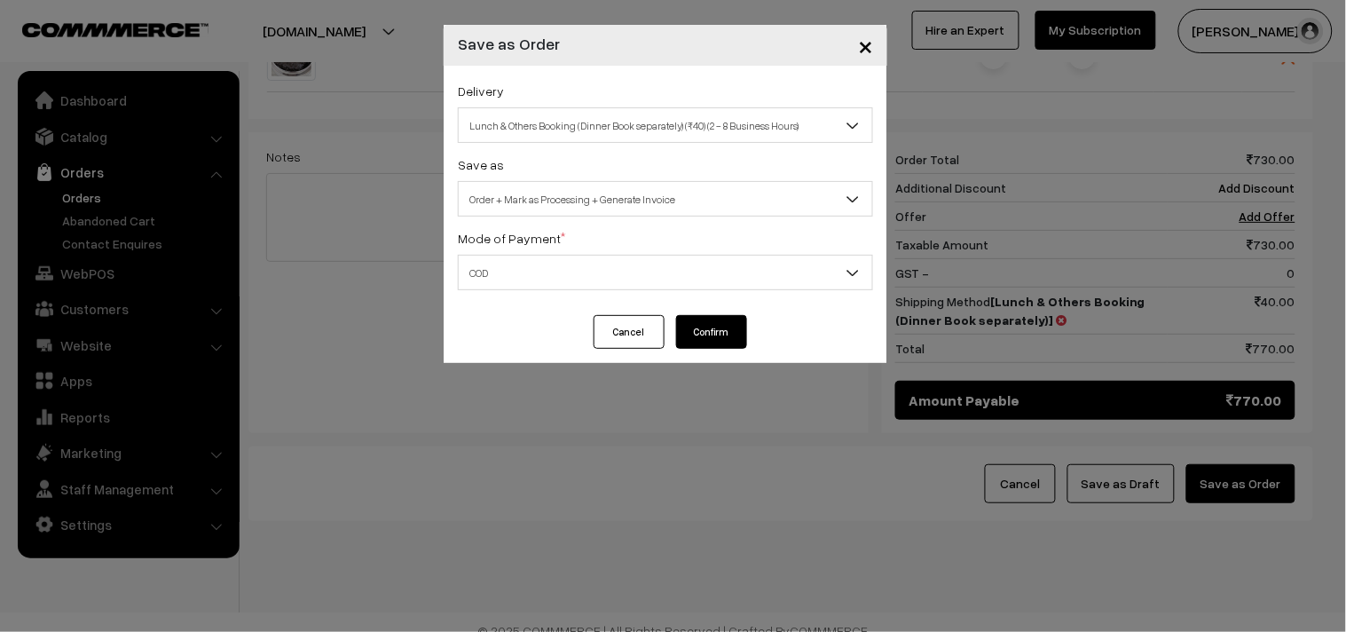
click at [702, 330] on button "Confirm" at bounding box center [711, 332] width 71 height 34
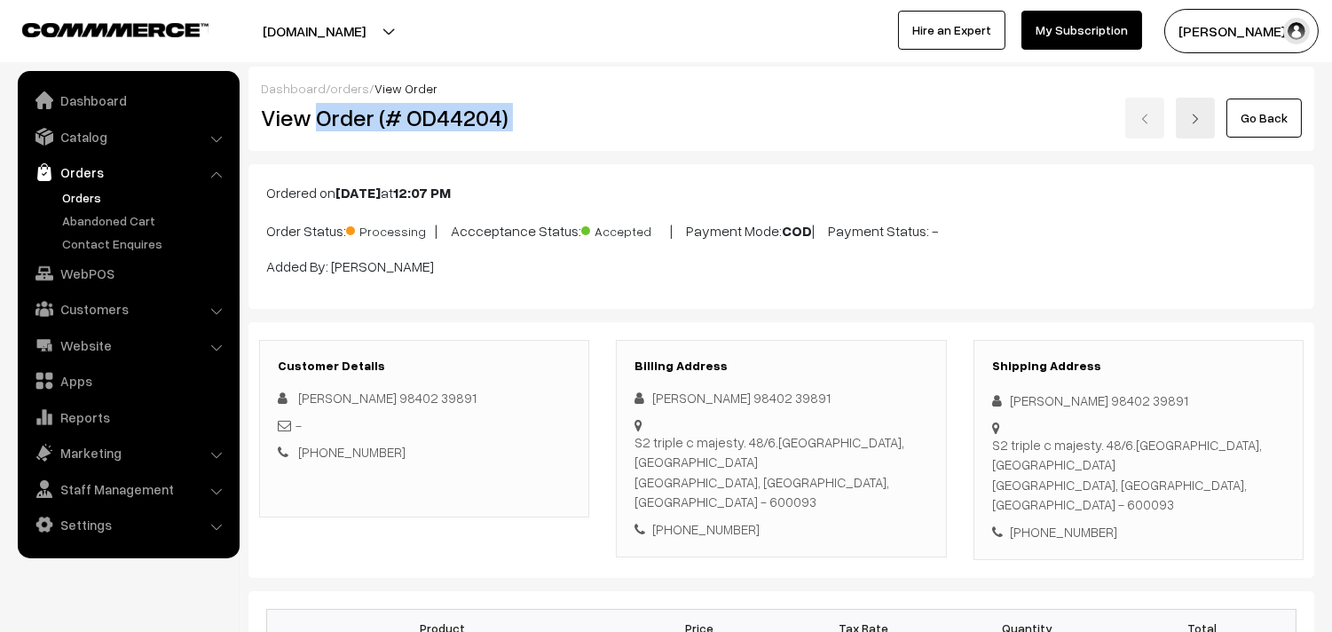
drag, startPoint x: 320, startPoint y: 119, endPoint x: 627, endPoint y: 119, distance: 307.1
click at [627, 119] on div "View Order (# OD44204) Go Back" at bounding box center [782, 118] width 1068 height 41
copy div "Order (# OD44204)"
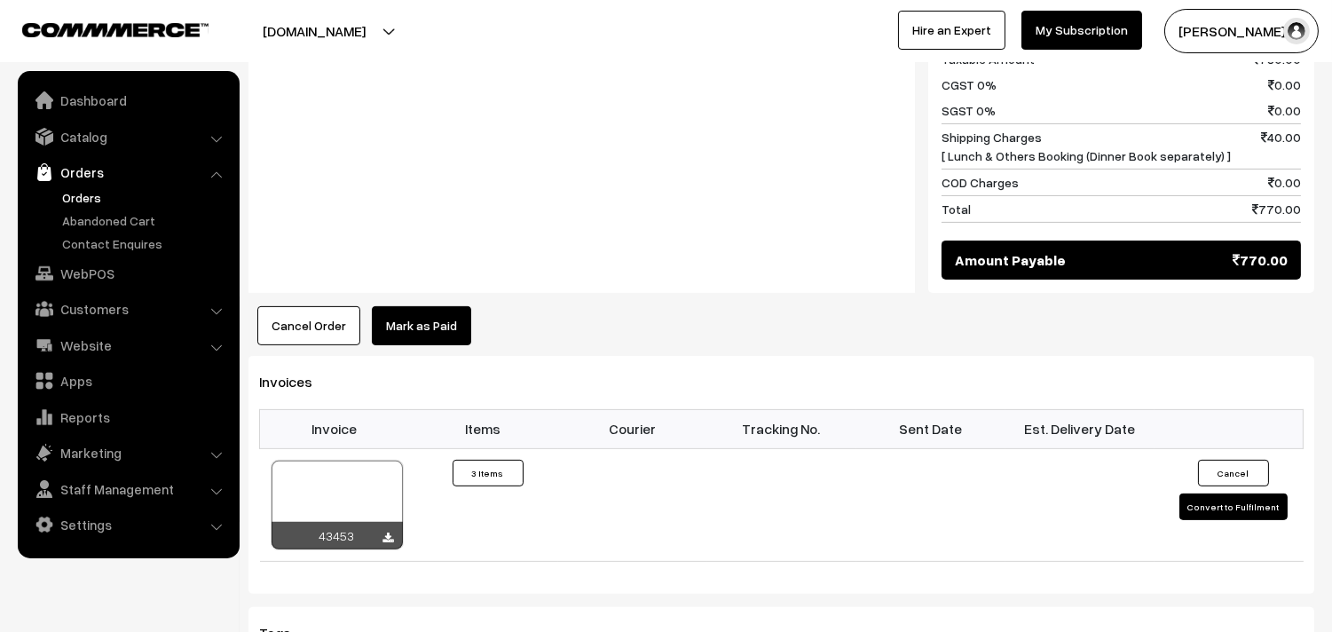
scroll to position [1085, 0]
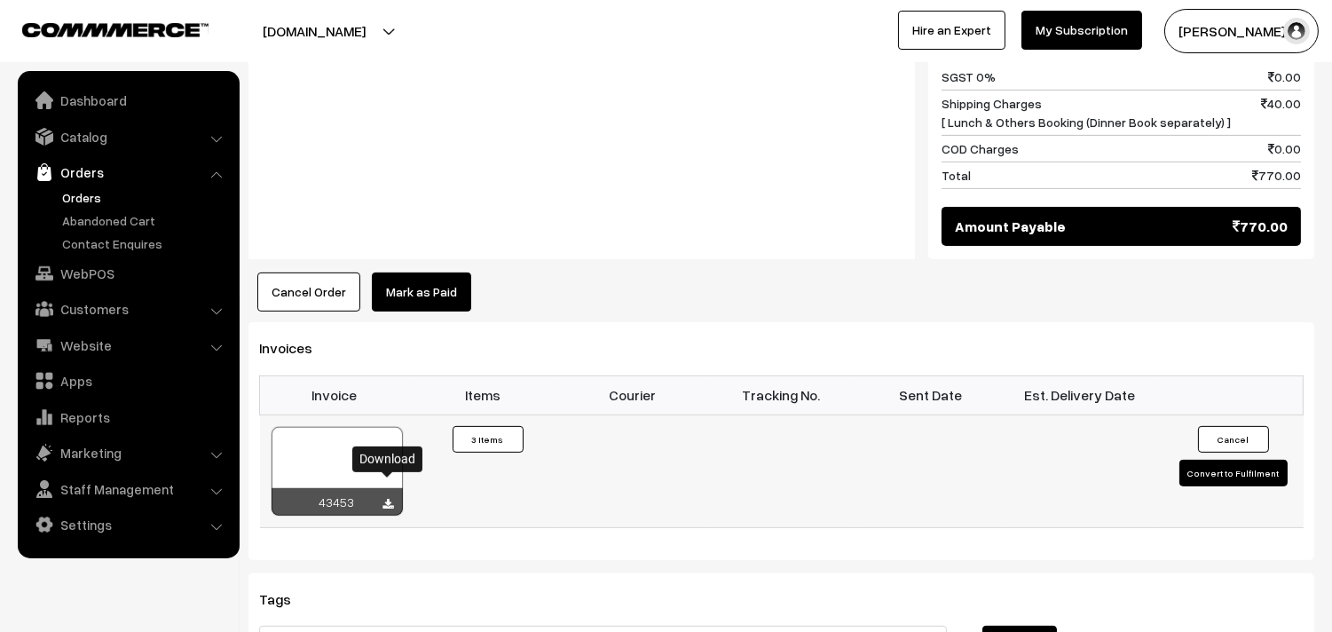
click at [391, 499] on icon at bounding box center [388, 505] width 11 height 12
drag, startPoint x: 109, startPoint y: 275, endPoint x: 281, endPoint y: 254, distance: 173.5
click at [110, 273] on link "WebPOS" at bounding box center [127, 273] width 211 height 32
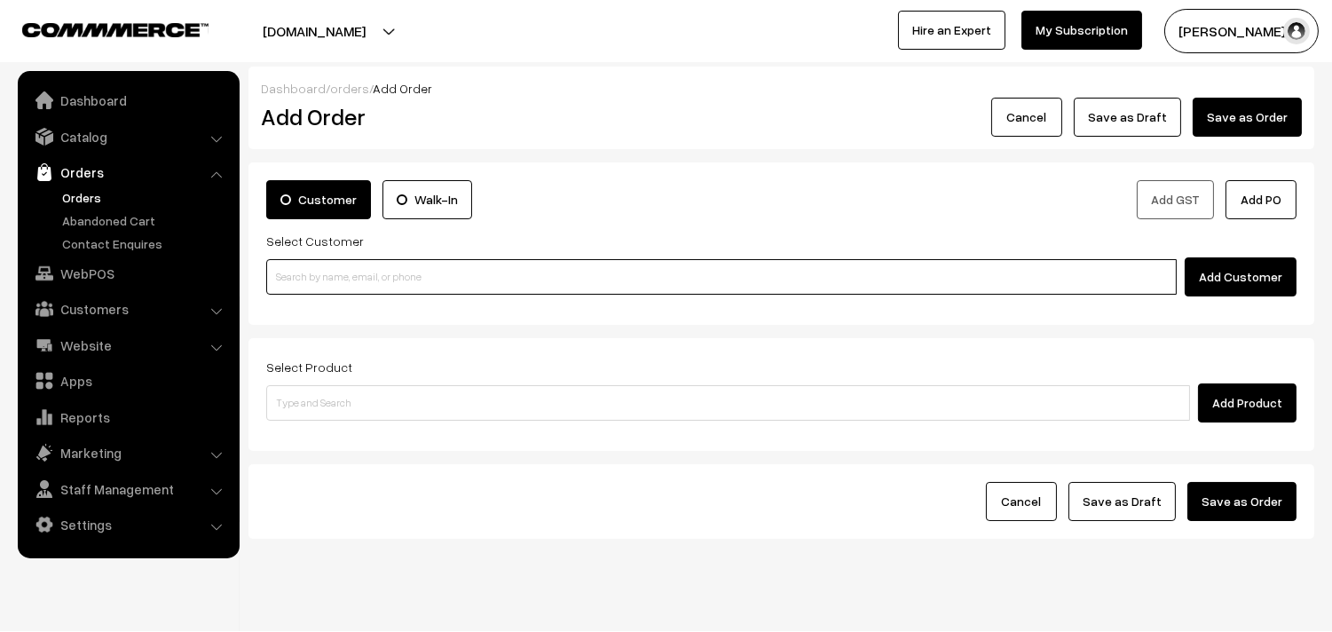
click at [410, 288] on input at bounding box center [721, 277] width 911 height 36
paste input "[PHONE_NUMBER]"
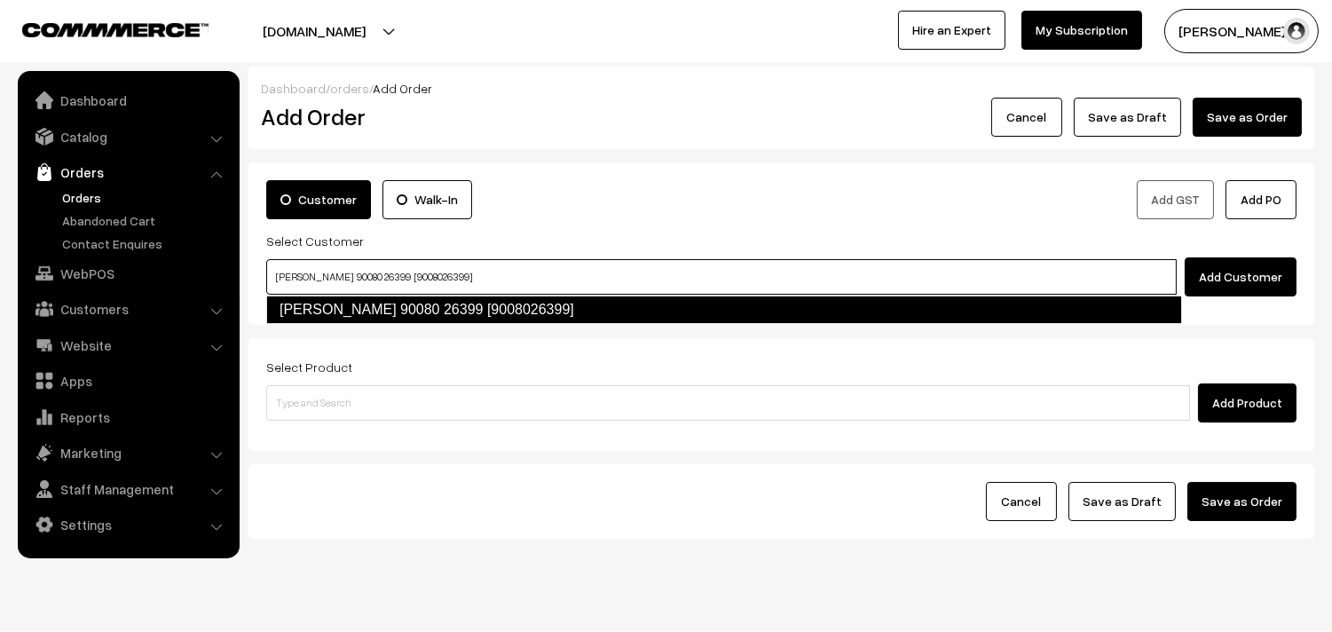
type input "[PERSON_NAME] 90080 26399 [9008026399]"
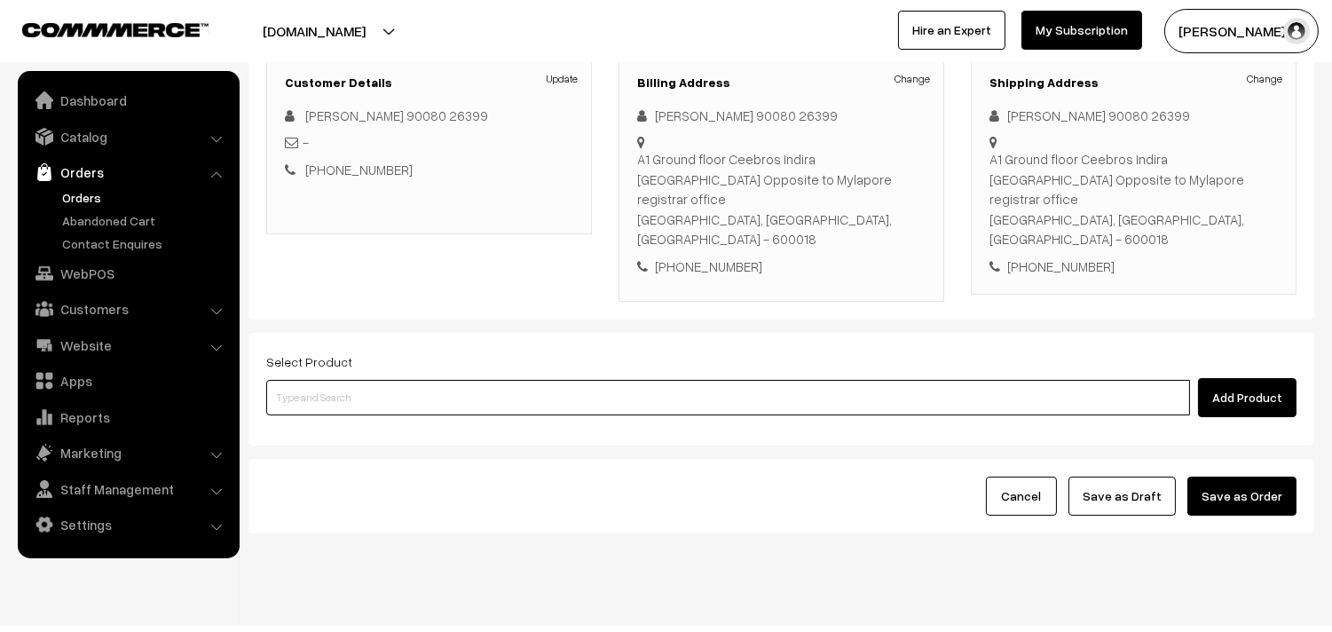
scroll to position [262, 0]
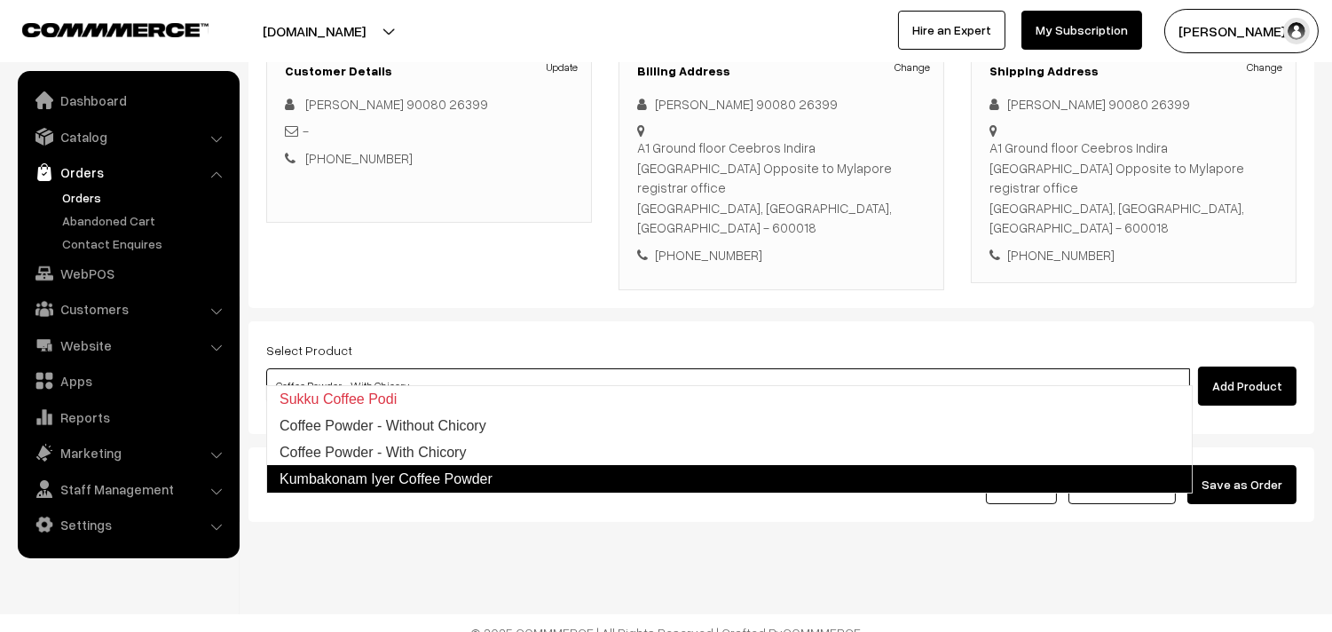
type input "Kumbakonam Iyer Coffee Powder"
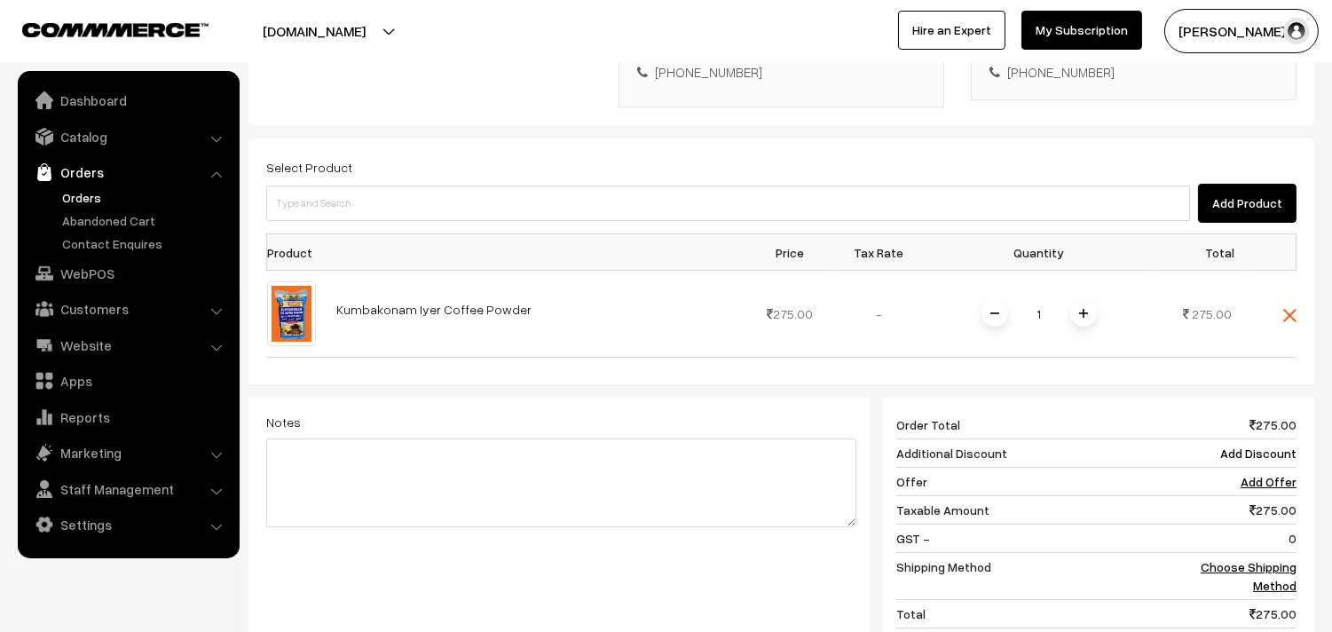
scroll to position [557, 0]
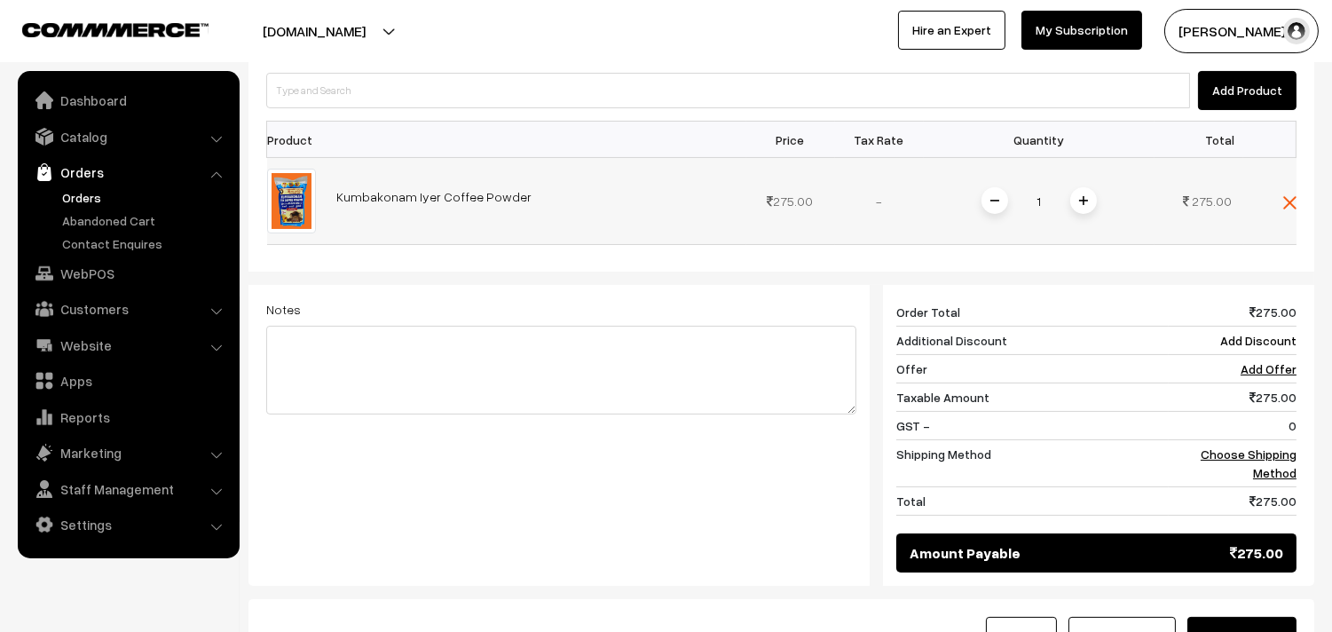
click at [1085, 187] on span at bounding box center [1083, 200] width 27 height 27
click at [1241, 446] on link "Choose Shipping Method" at bounding box center [1249, 463] width 96 height 34
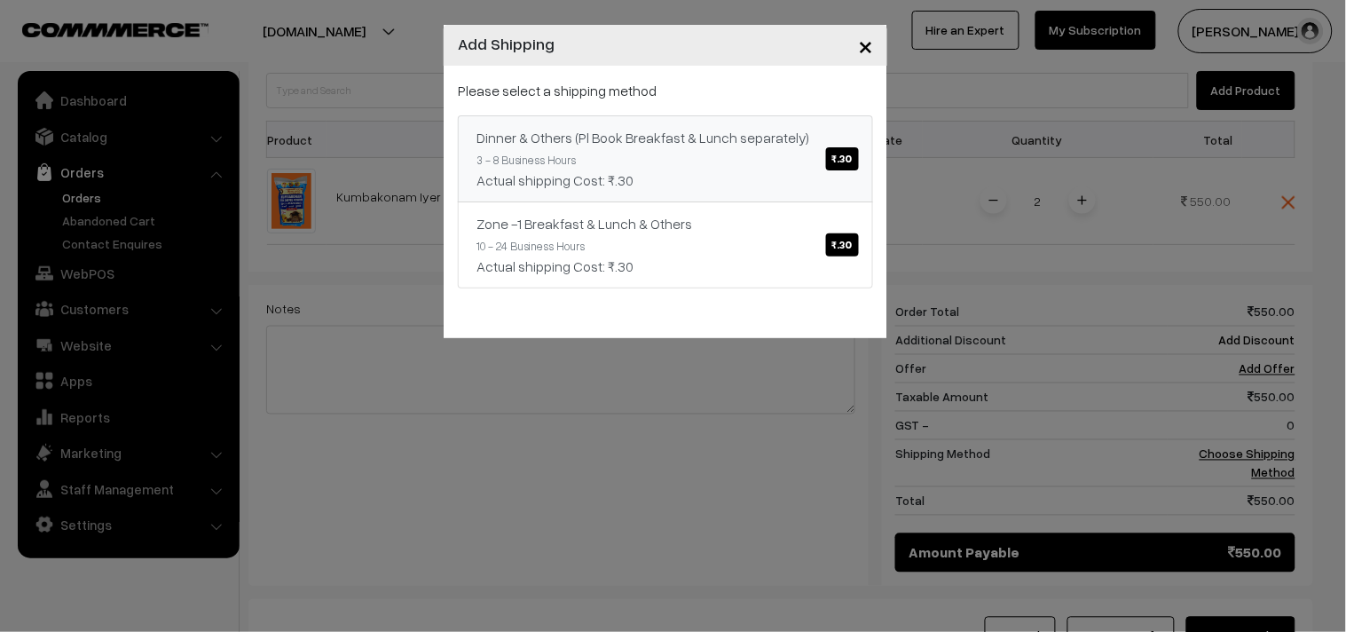
click at [835, 151] on span "₹.30" at bounding box center [842, 158] width 33 height 23
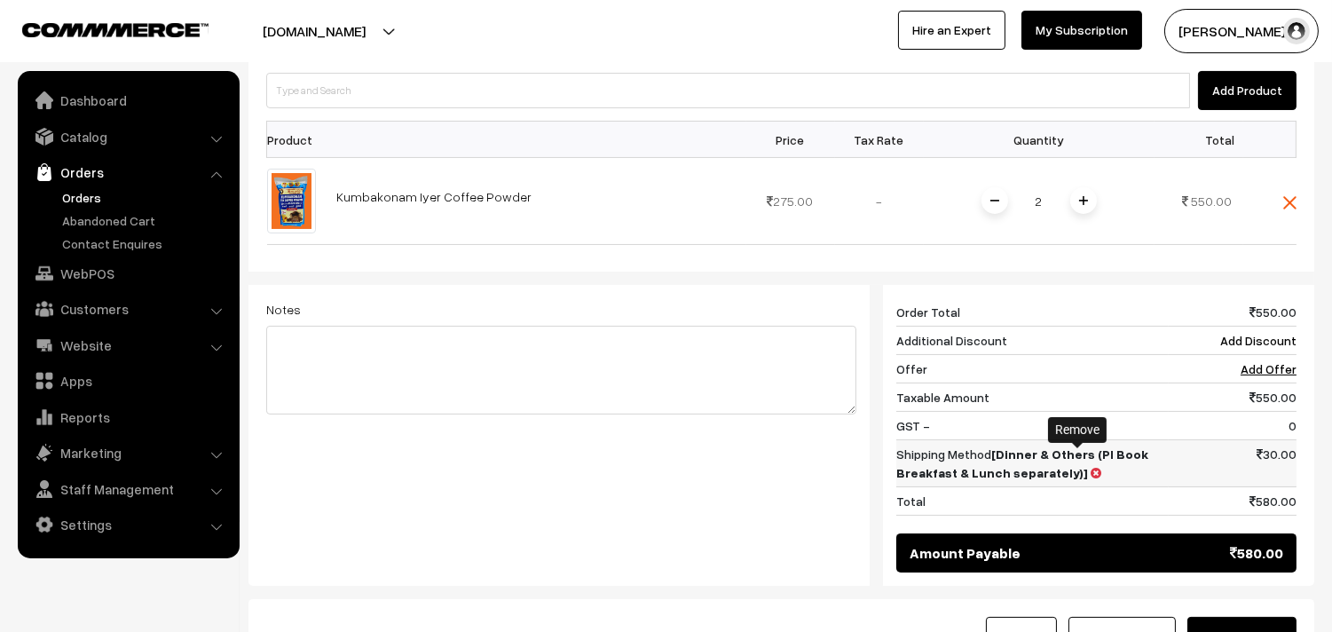
click at [1091, 467] on icon at bounding box center [1096, 473] width 11 height 12
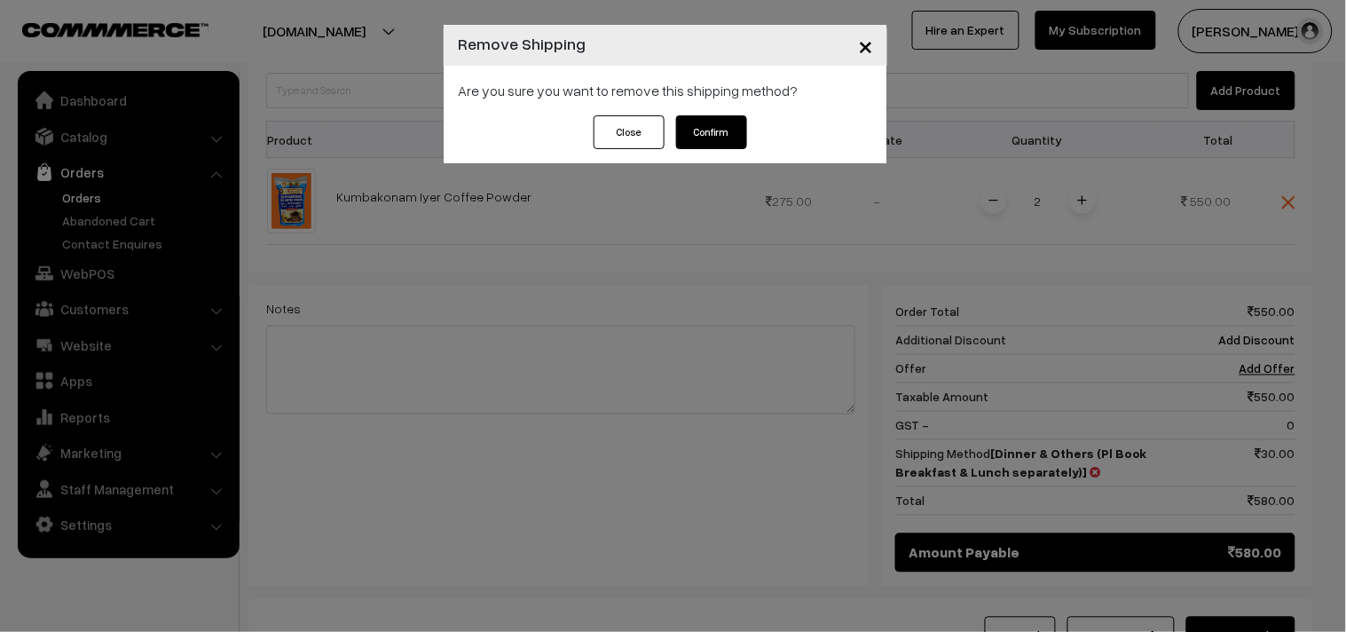
click at [717, 130] on button "Confirm" at bounding box center [711, 132] width 71 height 34
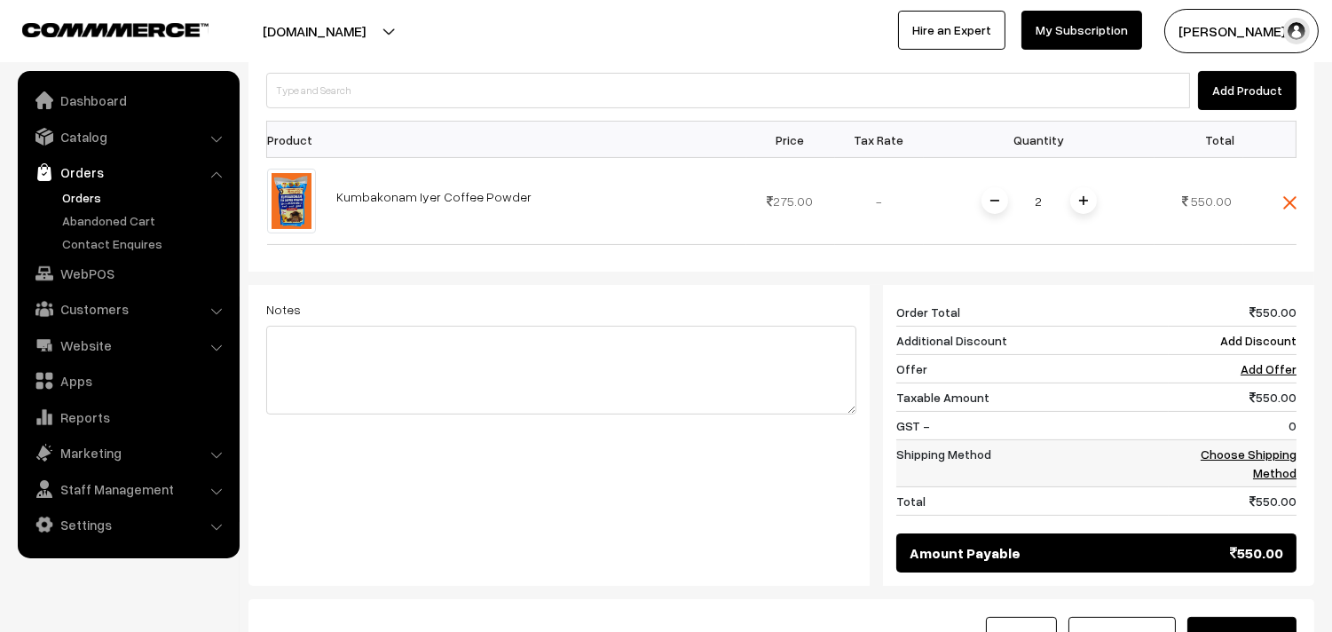
click at [1271, 446] on link "Choose Shipping Method" at bounding box center [1249, 463] width 96 height 34
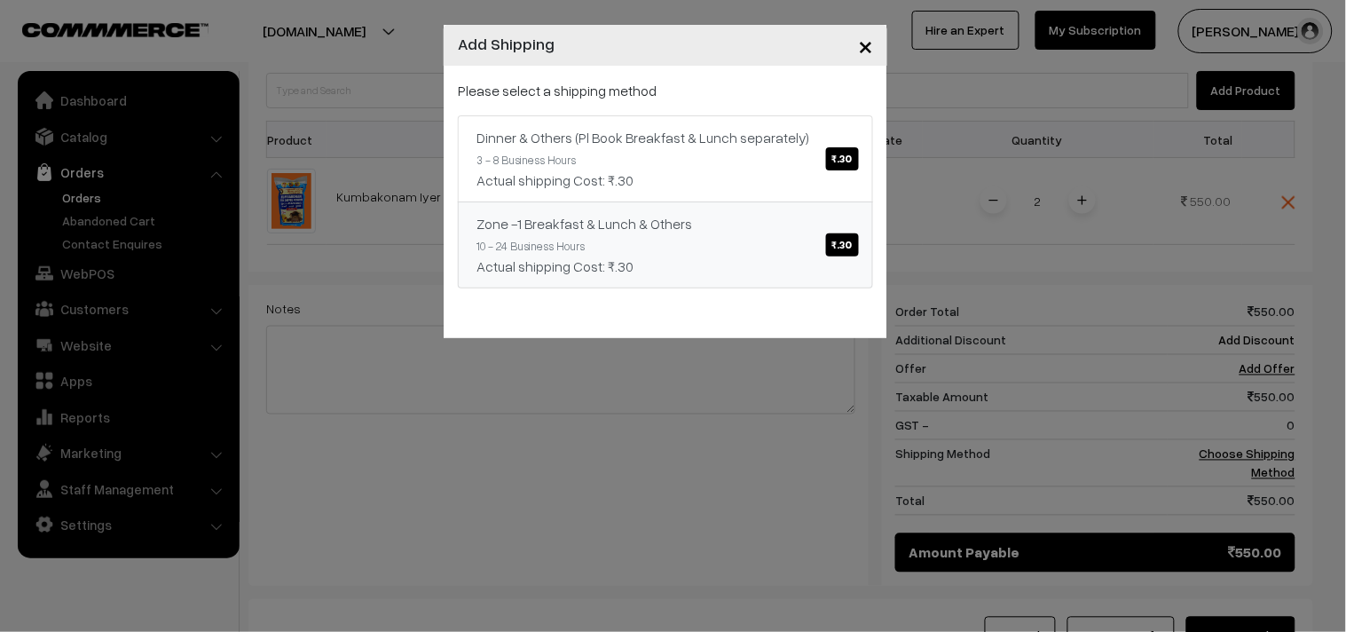
click at [834, 247] on span "₹.30" at bounding box center [842, 244] width 33 height 23
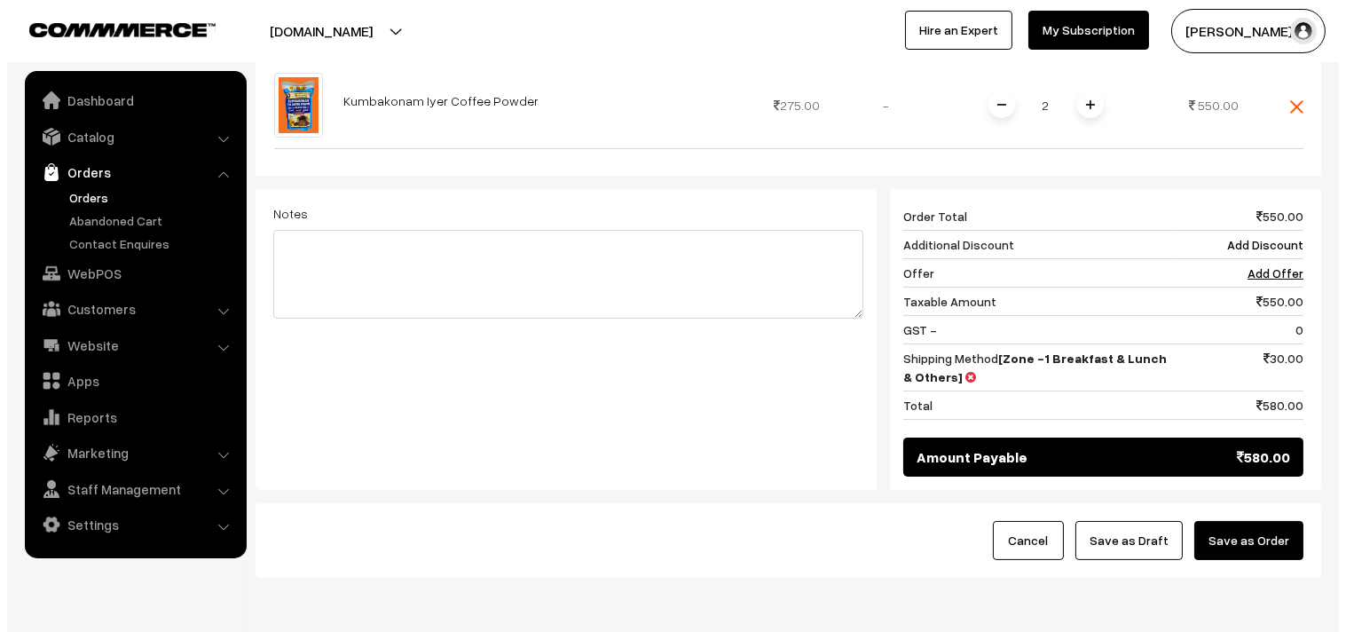
scroll to position [657, 0]
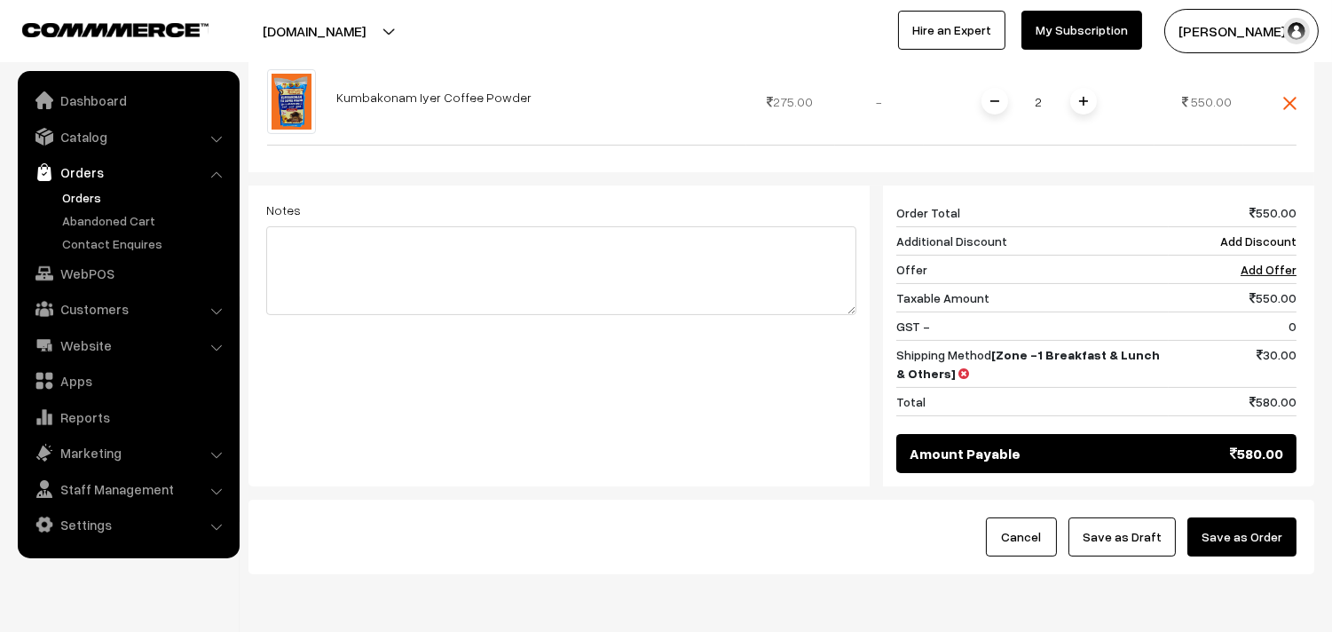
click at [1214, 517] on button "Save as Order" at bounding box center [1242, 536] width 109 height 39
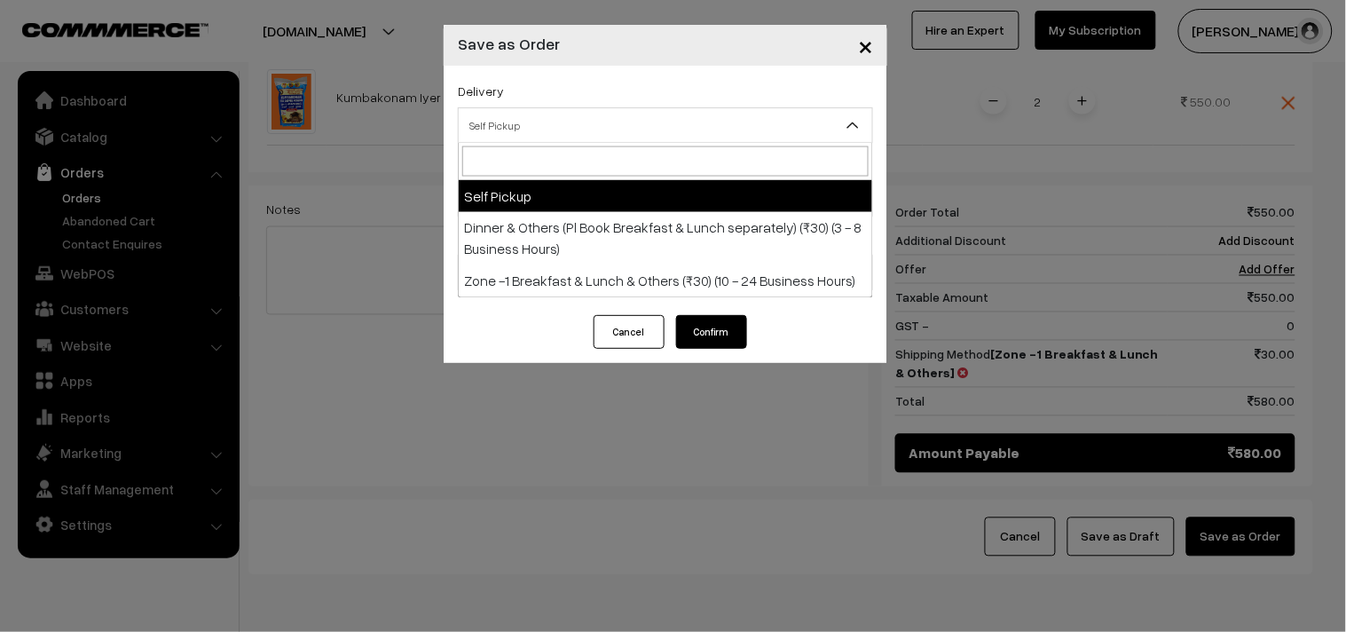
click at [668, 135] on span "Self Pickup" at bounding box center [666, 125] width 414 height 31
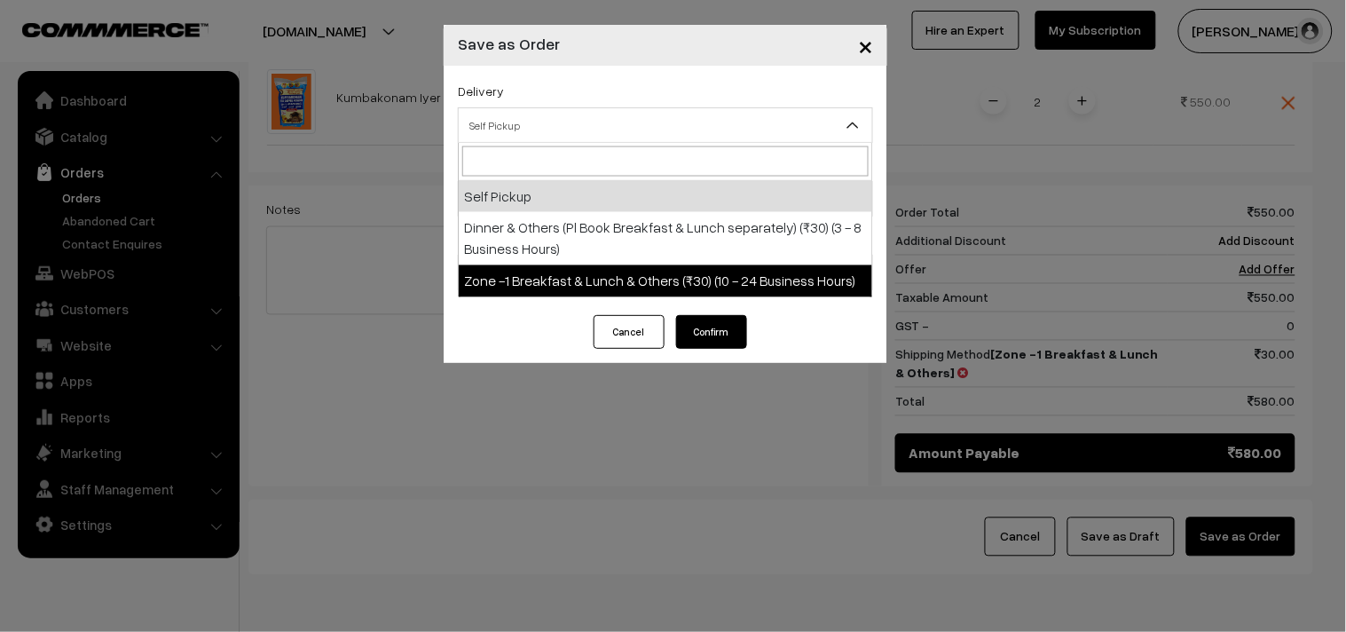
select select "ZON1"
select select "3"
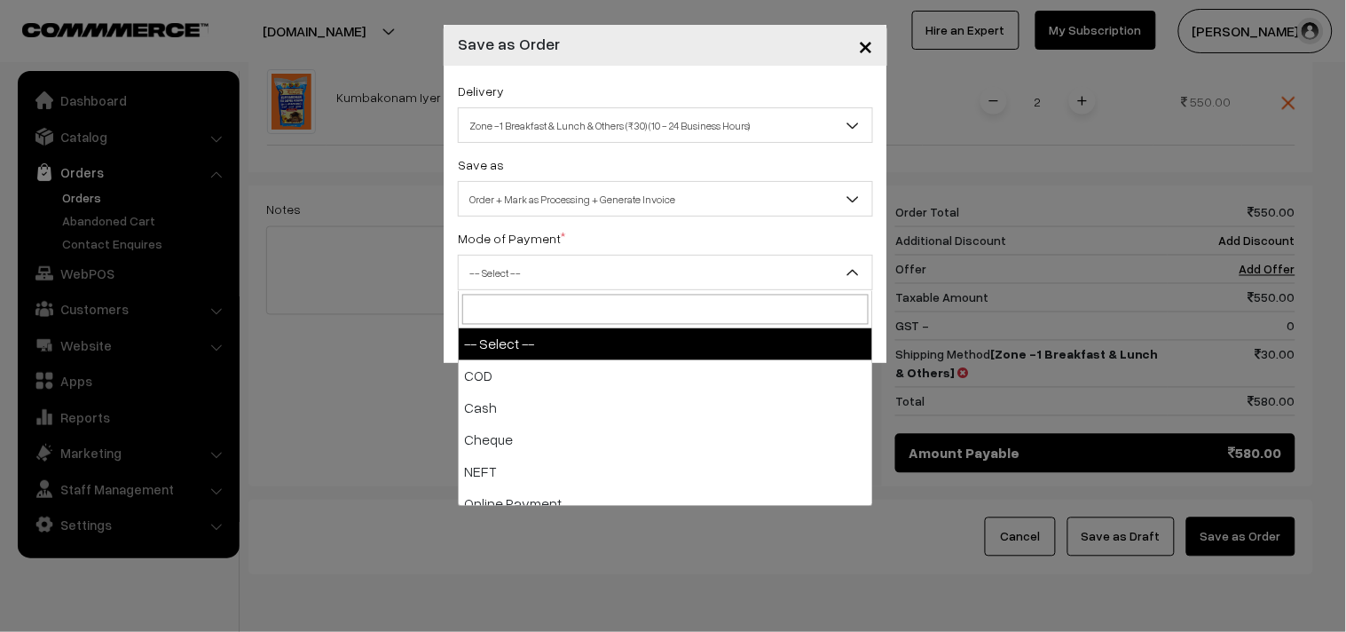
click at [672, 272] on span "-- Select --" at bounding box center [666, 272] width 414 height 31
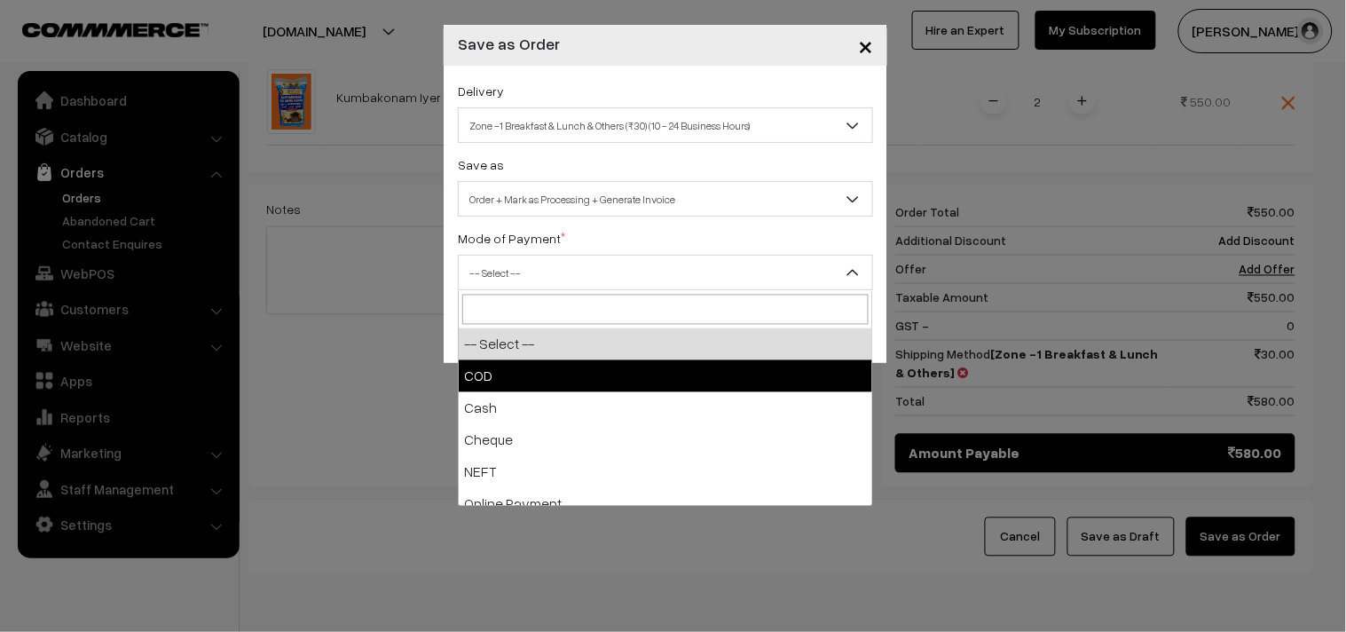
select select "1"
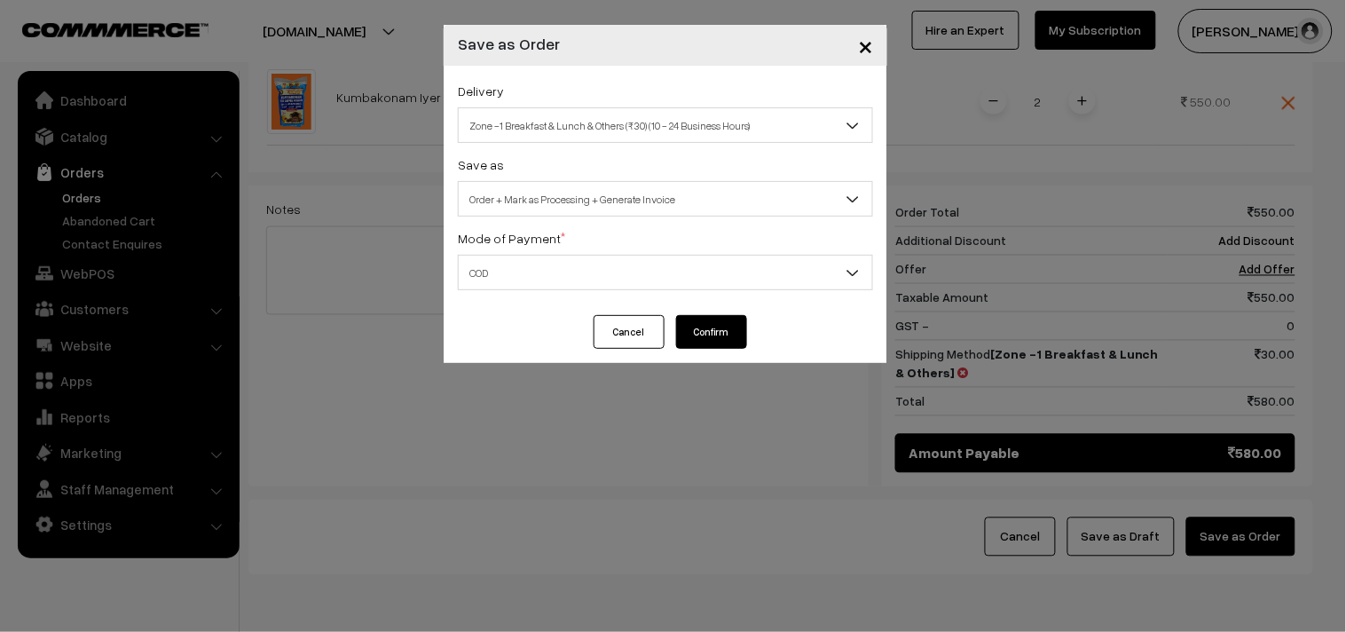
click at [722, 326] on button "Confirm" at bounding box center [711, 332] width 71 height 34
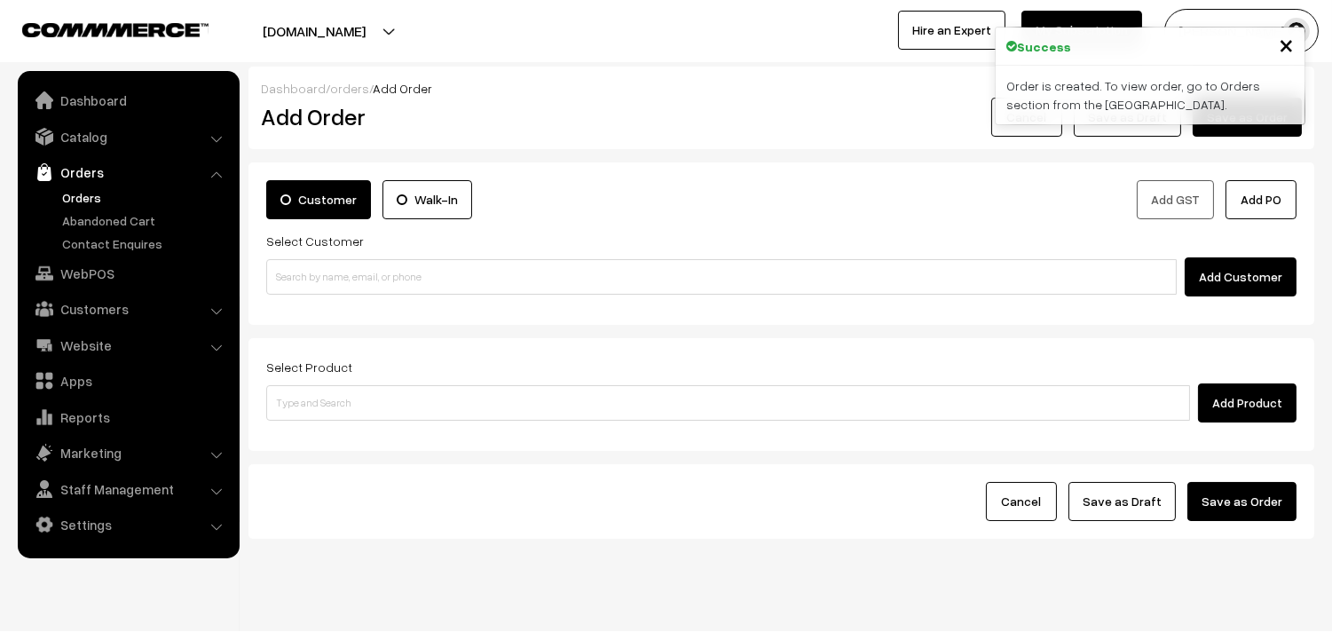
click at [85, 196] on link "Orders" at bounding box center [146, 197] width 176 height 19
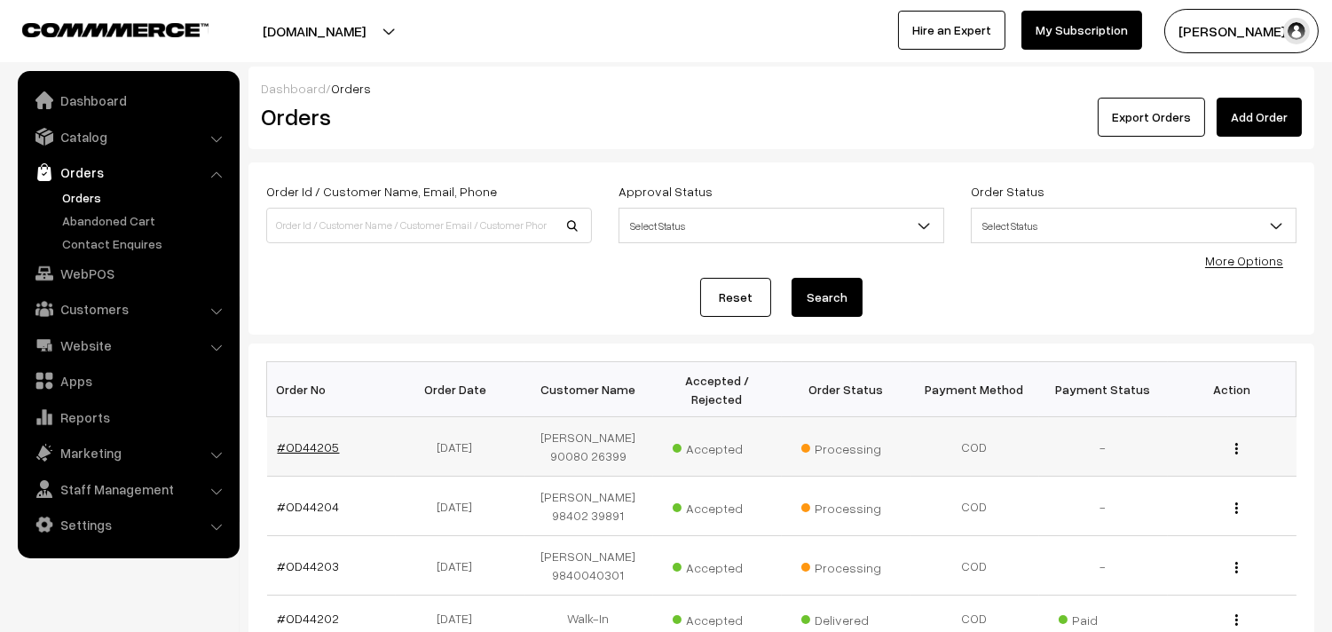
click at [326, 440] on link "#OD44205" at bounding box center [309, 446] width 62 height 15
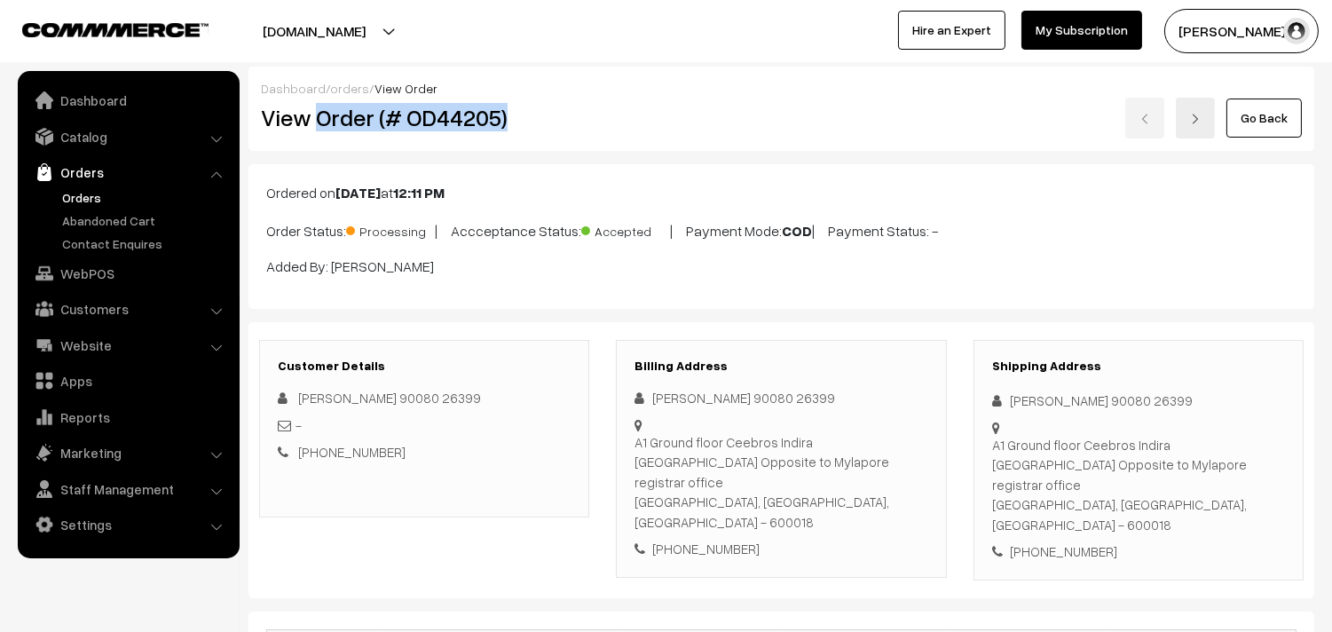
drag, startPoint x: 314, startPoint y: 117, endPoint x: 556, endPoint y: 119, distance: 241.4
click at [556, 119] on h2 "View Order (# OD44205)" at bounding box center [425, 118] width 329 height 28
copy h2 "Order (# OD44205)"
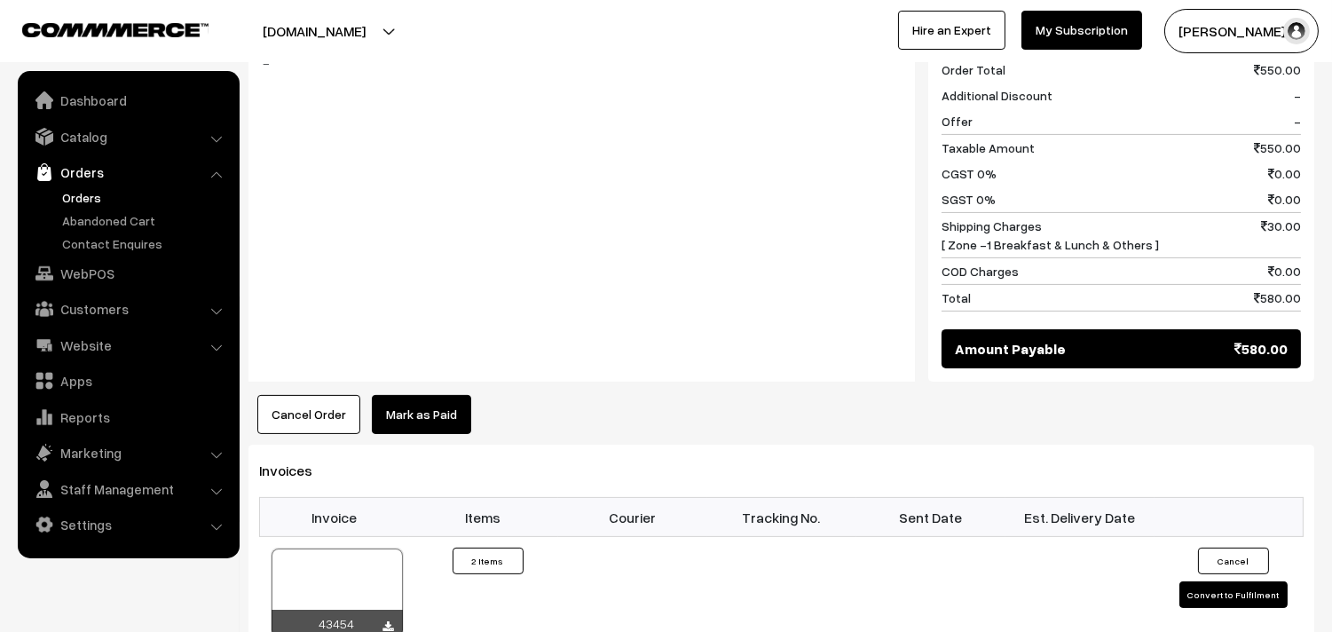
scroll to position [986, 0]
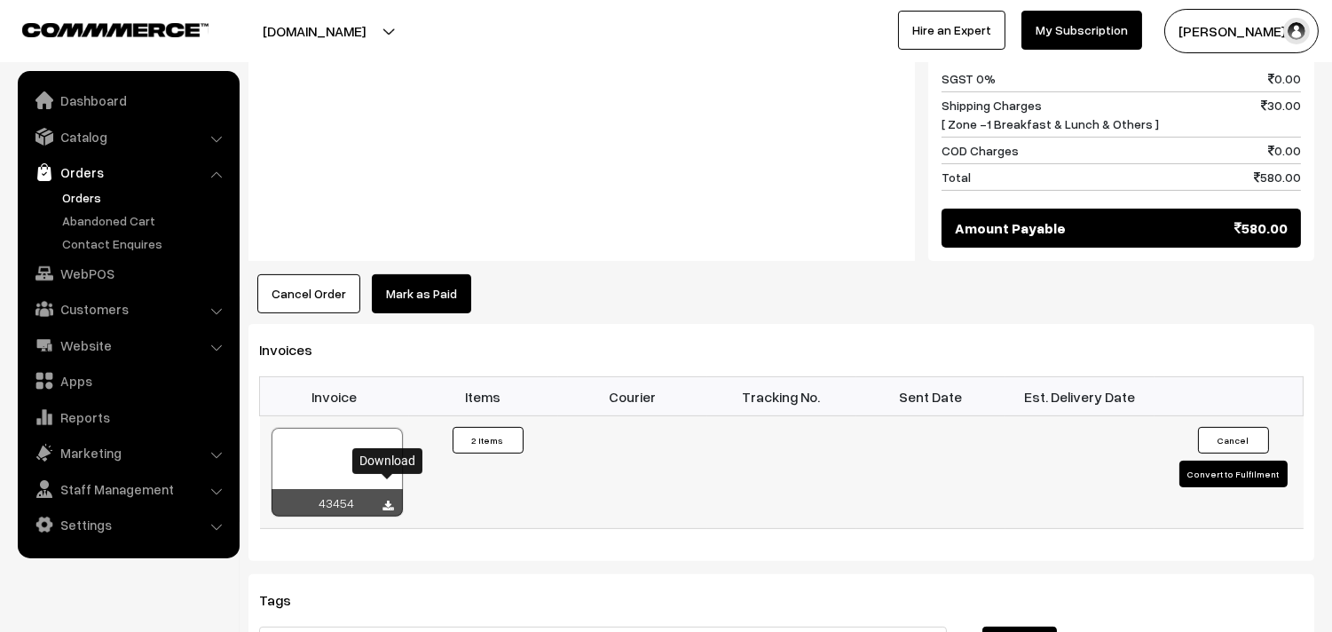
click at [383, 501] on icon at bounding box center [388, 507] width 11 height 12
click at [91, 270] on link "WebPOS" at bounding box center [127, 273] width 211 height 32
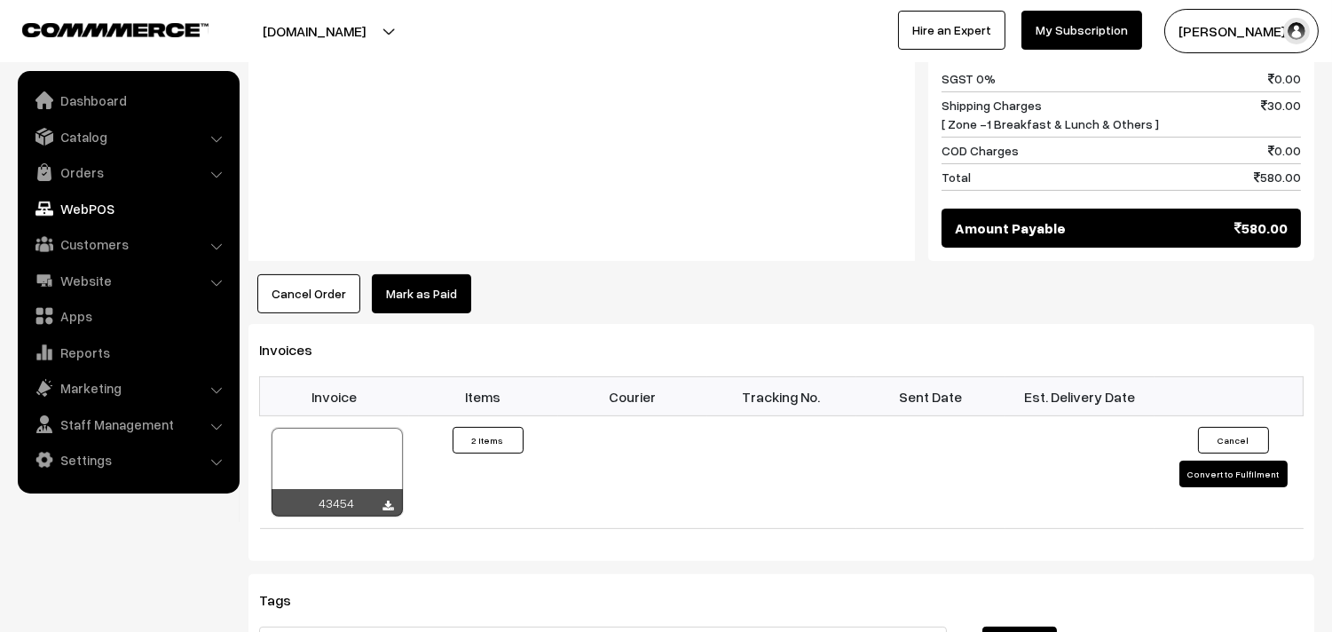
click at [99, 207] on link "WebPOS" at bounding box center [127, 209] width 211 height 32
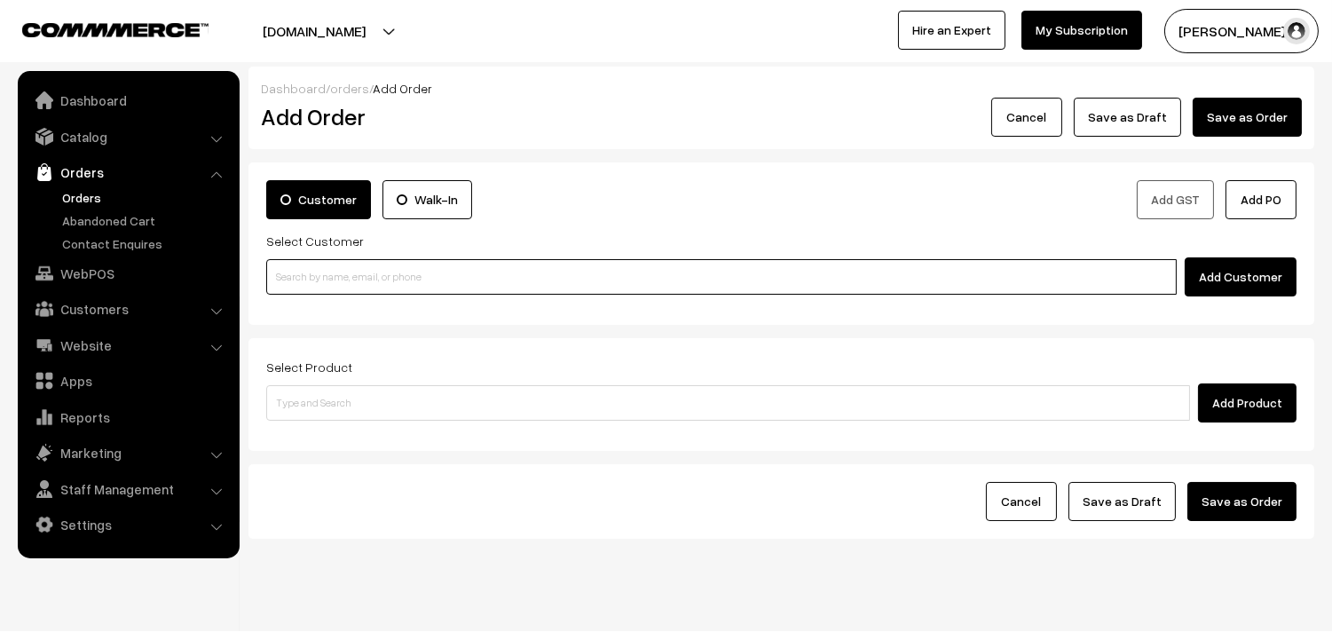
click at [302, 275] on input at bounding box center [721, 277] width 911 height 36
paste input "+91 93710 75865"
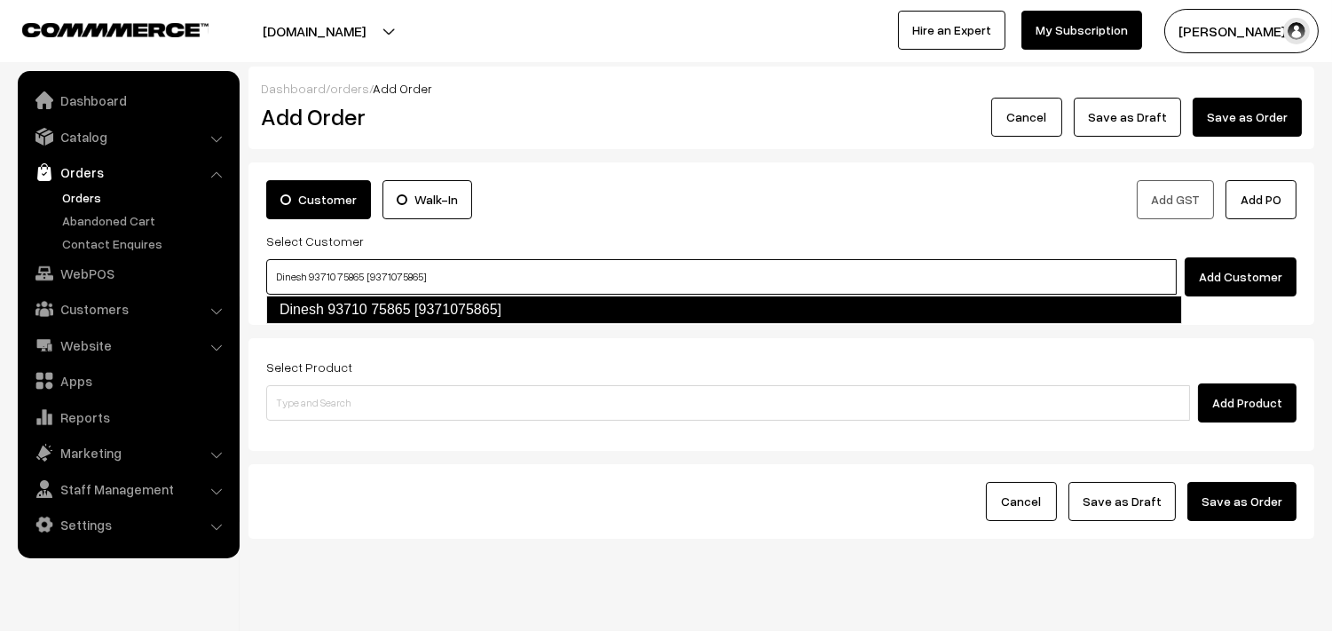
type input "Dinesh 93710 75865 [9371075865]"
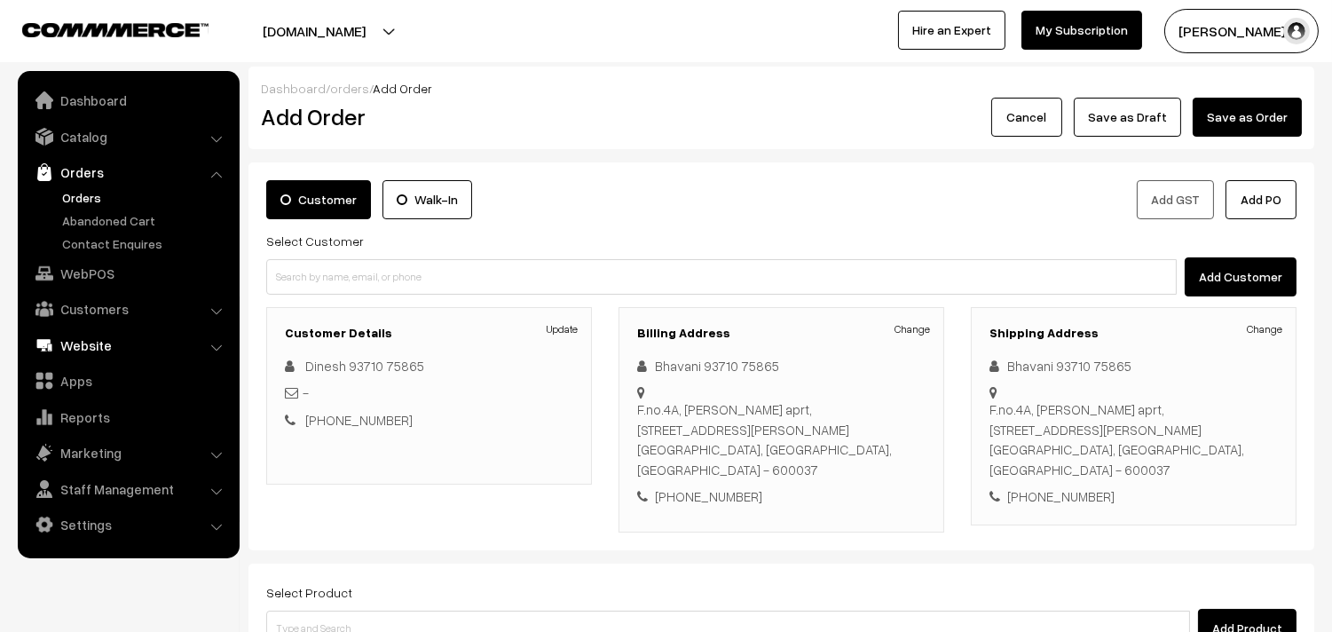
click at [102, 270] on link "WebPOS" at bounding box center [127, 273] width 211 height 32
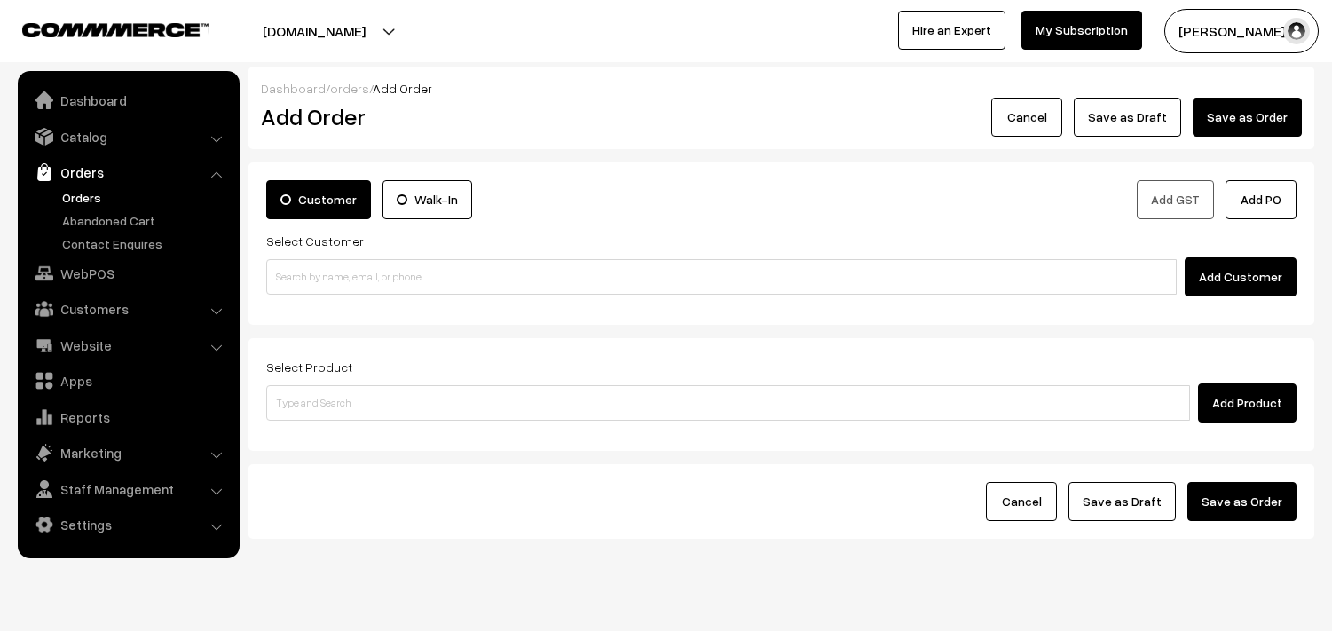
click at [334, 278] on input at bounding box center [721, 277] width 911 height 36
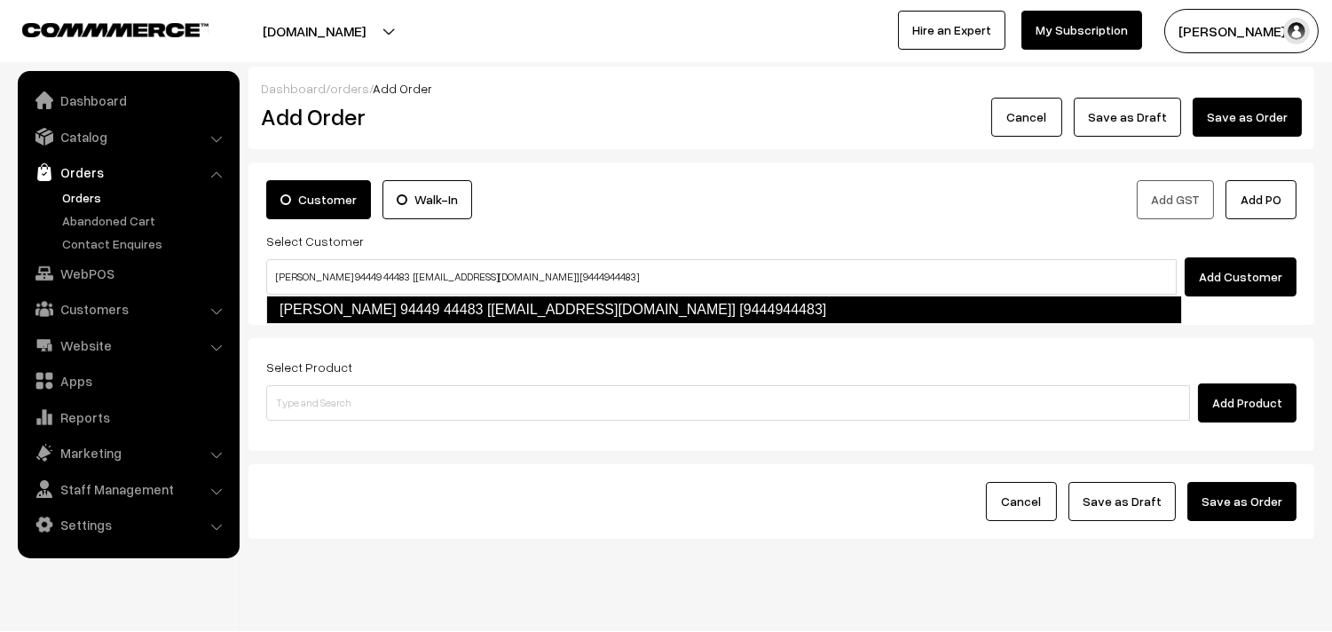
type input "[PERSON_NAME] 94449 44483 [[EMAIL_ADDRESS][DOMAIN_NAME]] [9444944483]"
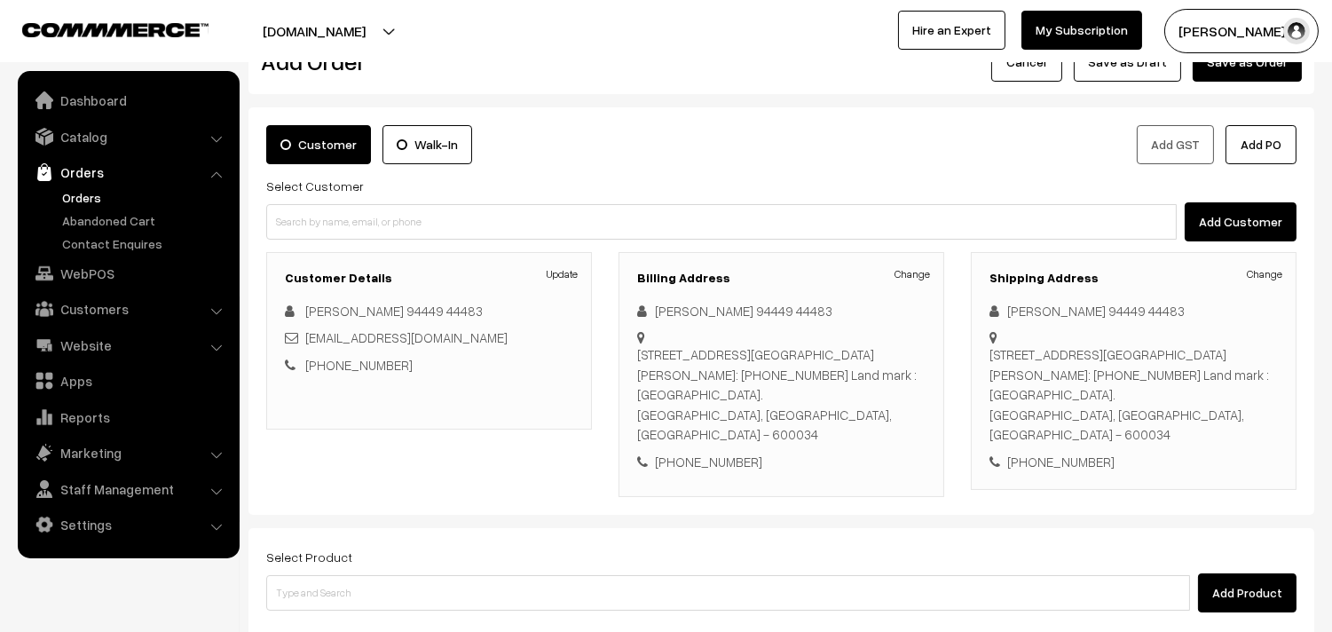
scroll to position [99, 0]
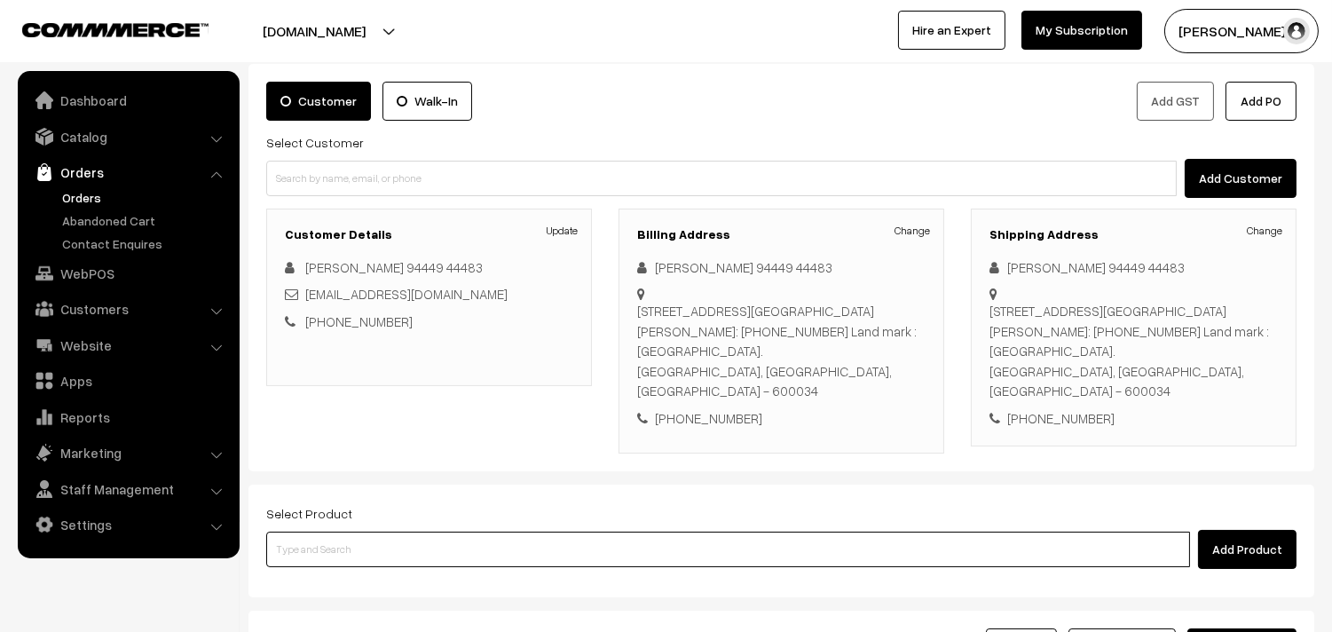
click at [528, 532] on input at bounding box center [728, 550] width 924 height 36
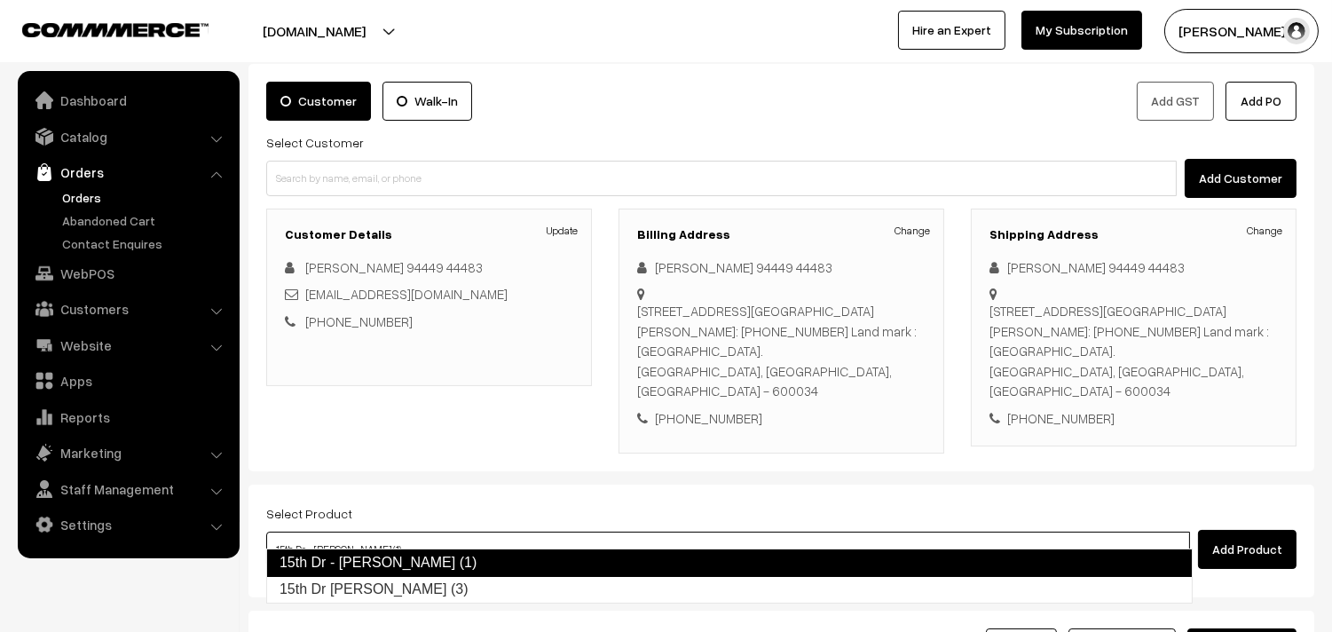
type input "15th Dr [PERSON_NAME] (3)"
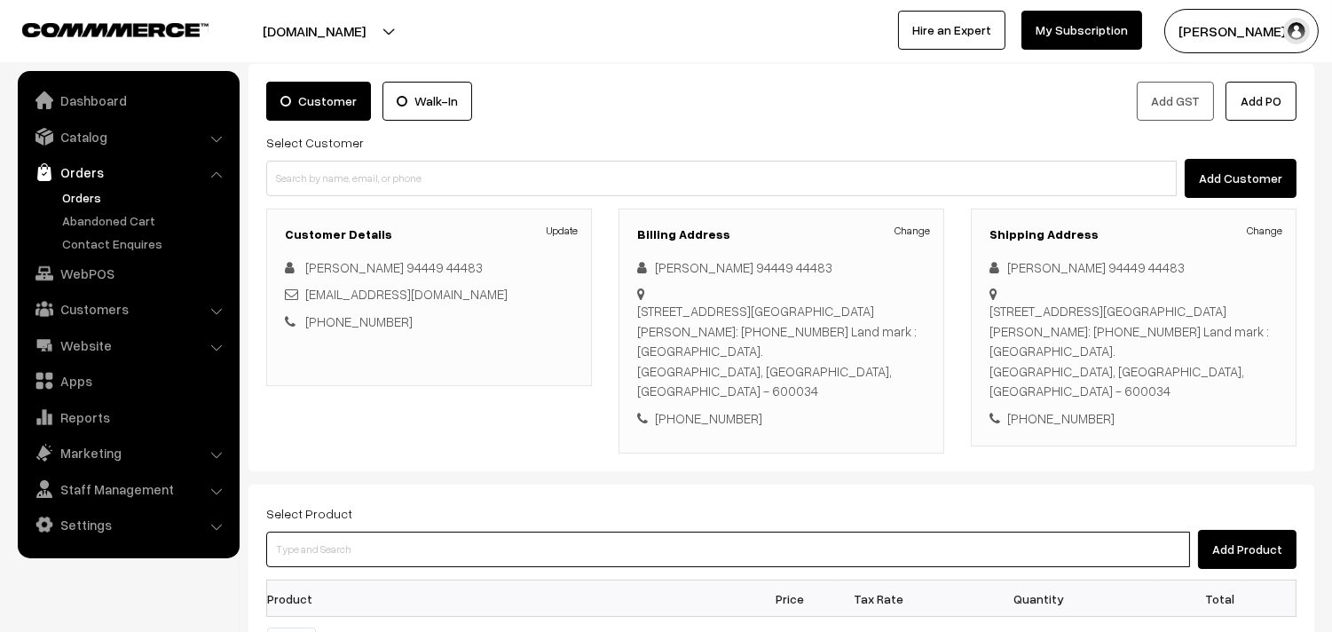
click at [526, 532] on input at bounding box center [728, 550] width 924 height 36
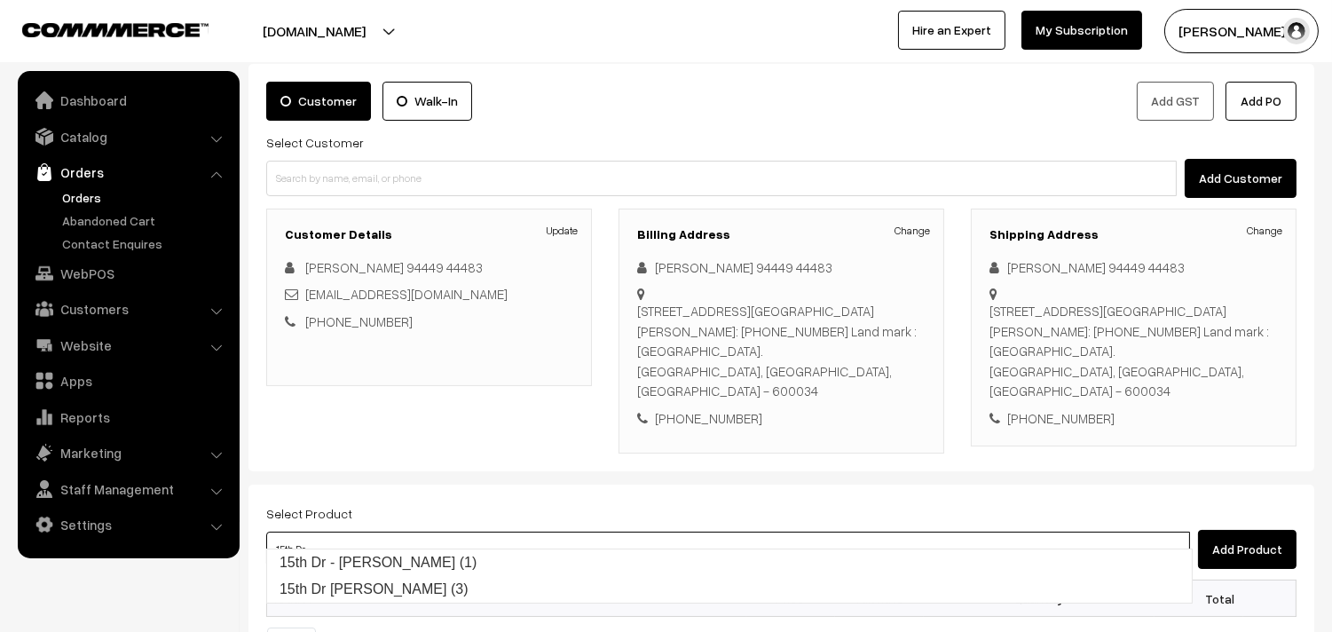
type input "15th Dr - Adai (1)"
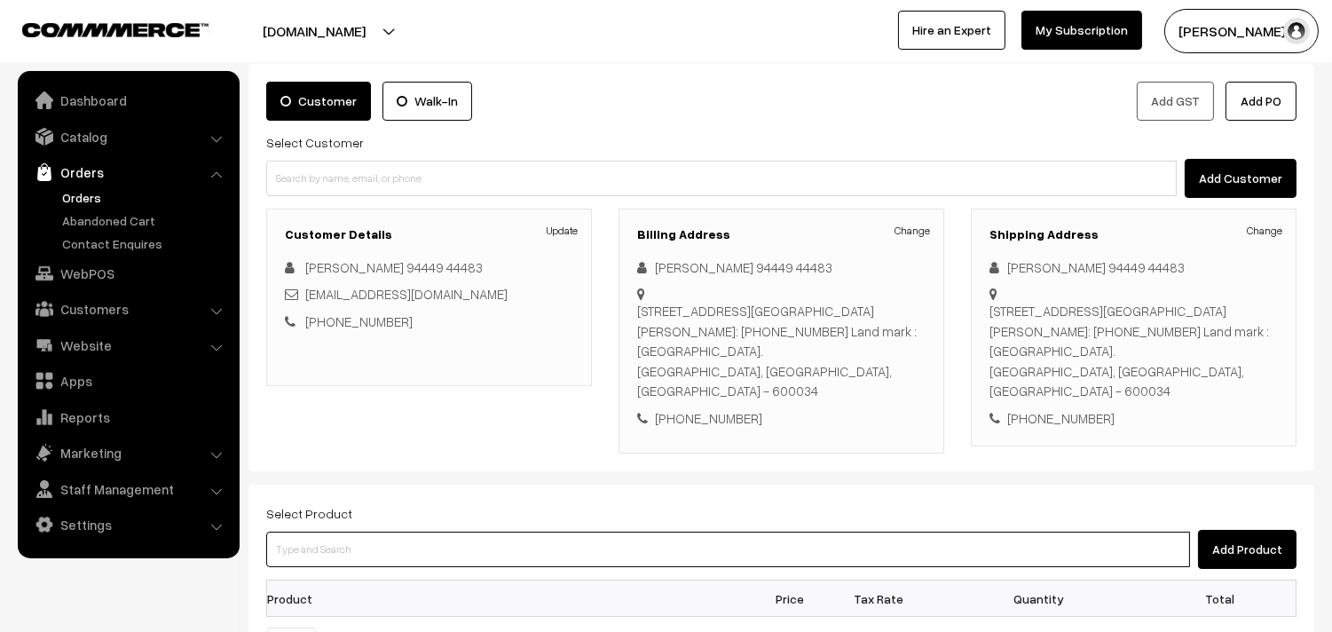
click at [462, 533] on input at bounding box center [728, 550] width 924 height 36
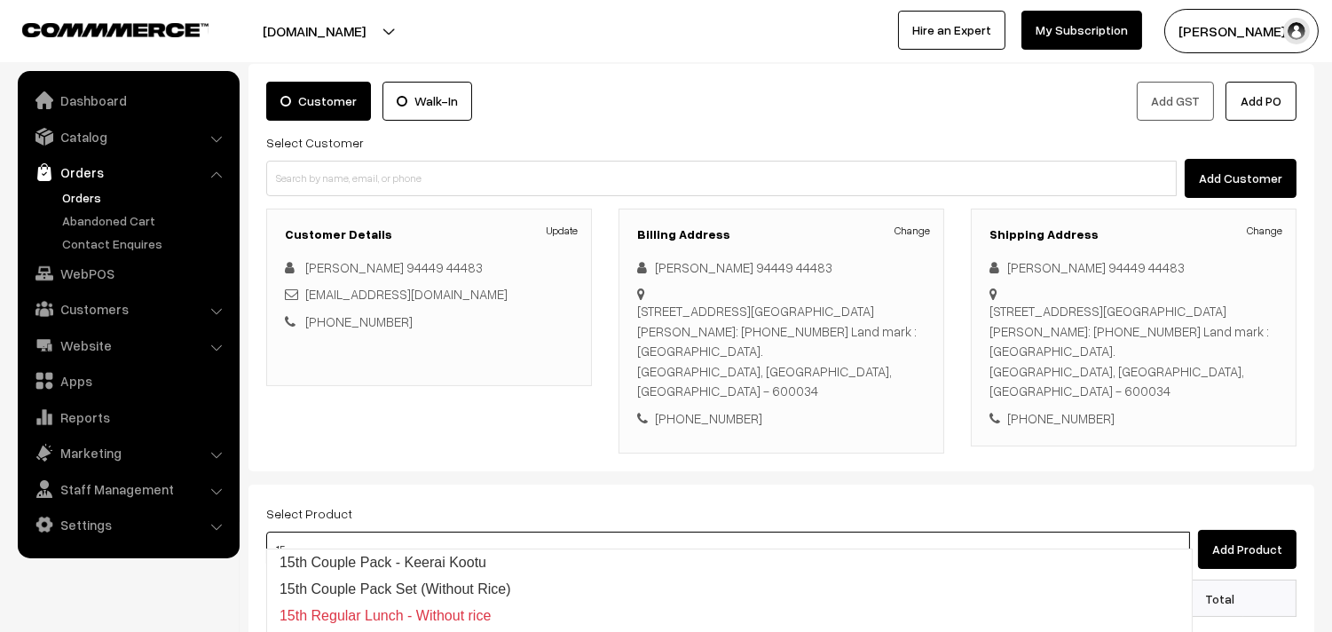
type input "1"
type input "idiya"
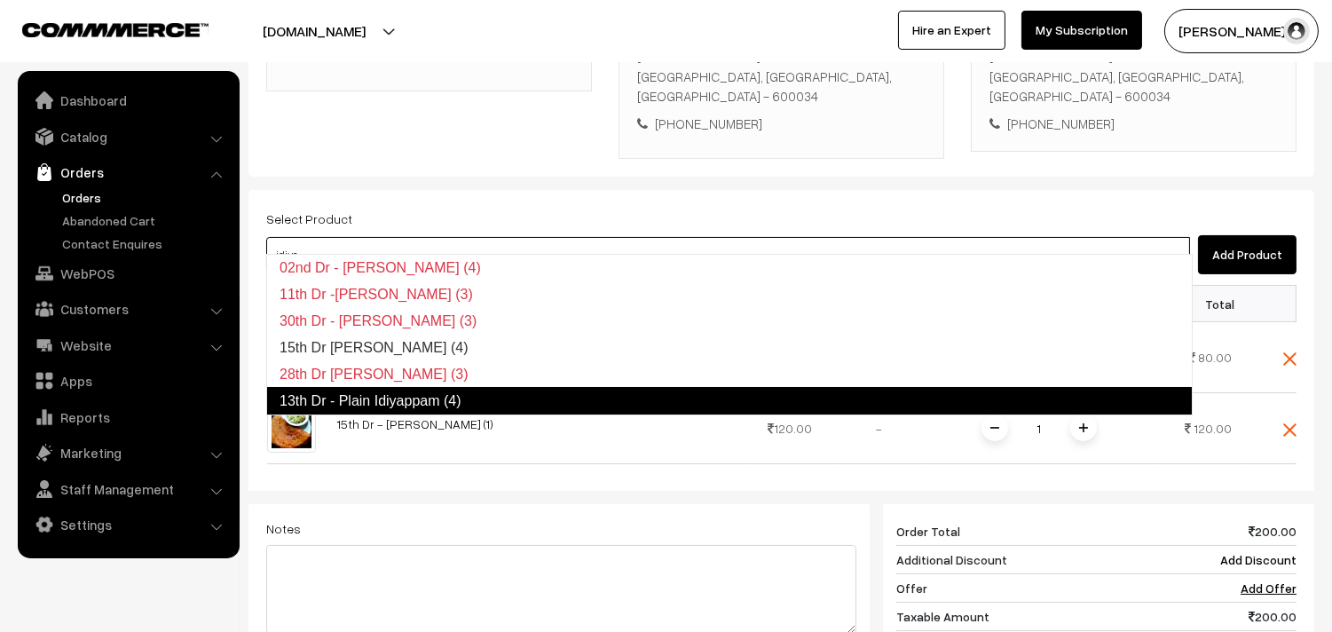
scroll to position [394, 0]
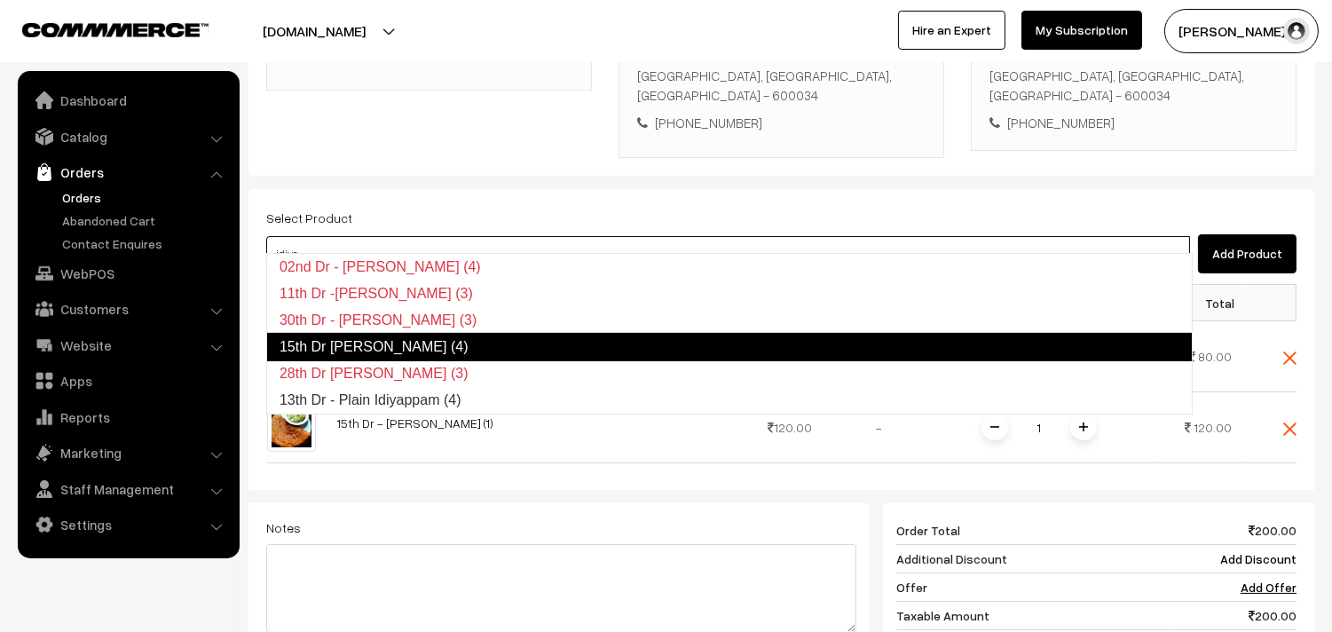
click at [606, 339] on link "15th Dr Idiyappam (4)" at bounding box center [729, 347] width 927 height 28
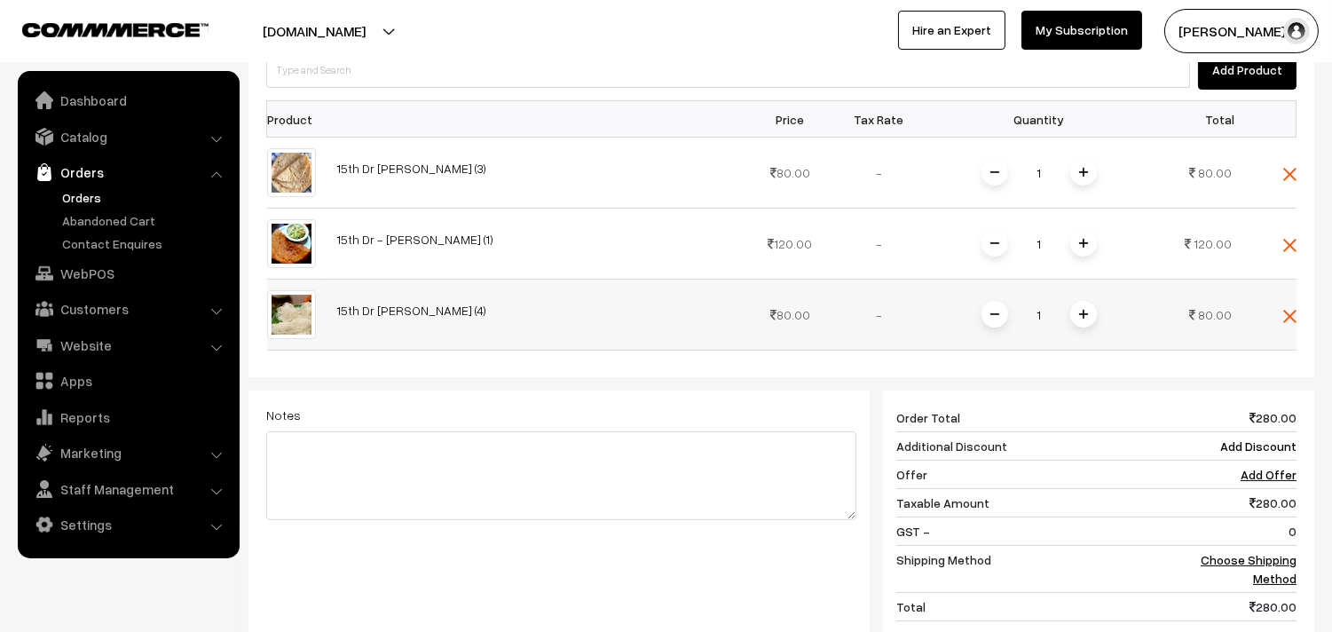
scroll to position [591, 0]
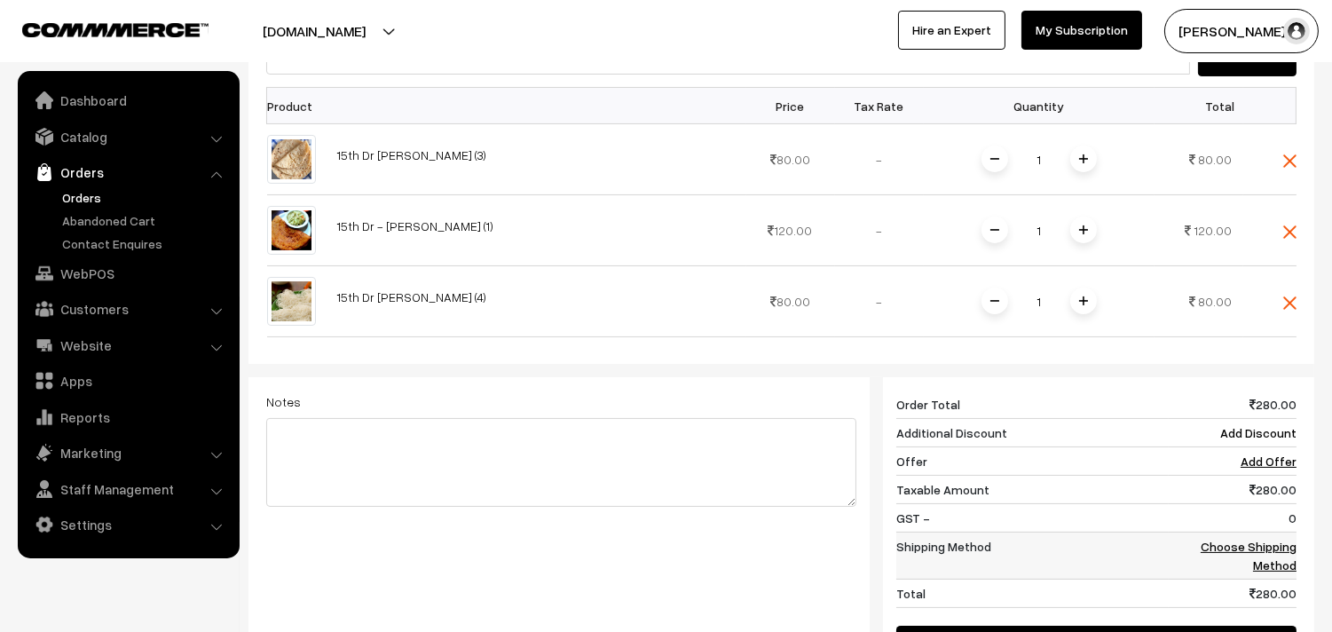
click at [1234, 539] on link "Choose Shipping Method" at bounding box center [1249, 556] width 96 height 34
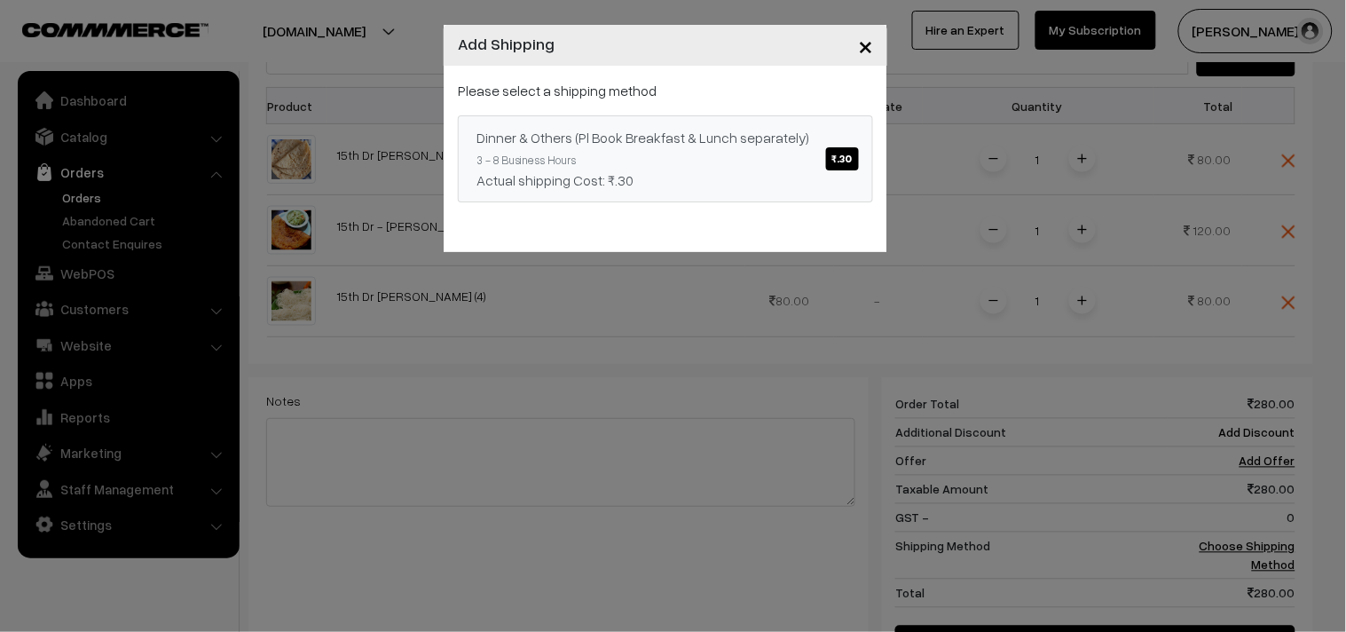
click at [829, 160] on span "₹.30" at bounding box center [842, 158] width 33 height 23
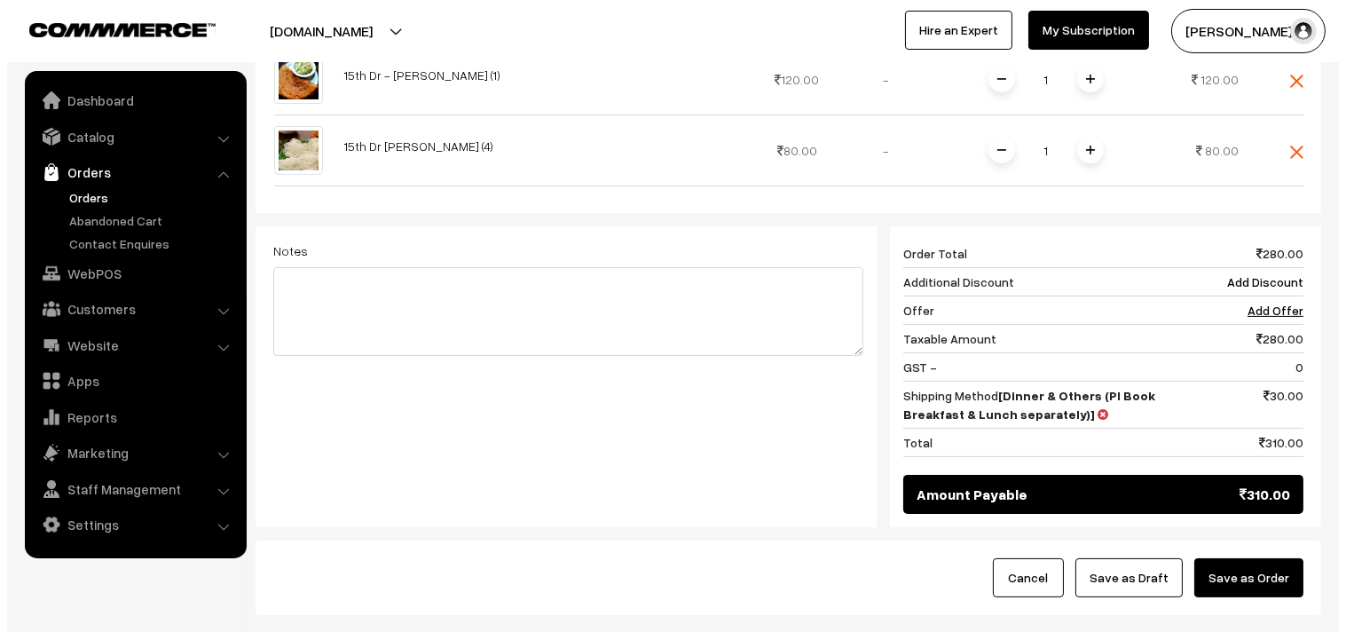
scroll to position [788, 0]
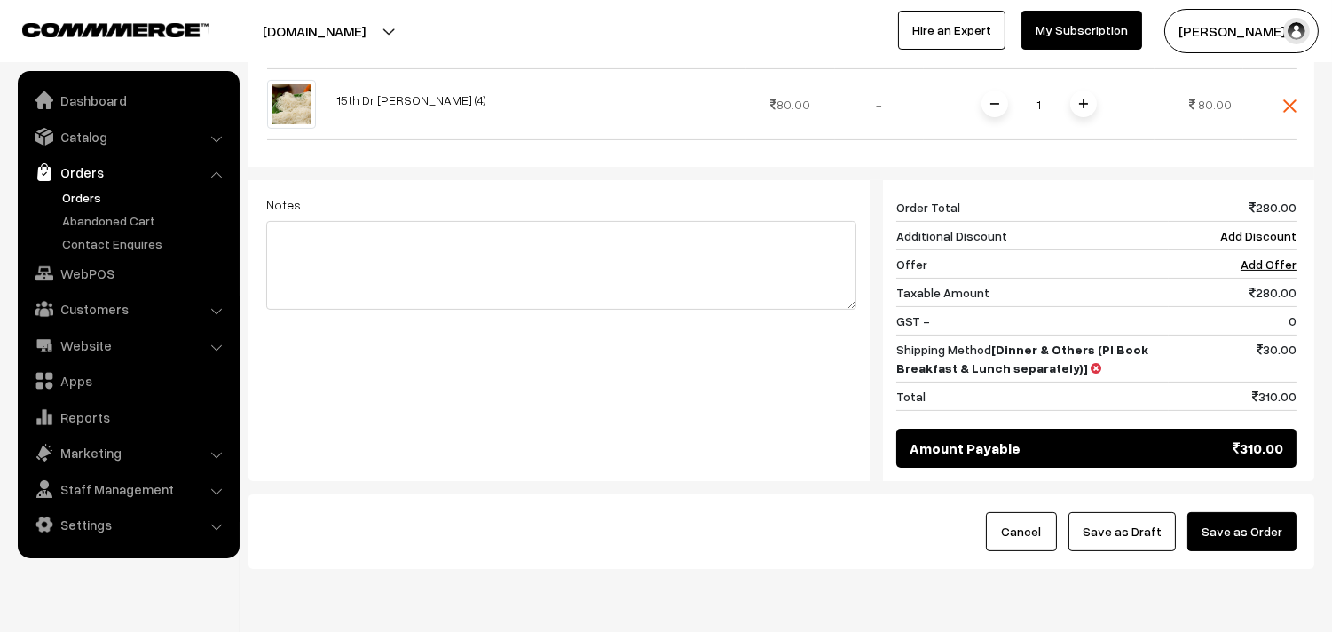
click at [1254, 512] on button "Save as Order" at bounding box center [1242, 531] width 109 height 39
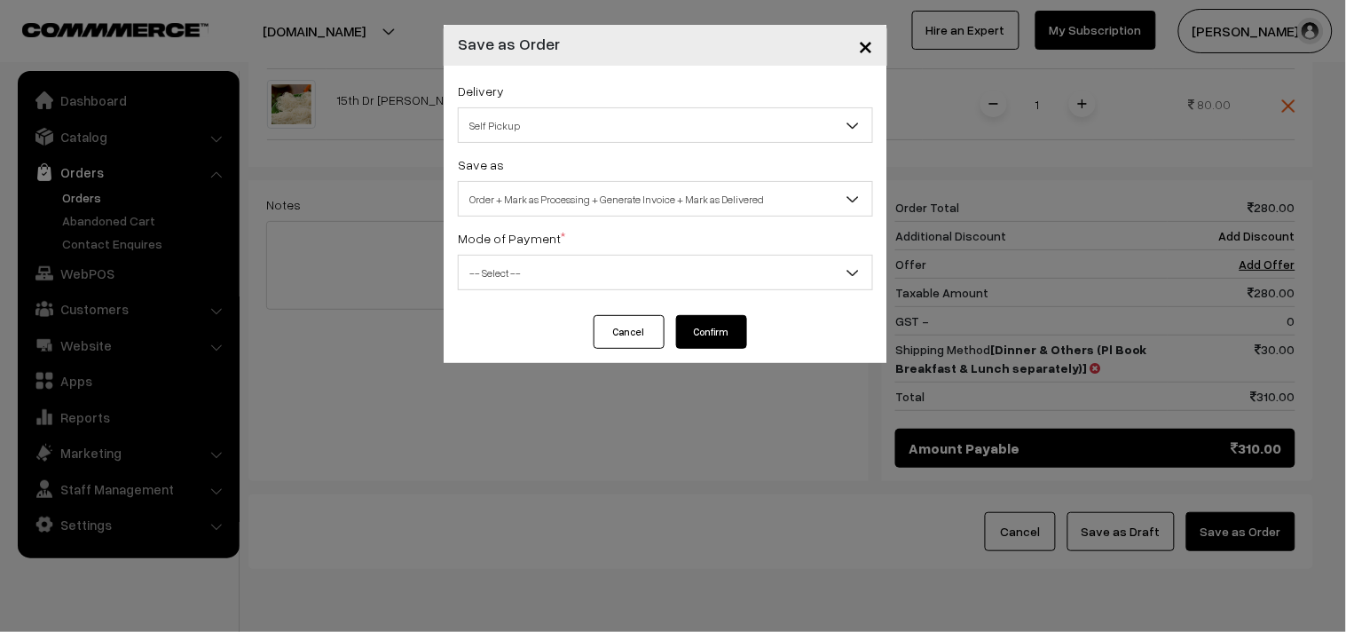
click at [673, 134] on span "Self Pickup" at bounding box center [666, 125] width 414 height 31
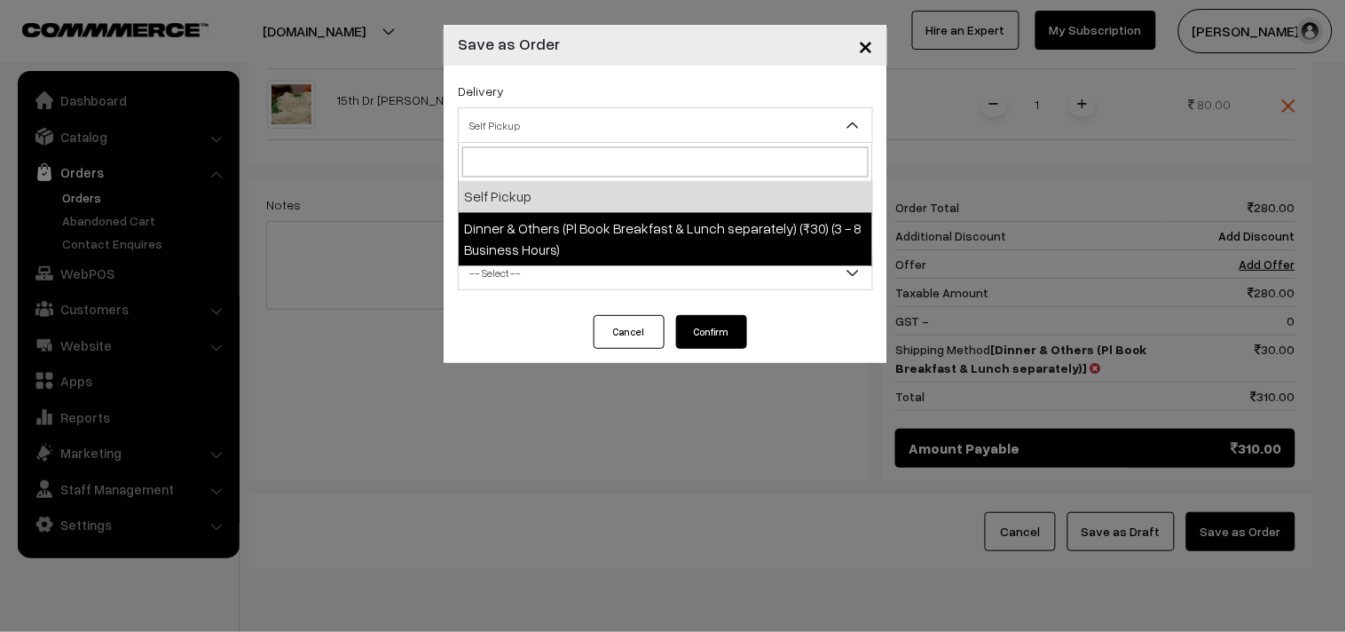
select select "DOP1"
select select "3"
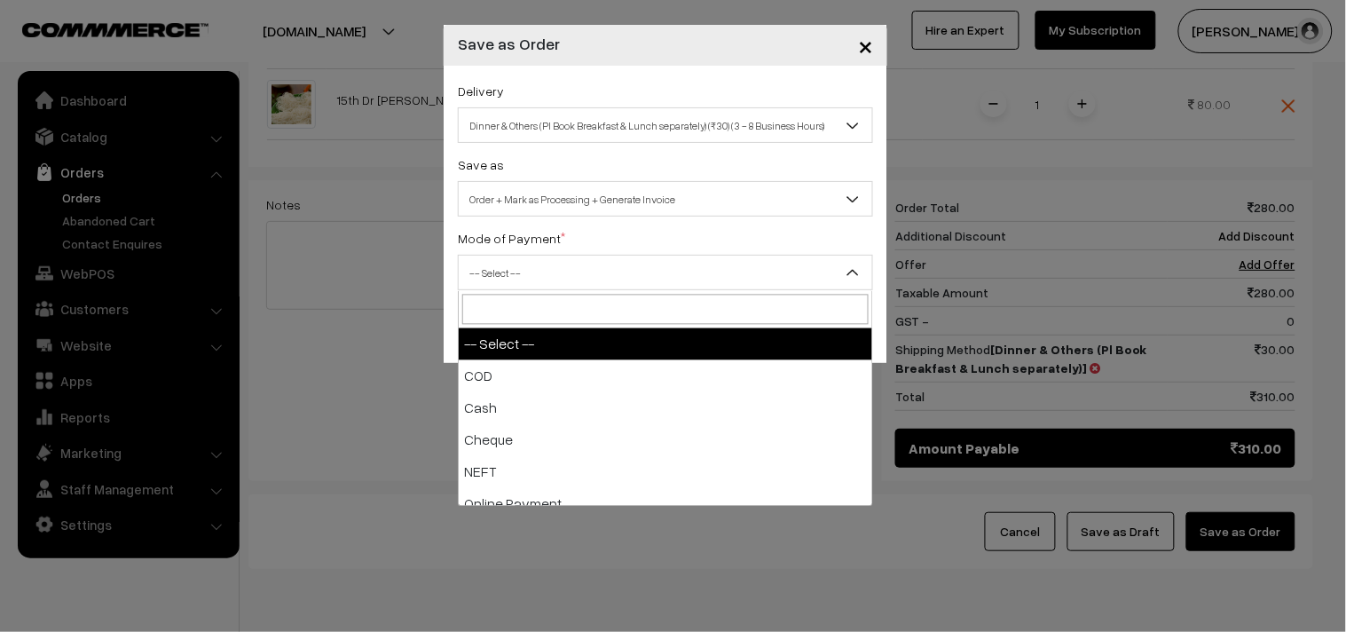
click at [670, 272] on span "-- Select --" at bounding box center [666, 272] width 414 height 31
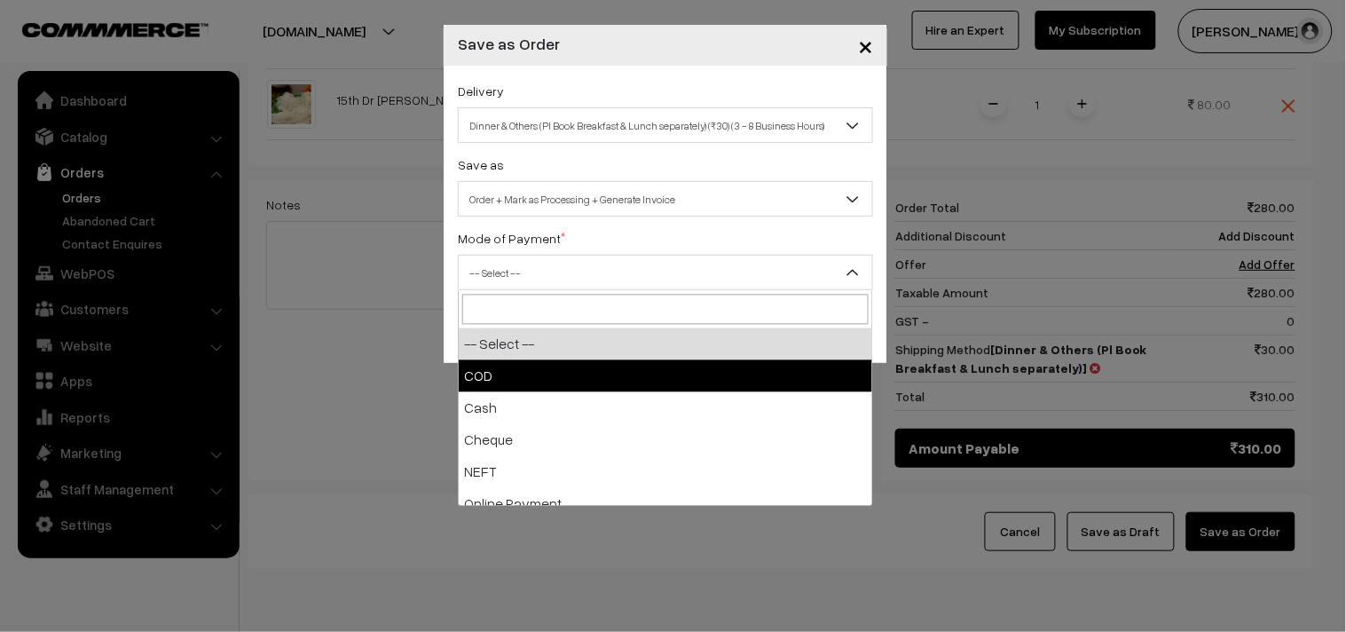
select select "1"
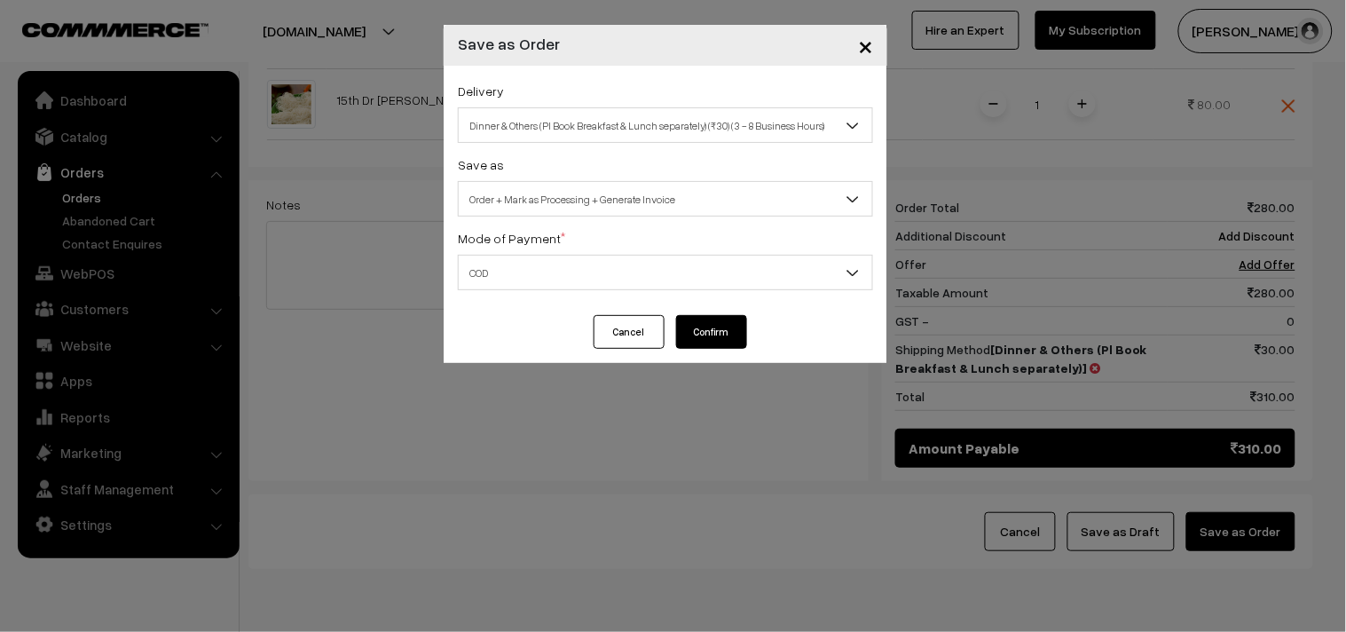
click at [691, 330] on button "Confirm" at bounding box center [711, 332] width 71 height 34
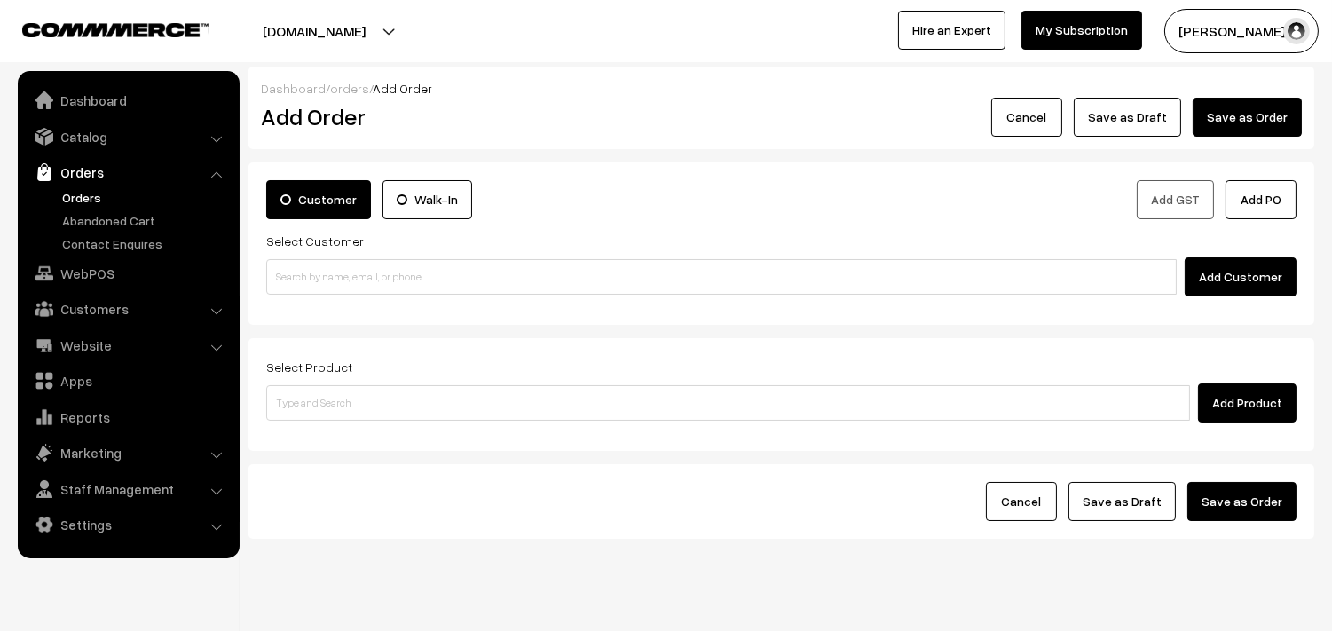
click at [91, 200] on link "Orders" at bounding box center [146, 197] width 176 height 19
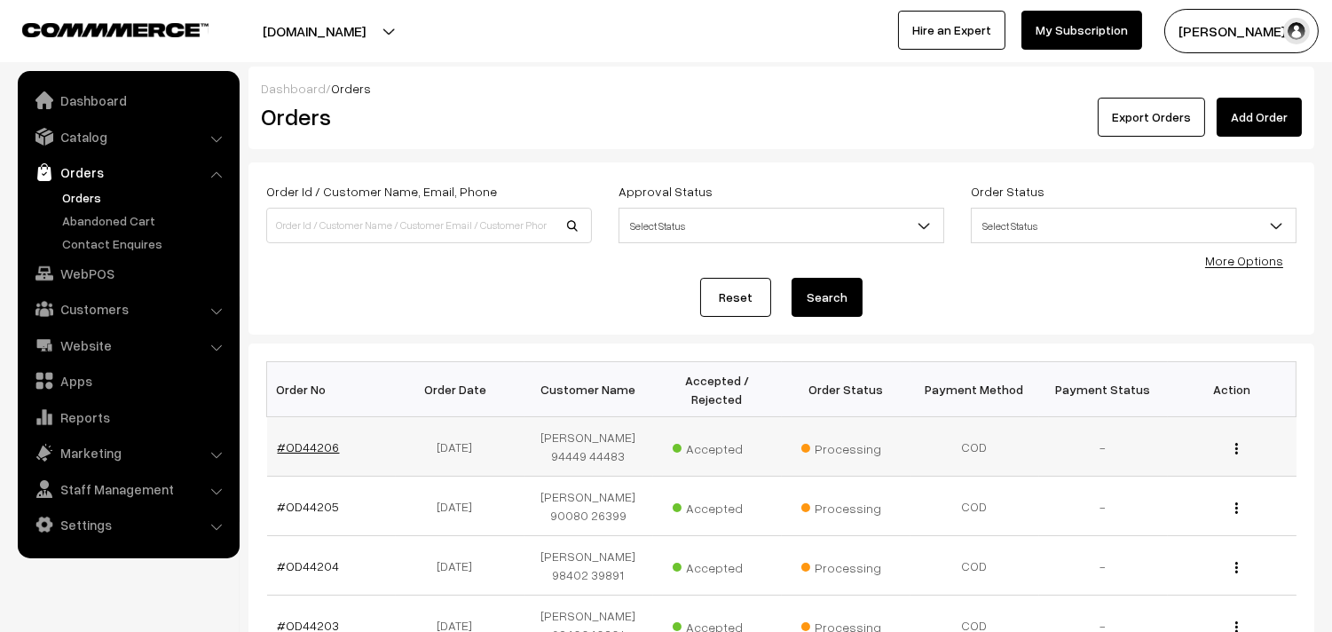
click at [299, 450] on link "#OD44206" at bounding box center [309, 446] width 62 height 15
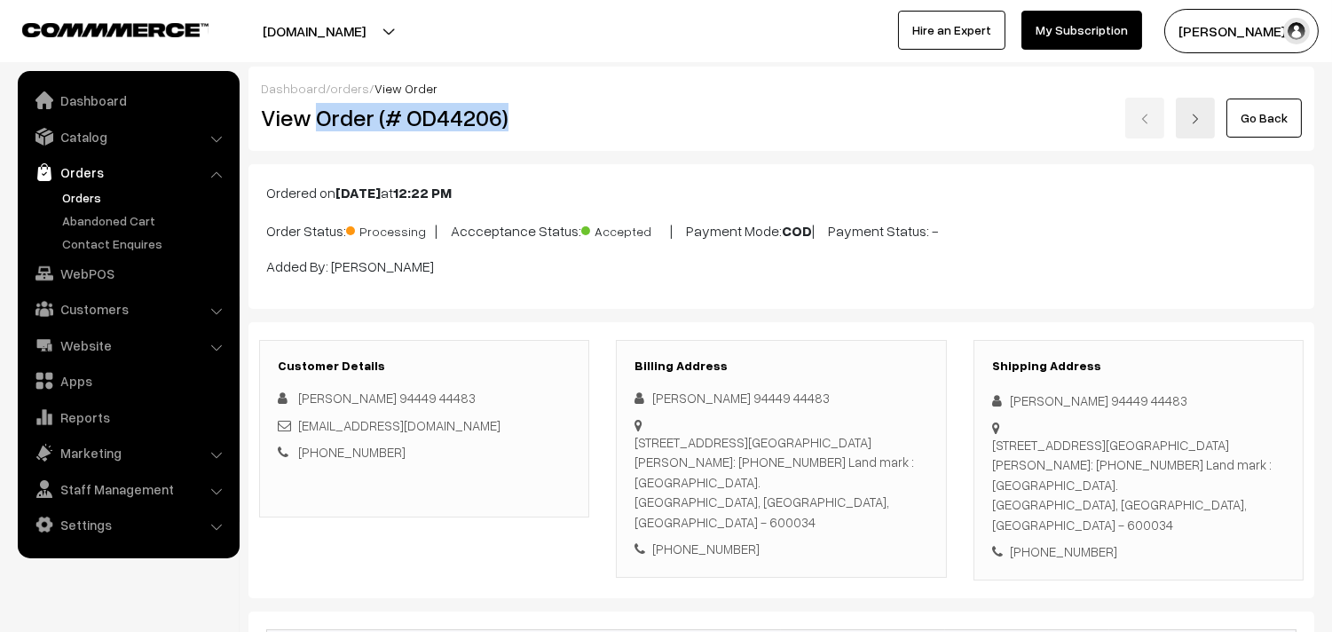
drag, startPoint x: 317, startPoint y: 122, endPoint x: 581, endPoint y: 113, distance: 264.6
click at [581, 113] on h2 "View Order (# OD44206)" at bounding box center [425, 118] width 329 height 28
copy h2 "Order (# OD44206)"
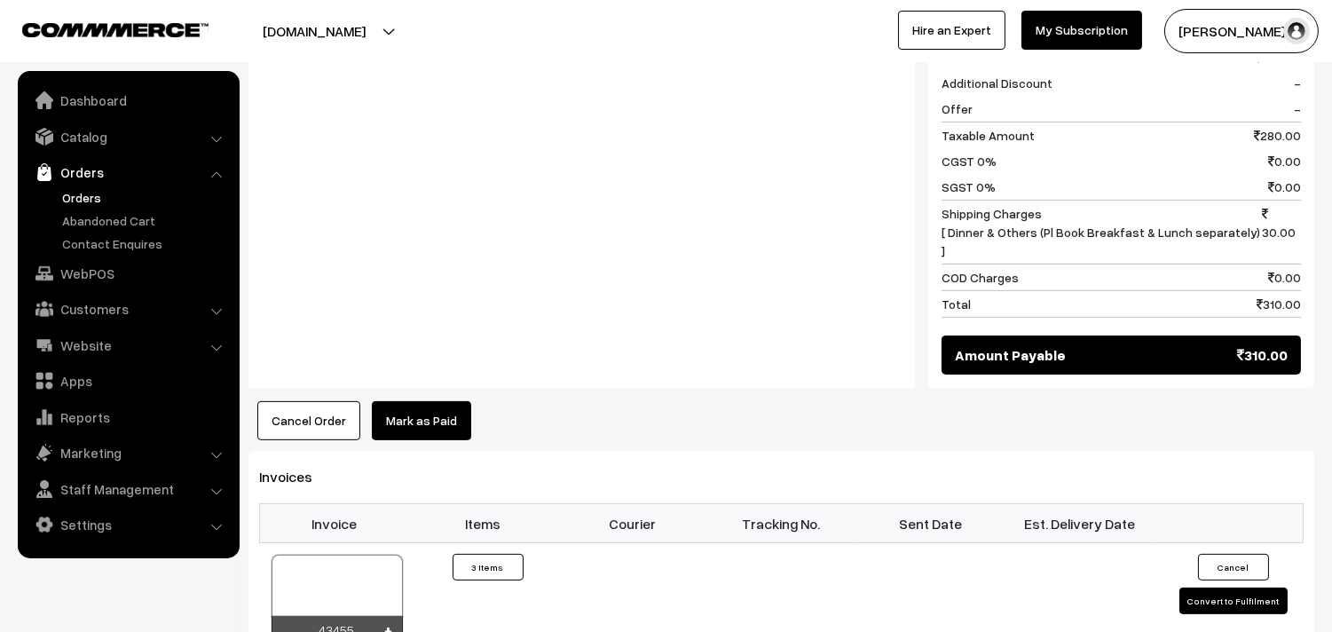
scroll to position [1085, 0]
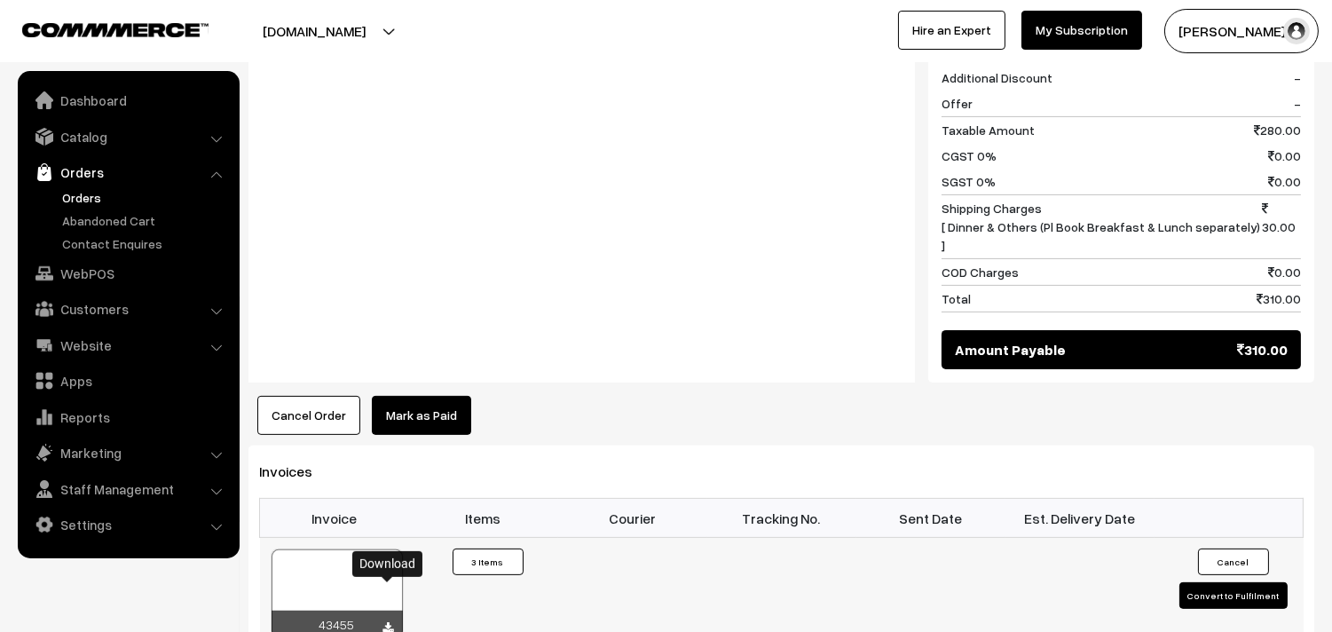
click at [392, 622] on icon at bounding box center [388, 628] width 11 height 12
click at [78, 266] on link "WebPOS" at bounding box center [127, 273] width 211 height 32
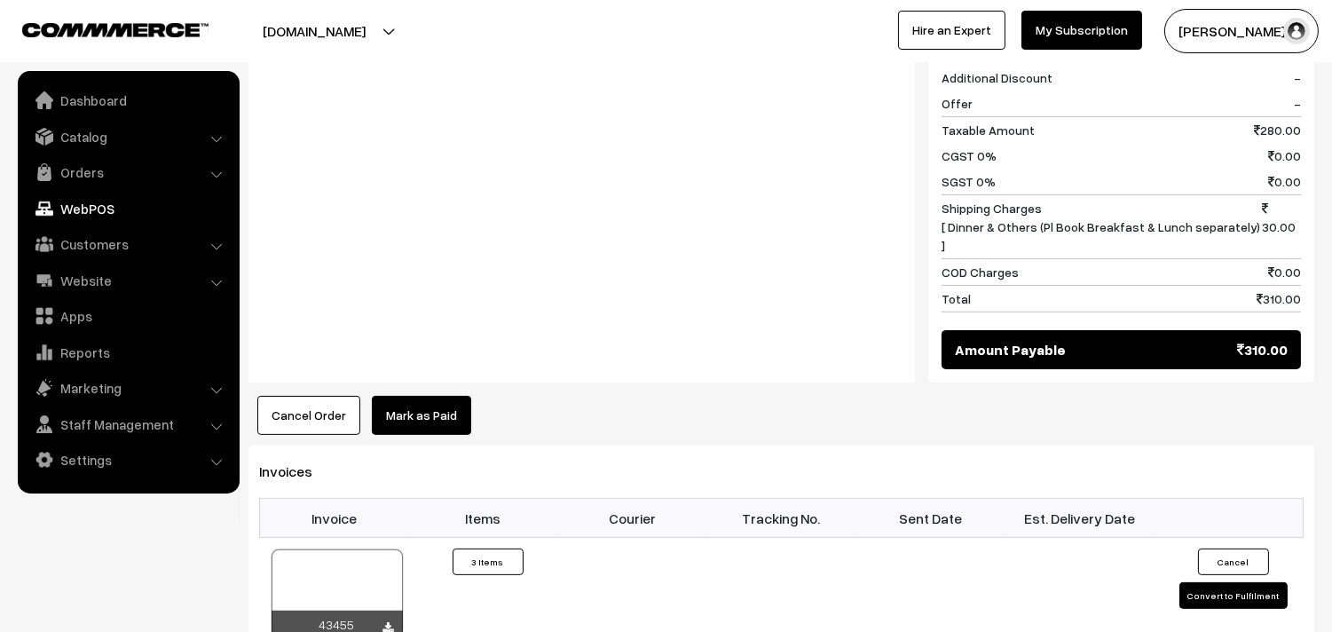
click at [91, 204] on link "WebPOS" at bounding box center [127, 209] width 211 height 32
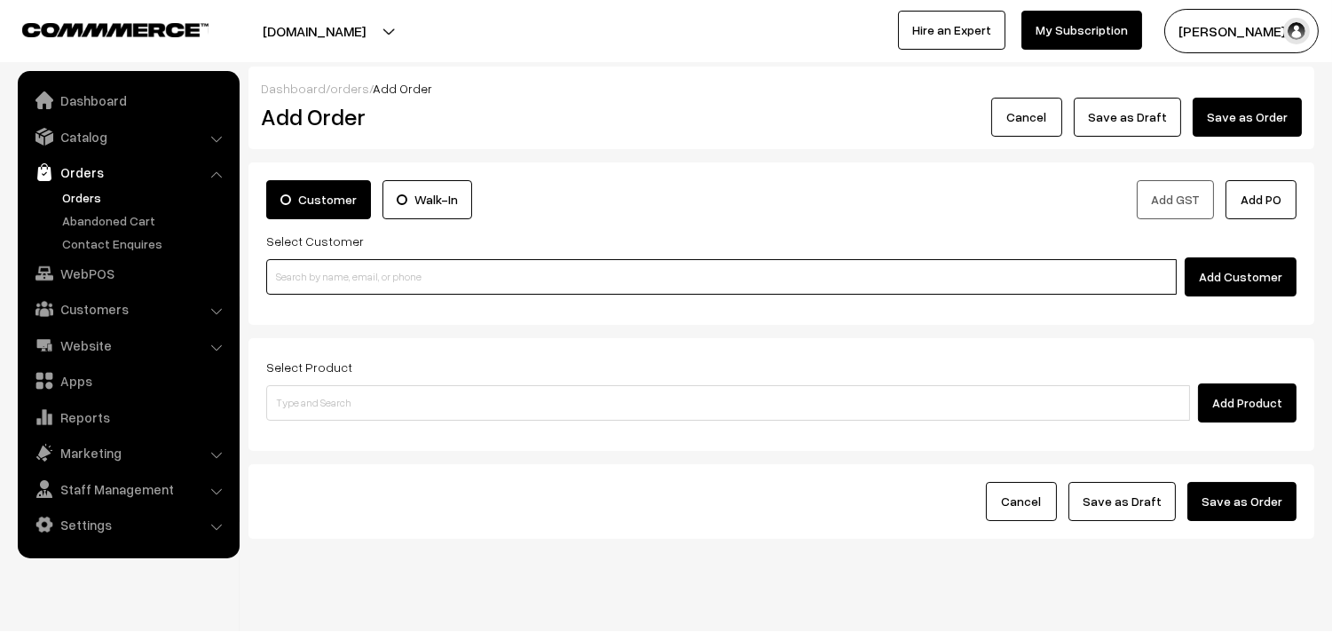
click at [469, 288] on input at bounding box center [721, 277] width 911 height 36
paste input "+91 99402 50037"
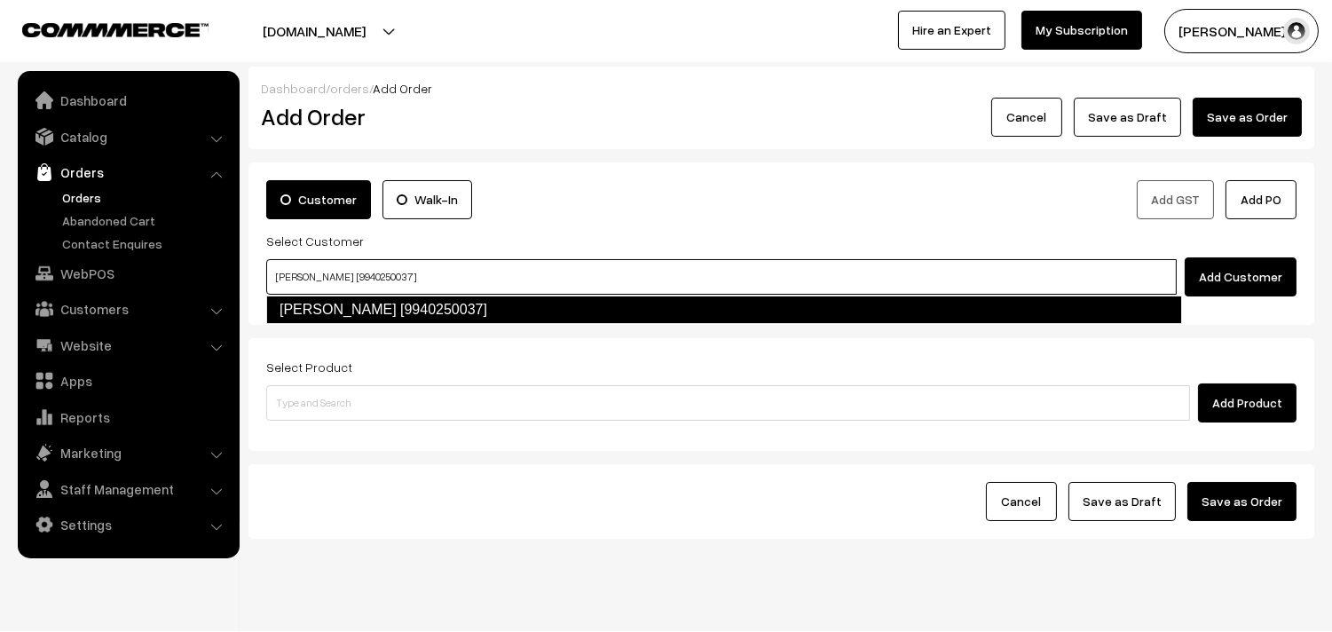
type input "Suguna Nilakantan [9940250037]"
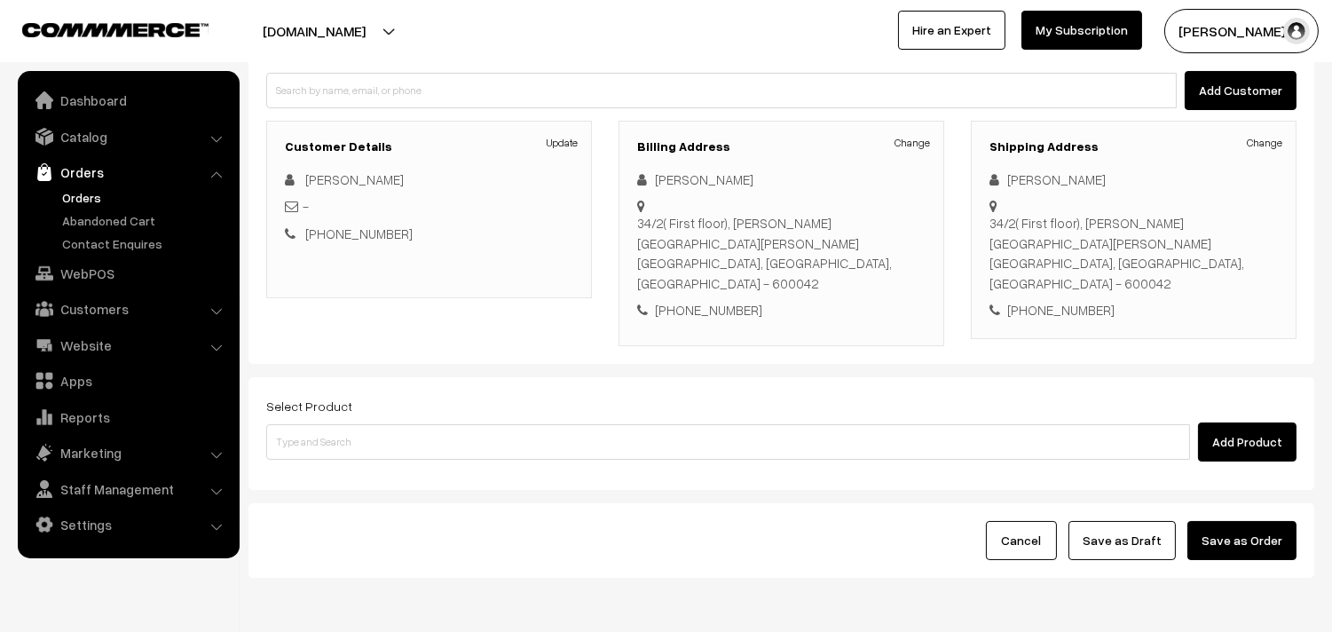
scroll to position [197, 0]
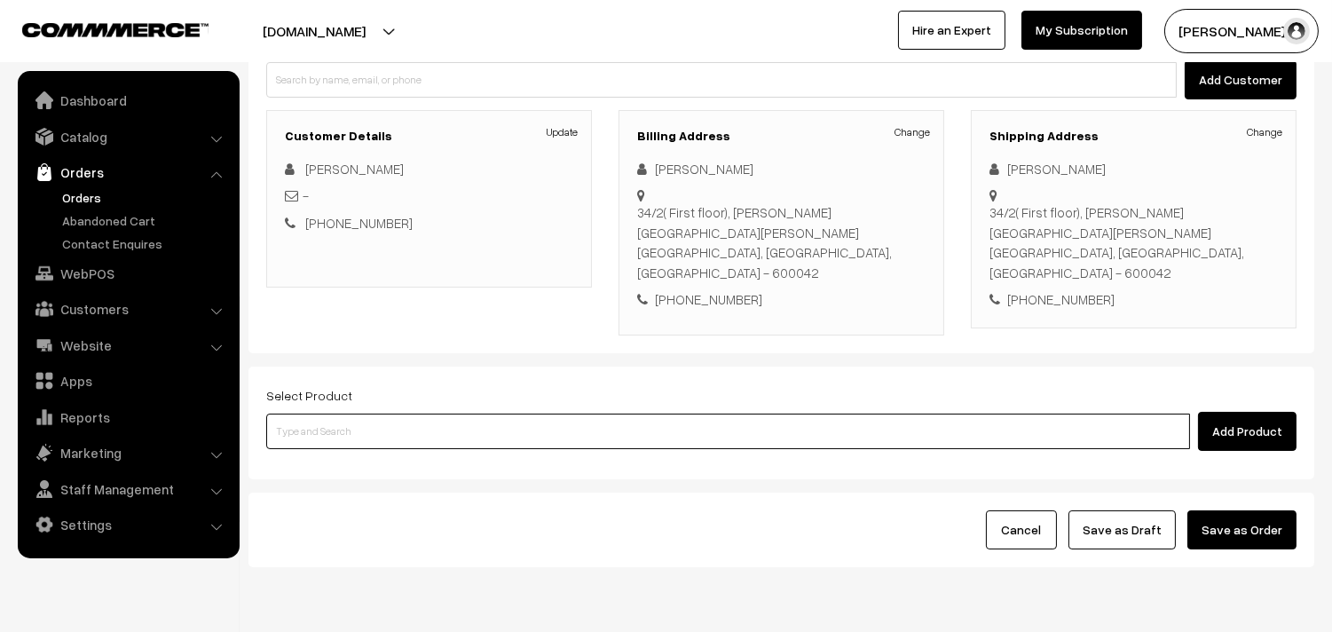
click at [641, 414] on input at bounding box center [728, 432] width 924 height 36
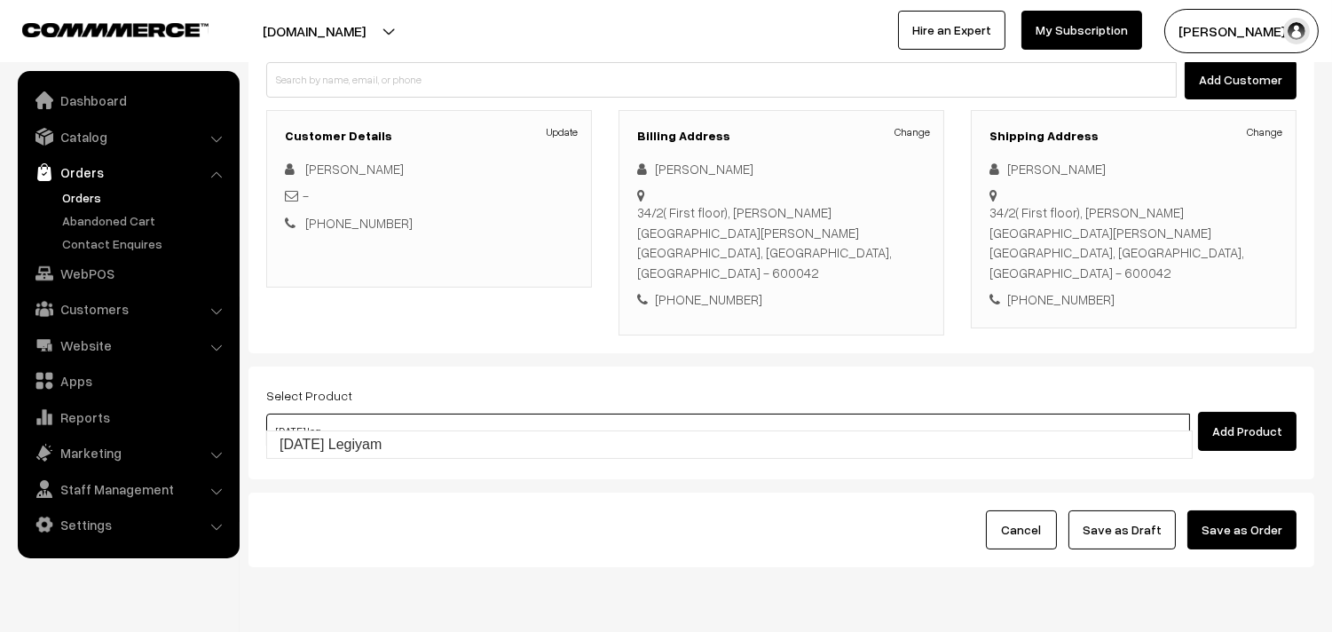
type input "Diwali Legiyam"
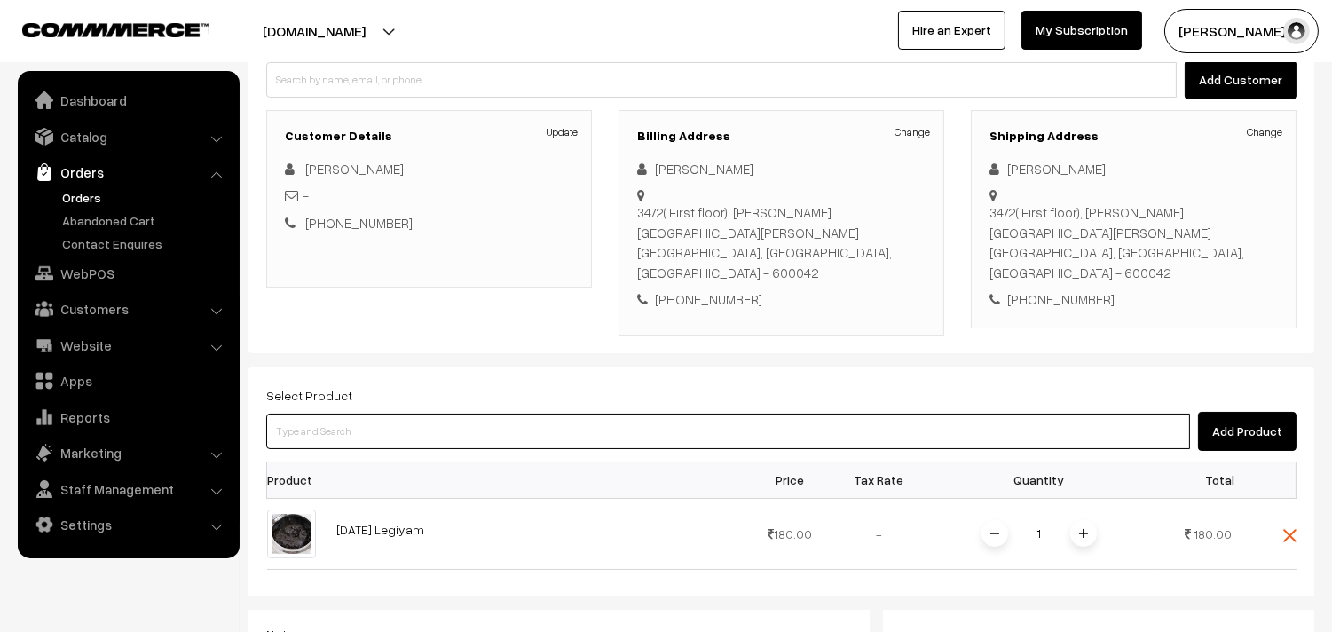
click at [446, 422] on input at bounding box center [728, 432] width 924 height 36
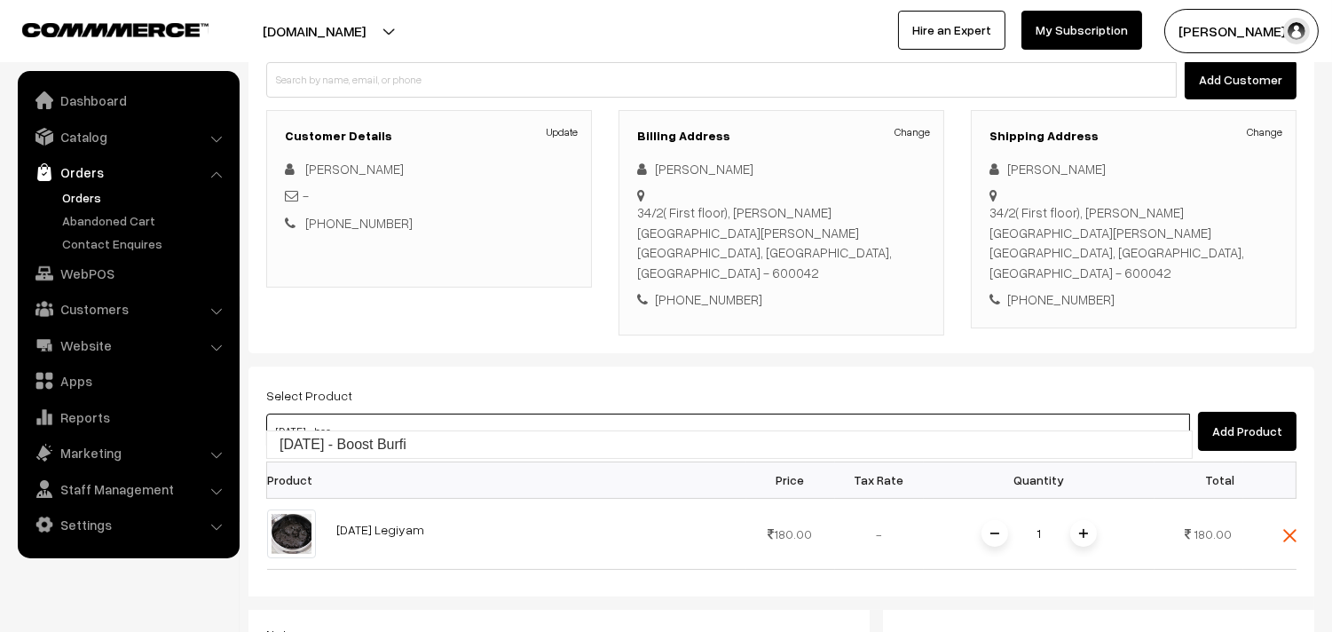
type input "Diwali - Boost Burfi"
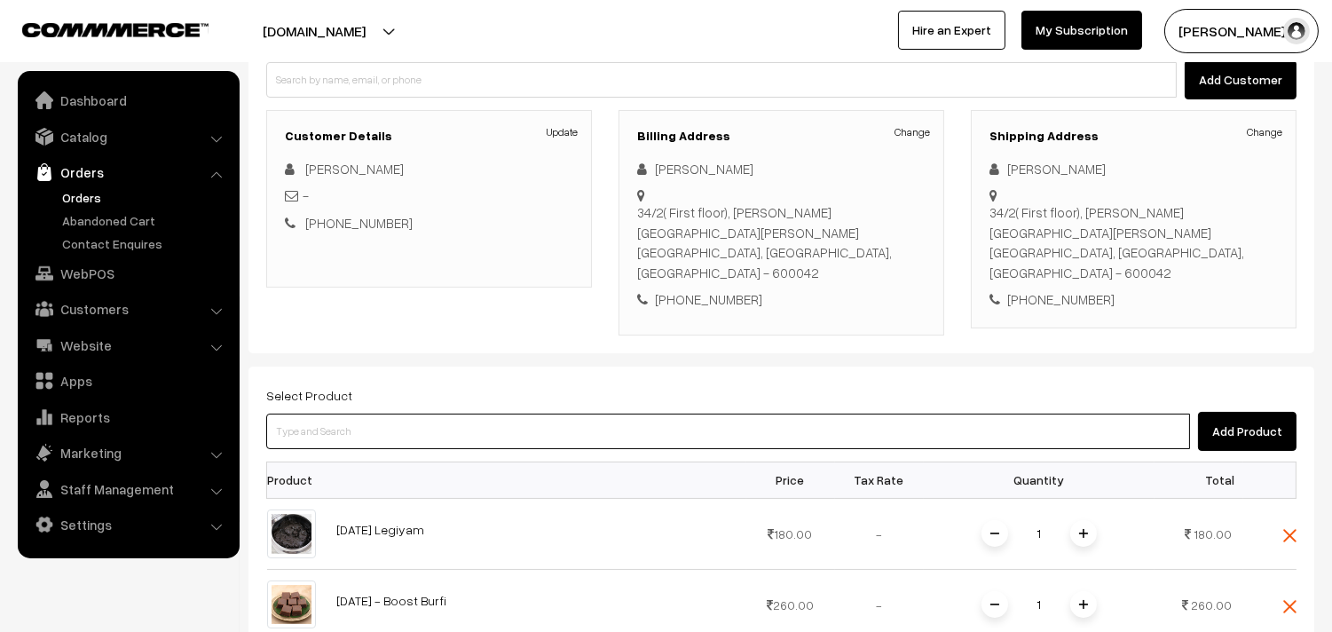
click at [512, 414] on input at bounding box center [728, 432] width 924 height 36
click at [462, 419] on input at bounding box center [728, 432] width 924 height 36
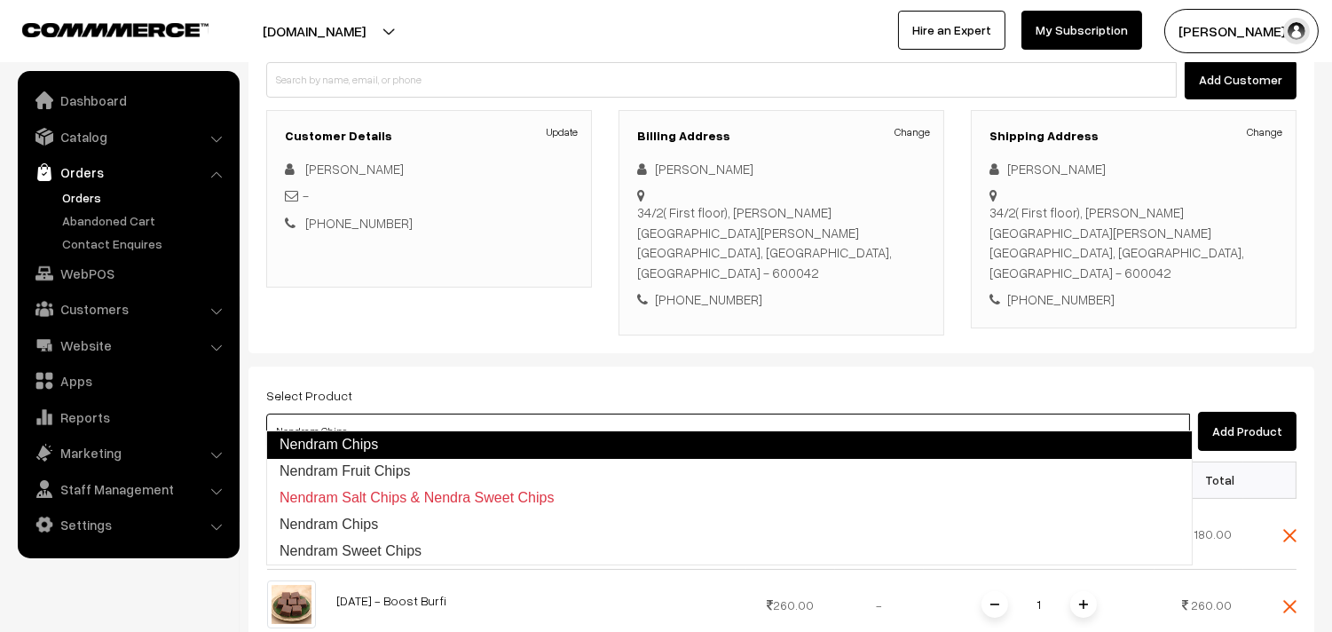
type input "Nendram Fruit Chips"
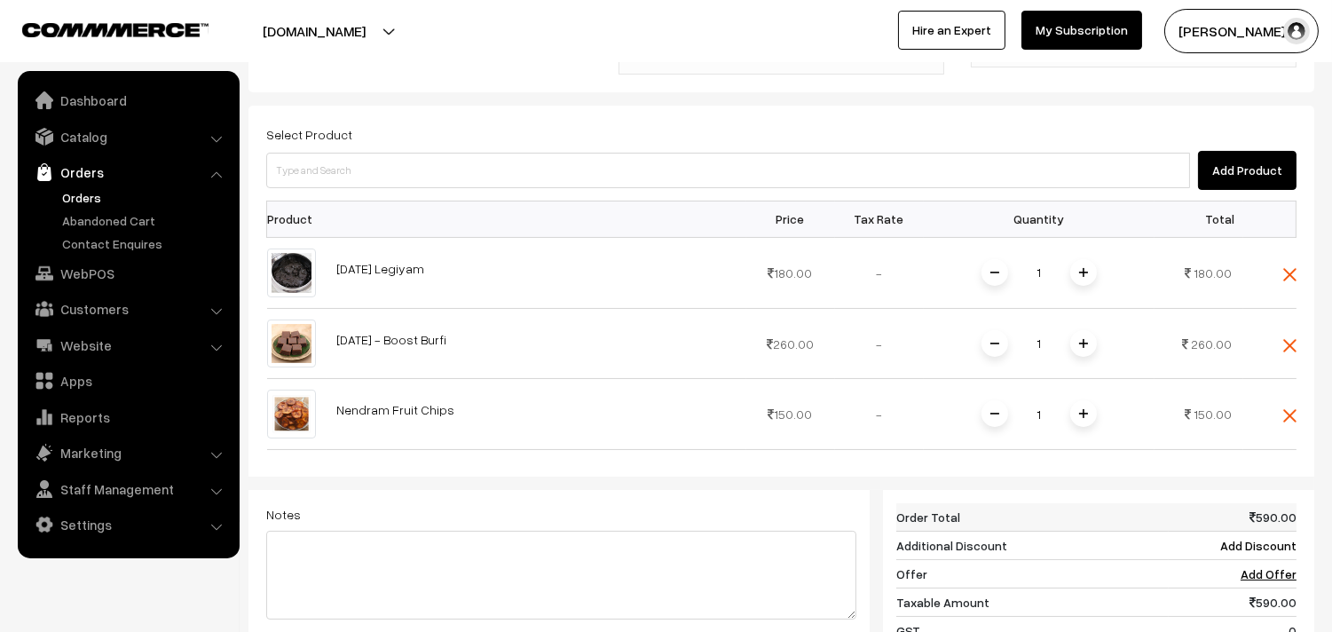
scroll to position [493, 0]
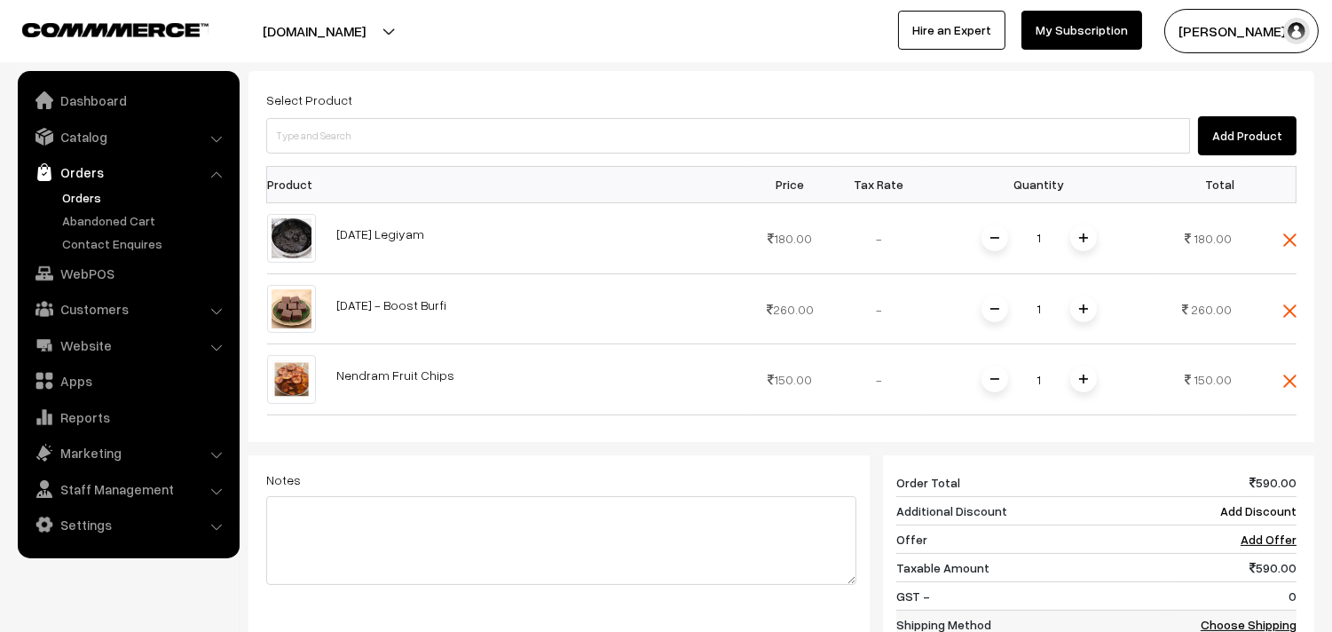
click at [1280, 617] on link "Choose Shipping Method" at bounding box center [1249, 634] width 96 height 34
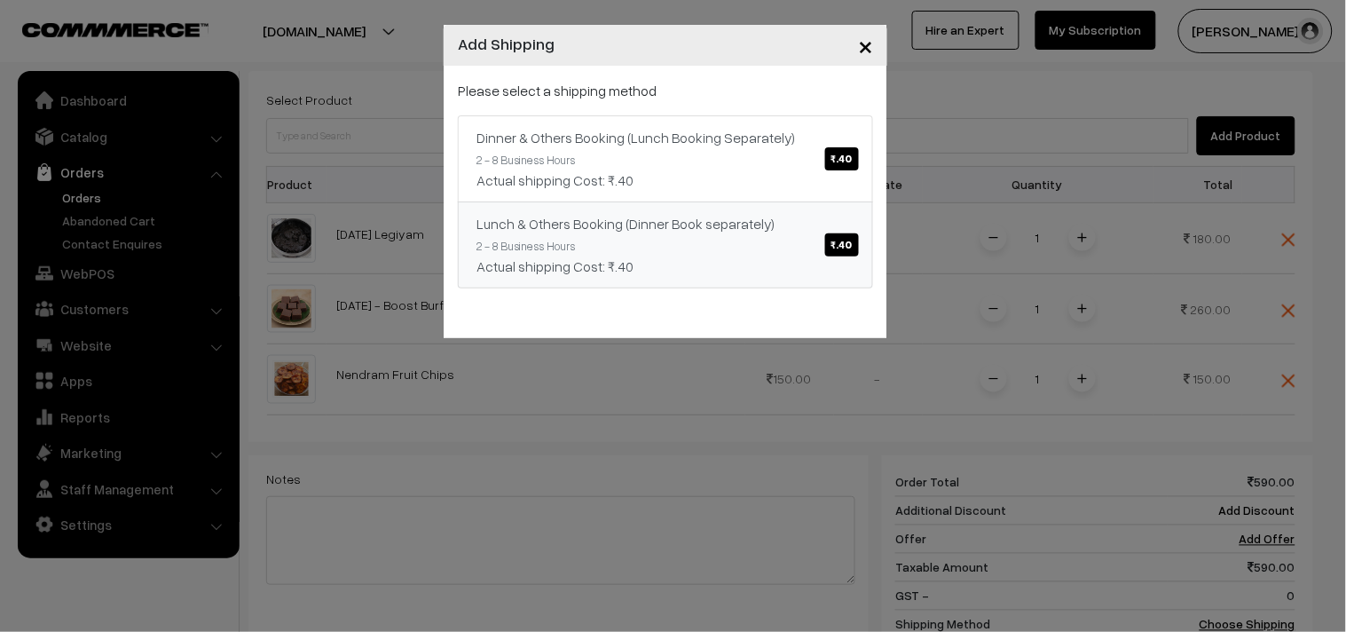
click at [841, 243] on span "₹.40" at bounding box center [842, 244] width 34 height 23
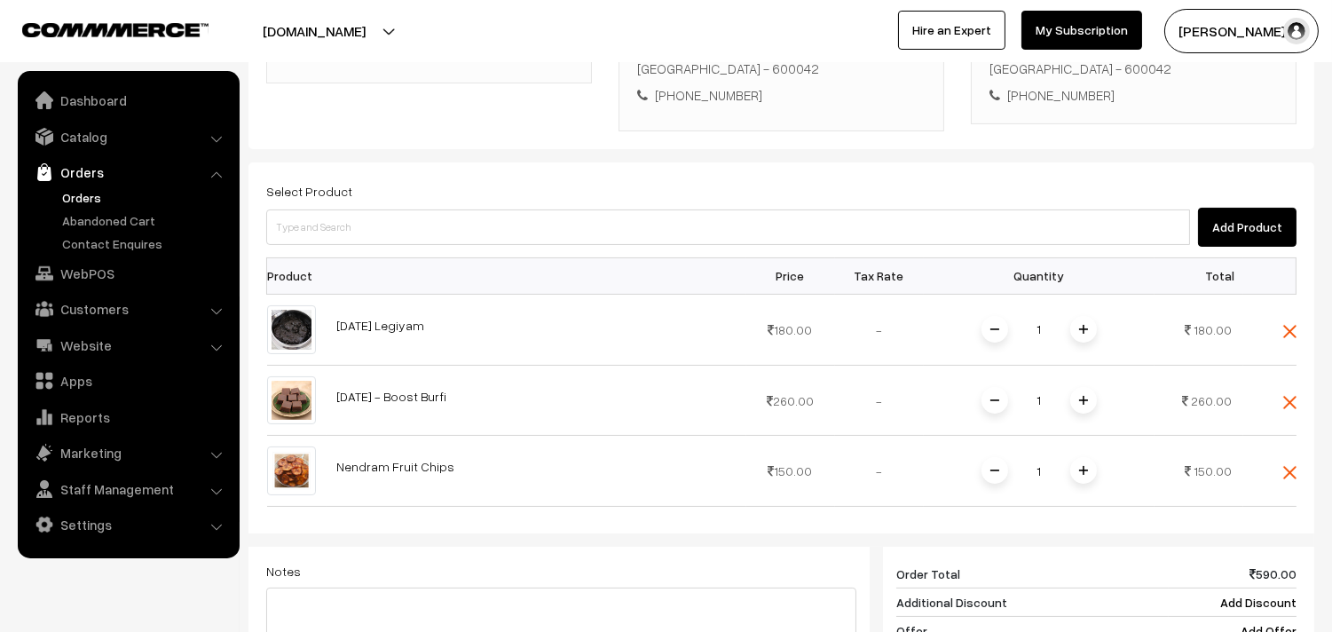
scroll to position [394, 0]
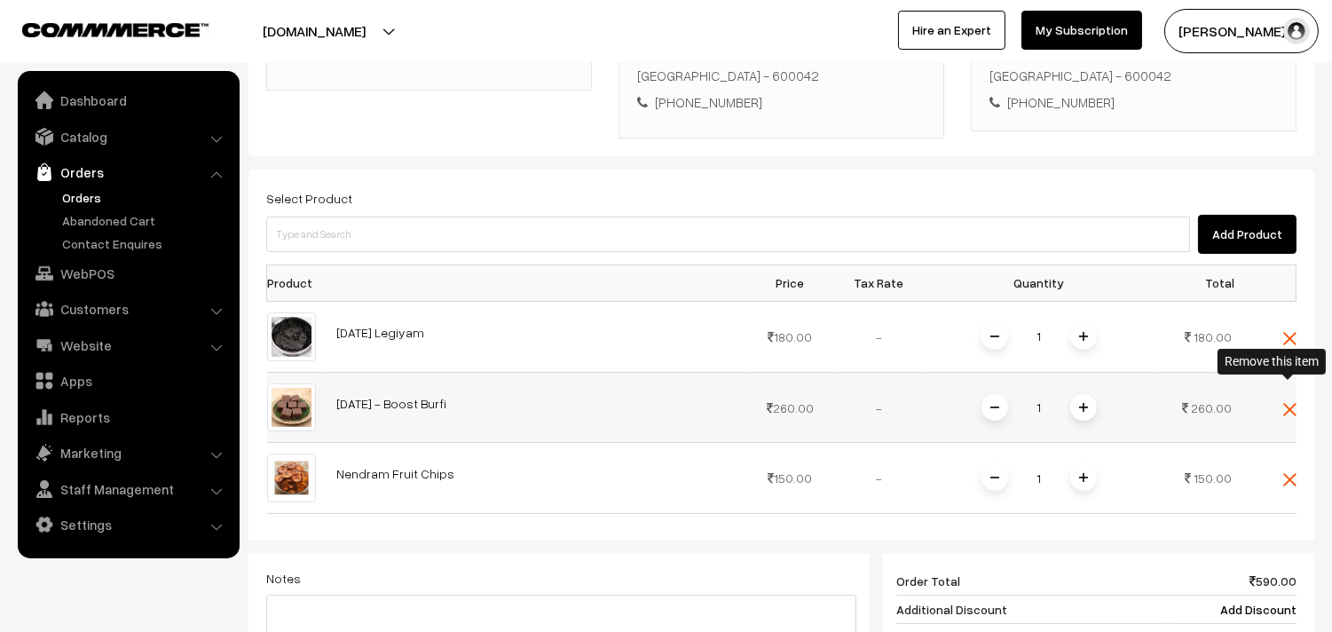
click at [1292, 403] on img at bounding box center [1289, 409] width 13 height 13
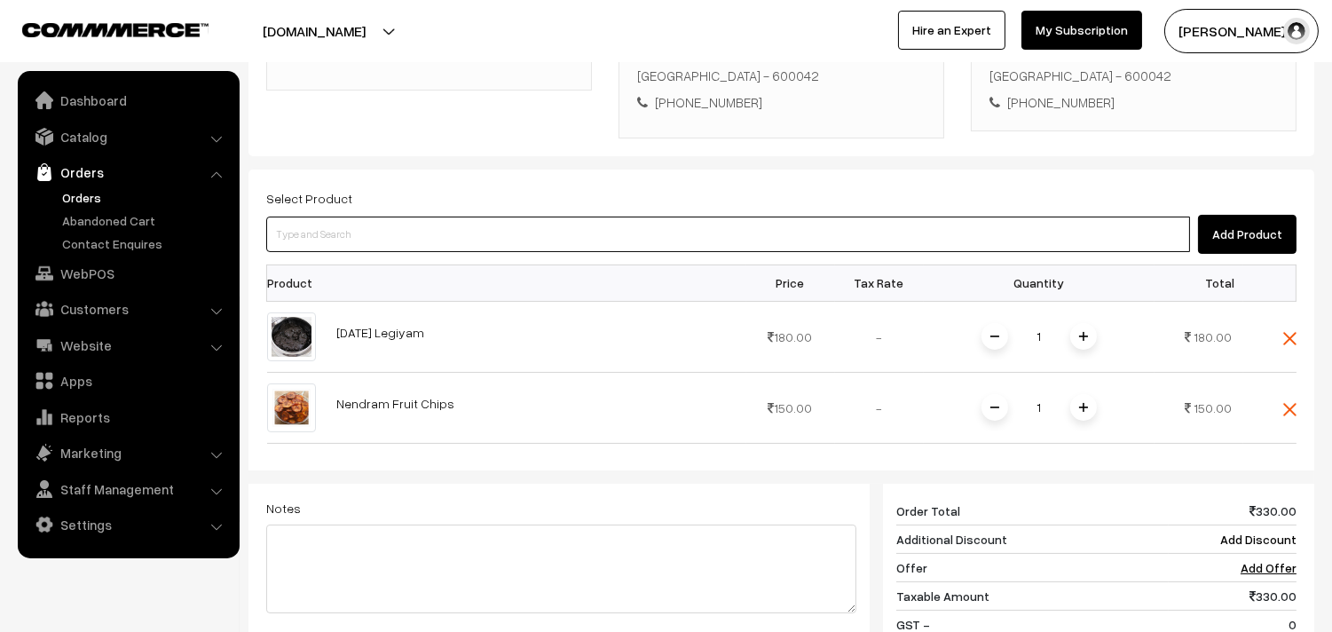
click at [399, 217] on input at bounding box center [728, 235] width 924 height 36
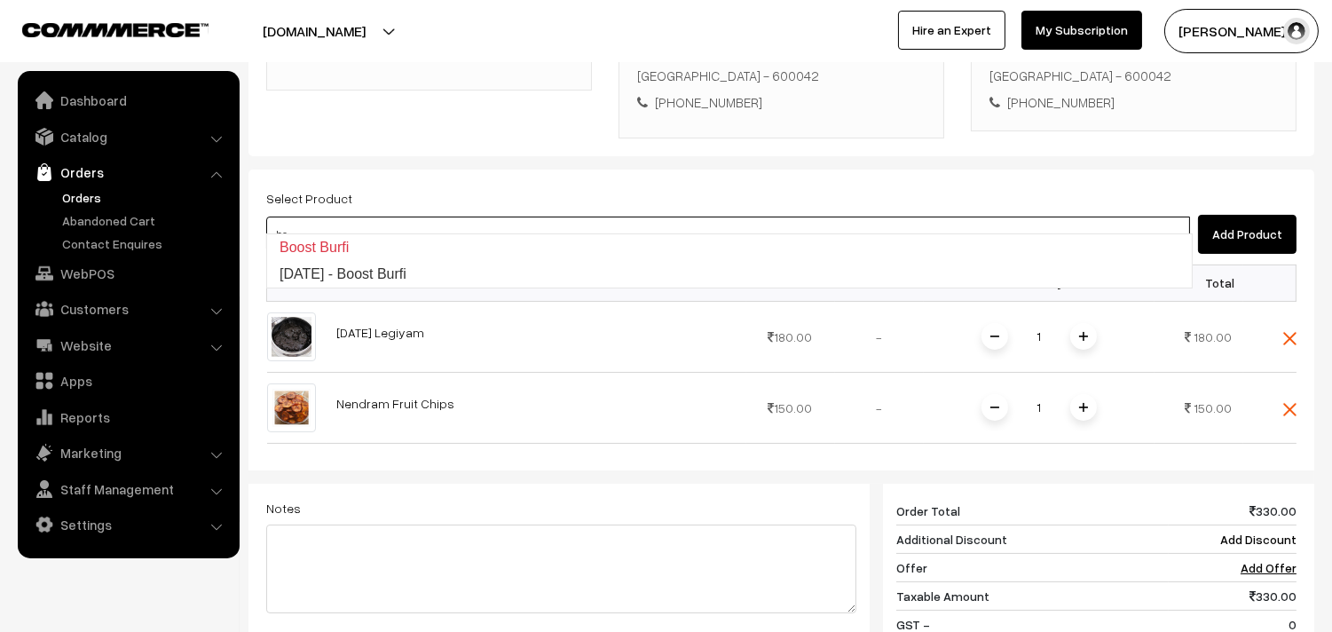
type input "b"
type input "Diwali - Boost Burfi"
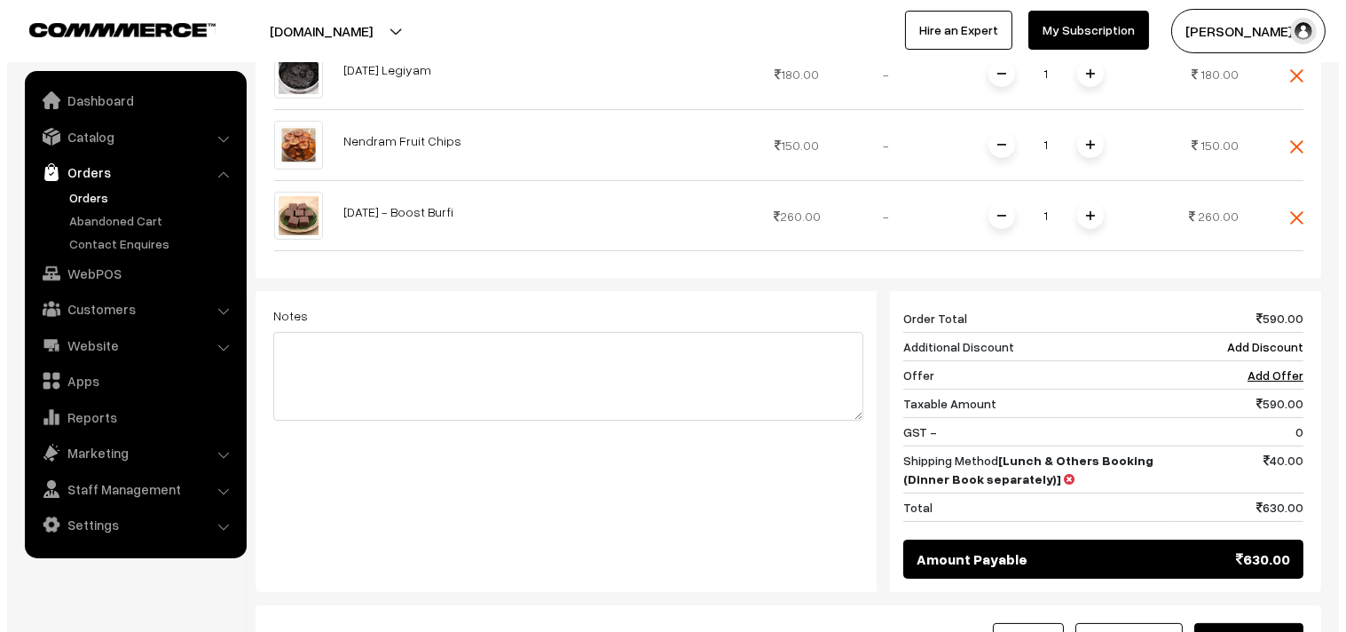
scroll to position [690, 0]
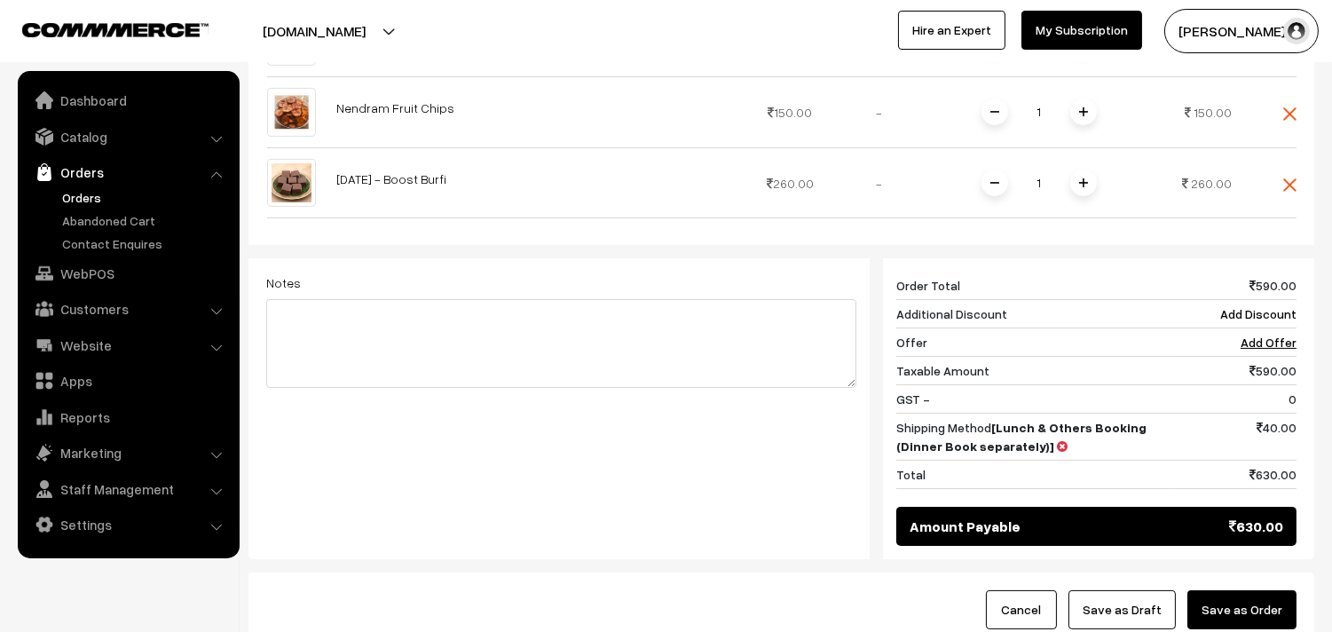
click at [1269, 590] on button "Save as Order" at bounding box center [1242, 609] width 109 height 39
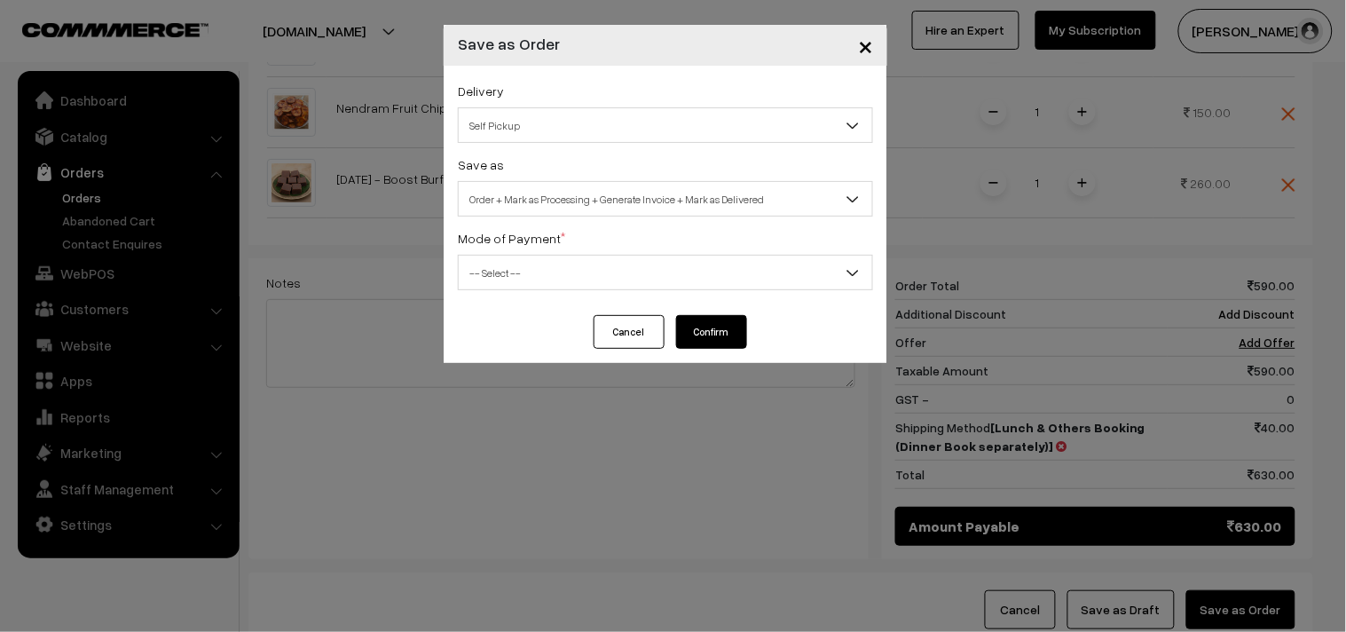
click at [605, 124] on span "Self Pickup" at bounding box center [666, 125] width 414 height 31
select select "LOB1"
select select "3"
click at [704, 328] on button "Confirm" at bounding box center [711, 332] width 71 height 34
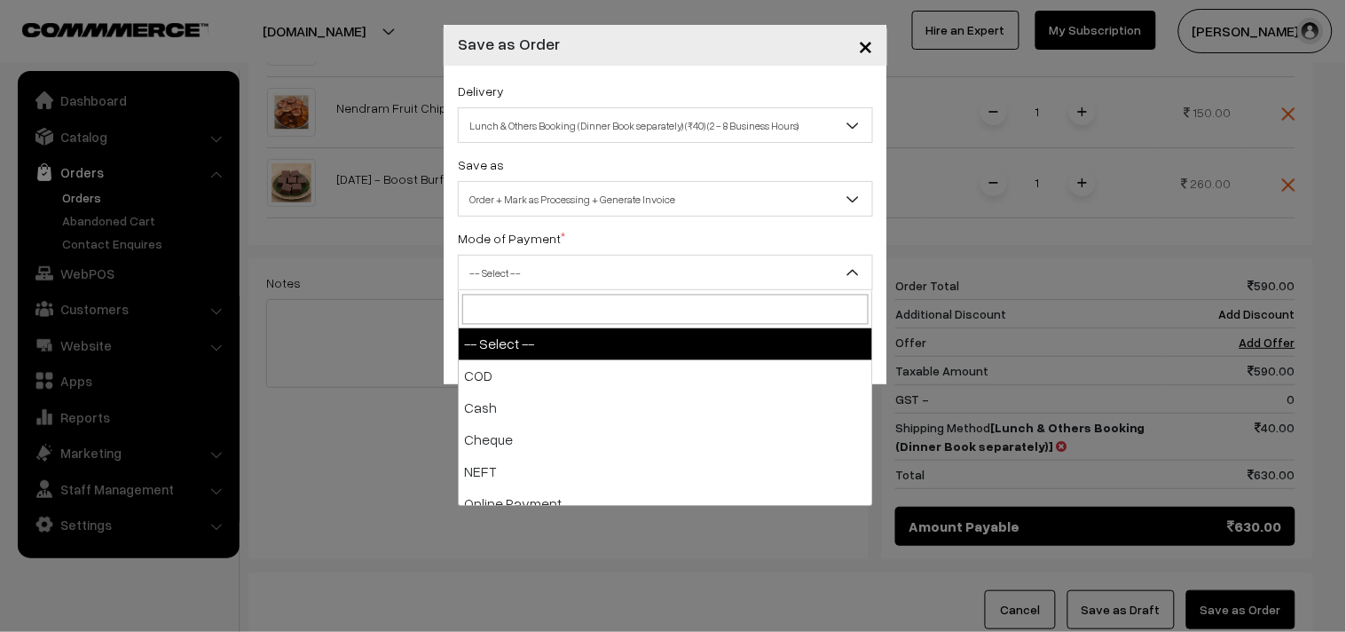
click at [601, 264] on span "-- Select --" at bounding box center [666, 272] width 414 height 31
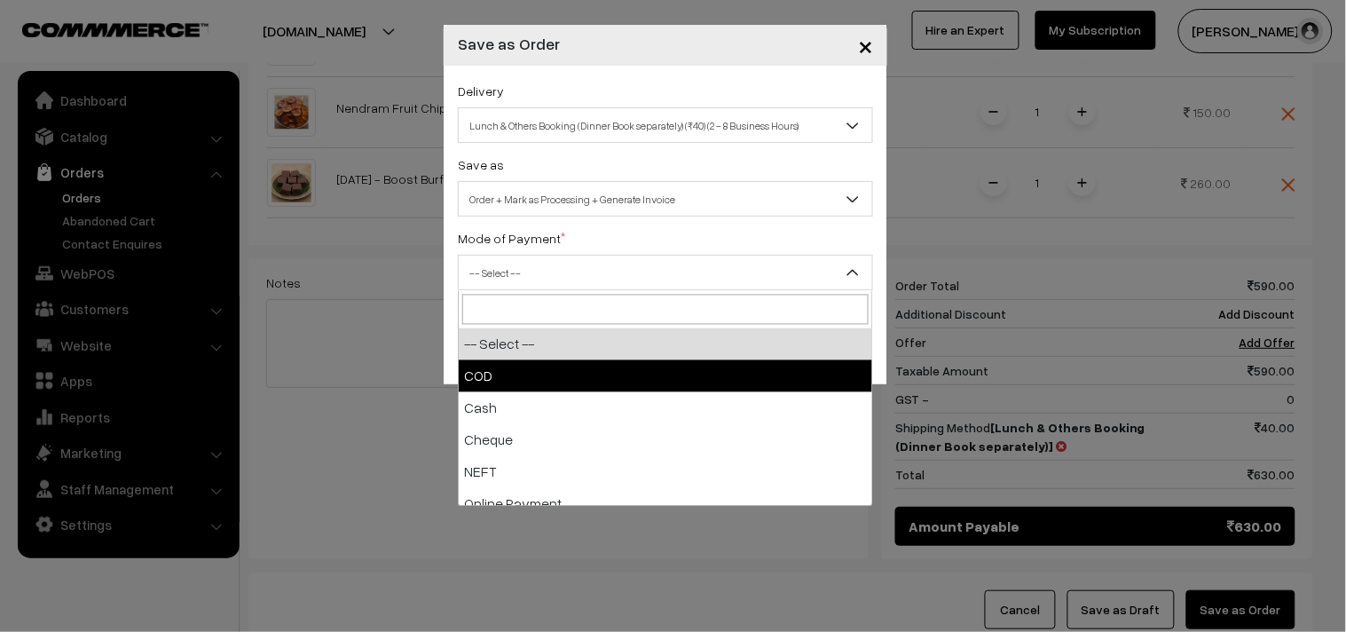
select select "1"
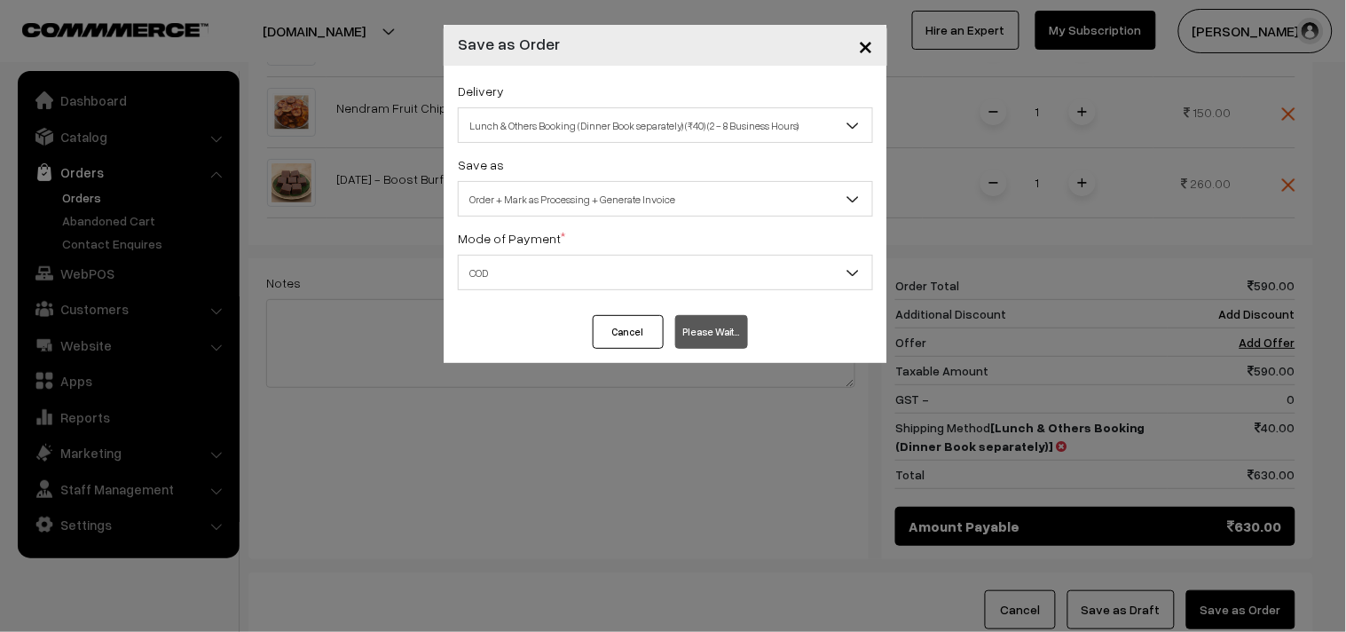
click at [862, 46] on span "×" at bounding box center [865, 44] width 15 height 33
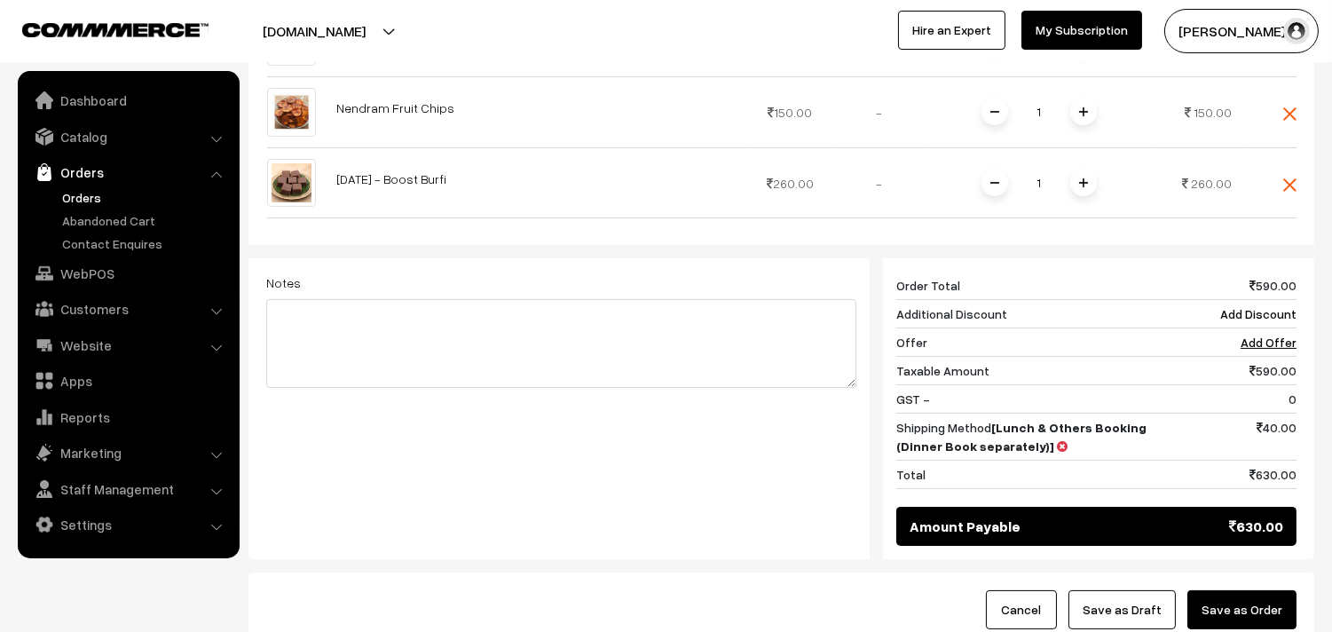
click at [1282, 591] on button "Save as Order" at bounding box center [1242, 609] width 109 height 39
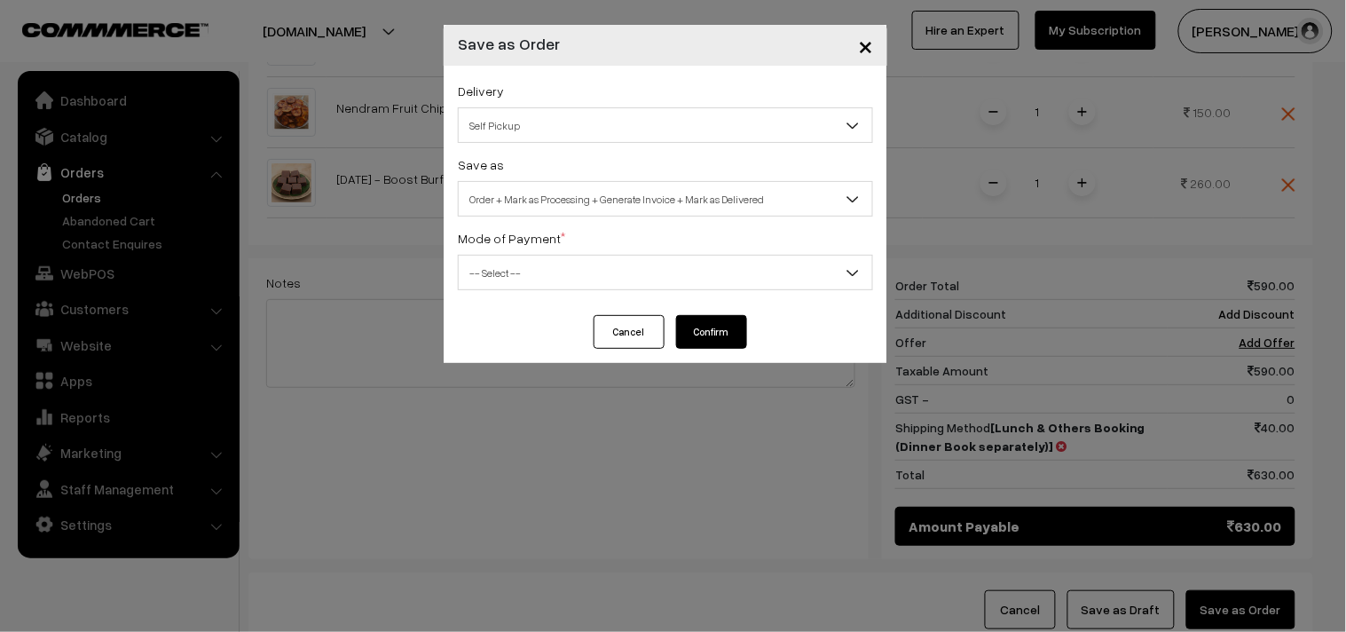
drag, startPoint x: 596, startPoint y: 107, endPoint x: 591, endPoint y: 140, distance: 33.3
click at [592, 108] on span "Self Pickup" at bounding box center [665, 125] width 415 height 36
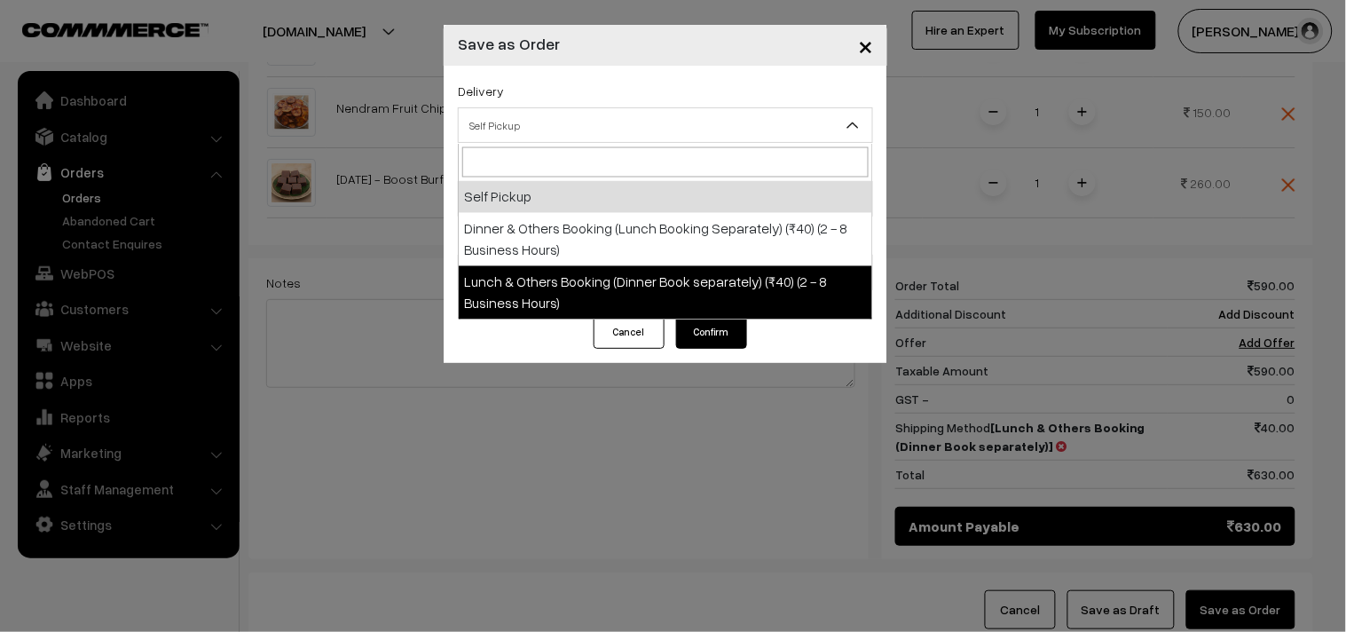
select select "LOB1"
select select "3"
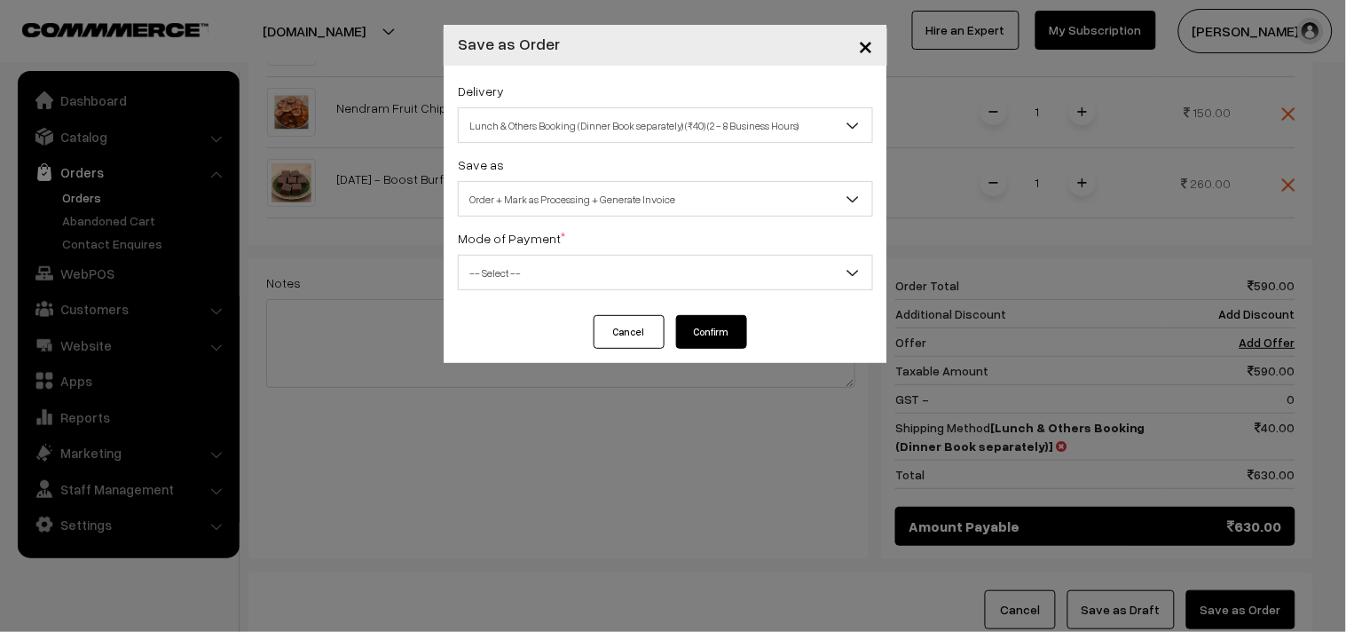
click at [628, 280] on span "-- Select --" at bounding box center [666, 272] width 414 height 31
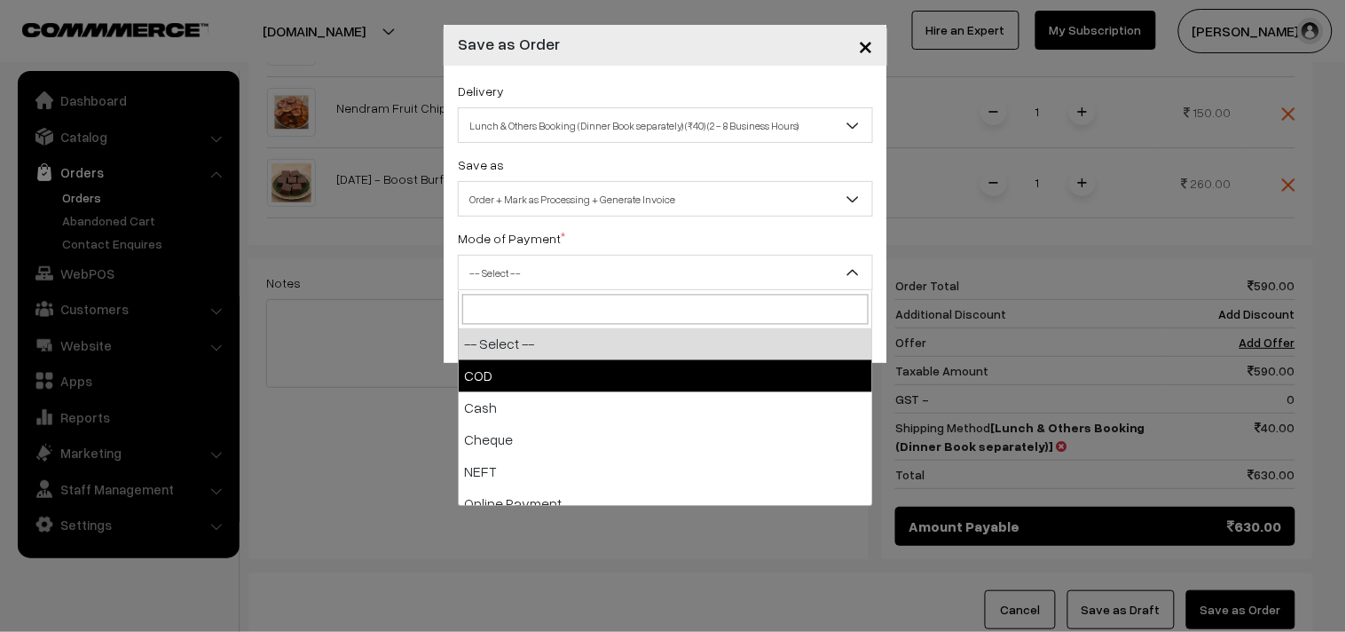
drag, startPoint x: 599, startPoint y: 386, endPoint x: 648, endPoint y: 353, distance: 58.8
select select "1"
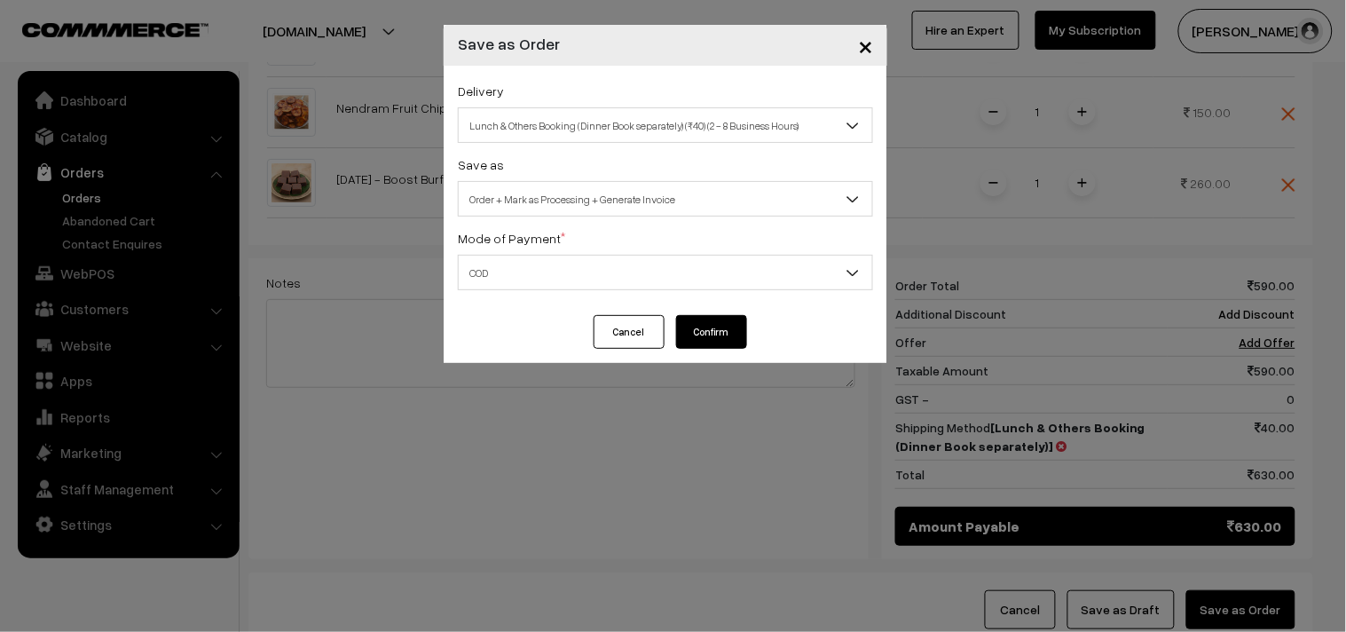
click at [686, 333] on button "Confirm" at bounding box center [711, 332] width 71 height 34
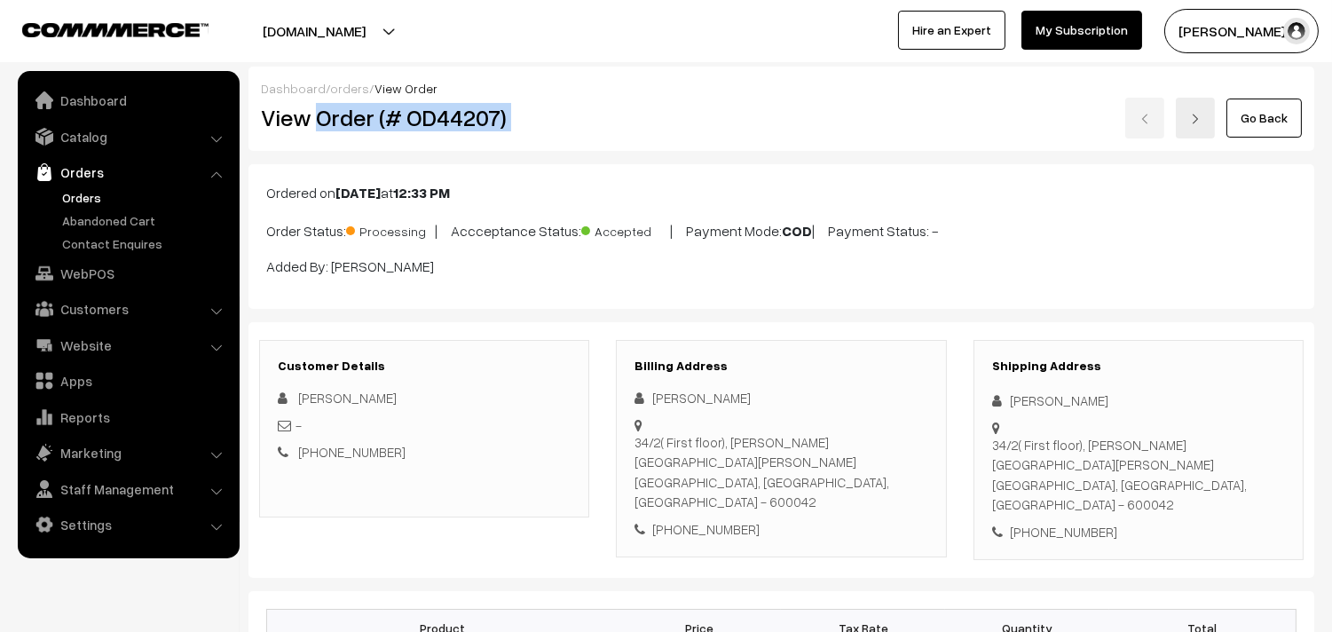
click at [669, 131] on div "View Order (# OD44207) Go Back" at bounding box center [782, 118] width 1068 height 41
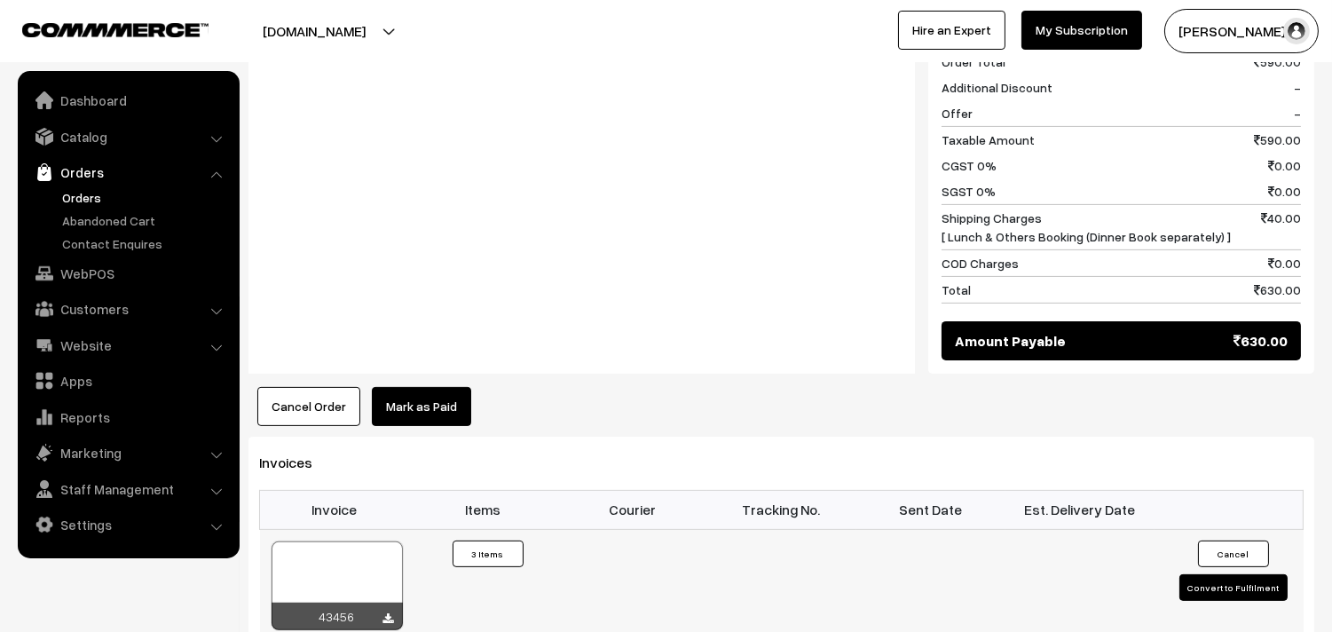
scroll to position [1085, 0]
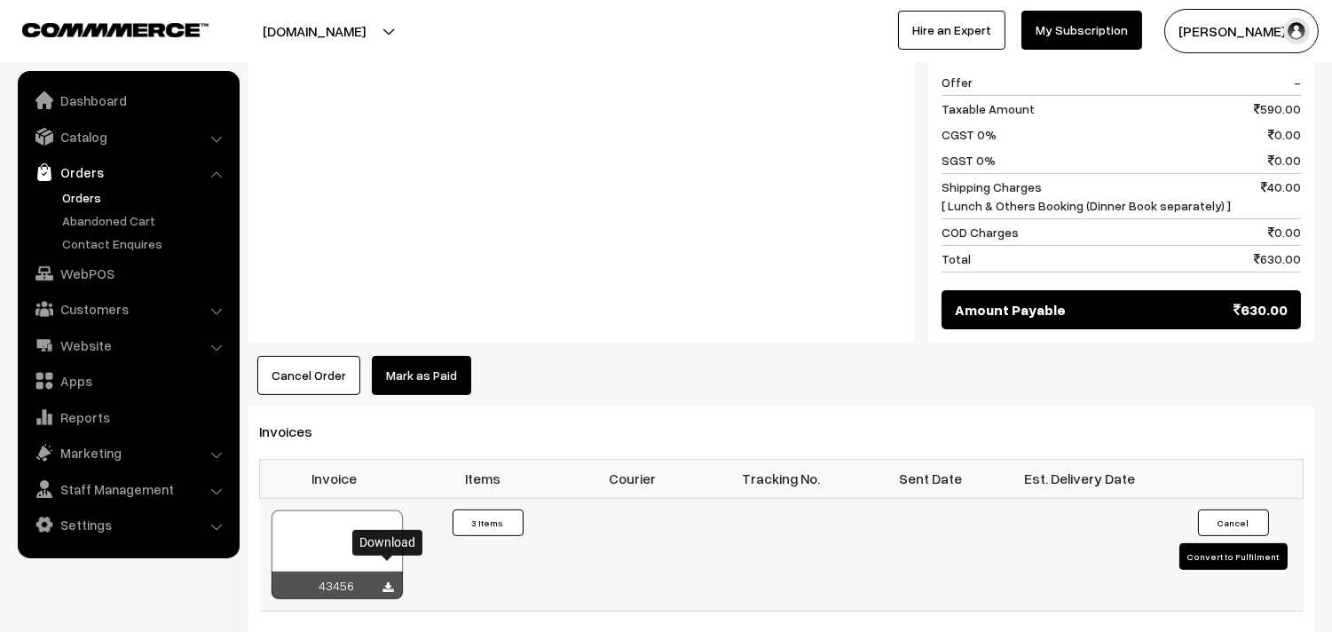
click at [388, 582] on icon at bounding box center [388, 588] width 11 height 12
click at [83, 266] on link "WebPOS" at bounding box center [127, 273] width 211 height 32
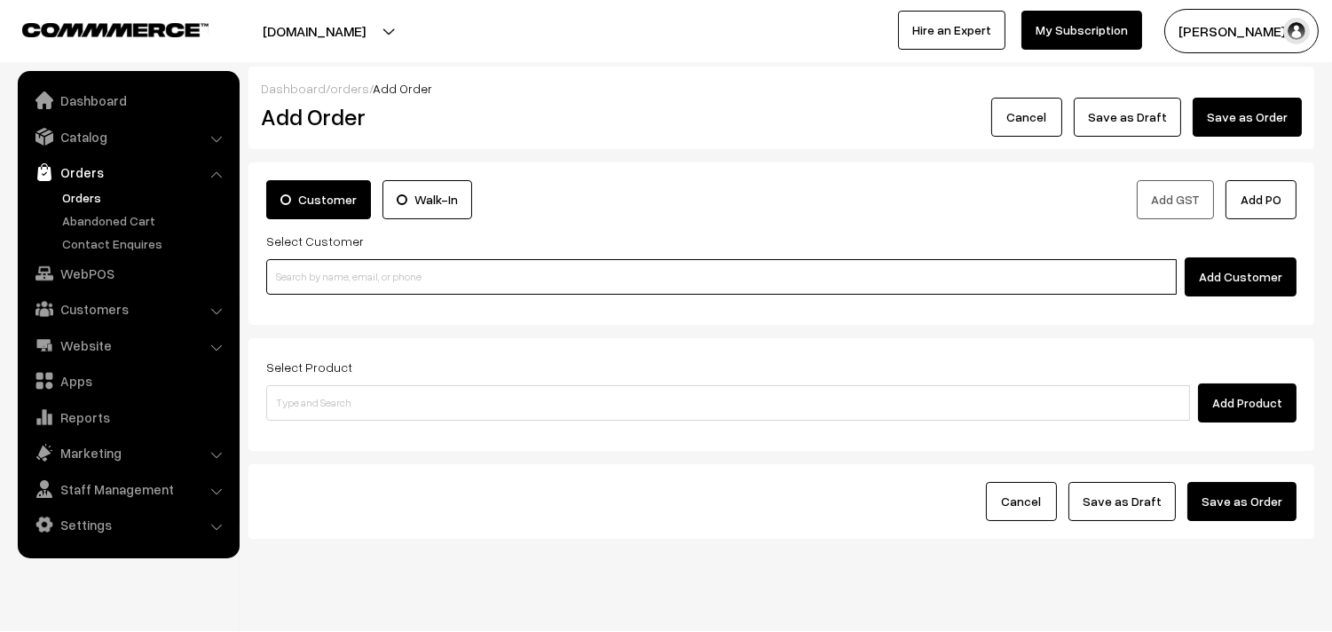
click at [427, 281] on input at bounding box center [721, 277] width 911 height 36
paste input "[PHONE_NUMBER]"
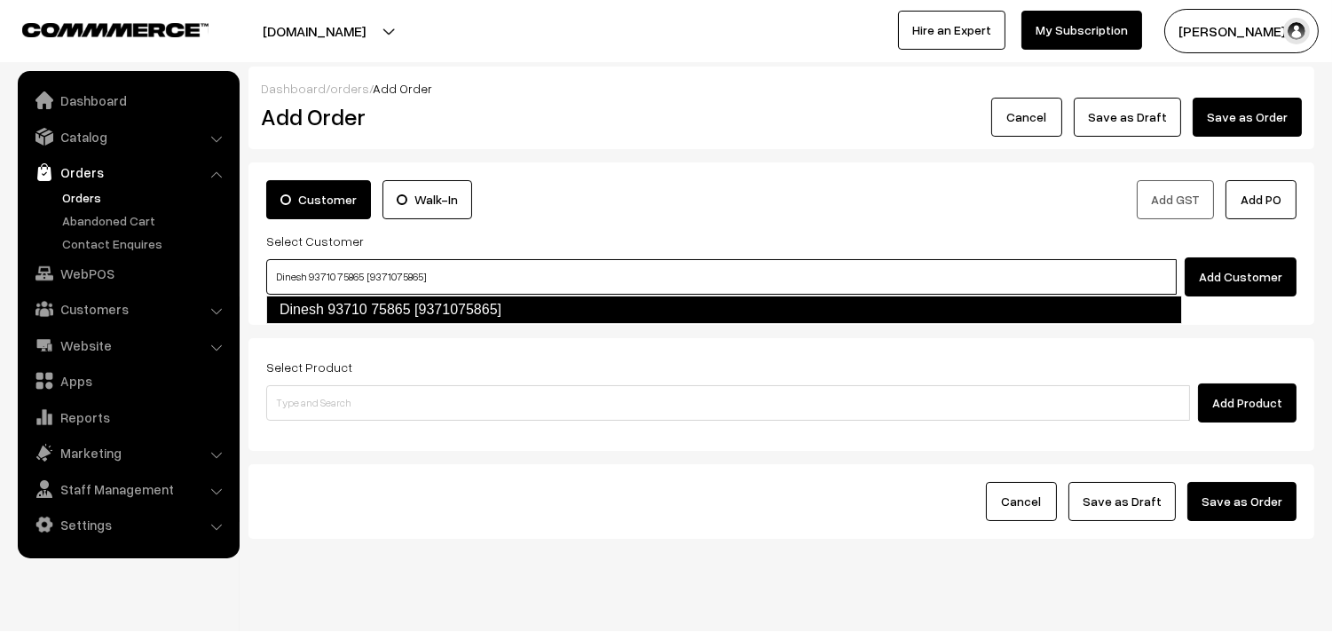
type input "Dinesh 93710 75865 [9371075865]"
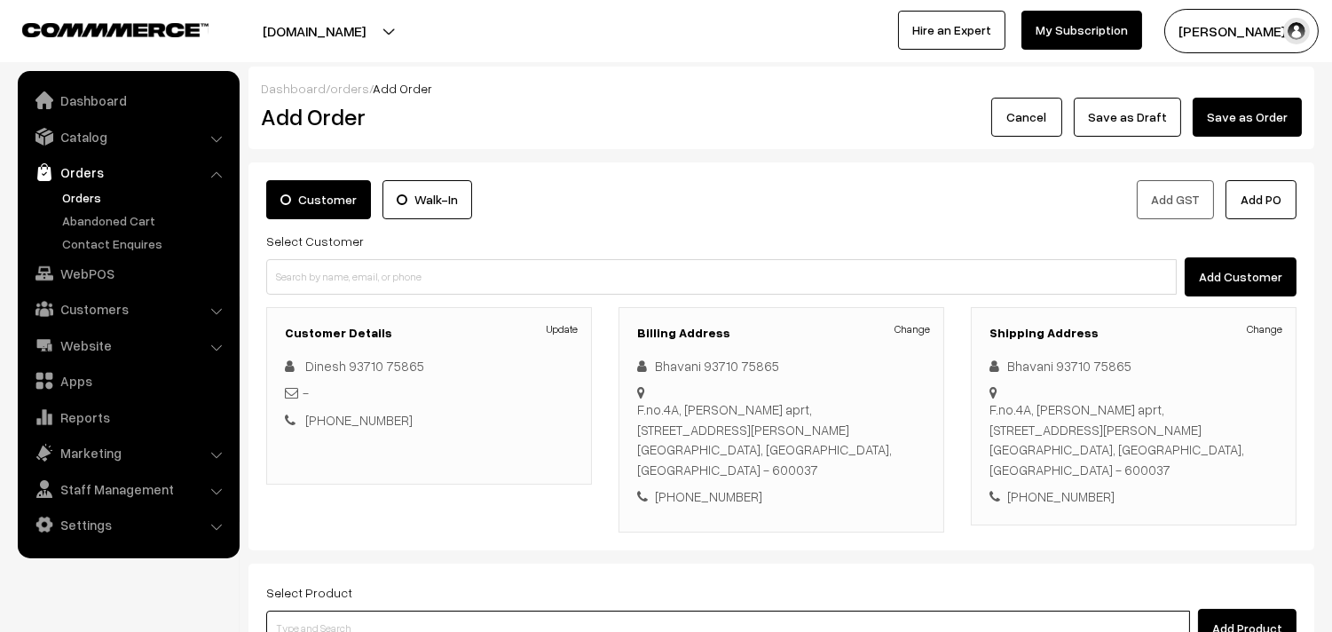
click at [588, 611] on input at bounding box center [728, 629] width 924 height 36
type input "cowghee"
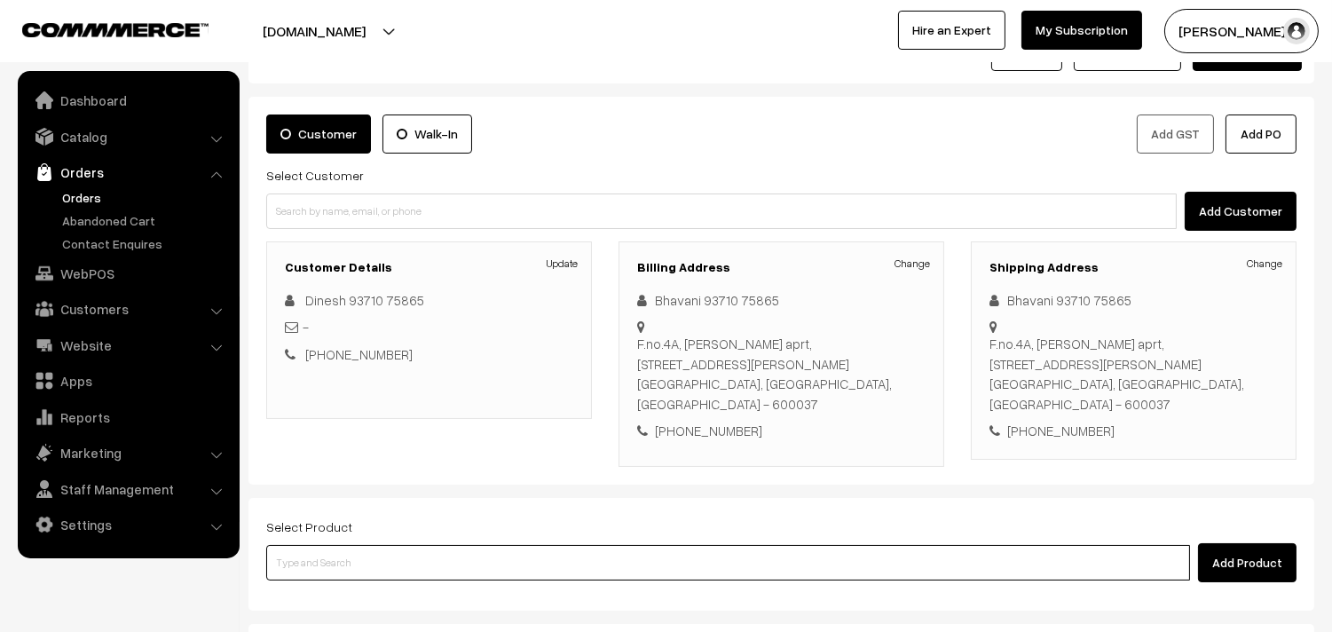
scroll to position [99, 0]
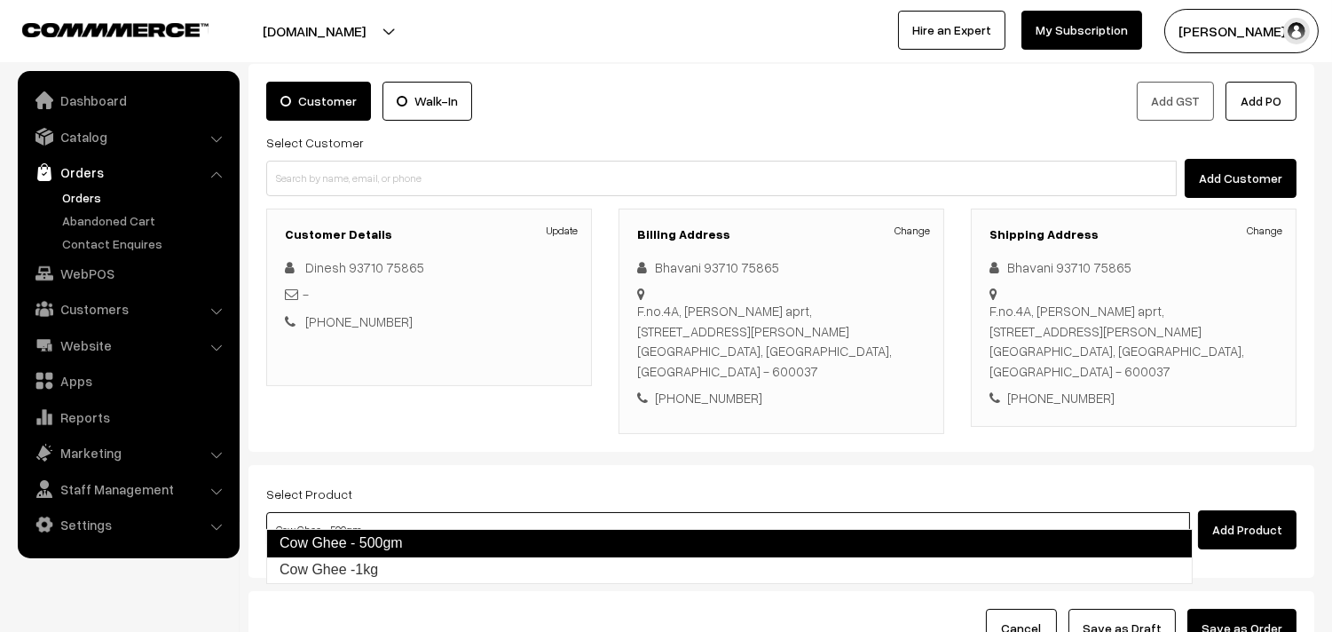
type input "Cow Ghee -1kg"
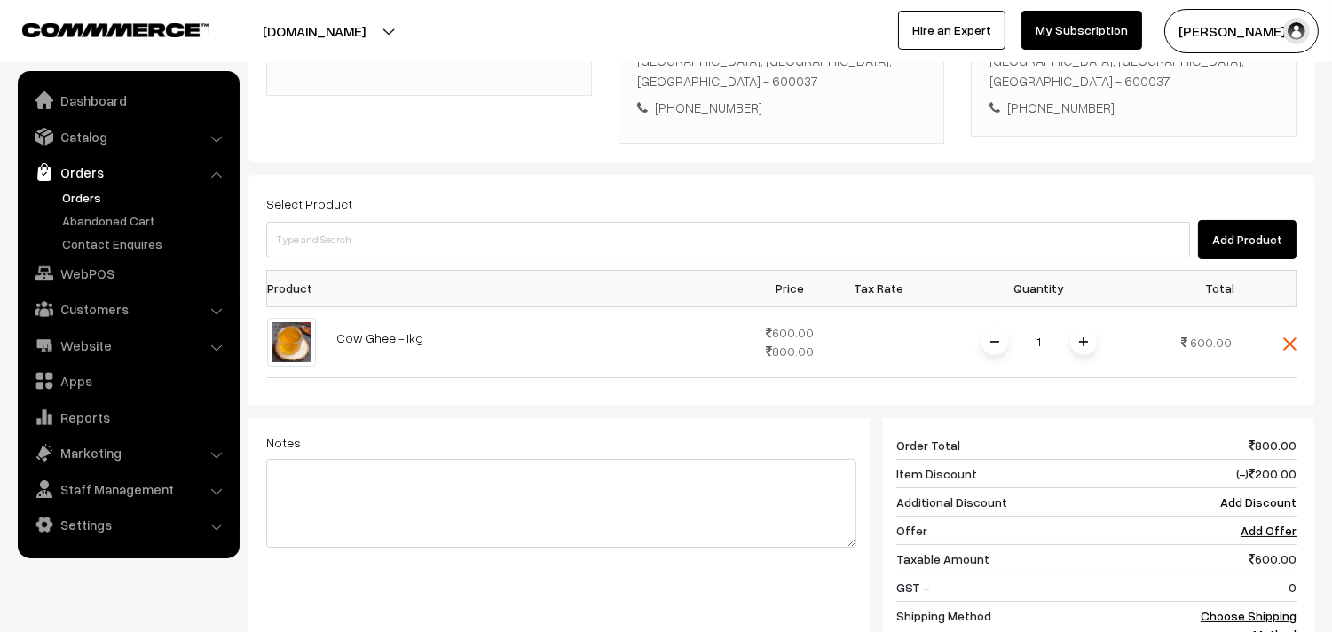
scroll to position [493, 0]
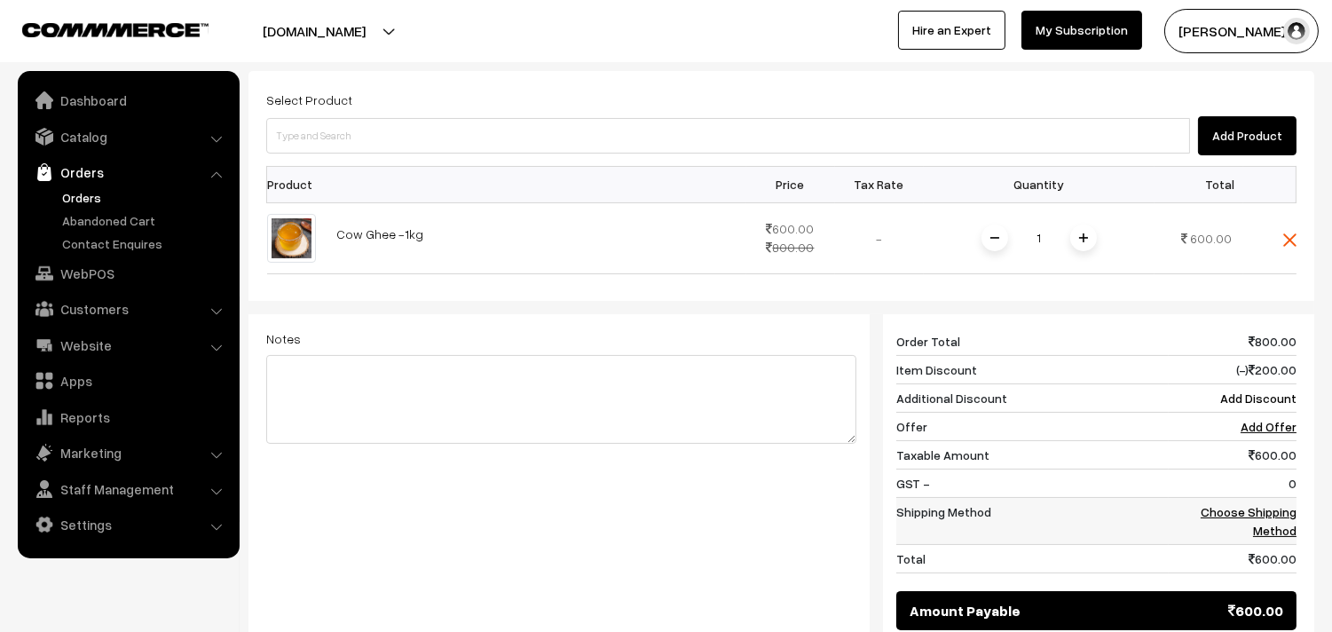
click at [1289, 504] on link "Choose Shipping Method" at bounding box center [1249, 521] width 96 height 34
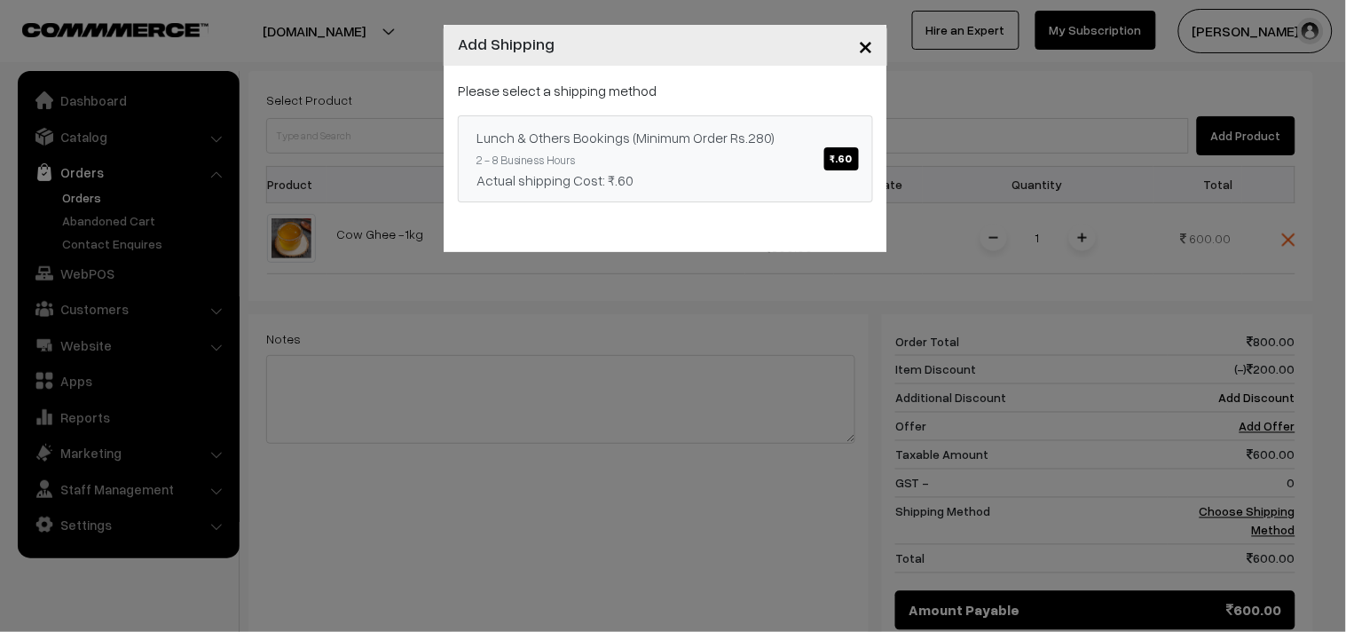
click at [839, 162] on span "₹.60" at bounding box center [842, 158] width 35 height 23
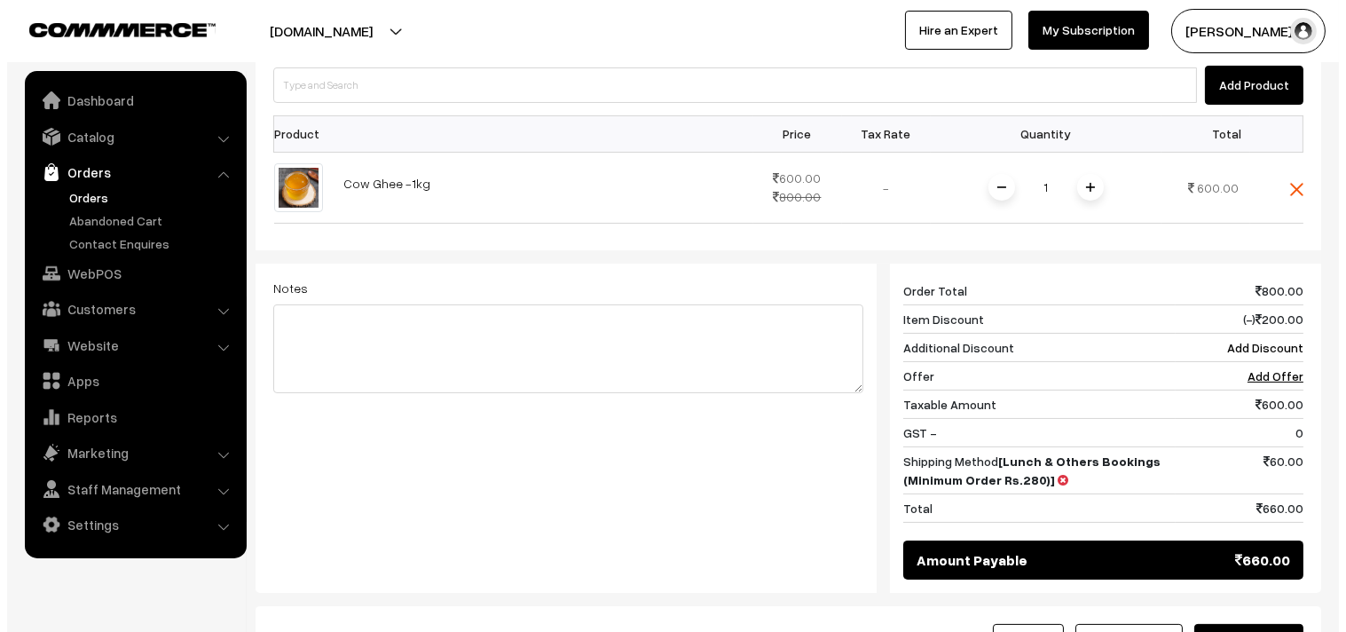
scroll to position [591, 0]
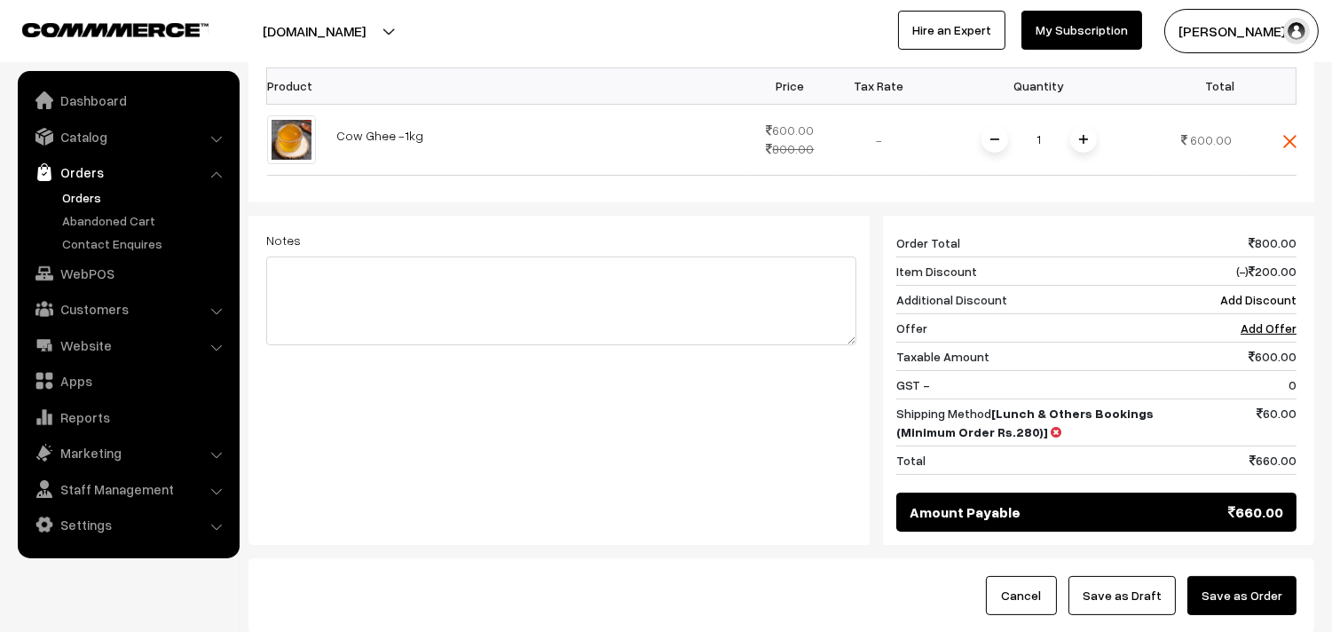
click at [1213, 576] on button "Save as Order" at bounding box center [1242, 595] width 109 height 39
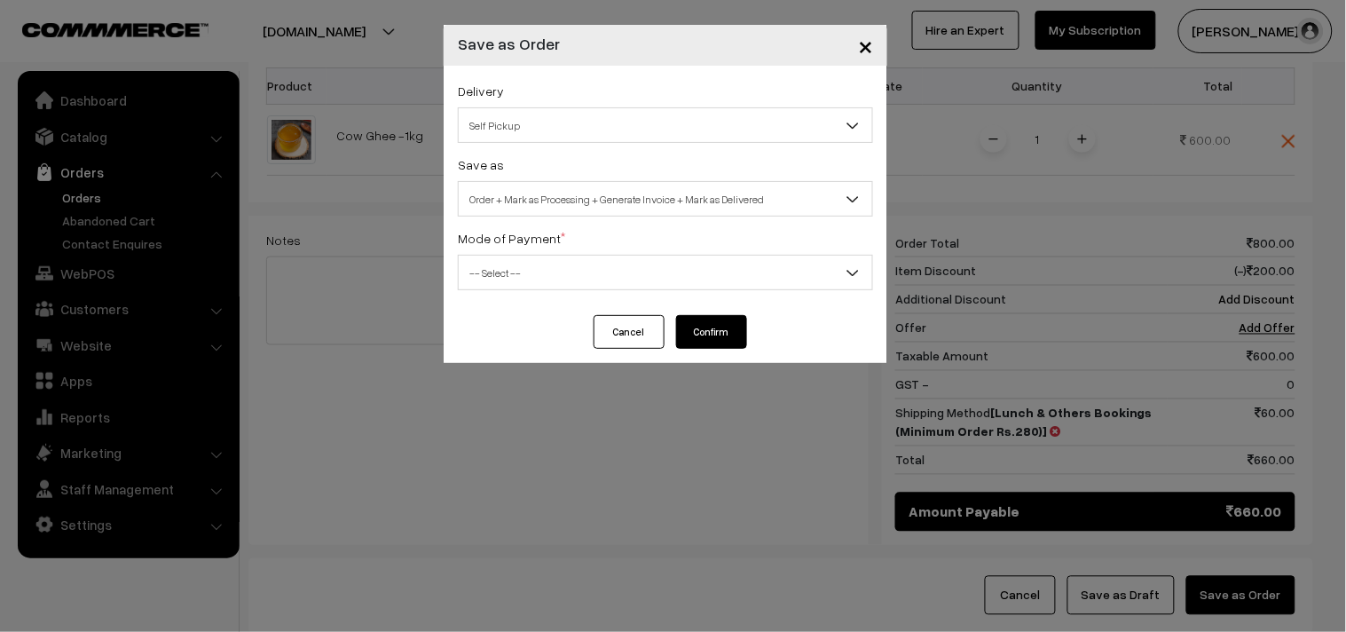
click at [734, 124] on span "Self Pickup" at bounding box center [666, 125] width 414 height 31
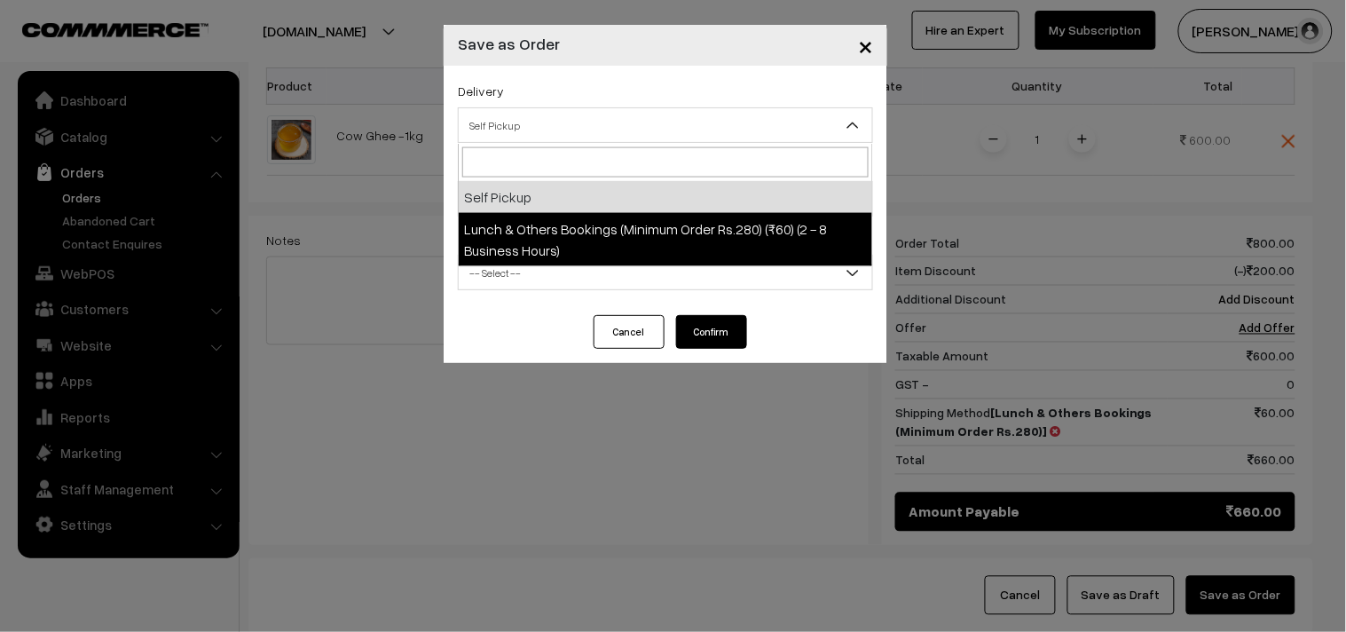
select select "LOB4"
select select "3"
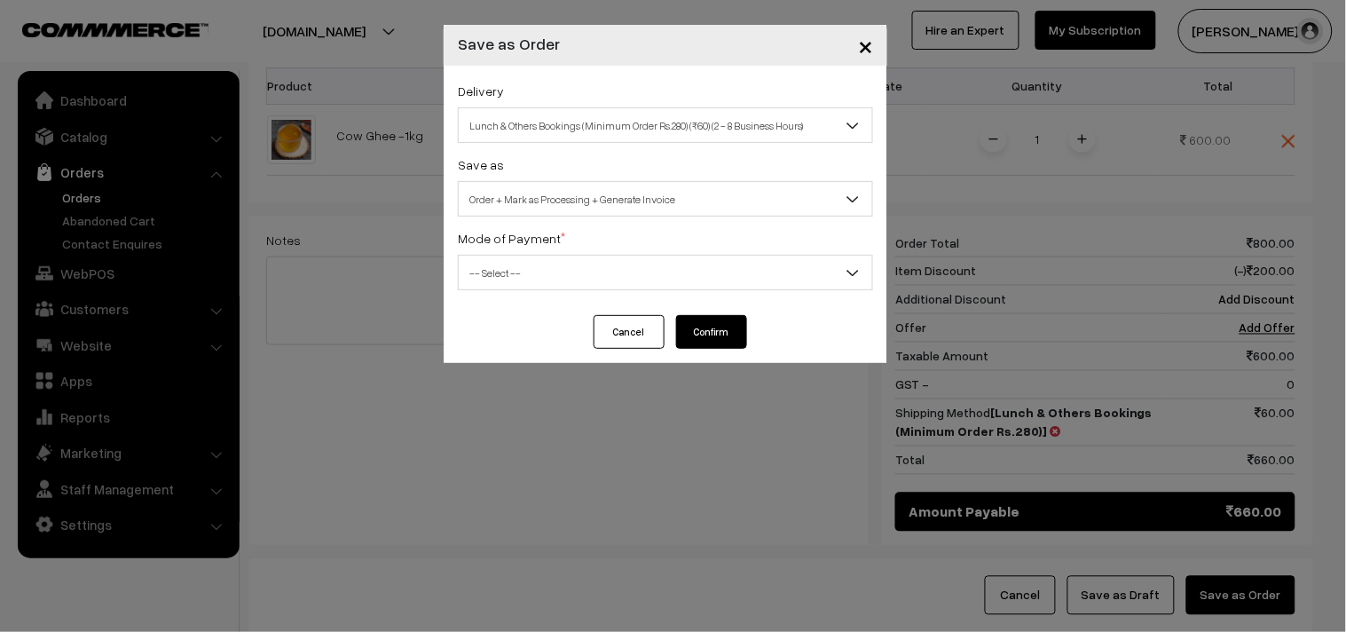
drag, startPoint x: 722, startPoint y: 263, endPoint x: 724, endPoint y: 279, distance: 16.1
click at [722, 264] on span "-- Select --" at bounding box center [666, 272] width 414 height 31
select select "1"
click at [722, 335] on button "Confirm" at bounding box center [711, 332] width 71 height 34
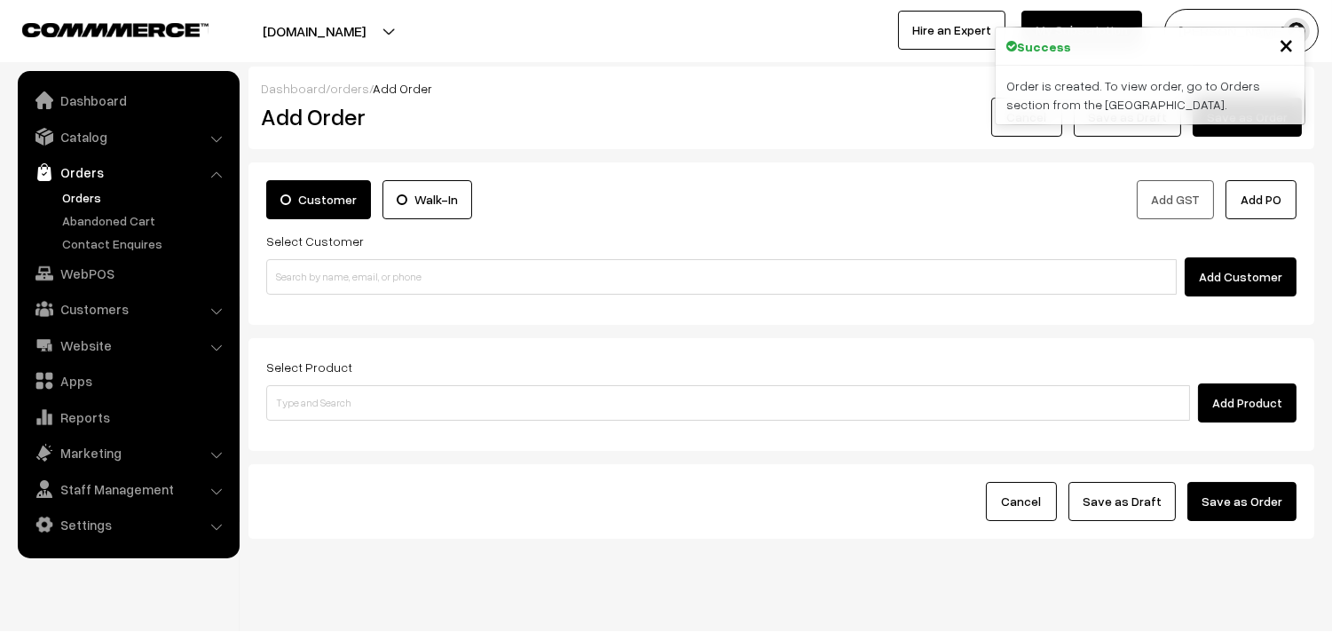
click at [89, 195] on link "Orders" at bounding box center [146, 197] width 176 height 19
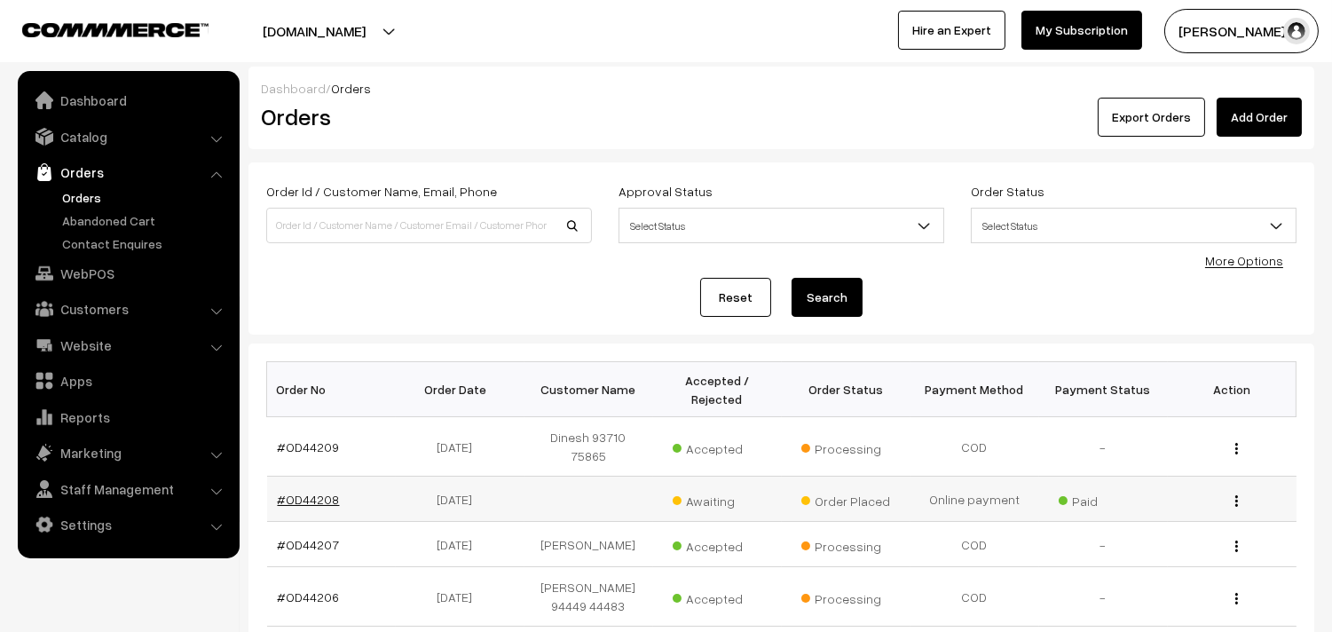
click at [326, 492] on link "#OD44208" at bounding box center [309, 499] width 62 height 15
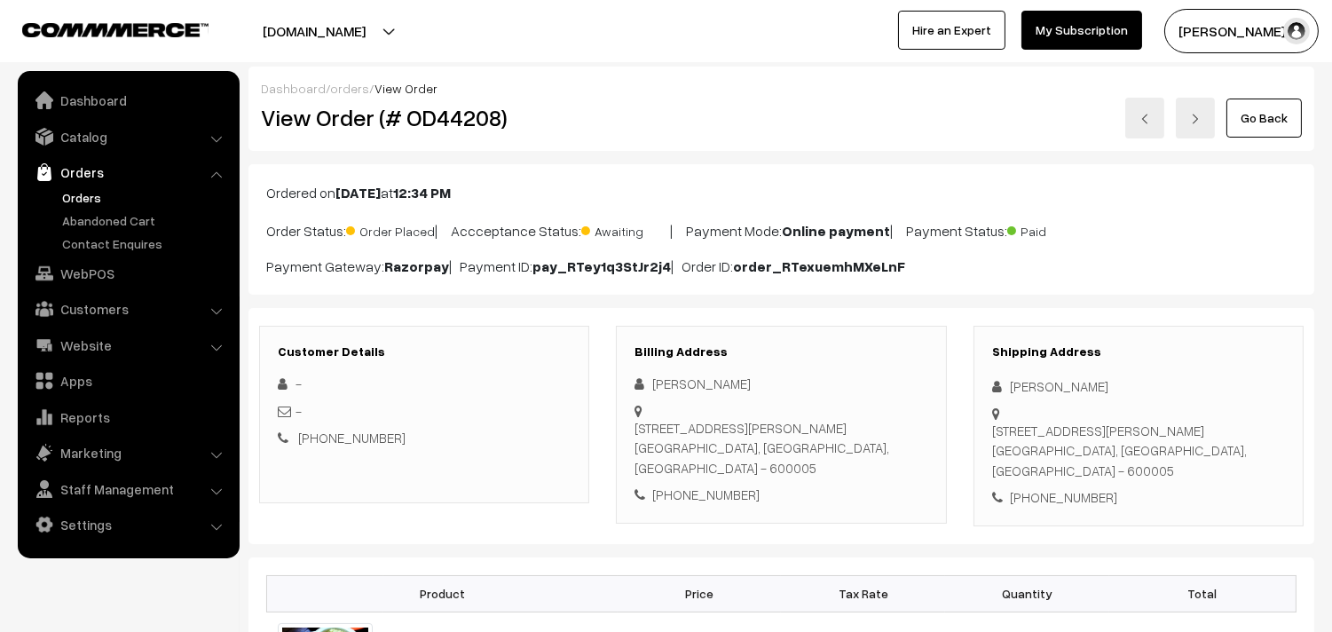
click at [314, 128] on h2 "View Order (# OD44208)" at bounding box center [425, 118] width 329 height 28
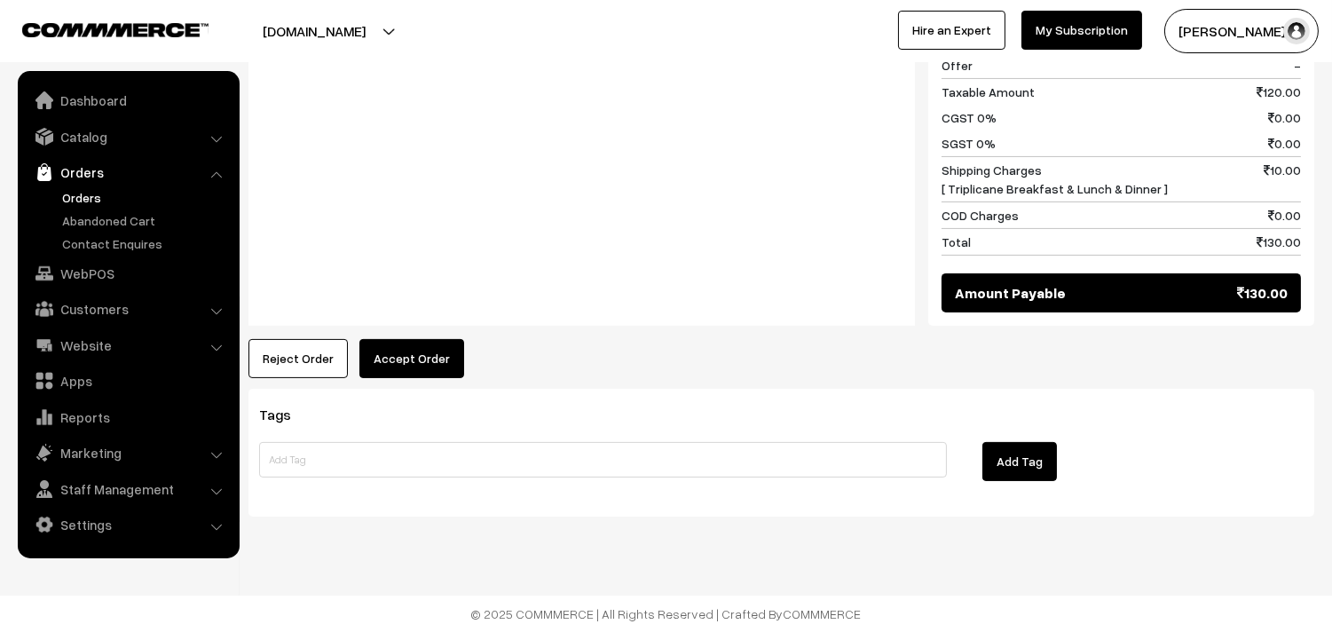
click at [406, 361] on button "Accept Order" at bounding box center [411, 358] width 105 height 39
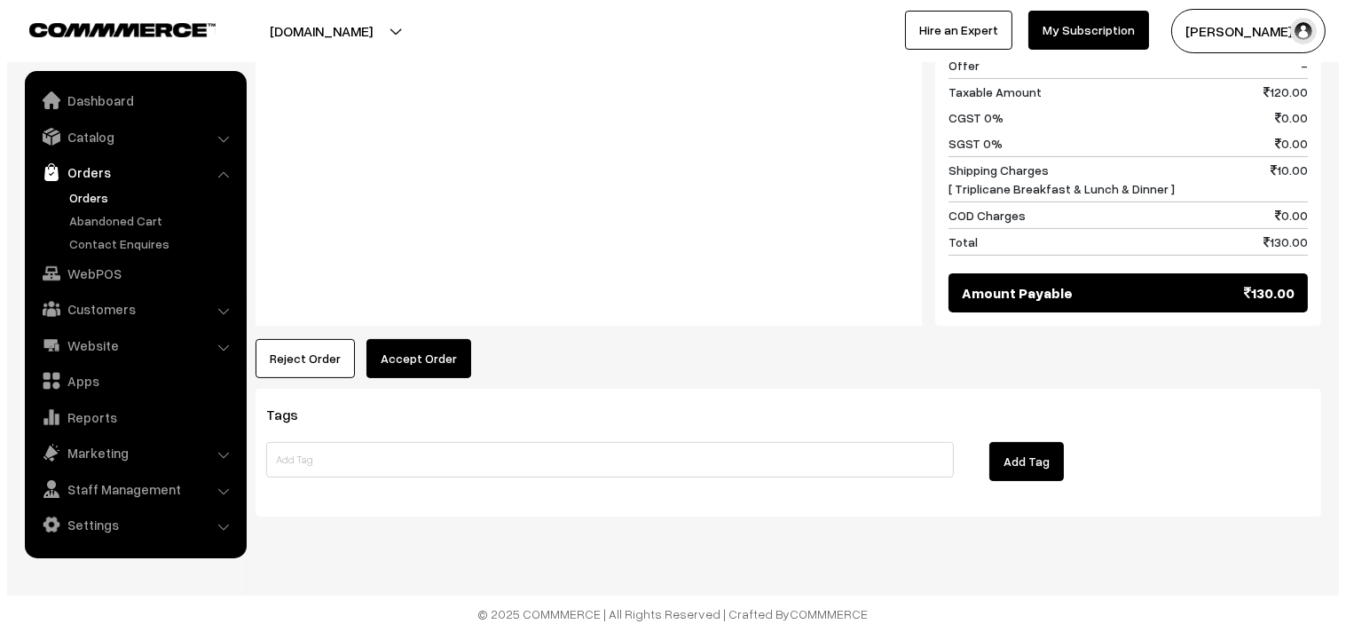
scroll to position [834, 0]
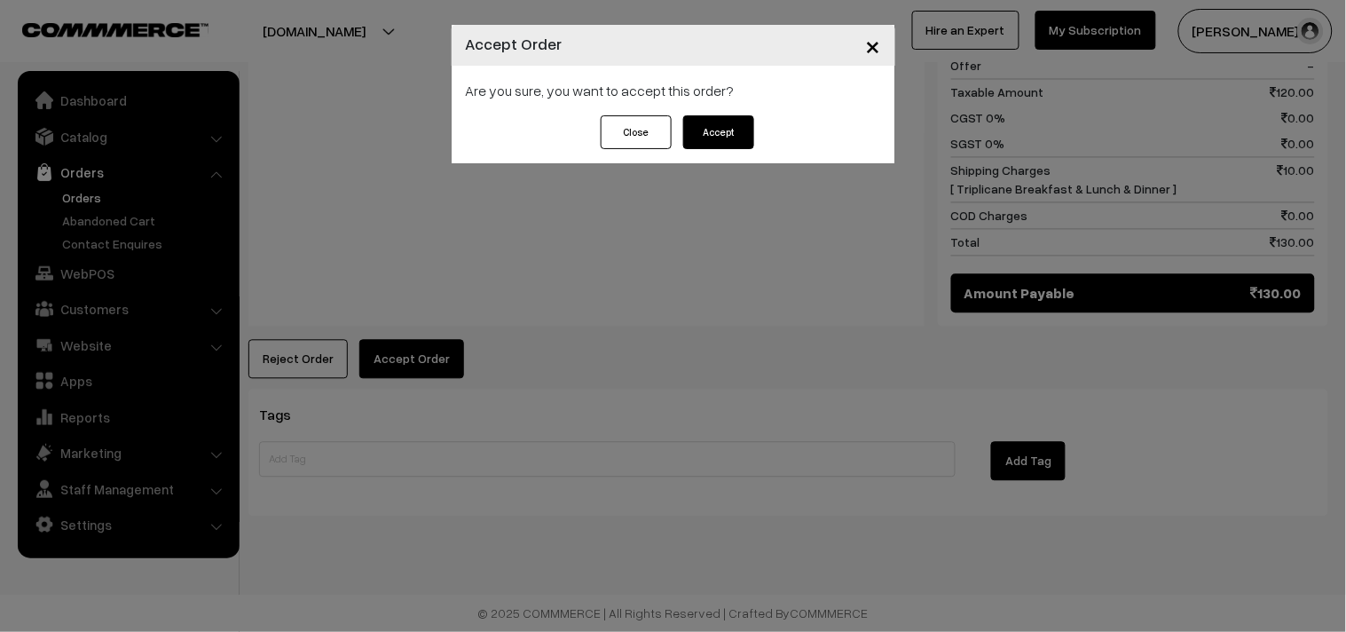
click at [731, 121] on button "Accept" at bounding box center [718, 132] width 71 height 34
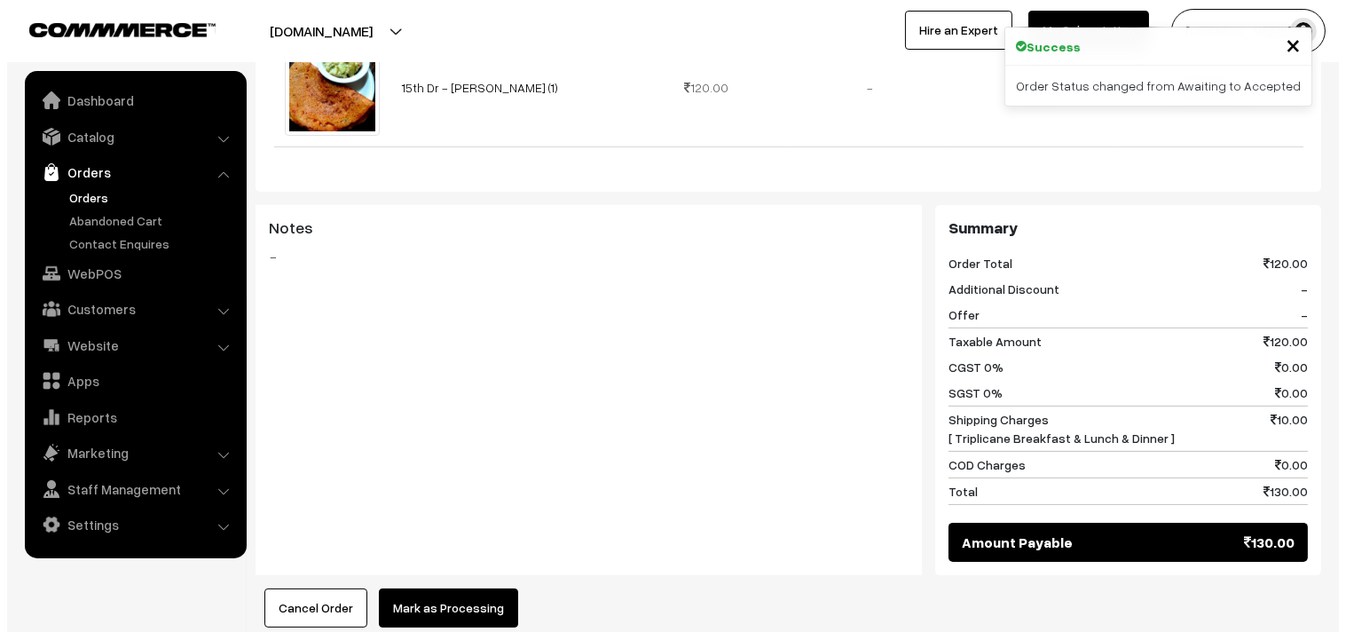
scroll to position [591, 0]
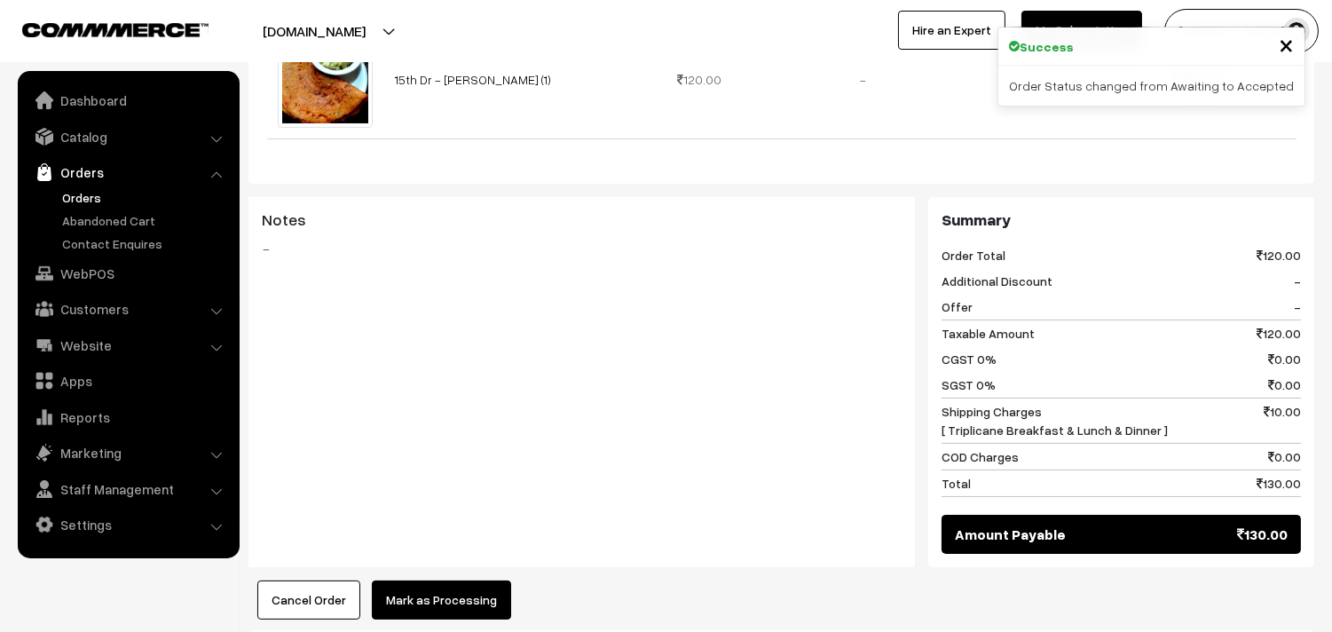
click at [413, 596] on button "Mark as Processing" at bounding box center [441, 599] width 139 height 39
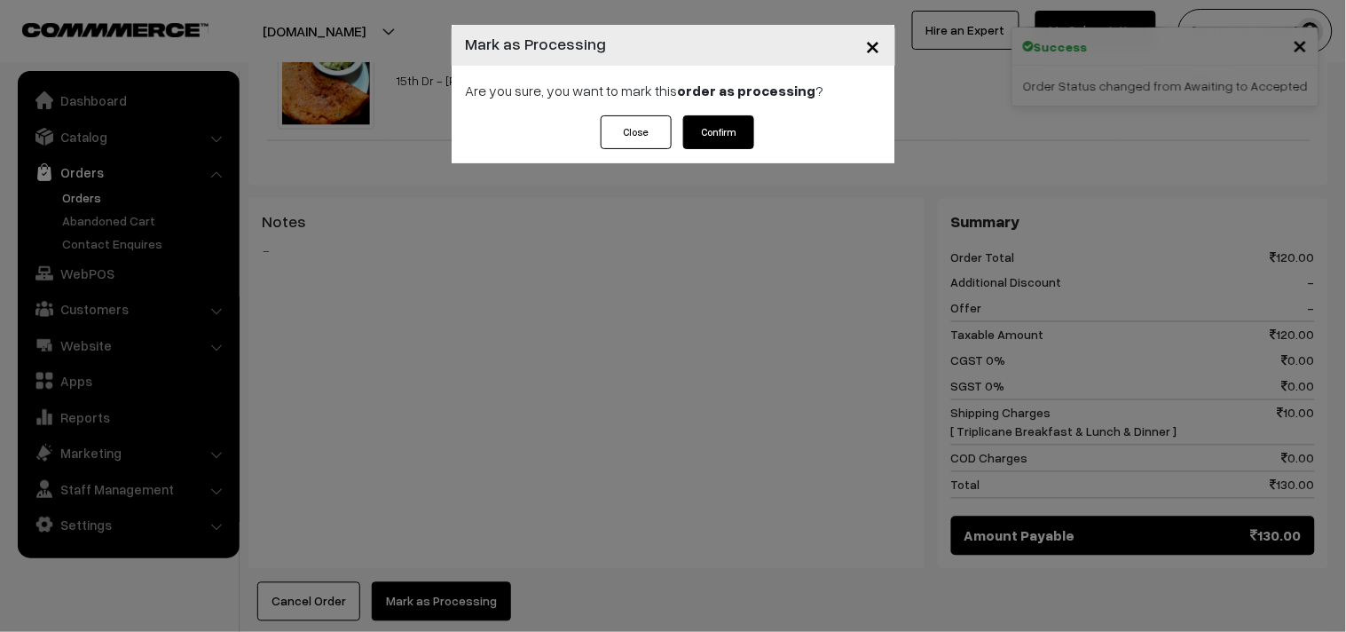
click at [742, 135] on button "Confirm" at bounding box center [718, 132] width 71 height 34
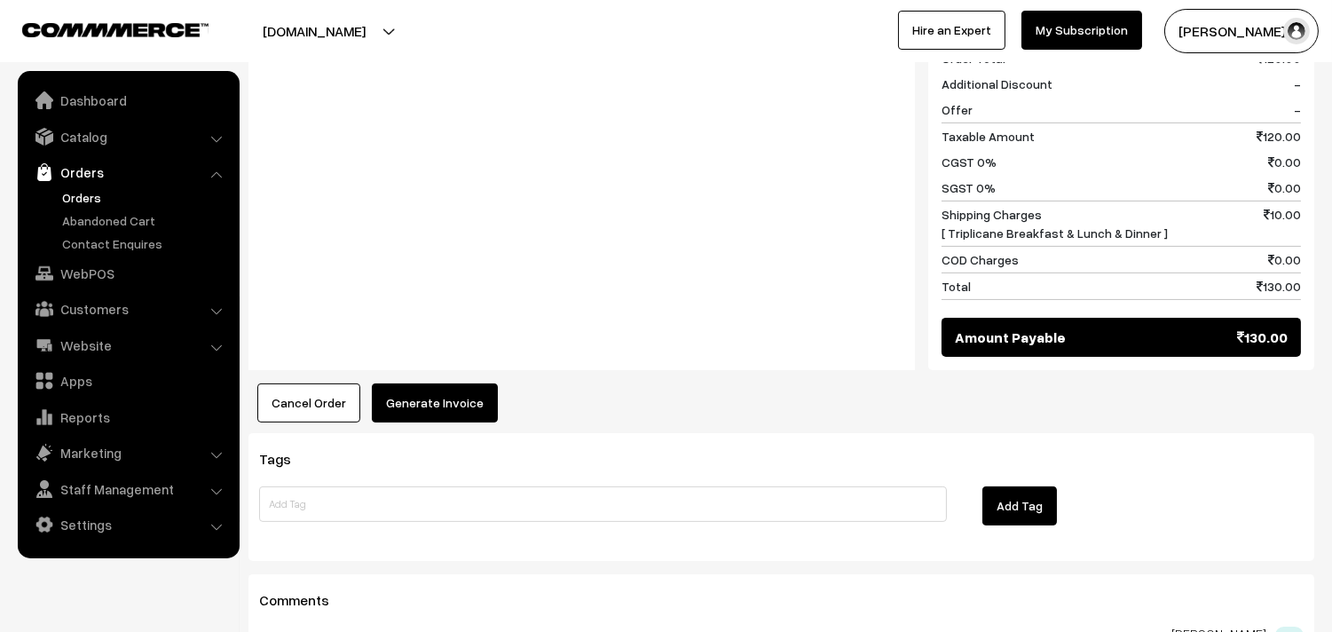
click at [447, 392] on button "Generate Invoice" at bounding box center [435, 402] width 126 height 39
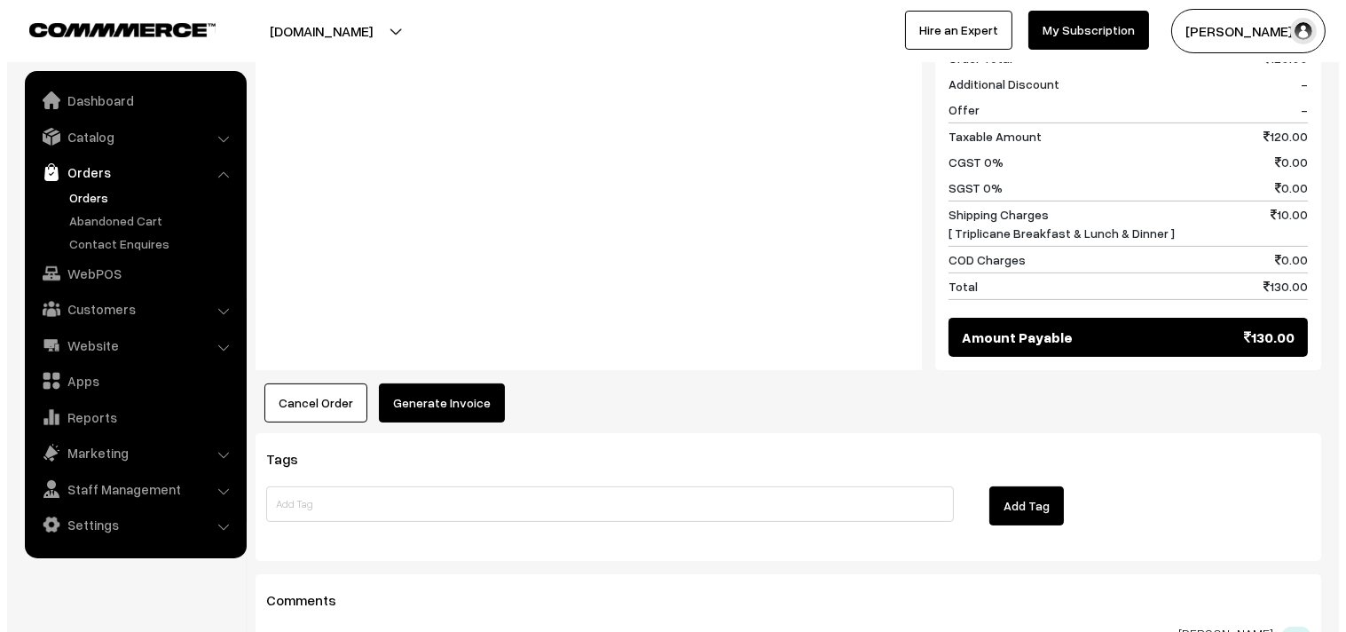
scroll to position [791, 0]
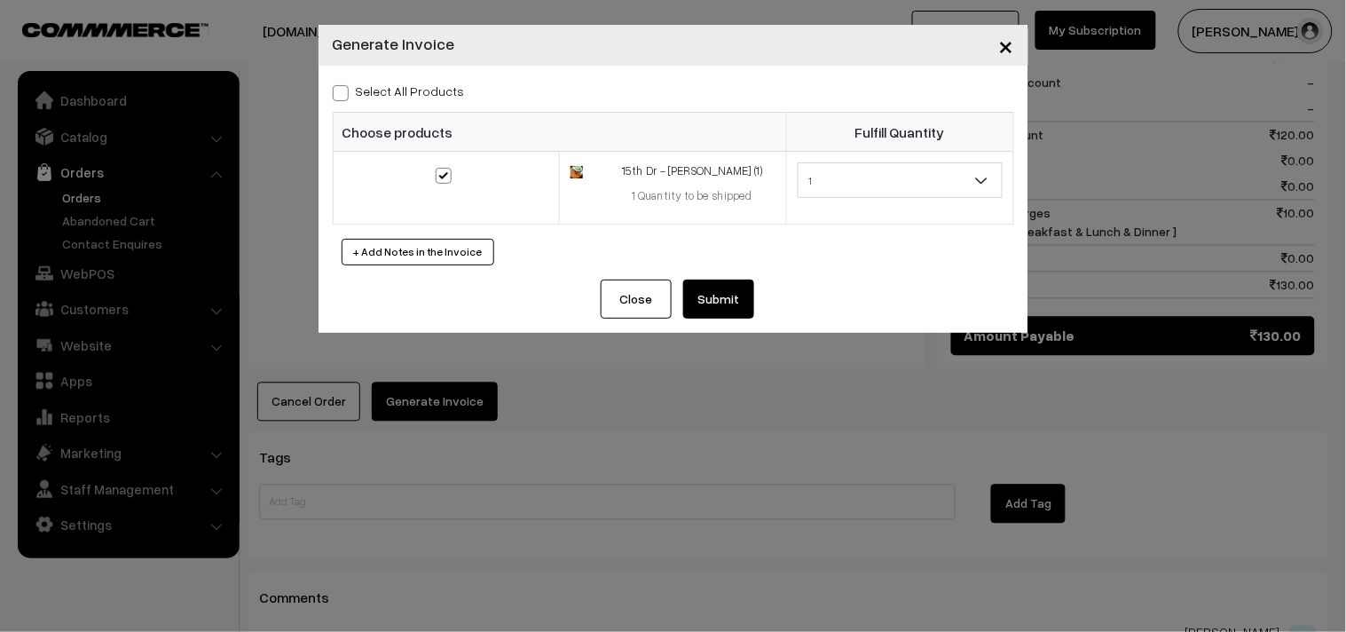
click at [344, 93] on span at bounding box center [341, 93] width 16 height 16
click at [344, 93] on input "Select All Products" at bounding box center [339, 90] width 12 height 12
checkbox input "true"
click at [722, 291] on button "Submit" at bounding box center [718, 299] width 71 height 39
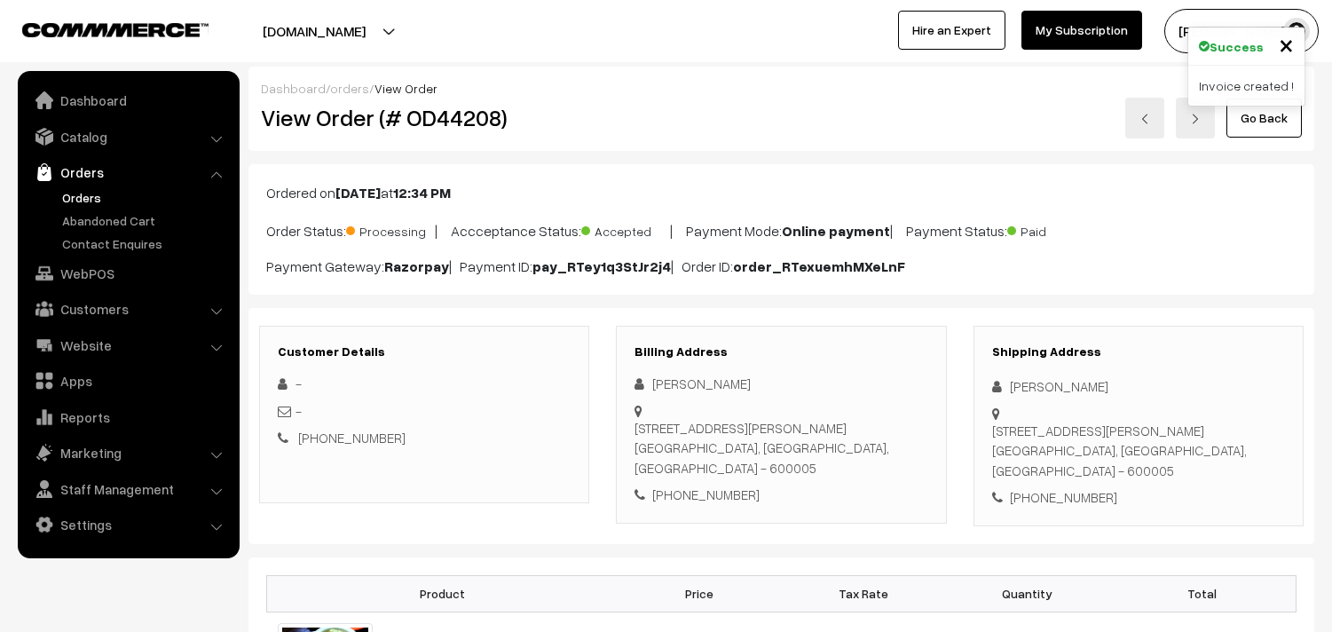
scroll to position [788, 0]
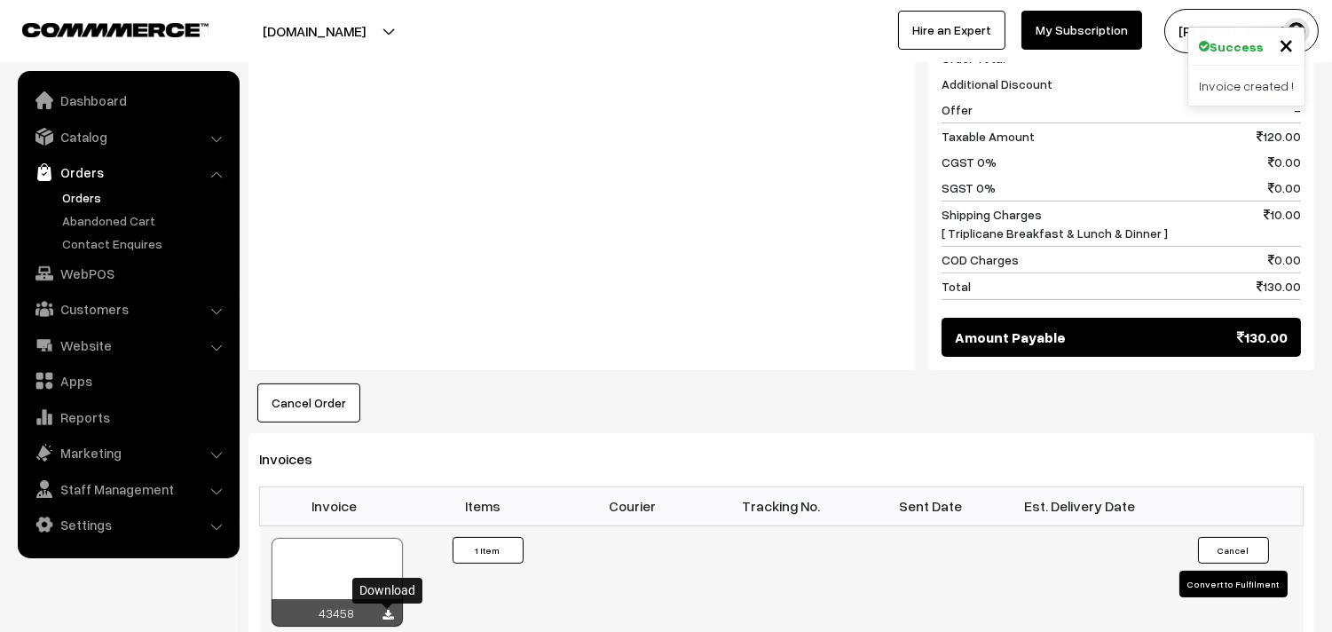
click at [391, 615] on icon at bounding box center [388, 616] width 11 height 12
click at [94, 192] on link "Orders" at bounding box center [146, 197] width 176 height 19
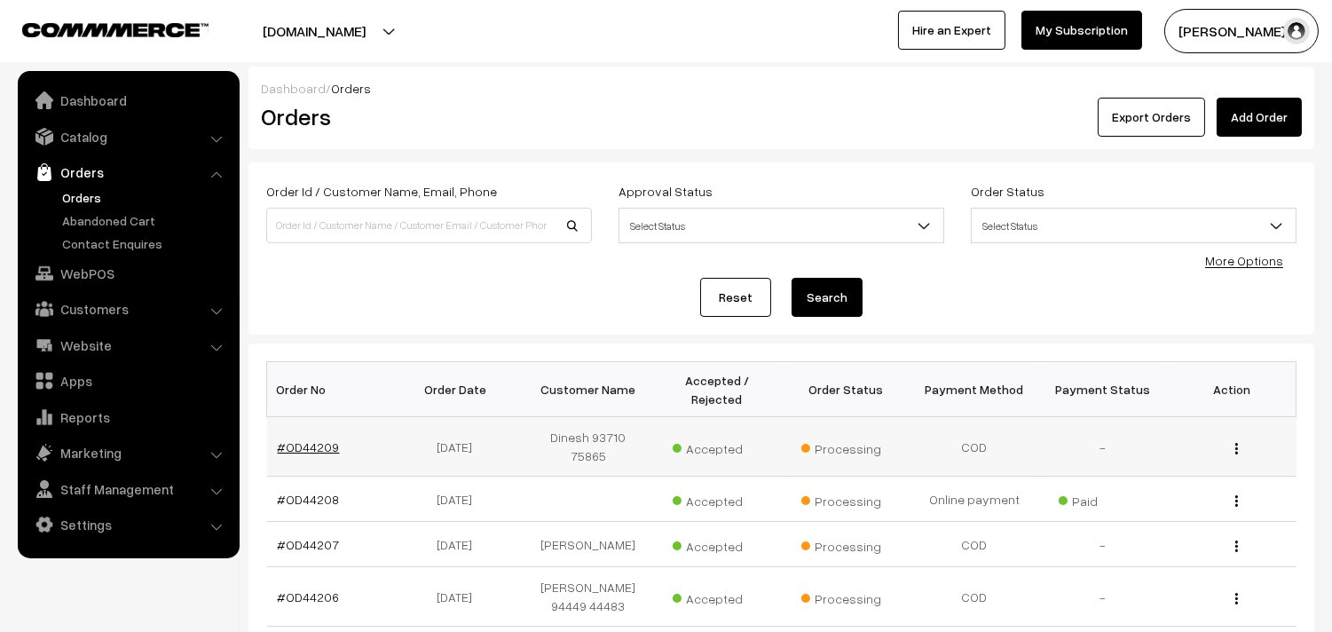
click at [307, 440] on link "#OD44209" at bounding box center [309, 446] width 62 height 15
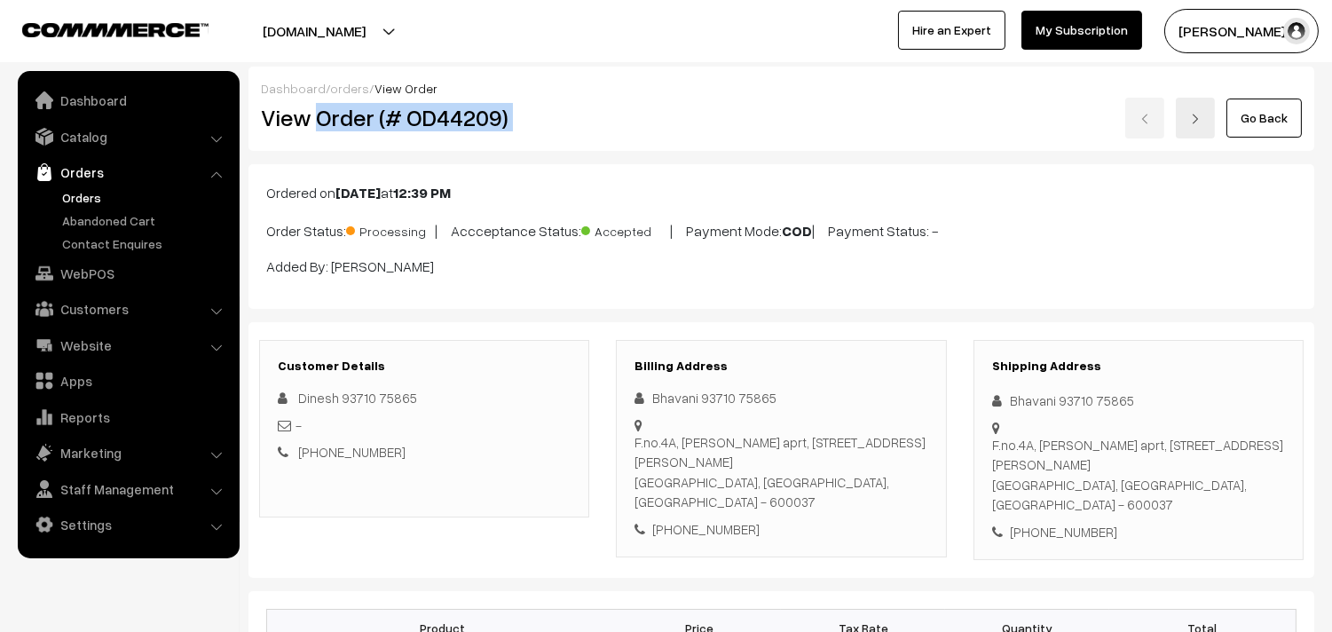
drag, startPoint x: 321, startPoint y: 120, endPoint x: 657, endPoint y: 116, distance: 335.5
click at [657, 116] on div "View Order (# OD44209) Go Back" at bounding box center [782, 118] width 1068 height 41
copy div "Order (# OD44209)"
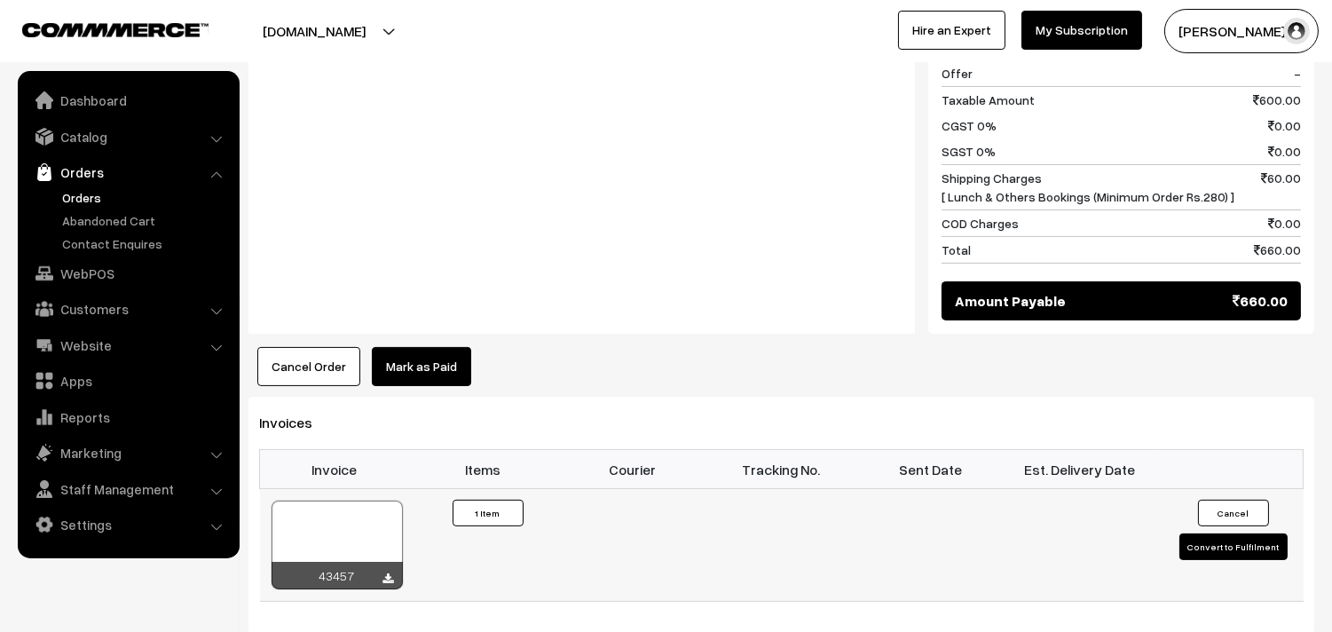
scroll to position [888, 0]
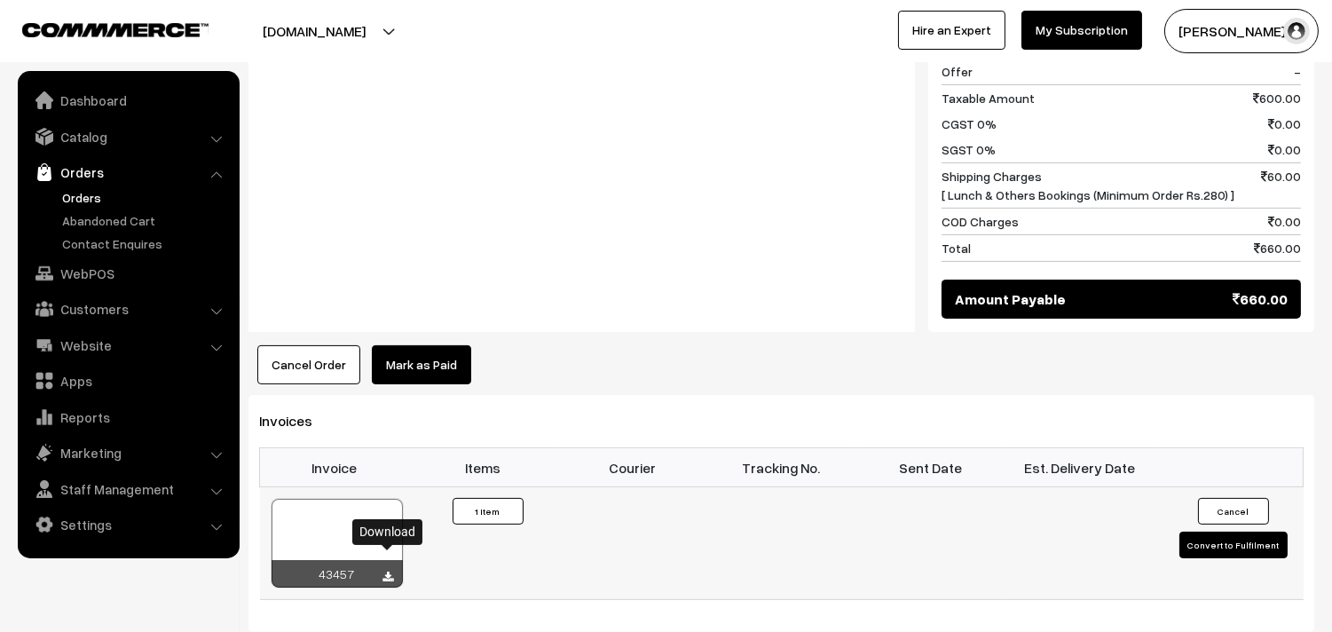
click at [383, 572] on icon at bounding box center [388, 578] width 11 height 12
click at [75, 188] on link "Orders" at bounding box center [146, 197] width 176 height 19
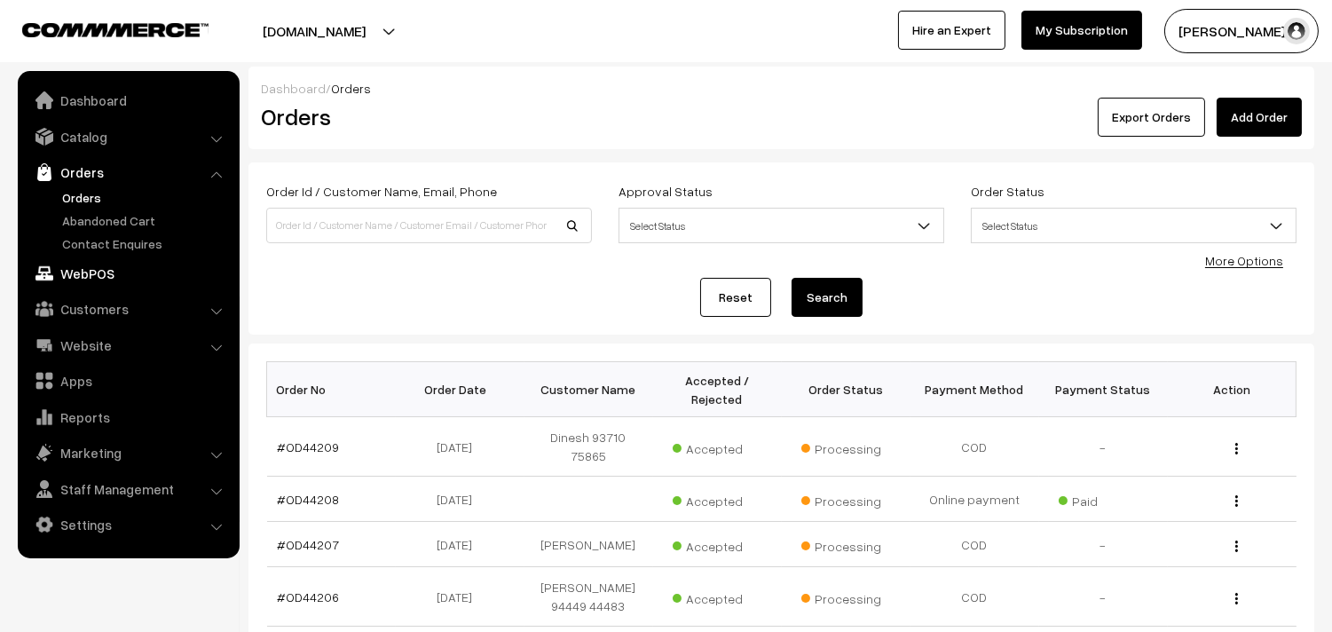
click at [105, 267] on link "WebPOS" at bounding box center [127, 273] width 211 height 32
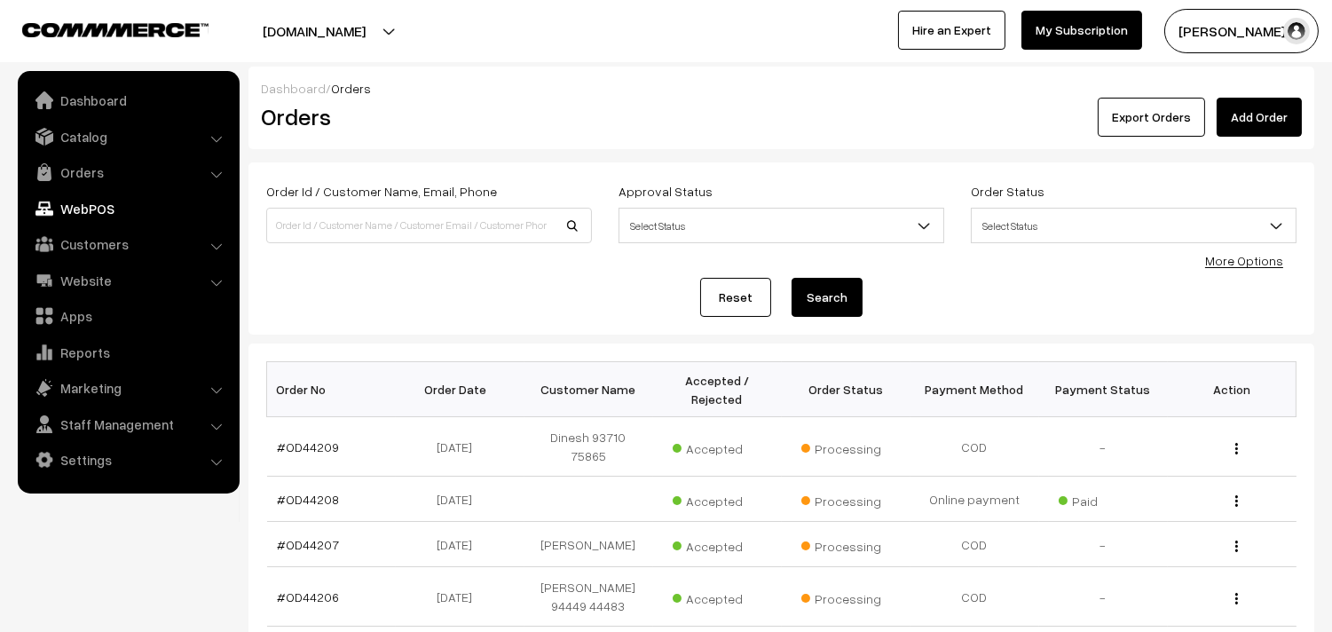
click at [85, 209] on link "WebPOS" at bounding box center [127, 209] width 211 height 32
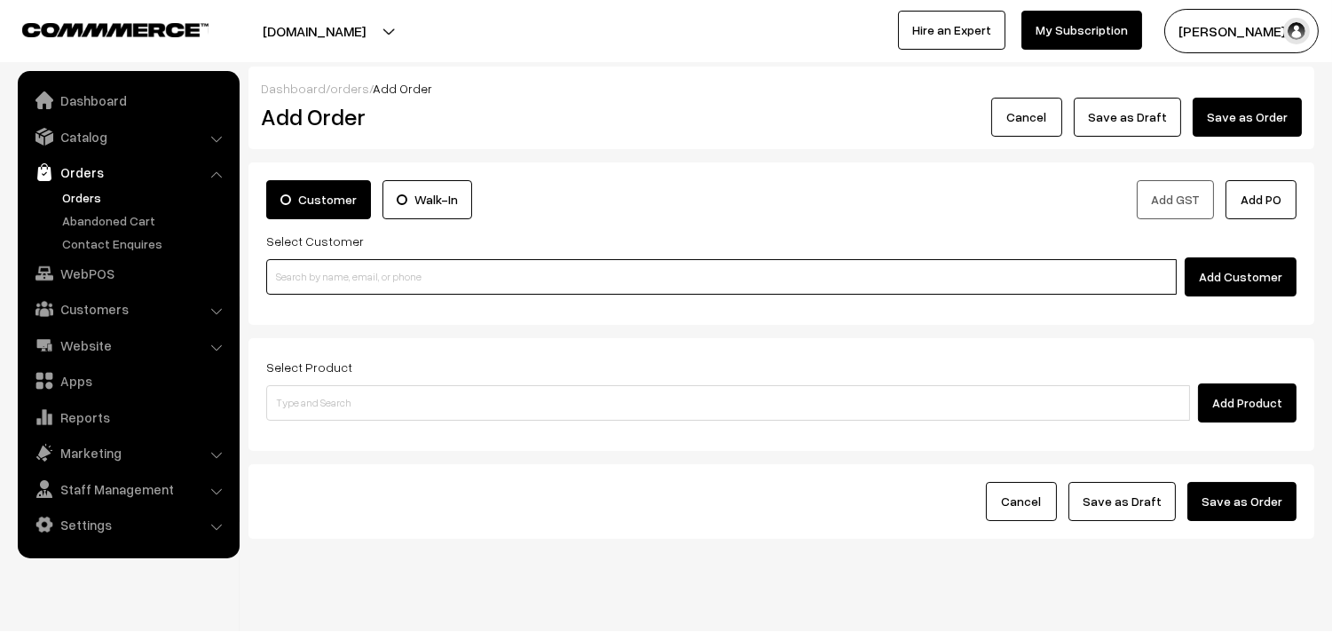
click at [401, 276] on input at bounding box center [721, 277] width 911 height 36
paste input "[PHONE_NUMBER]"
type input "N"
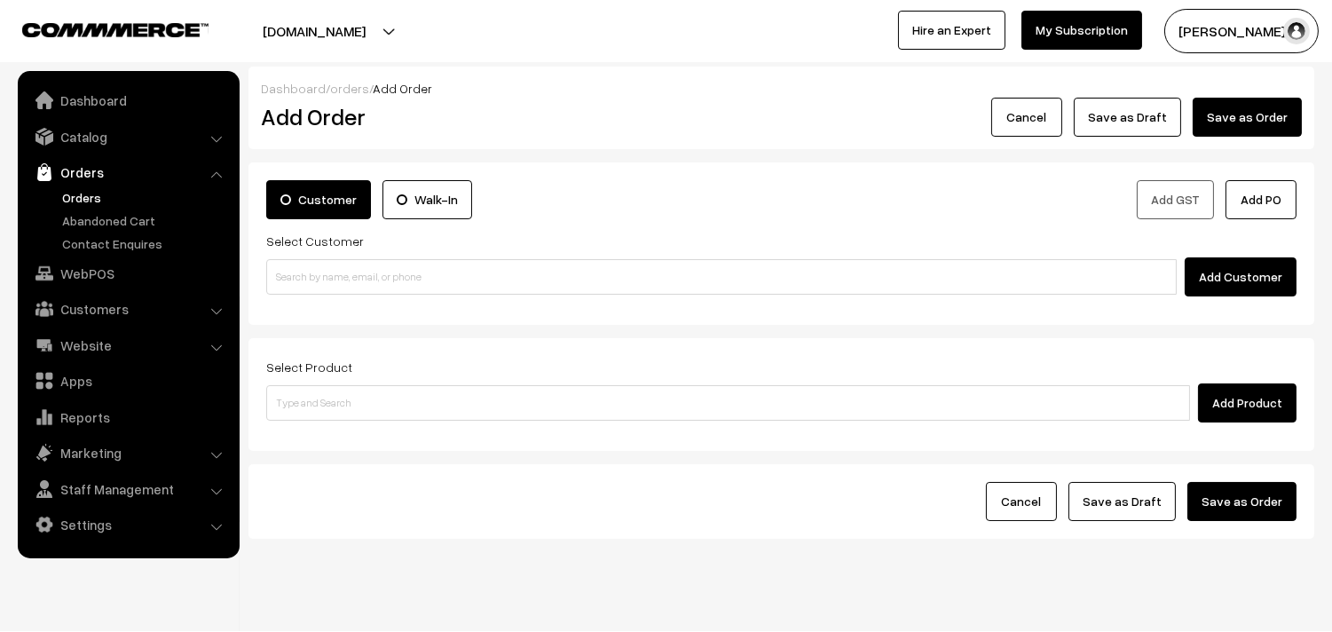
click at [83, 193] on link "Orders" at bounding box center [146, 197] width 176 height 19
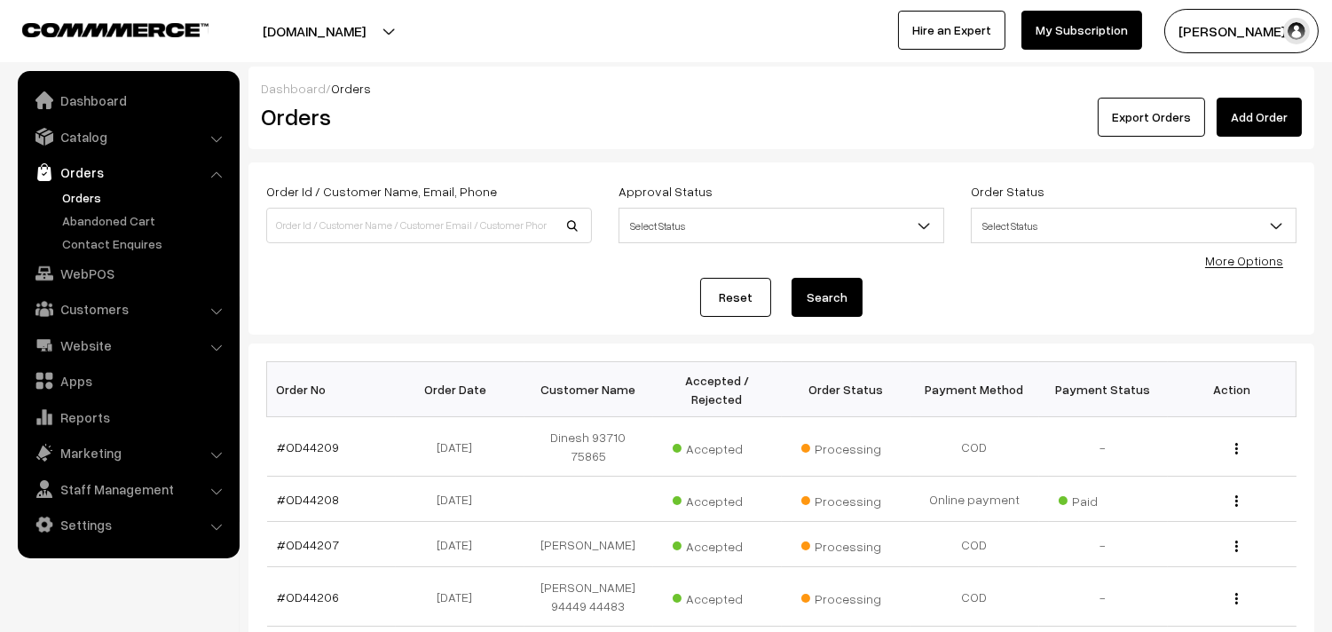
click at [93, 198] on link "Orders" at bounding box center [146, 197] width 176 height 19
click at [95, 273] on link "WebPOS" at bounding box center [127, 273] width 211 height 32
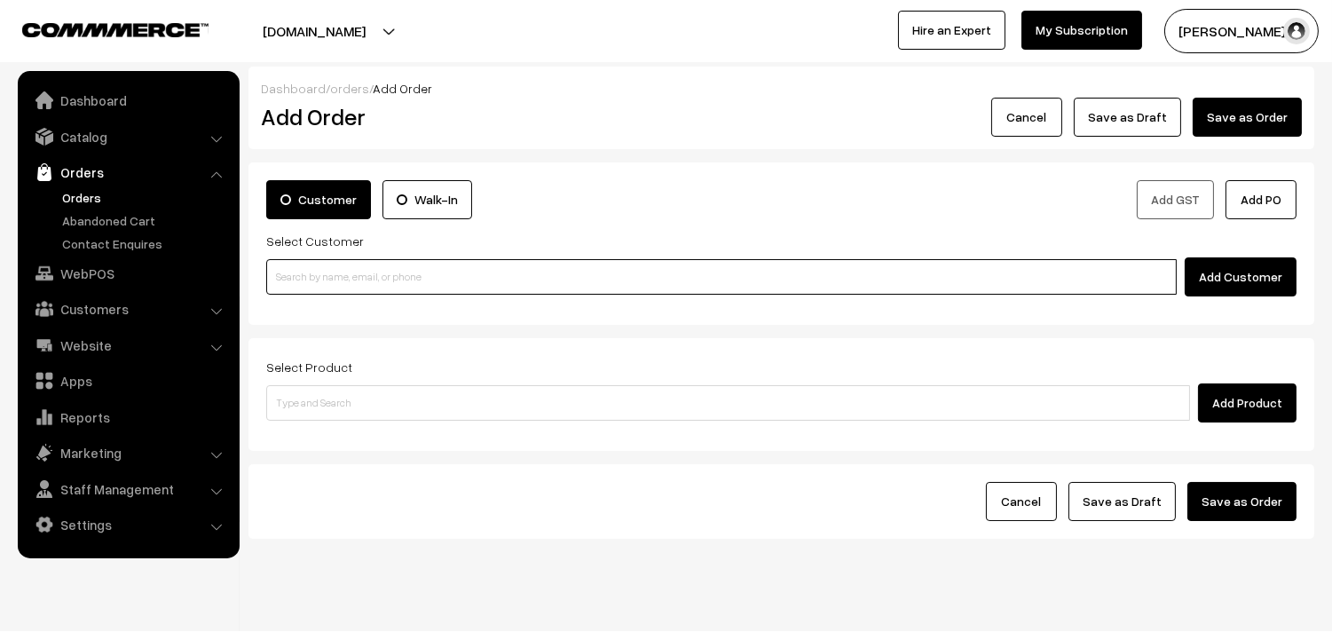
click at [462, 273] on input at bounding box center [721, 277] width 911 height 36
paste input "+91 98403 14287"
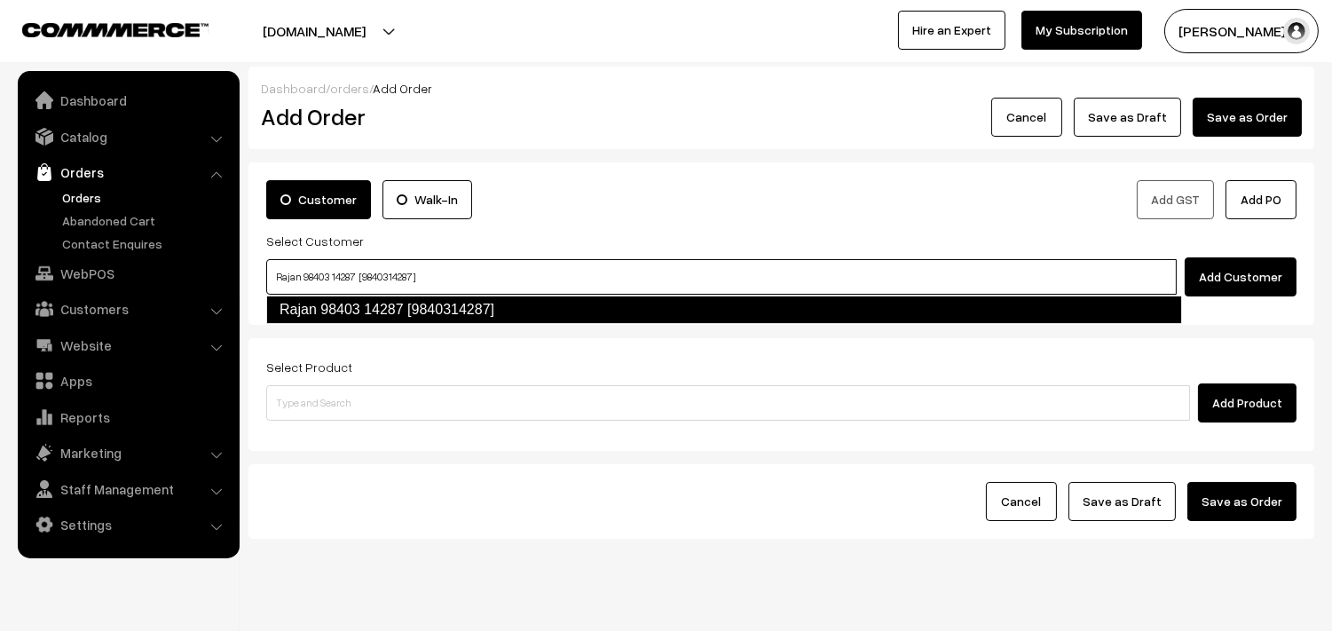
type input "Rajan 98403 14287 [9840314287]"
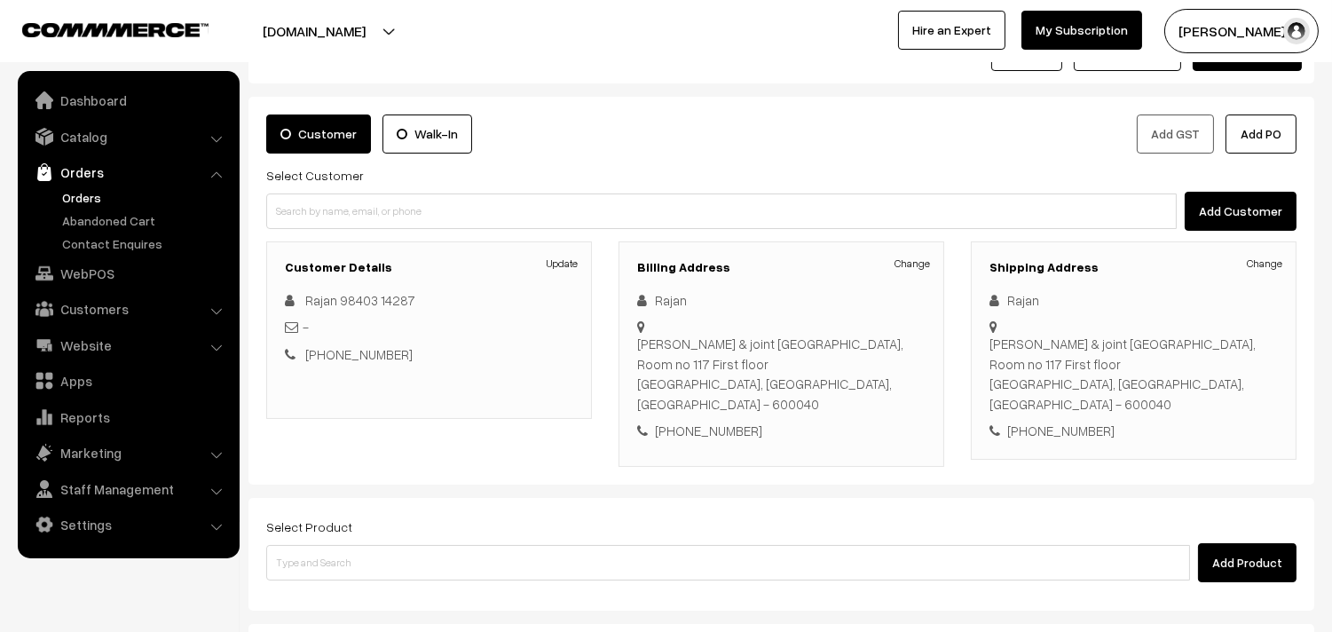
scroll to position [99, 0]
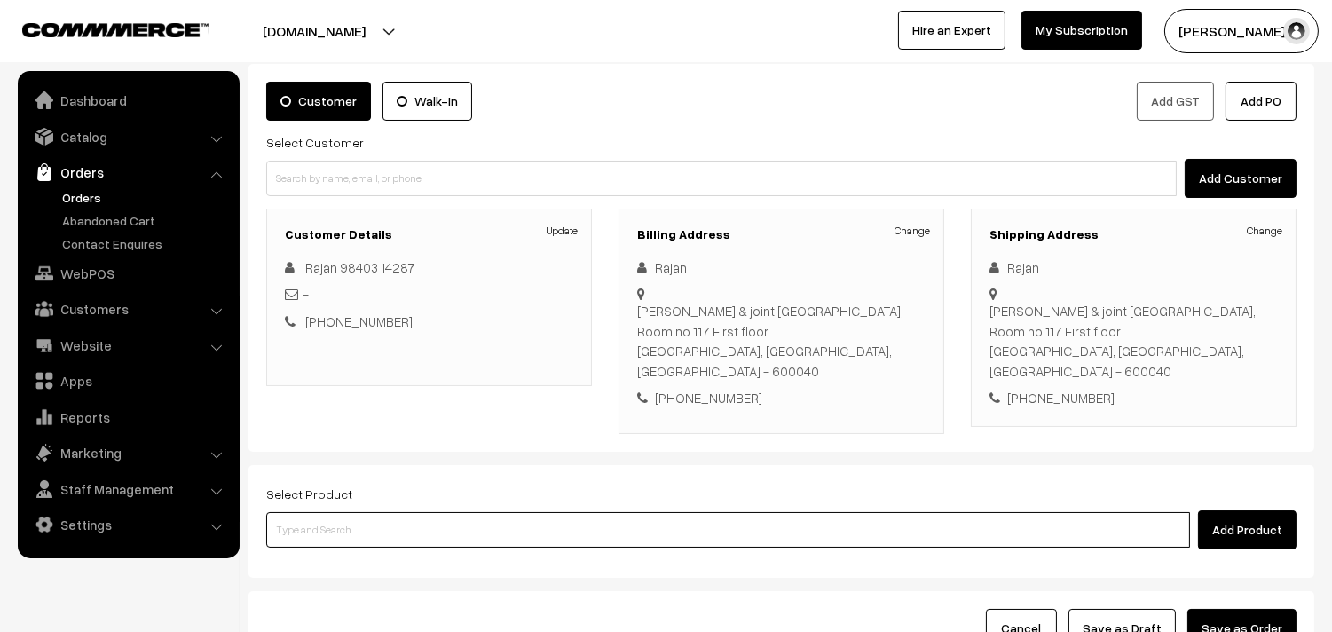
click at [618, 512] on input at bounding box center [728, 530] width 924 height 36
type input "15th Dr - Adai (1)"
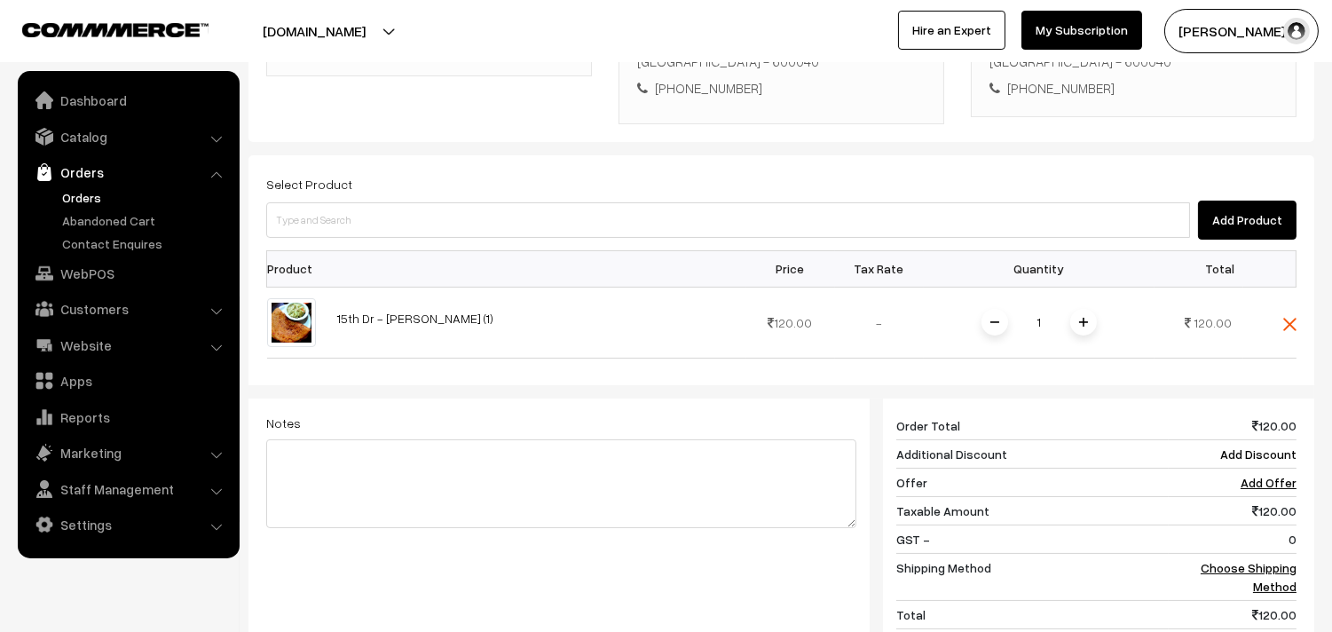
scroll to position [493, 0]
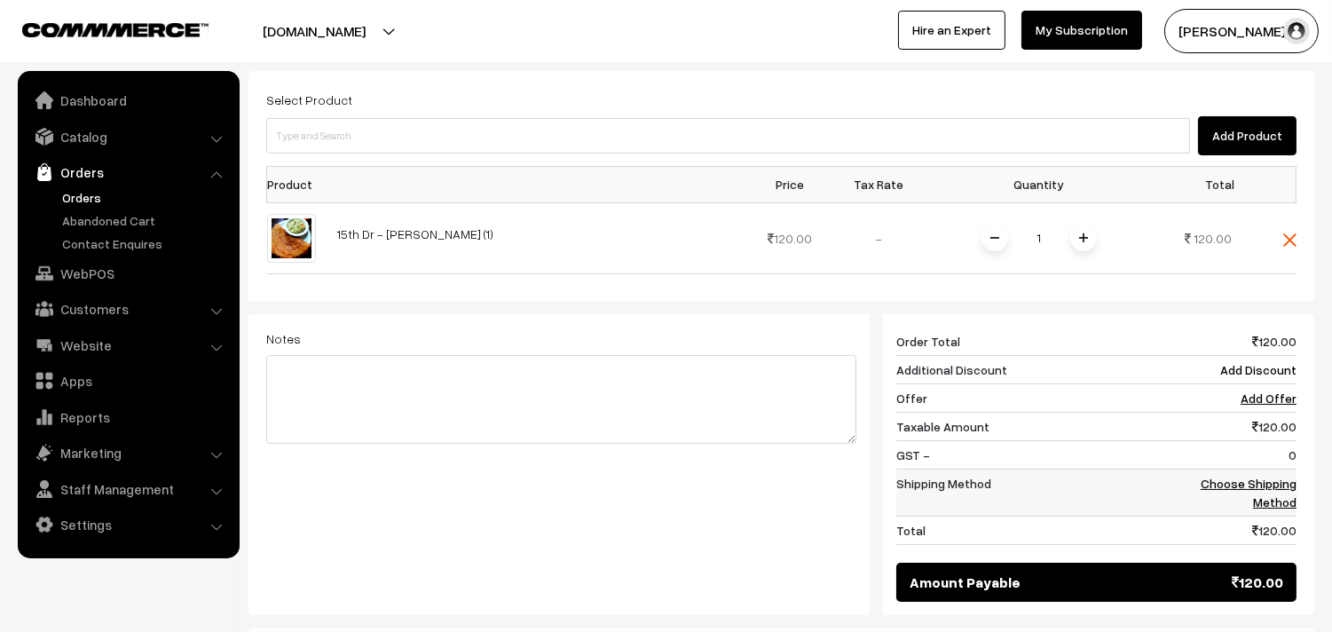
click at [1235, 476] on link "Choose Shipping Method" at bounding box center [1249, 493] width 96 height 34
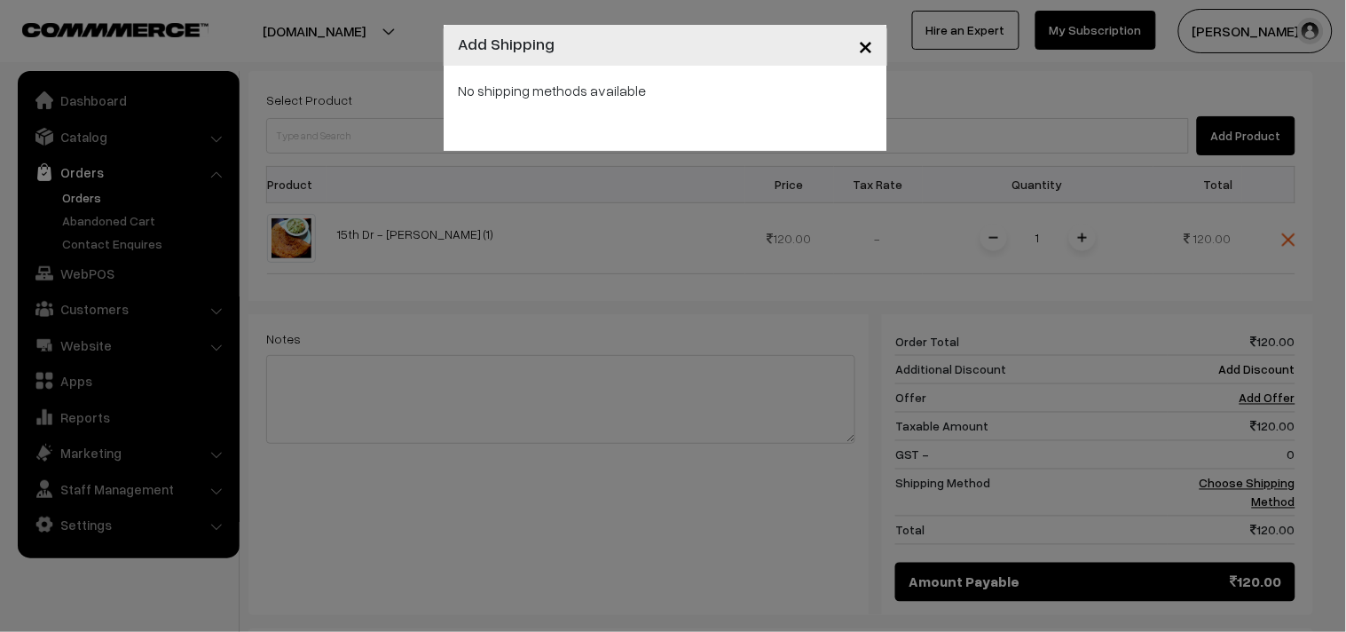
click at [866, 46] on span "×" at bounding box center [865, 44] width 15 height 33
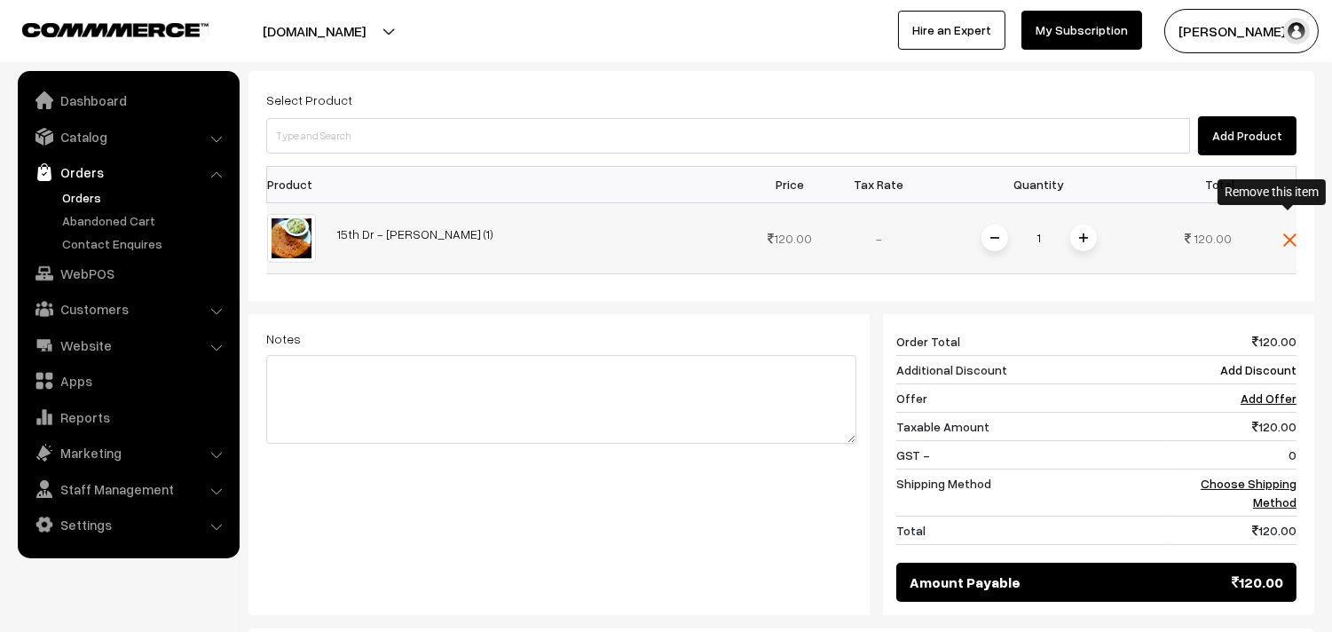
click at [1290, 233] on img at bounding box center [1289, 239] width 13 height 13
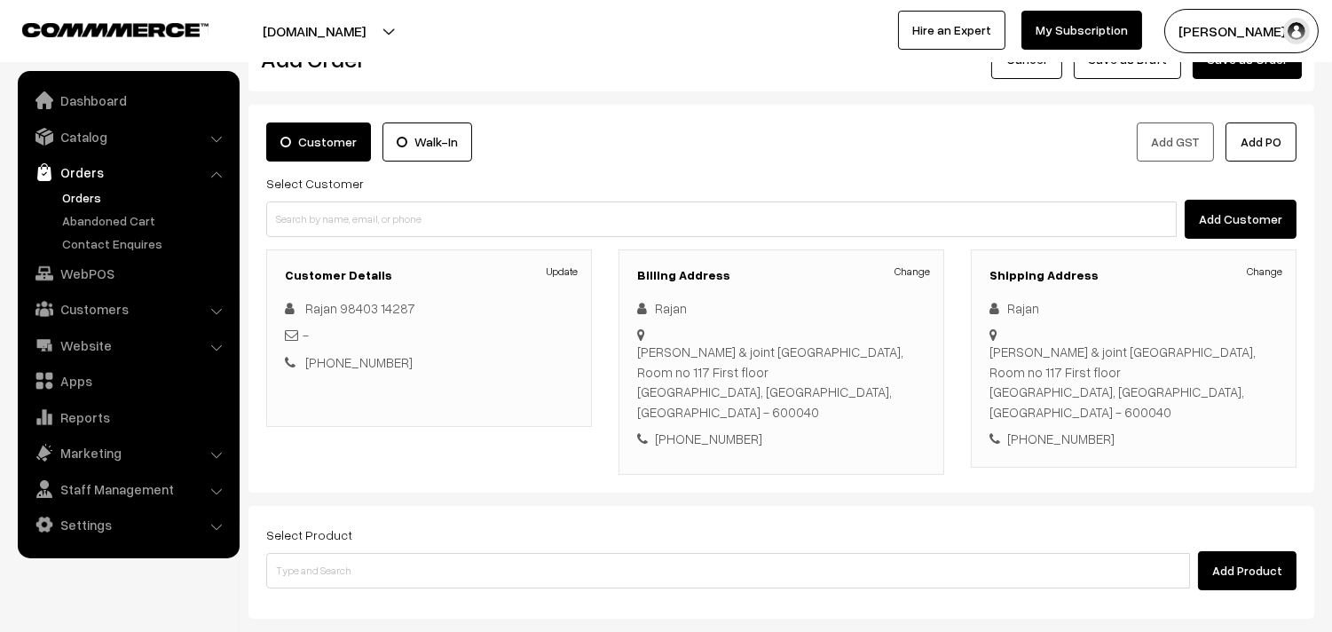
scroll to position [44, 0]
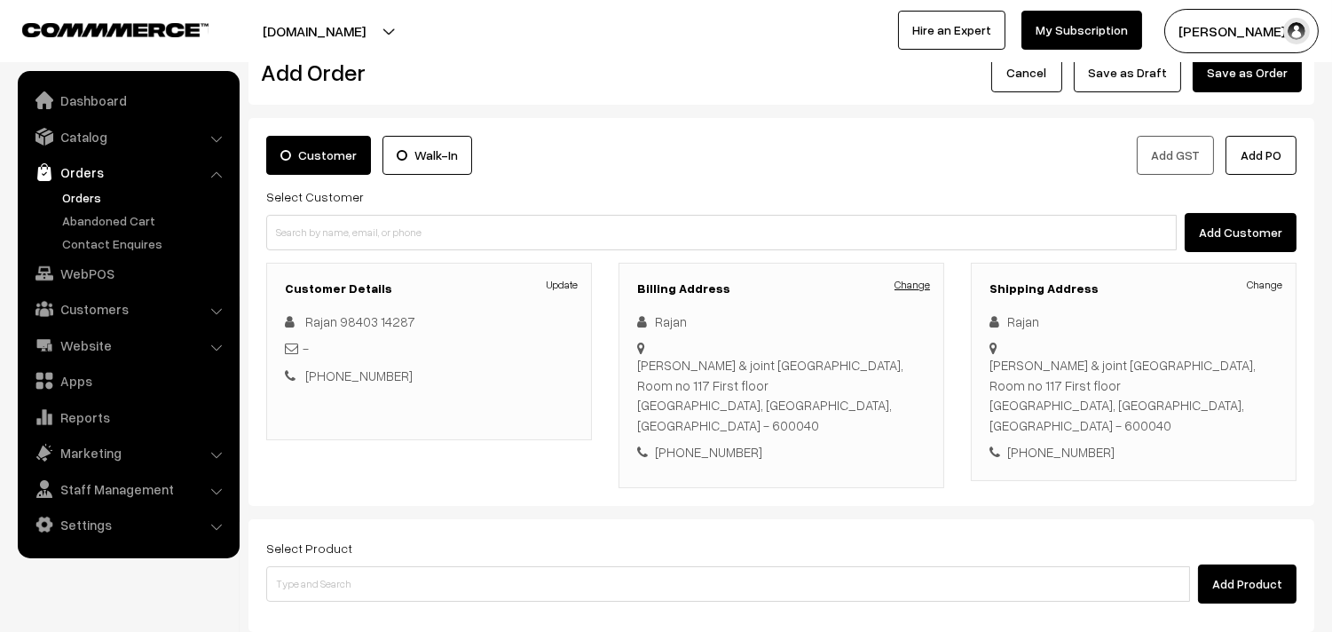
click at [896, 289] on link "Change" at bounding box center [913, 285] width 36 height 16
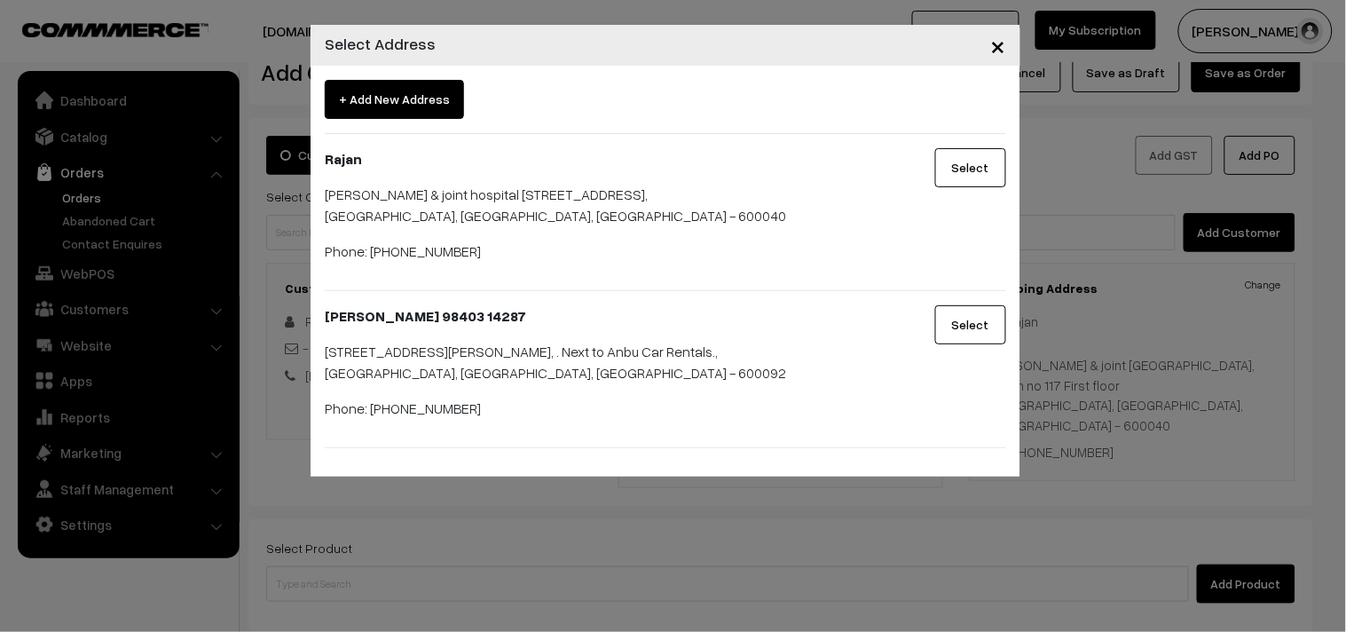
click at [952, 323] on button "Select" at bounding box center [970, 324] width 71 height 39
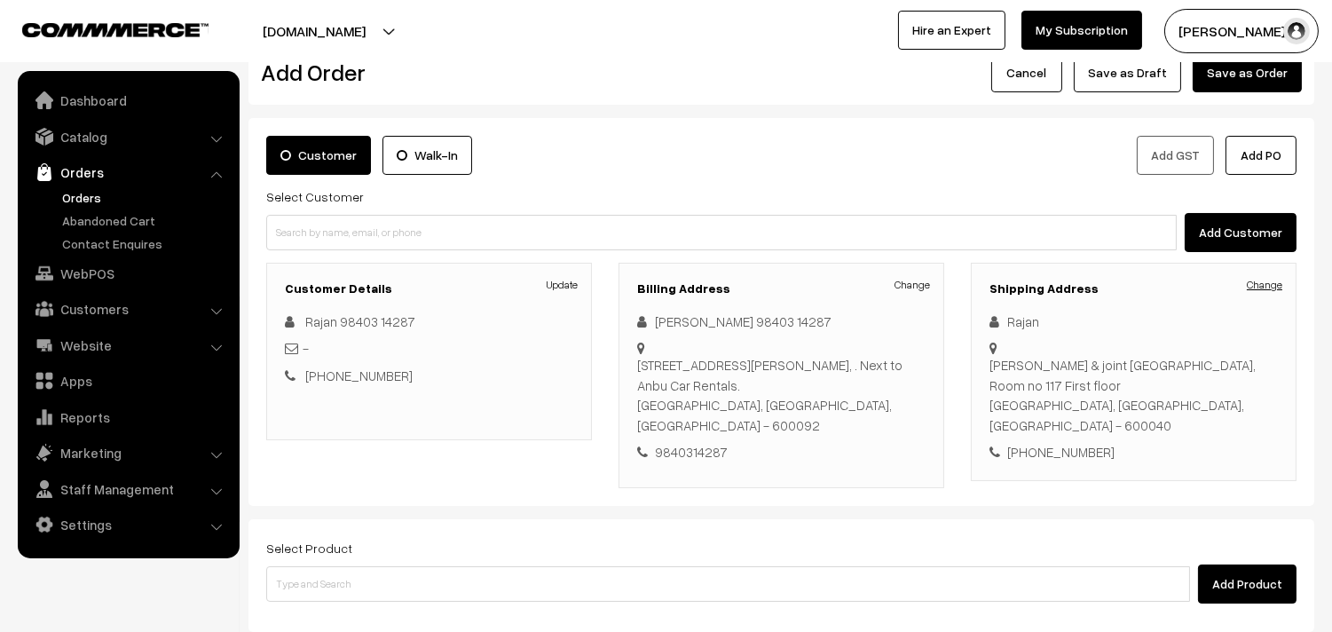
click at [1273, 281] on link "Change" at bounding box center [1265, 285] width 36 height 16
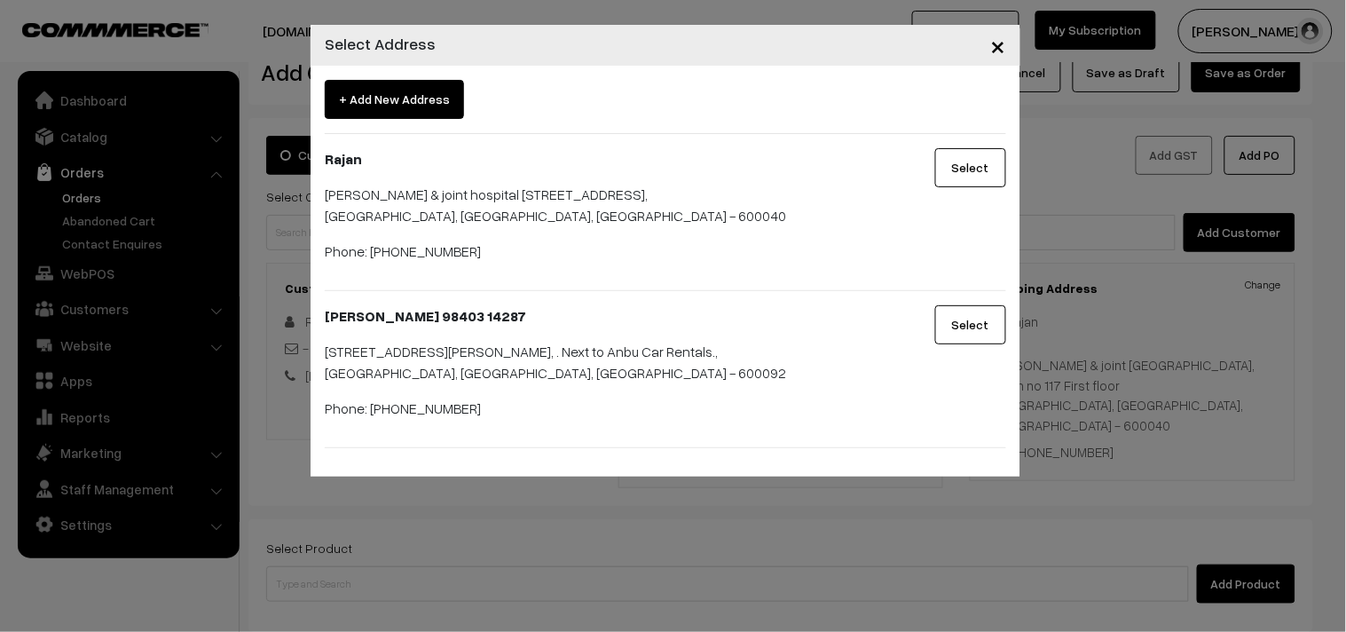
click at [983, 339] on button "Select" at bounding box center [970, 324] width 71 height 39
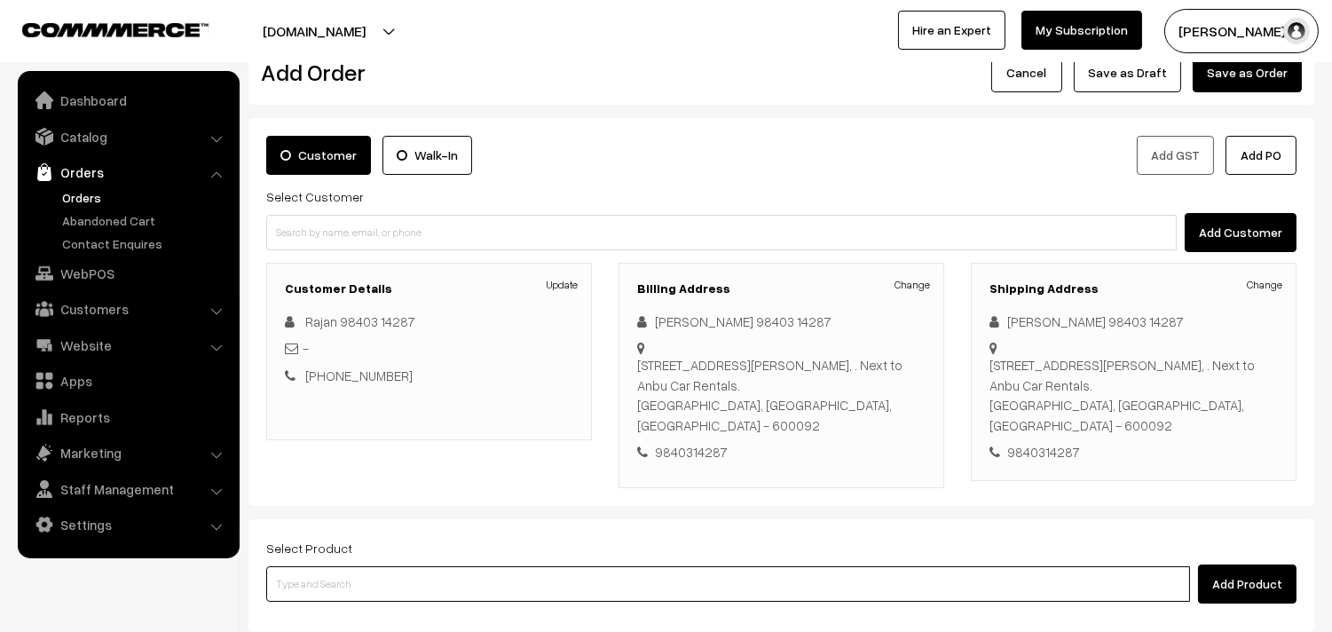
click at [753, 590] on input at bounding box center [728, 584] width 924 height 36
type input "15th Dr"
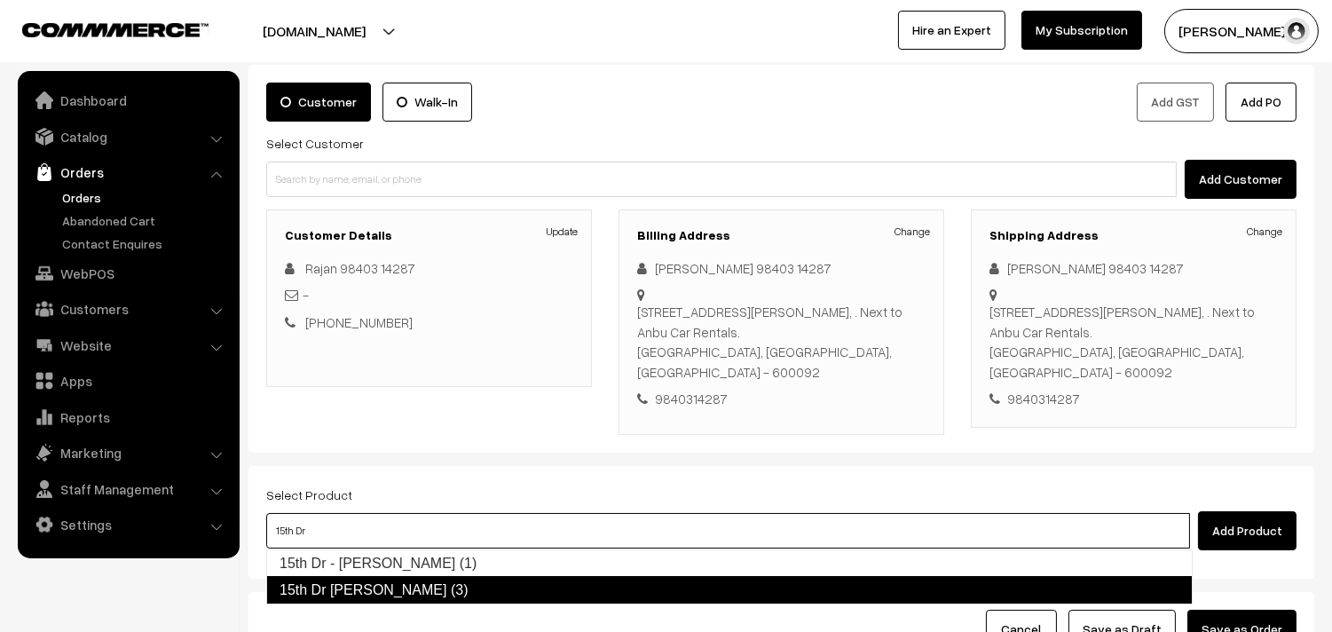
scroll to position [143, 0]
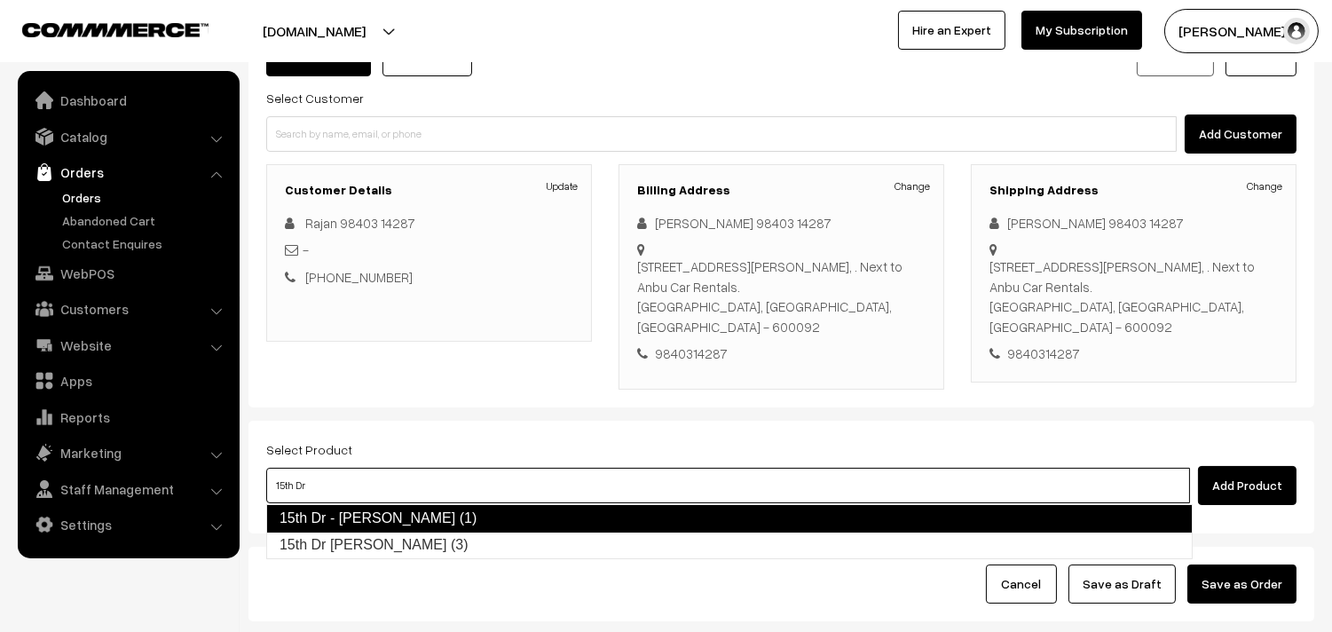
click at [653, 520] on link "15th Dr - Adai (1)" at bounding box center [729, 518] width 927 height 28
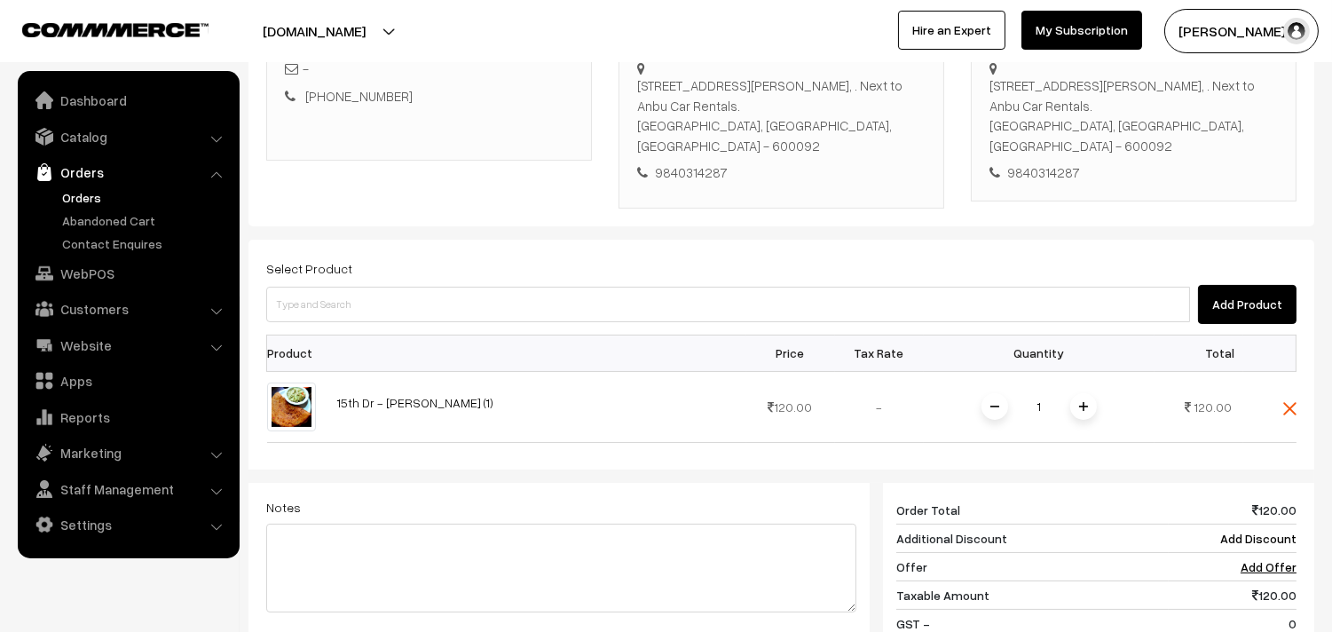
scroll to position [459, 0]
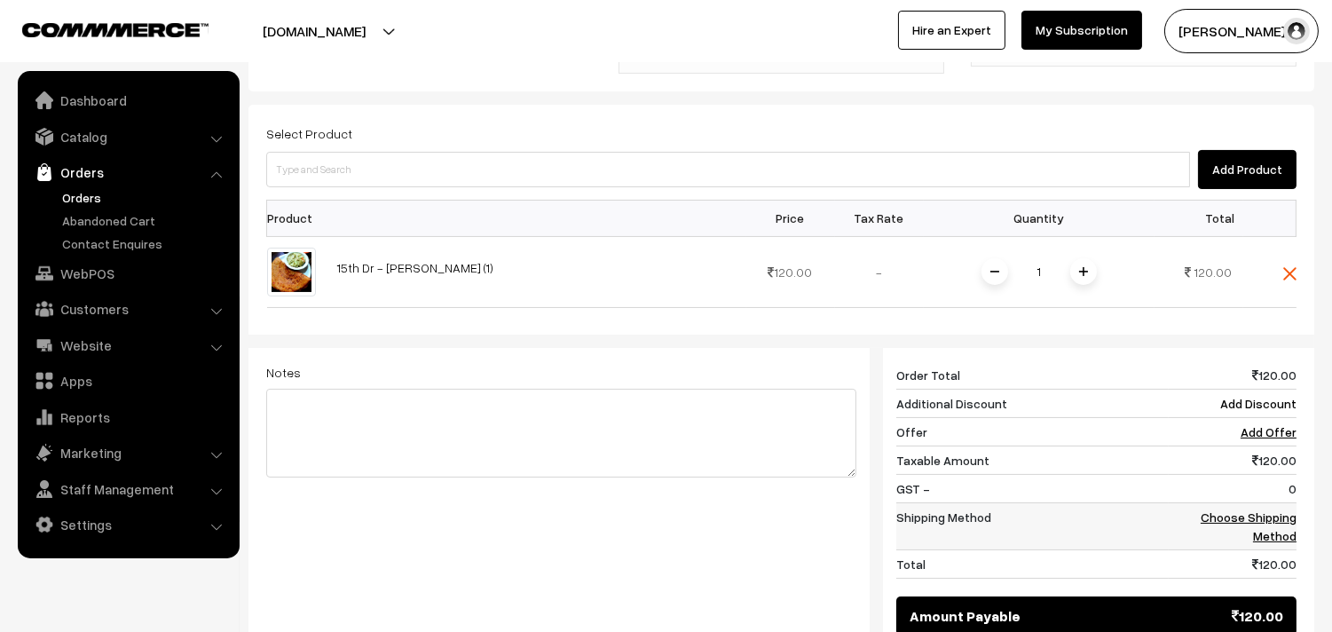
click at [1266, 526] on td "Choose Shipping Method" at bounding box center [1233, 525] width 128 height 47
click at [1262, 518] on link "Choose Shipping Method" at bounding box center [1249, 526] width 96 height 34
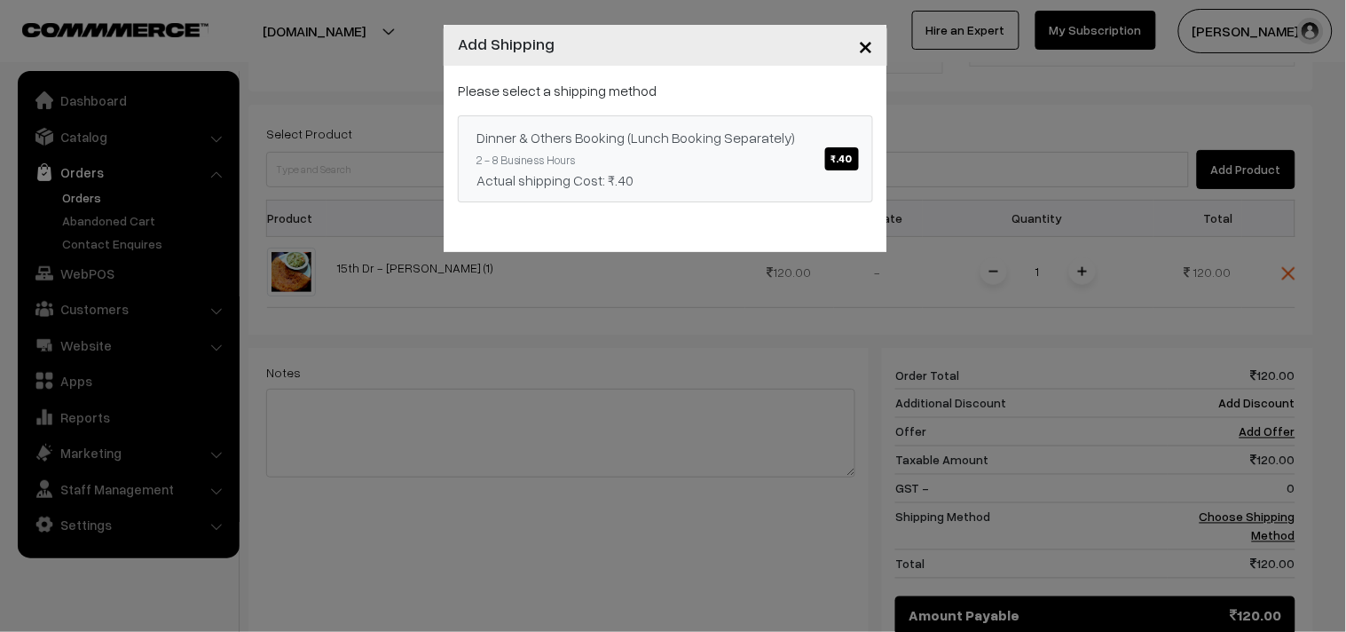
click at [848, 158] on span "₹.40" at bounding box center [842, 158] width 34 height 23
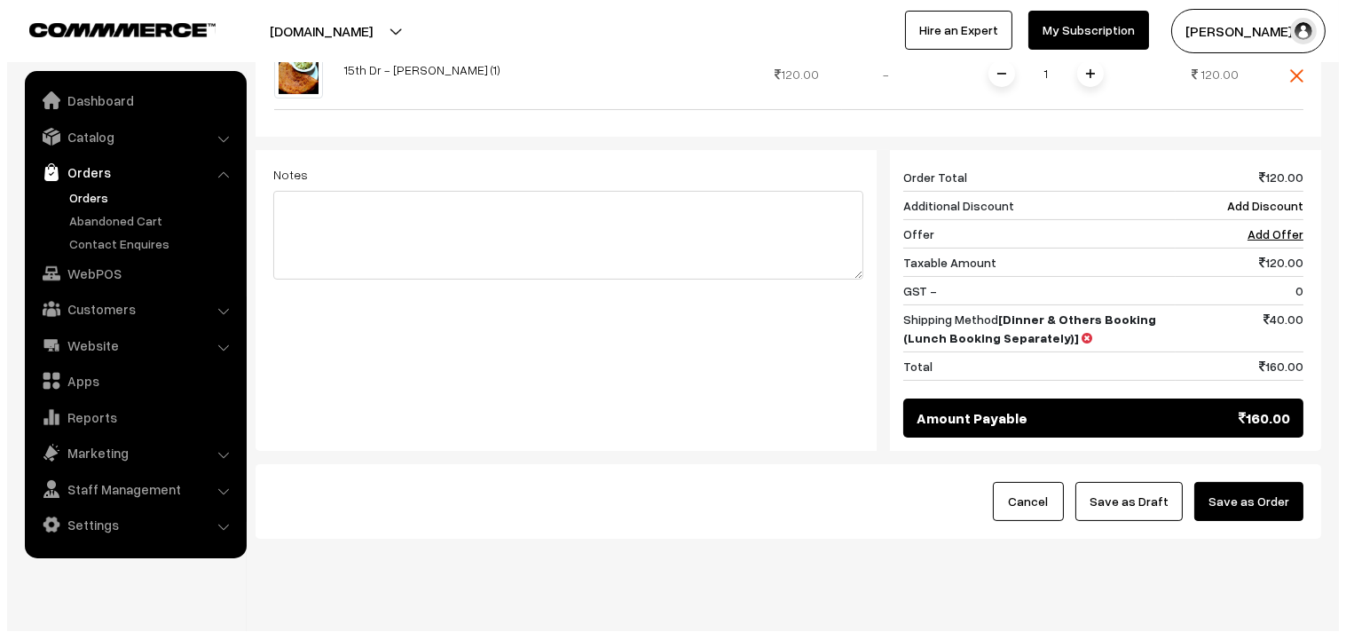
scroll to position [694, 0]
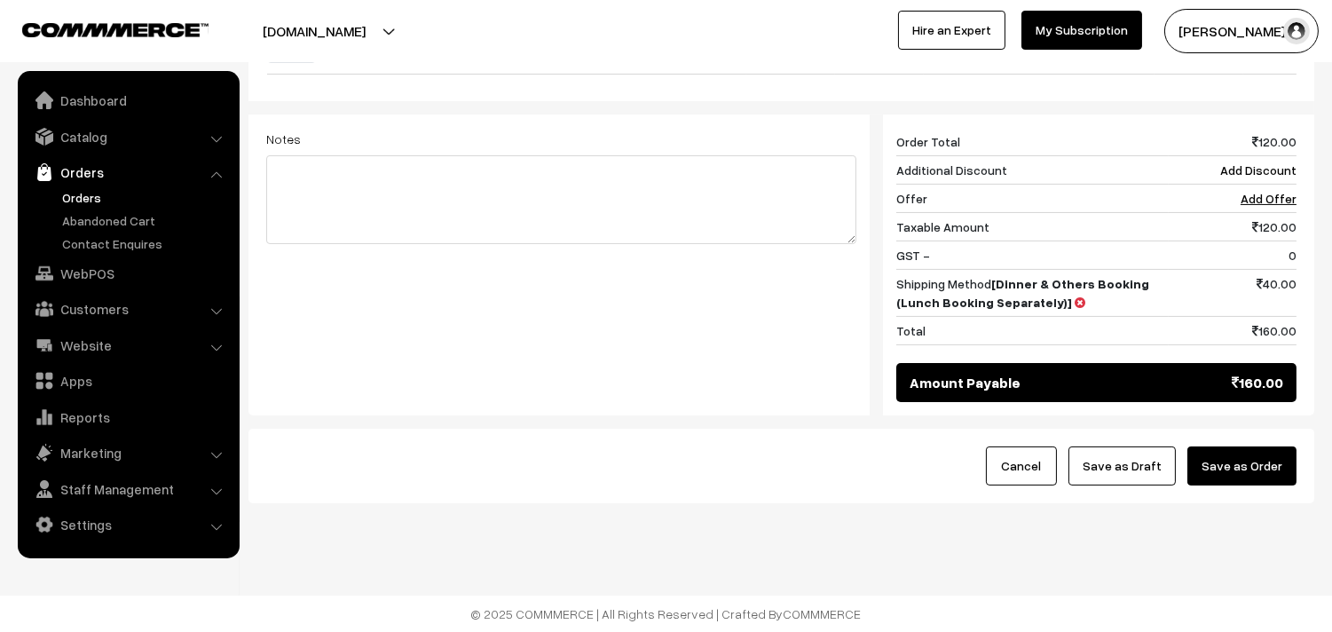
click at [1247, 460] on button "Save as Order" at bounding box center [1242, 465] width 109 height 39
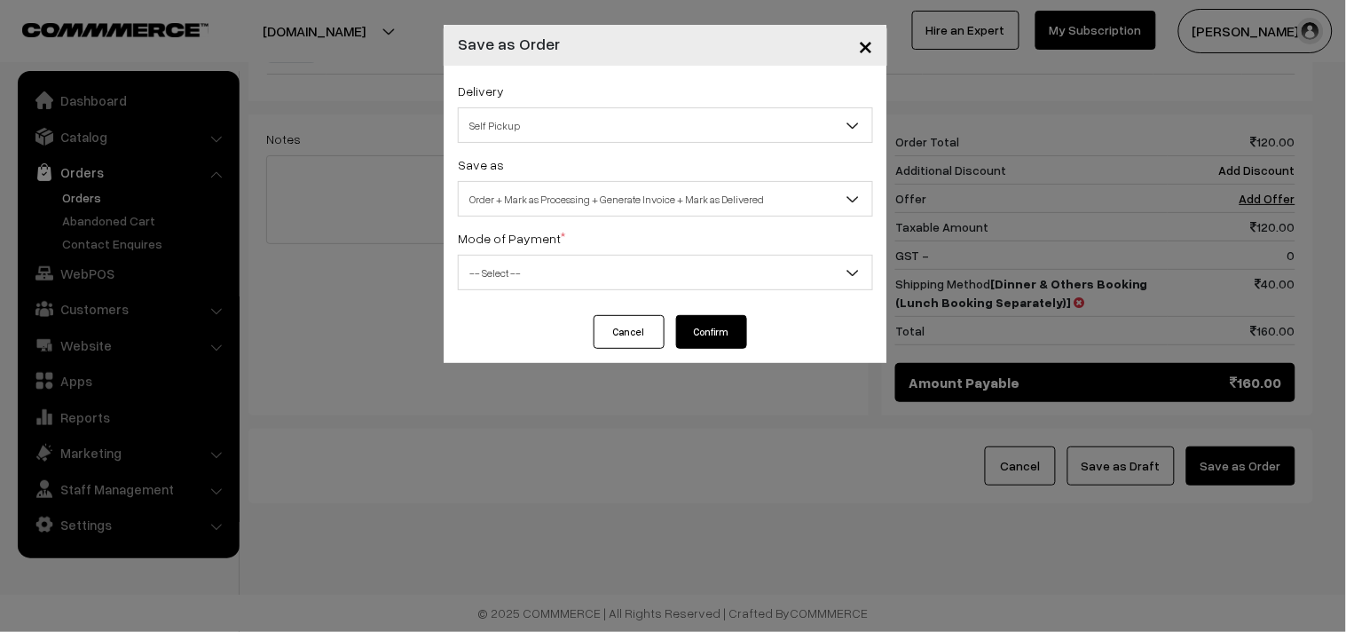
click at [692, 111] on span "Self Pickup" at bounding box center [666, 125] width 414 height 31
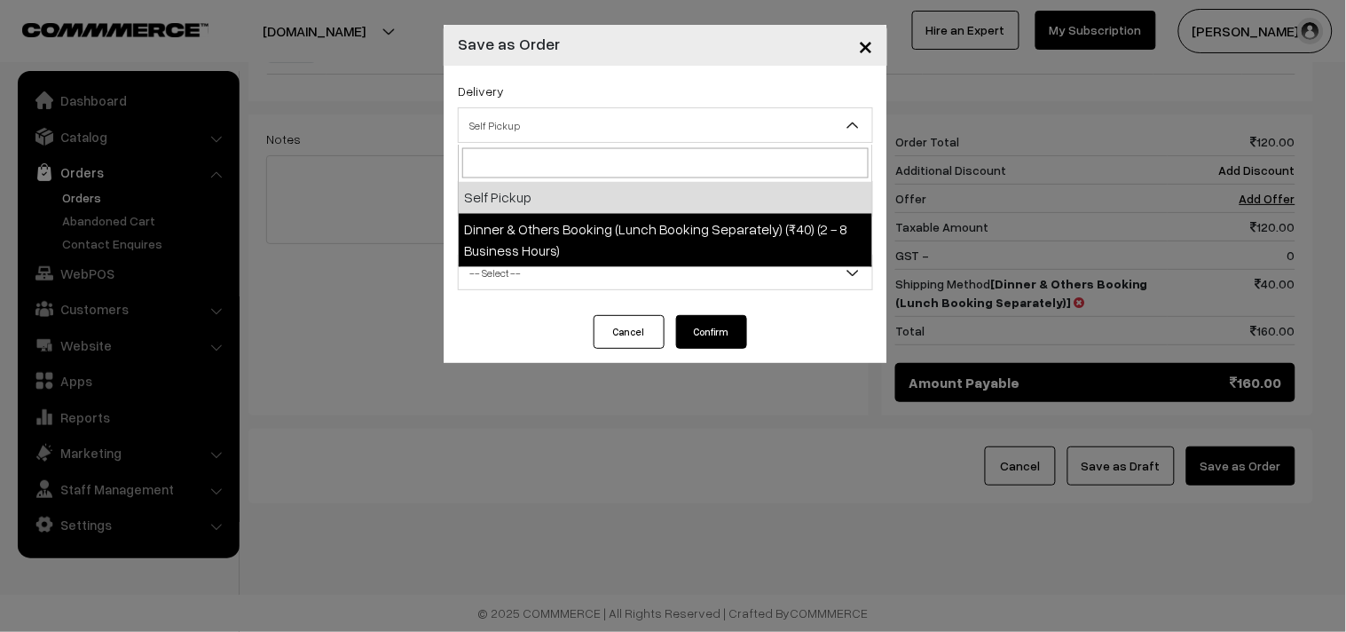
select select "DOB1"
select select "3"
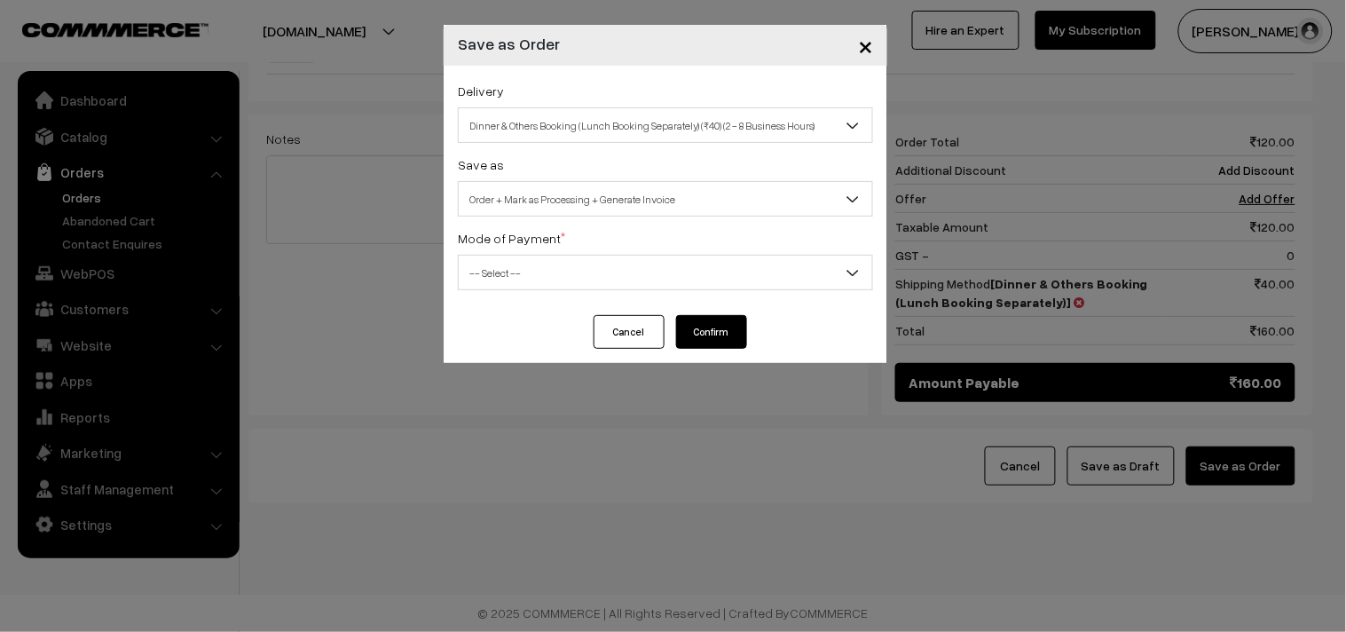
click at [680, 272] on span "-- Select --" at bounding box center [666, 272] width 414 height 31
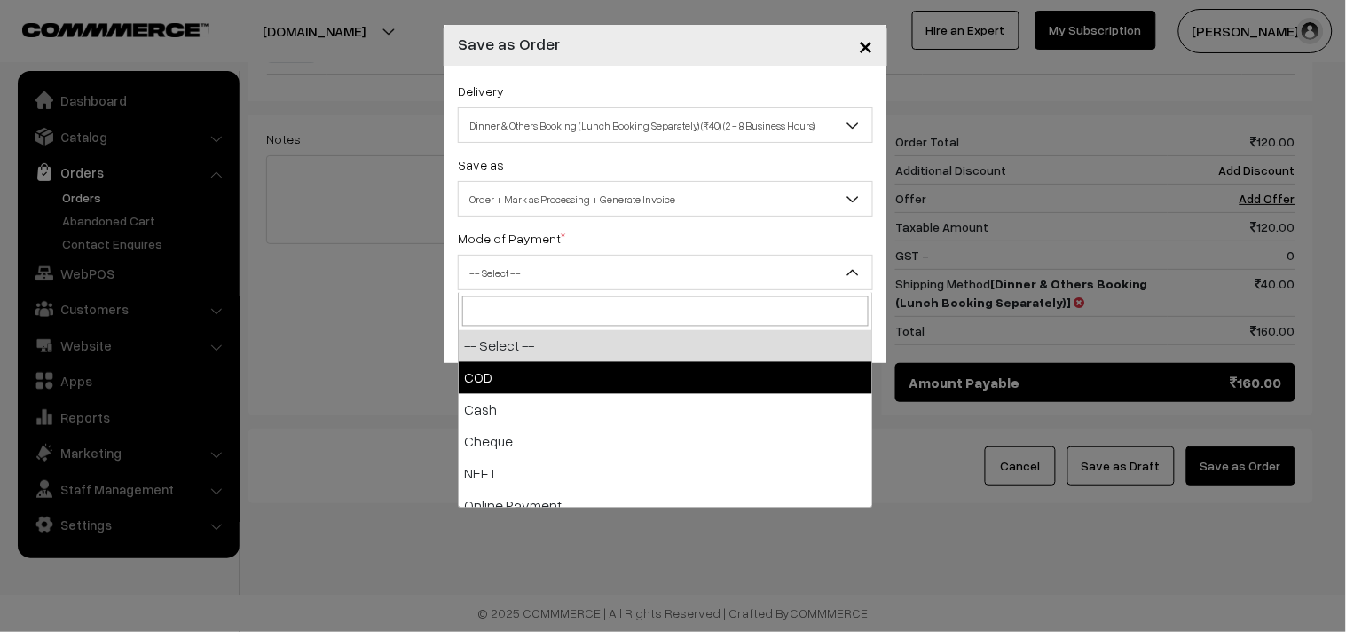
select select "1"
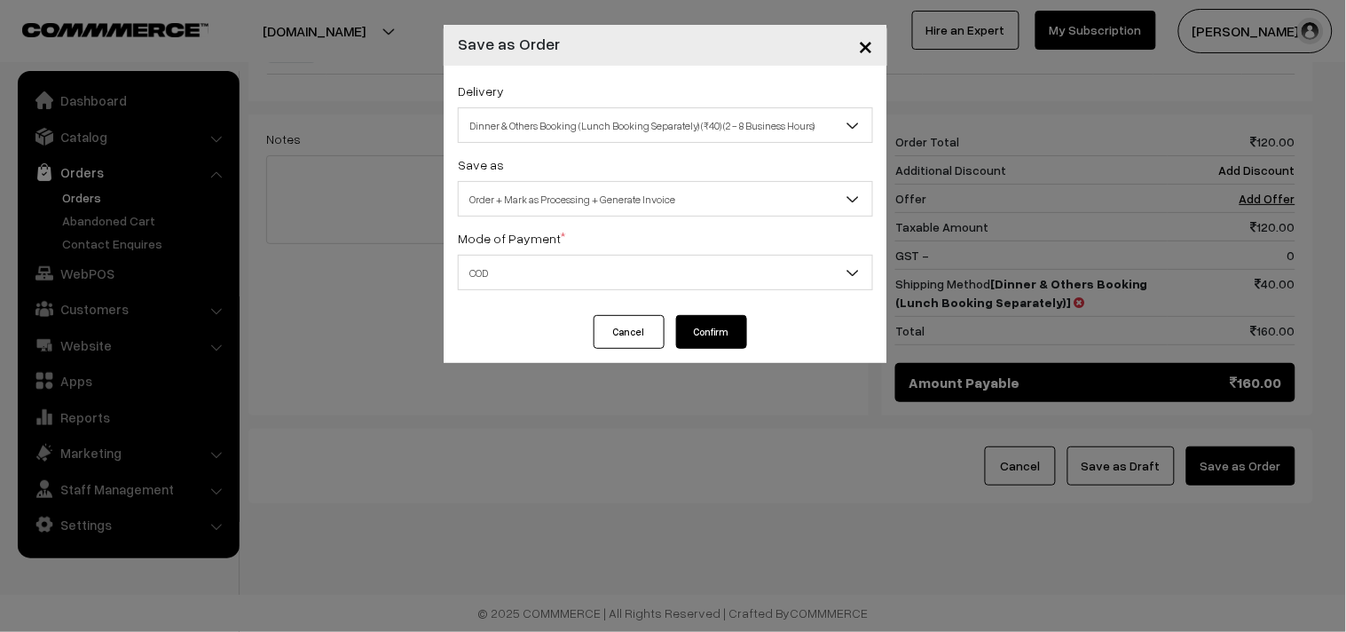
click at [728, 340] on button "Confirm" at bounding box center [711, 332] width 71 height 34
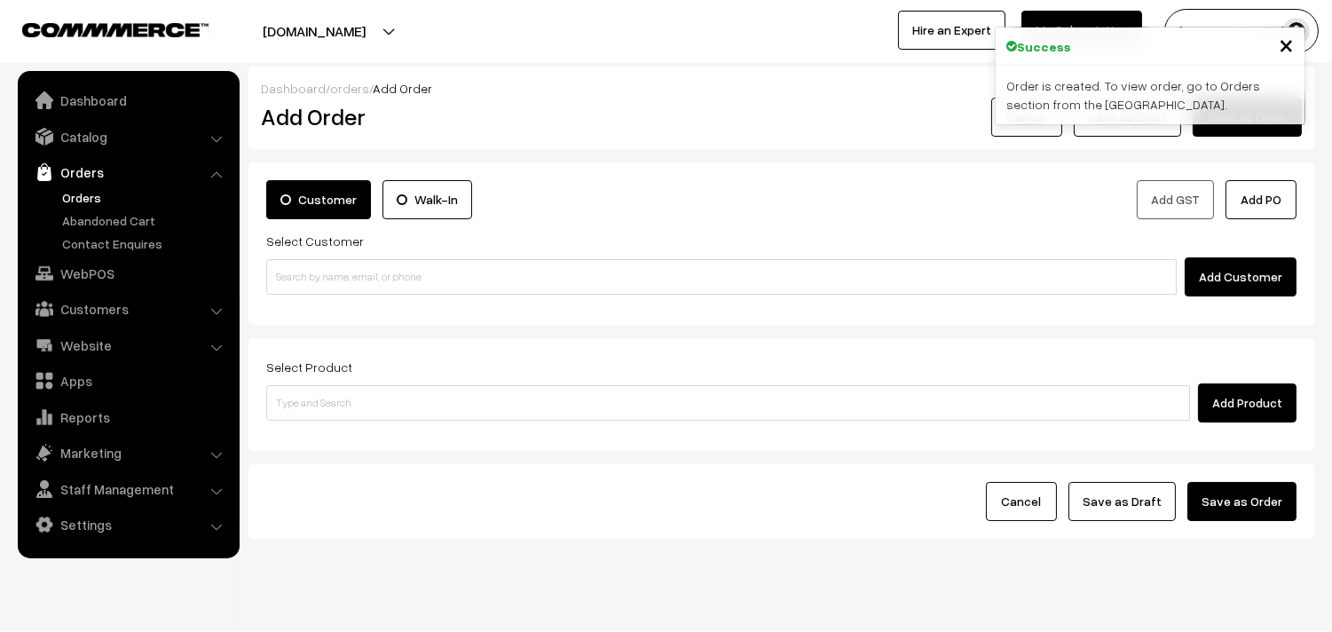
click at [100, 198] on link "Orders" at bounding box center [146, 197] width 176 height 19
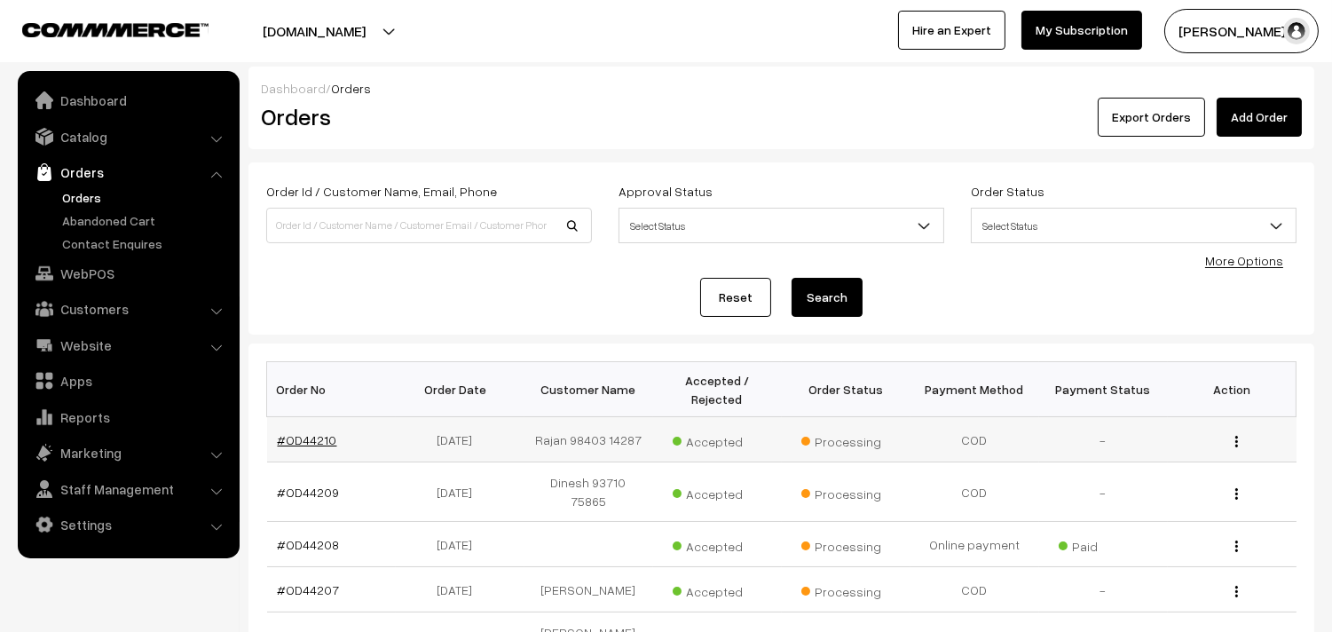
click at [320, 435] on link "#OD44210" at bounding box center [307, 439] width 59 height 15
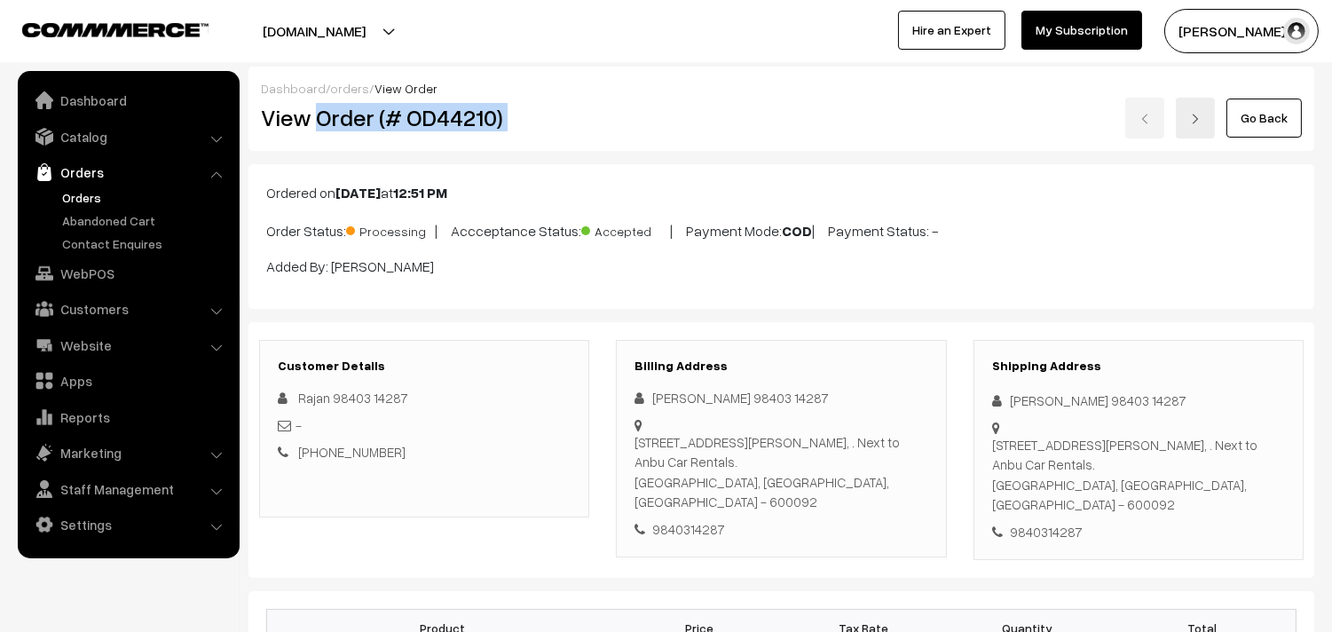
drag, startPoint x: 317, startPoint y: 120, endPoint x: 856, endPoint y: 124, distance: 538.8
click at [856, 124] on div "View Order (# OD44210) Go Back" at bounding box center [782, 118] width 1068 height 41
copy div "Order (# OD44210)"
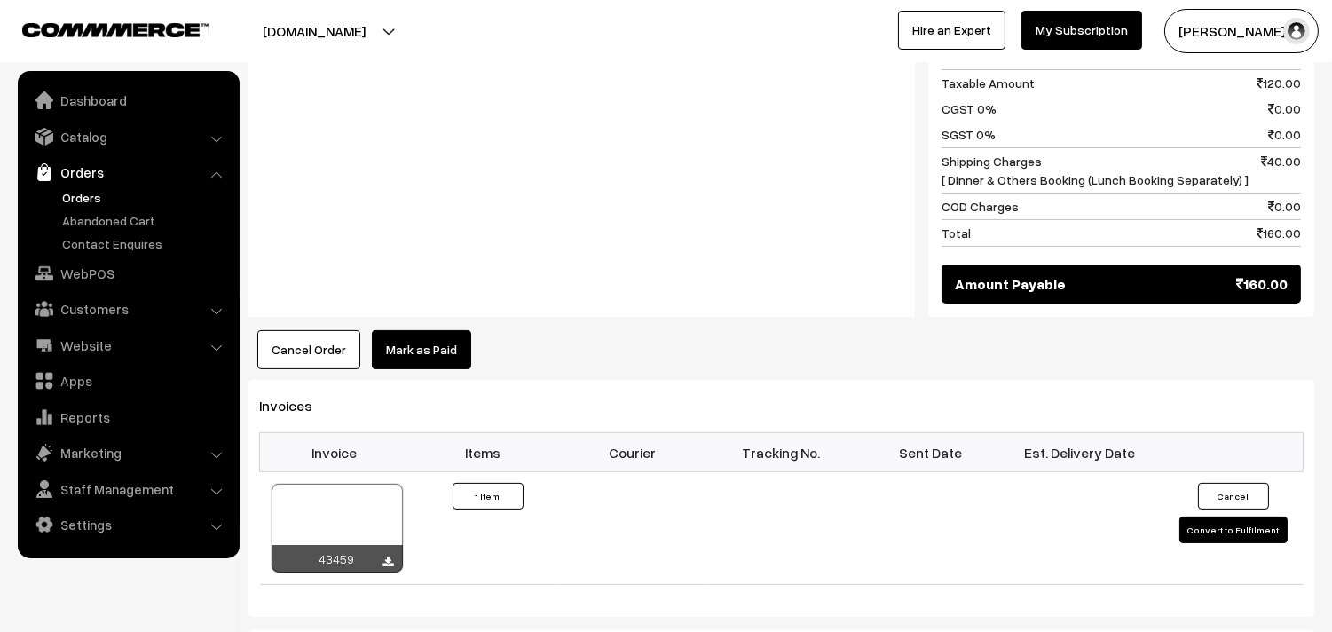
scroll to position [888, 0]
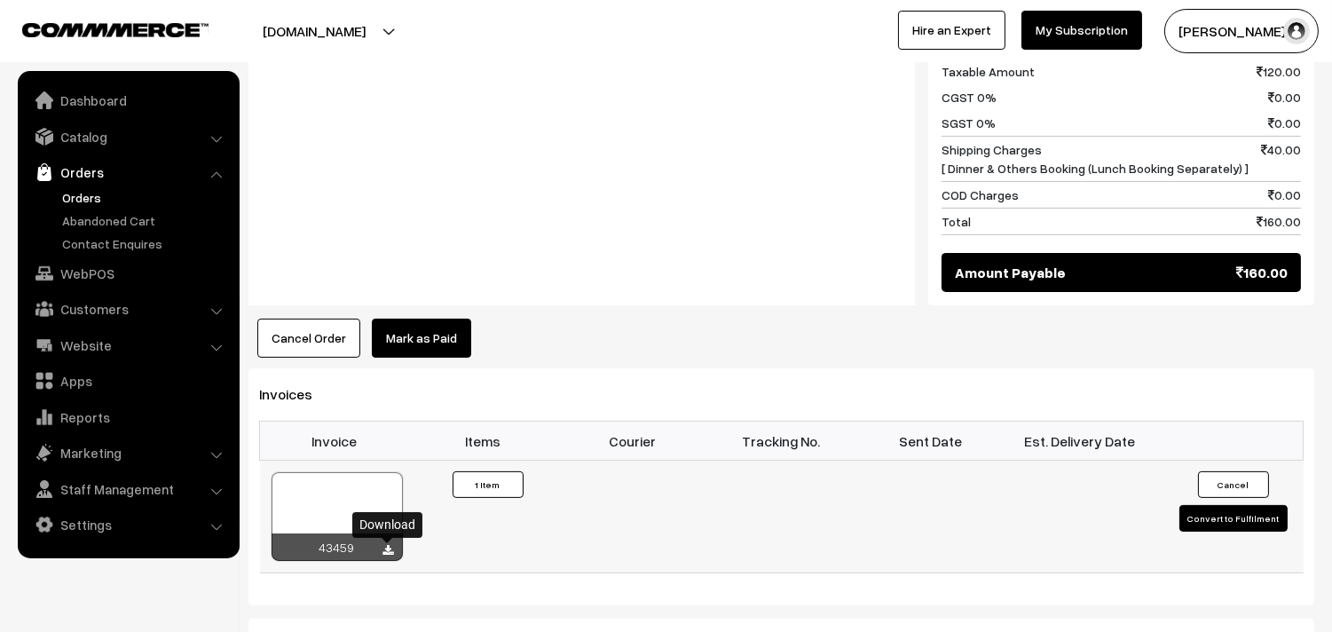
click at [393, 547] on icon at bounding box center [388, 551] width 11 height 12
drag, startPoint x: 58, startPoint y: 276, endPoint x: 218, endPoint y: 270, distance: 160.8
click at [58, 276] on link "WebPOS" at bounding box center [127, 273] width 211 height 32
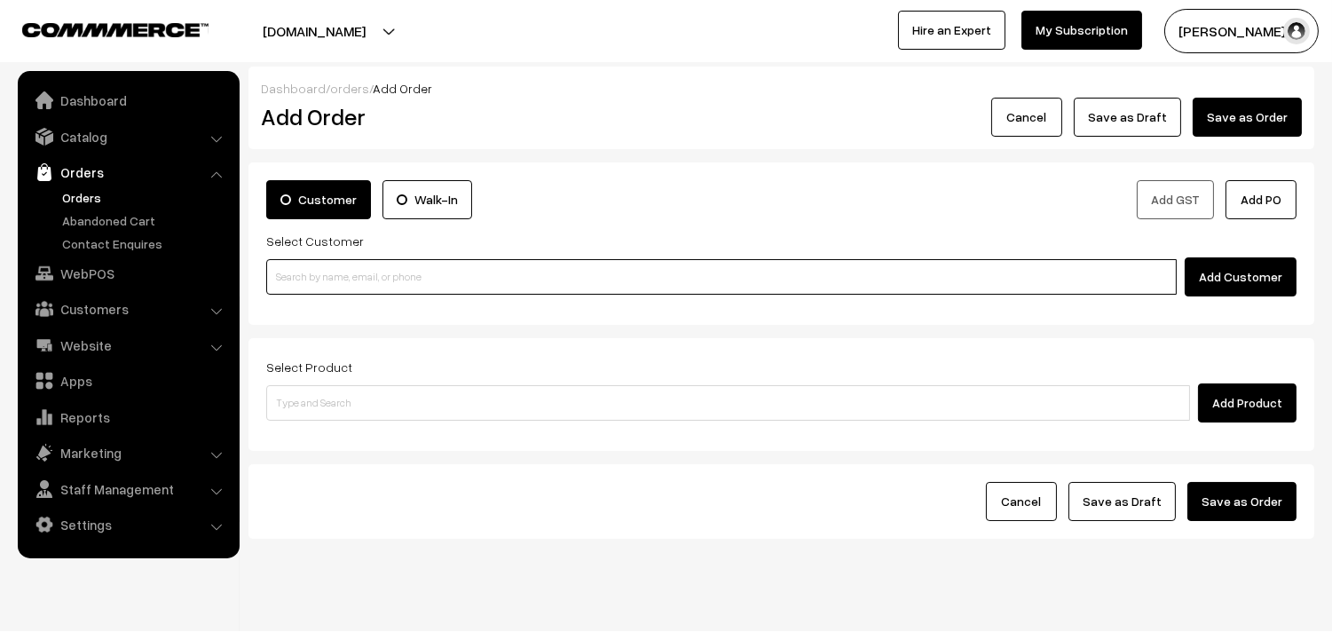
click at [404, 272] on input at bounding box center [721, 277] width 911 height 36
paste input "[PHONE_NUMBER]"
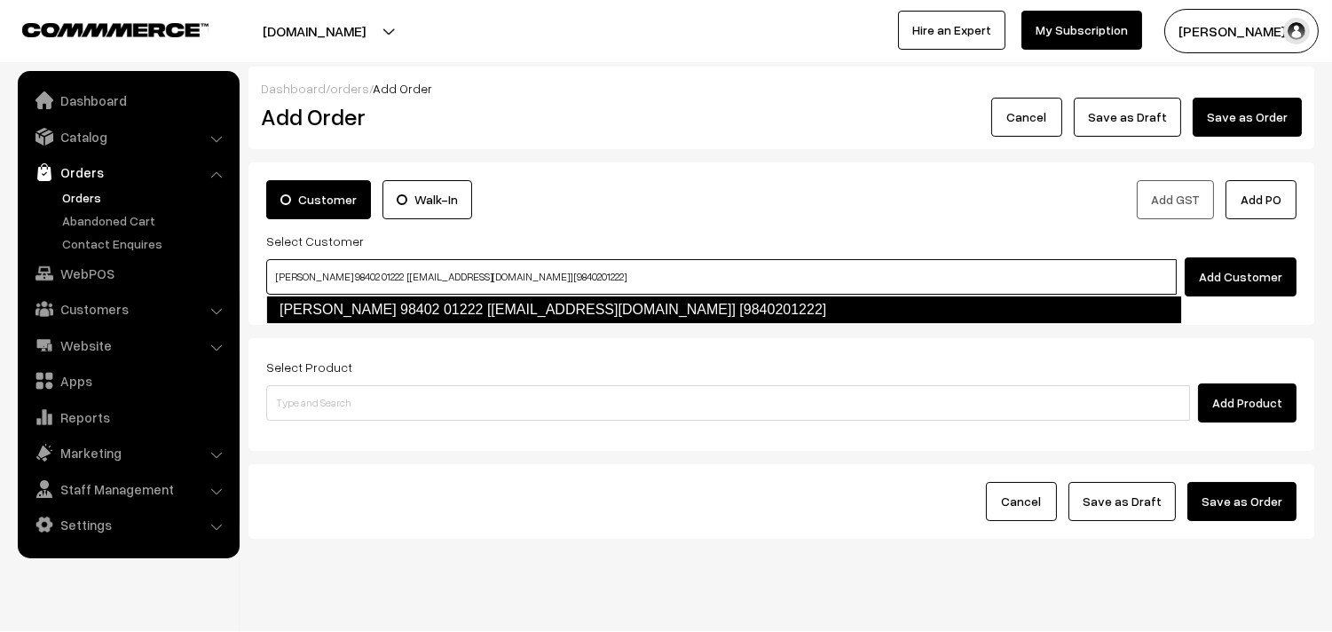
type input "[PERSON_NAME] 98402 01222 [[EMAIL_ADDRESS][DOMAIN_NAME]] [9840201222]"
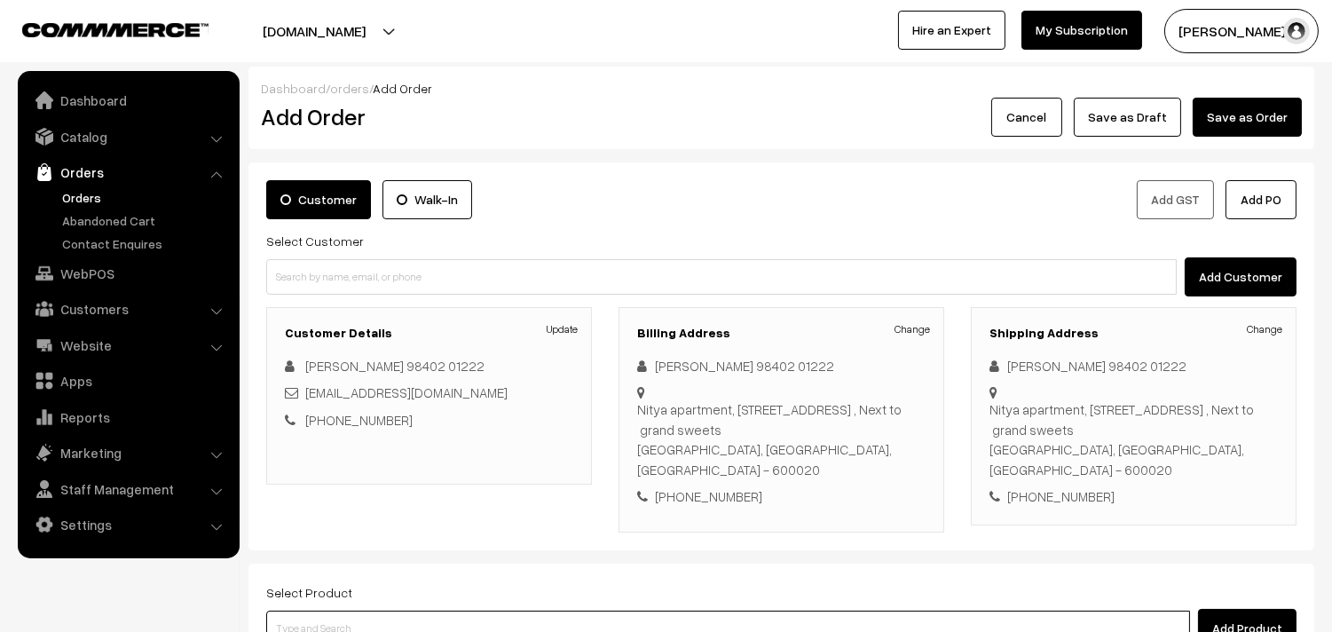
click at [681, 611] on input at bounding box center [728, 629] width 924 height 36
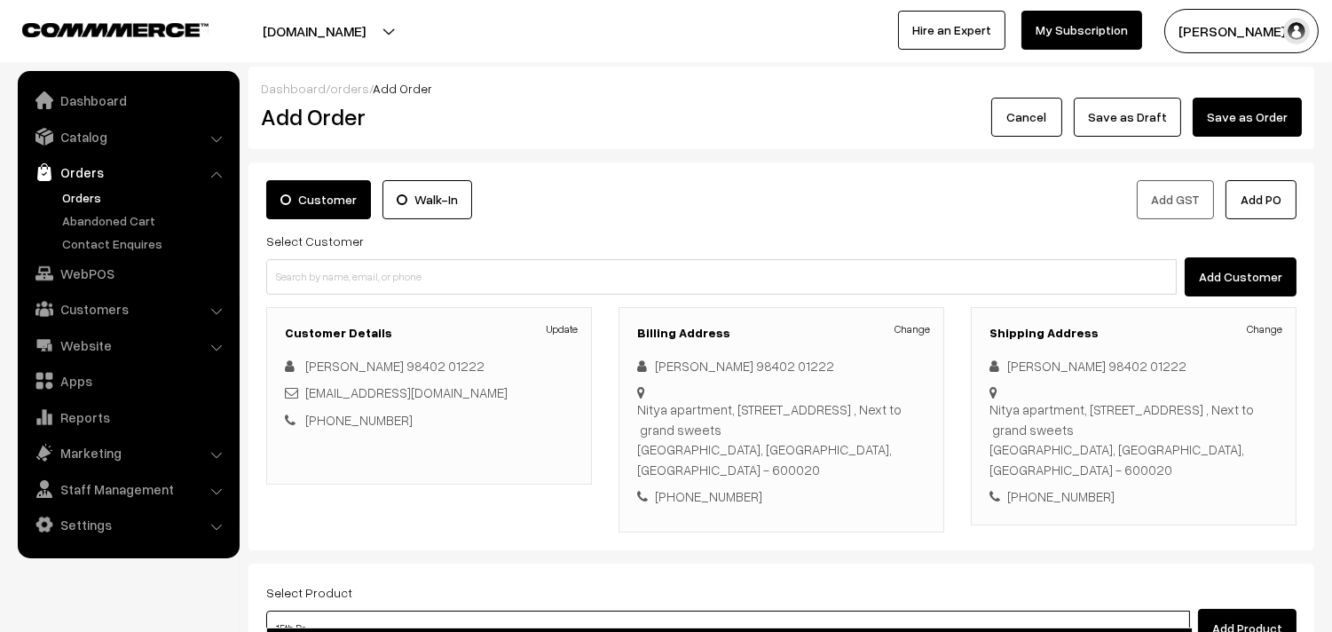
type input "15th Dr"
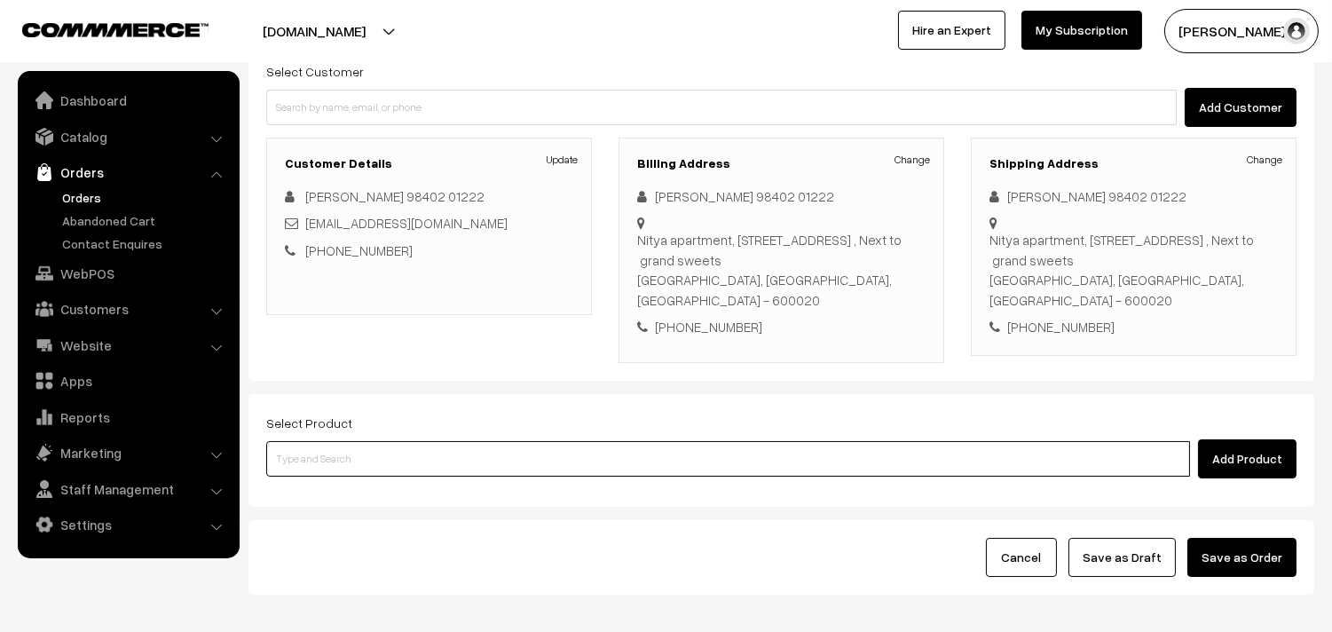
scroll to position [197, 0]
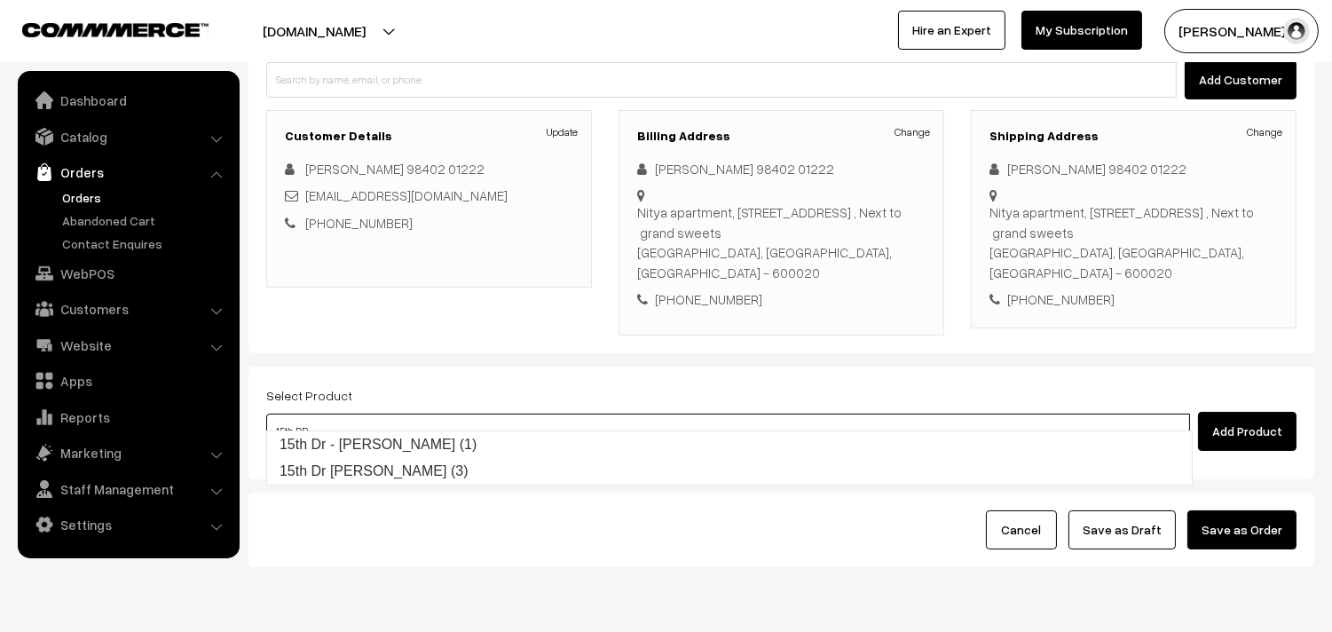
type input "15th Dr - [PERSON_NAME] (1)"
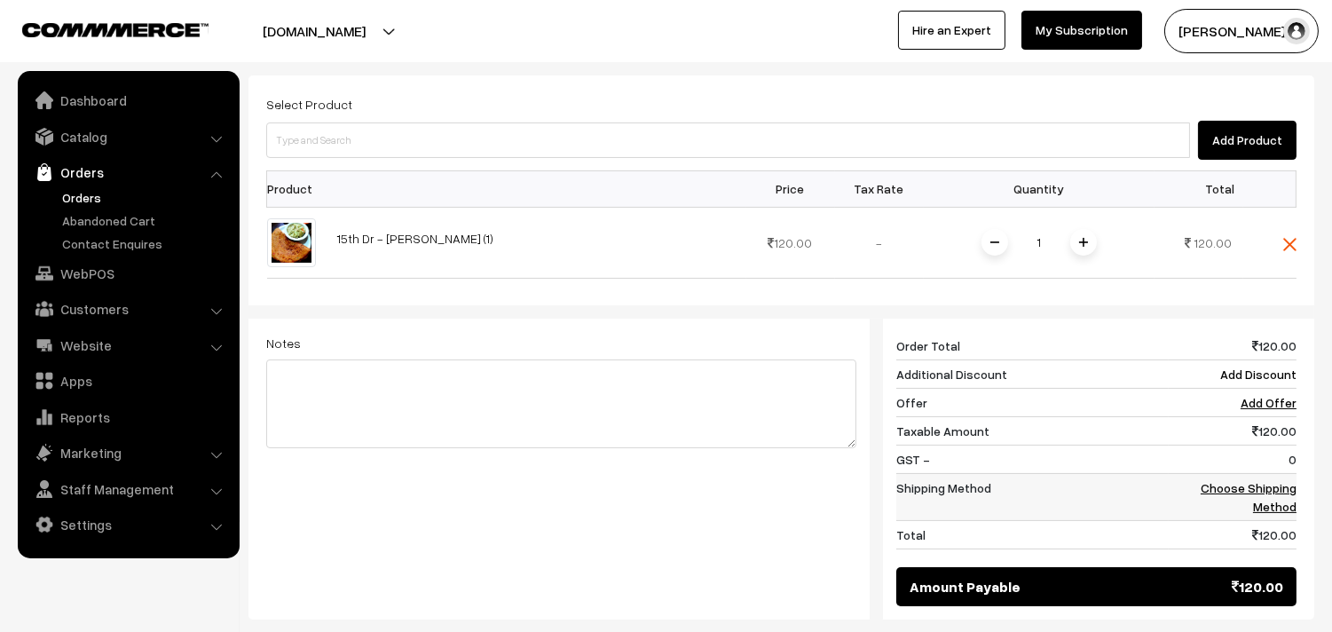
scroll to position [493, 0]
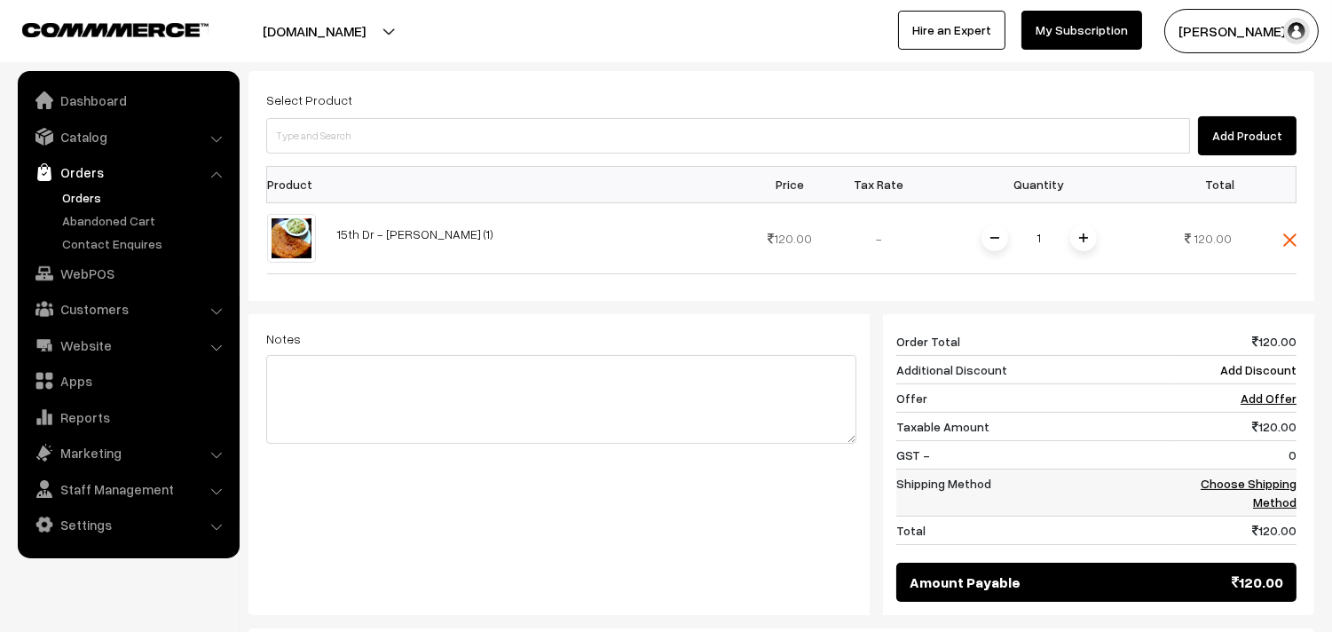
click at [1257, 476] on link "Choose Shipping Method" at bounding box center [1249, 493] width 96 height 34
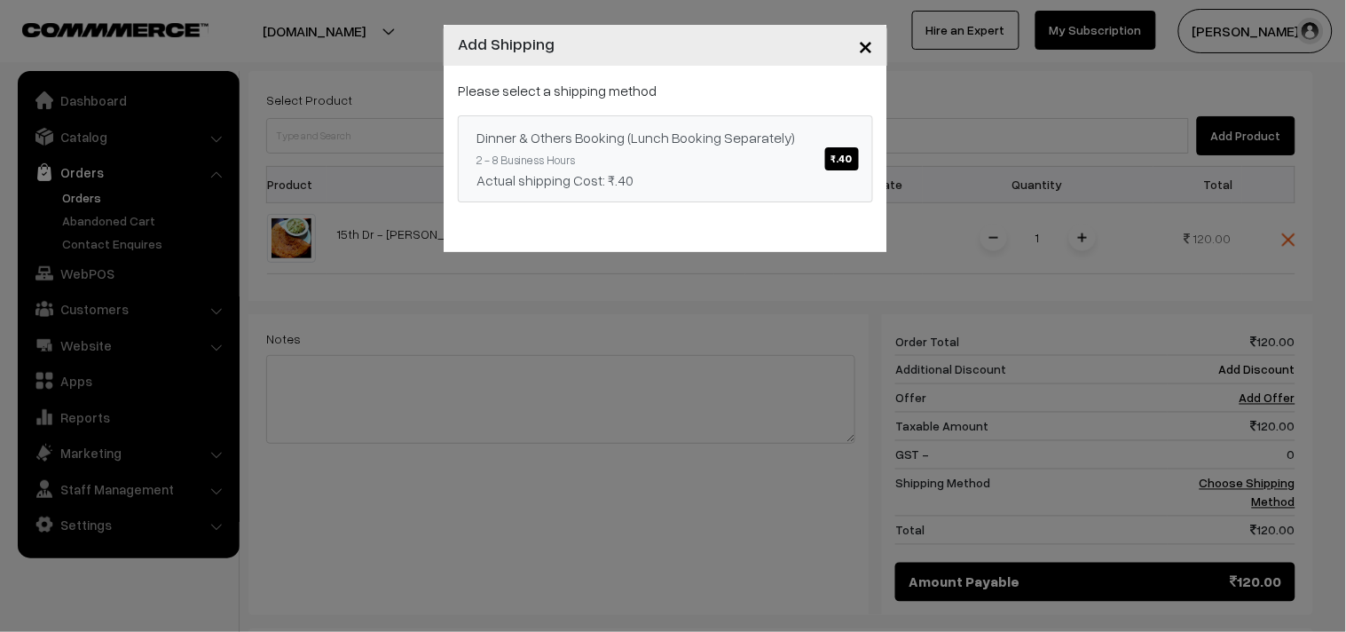
click at [852, 161] on span "₹.40" at bounding box center [842, 158] width 34 height 23
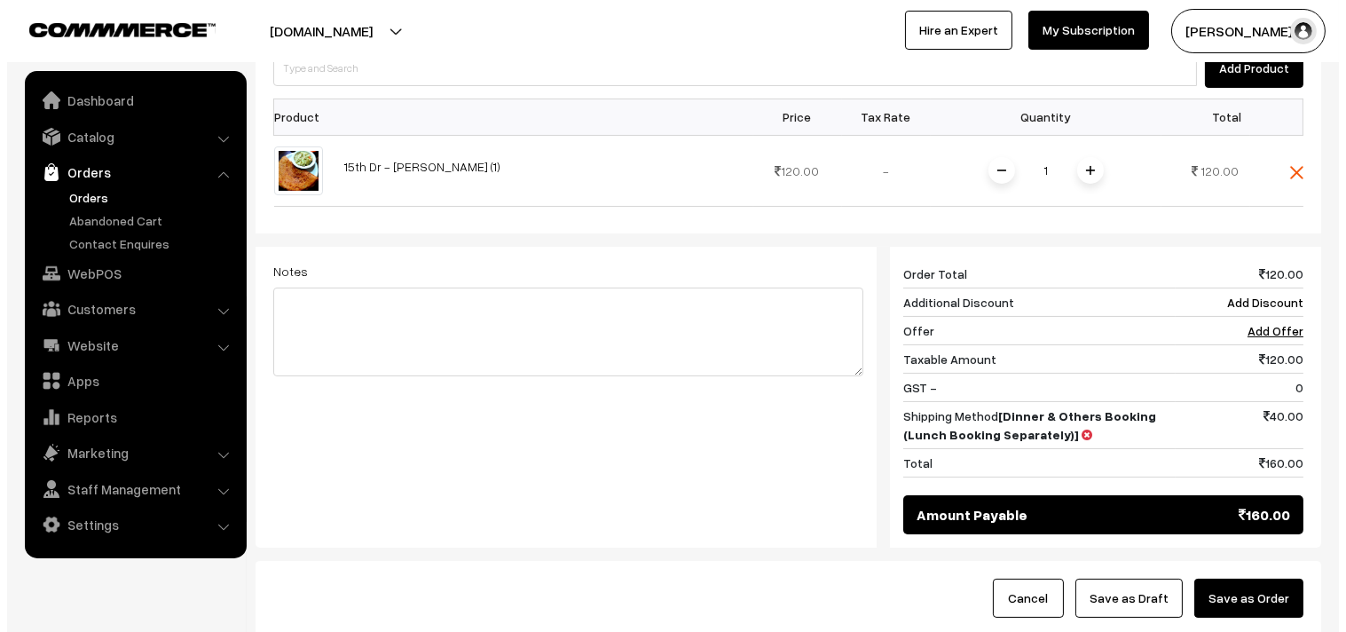
scroll to position [591, 0]
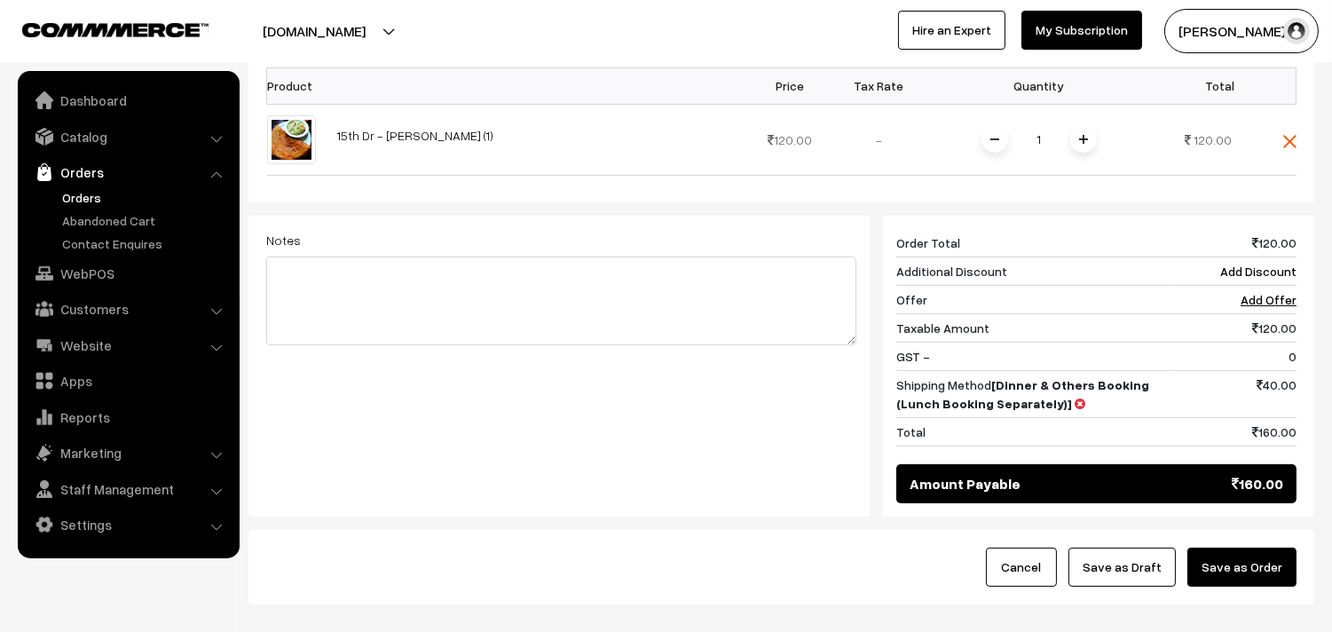
click at [1276, 556] on button "Save as Order" at bounding box center [1242, 567] width 109 height 39
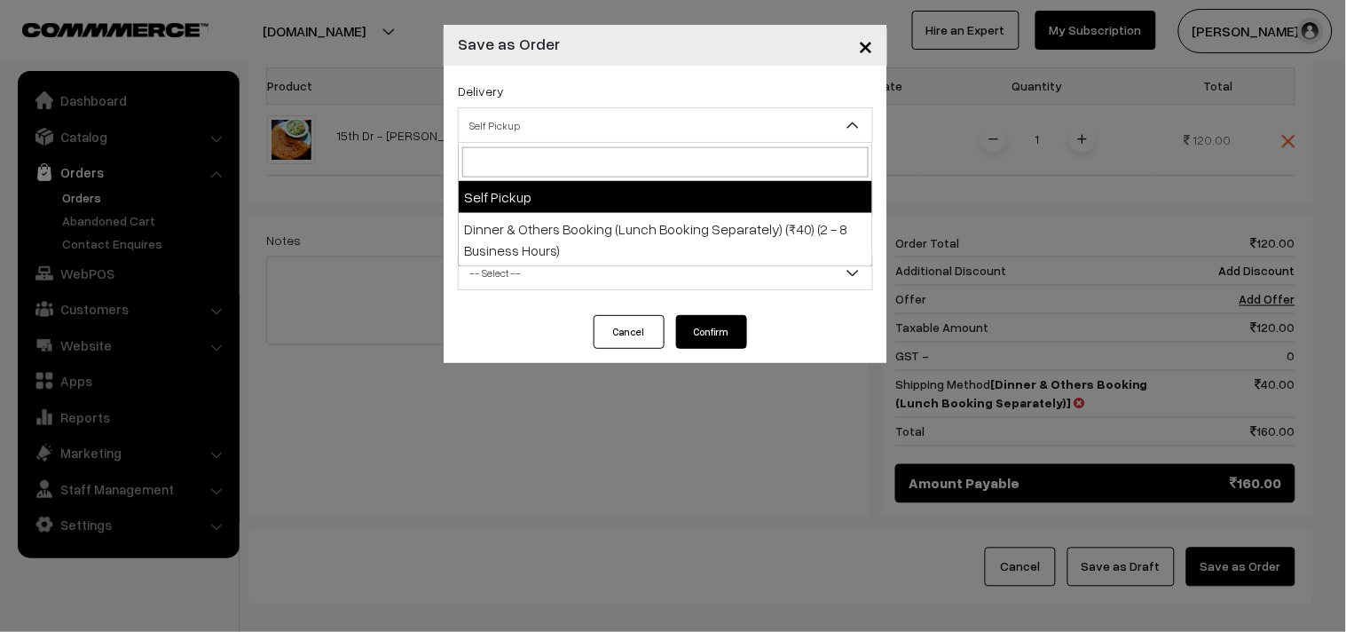
click at [667, 129] on span "Self Pickup" at bounding box center [666, 125] width 414 height 31
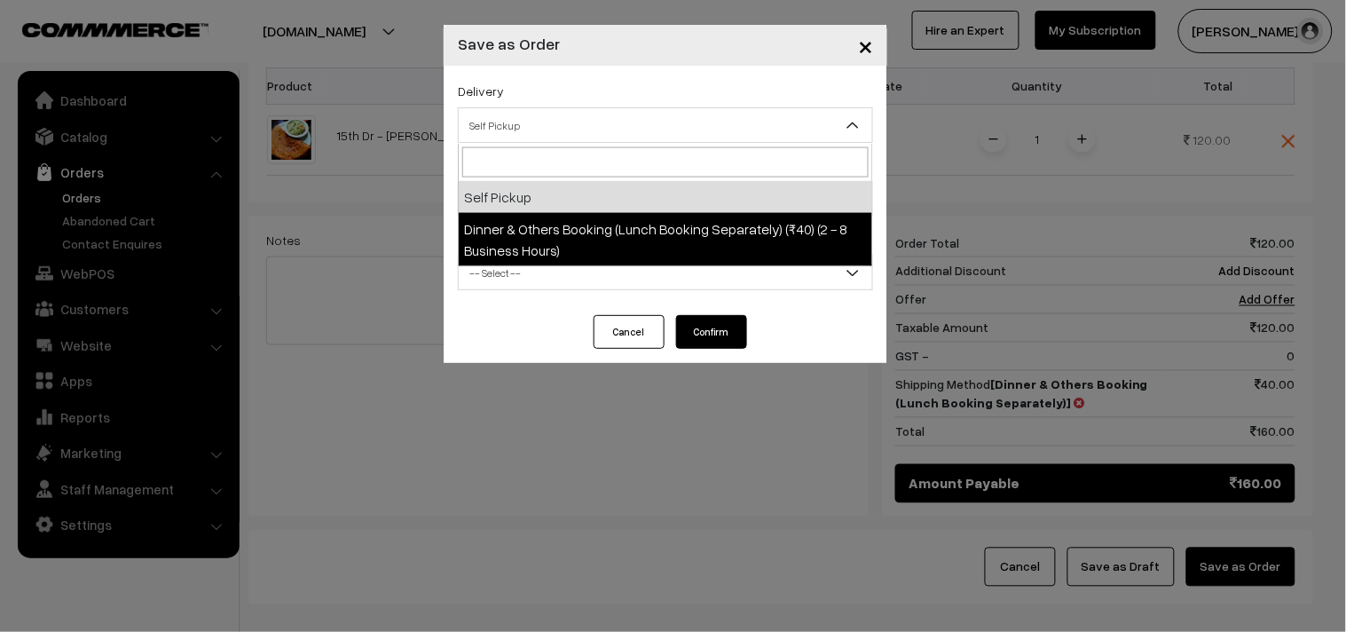
select select "DOB1"
select select "3"
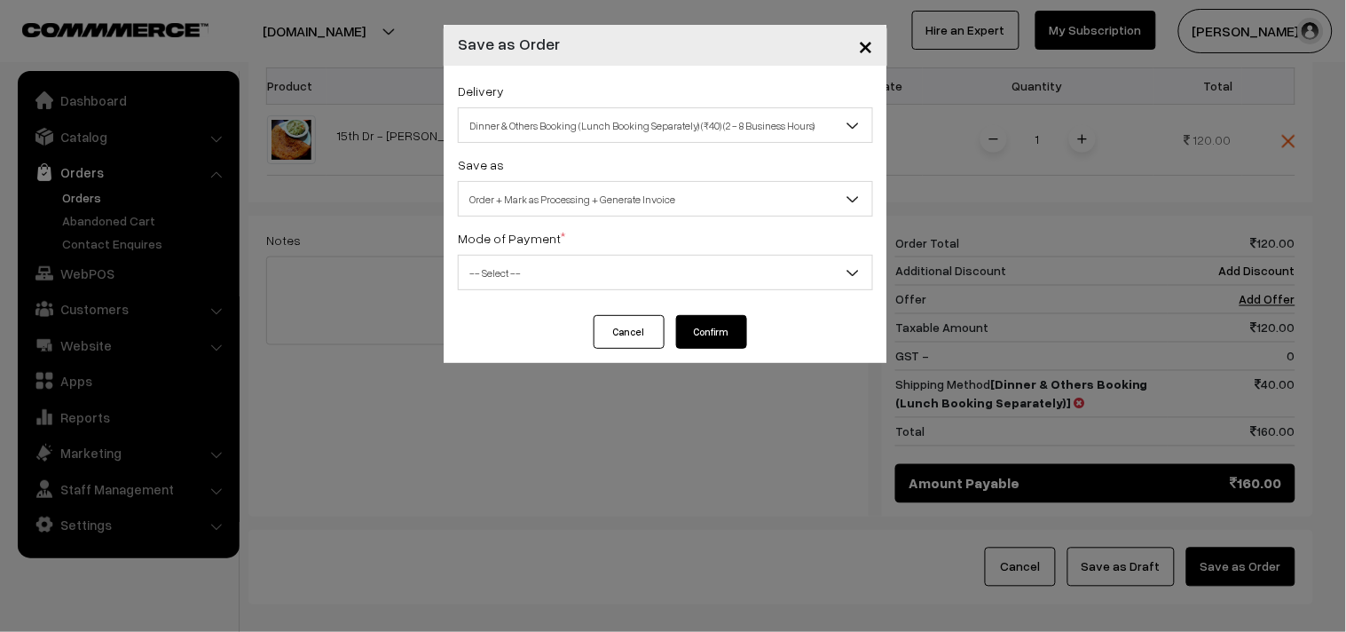
click at [670, 282] on span "-- Select --" at bounding box center [666, 272] width 414 height 31
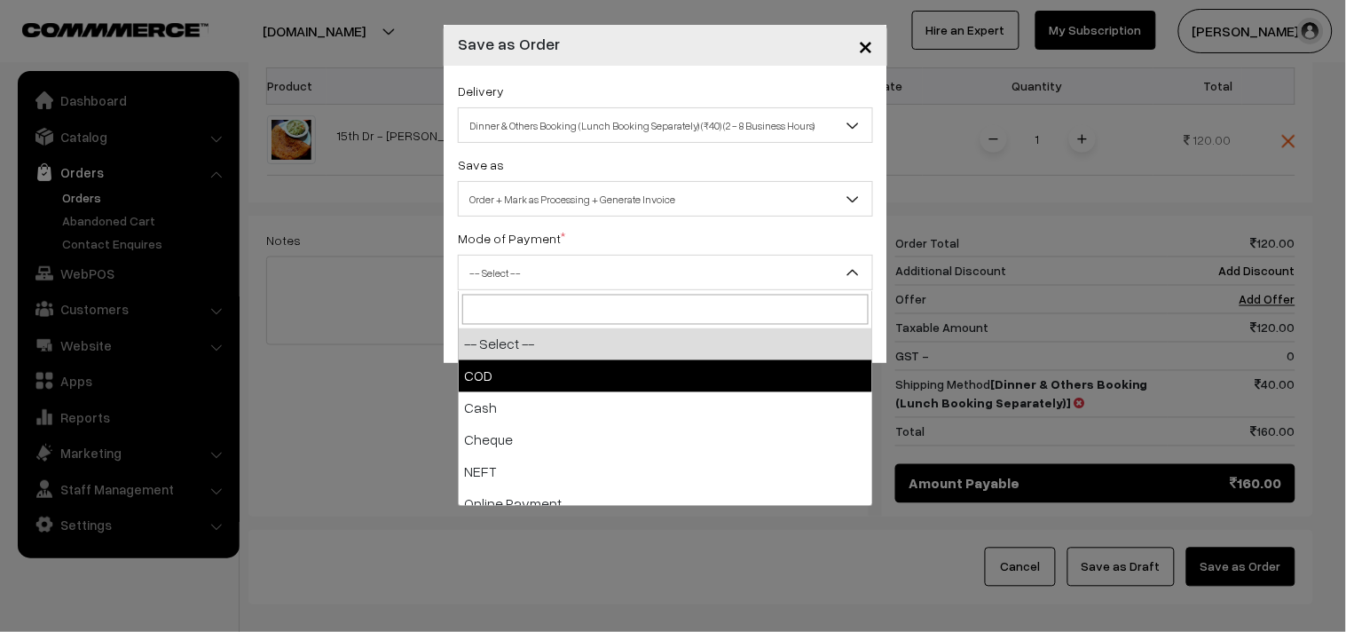
select select "1"
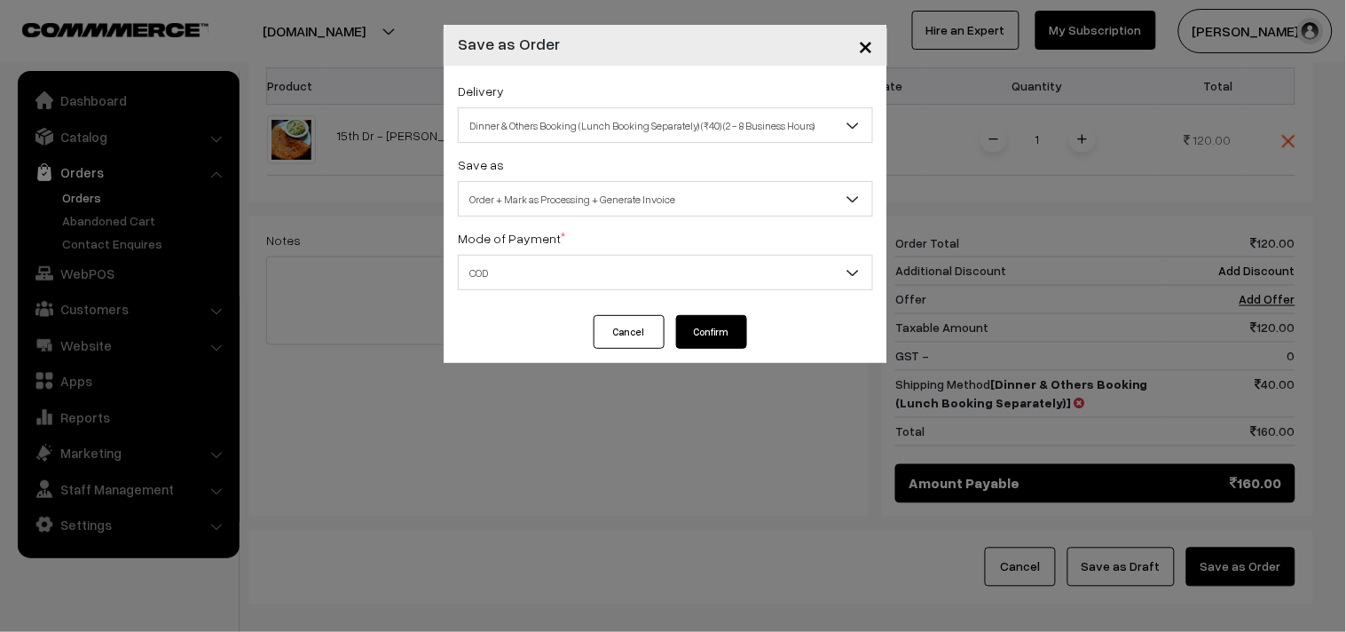
click at [708, 335] on button "Confirm" at bounding box center [711, 332] width 71 height 34
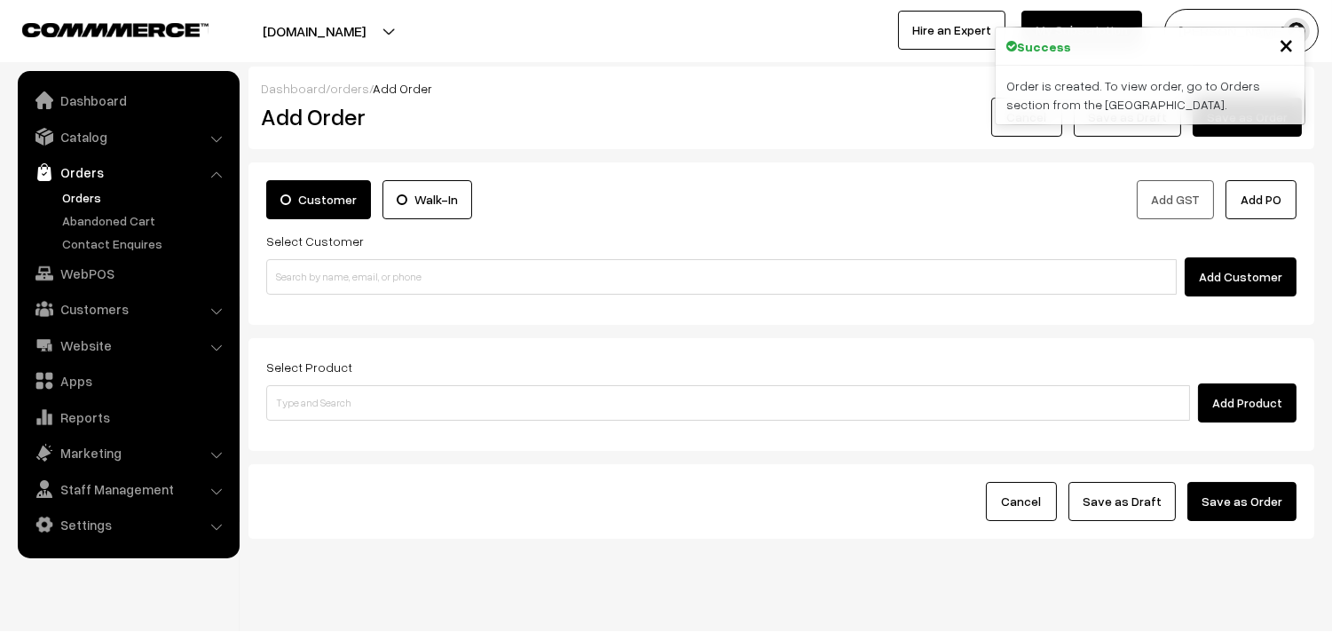
click at [85, 197] on link "Orders" at bounding box center [146, 197] width 176 height 19
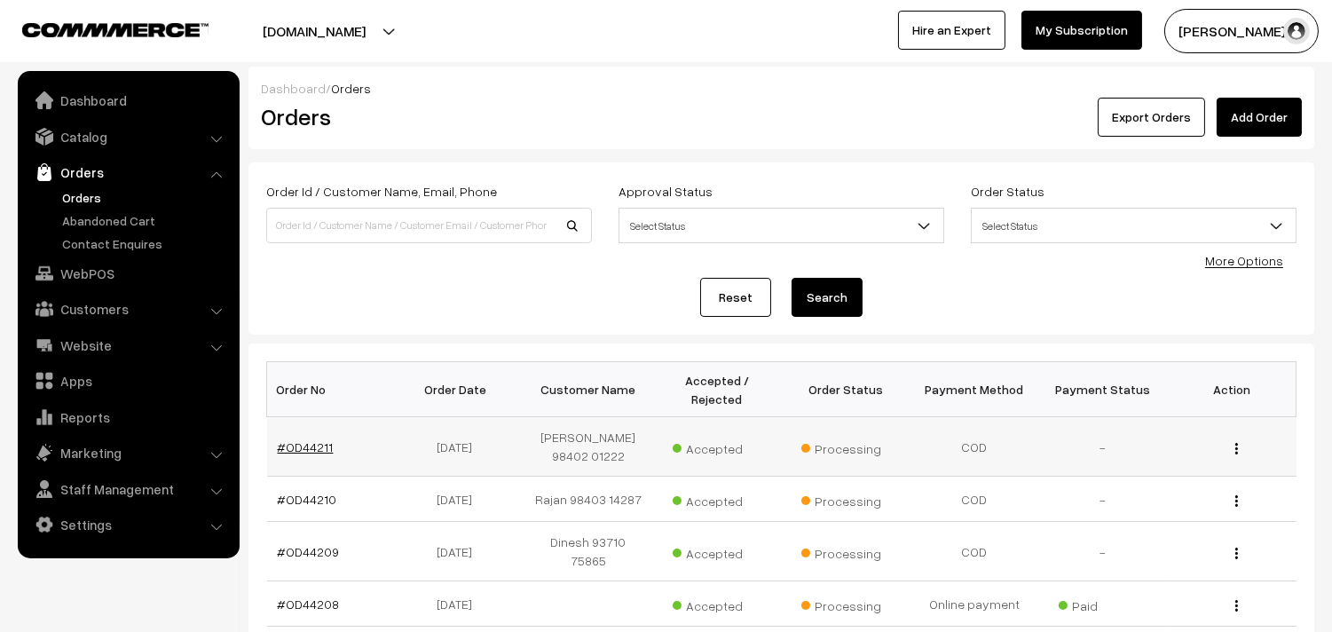
click at [306, 444] on link "#OD44211" at bounding box center [306, 446] width 56 height 15
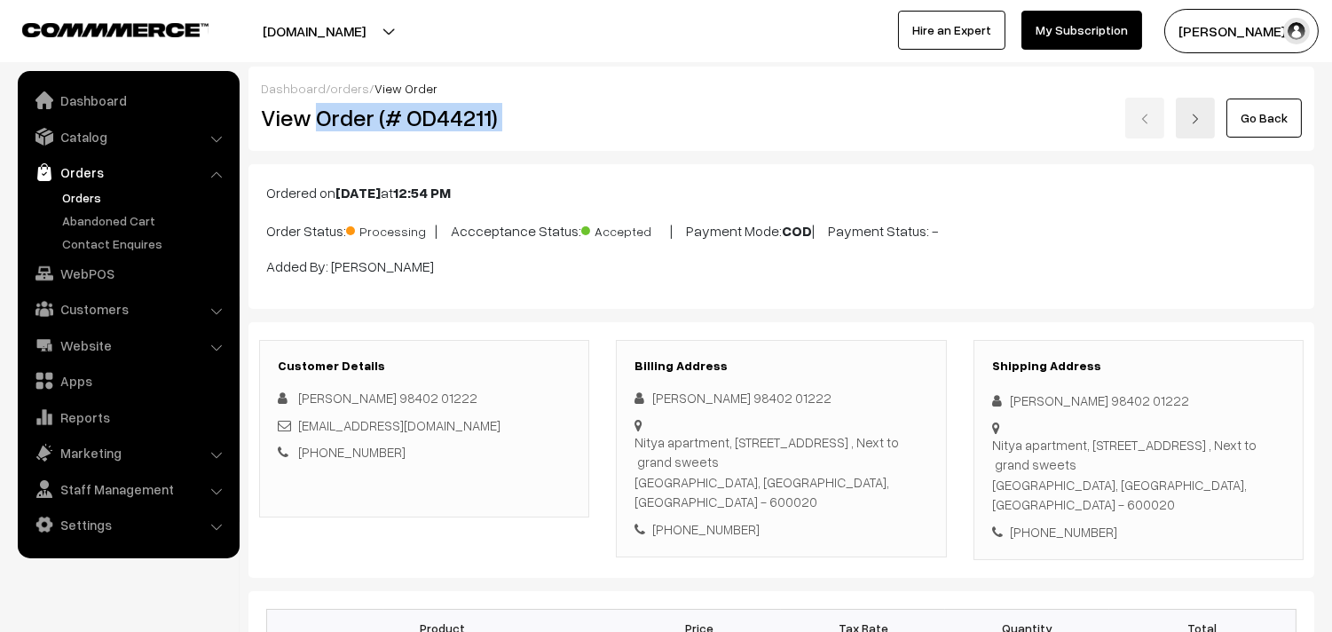
drag, startPoint x: 316, startPoint y: 118, endPoint x: 824, endPoint y: 134, distance: 507.9
click at [824, 134] on div "View Order (# OD44211) Go Back" at bounding box center [782, 118] width 1068 height 41
copy div "Order (# OD44211)"
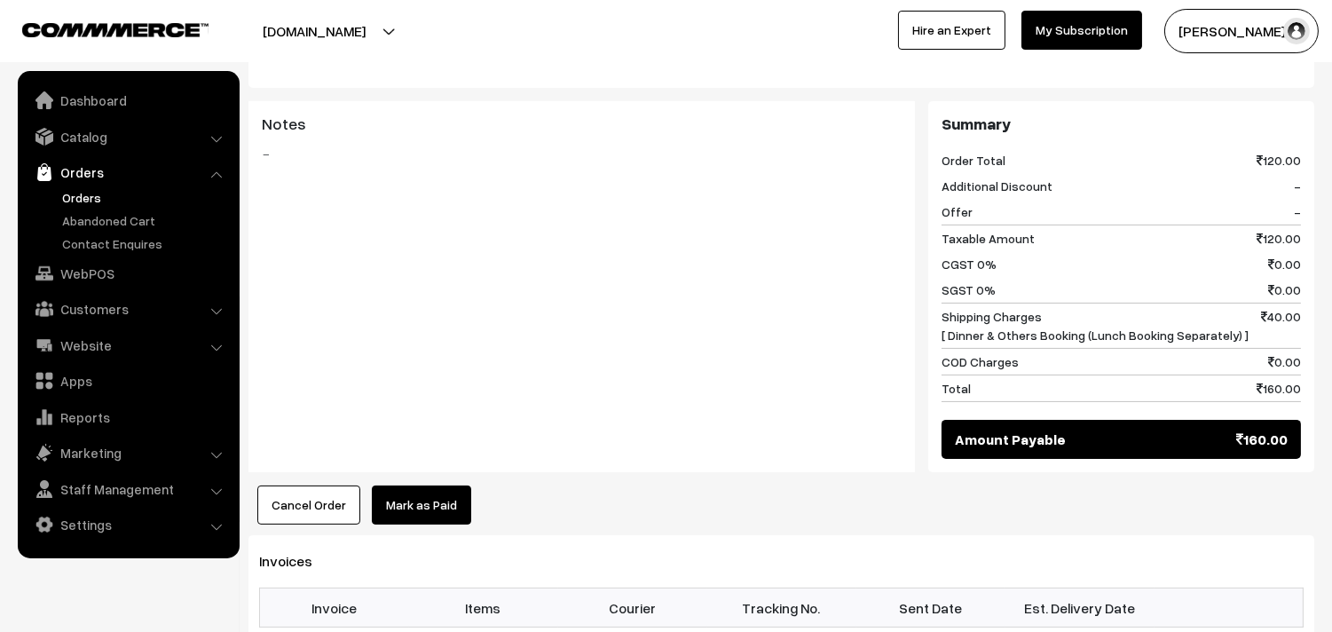
scroll to position [788, 0]
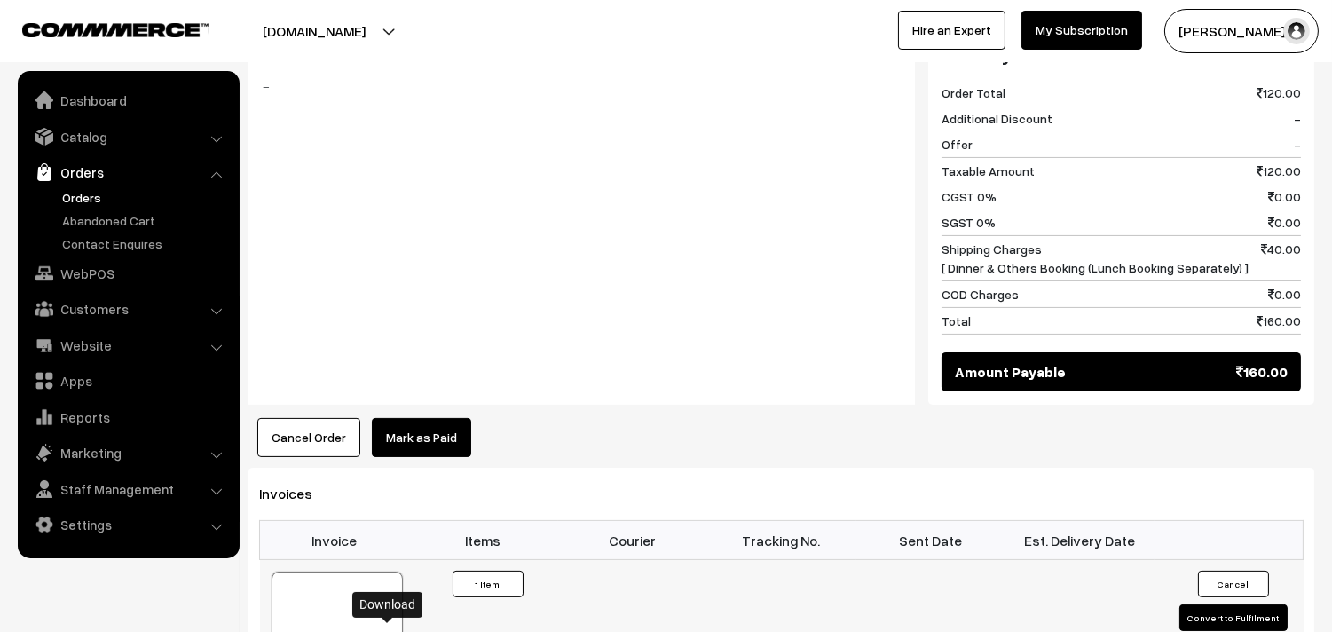
click at [83, 192] on link "Orders" at bounding box center [146, 197] width 176 height 19
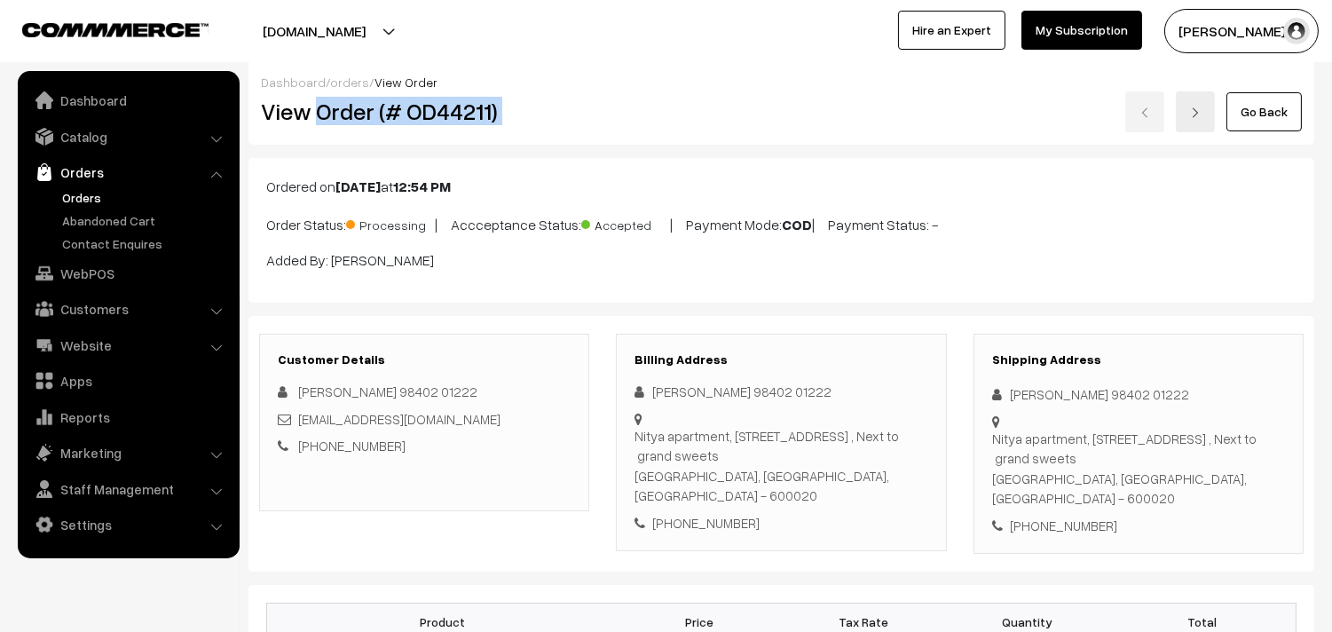
scroll to position [0, 0]
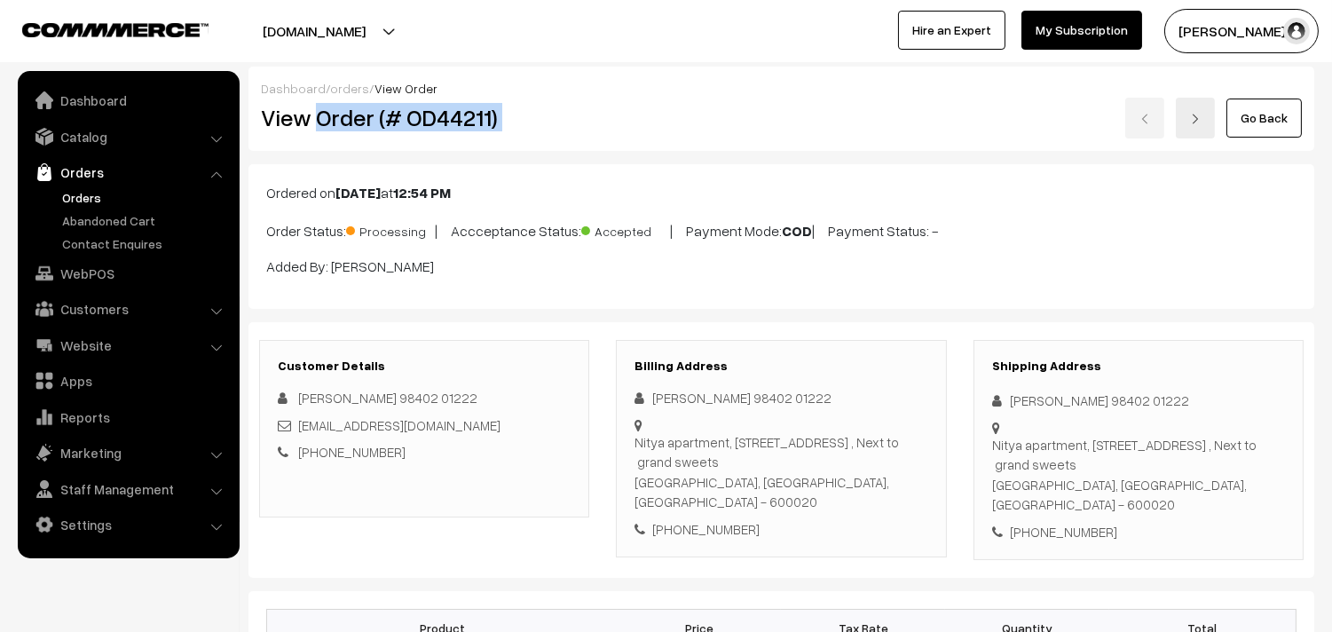
click at [86, 198] on link "Orders" at bounding box center [146, 197] width 176 height 19
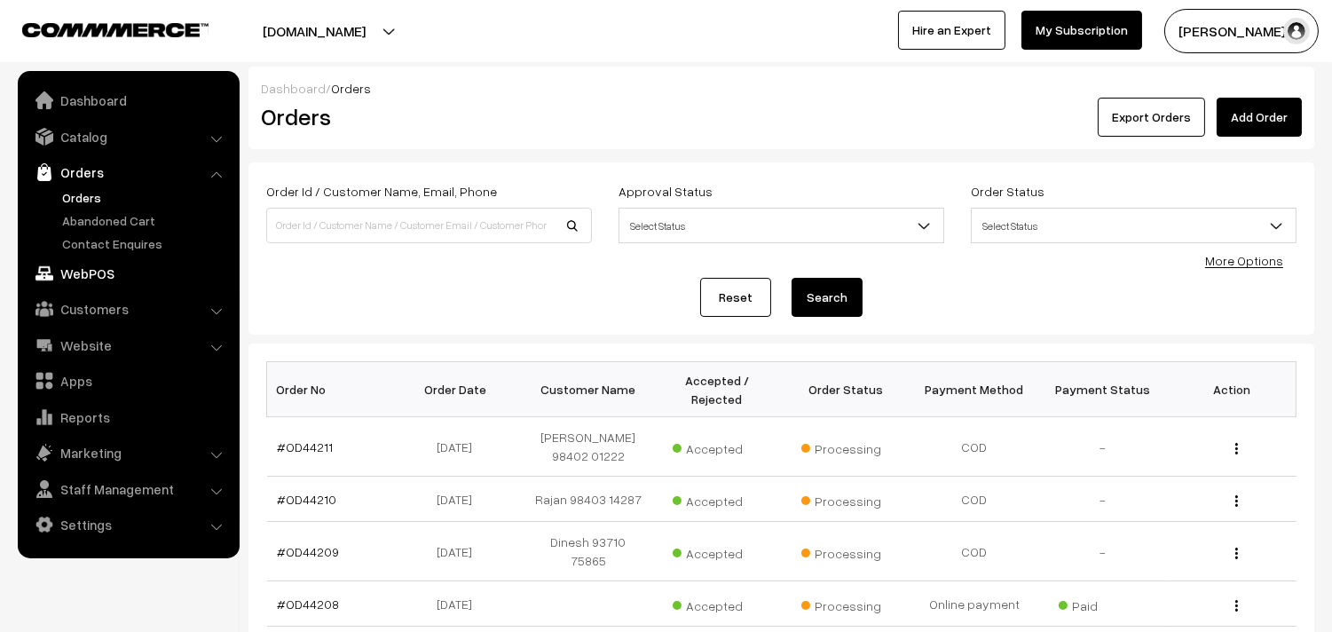
click at [99, 272] on link "WebPOS" at bounding box center [127, 273] width 211 height 32
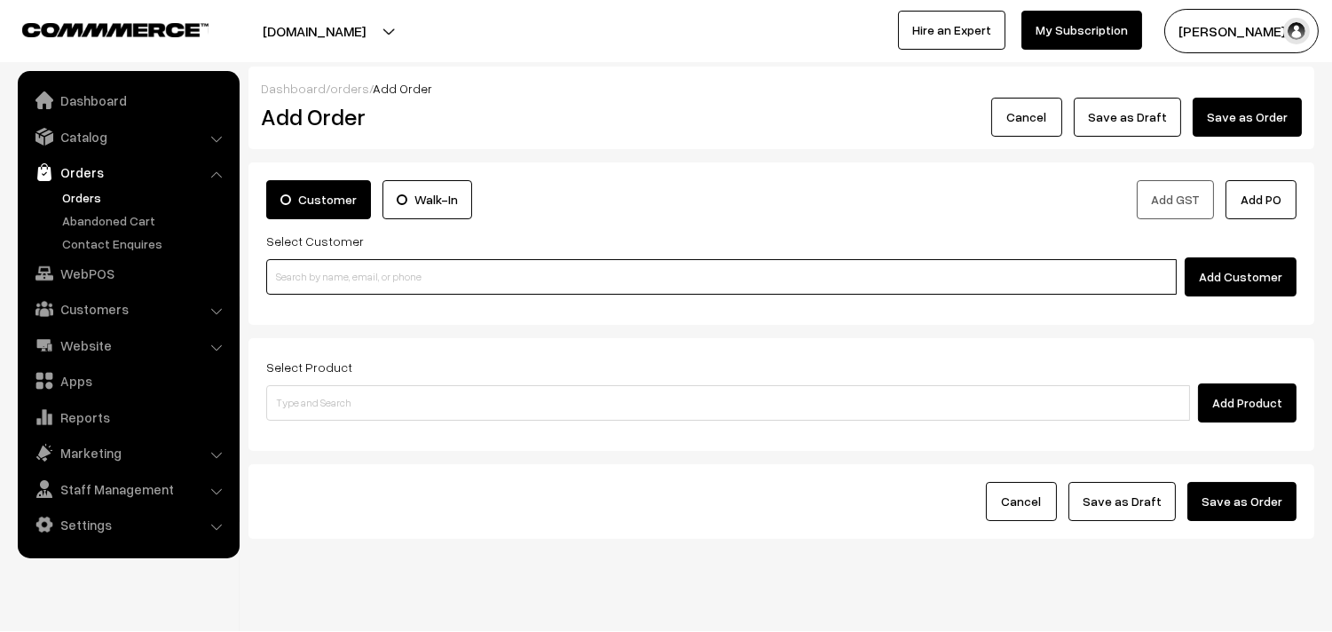
click at [431, 269] on input at bounding box center [721, 277] width 911 height 36
paste input "+91 98849 44081"
type input "Viji 98849 44081 [9884944081]"
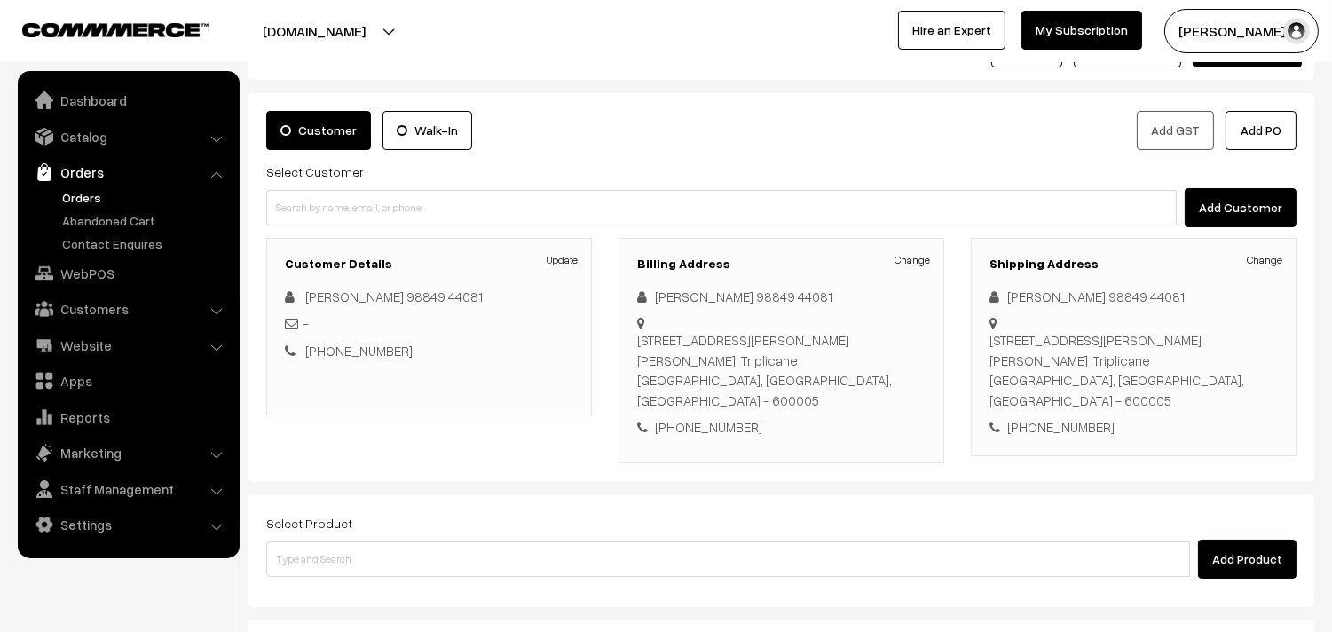
scroll to position [99, 0]
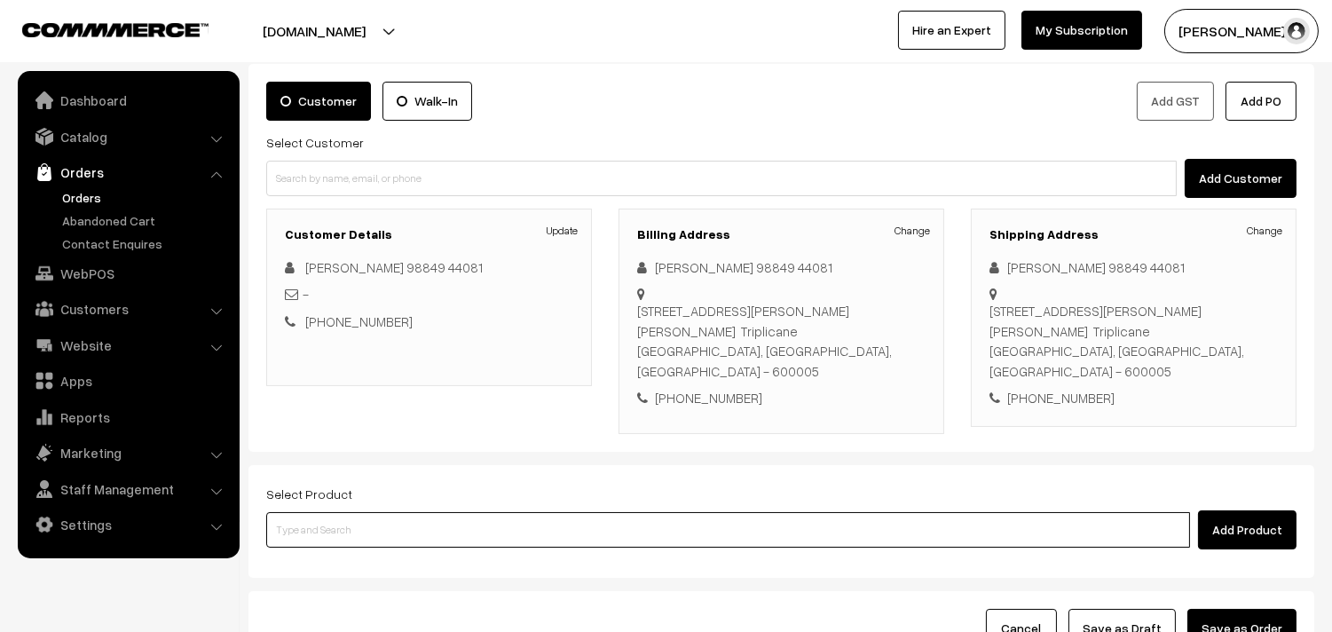
click at [639, 520] on input at bounding box center [728, 530] width 924 height 36
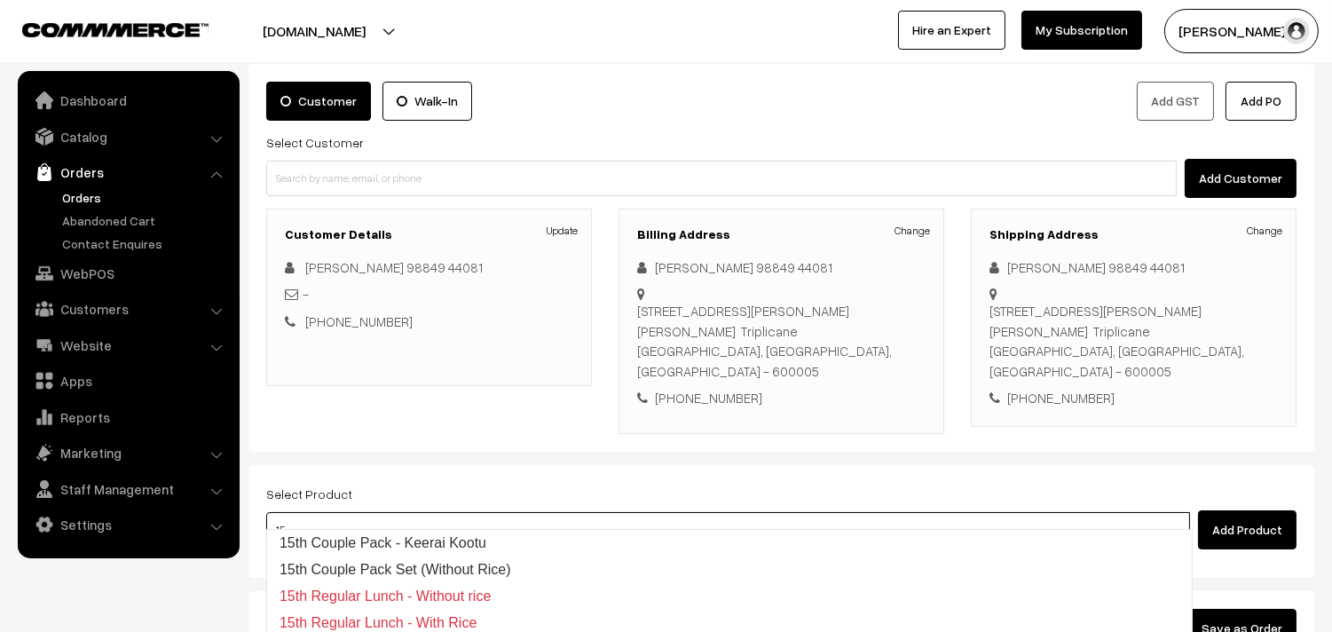
type input "1"
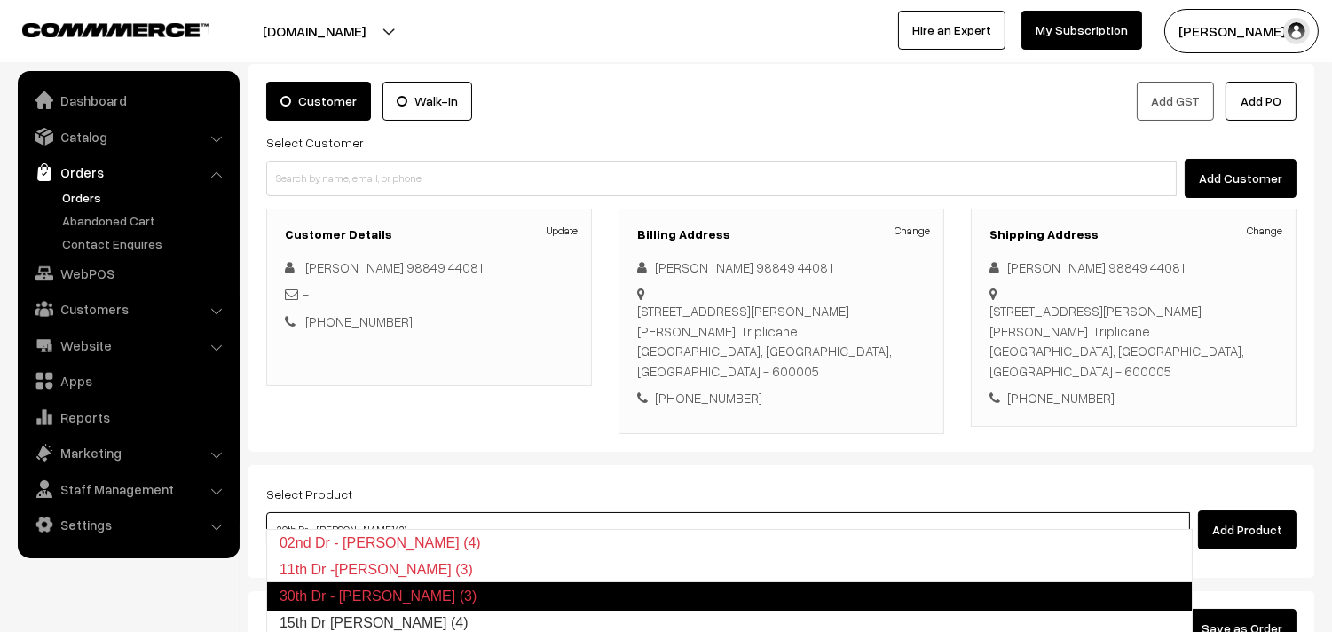
type input "15th Dr [PERSON_NAME] (4)"
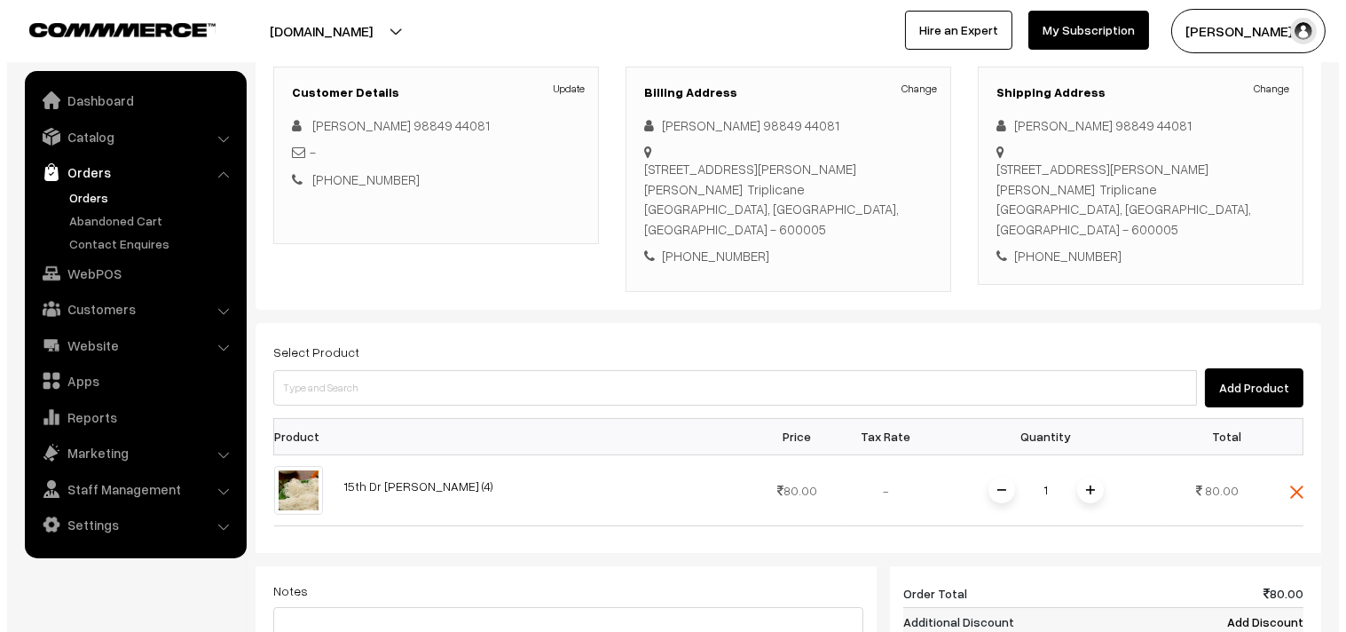
scroll to position [394, 0]
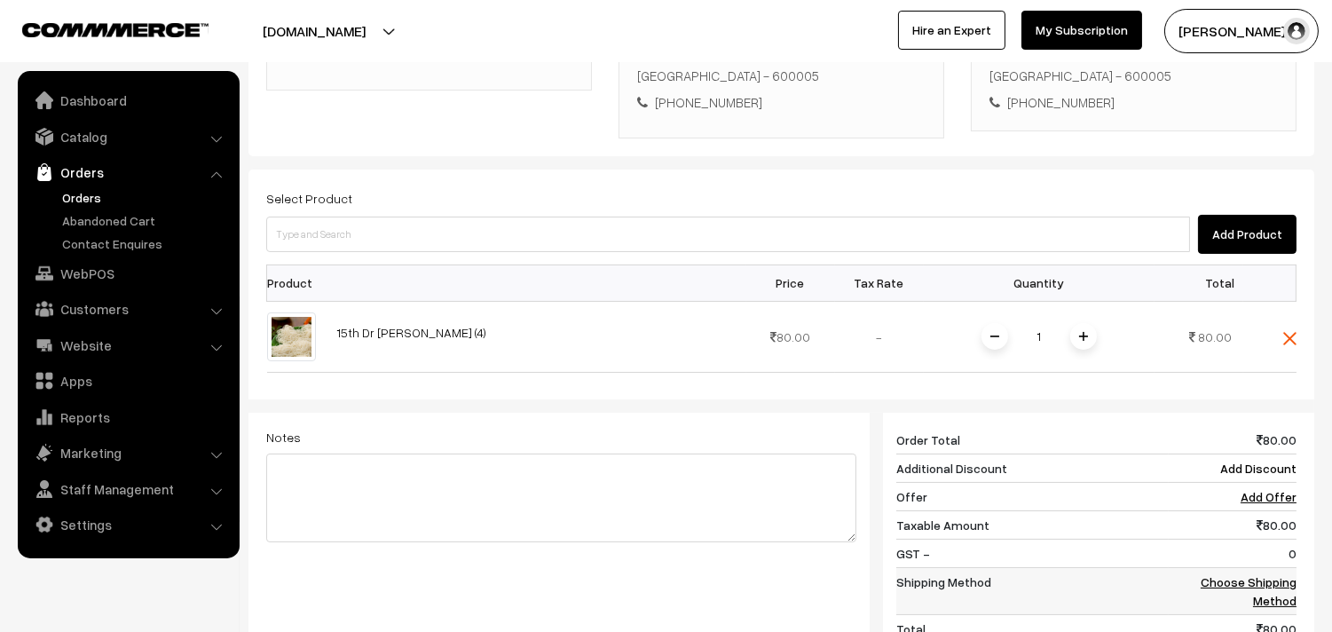
click at [1261, 574] on link "Choose Shipping Method" at bounding box center [1249, 591] width 96 height 34
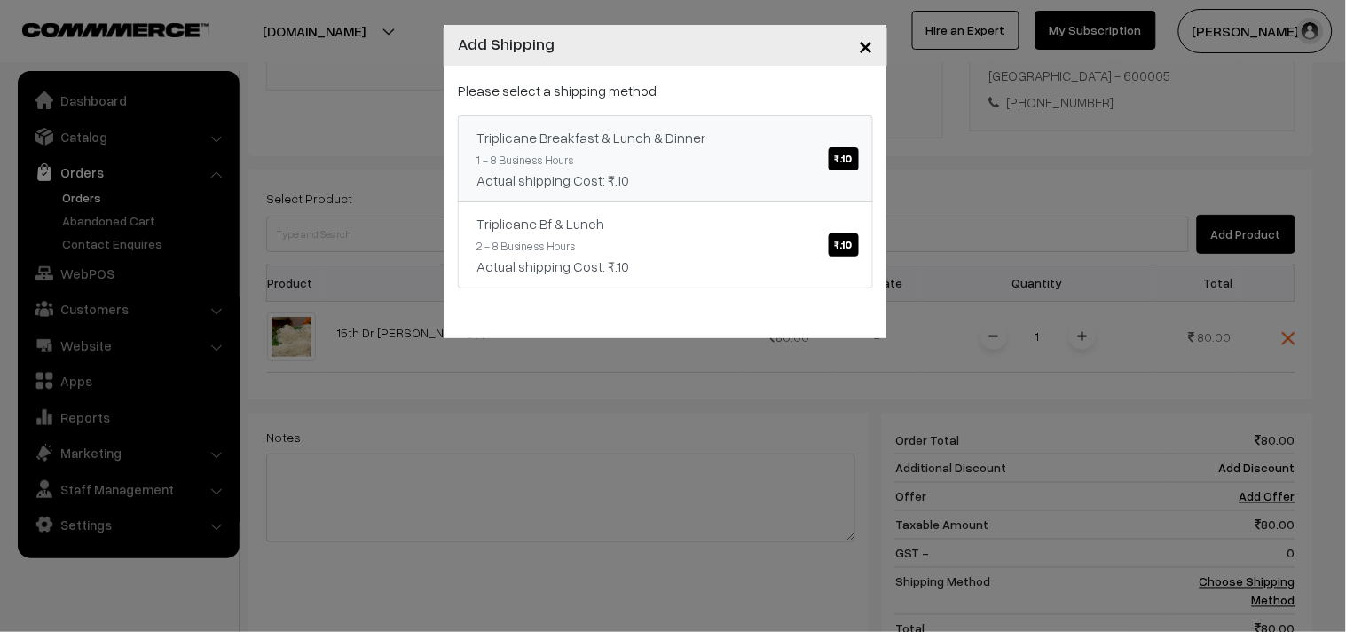
click at [856, 160] on span "₹.10" at bounding box center [844, 158] width 30 height 23
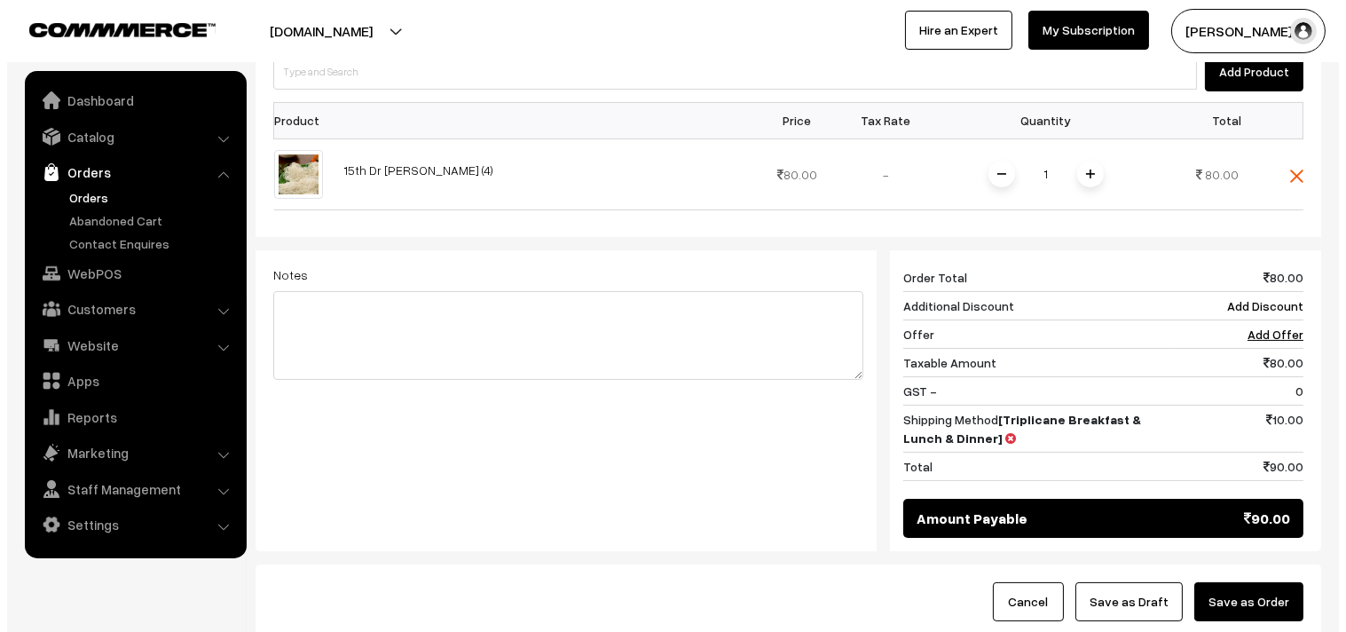
scroll to position [591, 0]
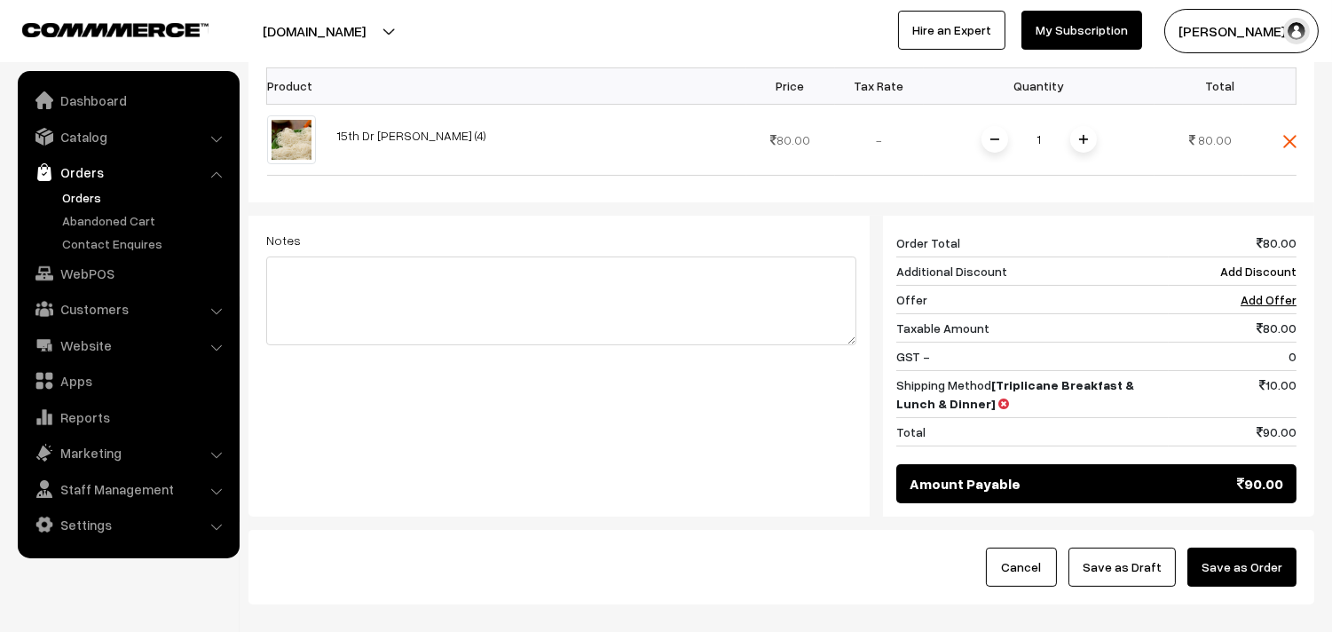
drag, startPoint x: 1260, startPoint y: 545, endPoint x: 1077, endPoint y: 526, distance: 184.7
click at [1260, 548] on button "Save as Order" at bounding box center [1242, 567] width 109 height 39
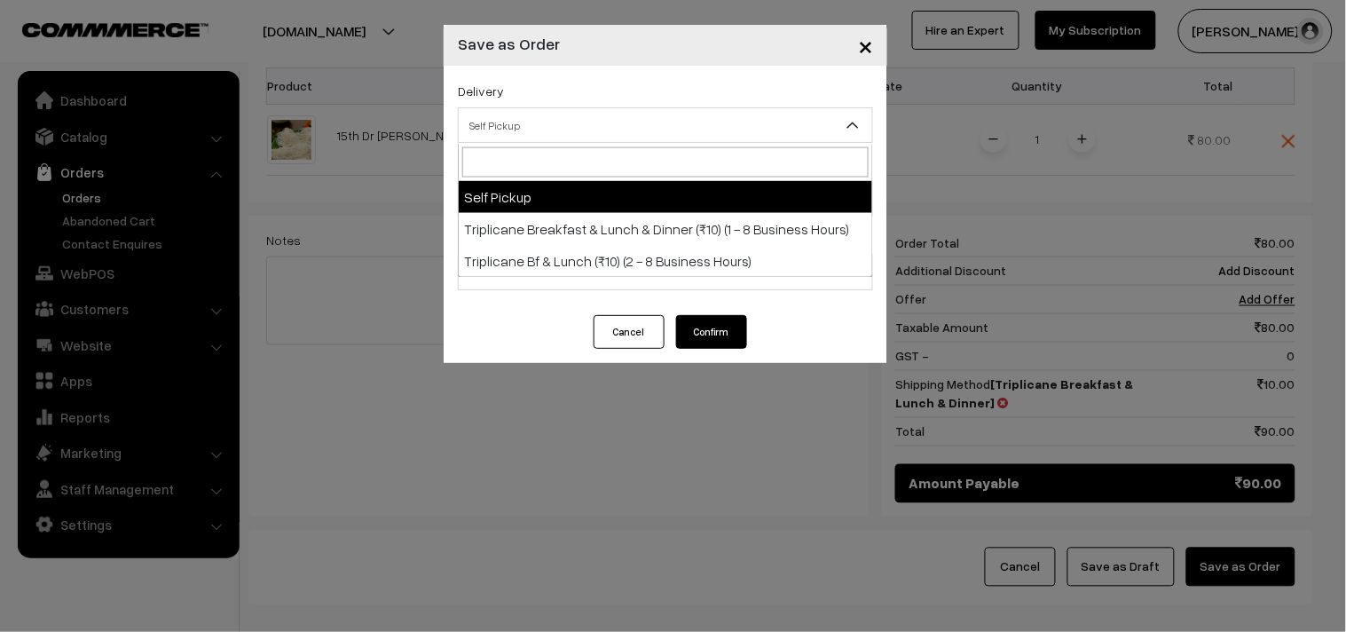
click at [705, 131] on span "Self Pickup" at bounding box center [666, 125] width 414 height 31
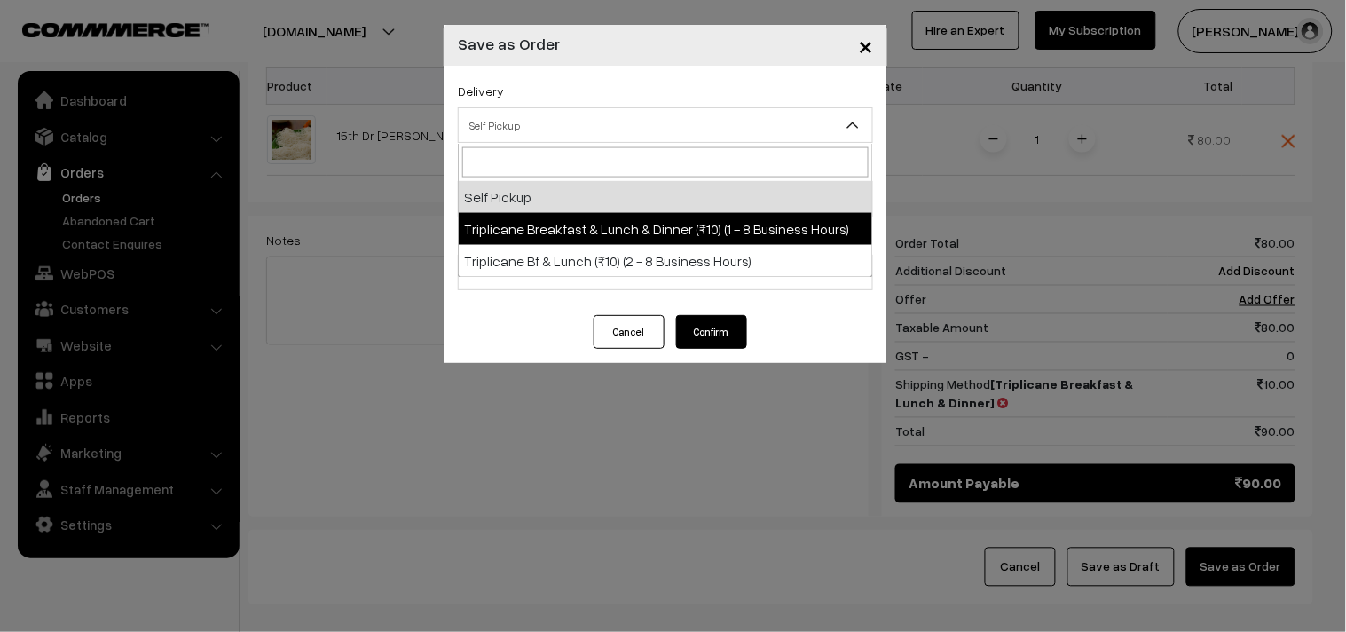
select select "TBL1"
select select "3"
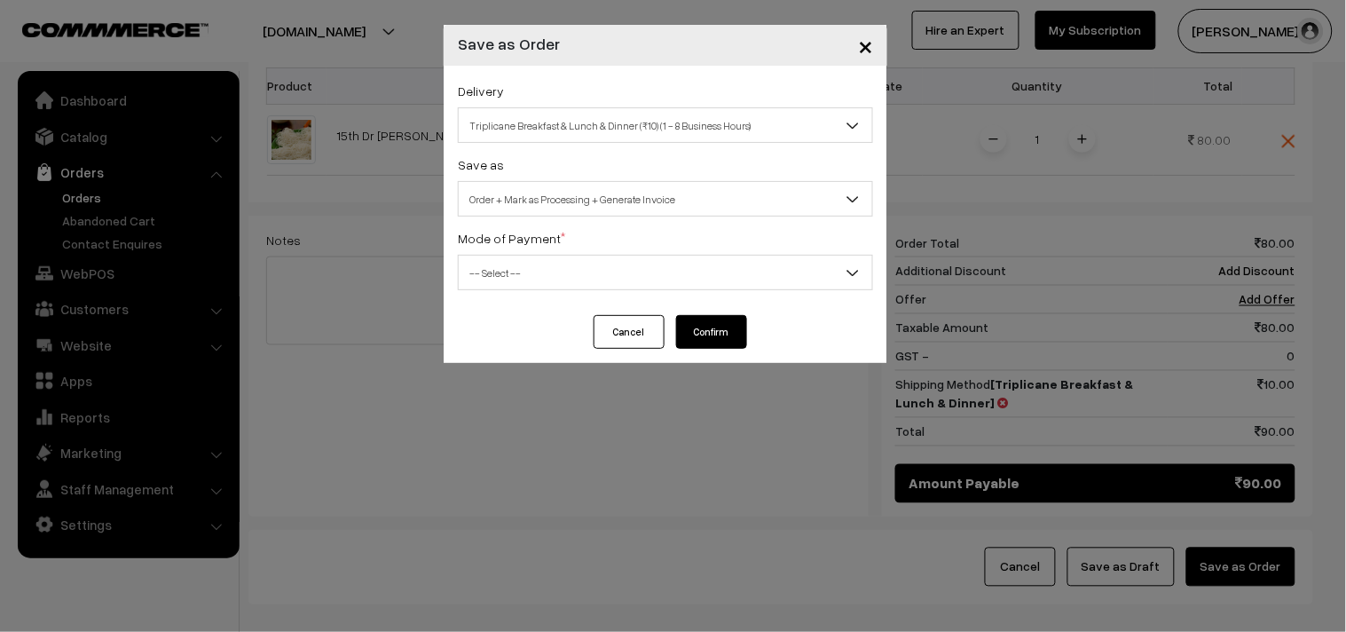
click at [703, 269] on span "-- Select --" at bounding box center [666, 272] width 414 height 31
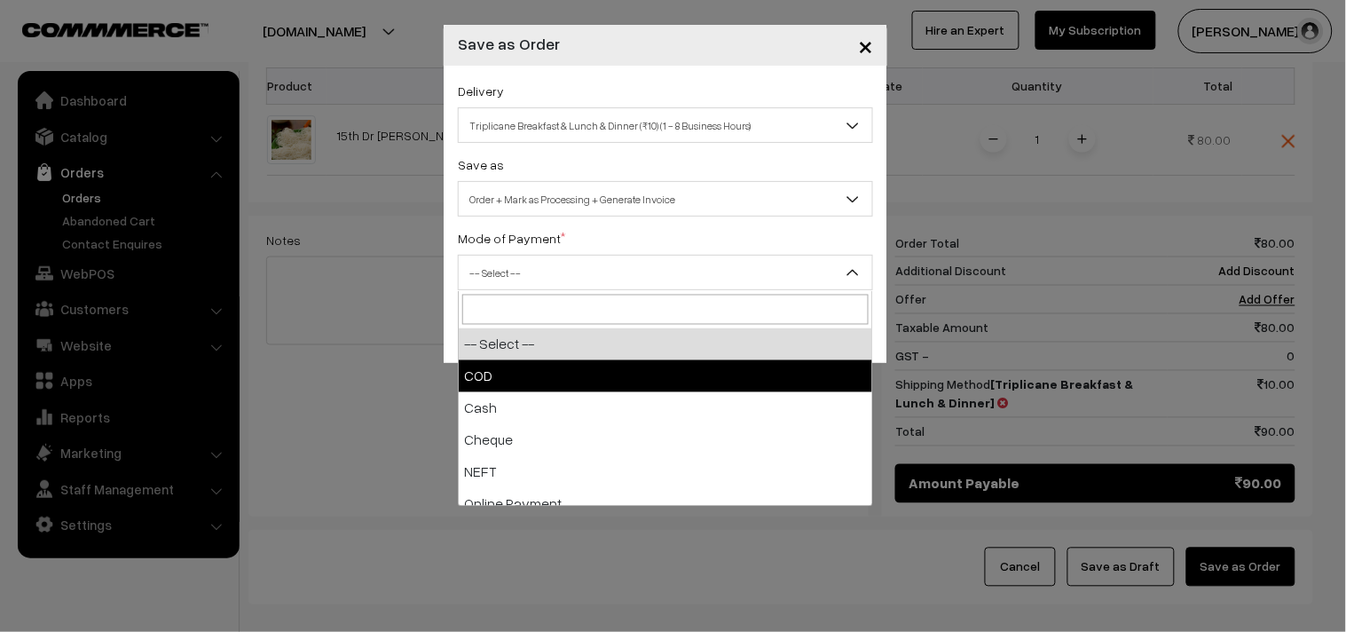
select select "1"
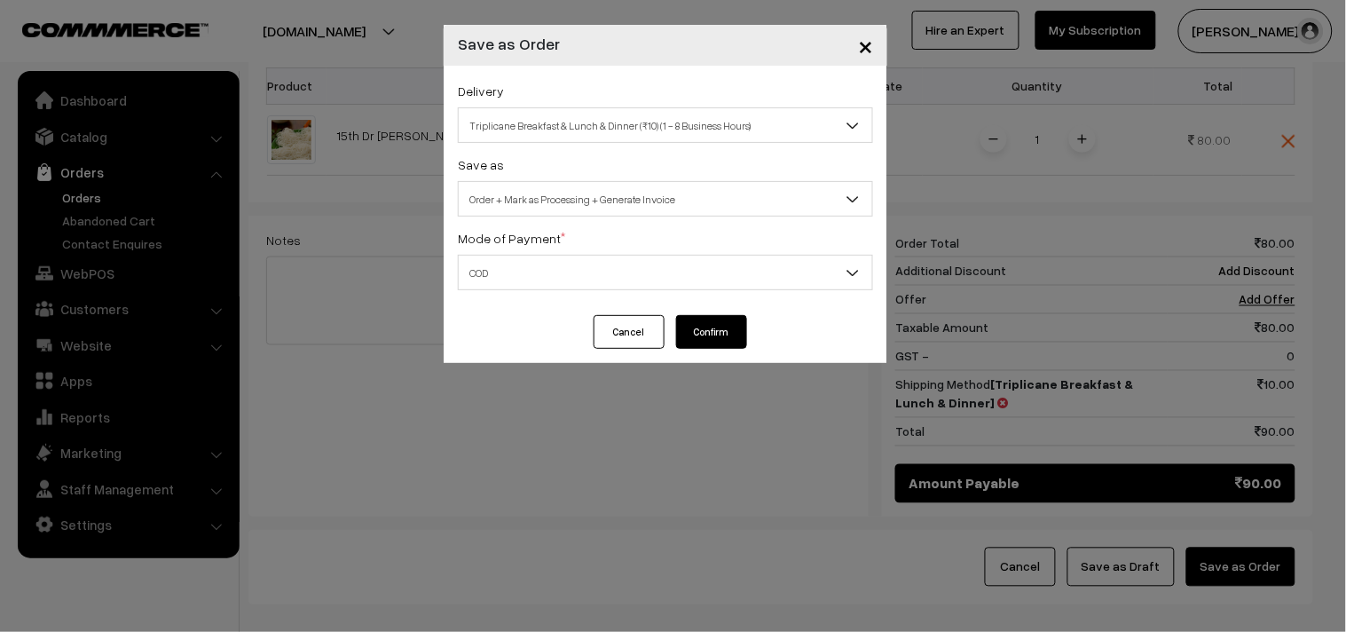
click at [720, 334] on button "Confirm" at bounding box center [711, 332] width 71 height 34
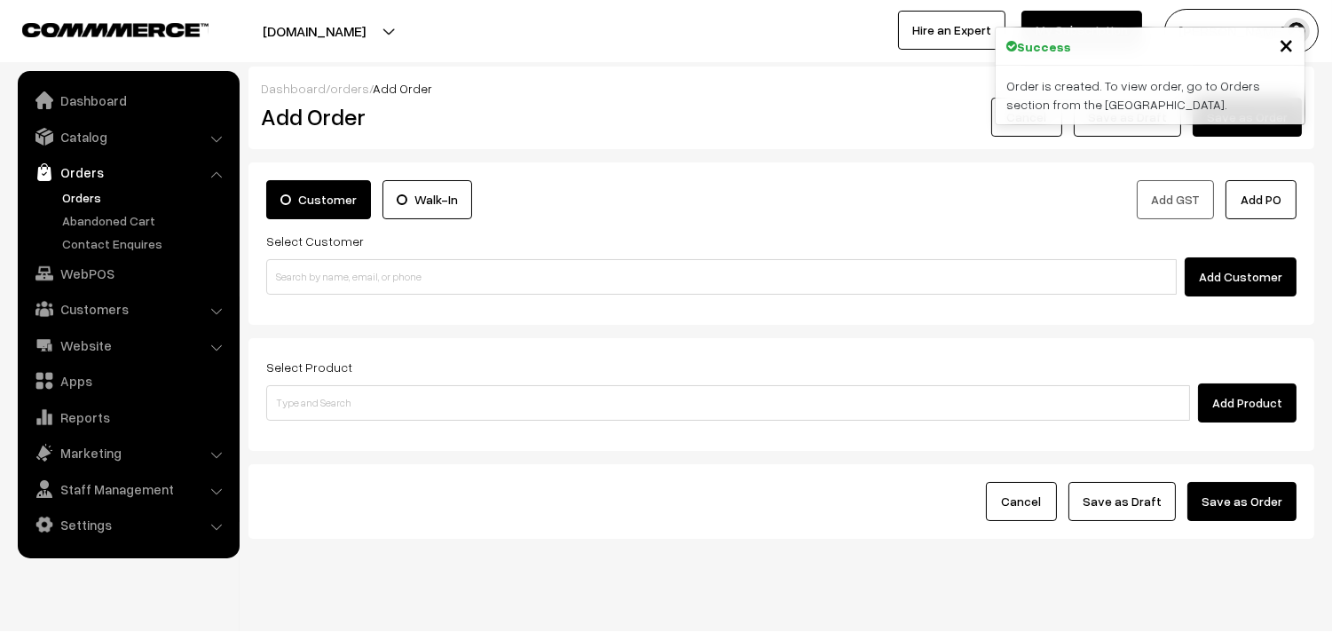
click at [95, 193] on link "Orders" at bounding box center [146, 197] width 176 height 19
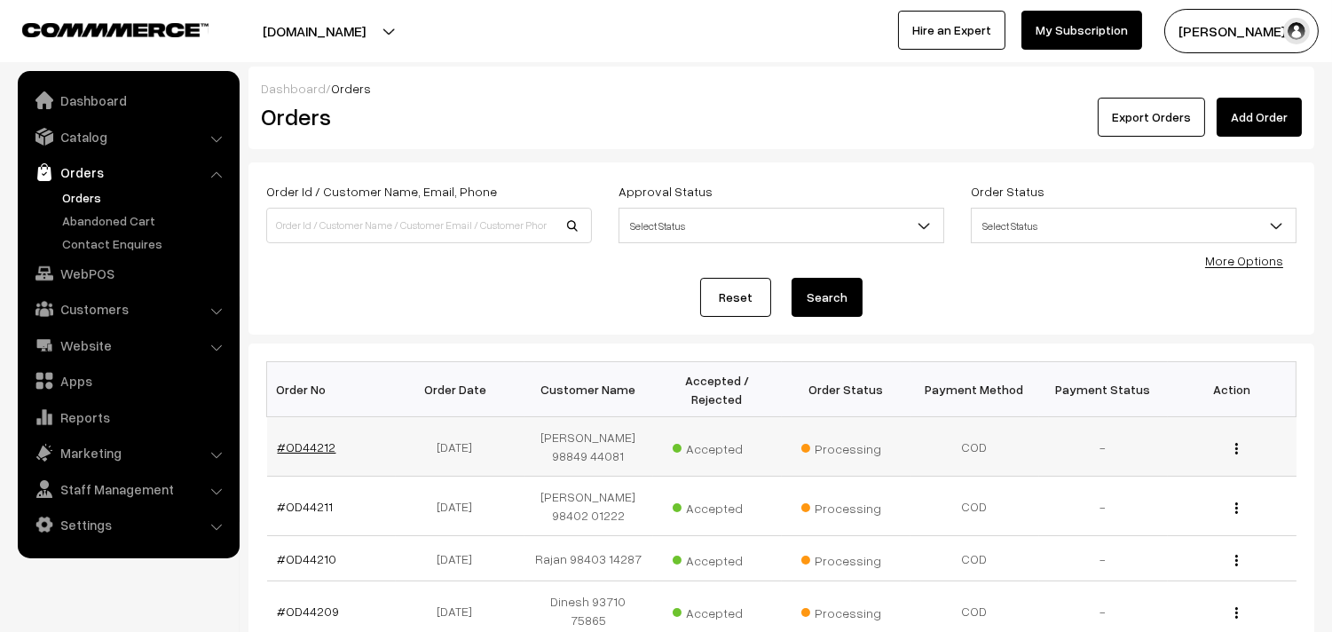
click at [300, 441] on link "#OD44212" at bounding box center [307, 446] width 59 height 15
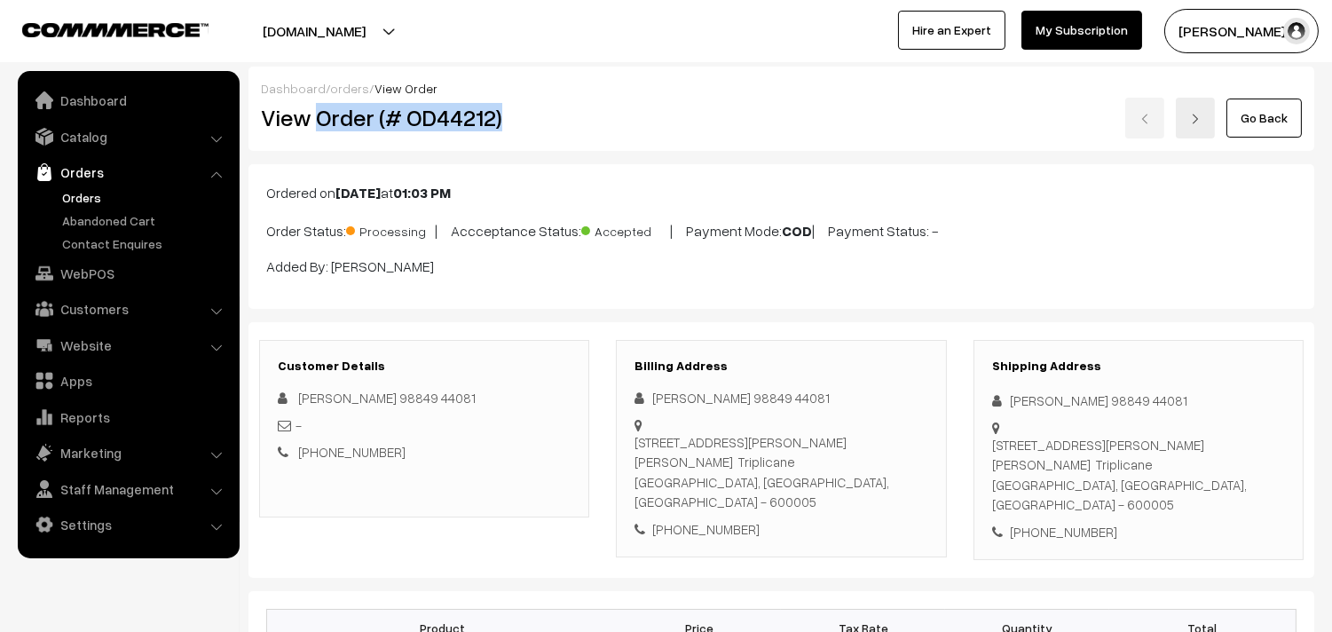
drag, startPoint x: 318, startPoint y: 117, endPoint x: 596, endPoint y: 119, distance: 277.8
click at [596, 119] on div "View Order (# OD44212)" at bounding box center [426, 118] width 356 height 41
copy h2 "Order (# OD44212)"
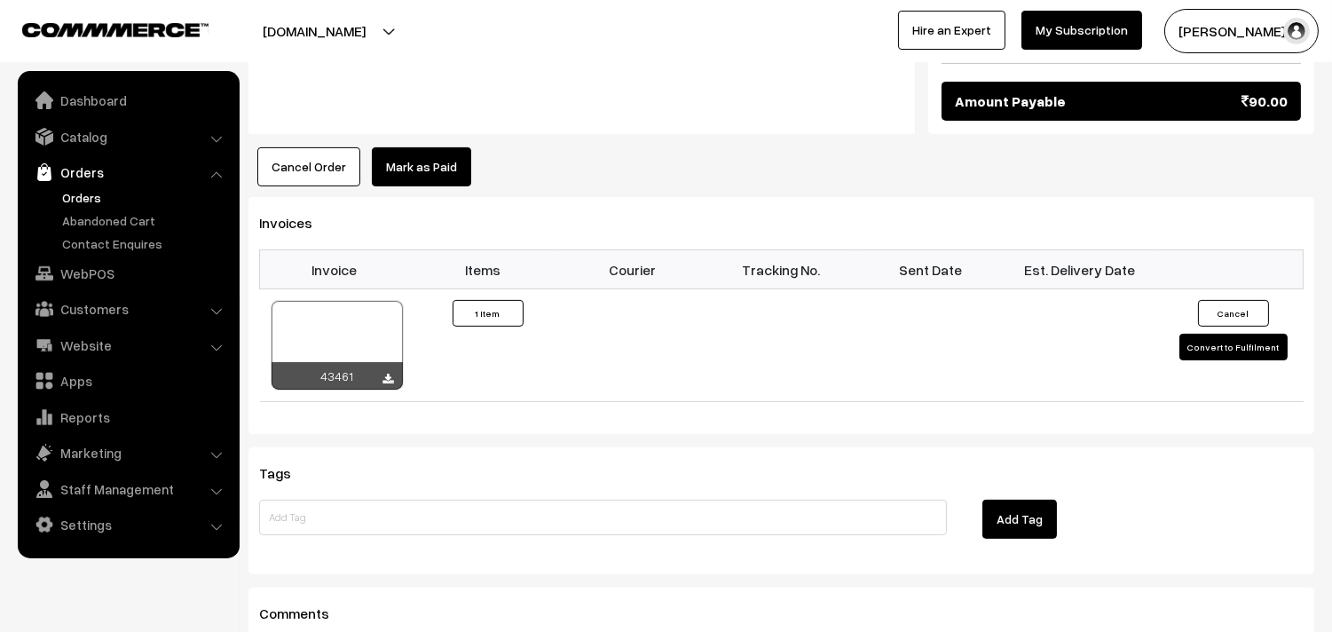
scroll to position [1085, 0]
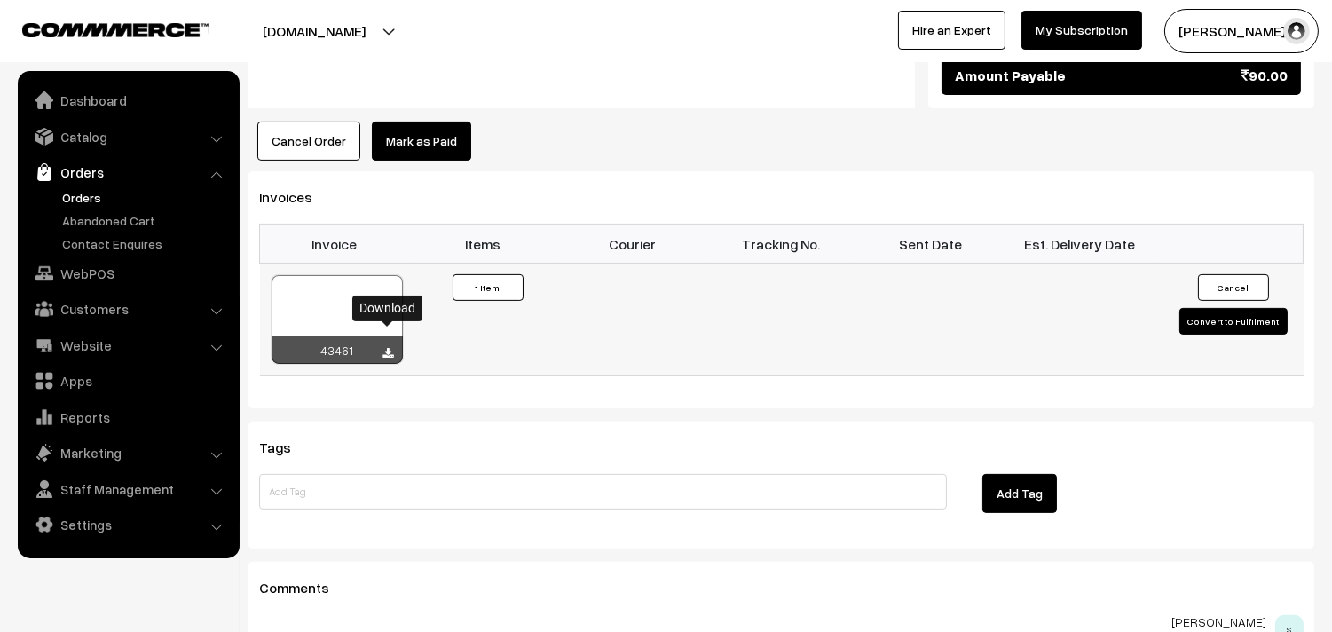
click at [392, 348] on icon at bounding box center [388, 354] width 11 height 12
click at [85, 281] on link "WebPOS" at bounding box center [127, 273] width 211 height 32
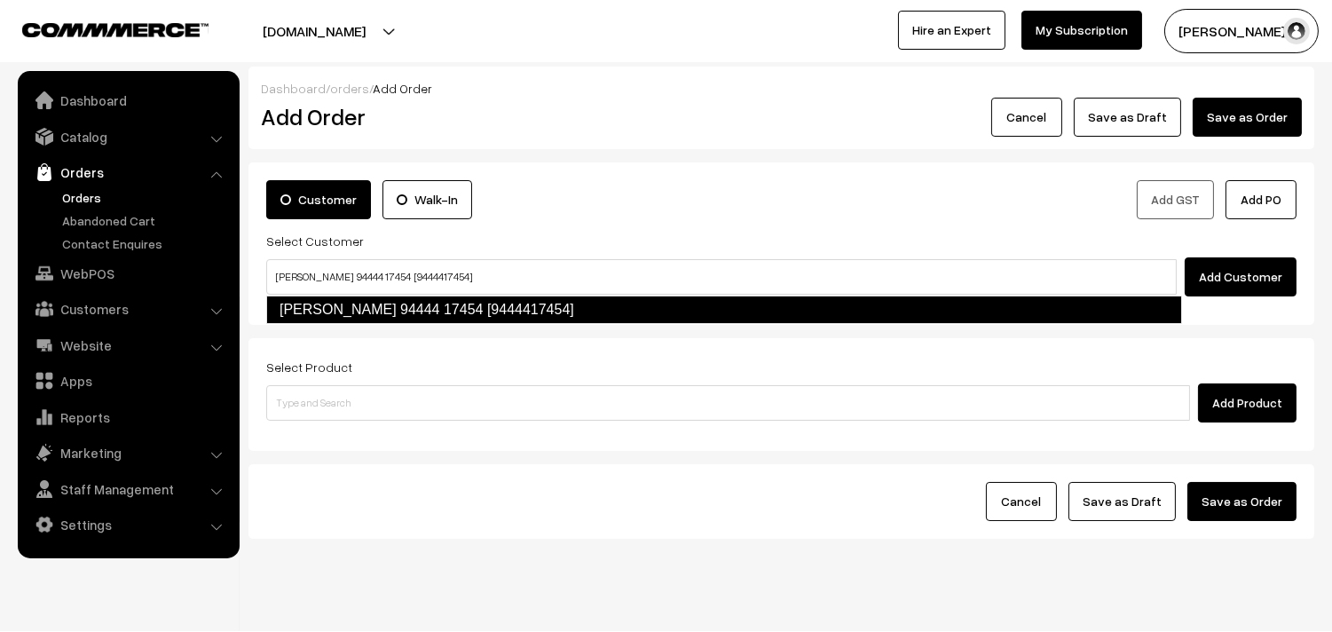
type input "Balasubramanian 94444 17454 [9444417454]"
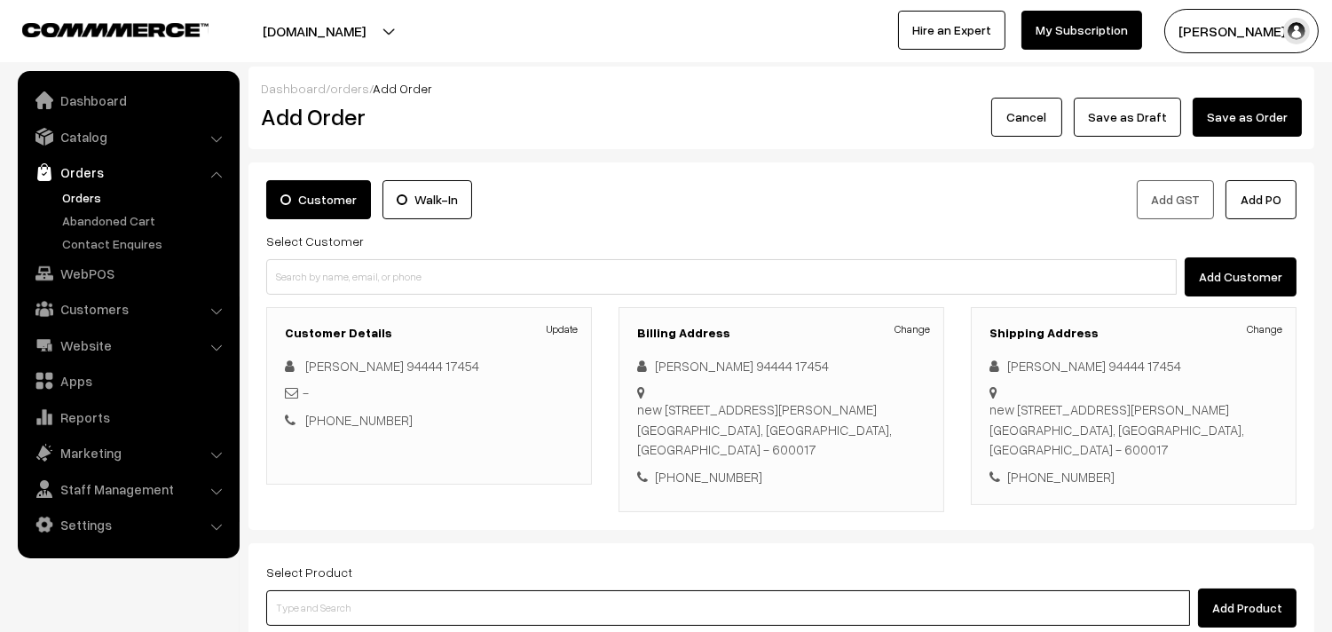
click at [537, 614] on input at bounding box center [728, 608] width 924 height 36
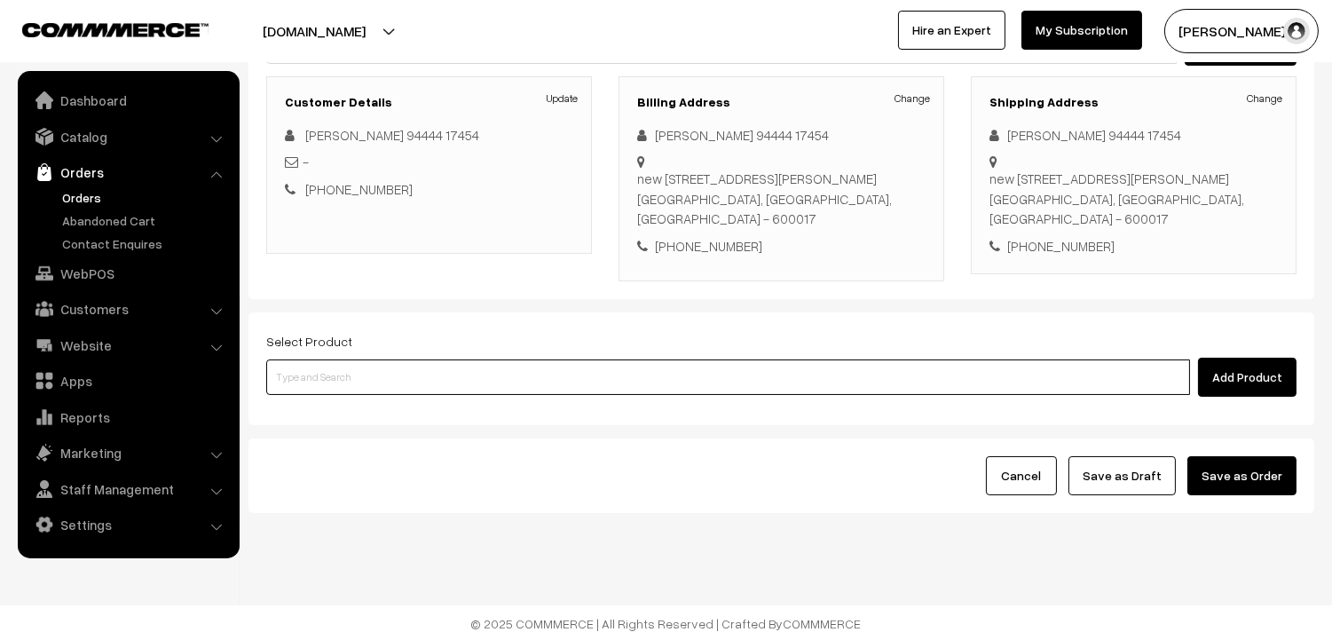
scroll to position [241, 0]
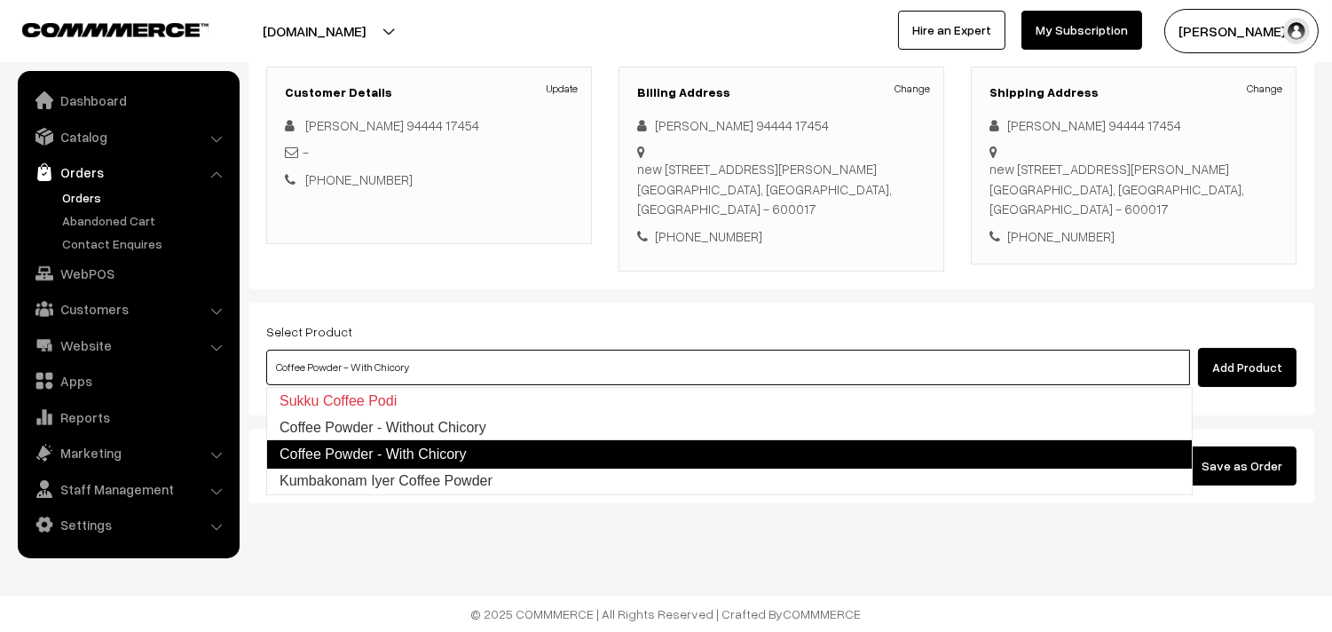
type input "Kumbakonam Iyer Coffee Powder"
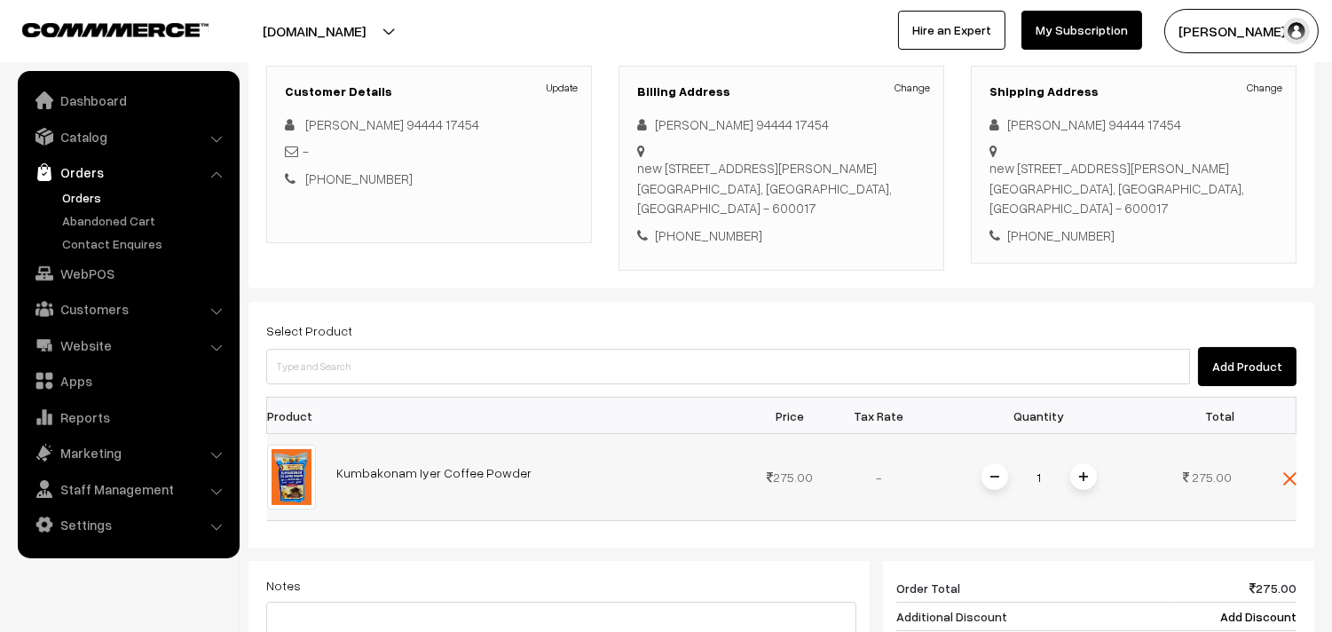
click at [1090, 467] on span at bounding box center [1083, 476] width 27 height 27
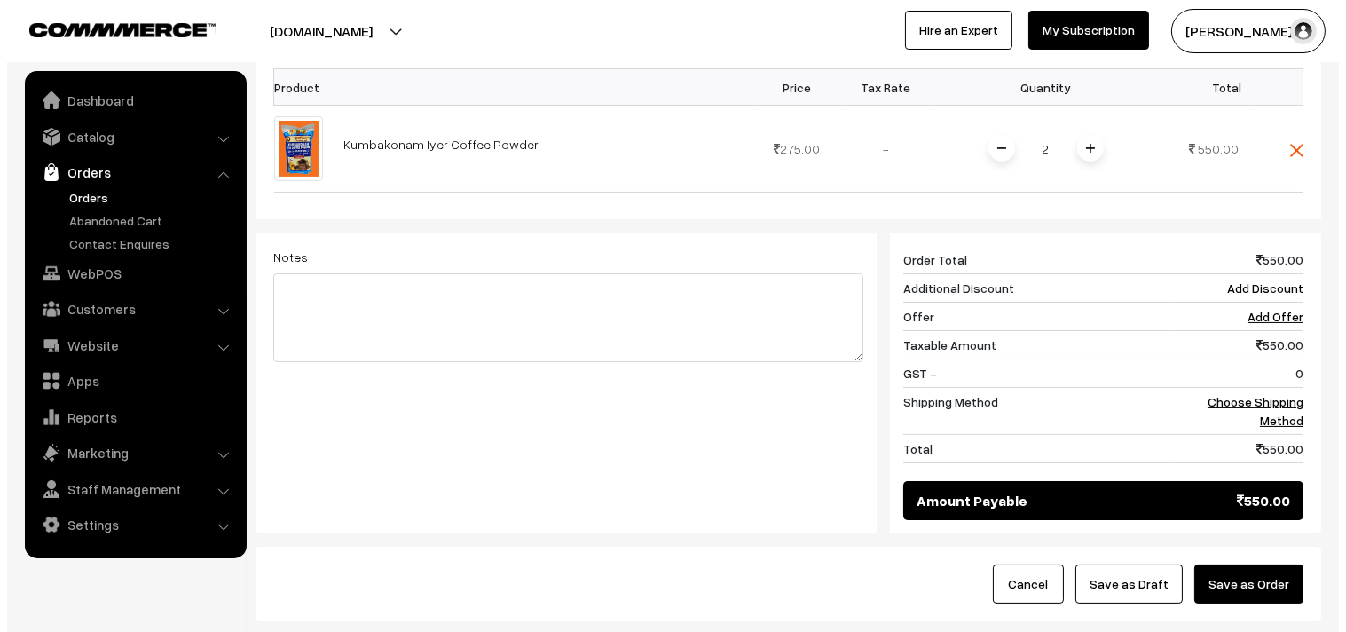
scroll to position [635, 0]
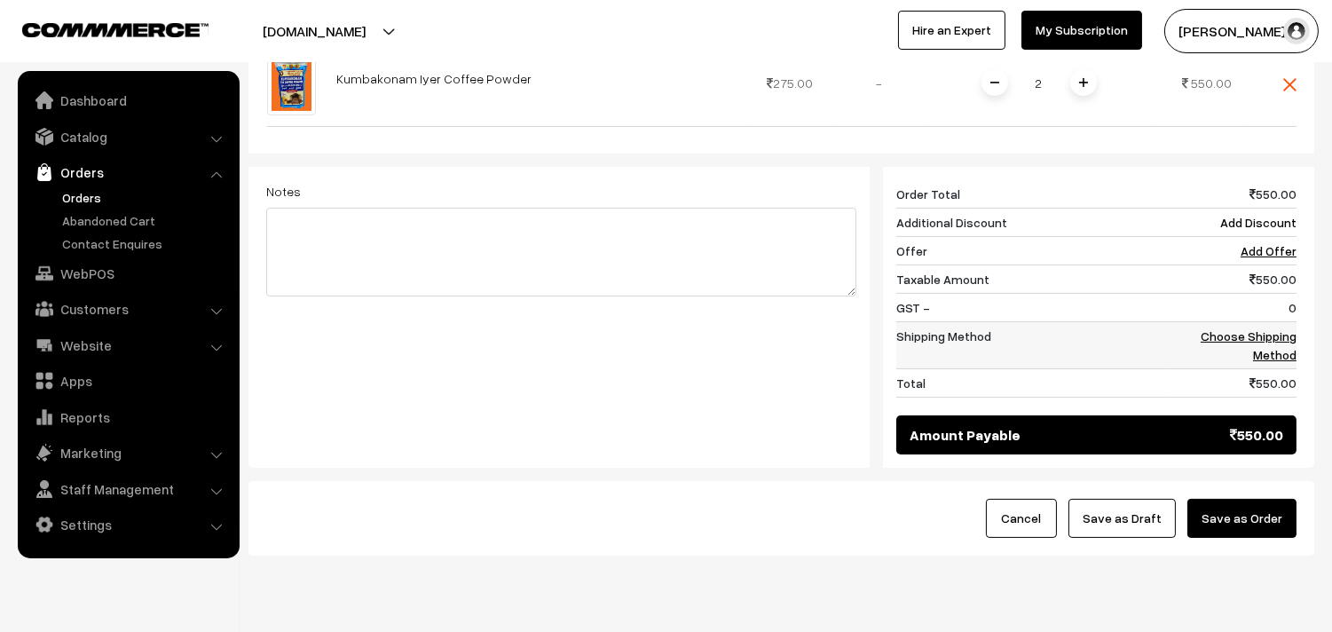
click at [1275, 328] on link "Choose Shipping Method" at bounding box center [1249, 345] width 96 height 34
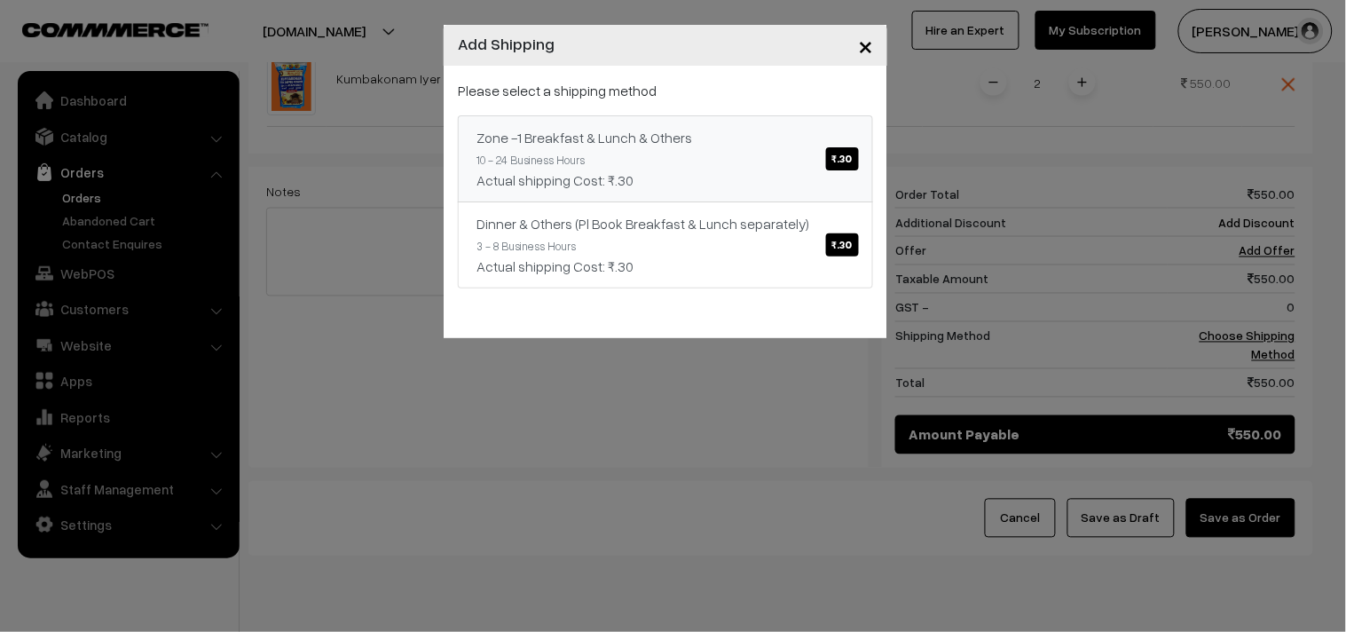
click at [834, 163] on span "₹.30" at bounding box center [842, 158] width 33 height 23
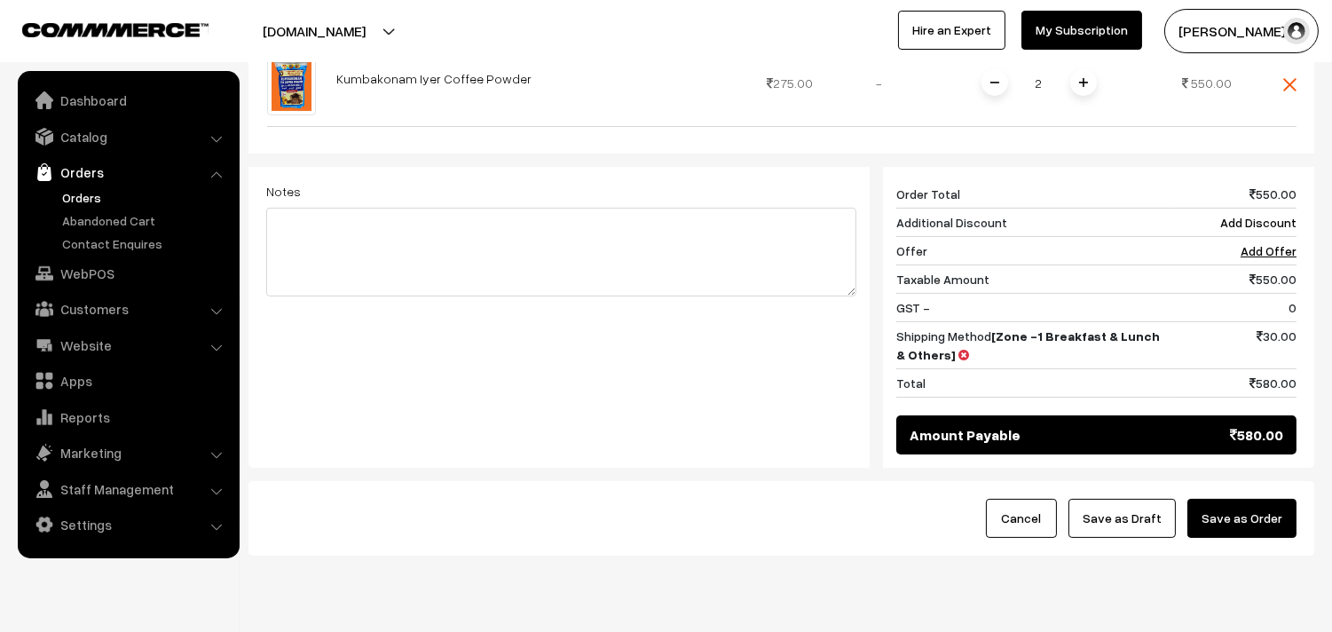
click at [1249, 509] on button "Save as Order" at bounding box center [1242, 518] width 109 height 39
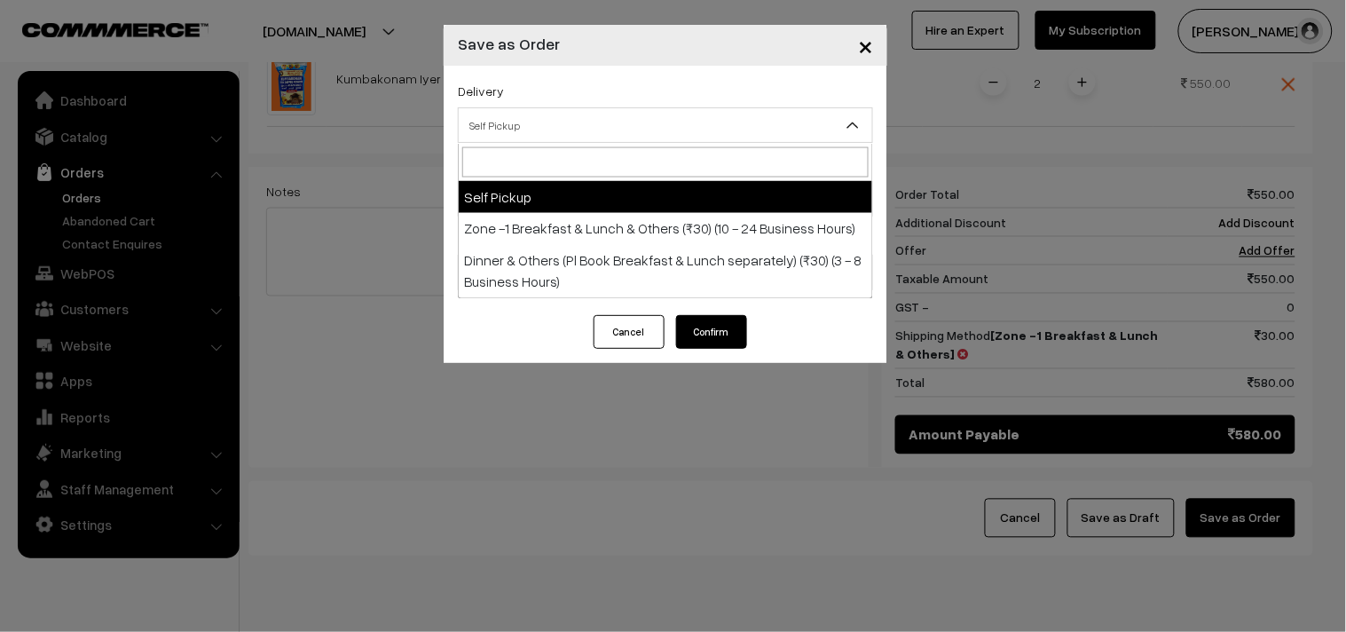
click at [596, 112] on span "Self Pickup" at bounding box center [666, 125] width 414 height 31
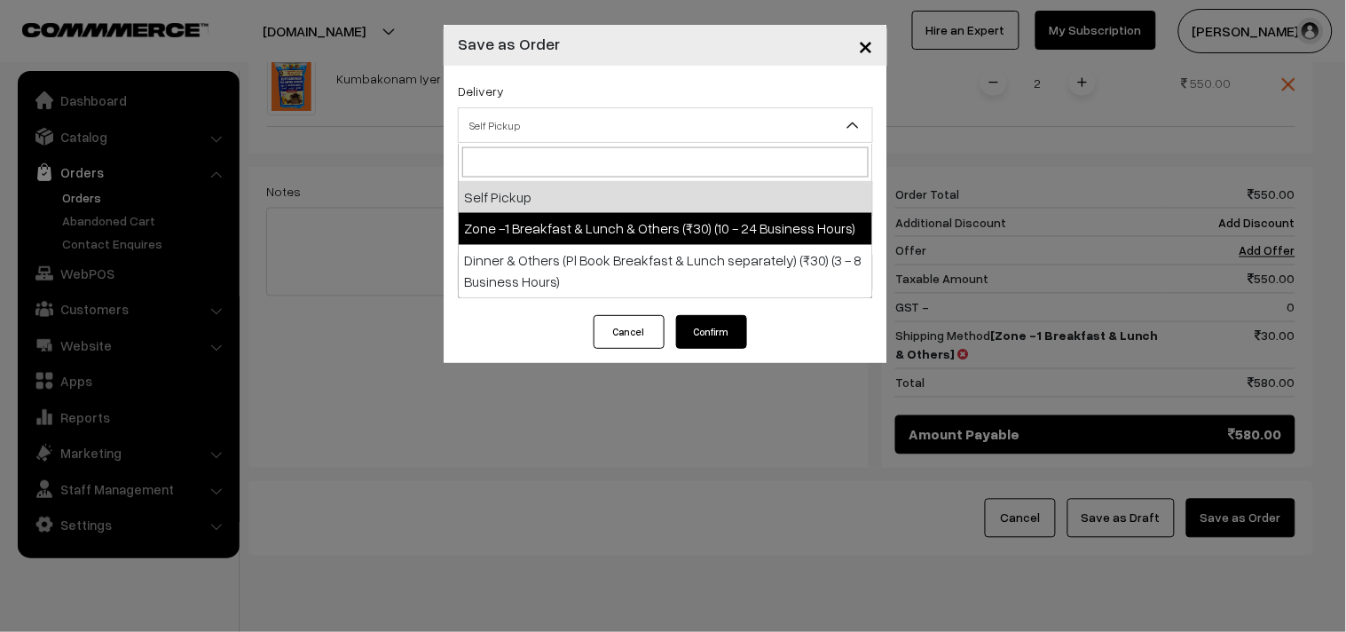
select select "ZON1"
select select "3"
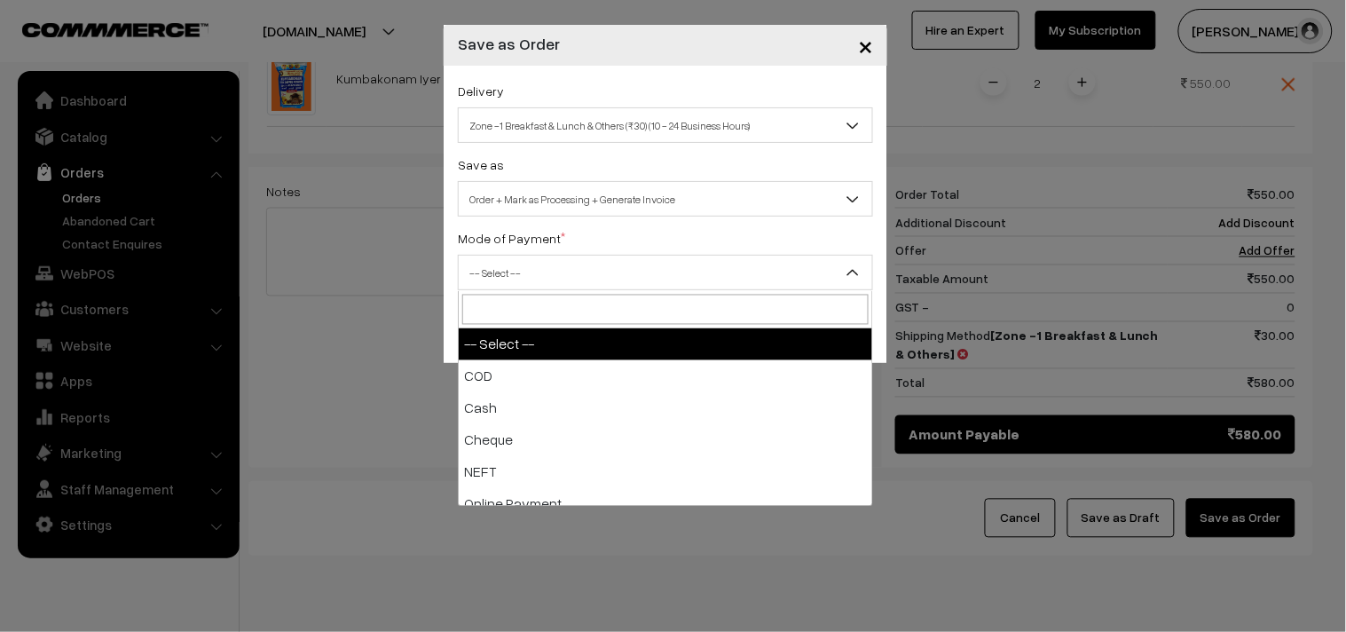
click at [675, 276] on span "-- Select --" at bounding box center [666, 272] width 414 height 31
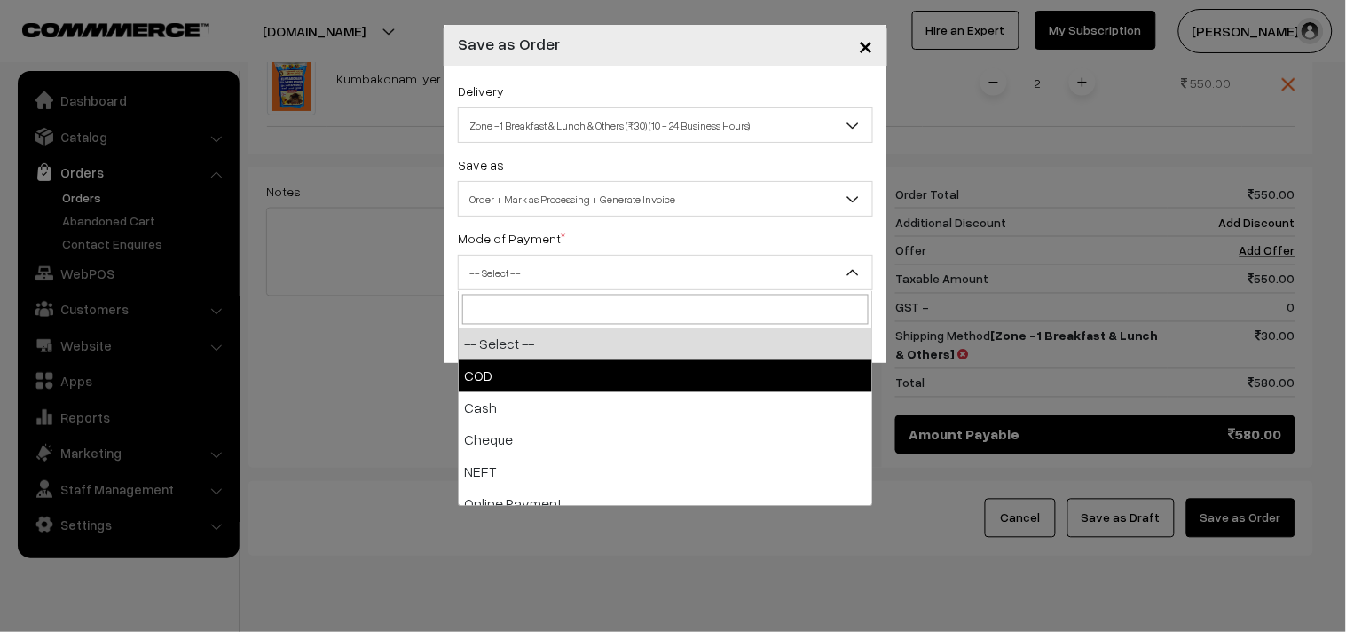
select select "1"
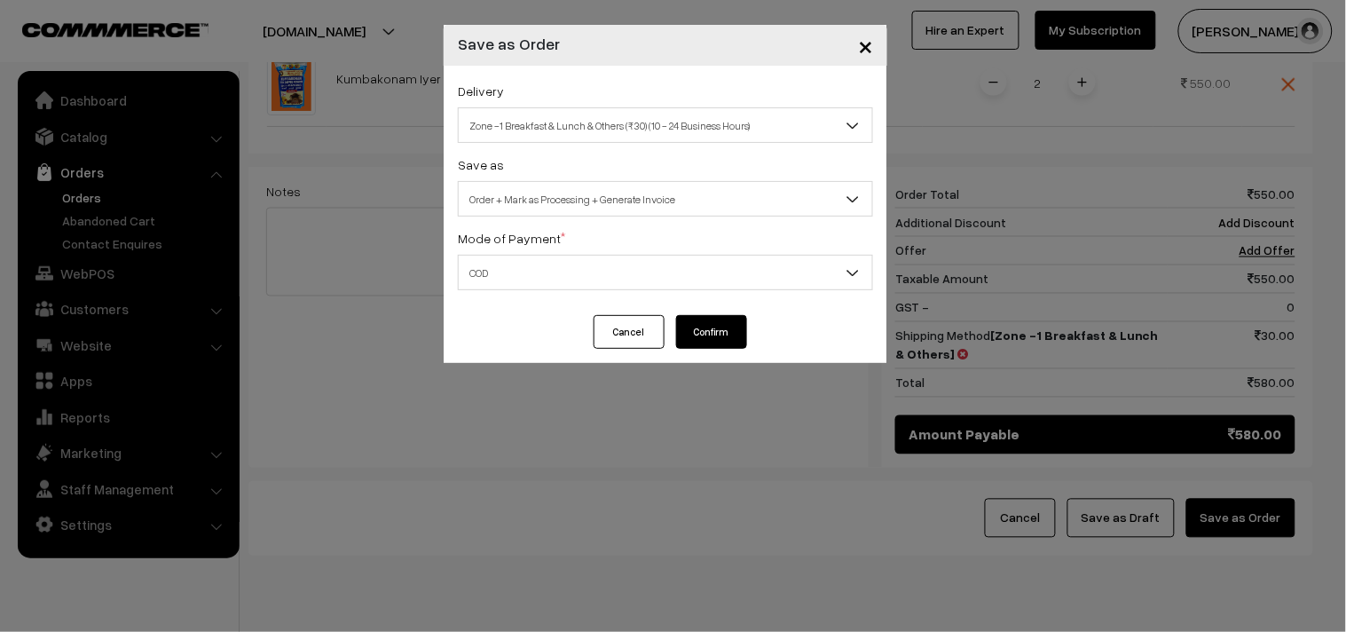
click at [726, 327] on button "Confirm" at bounding box center [711, 332] width 71 height 34
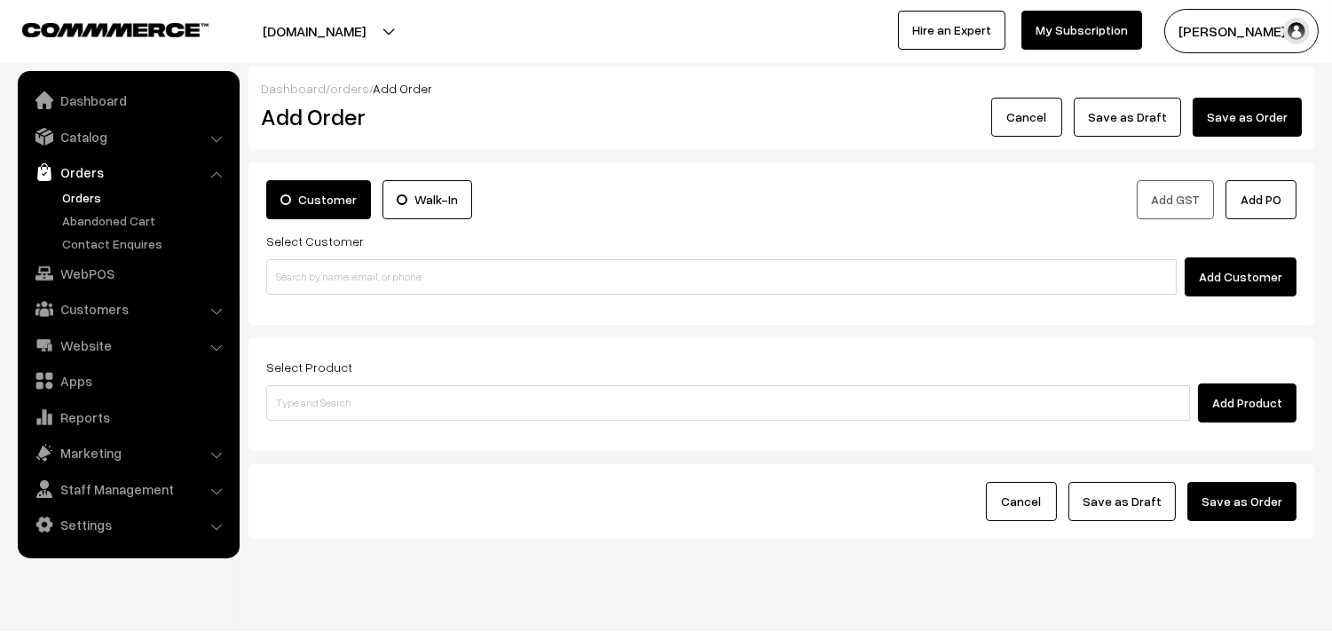
click at [89, 198] on link "Orders" at bounding box center [146, 197] width 176 height 19
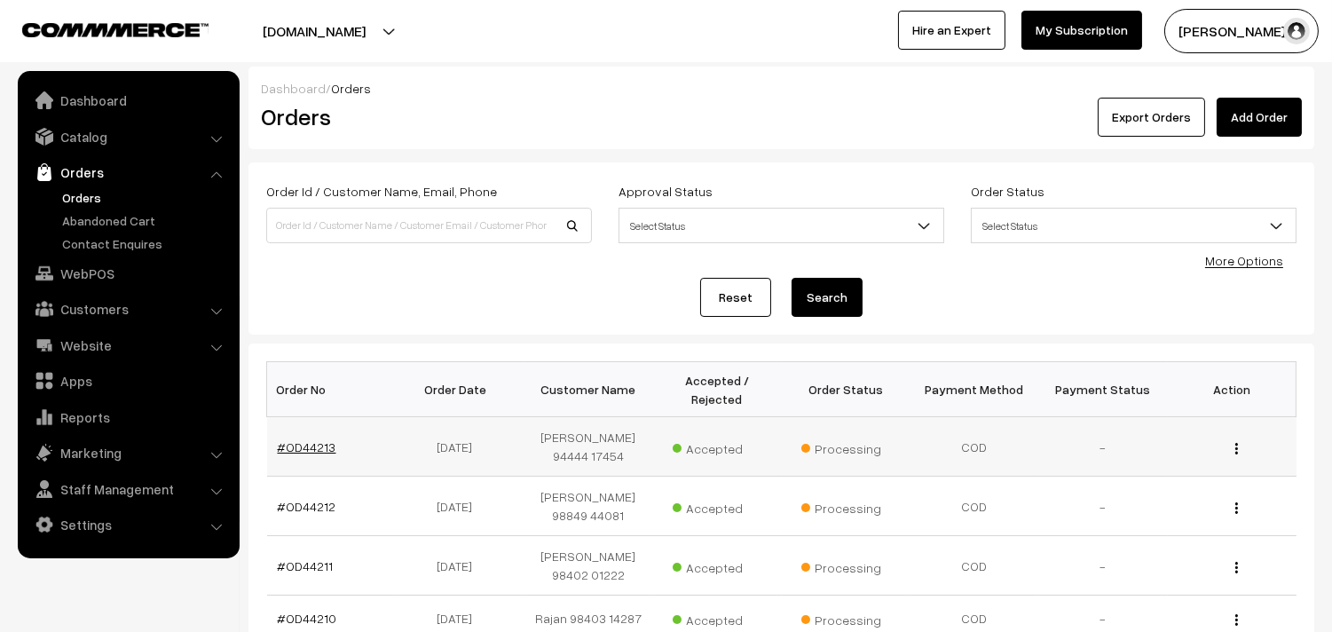
click at [304, 441] on link "#OD44213" at bounding box center [307, 446] width 59 height 15
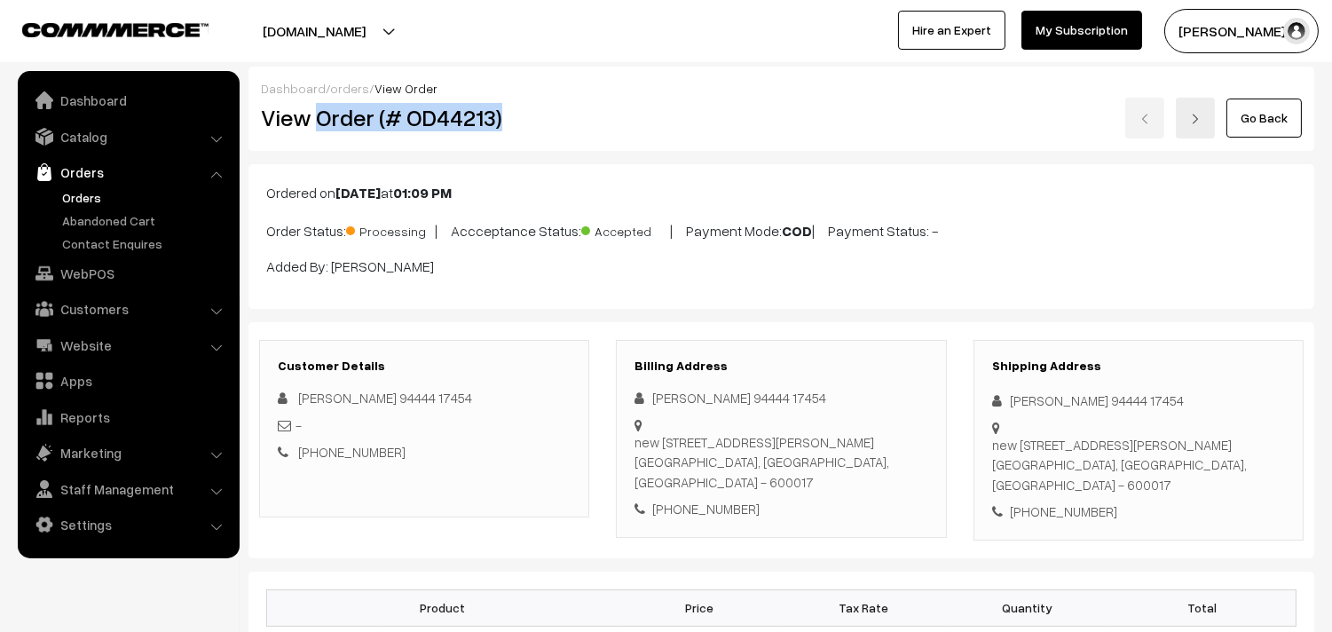
drag, startPoint x: 320, startPoint y: 119, endPoint x: 525, endPoint y: 107, distance: 206.3
click at [525, 107] on h2 "View Order (# OD44213)" at bounding box center [425, 118] width 329 height 28
copy h2 "Order (# OD44213)"
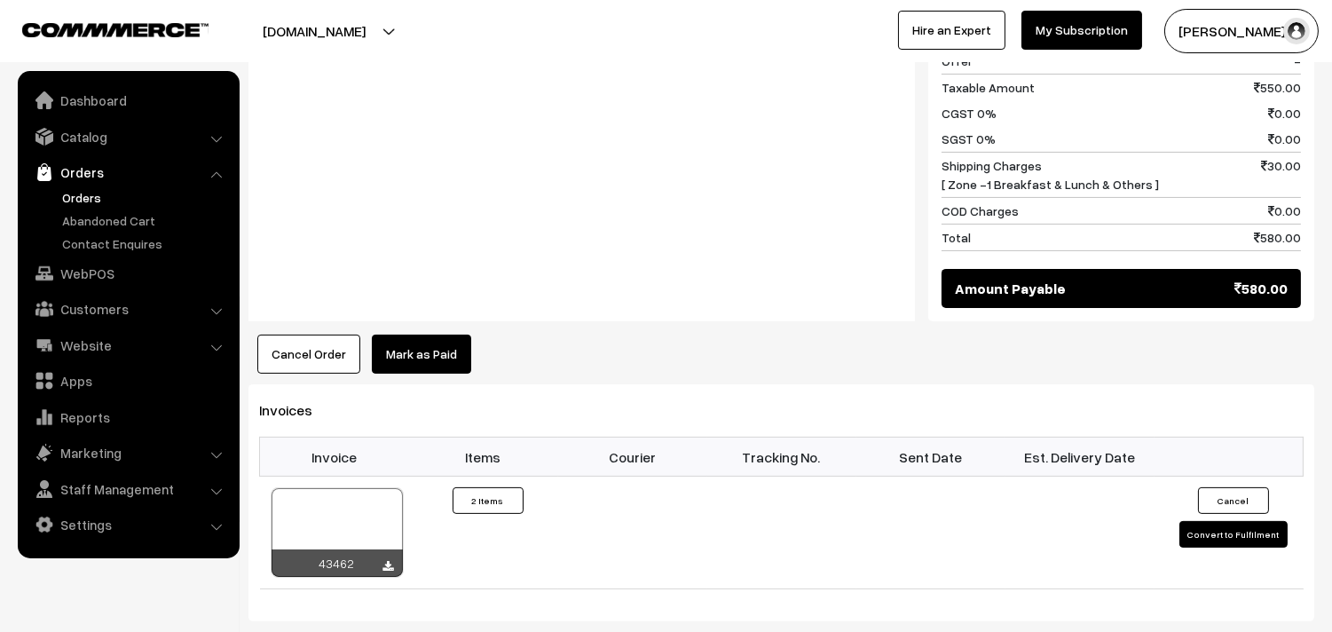
scroll to position [888, 0]
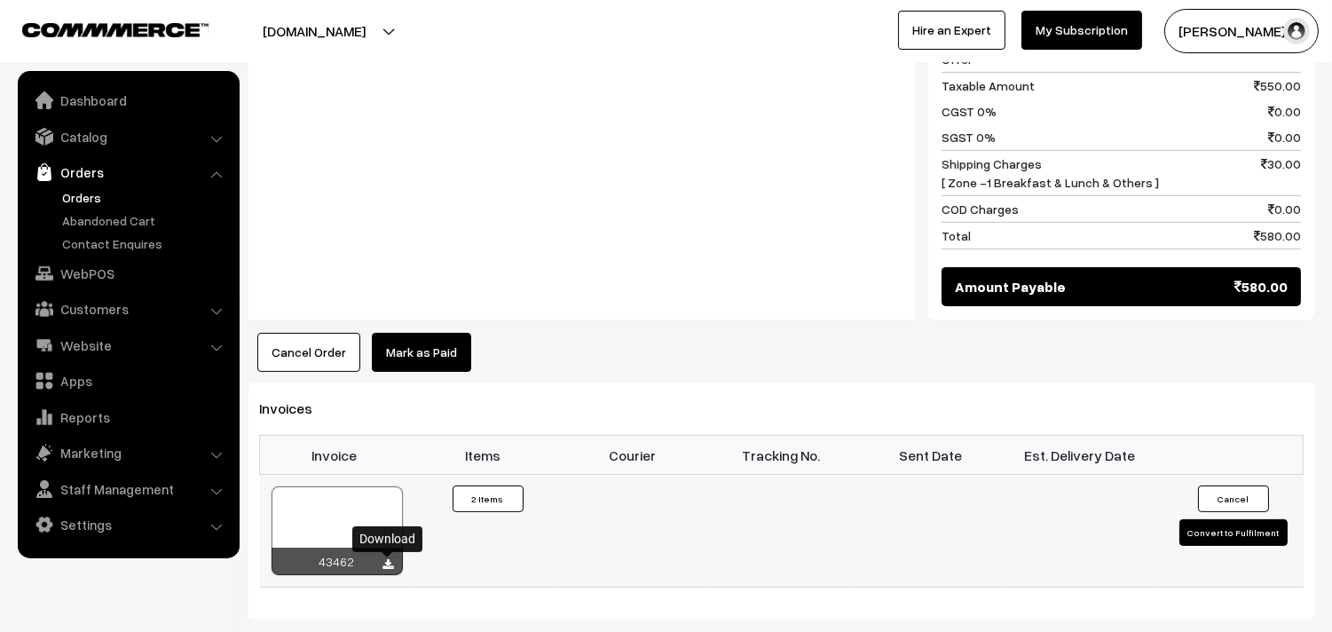
click at [388, 569] on icon at bounding box center [388, 565] width 11 height 12
click at [751, 335] on div "Cancel Order × Cancel Order Are you sure, you want to cancel this order? Close …" at bounding box center [782, 352] width 1066 height 39
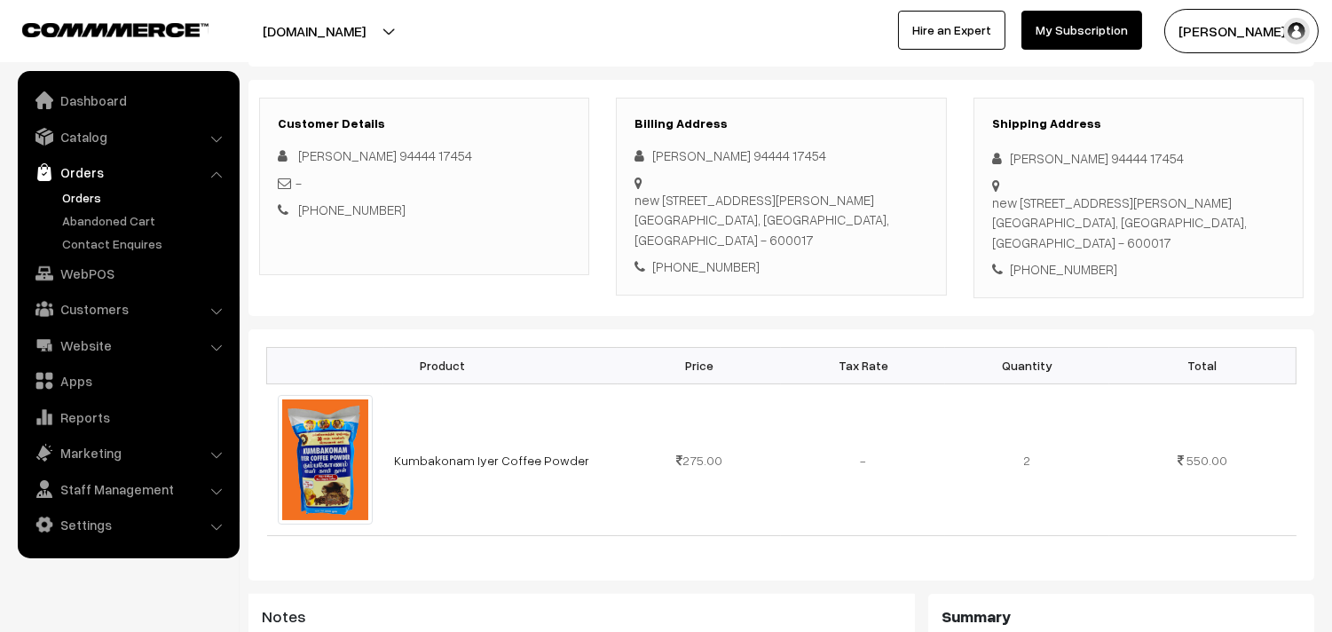
scroll to position [296, 0]
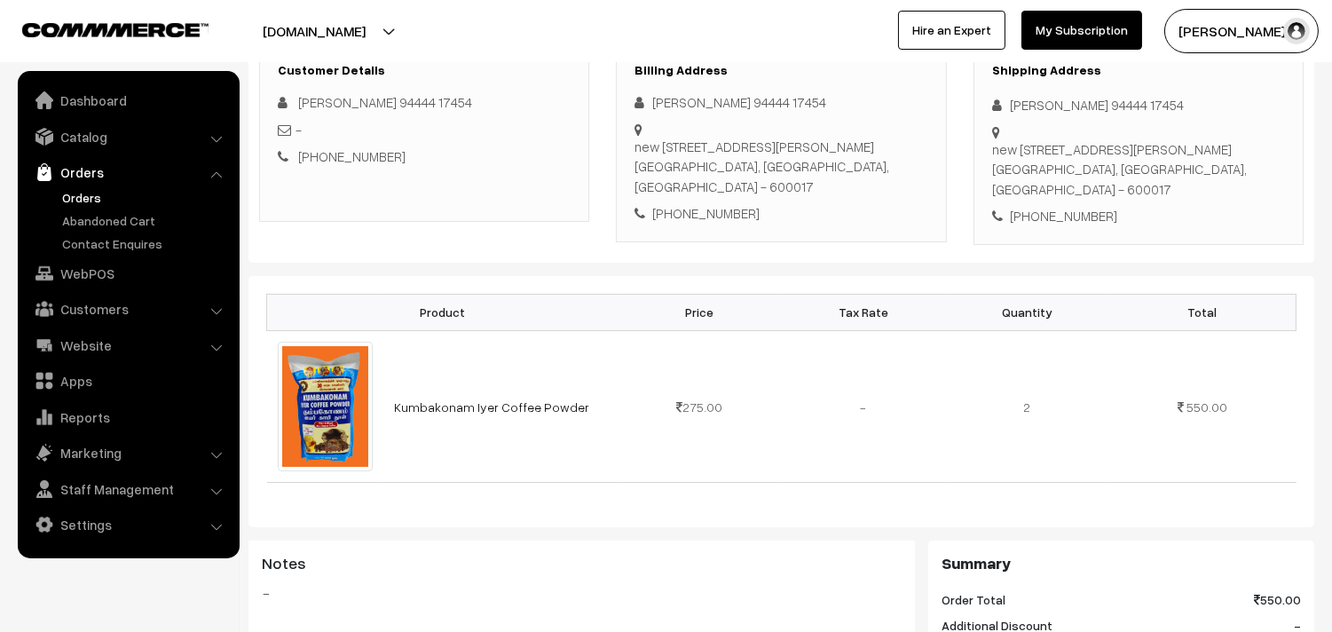
click at [81, 191] on link "Orders" at bounding box center [146, 197] width 176 height 19
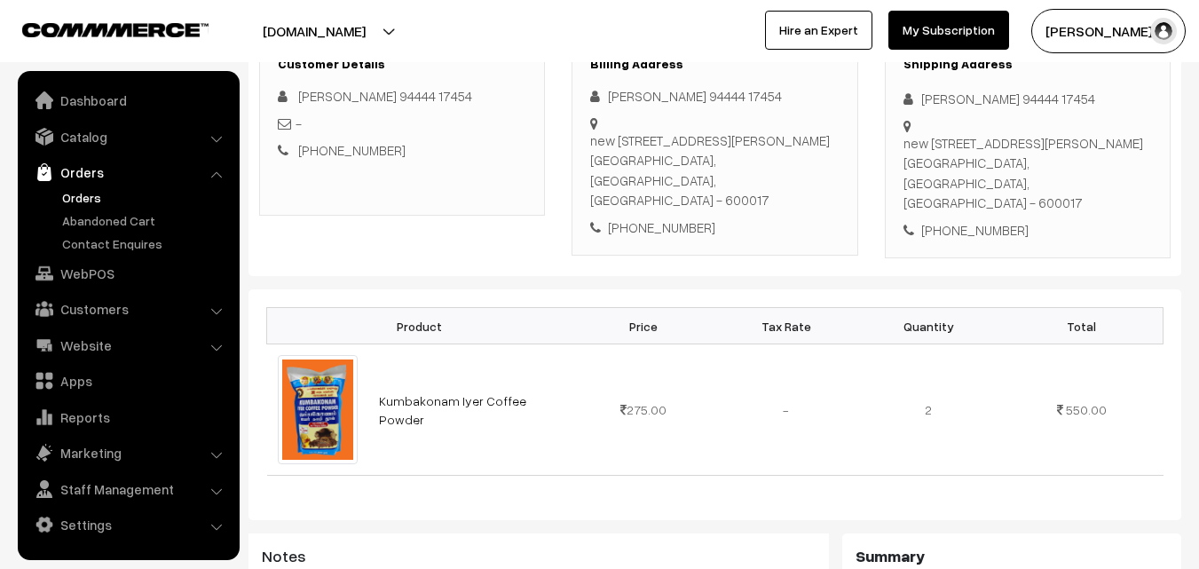
scroll to position [562, 0]
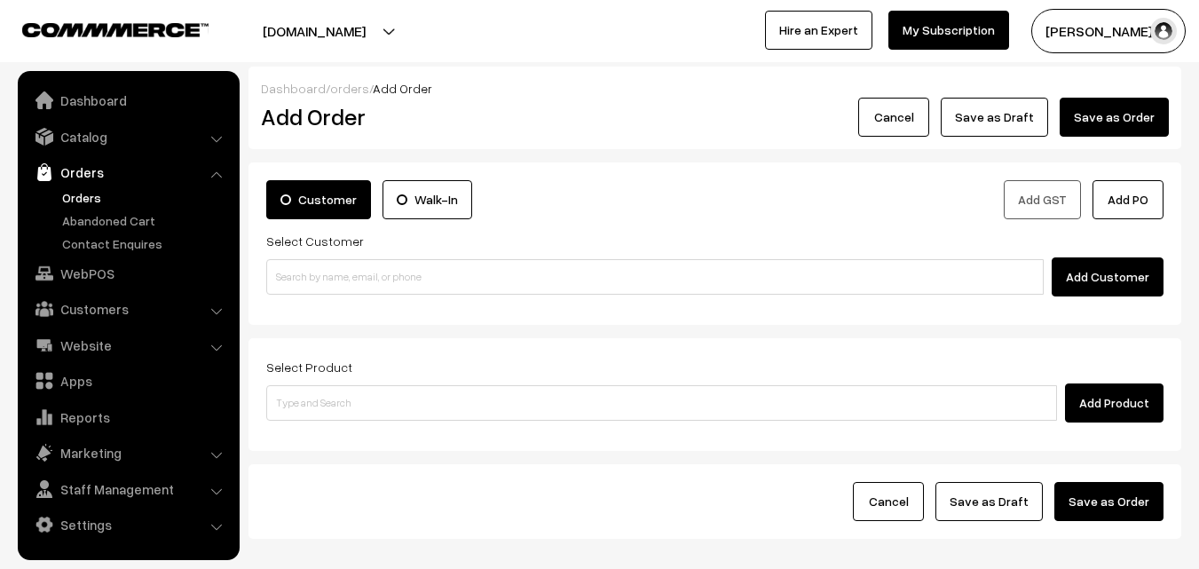
drag, startPoint x: 439, startPoint y: 307, endPoint x: 438, endPoint y: 271, distance: 36.4
click at [439, 305] on div "Customer Walk-In Add GST Add PO Select Customer Add Customer" at bounding box center [715, 243] width 933 height 162
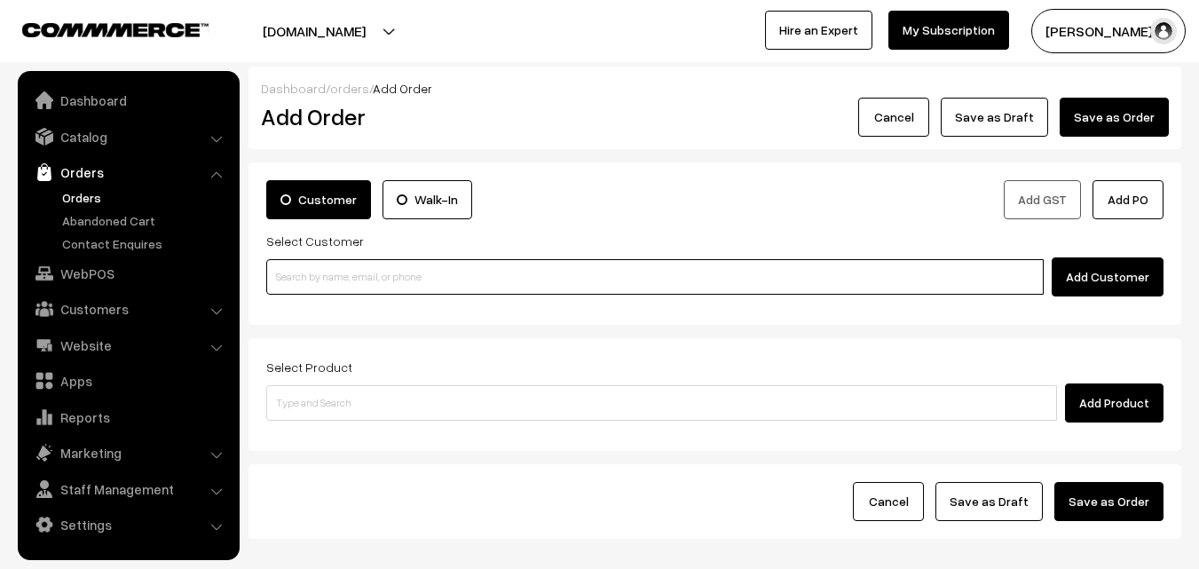
paste input "98409 40168"
click at [438, 271] on input "98409 40168" at bounding box center [654, 277] width 777 height 36
type input "98409 40168"
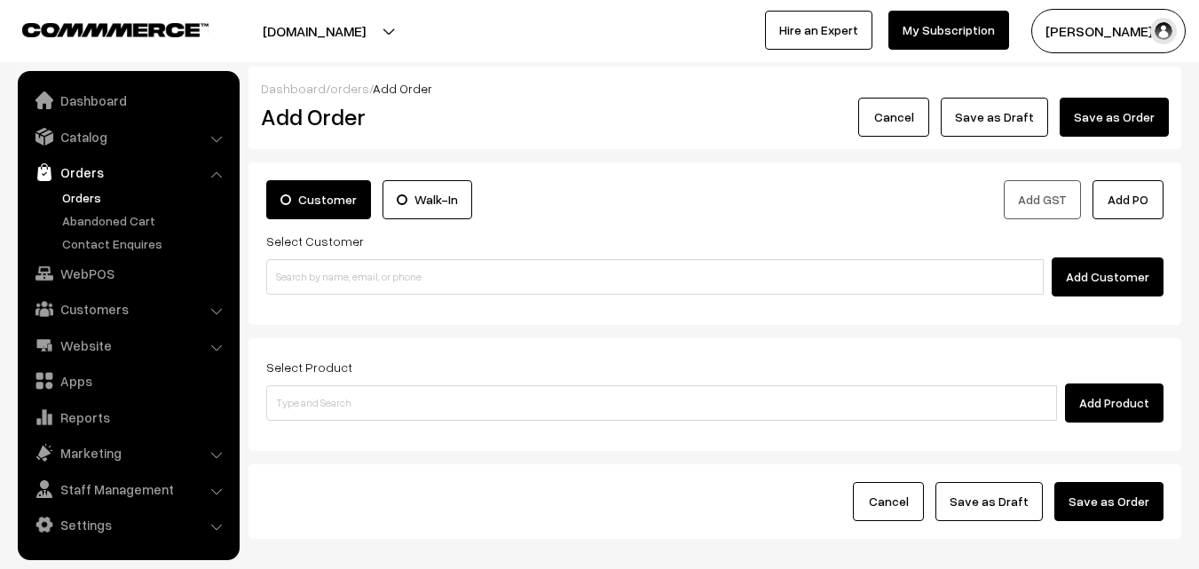
click at [355, 257] on div "Add Customer" at bounding box center [714, 276] width 897 height 39
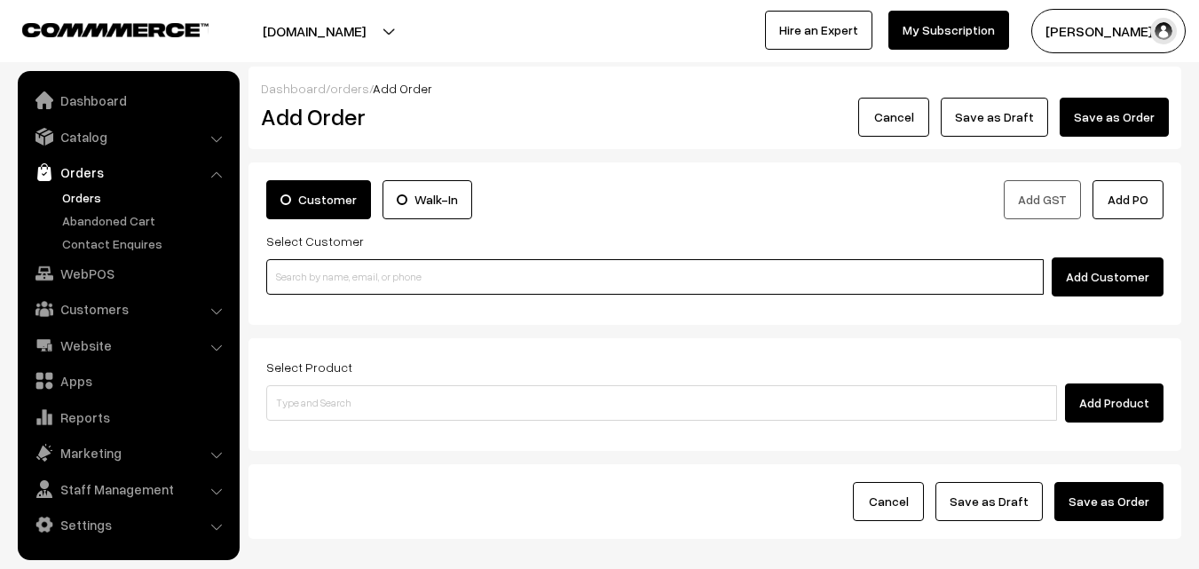
click at [343, 263] on input at bounding box center [654, 277] width 777 height 36
paste input "98409 40168"
click at [312, 266] on input "98409 40168" at bounding box center [654, 277] width 777 height 36
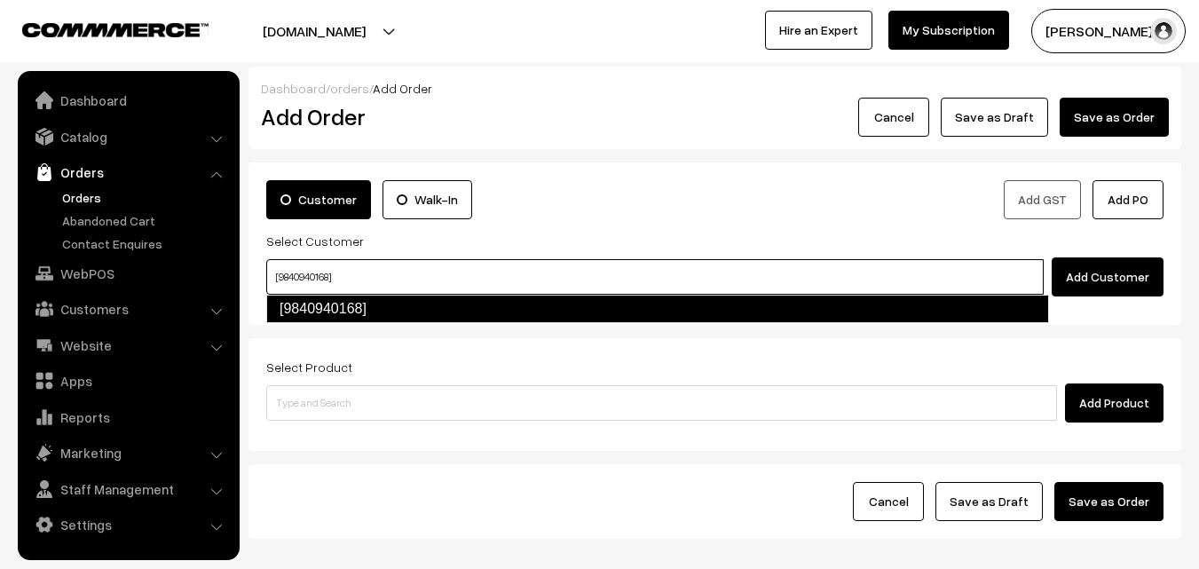
type input "[9840940168]"
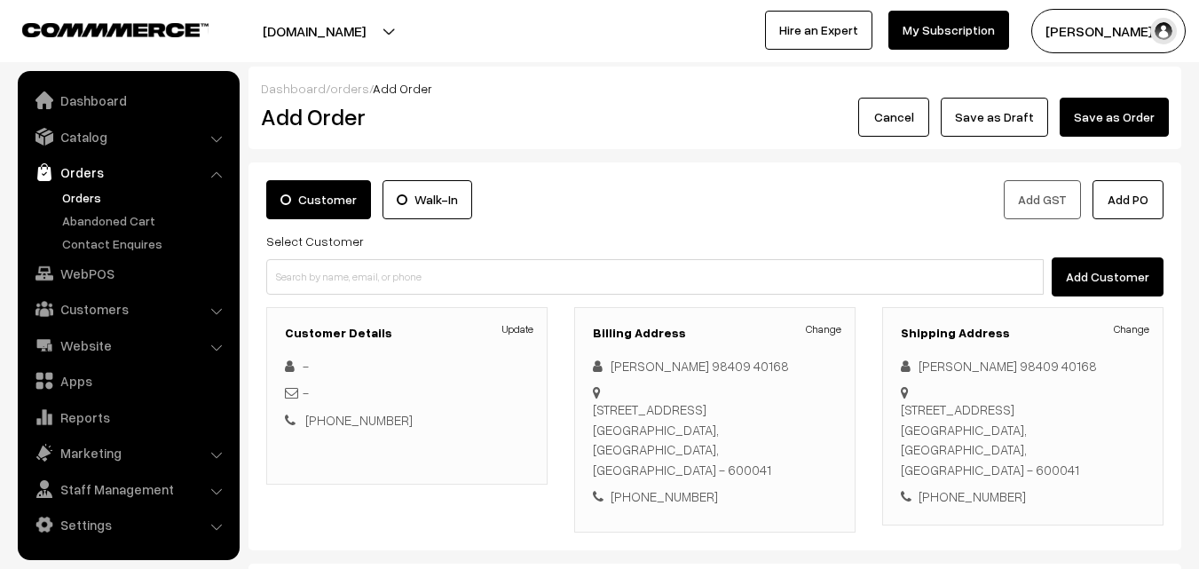
scroll to position [304, 0]
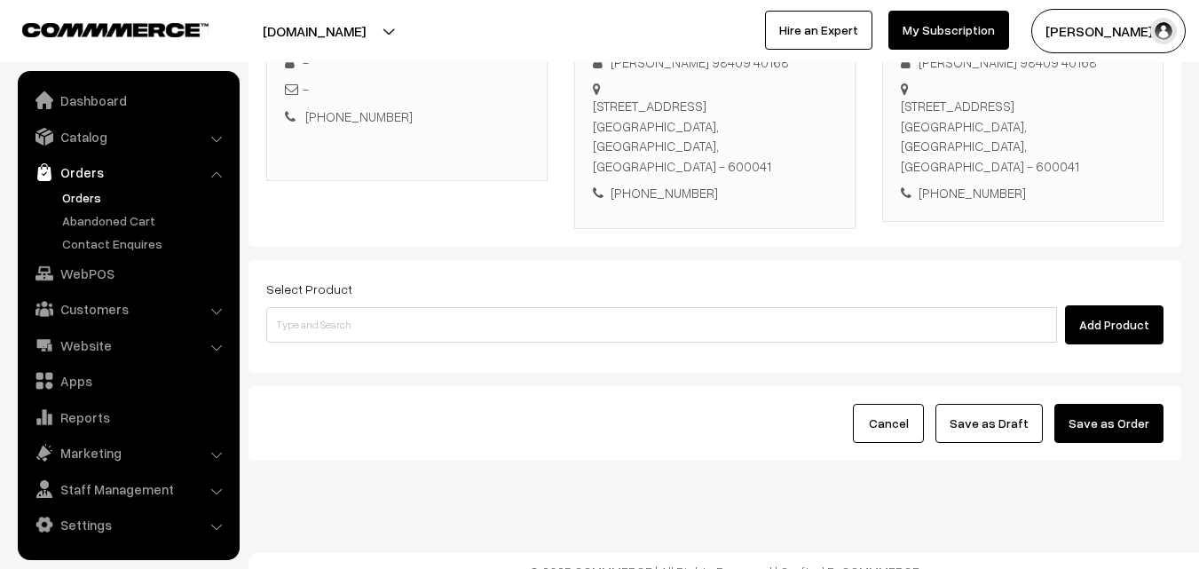
click at [552, 343] on div "Select Product Add Product" at bounding box center [715, 316] width 933 height 113
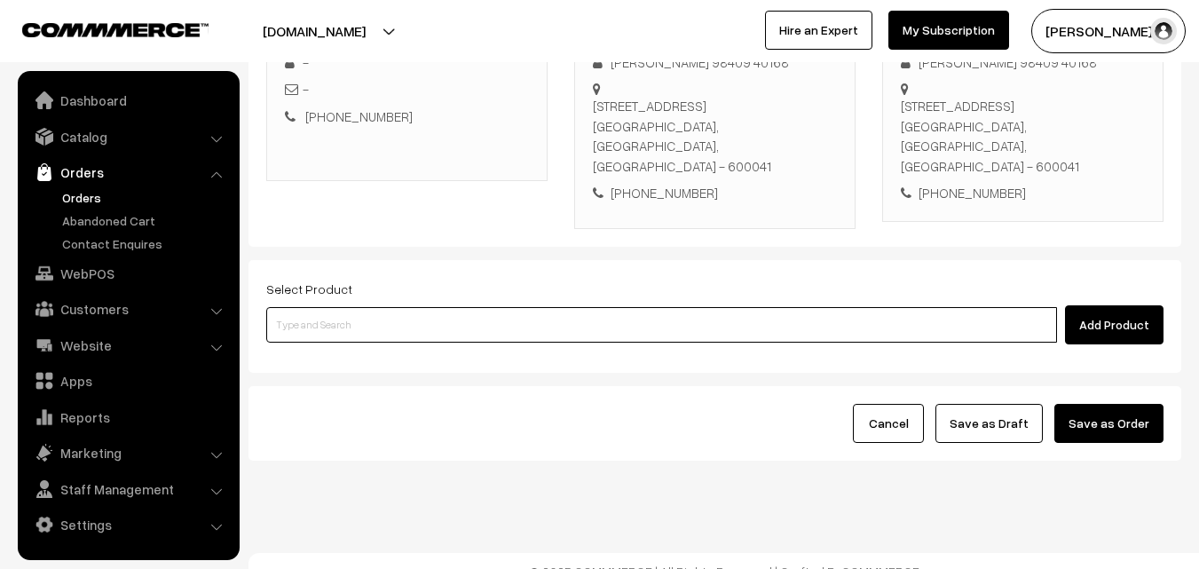
click at [549, 319] on input at bounding box center [661, 325] width 791 height 36
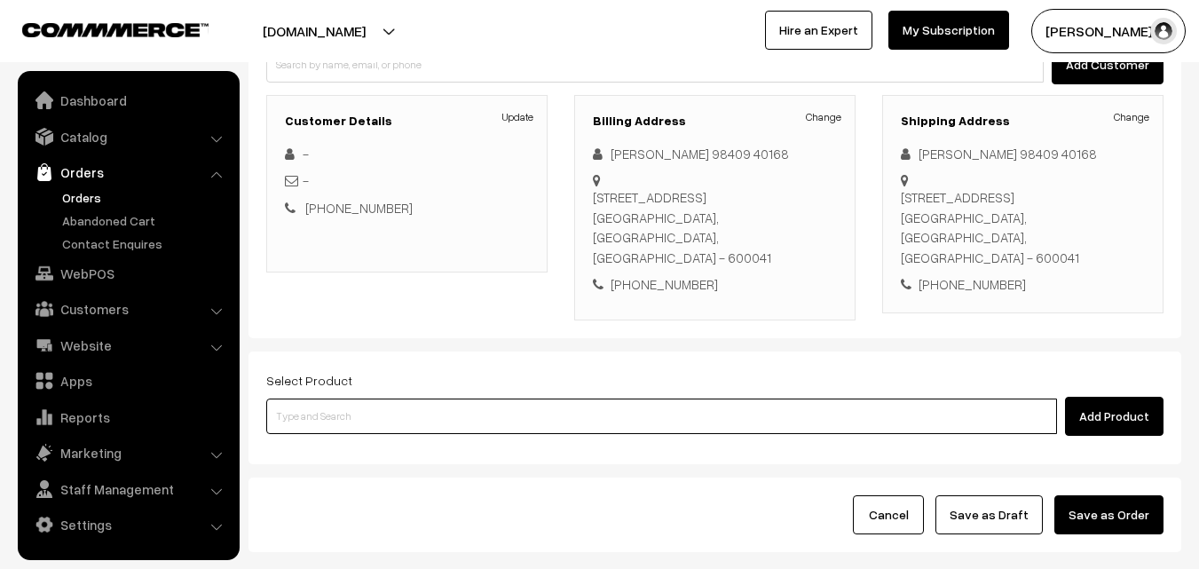
scroll to position [126, 0]
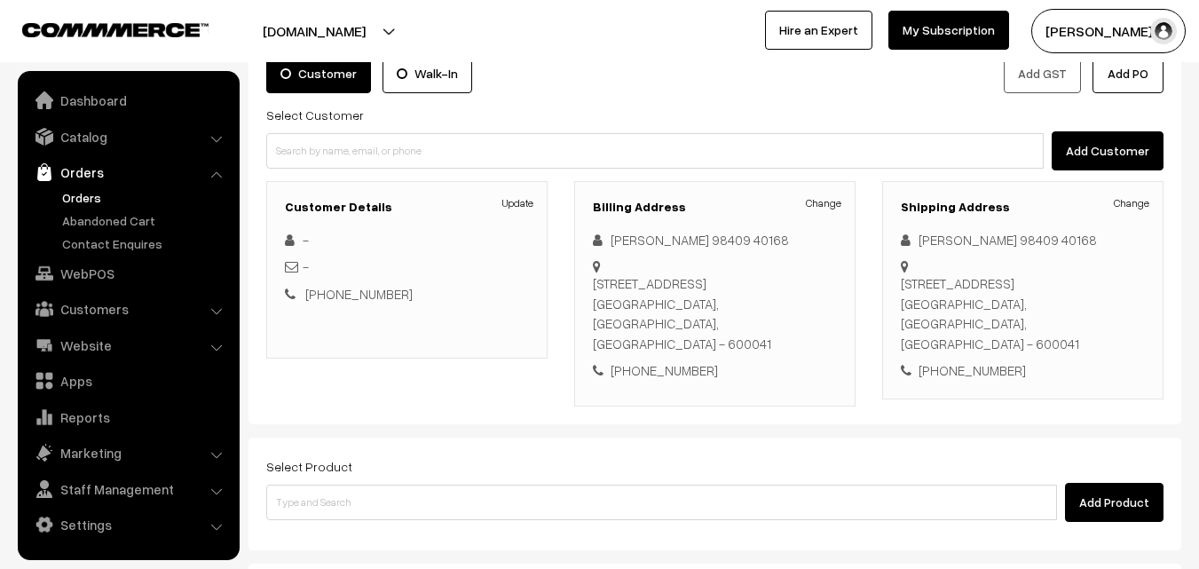
click at [840, 198] on link "Change" at bounding box center [824, 203] width 36 height 16
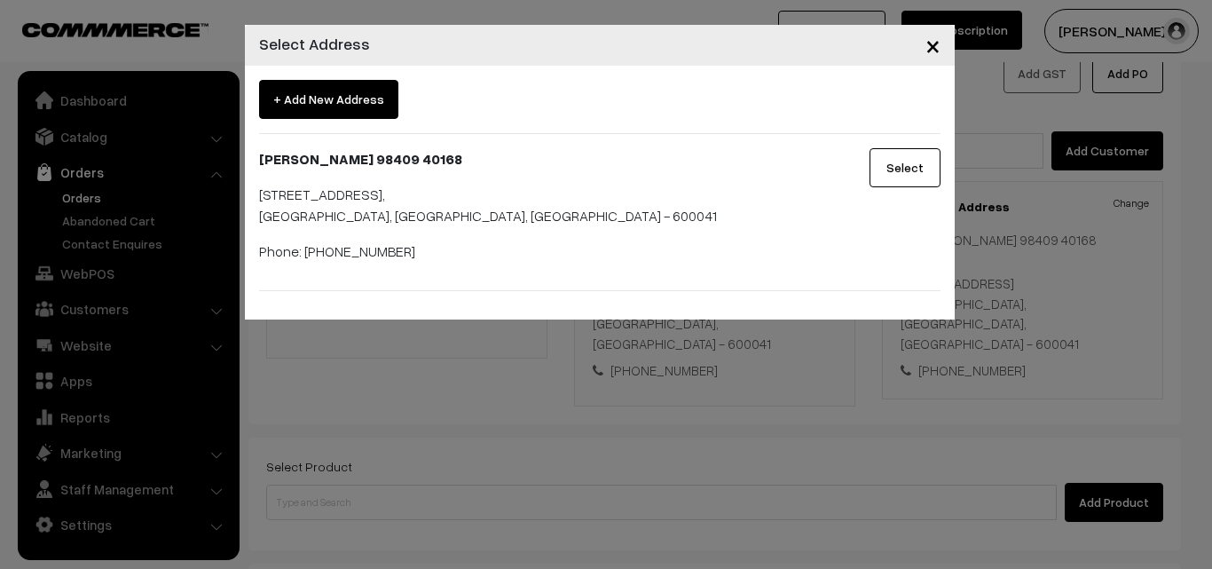
click at [781, 422] on div "× Select Address + Add New Address [PERSON_NAME] 98409 40168 [STREET_ADDRESS] P…" at bounding box center [606, 284] width 1212 height 569
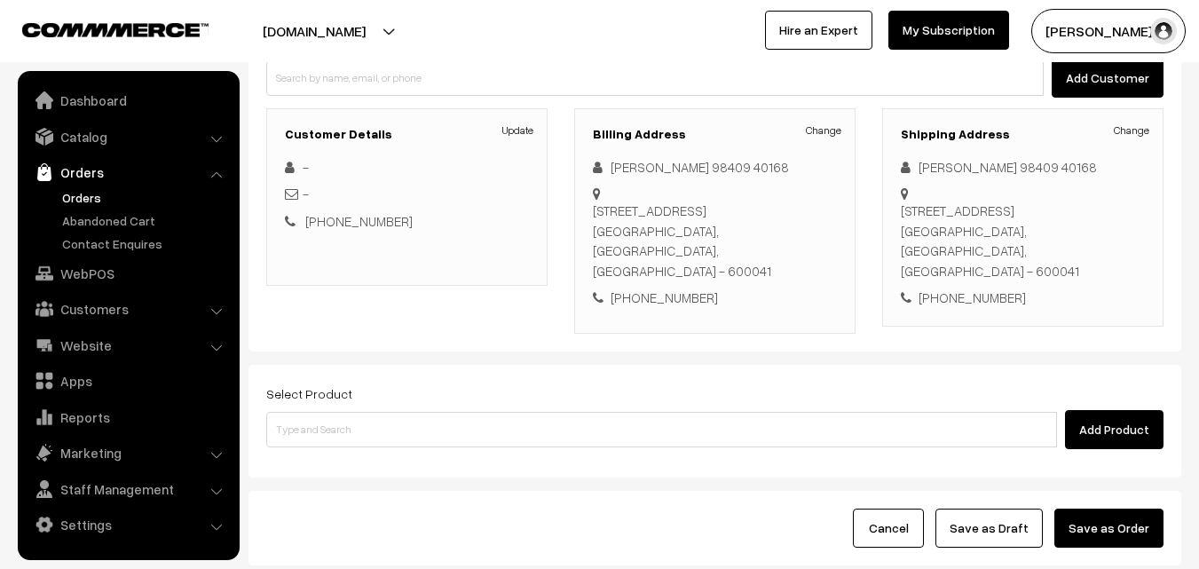
scroll to position [304, 0]
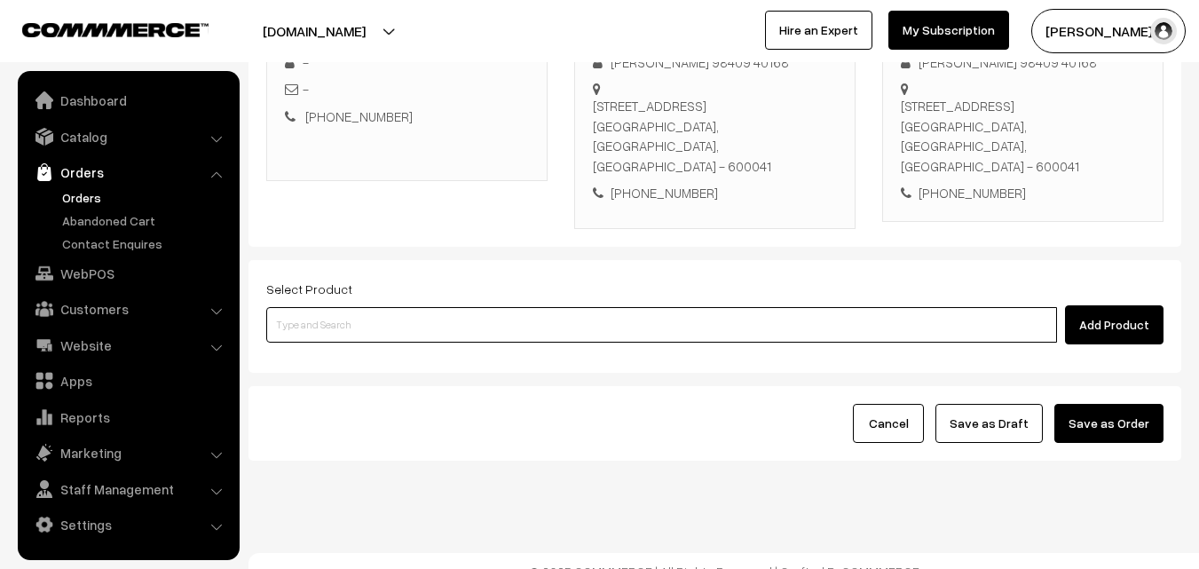
click at [397, 320] on input at bounding box center [661, 325] width 791 height 36
click at [481, 307] on input at bounding box center [661, 325] width 791 height 36
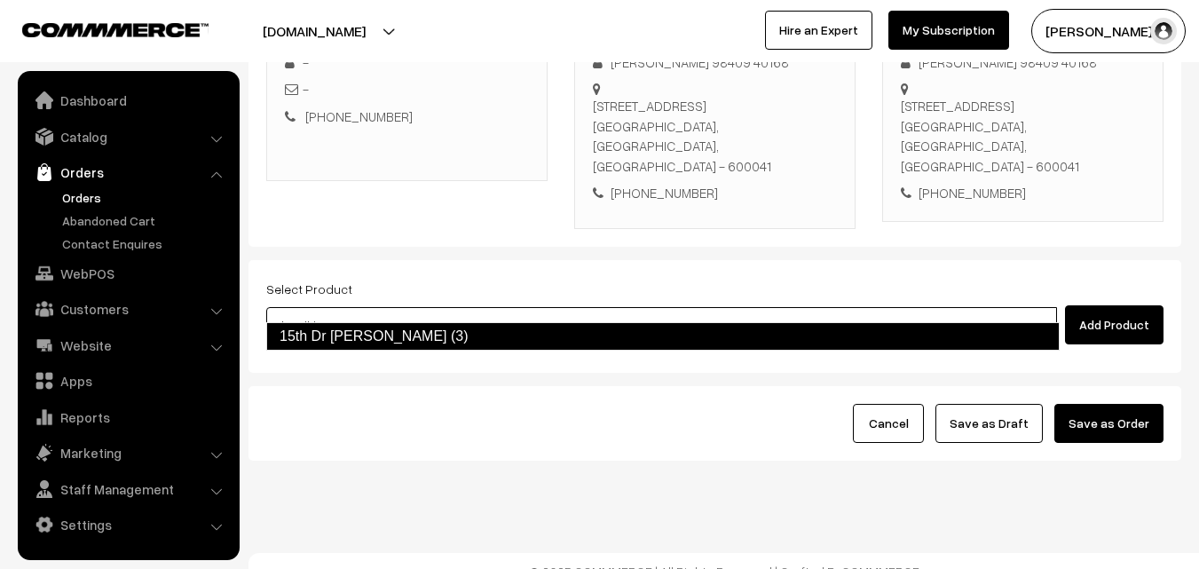
type input "15th Dr [PERSON_NAME] (3)"
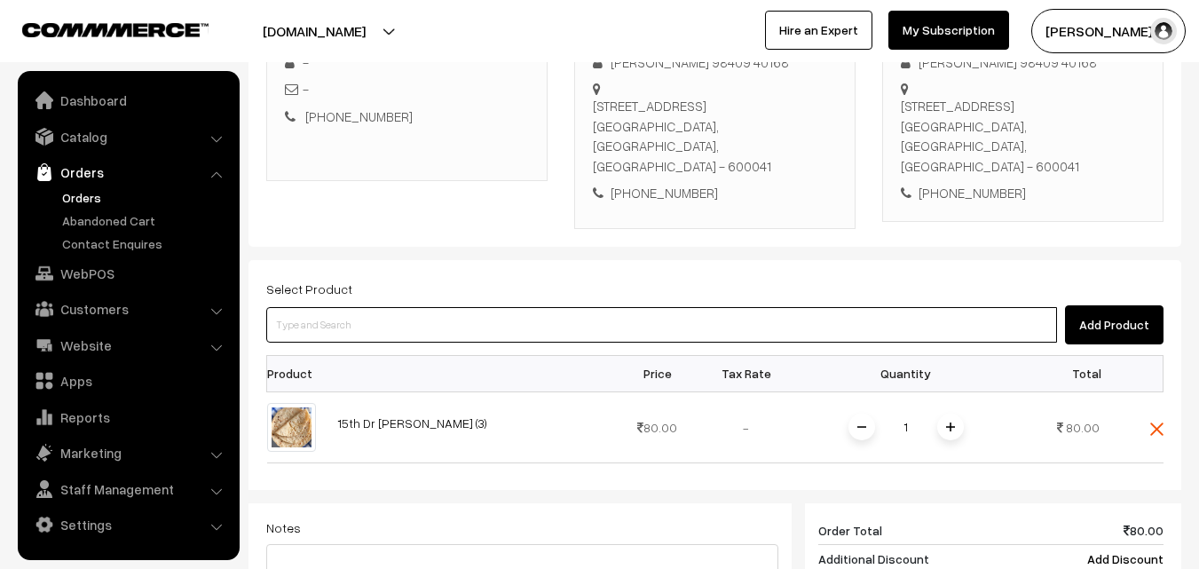
click at [480, 307] on input at bounding box center [661, 325] width 791 height 36
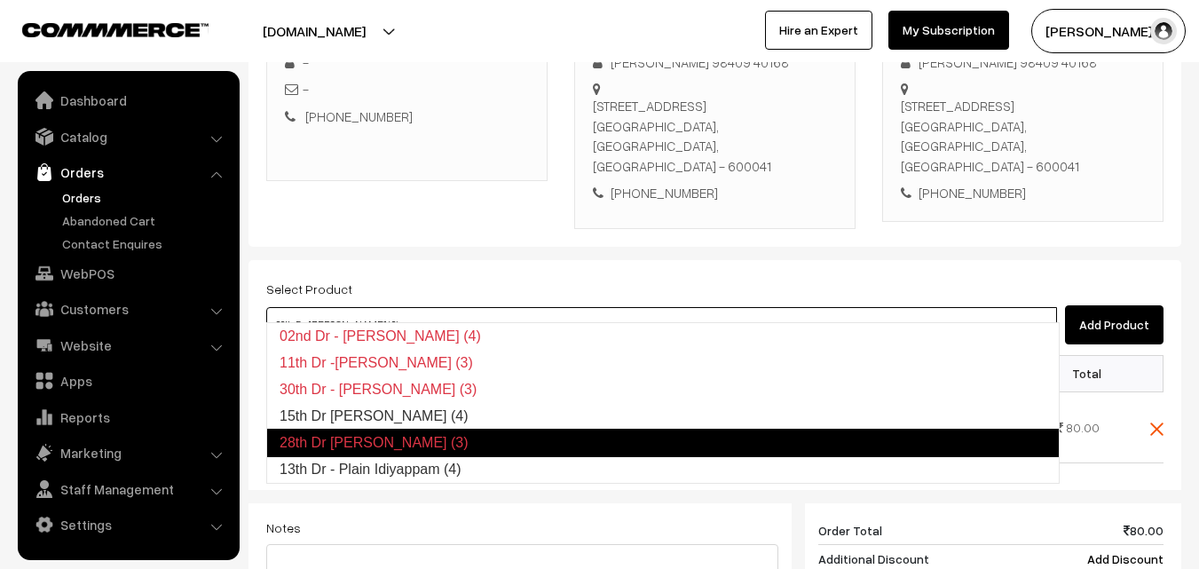
type input "15th Dr [PERSON_NAME] (4)"
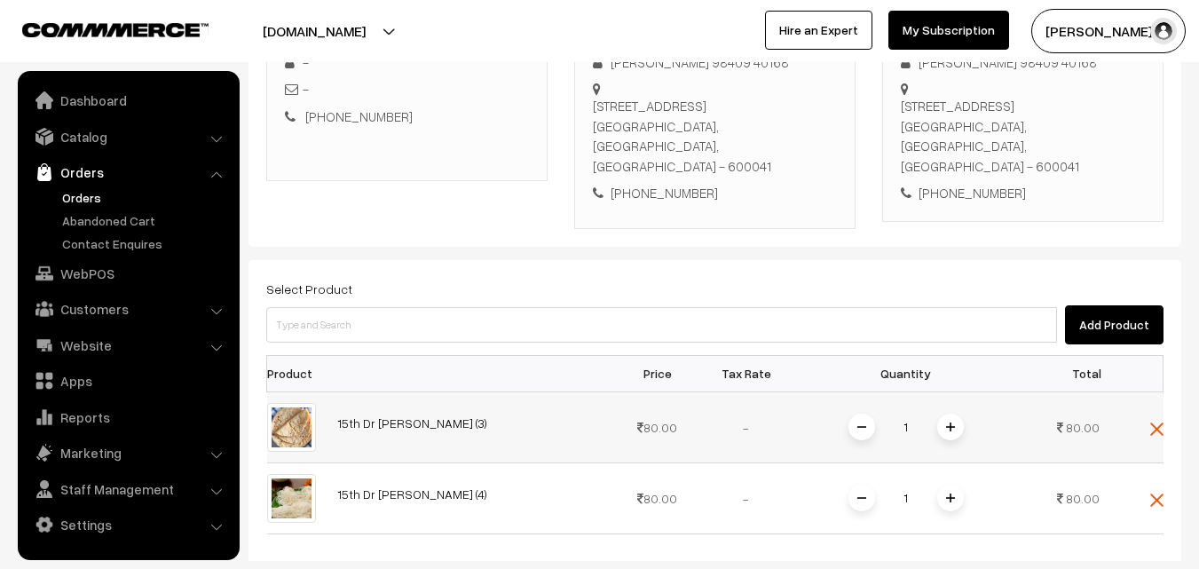
click at [946, 422] on img at bounding box center [950, 426] width 9 height 9
click at [940, 485] on span at bounding box center [950, 498] width 27 height 27
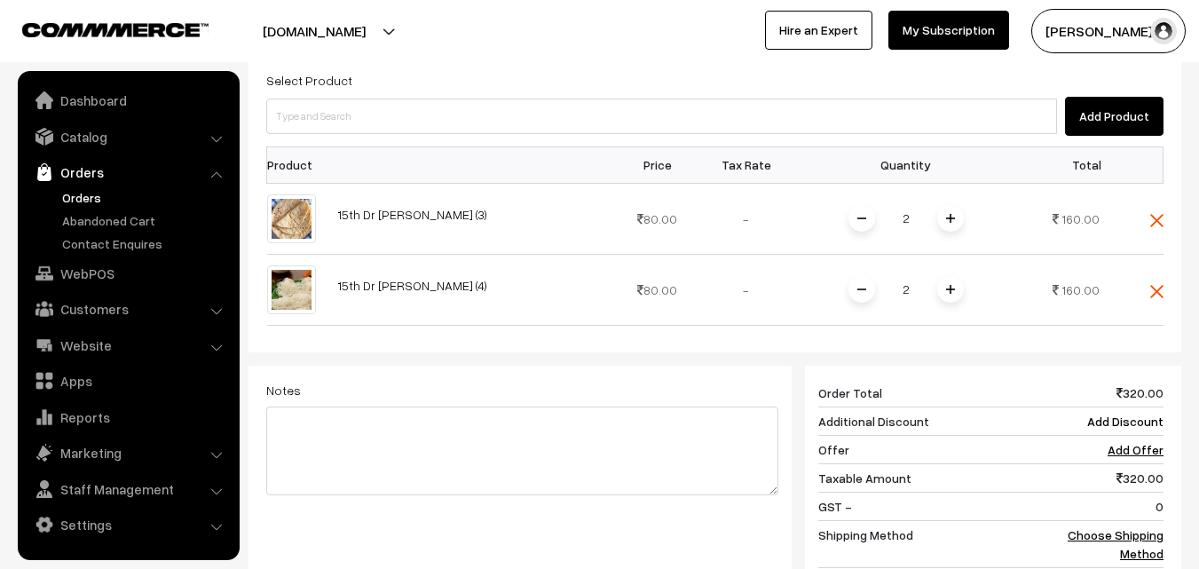
scroll to position [570, 0]
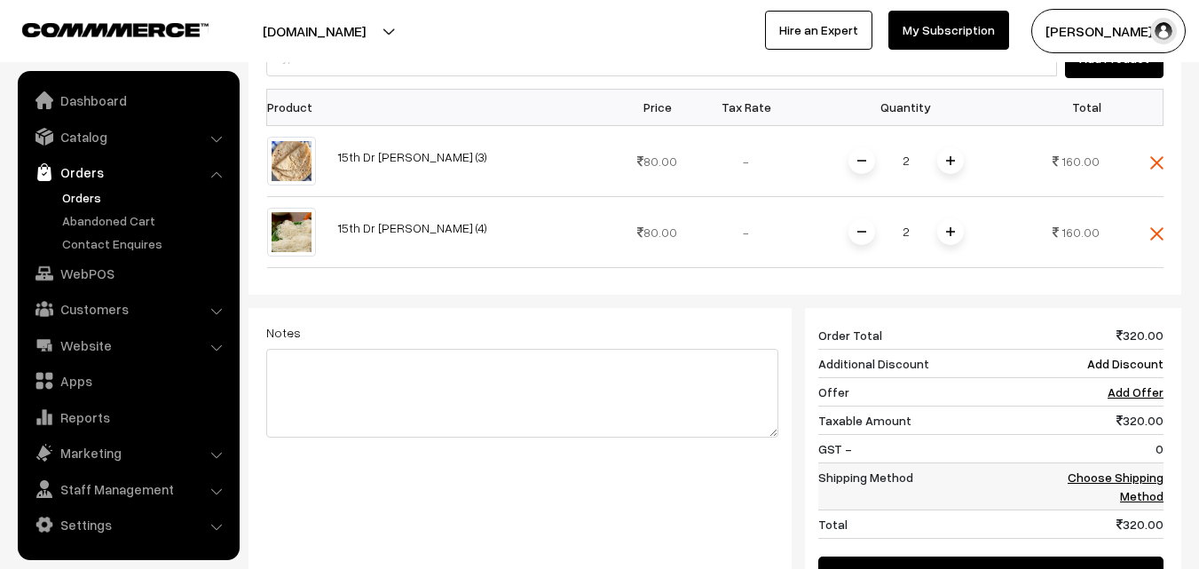
click at [1126, 462] on td "Choose Shipping Method" at bounding box center [1109, 485] width 110 height 47
click at [1109, 470] on link "Choose Shipping Method" at bounding box center [1116, 487] width 96 height 34
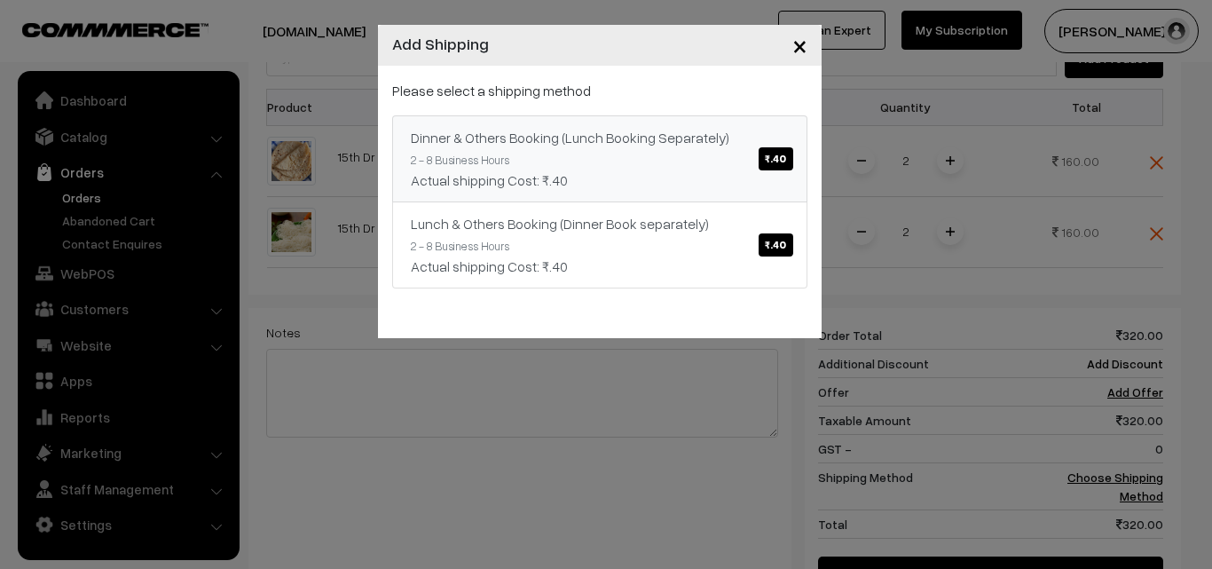
click at [728, 162] on link "Dinner & Others Booking (Lunch Booking Separately) ₹.40 2 - 8 Business Hours Ac…" at bounding box center [599, 158] width 415 height 87
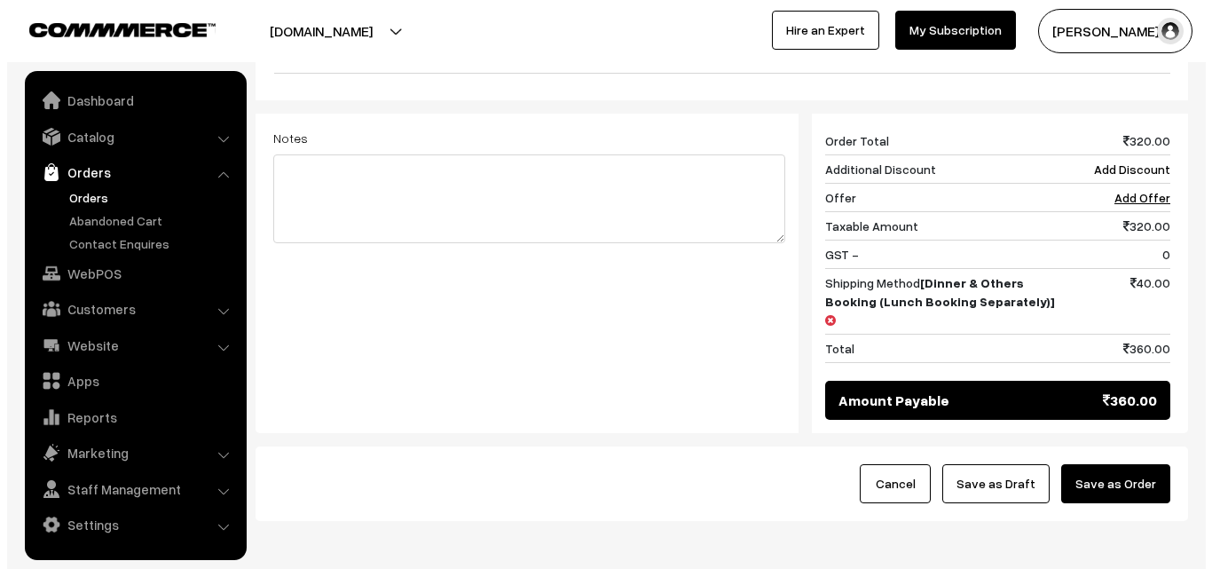
scroll to position [806, 0]
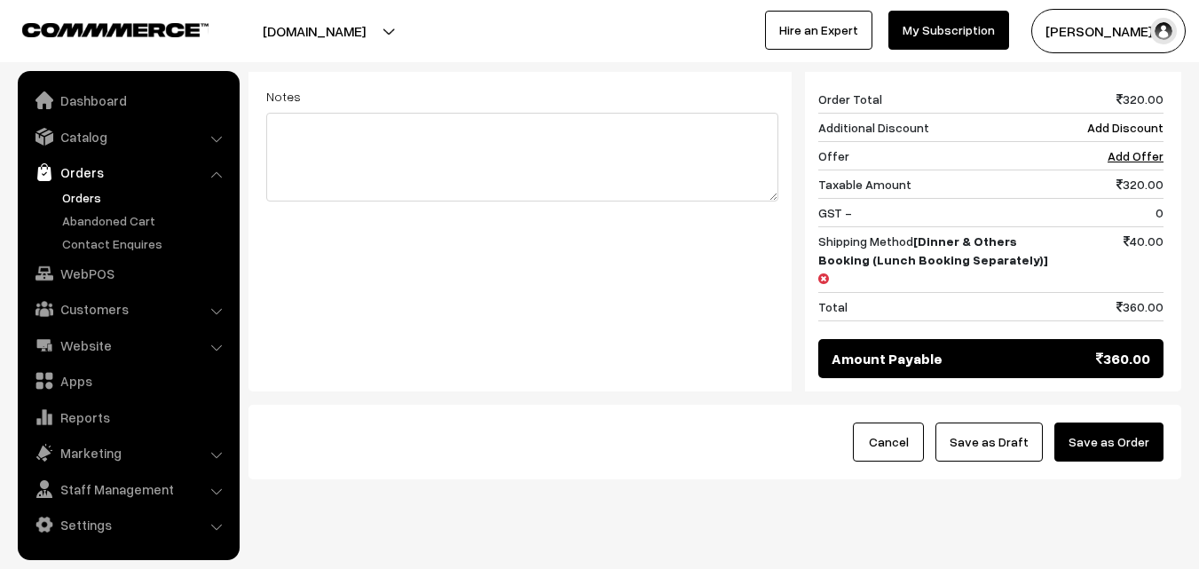
click at [1135, 422] on button "Save as Order" at bounding box center [1108, 441] width 109 height 39
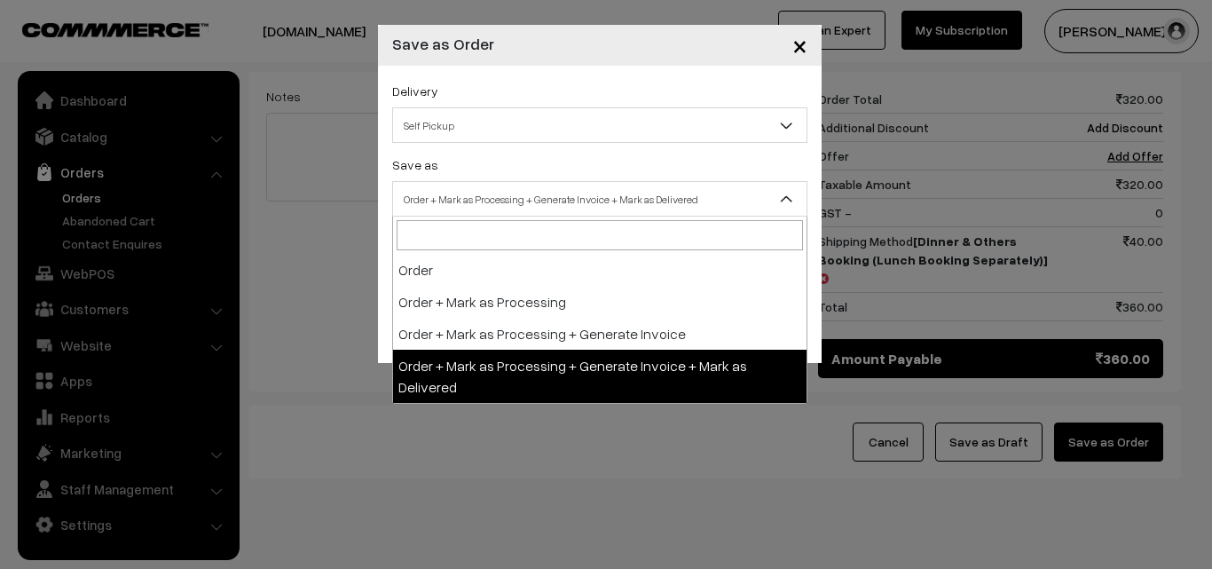
click at [533, 206] on span "Order + Mark as Processing + Generate Invoice + Mark as Delivered" at bounding box center [600, 199] width 414 height 31
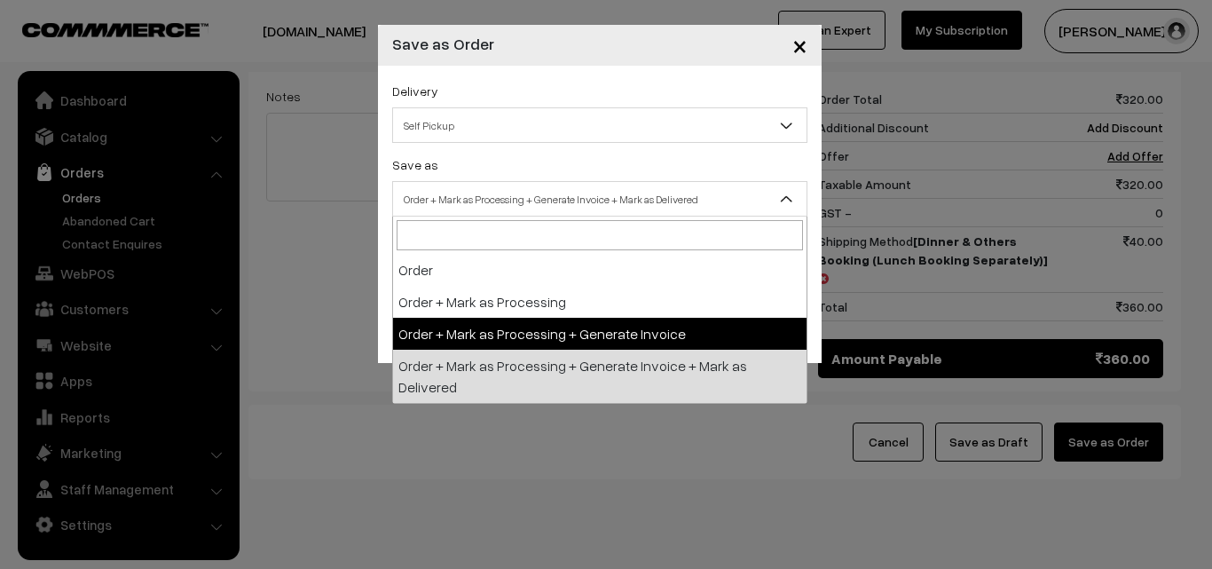
select select "3"
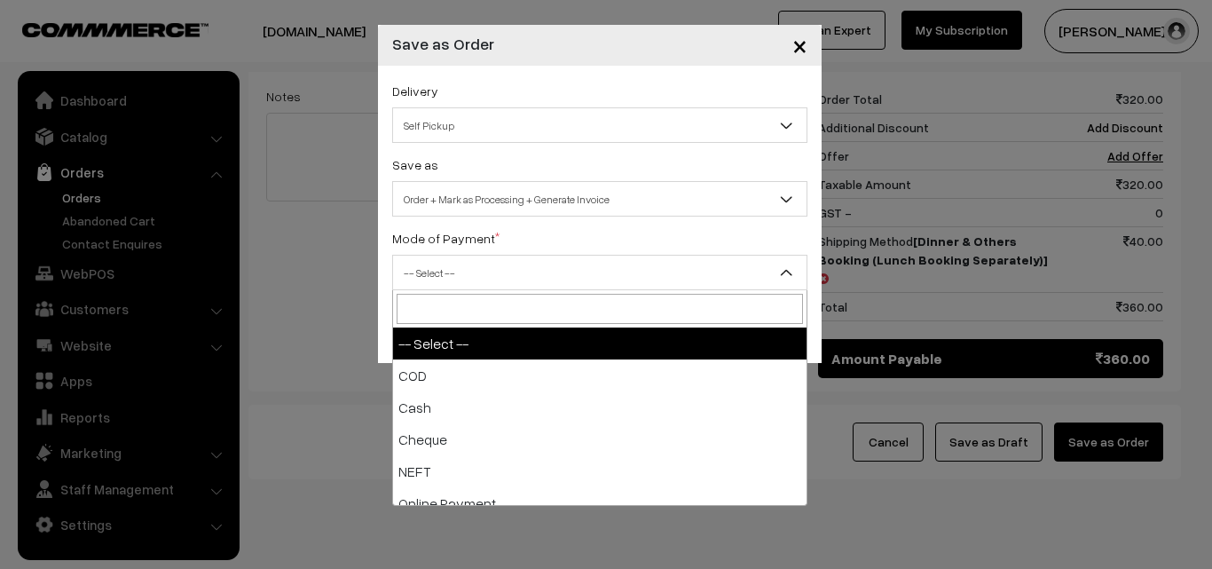
click at [547, 264] on span "-- Select --" at bounding box center [600, 272] width 414 height 31
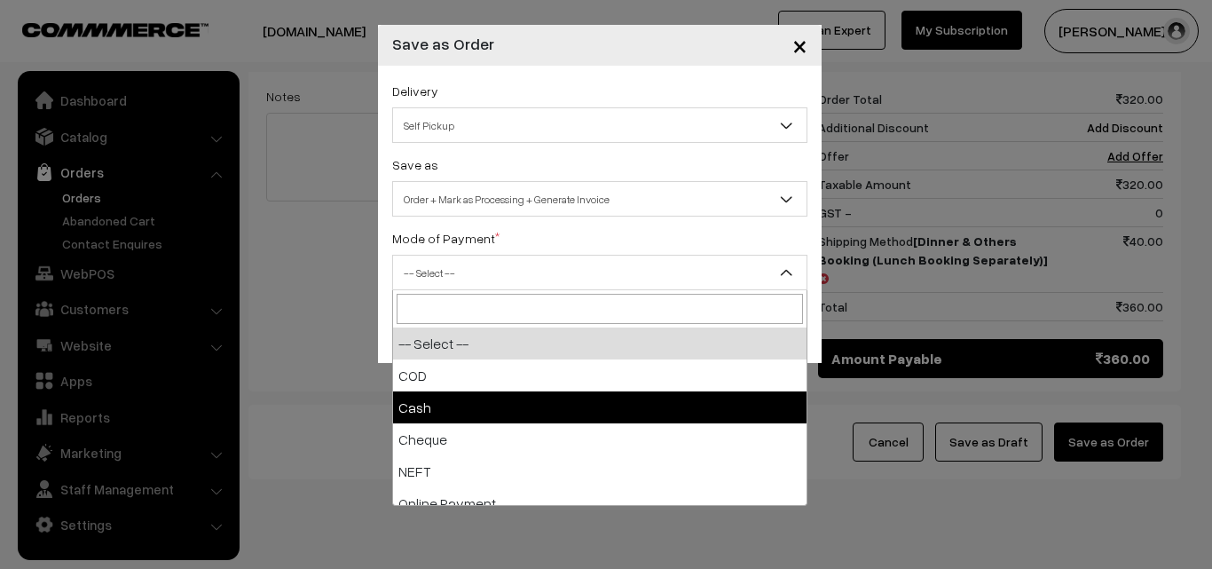
select select "2"
checkbox input "true"
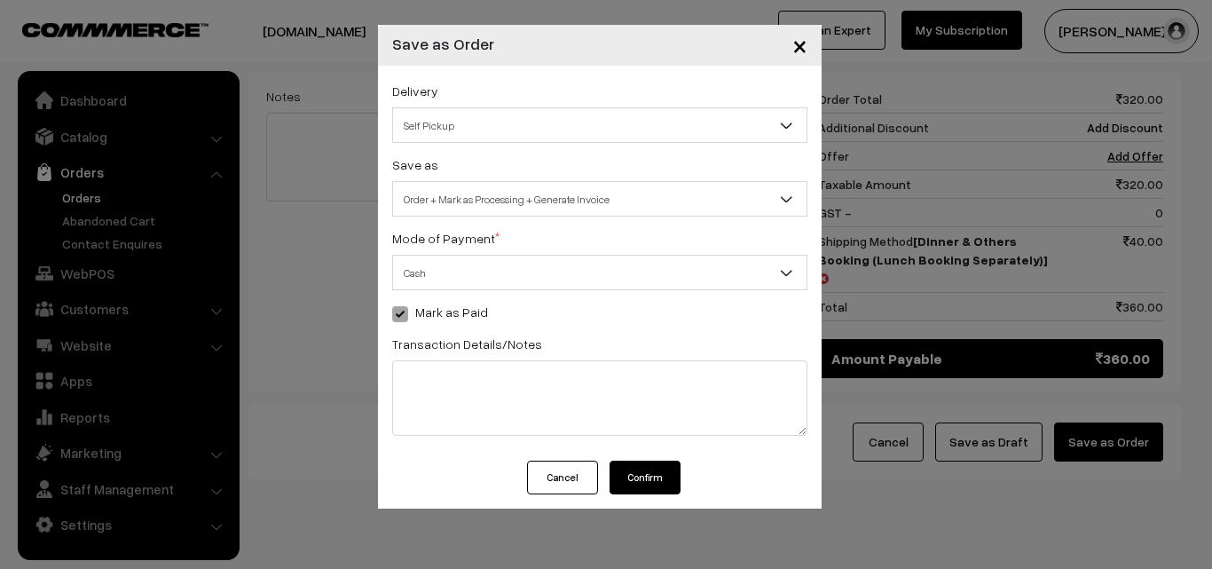
click at [641, 465] on button "Confirm" at bounding box center [645, 478] width 71 height 34
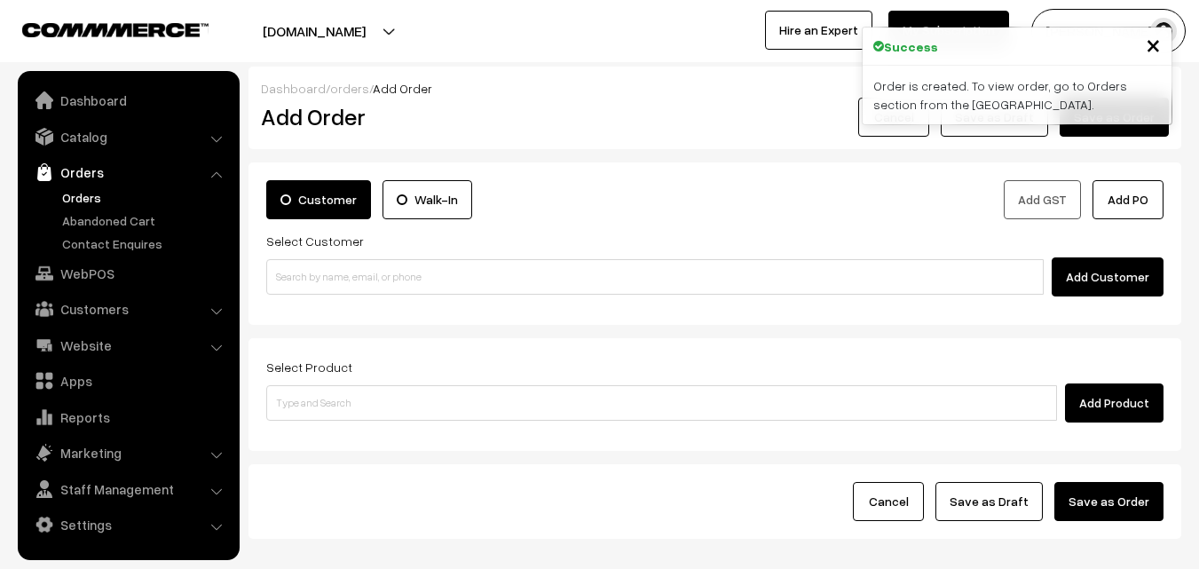
click at [59, 199] on link "Orders" at bounding box center [146, 197] width 176 height 19
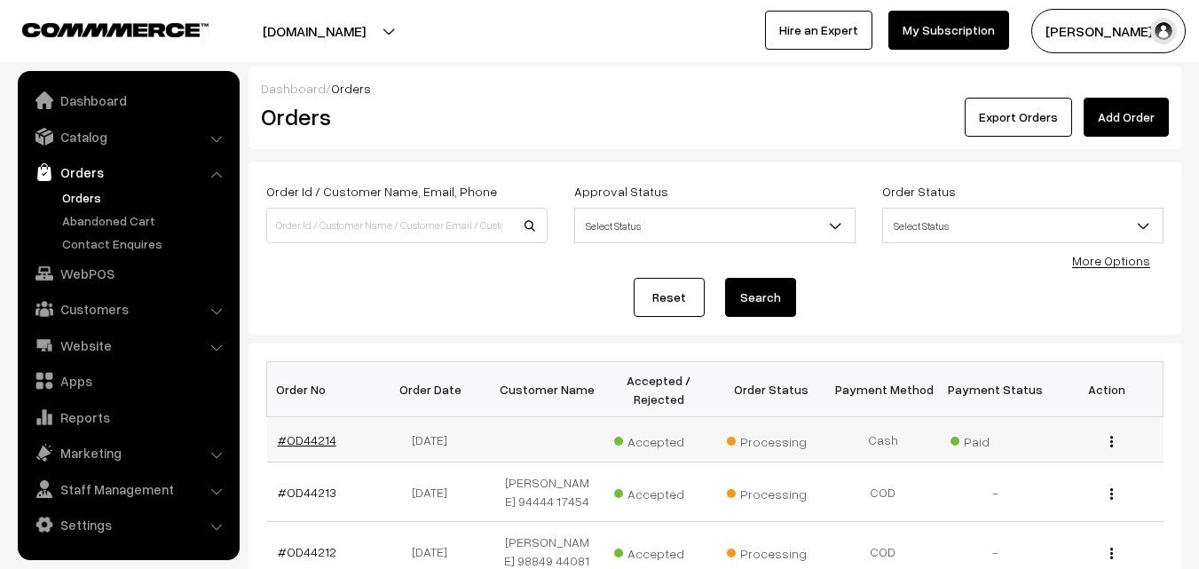
click at [297, 436] on link "#OD44214" at bounding box center [307, 439] width 59 height 15
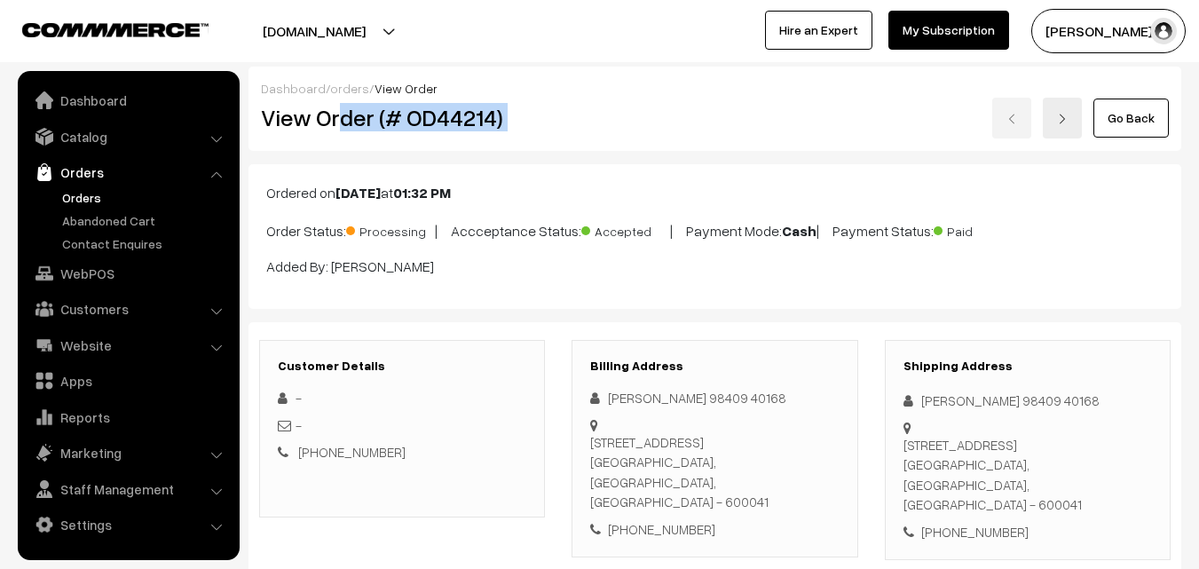
drag, startPoint x: 485, startPoint y: 115, endPoint x: 376, endPoint y: 104, distance: 108.9
click at [547, 114] on div "View Order (# OD44214)" at bounding box center [404, 118] width 312 height 41
drag, startPoint x: 342, startPoint y: 119, endPoint x: 316, endPoint y: 119, distance: 25.7
click at [341, 119] on h2 "View Order (# OD44214)" at bounding box center [403, 118] width 285 height 28
drag, startPoint x: 313, startPoint y: 113, endPoint x: 671, endPoint y: 111, distance: 357.7
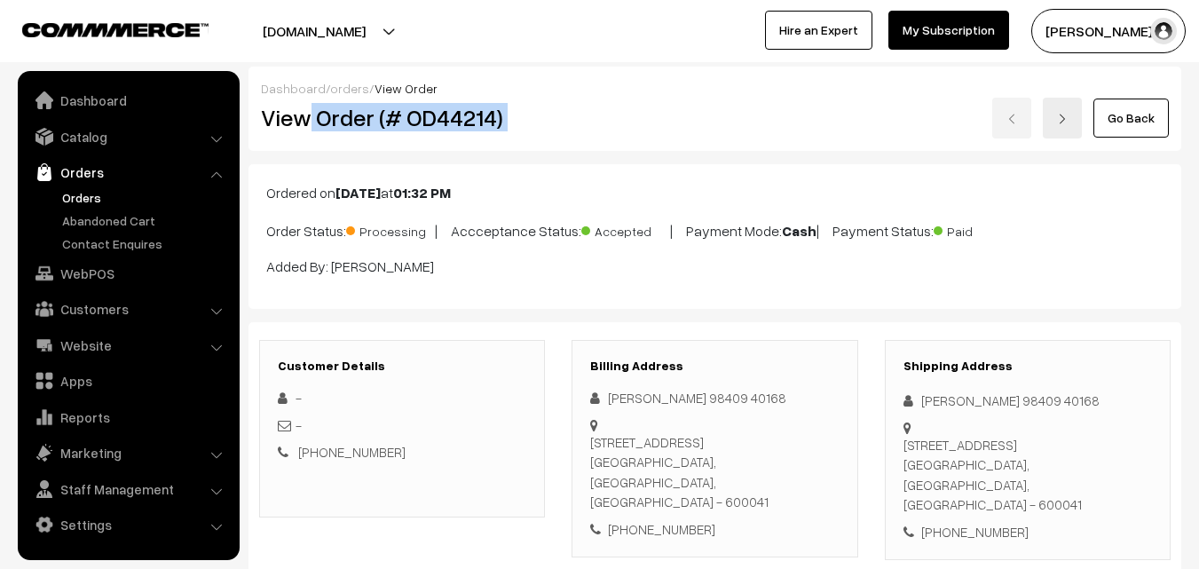
click at [681, 113] on div "View Order (# OD44214) Go Back" at bounding box center [715, 118] width 935 height 41
copy div "Order (# OD44214)"
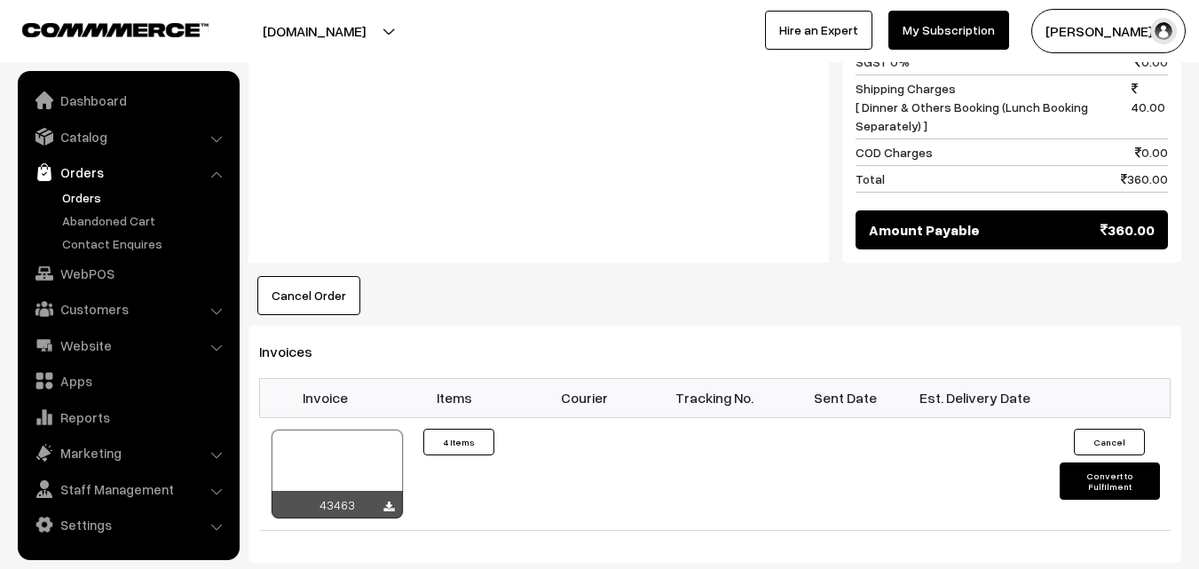
scroll to position [1065, 0]
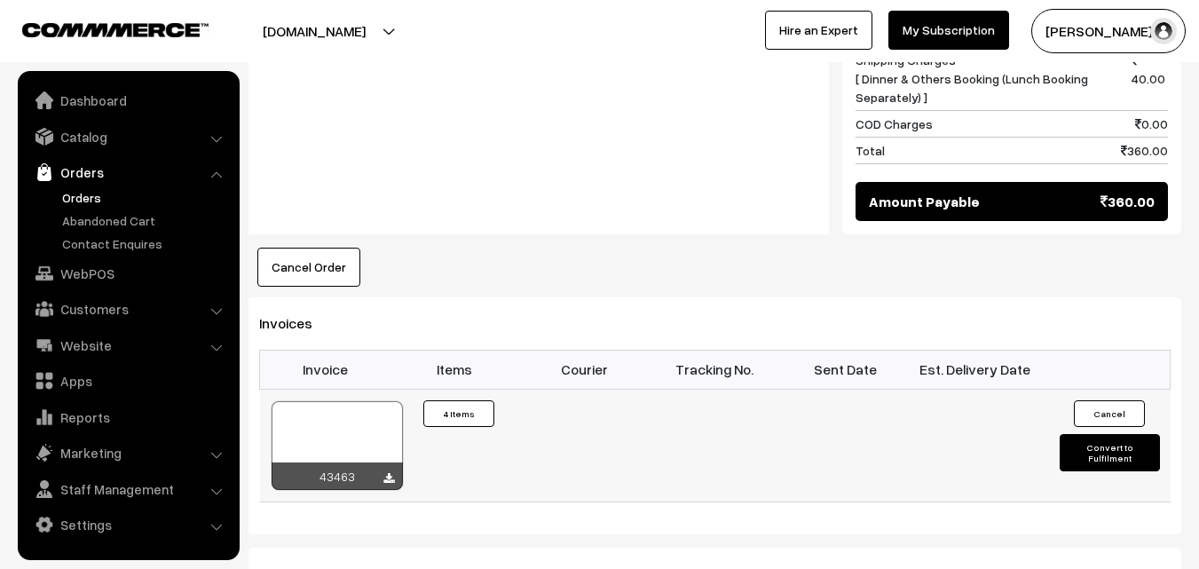
click at [367, 411] on div at bounding box center [337, 445] width 131 height 89
click at [85, 193] on link "Orders" at bounding box center [146, 197] width 176 height 19
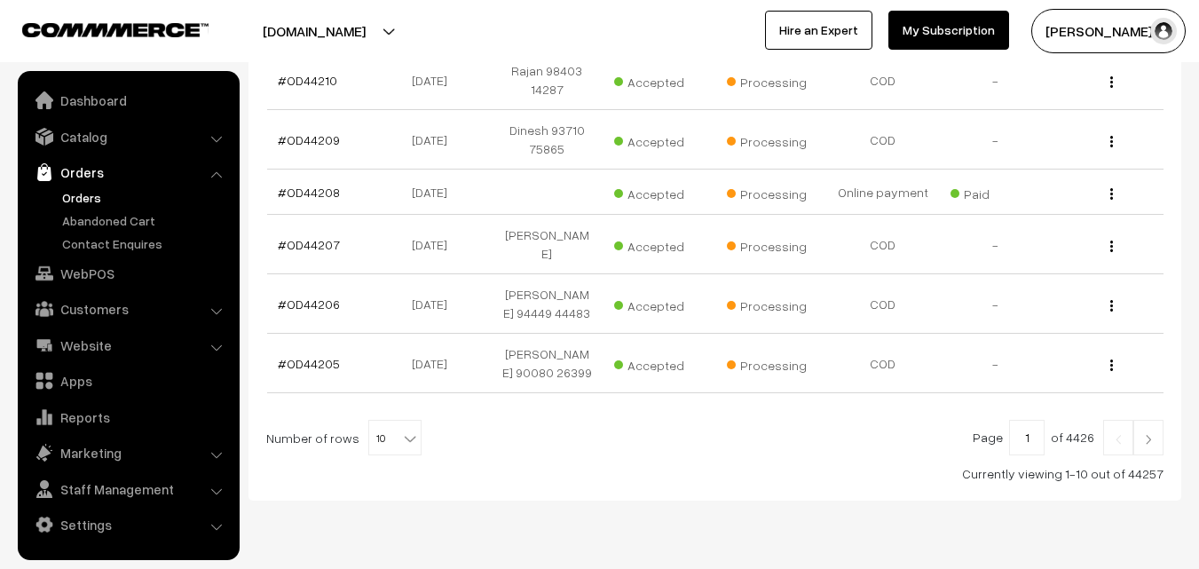
scroll to position [623, 0]
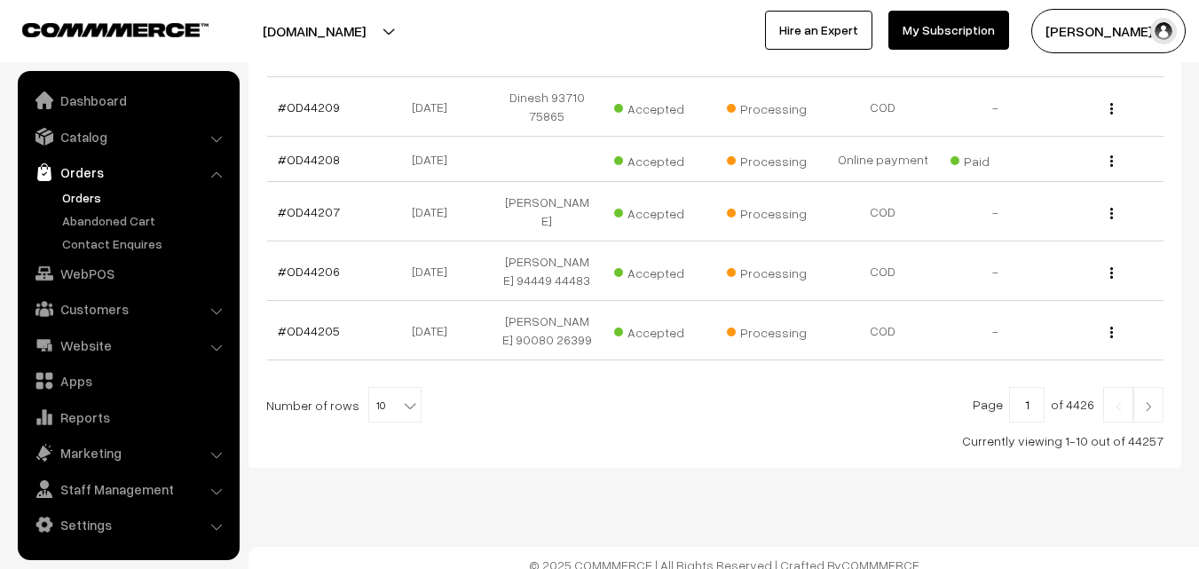
click at [383, 413] on div "Page 1 of 4426 Number of rows 10 20 30 40 50 60 70 80 90 100 10 Currently viewi…" at bounding box center [714, 418] width 897 height 63
click at [383, 388] on span "10" at bounding box center [394, 406] width 51 height 36
select select "100"
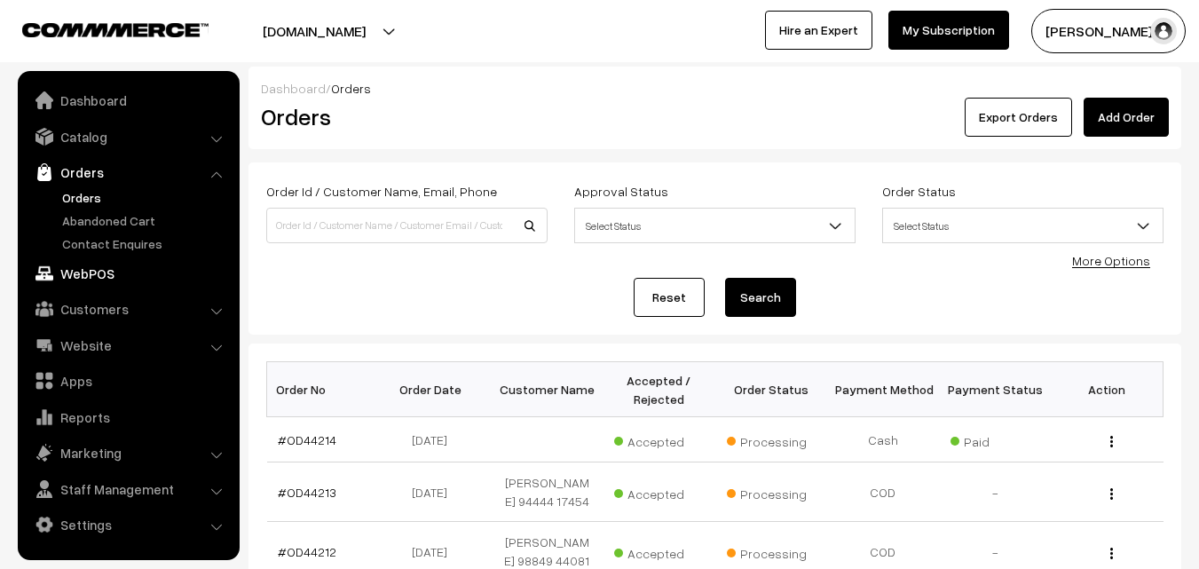
click at [95, 264] on link "WebPOS" at bounding box center [127, 273] width 211 height 32
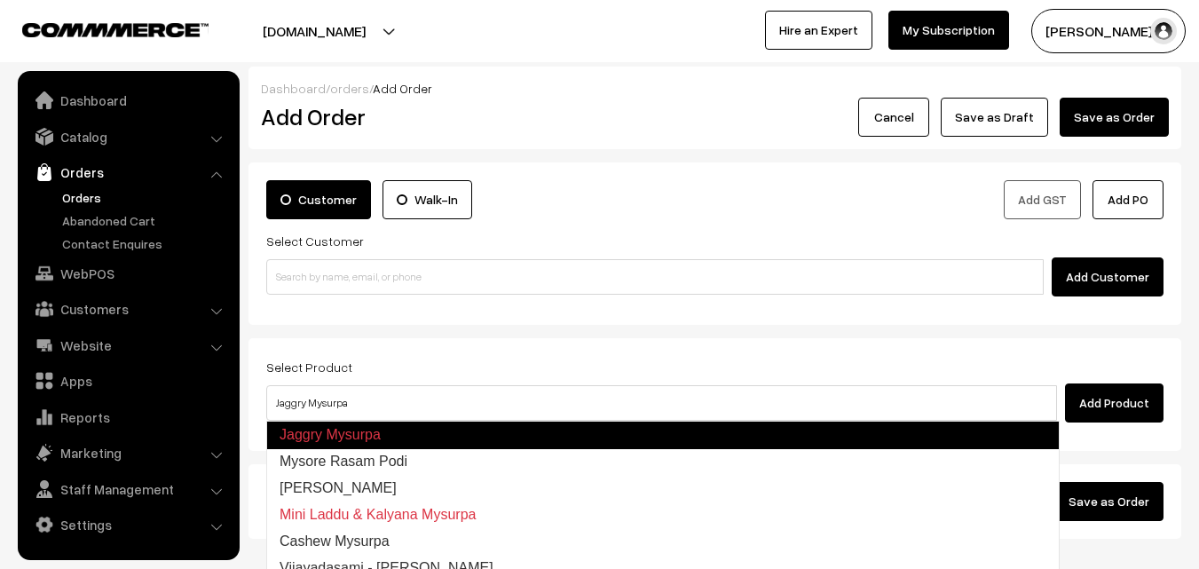
type input "Mysore Rasam Podi"
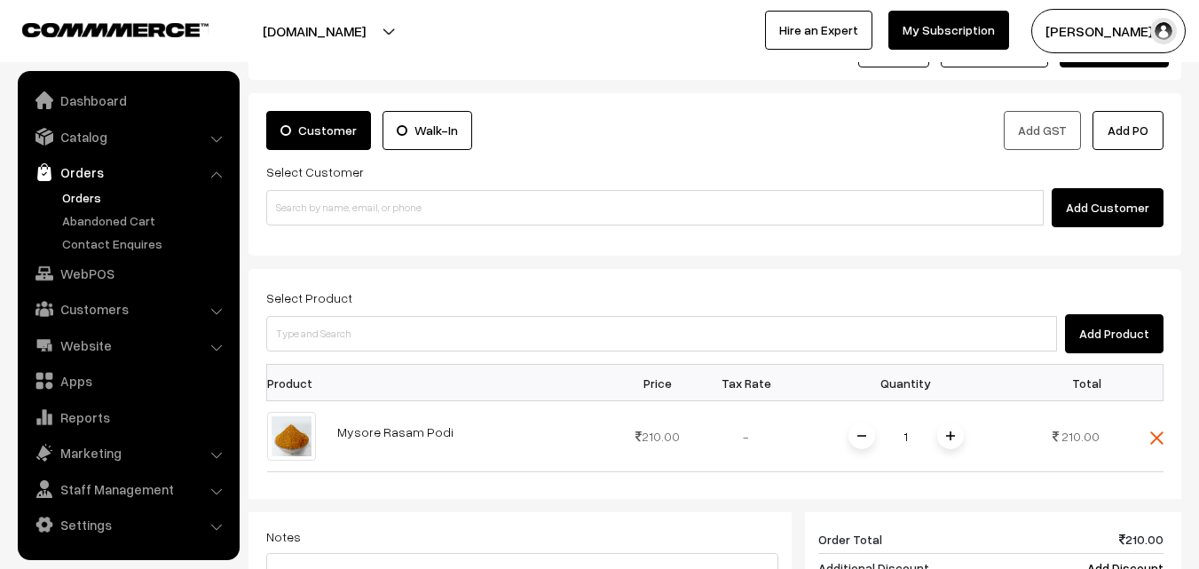
scroll to position [89, 0]
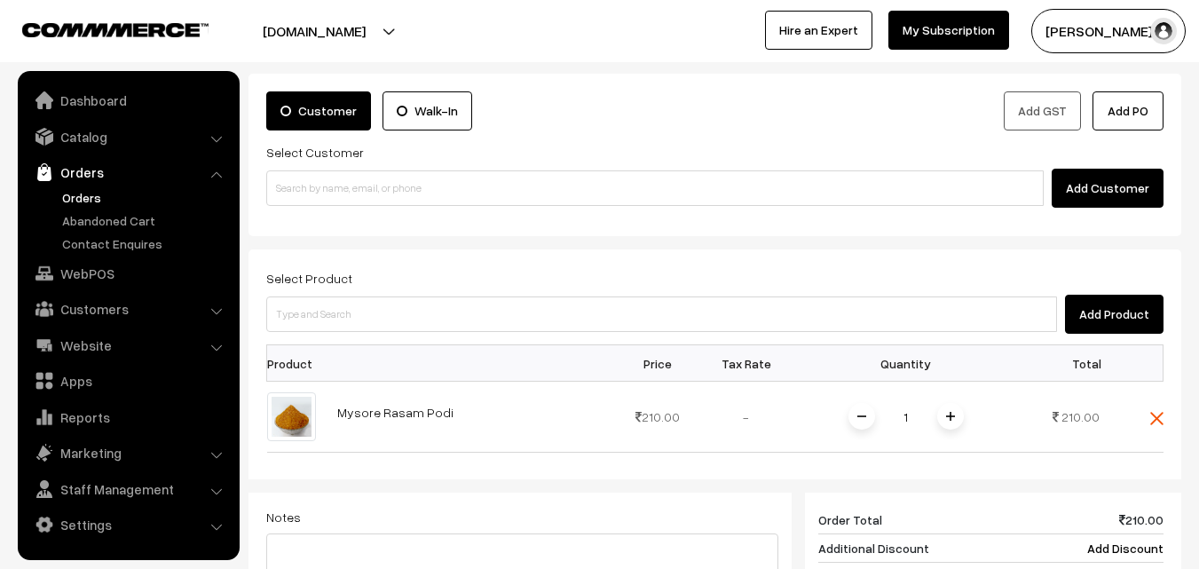
click at [91, 201] on link "Orders" at bounding box center [146, 197] width 176 height 19
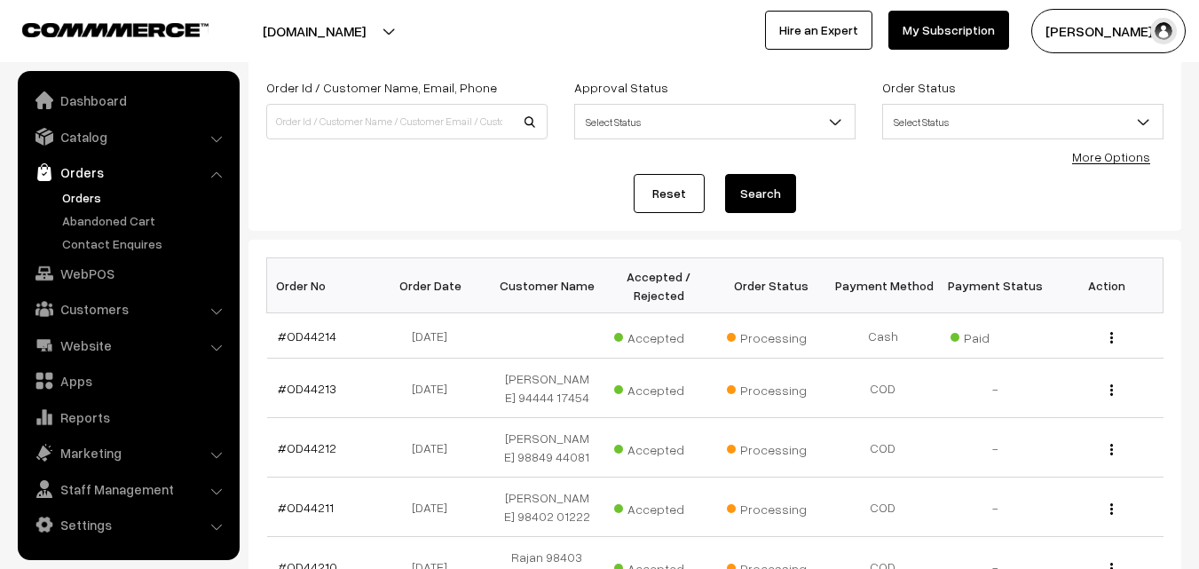
scroll to position [266, 0]
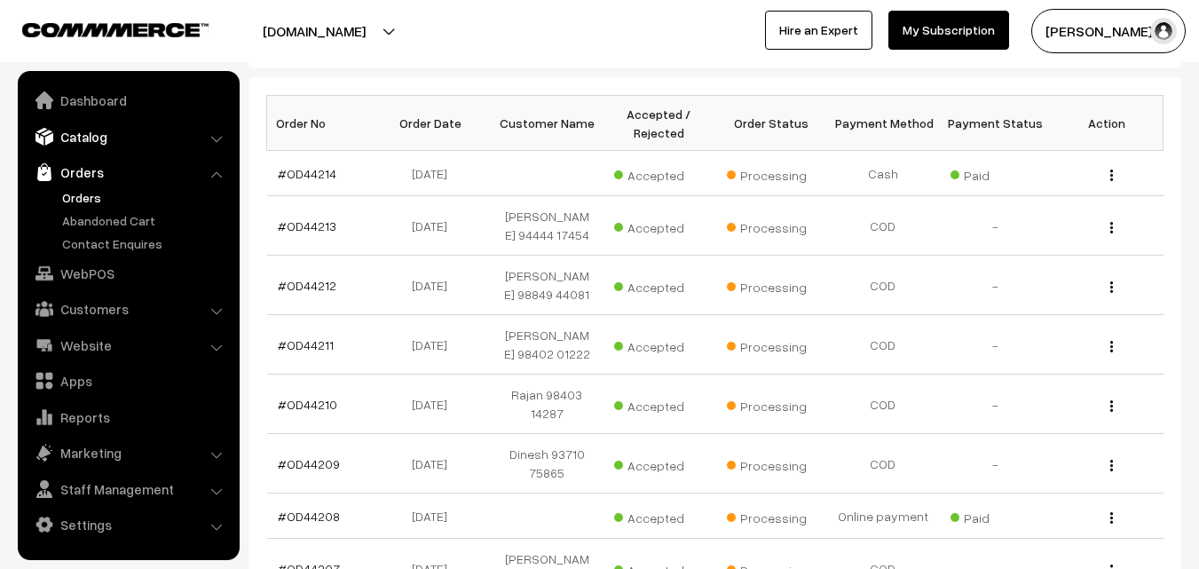
click at [99, 132] on link "Catalog" at bounding box center [127, 137] width 211 height 32
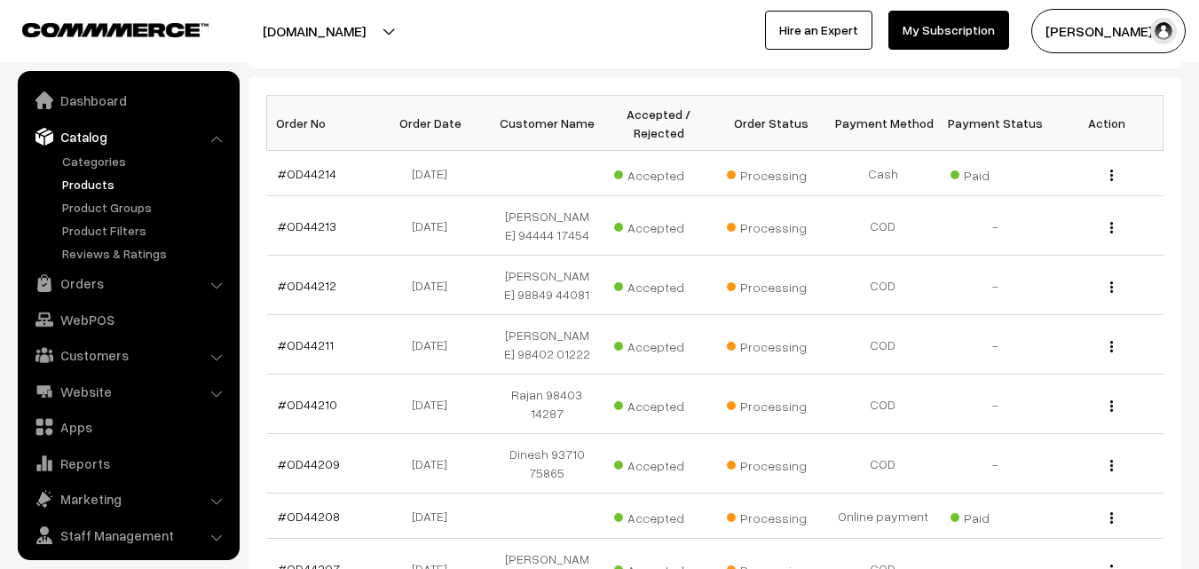
click at [107, 185] on link "Products" at bounding box center [146, 184] width 176 height 19
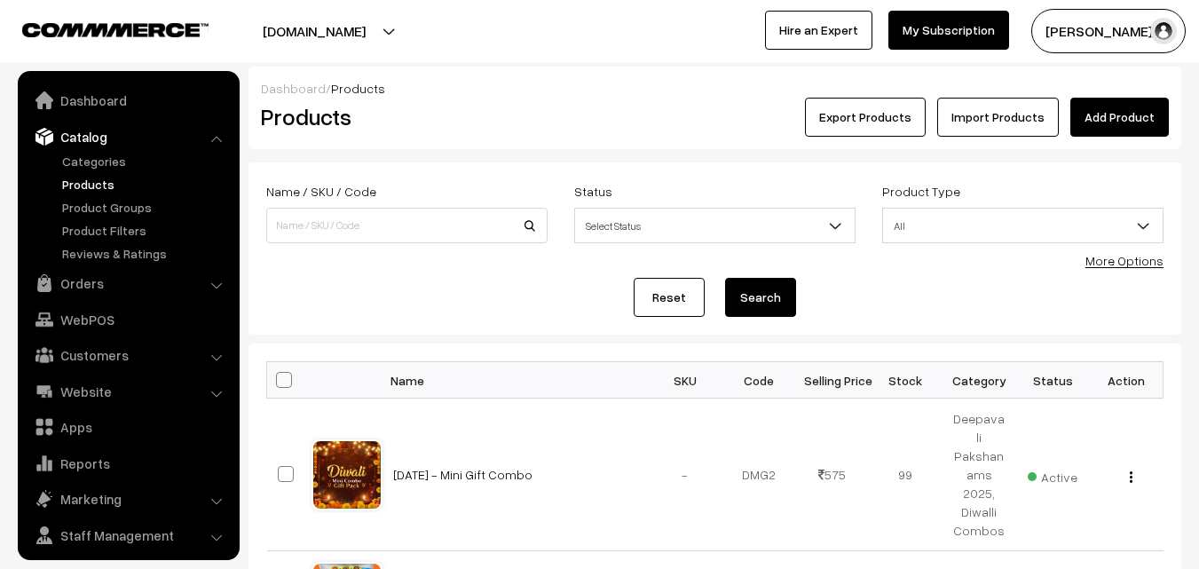
scroll to position [44, 0]
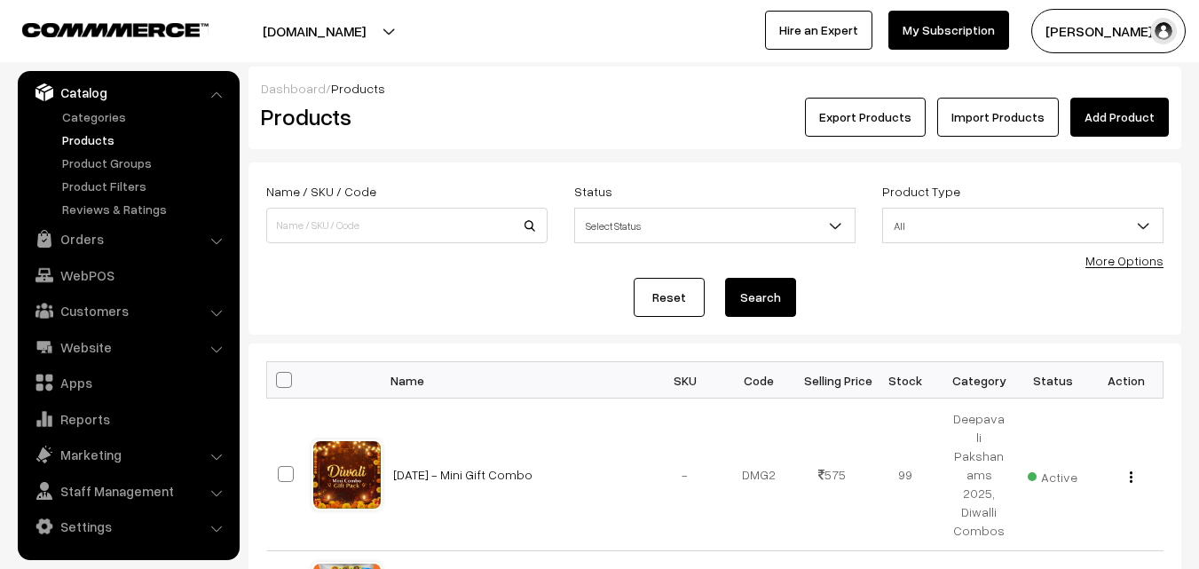
click at [1133, 256] on link "More Options" at bounding box center [1124, 260] width 78 height 15
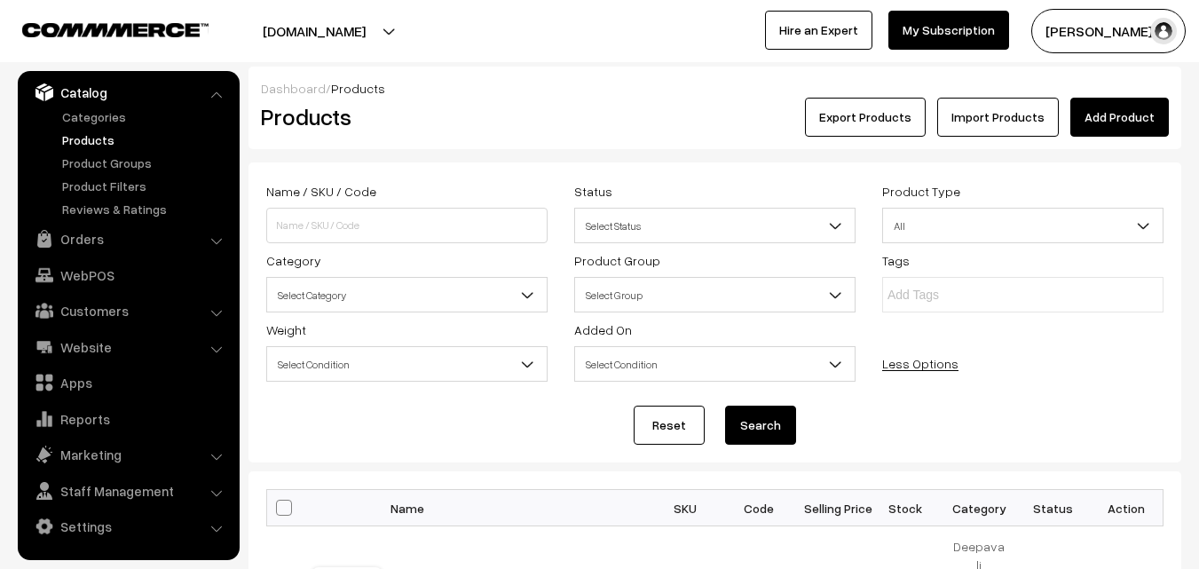
click at [406, 293] on span "Select Category" at bounding box center [407, 295] width 280 height 31
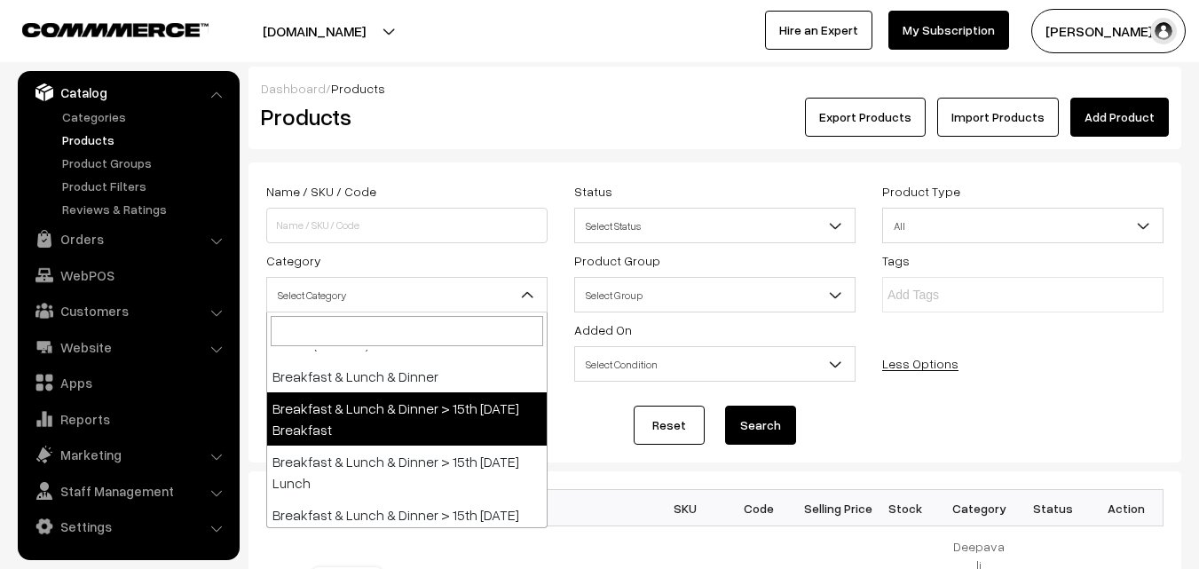
scroll to position [355, 0]
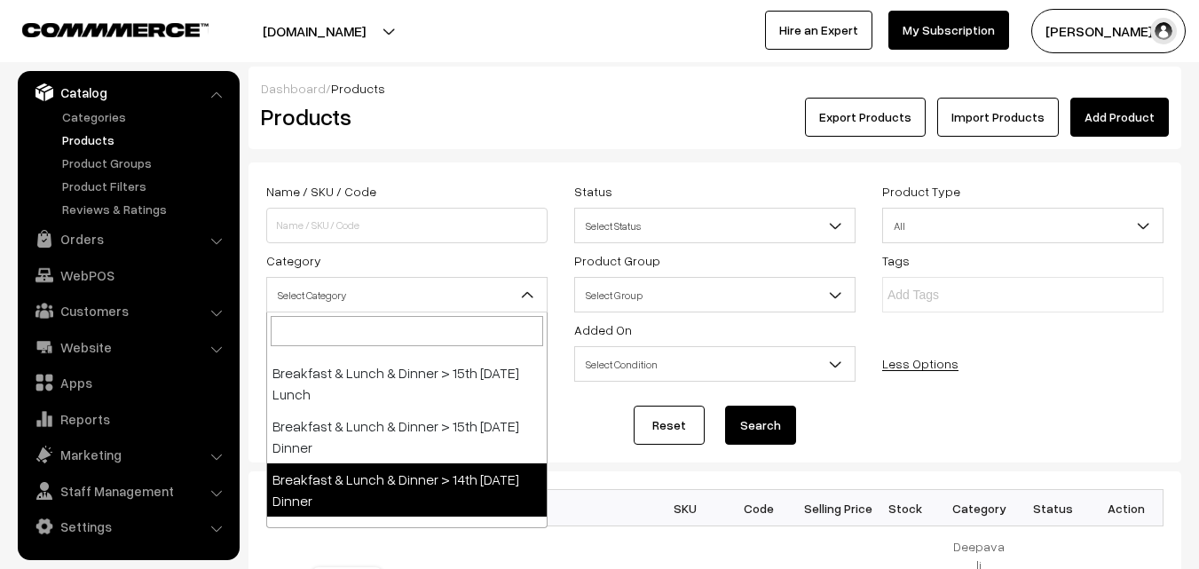
select select "68"
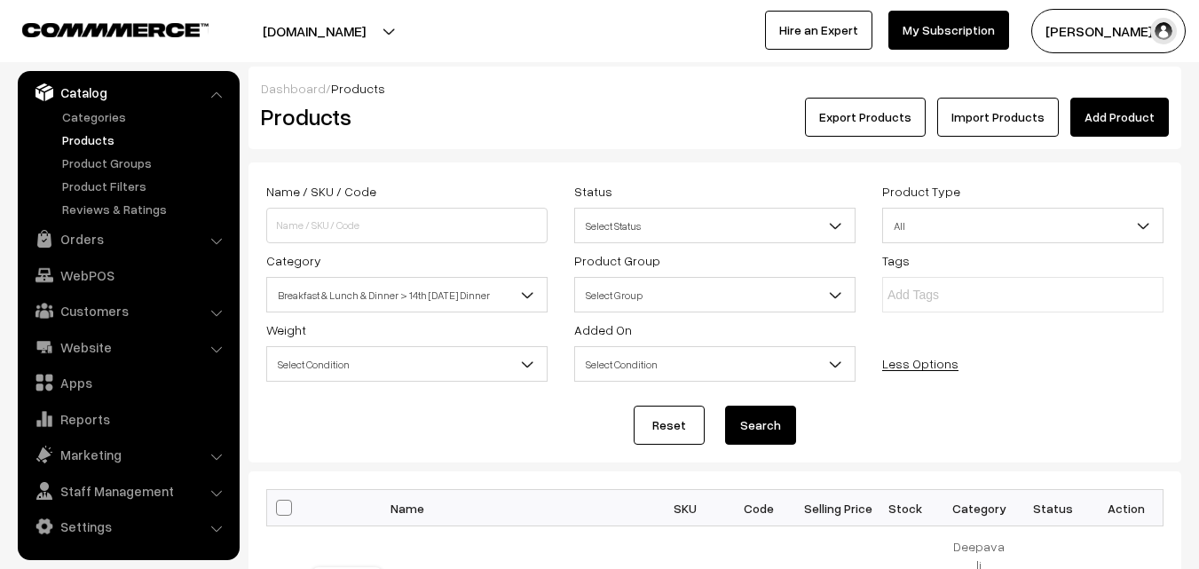
click at [776, 415] on button "Search" at bounding box center [760, 425] width 71 height 39
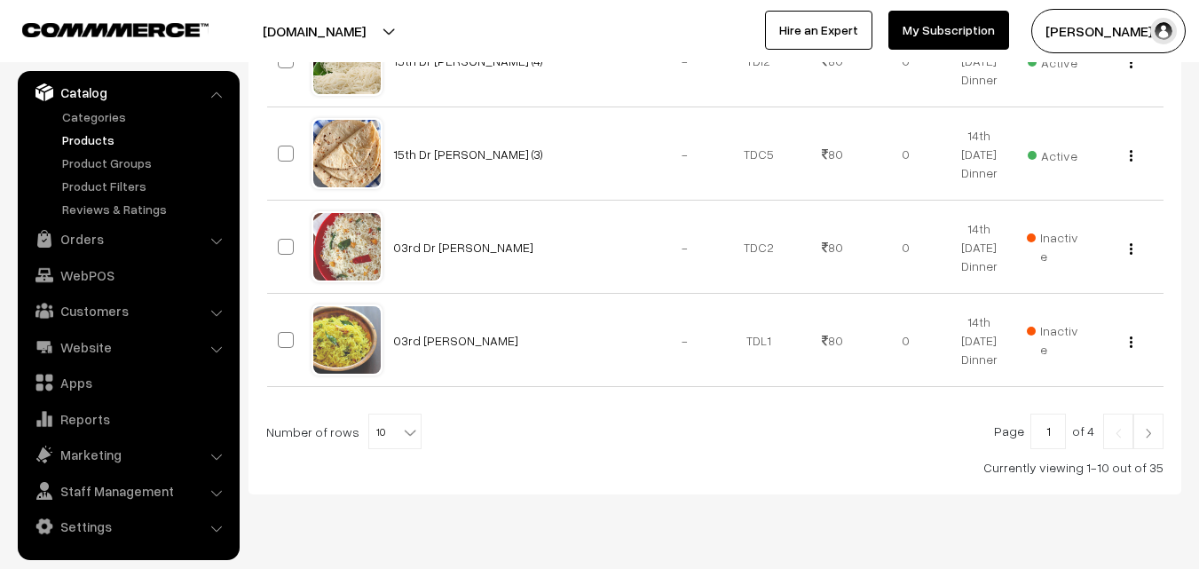
scroll to position [1112, 0]
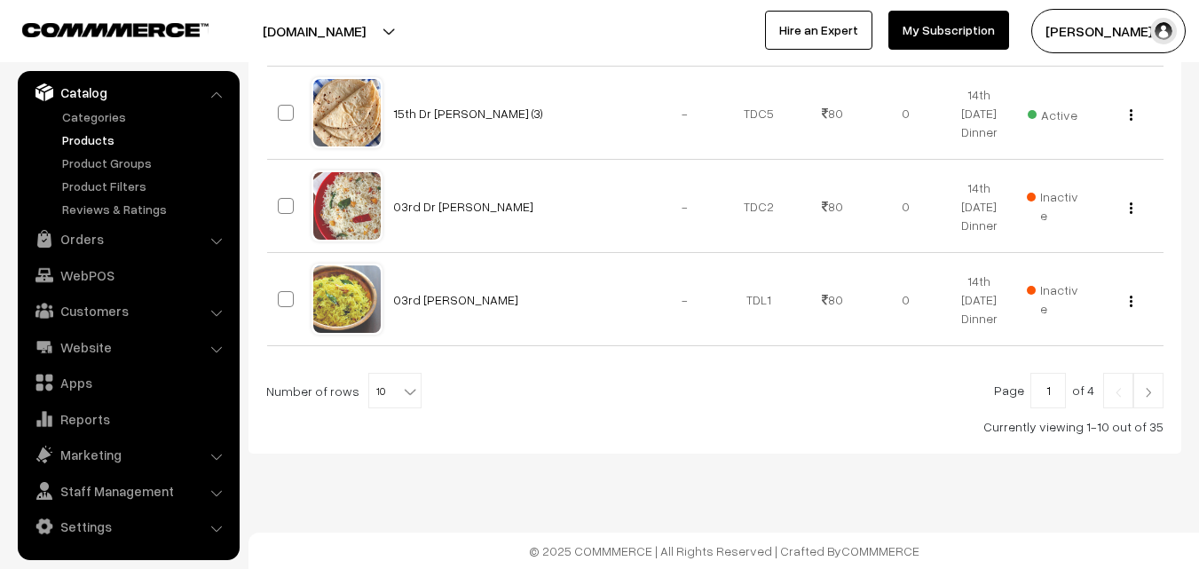
click at [403, 379] on span at bounding box center [412, 385] width 18 height 23
select select "100"
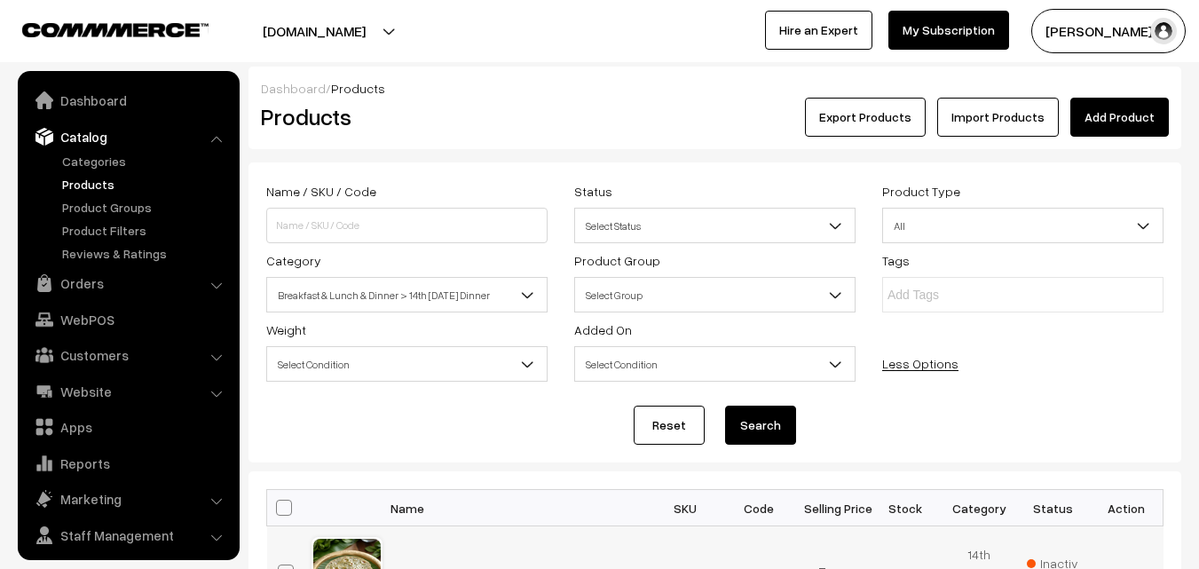
scroll to position [44, 0]
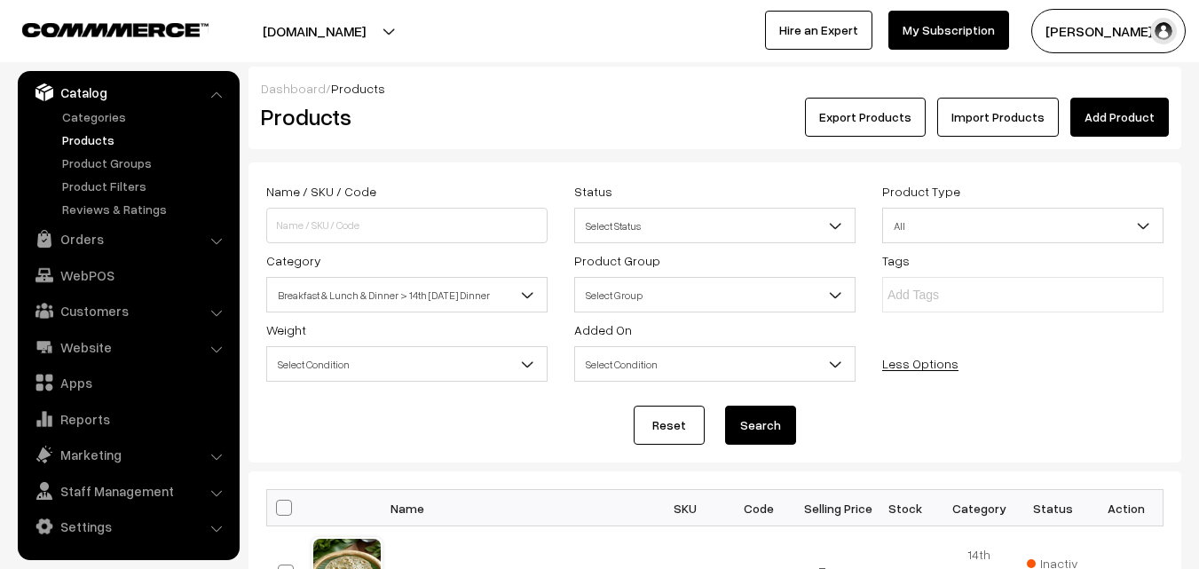
click at [287, 507] on span at bounding box center [284, 508] width 16 height 16
click at [279, 507] on input "checkbox" at bounding box center [273, 507] width 12 height 12
checkbox input "true"
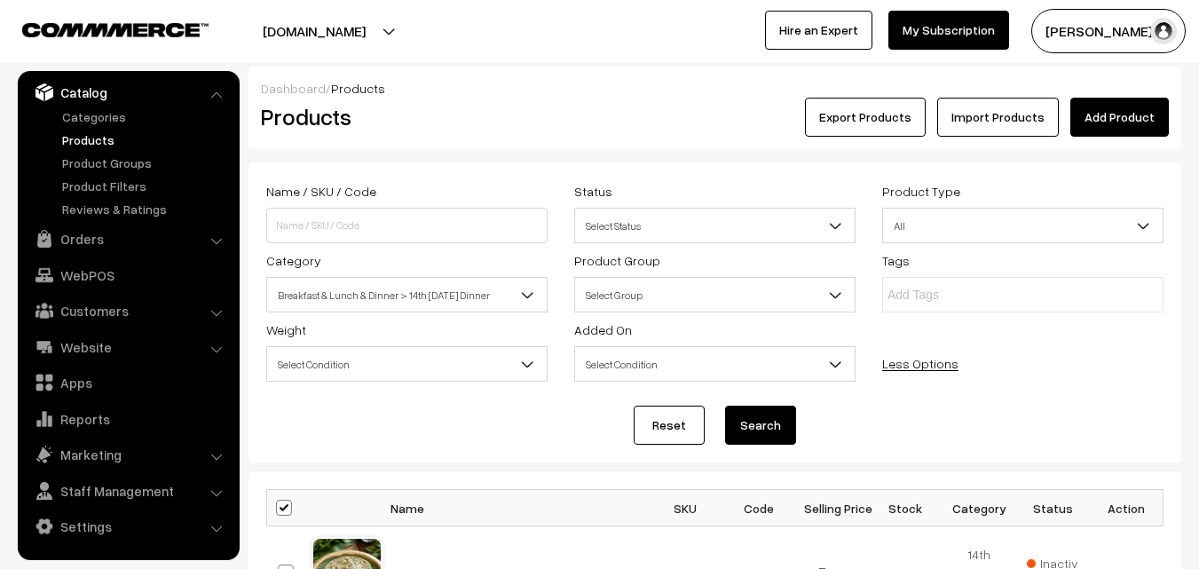
checkbox input "true"
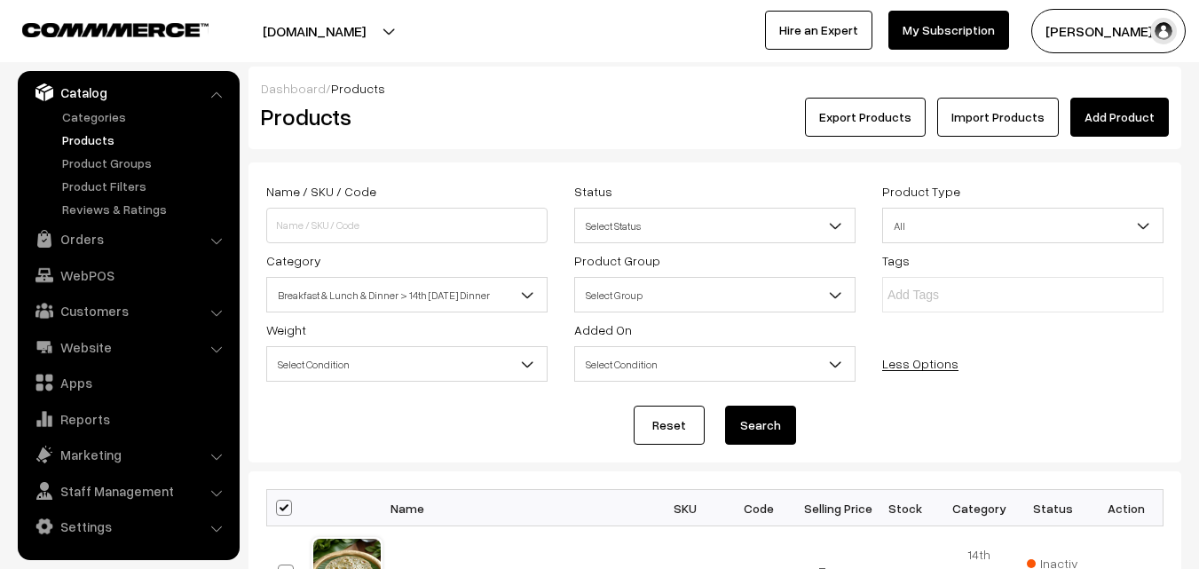
checkbox input "true"
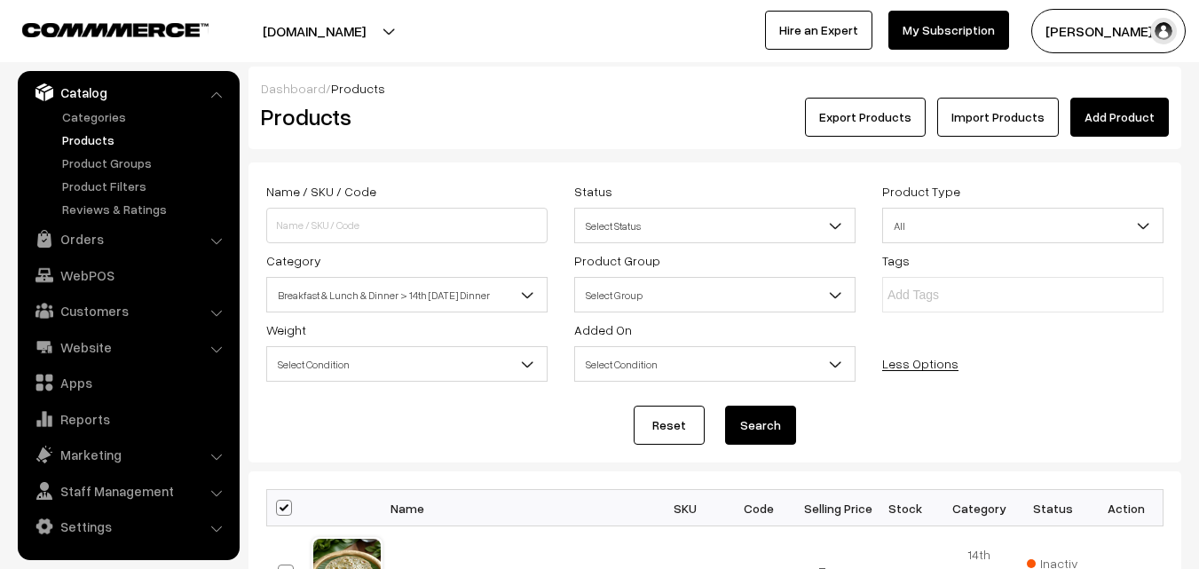
checkbox input "true"
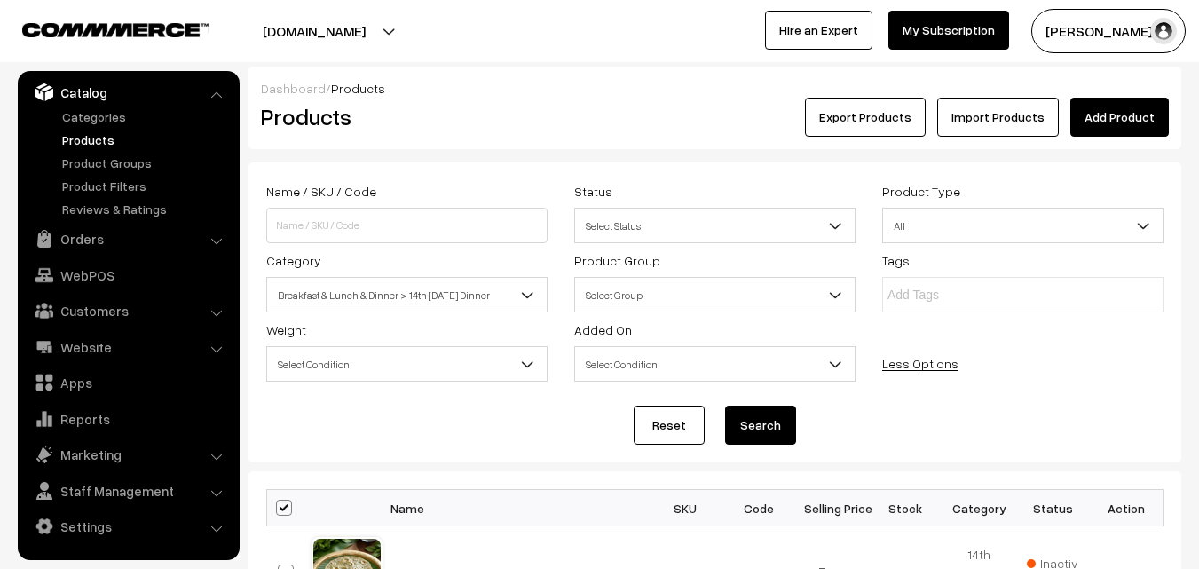
checkbox input "true"
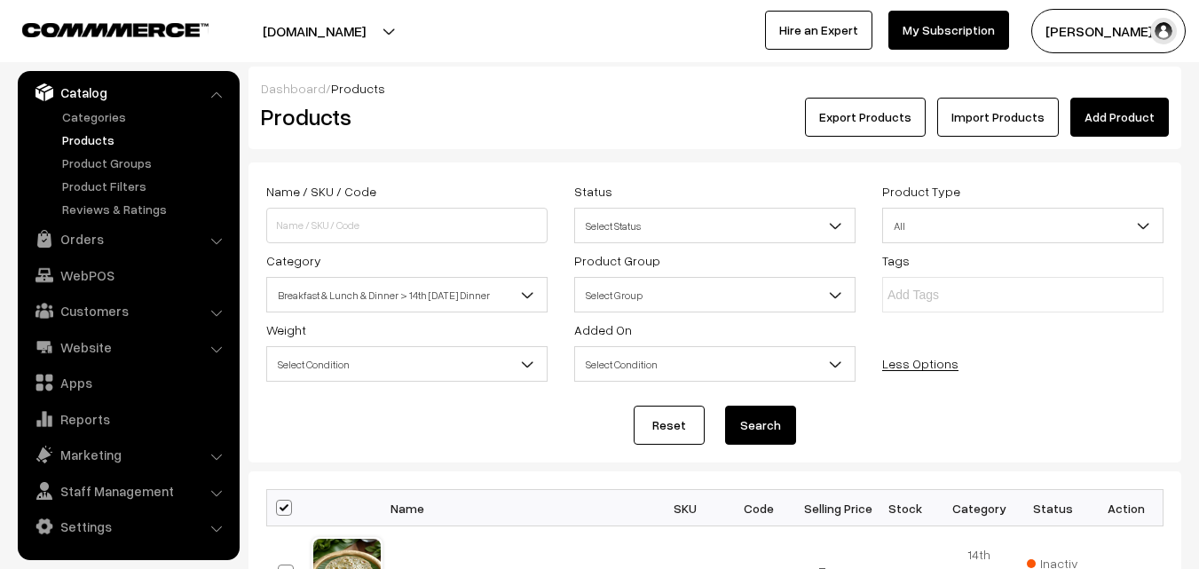
checkbox input "true"
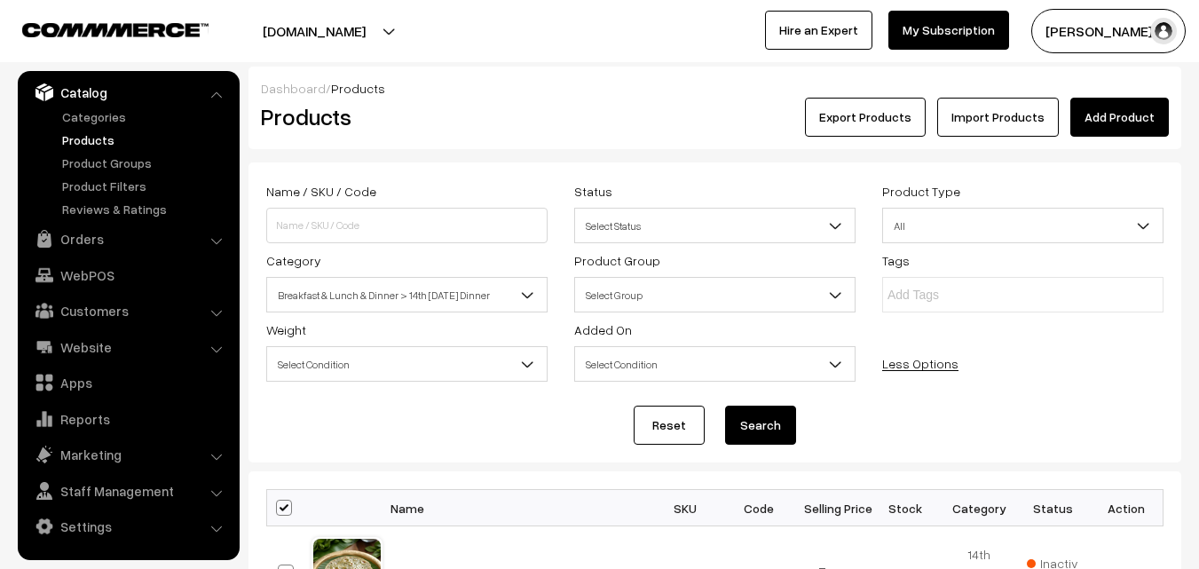
checkbox input "true"
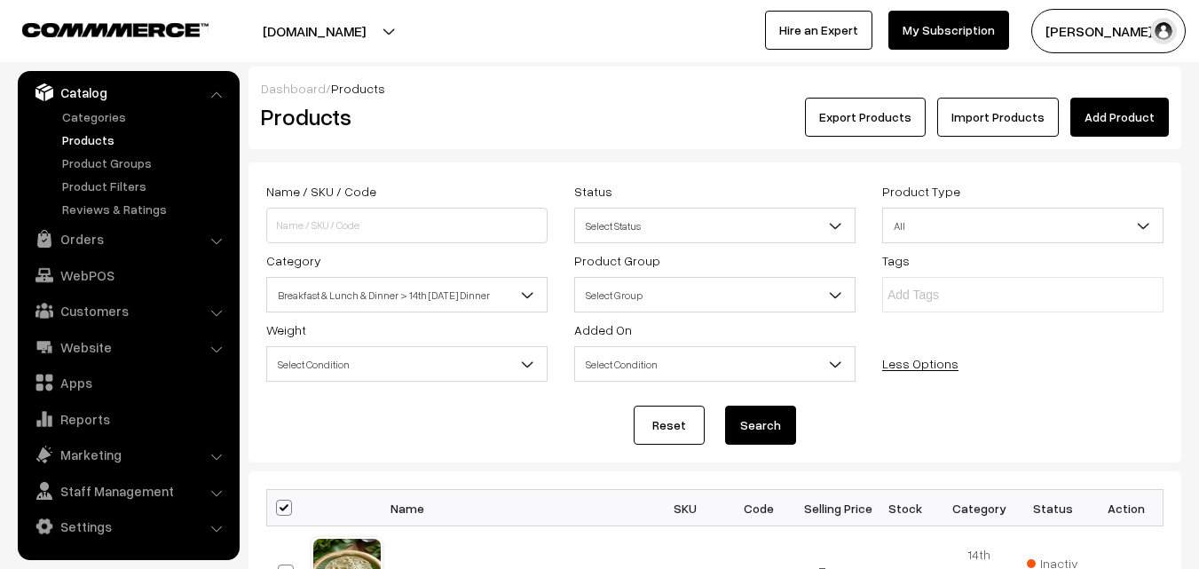
checkbox input "true"
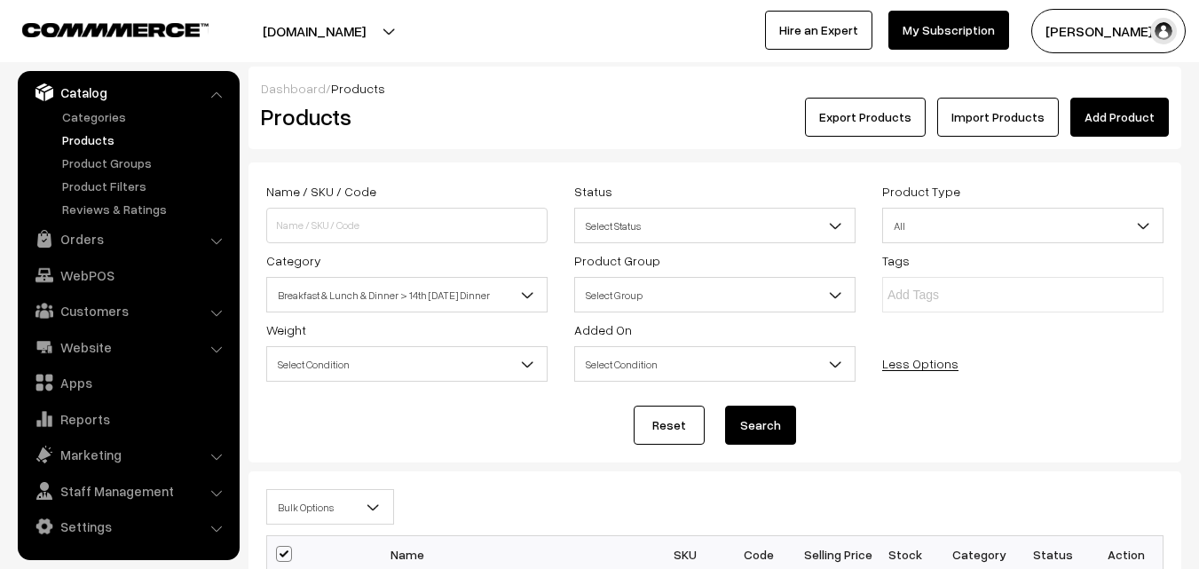
click at [298, 517] on span "Bulk Options" at bounding box center [330, 507] width 126 height 31
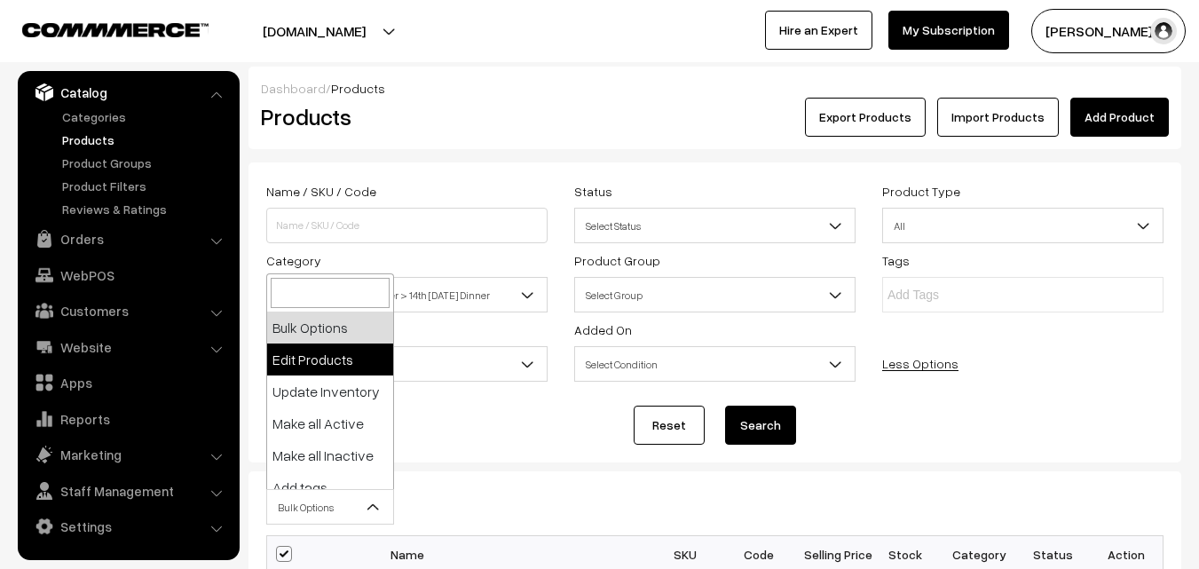
select select "editProduct"
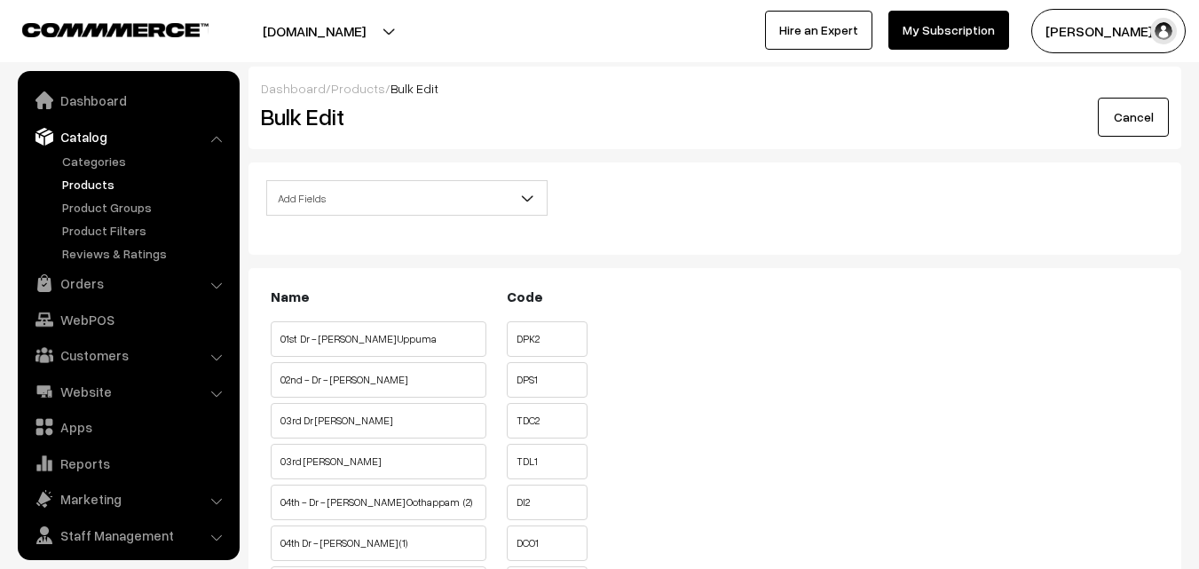
scroll to position [44, 0]
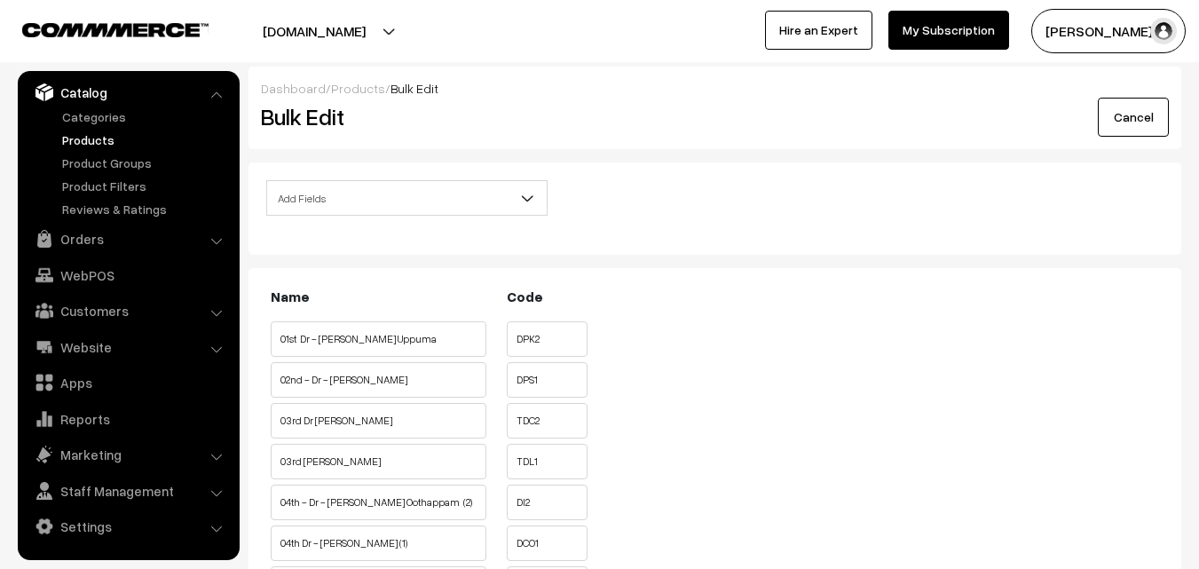
click at [360, 187] on span "Add Fields" at bounding box center [407, 198] width 280 height 31
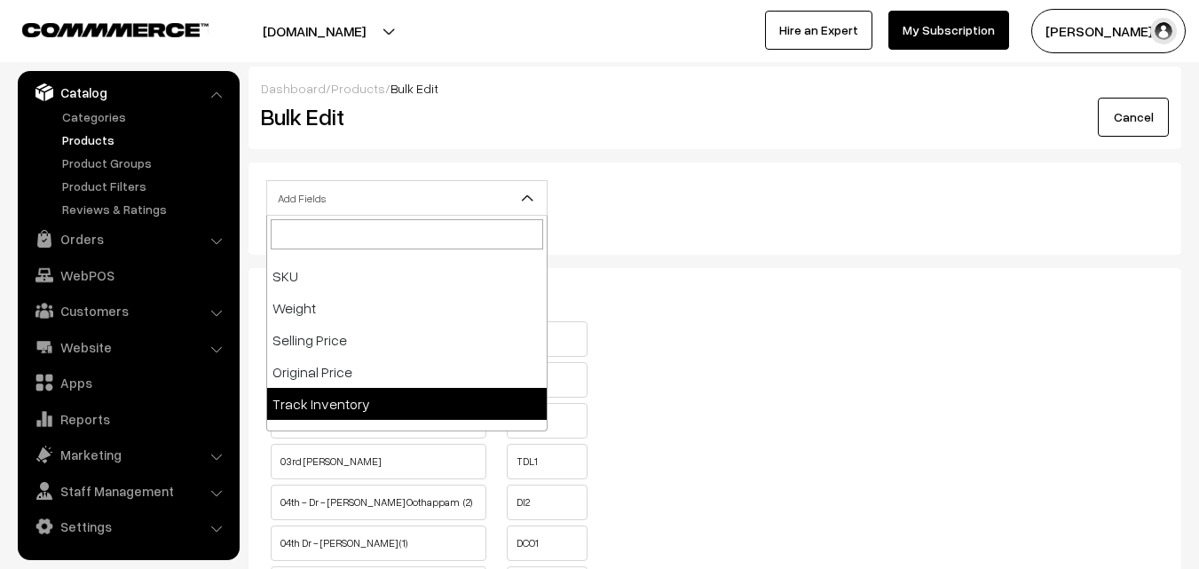
scroll to position [266, 0]
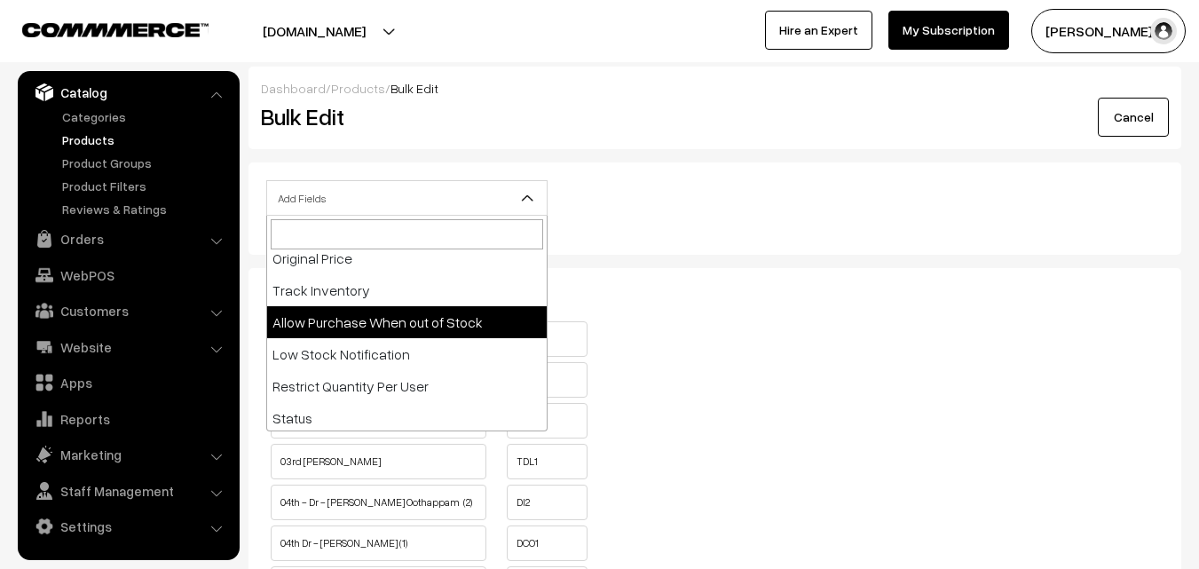
select select "allow-purchase"
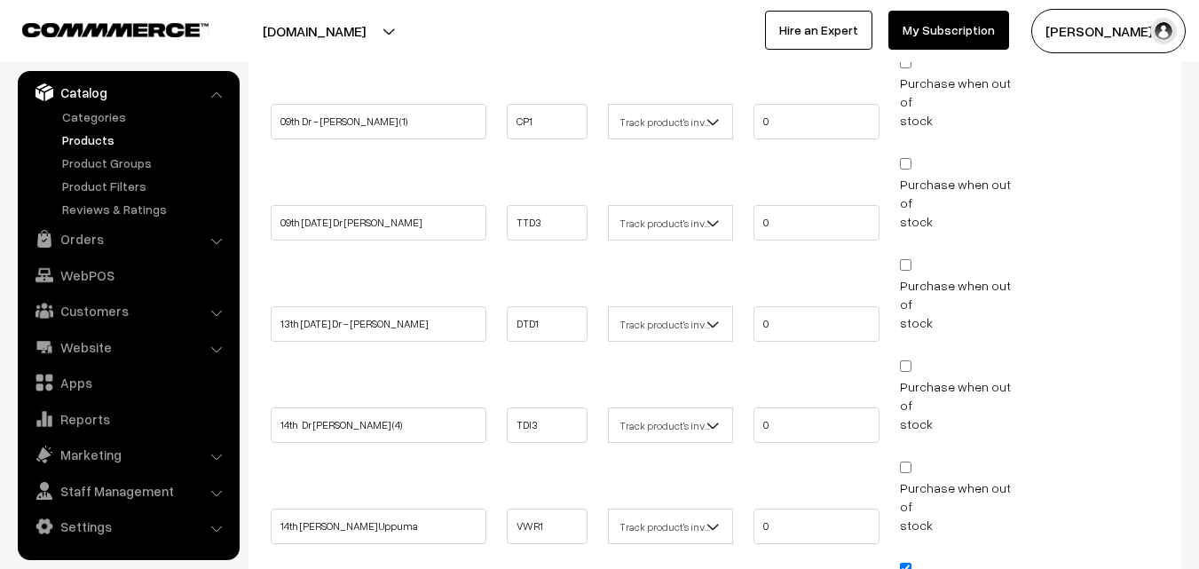
scroll to position [1420, 0]
click at [906, 562] on input "Purchase when out of stock" at bounding box center [906, 568] width 12 height 12
checkbox input "false"
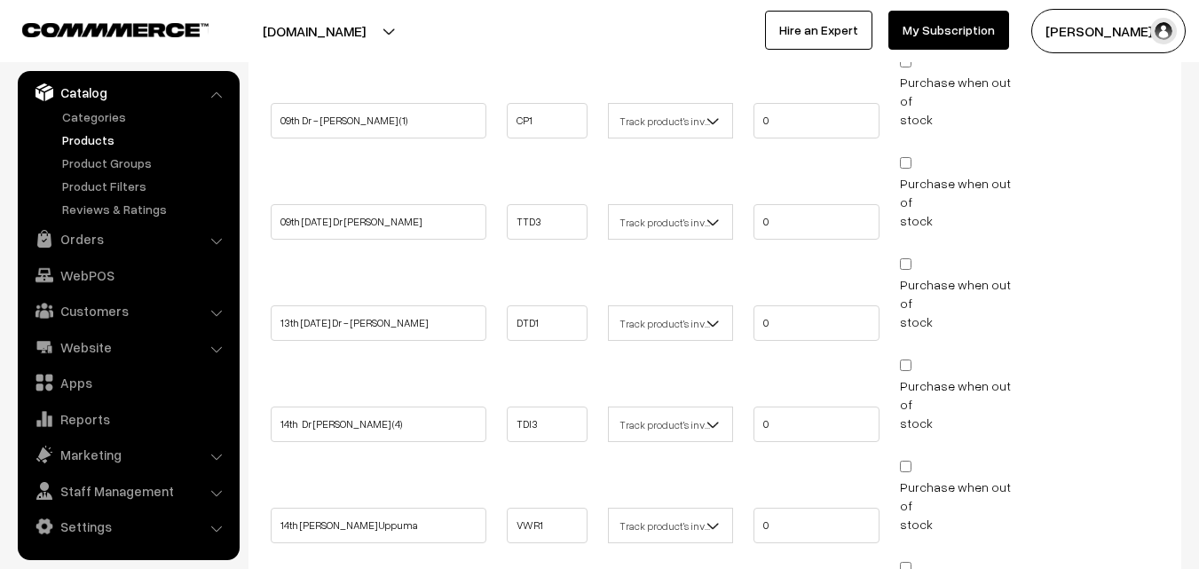
checkbox input "false"
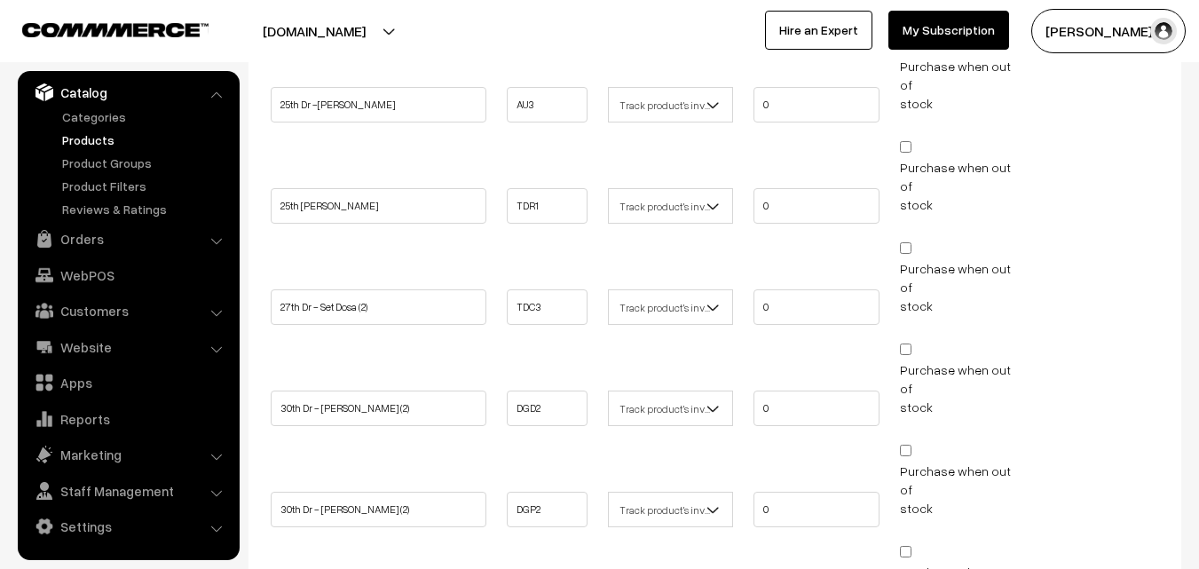
scroll to position [2783, 0]
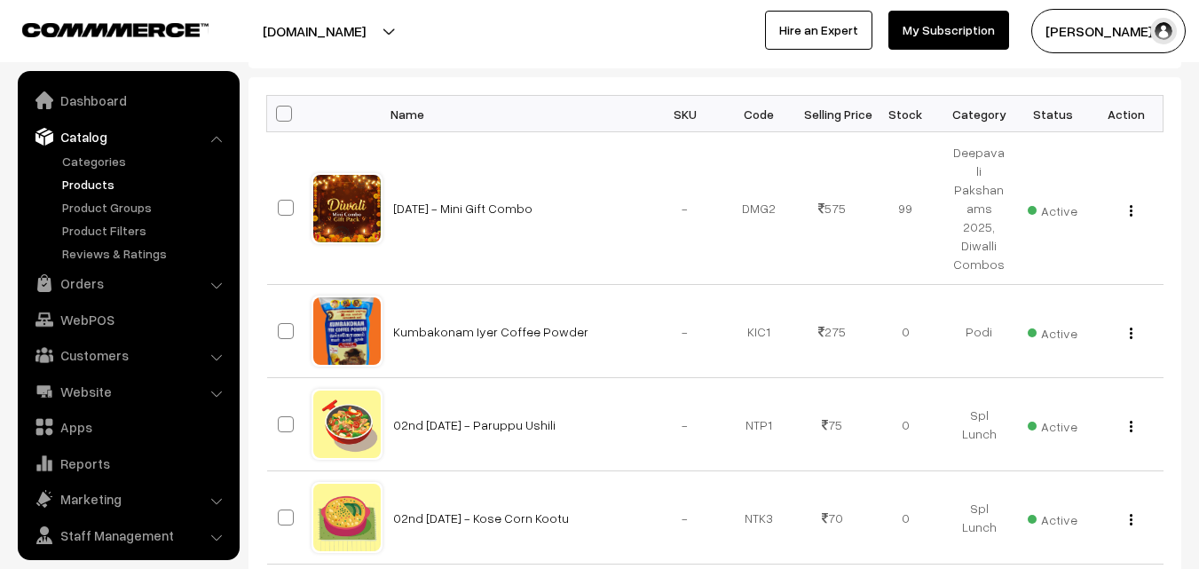
scroll to position [44, 0]
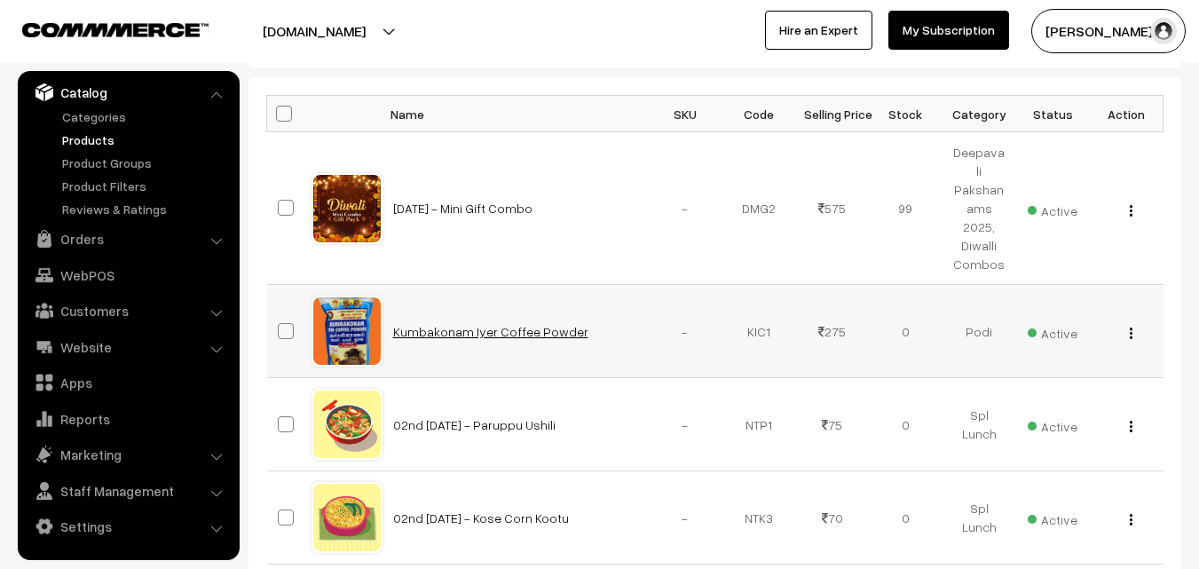
click at [466, 324] on link "Kumbakonam Iyer Coffee Powder" at bounding box center [490, 331] width 195 height 15
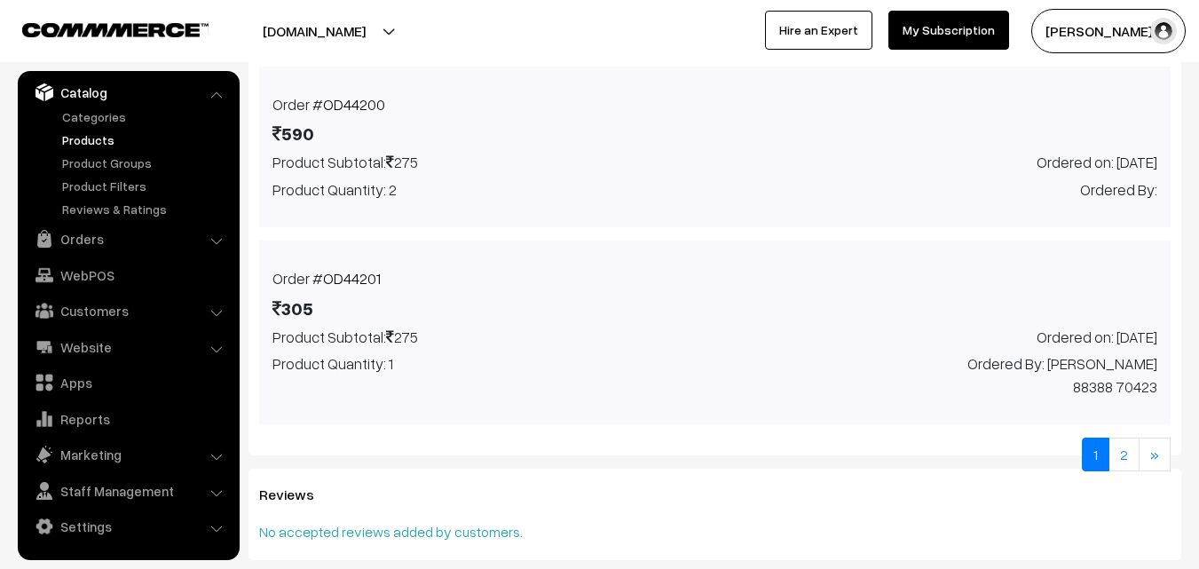
scroll to position [1478, 0]
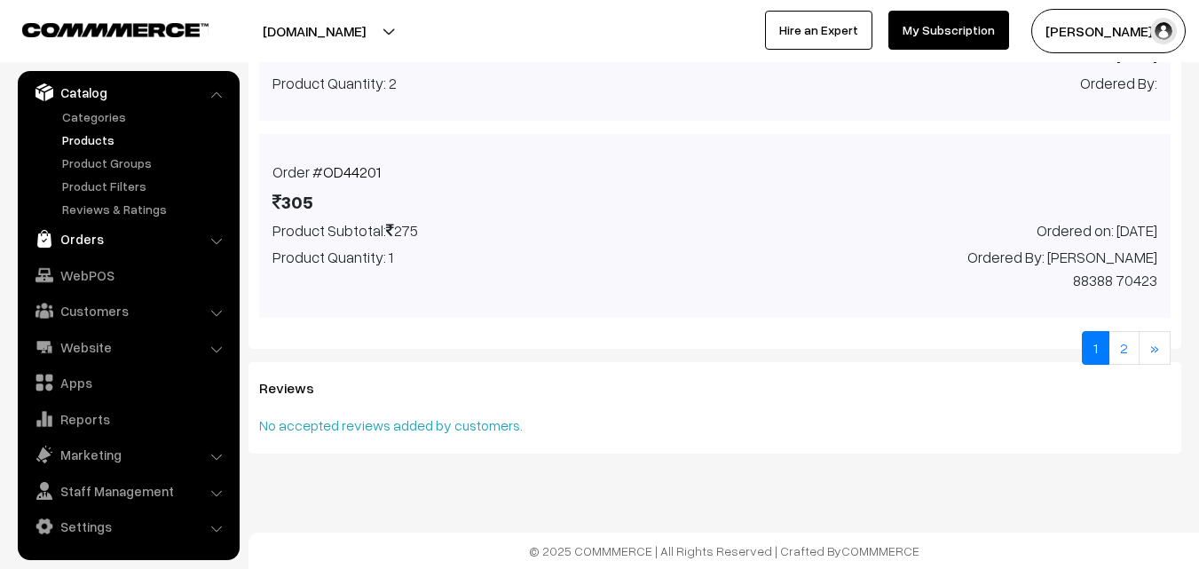
click at [102, 241] on link "Orders" at bounding box center [127, 239] width 211 height 32
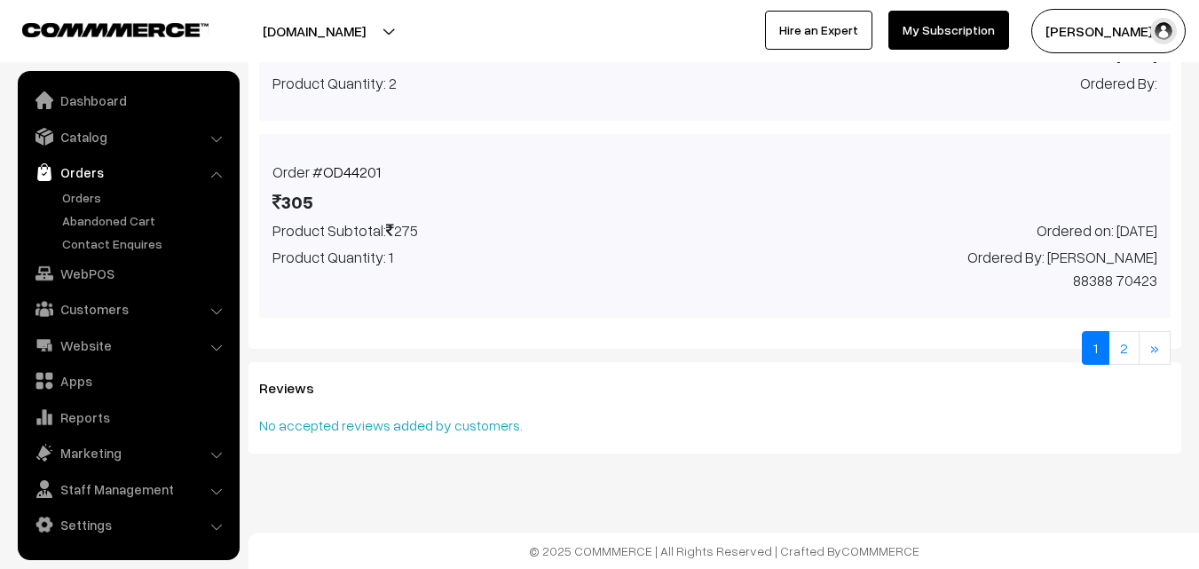
scroll to position [0, 0]
click at [99, 193] on link "Orders" at bounding box center [146, 197] width 176 height 19
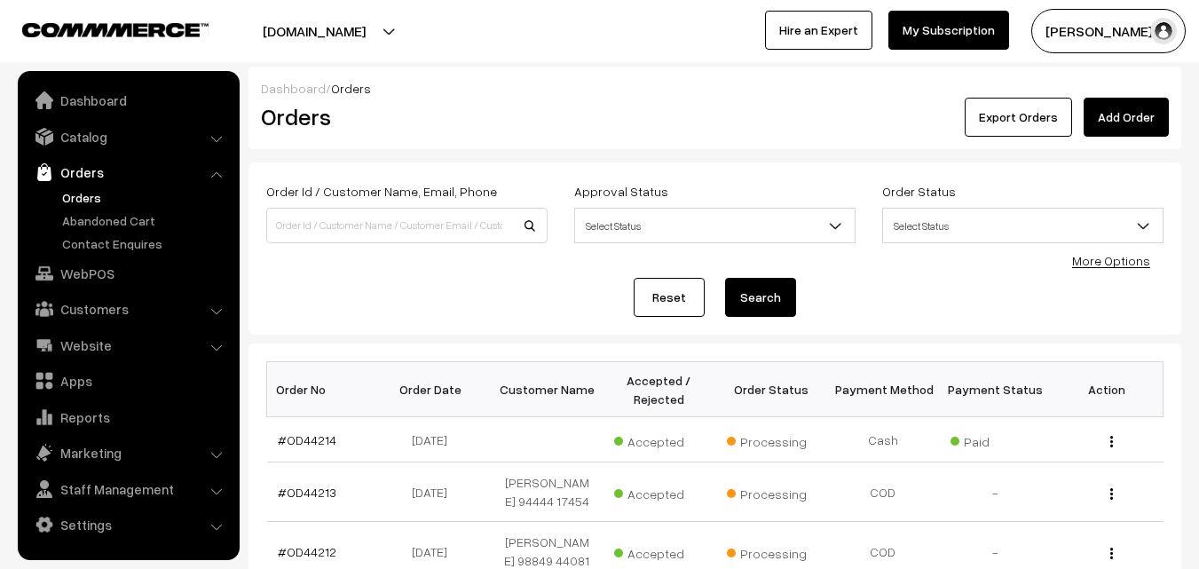
click at [89, 195] on link "Orders" at bounding box center [146, 197] width 176 height 19
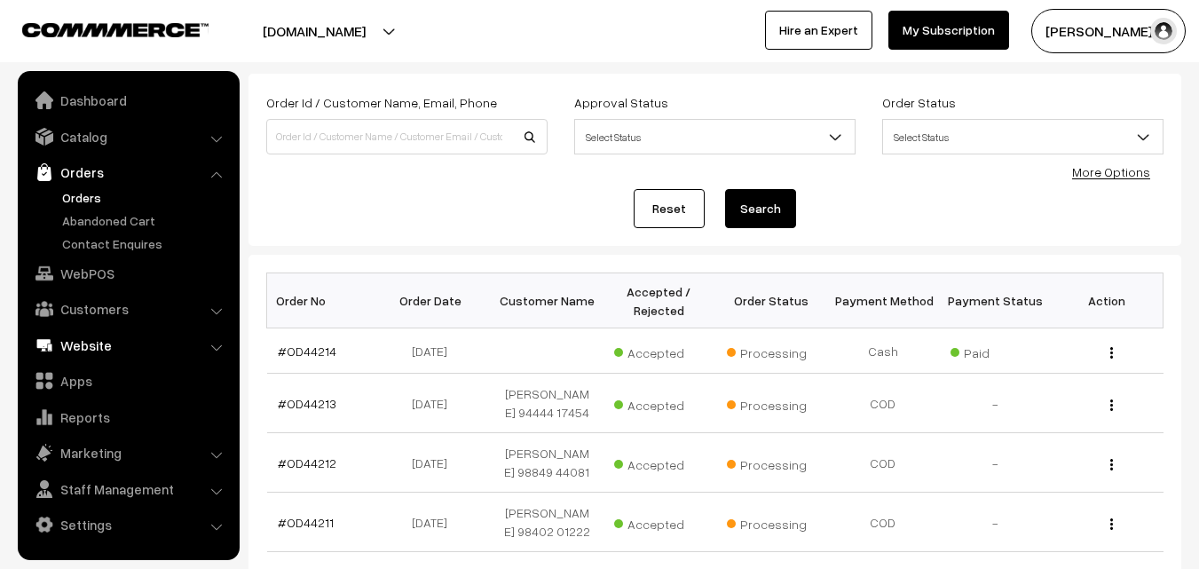
click at [103, 273] on link "WebPOS" at bounding box center [127, 273] width 211 height 32
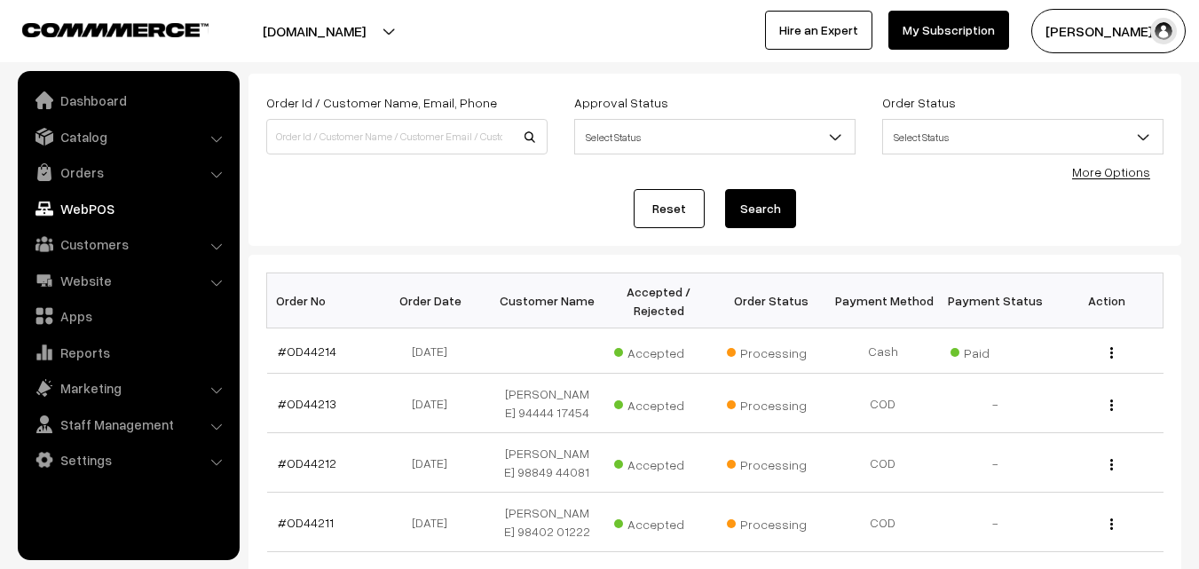
click at [359, 290] on th "Order No" at bounding box center [323, 300] width 112 height 55
click at [337, 273] on th "Order No" at bounding box center [323, 300] width 112 height 55
click at [369, 241] on div "Order Id / Customer Name, Email, Phone Approval Status Select Status Awaiting A…" at bounding box center [715, 160] width 933 height 172
click at [319, 250] on div "Dashboard / Orders Orders Export Orders Add Order Order Id / Customer Name, Ema…" at bounding box center [715, 490] width 933 height 1024
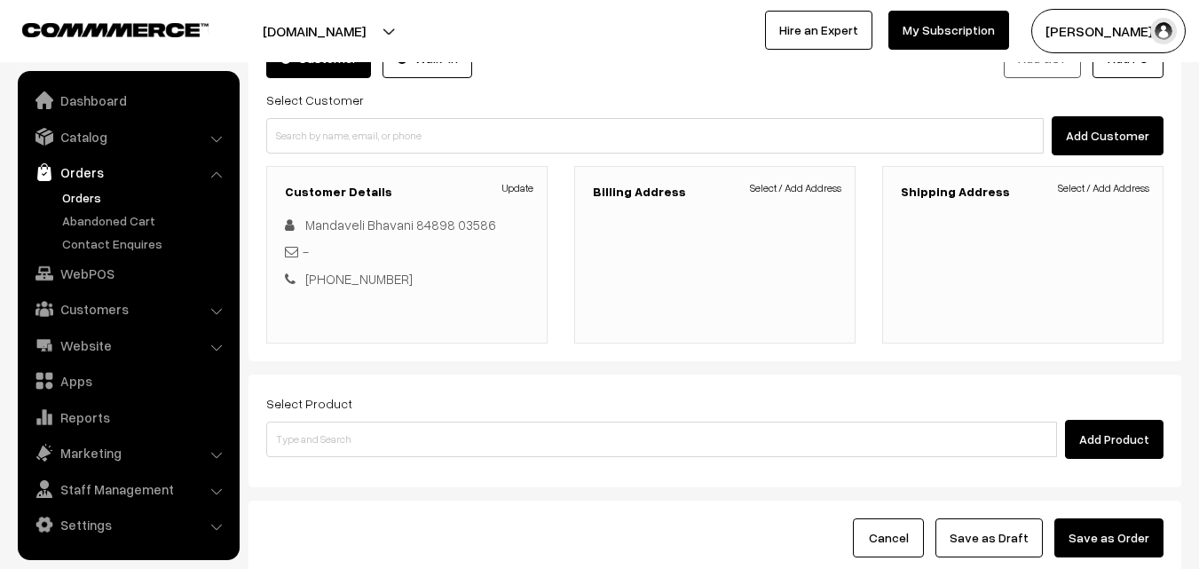
scroll to position [266, 0]
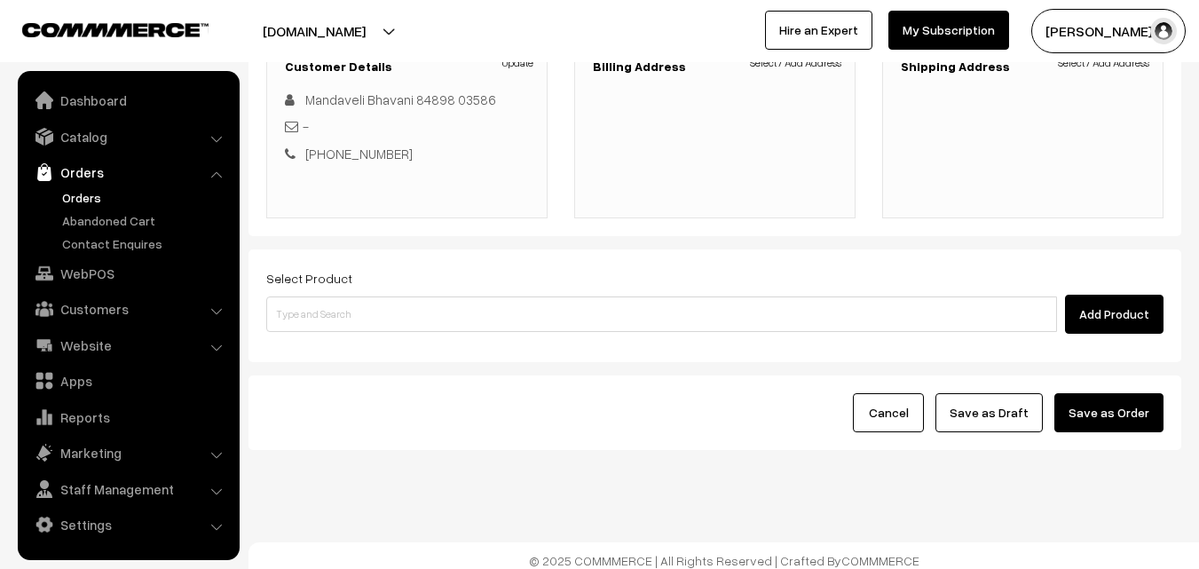
click at [816, 71] on h3 "Billing Address" at bounding box center [715, 66] width 244 height 15
click at [815, 68] on link "Select / Add Address" at bounding box center [795, 63] width 91 height 16
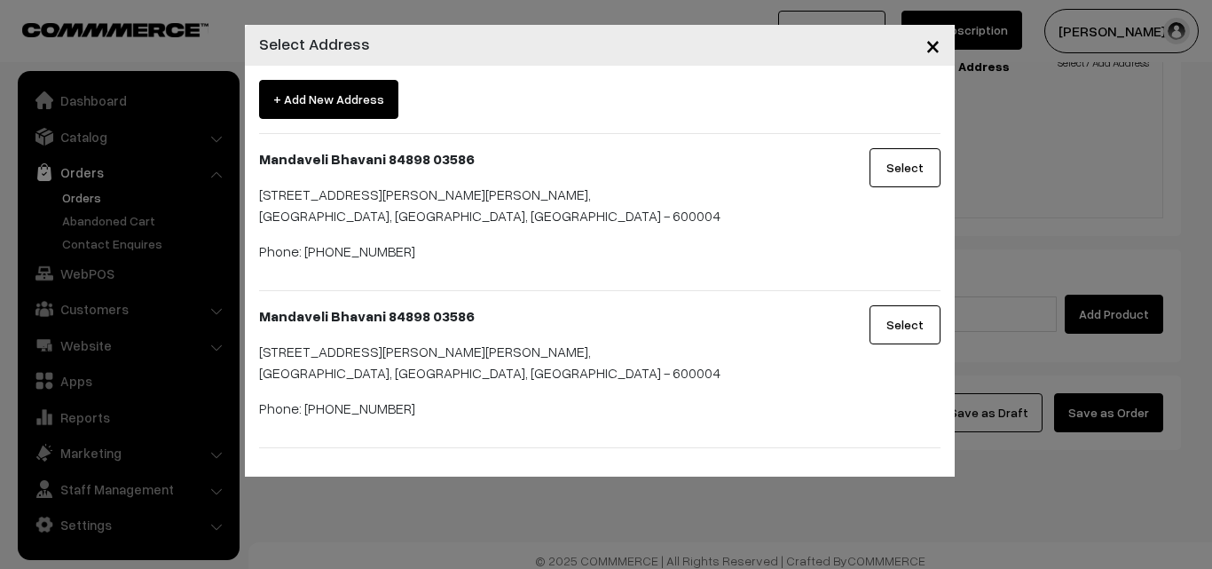
click at [898, 335] on button "Select" at bounding box center [905, 324] width 71 height 39
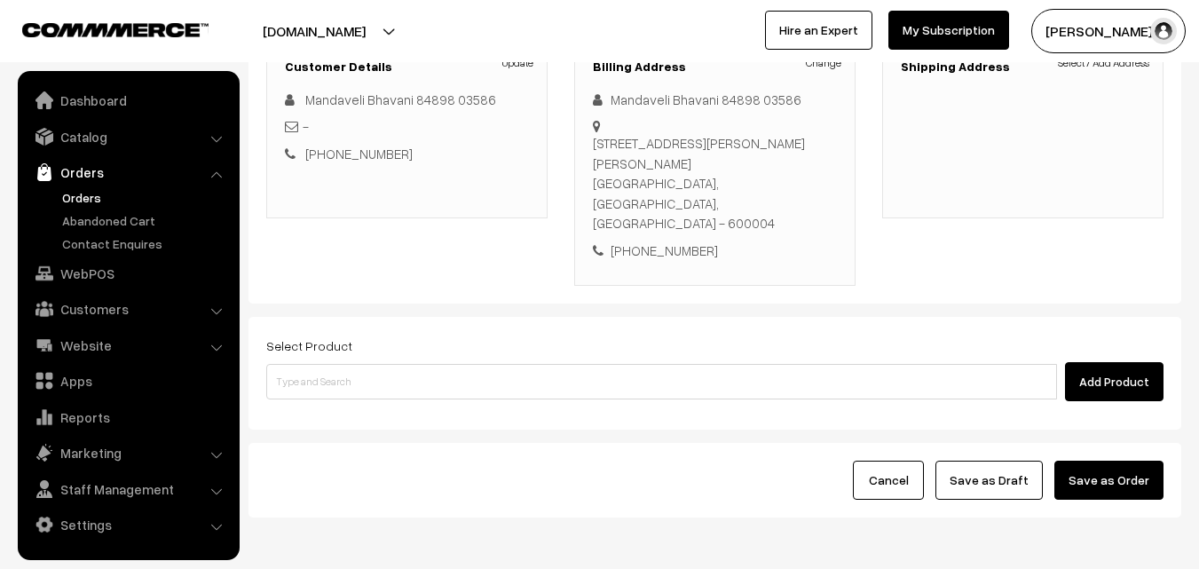
click at [1108, 56] on div "annamfood.in Go to Website Switch Store Create New Store sundararajan s… My Pro…" at bounding box center [599, 31] width 1199 height 62
click at [1108, 70] on link "Select / Add Address" at bounding box center [1103, 63] width 91 height 16
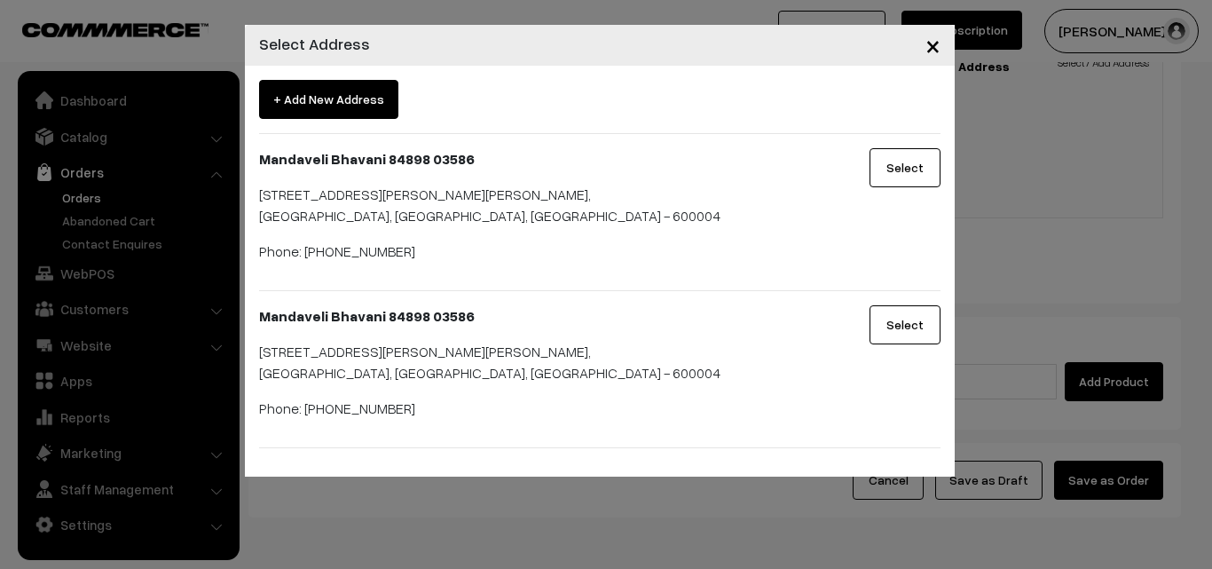
click at [889, 323] on button "Select" at bounding box center [905, 324] width 71 height 39
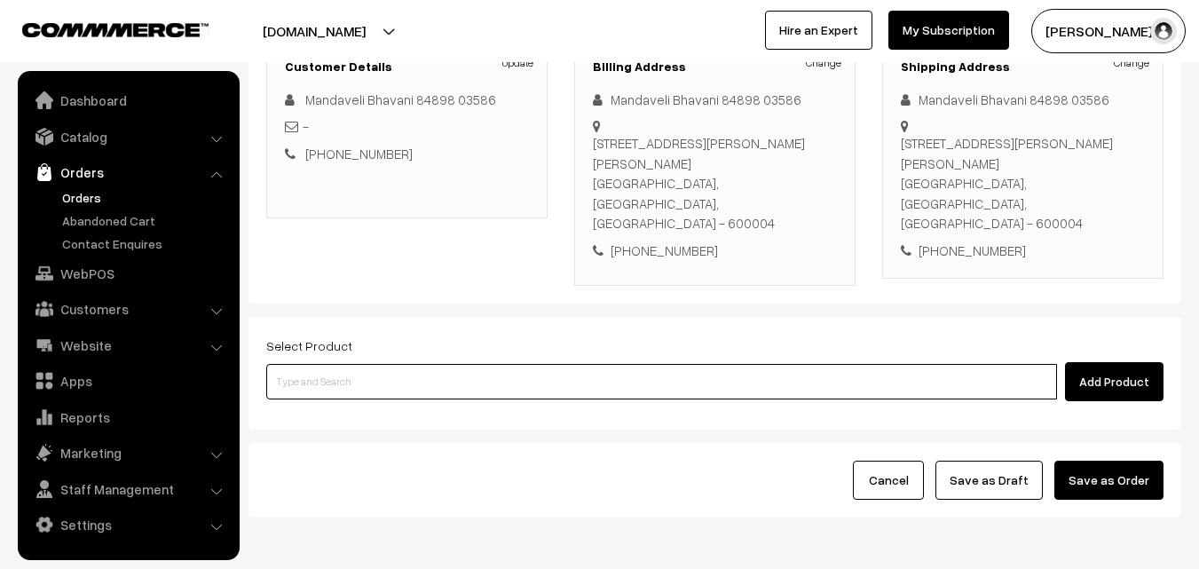
click at [632, 364] on input at bounding box center [661, 382] width 791 height 36
type input "diwali g"
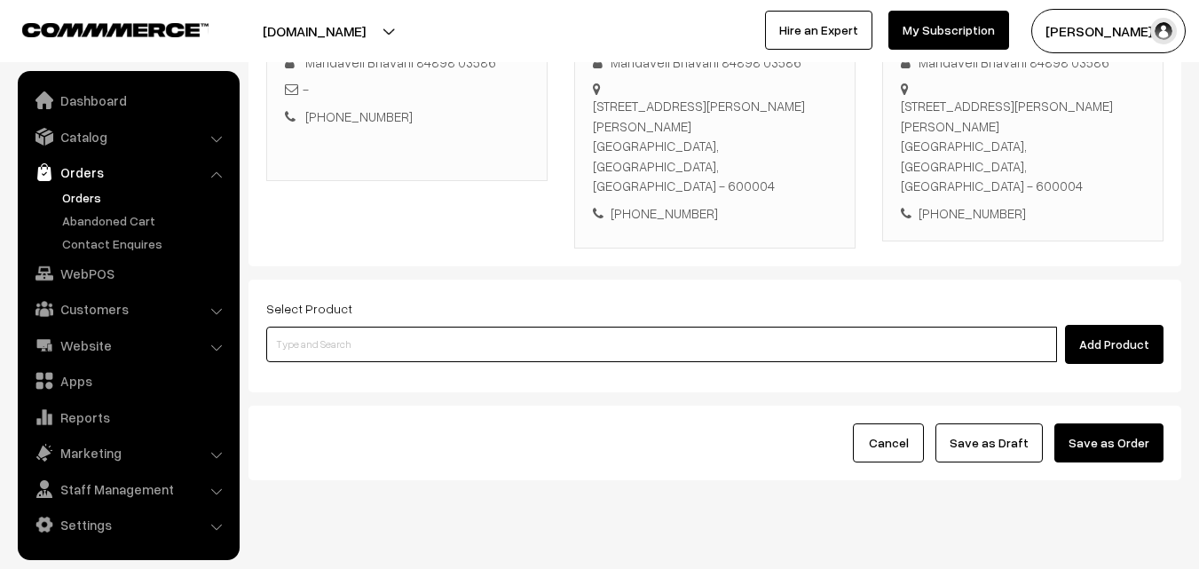
scroll to position [324, 0]
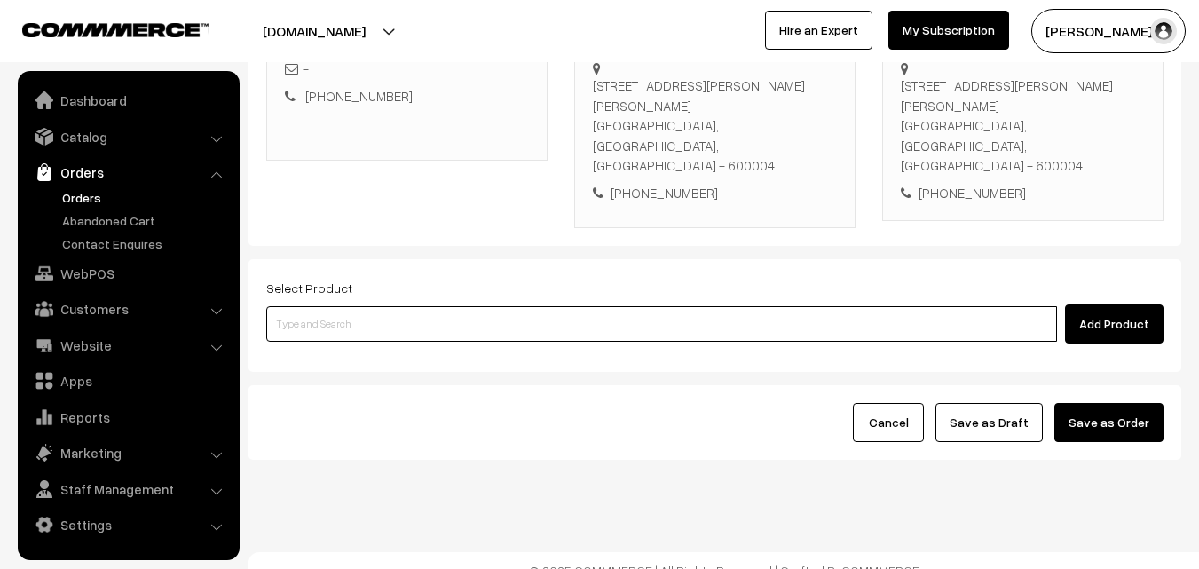
paste input "Diwali - Mini Gift Combo"
type input "Diwali - Mini Gift Combo"
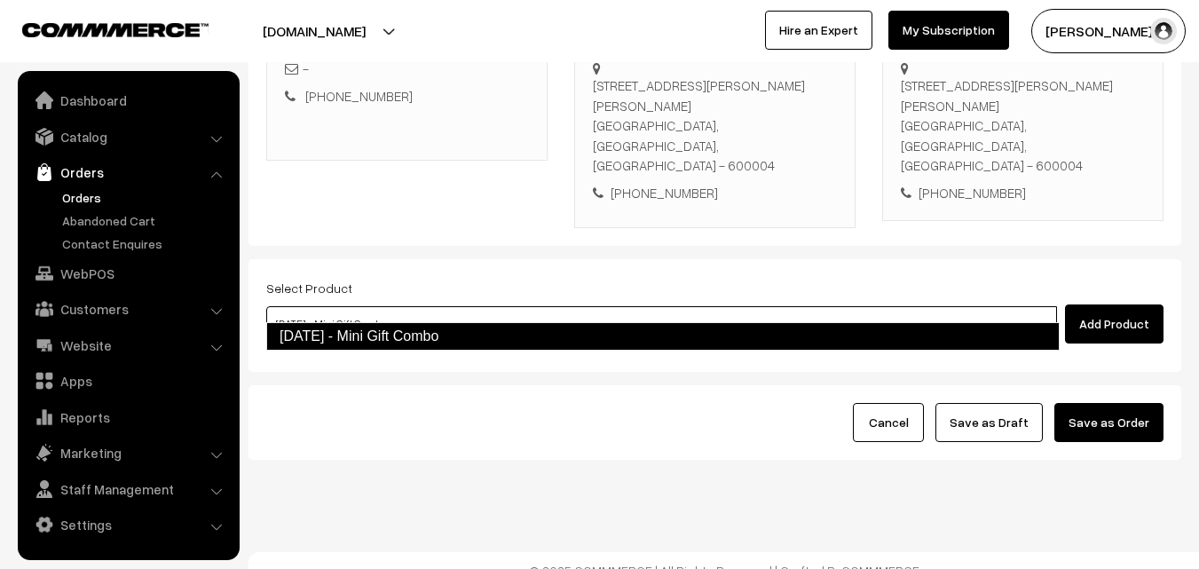
click at [389, 345] on link "Diwali - Mini Gift Combo" at bounding box center [662, 336] width 793 height 28
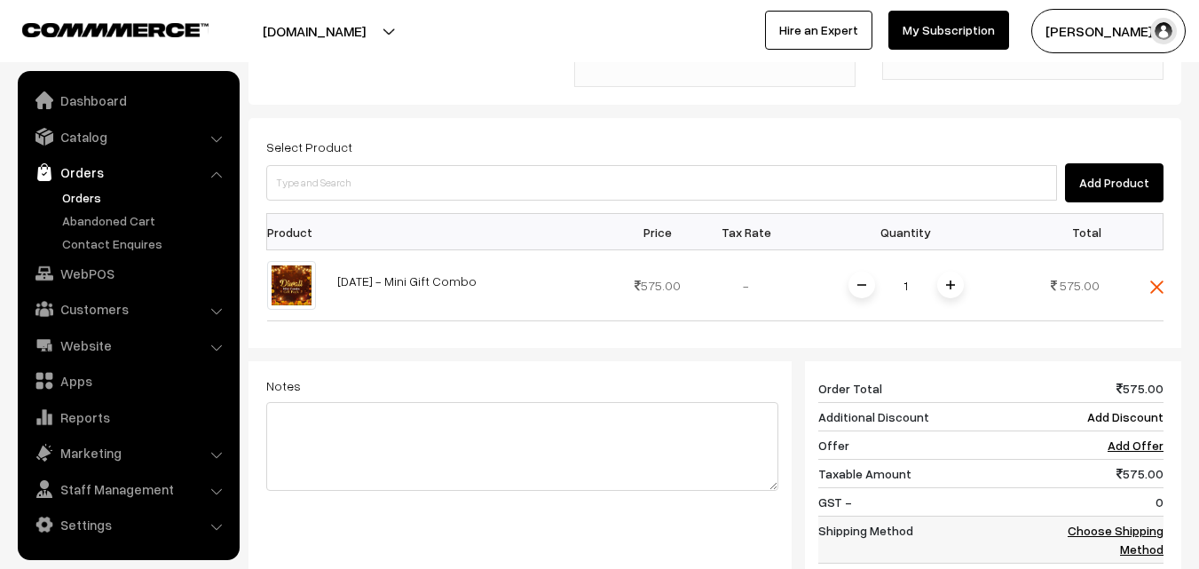
scroll to position [501, 0]
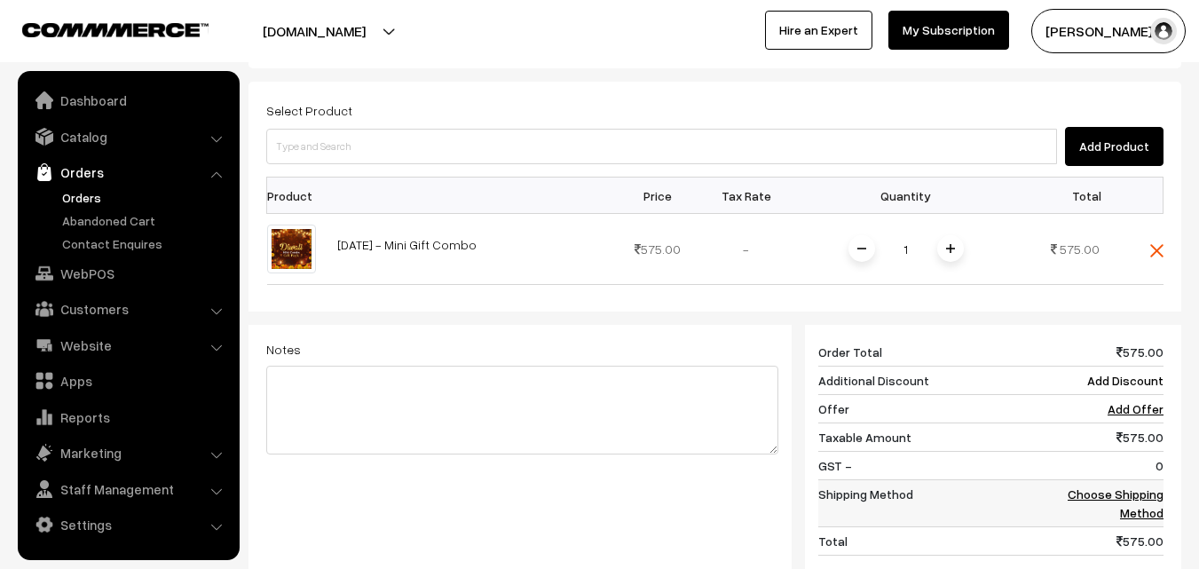
click at [1153, 486] on link "Choose Shipping Method" at bounding box center [1116, 503] width 96 height 34
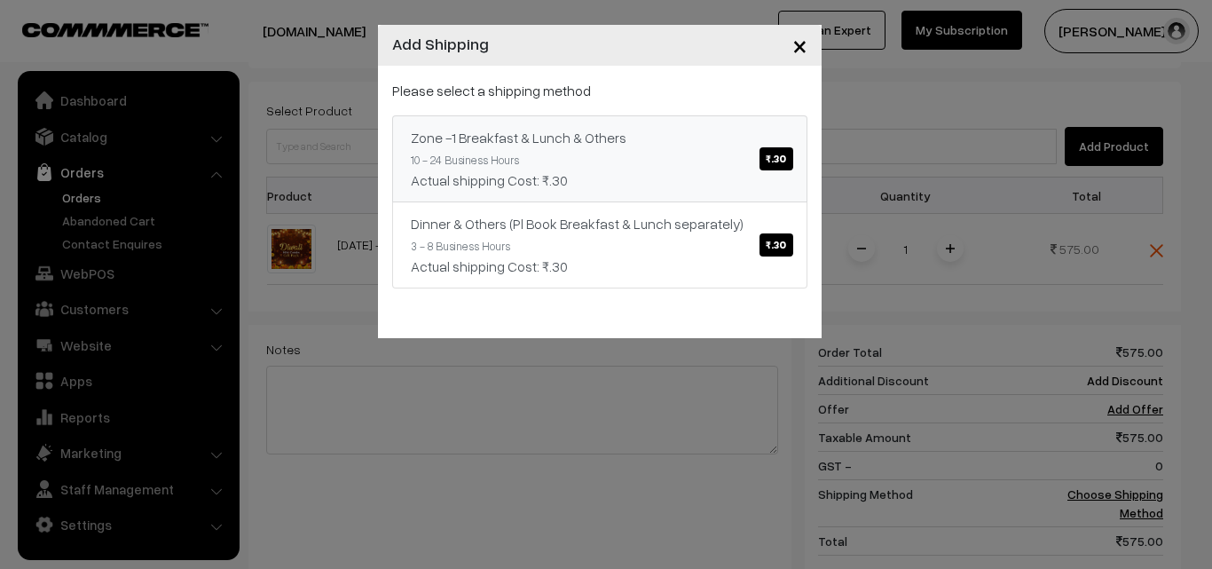
click at [627, 149] on link "Zone -1 Breakfast & Lunch & Others ₹.30 10 - 24 Business Hours Actual shipping …" at bounding box center [599, 158] width 415 height 87
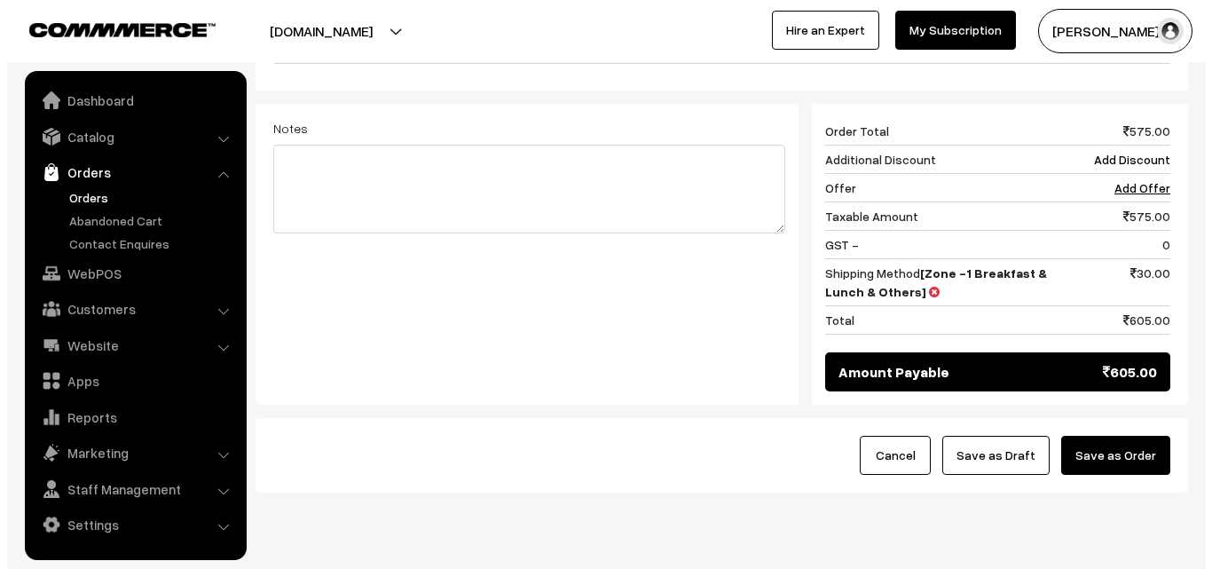
scroll to position [755, 0]
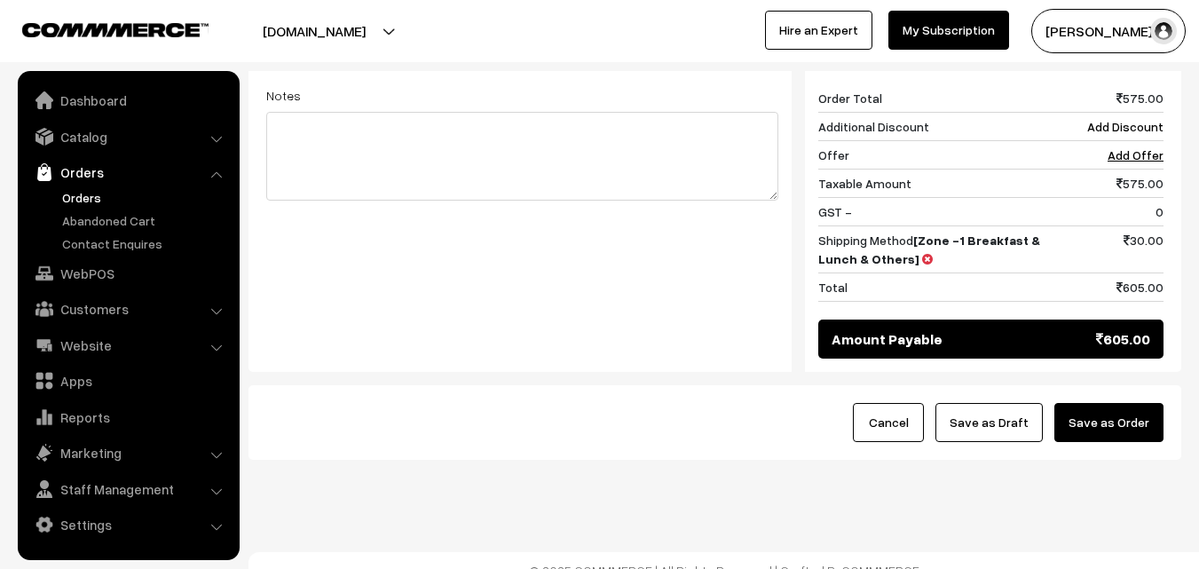
click at [1146, 404] on button "Save as Order" at bounding box center [1108, 422] width 109 height 39
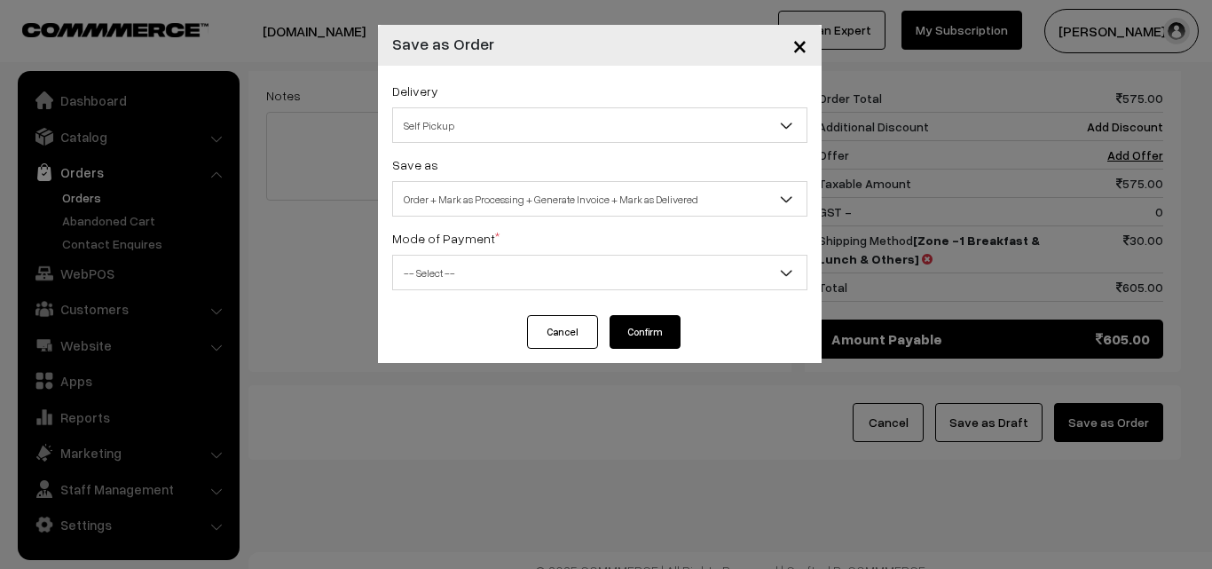
click at [613, 213] on span "Order + Mark as Processing + Generate Invoice + Mark as Delivered" at bounding box center [600, 199] width 414 height 31
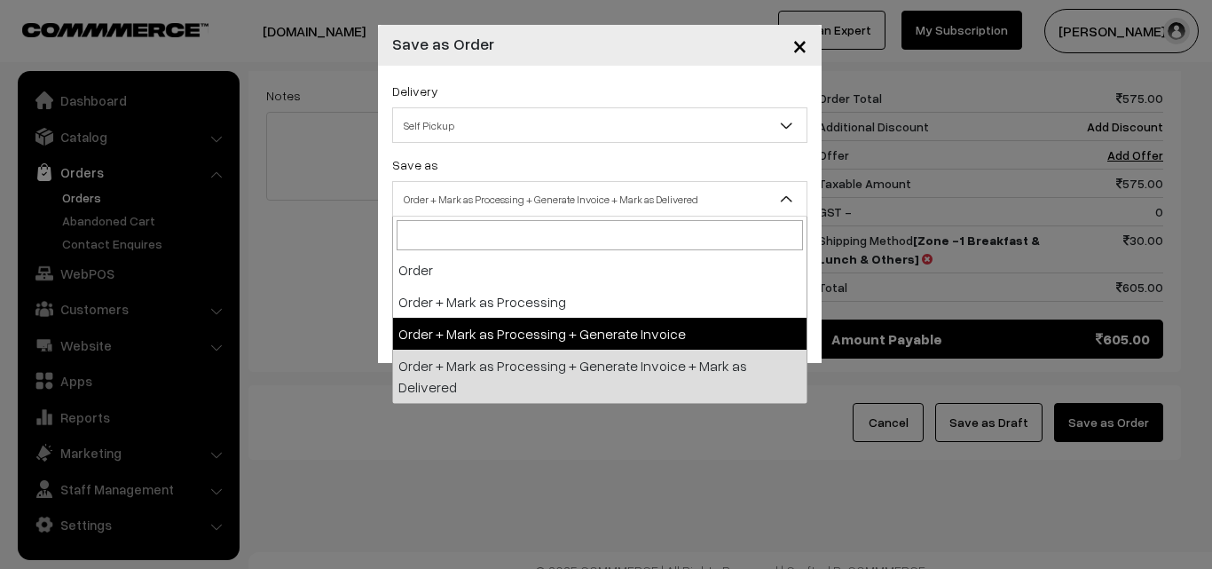
drag, startPoint x: 606, startPoint y: 320, endPoint x: 573, endPoint y: 285, distance: 47.7
select select "3"
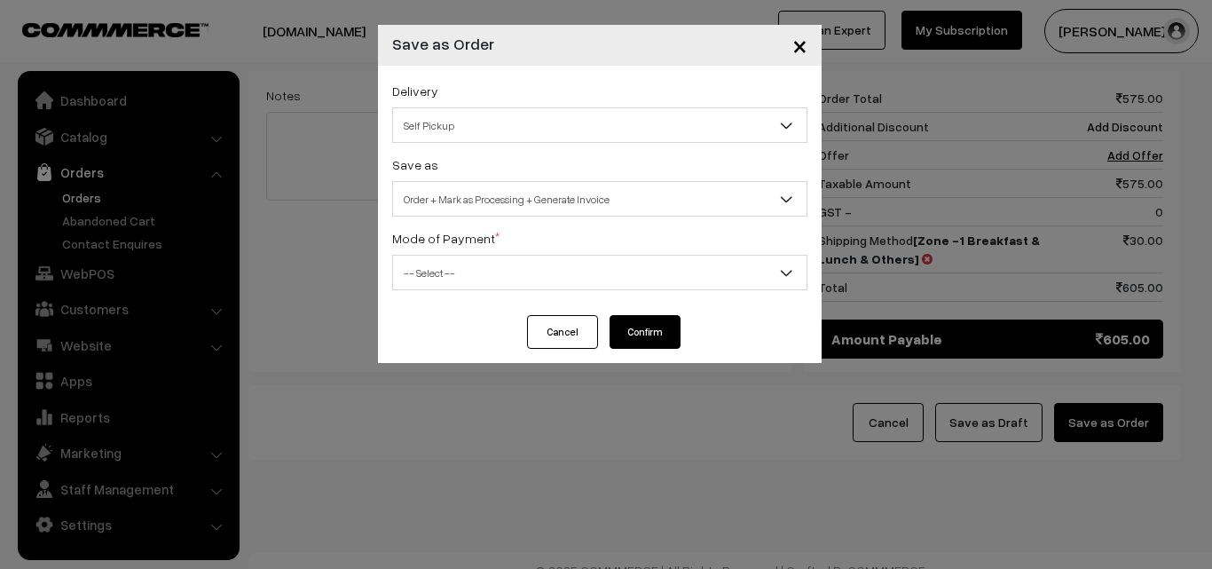
click at [566, 266] on span "-- Select --" at bounding box center [600, 272] width 414 height 31
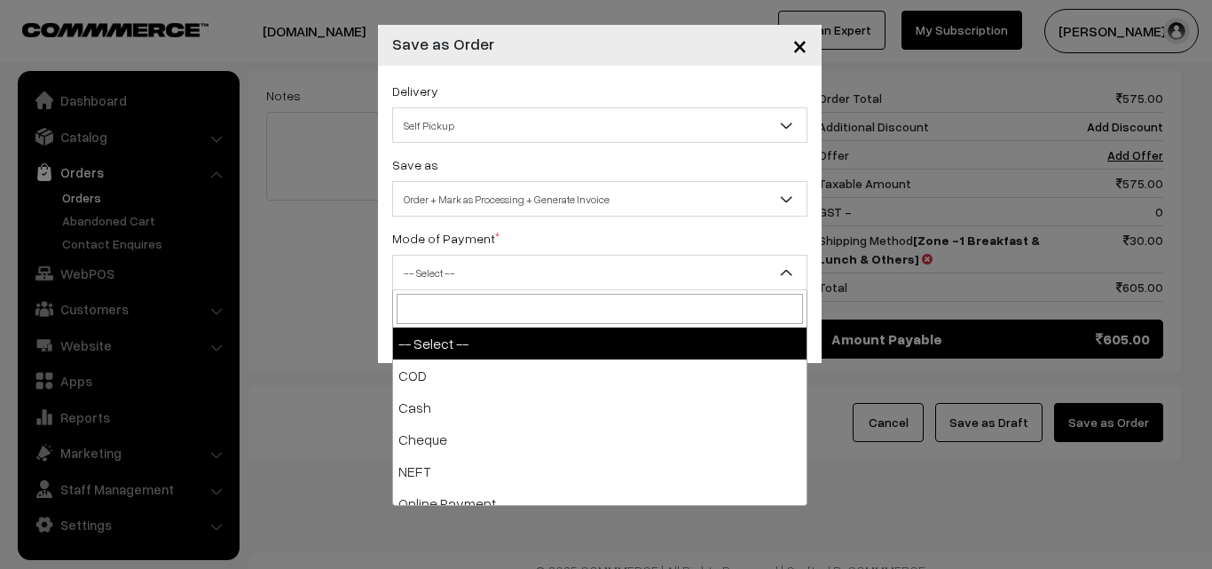
select select "1"
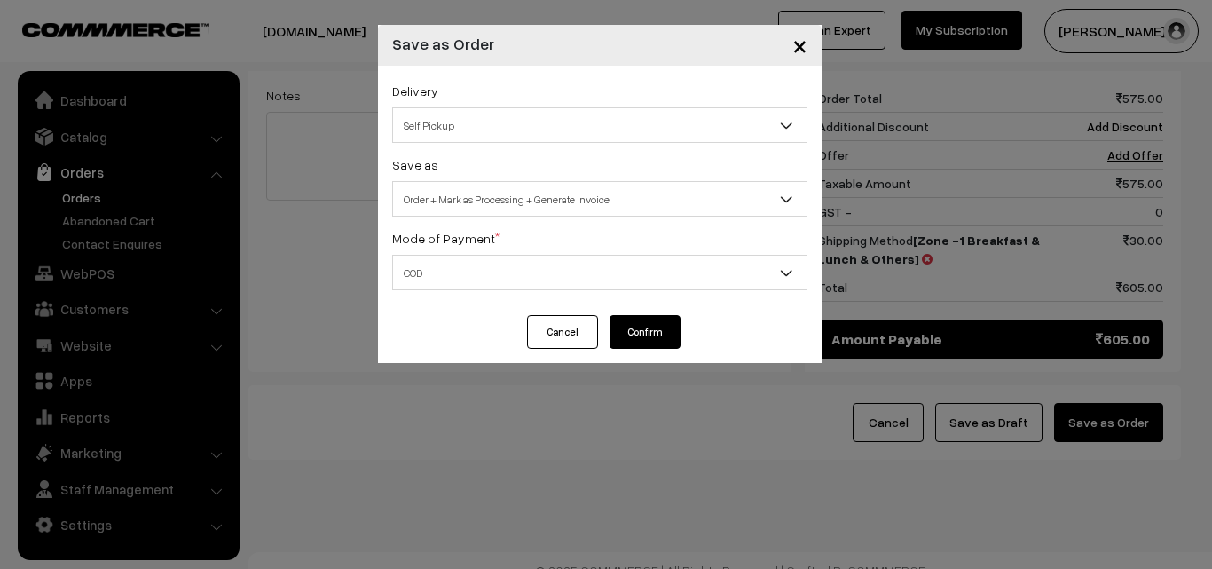
click at [649, 347] on button "Confirm" at bounding box center [645, 332] width 71 height 34
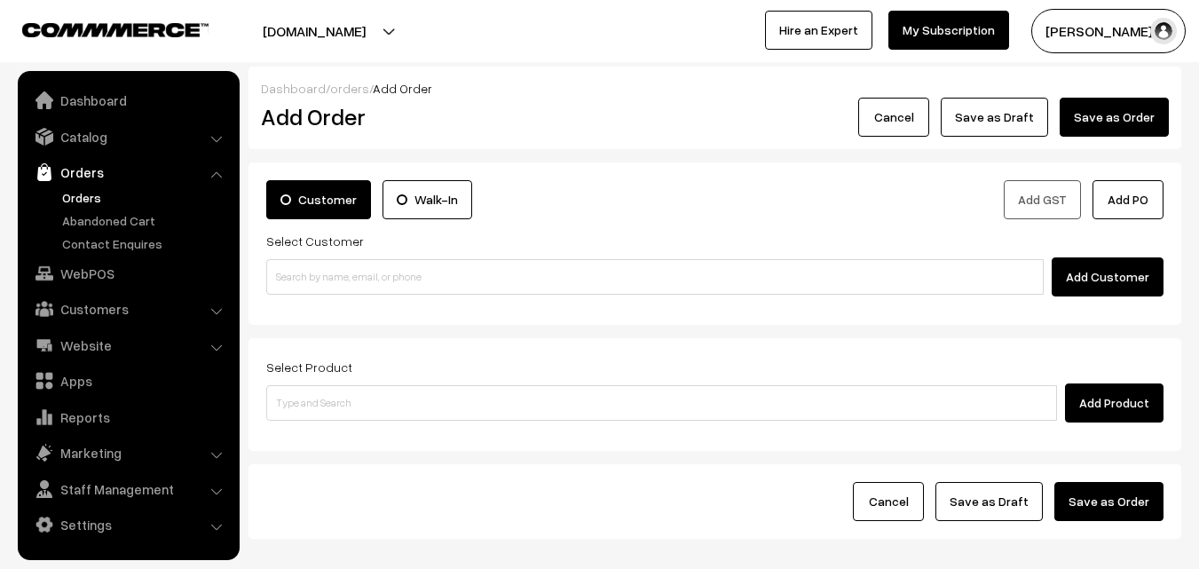
click at [88, 185] on link "Orders" at bounding box center [127, 172] width 211 height 32
click at [75, 198] on link "Orders" at bounding box center [146, 197] width 176 height 19
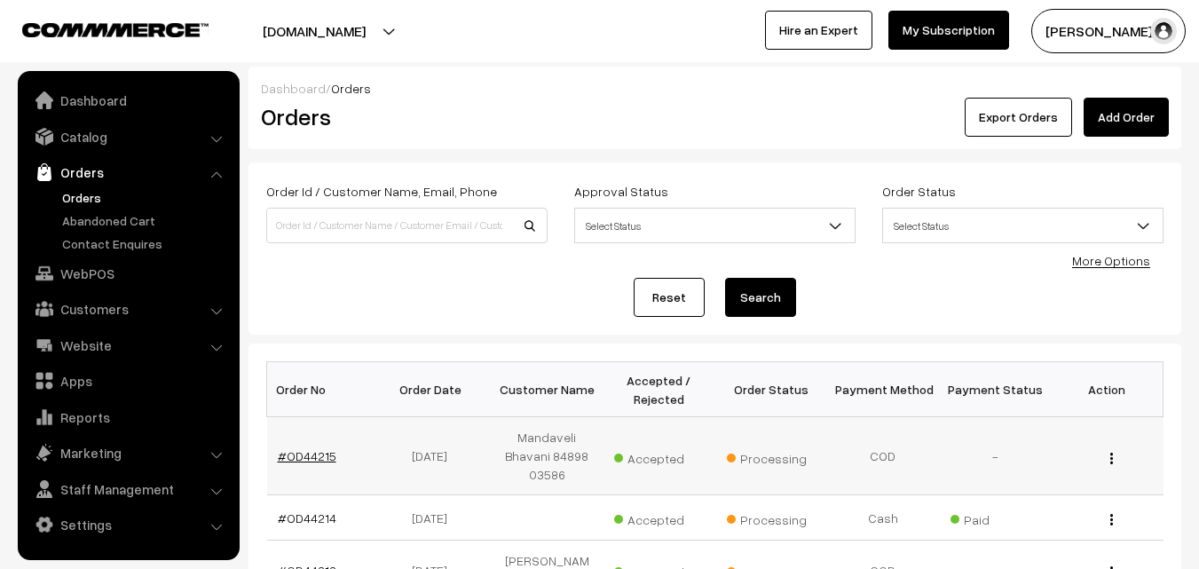
click at [307, 453] on link "#OD44215" at bounding box center [307, 455] width 59 height 15
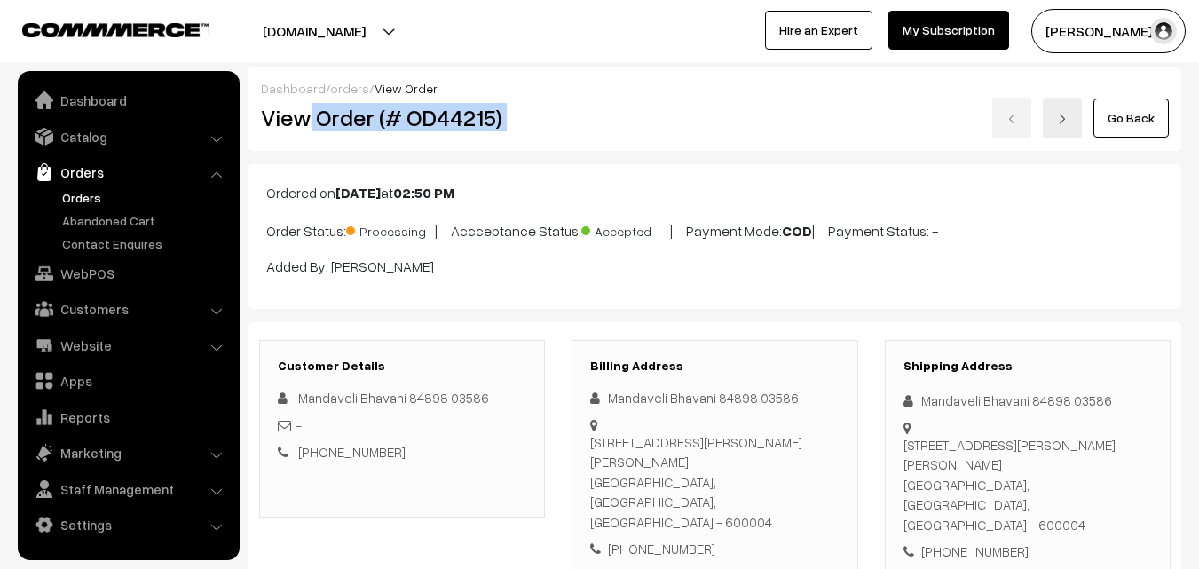
drag, startPoint x: 320, startPoint y: 120, endPoint x: 683, endPoint y: 126, distance: 363.9
click at [683, 126] on div "View Order (# OD44215) Go Back" at bounding box center [715, 118] width 935 height 41
copy div "Order (# OD44215)"
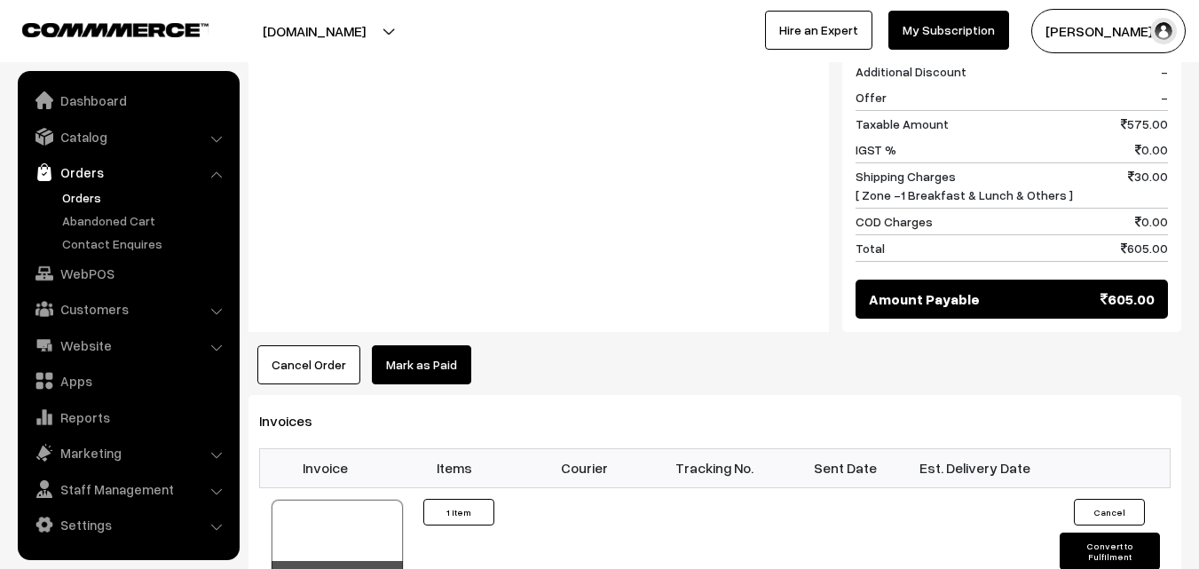
scroll to position [1243, 0]
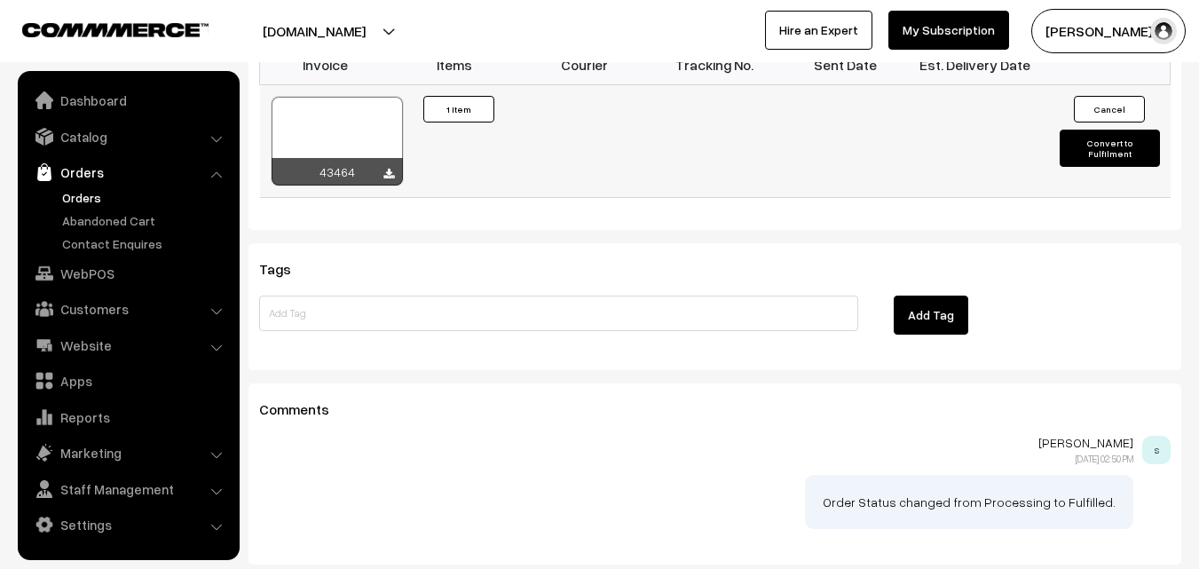
click at [392, 97] on div at bounding box center [337, 141] width 131 height 89
click at [81, 194] on link "Orders" at bounding box center [146, 197] width 176 height 19
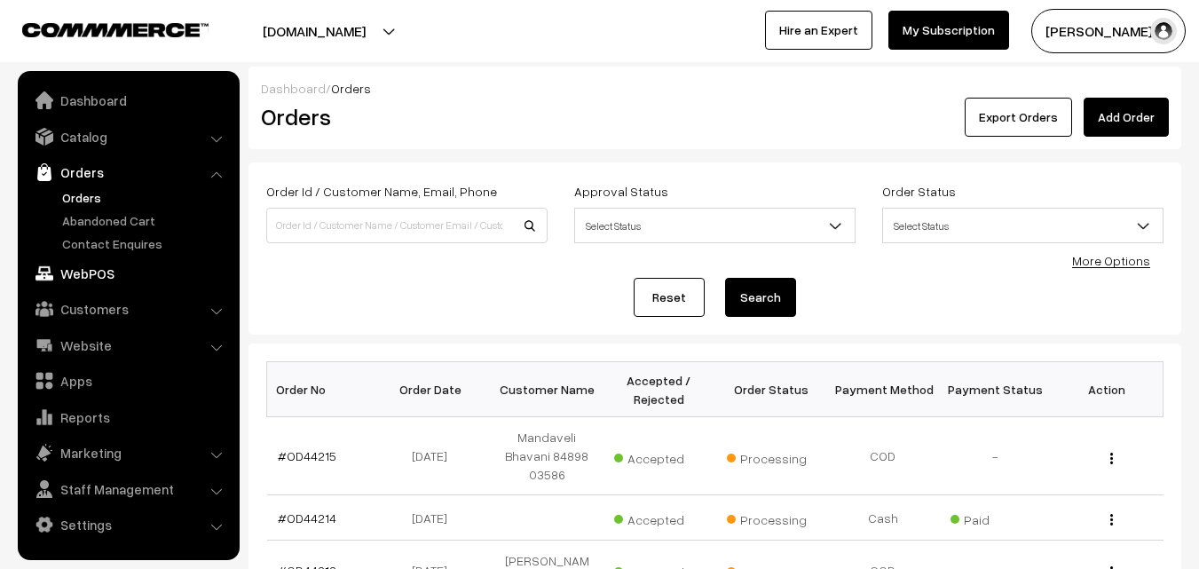
click at [108, 266] on link "WebPOS" at bounding box center [127, 273] width 211 height 32
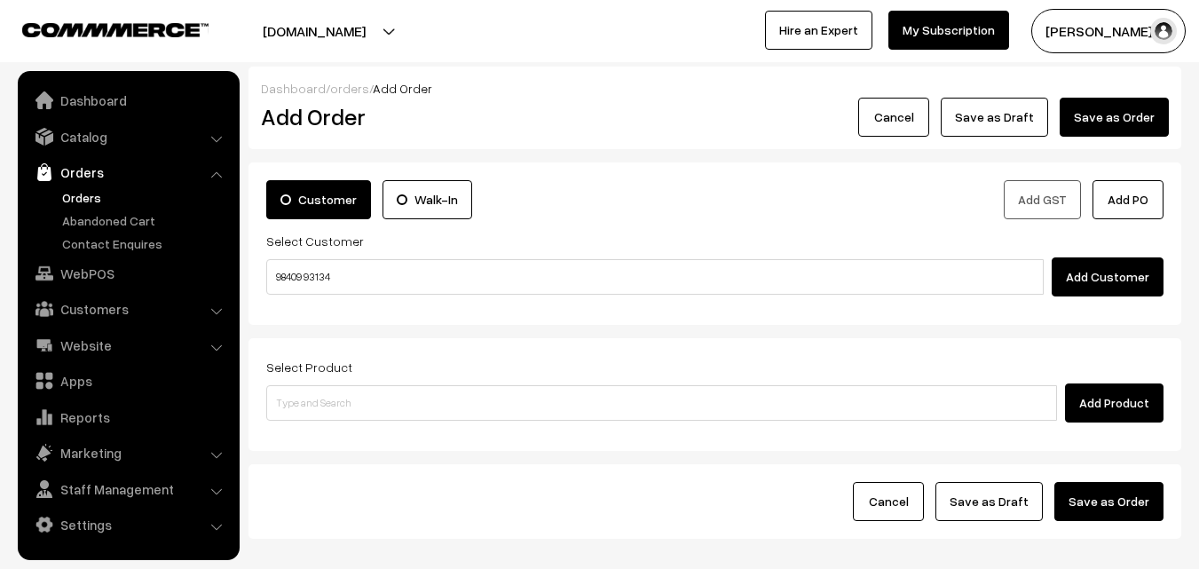
click at [307, 273] on input "98409 93134" at bounding box center [654, 277] width 777 height 36
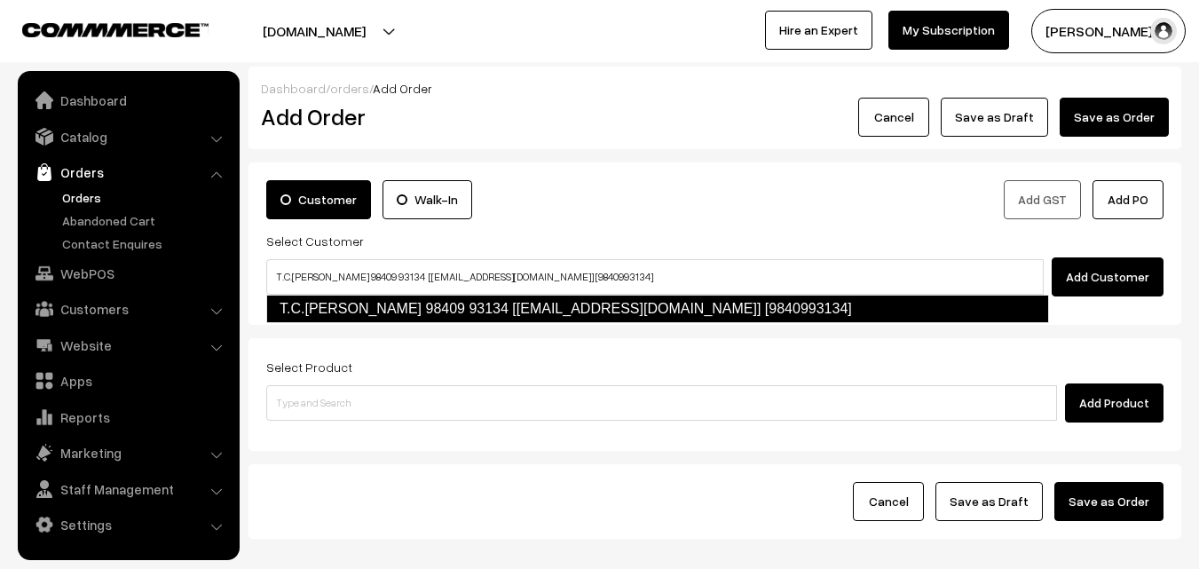
type input "T.C.Sharmila 98409 93134 [test292@gmail.com] [9840993134]"
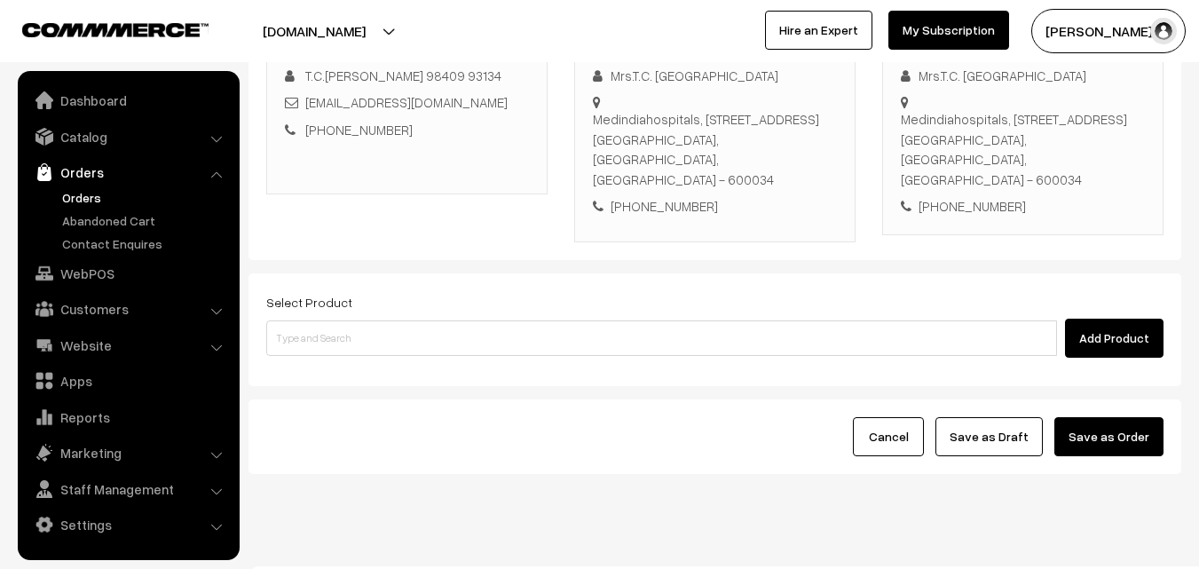
scroll to position [304, 0]
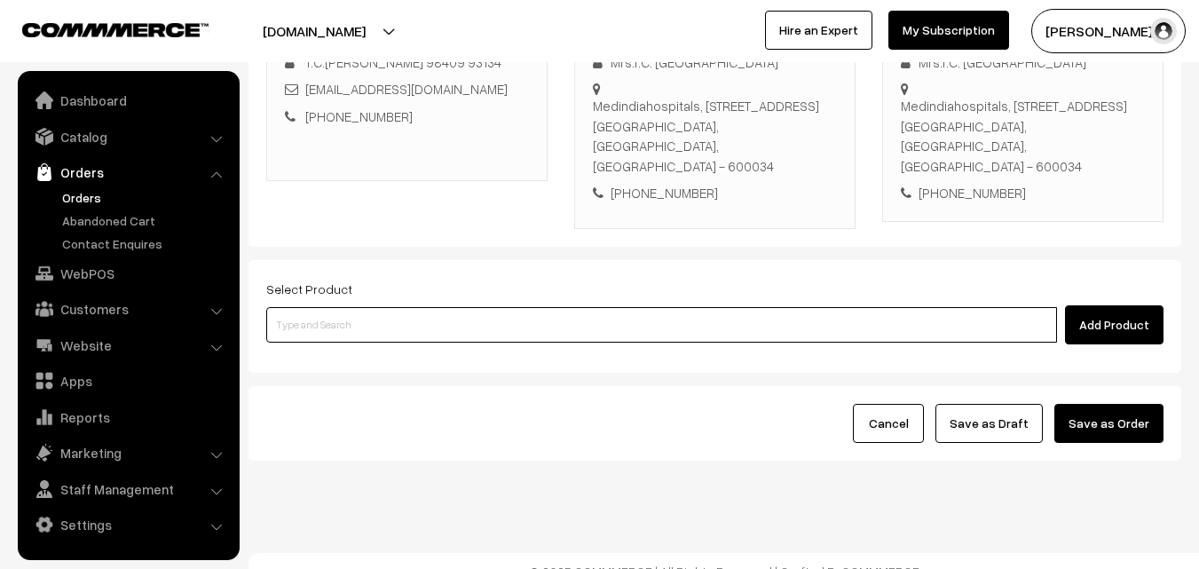
click at [482, 307] on input at bounding box center [661, 325] width 791 height 36
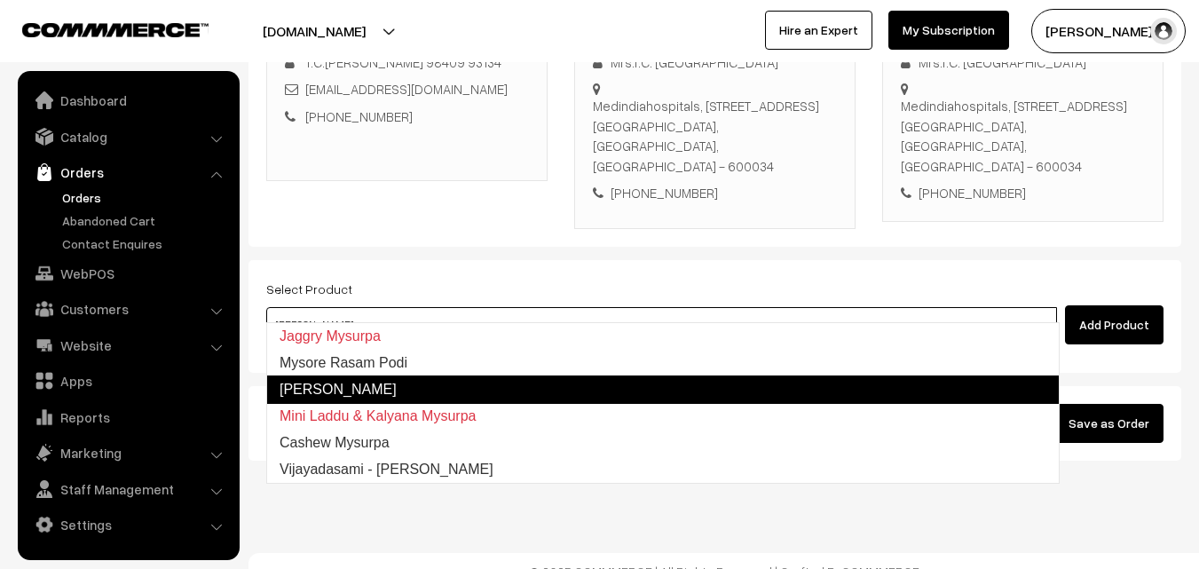
type input "Mysore Rasam Podi"
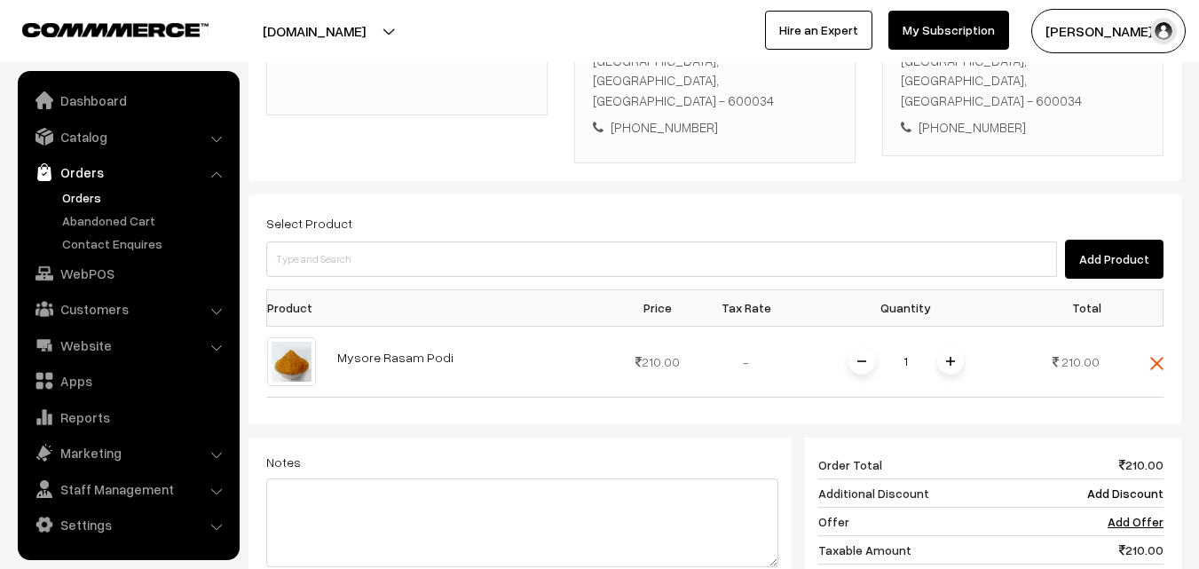
scroll to position [481, 0]
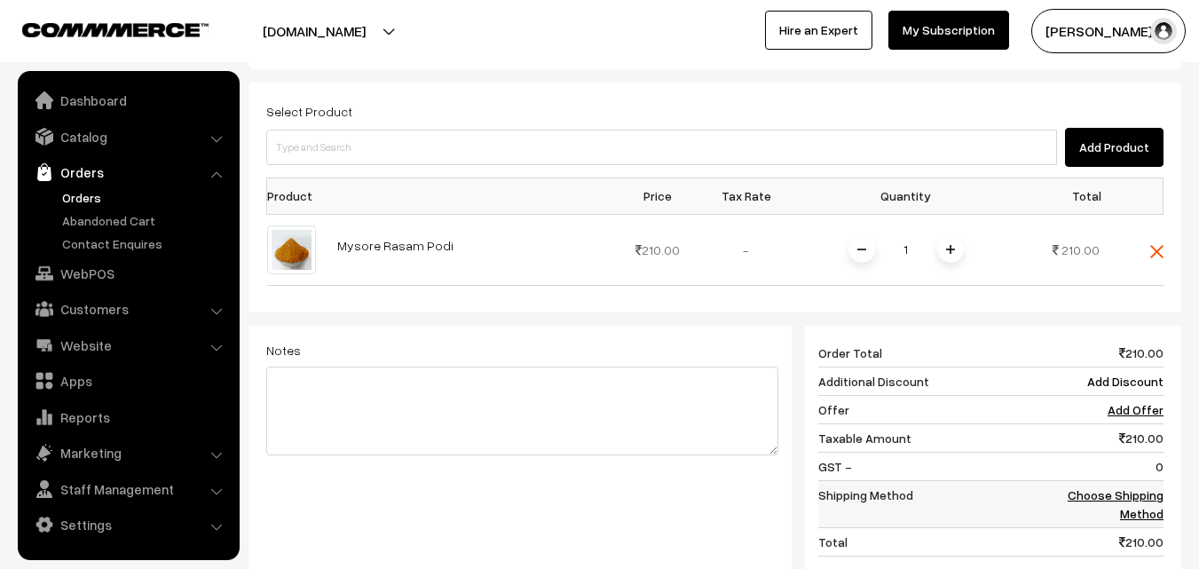
click at [1139, 487] on link "Choose Shipping Method" at bounding box center [1116, 504] width 96 height 34
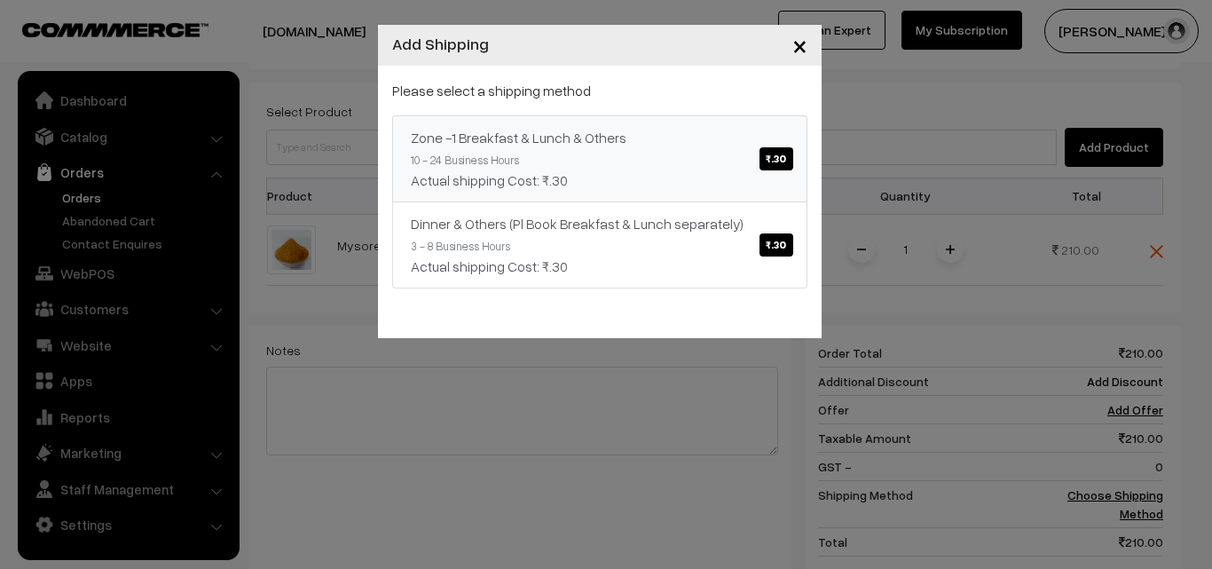
click at [773, 163] on span "₹.30" at bounding box center [776, 158] width 33 height 23
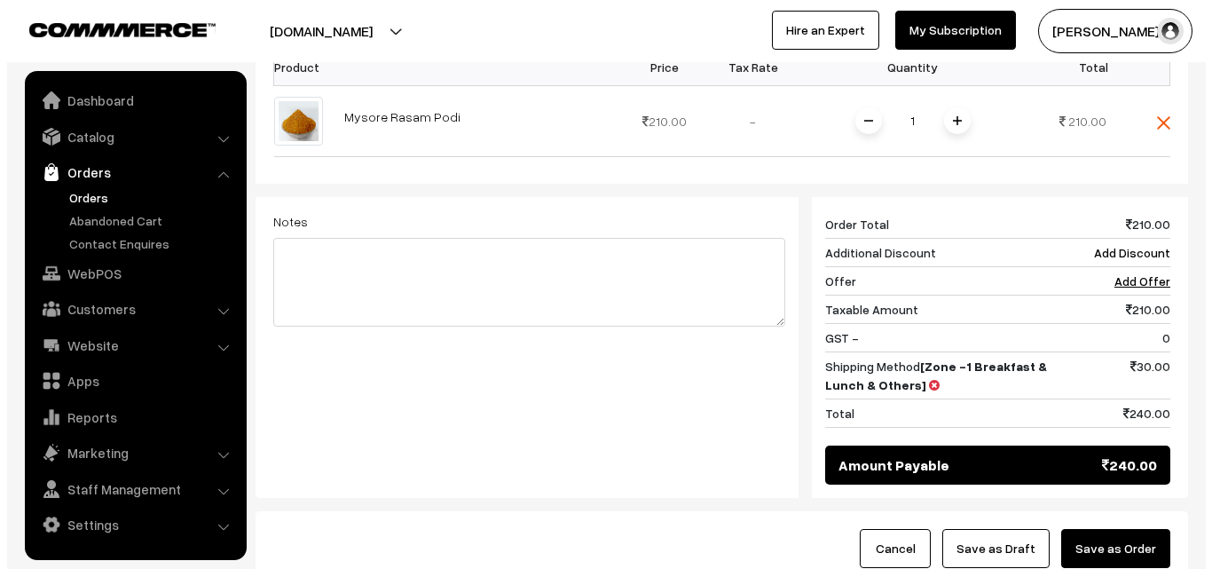
scroll to position [735, 0]
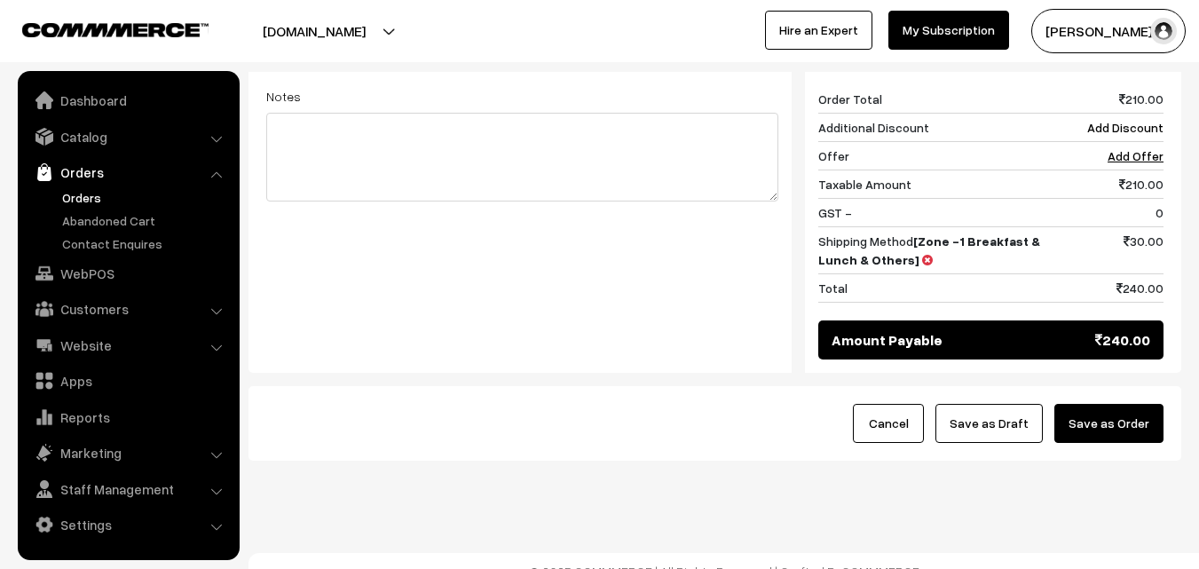
drag, startPoint x: 1135, startPoint y: 359, endPoint x: 1128, endPoint y: 375, distance: 17.5
click at [1126, 404] on button "Save as Order" at bounding box center [1108, 423] width 109 height 39
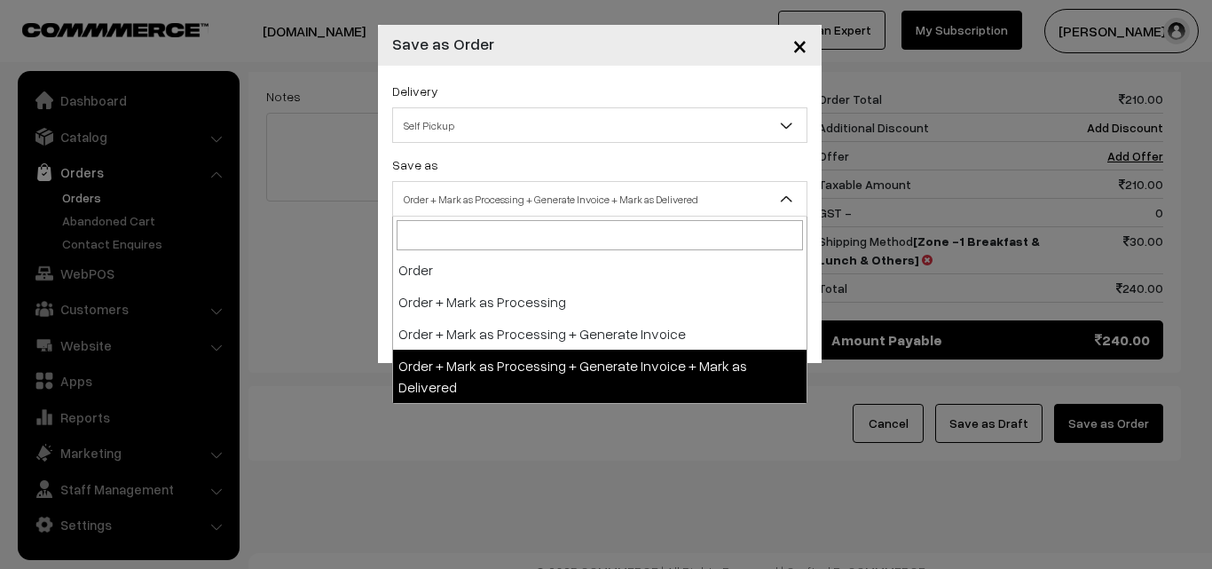
click at [463, 207] on span "Order + Mark as Processing + Generate Invoice + Mark as Delivered" at bounding box center [600, 199] width 414 height 31
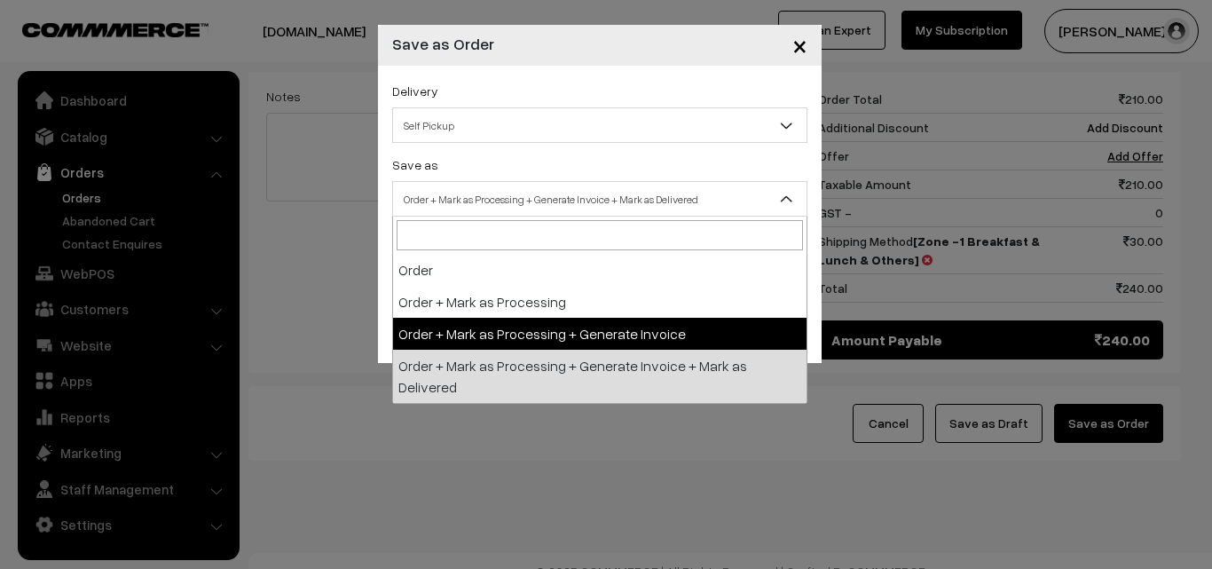
select select "3"
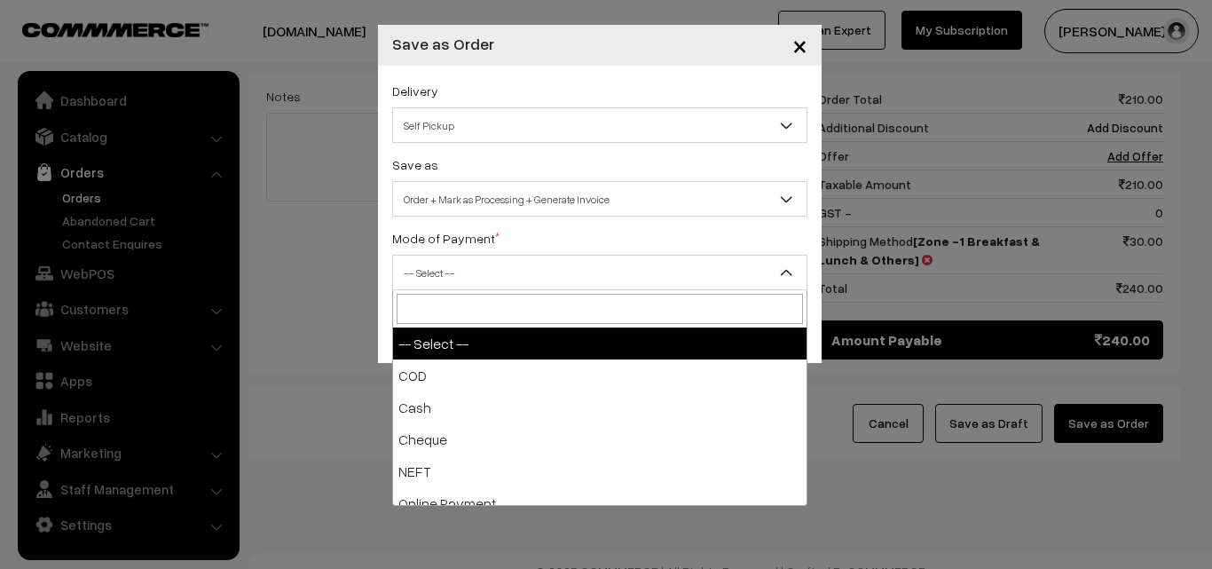
click at [444, 264] on span "-- Select --" at bounding box center [600, 272] width 414 height 31
select select "1"
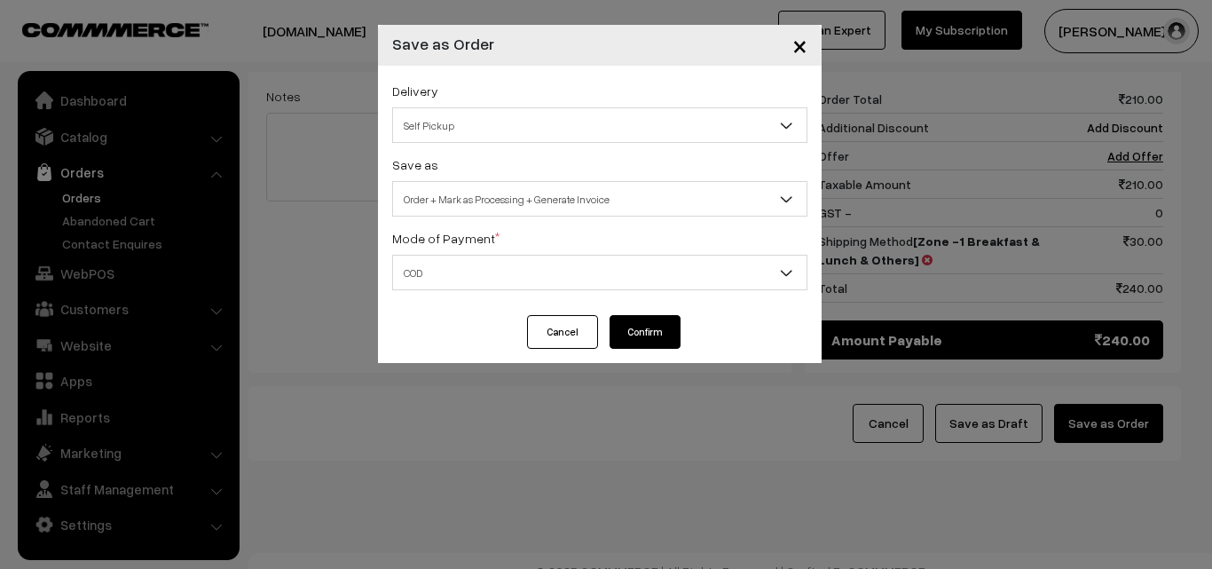
click at [660, 328] on button "Confirm" at bounding box center [645, 332] width 71 height 34
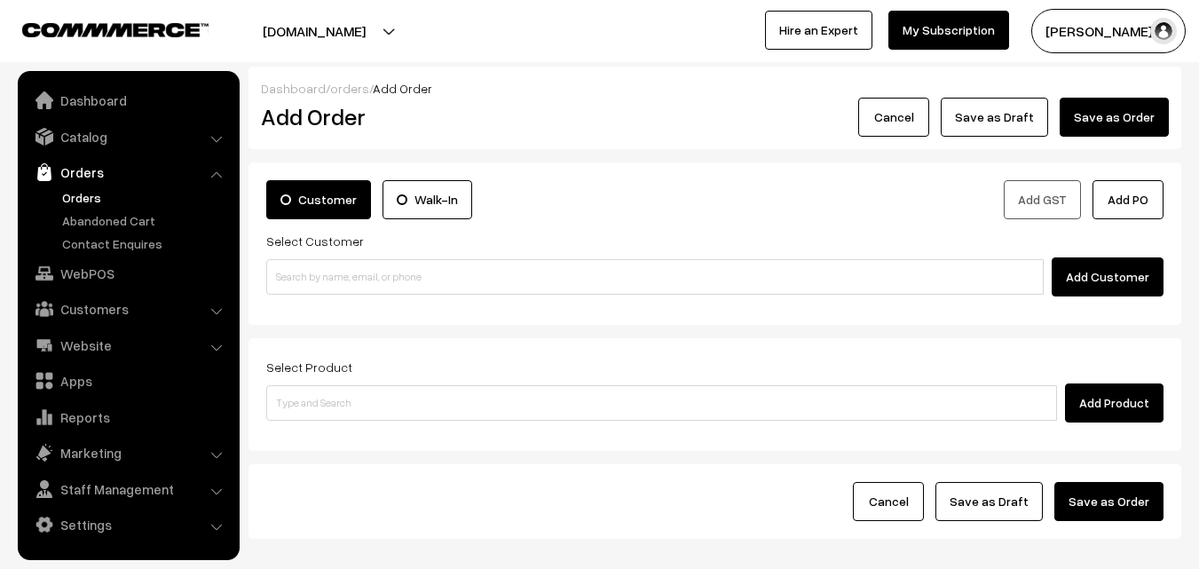
click at [86, 198] on link "Orders" at bounding box center [146, 197] width 176 height 19
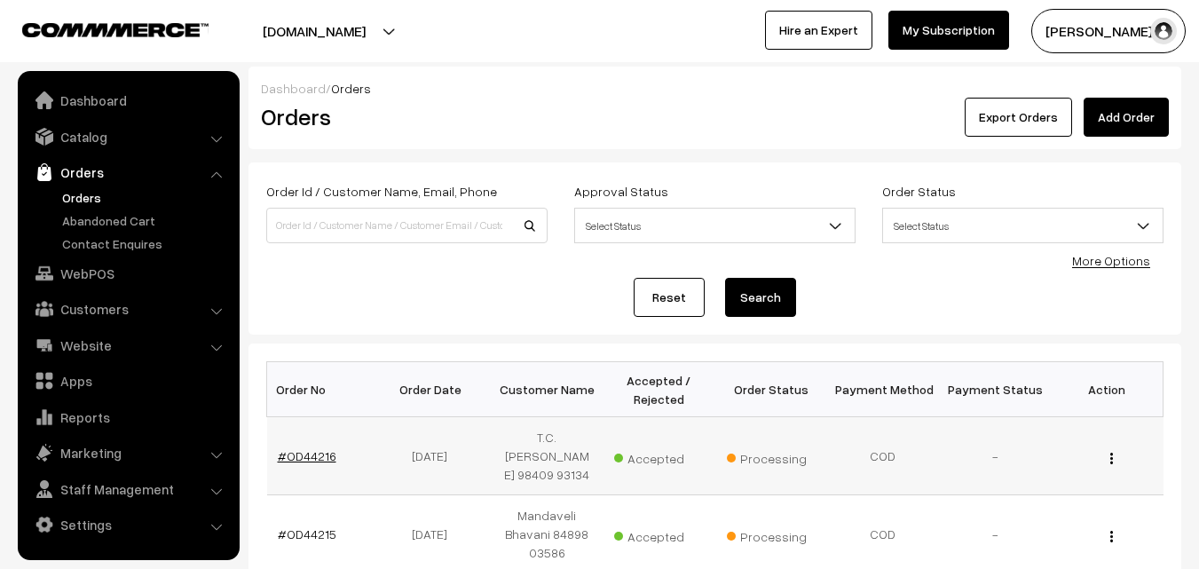
click at [317, 448] on link "#OD44216" at bounding box center [307, 455] width 59 height 15
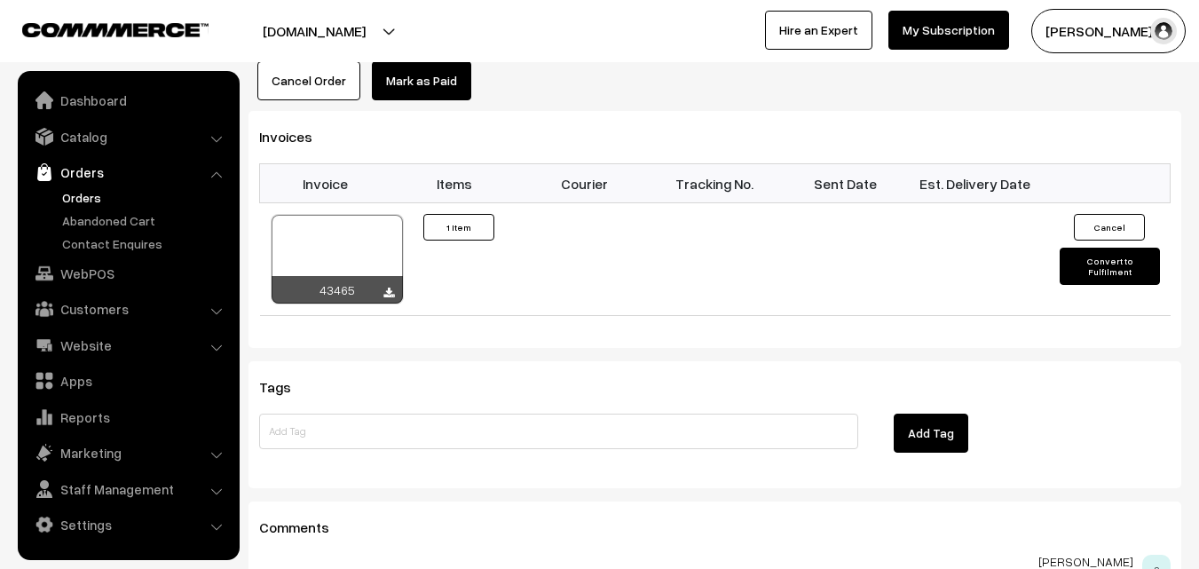
scroll to position [1154, 0]
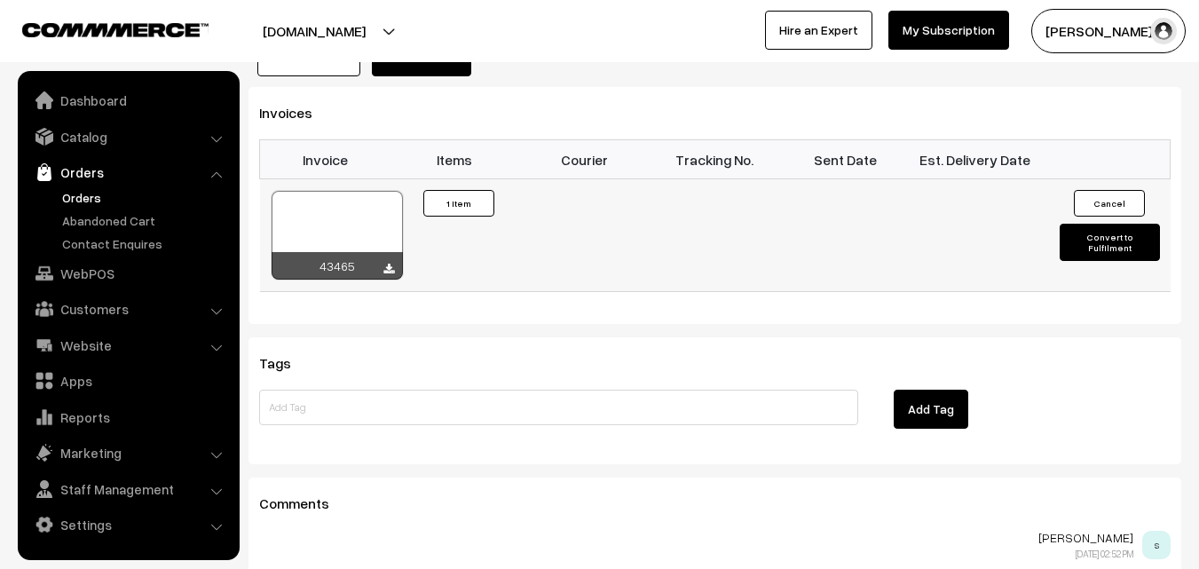
click at [345, 199] on div at bounding box center [337, 235] width 131 height 89
click at [75, 269] on link "WebPOS" at bounding box center [127, 273] width 211 height 32
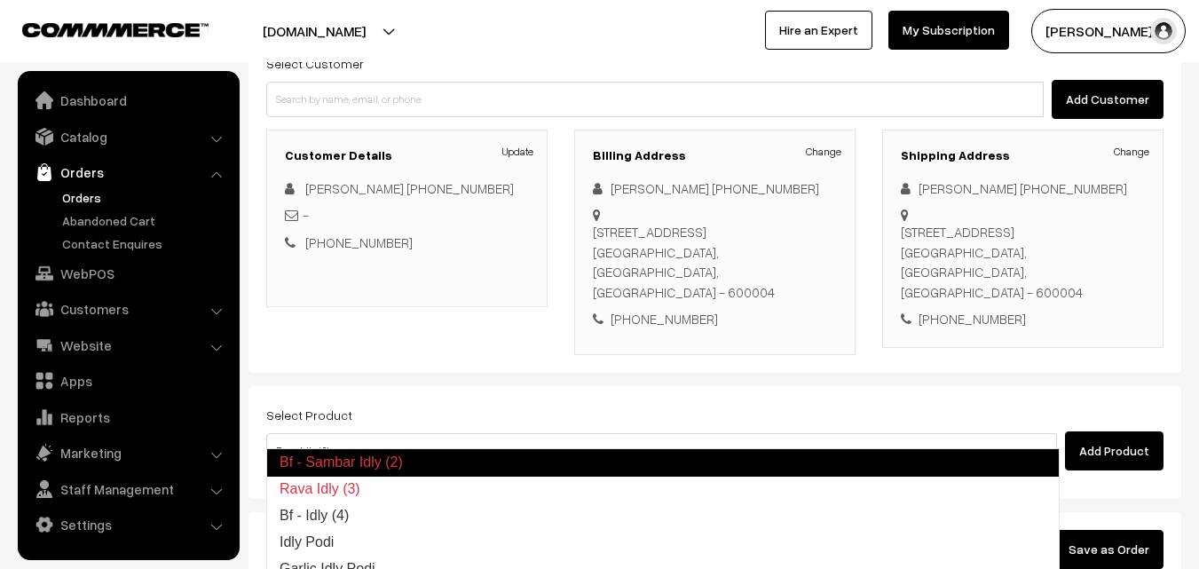
type input "Bf - Idly (4)"
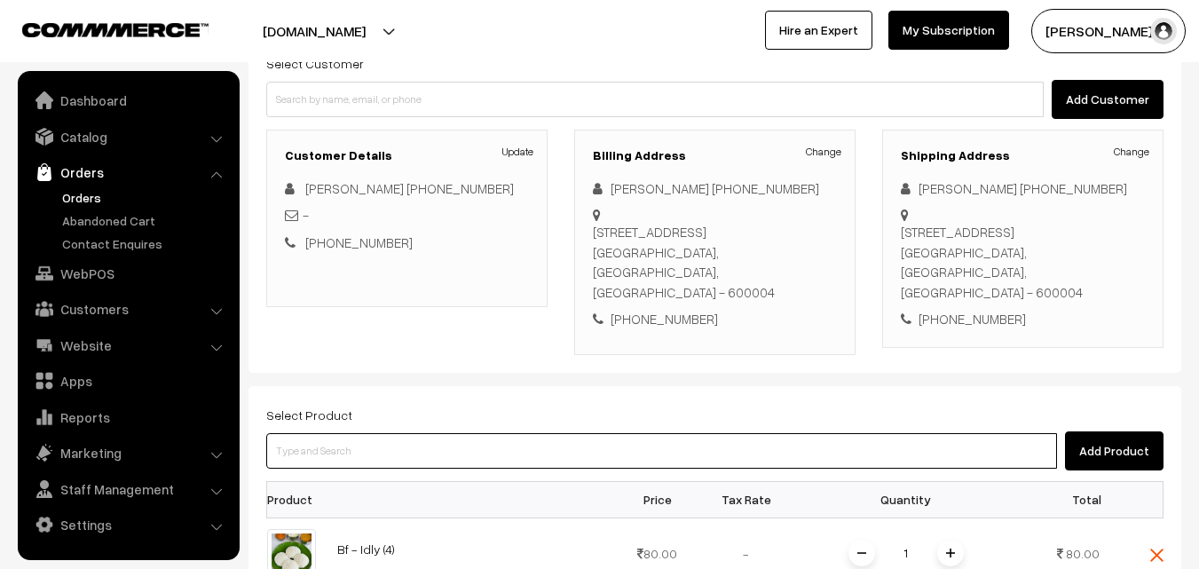
click at [490, 433] on input at bounding box center [661, 451] width 791 height 36
type input "Bf - Vadai-1"
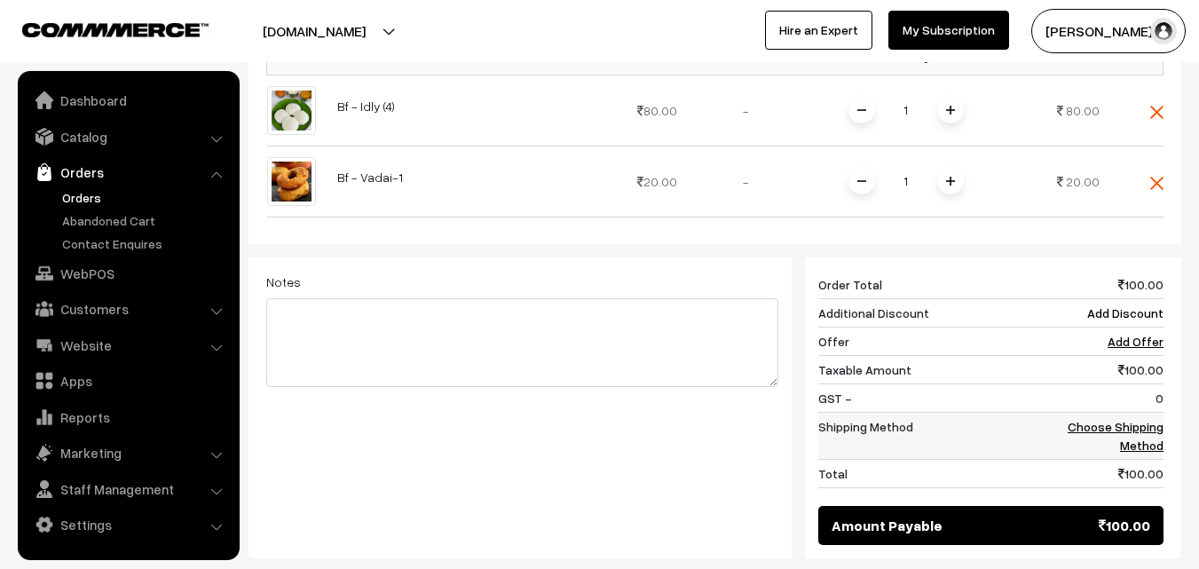
scroll to position [621, 0]
click at [1144, 418] on link "Choose Shipping Method" at bounding box center [1116, 435] width 96 height 34
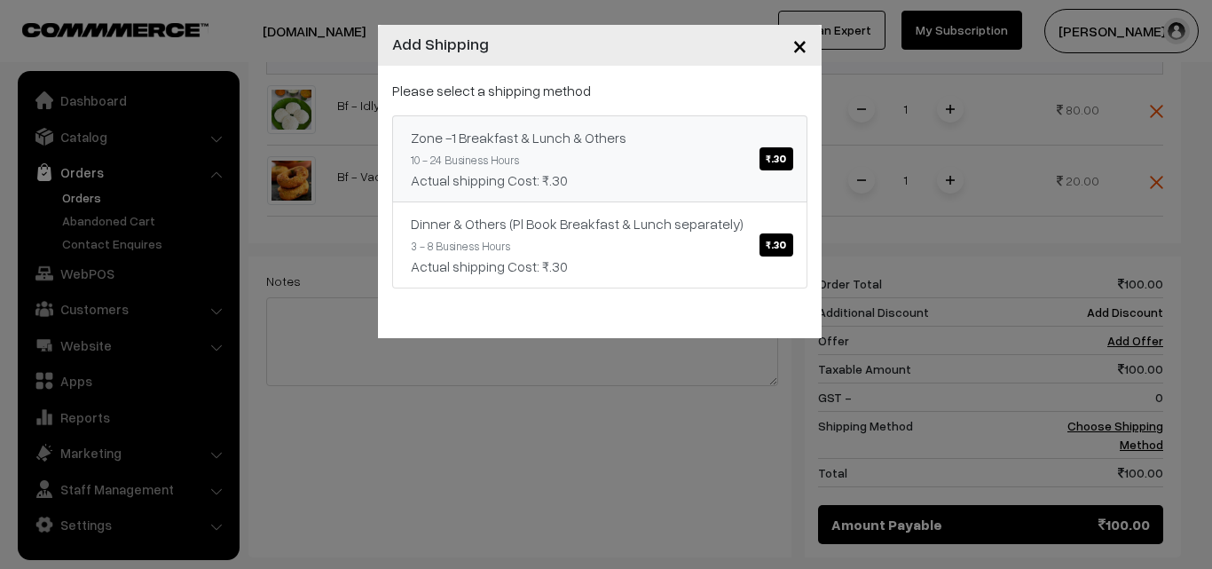
click at [706, 170] on div "Actual shipping Cost: ₹.30" at bounding box center [600, 180] width 378 height 21
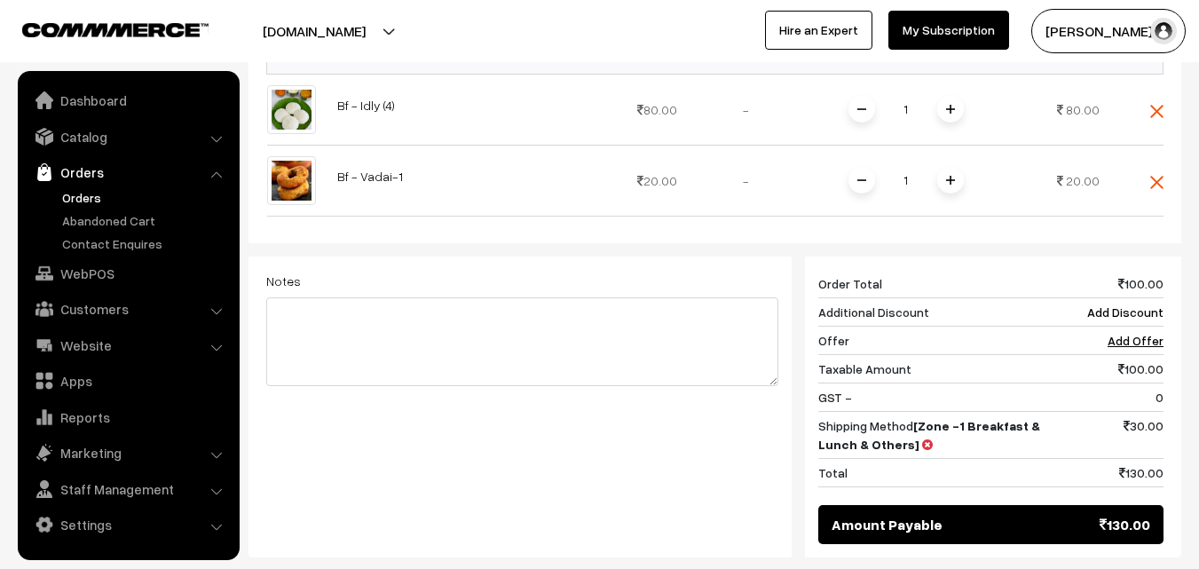
drag, startPoint x: 1138, startPoint y: 552, endPoint x: 853, endPoint y: 493, distance: 291.0
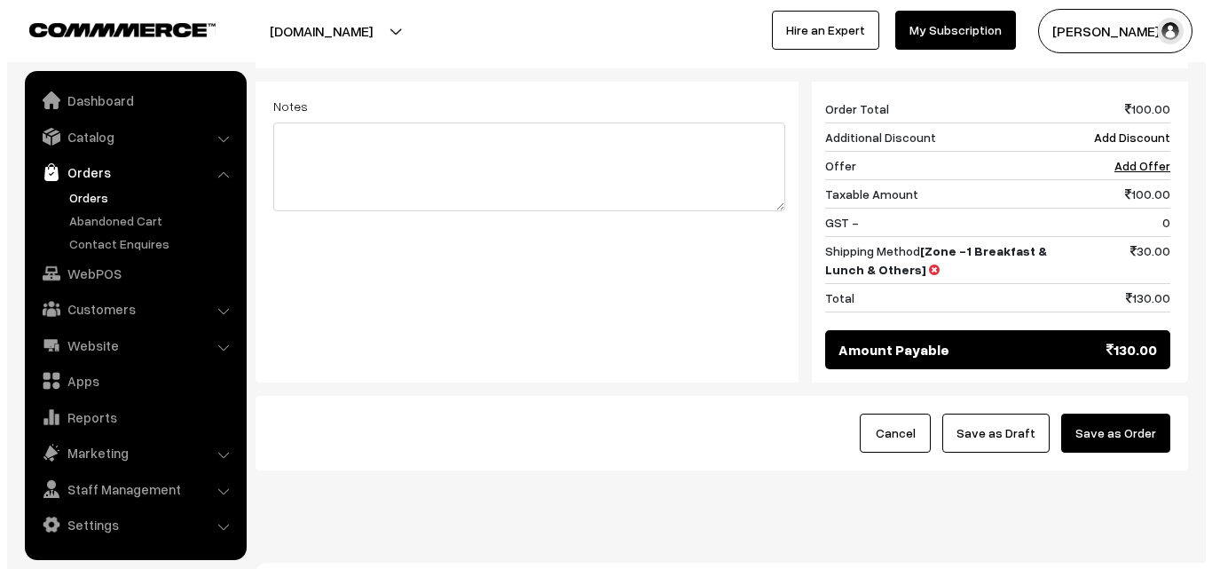
scroll to position [799, 0]
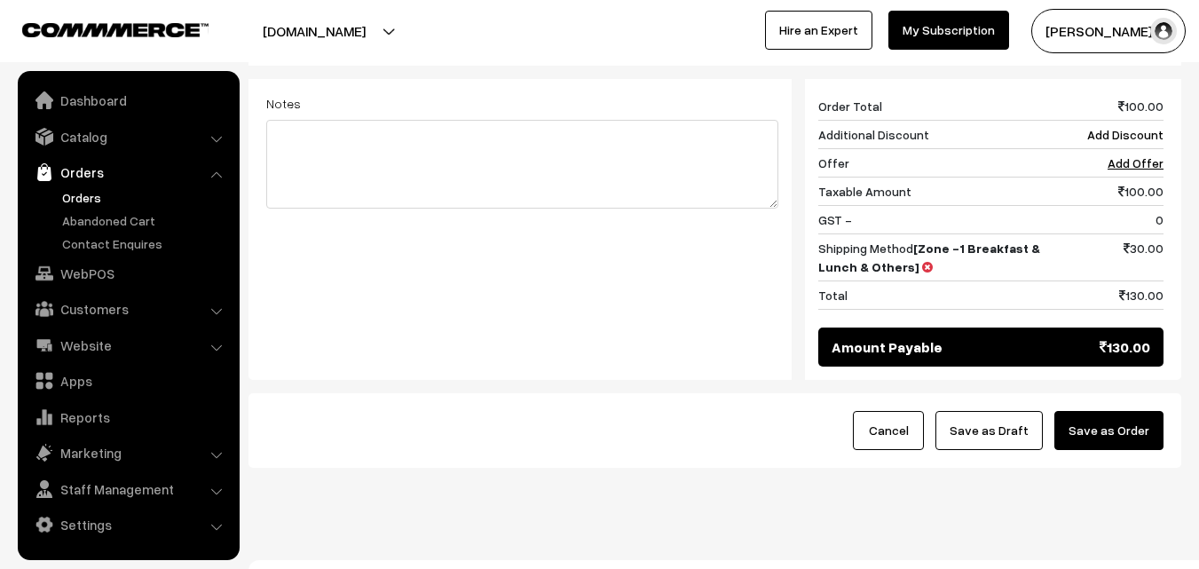
click at [1140, 411] on button "Save as Order" at bounding box center [1108, 430] width 109 height 39
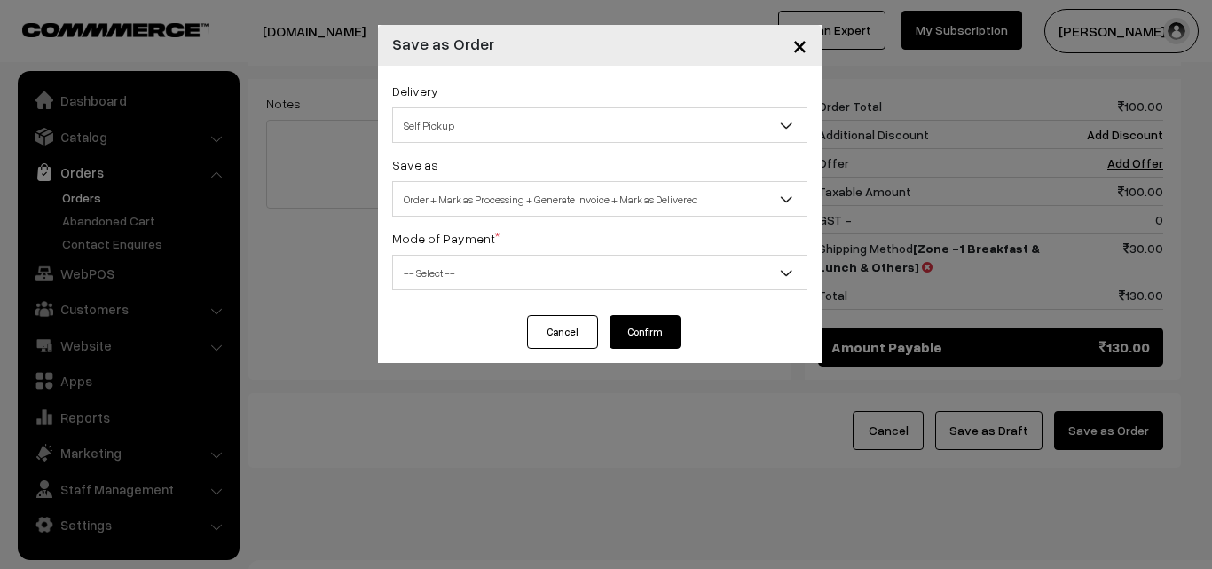
click at [564, 183] on span "Order + Mark as Processing + Generate Invoice + Mark as Delivered" at bounding box center [599, 199] width 415 height 36
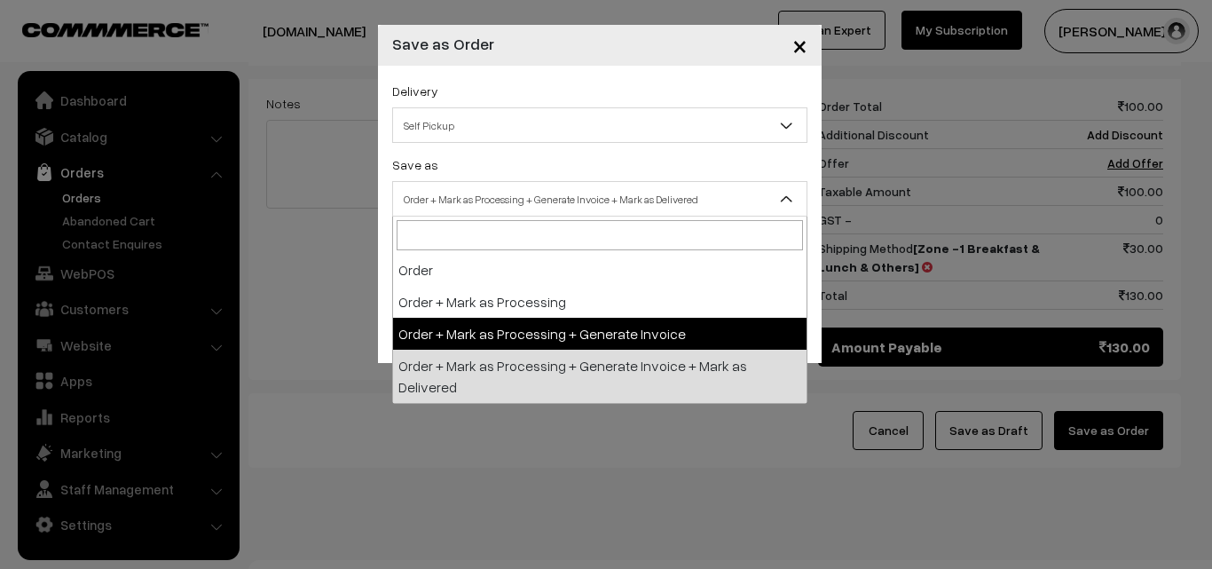
drag, startPoint x: 512, startPoint y: 341, endPoint x: 468, endPoint y: 283, distance: 72.8
select select "3"
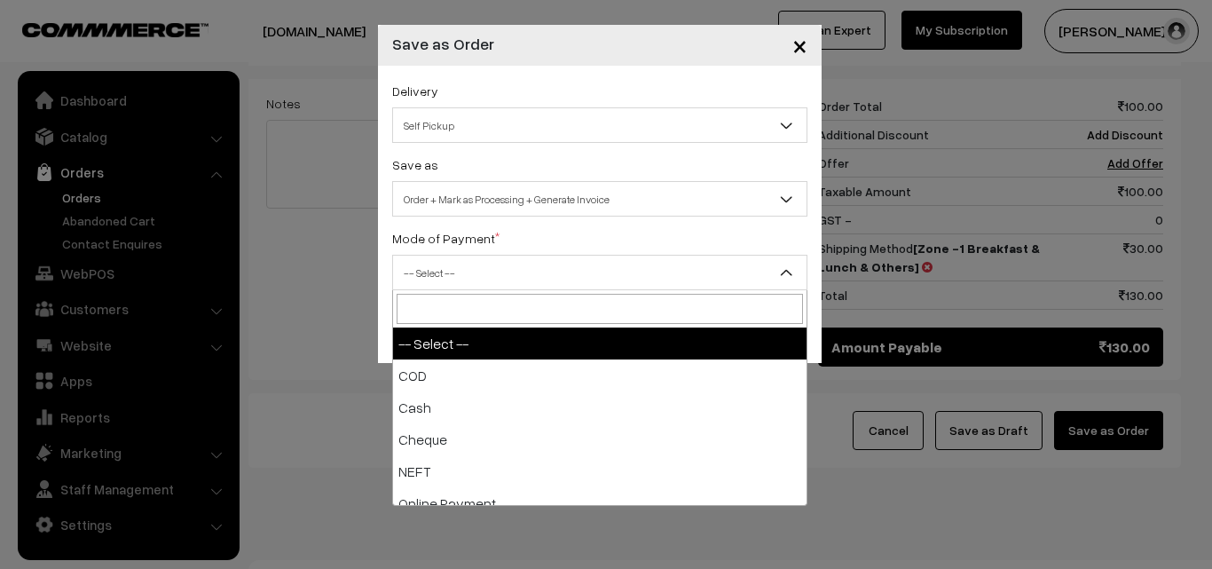
click at [467, 276] on span "-- Select --" at bounding box center [600, 272] width 414 height 31
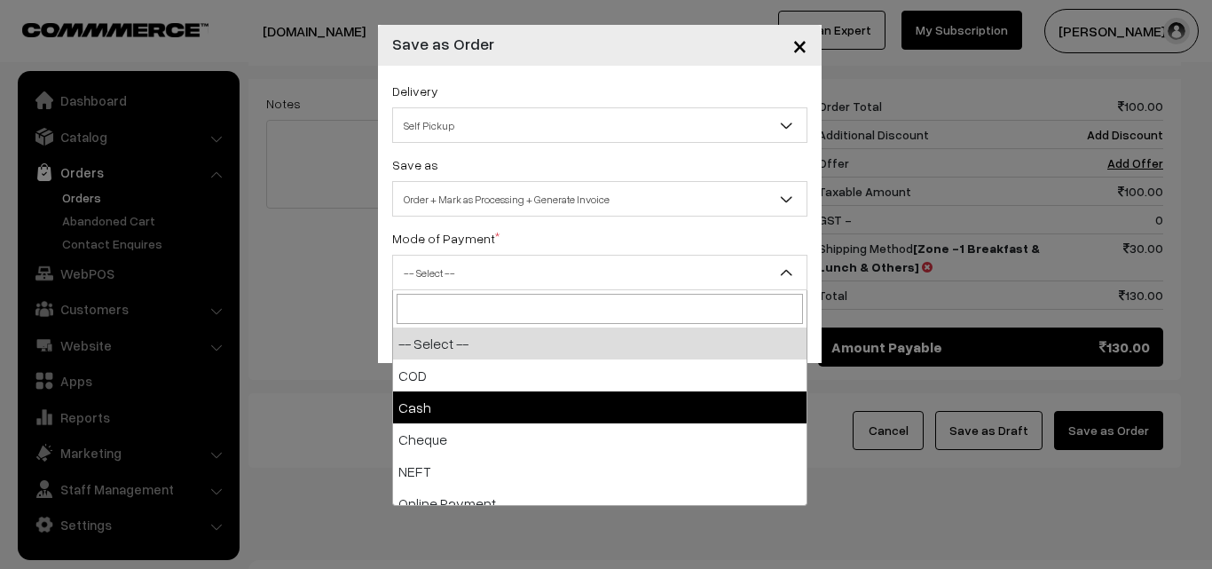
select select "2"
checkbox input "true"
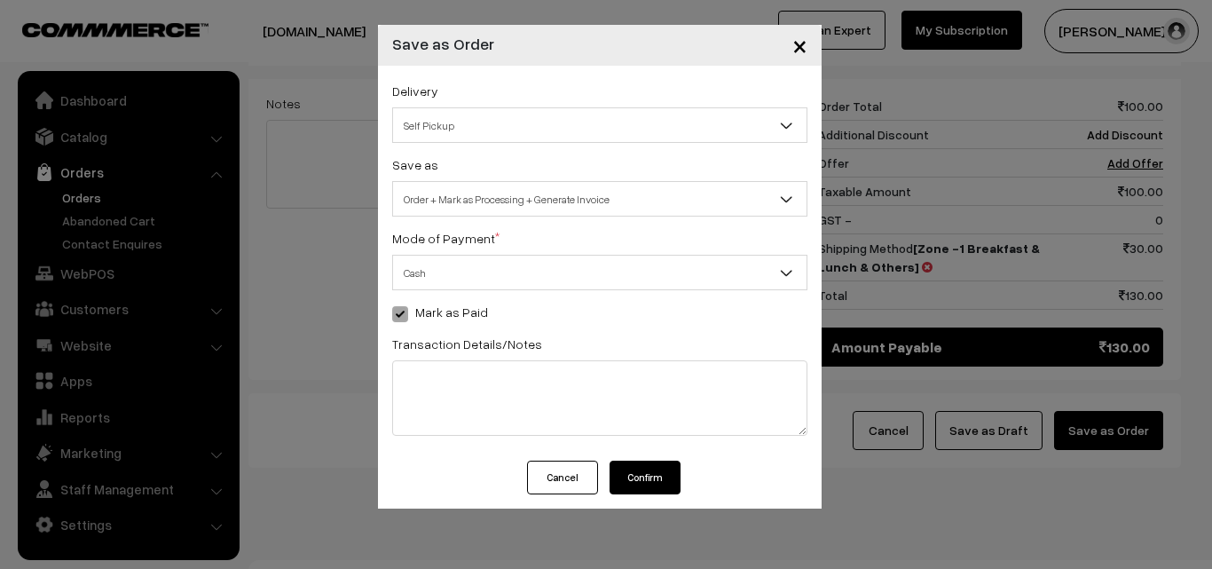
click at [640, 465] on button "Confirm" at bounding box center [645, 478] width 71 height 34
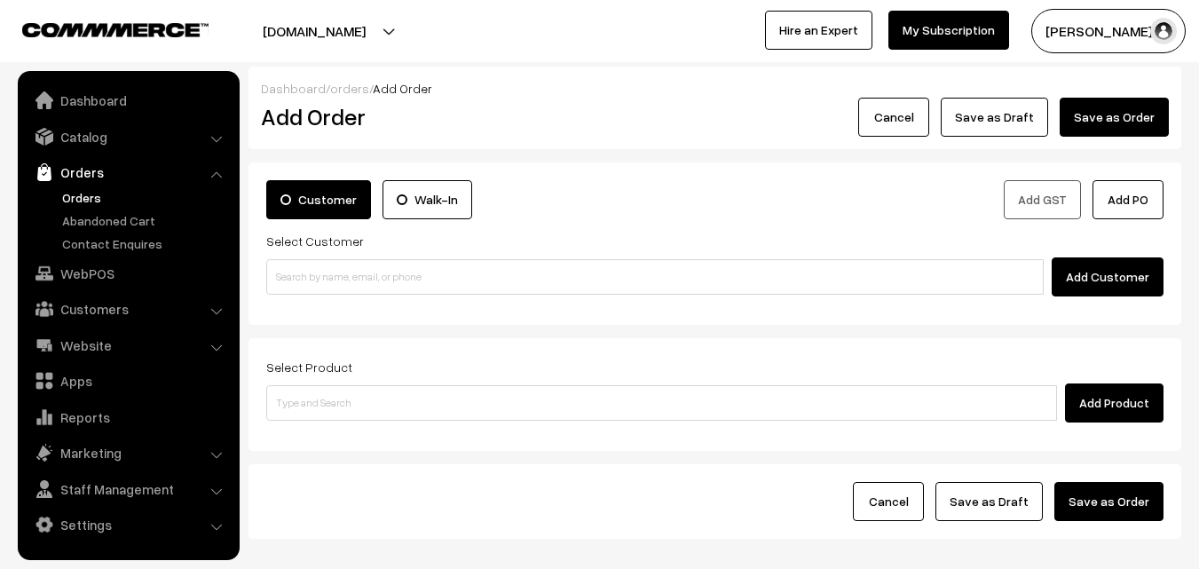
click at [88, 193] on link "Orders" at bounding box center [146, 197] width 176 height 19
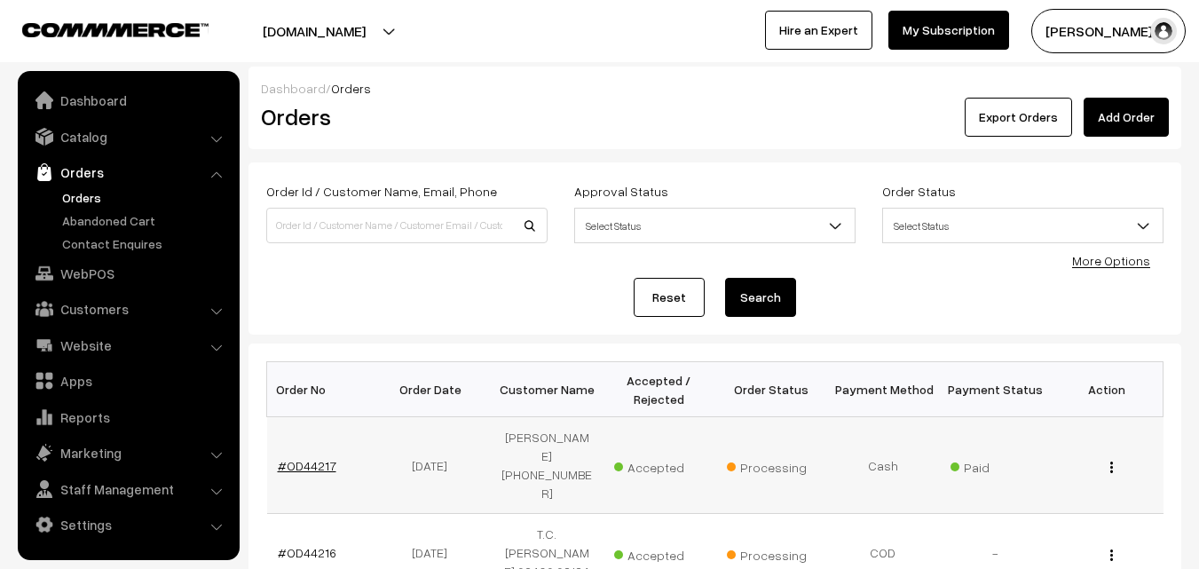
click at [308, 458] on link "#OD44217" at bounding box center [307, 465] width 59 height 15
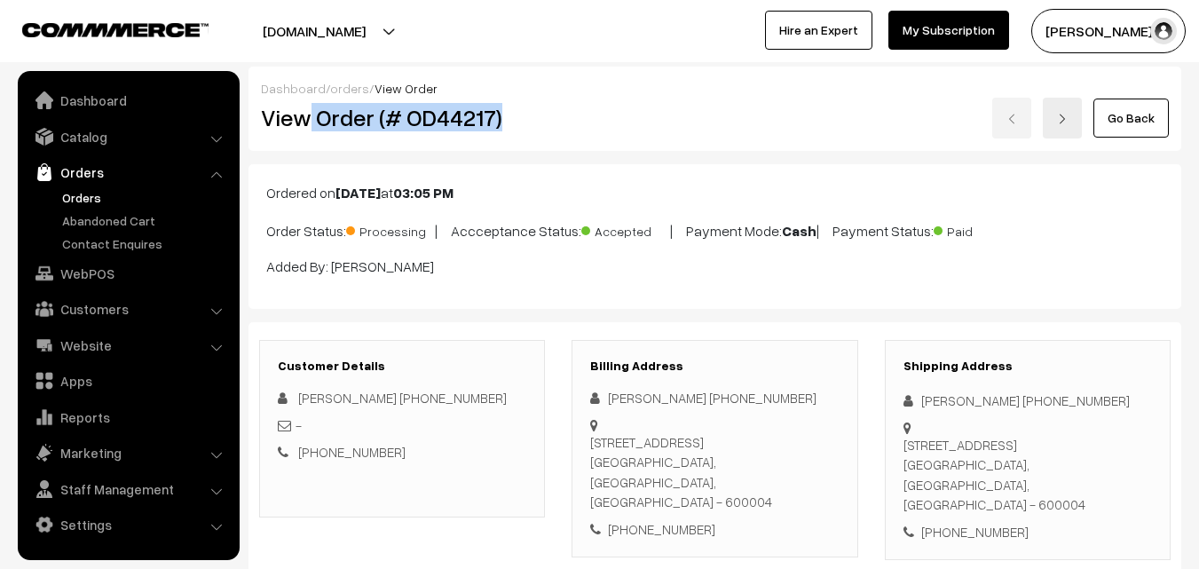
click at [557, 128] on div "View Order (# OD44217)" at bounding box center [404, 118] width 312 height 41
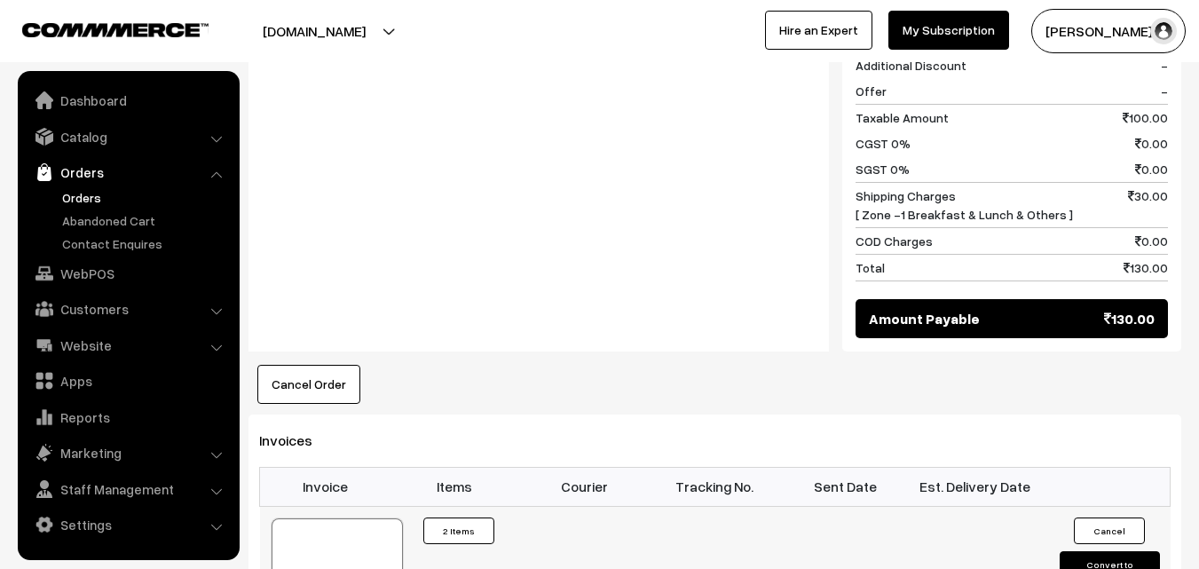
scroll to position [1154, 0]
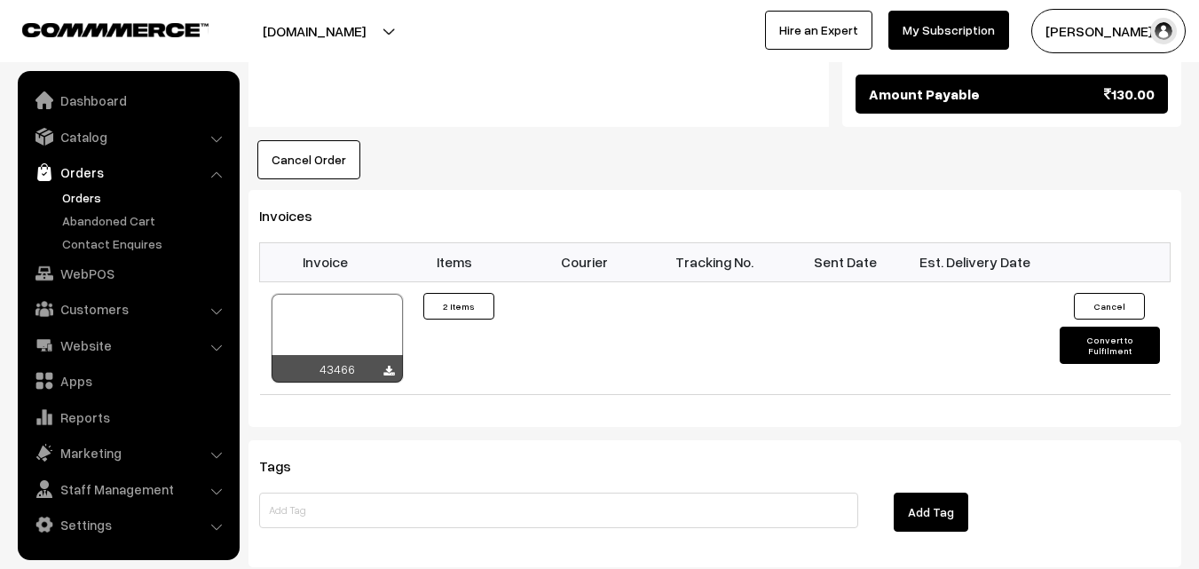
click at [370, 246] on th "Invoice" at bounding box center [325, 261] width 130 height 39
click at [341, 294] on div at bounding box center [337, 338] width 131 height 89
